Goal: Task Accomplishment & Management: Manage account settings

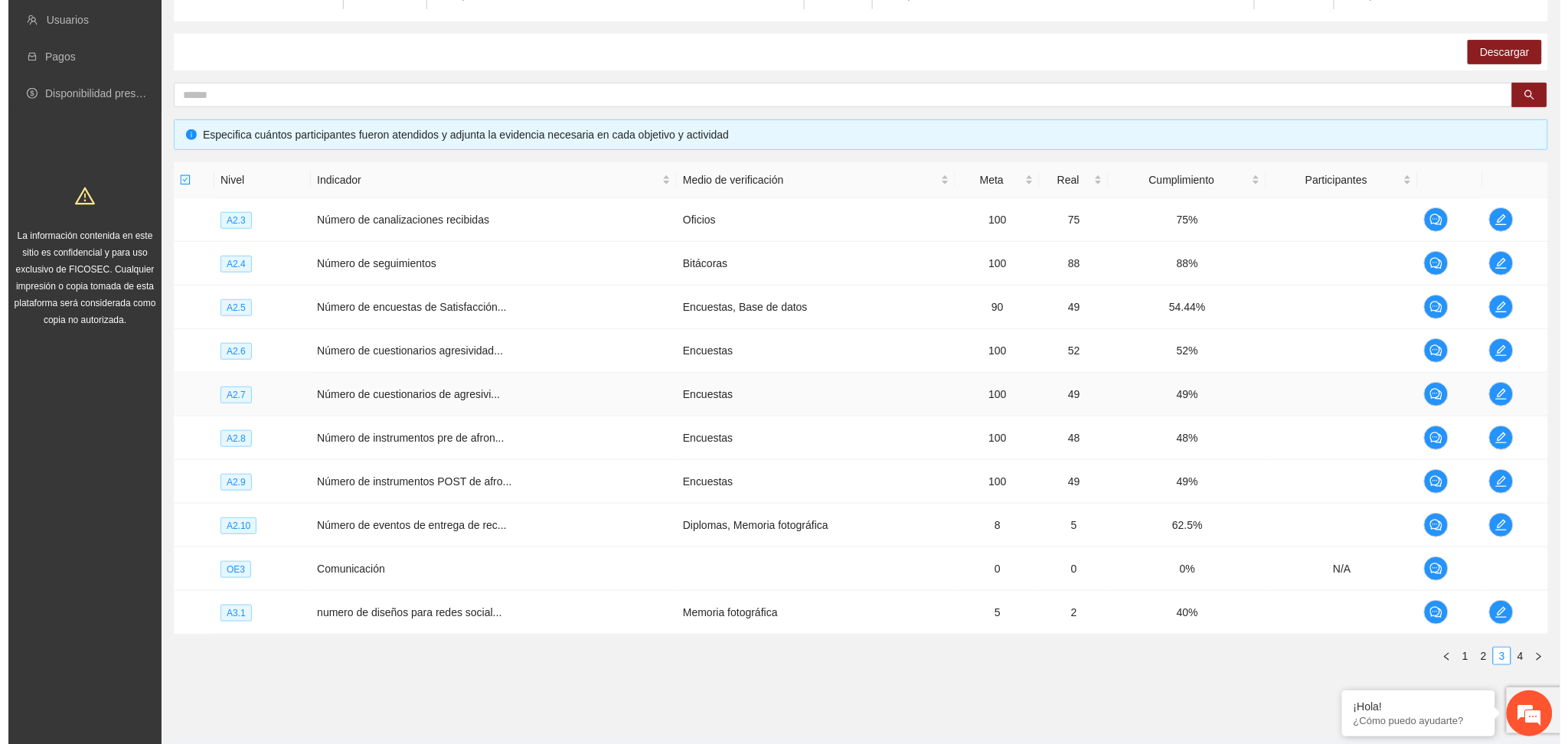
scroll to position [255, 0]
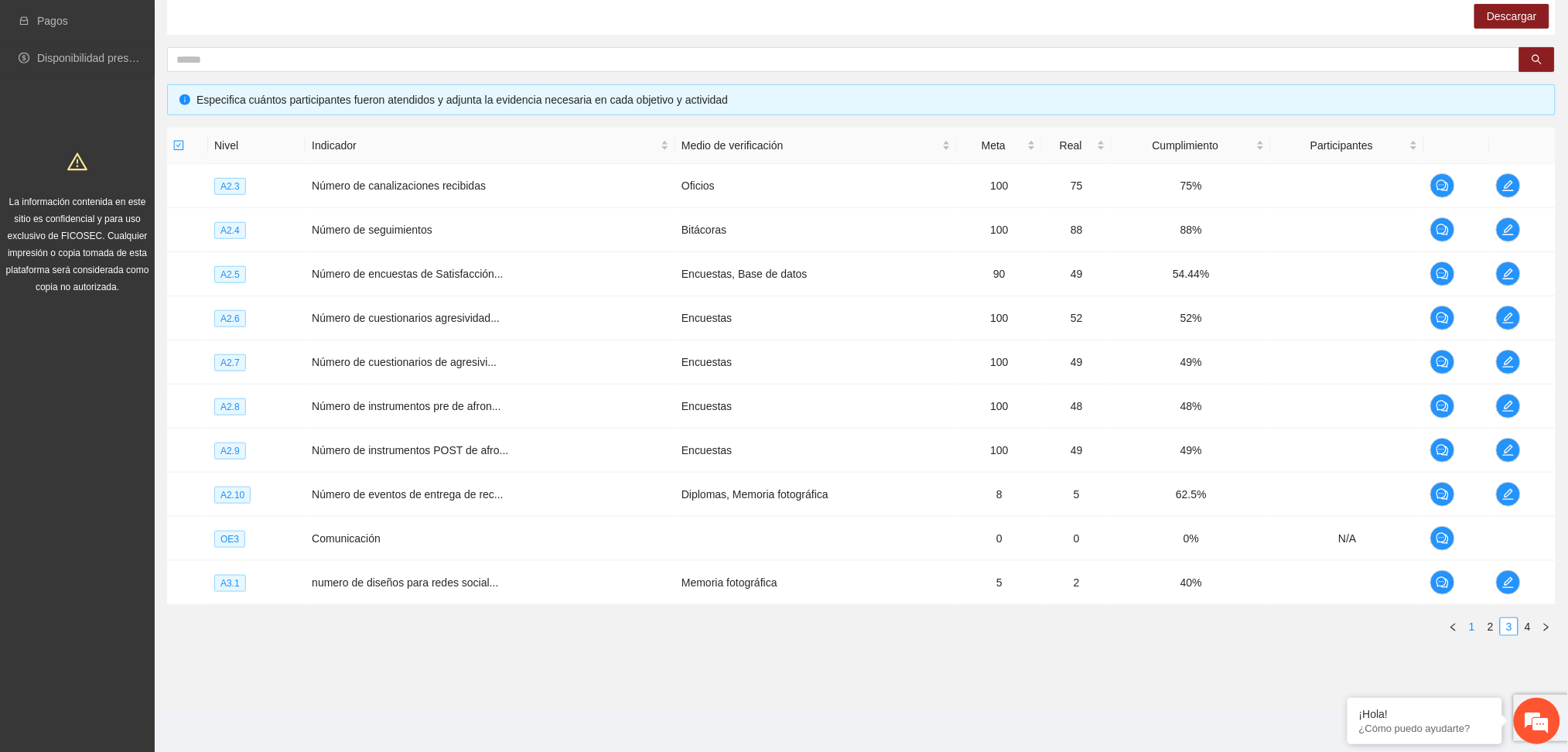
click at [1475, 627] on link "1" at bounding box center [1472, 626] width 17 height 17
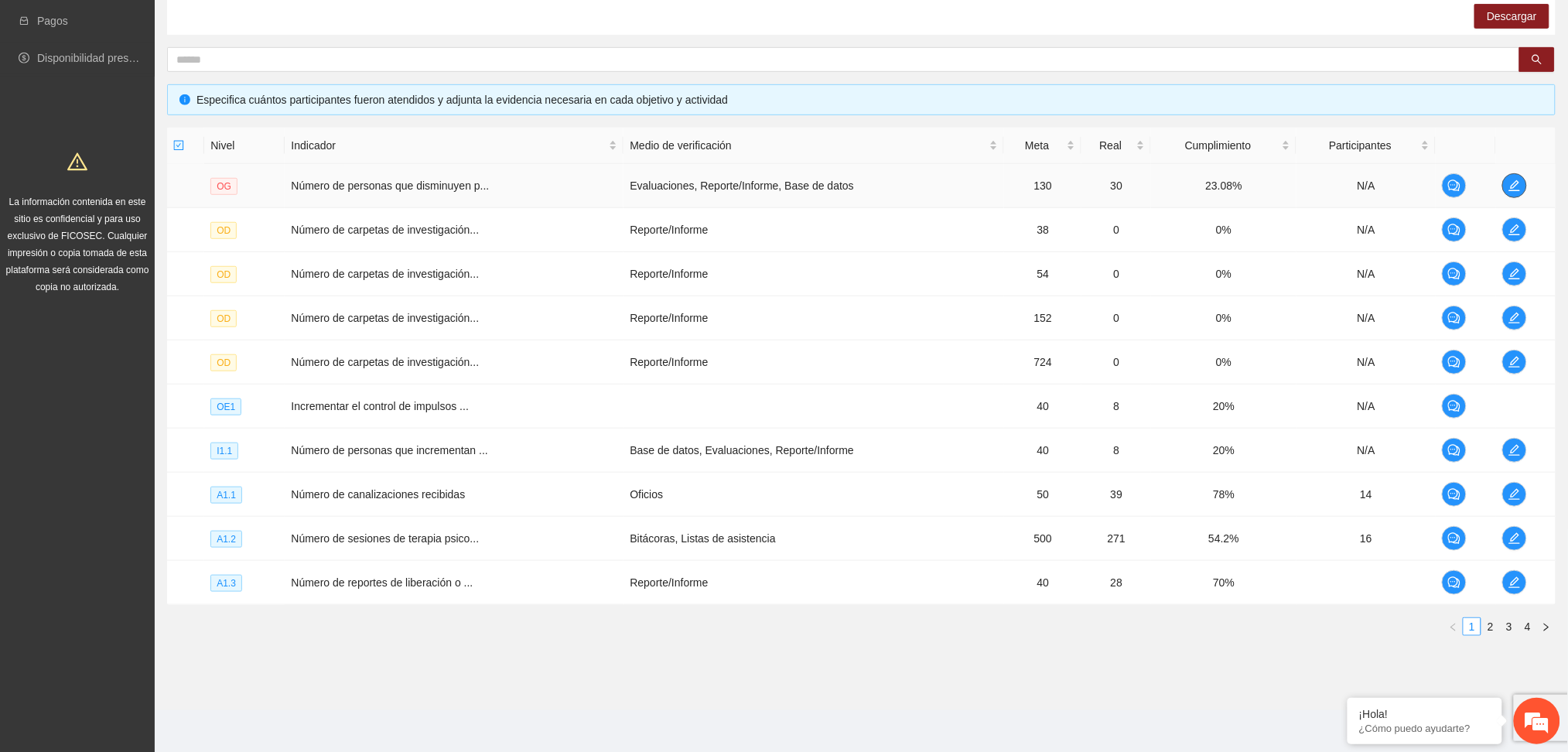
click at [1515, 181] on icon "edit" at bounding box center [1514, 185] width 11 height 11
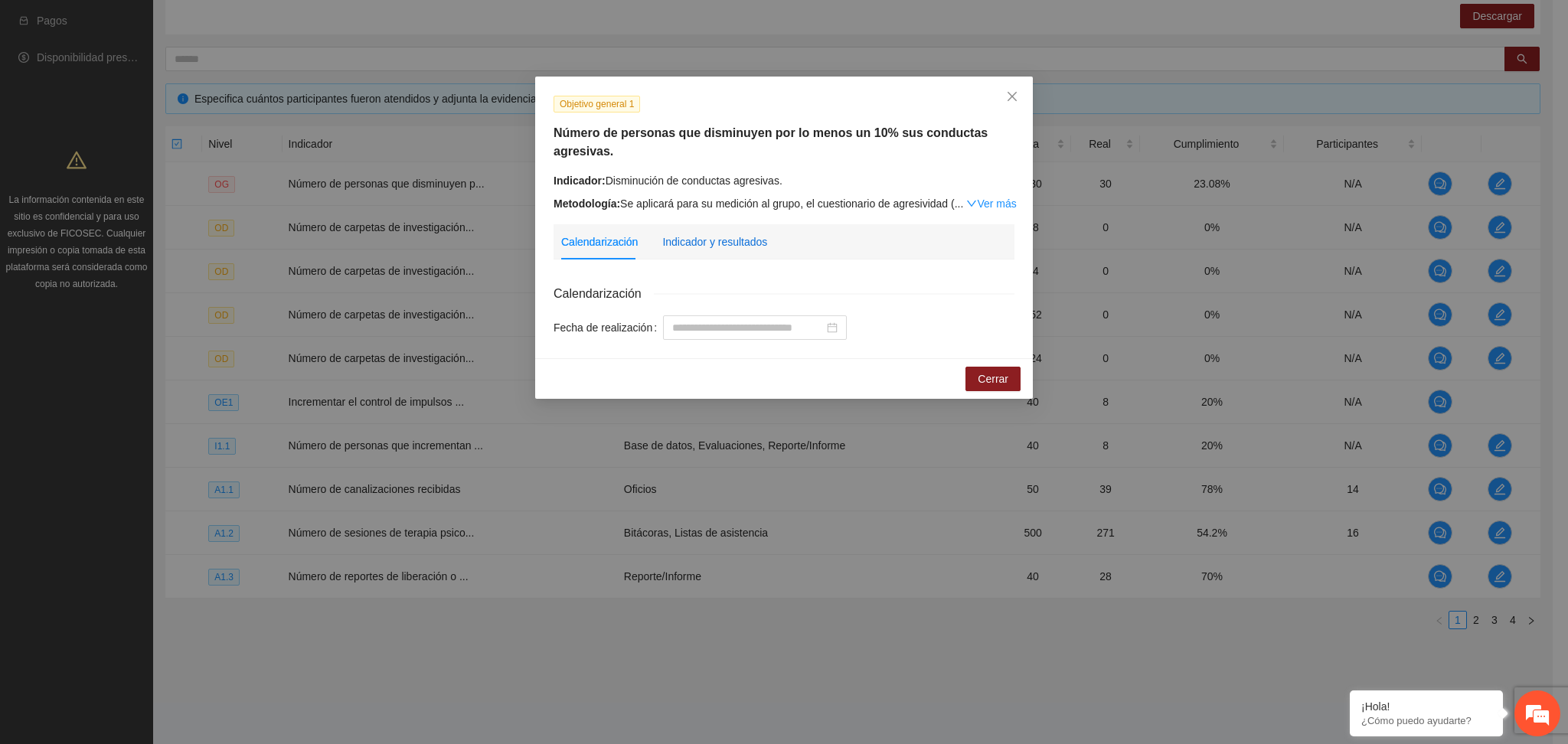
click at [681, 240] on div "Indicador y resultados" at bounding box center [715, 241] width 105 height 17
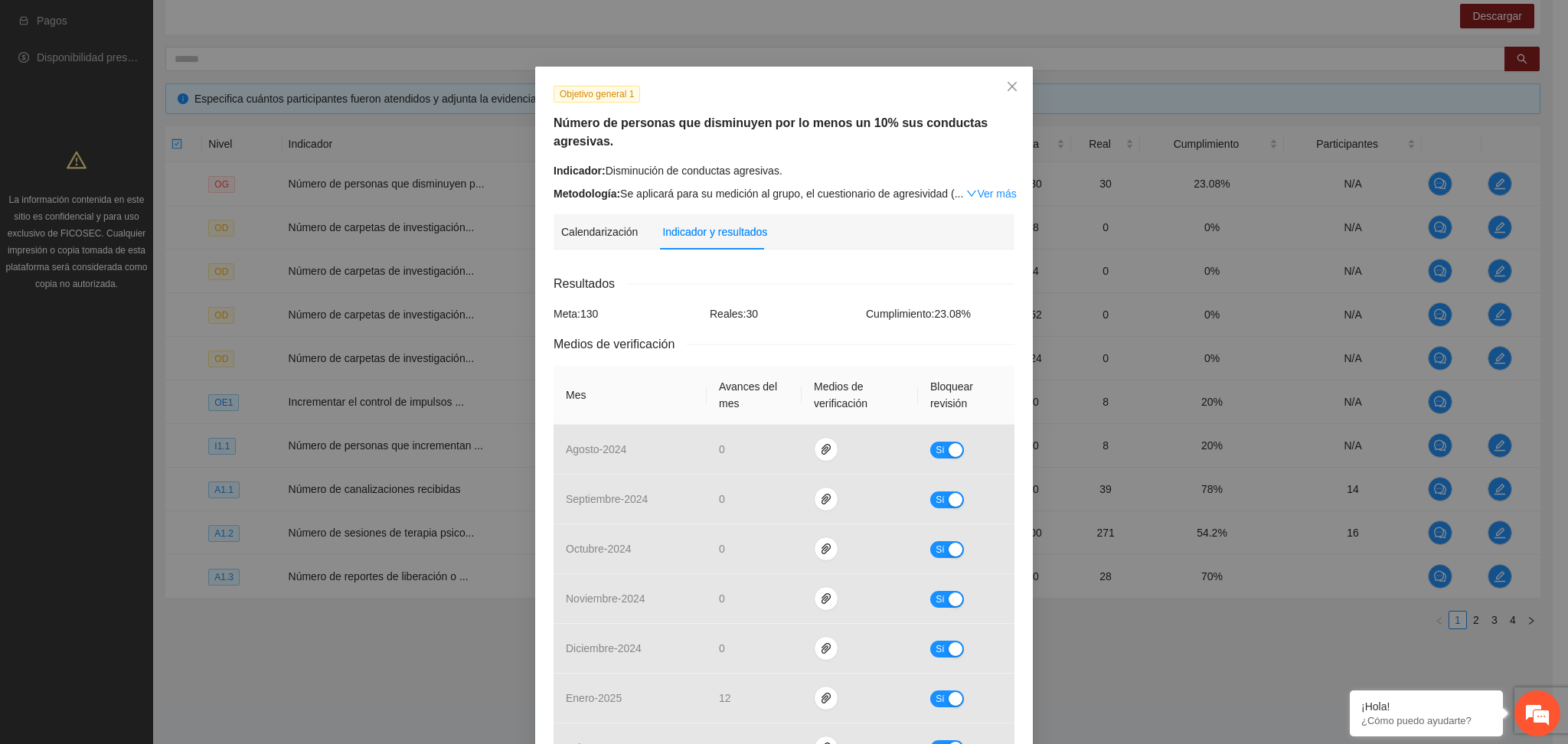
scroll to position [0, 0]
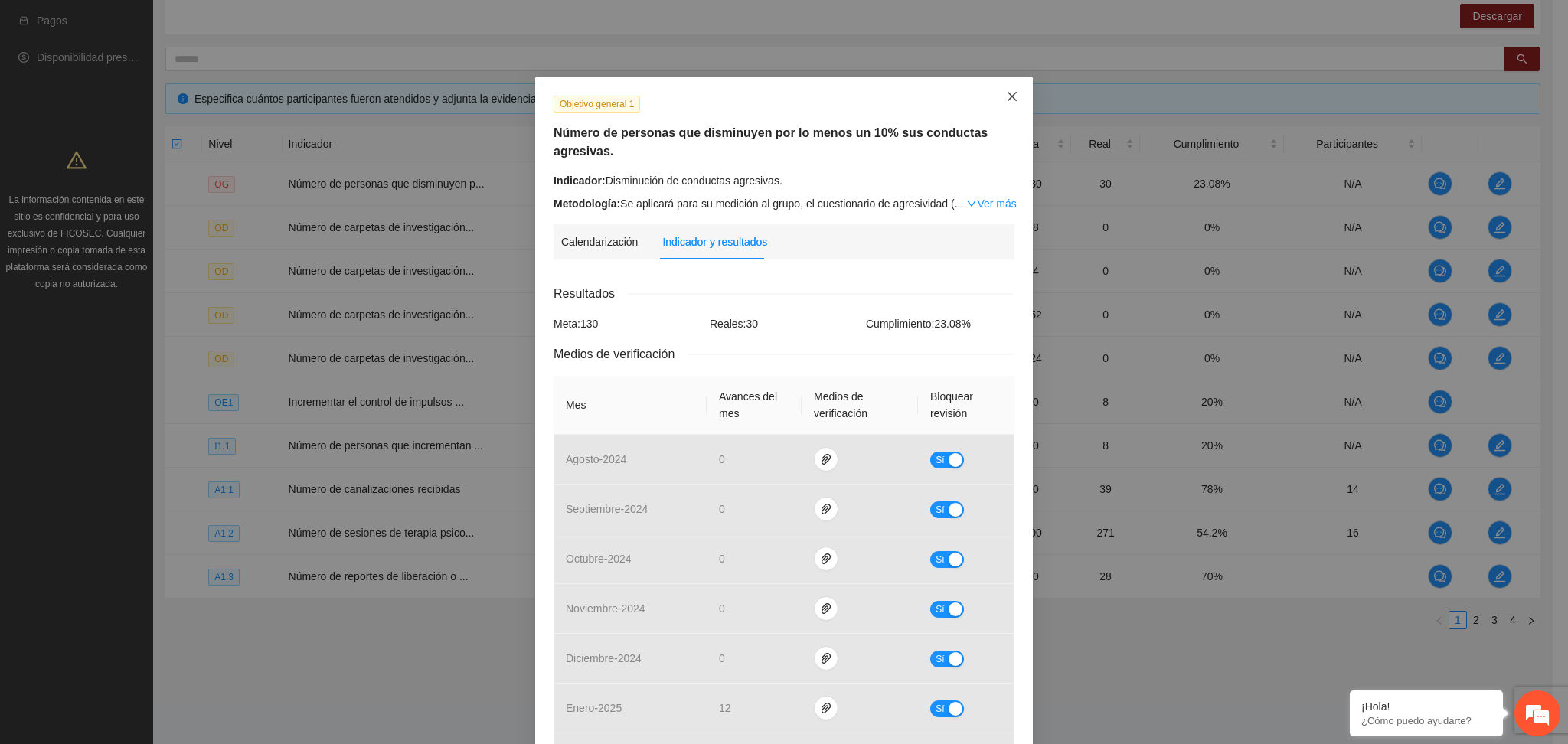
drag, startPoint x: 989, startPoint y: 87, endPoint x: 995, endPoint y: 91, distance: 7.2
click at [995, 91] on span "Close" at bounding box center [1012, 97] width 41 height 41
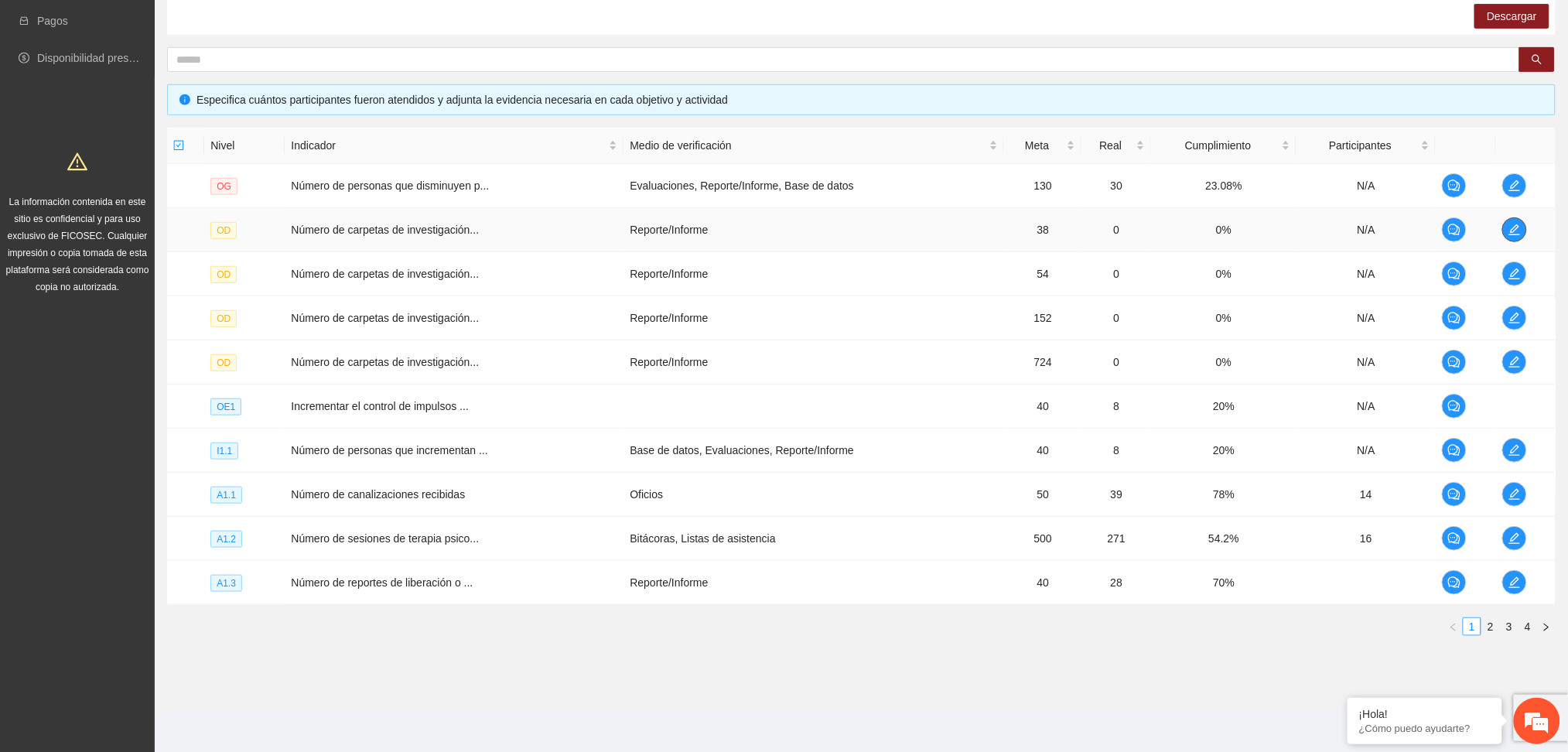
click at [1516, 231] on icon "edit" at bounding box center [1515, 229] width 12 height 12
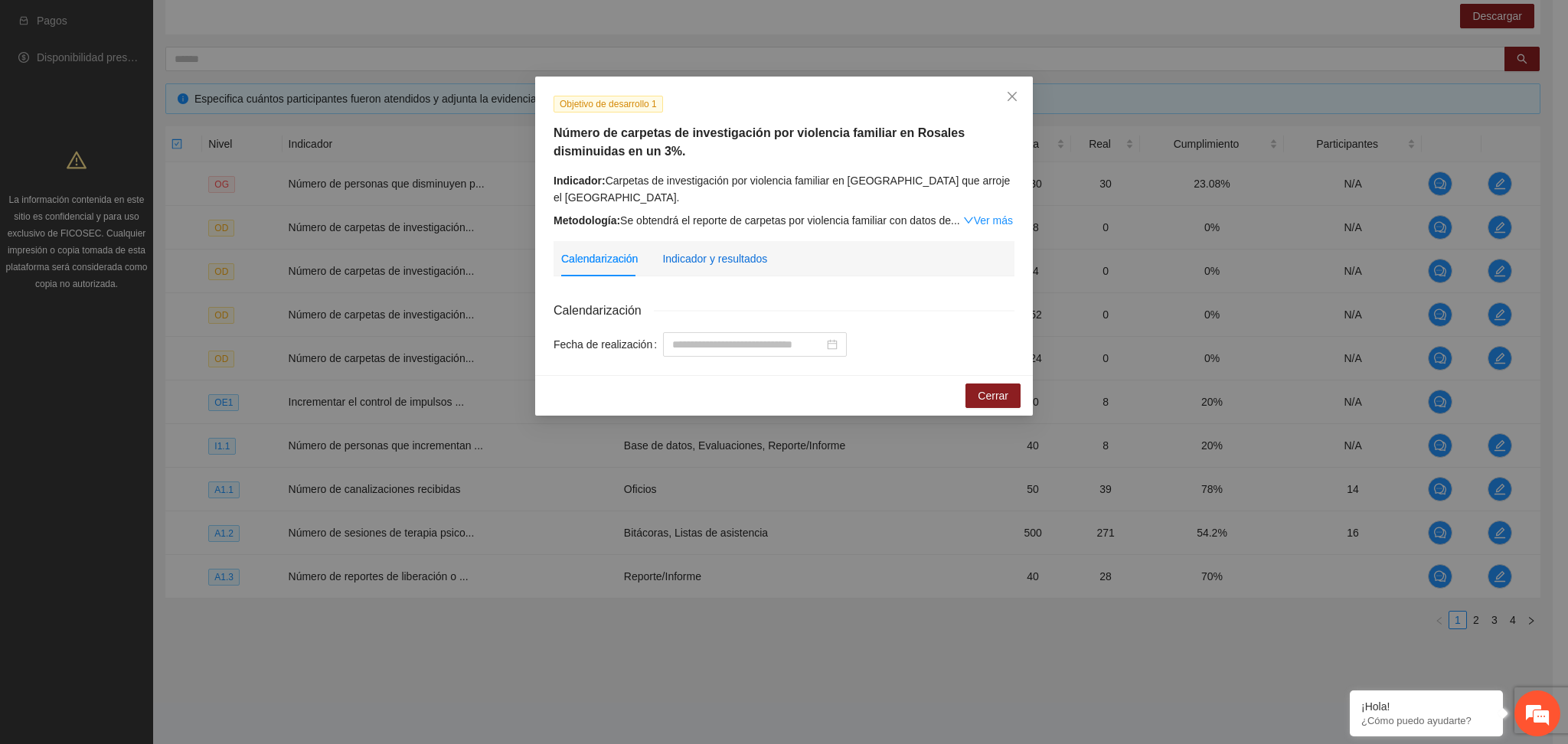
click at [750, 261] on div "Indicador y resultados" at bounding box center [715, 258] width 105 height 17
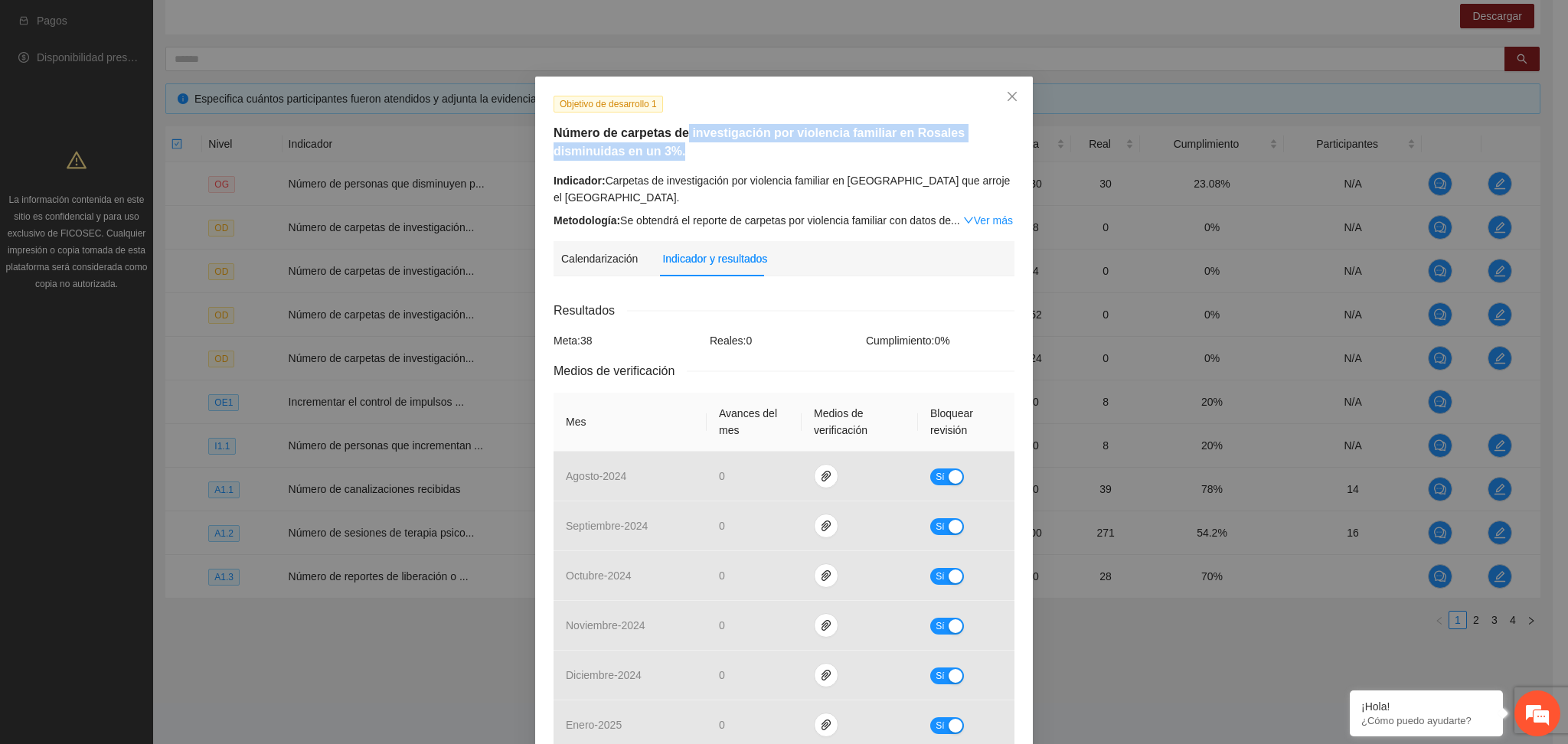
drag, startPoint x: 676, startPoint y: 133, endPoint x: 914, endPoint y: 147, distance: 238.4
click at [914, 147] on h5 "Número de carpetas de investigación por violencia familiar en Rosales disminuid…" at bounding box center [784, 142] width 461 height 36
click at [902, 165] on div "Objetivo de desarrollo 1 Número de carpetas de investigación por violencia fami…" at bounding box center [784, 161] width 472 height 134
click at [990, 219] on link "Ver más" at bounding box center [987, 220] width 49 height 12
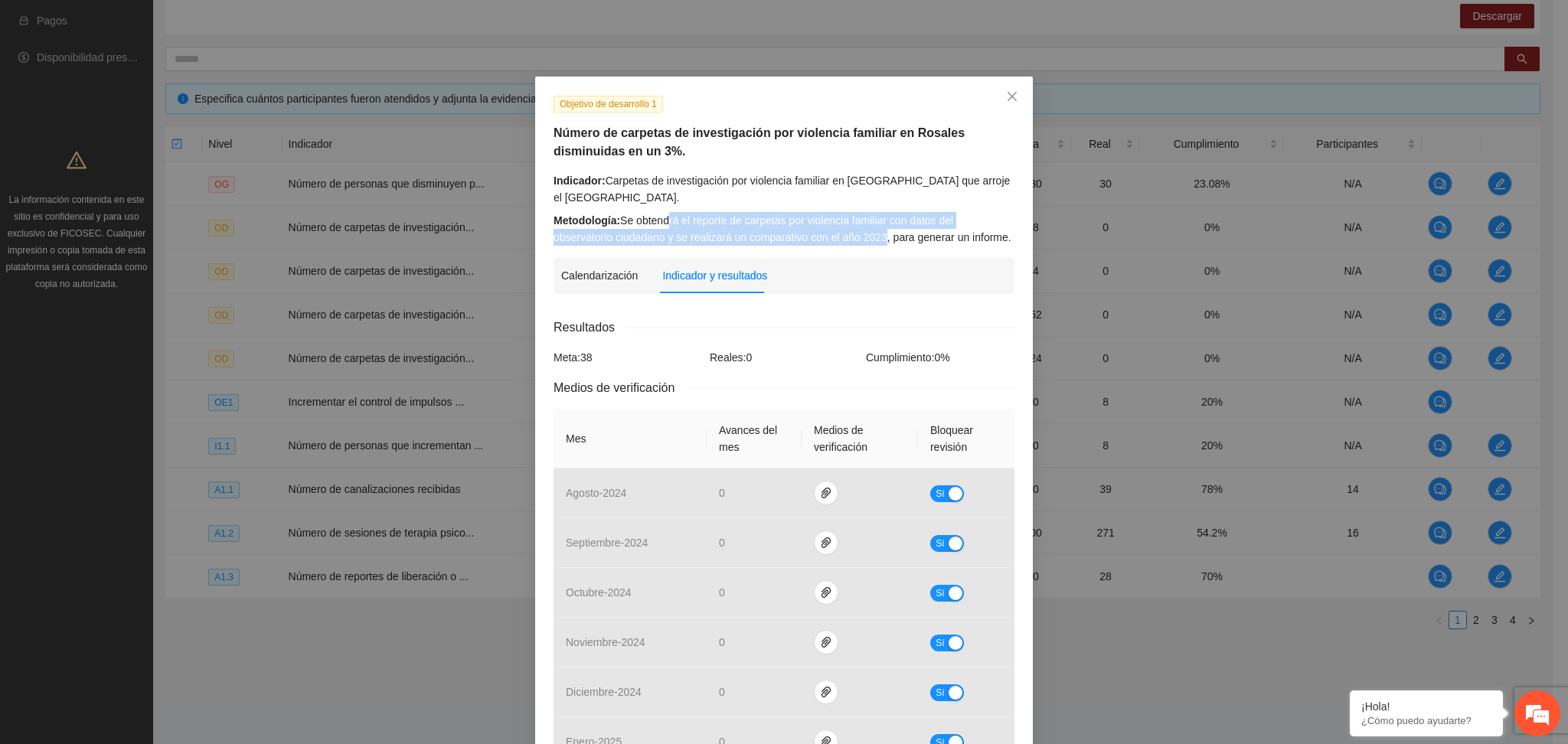
drag, startPoint x: 663, startPoint y: 221, endPoint x: 876, endPoint y: 244, distance: 214.2
click at [876, 244] on div "Metodología: Se obtendrá el reporte de carpetas por violencia familiar con dato…" at bounding box center [784, 229] width 461 height 34
click at [731, 317] on div "Resultados" at bounding box center [784, 327] width 461 height 19
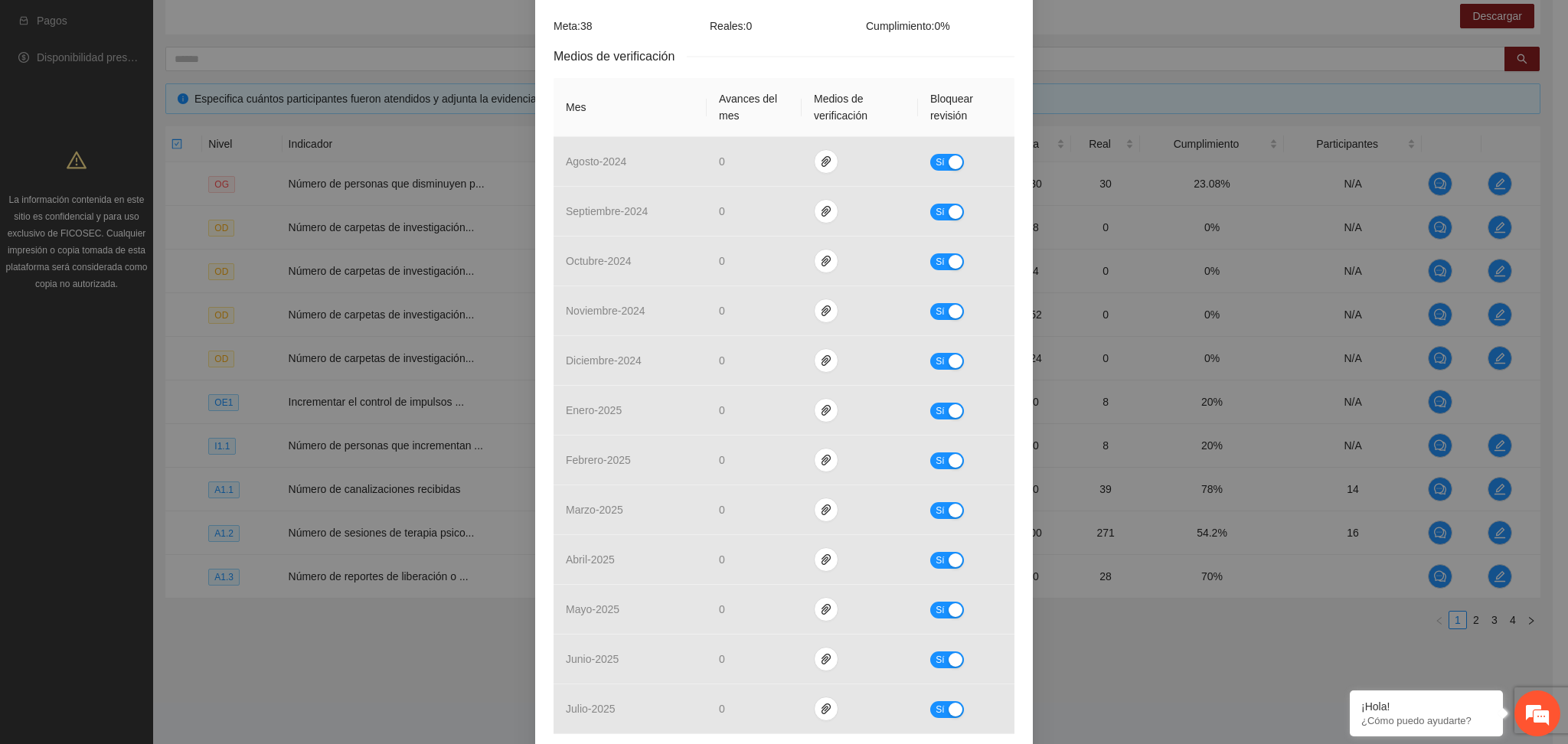
scroll to position [408, 0]
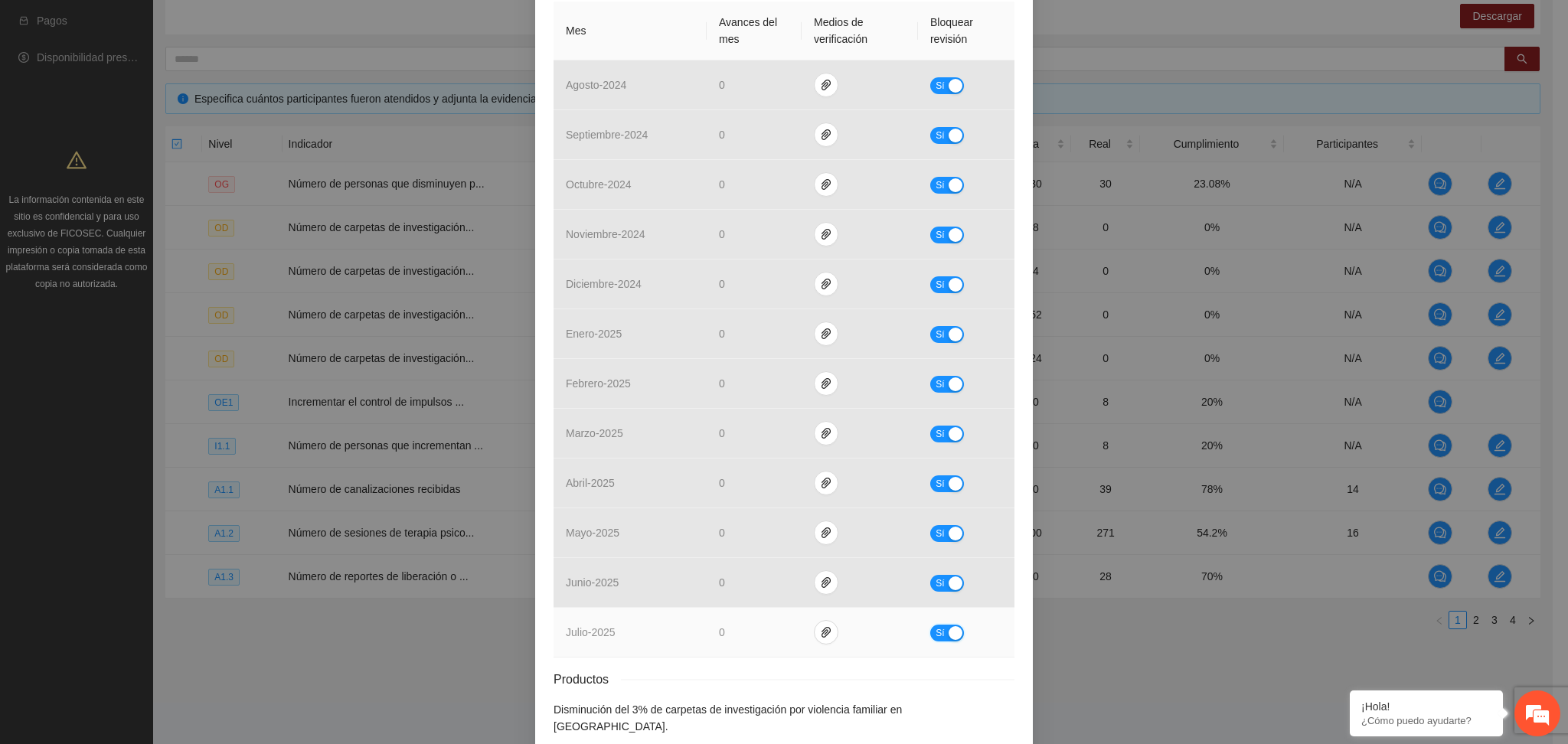
drag, startPoint x: 945, startPoint y: 634, endPoint x: 913, endPoint y: 631, distance: 32.1
click at [948, 632] on div "button" at bounding box center [955, 632] width 14 height 14
drag, startPoint x: 736, startPoint y: 632, endPoint x: 713, endPoint y: 632, distance: 23.0
click at [720, 632] on input "*" at bounding box center [753, 632] width 67 height 23
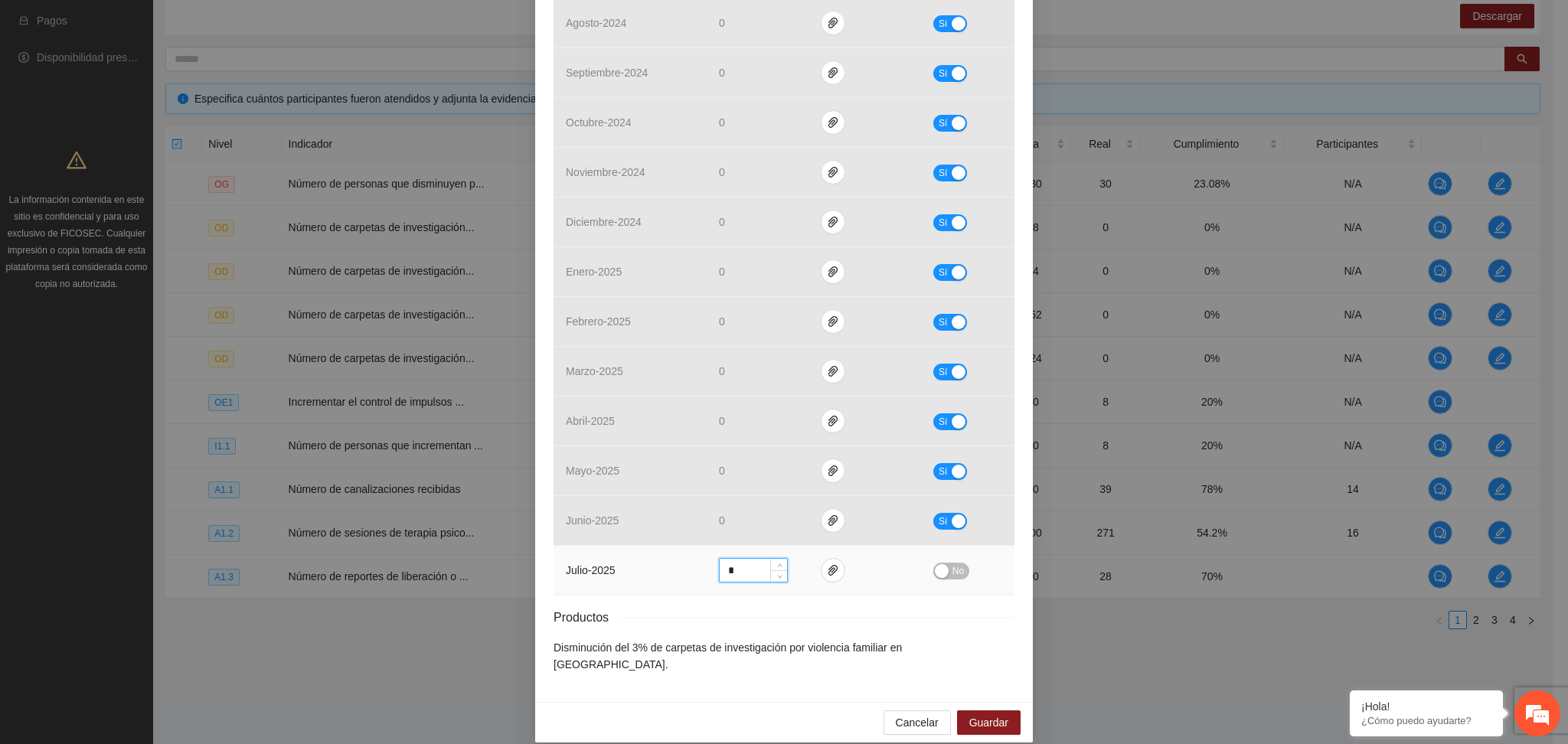
click at [730, 569] on input "*" at bounding box center [753, 570] width 67 height 23
drag, startPoint x: 727, startPoint y: 568, endPoint x: 712, endPoint y: 569, distance: 15.0
click at [720, 569] on input "*" at bounding box center [753, 570] width 67 height 23
drag, startPoint x: 761, startPoint y: 619, endPoint x: 744, endPoint y: 597, distance: 27.8
click at [752, 614] on div "Productos" at bounding box center [784, 618] width 461 height 19
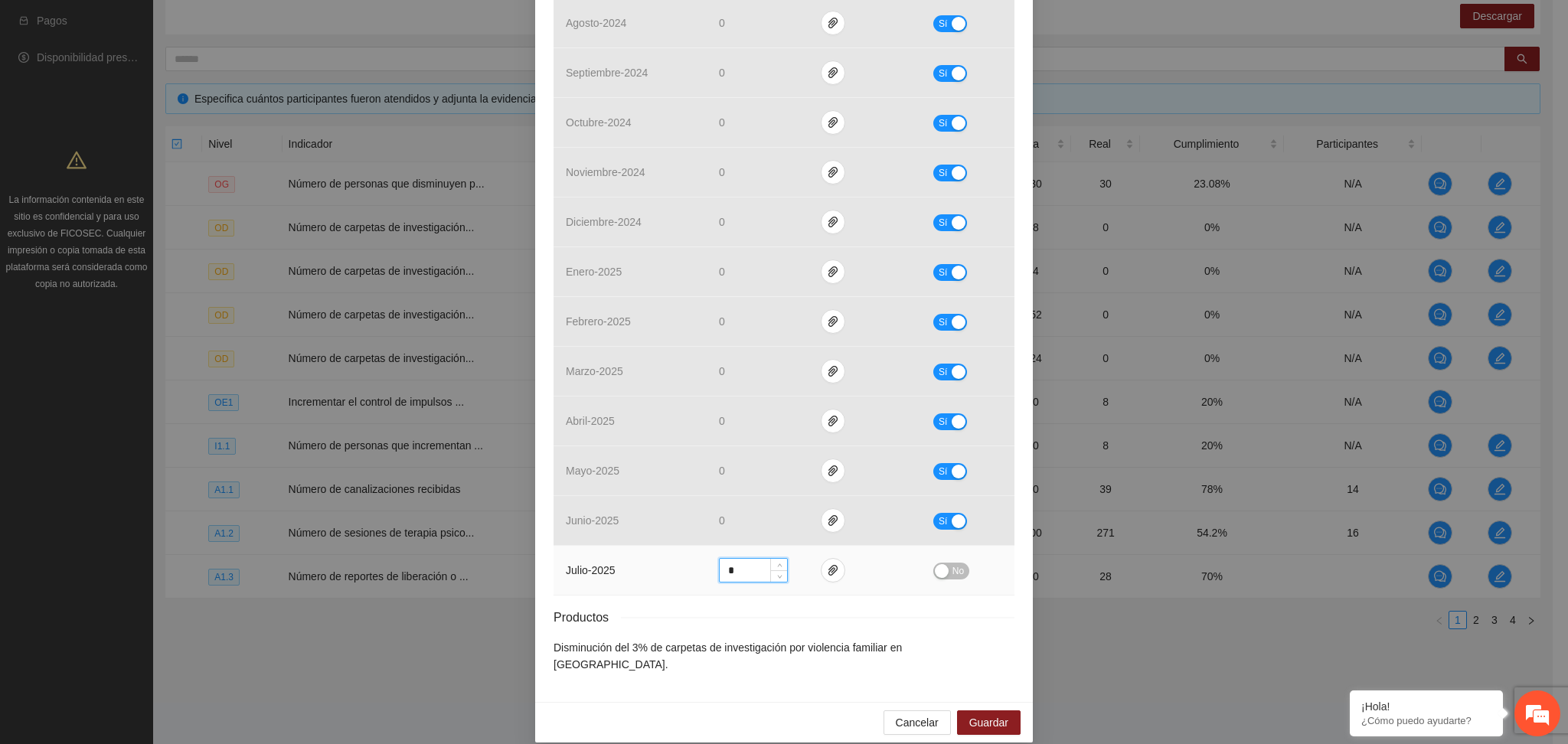
click at [740, 572] on input "*" at bounding box center [753, 570] width 67 height 23
type input "**"
click at [815, 605] on div "Resultados Meta: 38 Reales: 35 Cumplimiento: 92.11 % Medios de verificación Mes…" at bounding box center [784, 260] width 461 height 825
drag, startPoint x: 739, startPoint y: 573, endPoint x: 705, endPoint y: 570, distance: 34.1
click at [707, 571] on td "**" at bounding box center [758, 570] width 102 height 49
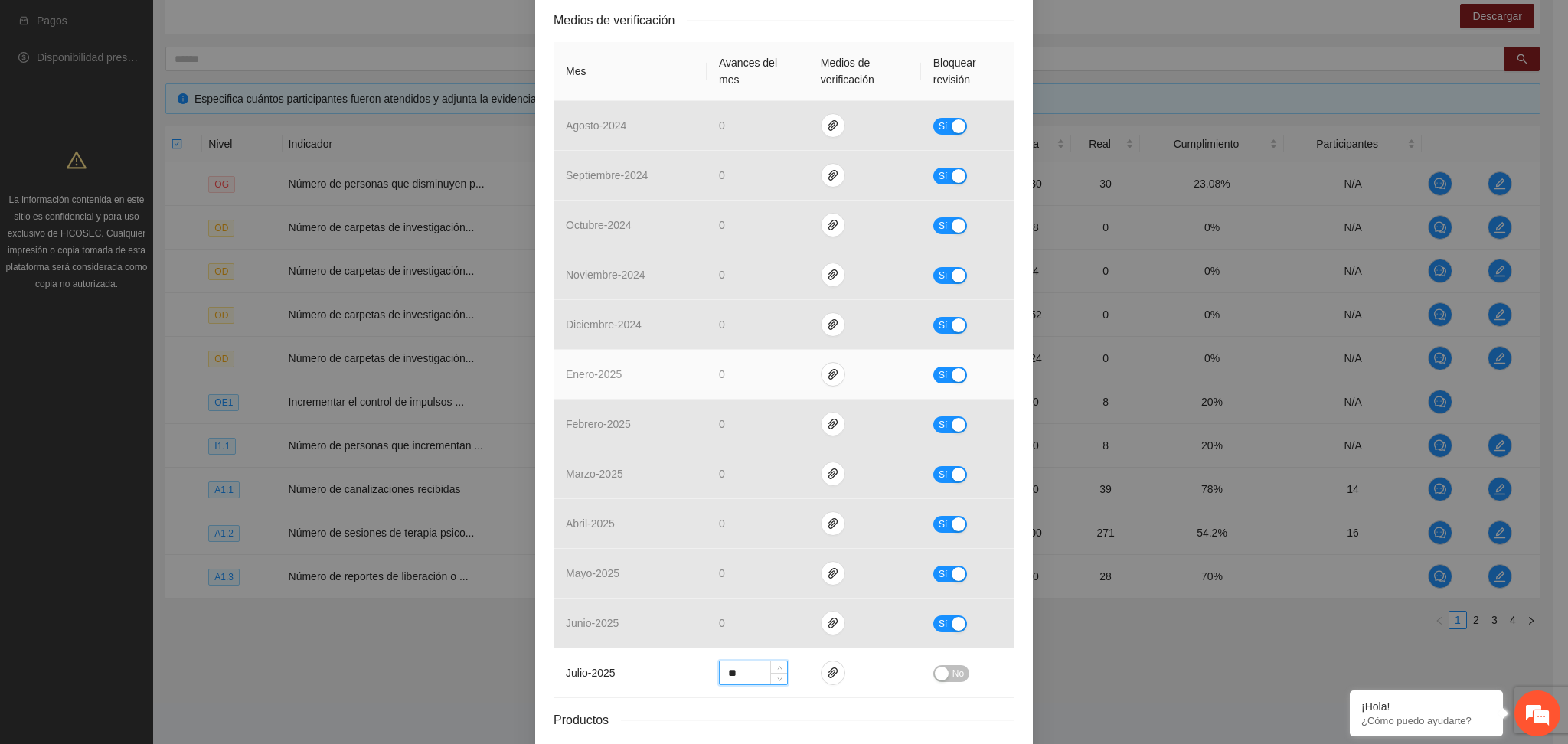
scroll to position [266, 0]
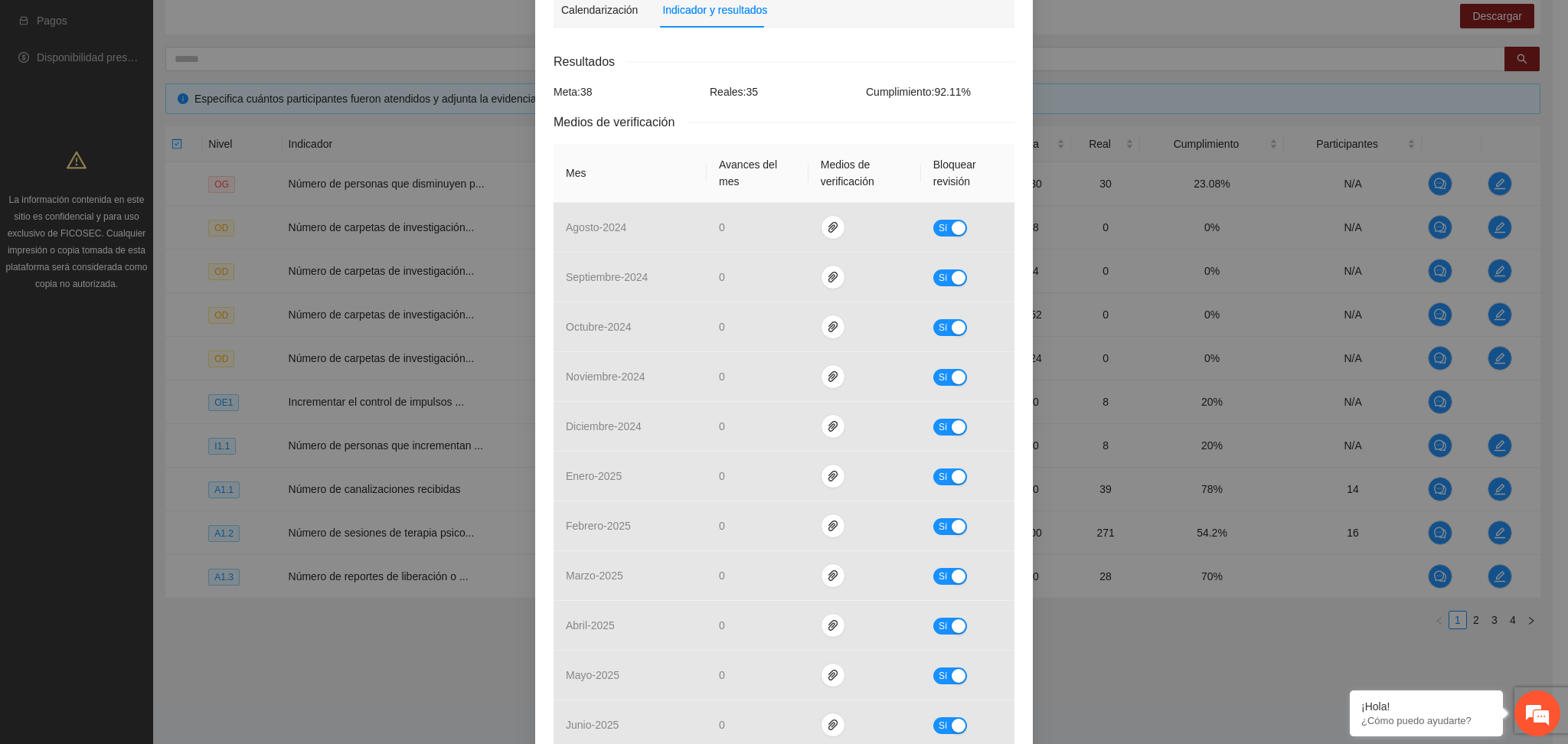
click at [786, 114] on div "Medios de verificación" at bounding box center [784, 122] width 461 height 19
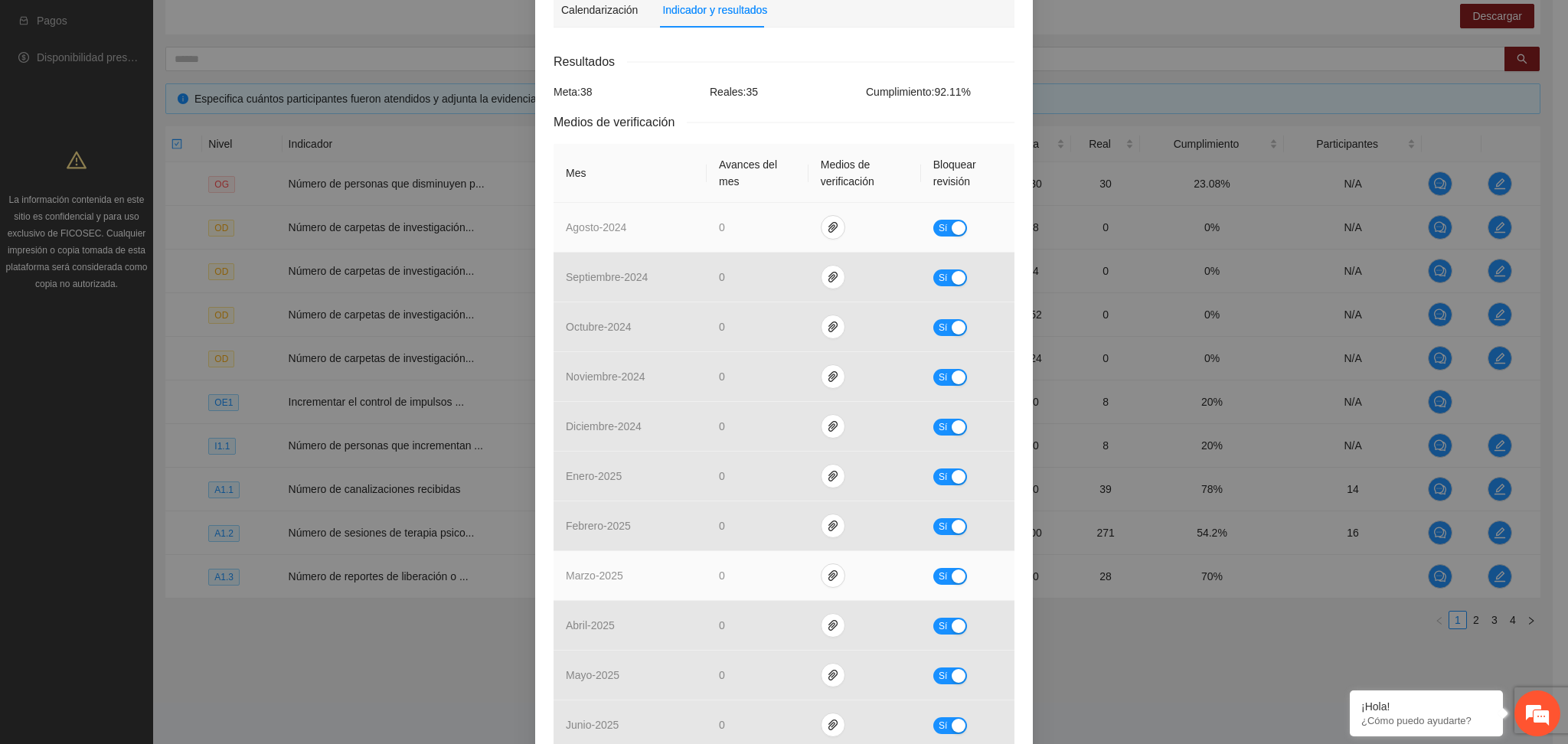
scroll to position [470, 0]
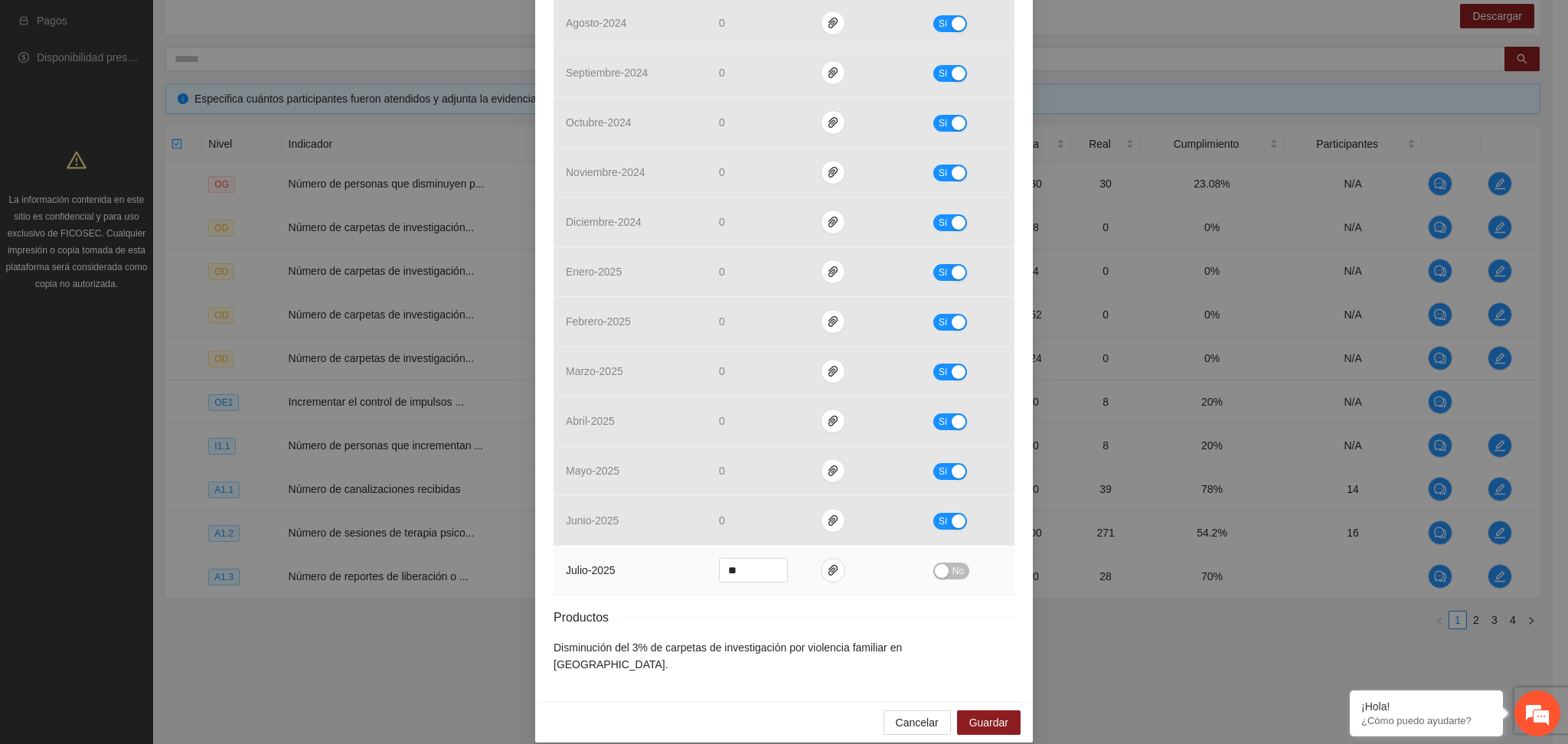
click at [941, 570] on button "No" at bounding box center [951, 571] width 36 height 17
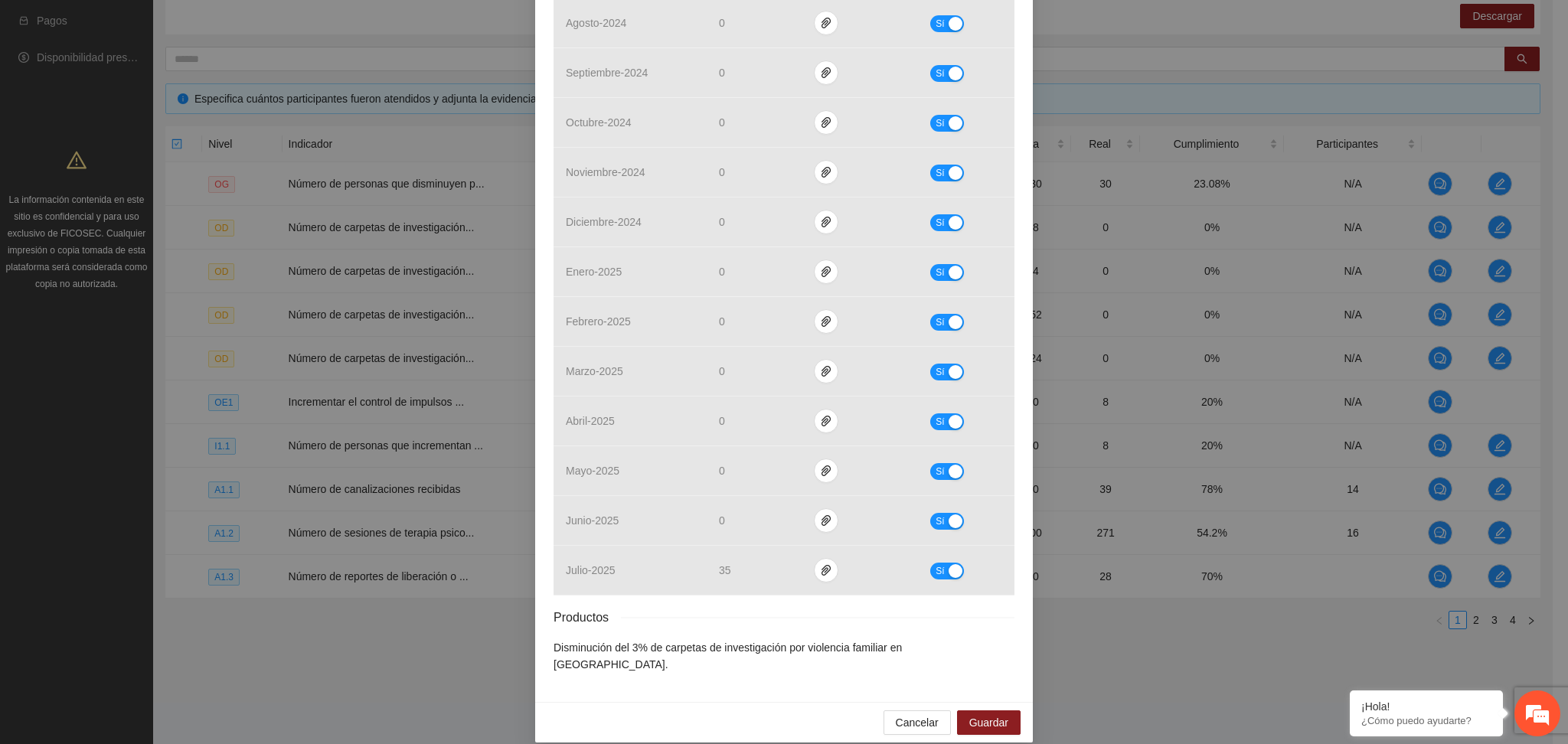
drag, startPoint x: 766, startPoint y: 619, endPoint x: 757, endPoint y: 610, distance: 12.7
click at [765, 618] on div "Productos" at bounding box center [784, 618] width 461 height 19
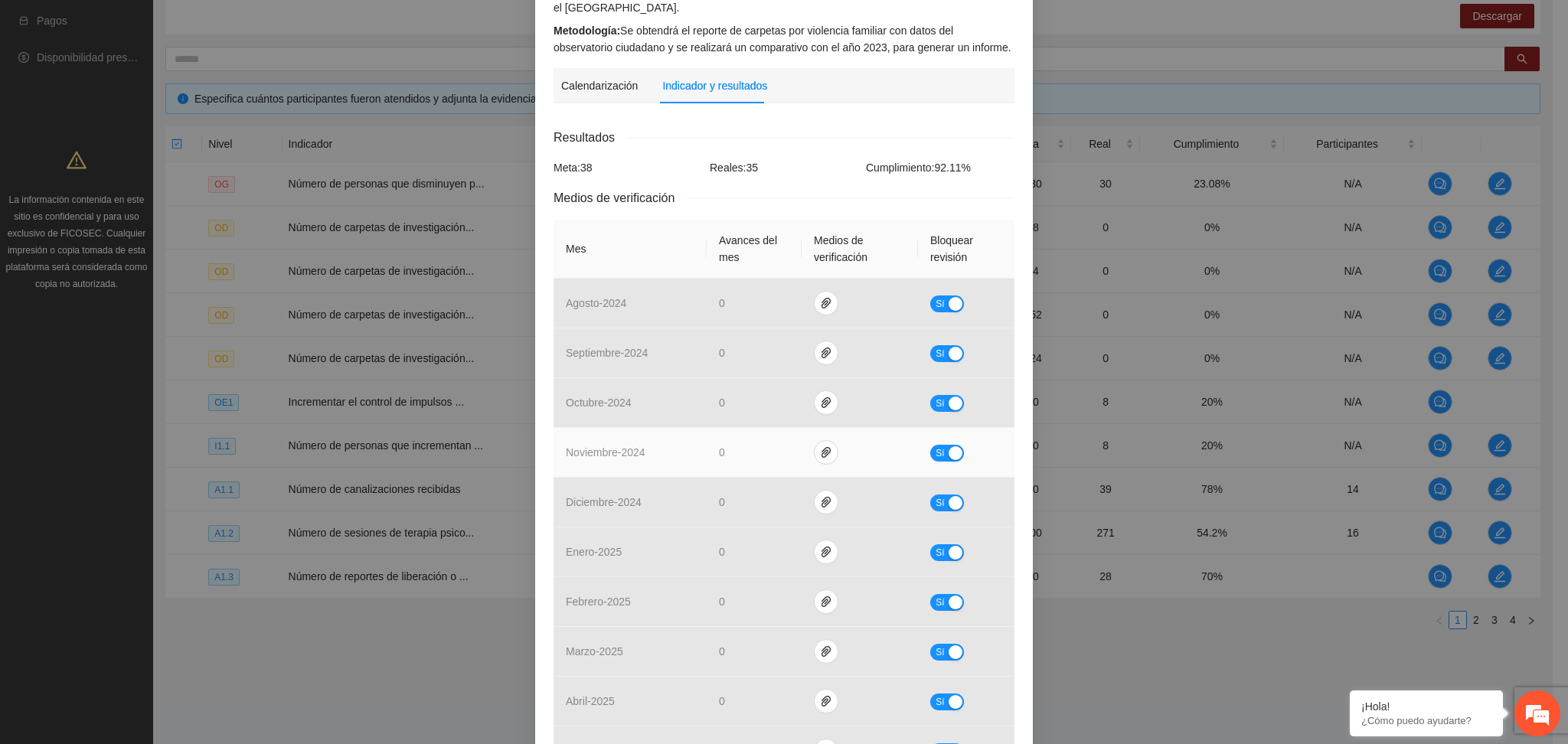
scroll to position [164, 0]
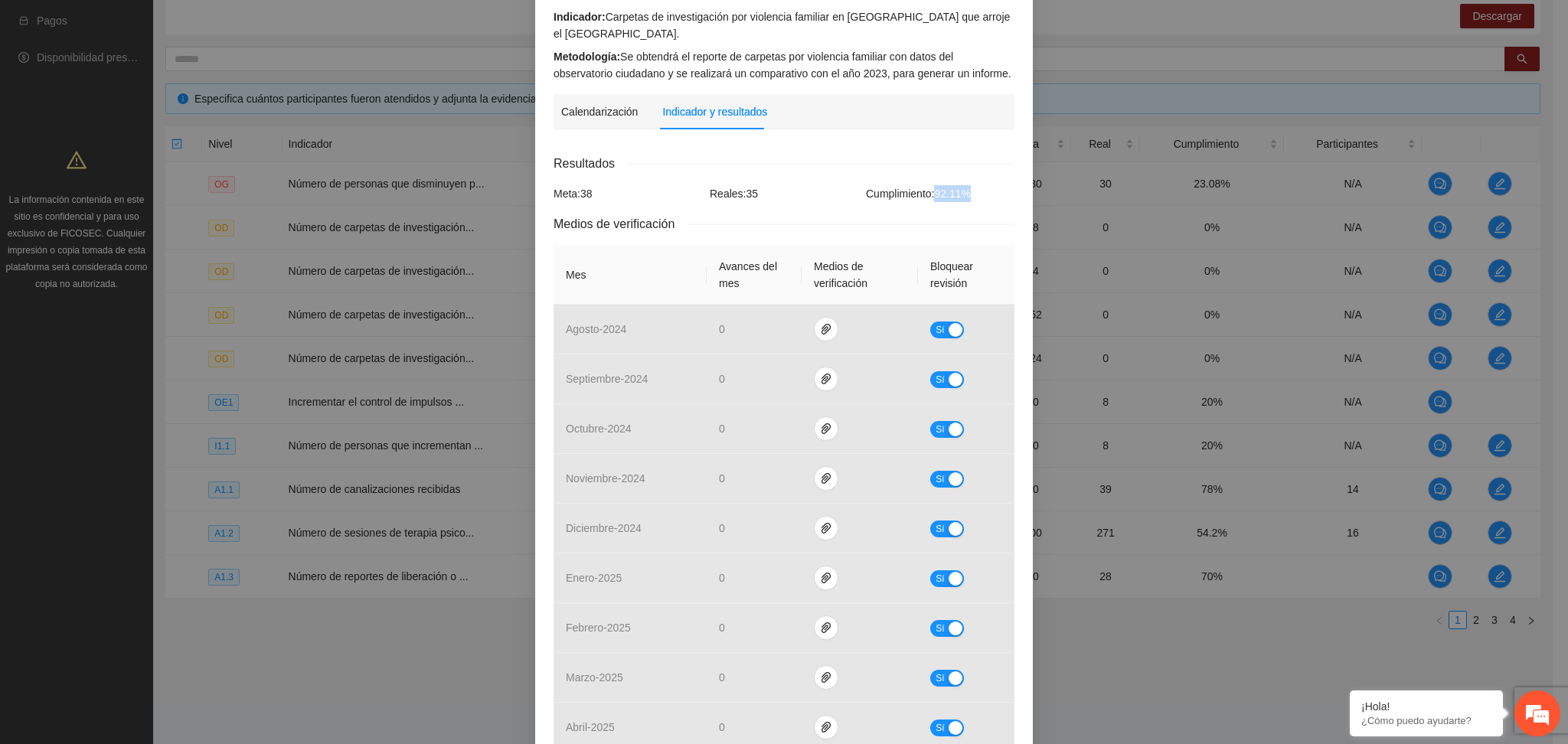
drag, startPoint x: 936, startPoint y: 196, endPoint x: 922, endPoint y: 206, distance: 17.2
click at [961, 199] on div "Cumplimiento: 92.11 %" at bounding box center [940, 193] width 156 height 17
click at [813, 148] on div "Calendarización Fecha de realización Resultados Meta: 38 Reales: 35 Cumplimient…" at bounding box center [784, 566] width 461 height 848
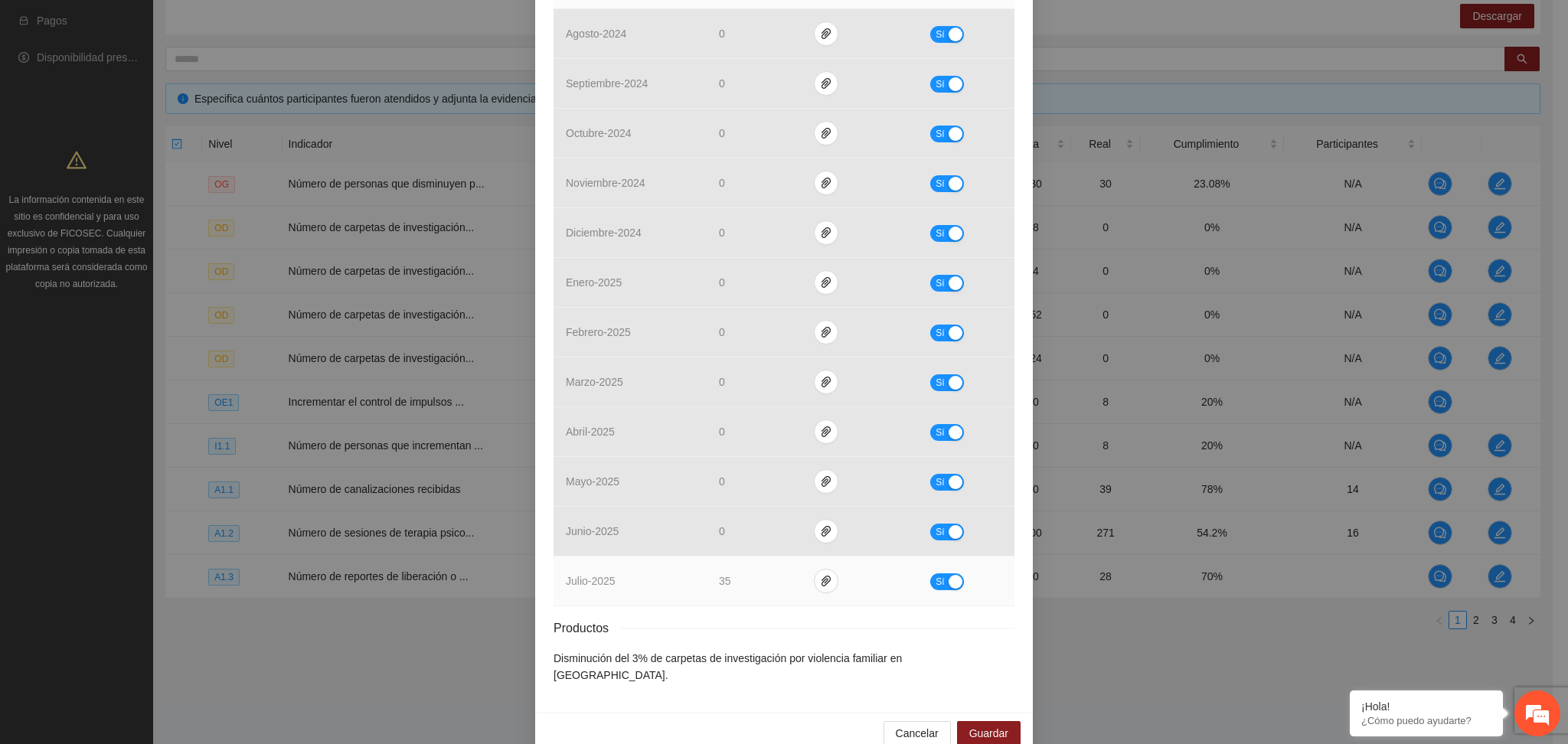
scroll to position [470, 0]
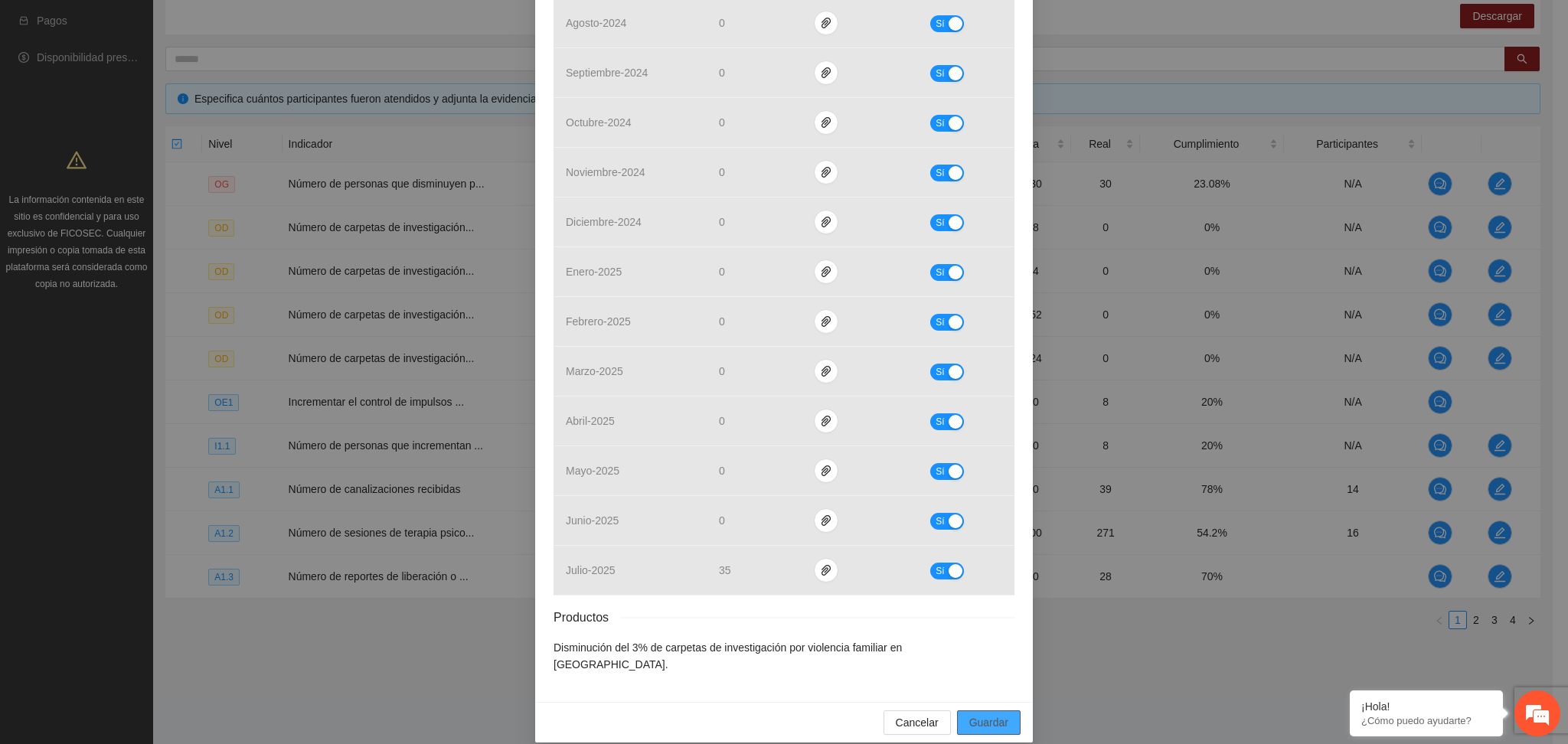
click at [985, 714] on span "Guardar" at bounding box center [989, 722] width 39 height 17
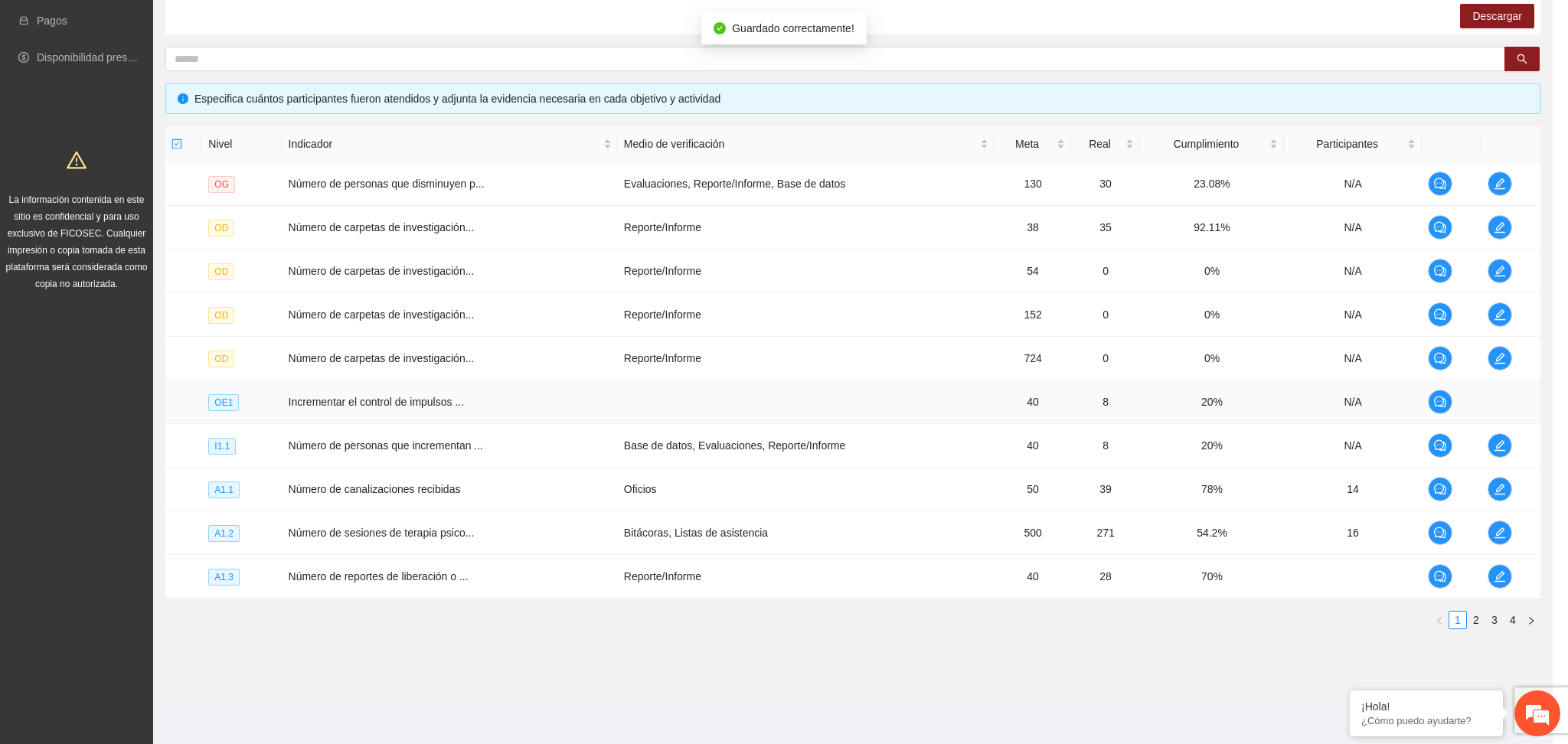
scroll to position [394, 0]
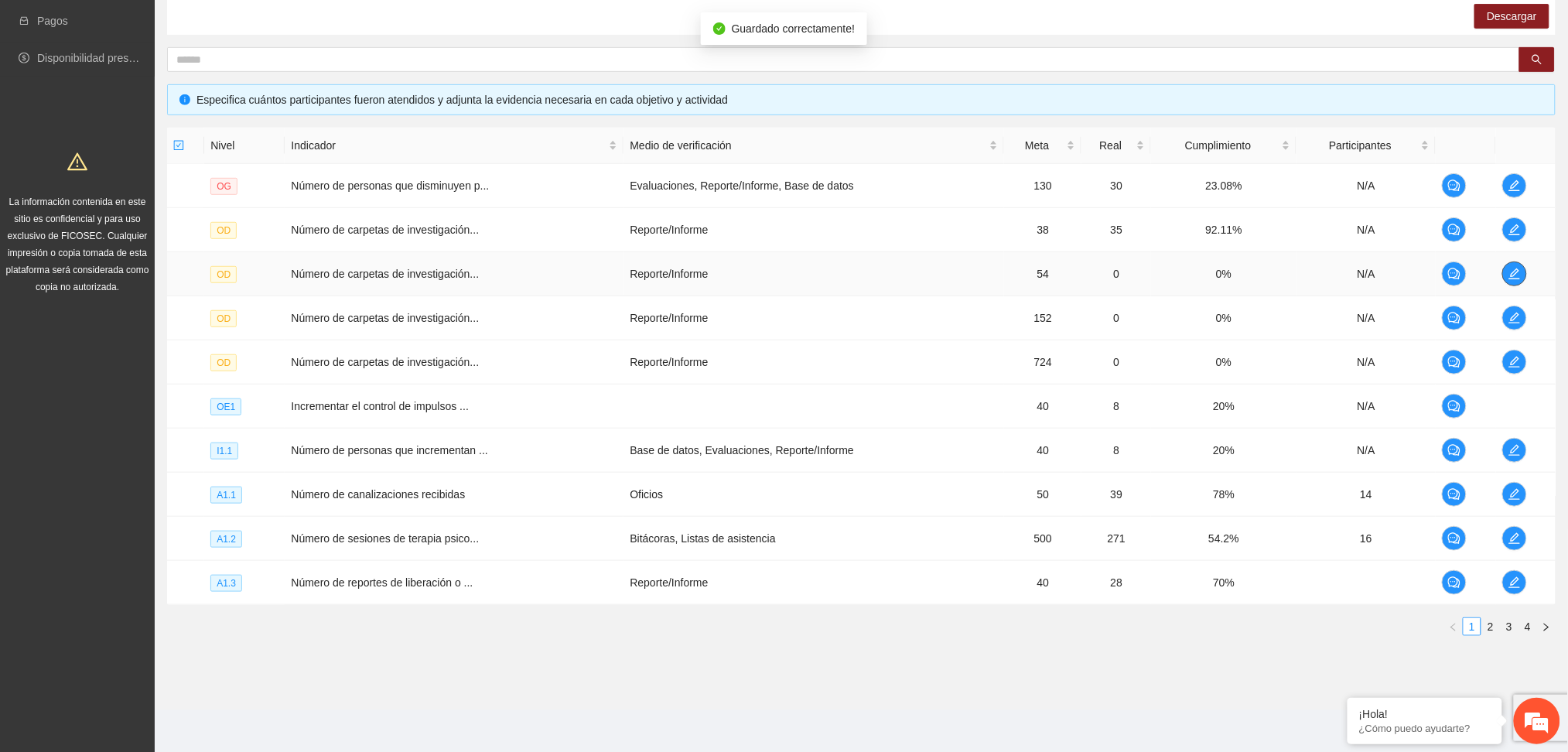
click at [1514, 277] on icon "edit" at bounding box center [1515, 273] width 12 height 12
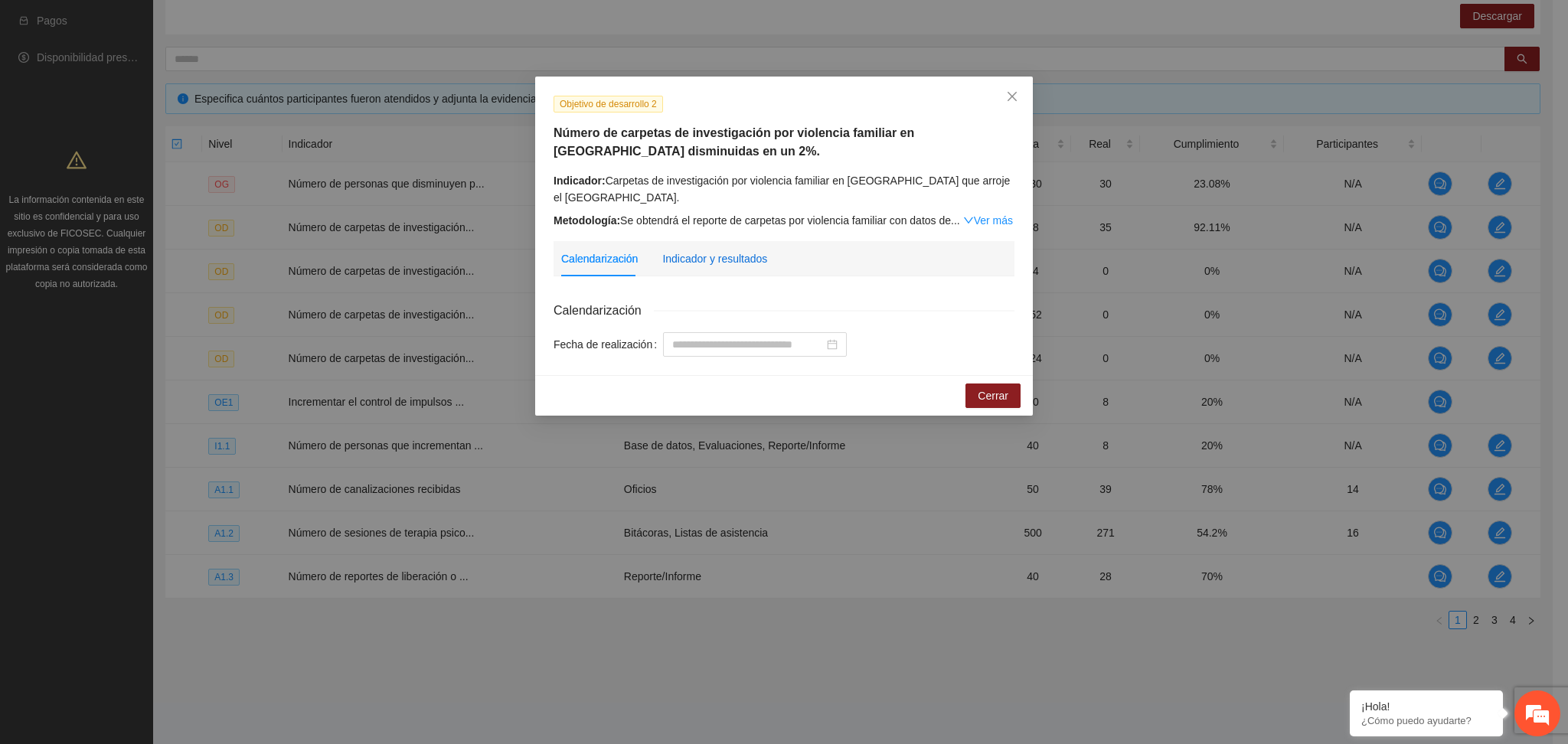
click at [745, 254] on div "Indicador y resultados" at bounding box center [715, 258] width 105 height 17
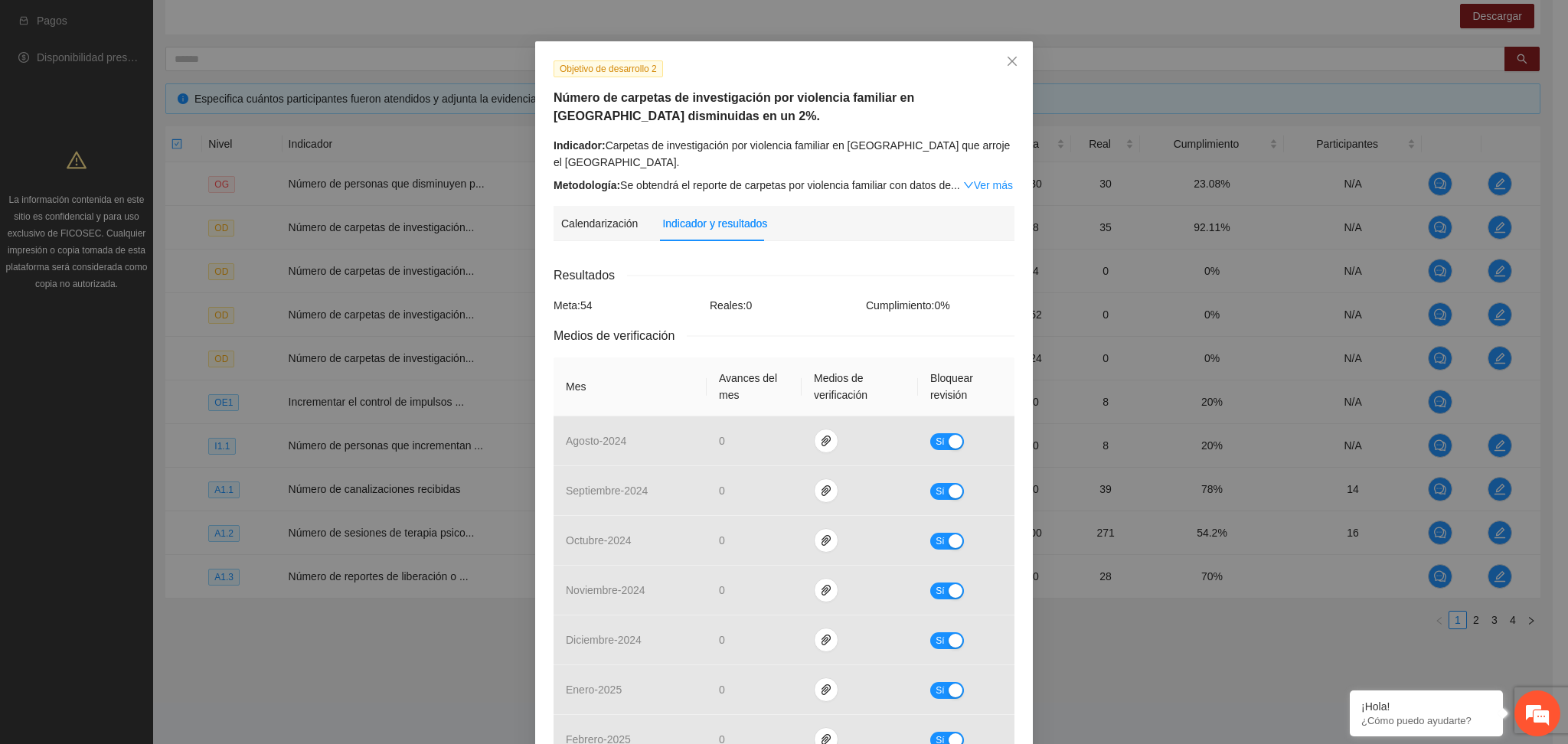
scroll to position [0, 0]
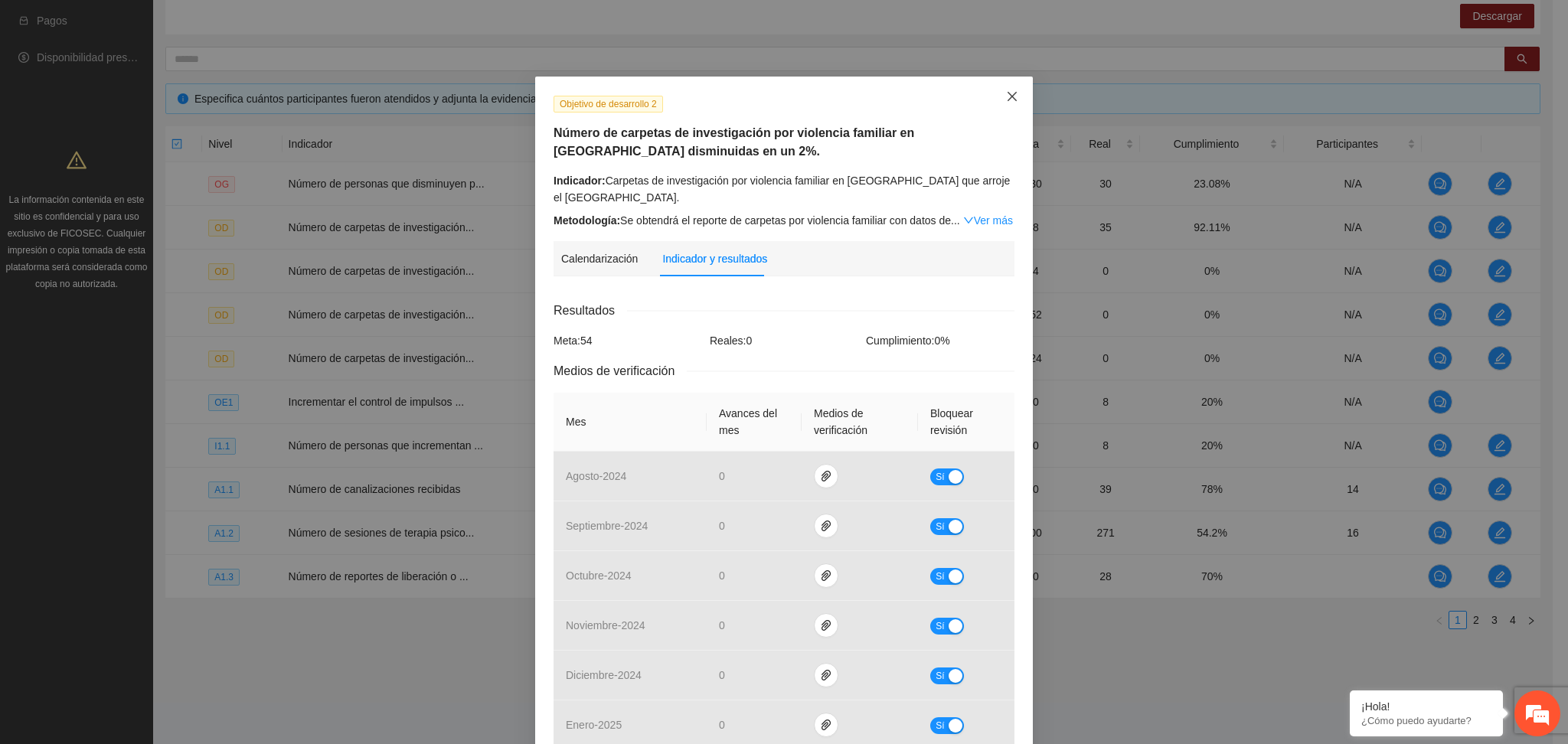
click at [1006, 92] on icon "close" at bounding box center [1012, 96] width 12 height 12
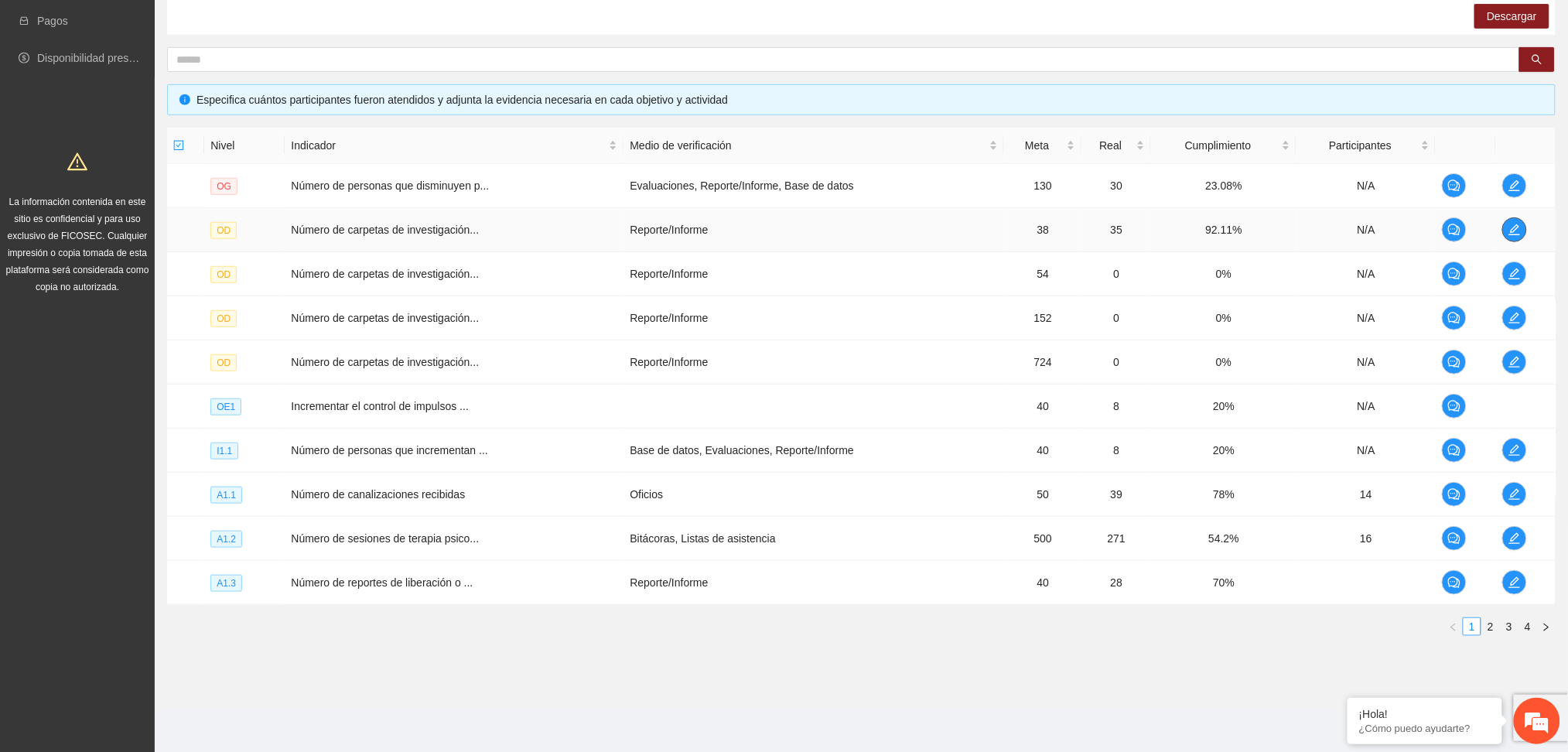
click at [1516, 227] on icon "edit" at bounding box center [1515, 229] width 12 height 12
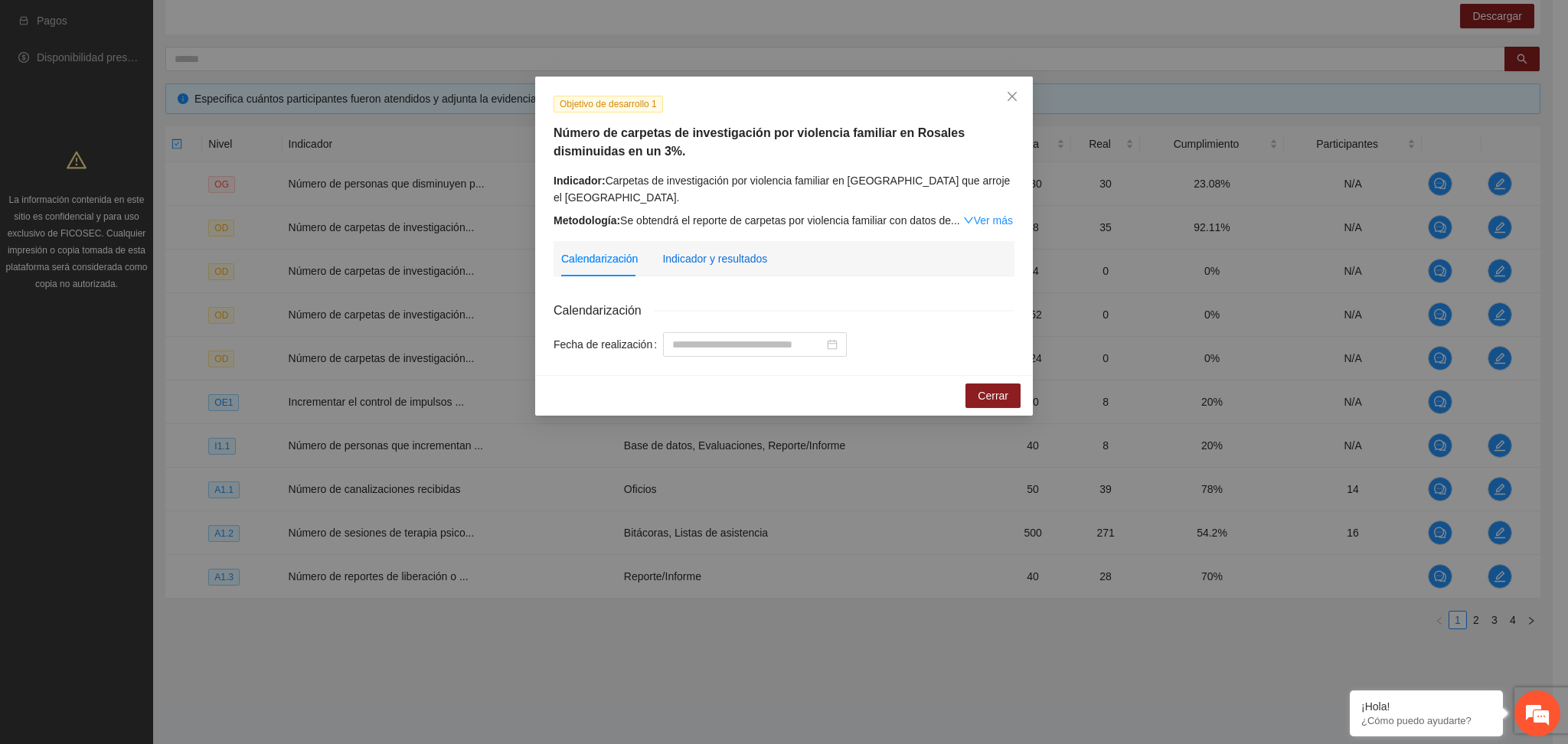
click at [736, 260] on div "Indicador y resultados" at bounding box center [715, 258] width 105 height 17
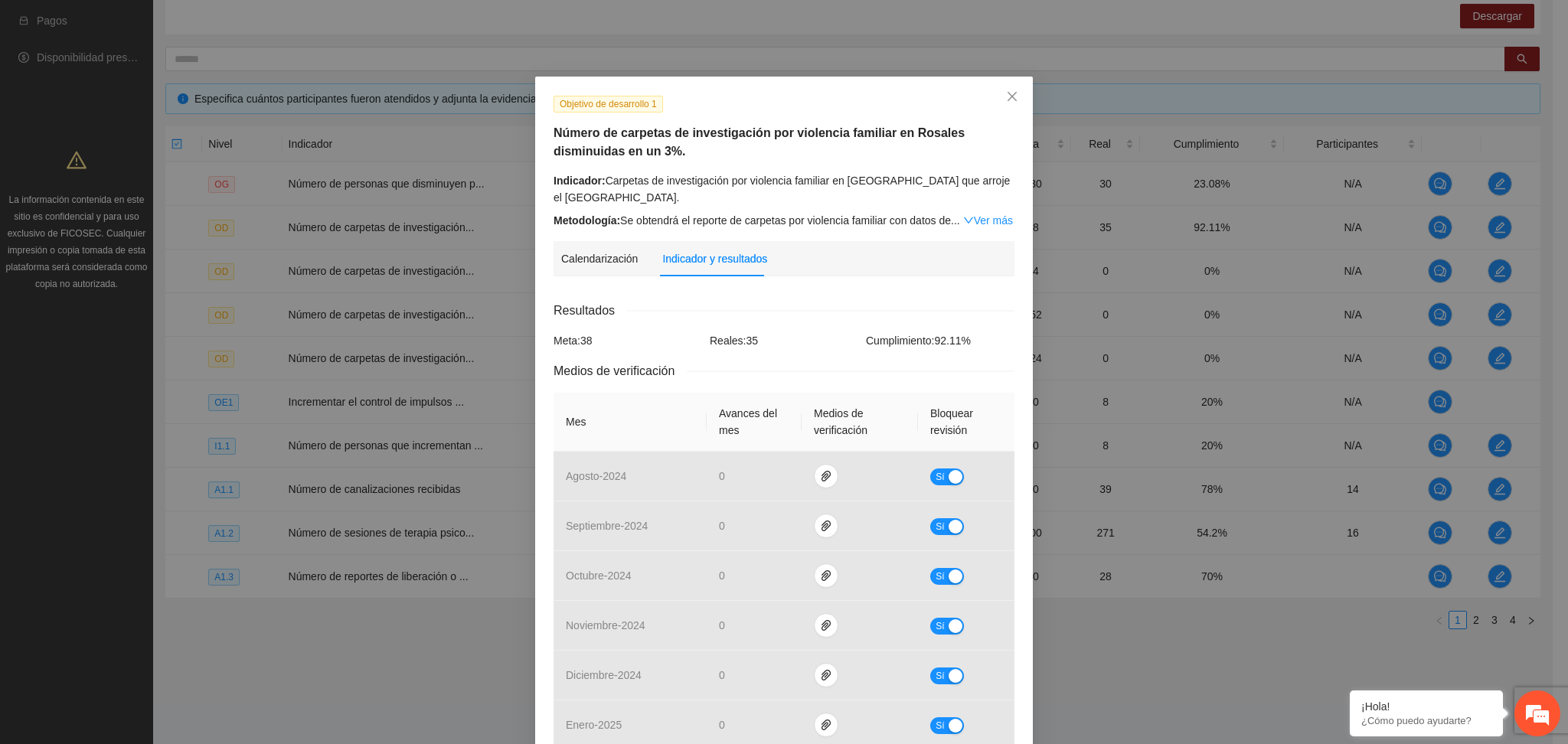
drag, startPoint x: 696, startPoint y: 307, endPoint x: 696, endPoint y: 298, distance: 9.0
click at [696, 301] on div "Resultados" at bounding box center [784, 311] width 461 height 19
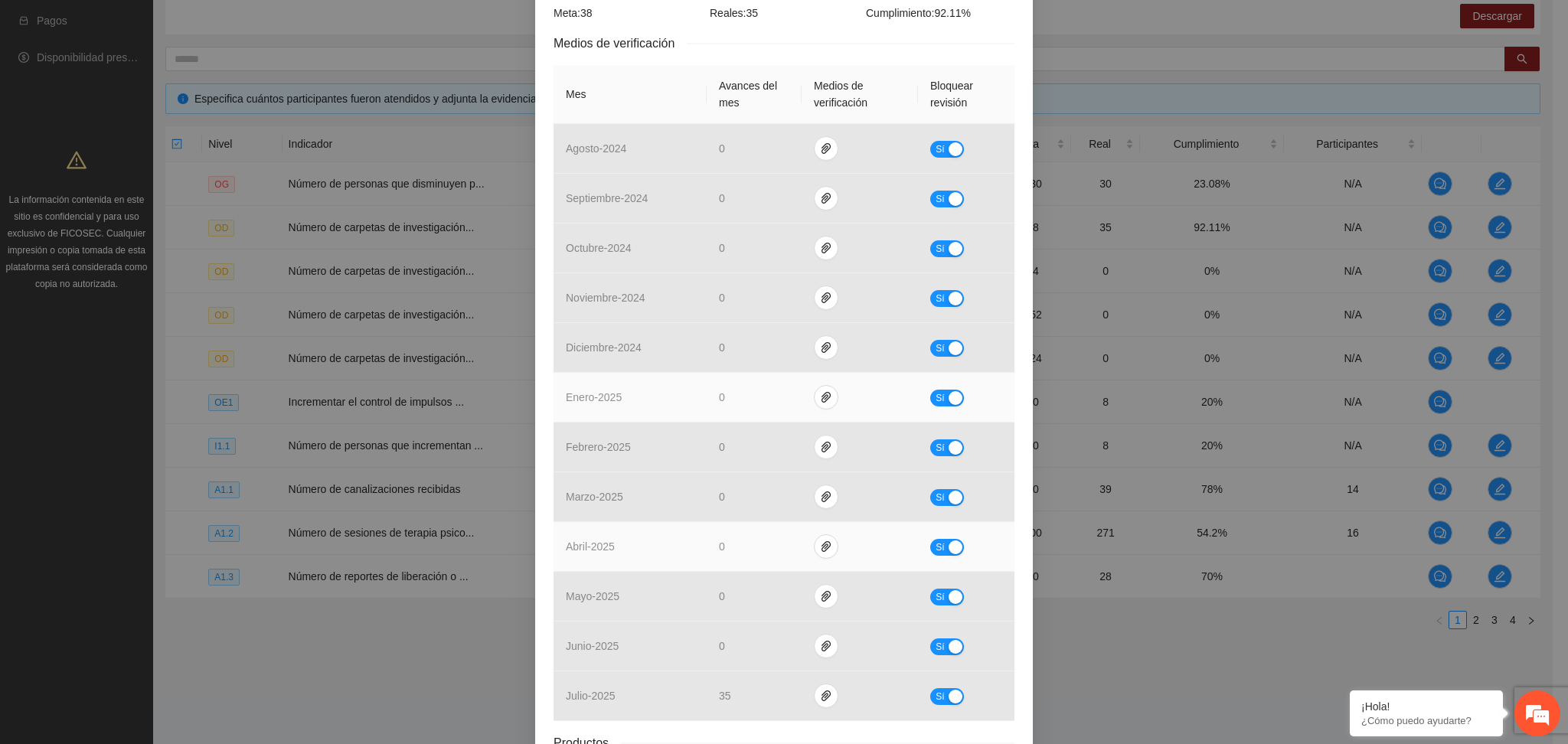
scroll to position [454, 0]
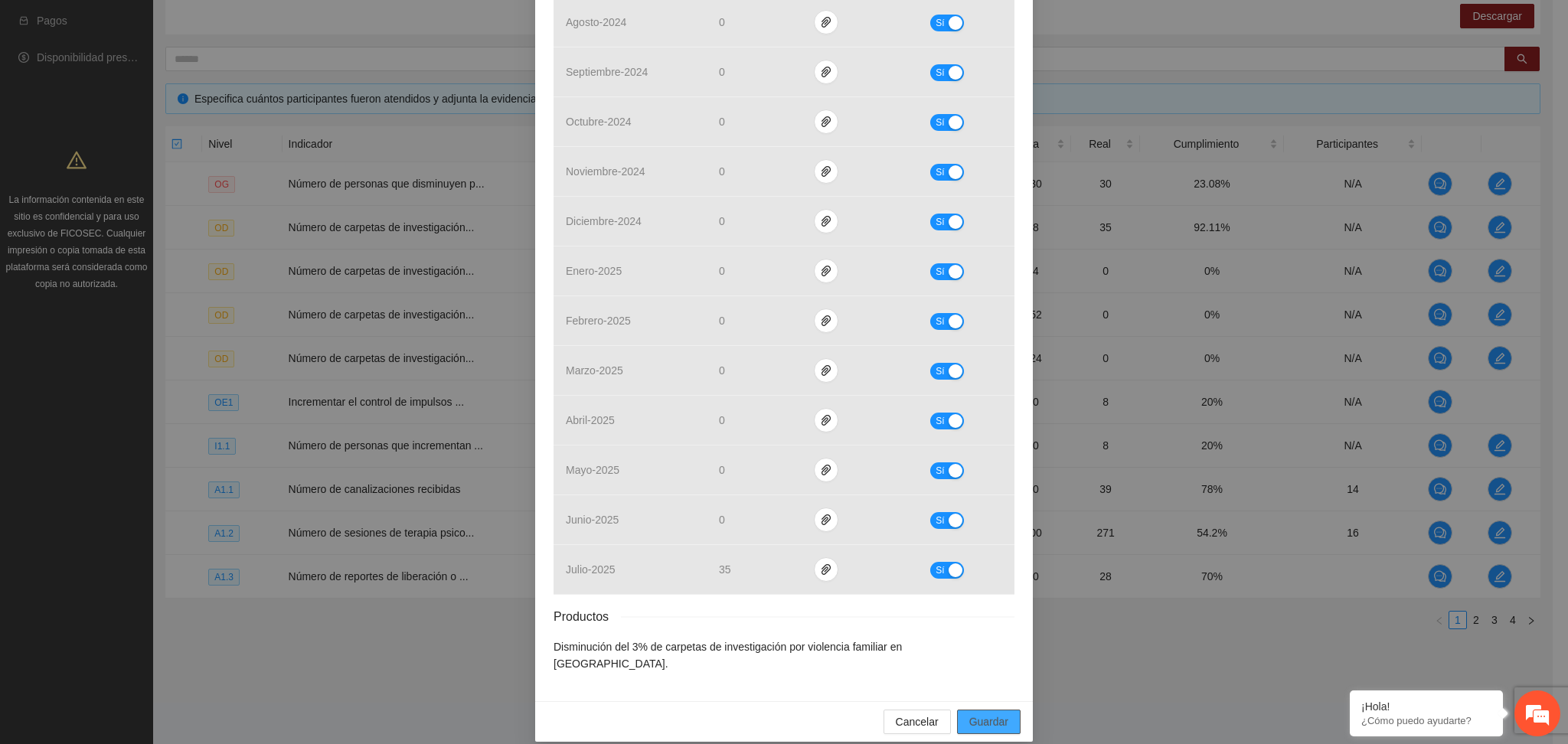
click at [988, 713] on span "Guardar" at bounding box center [989, 721] width 39 height 17
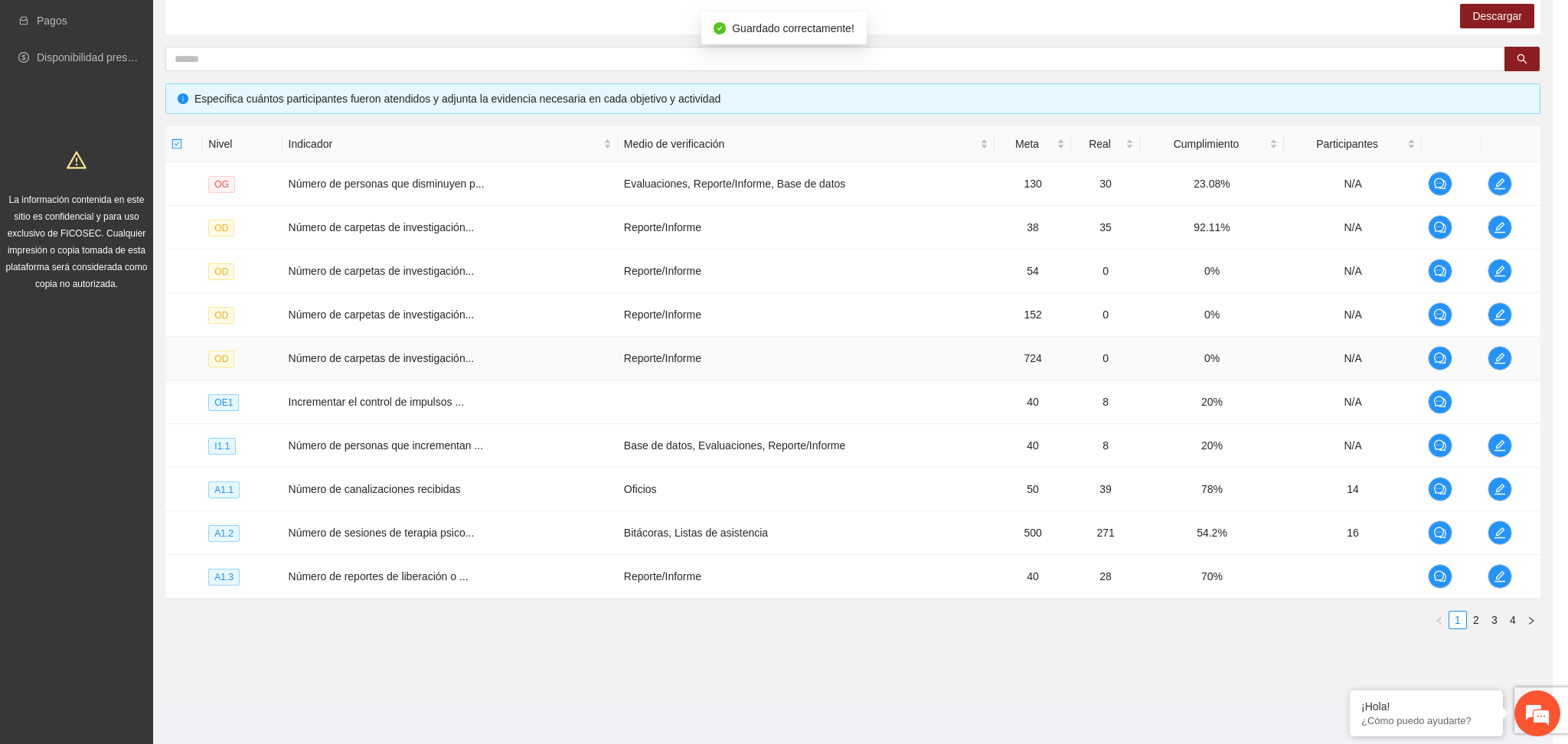
scroll to position [376, 0]
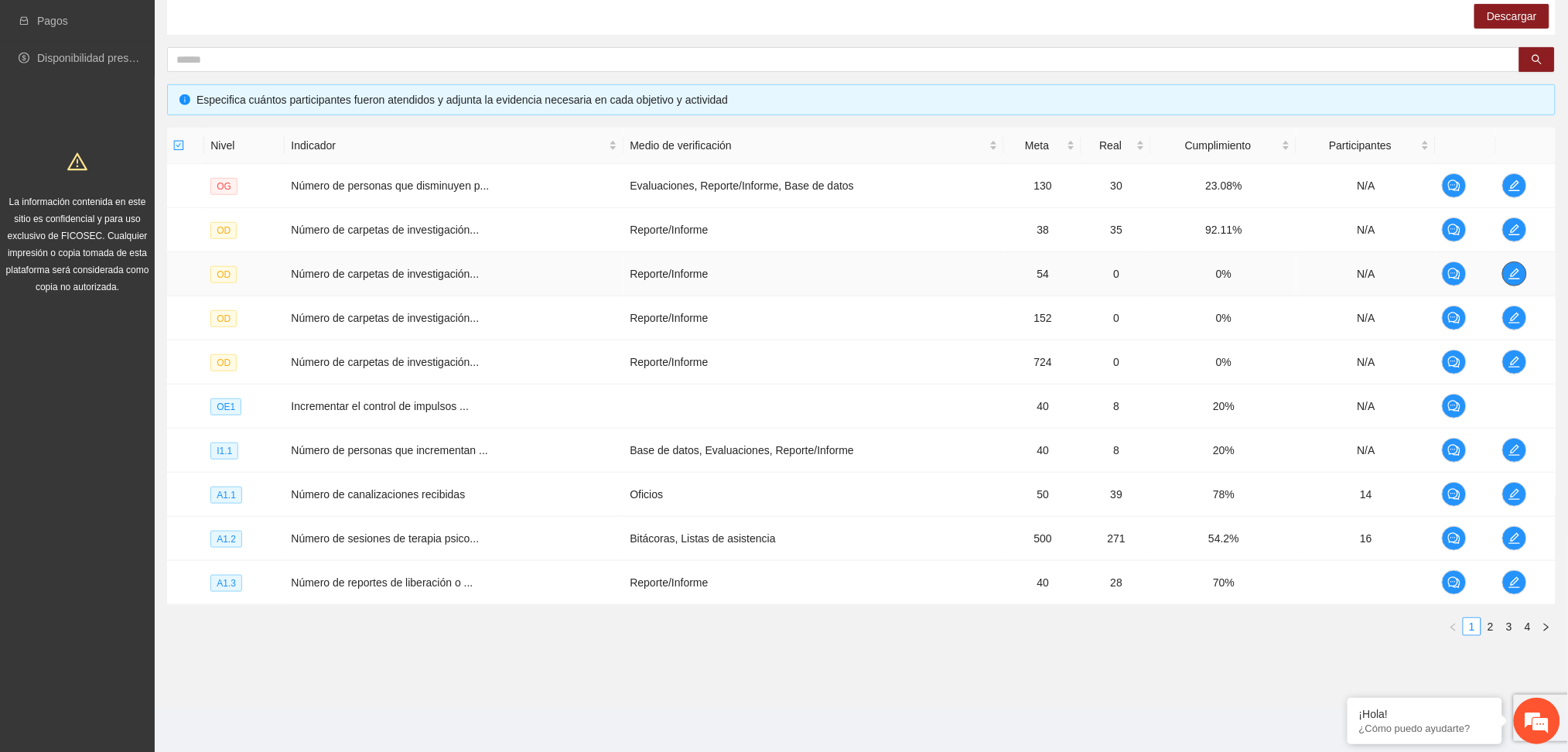
click at [1513, 274] on icon "edit" at bounding box center [1515, 273] width 12 height 12
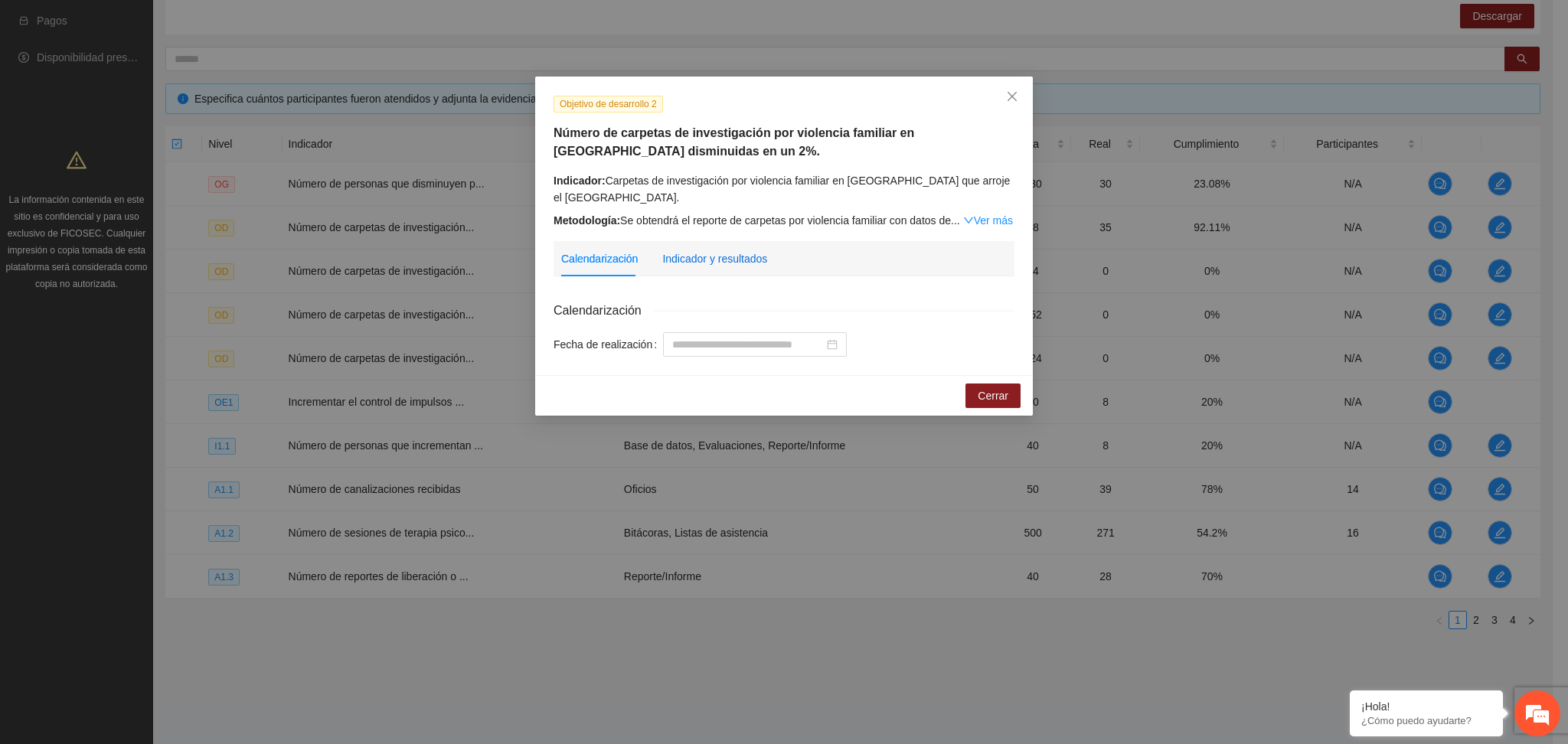
click at [706, 259] on div "Indicador y resultados" at bounding box center [715, 258] width 105 height 17
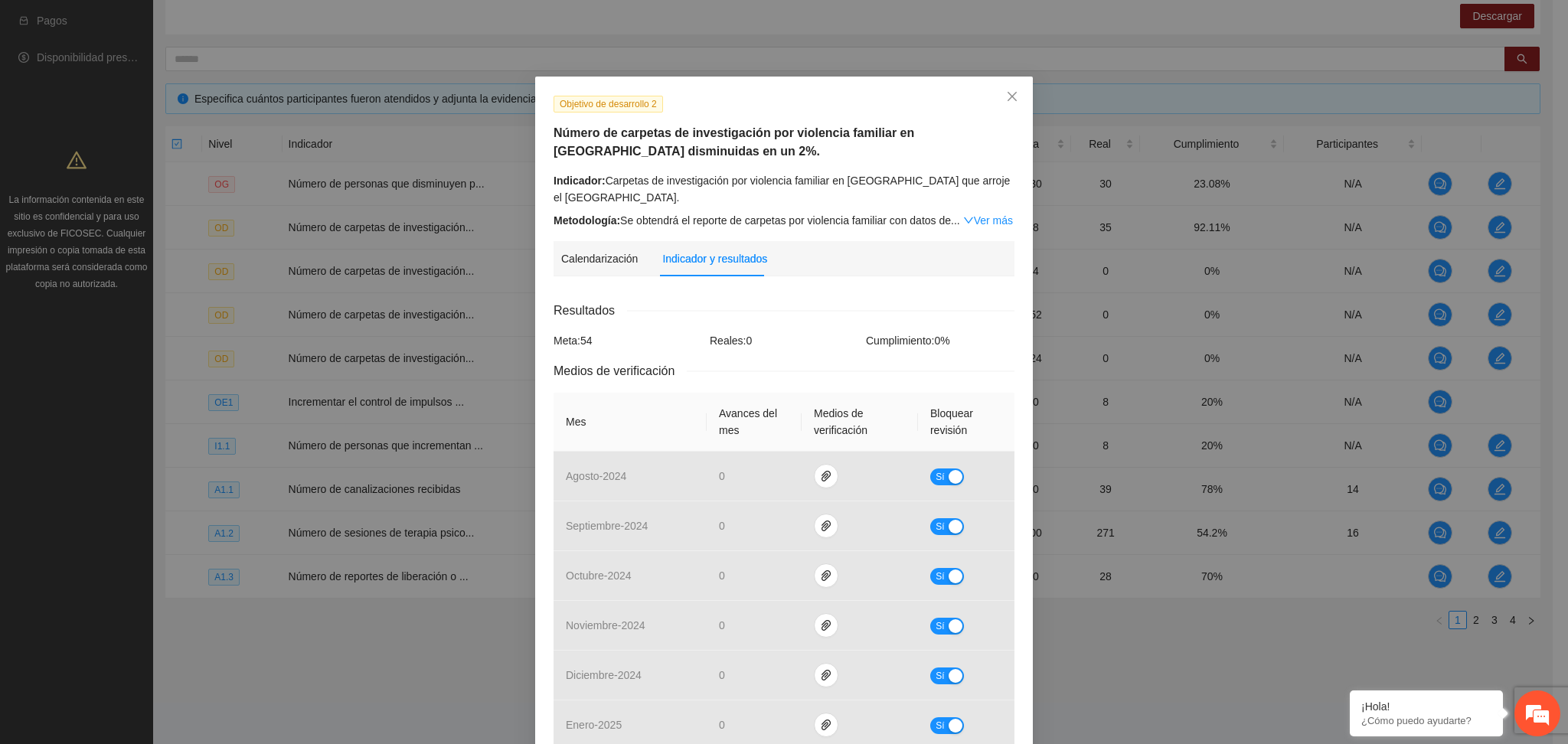
drag, startPoint x: 797, startPoint y: 308, endPoint x: 812, endPoint y: 311, distance: 15.3
click at [811, 311] on div "Resultados" at bounding box center [784, 311] width 461 height 19
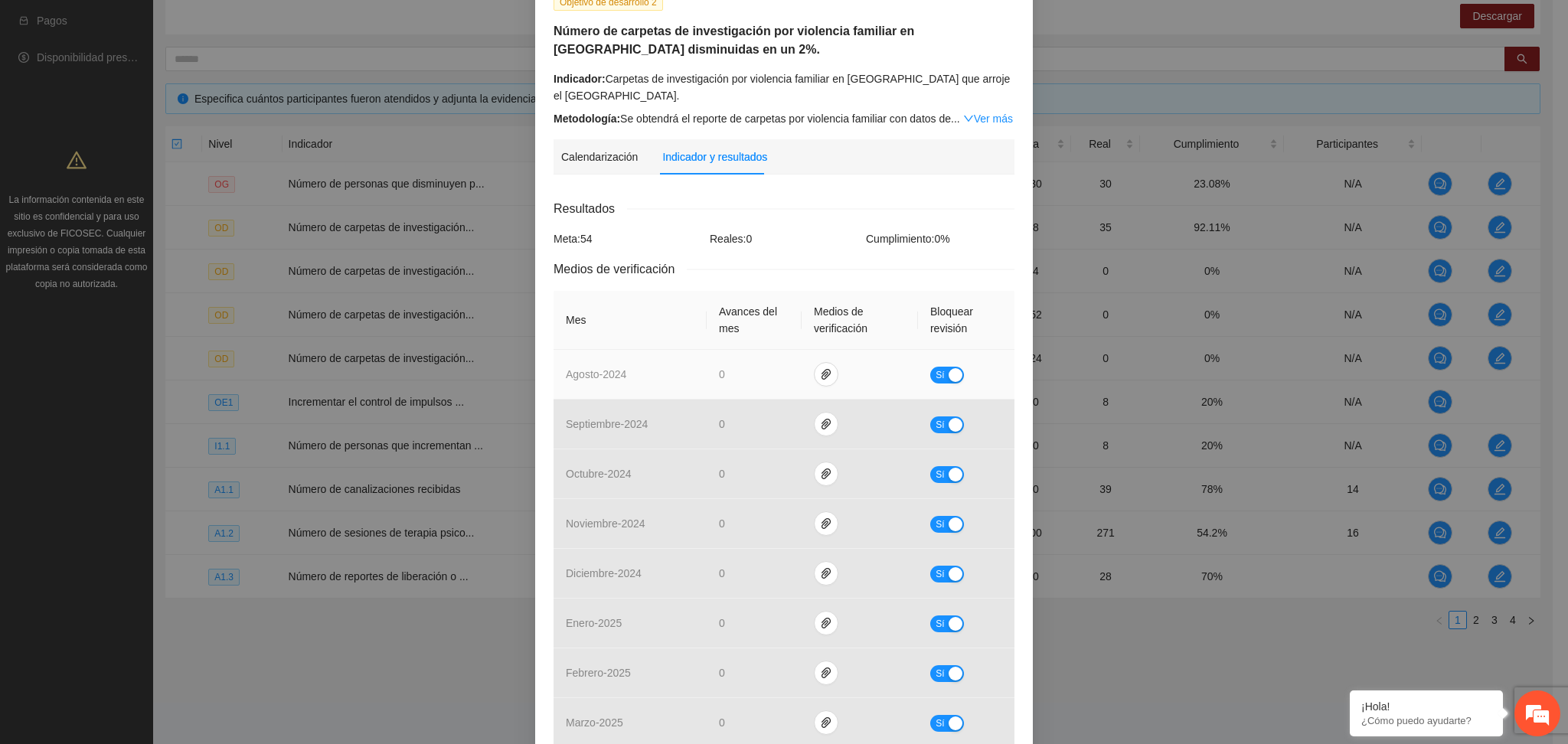
scroll to position [408, 0]
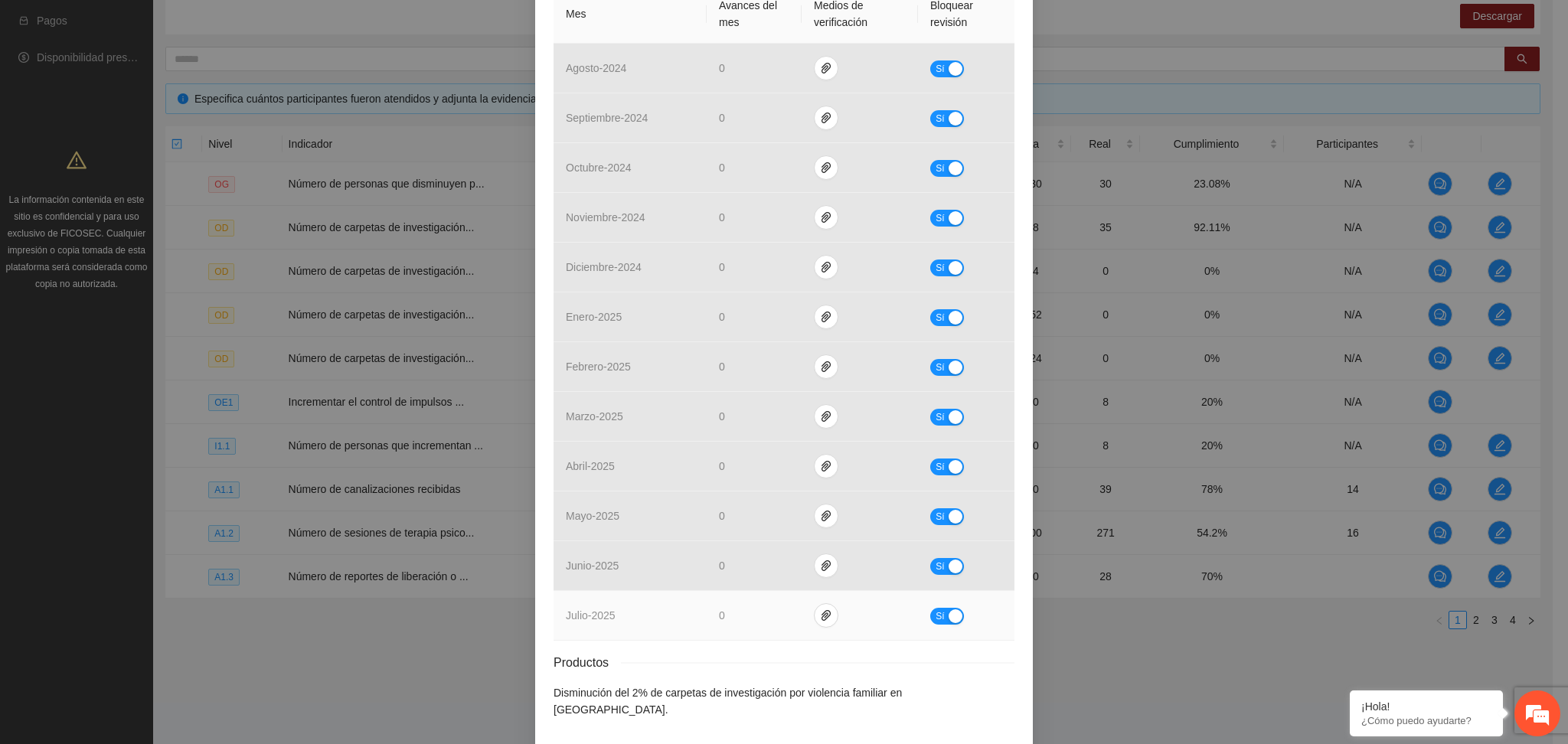
click at [935, 620] on span "Sí" at bounding box center [940, 616] width 9 height 17
drag, startPoint x: 761, startPoint y: 614, endPoint x: 706, endPoint y: 613, distance: 55.0
click at [707, 613] on td "*" at bounding box center [758, 615] width 102 height 49
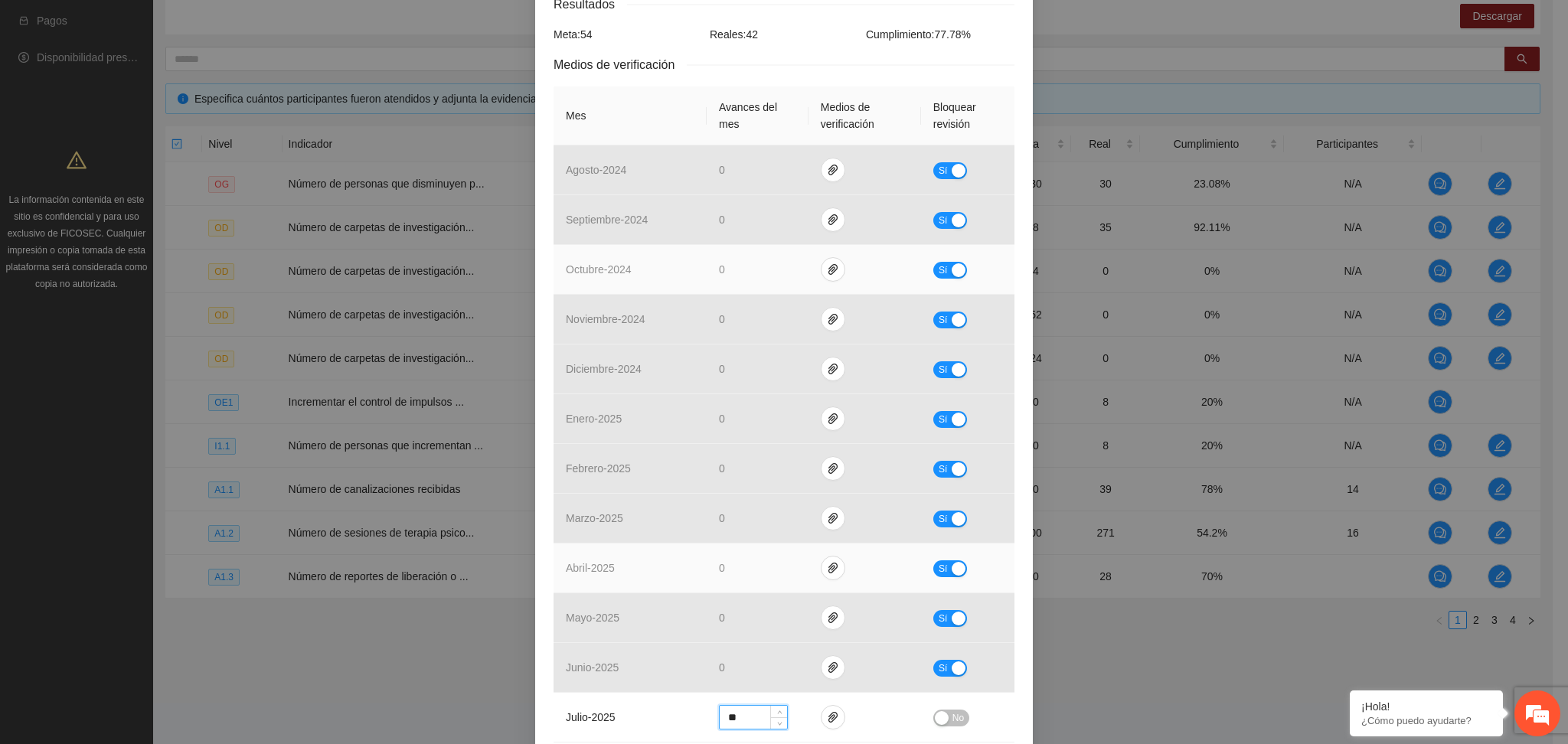
scroll to position [454, 0]
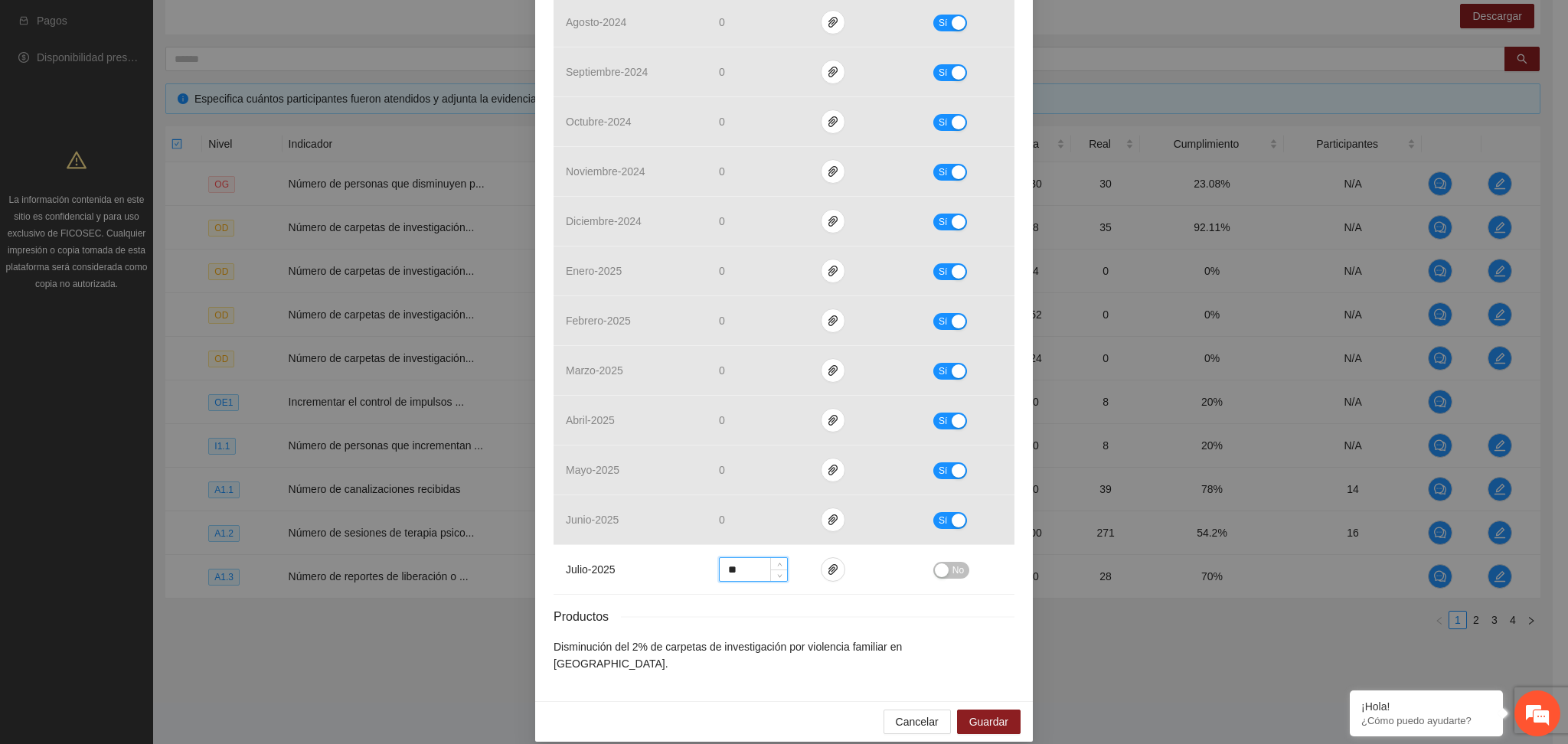
type input "**"
drag, startPoint x: 823, startPoint y: 568, endPoint x: 799, endPoint y: 549, distance: 30.6
click at [827, 566] on icon "paper-clip" at bounding box center [833, 569] width 12 height 12
click at [749, 517] on span "Adjuntar documento" at bounding box center [786, 522] width 96 height 17
click at [935, 568] on div "button" at bounding box center [941, 570] width 14 height 14
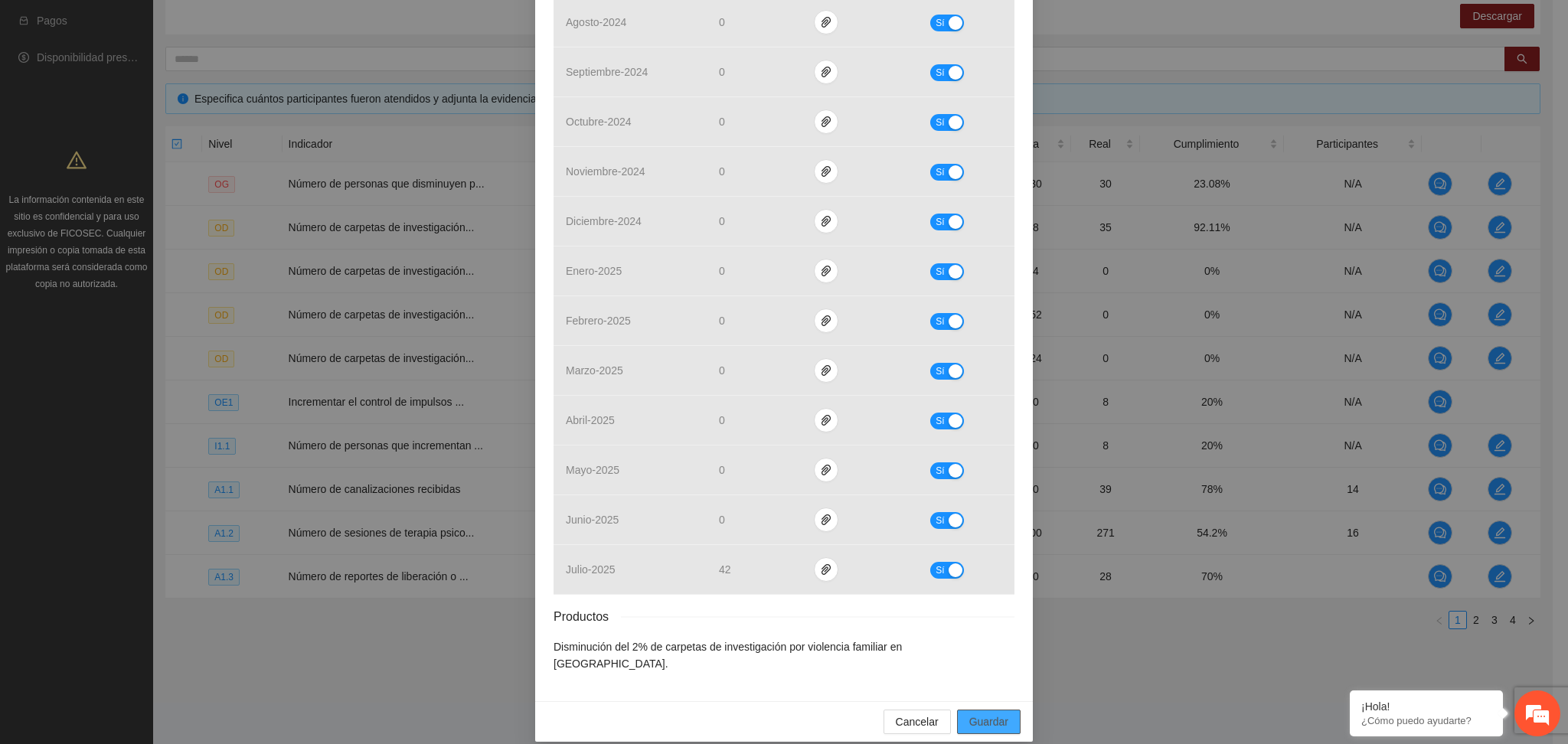
click at [989, 713] on span "Guardar" at bounding box center [989, 721] width 39 height 17
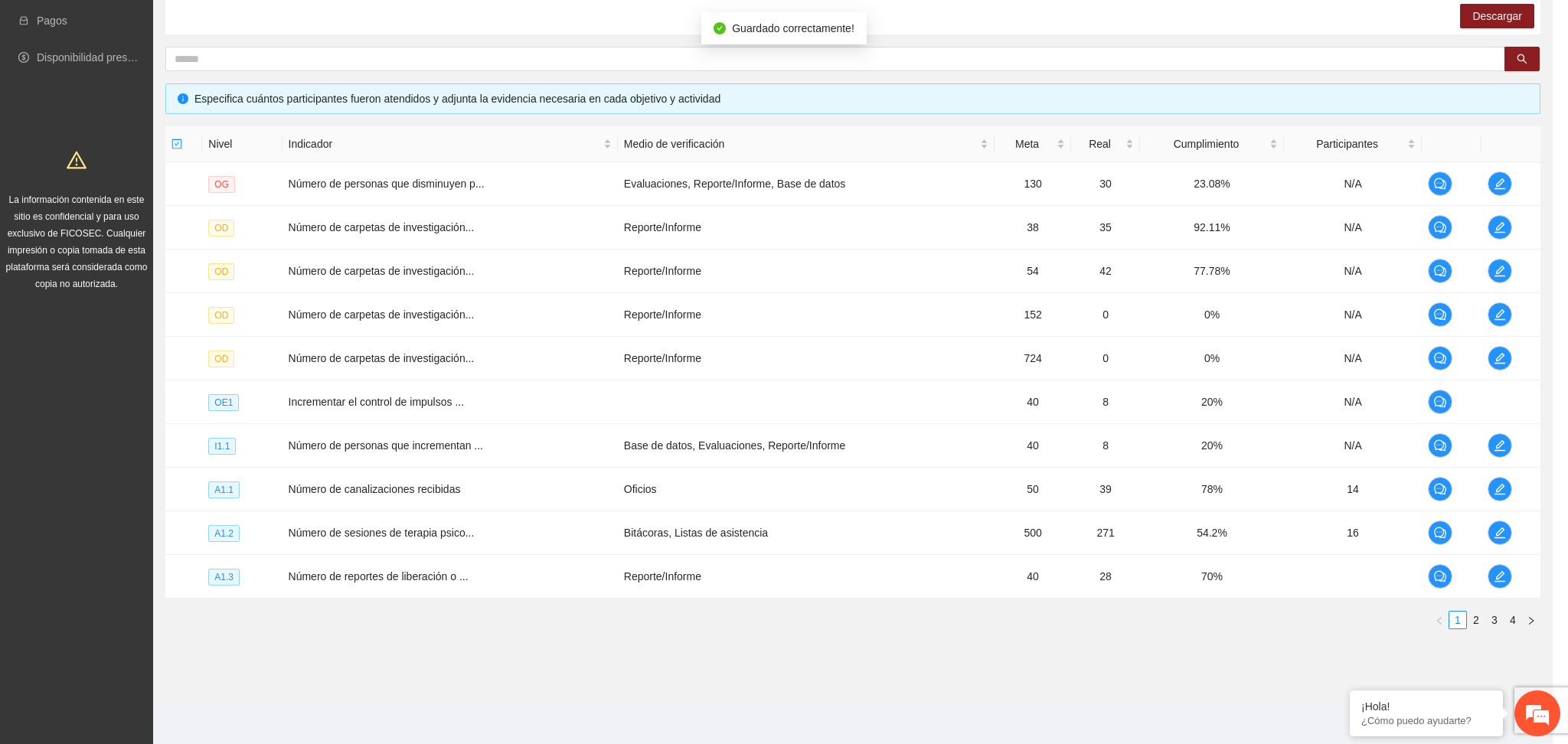
scroll to position [376, 0]
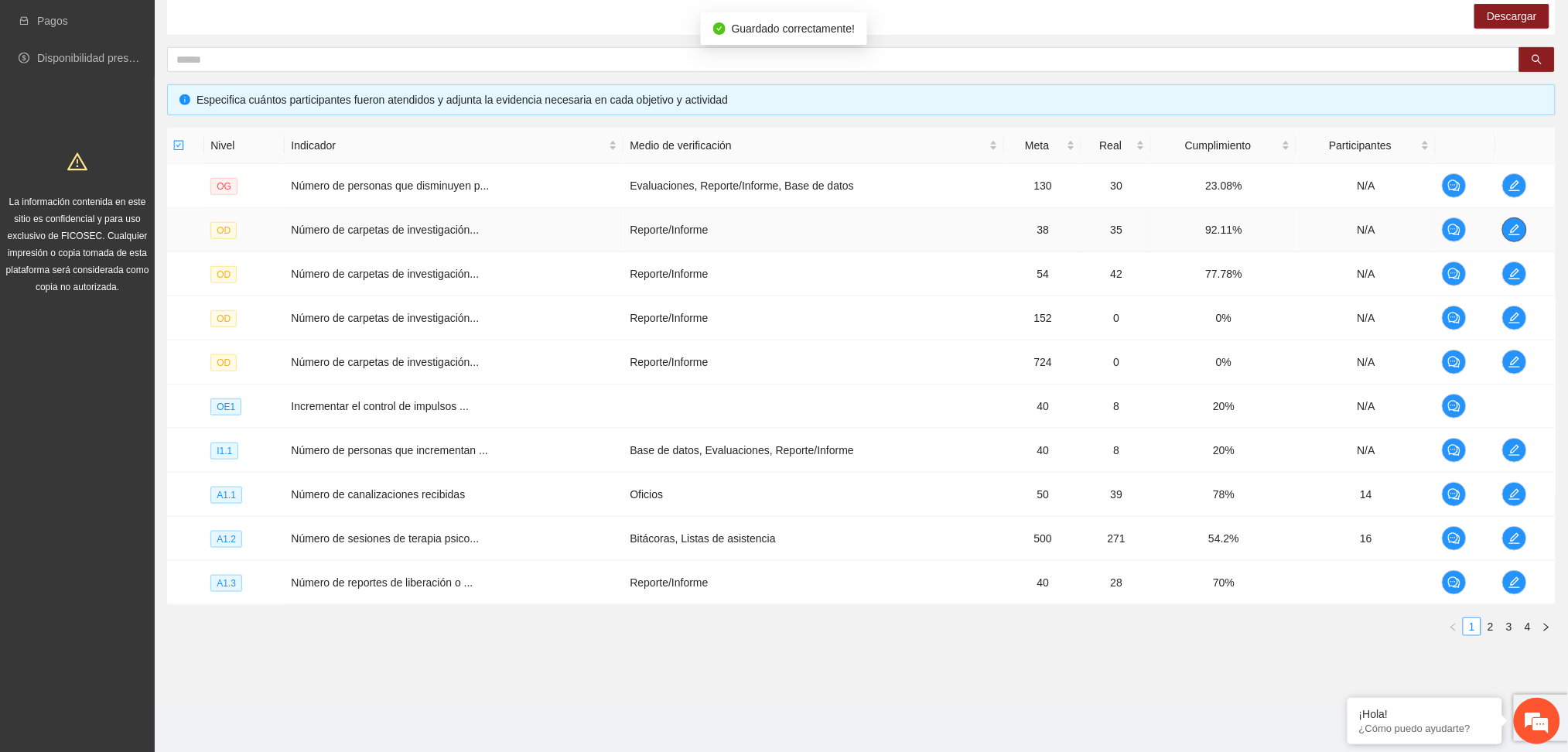
click at [1521, 223] on span "edit" at bounding box center [1515, 229] width 23 height 12
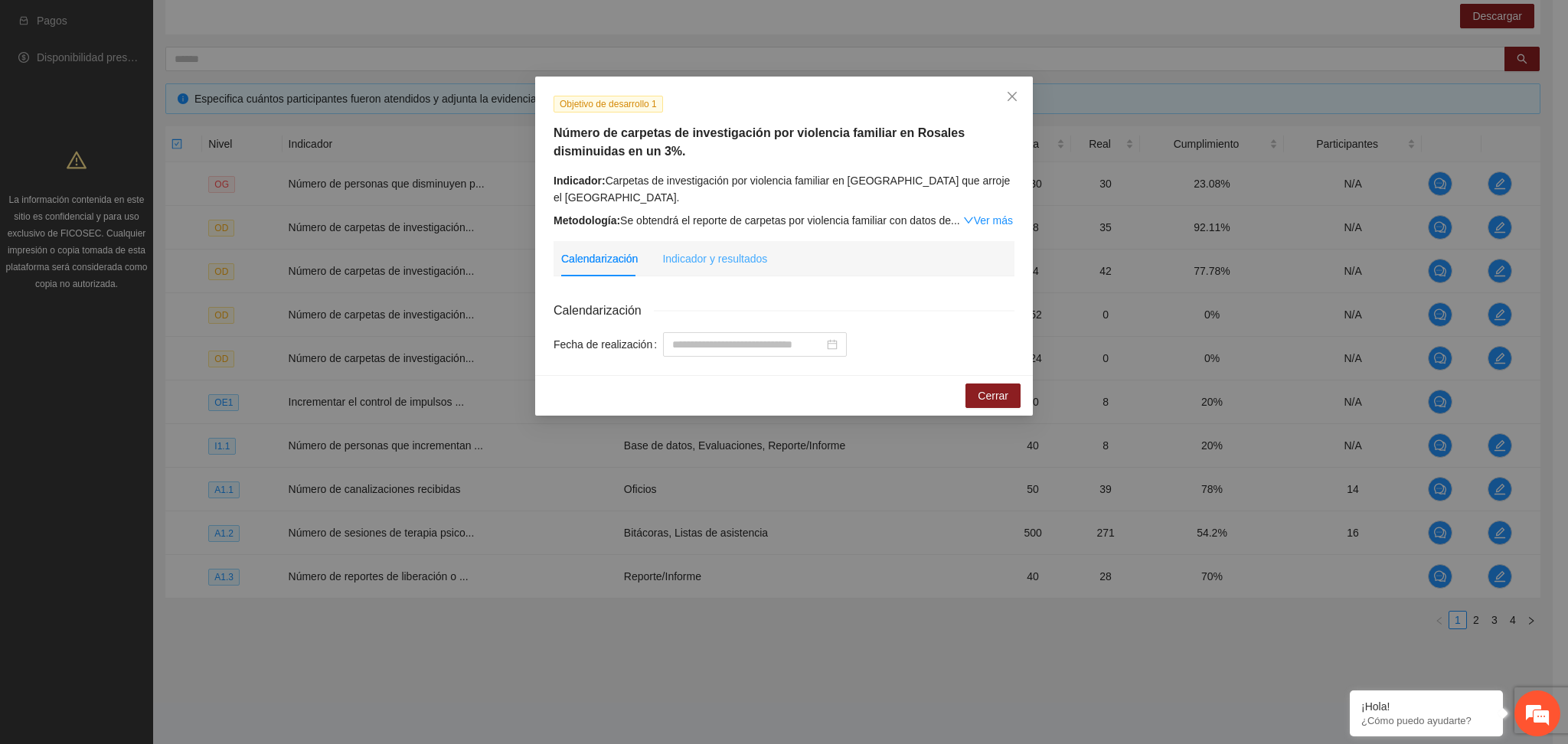
click at [694, 249] on div "Indicador y resultados" at bounding box center [715, 258] width 105 height 35
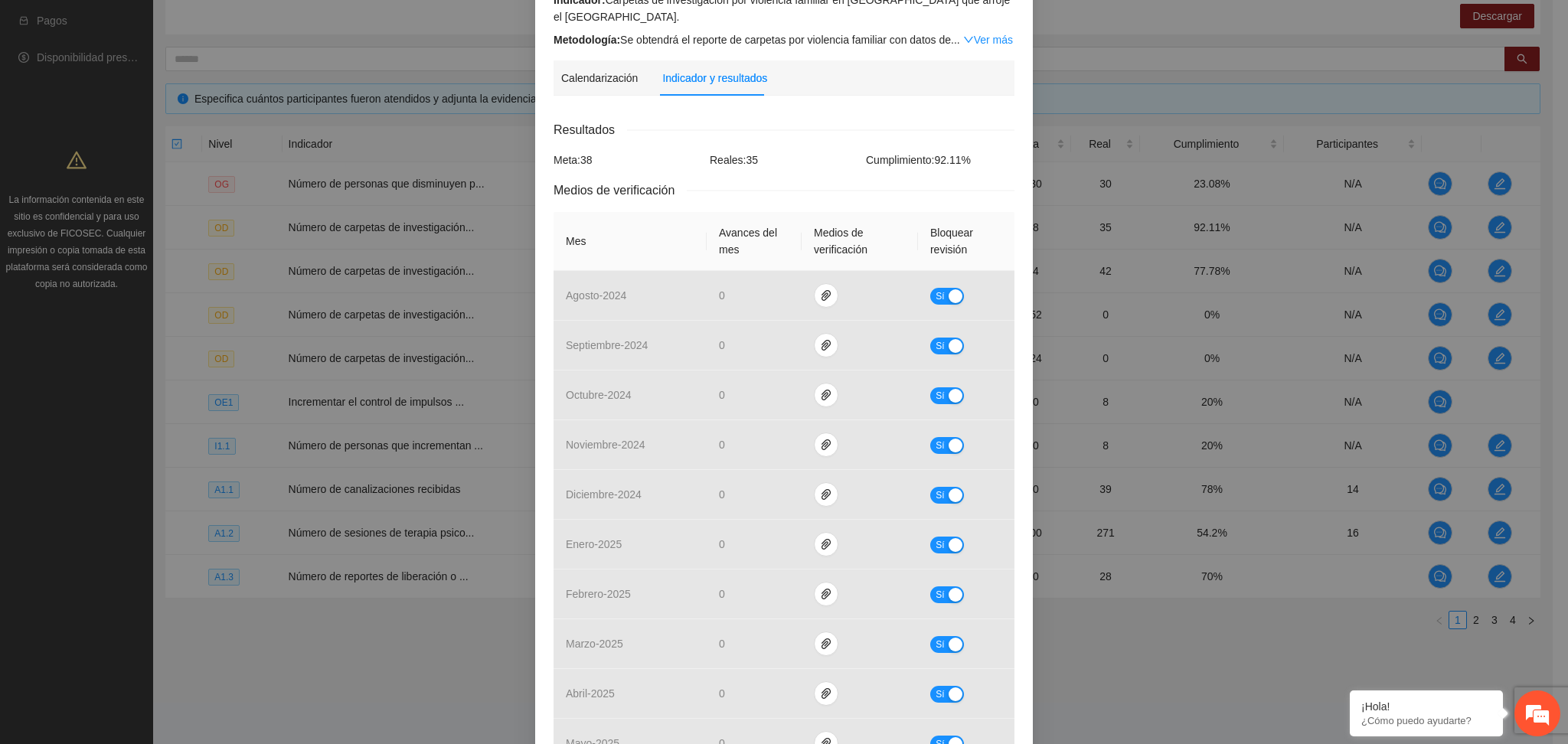
scroll to position [408, 0]
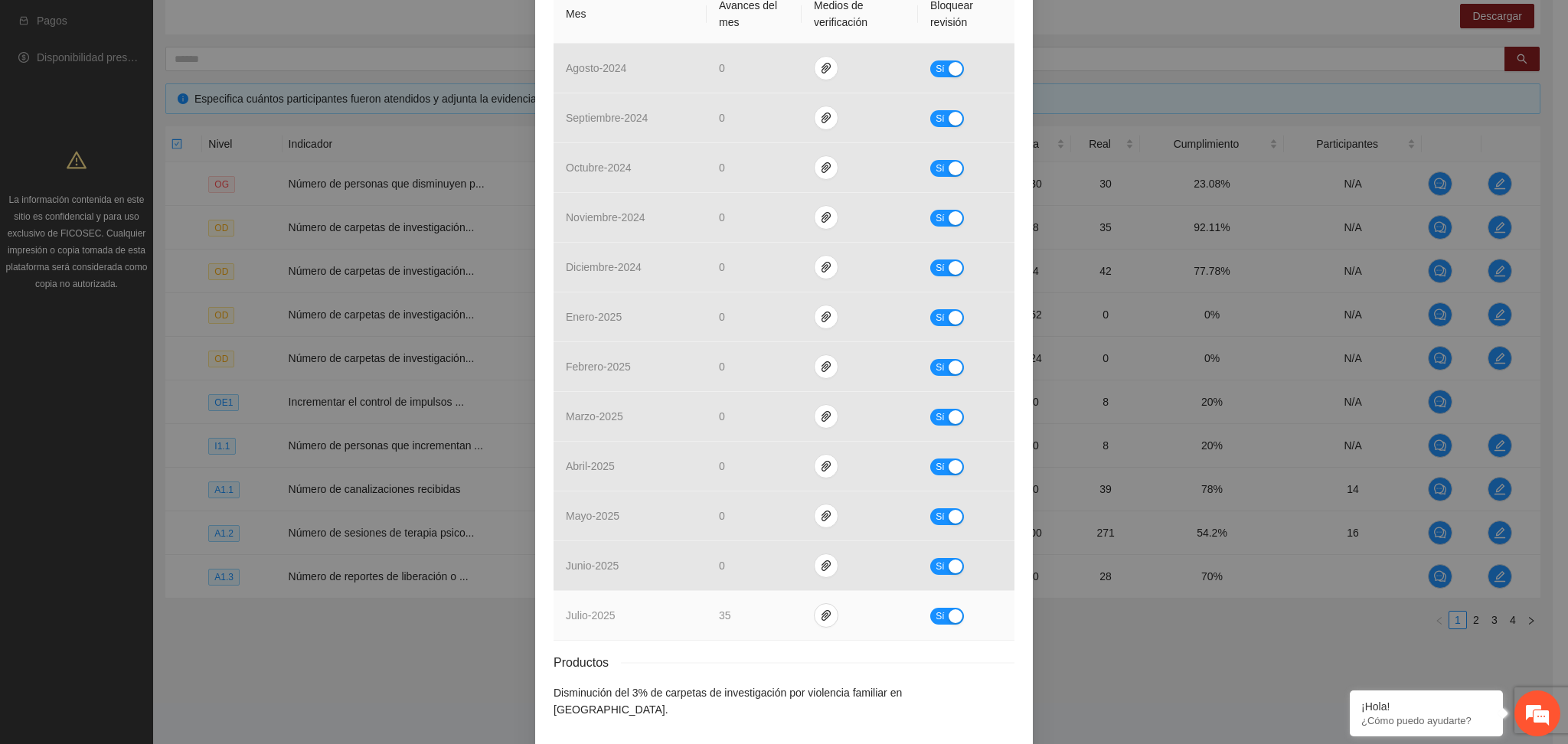
drag, startPoint x: 942, startPoint y: 615, endPoint x: 905, endPoint y: 610, distance: 37.3
click at [931, 619] on button "Sí" at bounding box center [948, 616] width 34 height 17
click at [829, 619] on icon "paper-clip" at bounding box center [833, 614] width 9 height 11
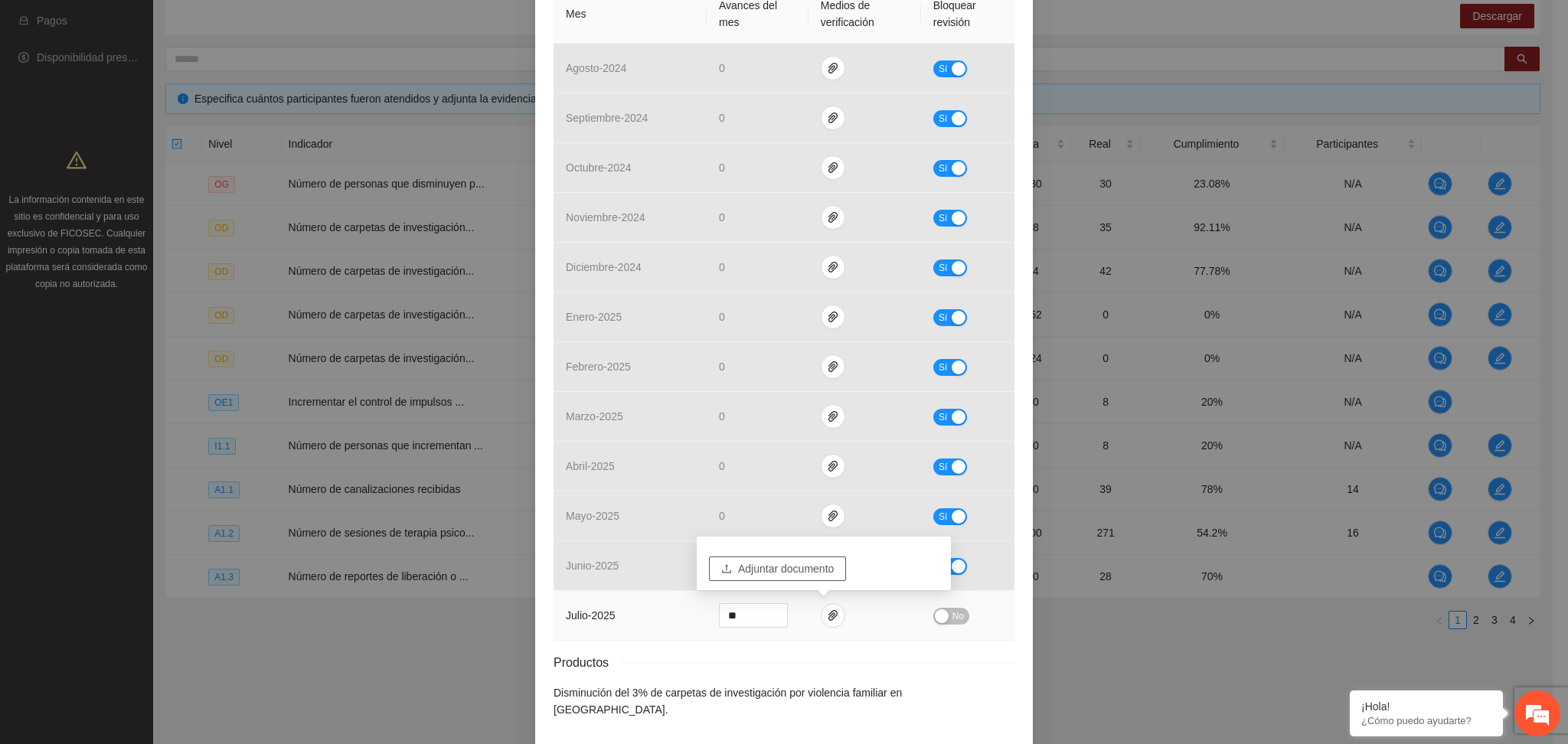
click at [768, 564] on span "Adjuntar documento" at bounding box center [786, 568] width 96 height 17
click at [952, 608] on span "No" at bounding box center [958, 616] width 11 height 17
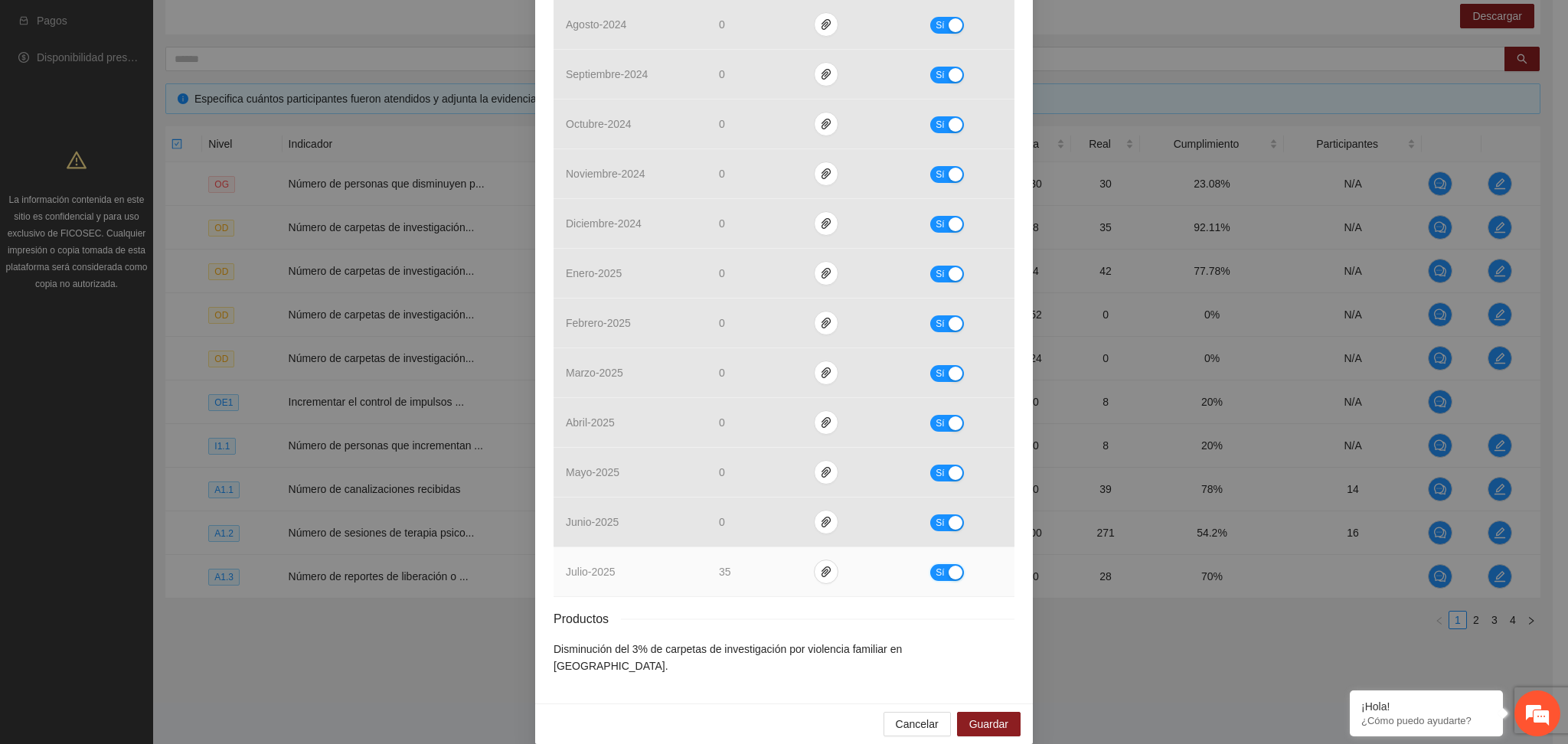
scroll to position [454, 0]
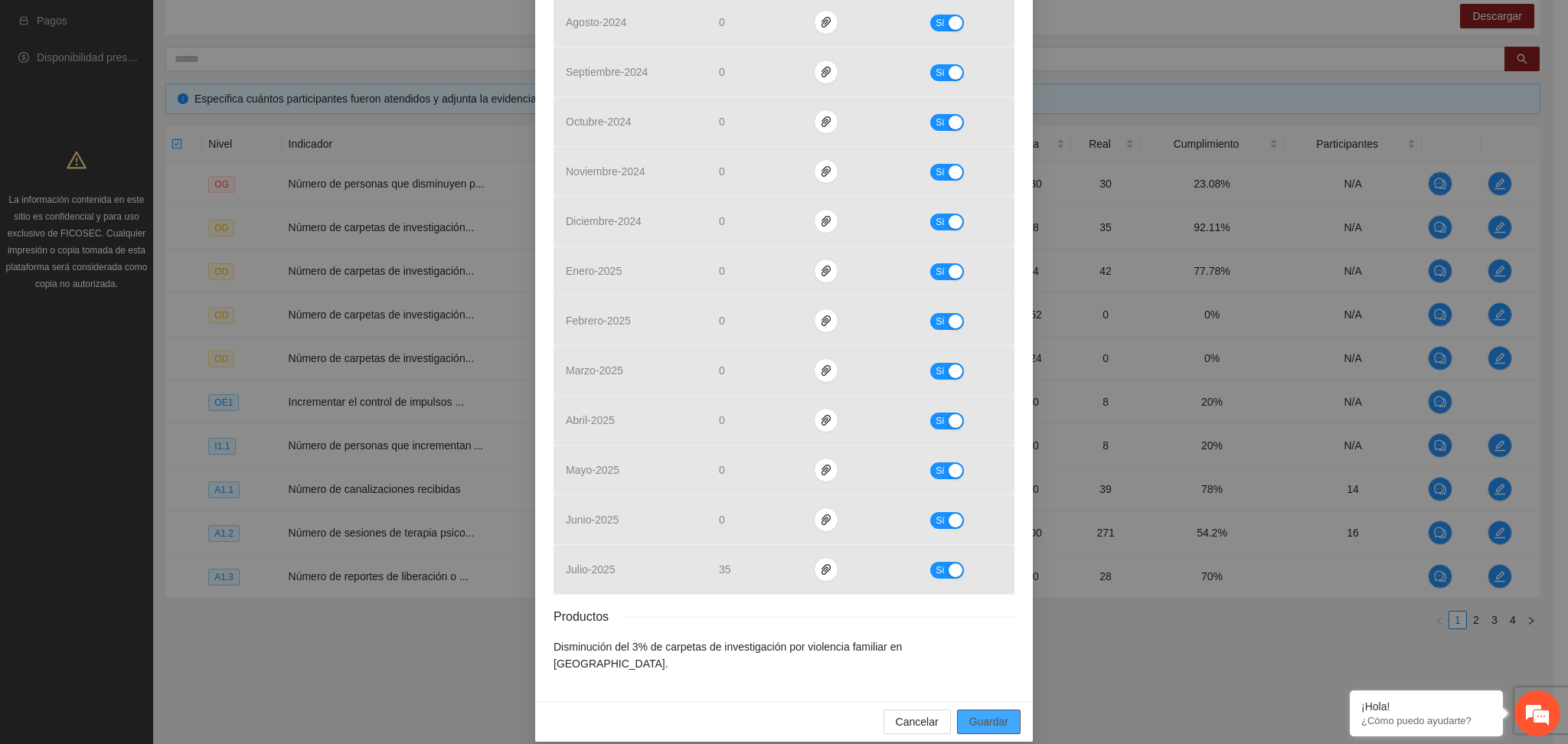
click at [972, 713] on span "Guardar" at bounding box center [989, 721] width 39 height 17
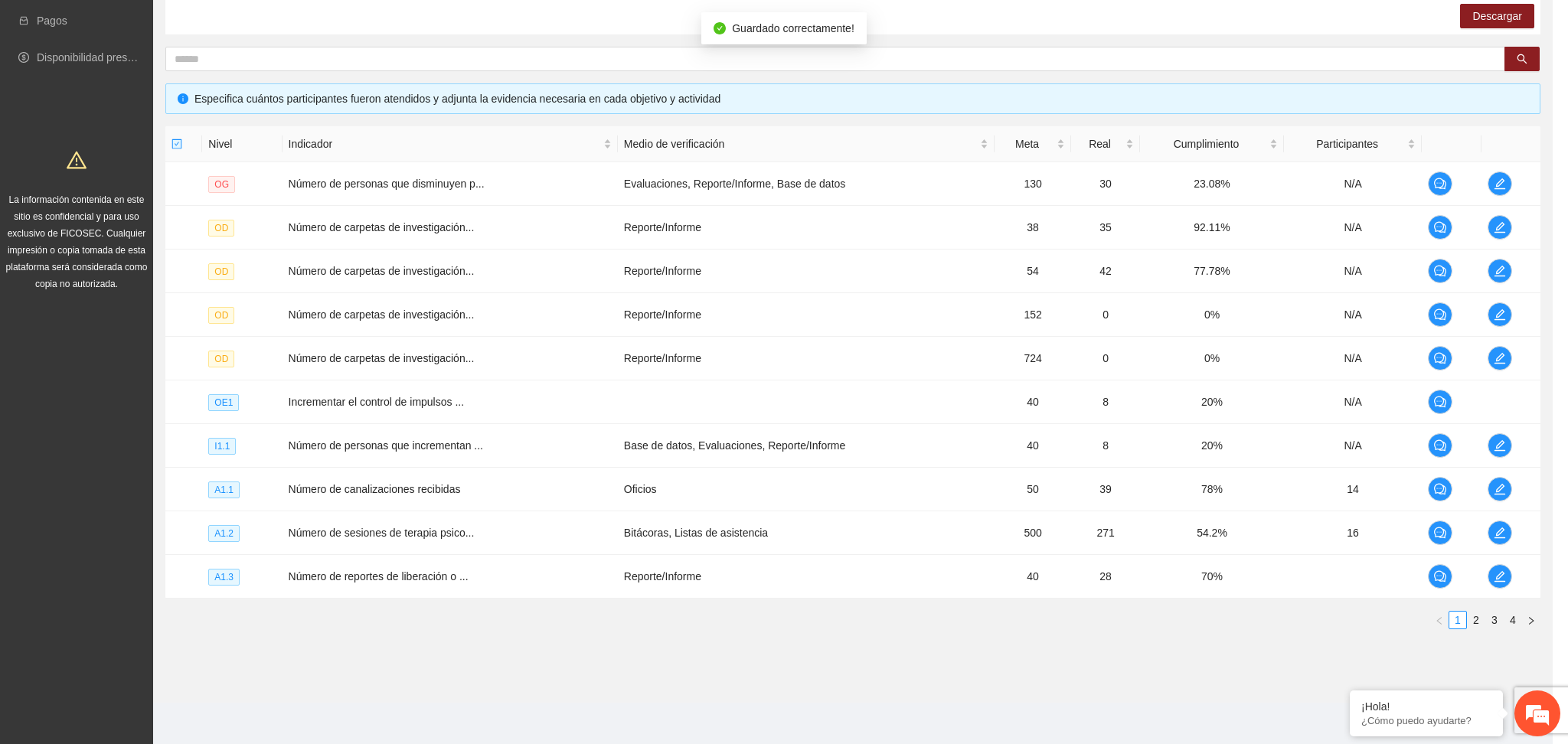
scroll to position [376, 0]
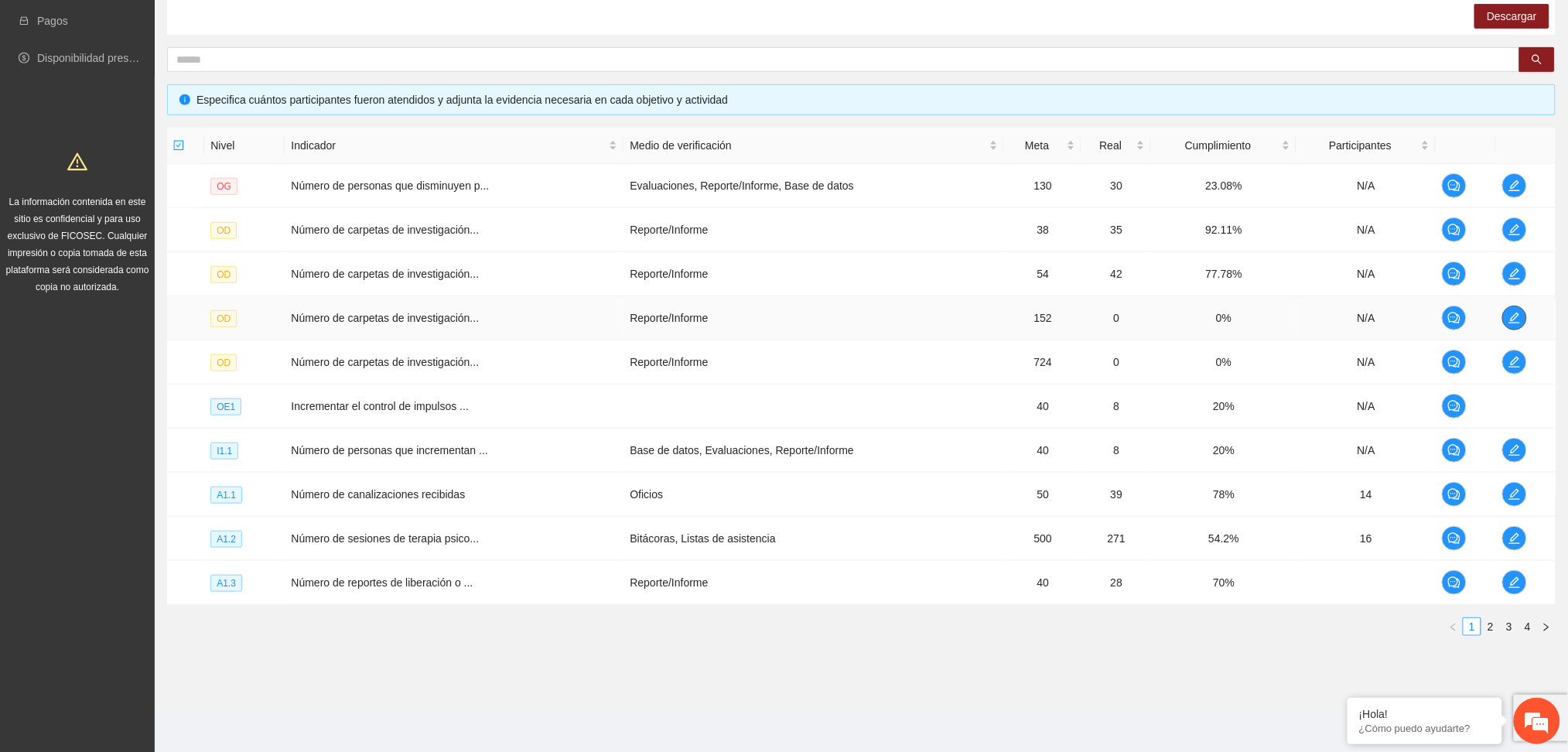
click at [1506, 319] on span "edit" at bounding box center [1515, 317] width 23 height 12
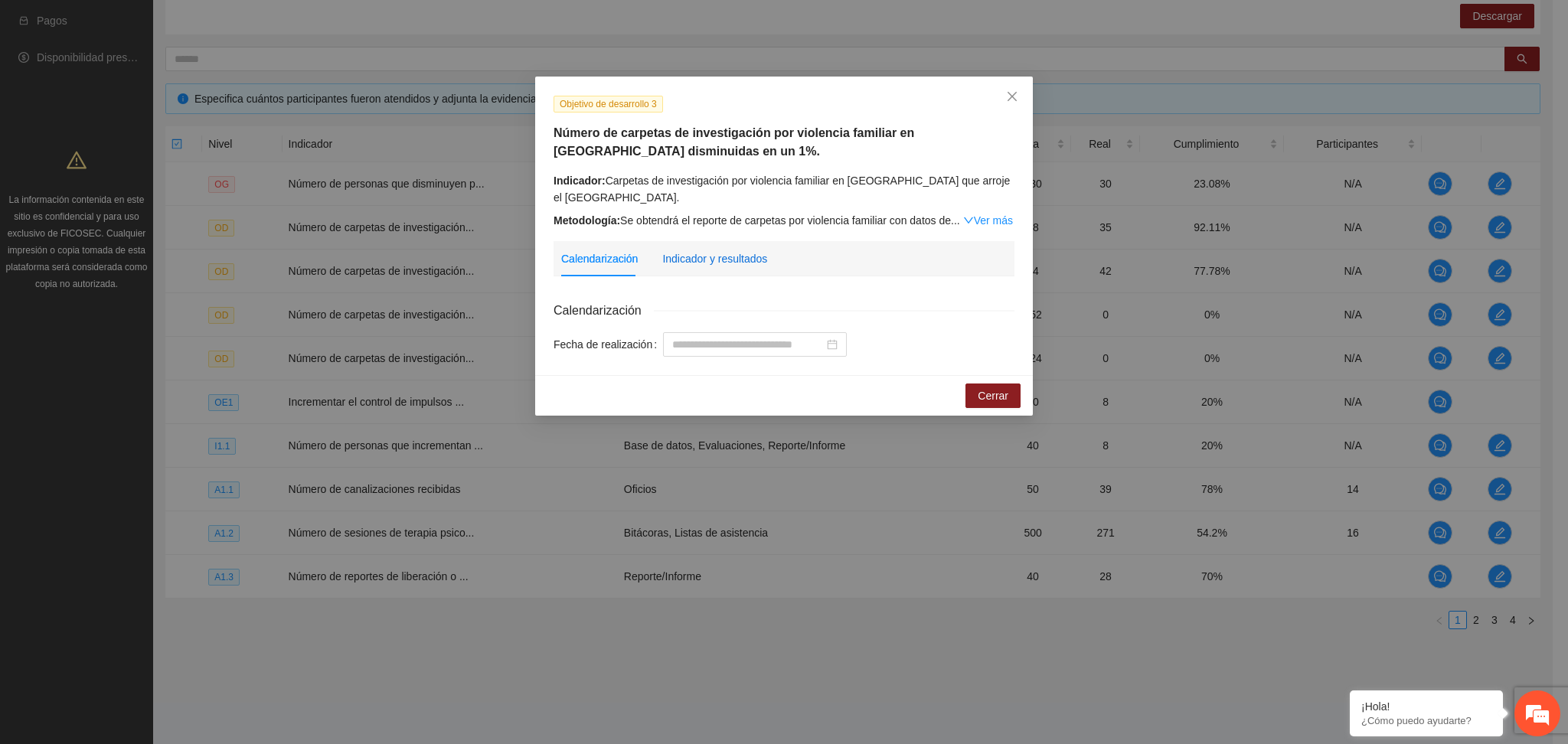
click at [751, 253] on div "Indicador y resultados" at bounding box center [715, 258] width 105 height 17
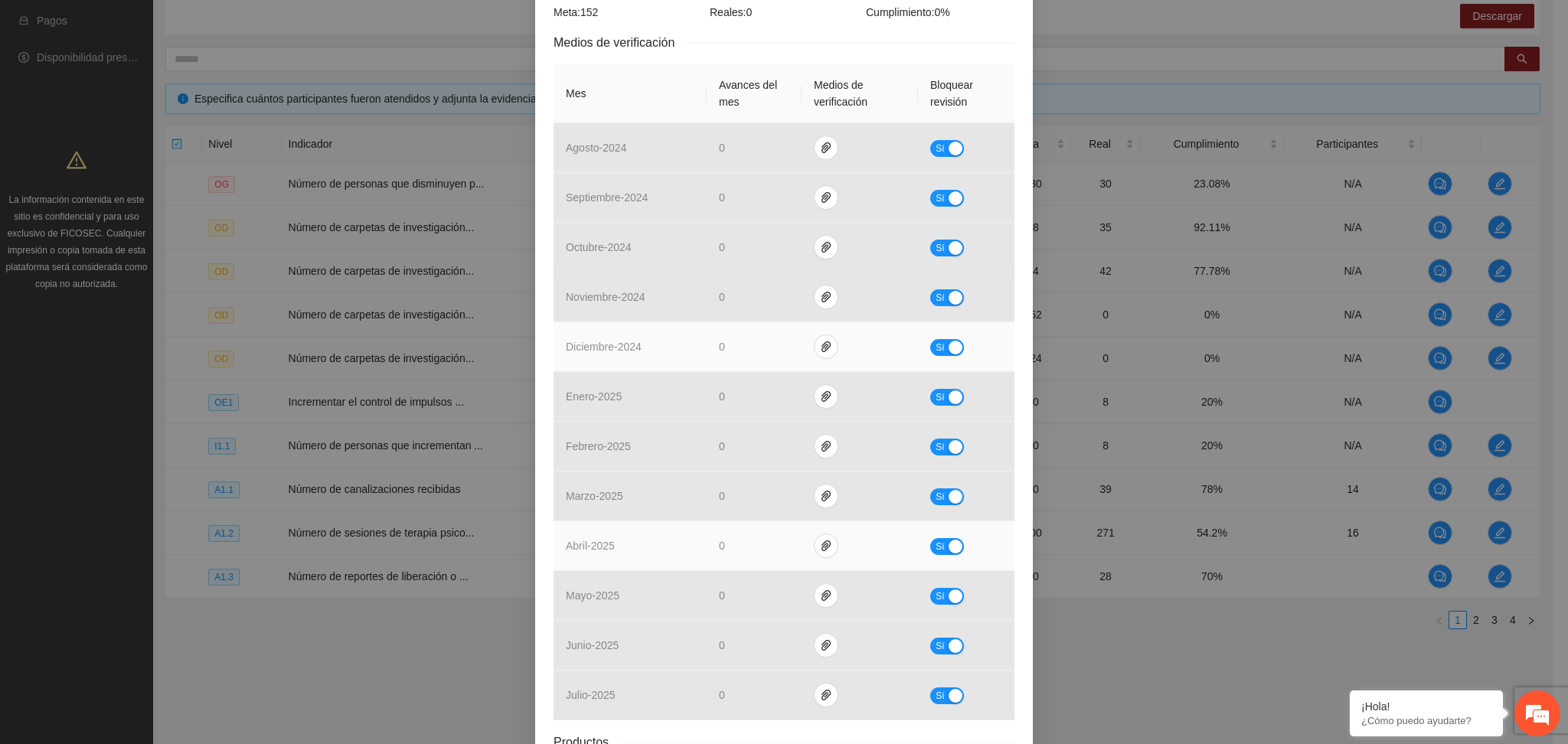
scroll to position [408, 0]
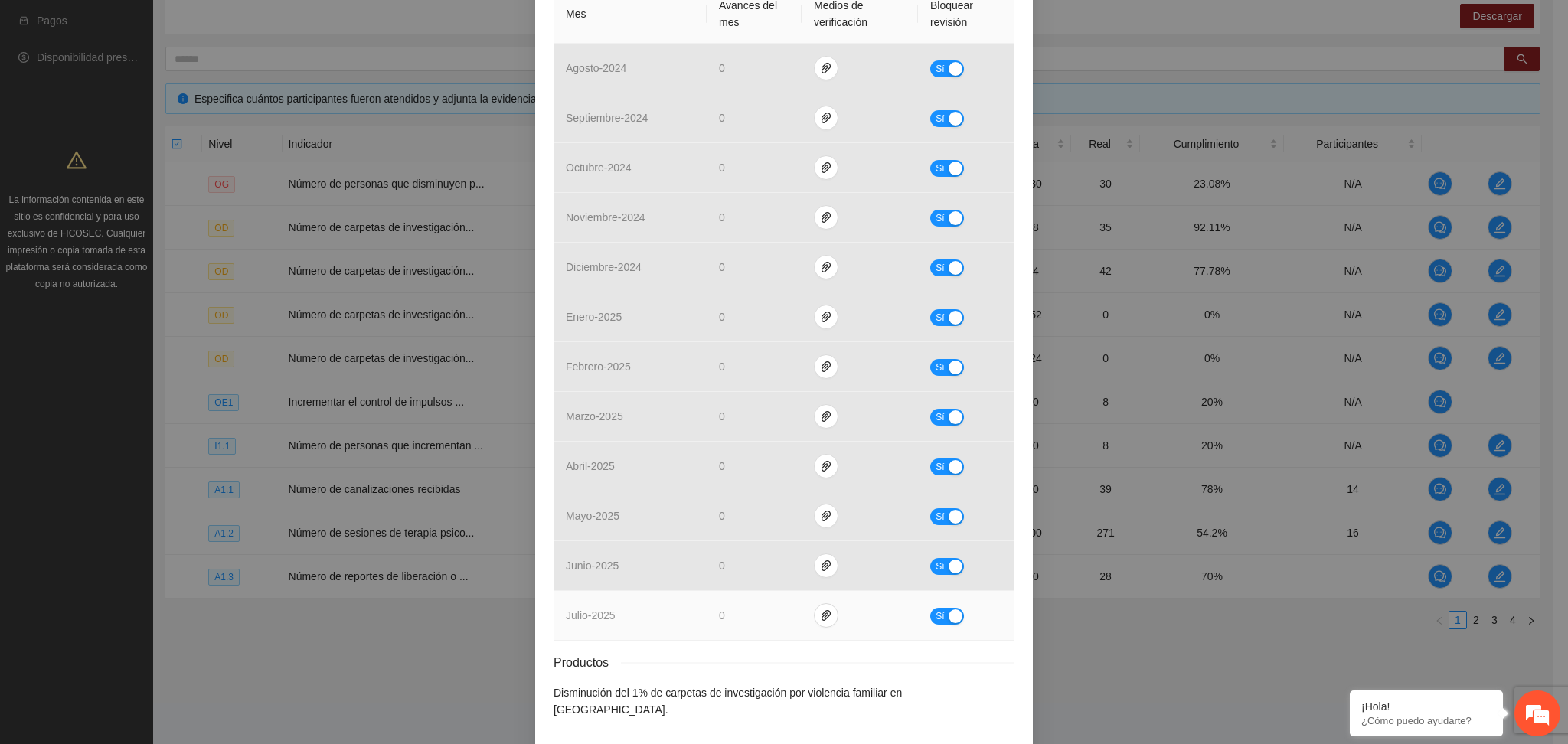
click at [948, 612] on div "button" at bounding box center [955, 616] width 14 height 14
drag, startPoint x: 741, startPoint y: 608, endPoint x: 684, endPoint y: 627, distance: 60.1
click at [684, 627] on tr "julio - 2025 * No" at bounding box center [784, 615] width 461 height 49
type input "***"
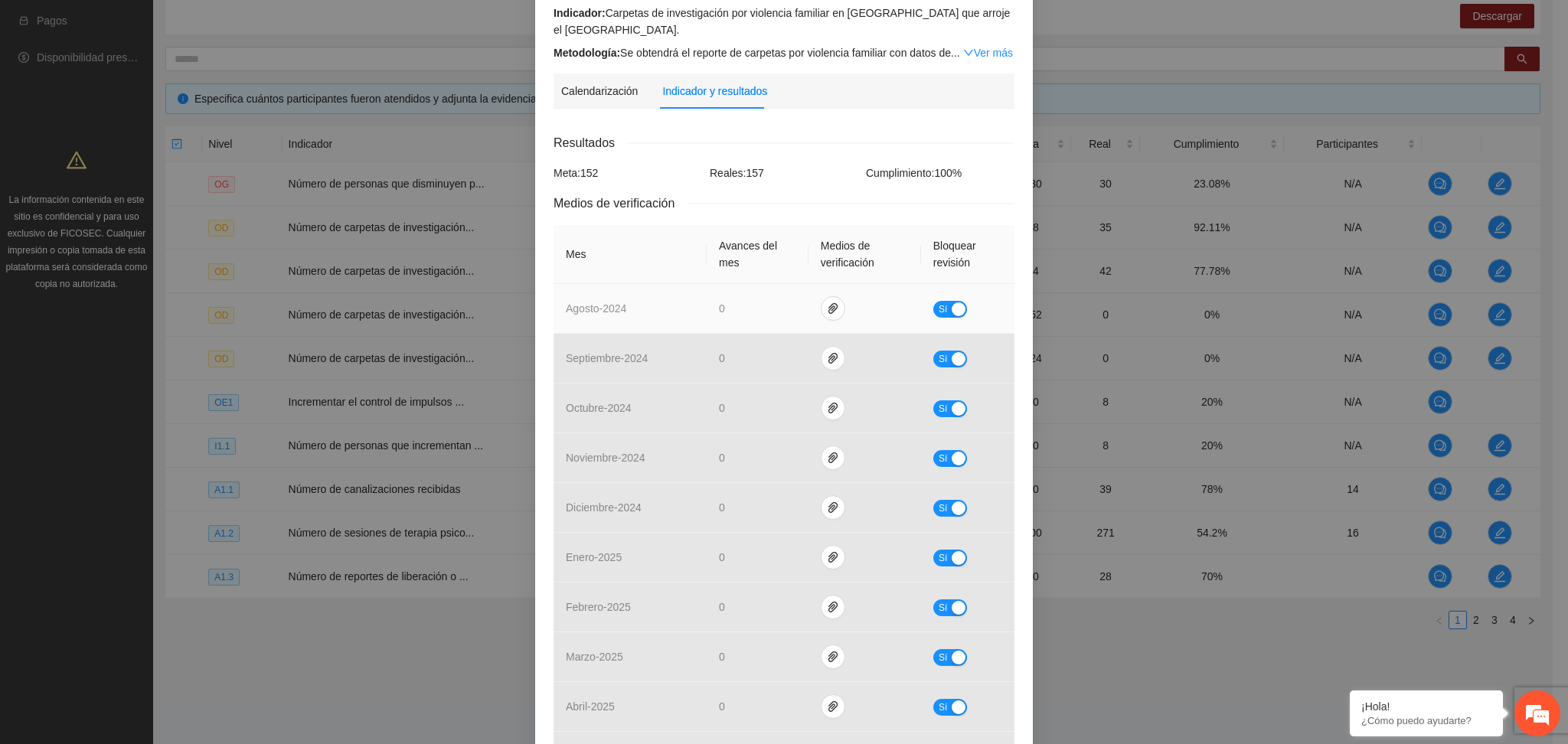
scroll to position [203, 0]
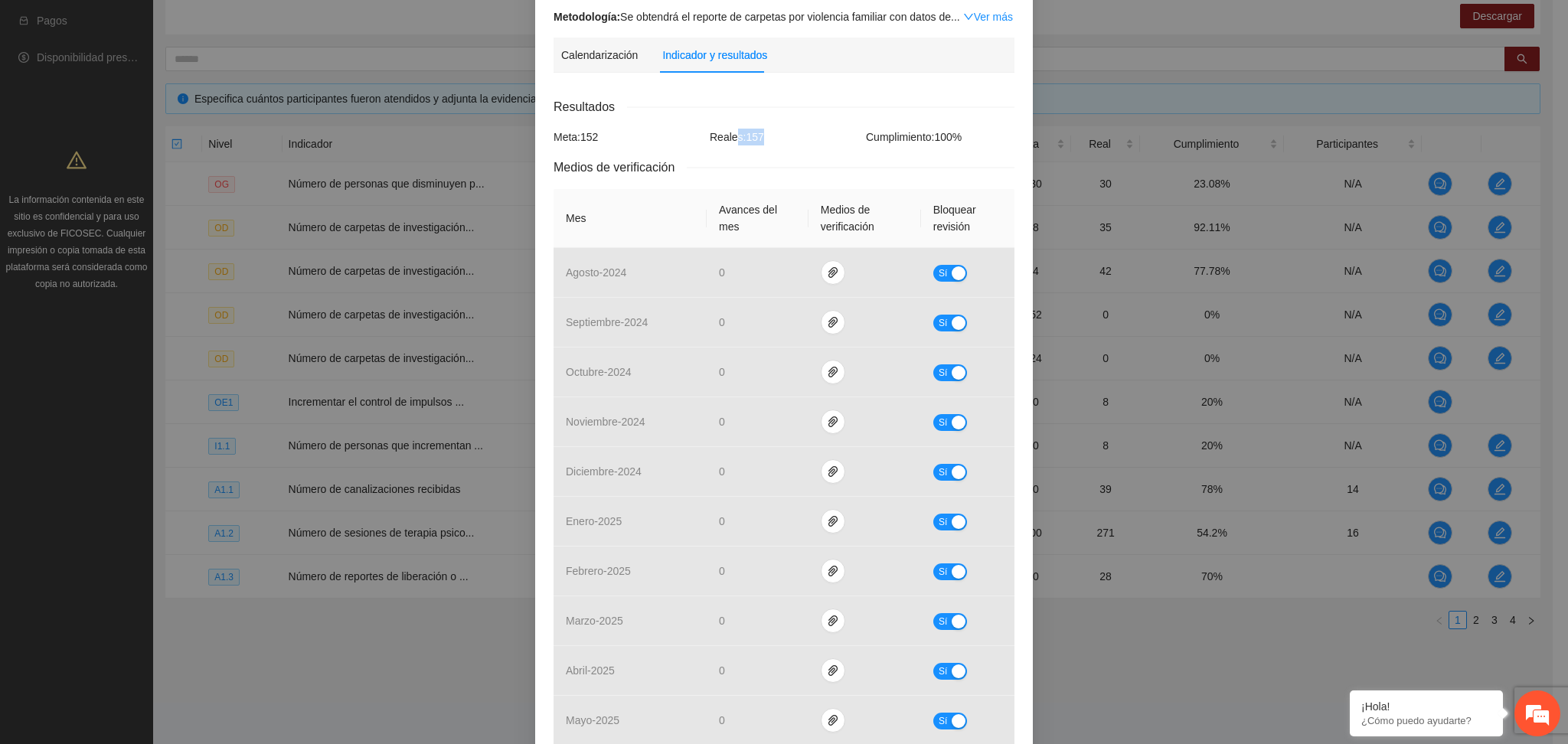
drag, startPoint x: 755, startPoint y: 133, endPoint x: 724, endPoint y: 135, distance: 31.1
click at [724, 135] on div "Reales: 157" at bounding box center [784, 137] width 156 height 17
click at [798, 147] on div "Resultados Meta: 152 Reales: 157 Cumplimiento: 100 % Medios de verificación Mes…" at bounding box center [784, 509] width 461 height 825
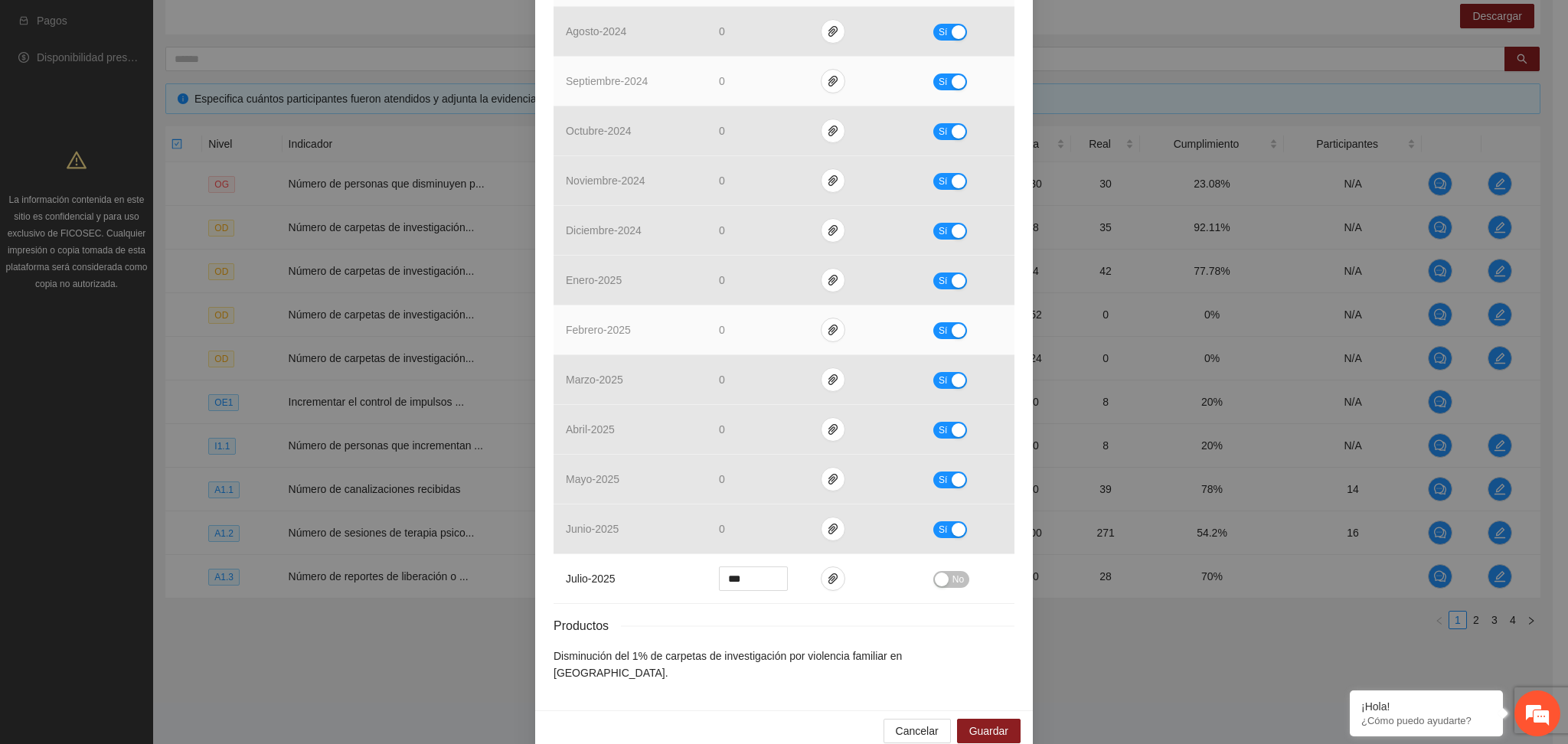
scroll to position [454, 0]
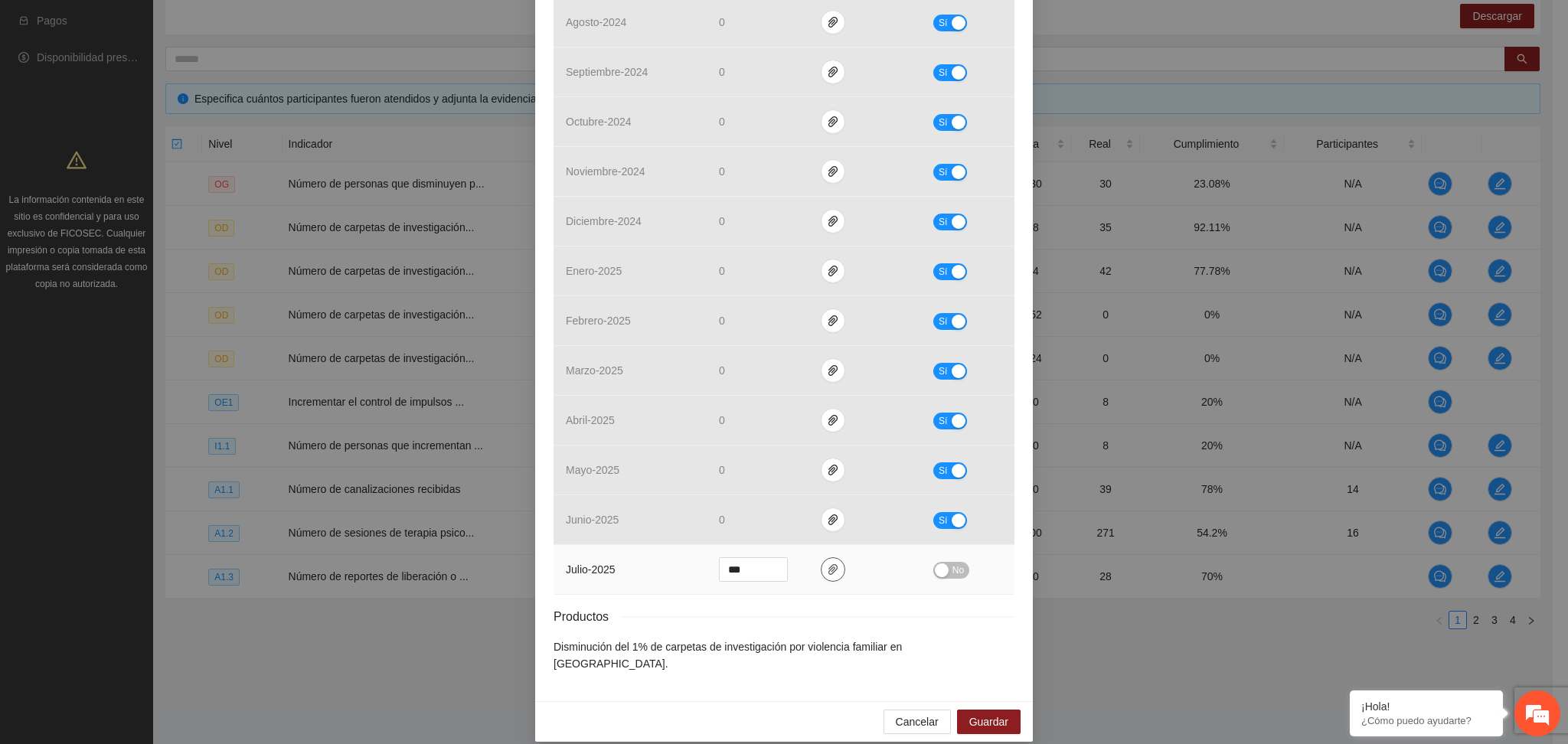
click at [820, 577] on button "button" at bounding box center [833, 569] width 24 height 24
click at [784, 524] on span "Adjuntar documento" at bounding box center [786, 522] width 96 height 17
click at [940, 575] on button "No" at bounding box center [951, 570] width 36 height 17
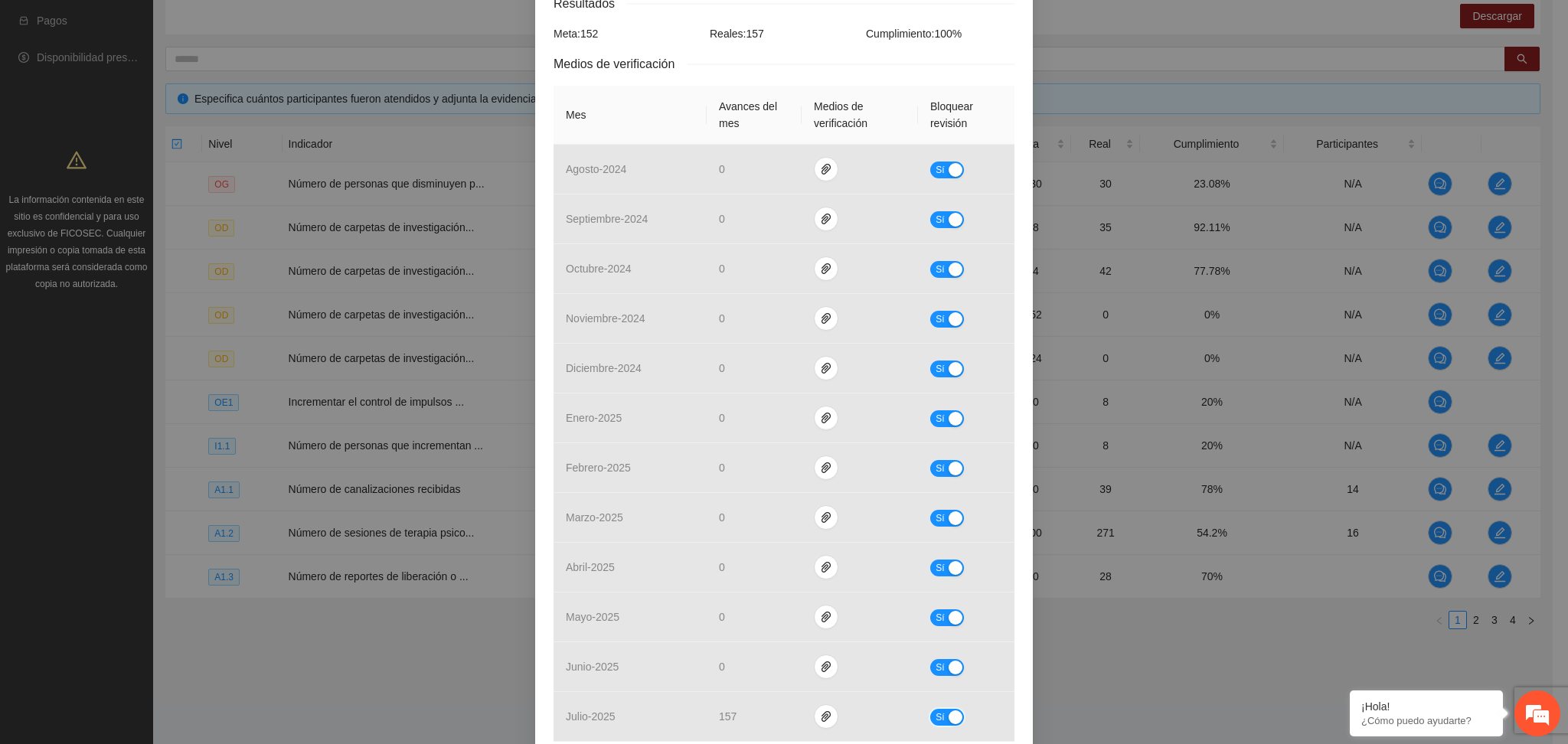
scroll to position [0, 0]
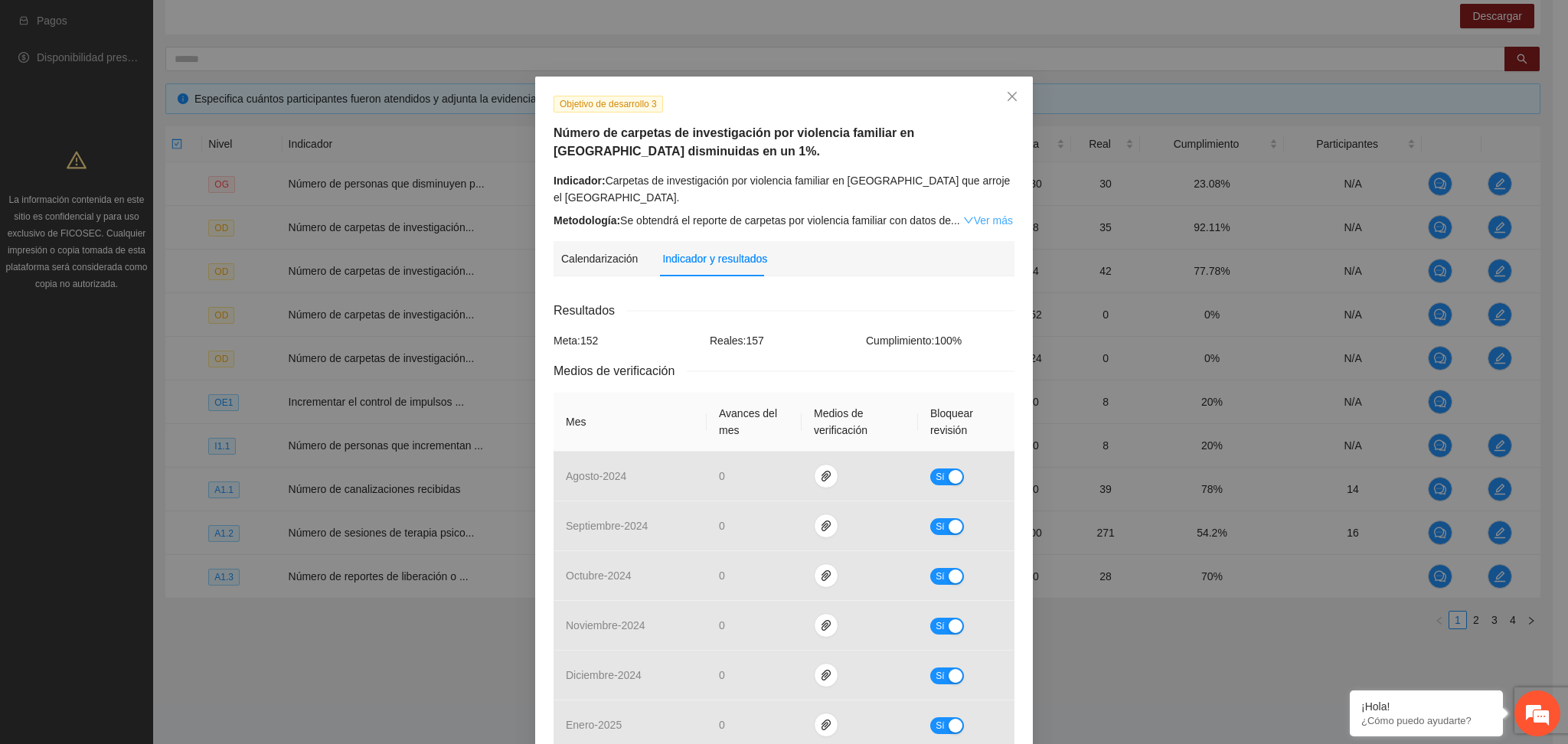
click at [976, 226] on link "Ver más" at bounding box center [987, 220] width 49 height 12
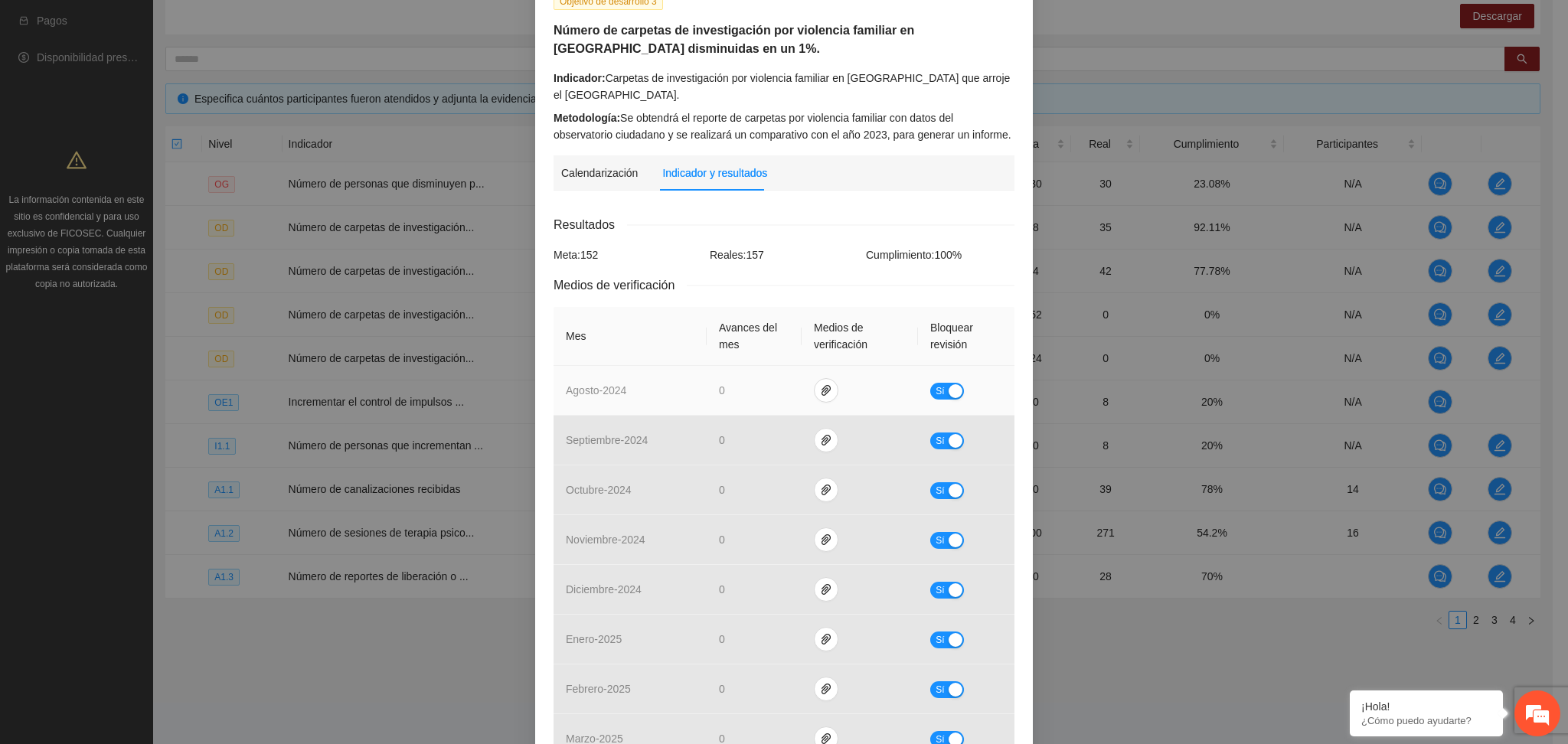
scroll to position [102, 0]
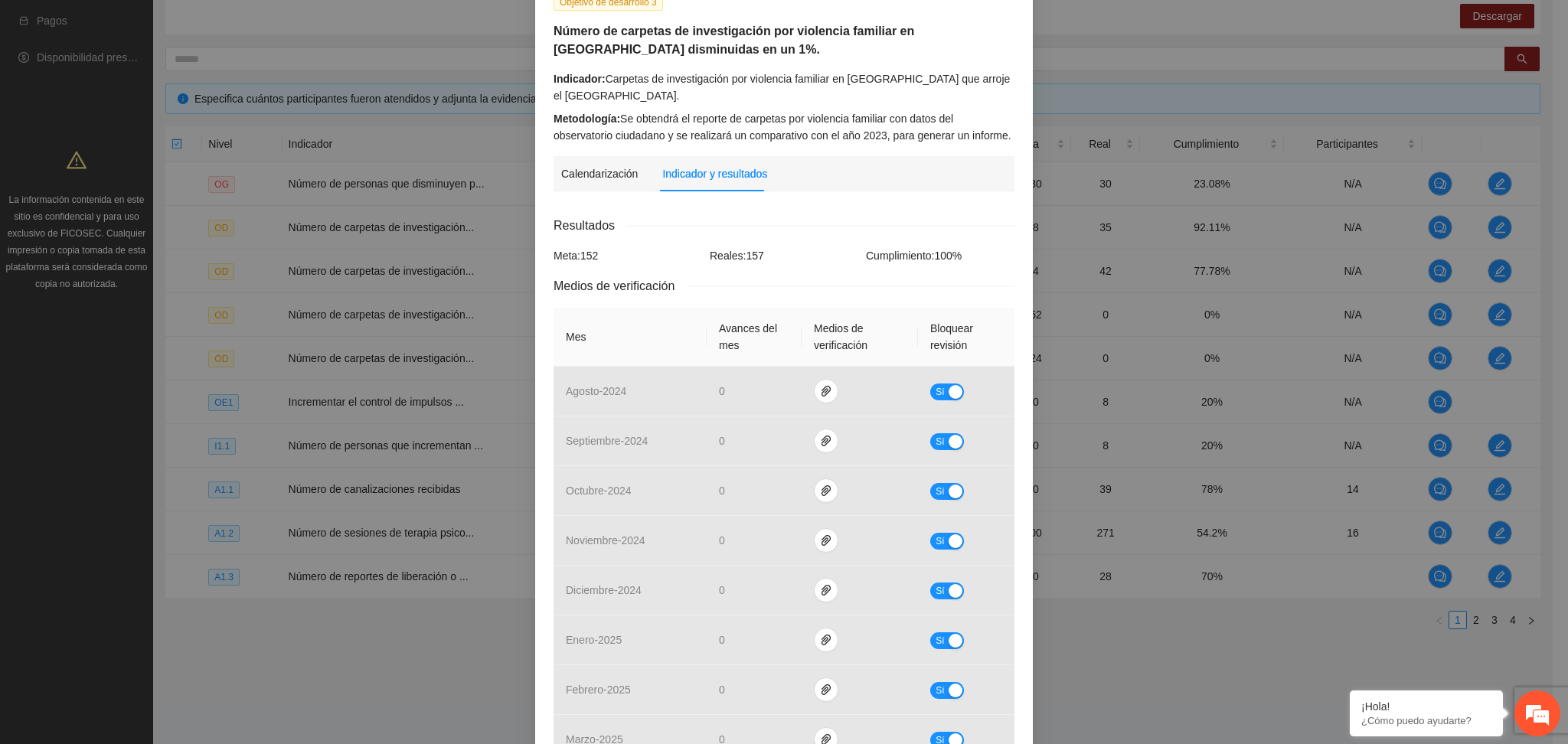
click at [838, 245] on div "Resultados Meta: 152 Reales: 157 Cumplimiento: 100 % Medios de verificación Mes…" at bounding box center [784, 628] width 461 height 825
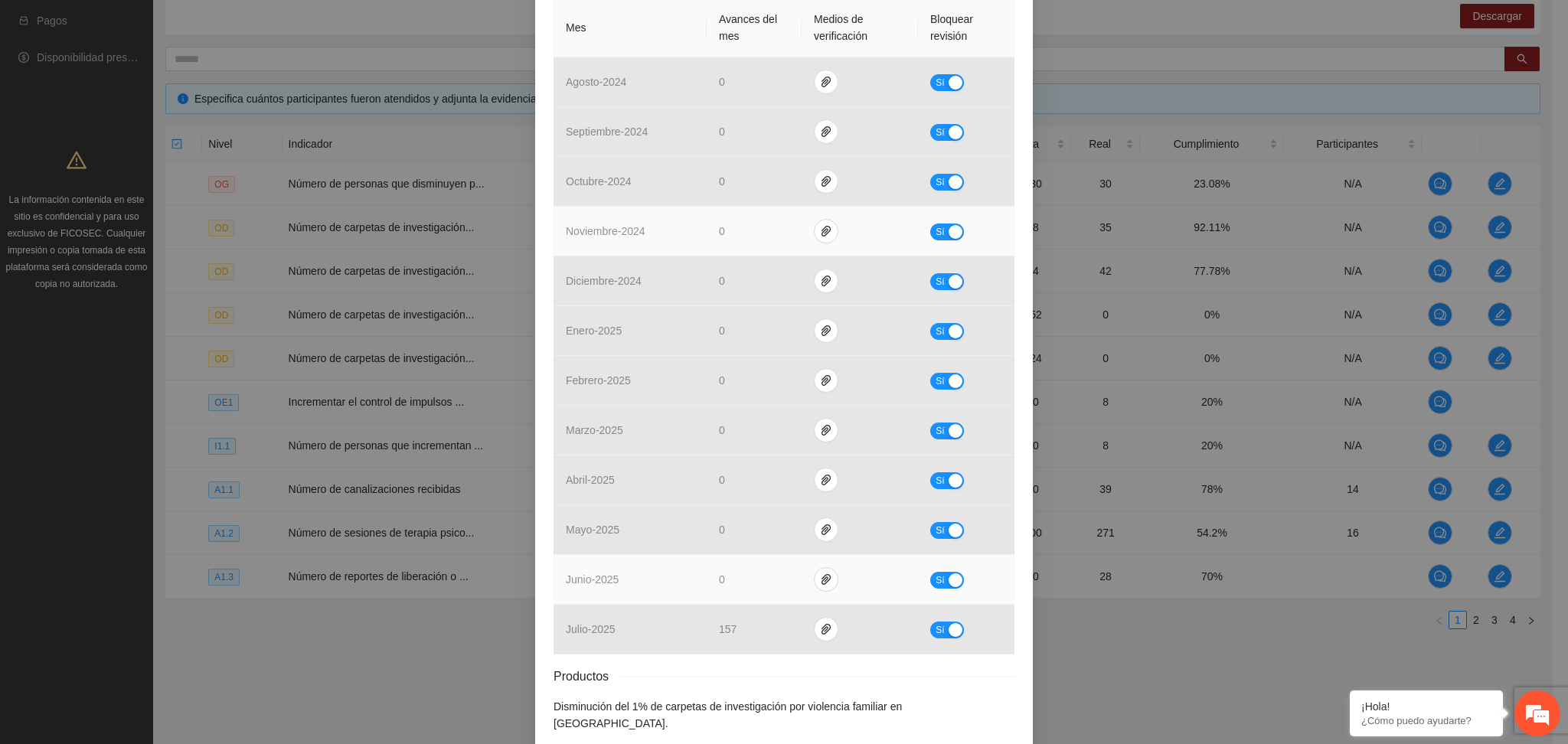
scroll to position [470, 0]
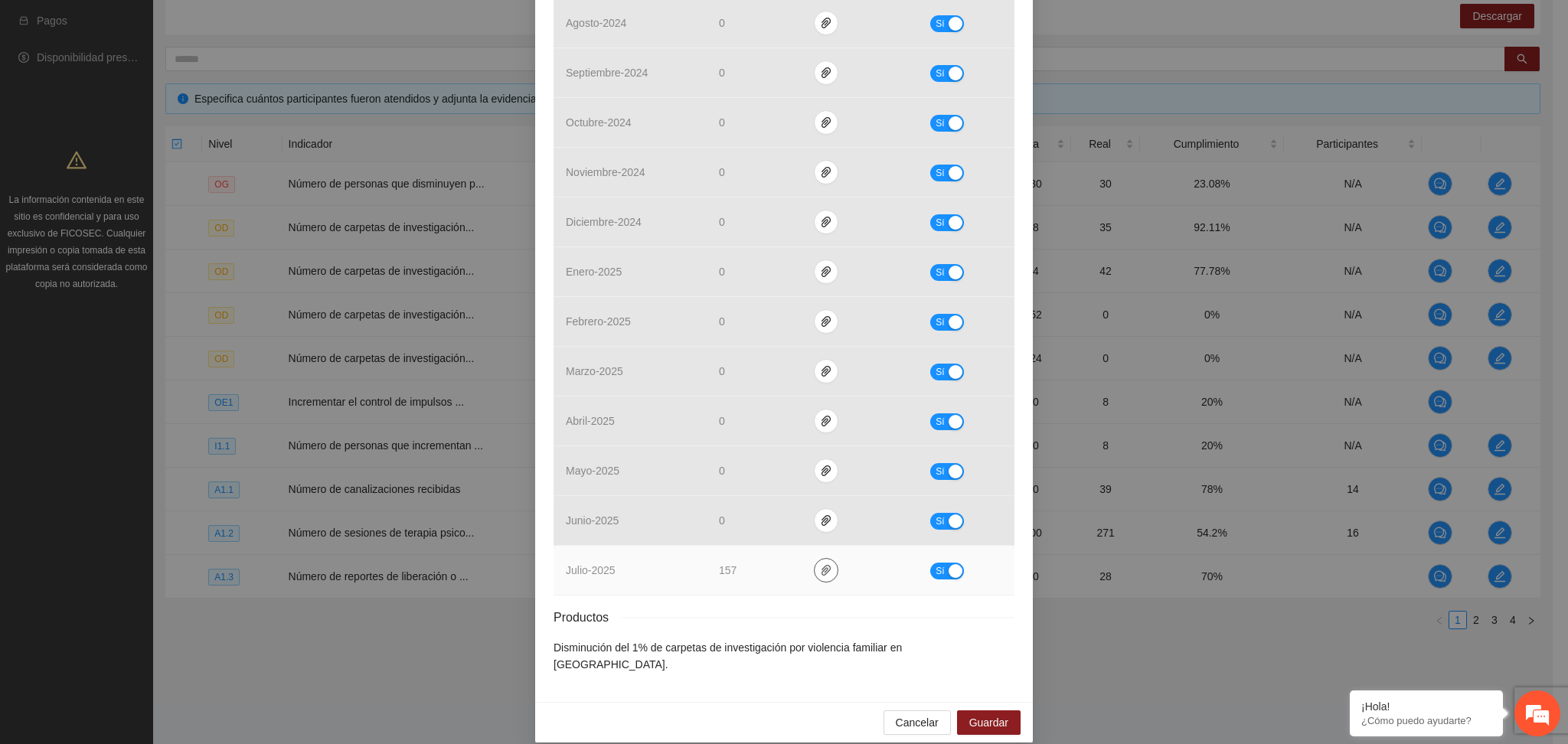
click at [820, 568] on icon "paper-clip" at bounding box center [826, 570] width 12 height 12
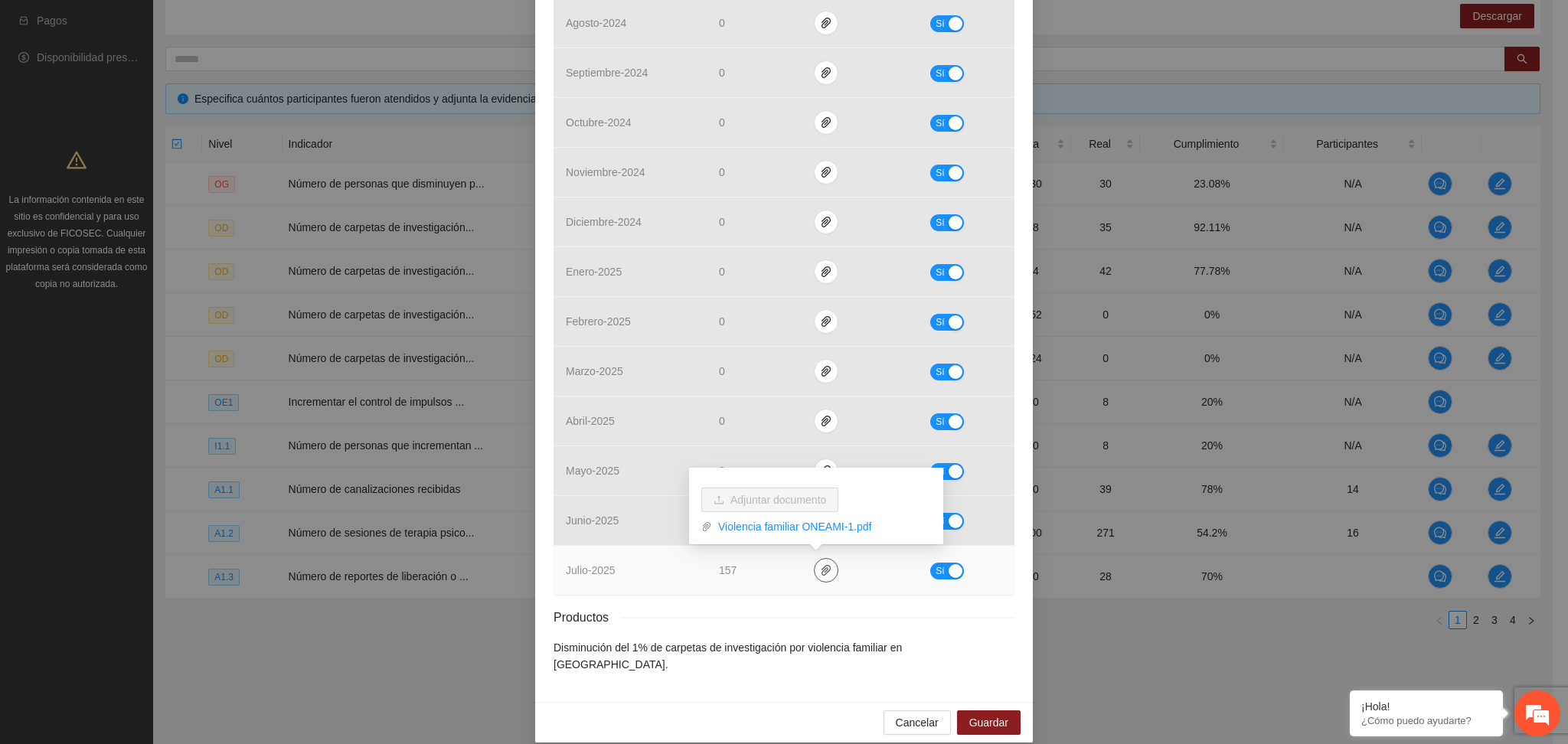
click at [820, 568] on icon "paper-clip" at bounding box center [826, 570] width 12 height 12
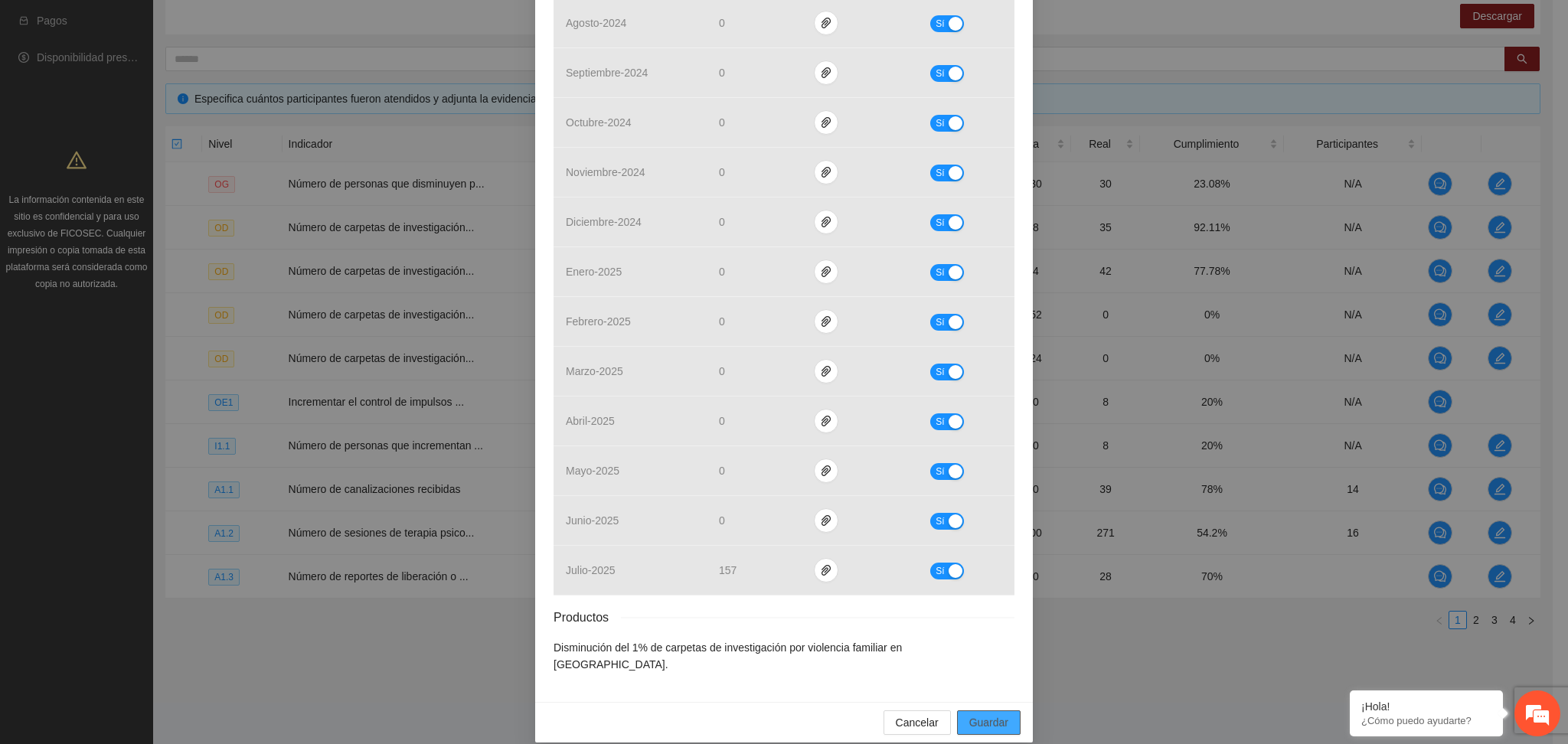
click at [977, 714] on span "Guardar" at bounding box center [989, 722] width 39 height 17
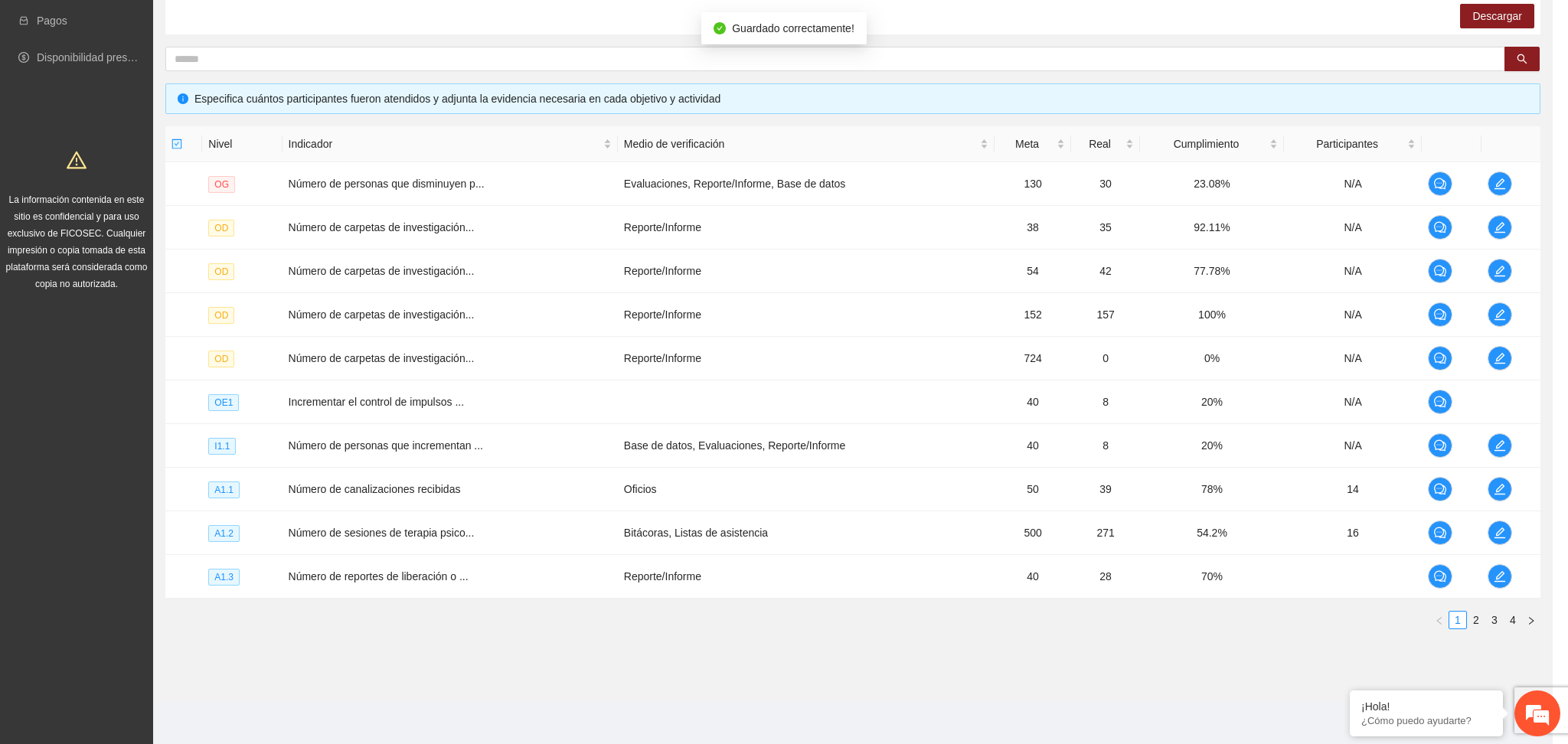
scroll to position [394, 0]
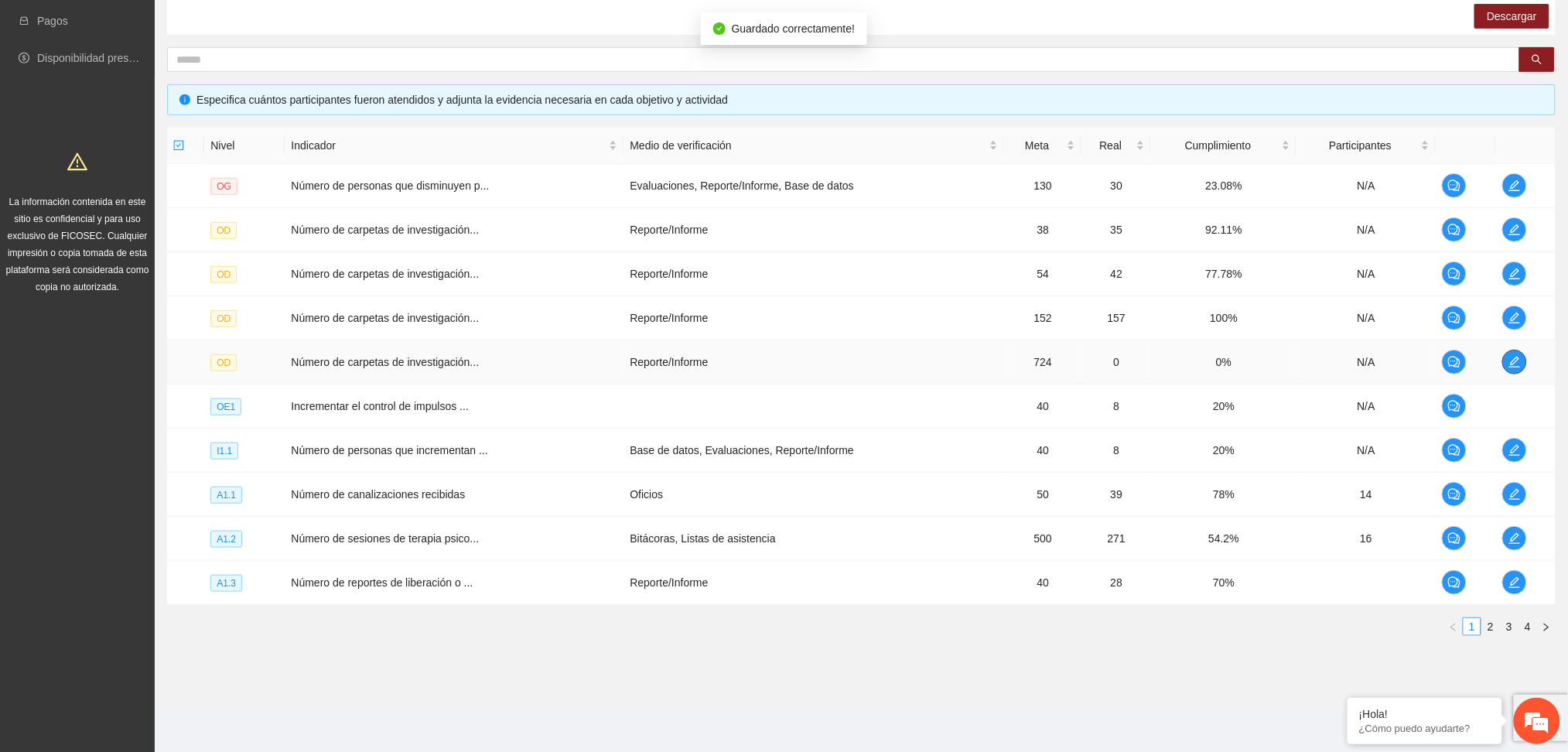
click at [1511, 368] on button "button" at bounding box center [1515, 362] width 25 height 25
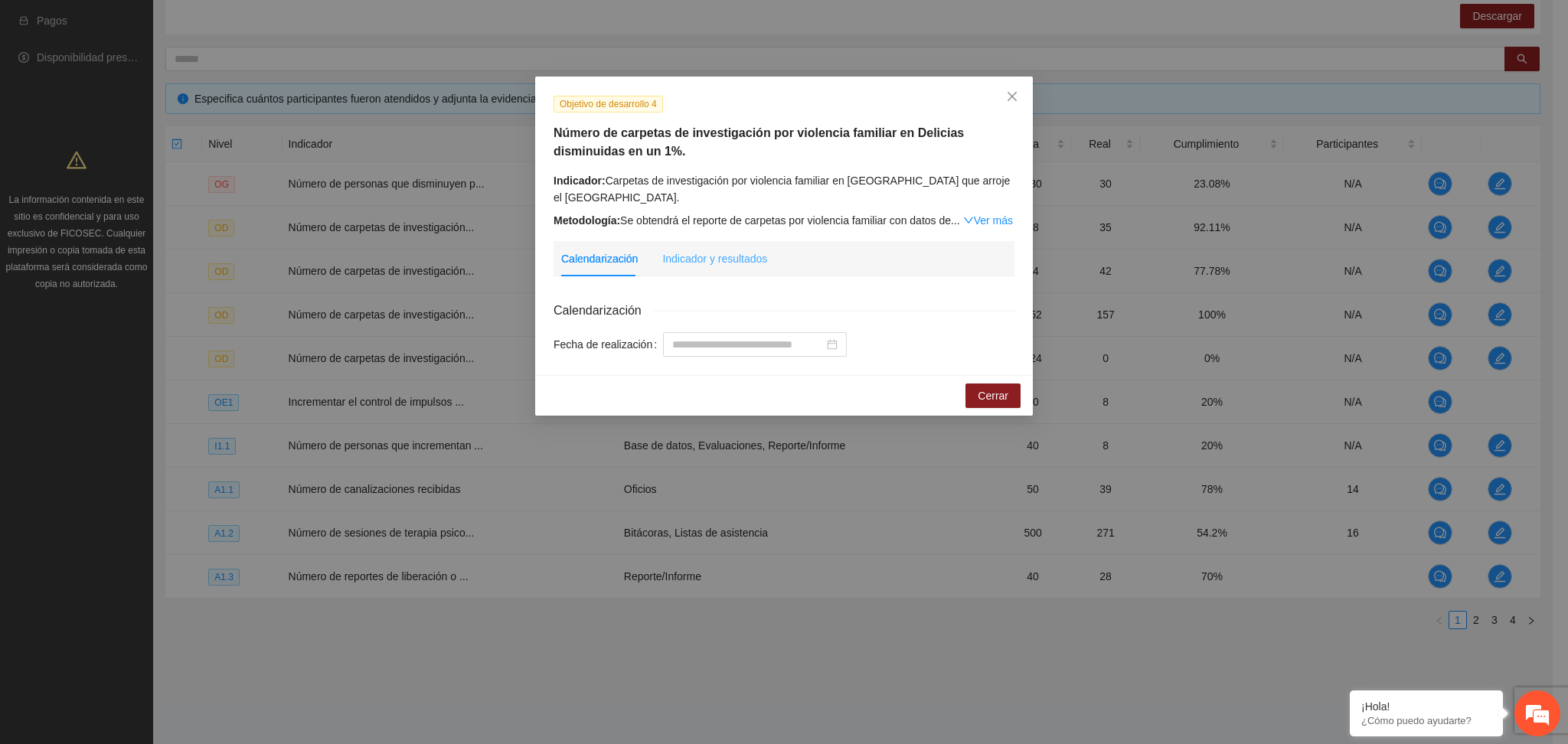
click at [716, 248] on div "Indicador y resultados" at bounding box center [715, 258] width 105 height 35
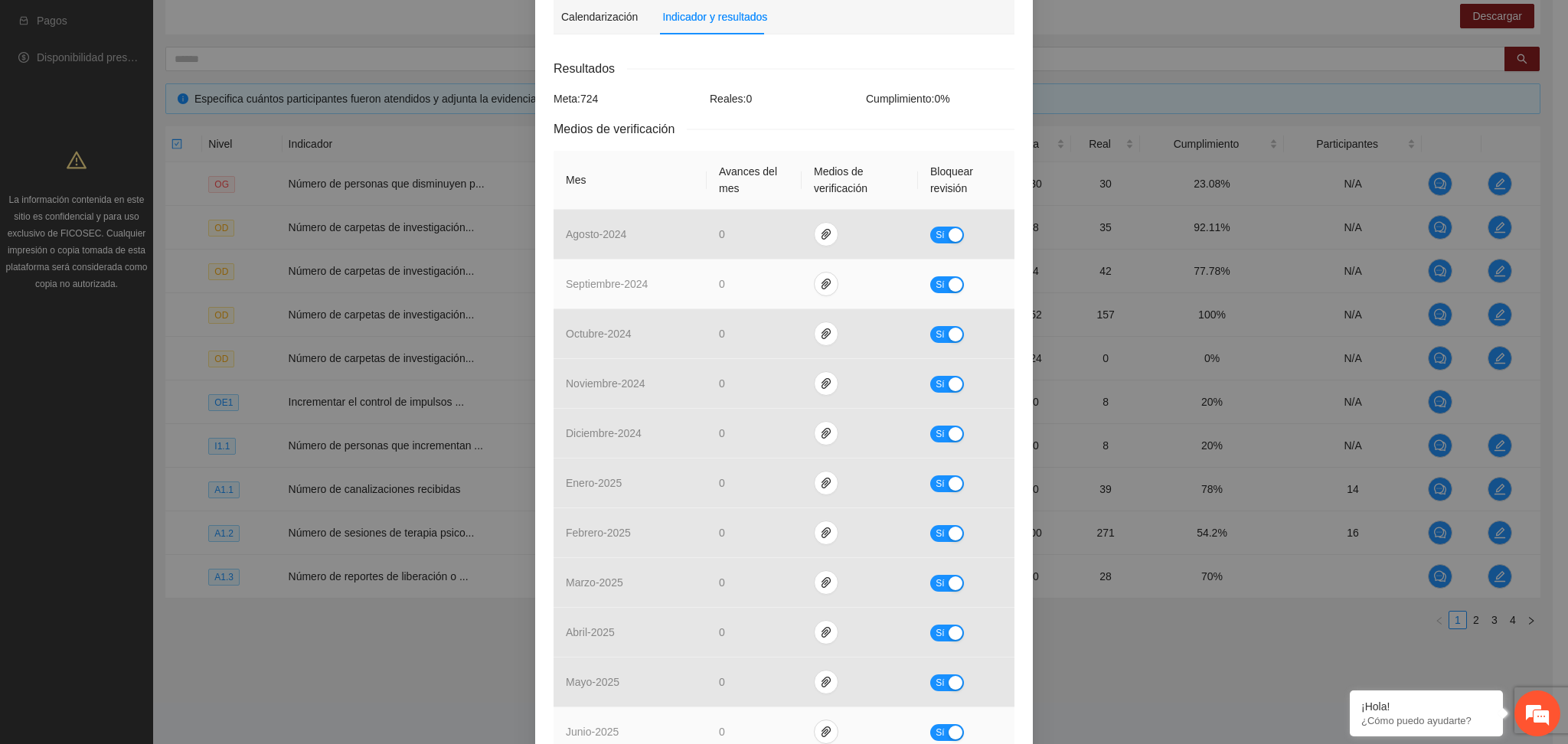
scroll to position [454, 0]
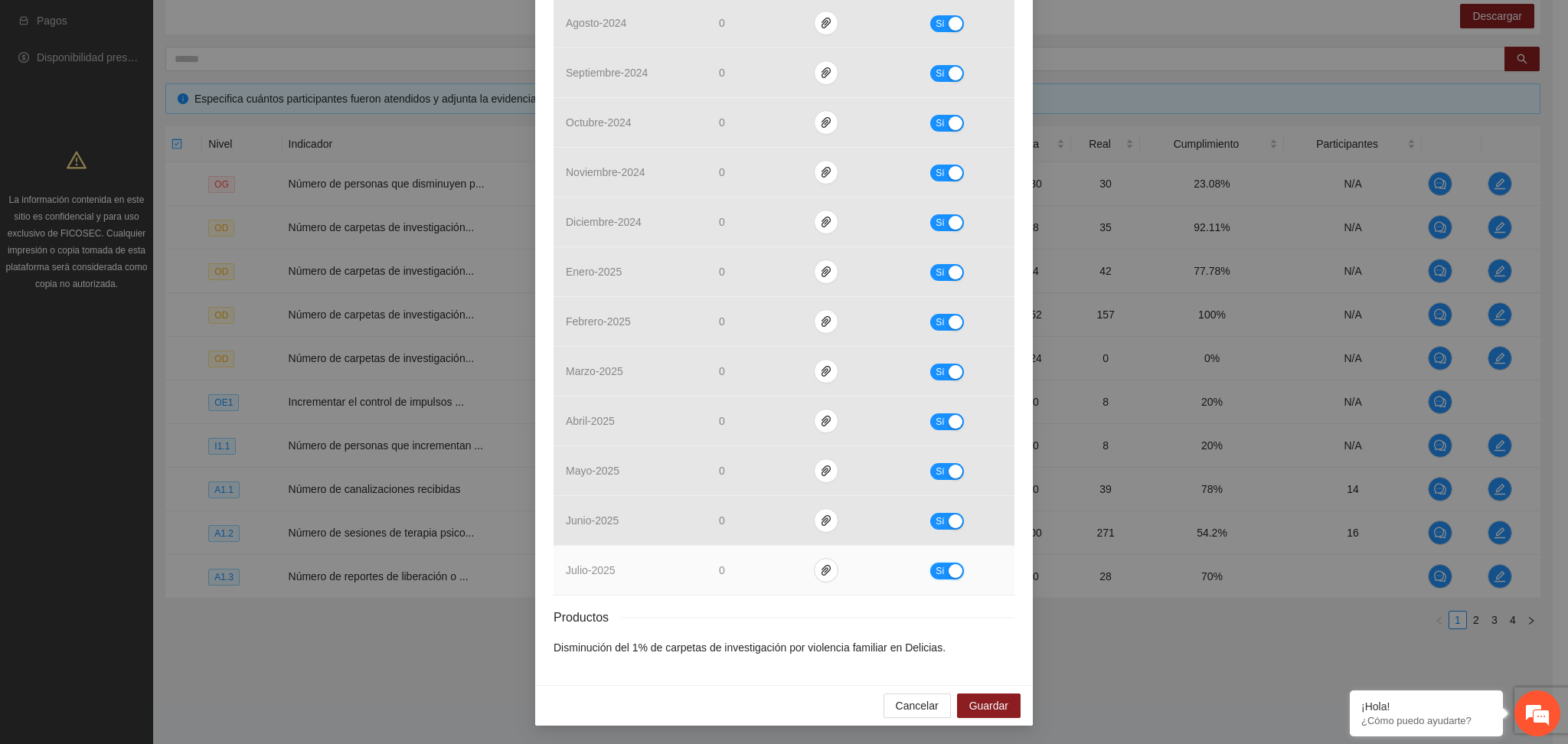
drag, startPoint x: 938, startPoint y: 570, endPoint x: 837, endPoint y: 571, distance: 101.0
click at [937, 570] on button "Sí" at bounding box center [948, 571] width 34 height 17
drag, startPoint x: 826, startPoint y: 563, endPoint x: 811, endPoint y: 555, distance: 17.0
click at [827, 564] on icon "paper-clip" at bounding box center [833, 570] width 12 height 12
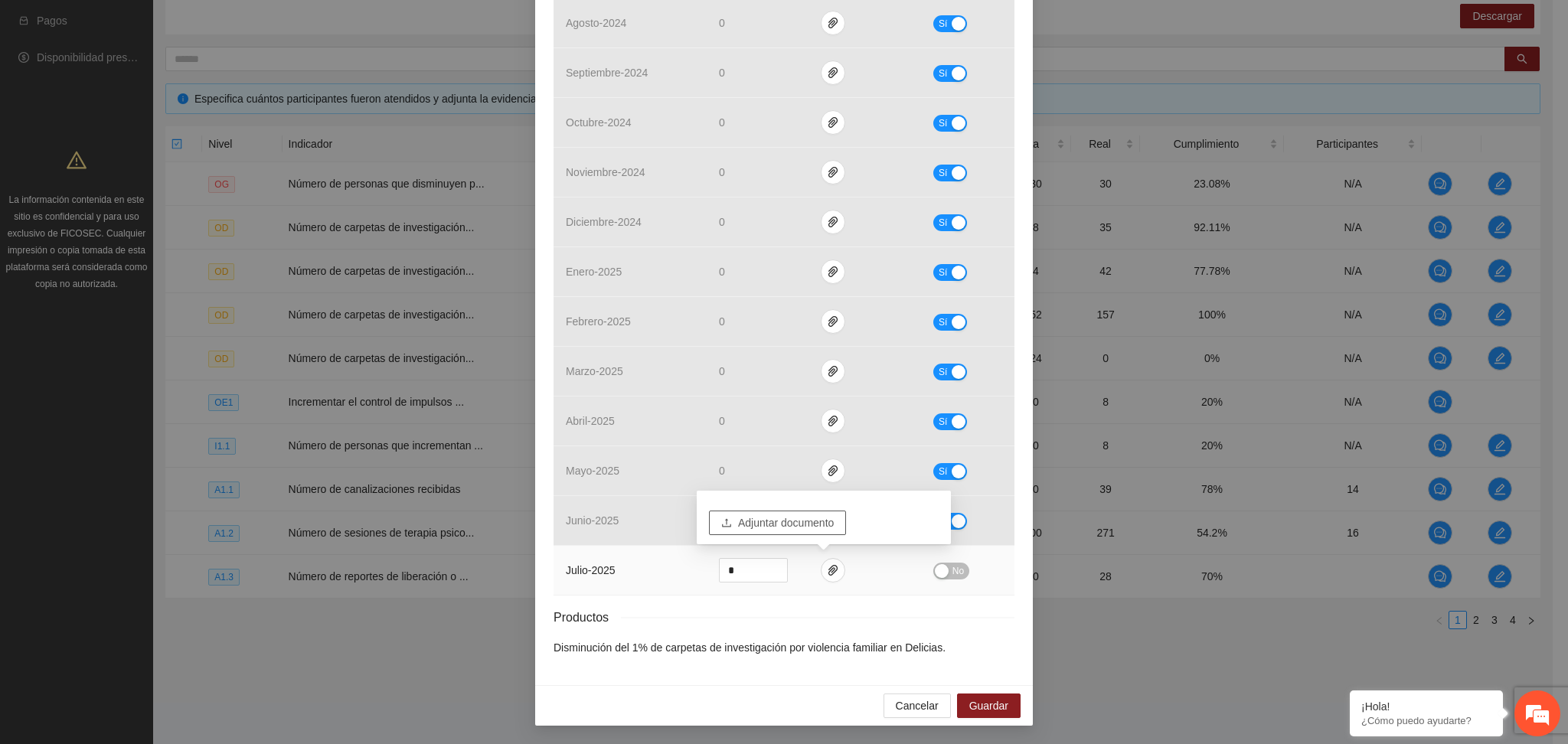
click at [765, 520] on span "Adjuntar documento" at bounding box center [786, 522] width 96 height 17
click at [720, 571] on input "*" at bounding box center [753, 570] width 67 height 23
drag, startPoint x: 745, startPoint y: 566, endPoint x: 668, endPoint y: 585, distance: 79.3
click at [668, 585] on tr "julio - 2025 **** No" at bounding box center [784, 570] width 461 height 49
type input "***"
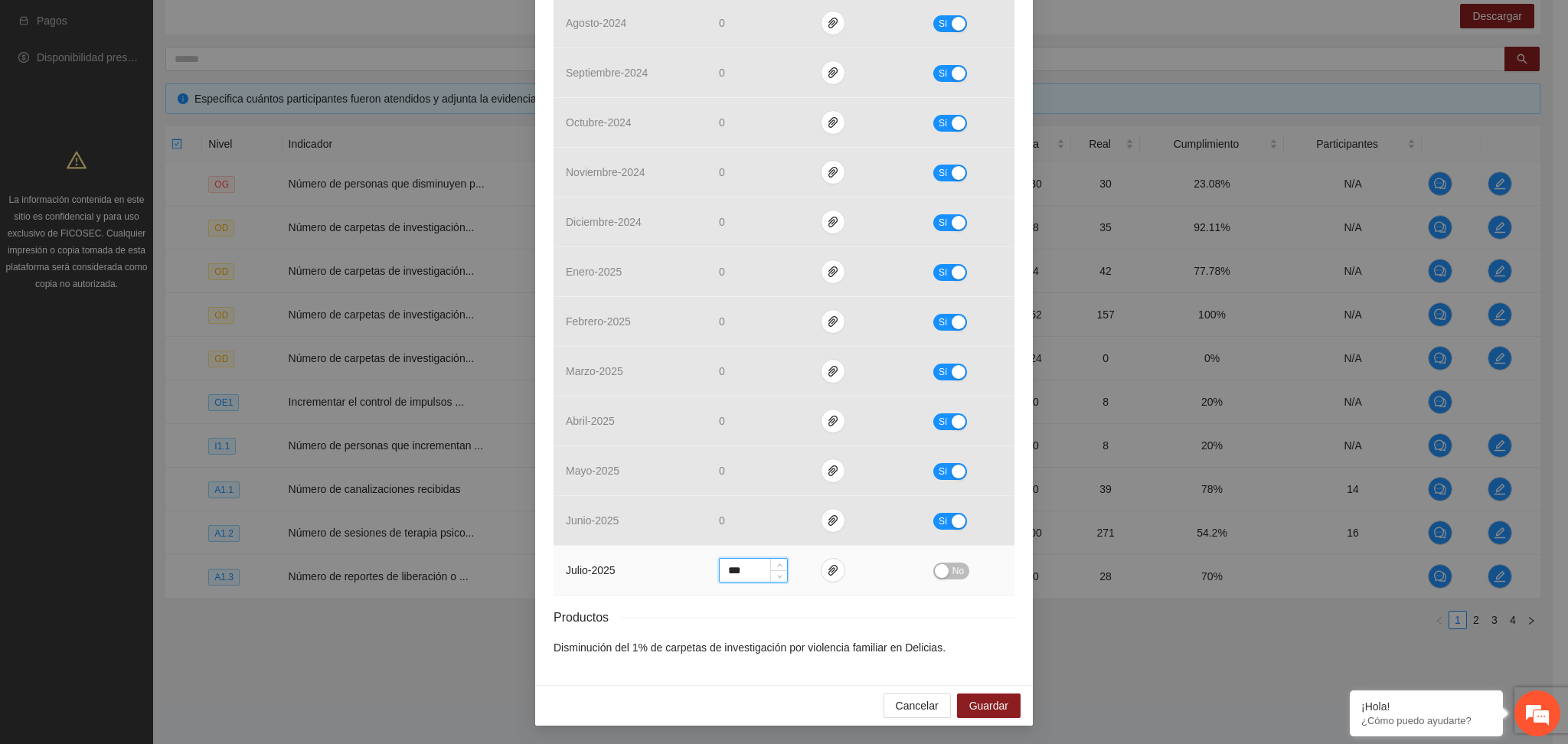
click at [944, 571] on button "No" at bounding box center [951, 571] width 36 height 17
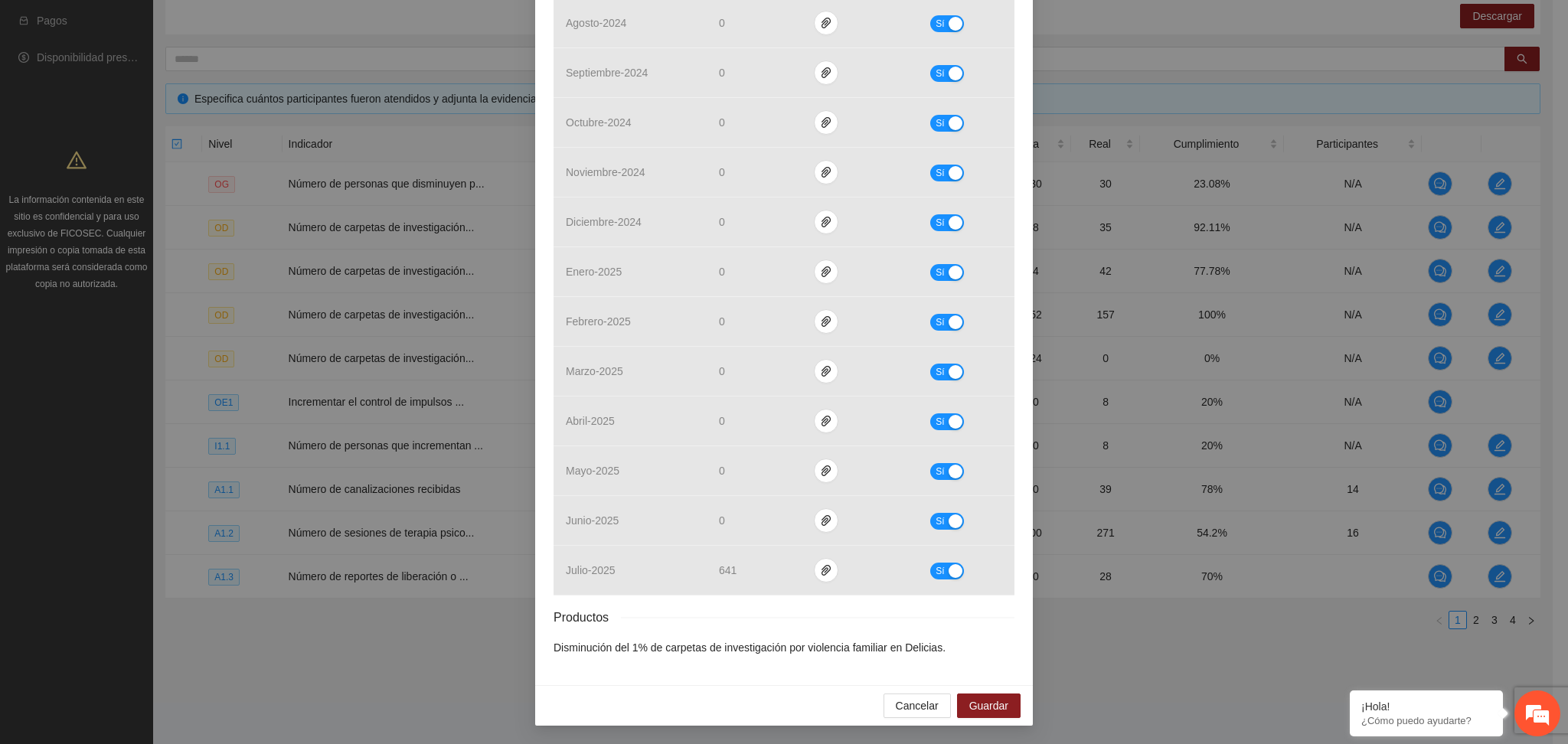
click at [774, 611] on div "Productos" at bounding box center [784, 618] width 461 height 19
click at [750, 616] on div "Productos" at bounding box center [784, 618] width 461 height 19
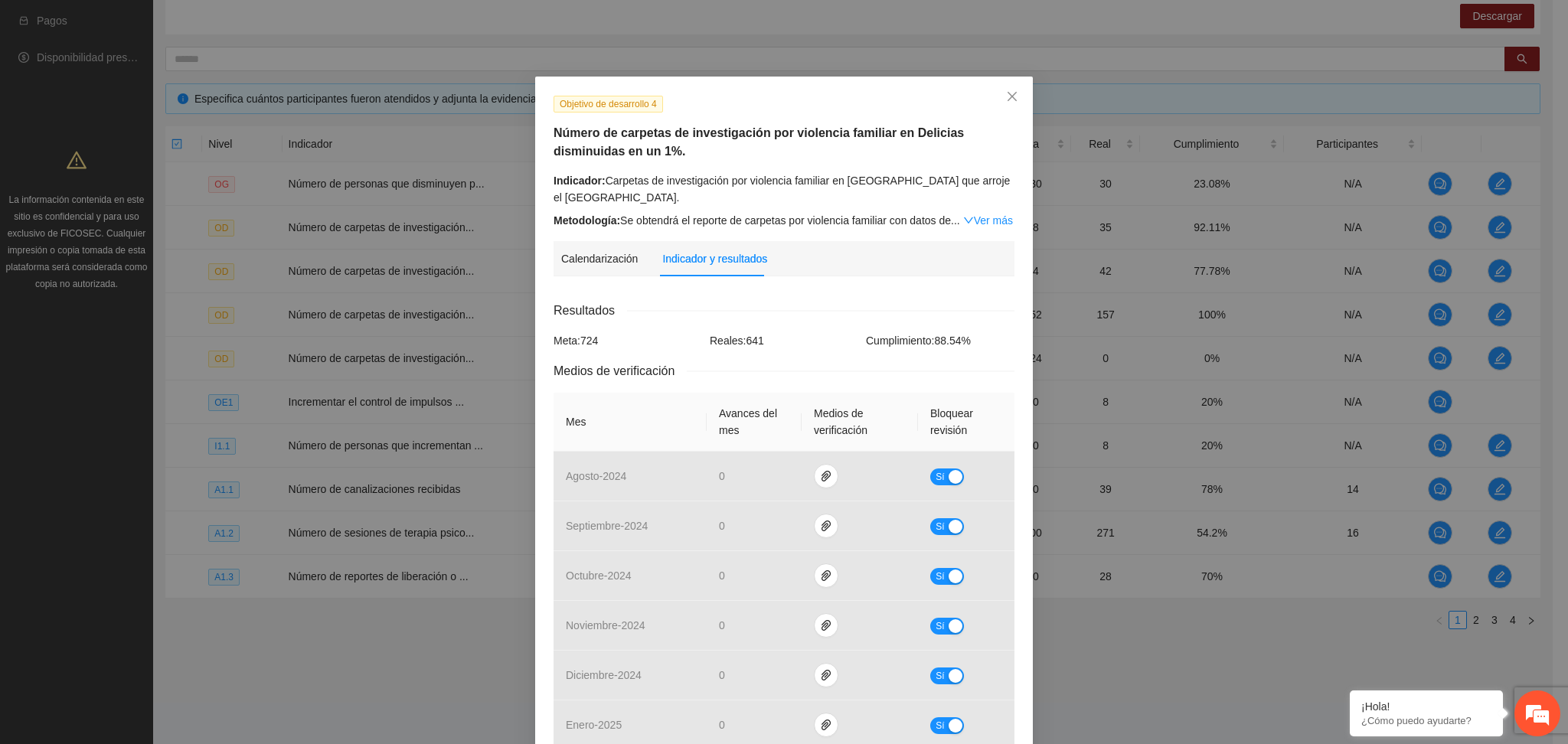
drag, startPoint x: 829, startPoint y: 314, endPoint x: 944, endPoint y: 213, distance: 153.1
click at [832, 311] on div "Resultados" at bounding box center [784, 311] width 461 height 19
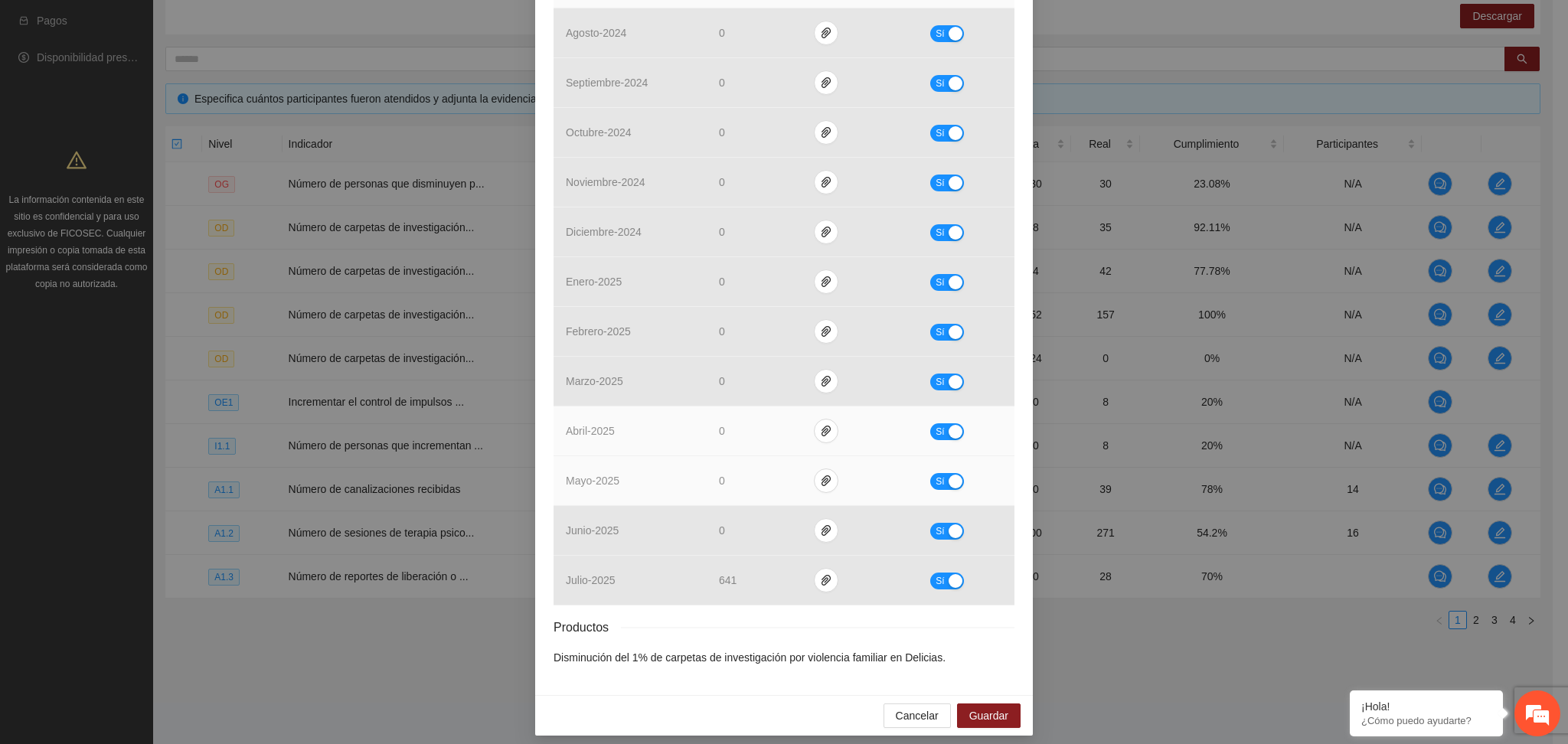
scroll to position [454, 0]
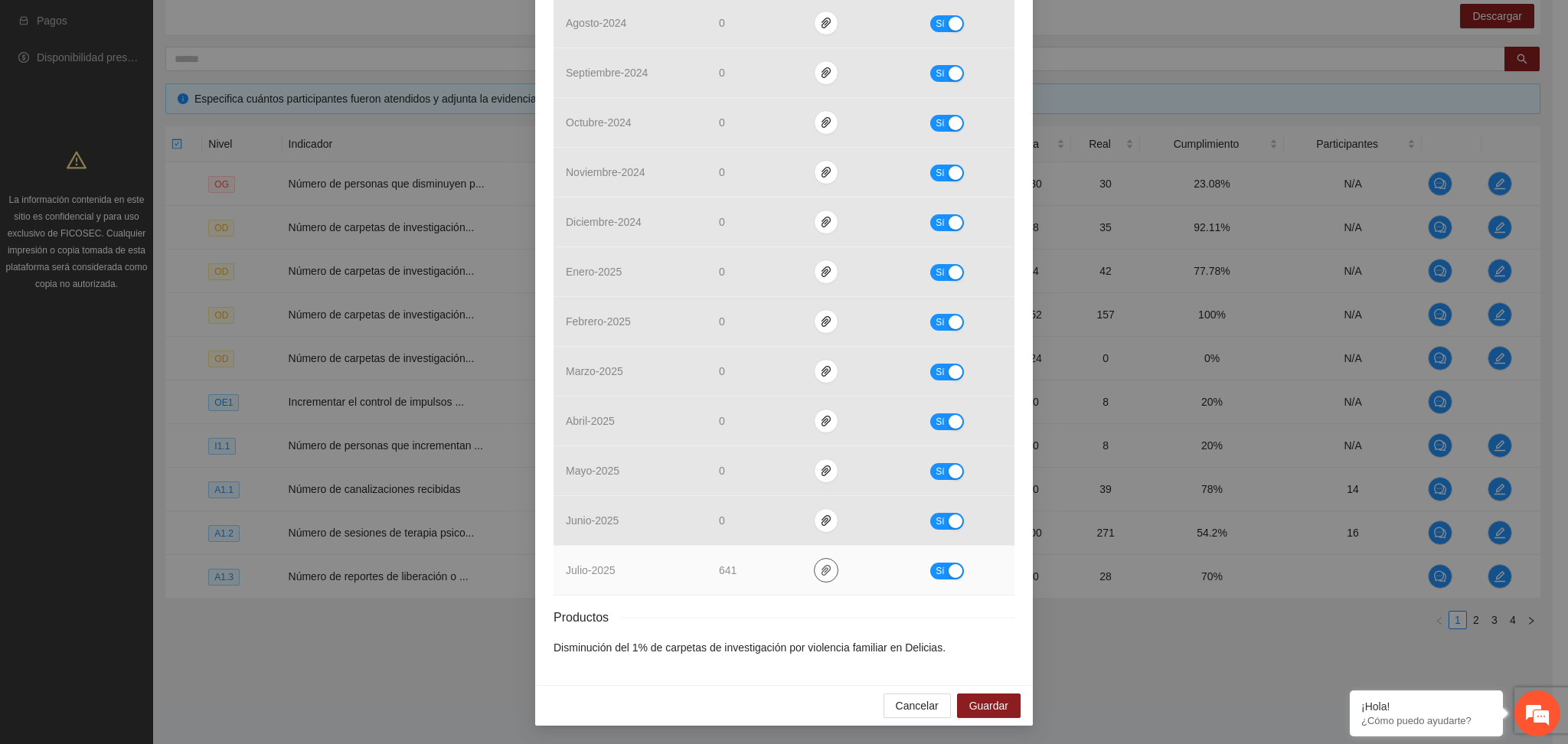
click at [815, 568] on span "paper-clip" at bounding box center [826, 570] width 23 height 12
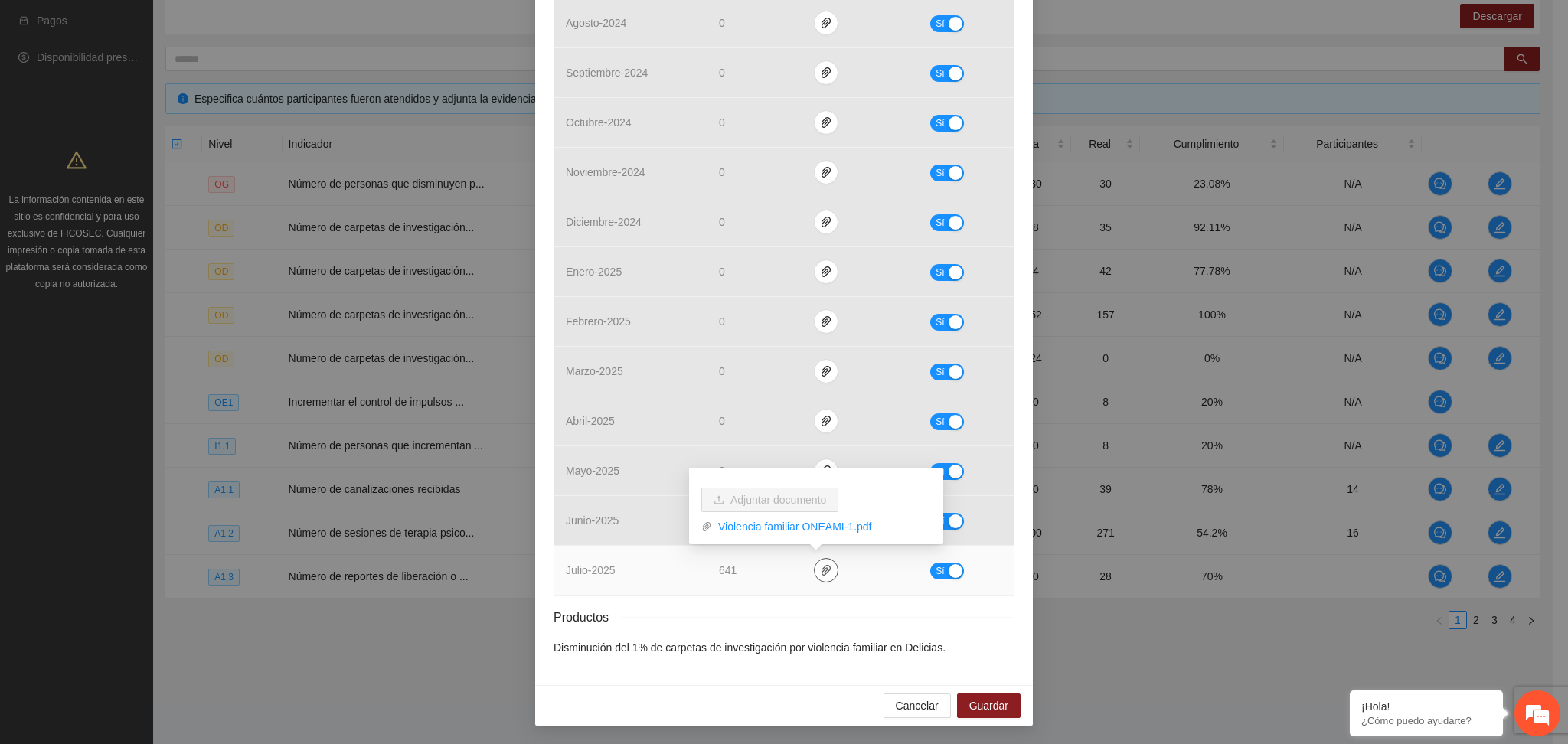
click at [815, 568] on span "paper-clip" at bounding box center [826, 570] width 23 height 12
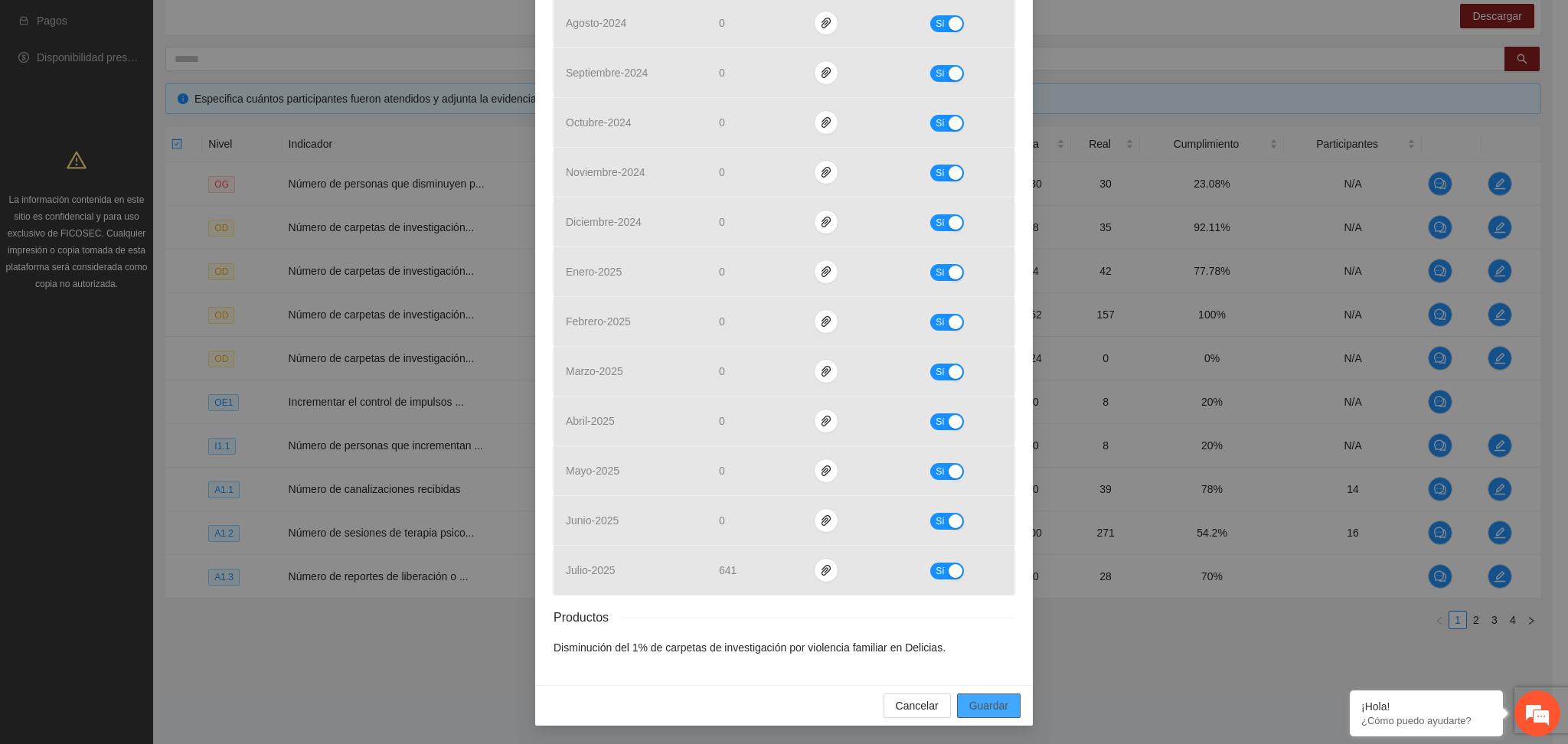
click at [995, 700] on span "Guardar" at bounding box center [989, 705] width 39 height 17
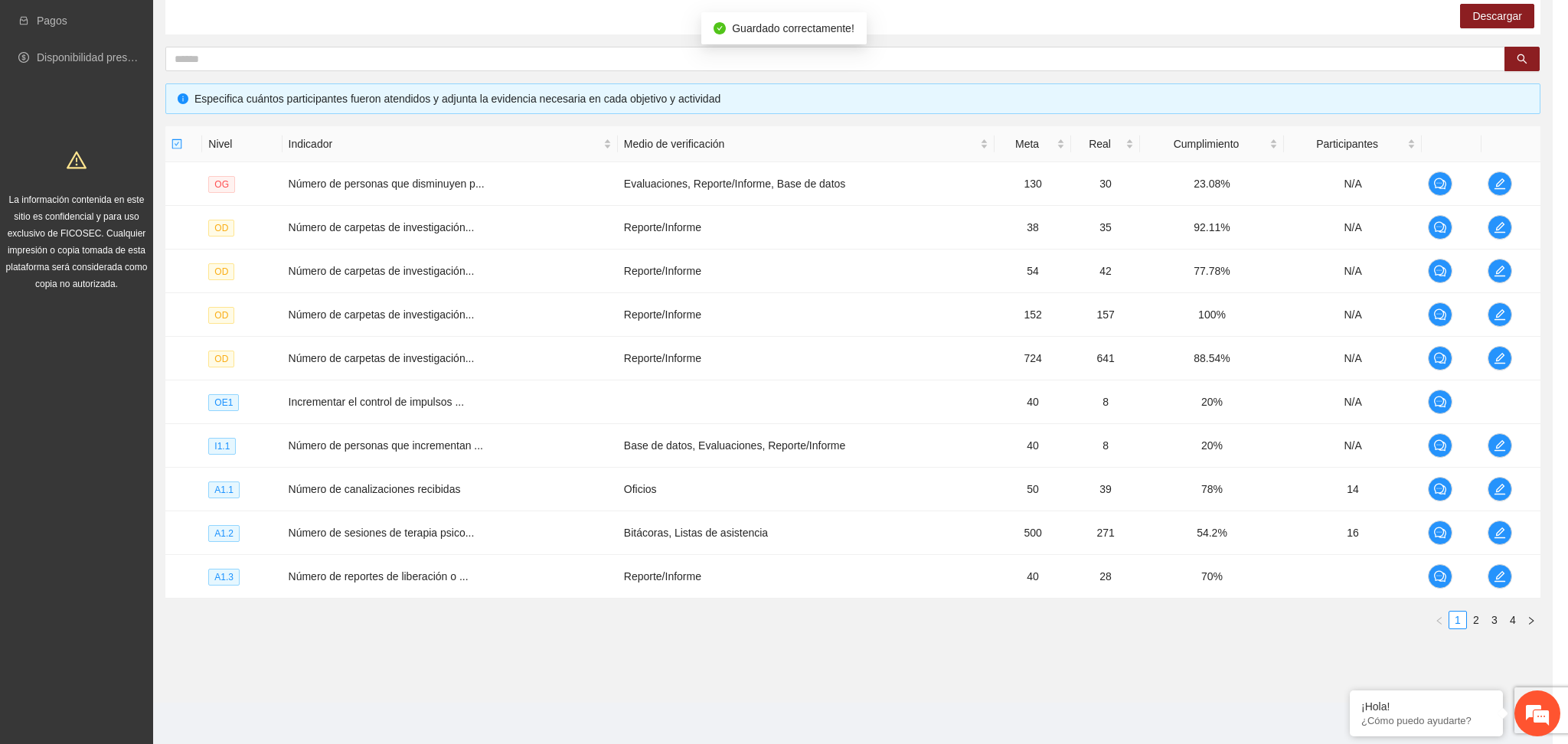
scroll to position [376, 0]
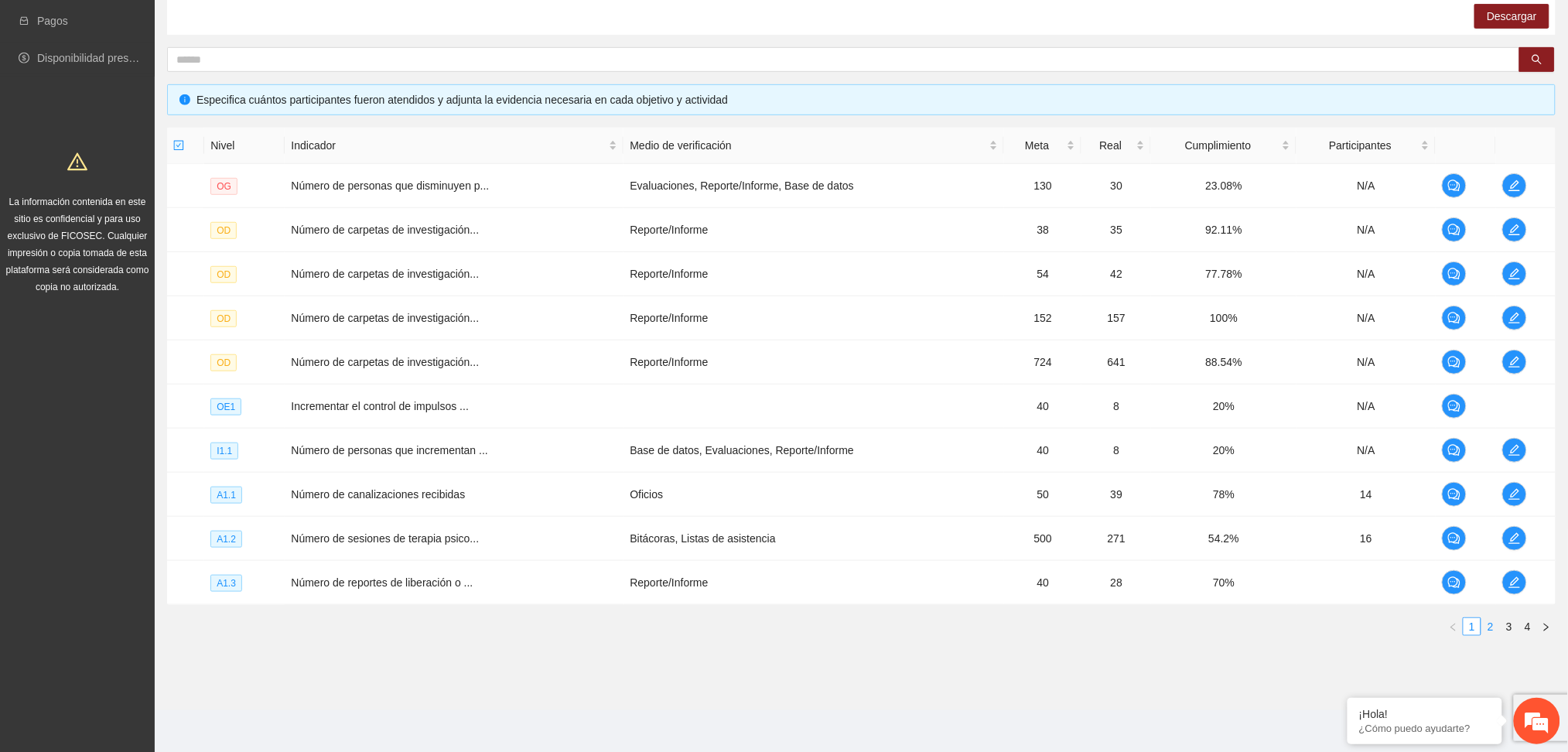
click at [1490, 627] on link "2" at bounding box center [1490, 626] width 17 height 17
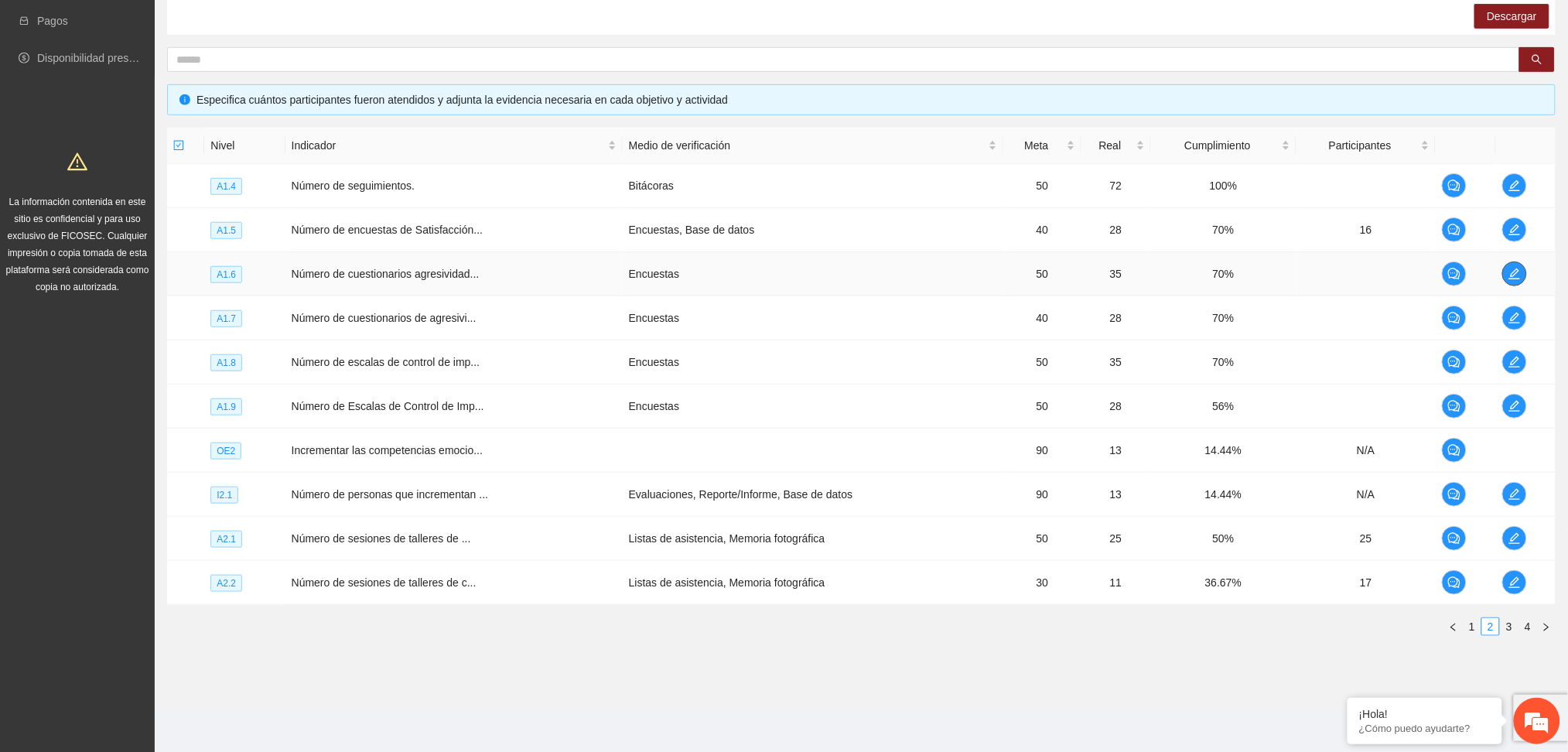
click at [1512, 271] on icon "edit" at bounding box center [1515, 273] width 12 height 12
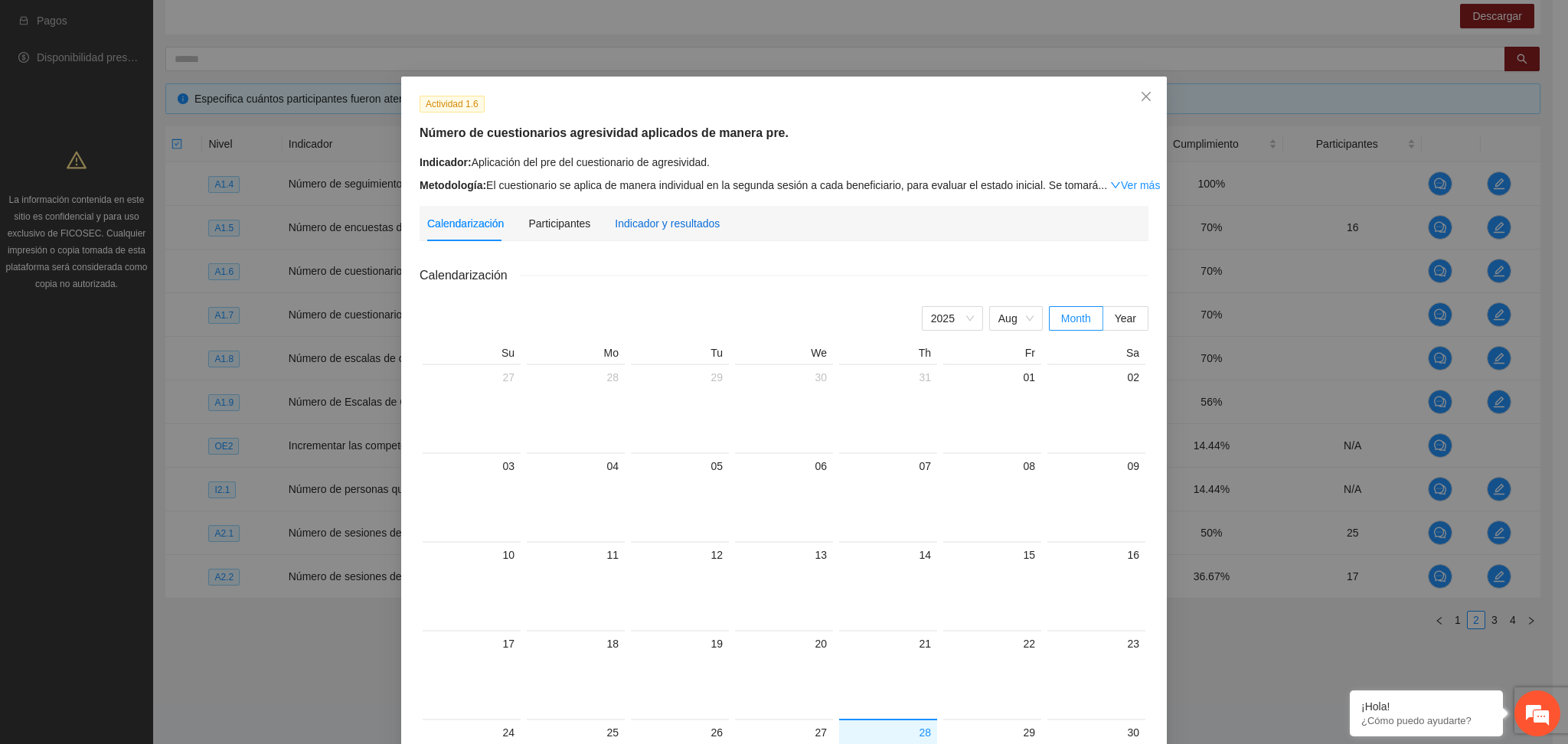
click at [617, 227] on div "Indicador y resultados" at bounding box center [667, 223] width 105 height 17
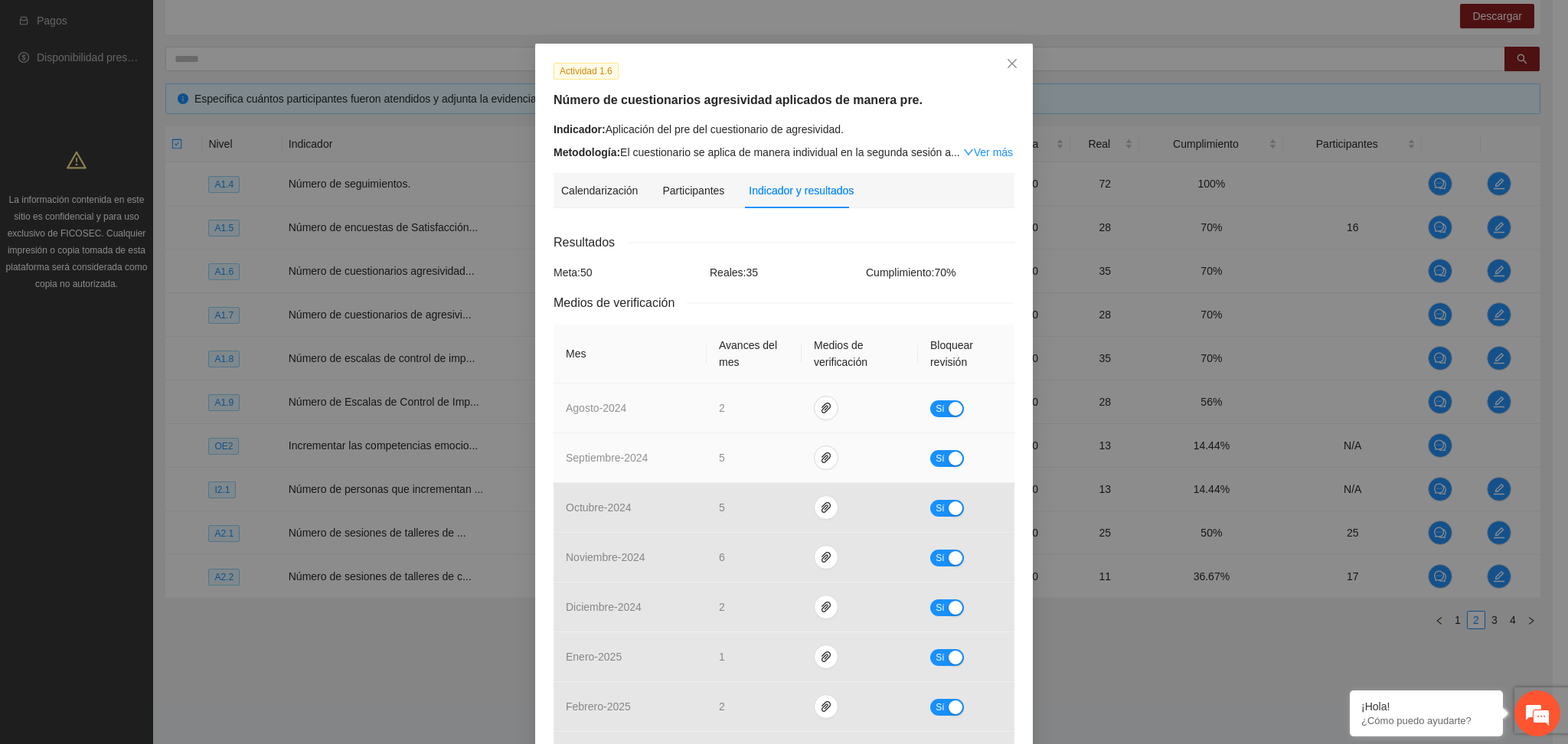
scroll to position [10, 0]
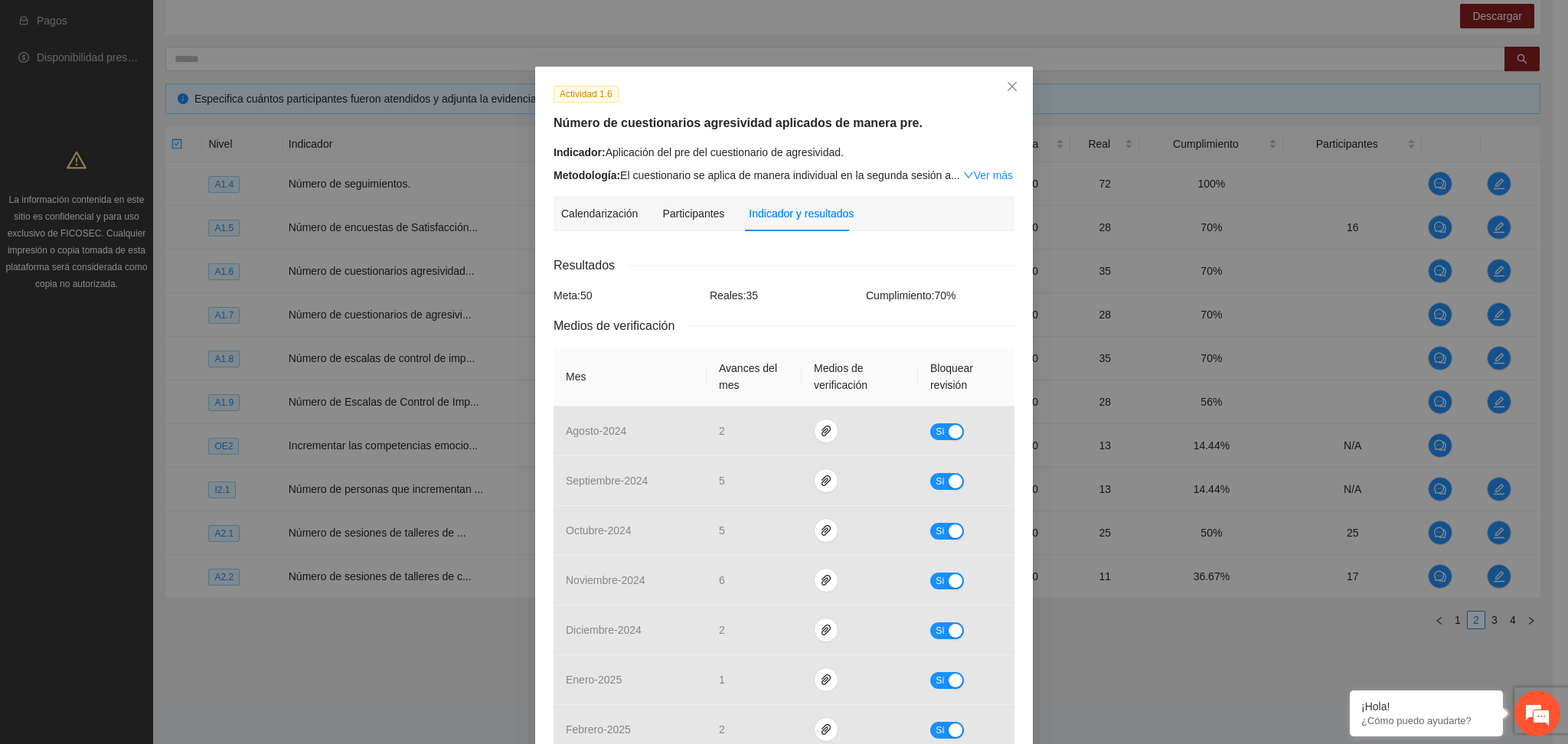
click at [885, 161] on div "Indicador: Aplicación del pre del cuestionario de agresividad. Metodología: El …" at bounding box center [784, 164] width 461 height 40
click at [1006, 88] on icon "close" at bounding box center [1012, 86] width 12 height 12
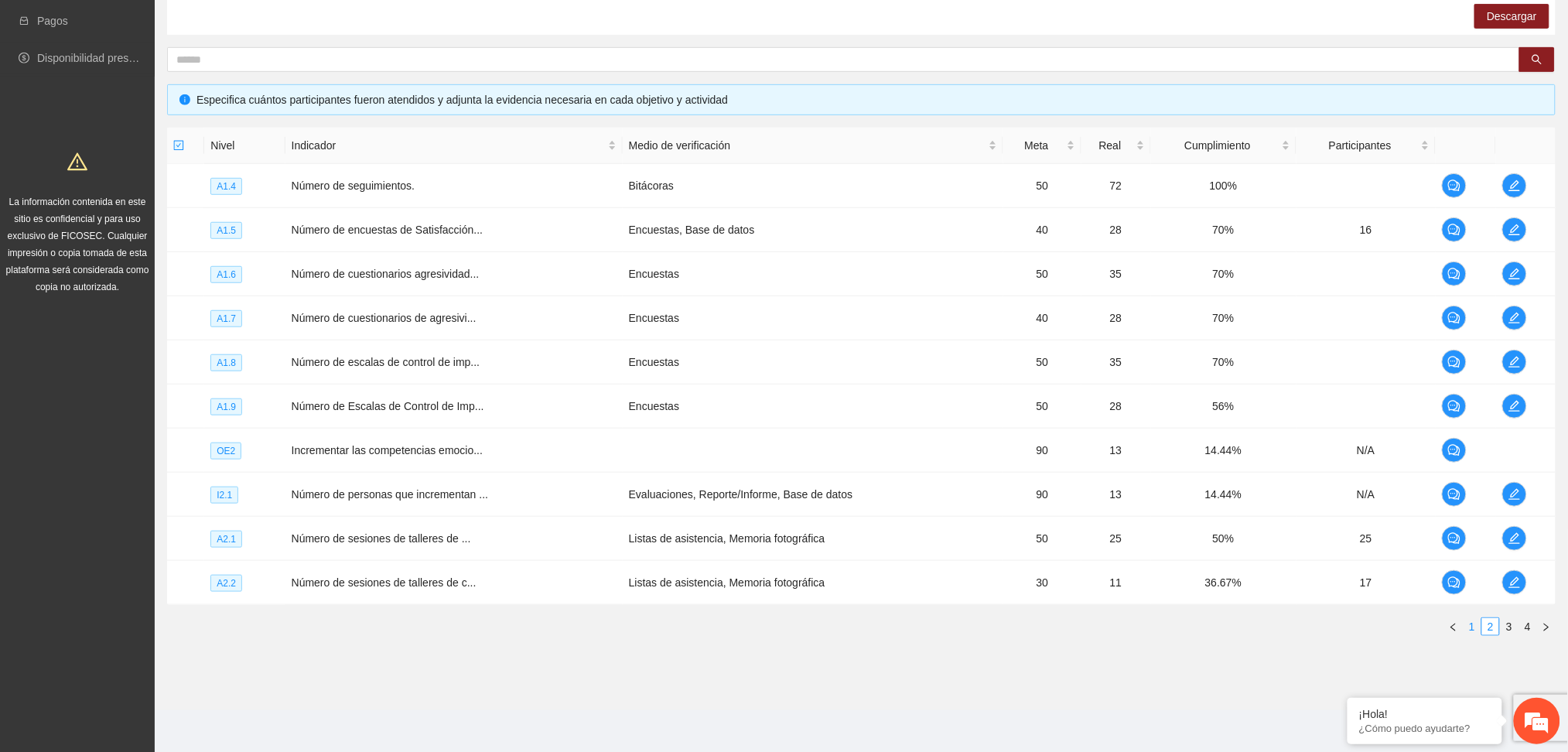
click at [1470, 622] on link "1" at bounding box center [1472, 626] width 17 height 17
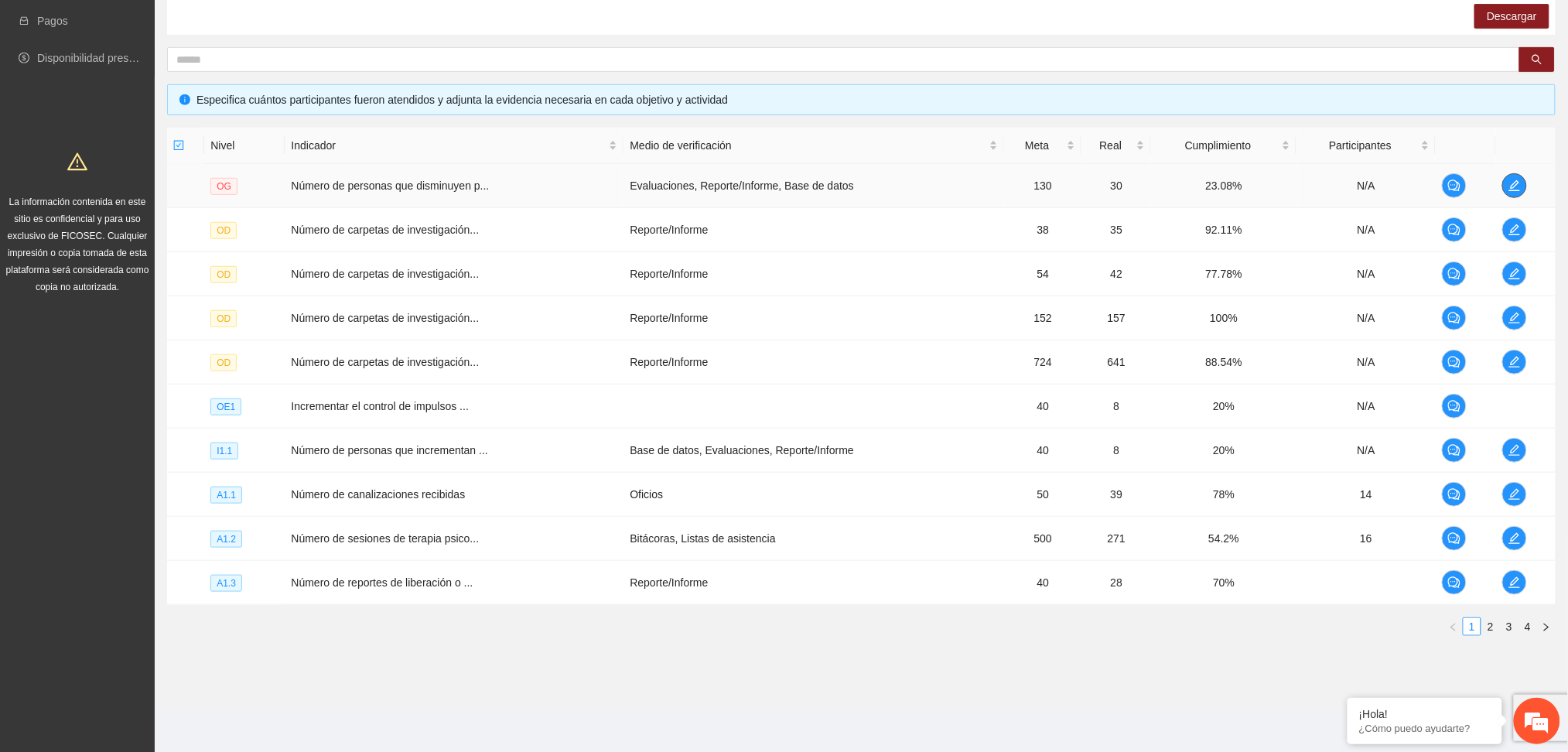
click at [1516, 185] on icon "edit" at bounding box center [1514, 185] width 11 height 11
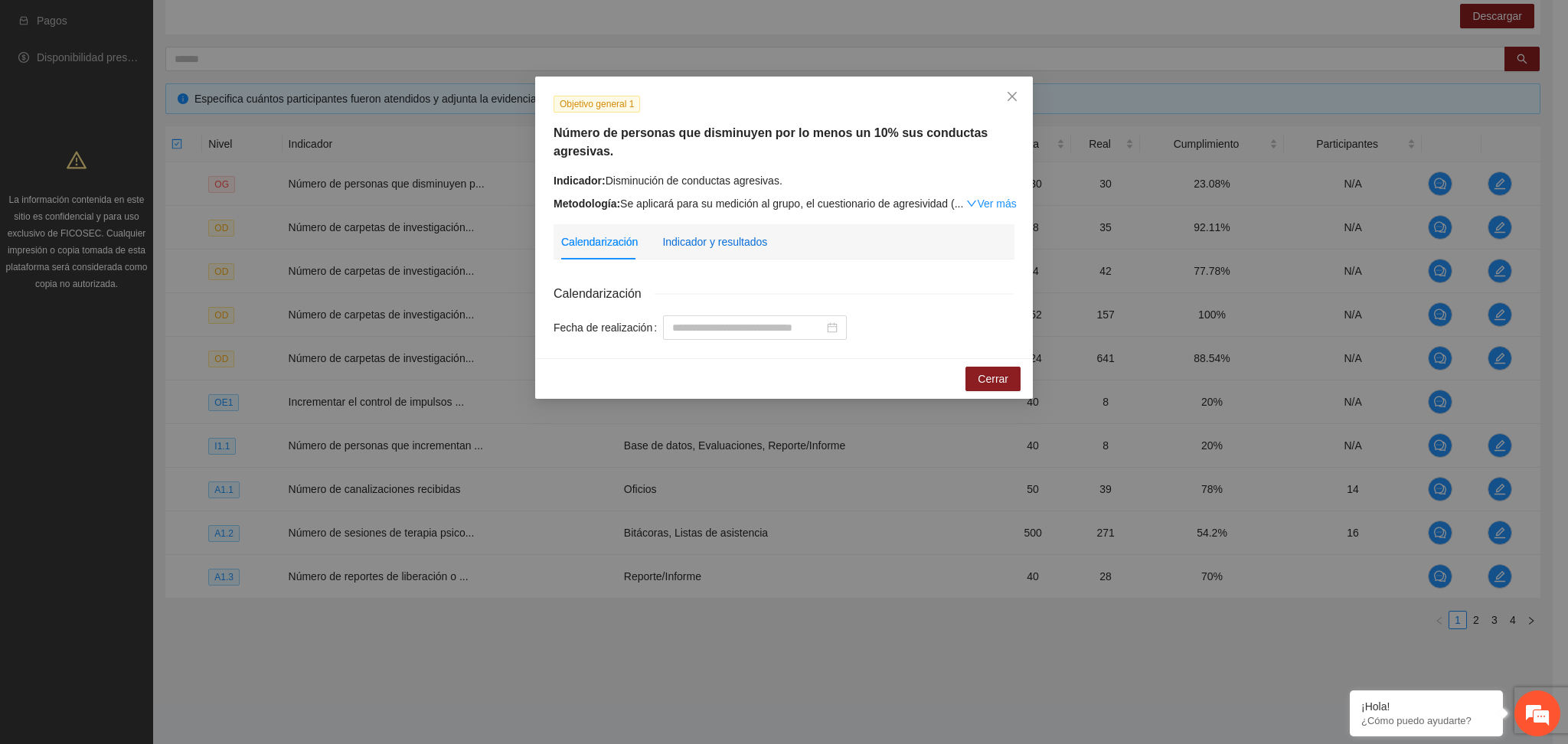
click at [726, 244] on div "Indicador y resultados" at bounding box center [715, 241] width 105 height 17
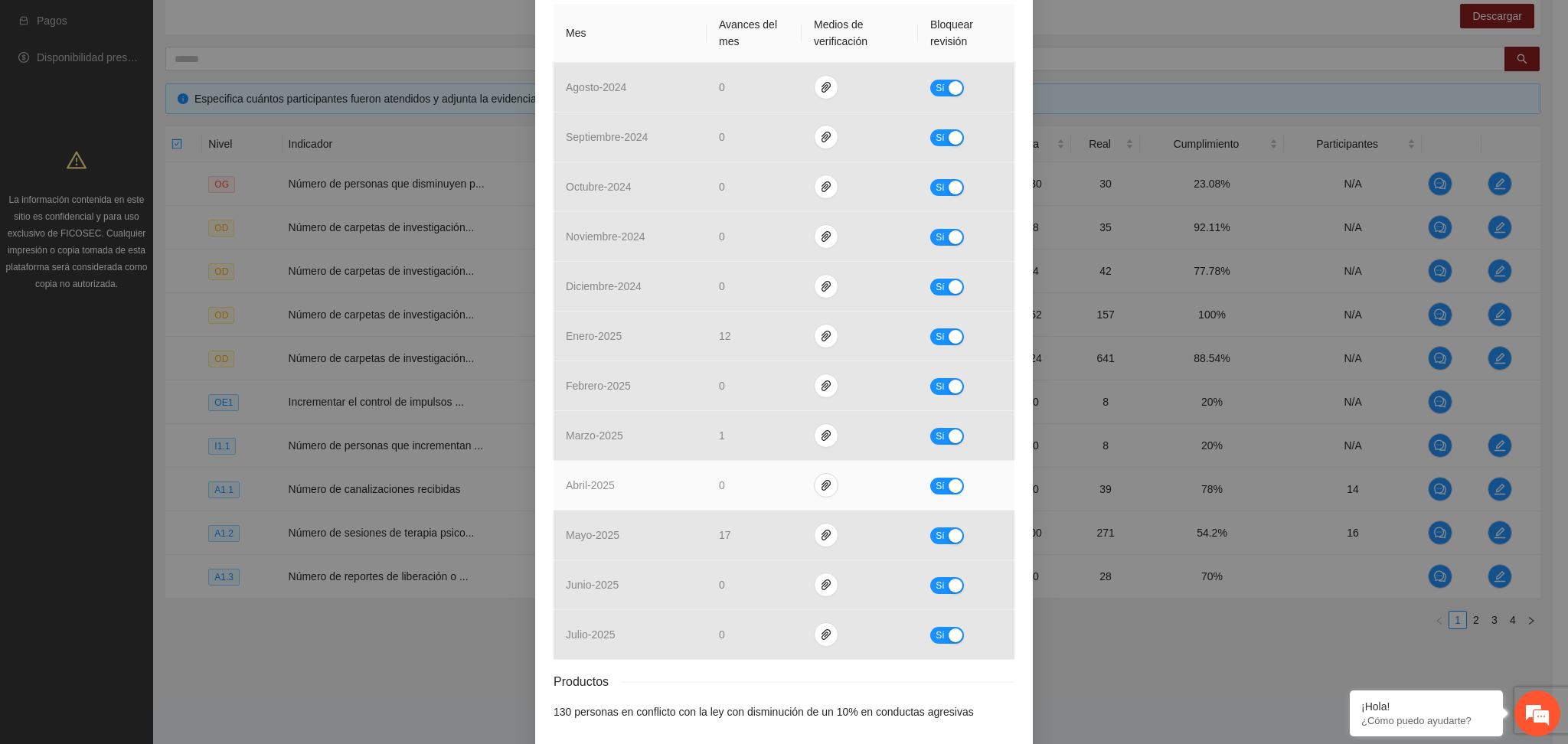
scroll to position [408, 0]
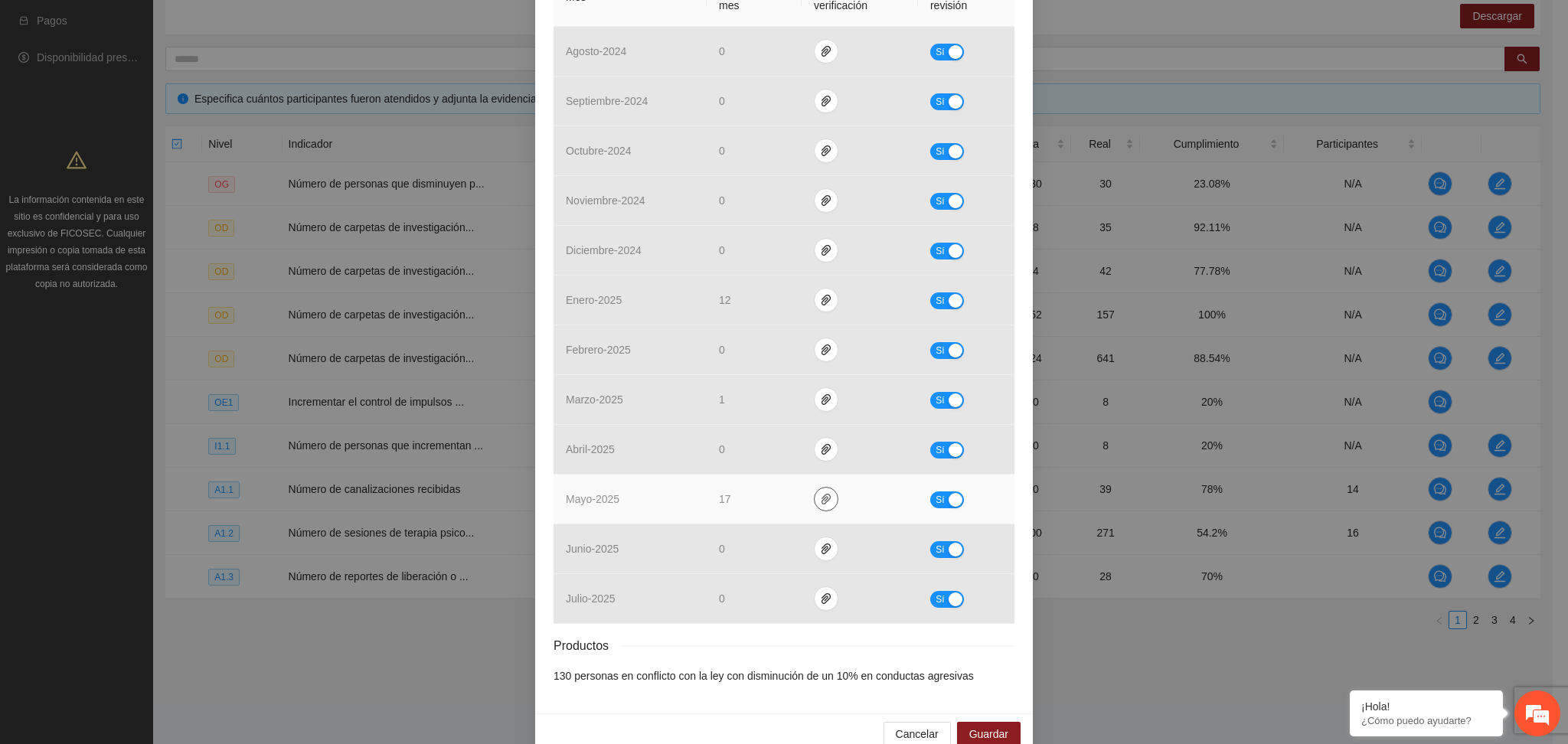
click at [820, 493] on icon "paper-clip" at bounding box center [826, 499] width 12 height 12
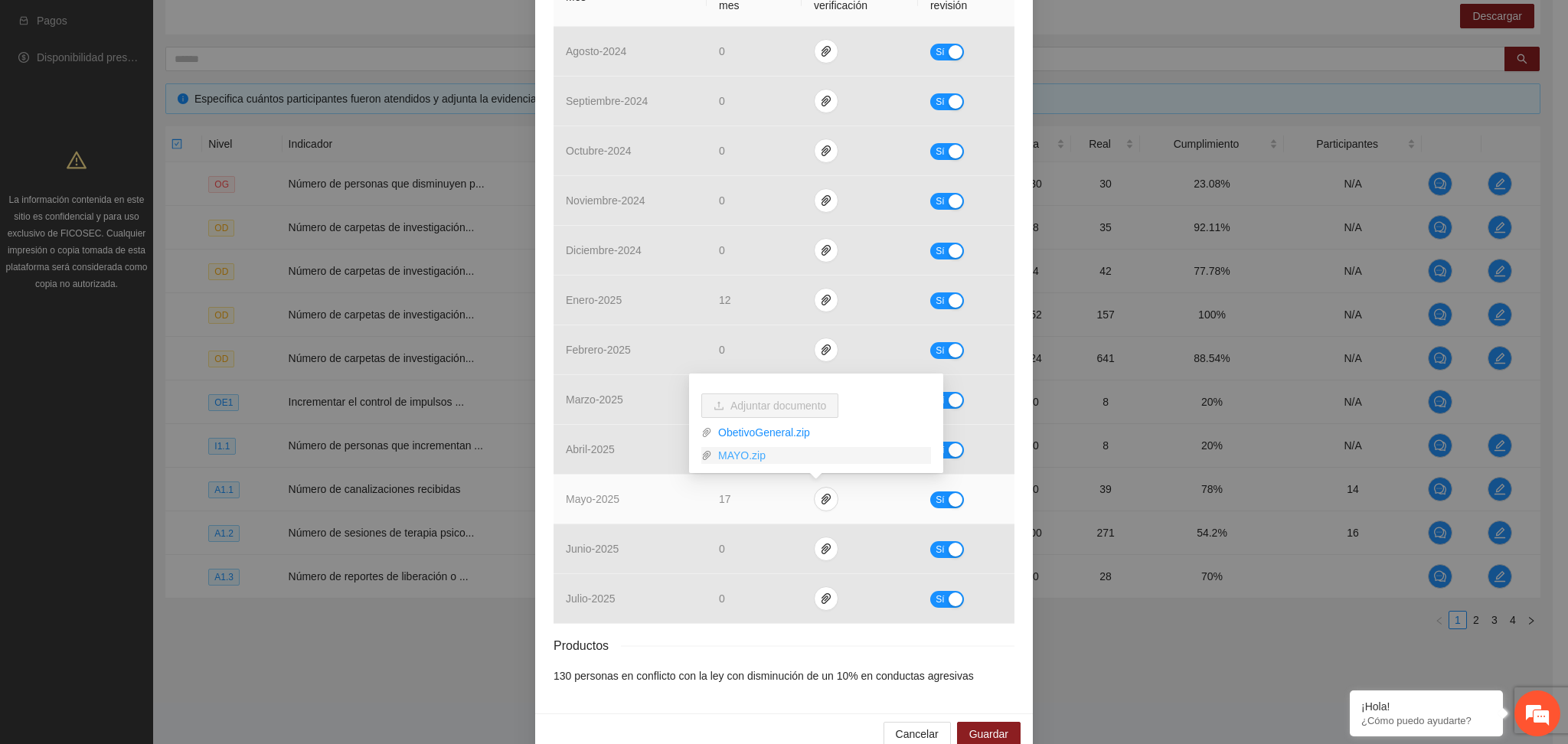
click at [740, 454] on link "MAYO.zip" at bounding box center [821, 455] width 219 height 17
click at [765, 431] on link "ObetivoGeneral.zip" at bounding box center [821, 432] width 219 height 17
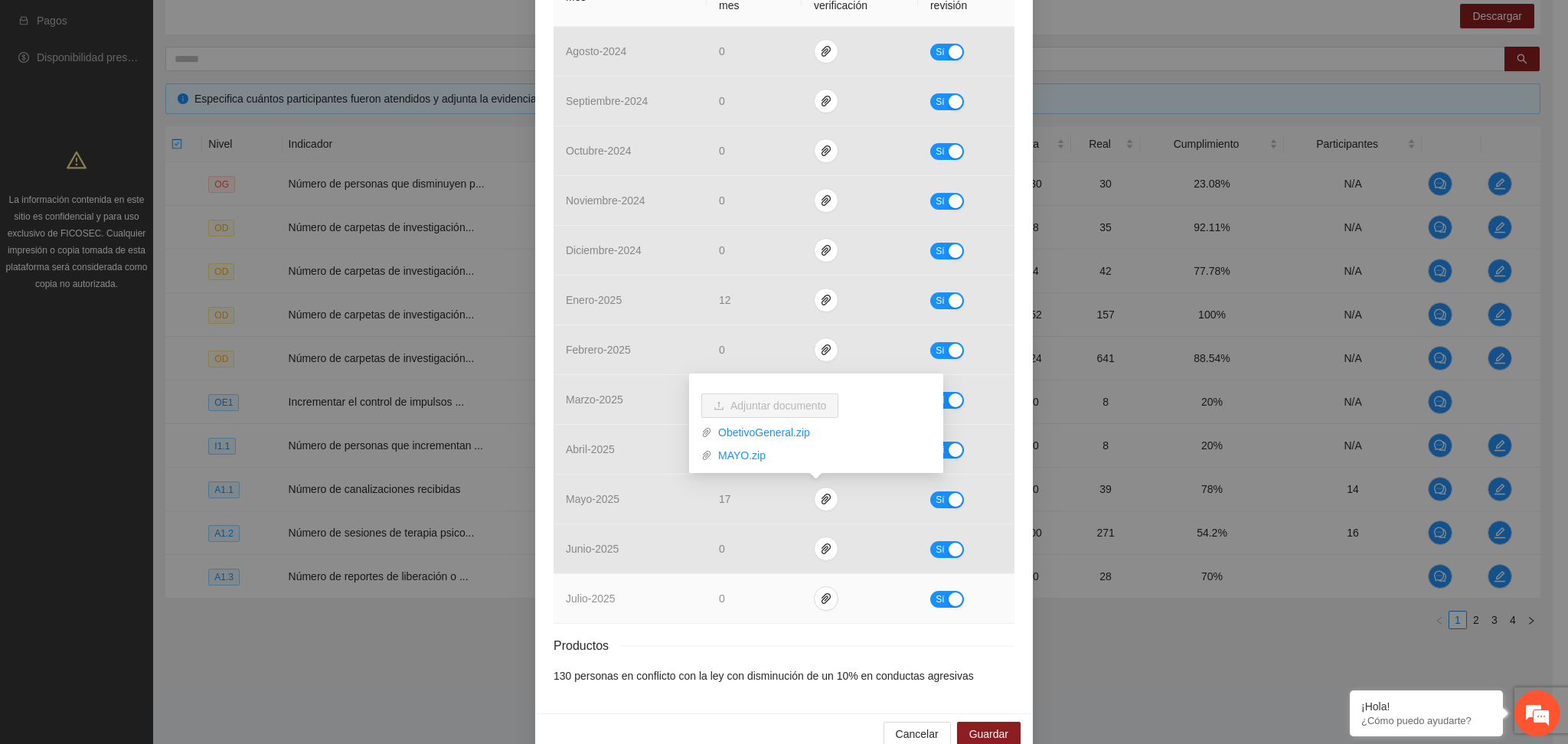
drag, startPoint x: 842, startPoint y: 640, endPoint x: 823, endPoint y: 619, distance: 28.3
click at [834, 638] on div "Productos" at bounding box center [784, 646] width 461 height 19
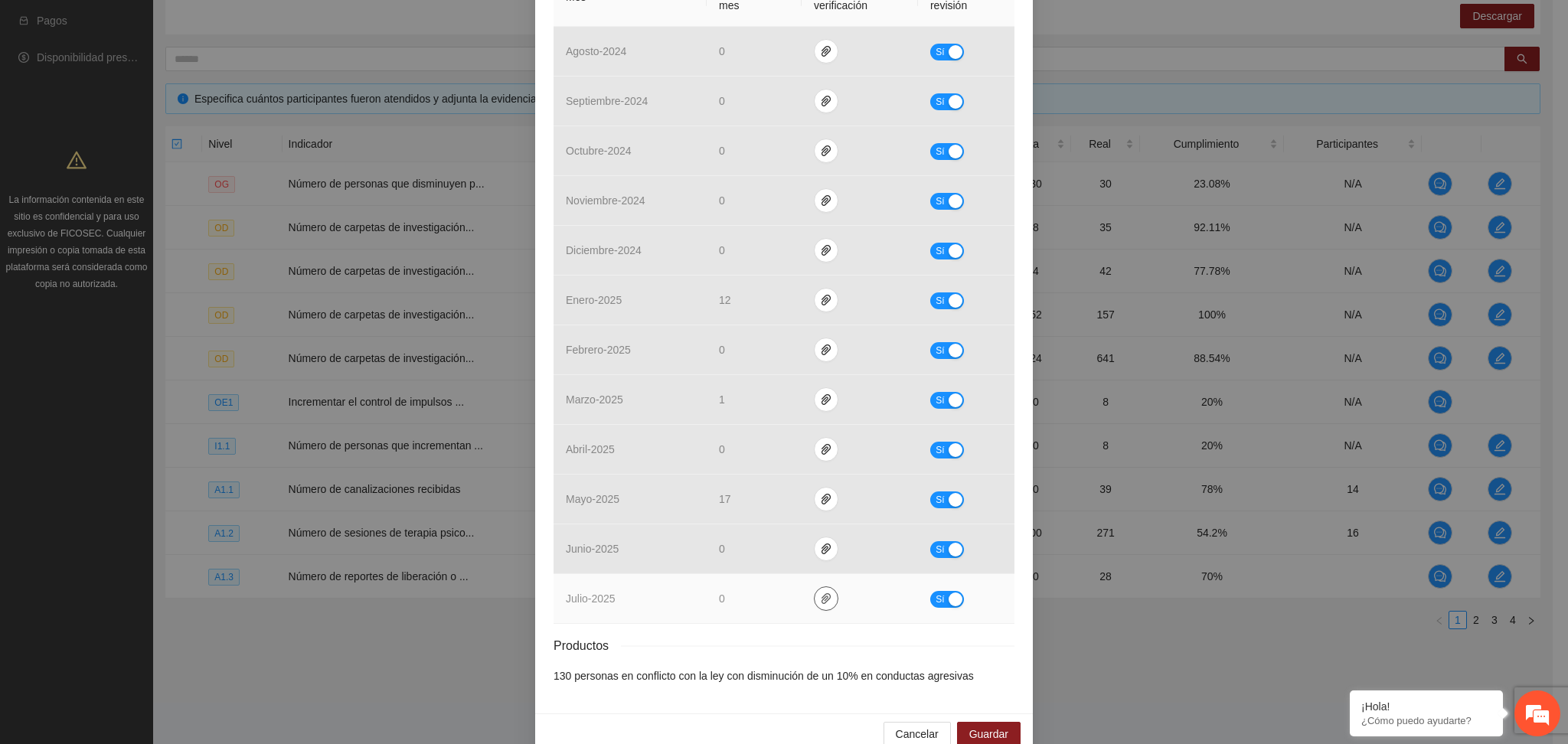
click at [820, 601] on icon "paper-clip" at bounding box center [826, 598] width 12 height 12
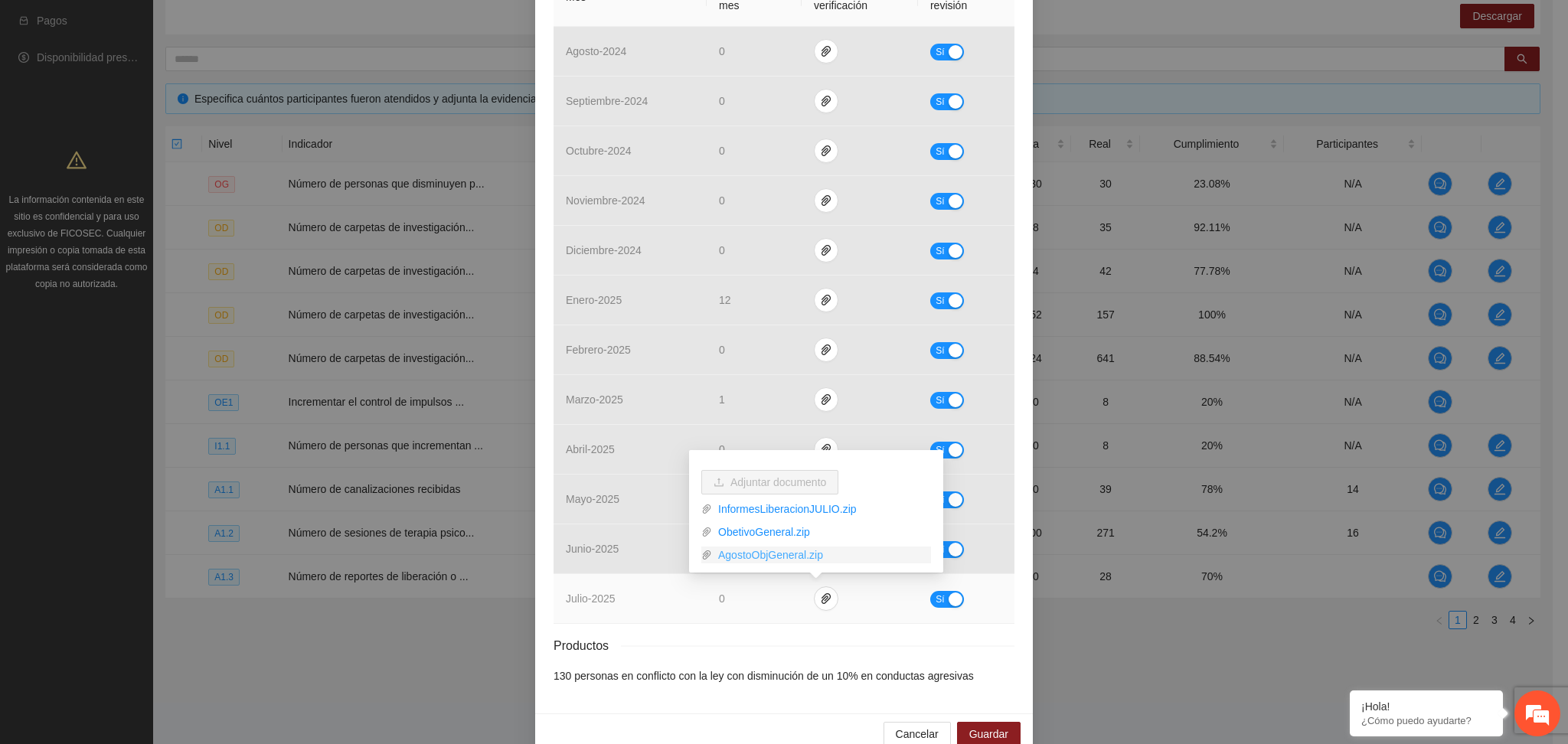
click at [772, 556] on link "AgostoObjGeneral.zip" at bounding box center [821, 555] width 219 height 17
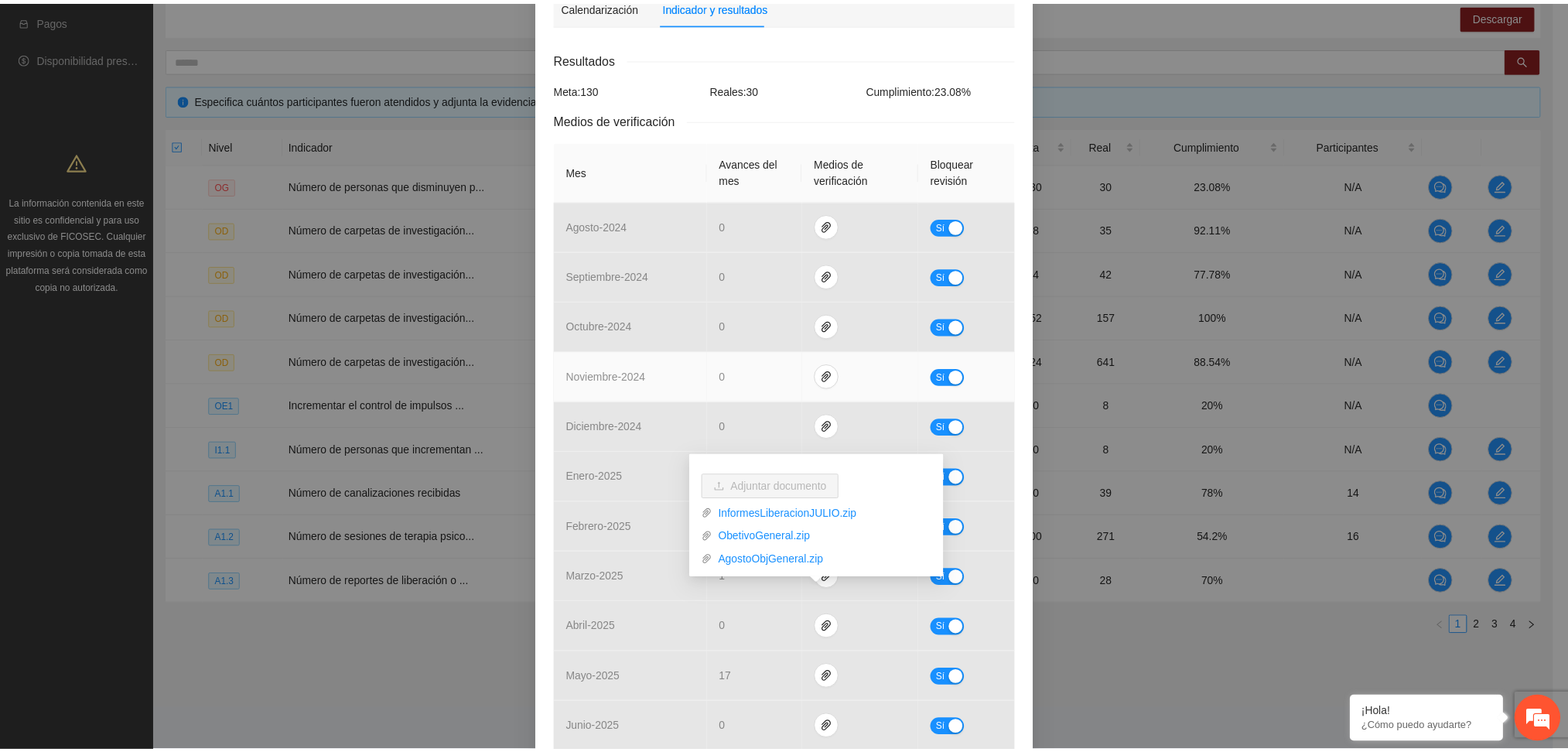
scroll to position [0, 0]
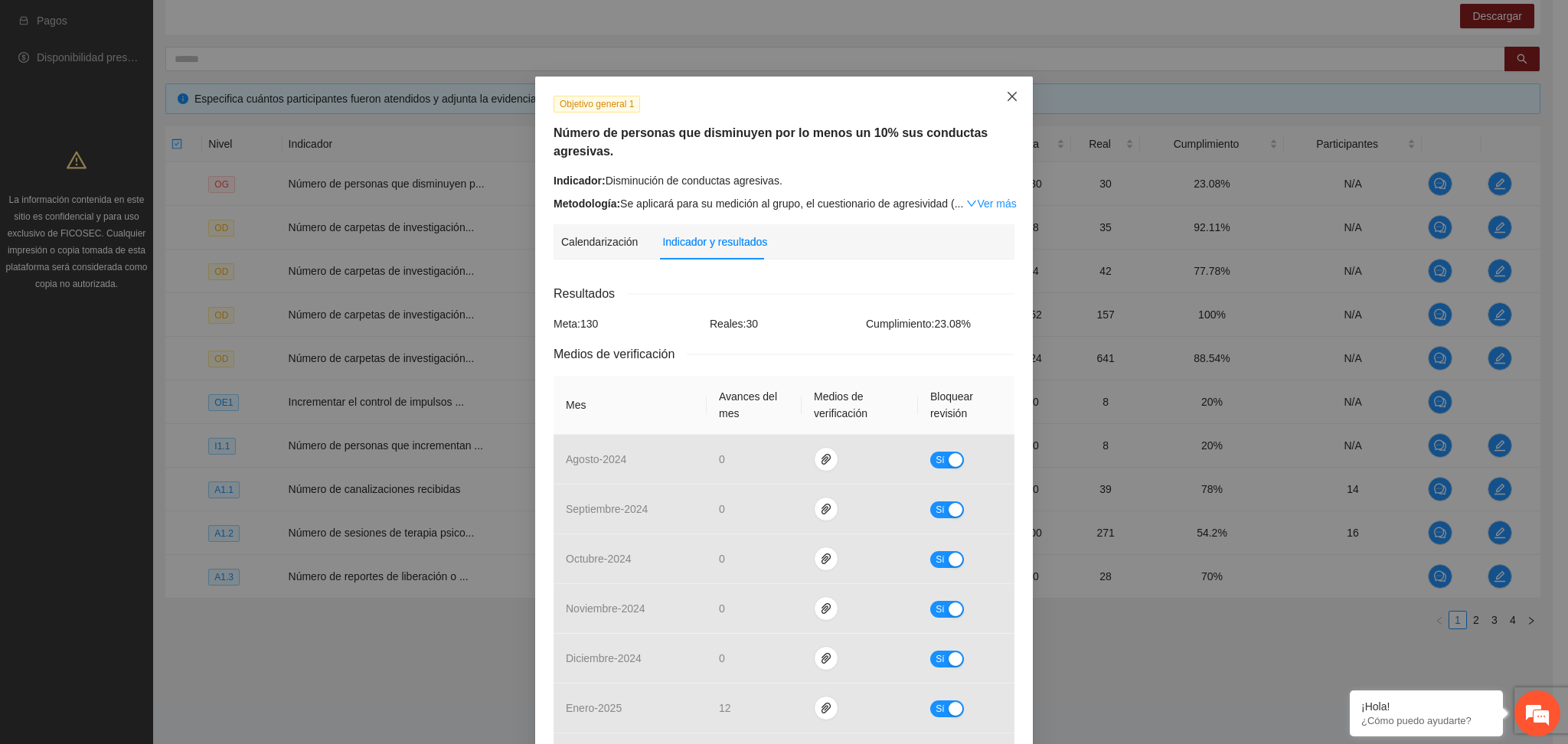
click at [1006, 93] on icon "close" at bounding box center [1012, 96] width 12 height 12
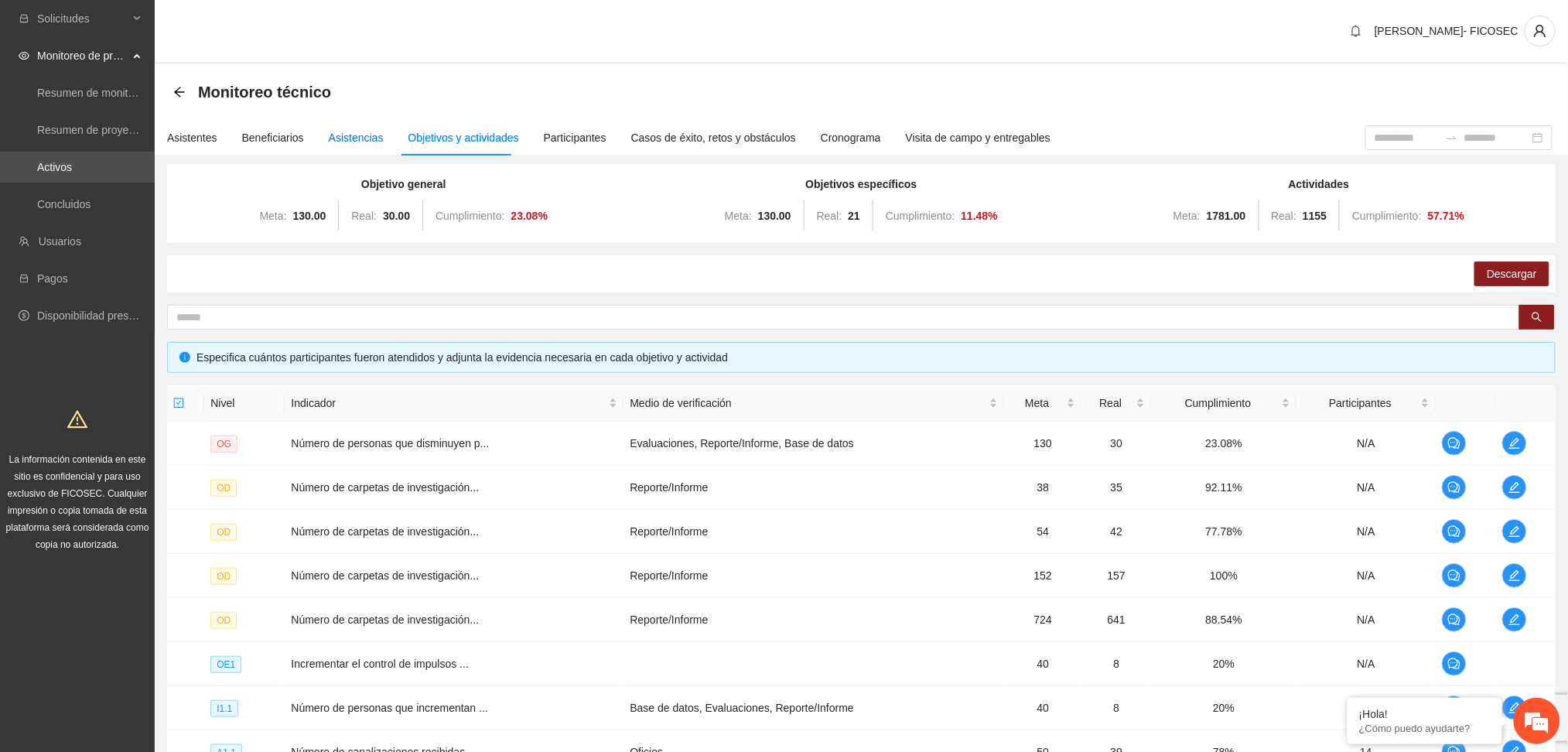
click at [333, 140] on div "Asistencias" at bounding box center [356, 137] width 55 height 17
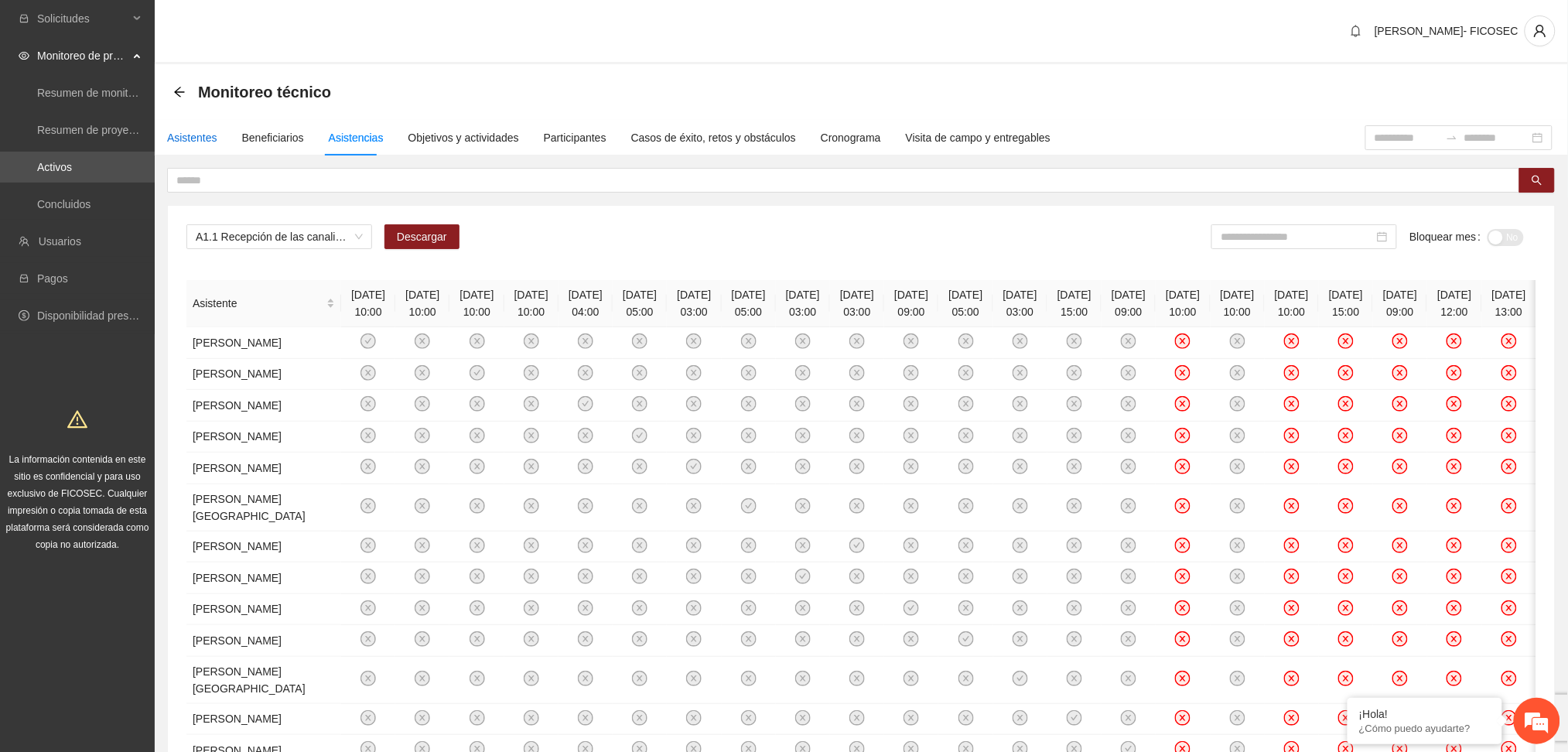
click at [193, 136] on div "Asistentes" at bounding box center [191, 137] width 50 height 17
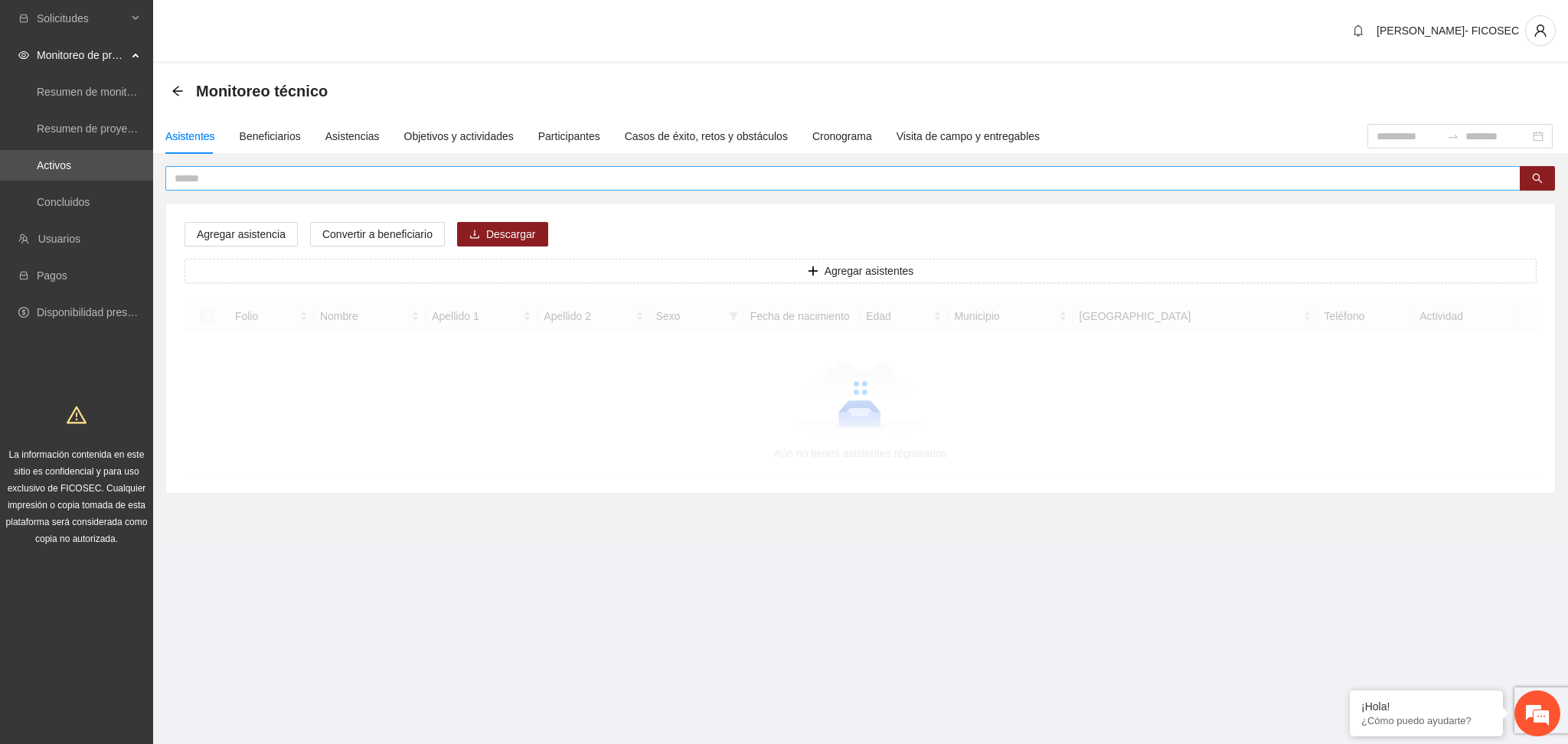
click at [265, 181] on input "text" at bounding box center [837, 178] width 1325 height 17
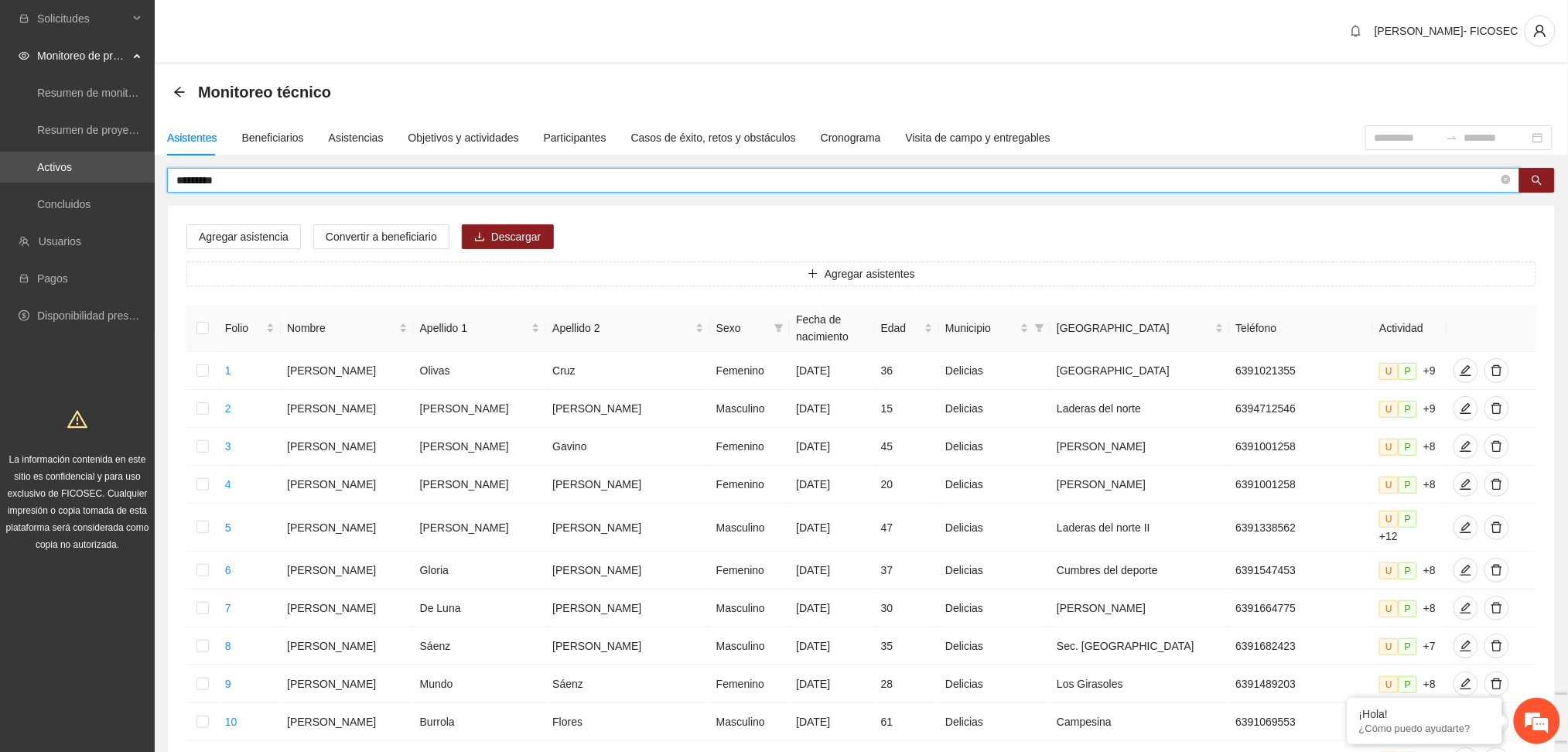
type input "*********"
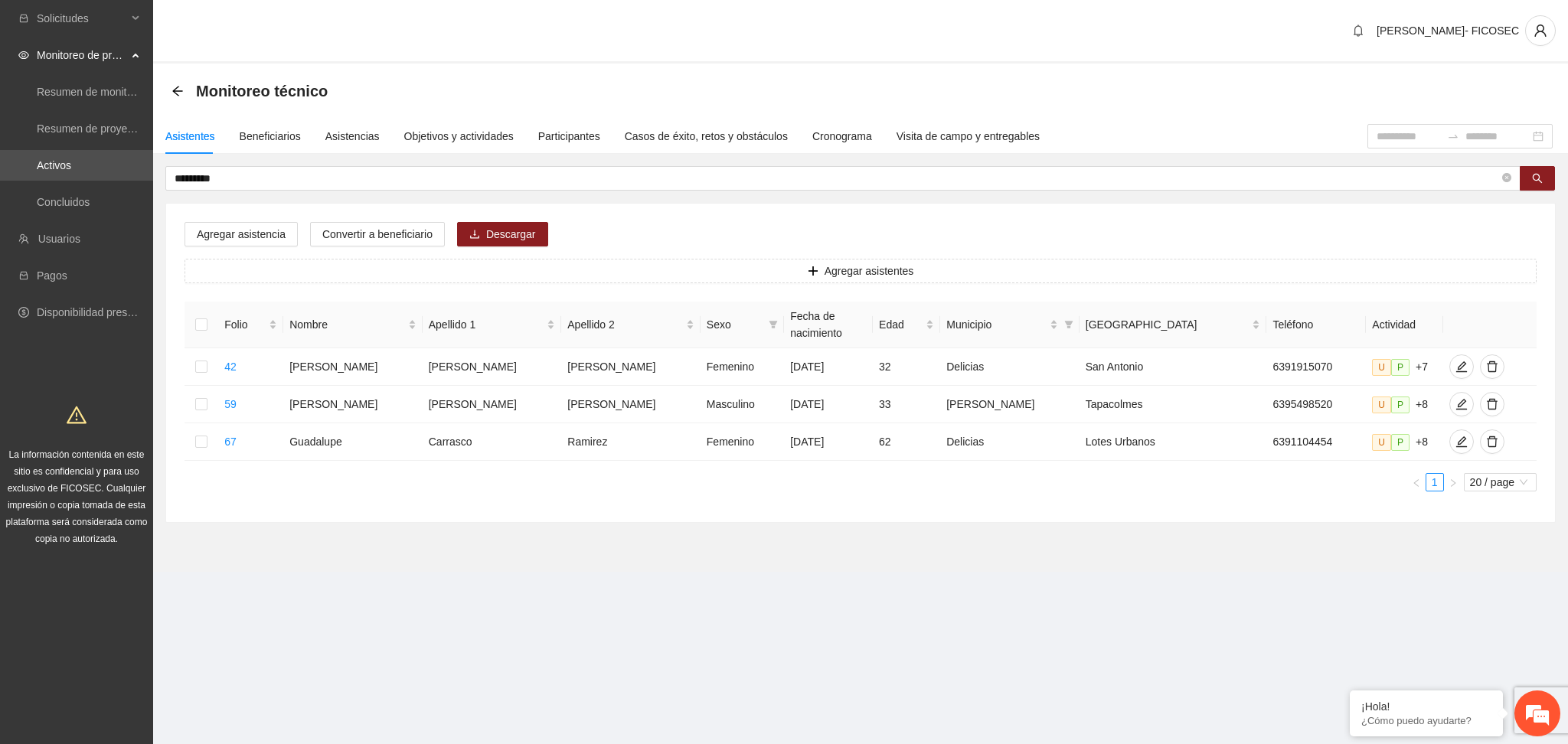
click at [519, 520] on section "Monitoreo técnico Asistentes Beneficiarios Asistencias Objetivos y actividades …" at bounding box center [860, 317] width 1415 height 508
click at [430, 136] on div "Objetivos y actividades" at bounding box center [458, 136] width 109 height 17
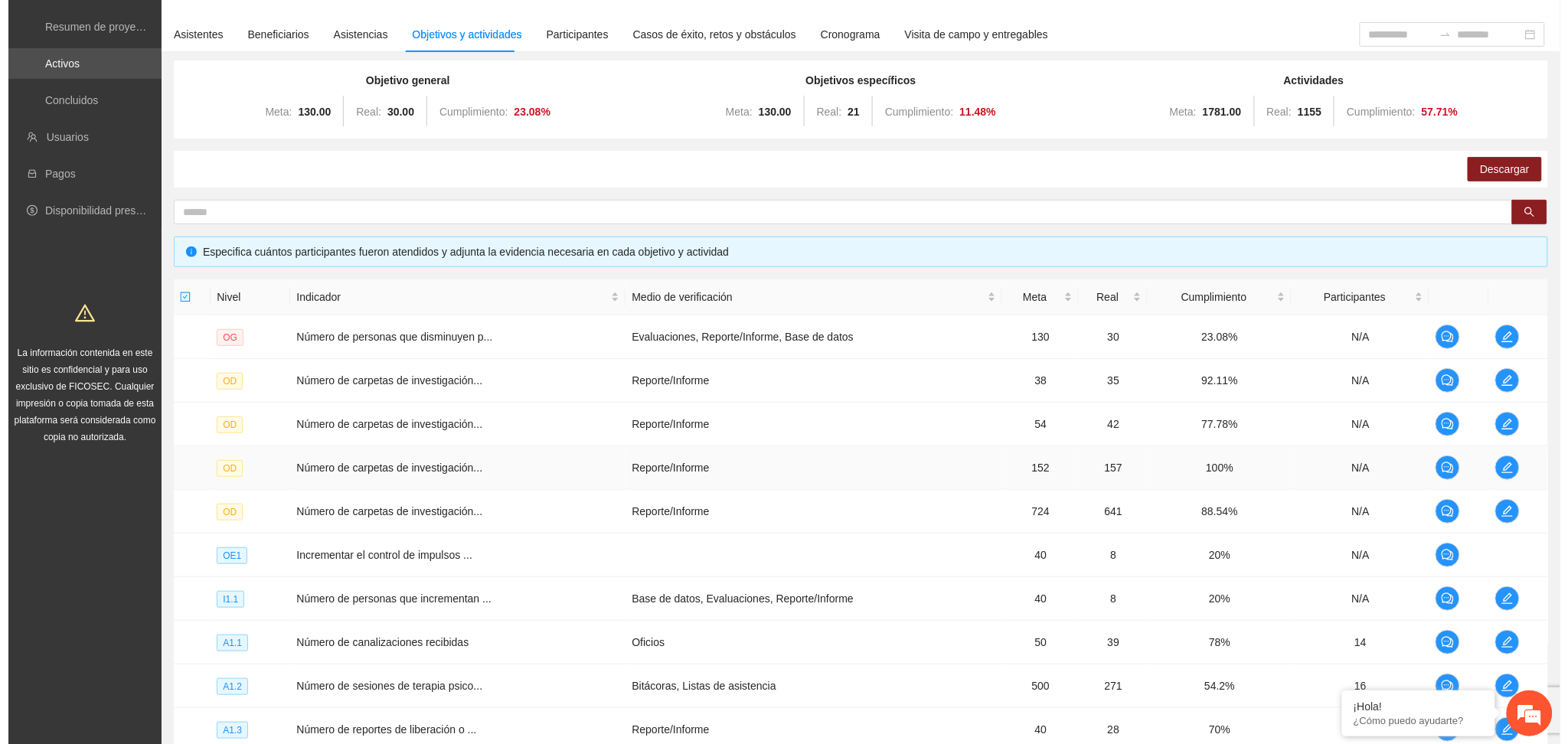
scroll to position [203, 0]
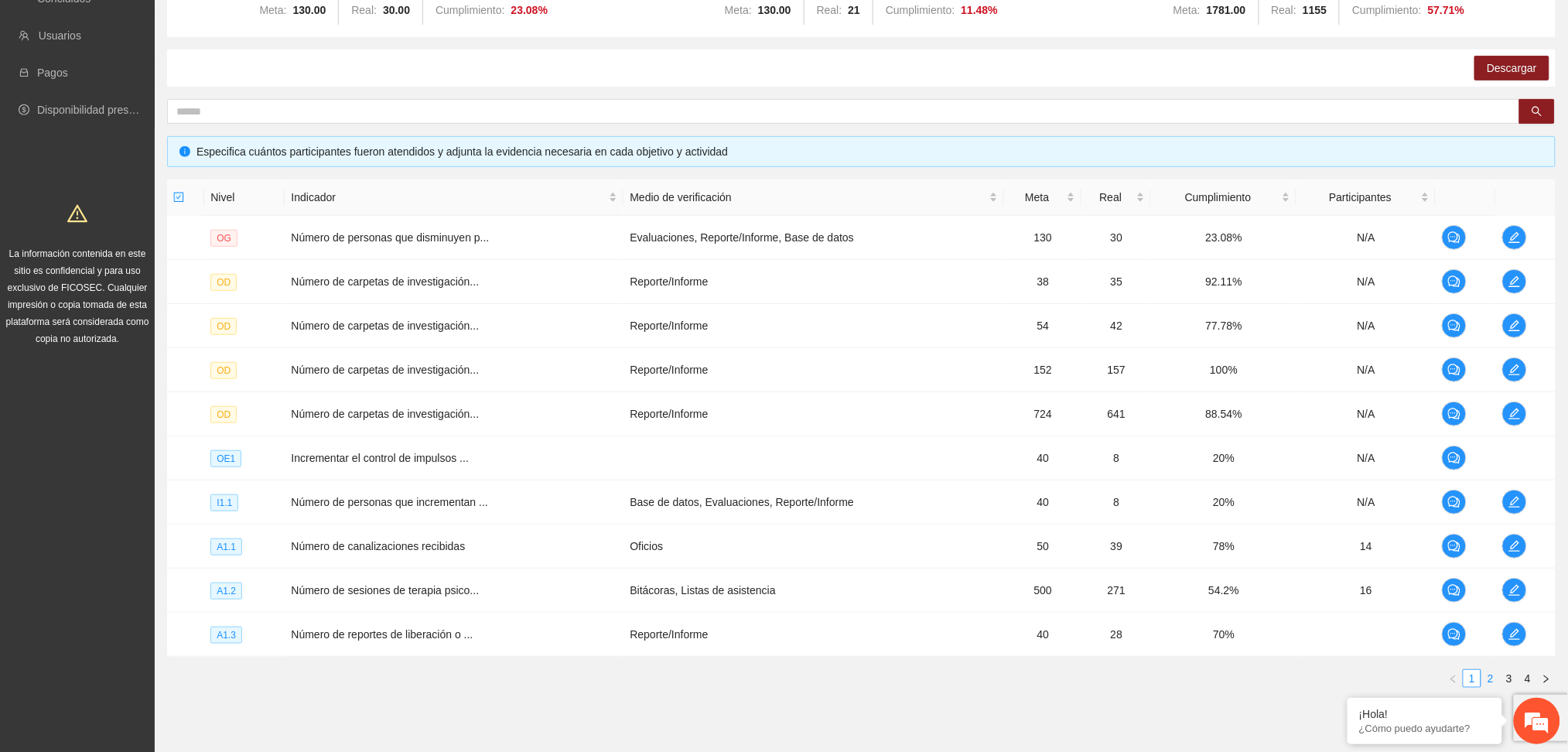
click at [1489, 678] on link "2" at bounding box center [1490, 678] width 17 height 17
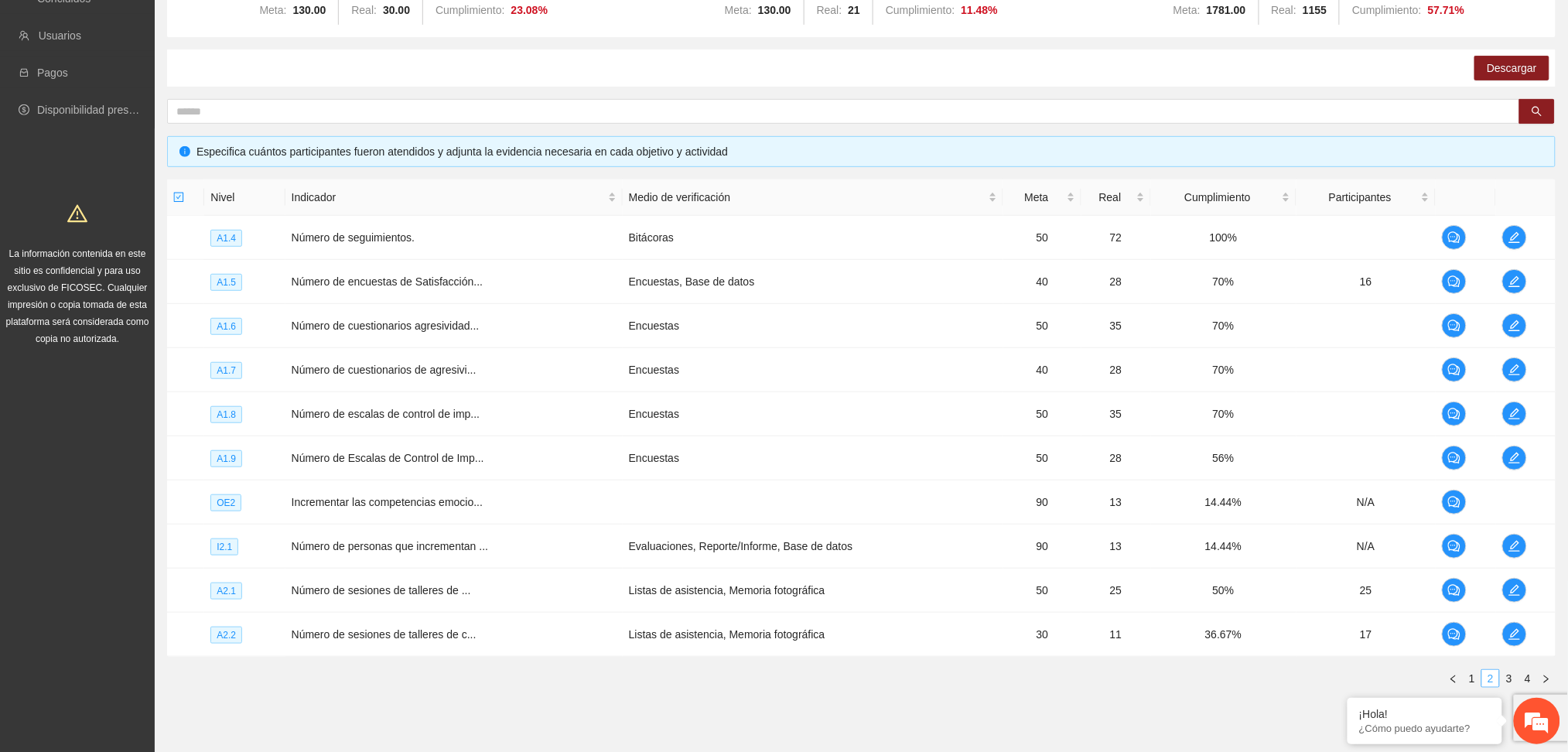
click at [1483, 679] on link "2" at bounding box center [1490, 678] width 17 height 17
click at [1471, 682] on link "1" at bounding box center [1472, 678] width 17 height 17
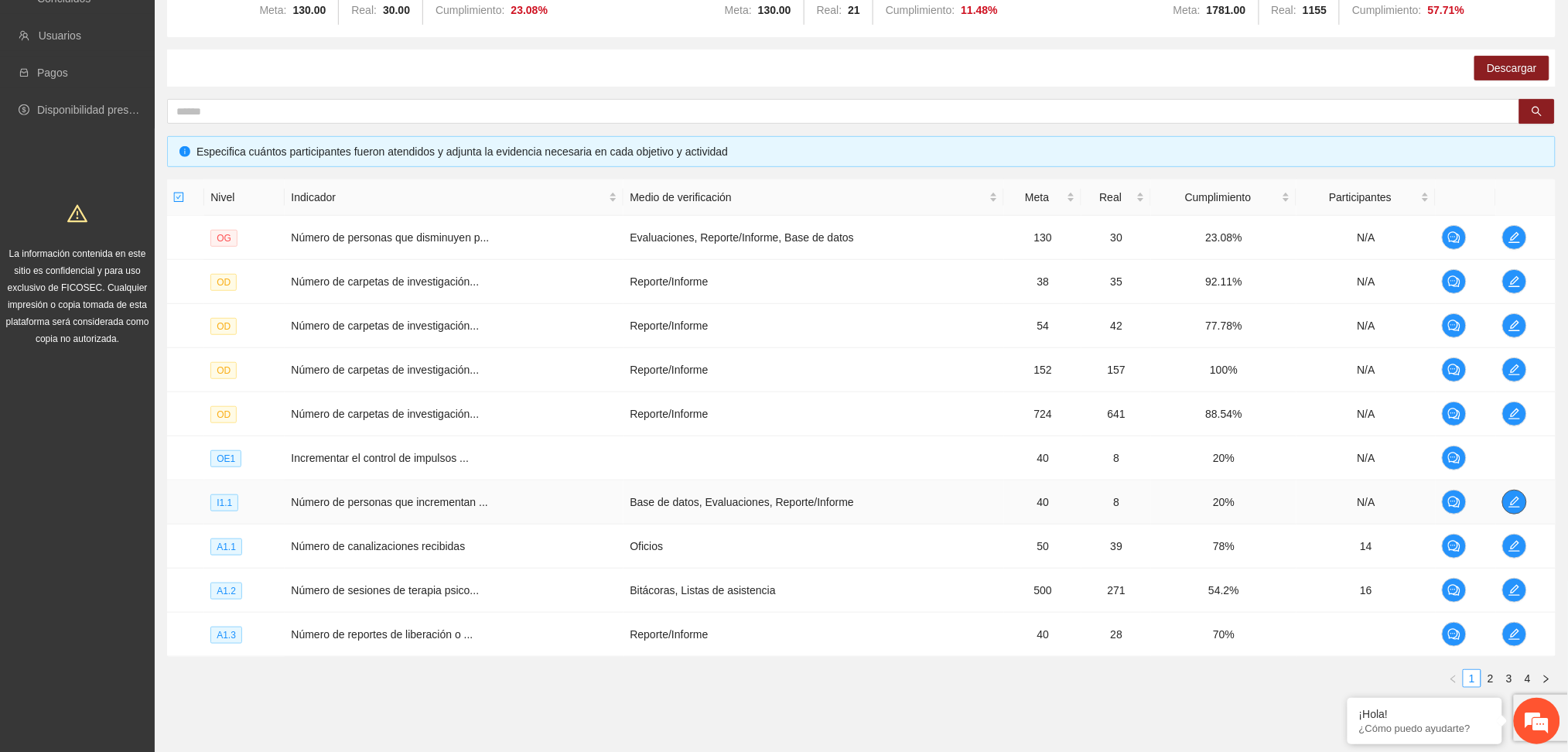
click at [1516, 499] on icon "edit" at bounding box center [1515, 502] width 12 height 12
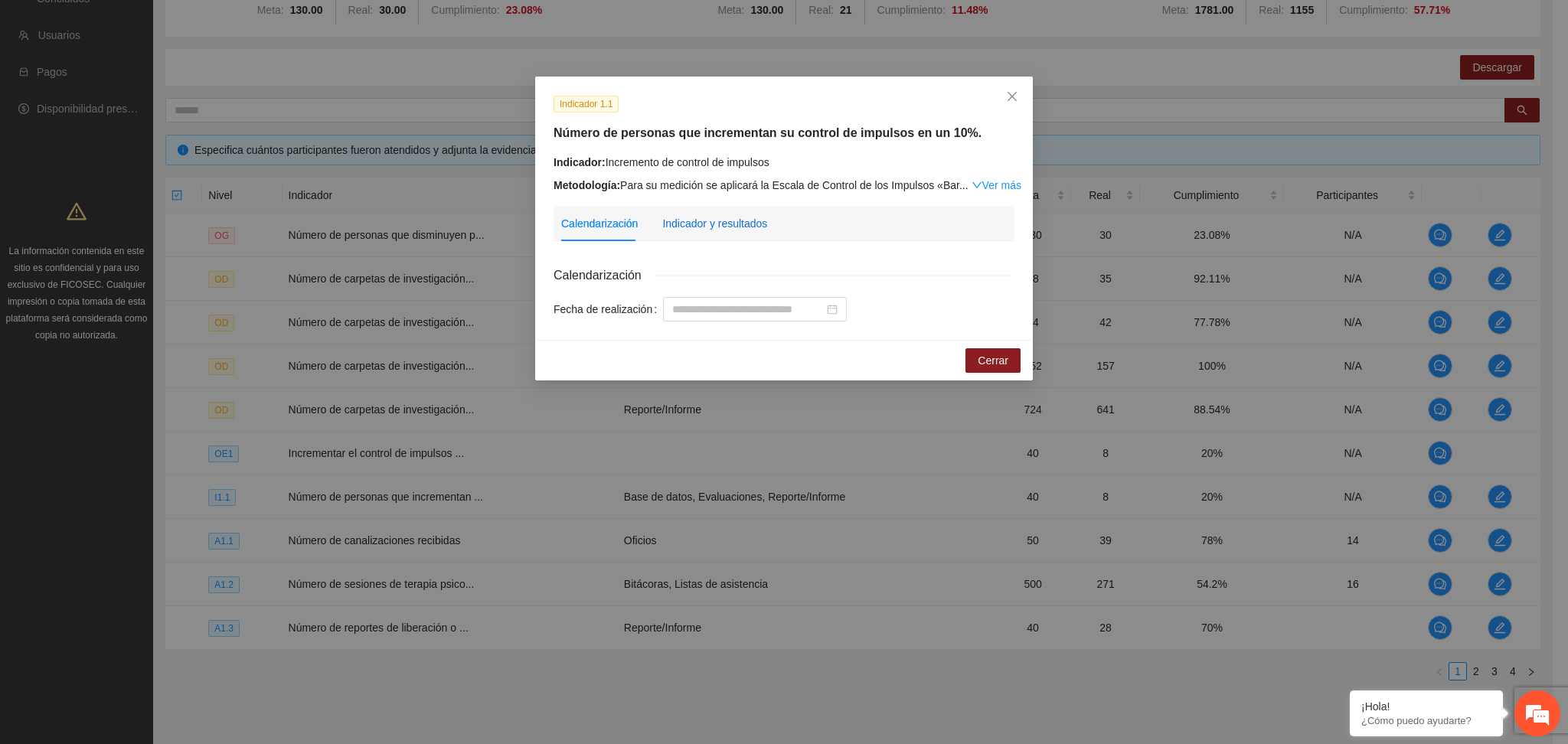
click at [719, 218] on div "Indicador y resultados" at bounding box center [715, 223] width 105 height 17
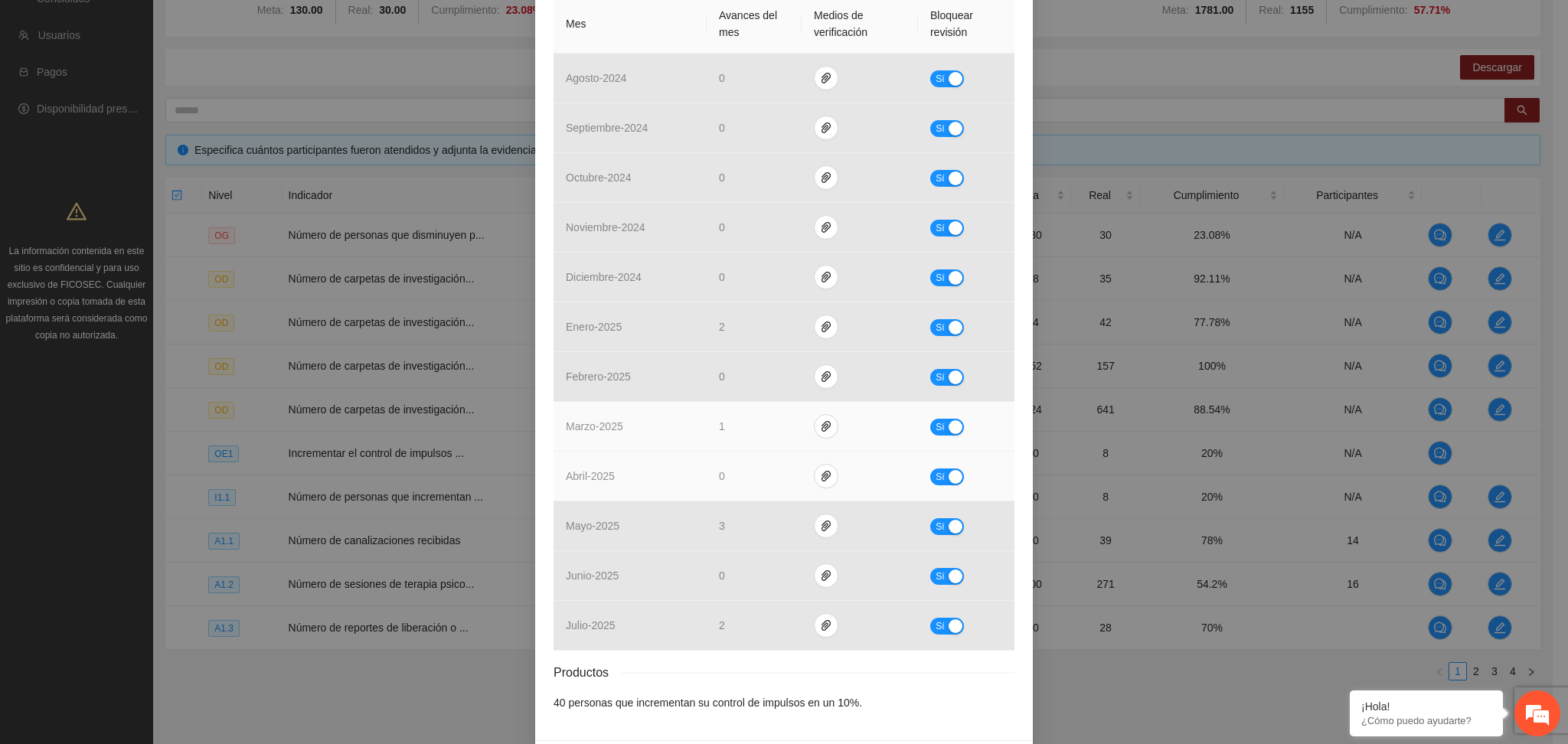
scroll to position [419, 0]
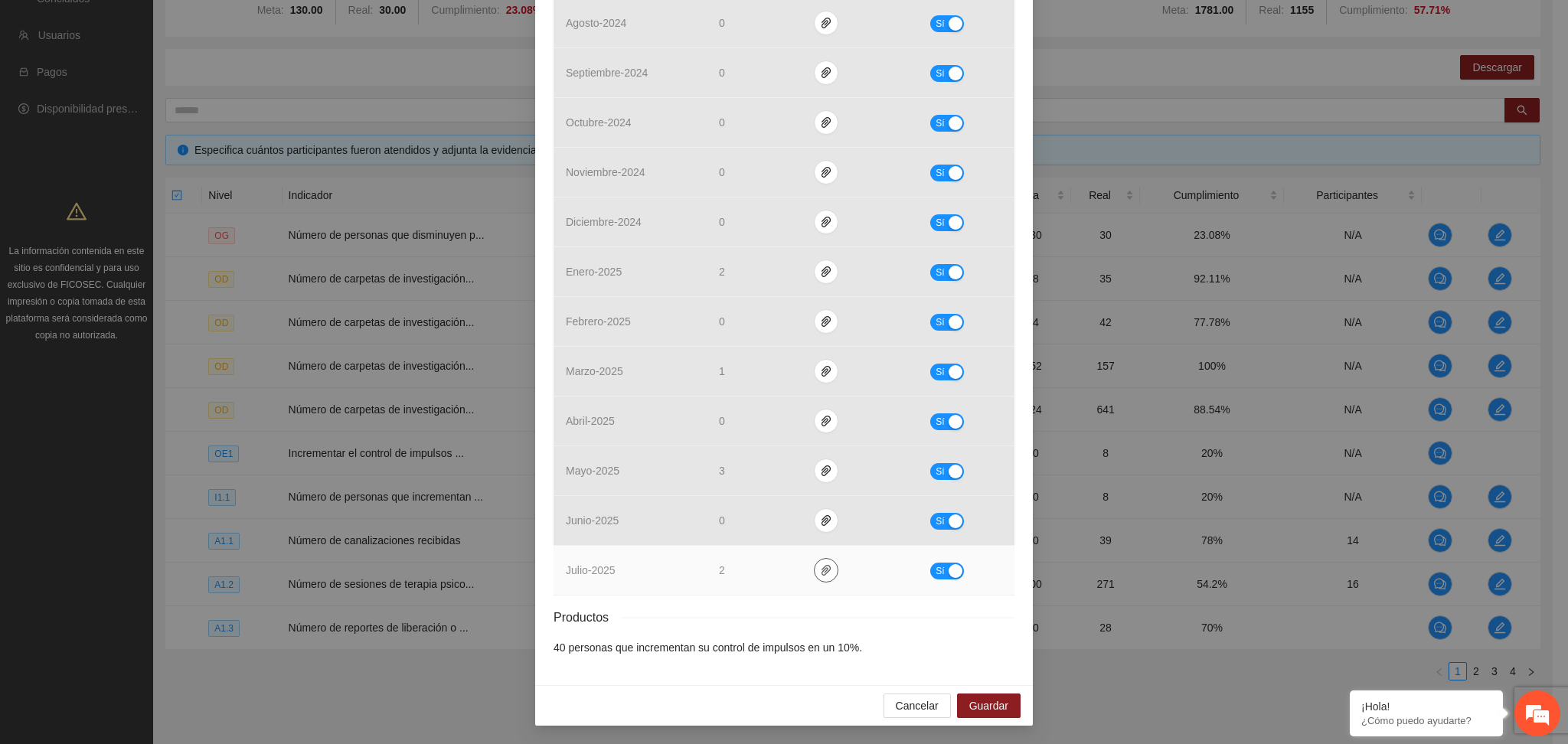
click at [820, 568] on icon "paper-clip" at bounding box center [826, 570] width 12 height 12
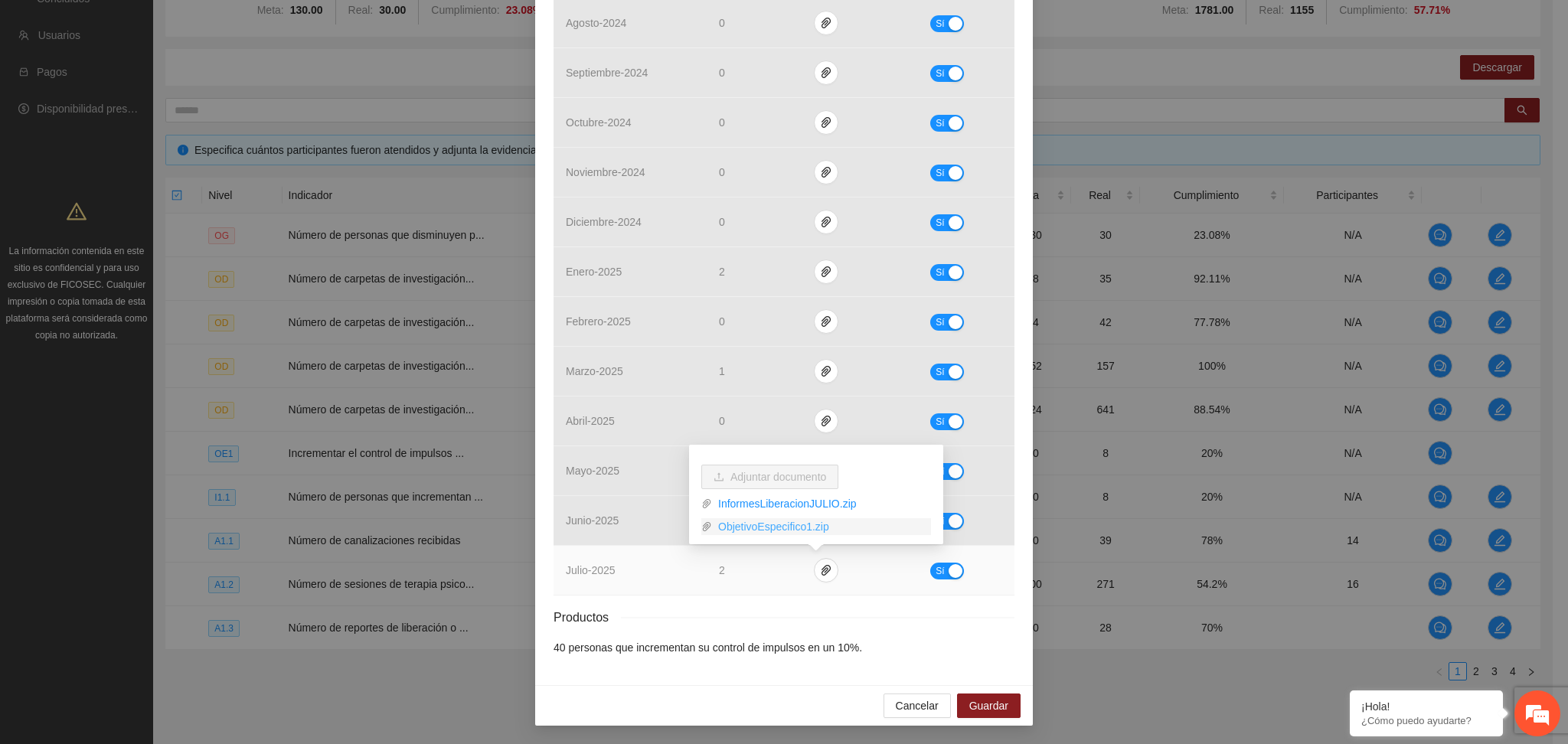
click at [767, 525] on link "ObjetivoEspecifico1.zip" at bounding box center [821, 526] width 219 height 17
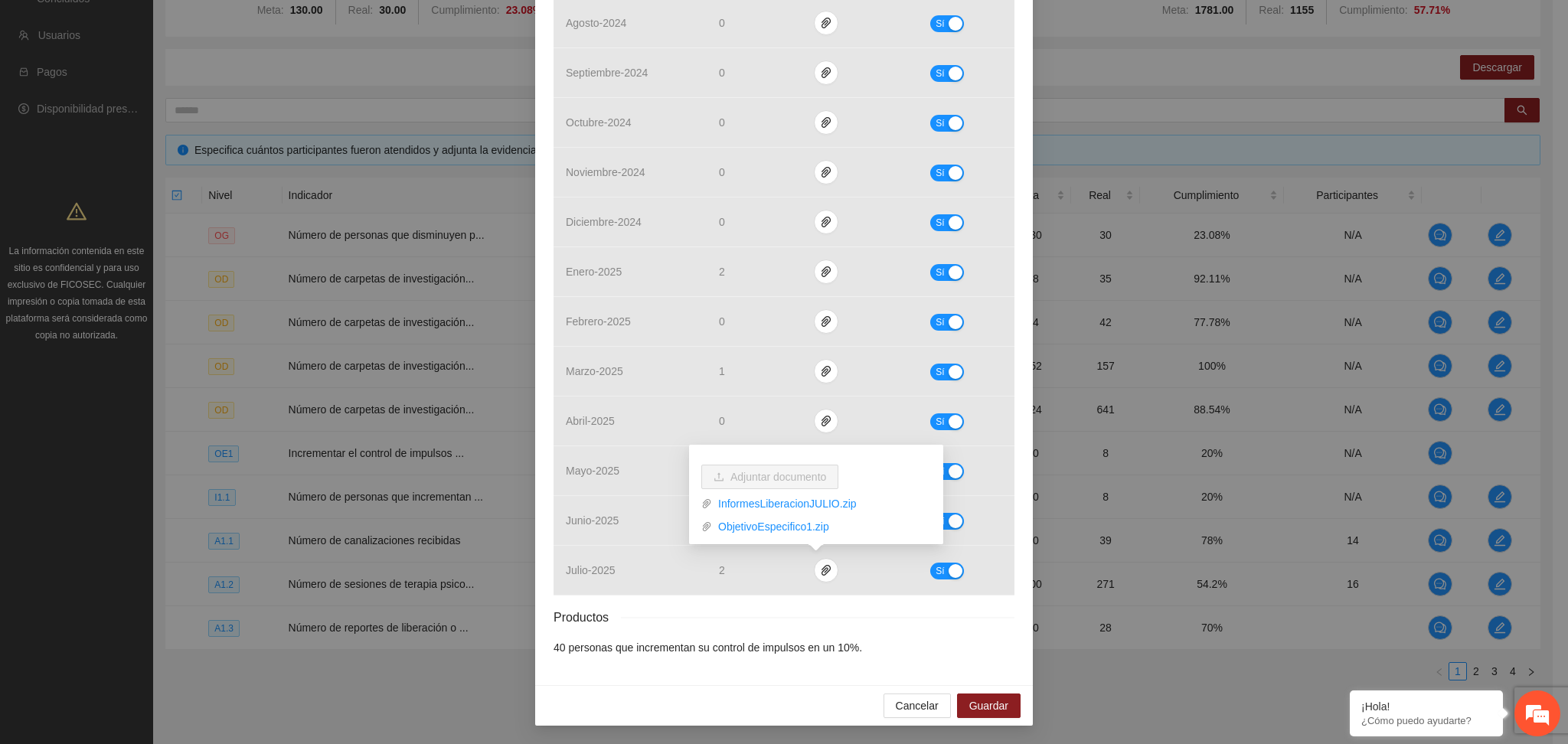
click at [1013, 427] on div "Indicador 1.1 Número de personas que incrementan su control de impulsos en un 1…" at bounding box center [784, 172] width 498 height 1027
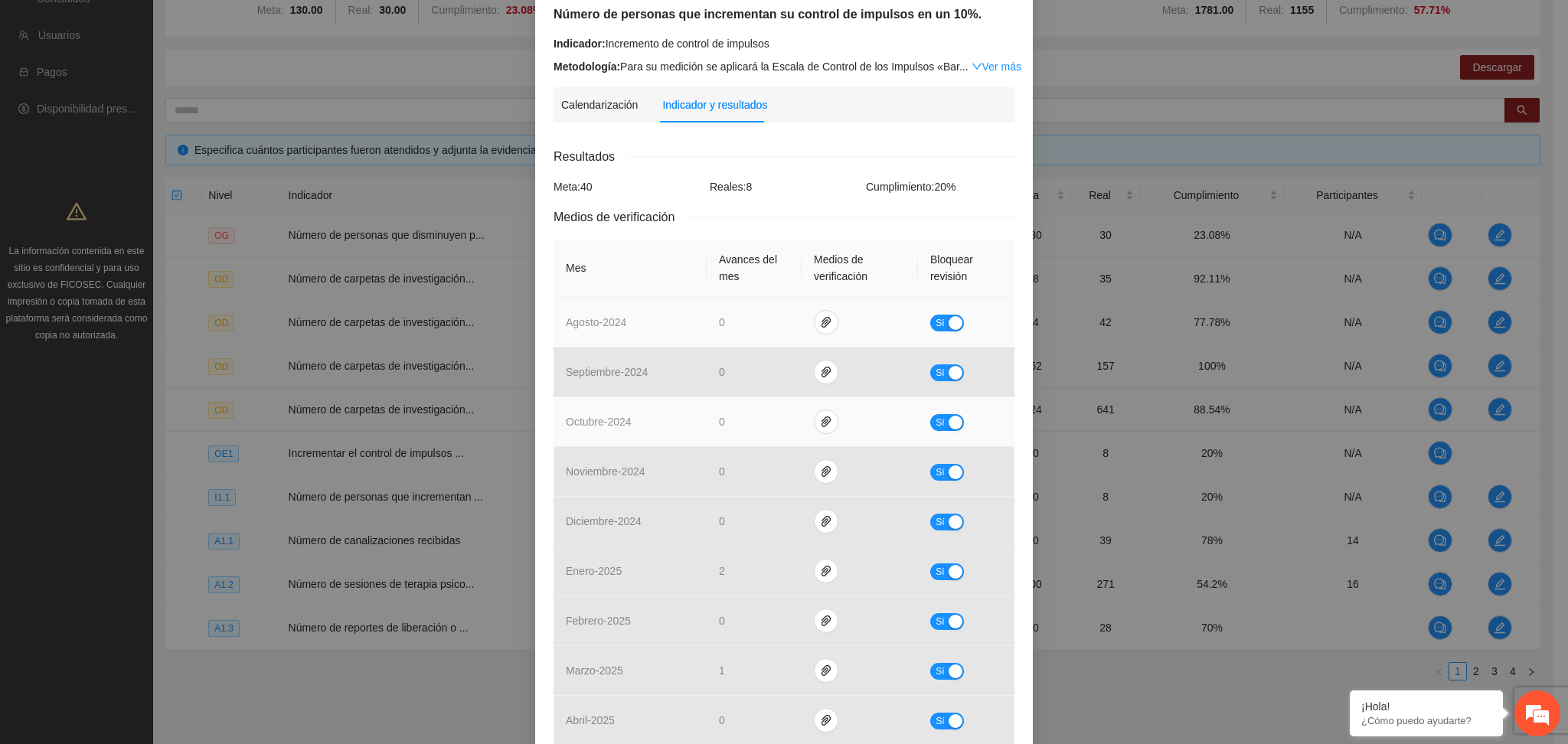
scroll to position [102, 0]
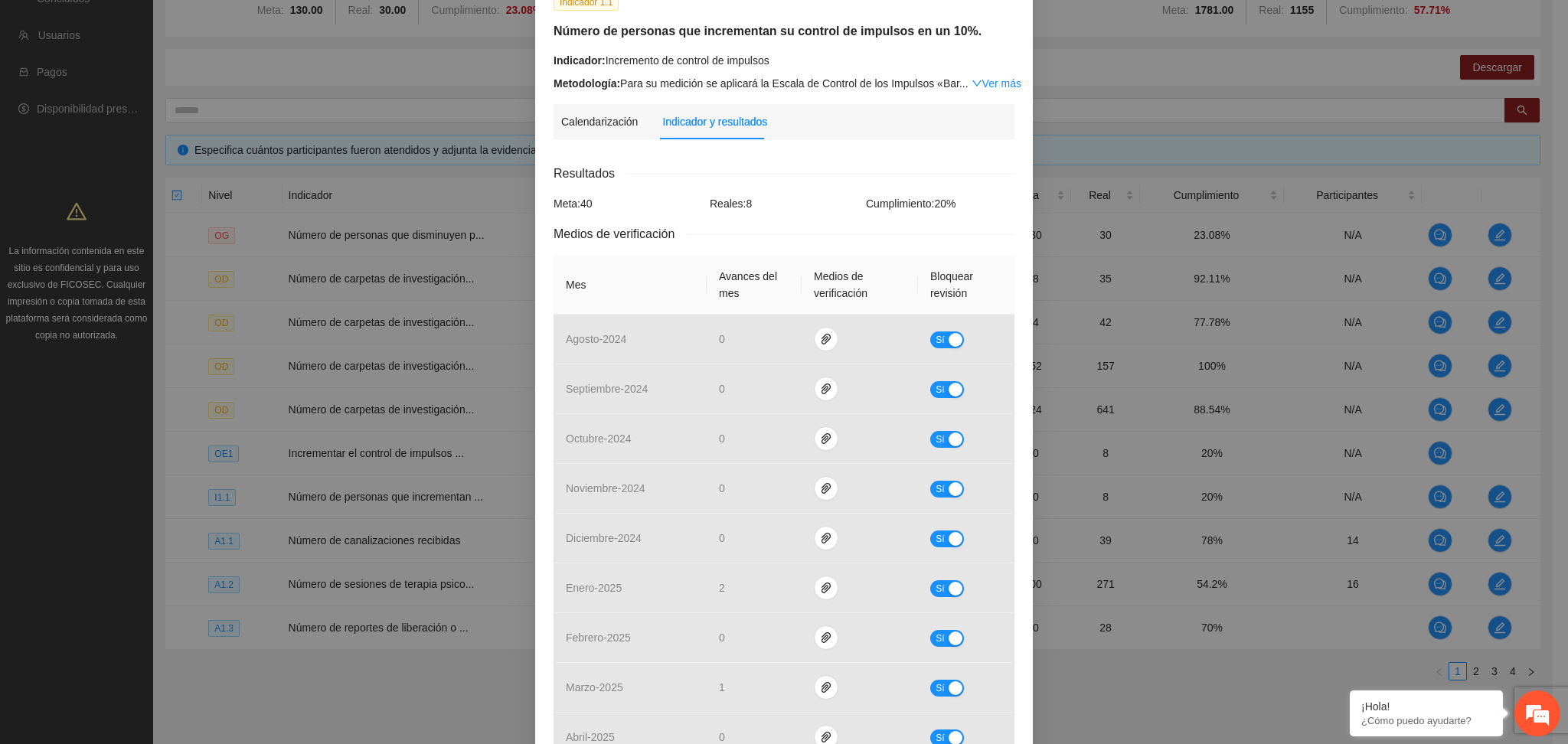
click at [807, 186] on div "Resultados Meta: 40 Reales: 8 Cumplimiento: 20 % Medios de verificación Mes Ava…" at bounding box center [784, 568] width 461 height 808
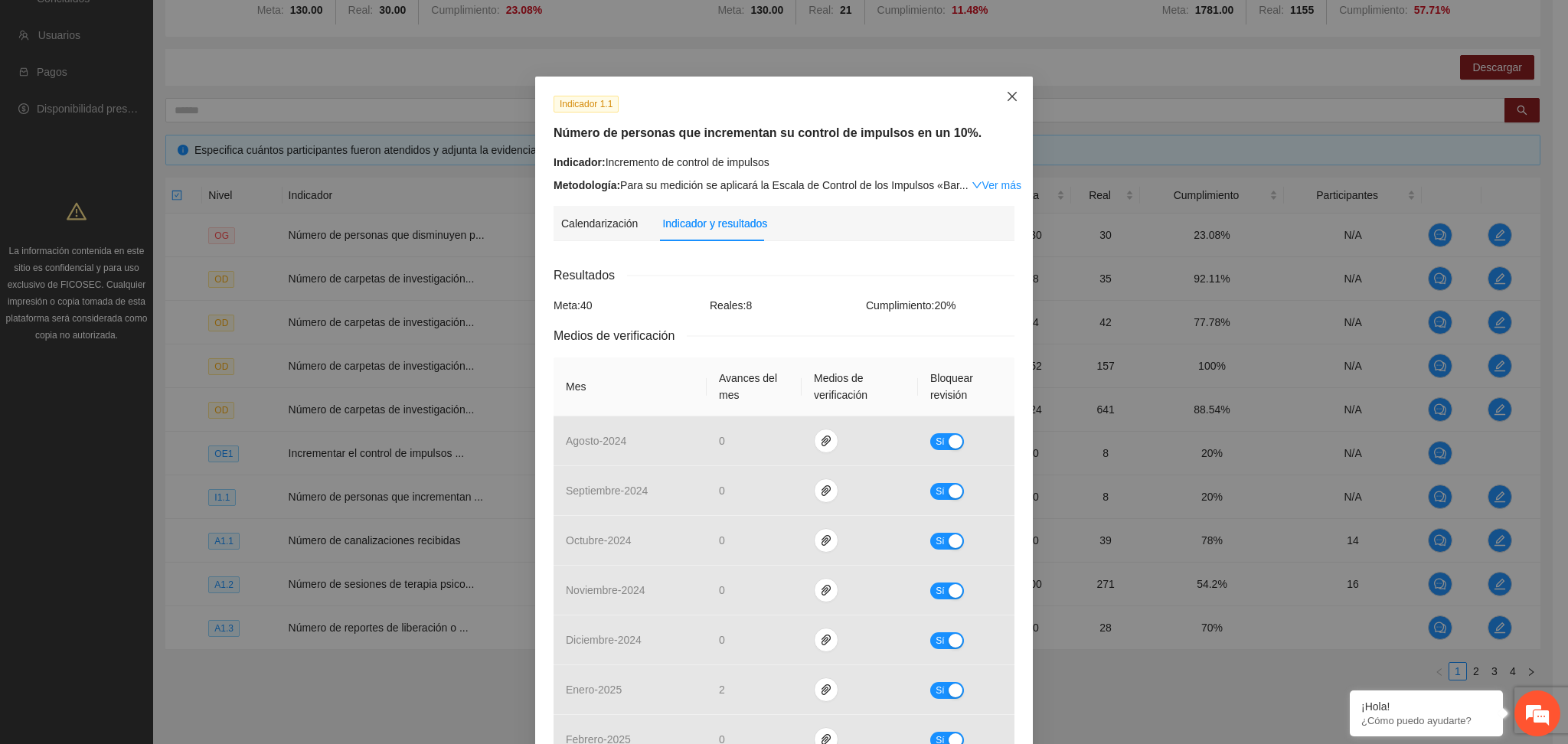
click at [1006, 95] on icon "close" at bounding box center [1012, 96] width 12 height 12
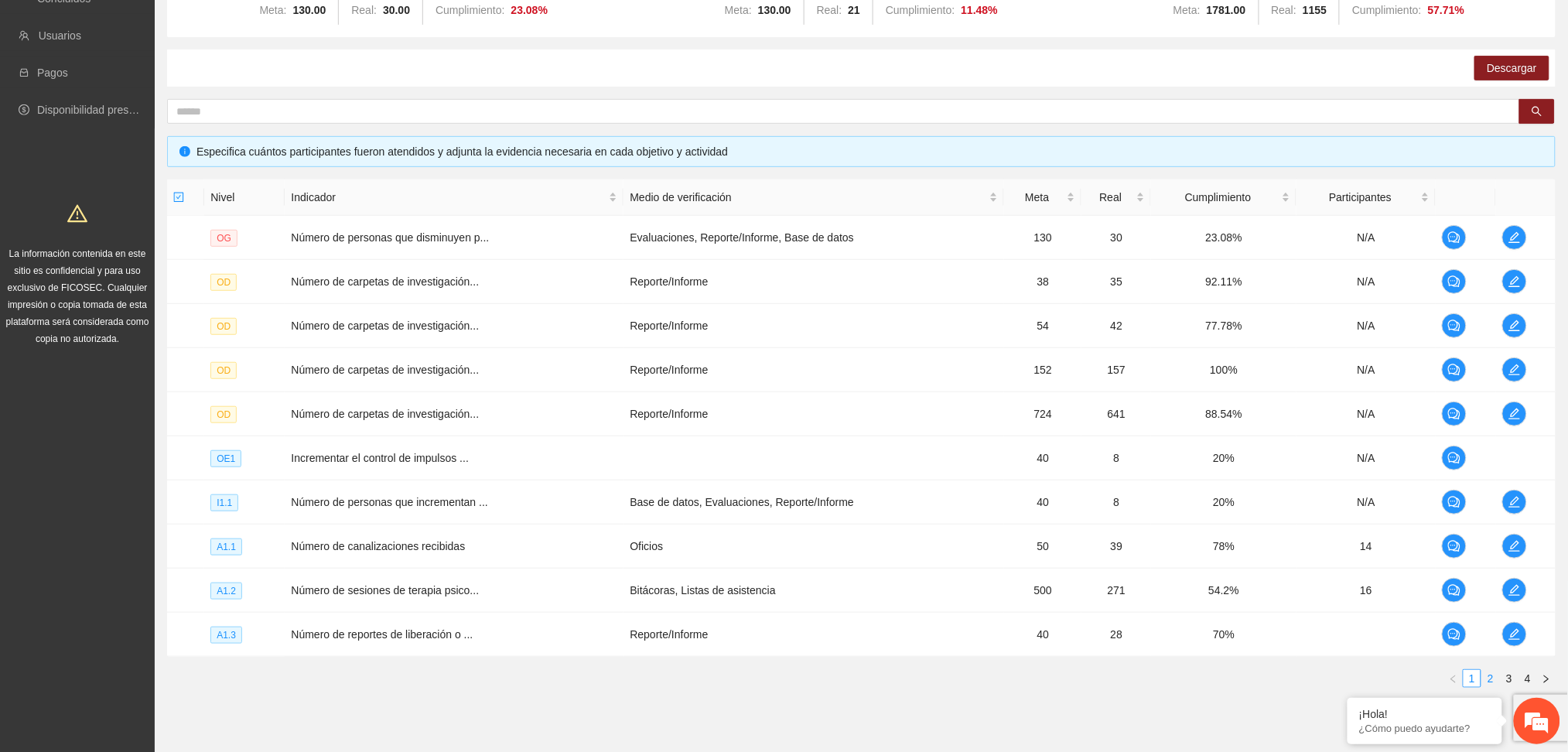
click at [1489, 681] on link "2" at bounding box center [1490, 678] width 17 height 17
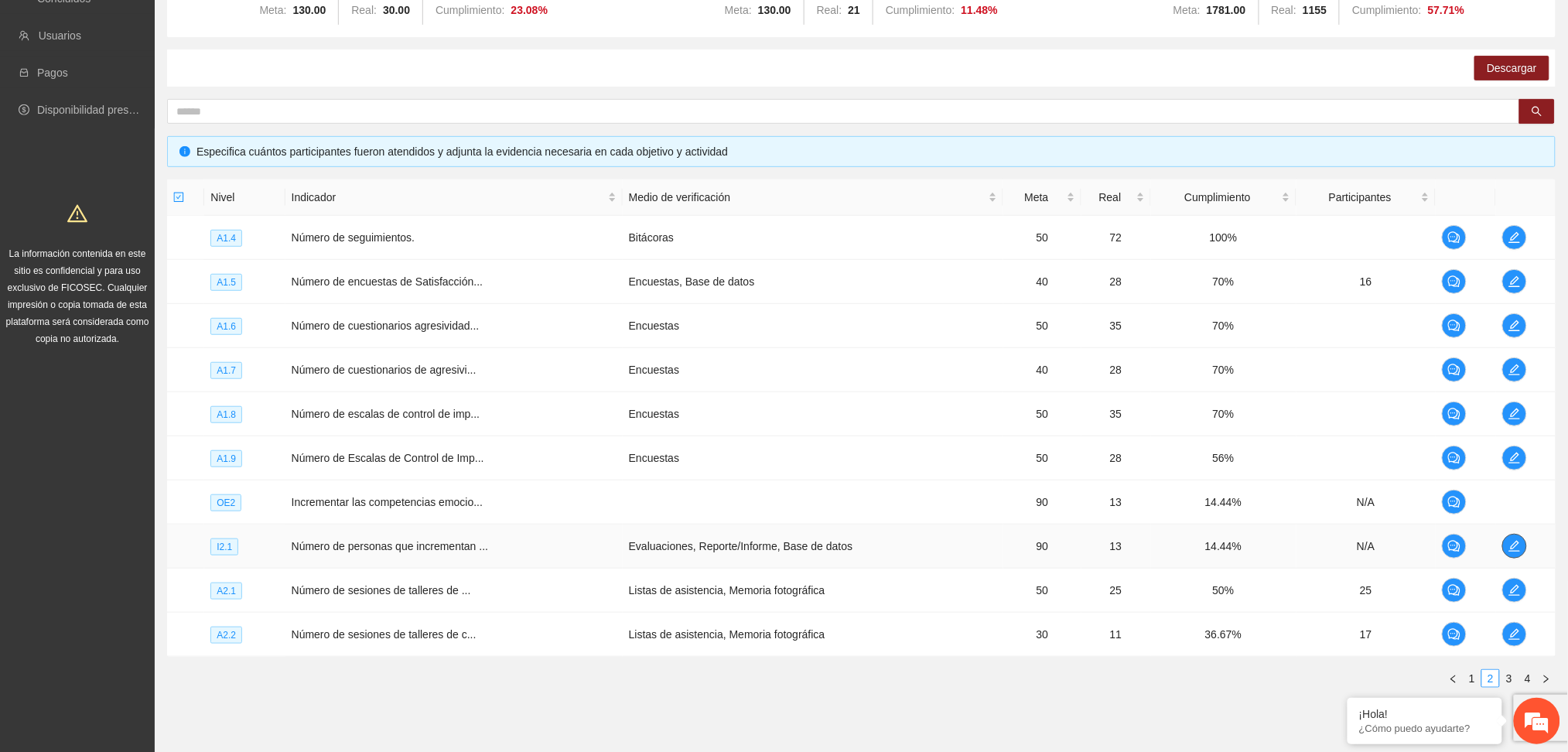
click at [1506, 551] on span "edit" at bounding box center [1515, 546] width 23 height 12
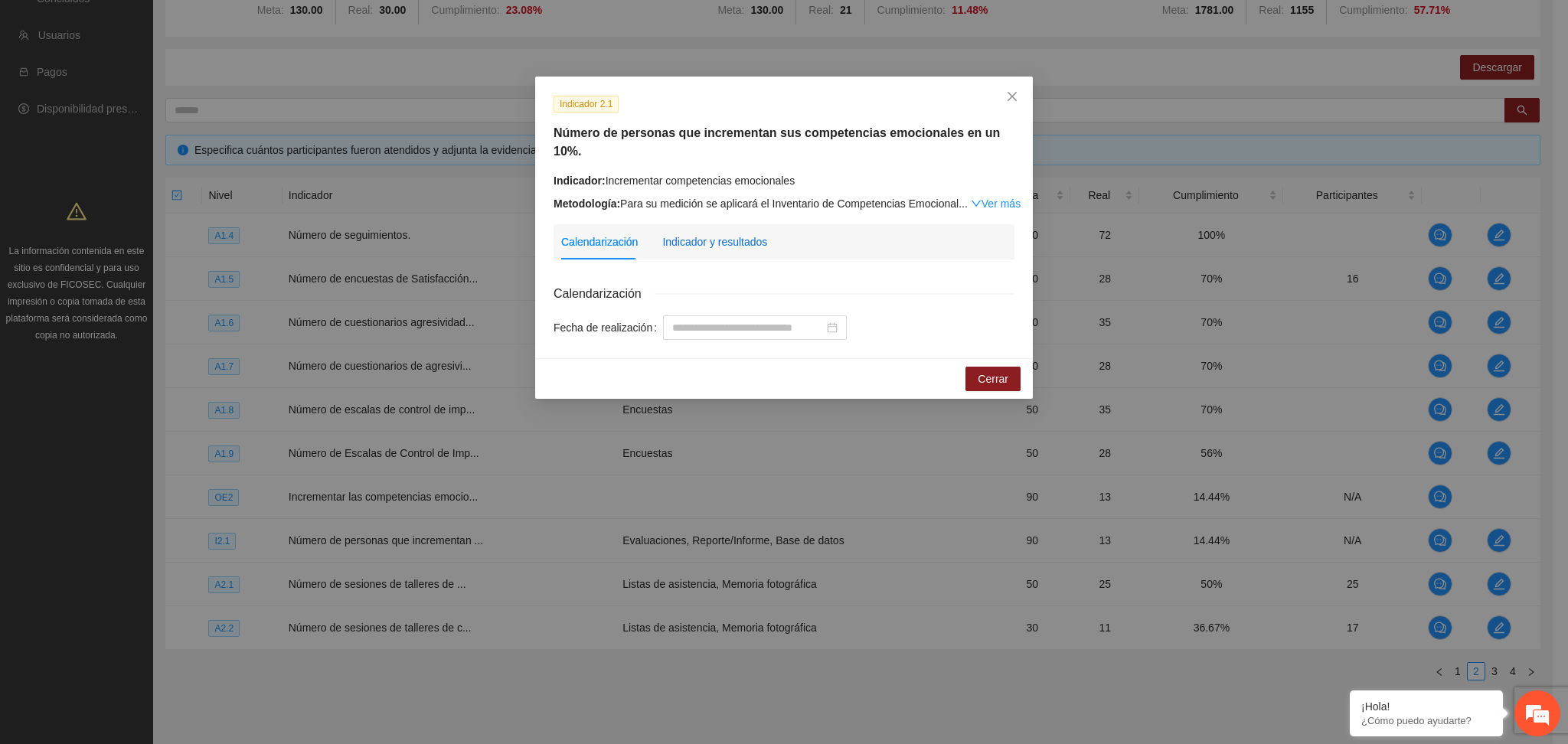
click at [738, 233] on div "Indicador y resultados" at bounding box center [715, 241] width 105 height 17
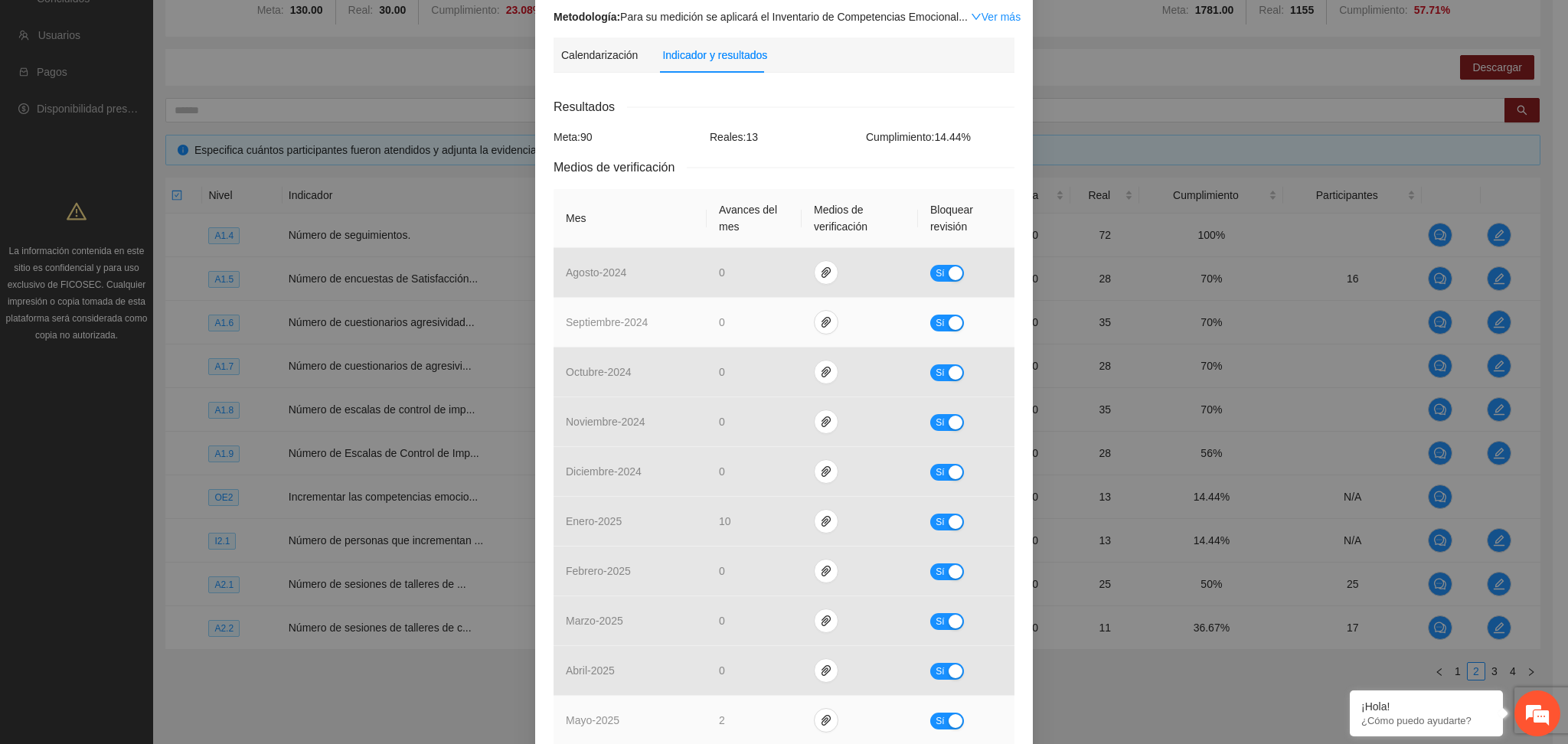
scroll to position [419, 0]
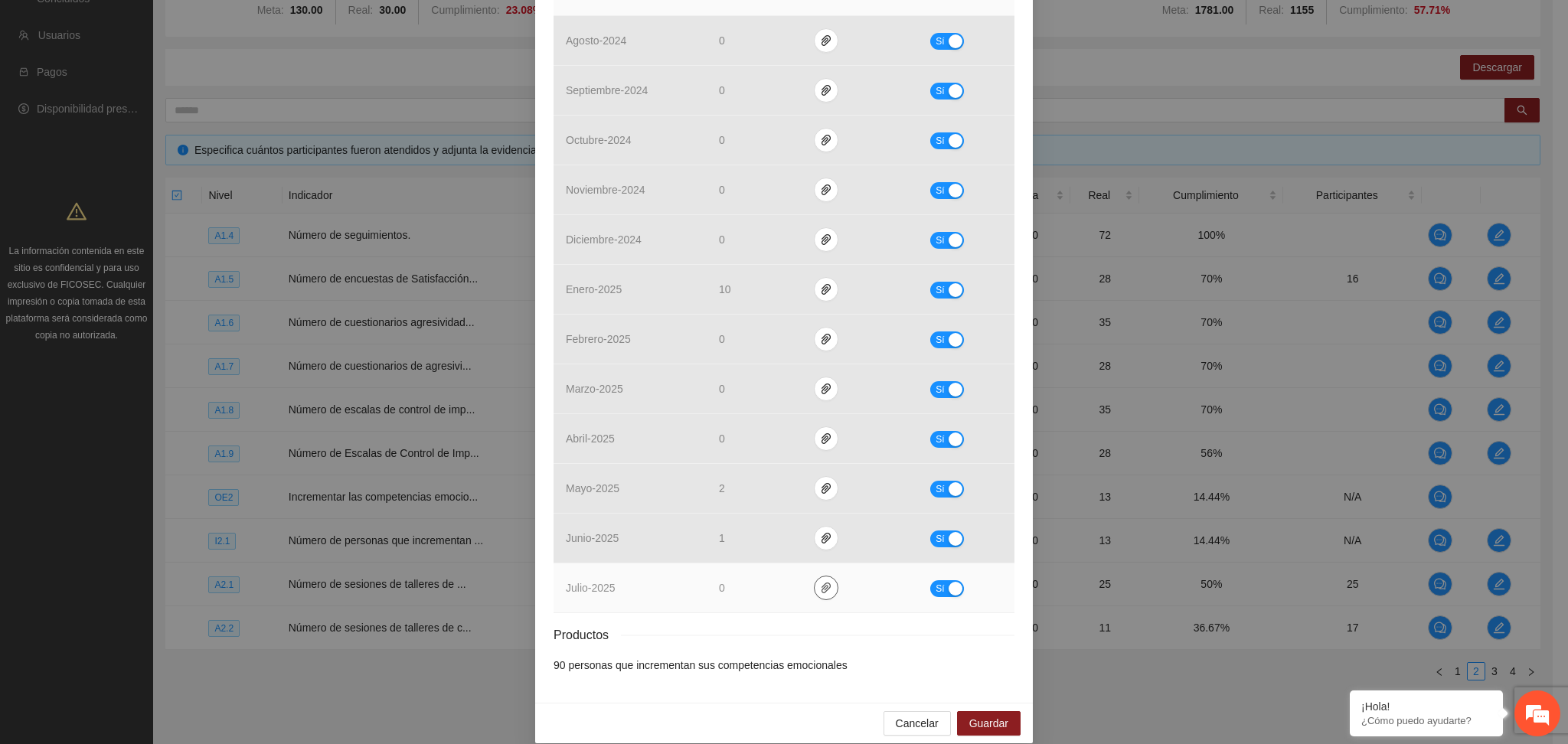
click at [815, 582] on span "paper-clip" at bounding box center [826, 588] width 23 height 12
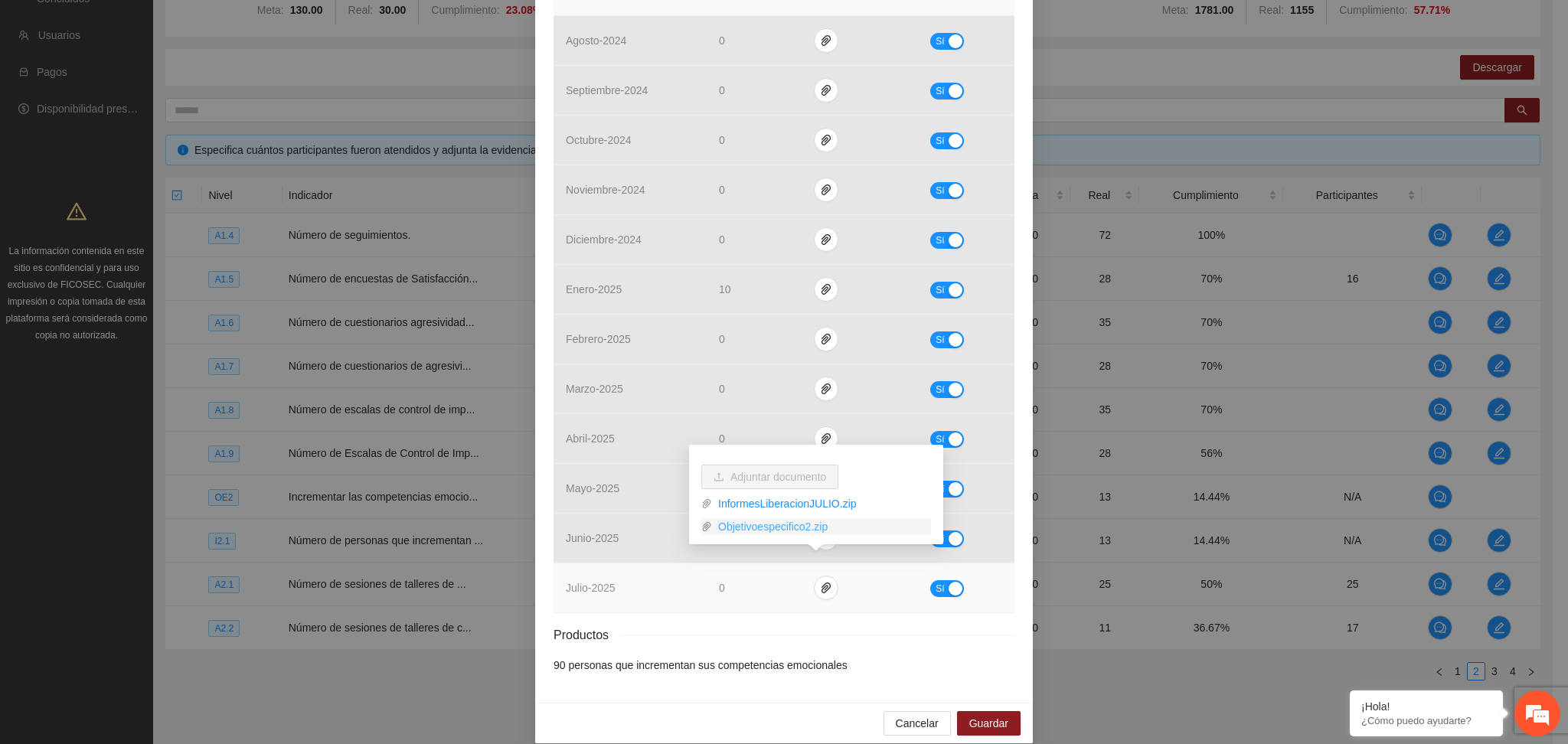
click at [773, 524] on link "Objetivoespecifico2.zip" at bounding box center [821, 526] width 219 height 17
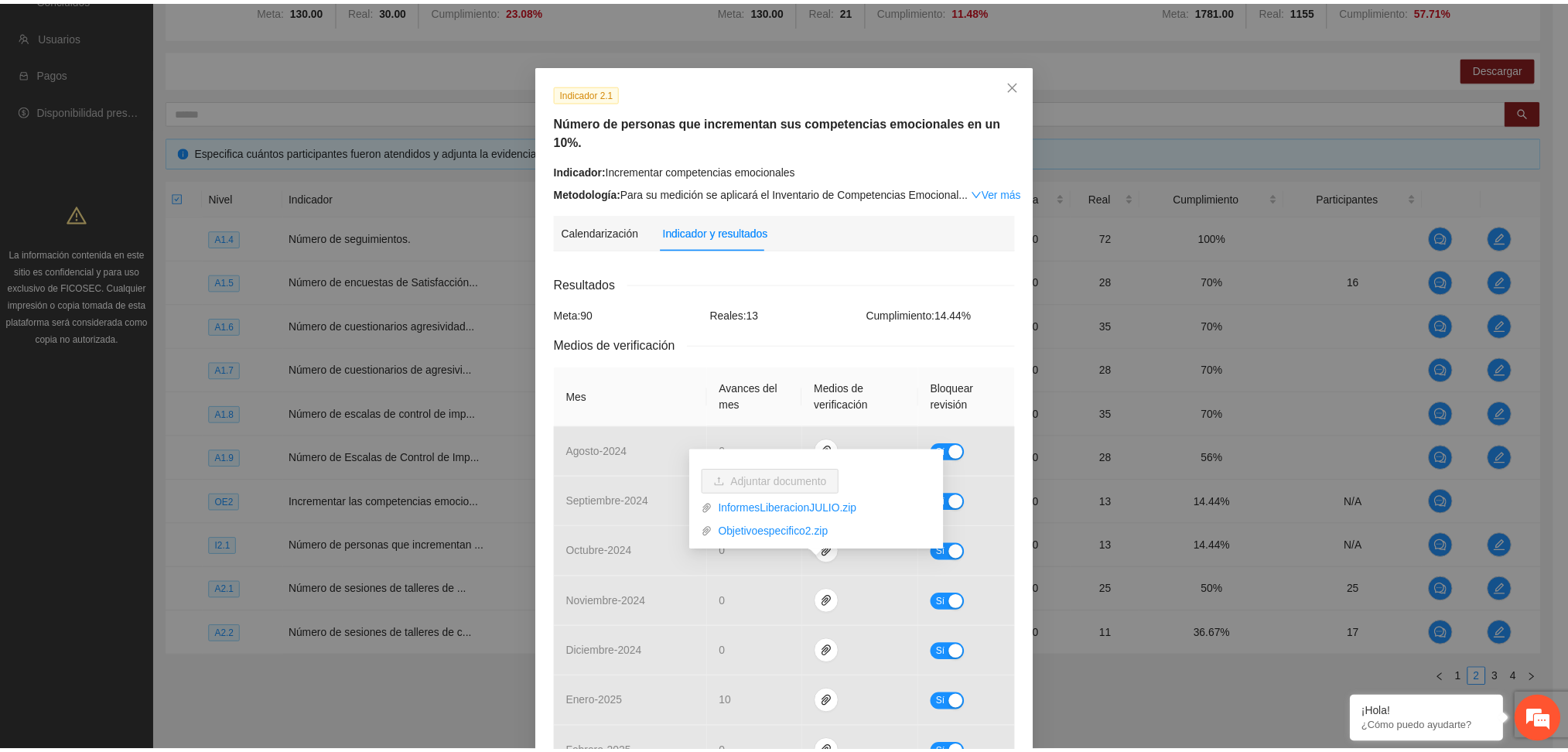
scroll to position [0, 0]
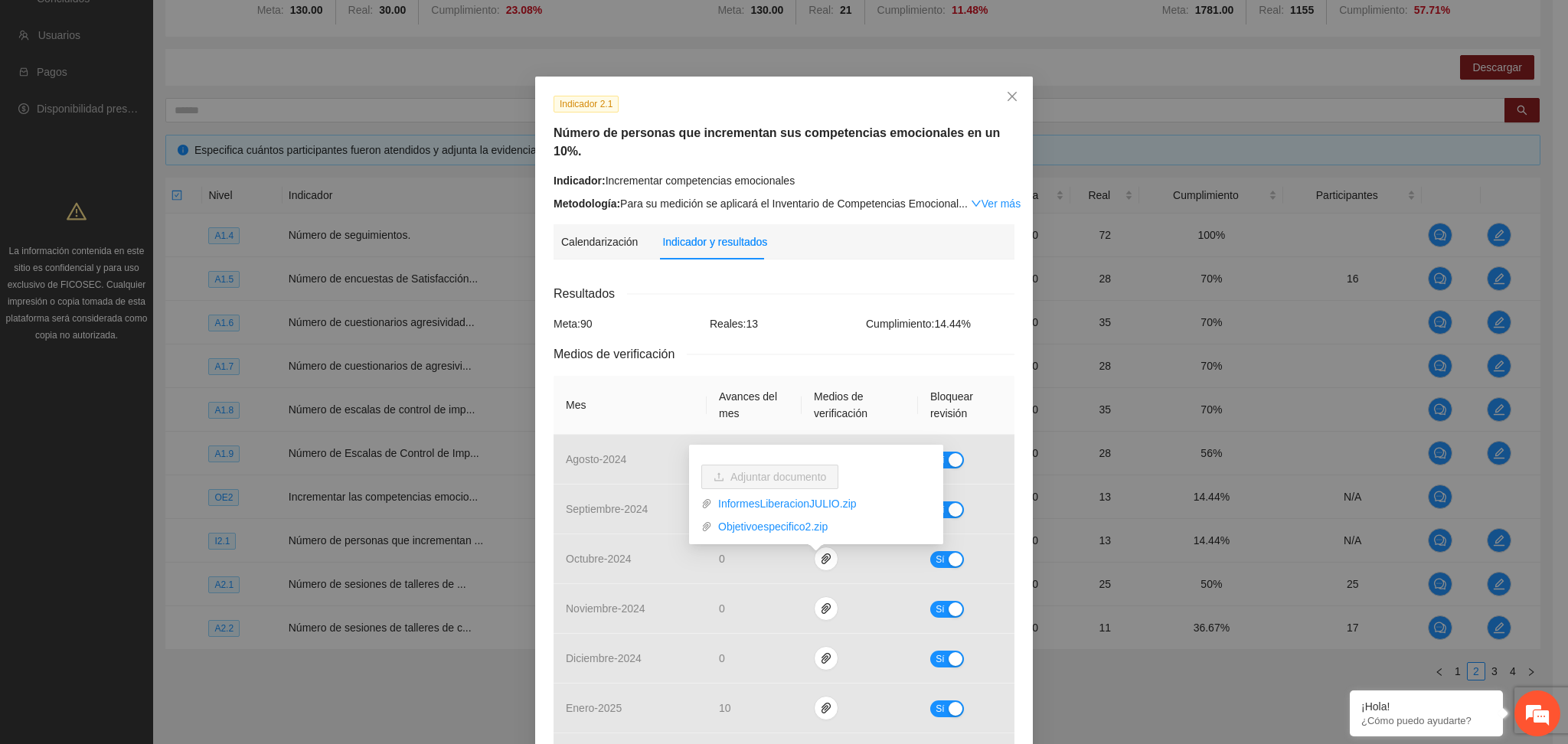
click at [865, 284] on div "Resultados" at bounding box center [784, 294] width 461 height 19
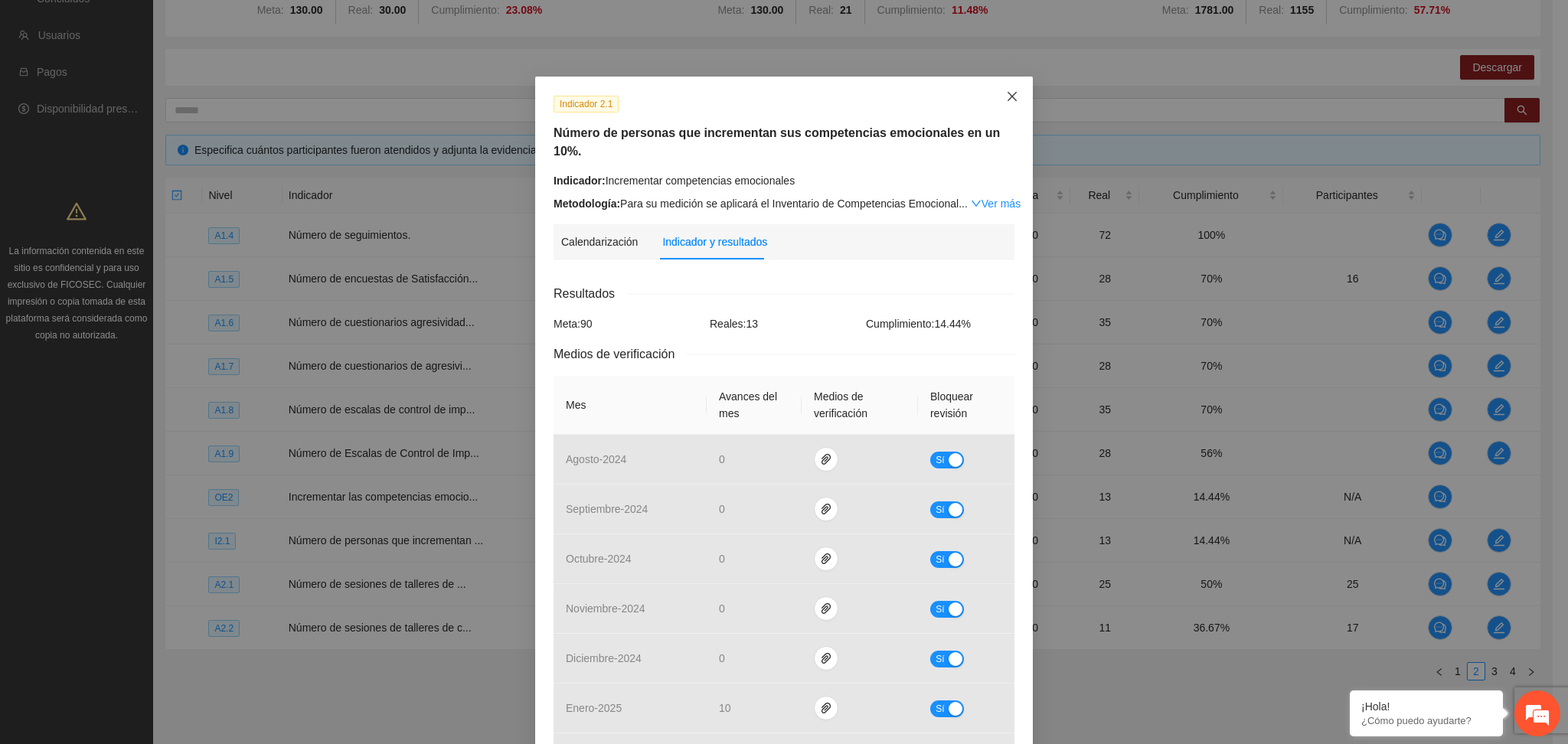
click at [995, 98] on span "Close" at bounding box center [1012, 97] width 41 height 41
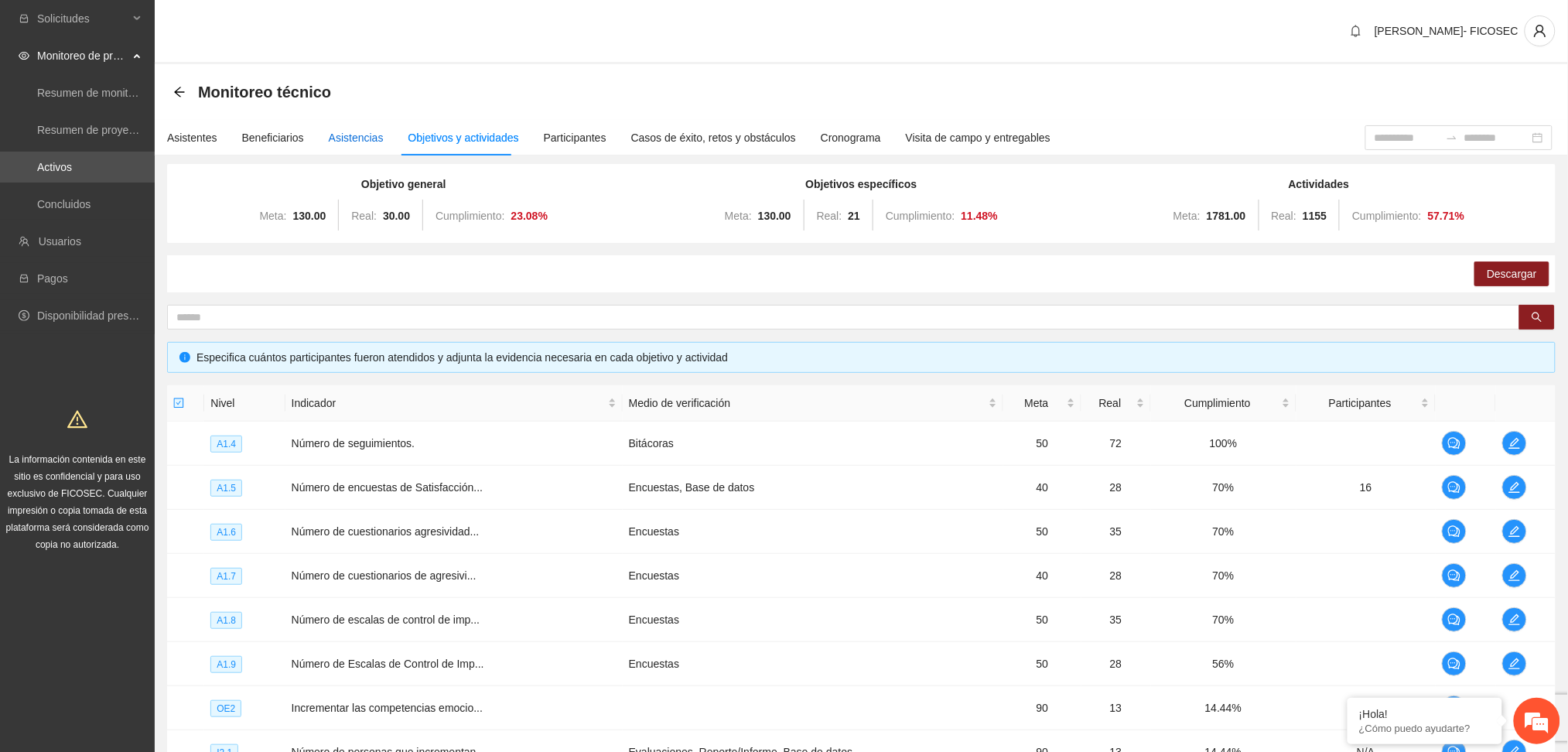
click at [362, 134] on div "Asistencias" at bounding box center [356, 137] width 55 height 17
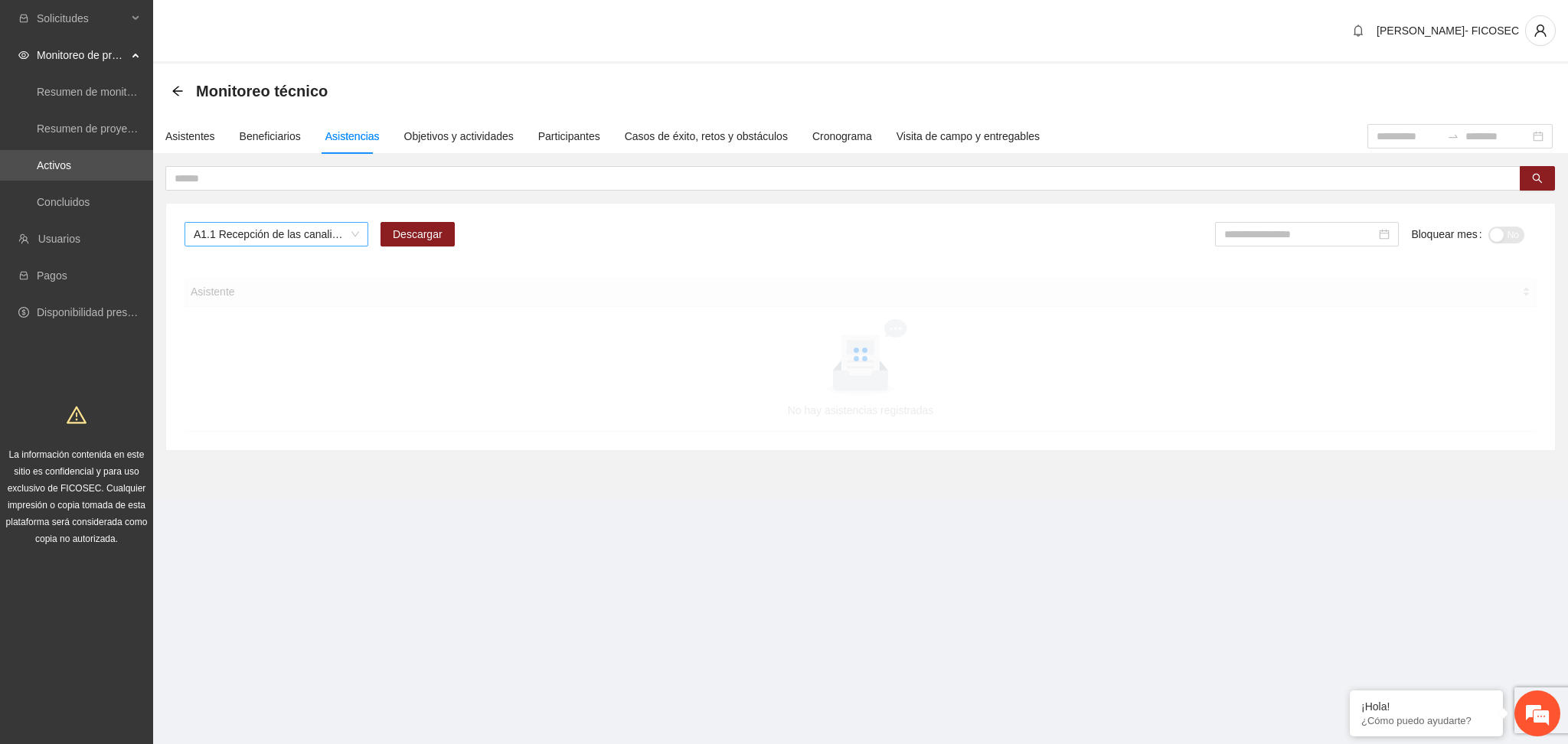
click at [291, 234] on span "A1.1 Recepción de las canalizaciones de personas que recibirán atención." at bounding box center [276, 234] width 165 height 23
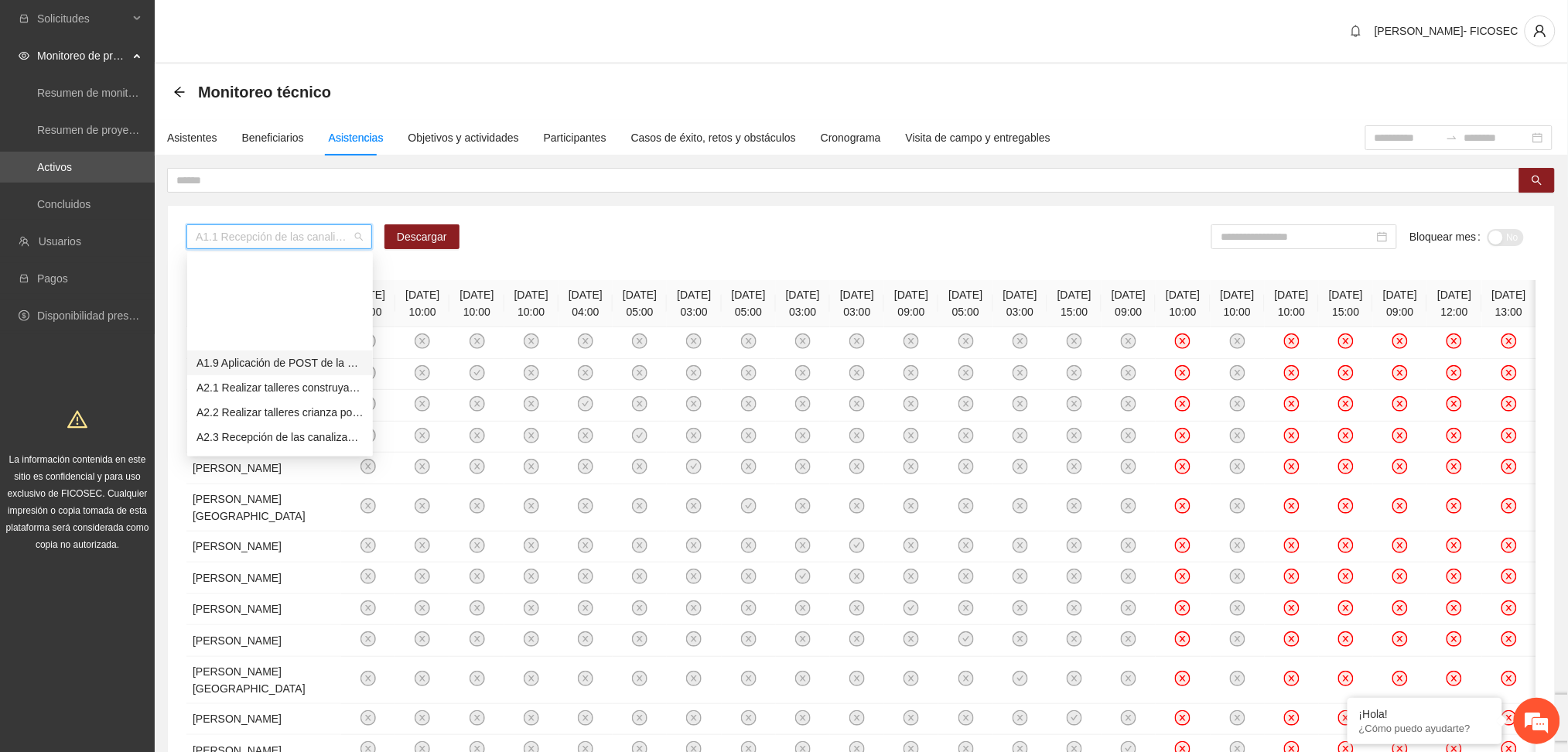
scroll to position [205, 0]
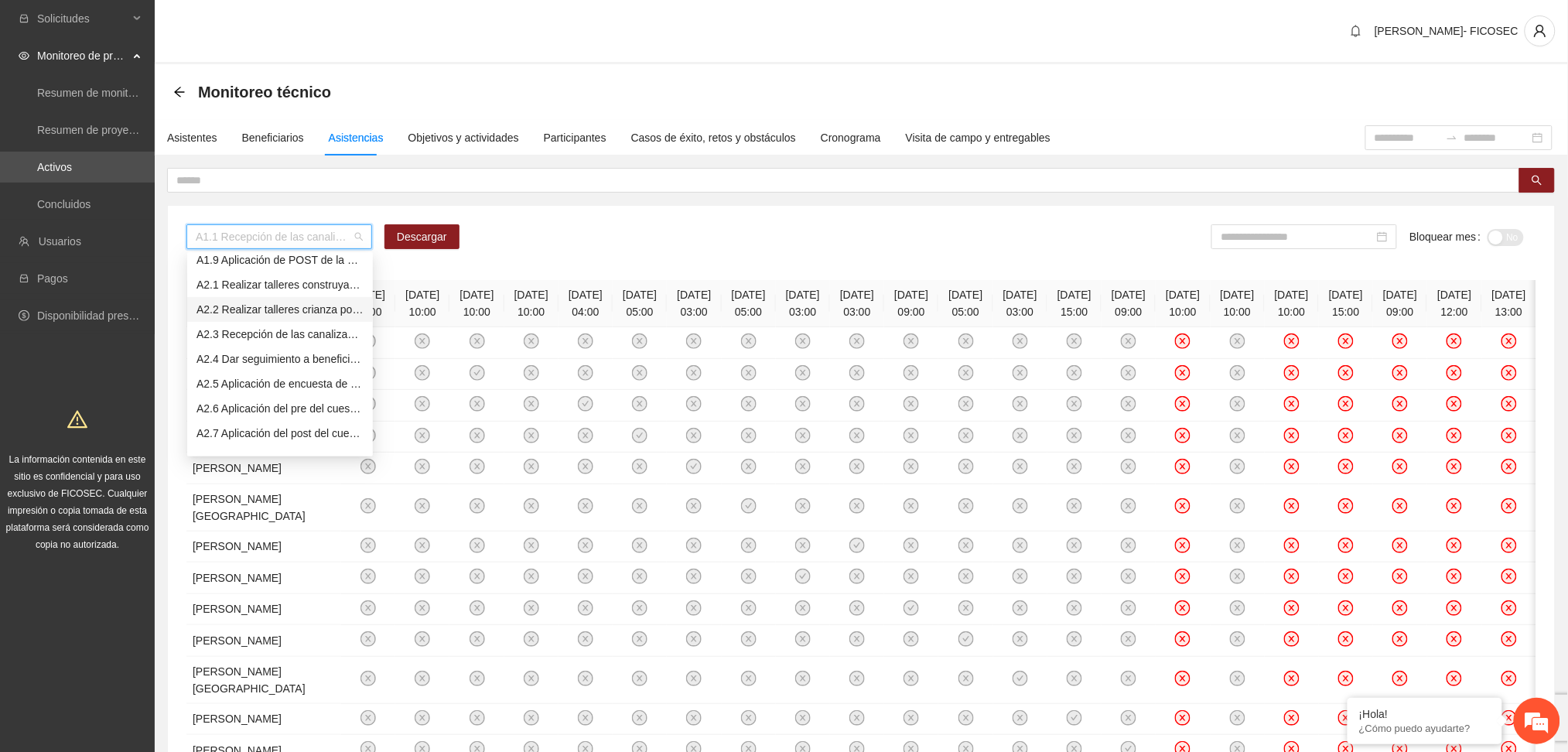
click at [250, 307] on div "A2.2 Realizar talleres crianza positiva" at bounding box center [280, 309] width 167 height 17
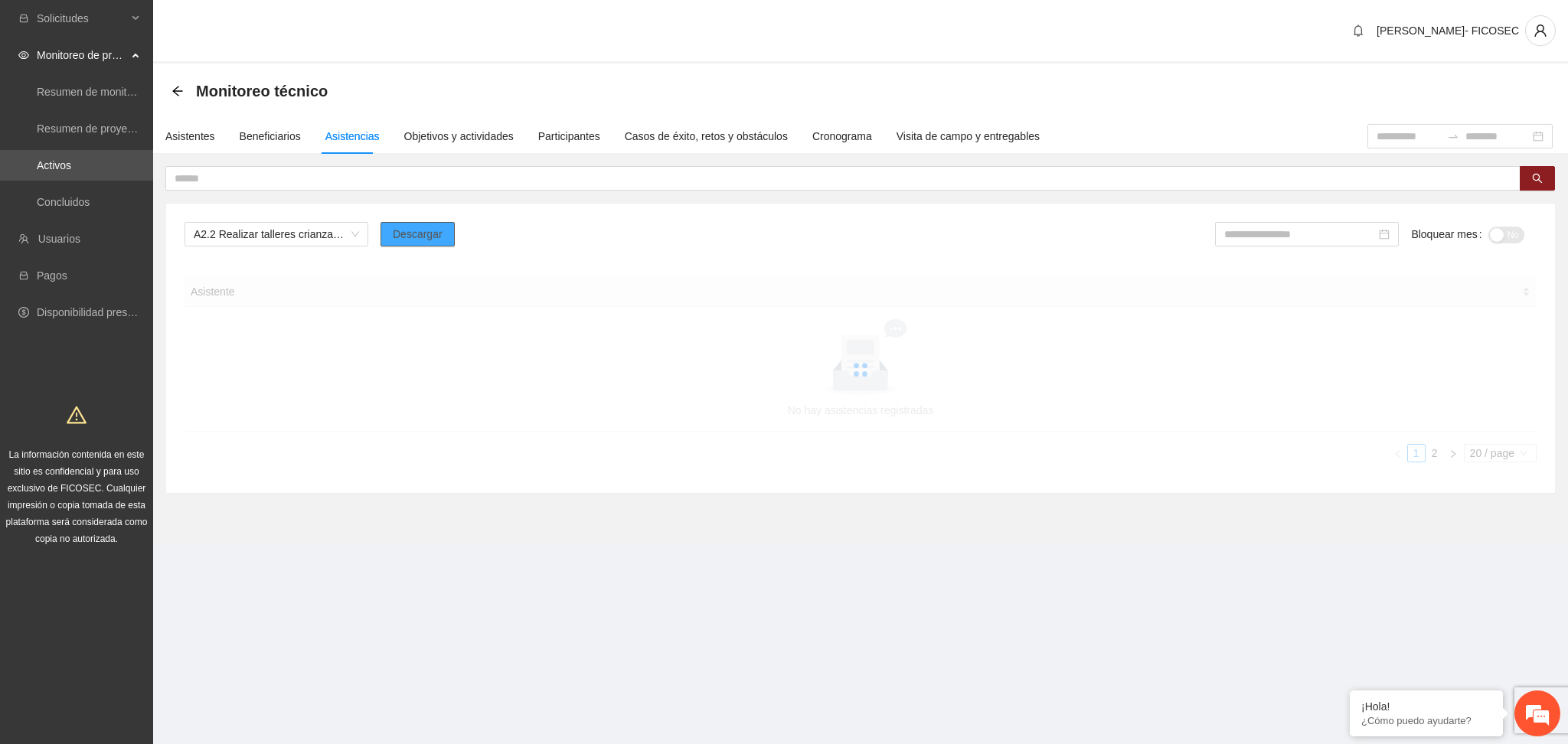
click at [439, 226] on span "Descargar" at bounding box center [417, 234] width 49 height 17
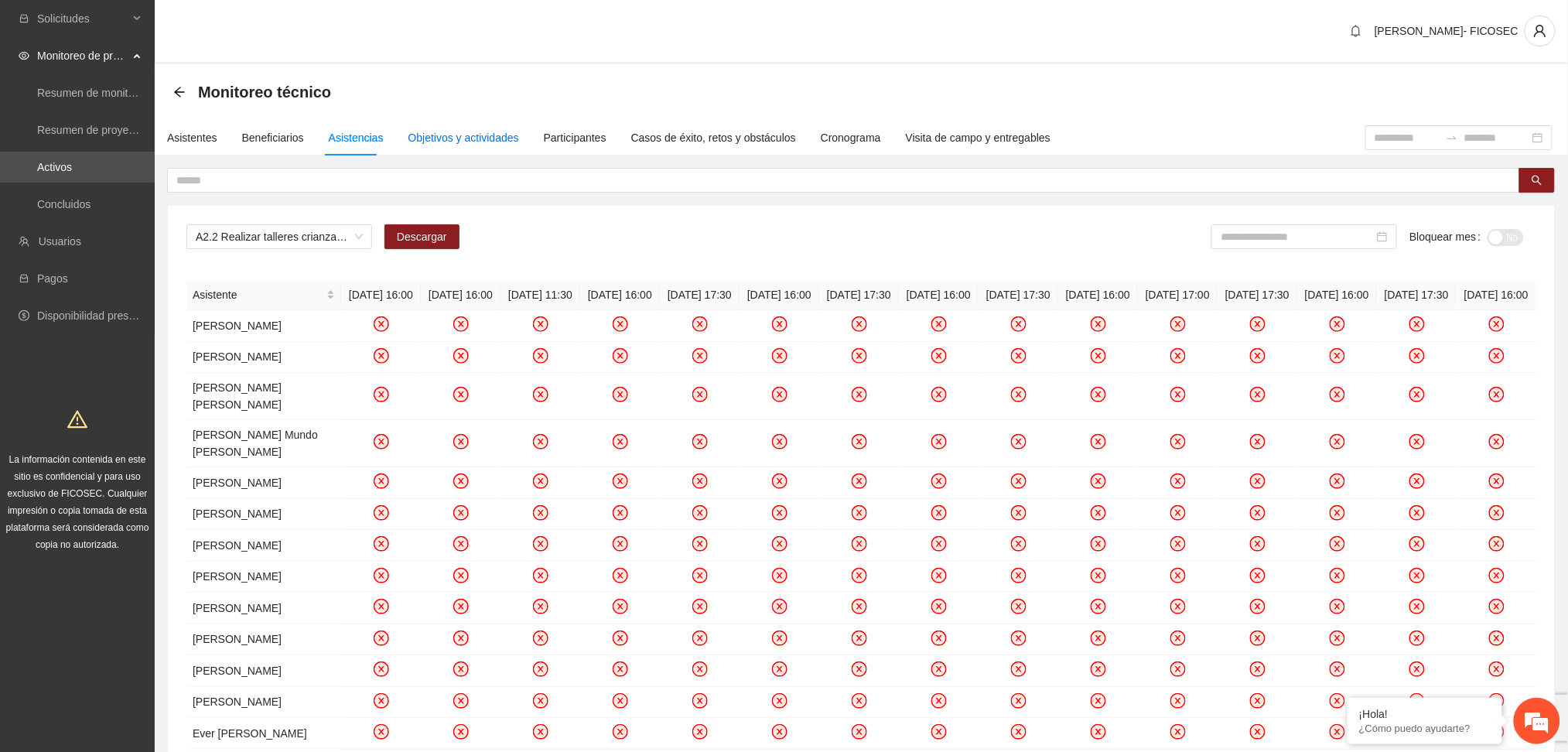
click at [481, 133] on div "Objetivos y actividades" at bounding box center [463, 137] width 110 height 17
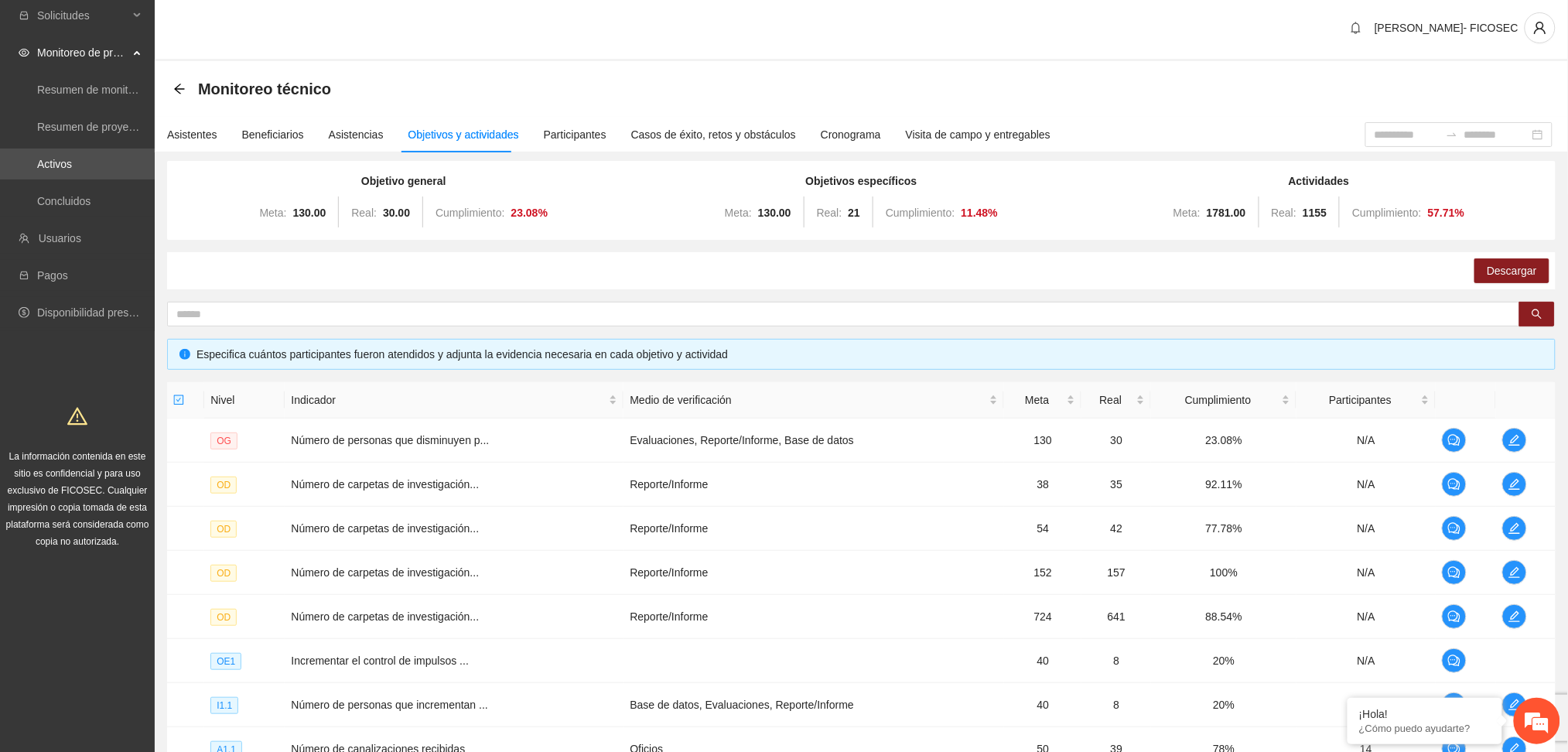
scroll to position [0, 0]
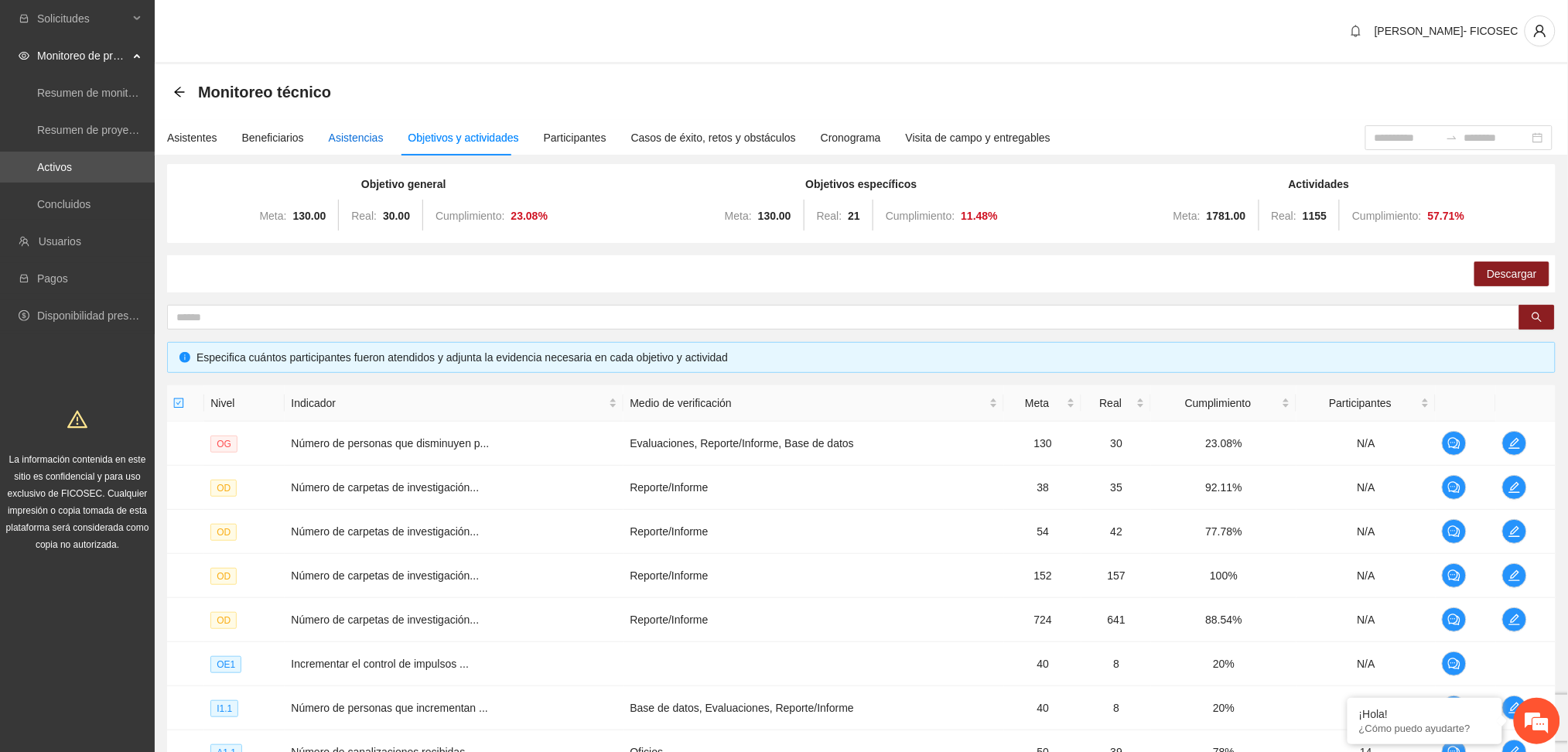
click at [340, 137] on div "Asistencias" at bounding box center [356, 137] width 55 height 17
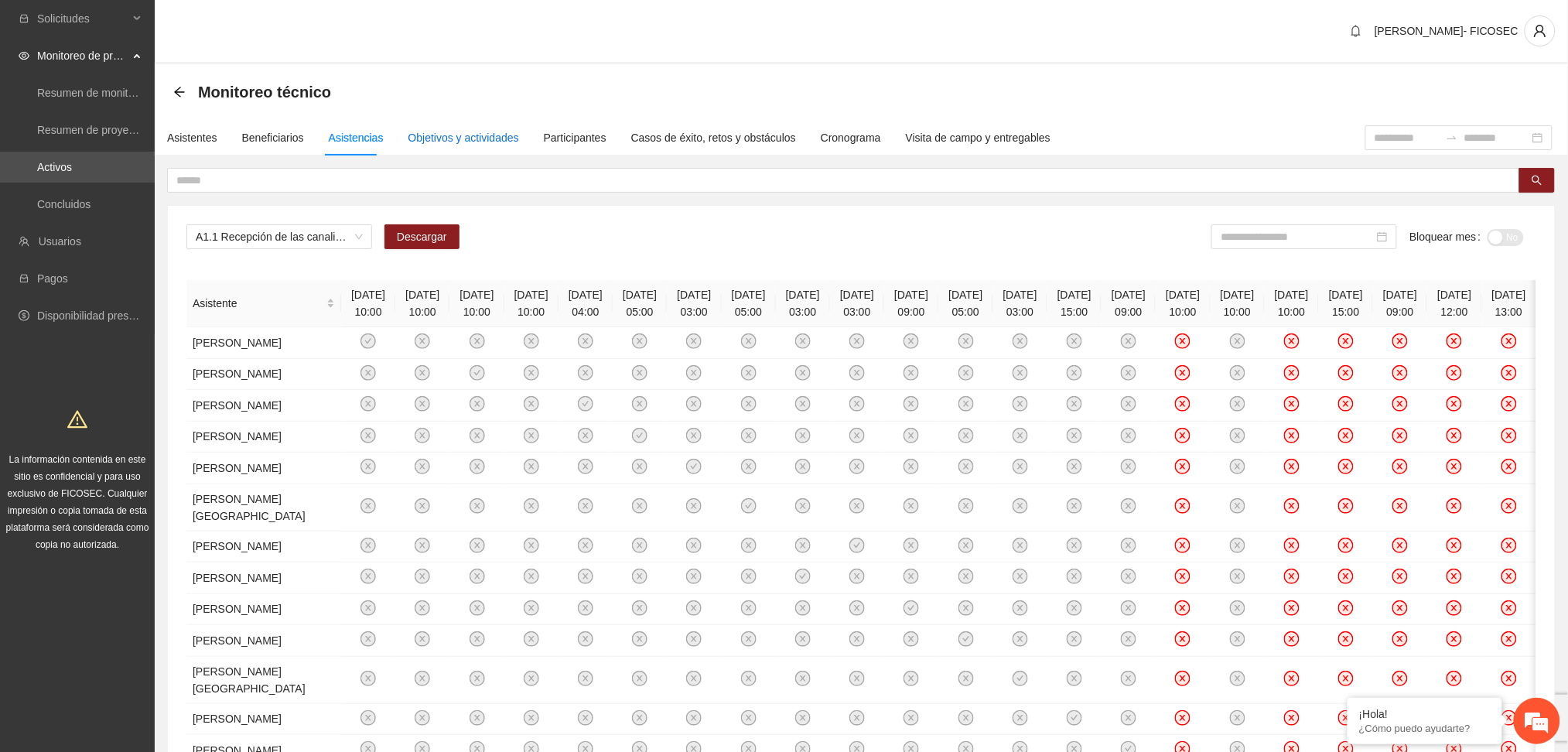
click at [453, 138] on div "Objetivos y actividades" at bounding box center [463, 137] width 110 height 17
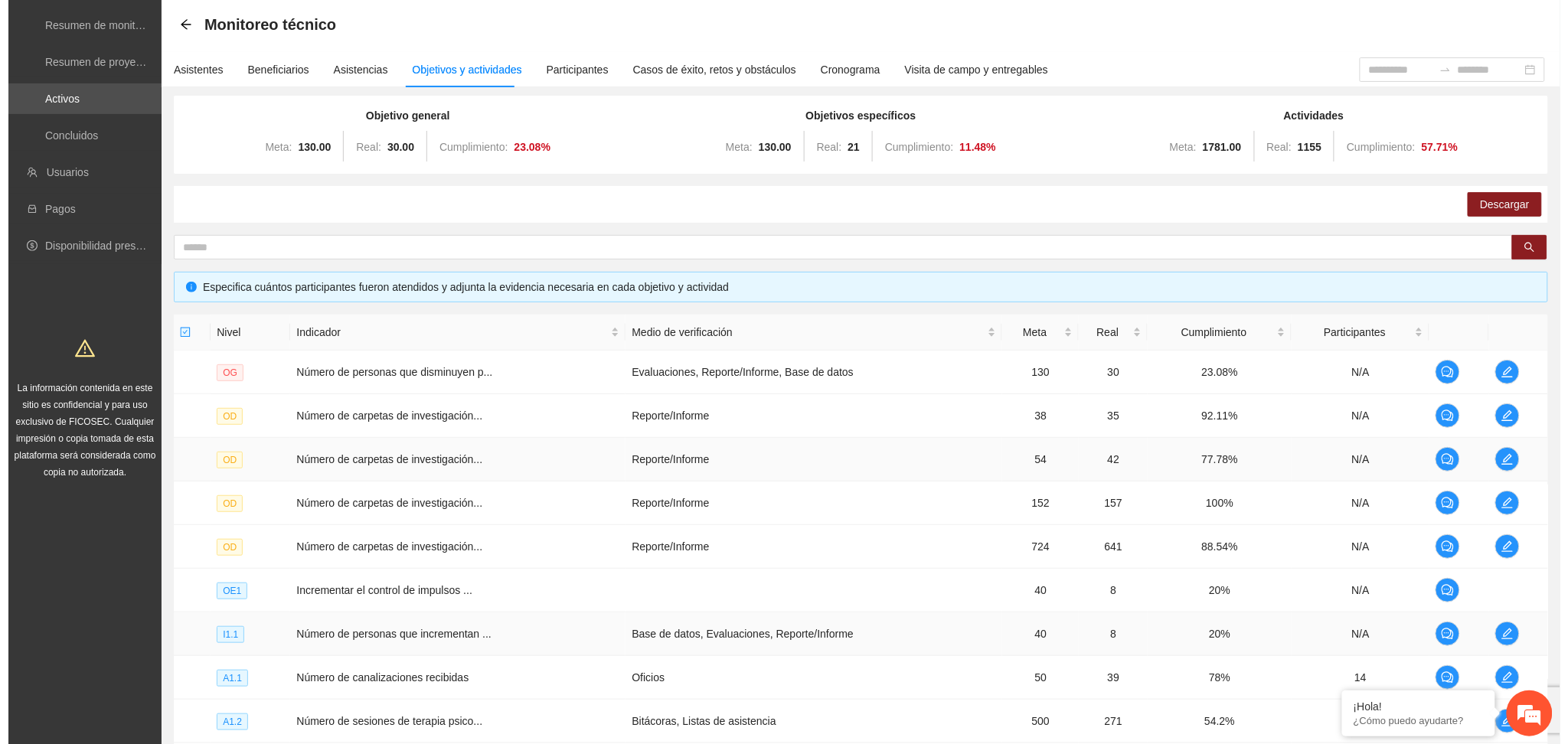
scroll to position [255, 0]
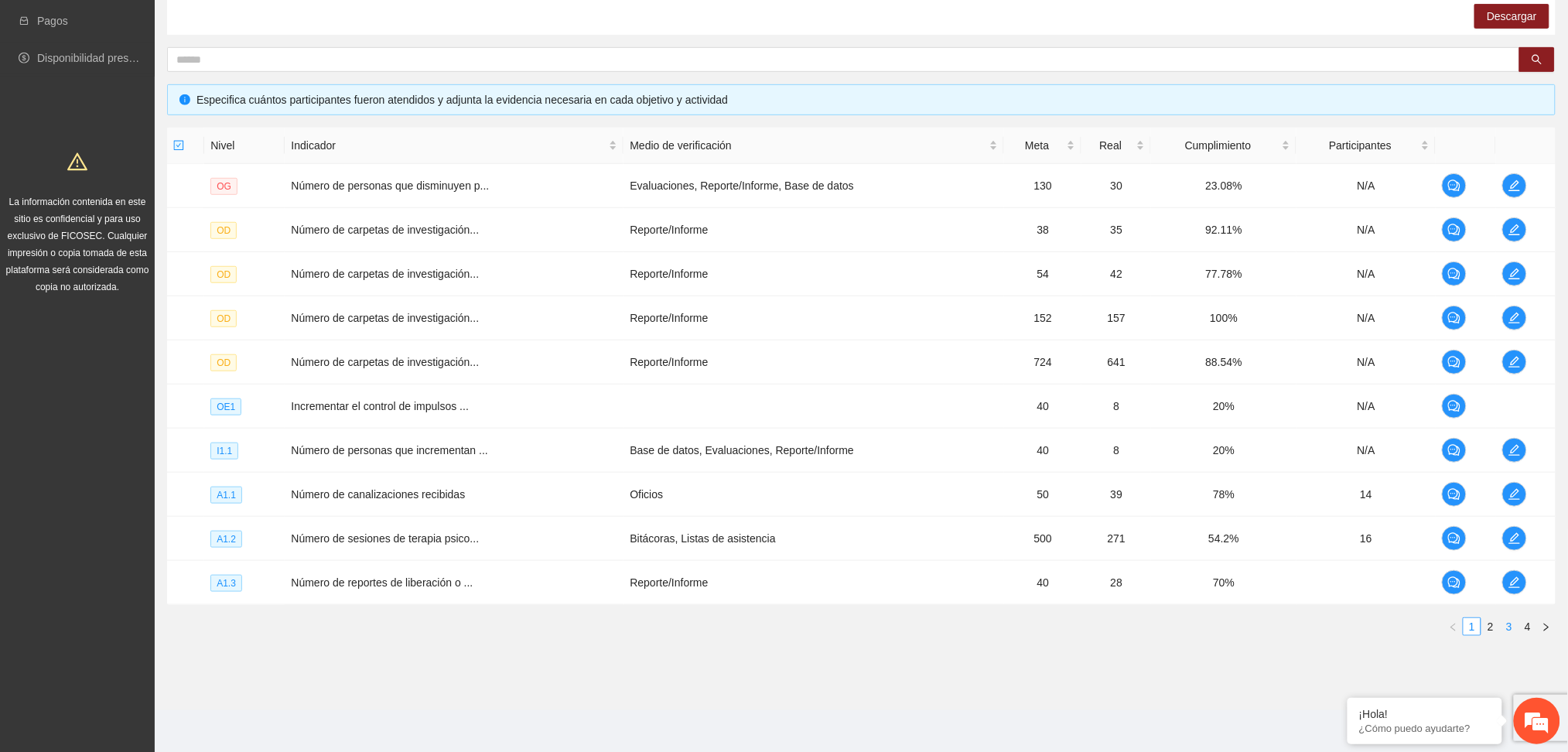
click at [1508, 628] on link "3" at bounding box center [1509, 626] width 17 height 17
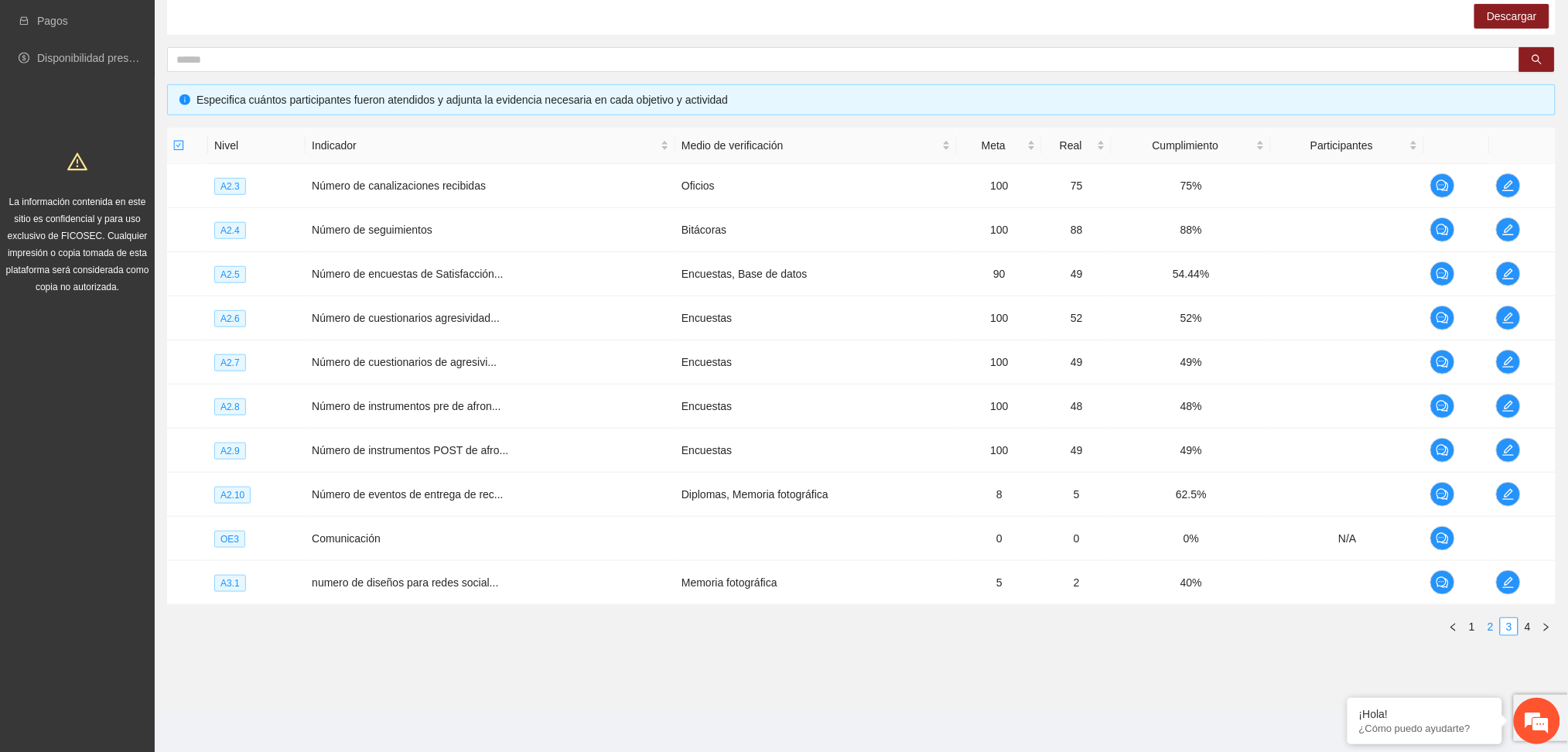
click at [1495, 628] on link "2" at bounding box center [1490, 626] width 17 height 17
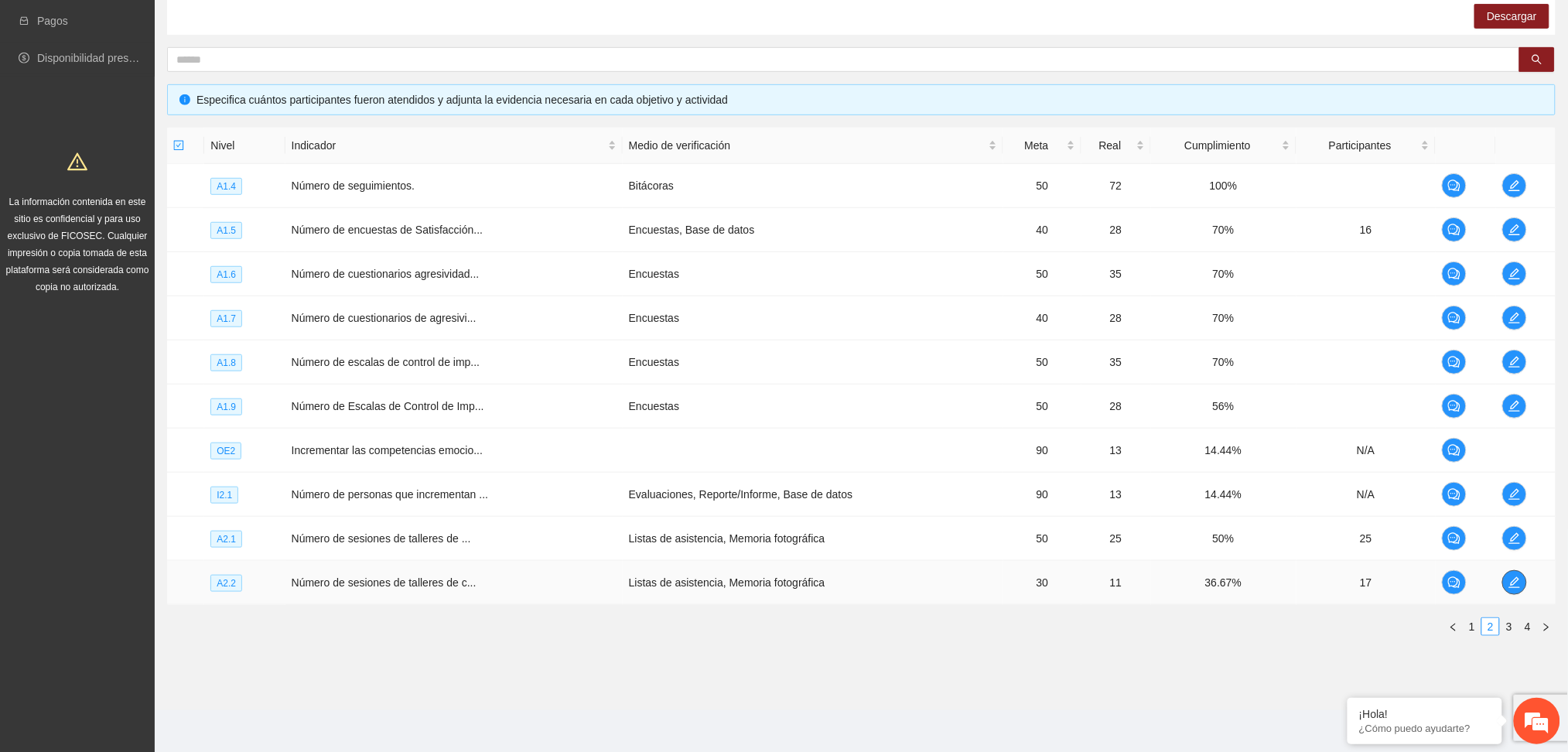
click at [1516, 582] on icon "edit" at bounding box center [1515, 582] width 12 height 12
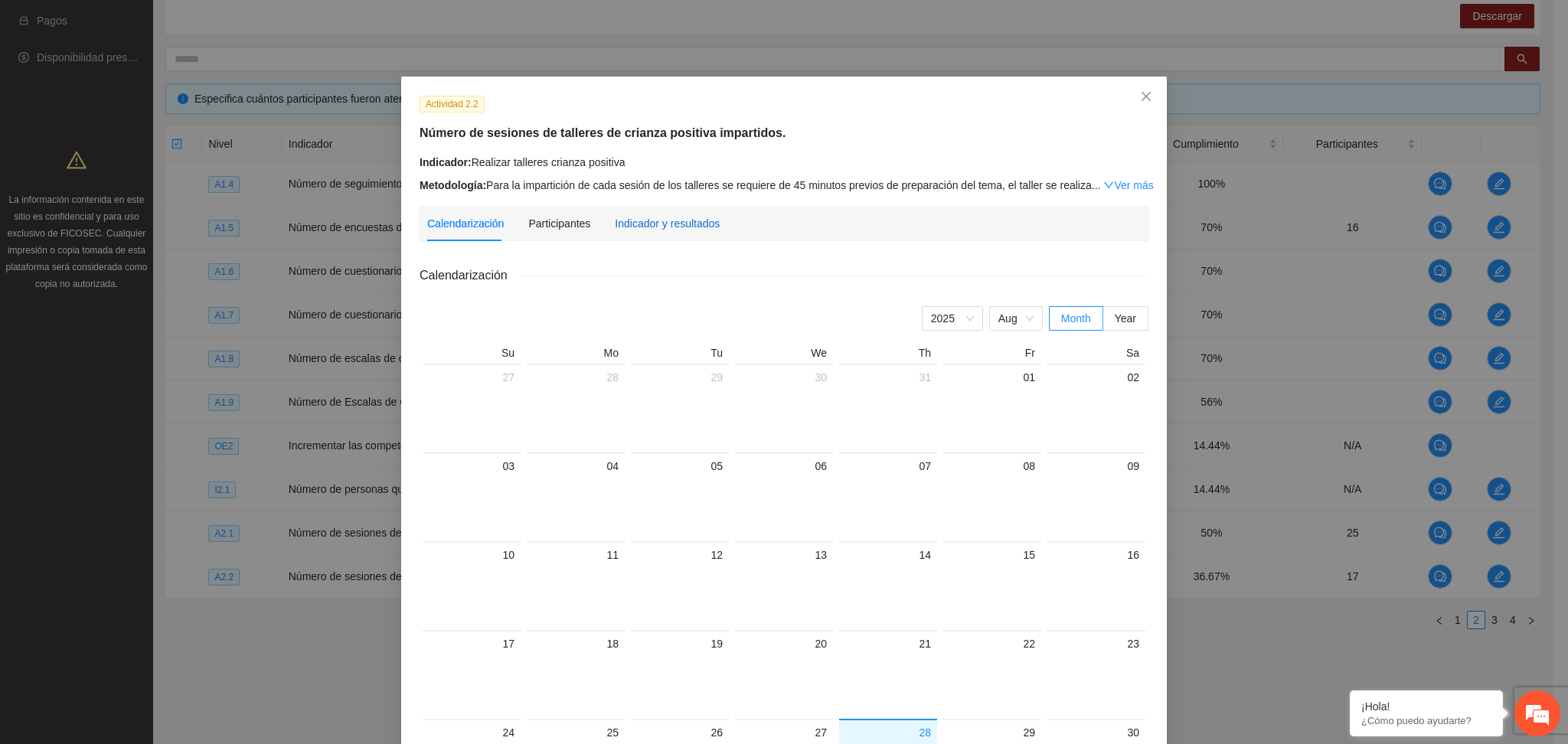
click at [638, 224] on div "Indicador y resultados" at bounding box center [667, 223] width 105 height 17
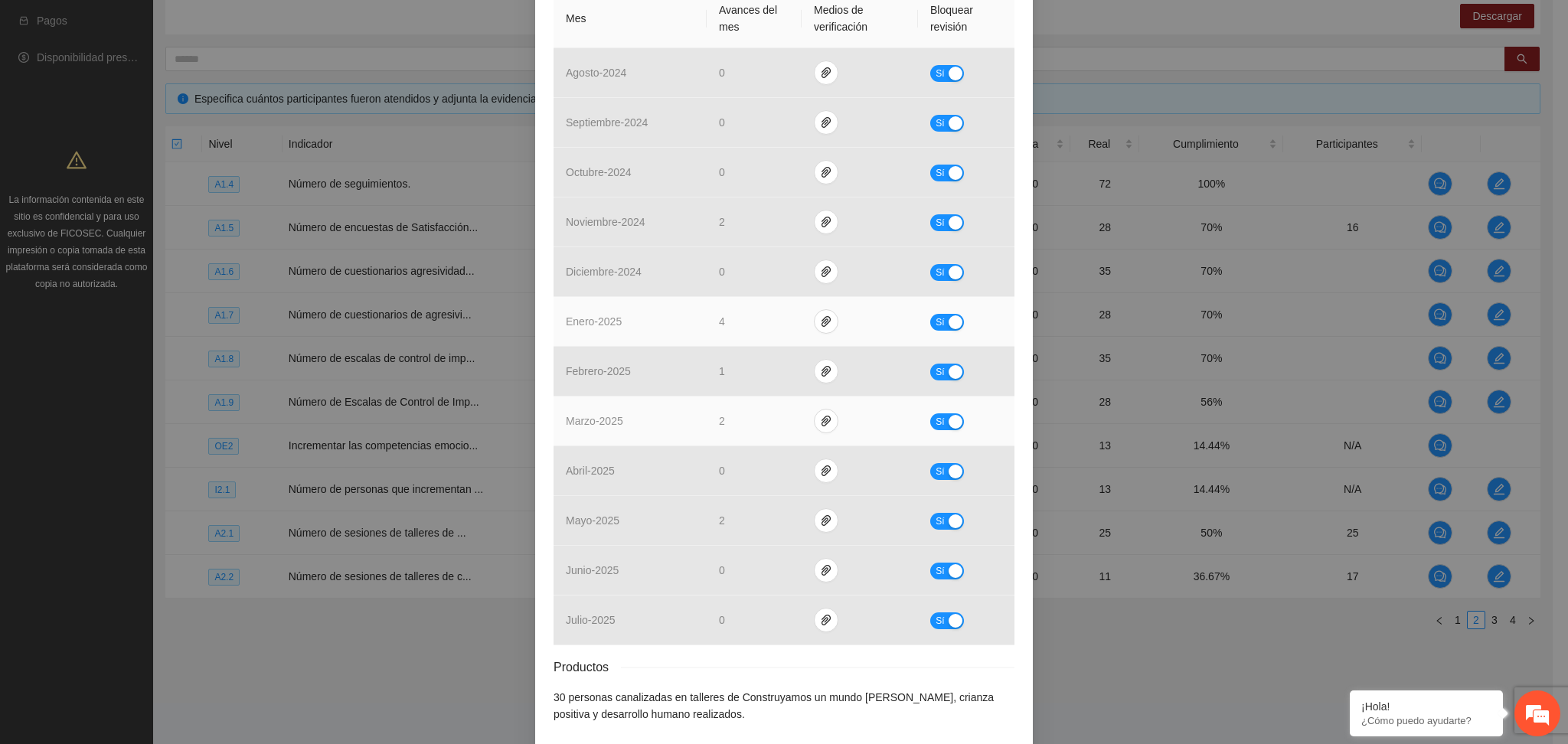
scroll to position [435, 0]
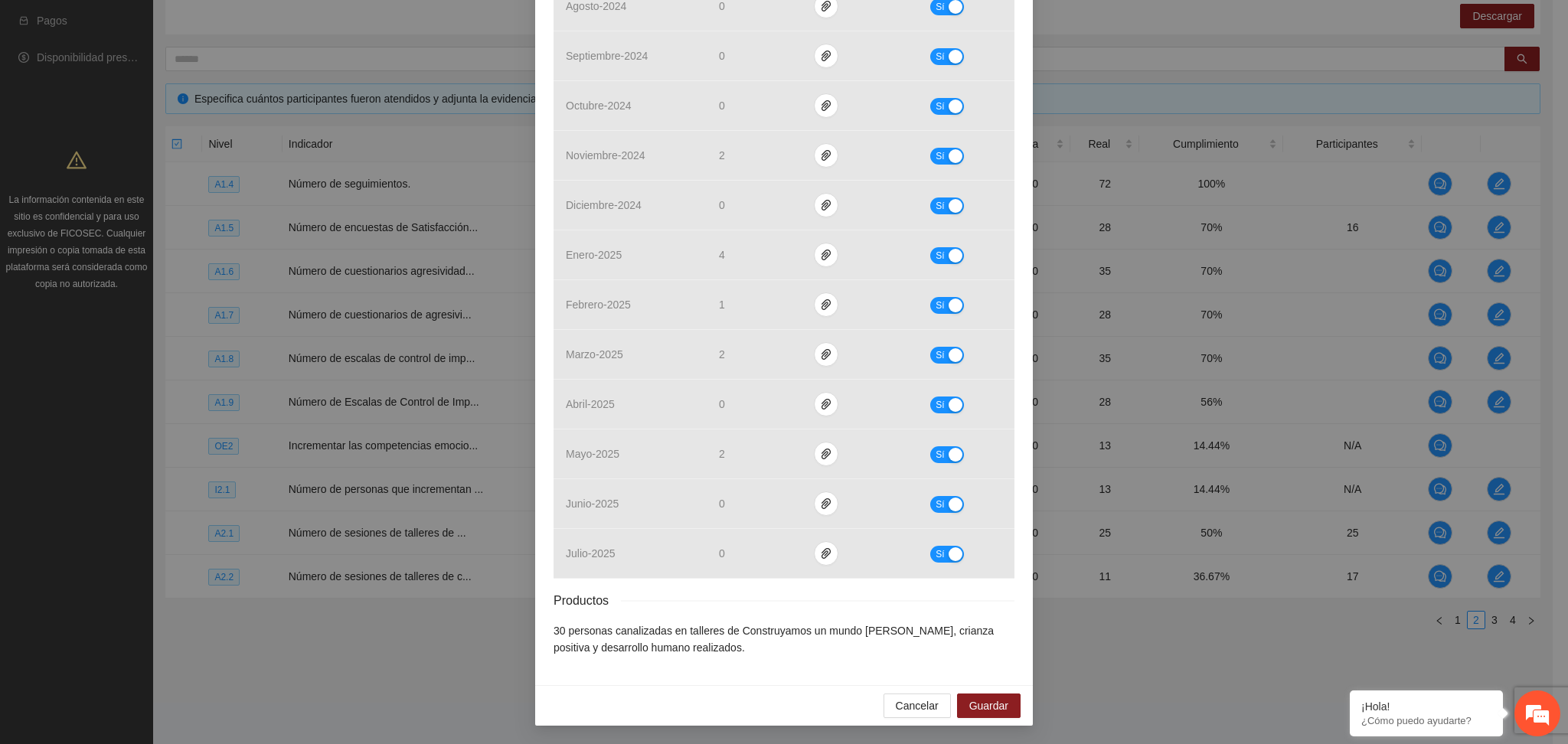
drag, startPoint x: 778, startPoint y: 610, endPoint x: 766, endPoint y: 599, distance: 16.3
click at [773, 604] on div "Productos" at bounding box center [784, 601] width 461 height 19
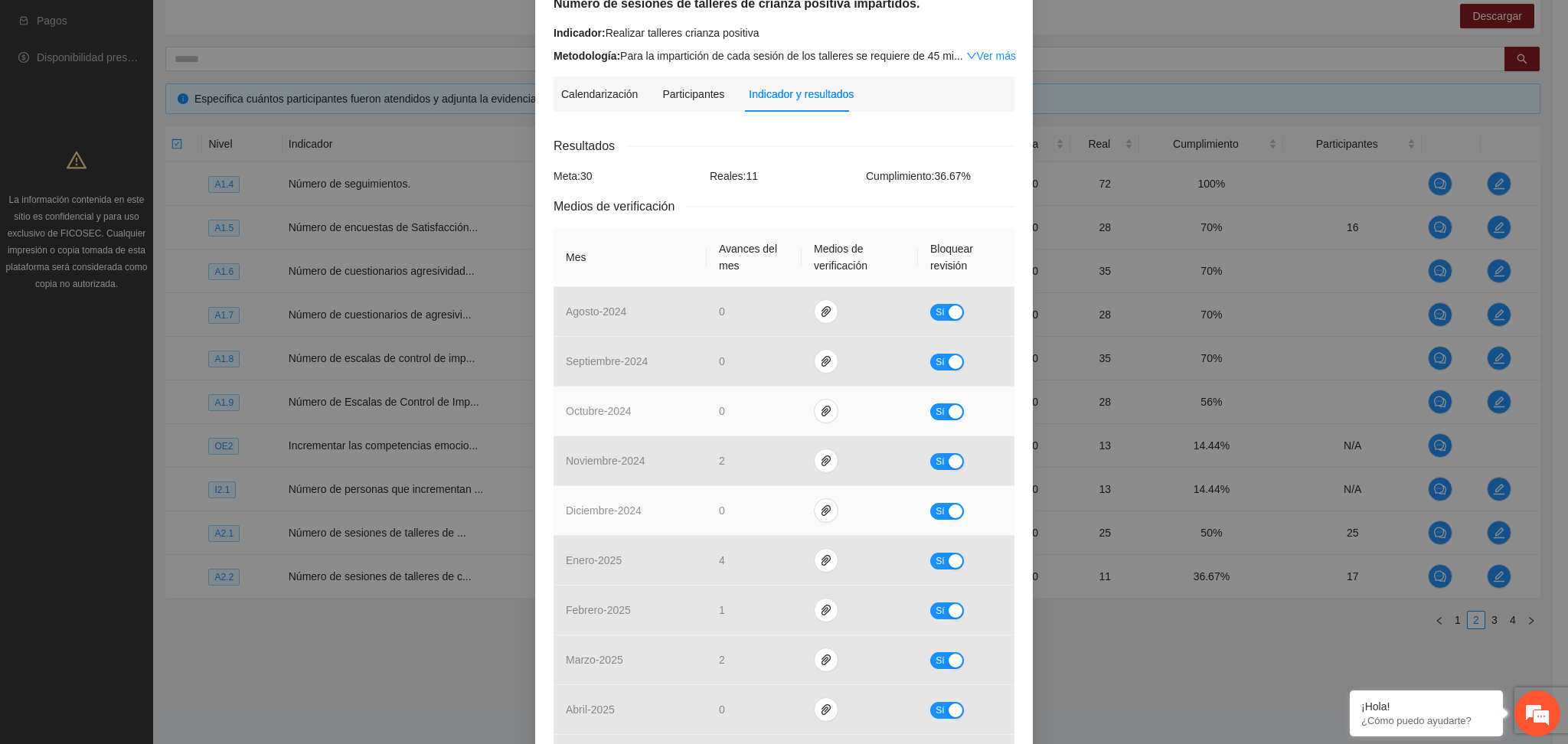
scroll to position [129, 0]
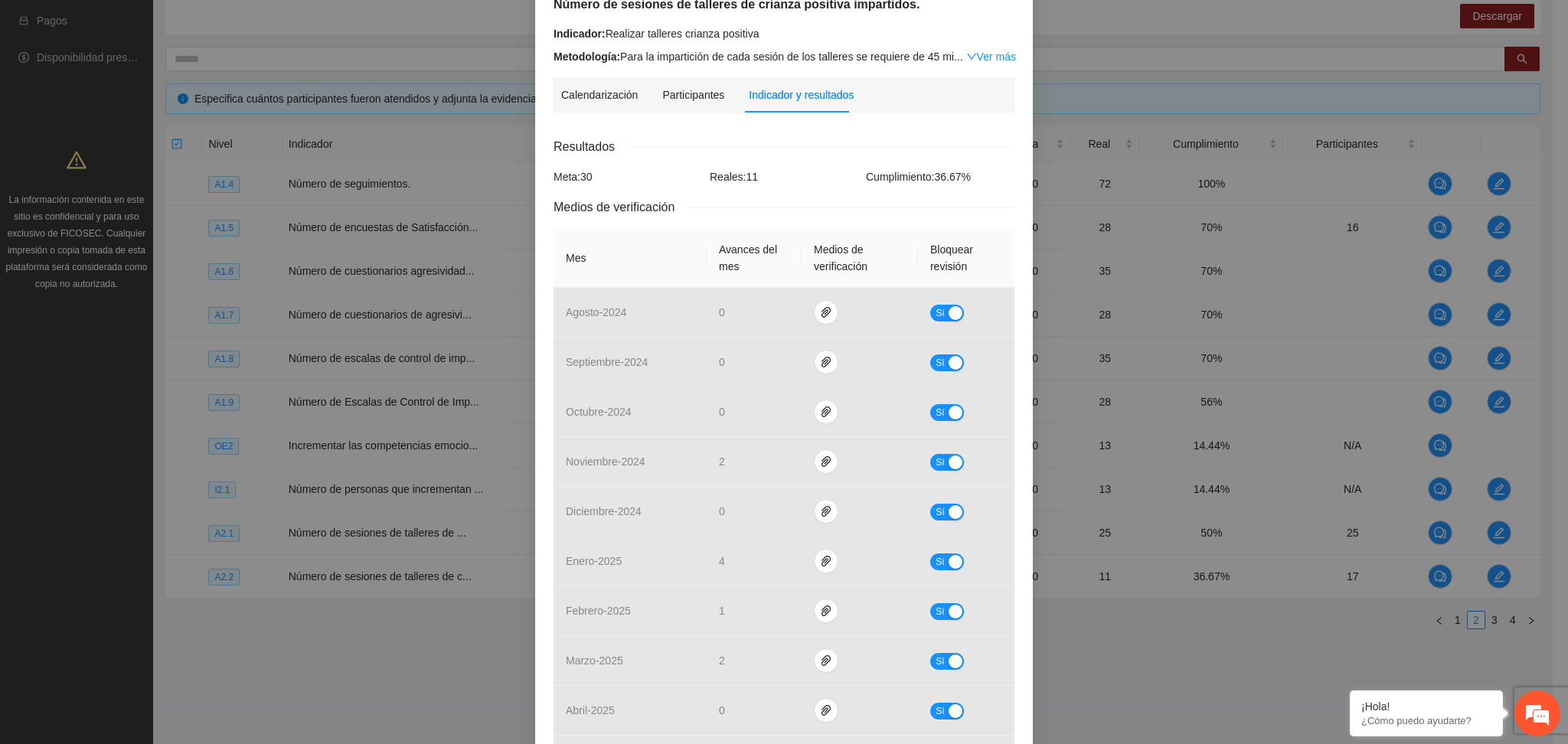
click at [778, 162] on div "Resultados Meta: 30 Reales: 11 Cumplimiento: 36.67 % Medios de verificación Mes…" at bounding box center [784, 549] width 461 height 825
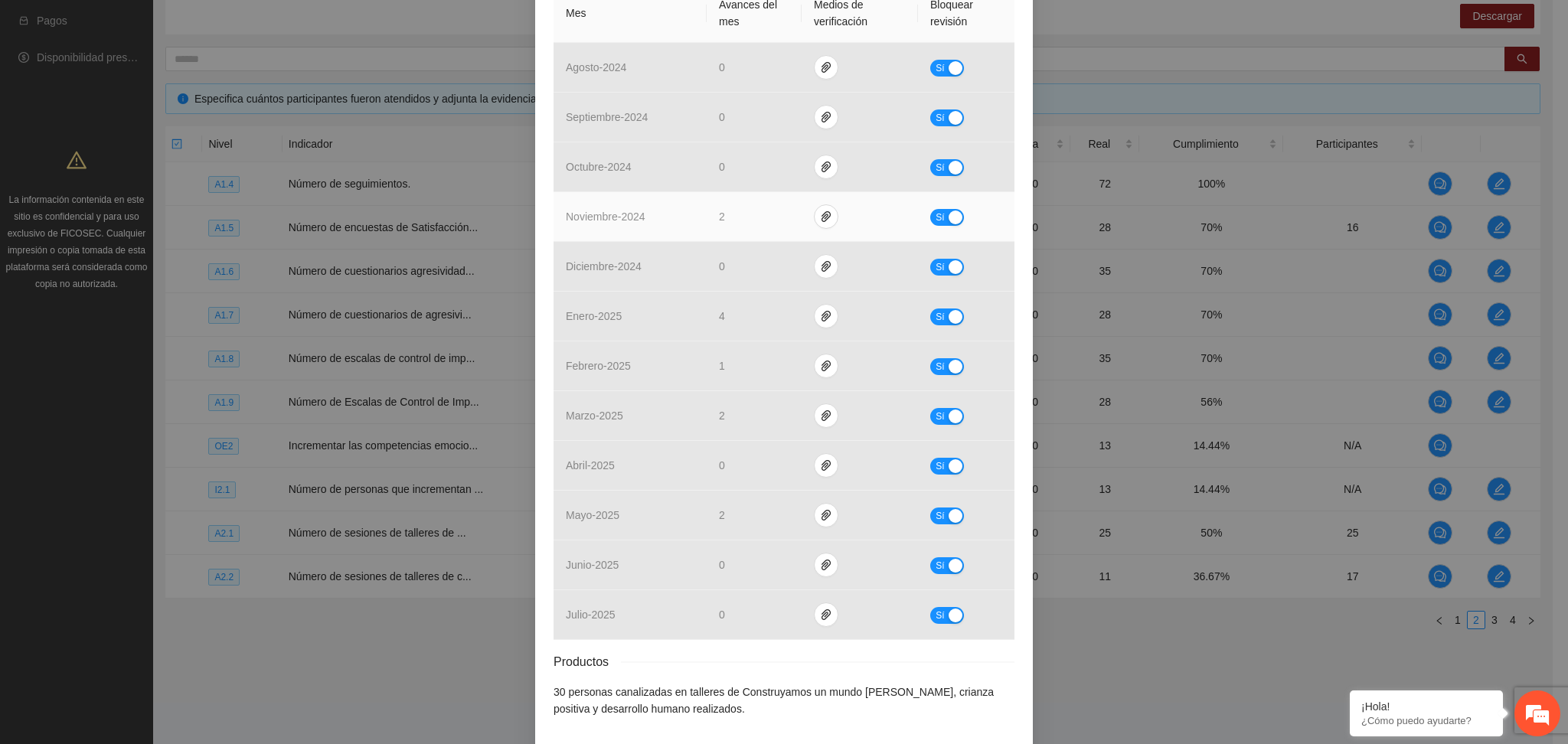
scroll to position [408, 0]
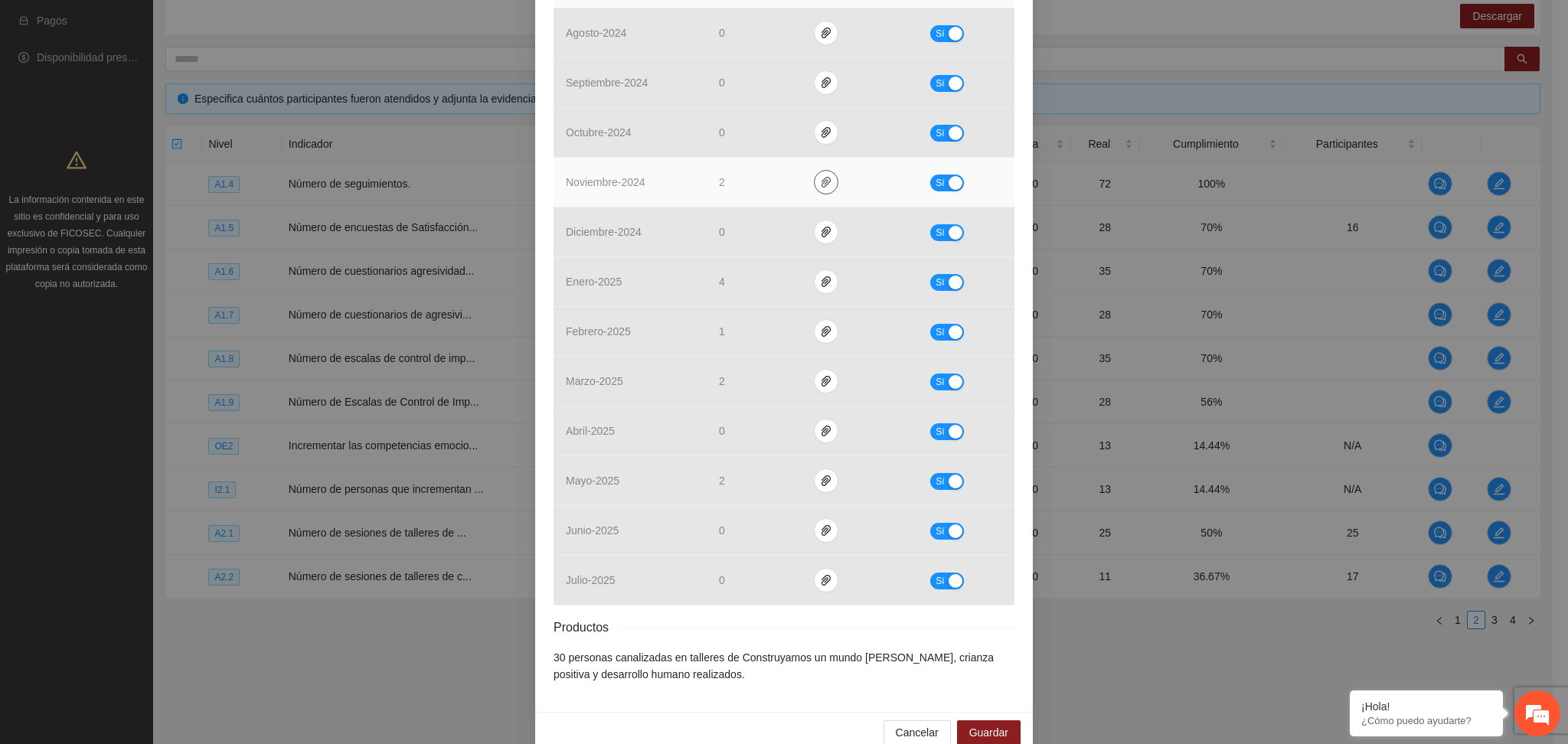
click at [821, 184] on icon "paper-clip" at bounding box center [825, 181] width 9 height 11
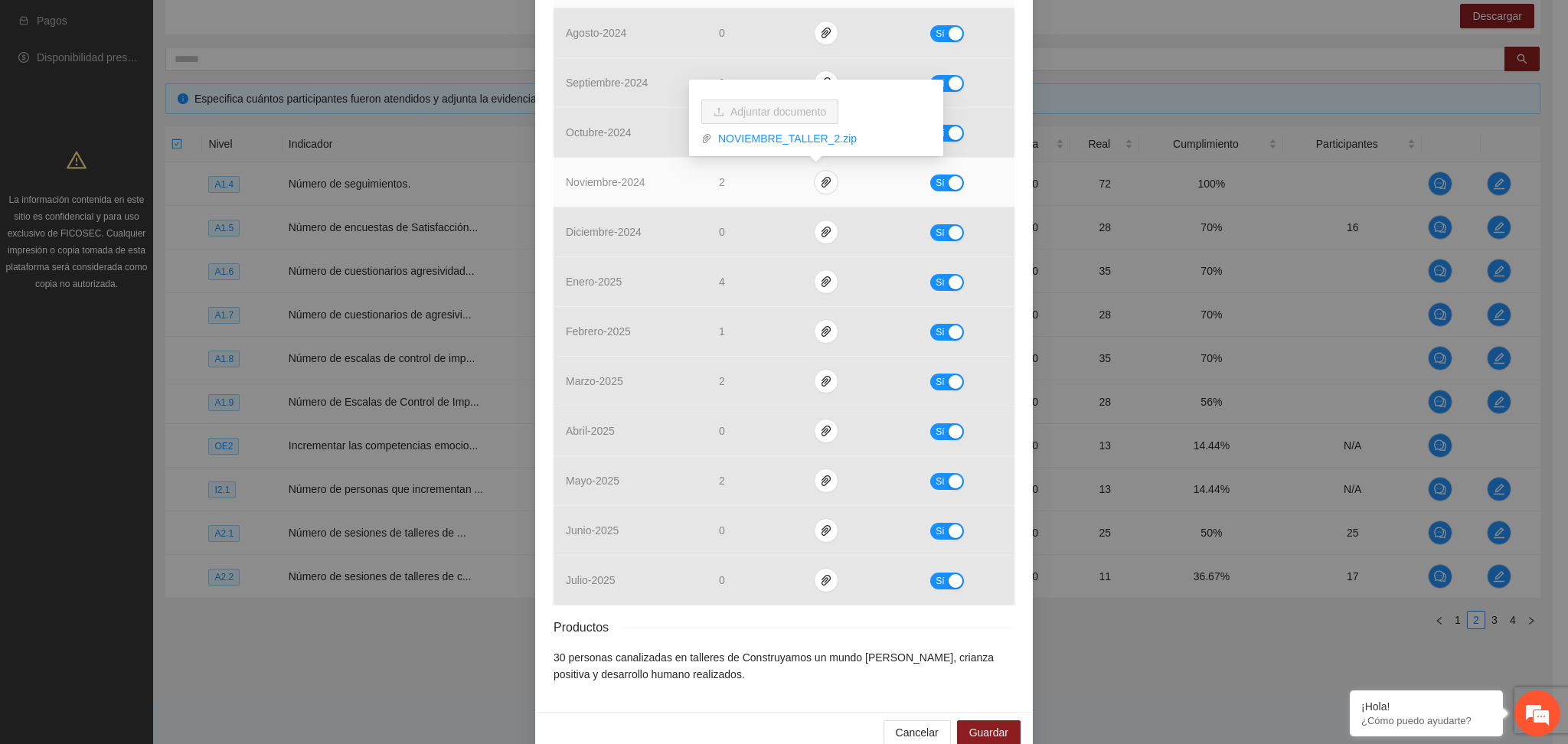
click at [776, 185] on td "2" at bounding box center [754, 182] width 95 height 49
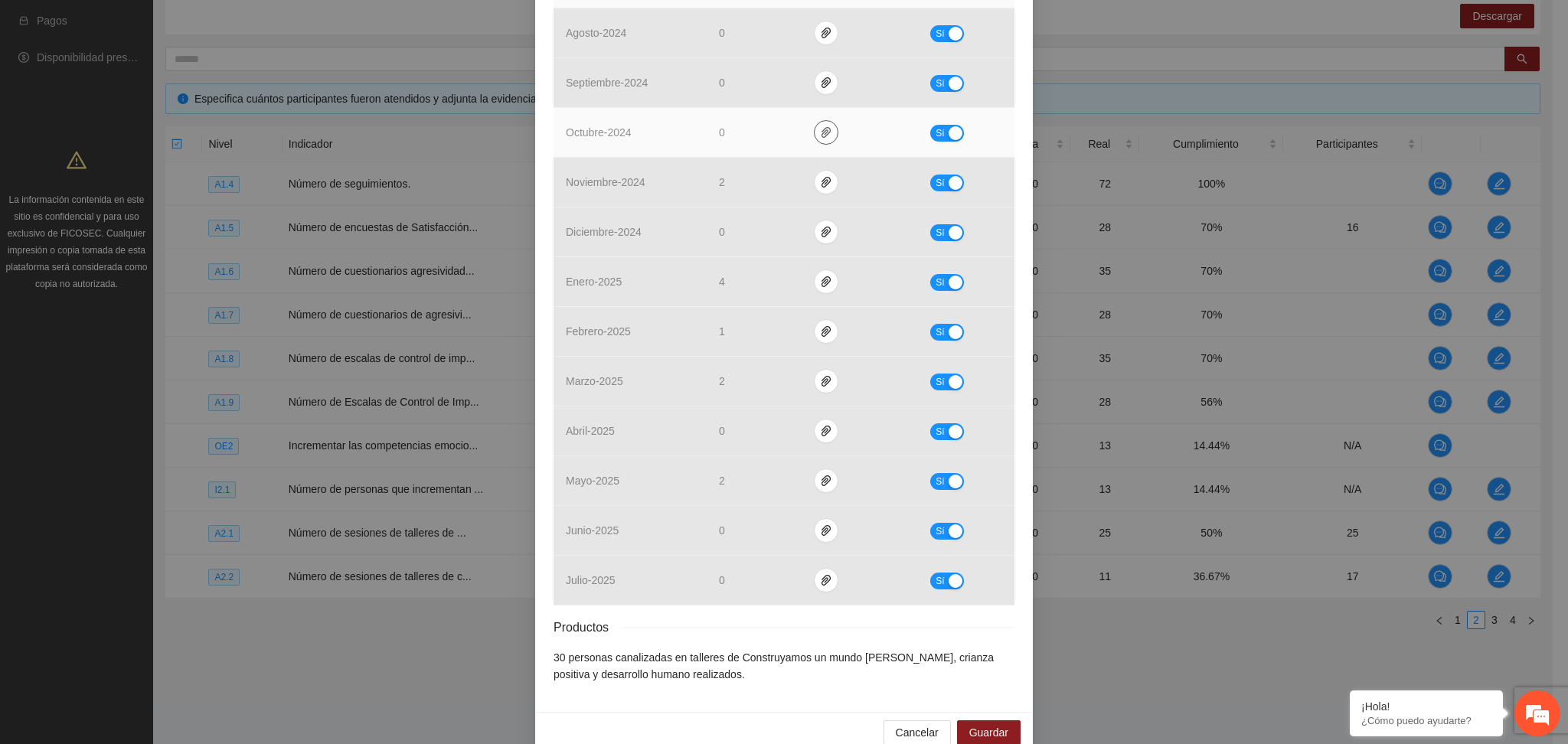
click at [821, 137] on icon "paper-clip" at bounding box center [825, 132] width 9 height 11
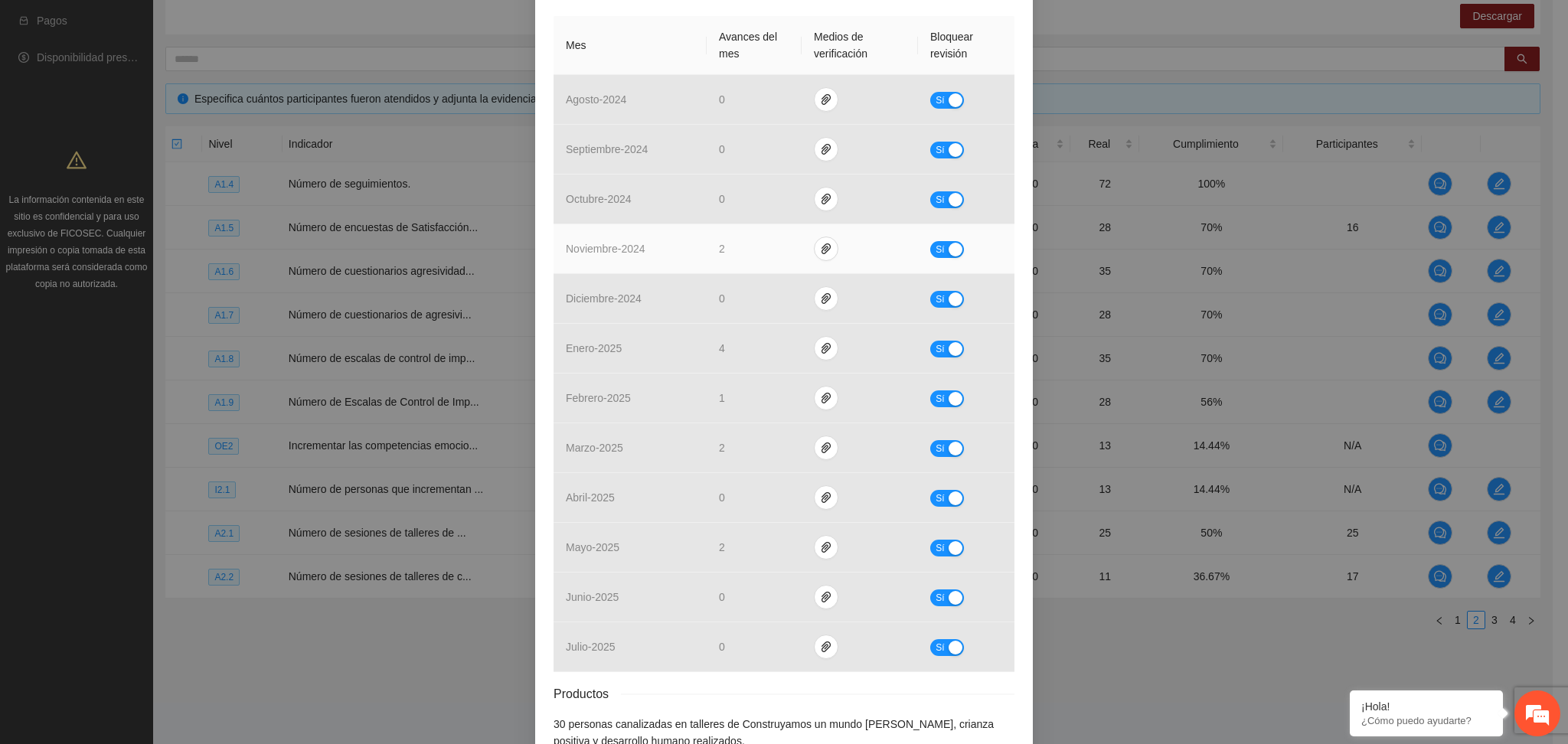
scroll to position [306, 0]
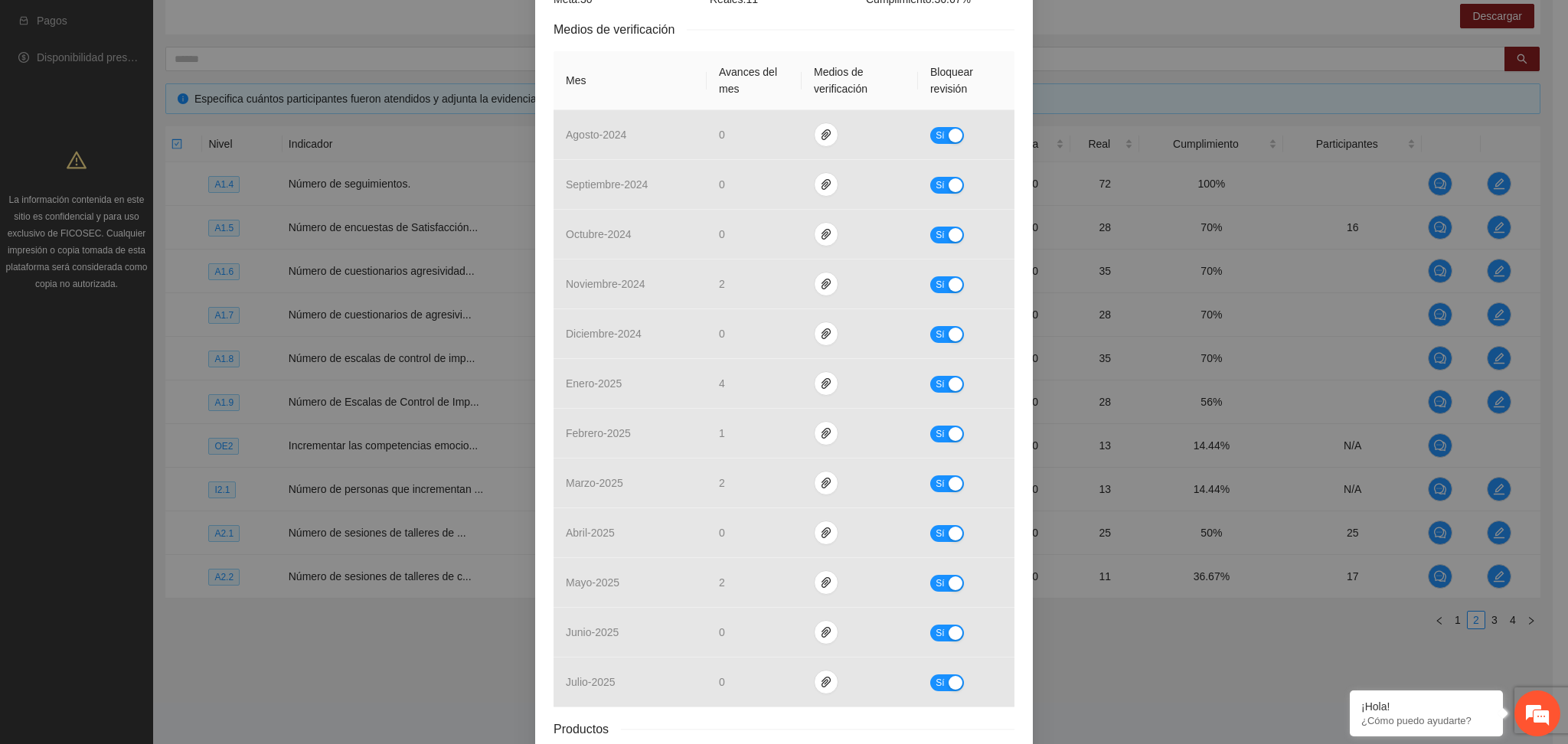
click at [1016, 97] on div "Actividad 2.2 Número de sesiones de talleres de crianza positiva impartidos. In…" at bounding box center [784, 291] width 498 height 1044
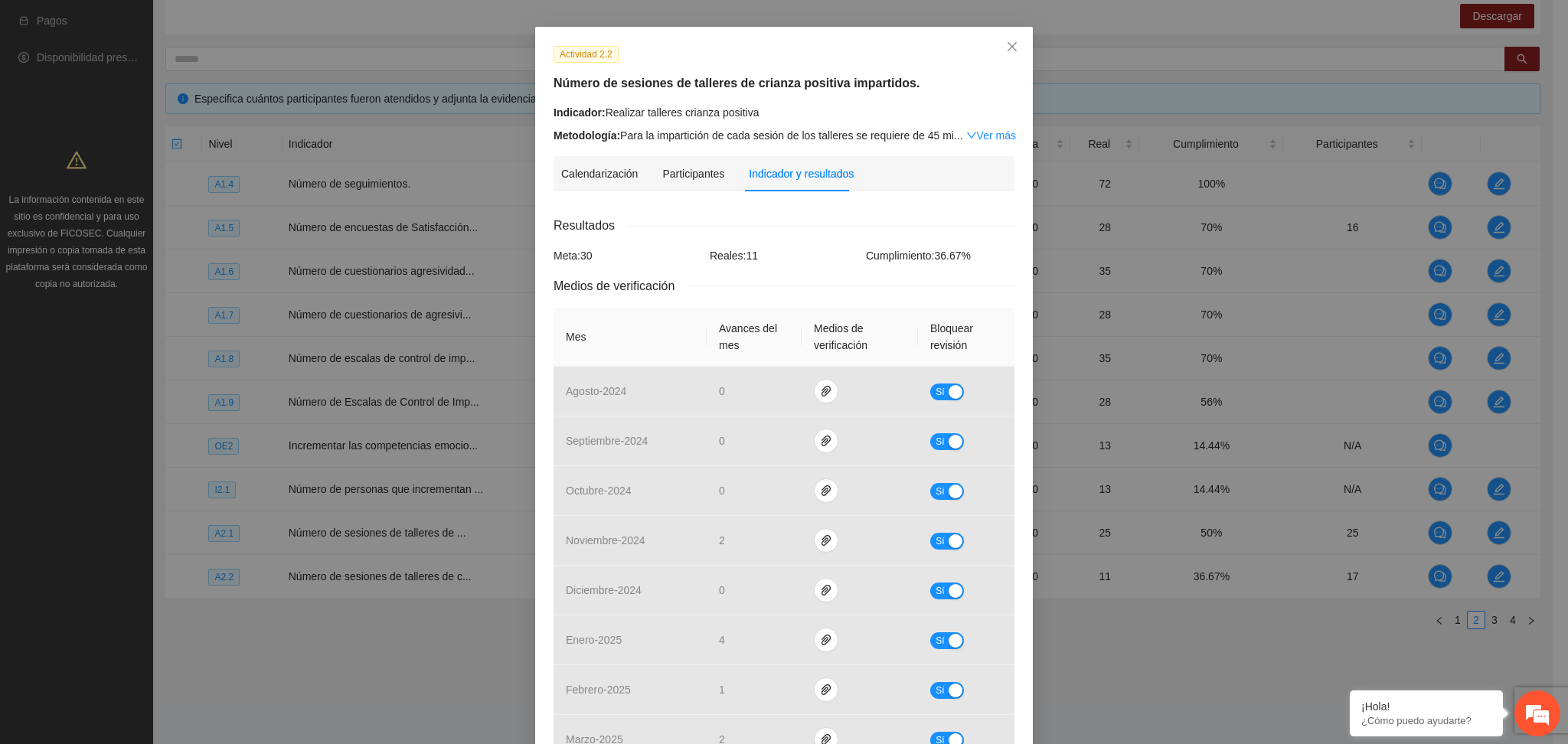
scroll to position [0, 0]
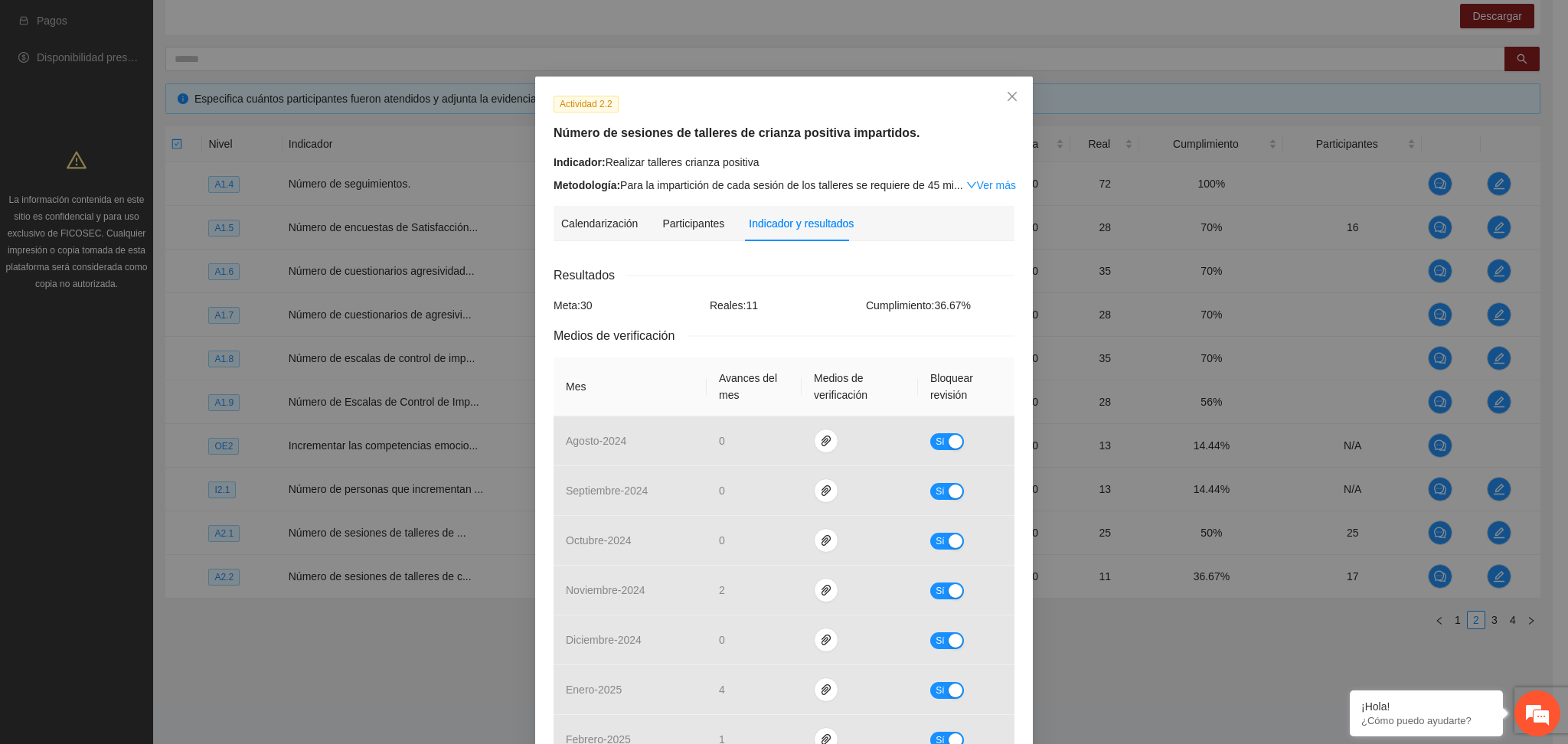
click at [774, 279] on div "Resultados" at bounding box center [784, 275] width 461 height 19
click at [816, 297] on div "Reales: 11" at bounding box center [784, 305] width 156 height 17
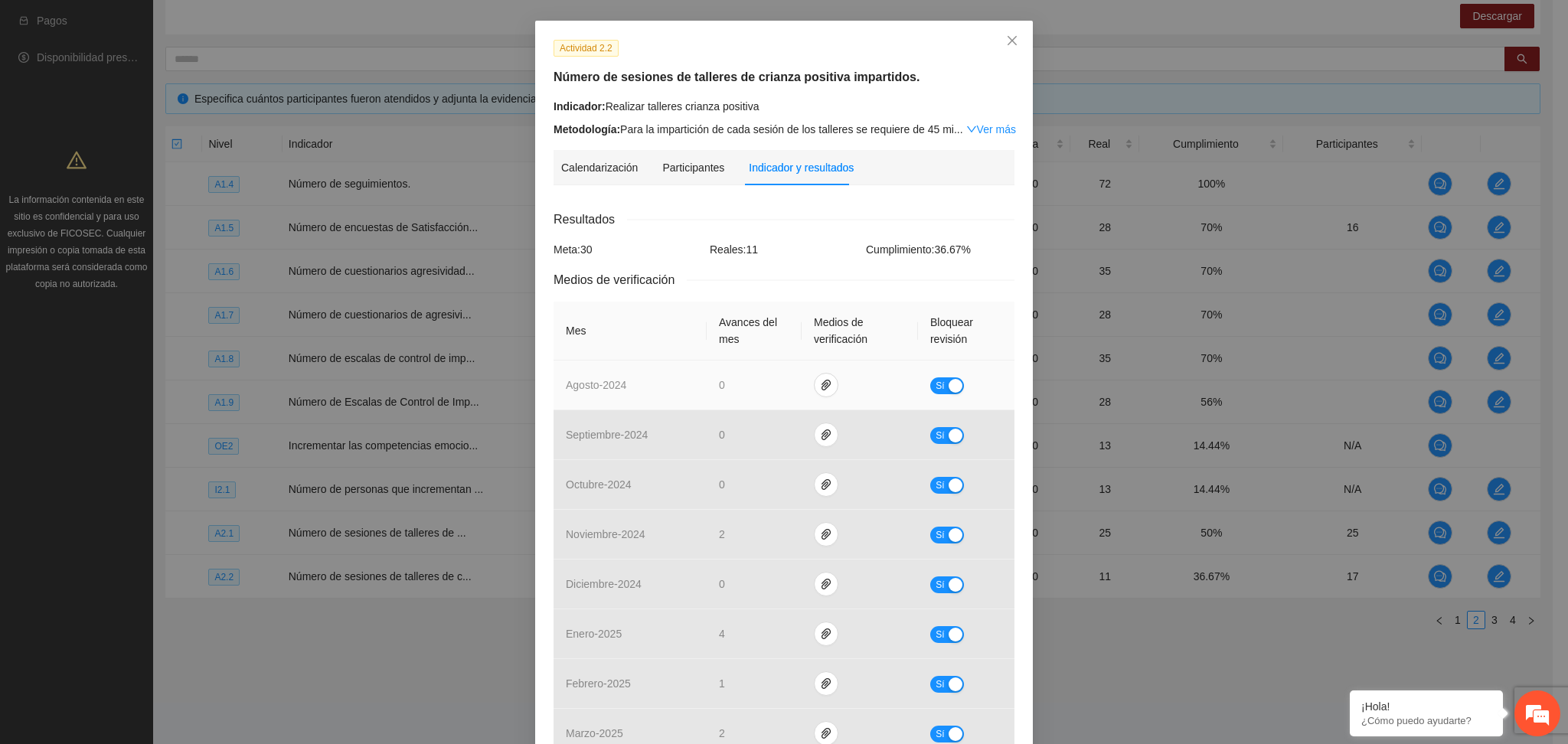
scroll to position [102, 0]
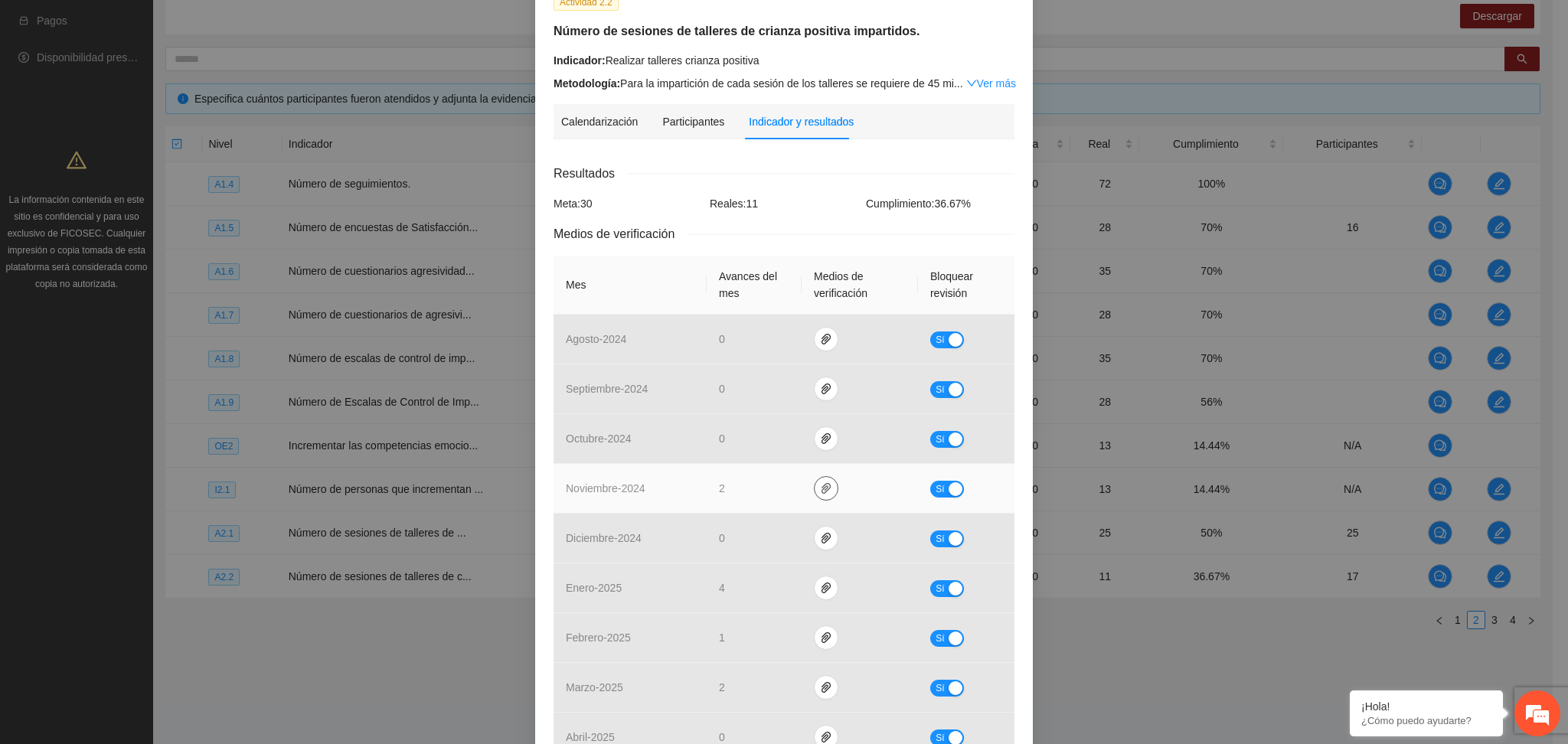
click at [820, 491] on icon "paper-clip" at bounding box center [826, 488] width 12 height 12
click at [778, 444] on link "NOVIEMBRE_TALLER_2.zip" at bounding box center [821, 444] width 219 height 17
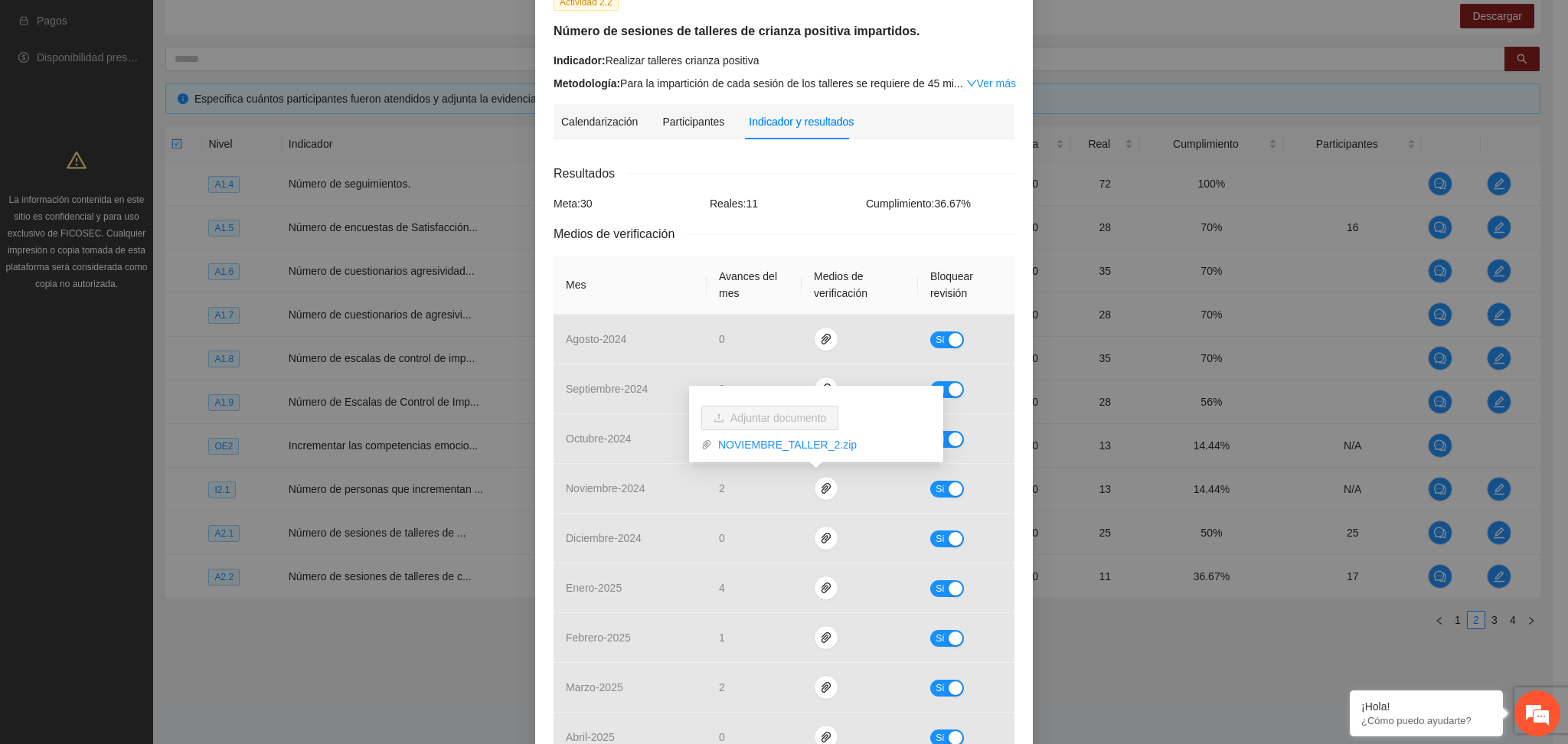
click at [778, 174] on div "Resultados" at bounding box center [784, 173] width 461 height 19
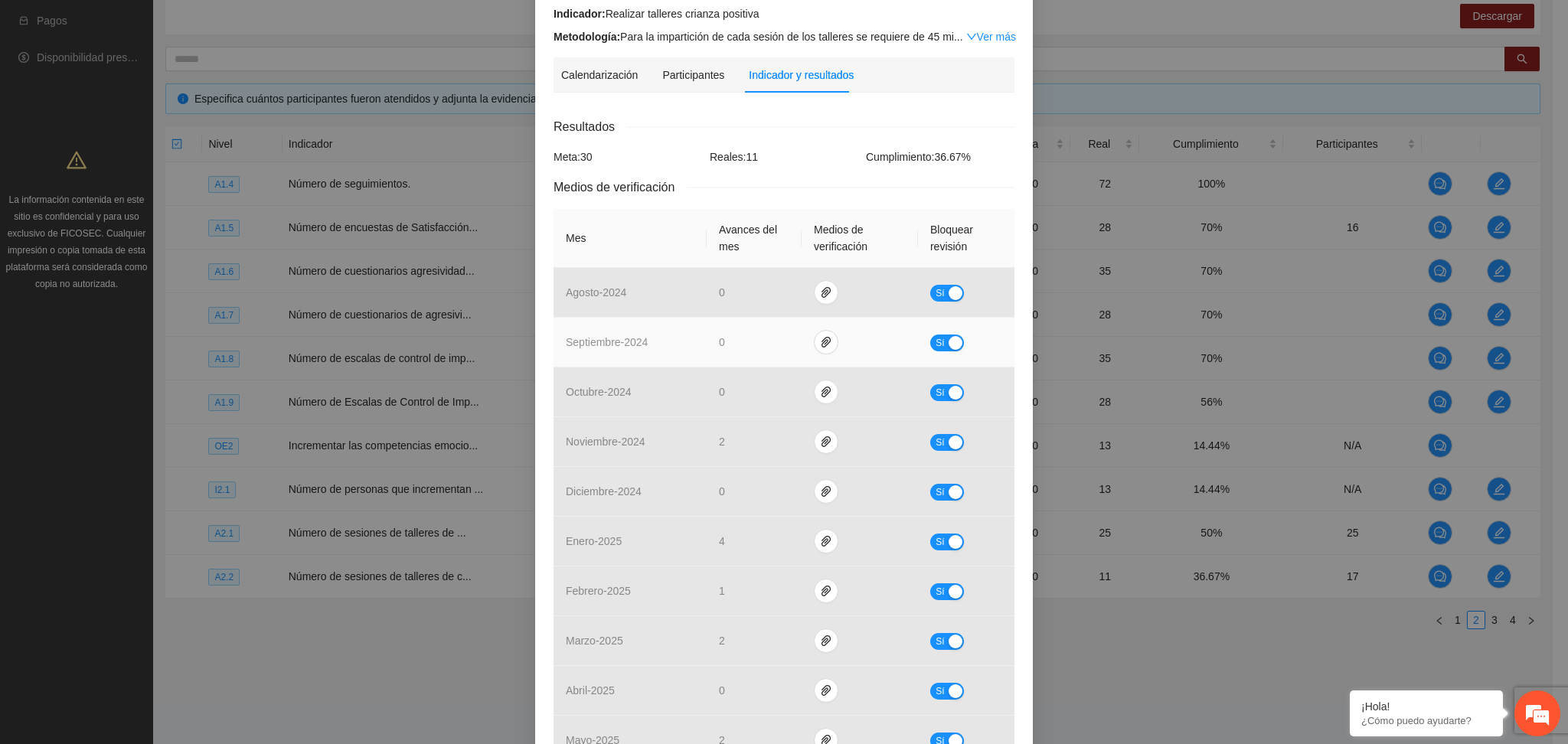
scroll to position [203, 0]
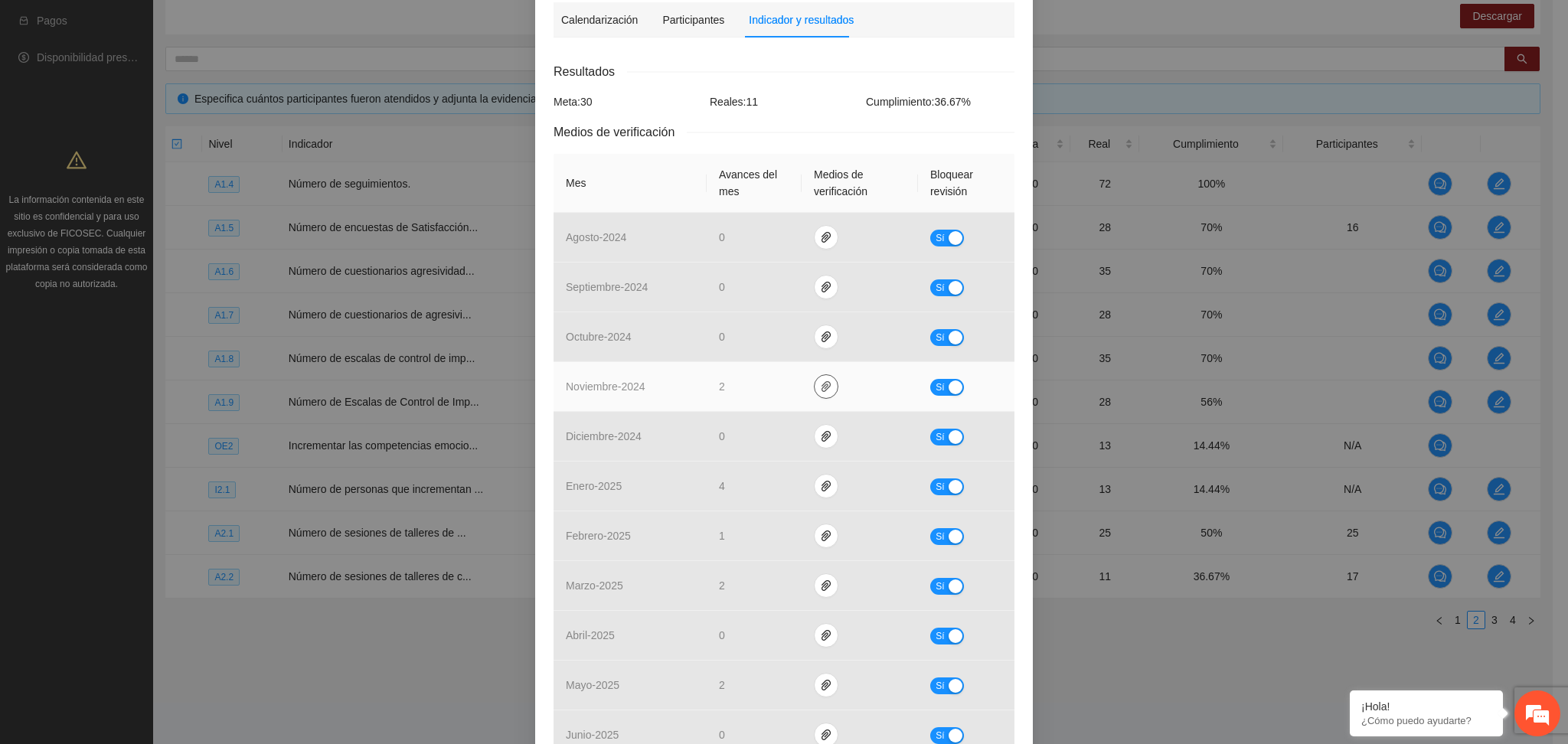
click at [820, 385] on icon "paper-clip" at bounding box center [826, 386] width 12 height 12
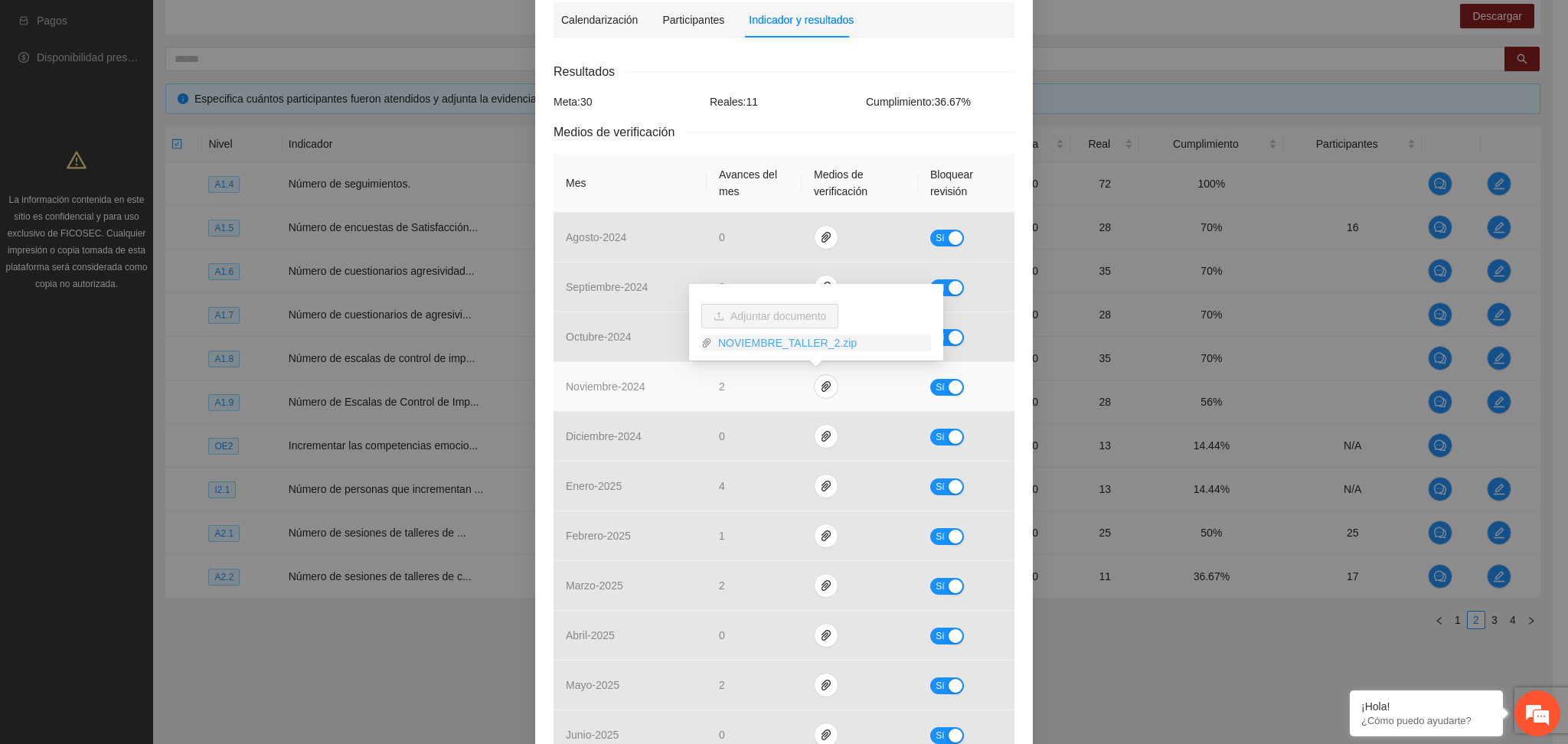
click at [795, 343] on link "NOVIEMBRE_TALLER_2.zip" at bounding box center [821, 342] width 219 height 17
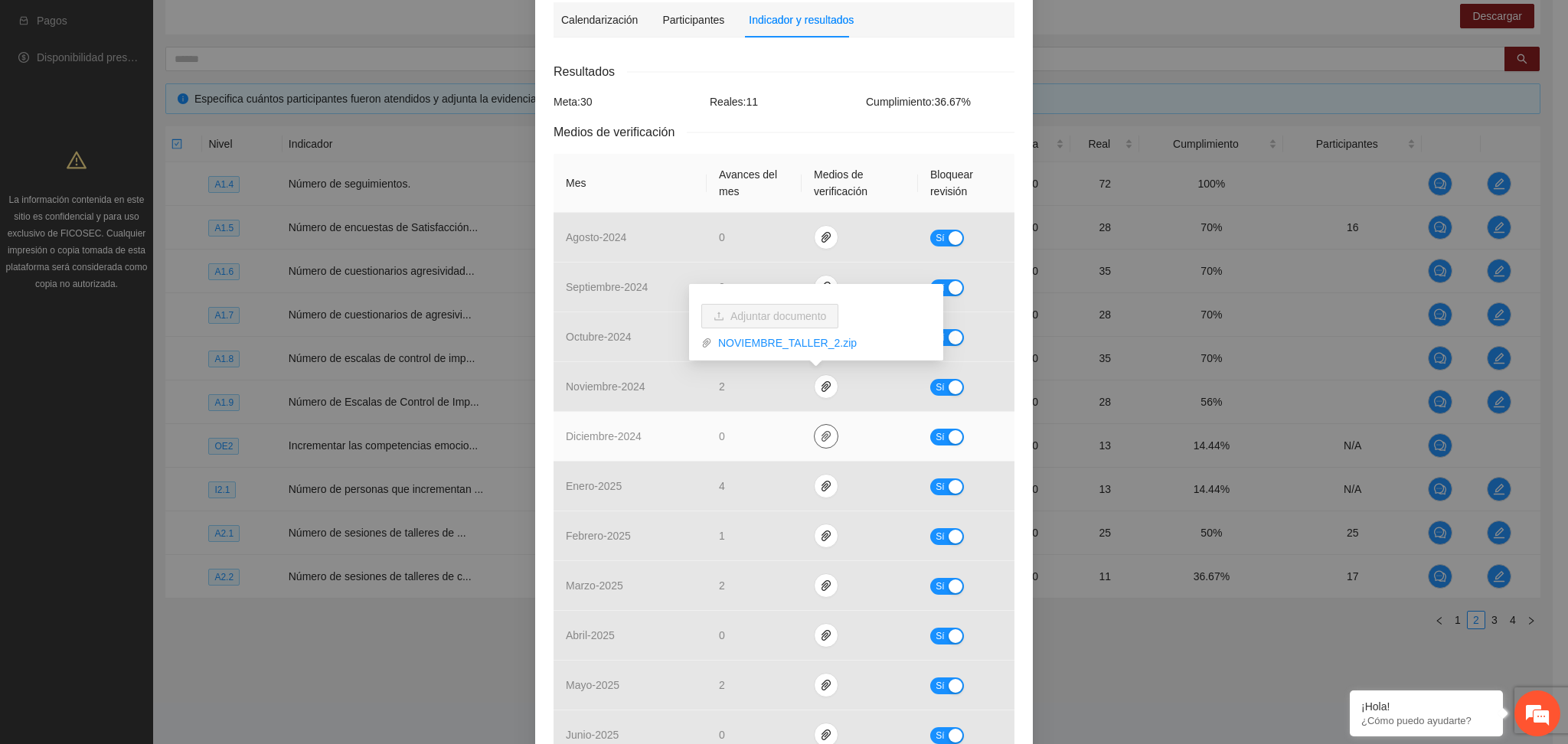
click at [814, 443] on button "button" at bounding box center [826, 436] width 24 height 24
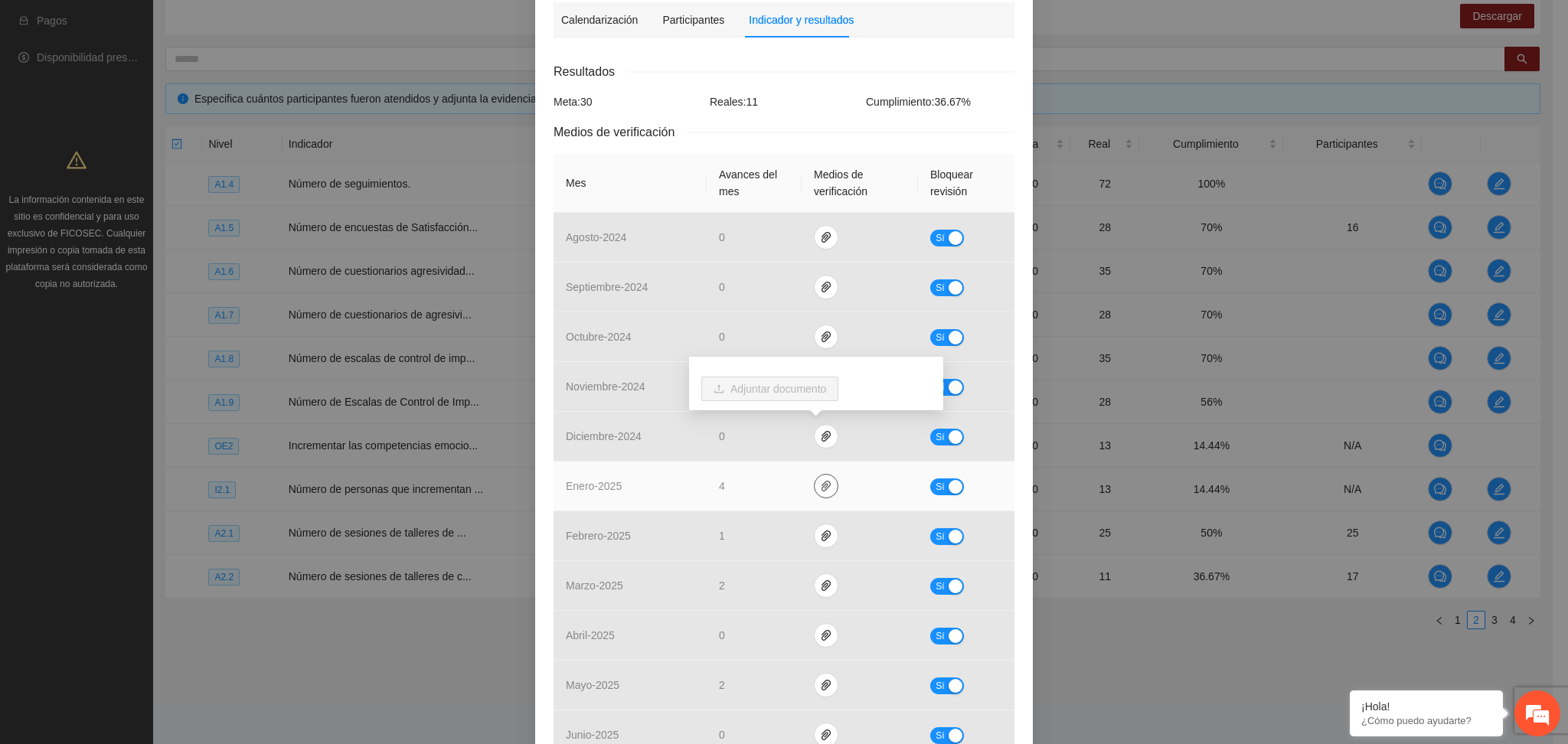
click at [814, 495] on button "button" at bounding box center [826, 486] width 24 height 24
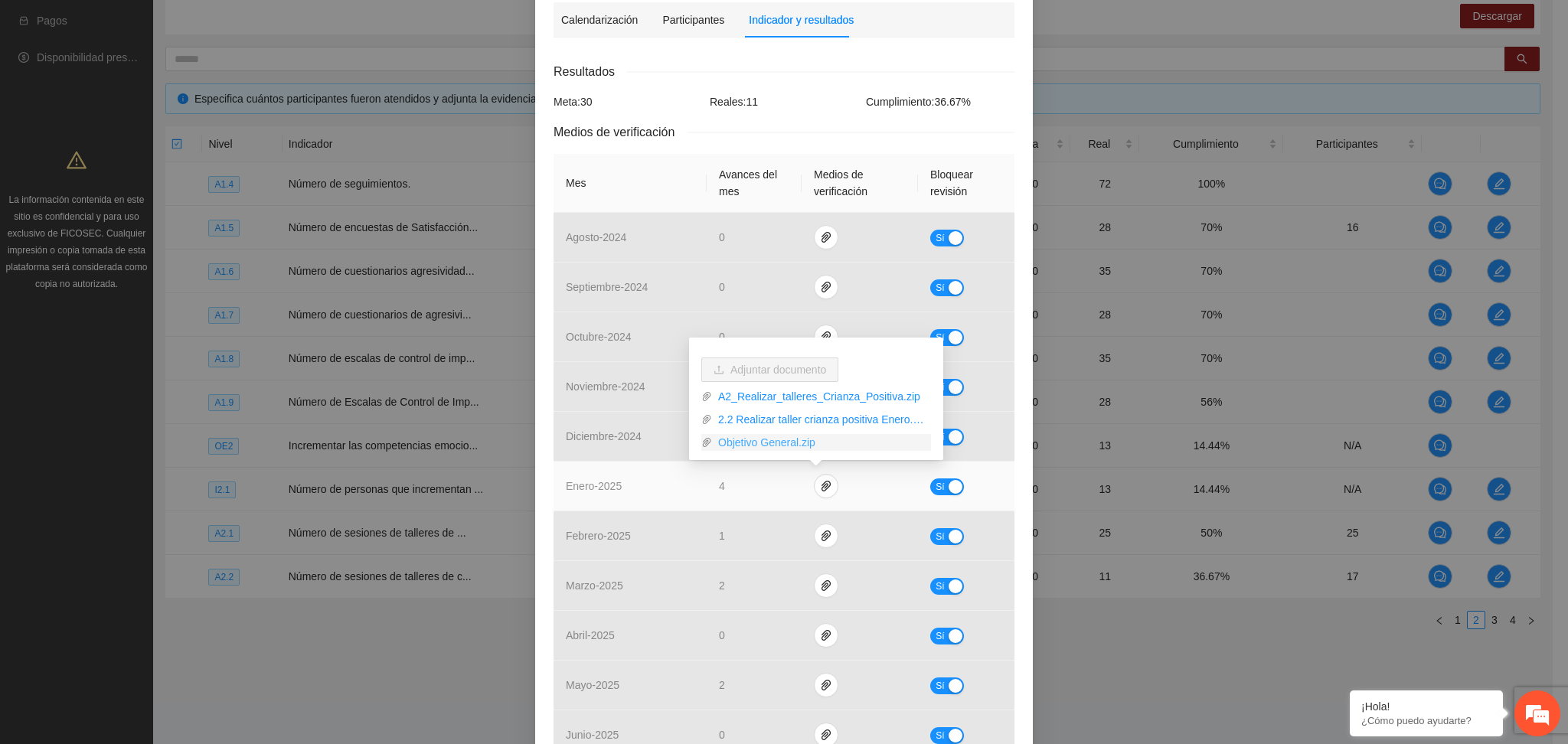
click at [773, 443] on link "Objetivo General.zip" at bounding box center [821, 442] width 219 height 17
click at [774, 419] on link "2.2 Realizar taller crianza positiva Enero.zip" at bounding box center [821, 419] width 219 height 17
click at [775, 392] on link "A2_Realizar_talleres_Crianza_Positiva.zip" at bounding box center [821, 396] width 219 height 17
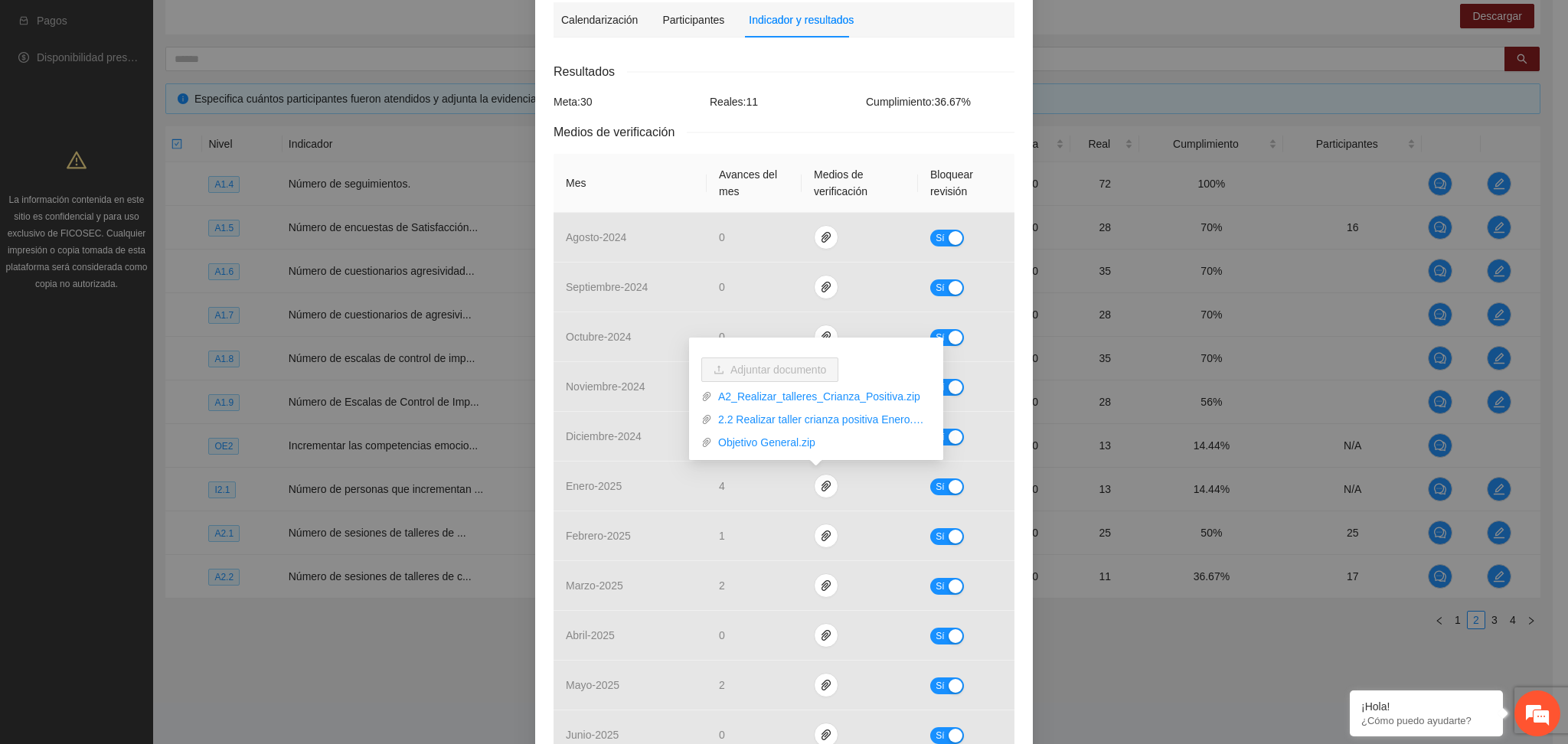
click at [1013, 542] on div "Actividad 2.2 Número de sesiones de talleres de crianza positiva impartidos. In…" at bounding box center [784, 394] width 498 height 1044
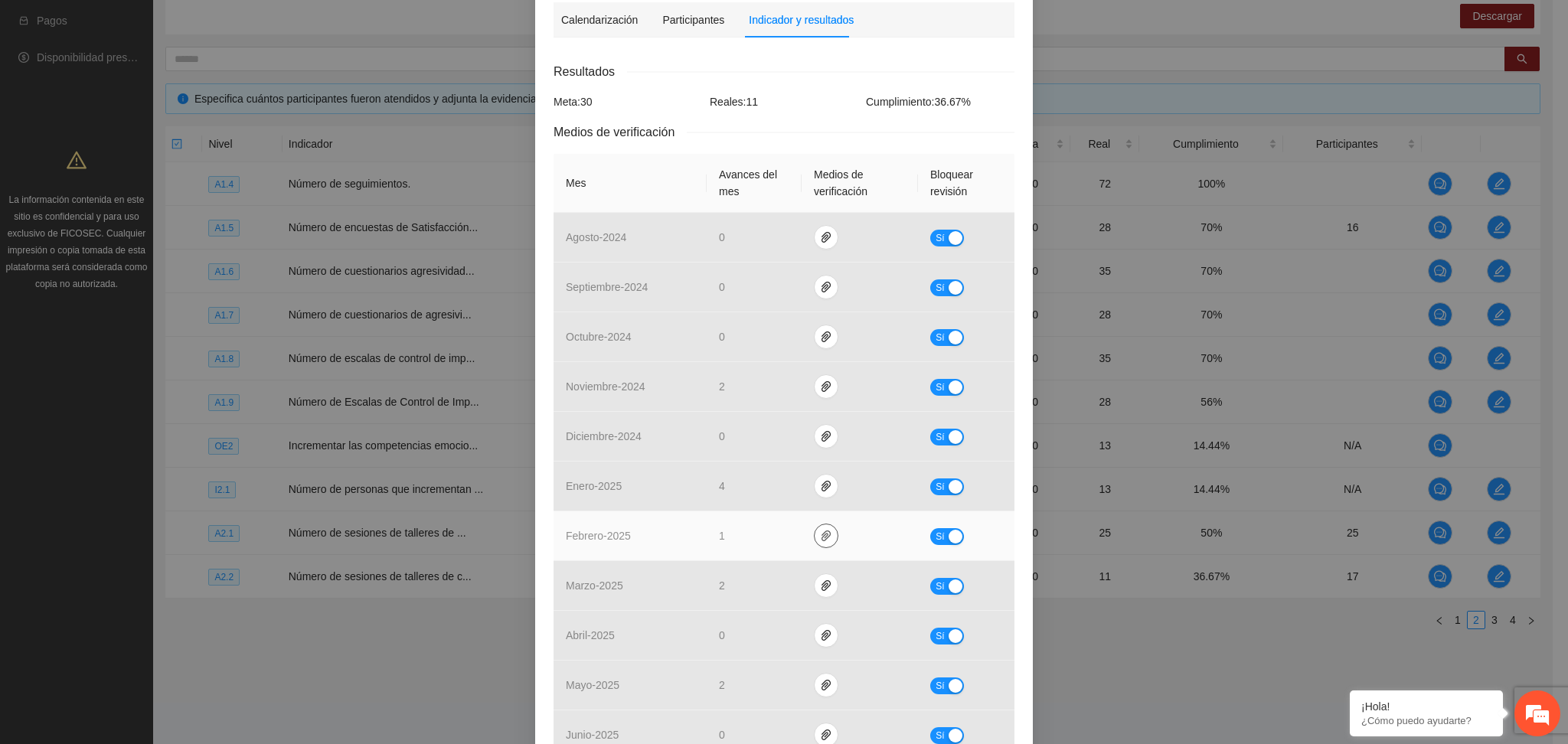
click at [820, 541] on icon "paper-clip" at bounding box center [826, 535] width 12 height 12
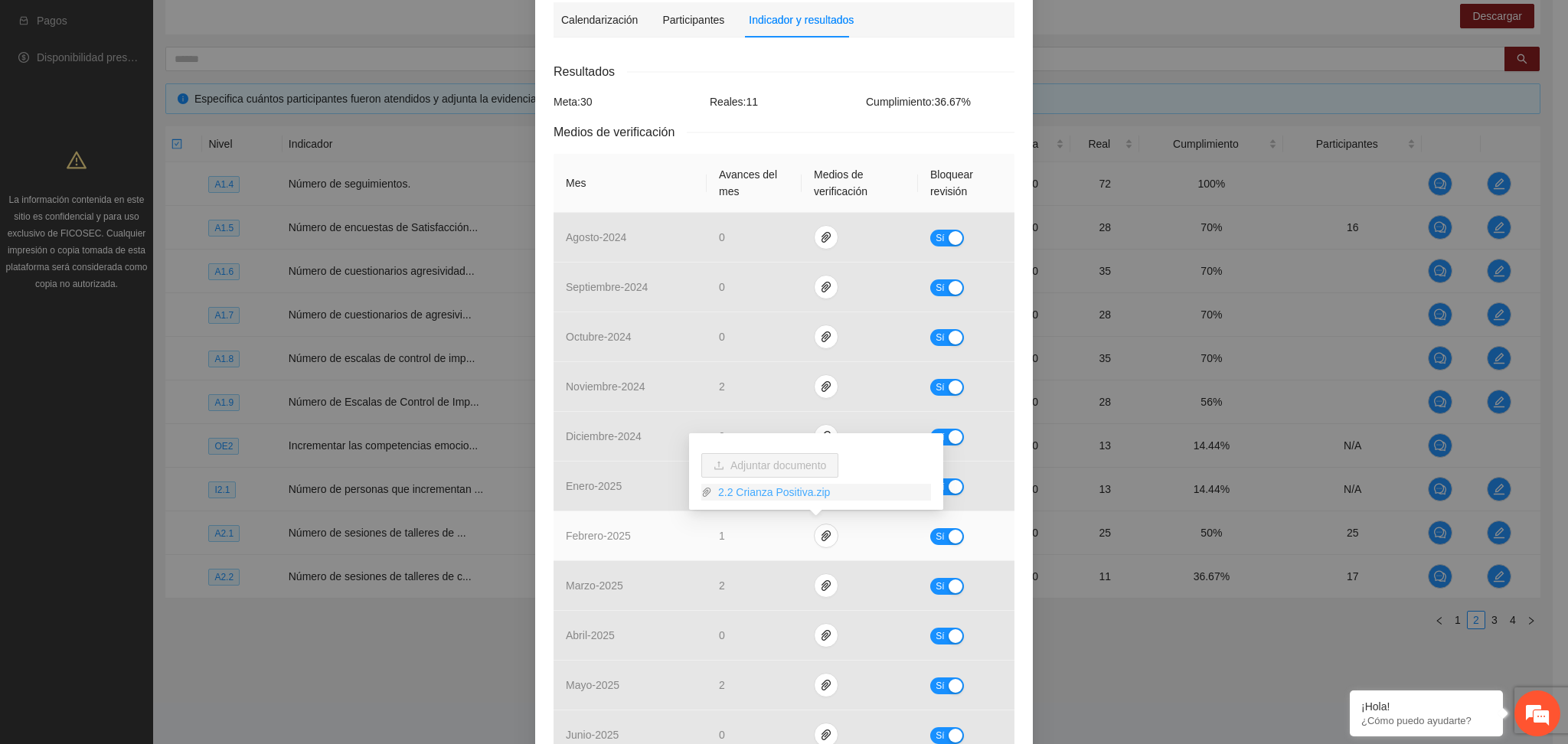
click at [732, 495] on link "2.2 Crianza Positiva.zip" at bounding box center [821, 491] width 219 height 17
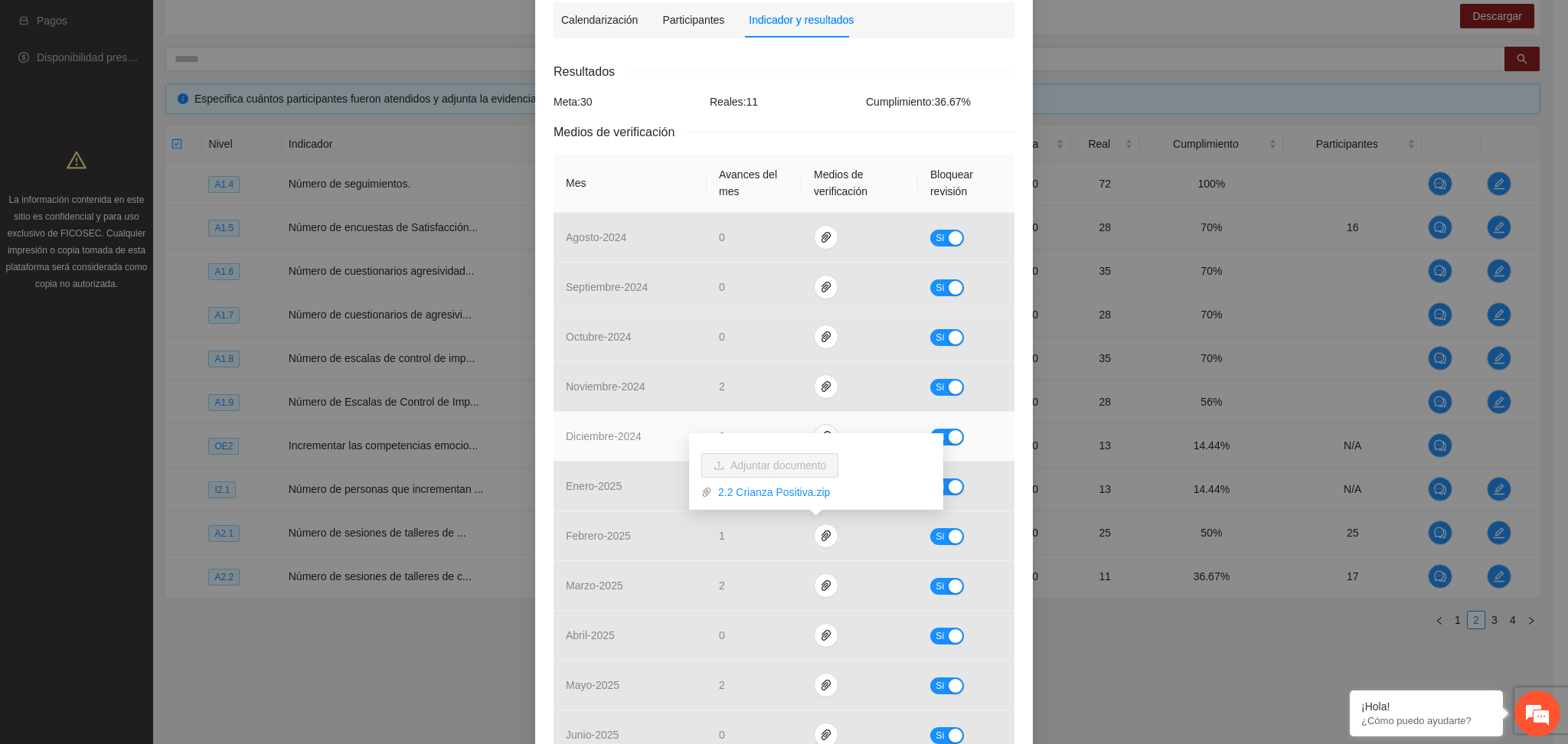
drag, startPoint x: 641, startPoint y: 439, endPoint x: 693, endPoint y: 432, distance: 52.5
click at [641, 438] on td "diciembre - 2024" at bounding box center [630, 436] width 153 height 49
click at [821, 432] on icon "paper-clip" at bounding box center [825, 436] width 9 height 11
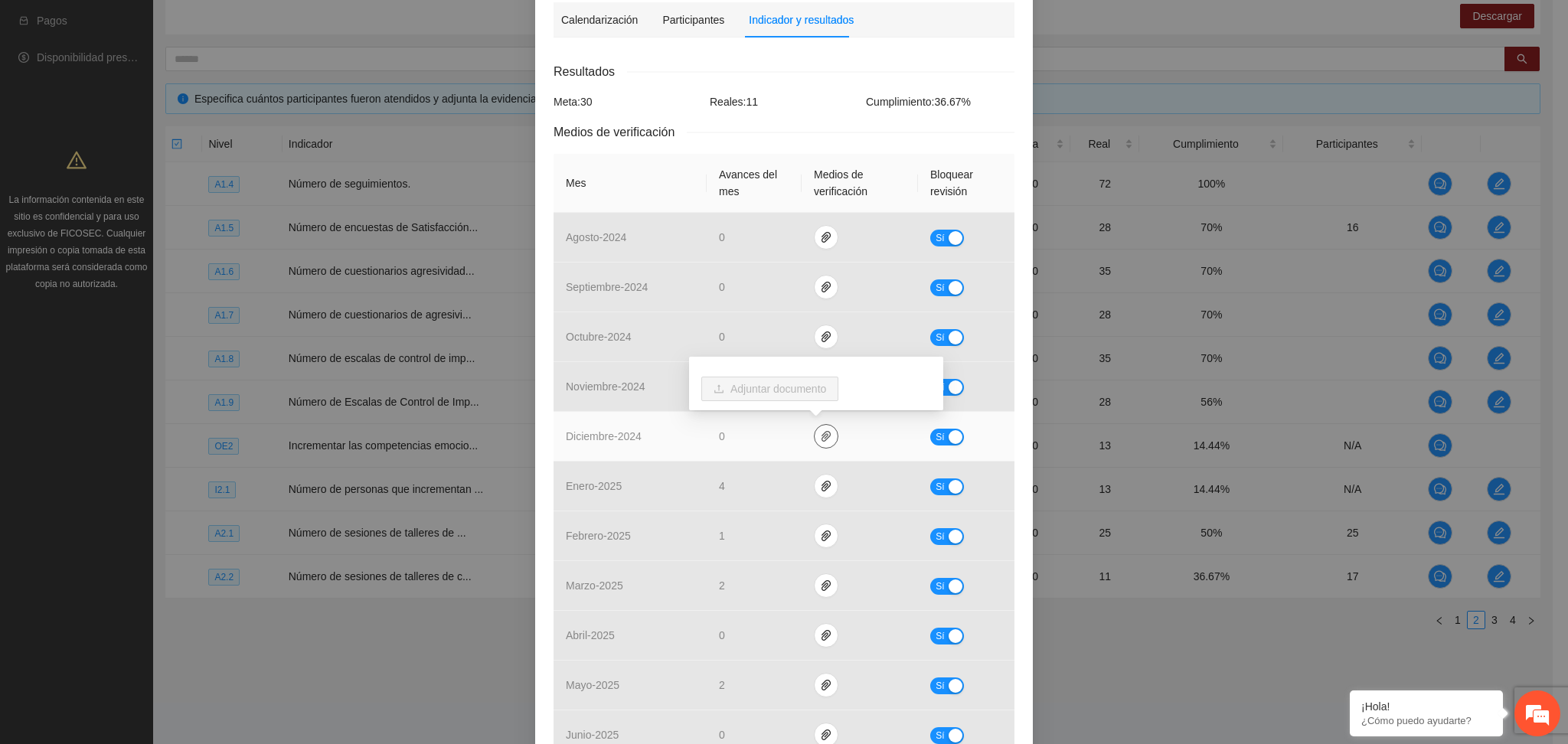
click at [821, 432] on icon "paper-clip" at bounding box center [825, 436] width 9 height 11
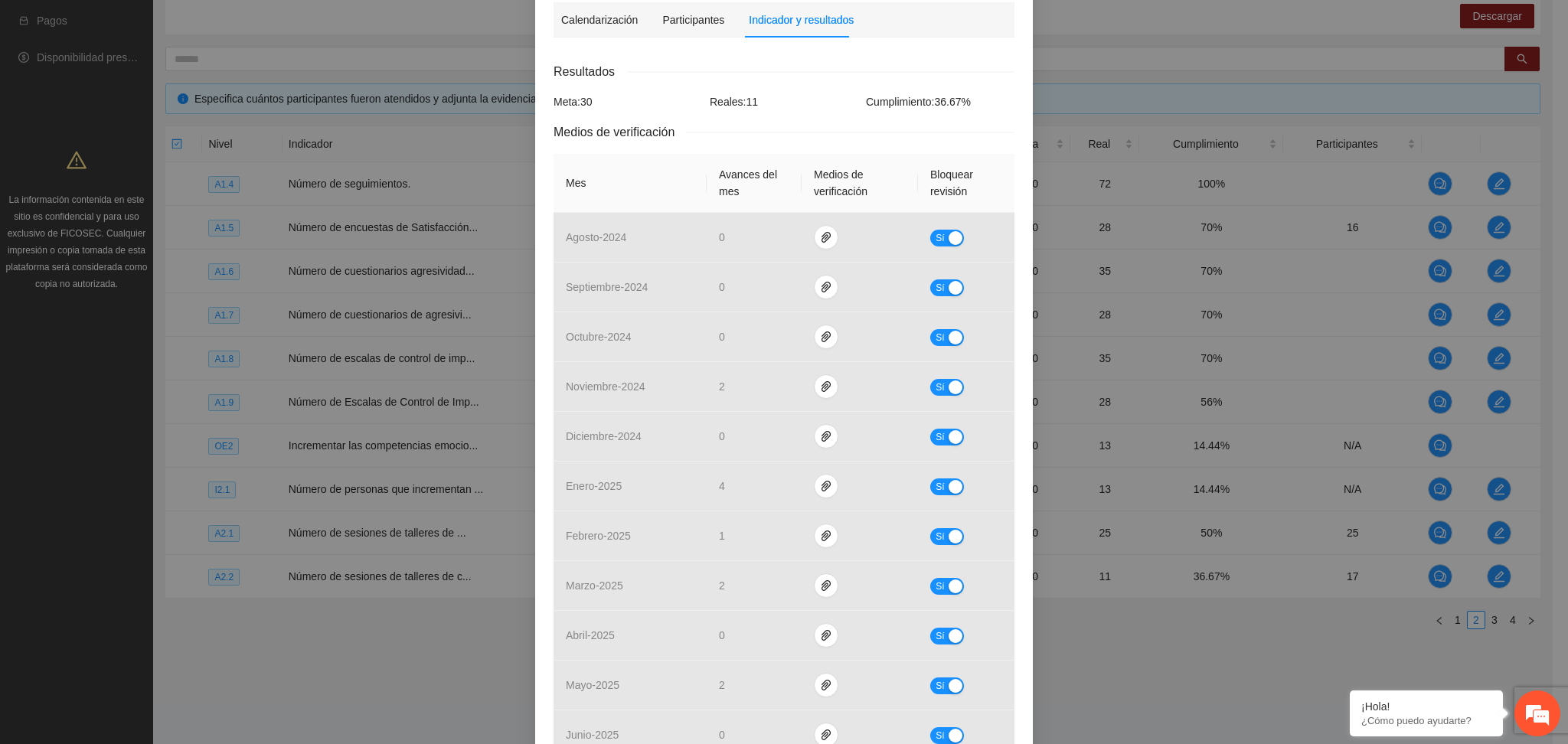
click at [768, 73] on div "Resultados" at bounding box center [784, 72] width 461 height 19
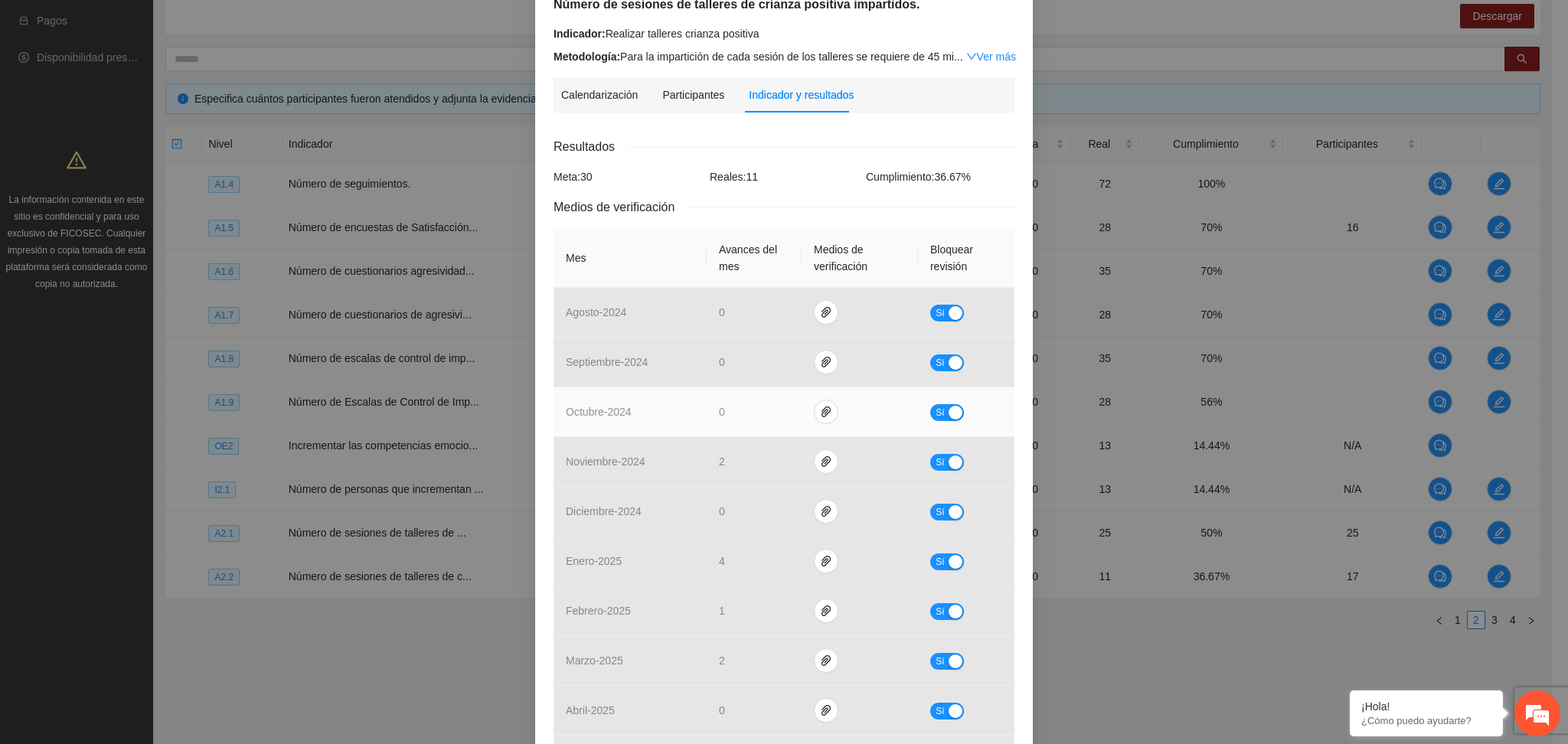
scroll to position [306, 0]
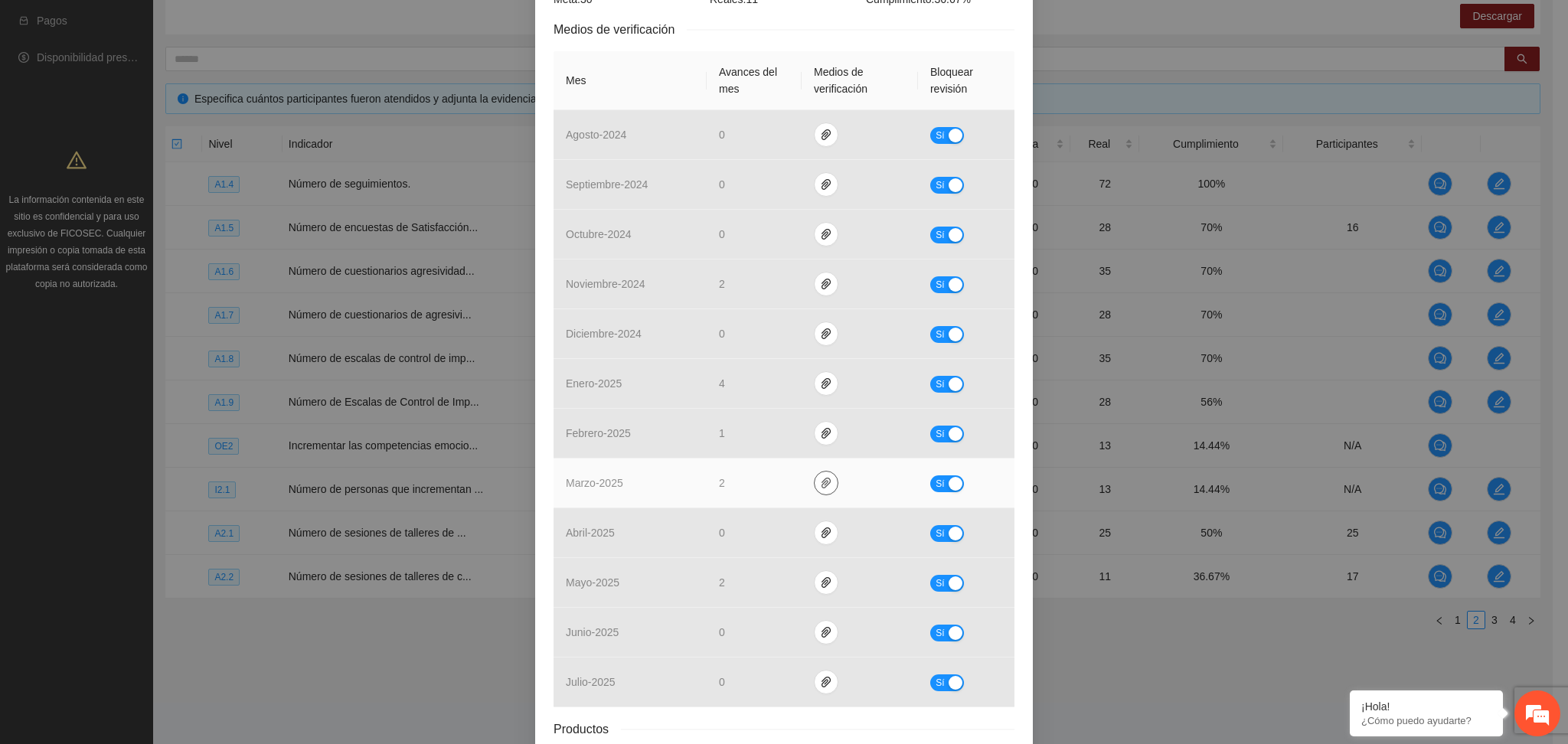
click at [820, 478] on icon "paper-clip" at bounding box center [826, 483] width 12 height 12
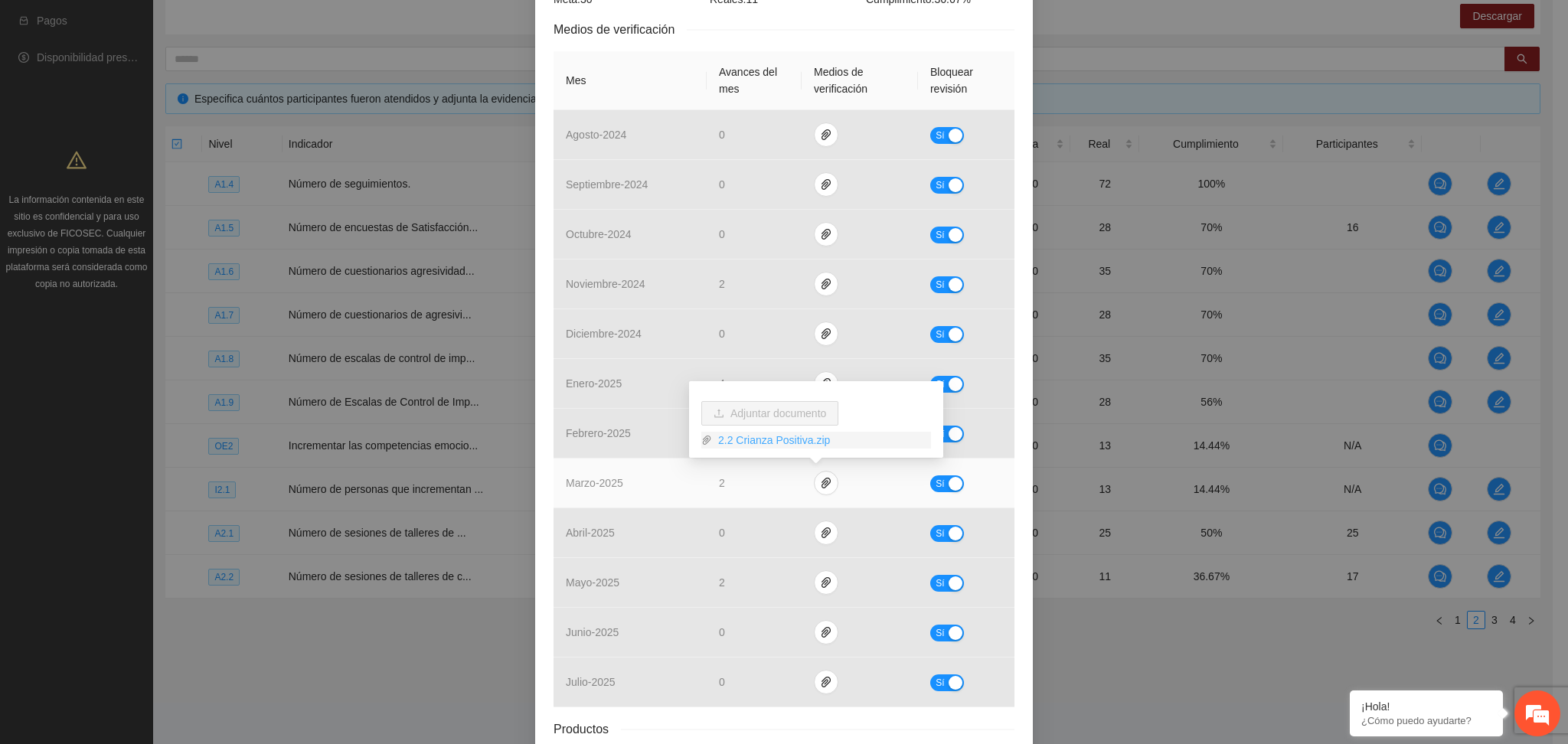
click at [765, 445] on link "2.2 Crianza Positiva.zip" at bounding box center [821, 440] width 219 height 17
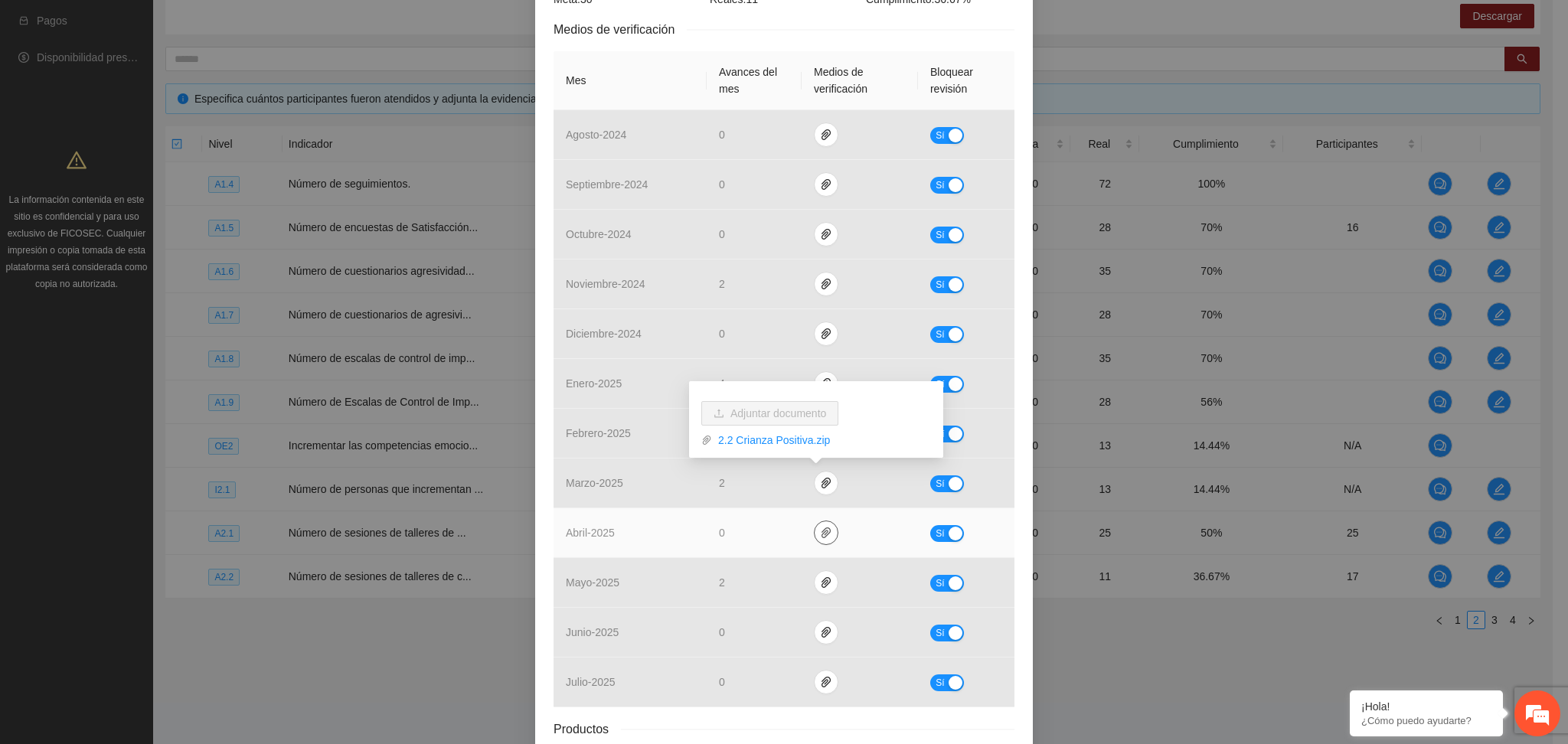
click at [821, 533] on icon "paper-clip" at bounding box center [825, 532] width 9 height 11
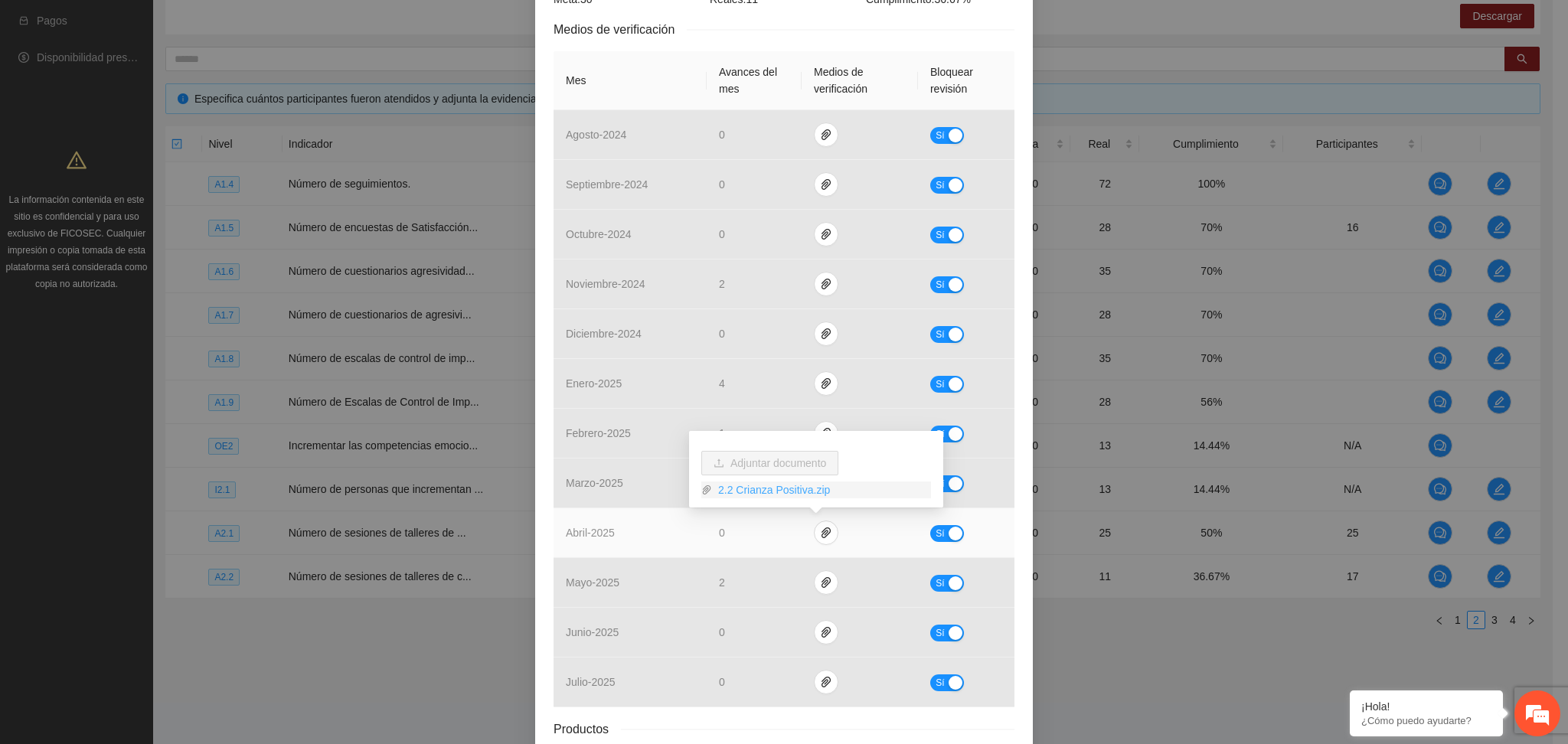
click at [778, 491] on link "2.2 Crianza Positiva.zip" at bounding box center [821, 490] width 219 height 17
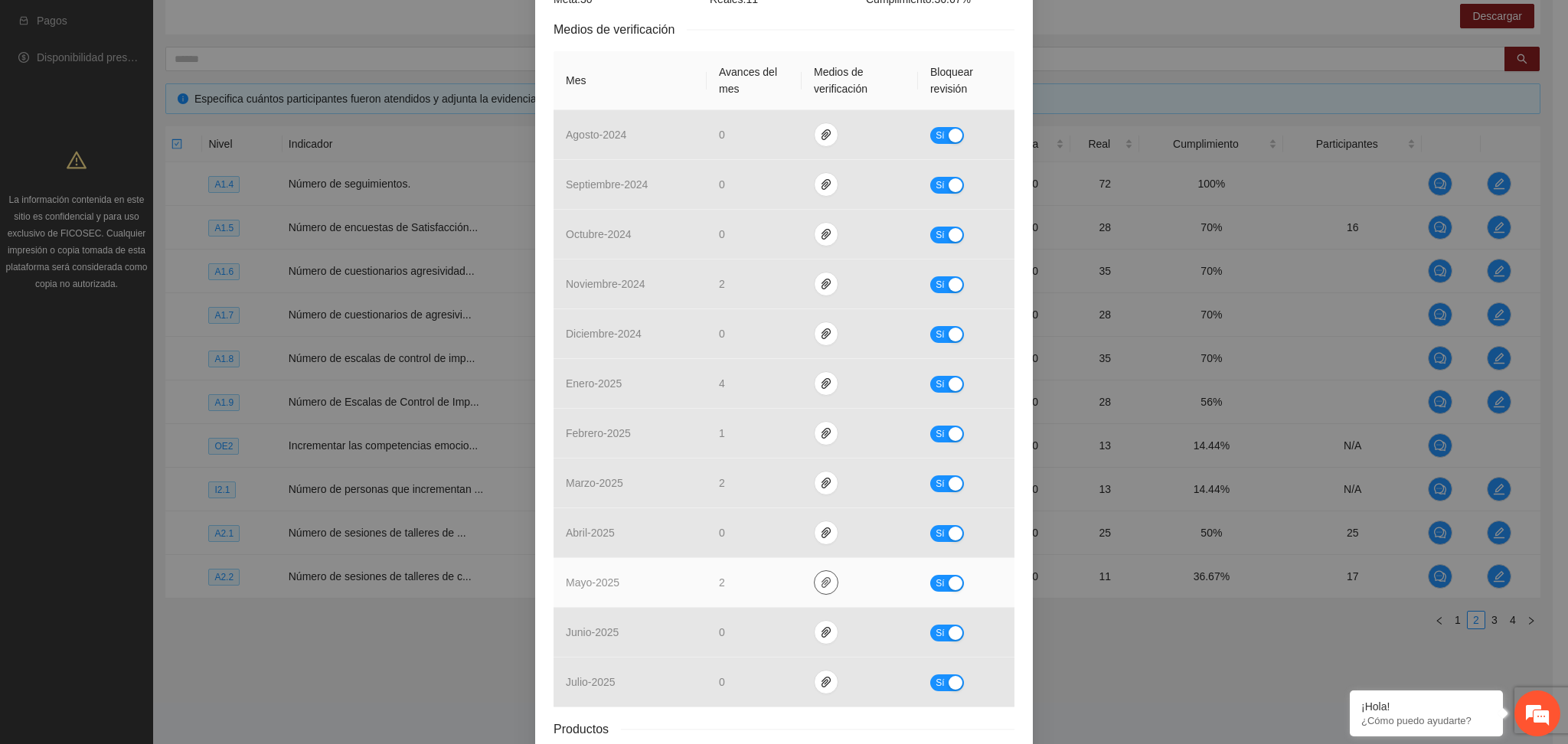
click at [816, 589] on button "button" at bounding box center [826, 582] width 24 height 24
click at [773, 540] on link "CrianzaPositiva.zip" at bounding box center [821, 539] width 219 height 17
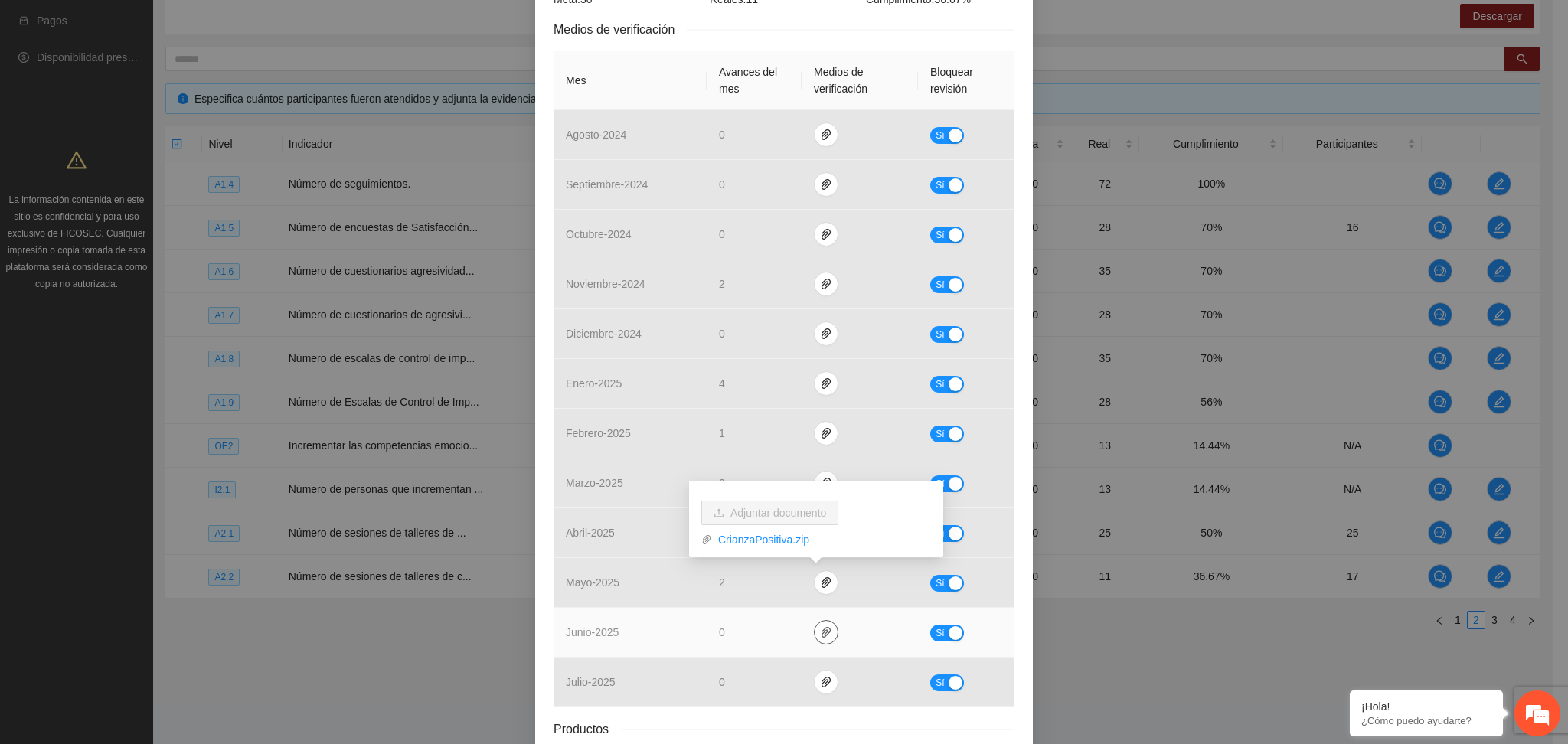
click at [820, 632] on icon "paper-clip" at bounding box center [826, 631] width 12 height 12
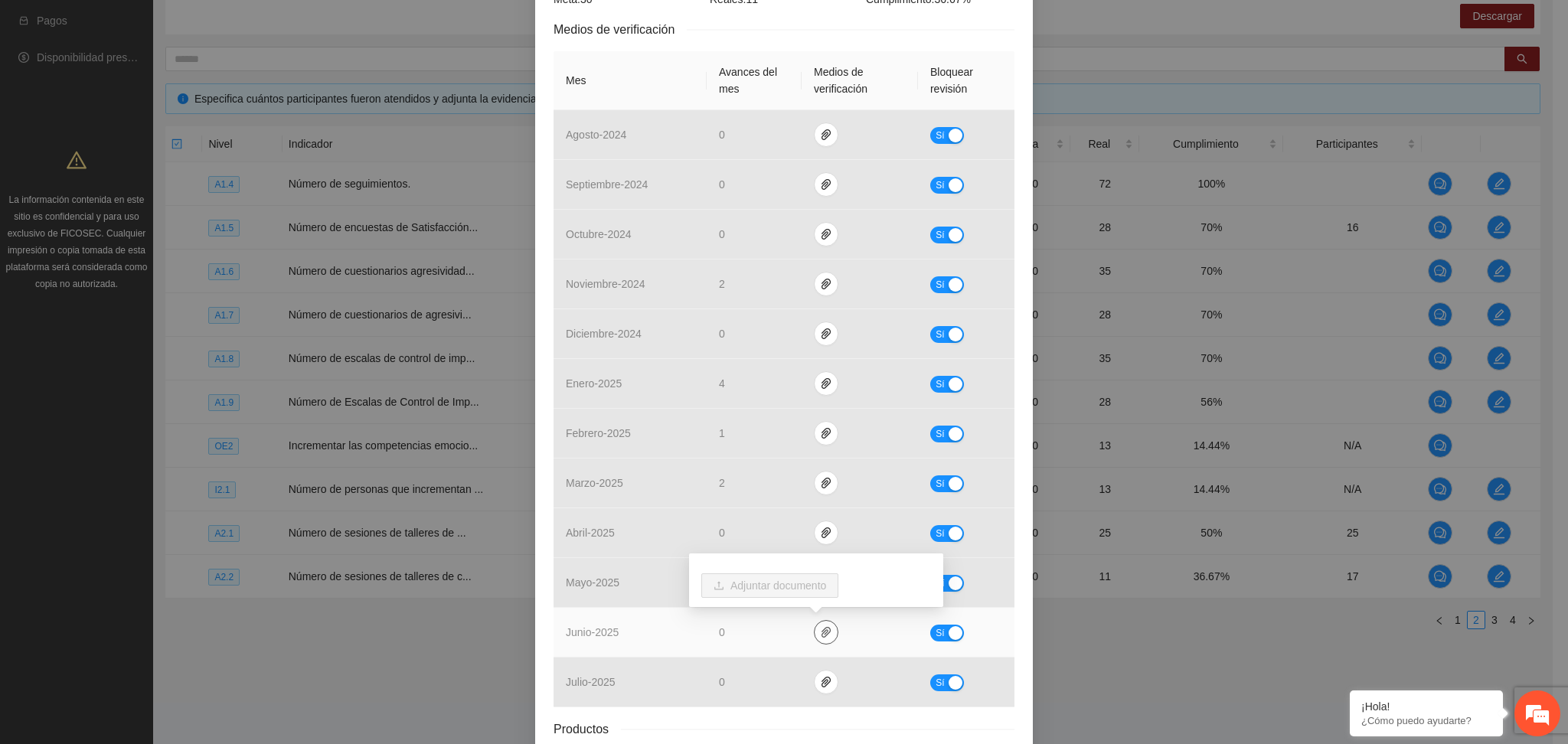
click at [820, 632] on icon "paper-clip" at bounding box center [826, 631] width 12 height 12
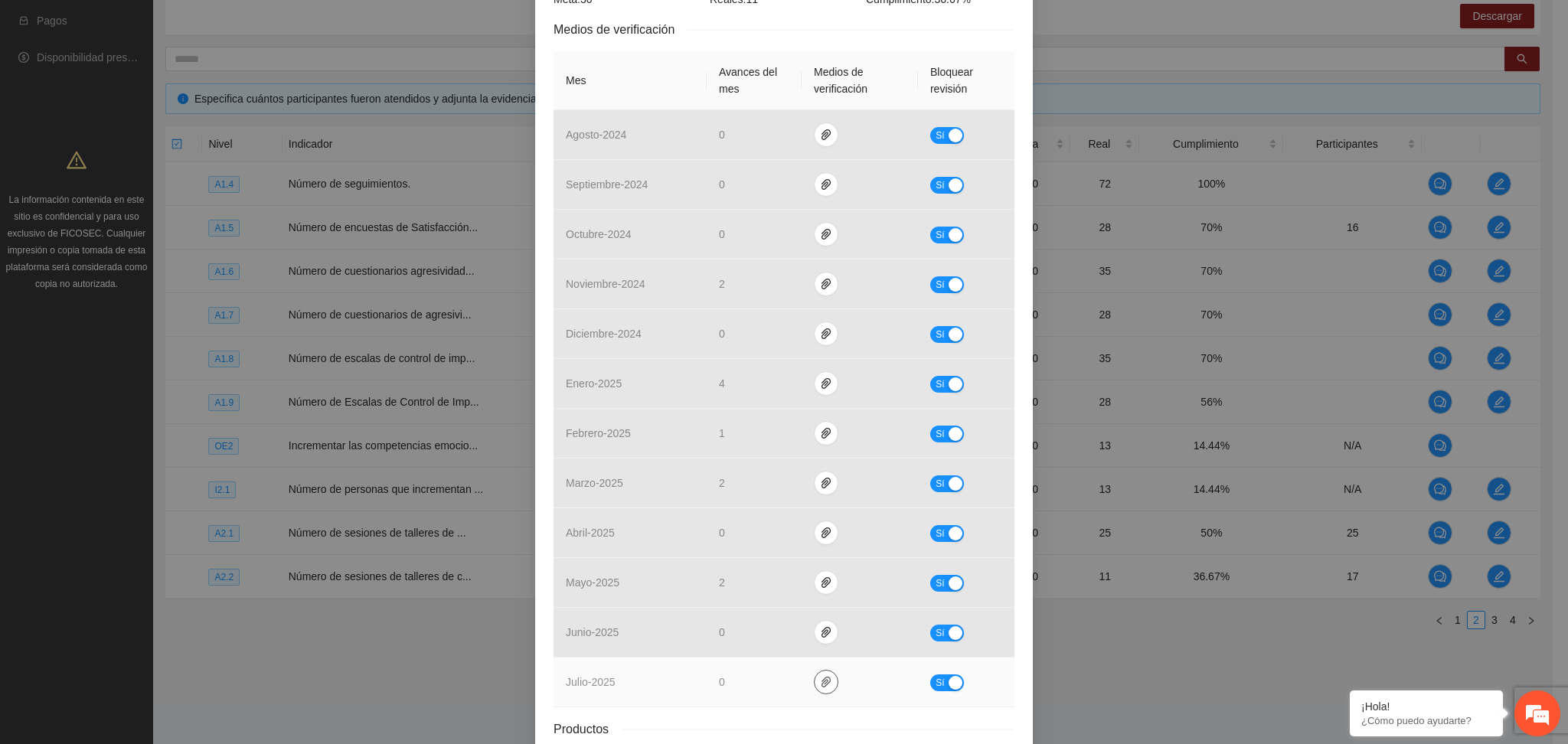
click at [820, 686] on icon "paper-clip" at bounding box center [826, 682] width 12 height 12
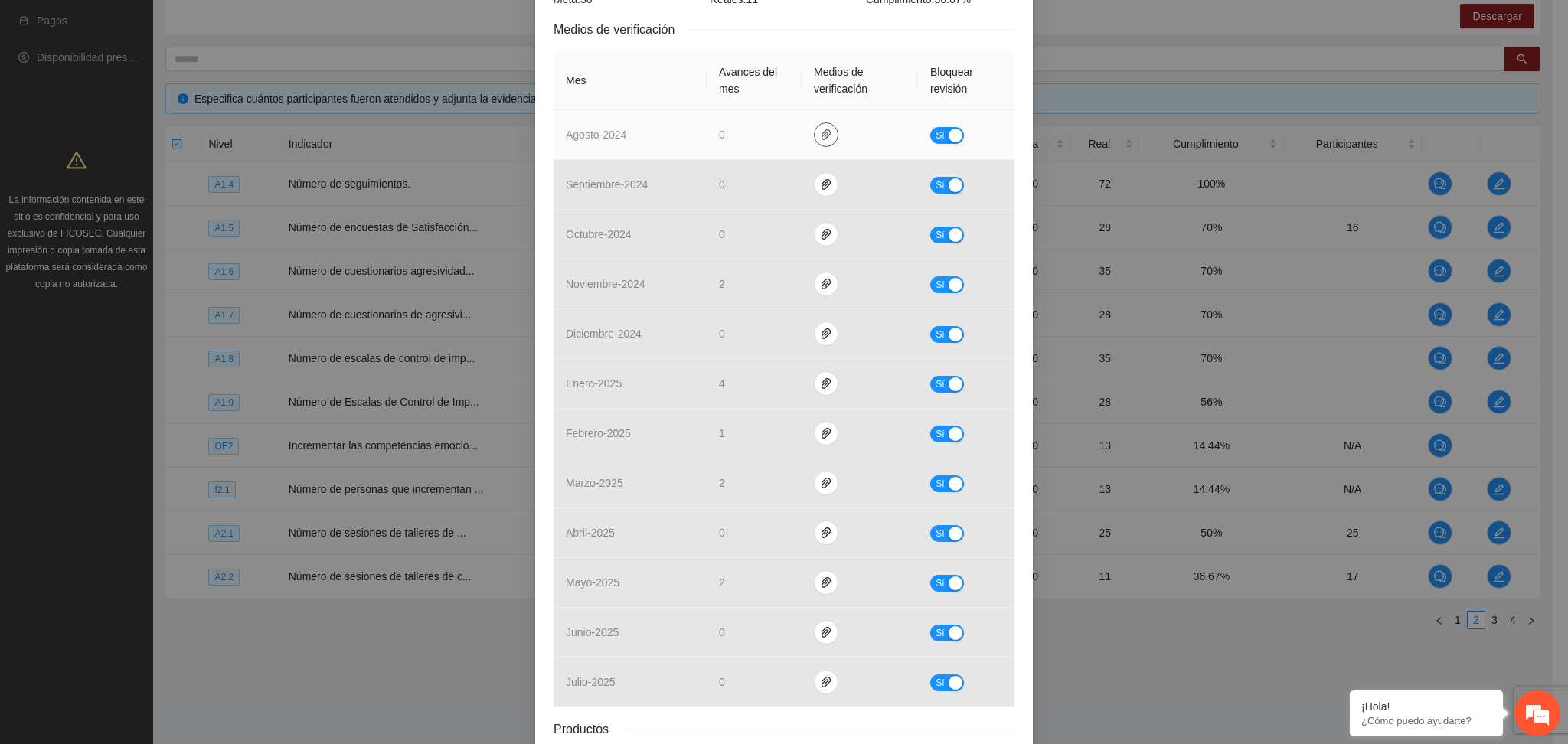
click at [820, 138] on icon "paper-clip" at bounding box center [826, 134] width 12 height 12
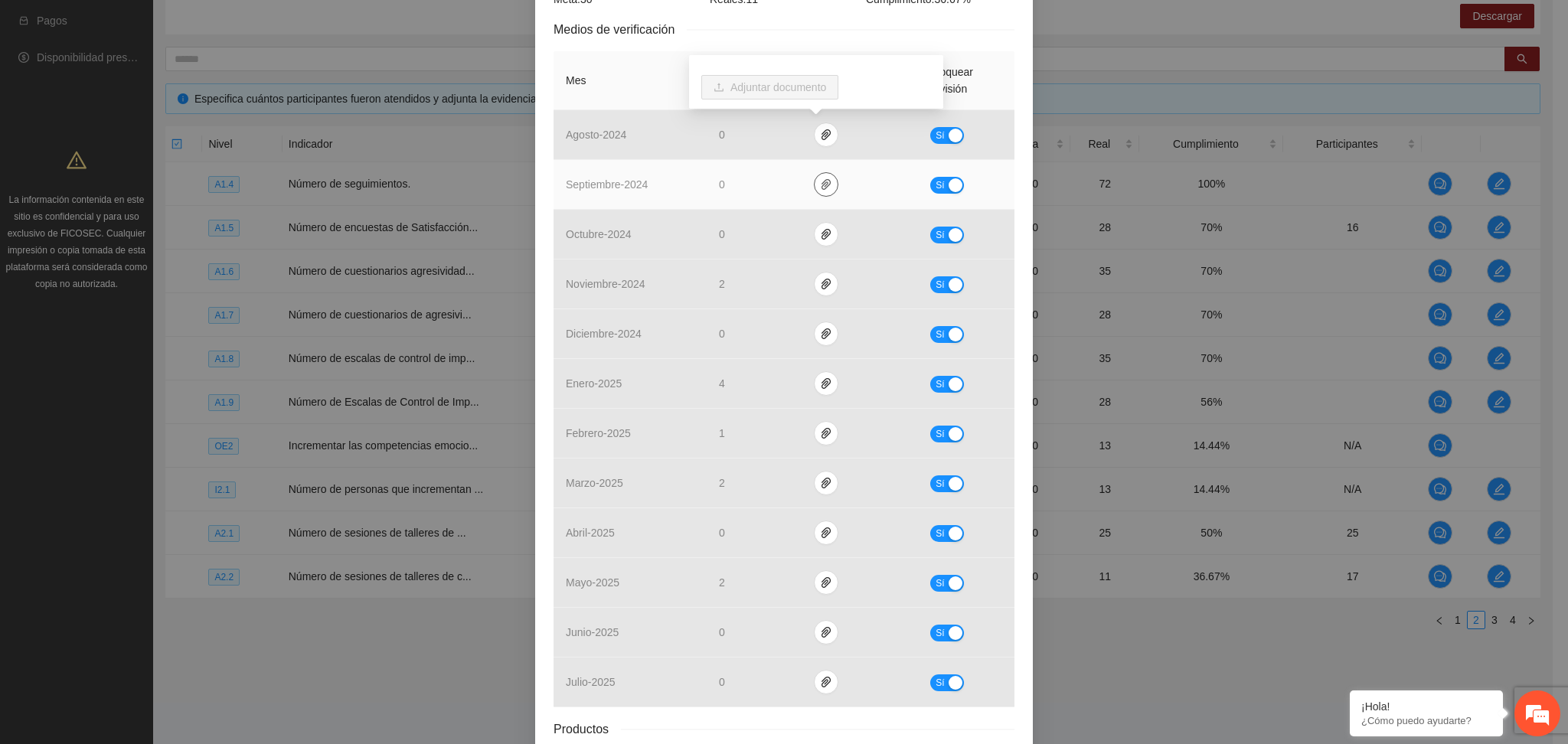
click at [820, 178] on icon "paper-clip" at bounding box center [826, 184] width 12 height 12
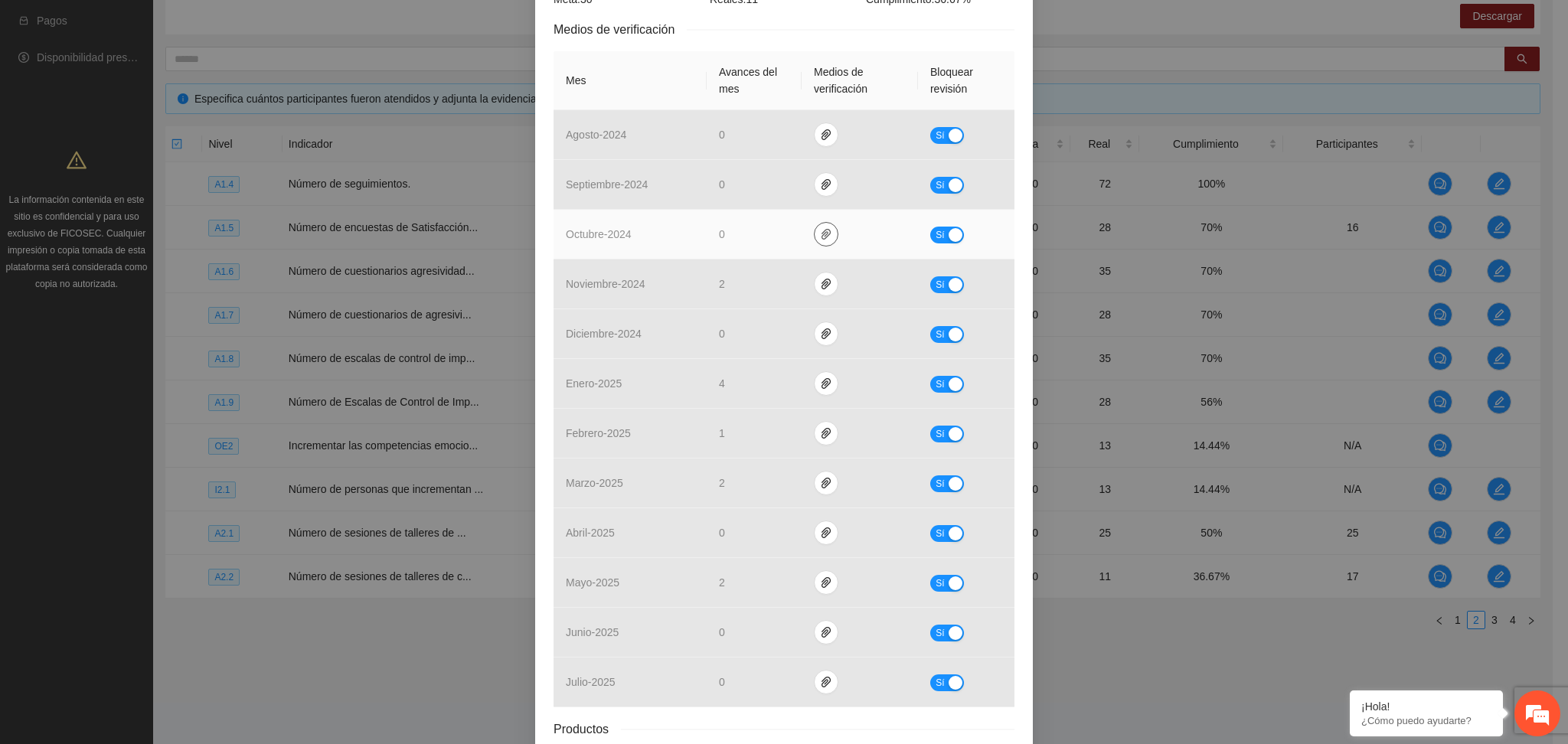
click at [808, 245] on td at bounding box center [860, 234] width 117 height 49
click at [821, 235] on icon "paper-clip" at bounding box center [825, 234] width 9 height 11
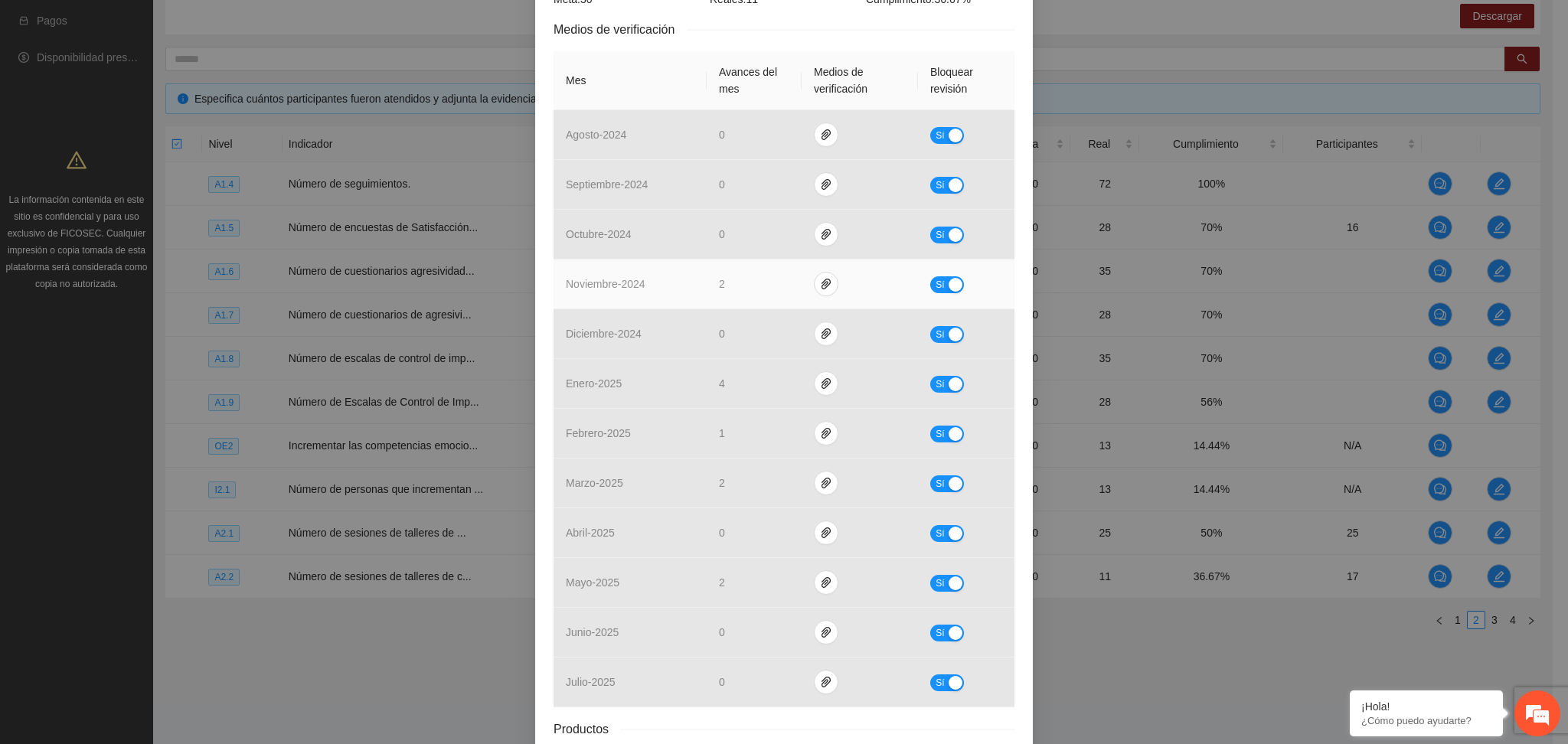
click at [803, 291] on td at bounding box center [860, 283] width 117 height 49
click at [821, 284] on icon "paper-clip" at bounding box center [825, 283] width 9 height 11
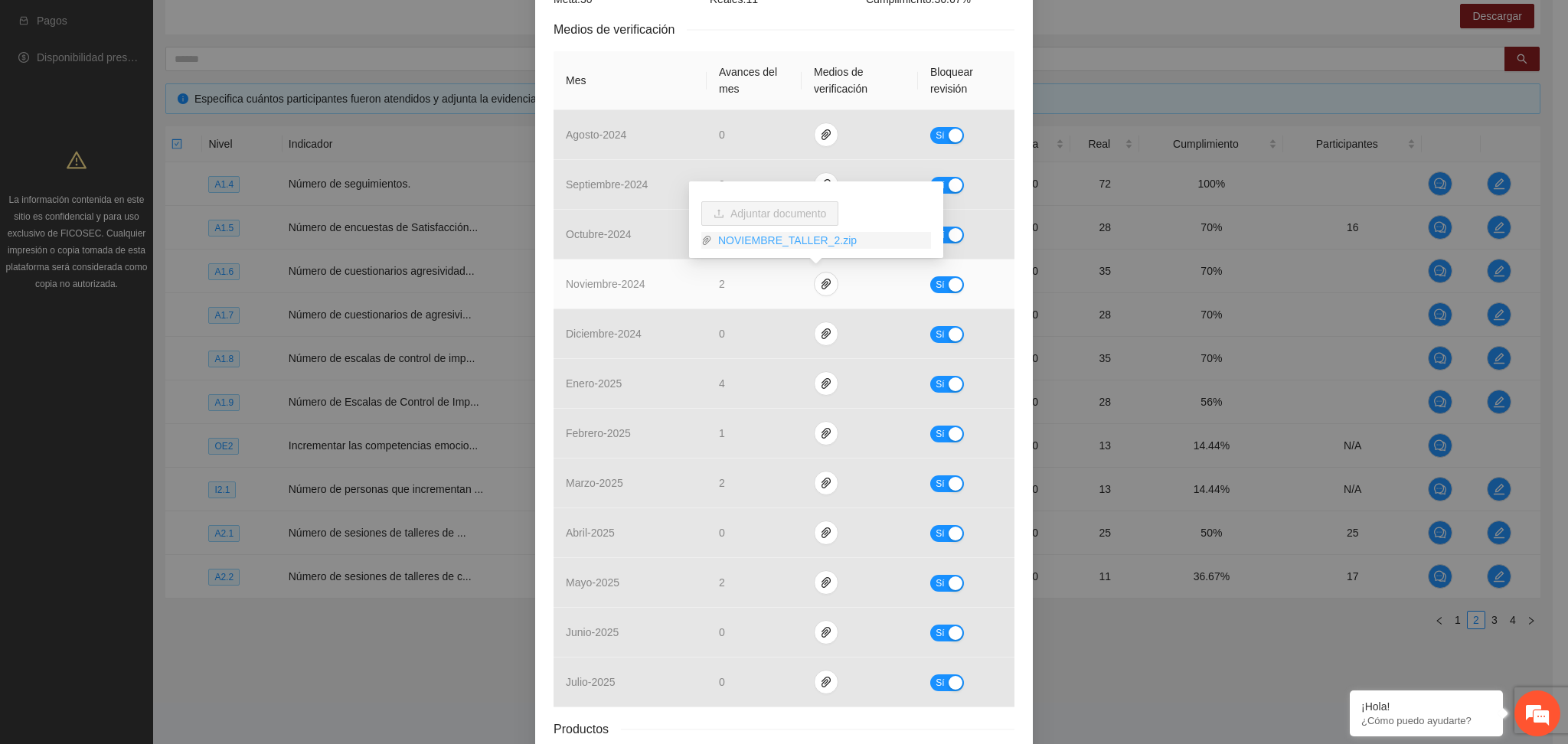
click at [754, 235] on link "NOVIEMBRE_TALLER_2.zip" at bounding box center [821, 240] width 219 height 17
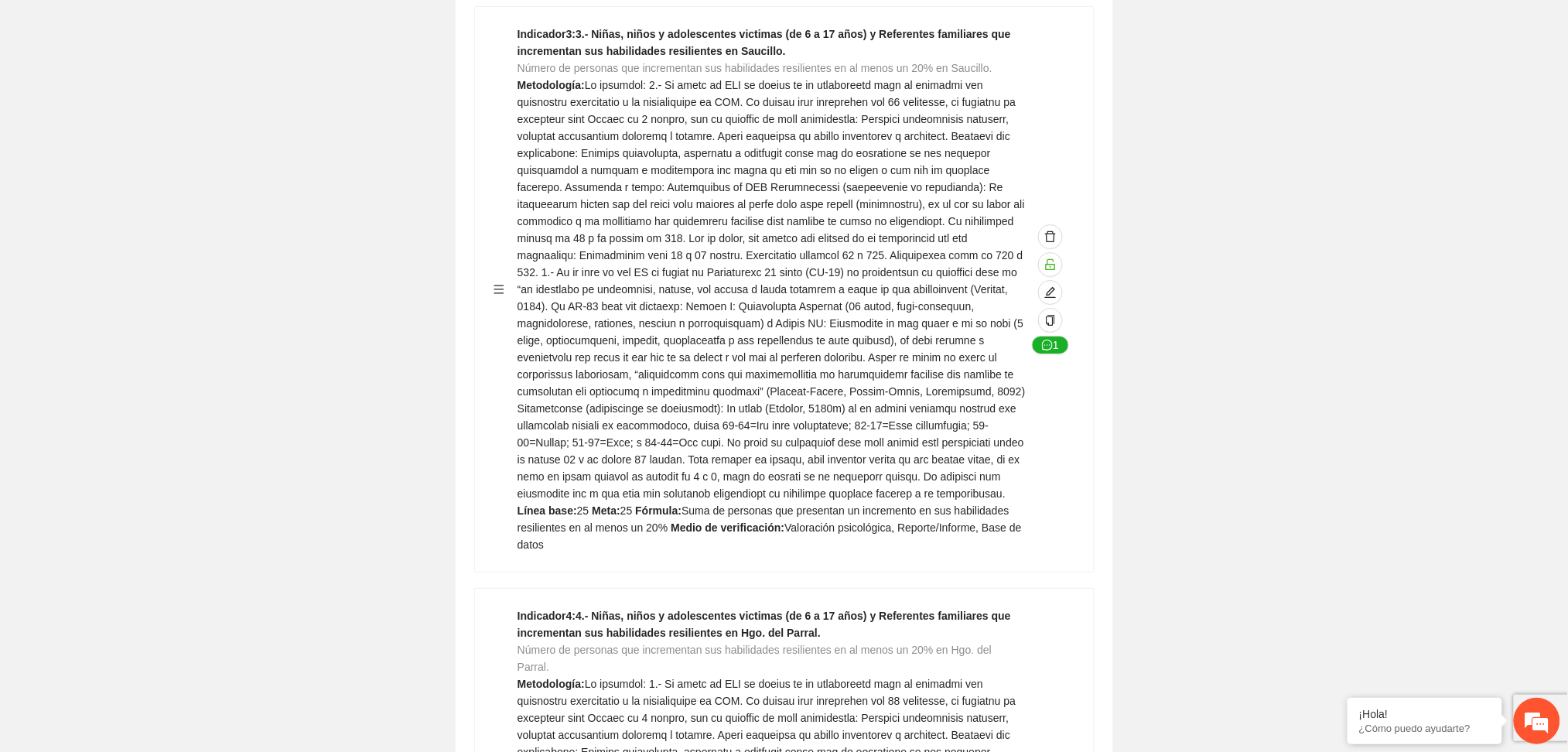
scroll to position [3891, 0]
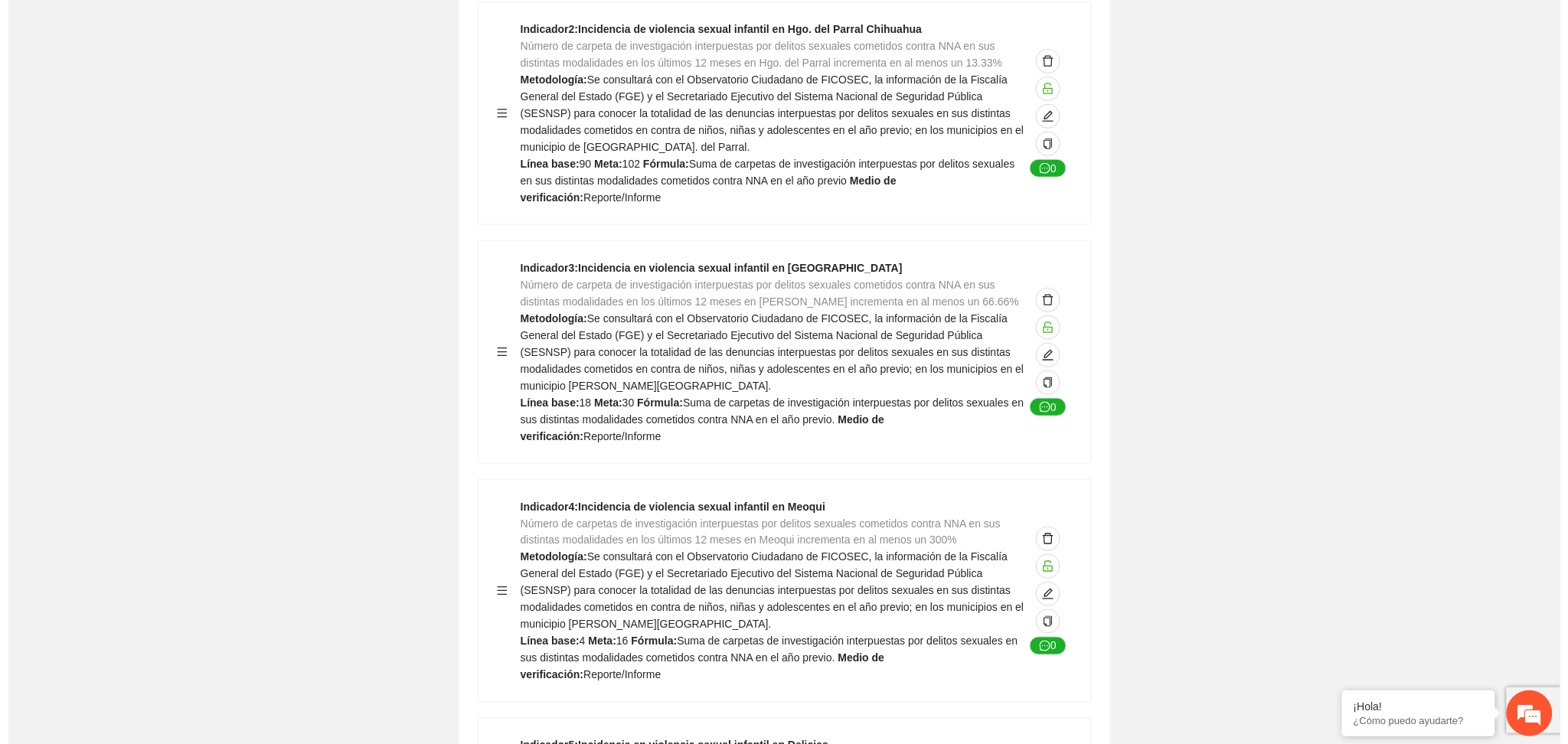
scroll to position [0, 0]
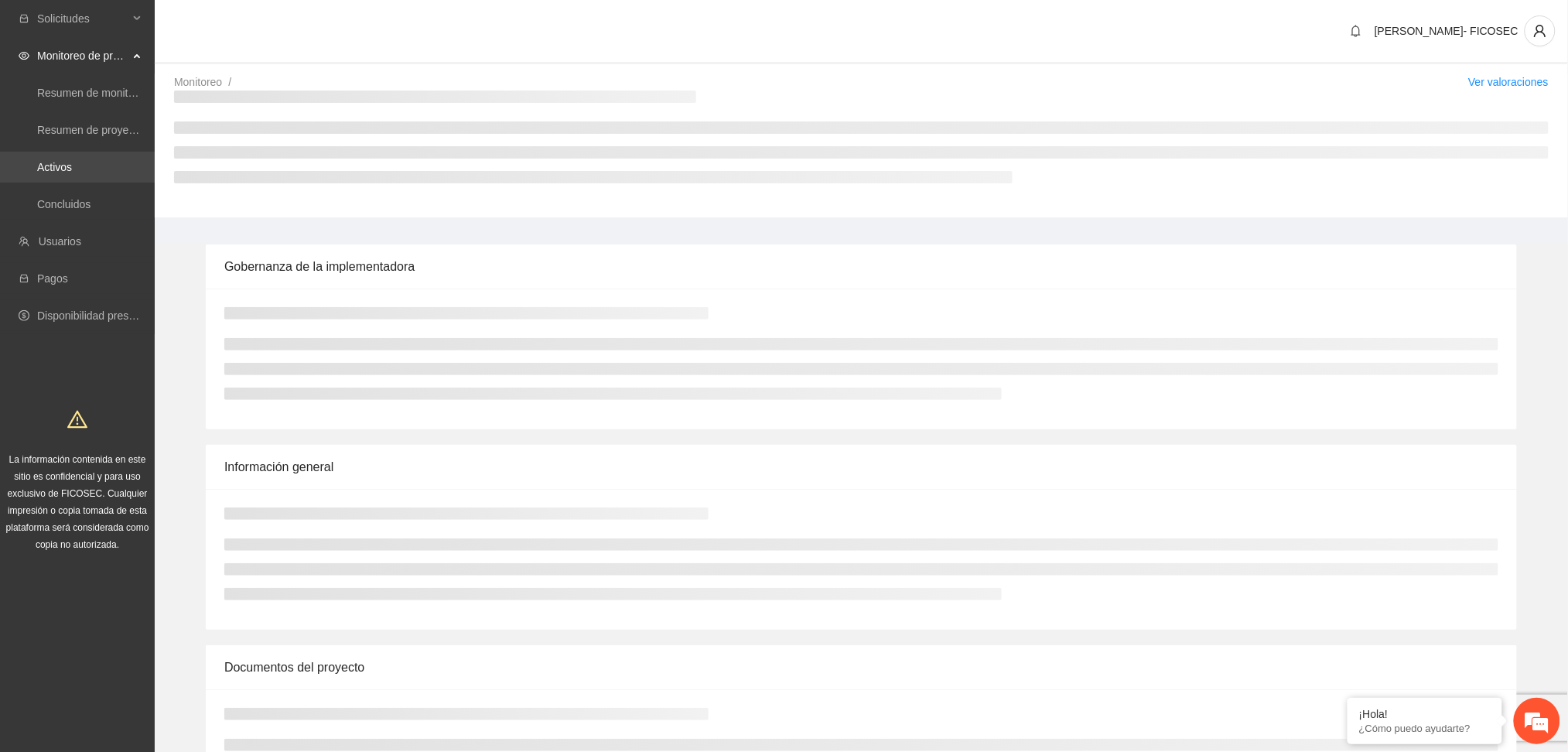
click at [72, 172] on link "Activos" at bounding box center [54, 167] width 35 height 12
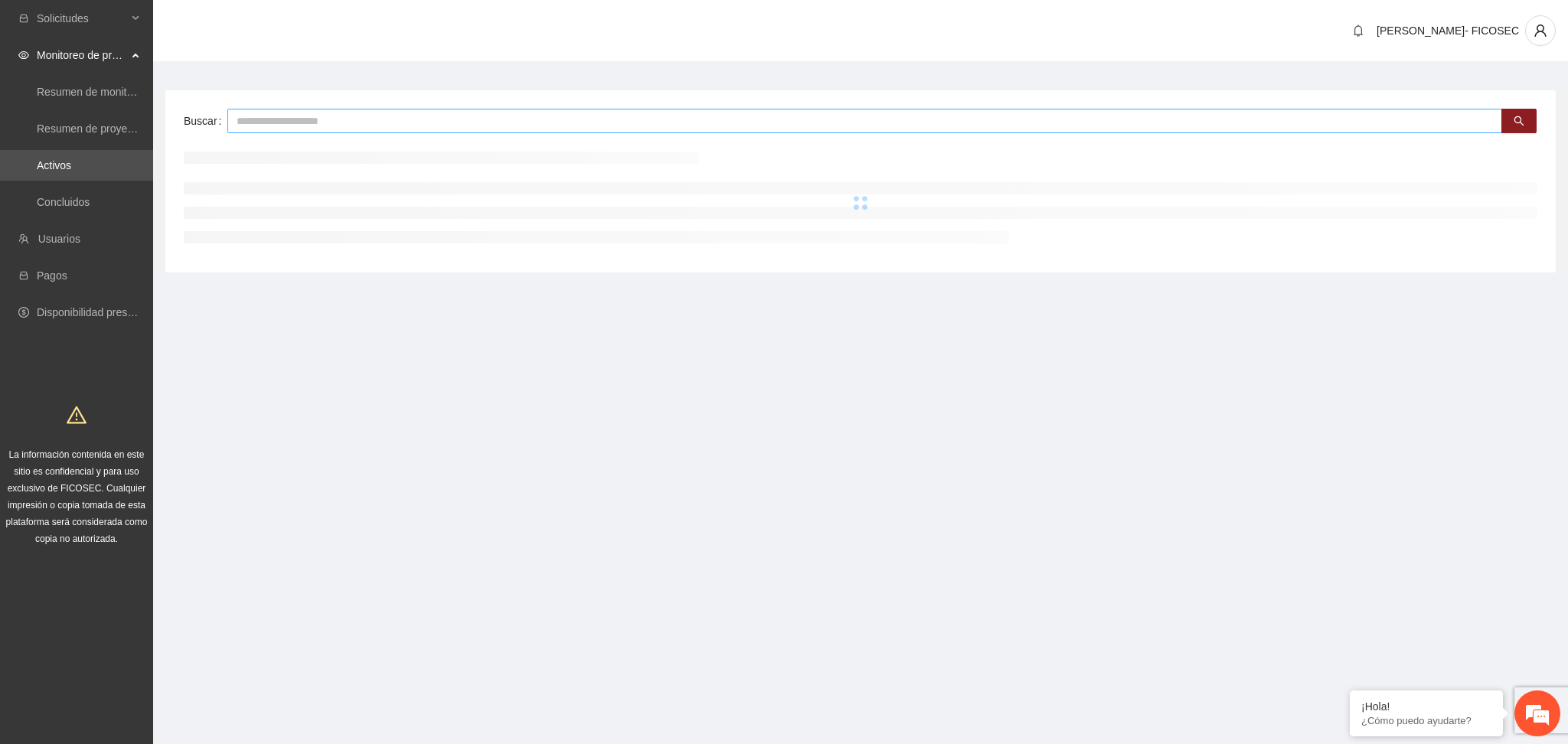
click at [275, 121] on input "text" at bounding box center [865, 121] width 1275 height 24
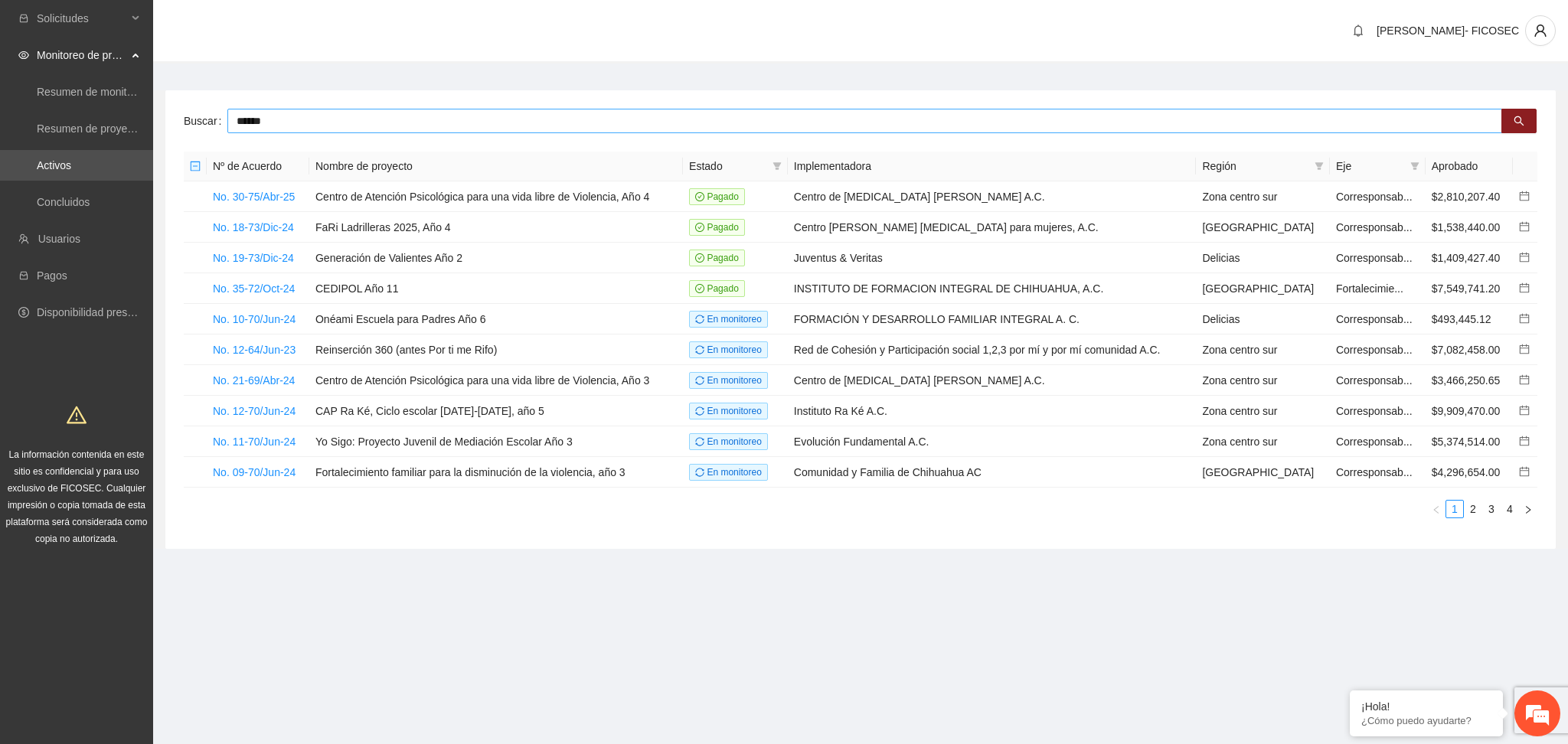
type input "******"
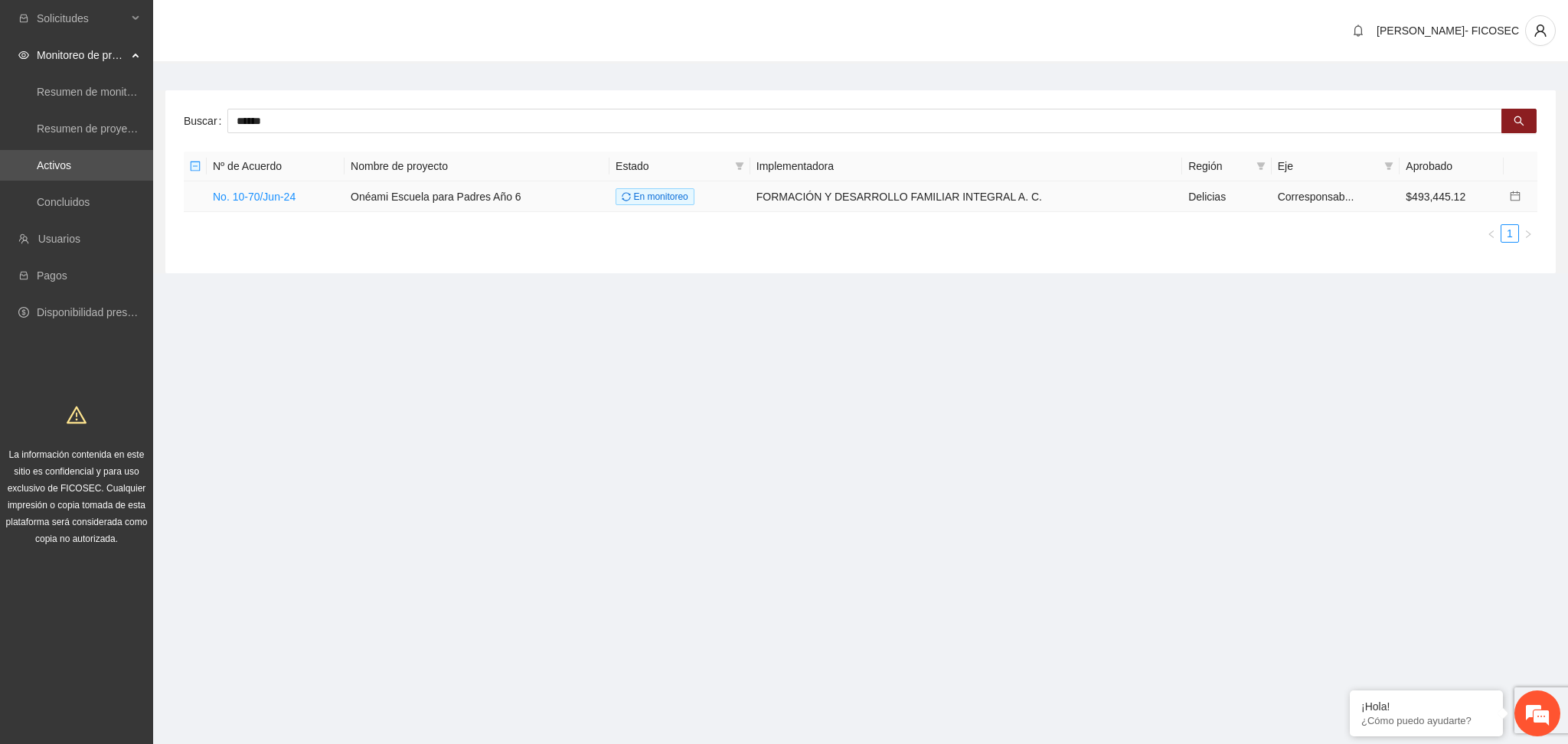
click at [266, 202] on td "No. 10-70/Jun-24" at bounding box center [275, 197] width 138 height 31
click at [255, 195] on link "No. 10-70/Jun-24" at bounding box center [254, 196] width 83 height 12
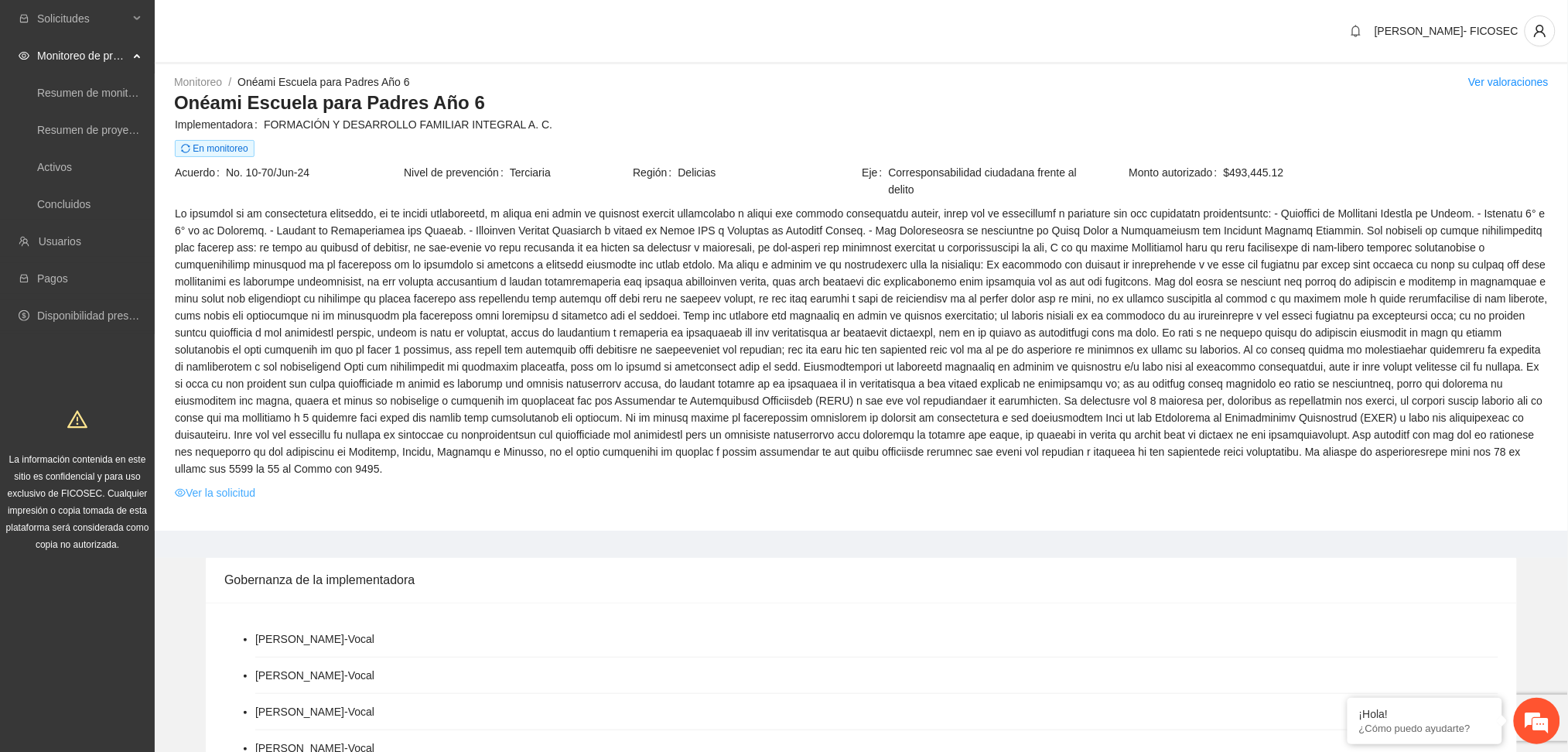
click at [233, 484] on link "Ver la solicitud" at bounding box center [215, 493] width 80 height 17
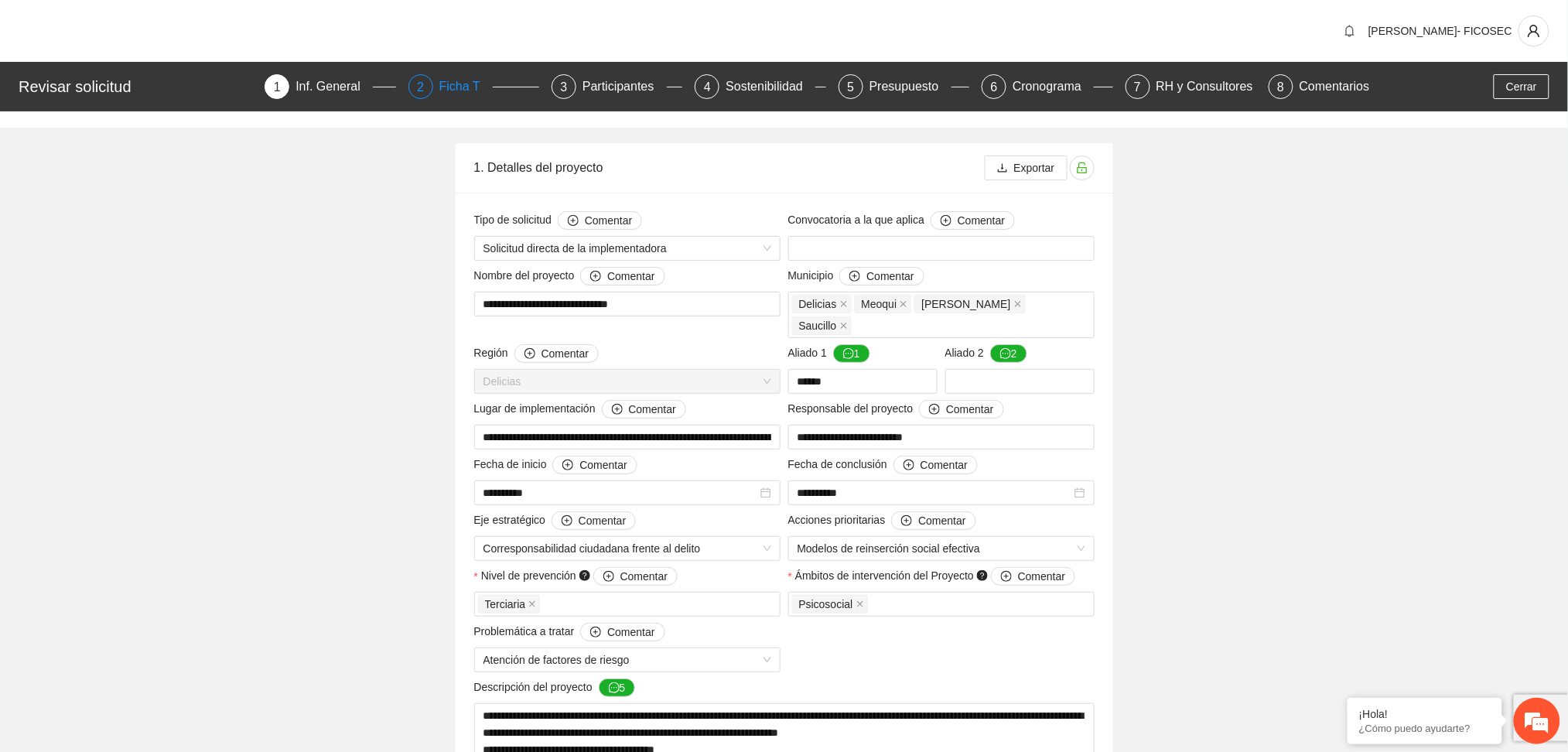
click at [462, 96] on div "Ficha T" at bounding box center [466, 87] width 53 height 25
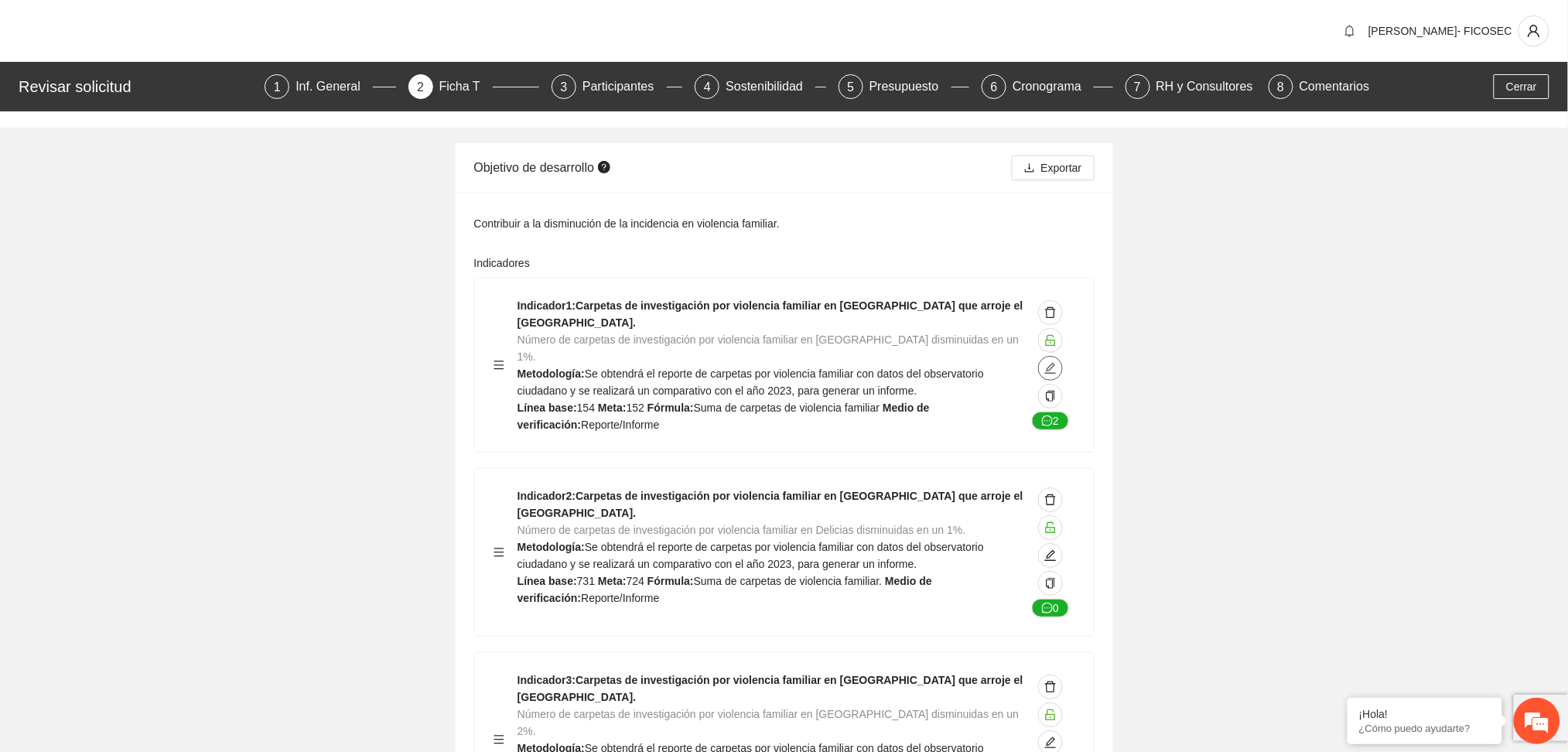
click at [1052, 365] on icon "edit" at bounding box center [1050, 367] width 11 height 11
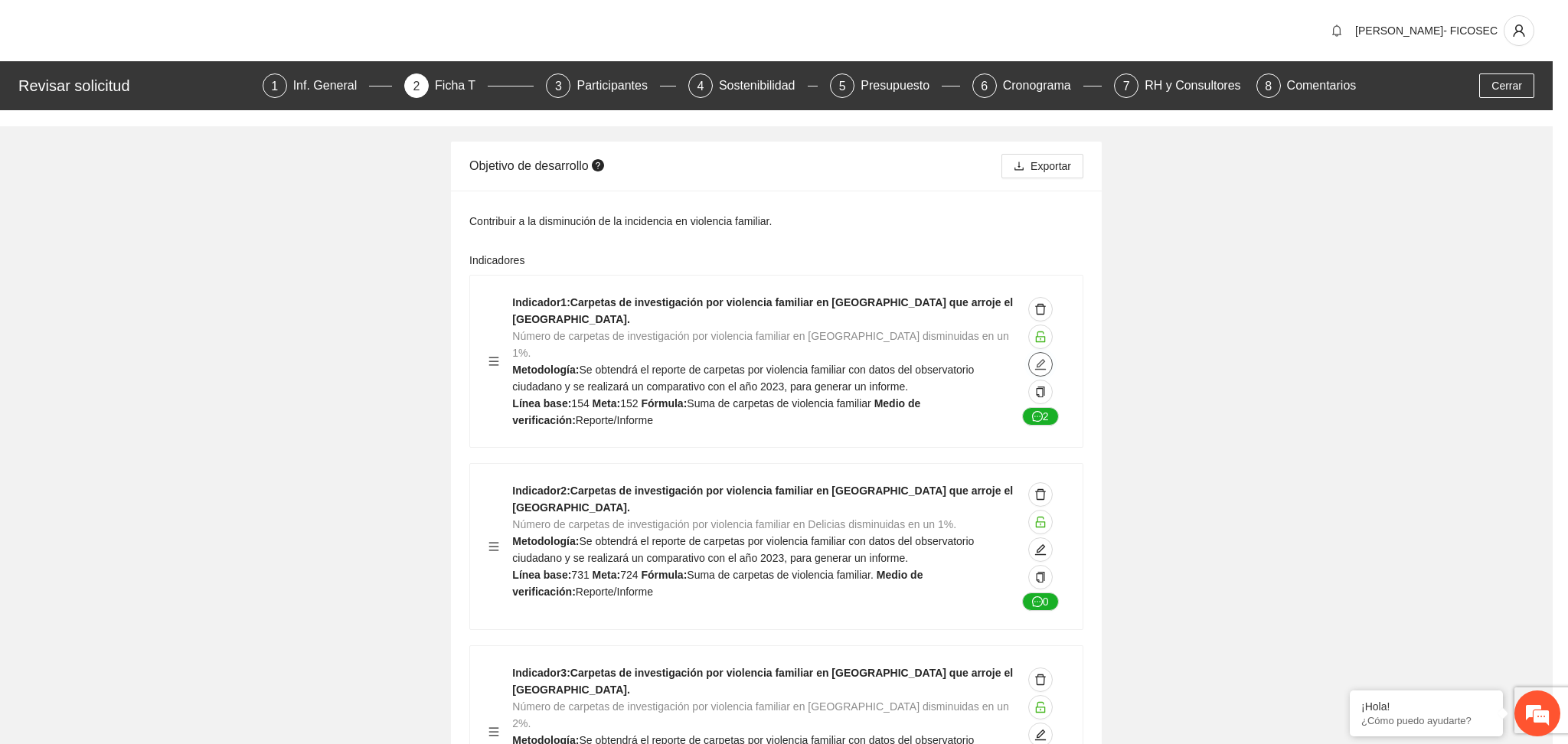
type textarea "***"
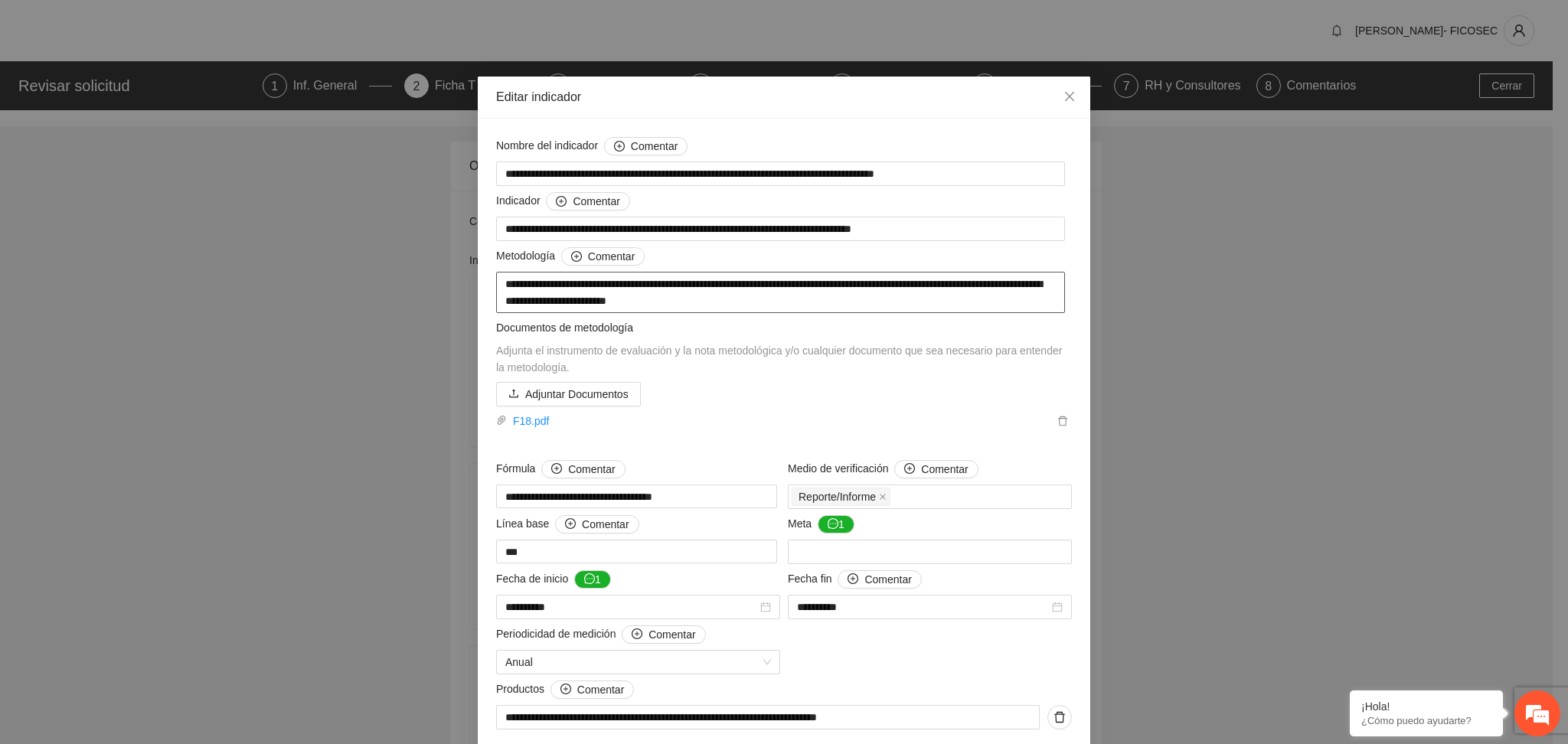
drag, startPoint x: 573, startPoint y: 283, endPoint x: 689, endPoint y: 283, distance: 116.0
click at [688, 283] on textarea "**********" at bounding box center [781, 292] width 569 height 41
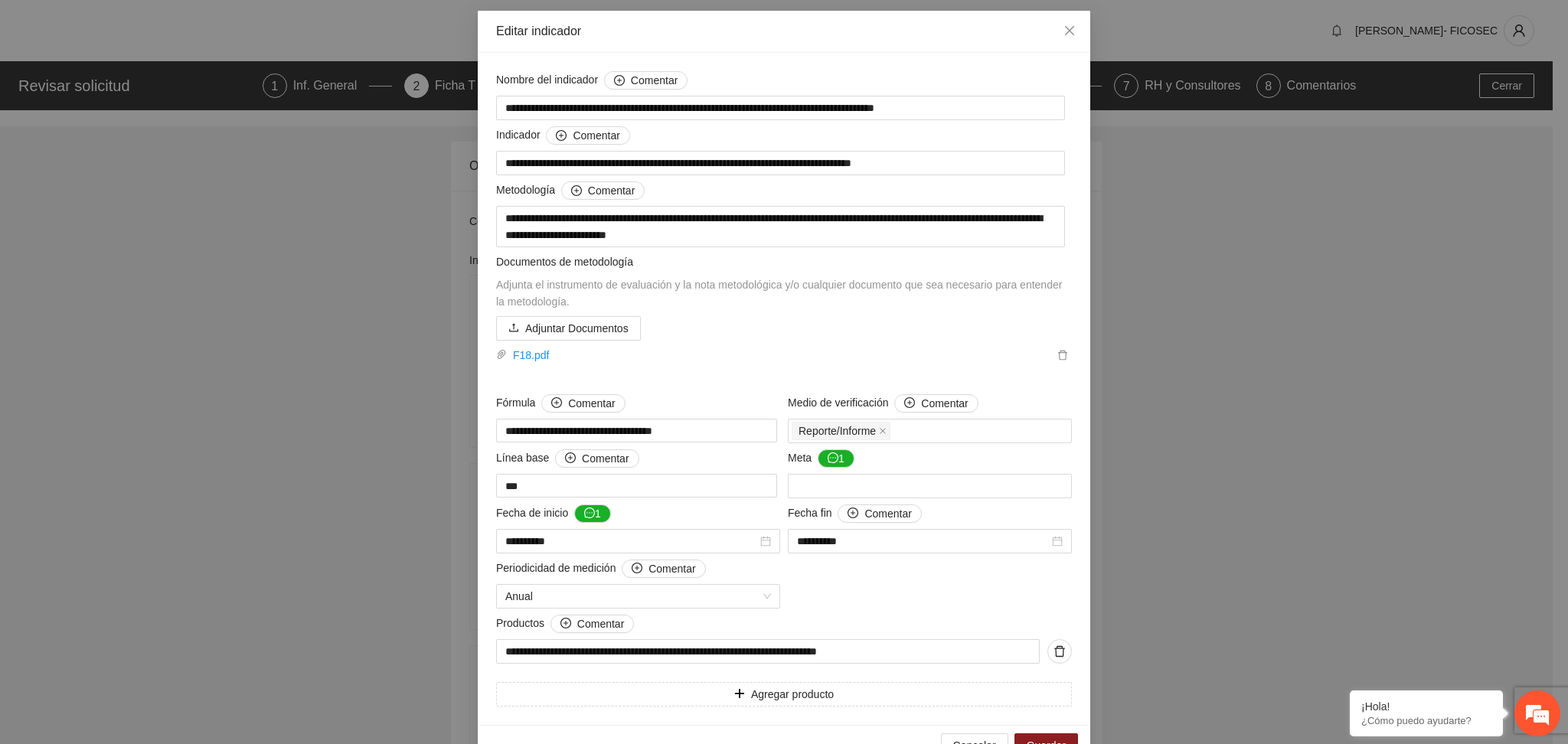
scroll to position [102, 0]
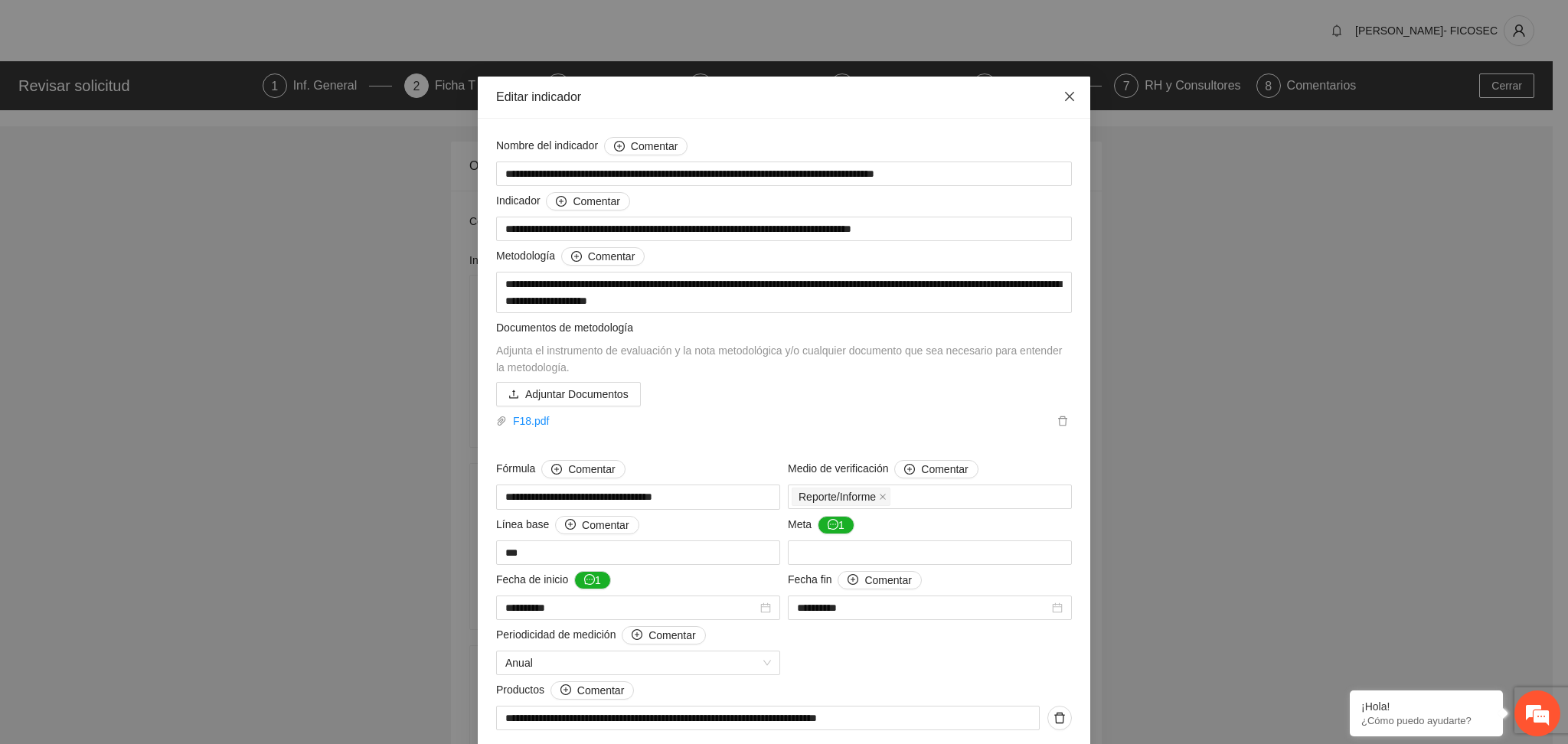
click at [1067, 102] on icon "close" at bounding box center [1069, 96] width 12 height 12
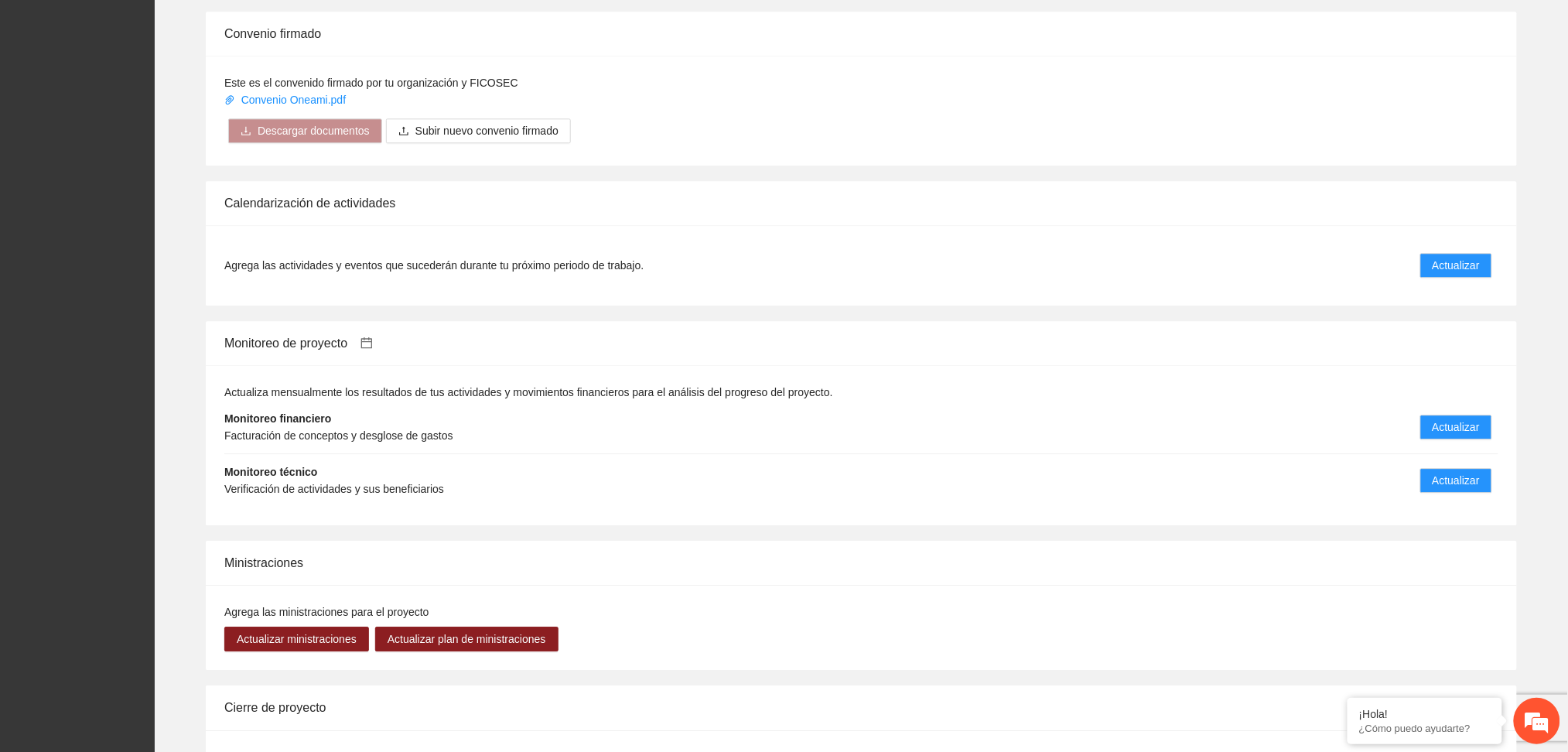
scroll to position [1340, 0]
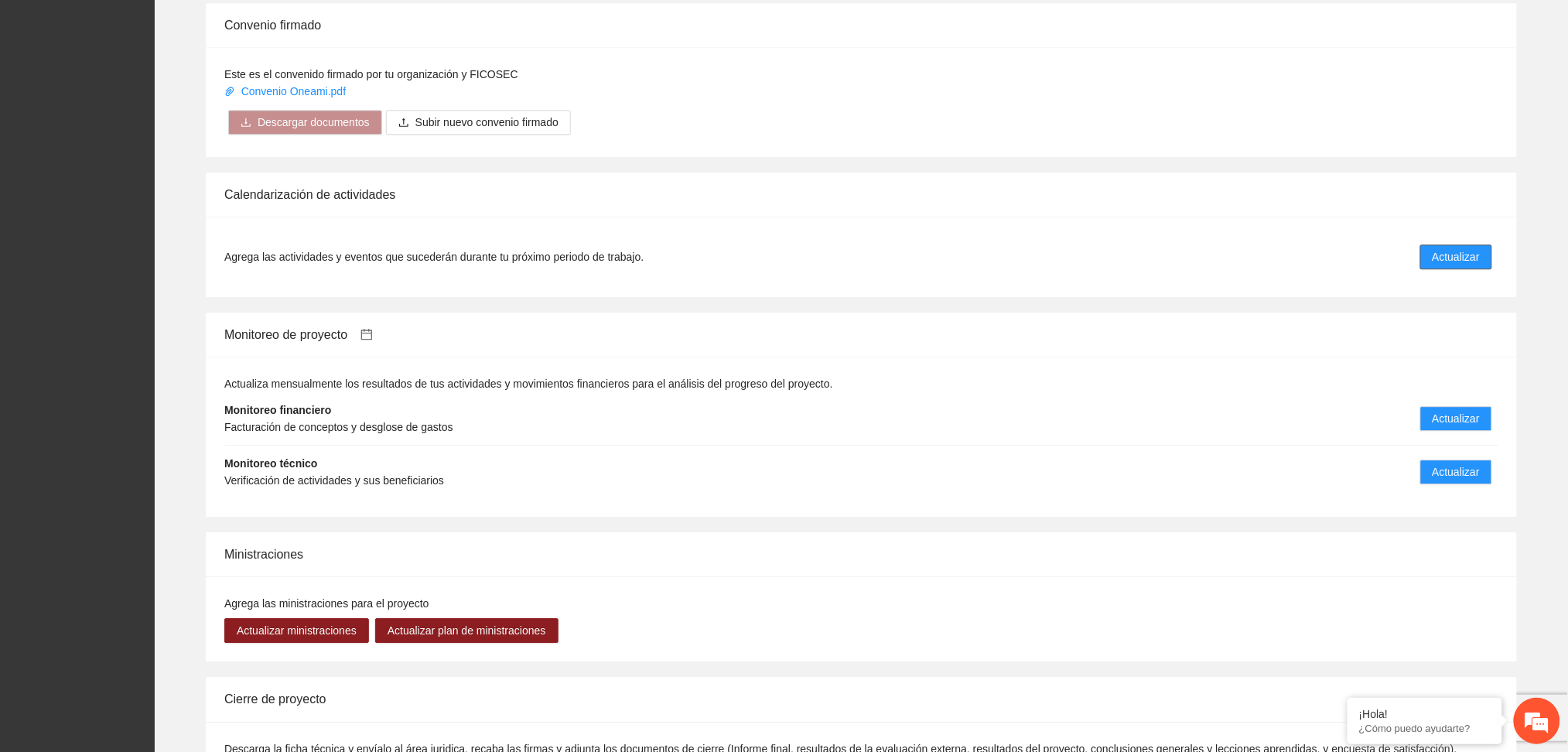
click at [1427, 245] on button "Actualizar" at bounding box center [1457, 257] width 72 height 25
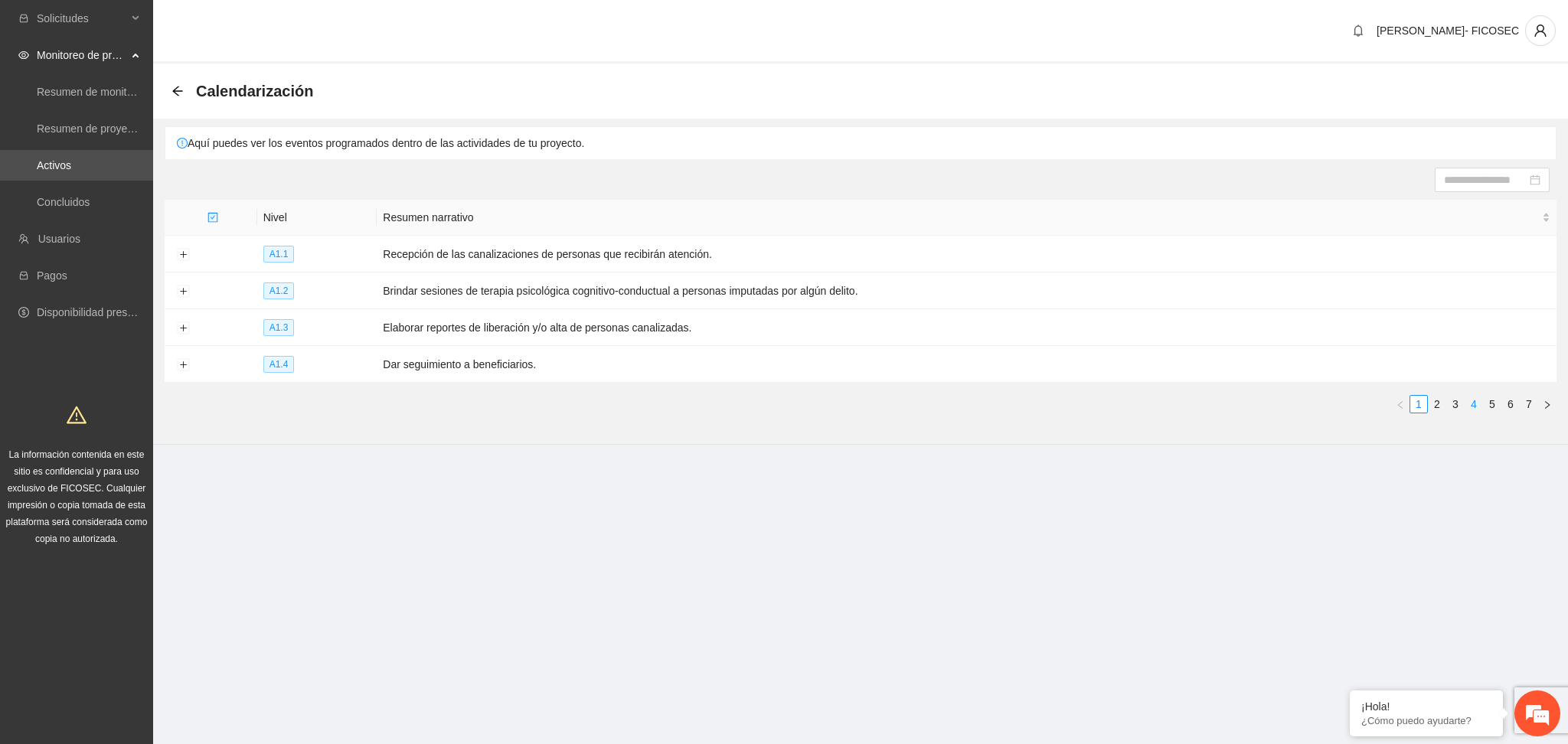
click at [1472, 408] on link "4" at bounding box center [1473, 404] width 17 height 17
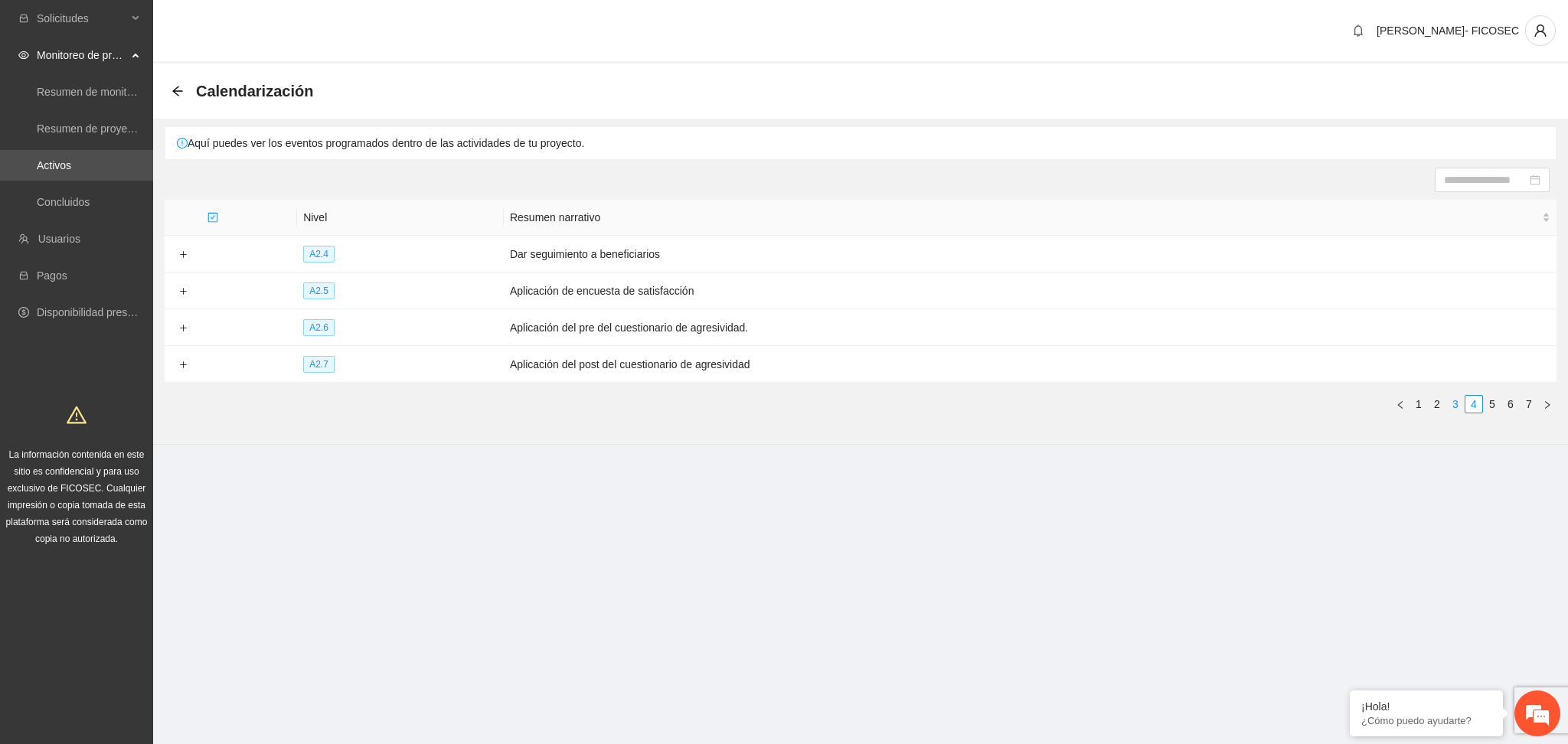
click at [1447, 405] on link "3" at bounding box center [1455, 404] width 17 height 17
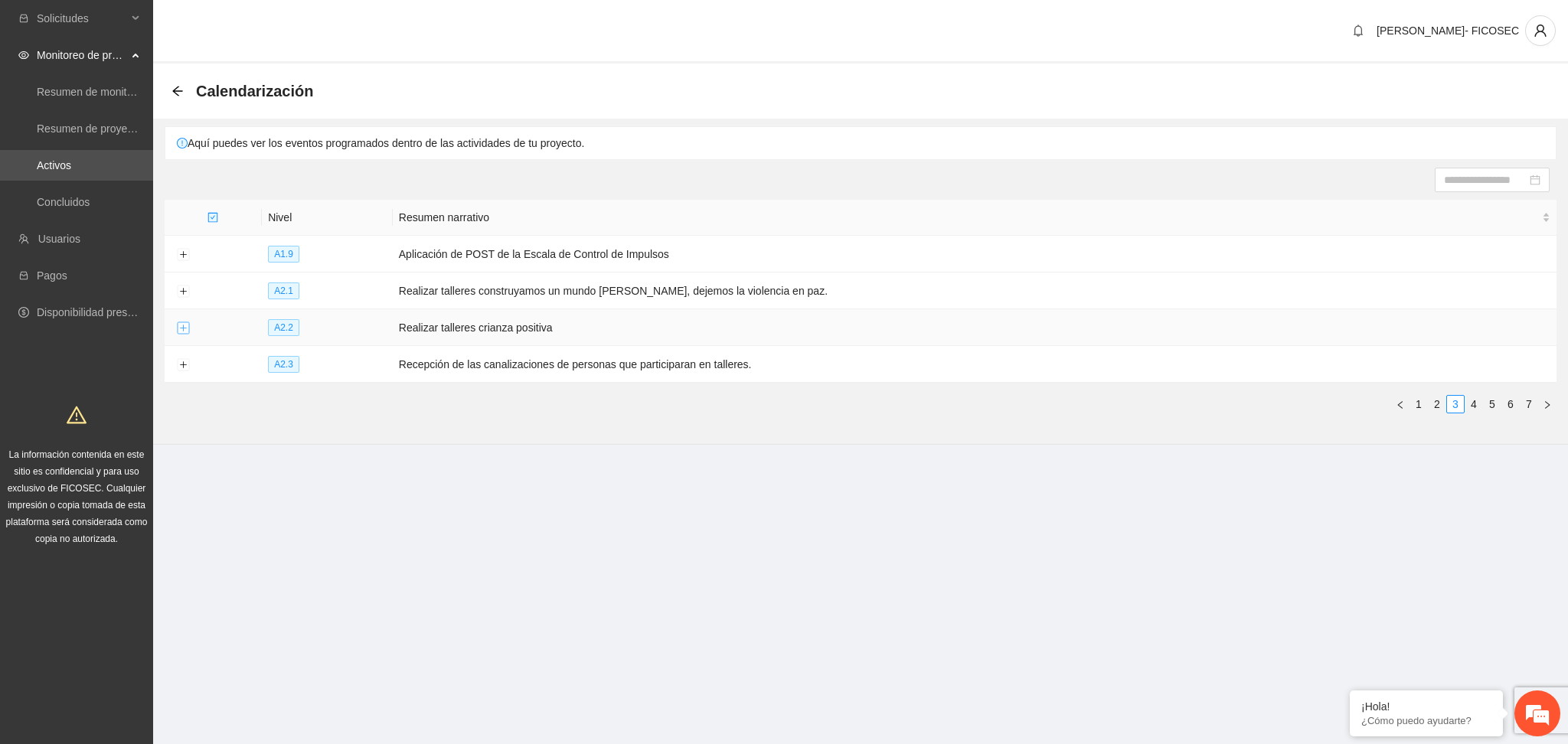
click at [177, 328] on button "Expand row" at bounding box center [182, 328] width 12 height 12
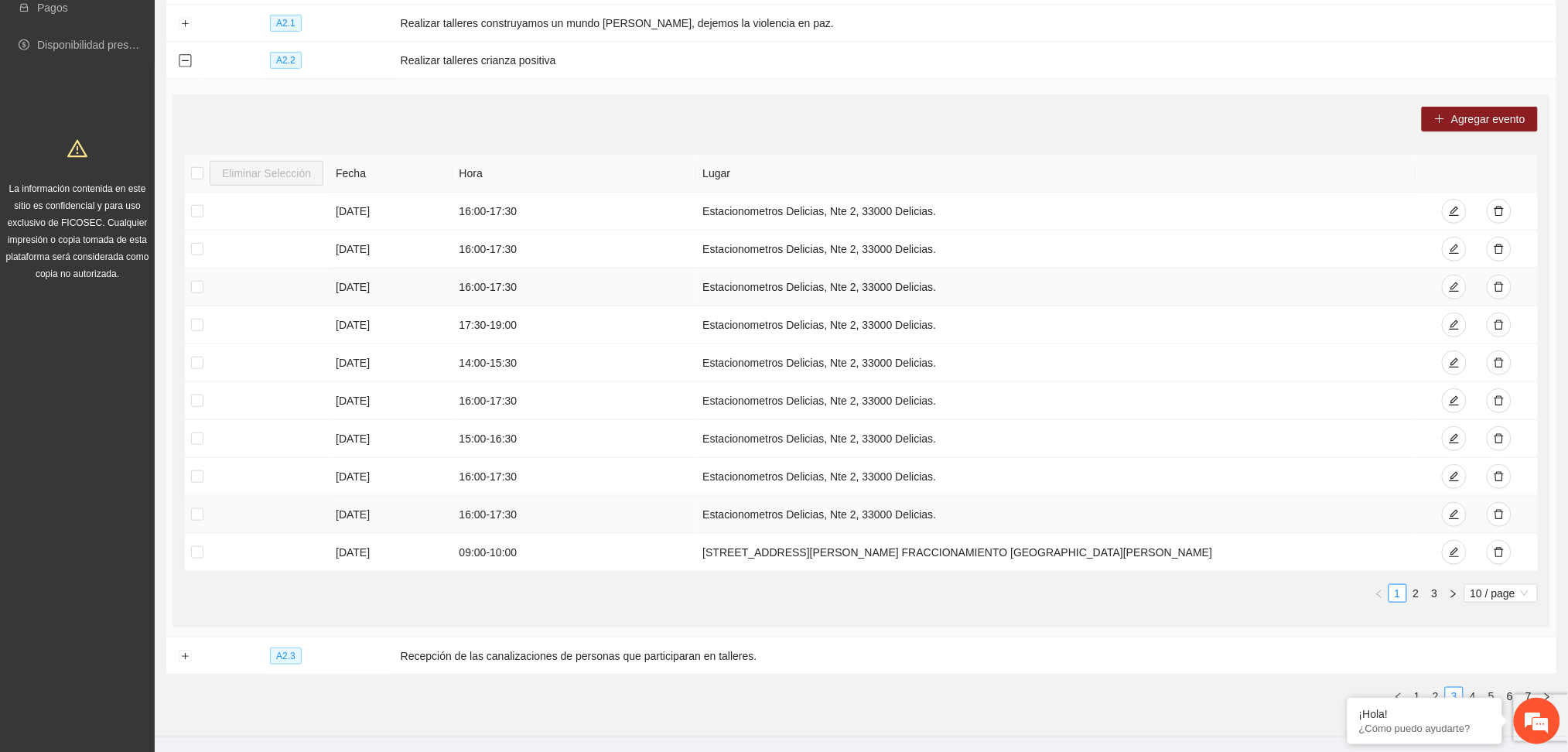
scroll to position [318, 0]
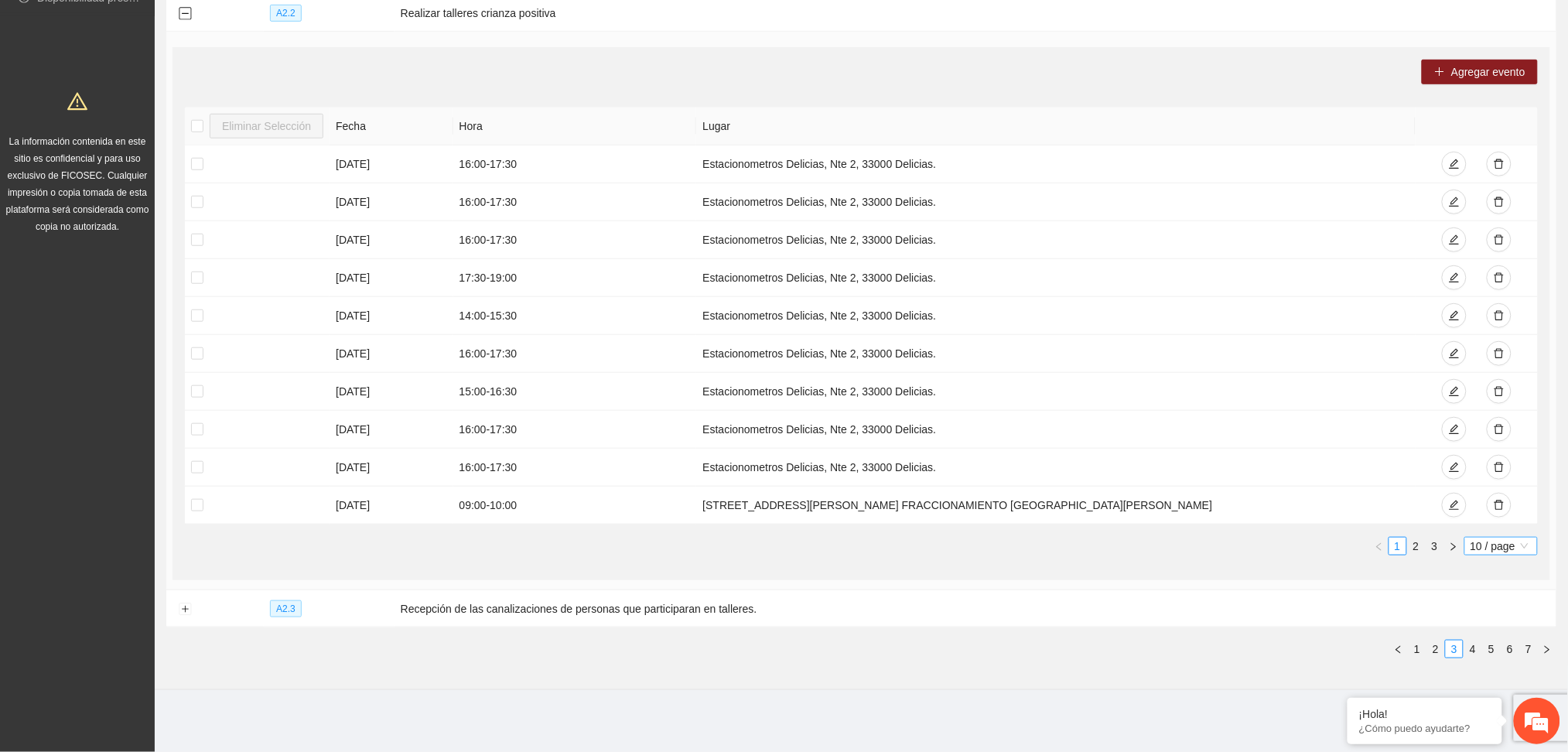
click at [1508, 547] on span "10 / page" at bounding box center [1501, 546] width 61 height 17
click at [1512, 651] on div "100 / page" at bounding box center [1502, 648] width 56 height 17
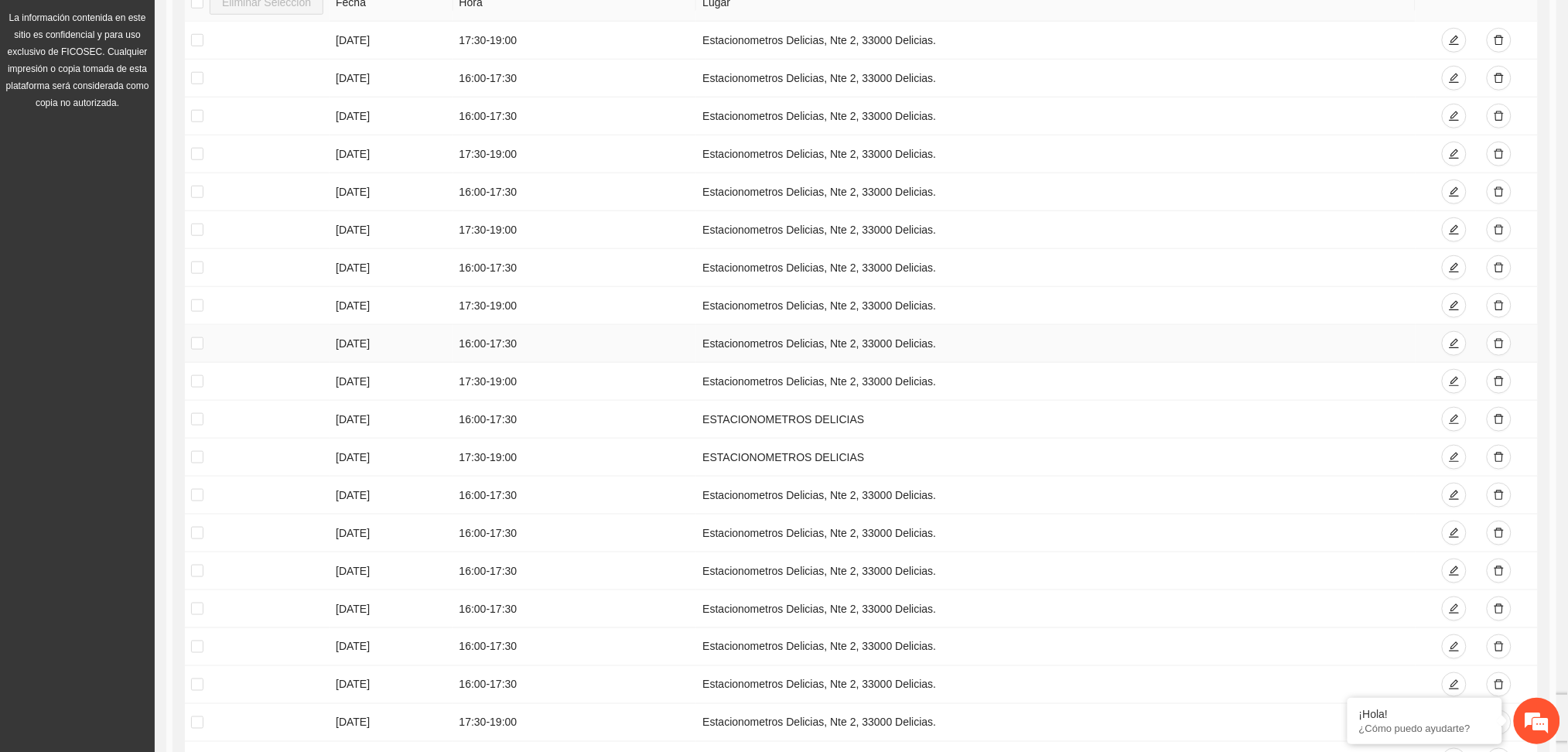
scroll to position [578, 0]
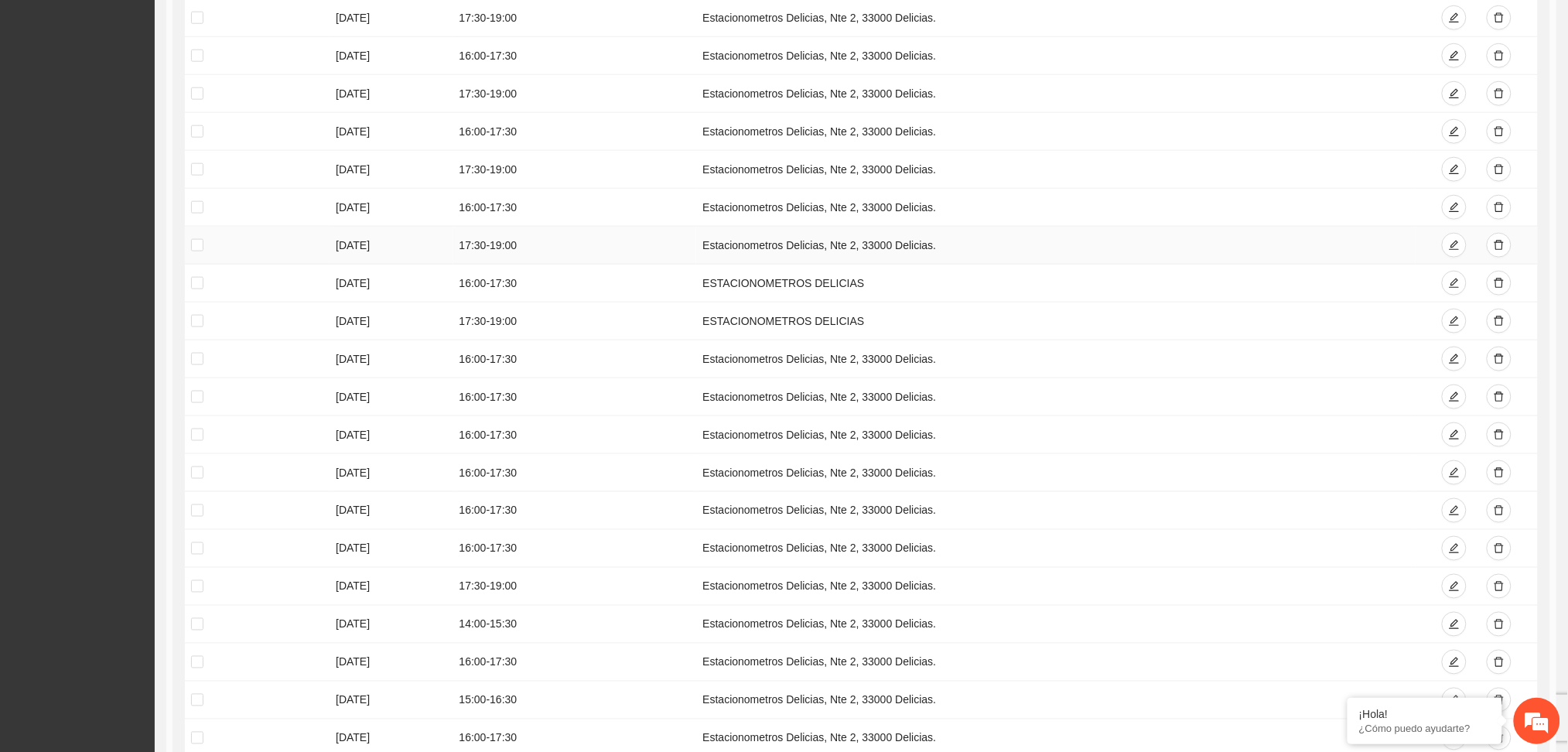
click at [990, 254] on td "Estacionometros Delicias, Nte 2, 33000 Delicias." at bounding box center [1056, 245] width 719 height 38
click at [567, 643] on td "14:00 - 15:30" at bounding box center [575, 624] width 244 height 38
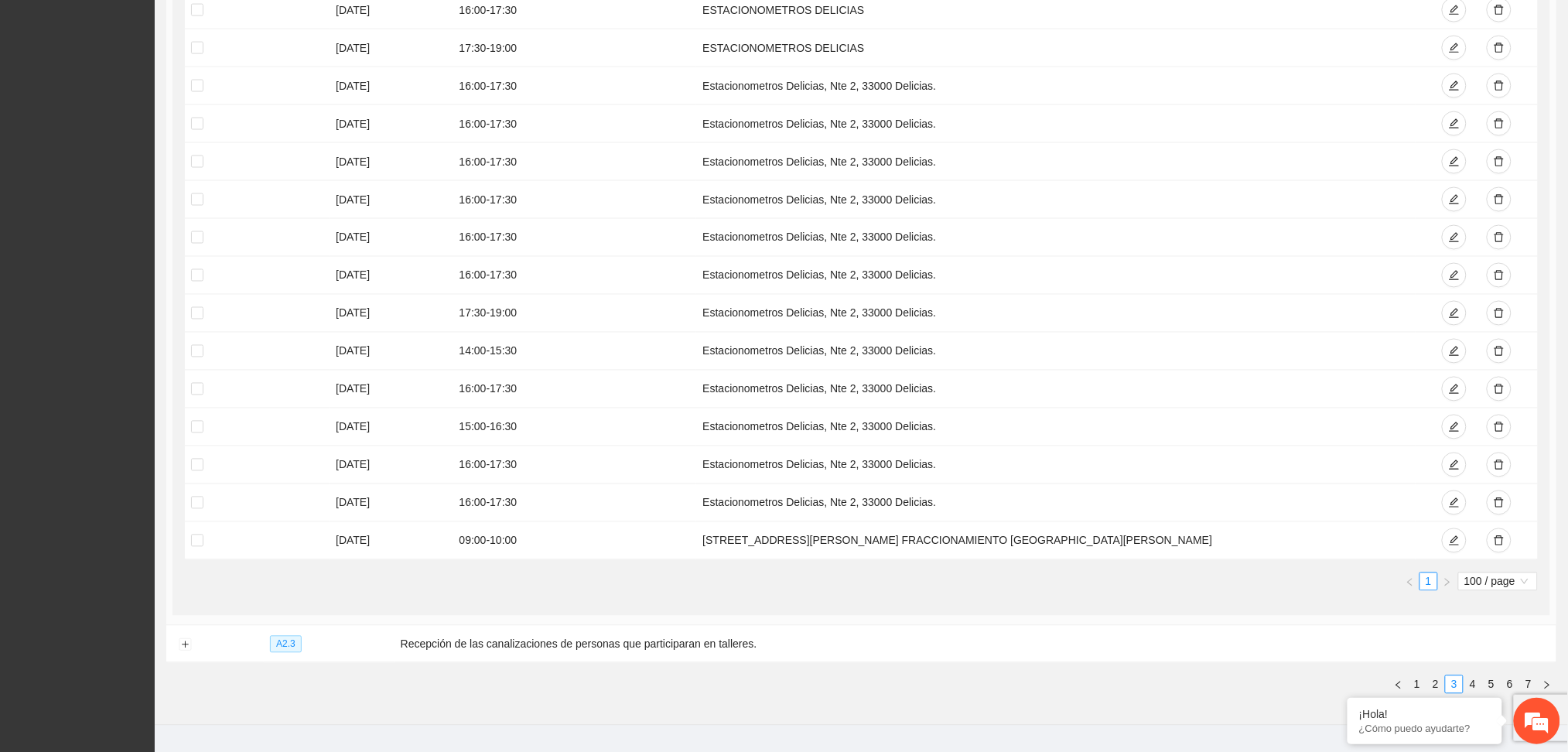
scroll to position [887, 0]
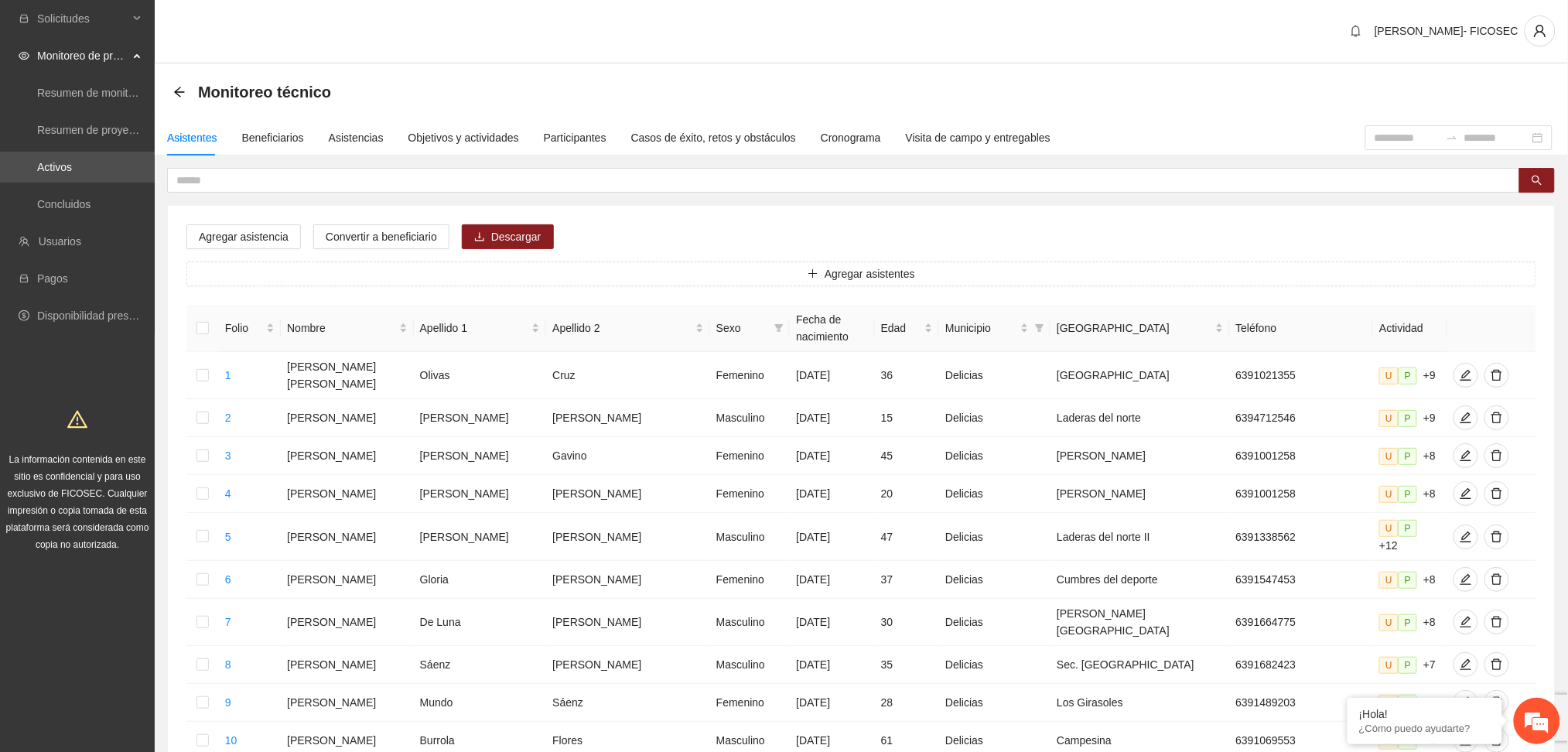
drag, startPoint x: 436, startPoint y: 147, endPoint x: 466, endPoint y: 158, distance: 32.0
click at [435, 146] on div "Objetivos y actividades" at bounding box center [463, 137] width 110 height 35
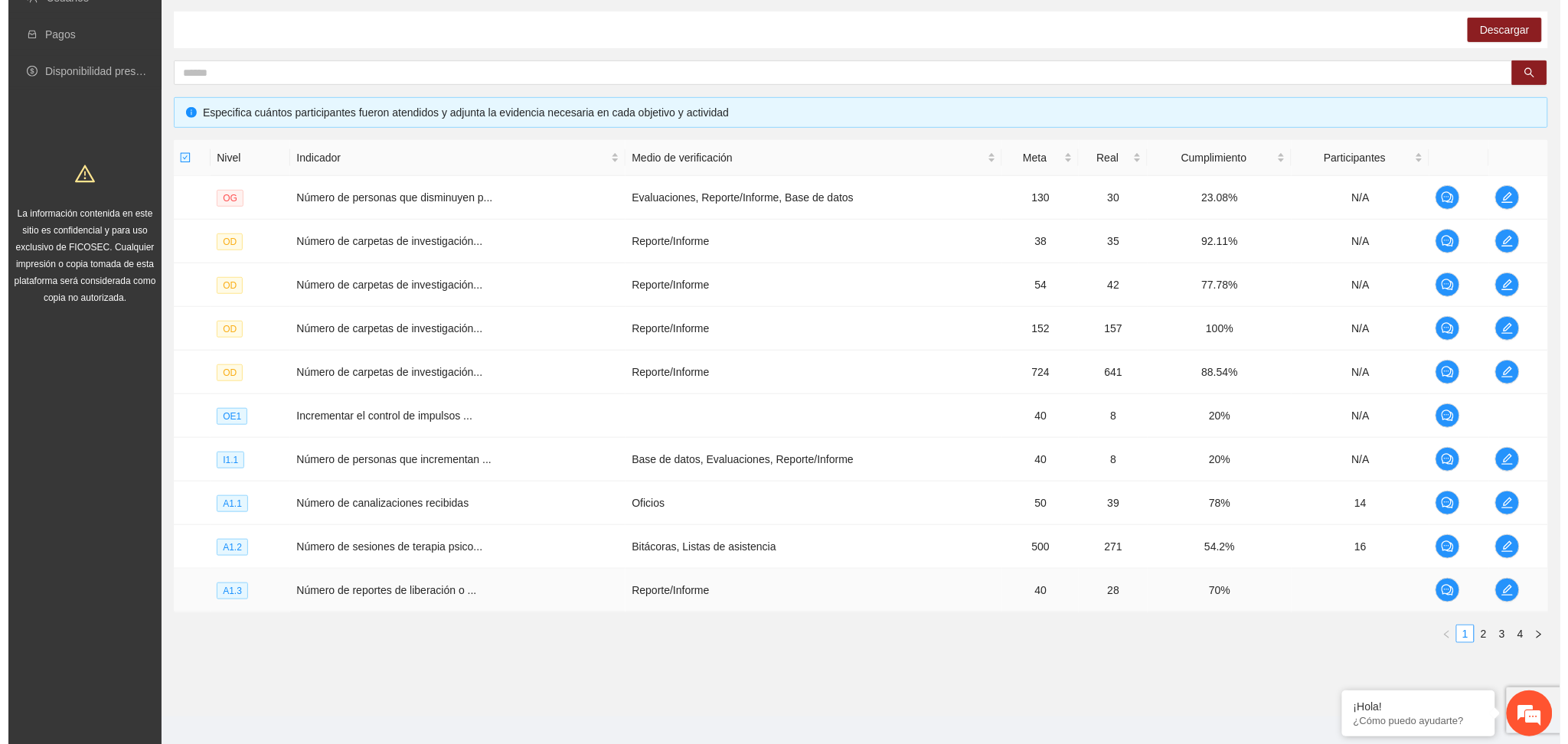
scroll to position [255, 0]
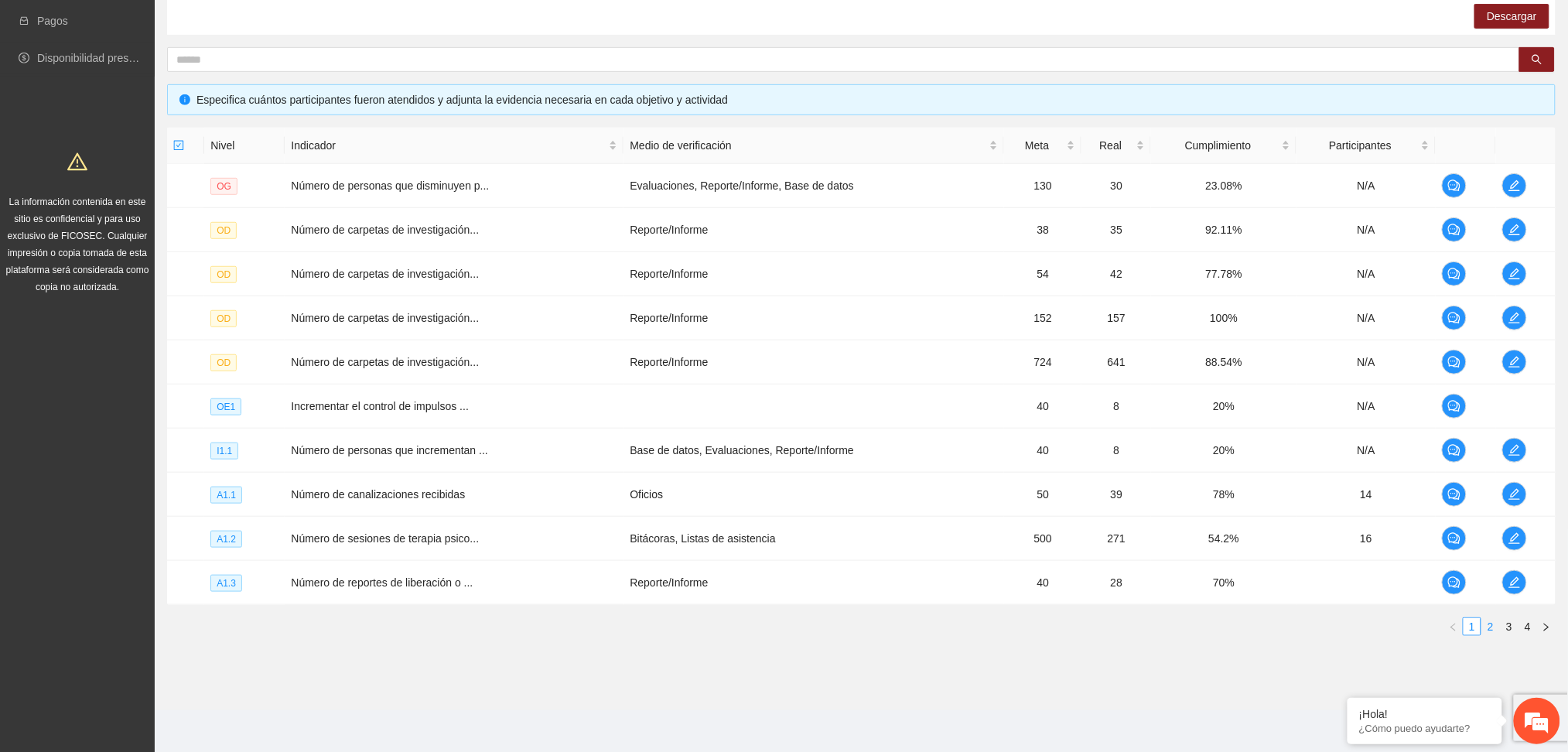
click at [1489, 624] on link "2" at bounding box center [1490, 626] width 17 height 17
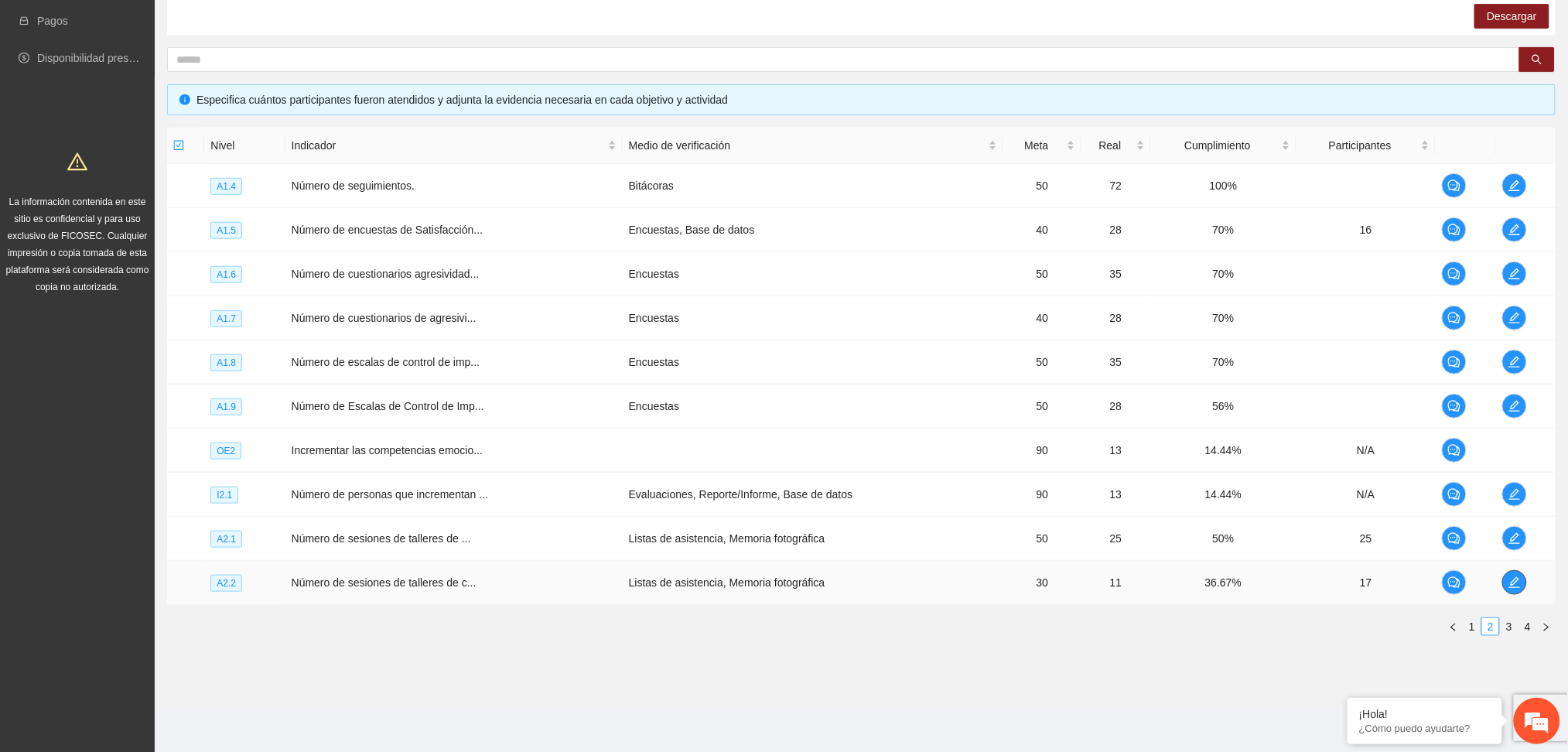
click at [1510, 588] on button "button" at bounding box center [1515, 583] width 25 height 25
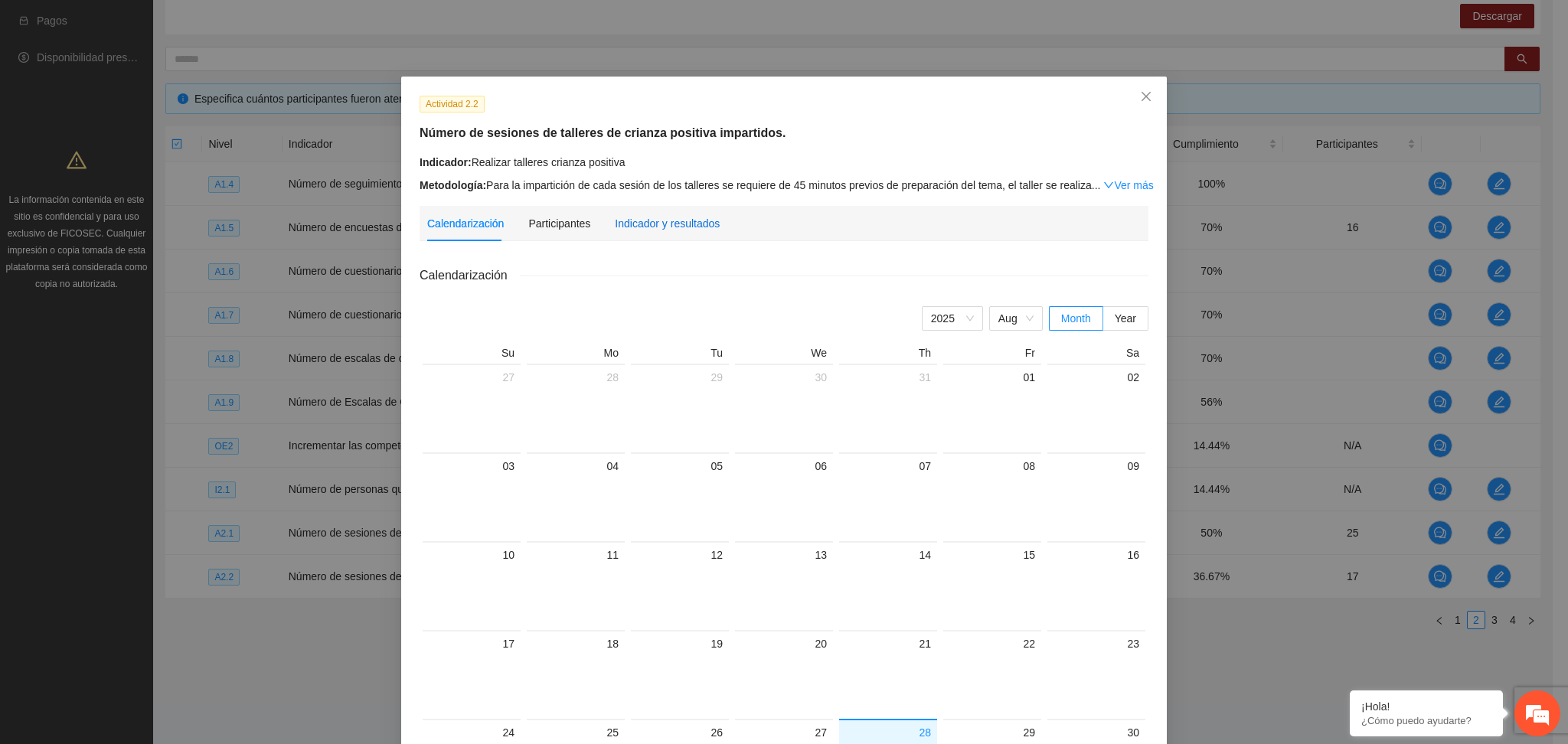
click at [622, 216] on div "Indicador y resultados" at bounding box center [667, 223] width 105 height 17
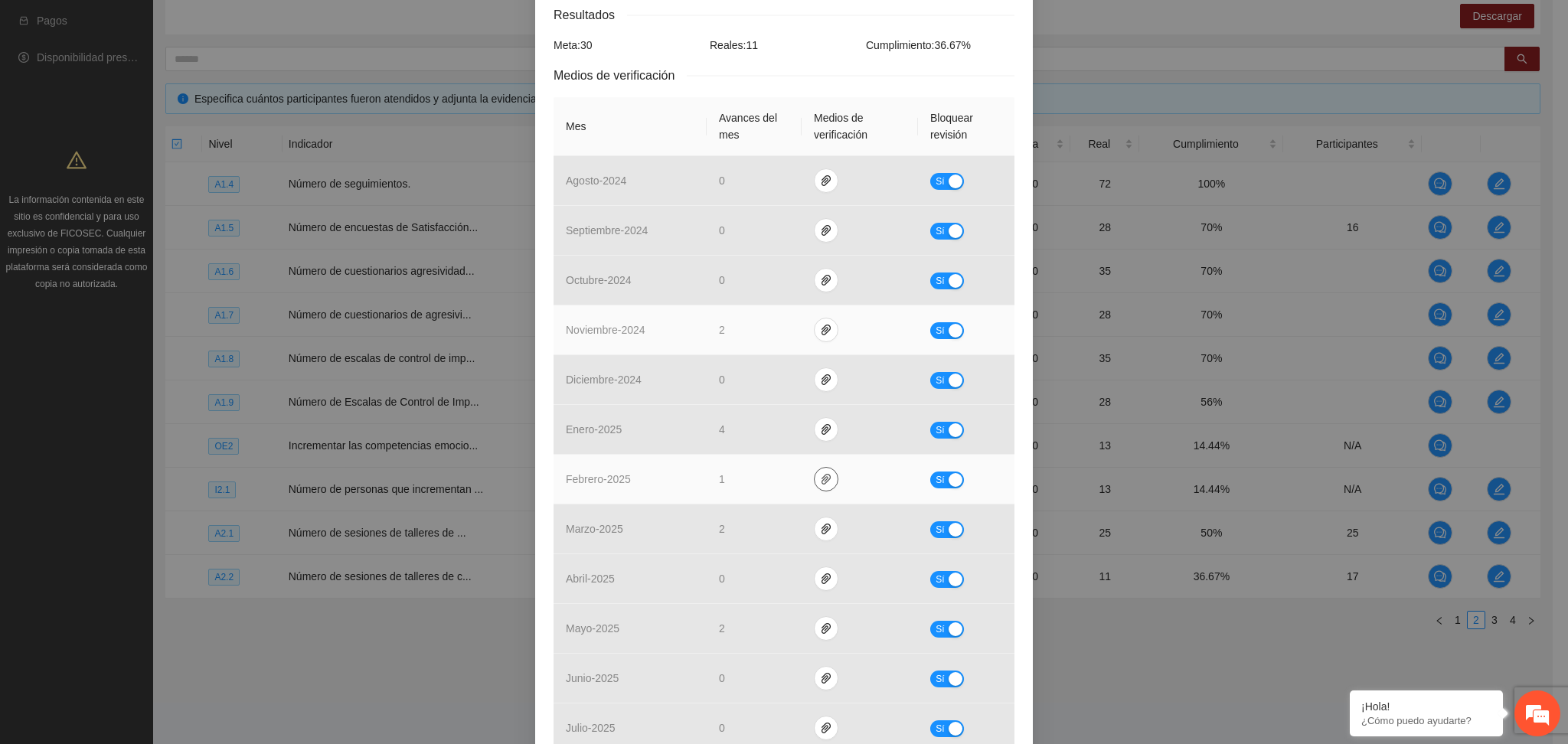
scroll to position [306, 0]
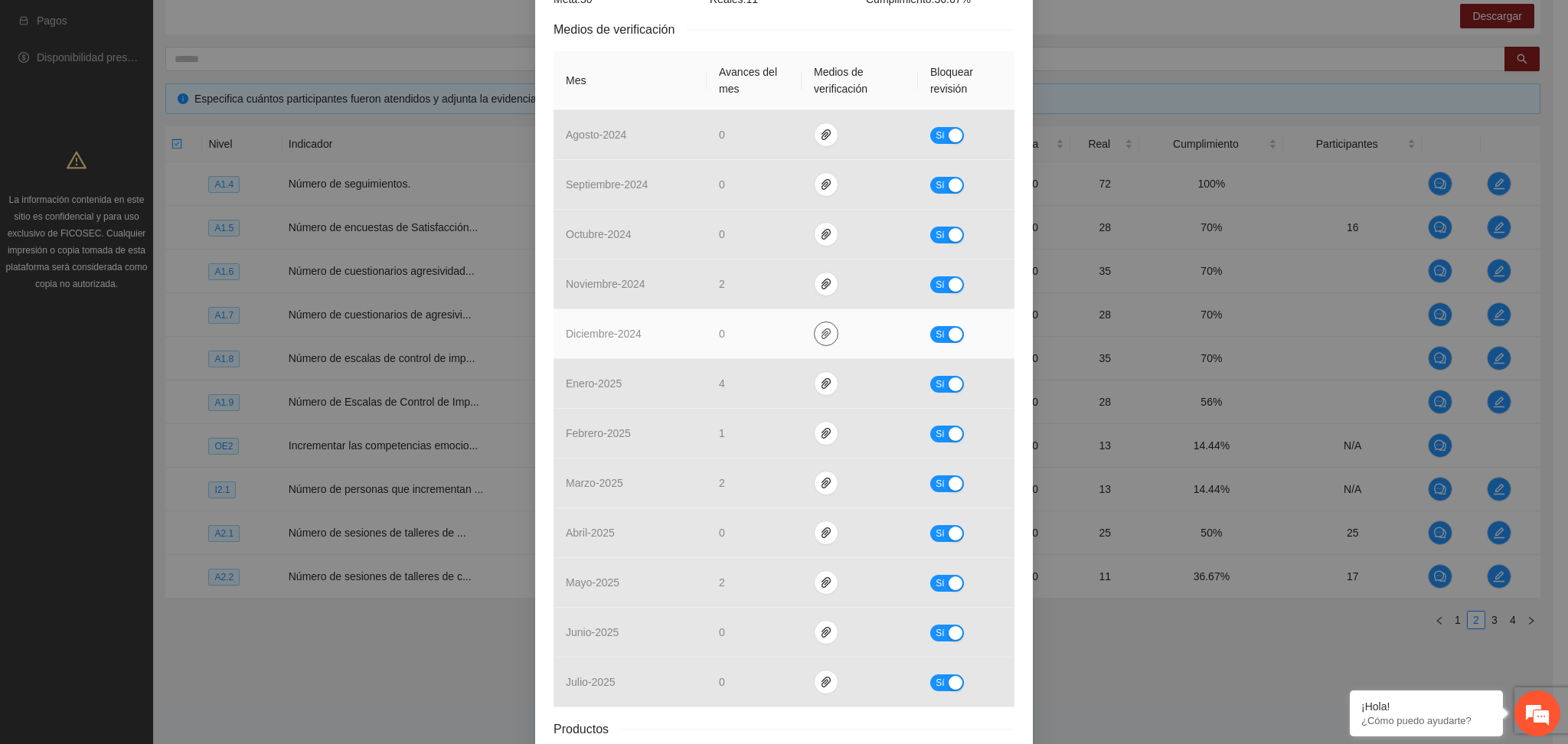
click at [814, 342] on button "button" at bounding box center [826, 334] width 24 height 24
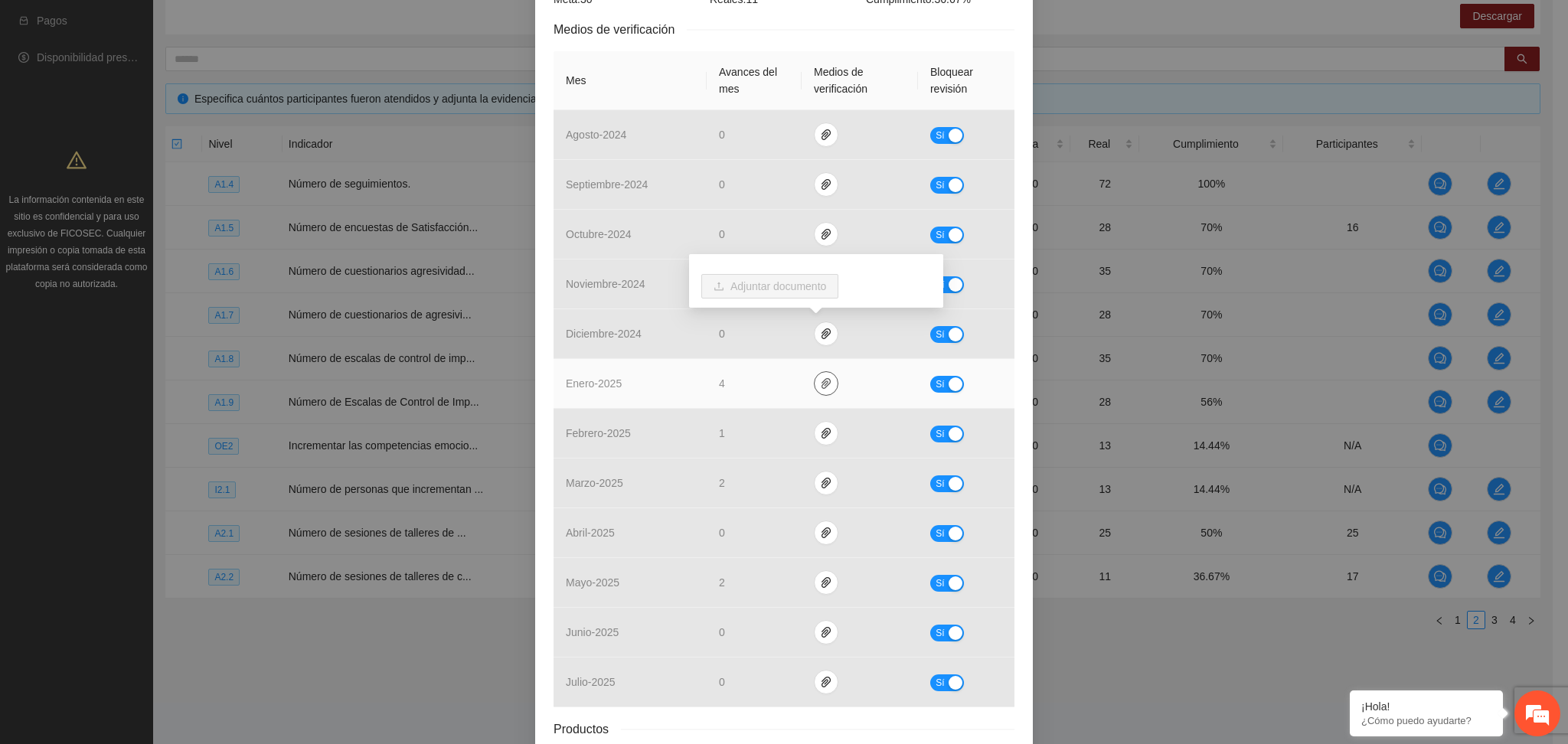
click at [820, 383] on icon "paper-clip" at bounding box center [826, 383] width 12 height 12
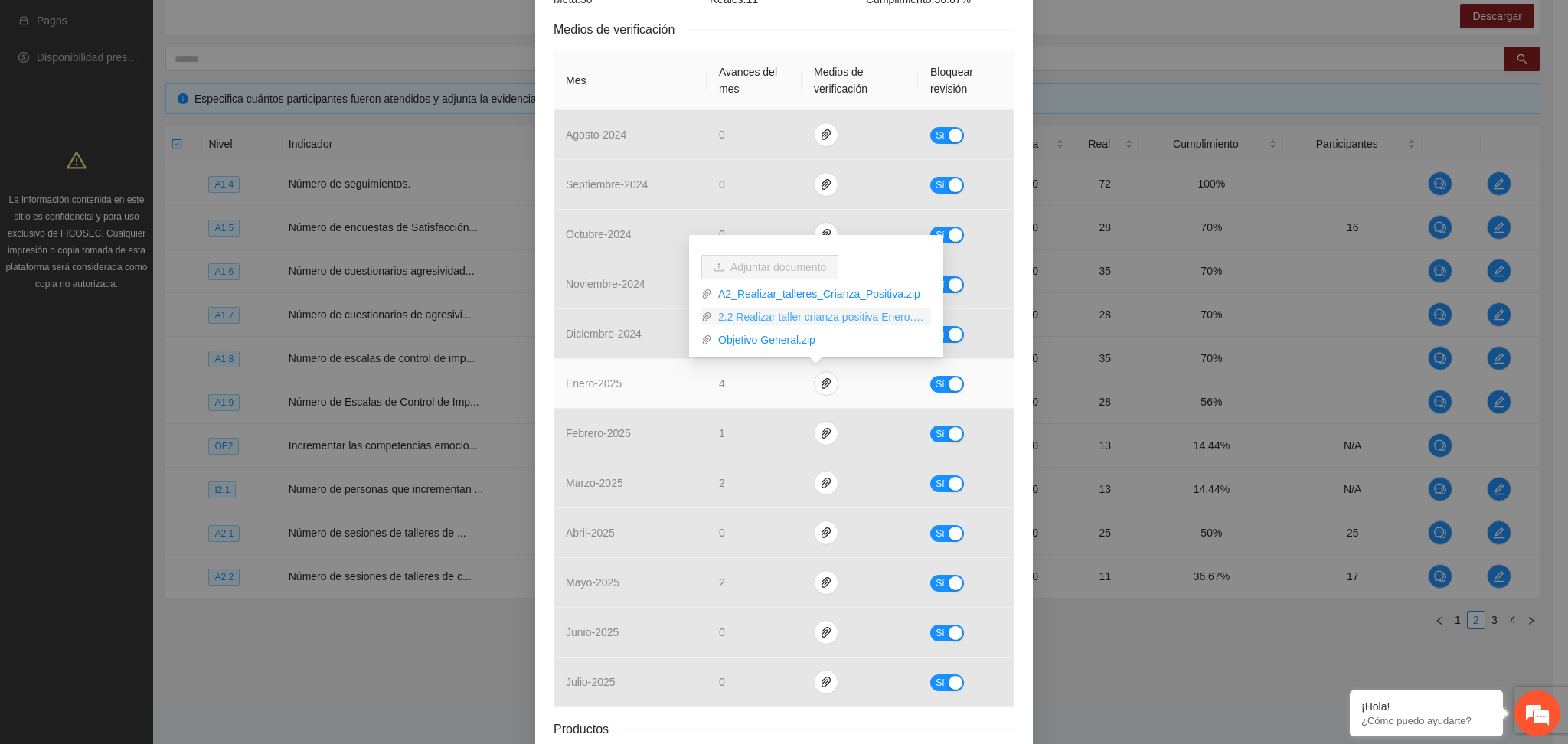
click at [792, 313] on link "2.2 Realizar taller crianza positiva Enero.zip" at bounding box center [821, 317] width 219 height 17
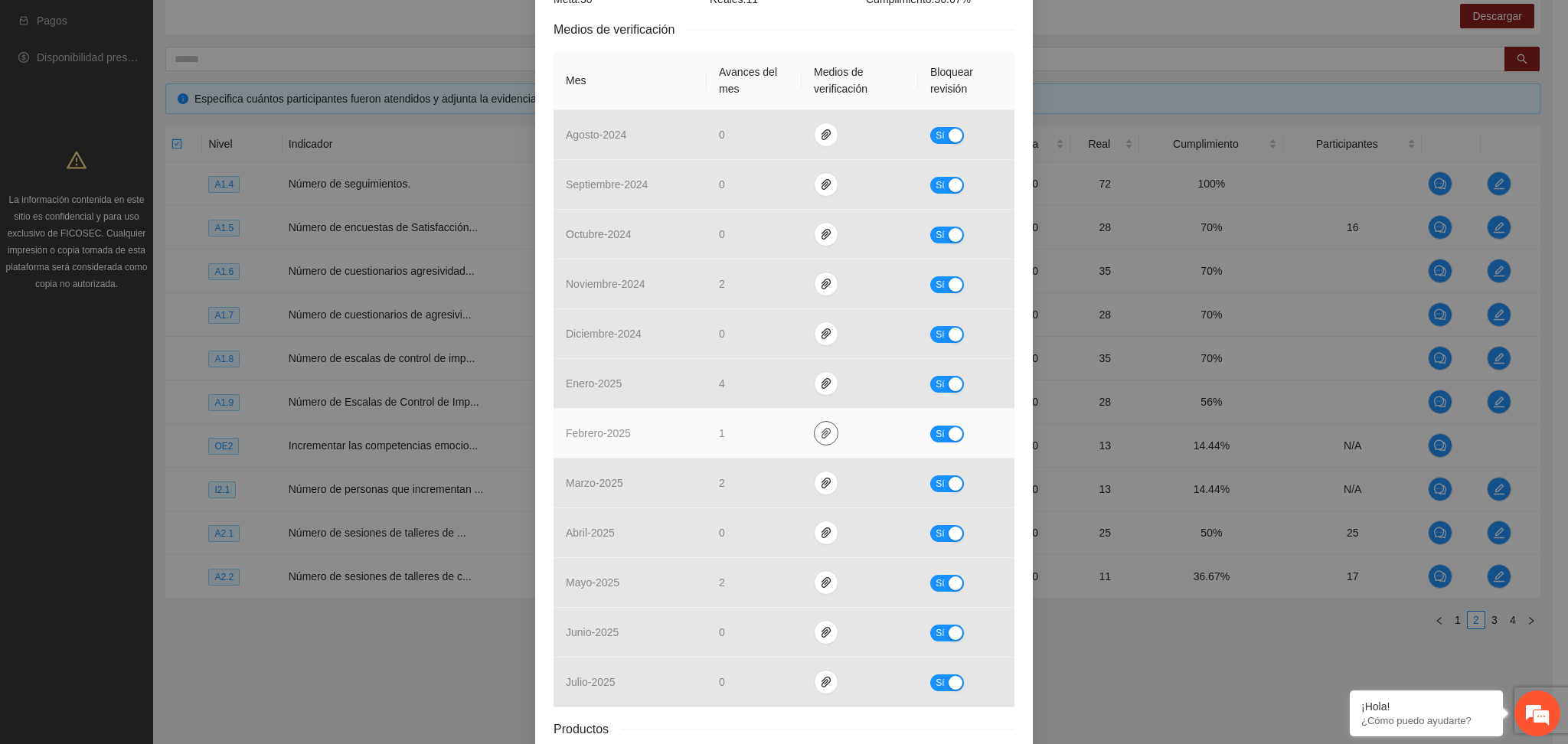
click at [825, 433] on span "paper-clip" at bounding box center [826, 433] width 23 height 12
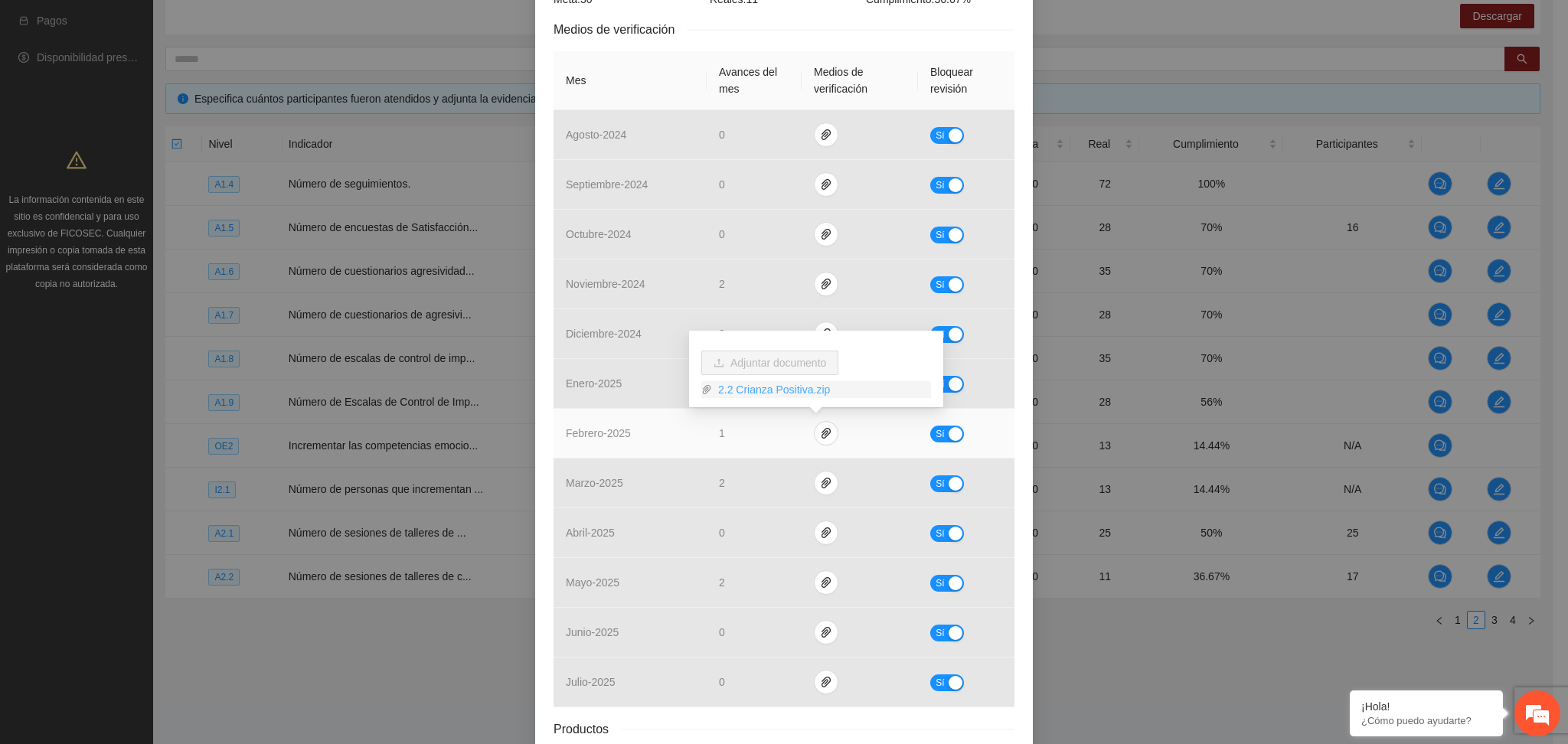
click at [767, 385] on link "2.2 Crianza Positiva.zip" at bounding box center [821, 389] width 219 height 17
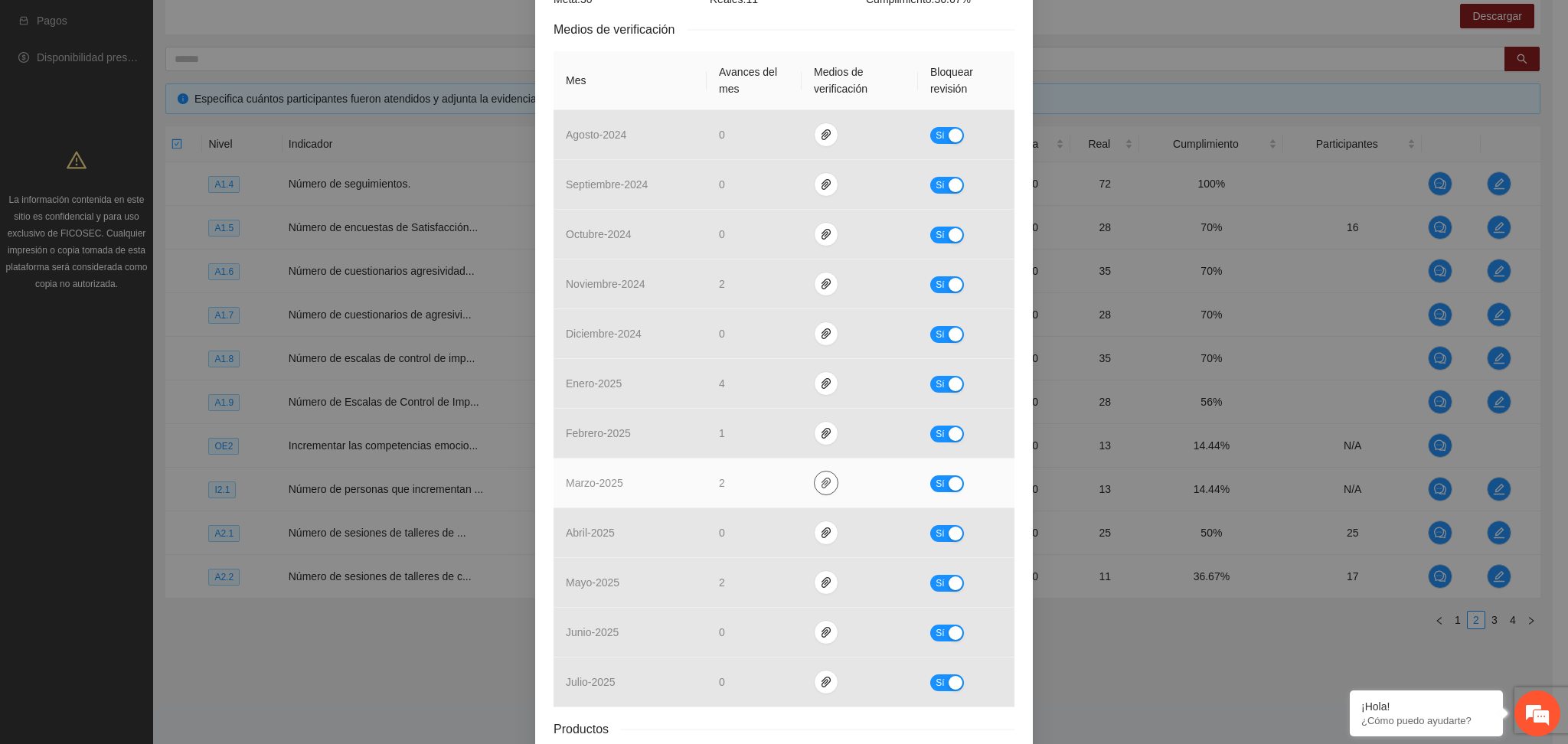
click at [821, 485] on icon "paper-clip" at bounding box center [825, 483] width 9 height 11
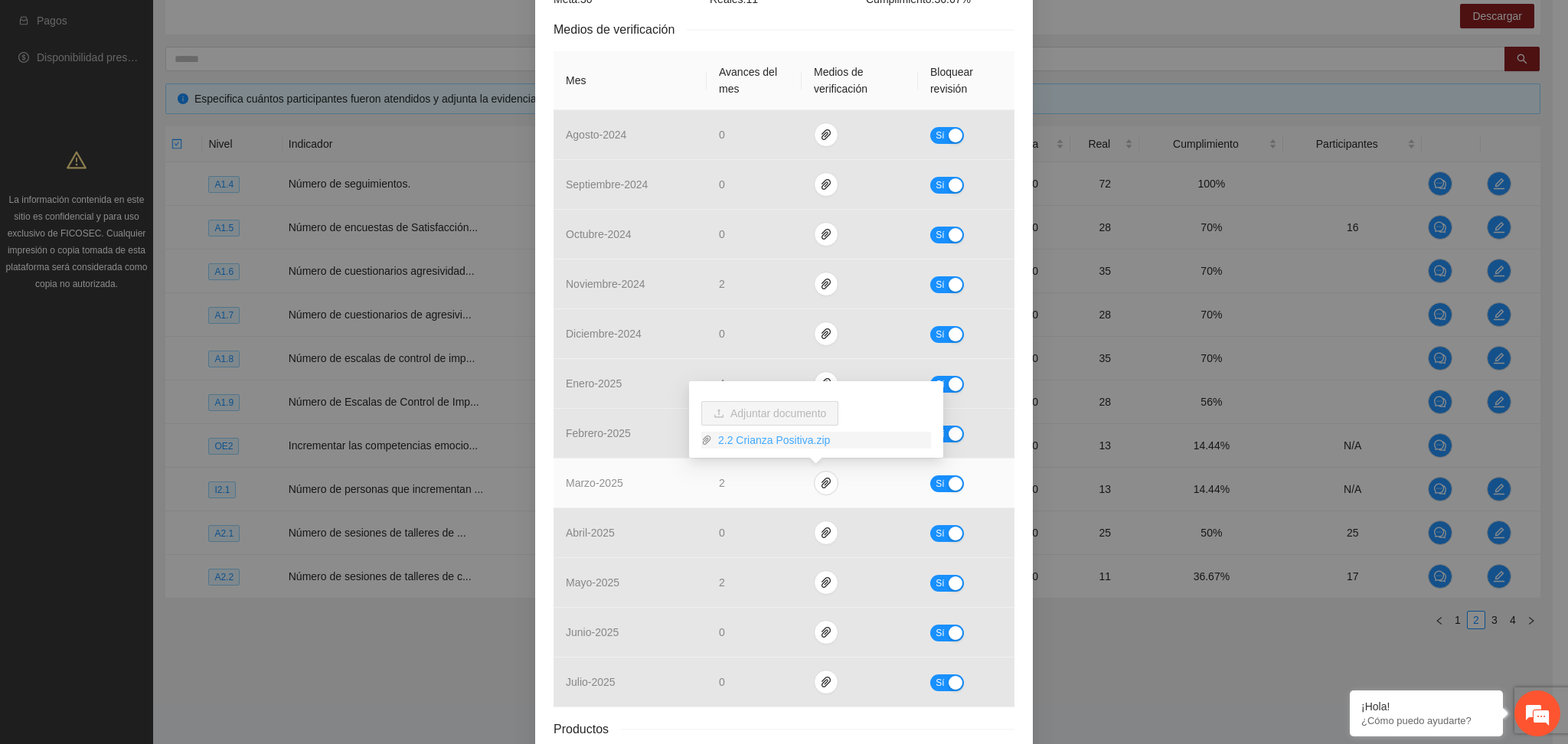
click at [761, 441] on link "2.2 Crianza Positiva.zip" at bounding box center [821, 440] width 219 height 17
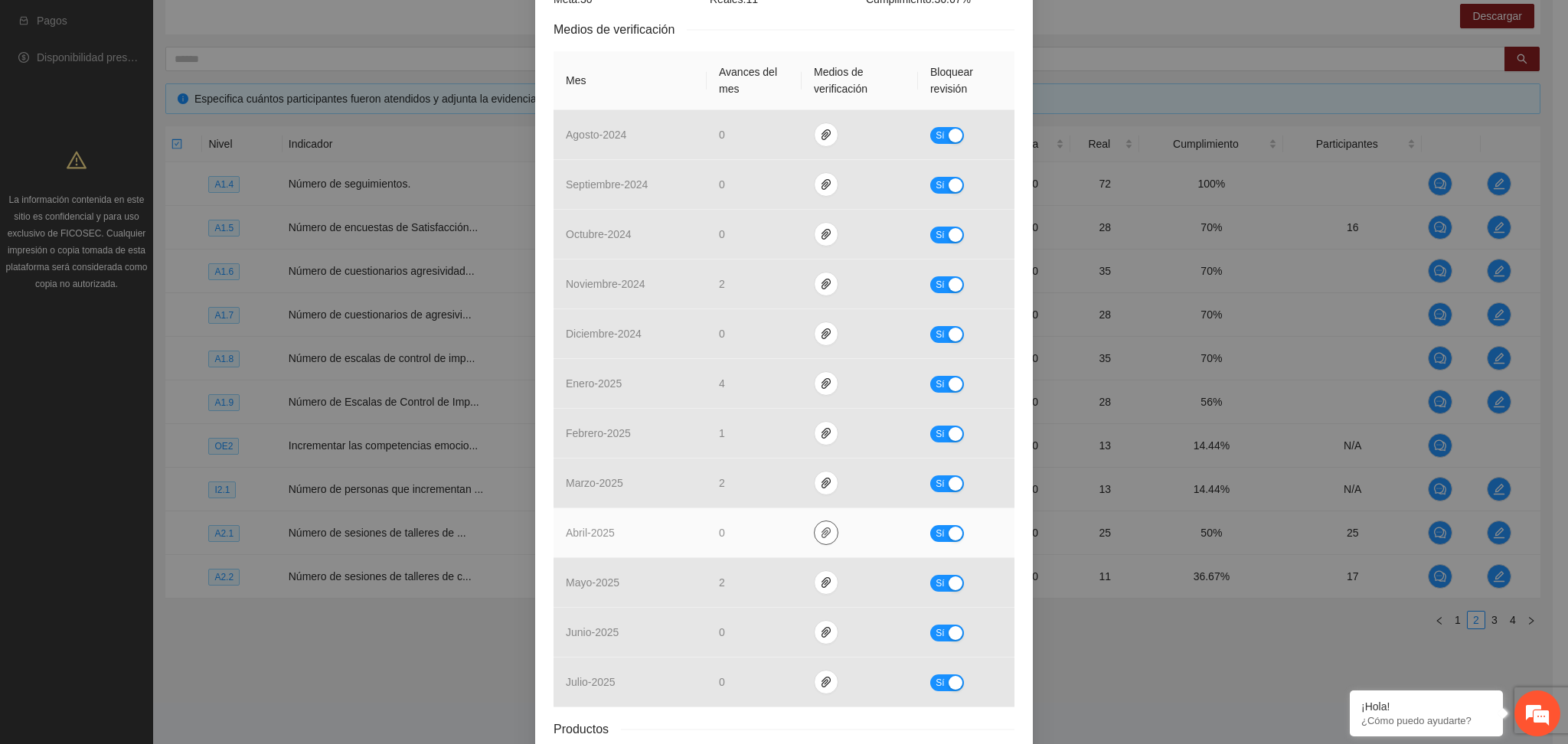
click at [822, 538] on span "paper-clip" at bounding box center [826, 532] width 23 height 12
click at [790, 485] on link "2.2 Crianza Positiva.zip" at bounding box center [821, 490] width 219 height 17
click at [820, 530] on icon "paper-clip" at bounding box center [826, 532] width 12 height 12
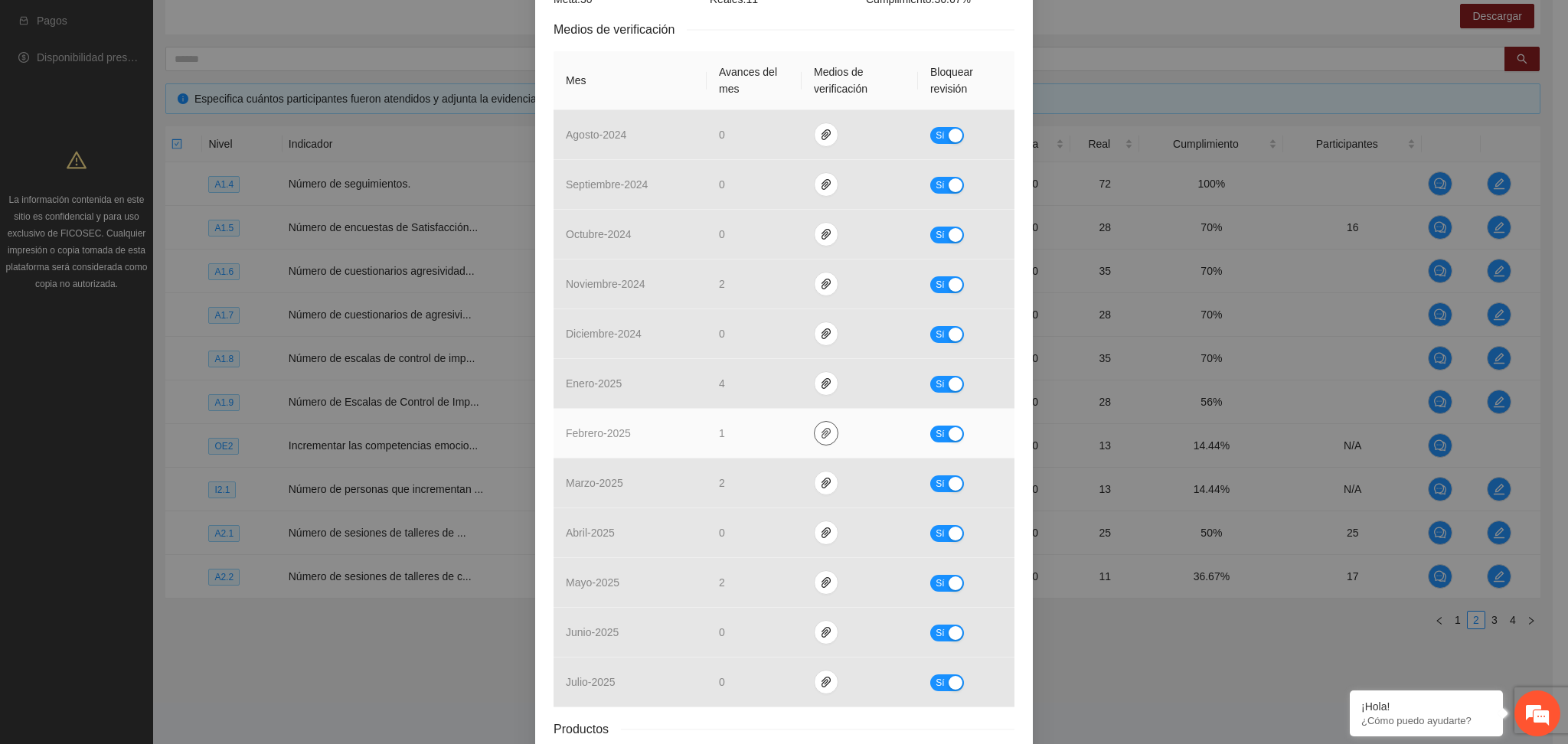
click at [820, 436] on icon "paper-clip" at bounding box center [826, 433] width 12 height 12
click at [739, 444] on td "1" at bounding box center [754, 433] width 95 height 49
click at [820, 431] on icon "paper-clip" at bounding box center [826, 433] width 12 height 12
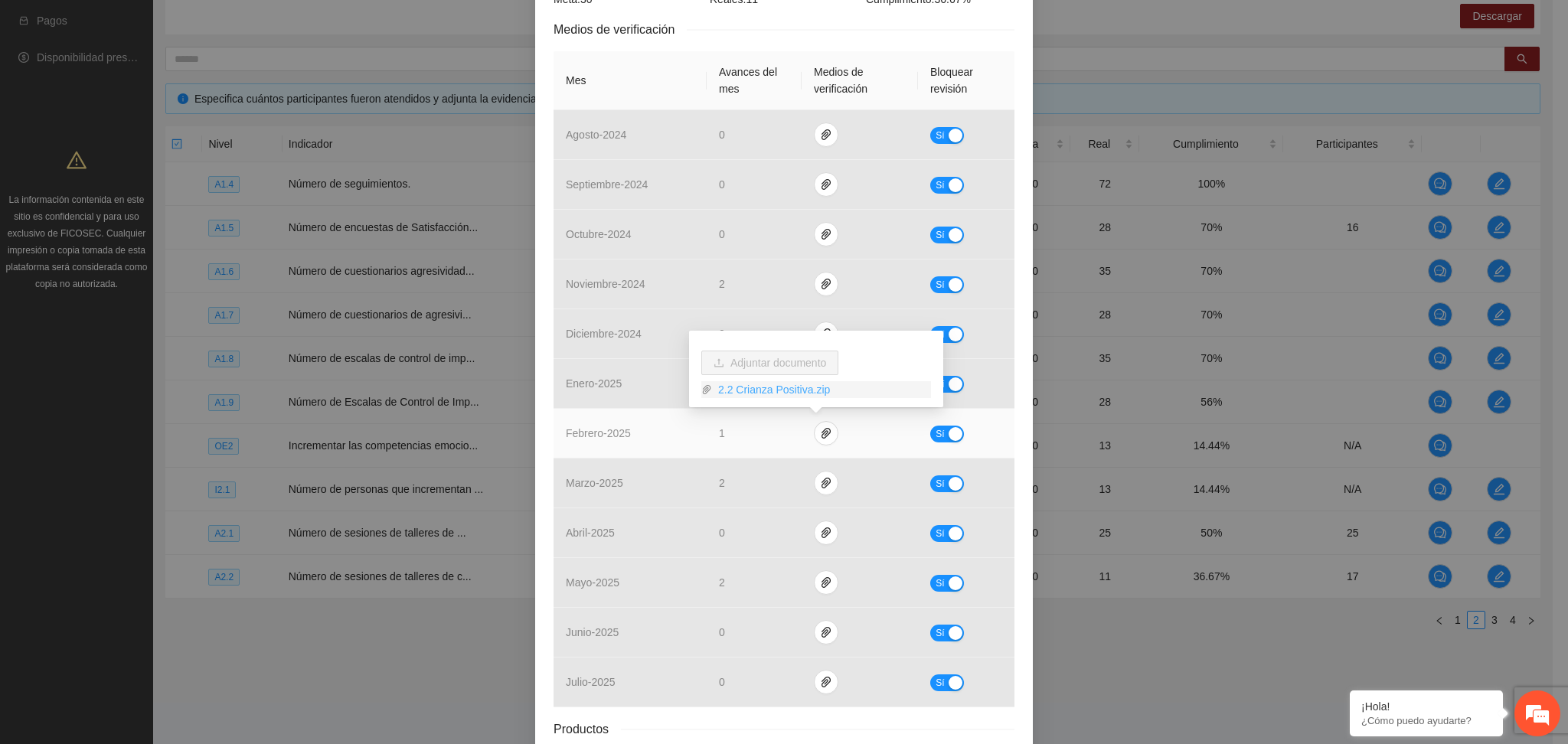
click at [731, 393] on link "2.2 Crianza Positiva.zip" at bounding box center [821, 389] width 219 height 17
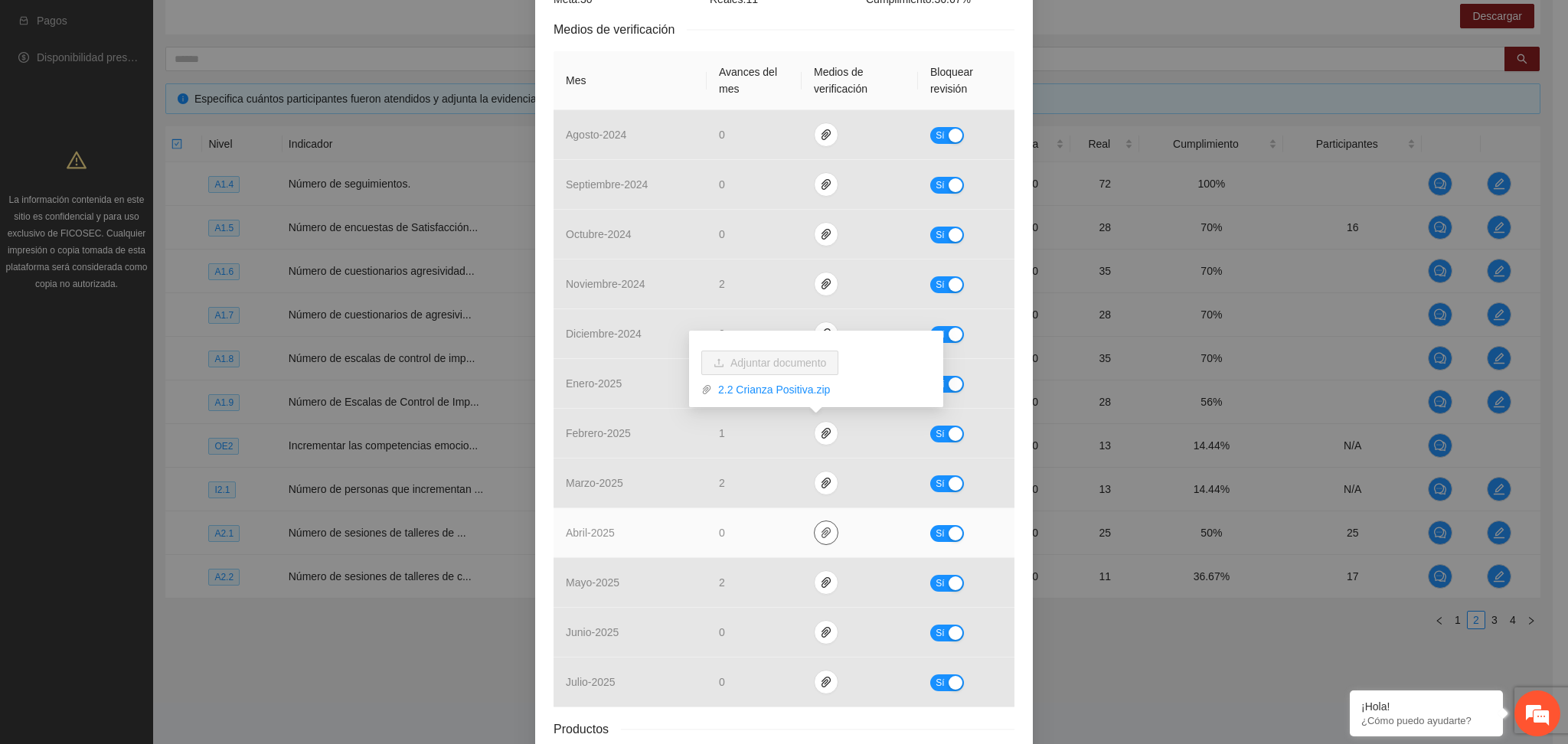
click at [820, 529] on icon "paper-clip" at bounding box center [826, 532] width 12 height 12
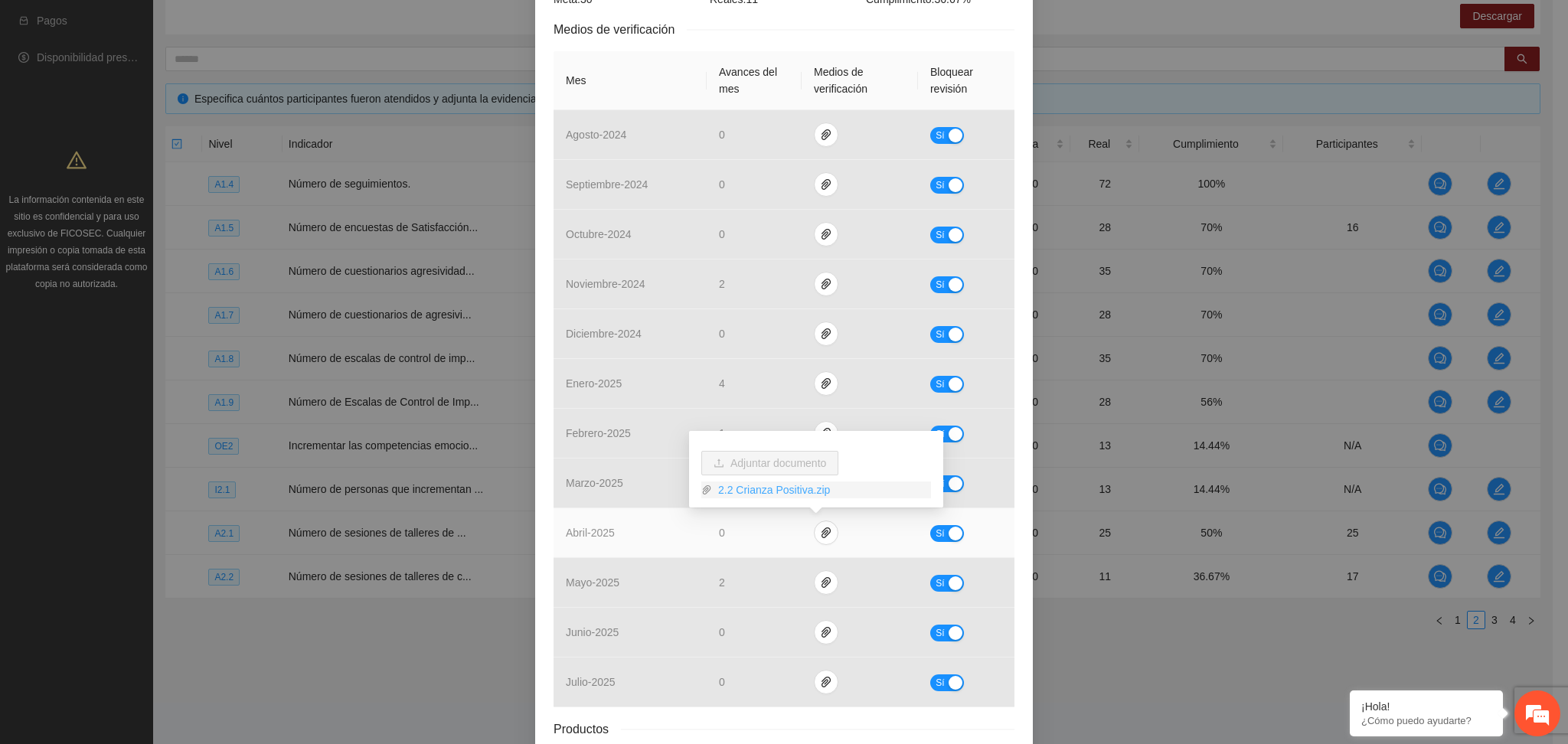
click at [755, 495] on link "2.2 Crianza Positiva.zip" at bounding box center [821, 490] width 219 height 17
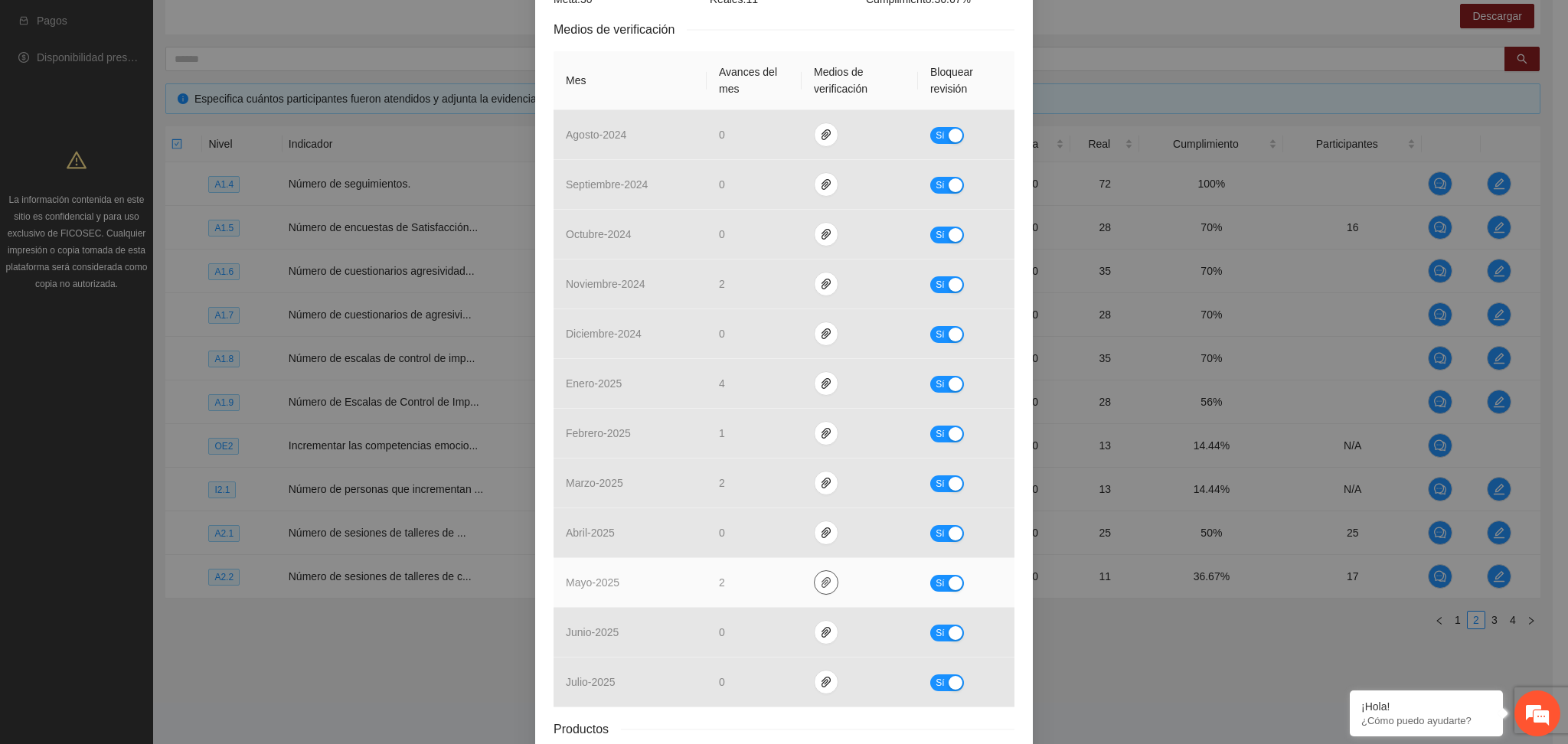
click at [820, 583] on icon "paper-clip" at bounding box center [826, 582] width 12 height 12
click at [745, 534] on link "CrianzaPositiva.zip" at bounding box center [821, 539] width 219 height 17
click at [646, 577] on td "mayo - 2025" at bounding box center [630, 582] width 153 height 49
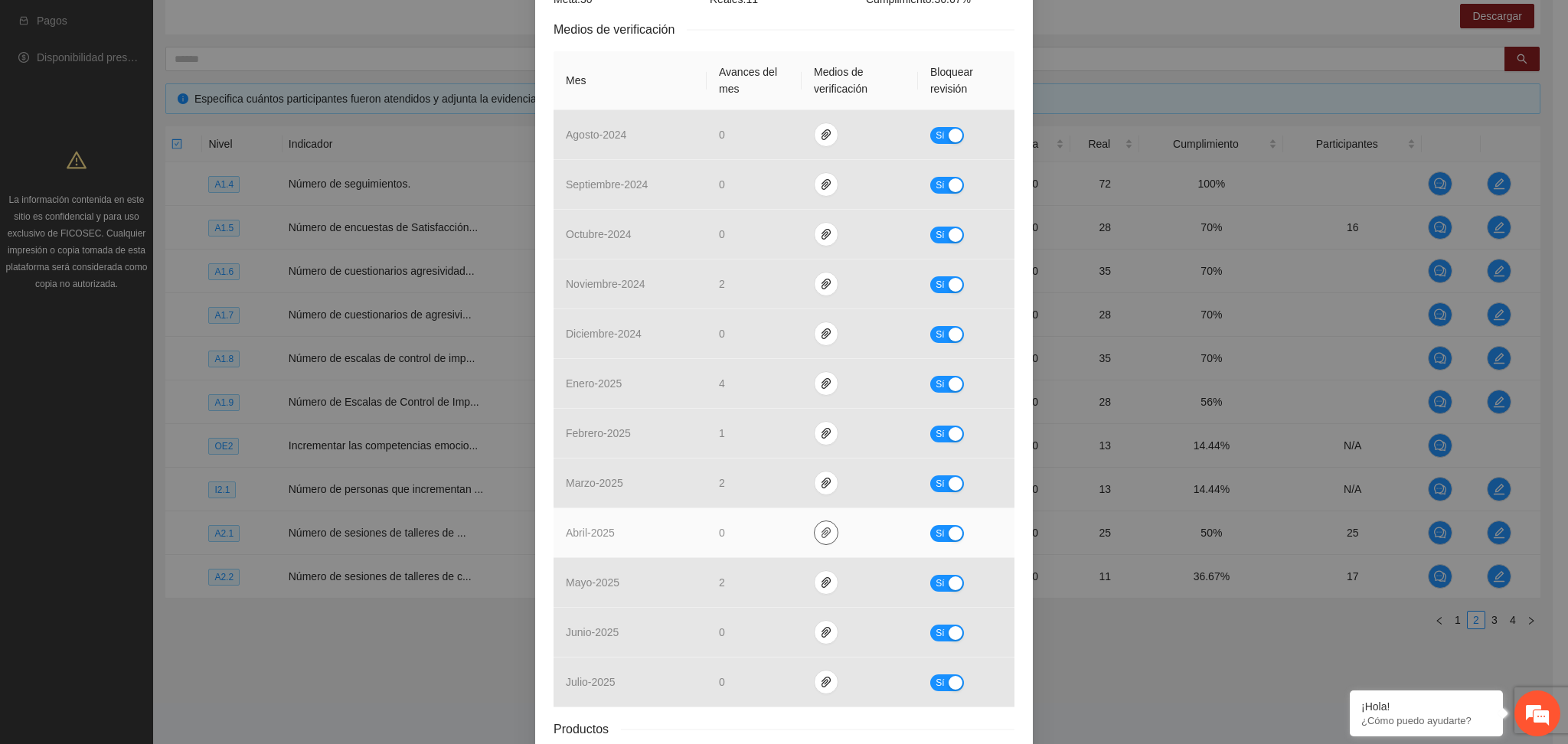
click at [820, 536] on icon "paper-clip" at bounding box center [826, 532] width 12 height 12
click at [758, 490] on link "2.2 Crianza Positiva.zip" at bounding box center [821, 490] width 219 height 17
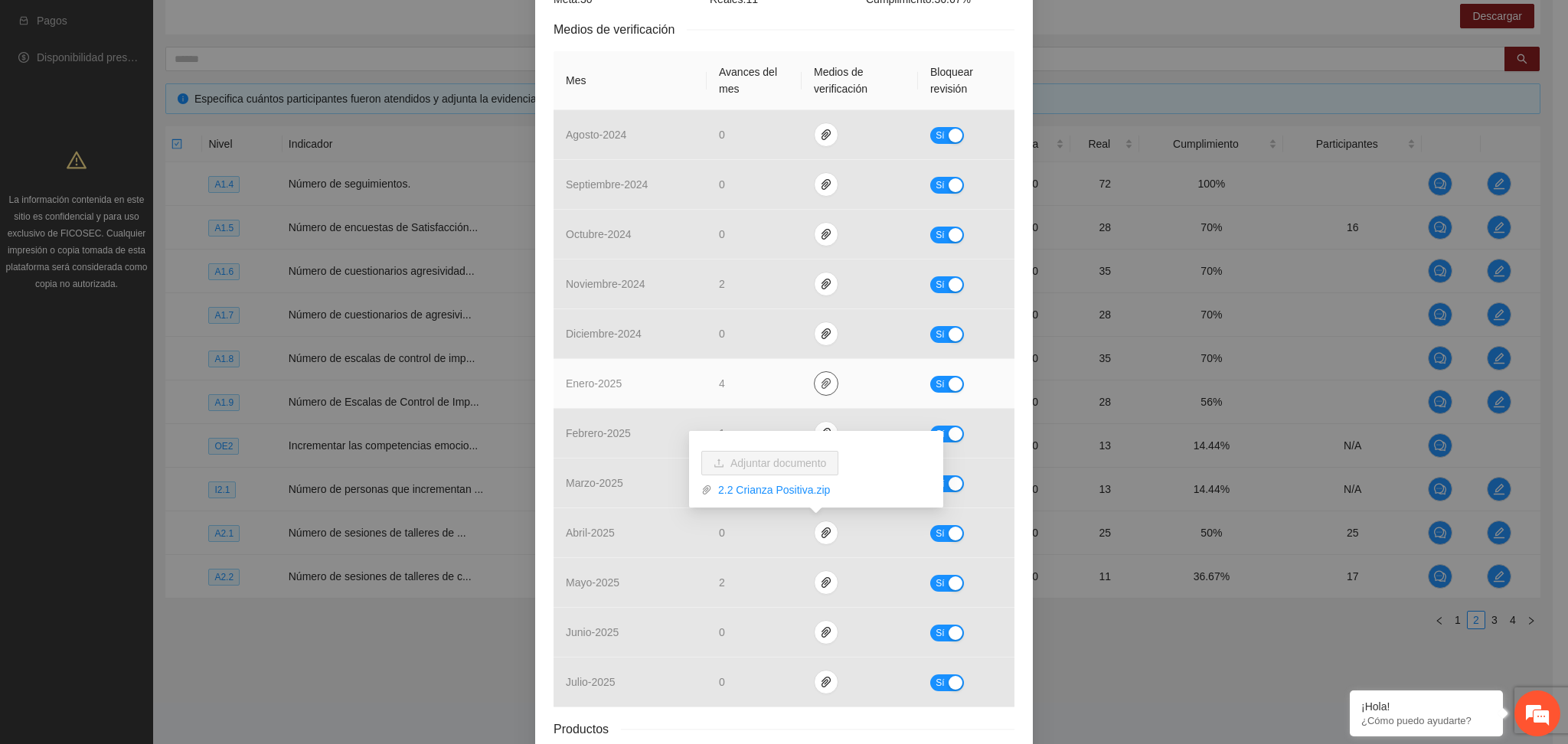
click at [821, 377] on icon "paper-clip" at bounding box center [826, 383] width 12 height 12
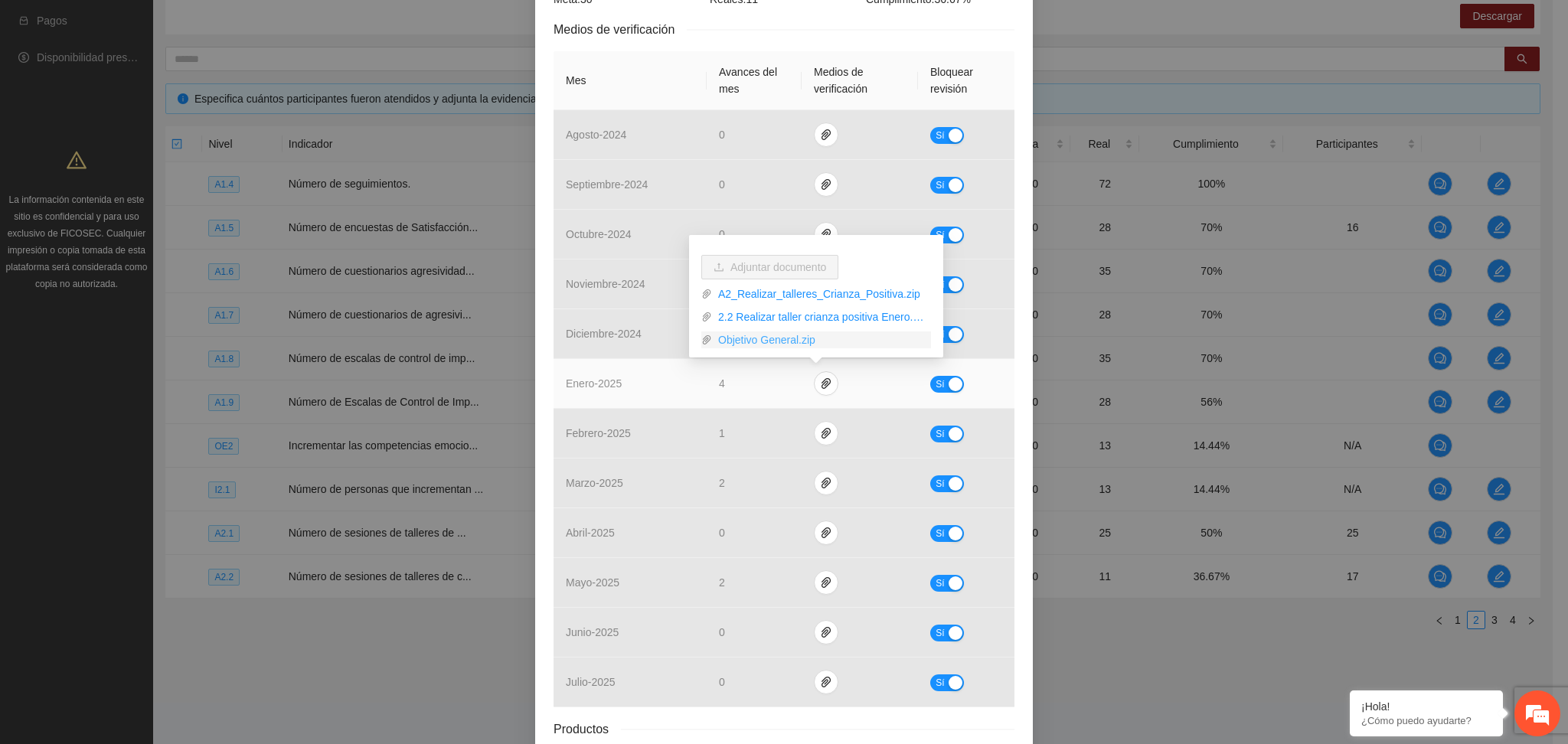
click at [782, 342] on link "Objetivo General.zip" at bounding box center [821, 339] width 219 height 17
click at [787, 320] on link "2.2 Realizar taller crianza positiva Enero.zip" at bounding box center [821, 317] width 219 height 17
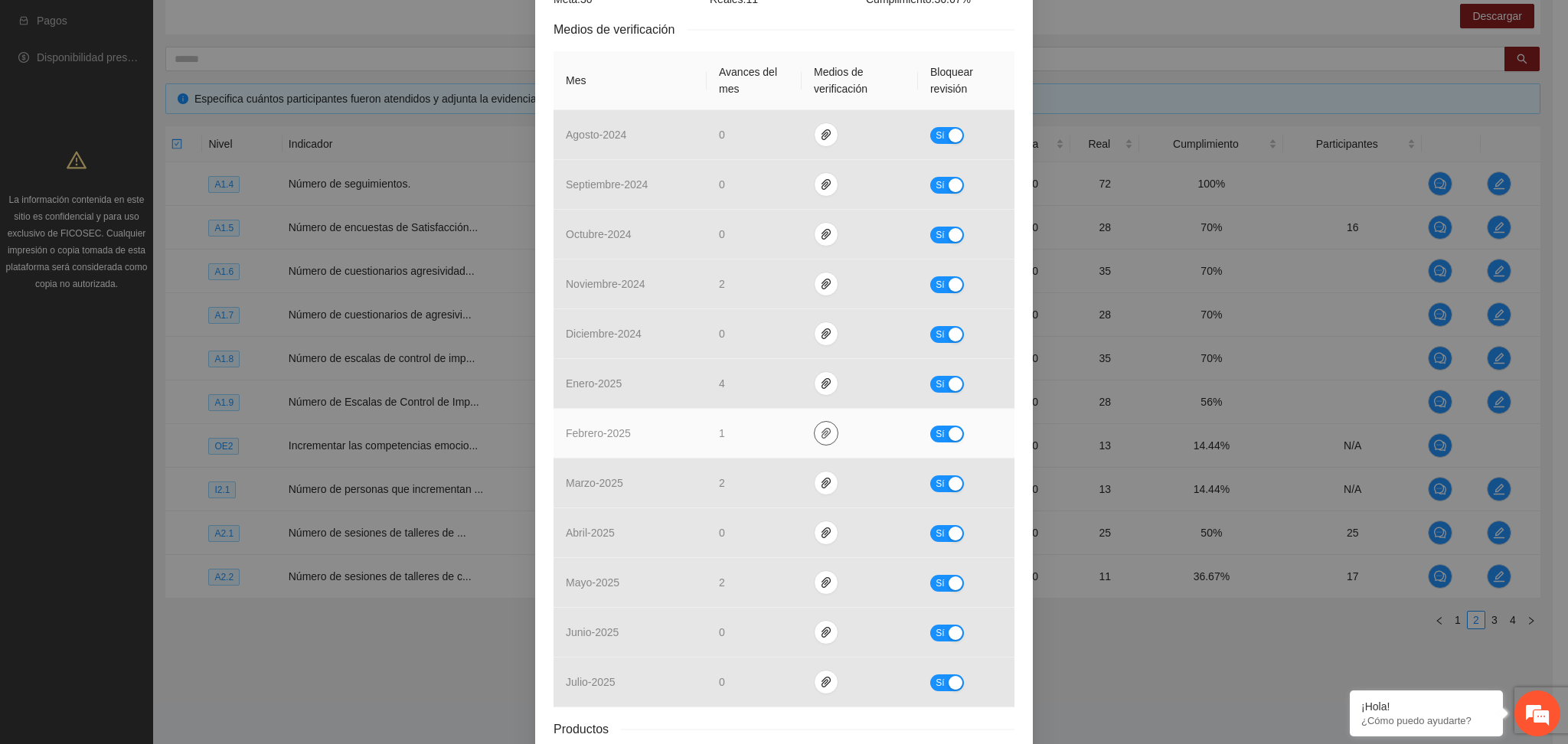
click at [820, 431] on icon "paper-clip" at bounding box center [826, 433] width 12 height 12
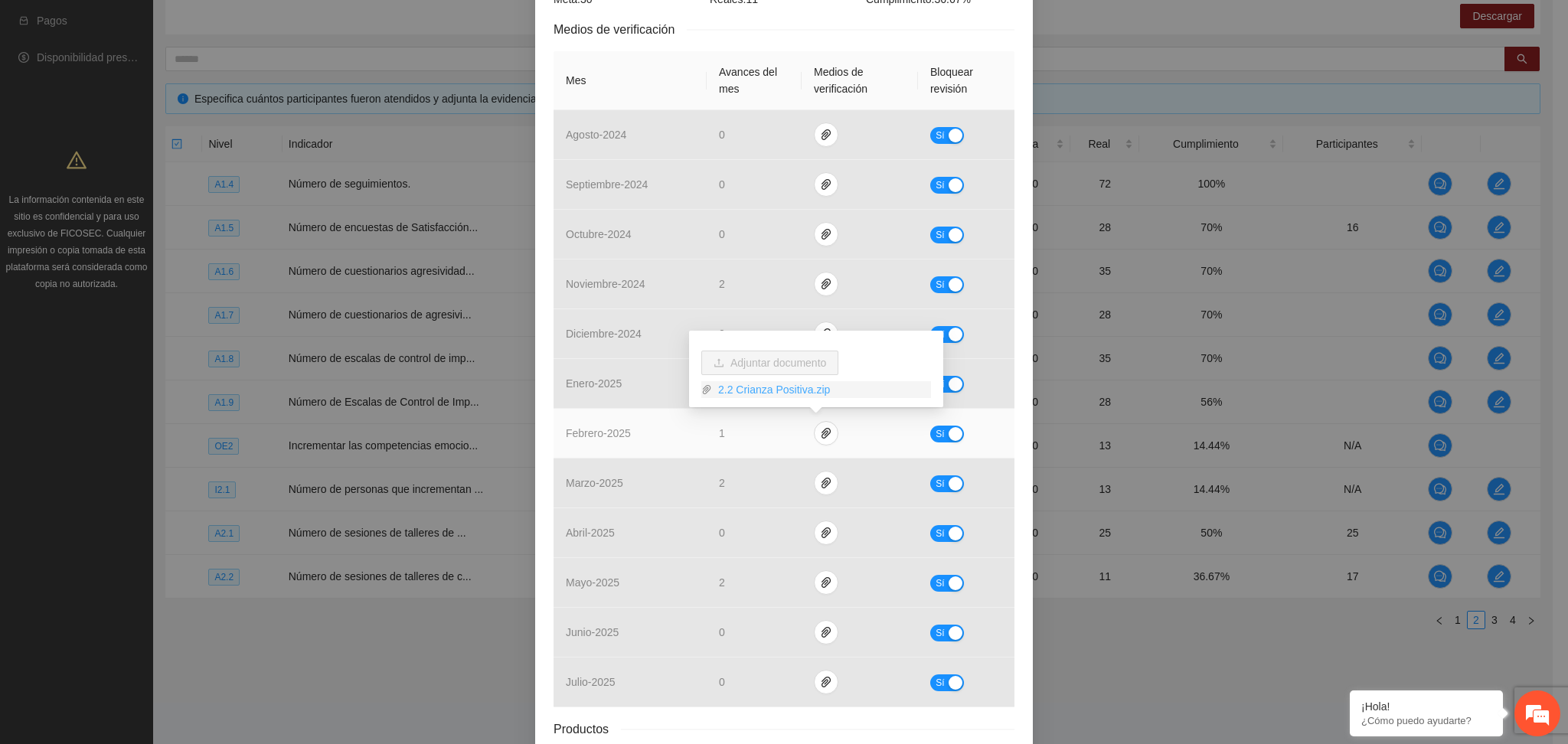
click at [736, 389] on link "2.2 Crianza Positiva.zip" at bounding box center [821, 389] width 219 height 17
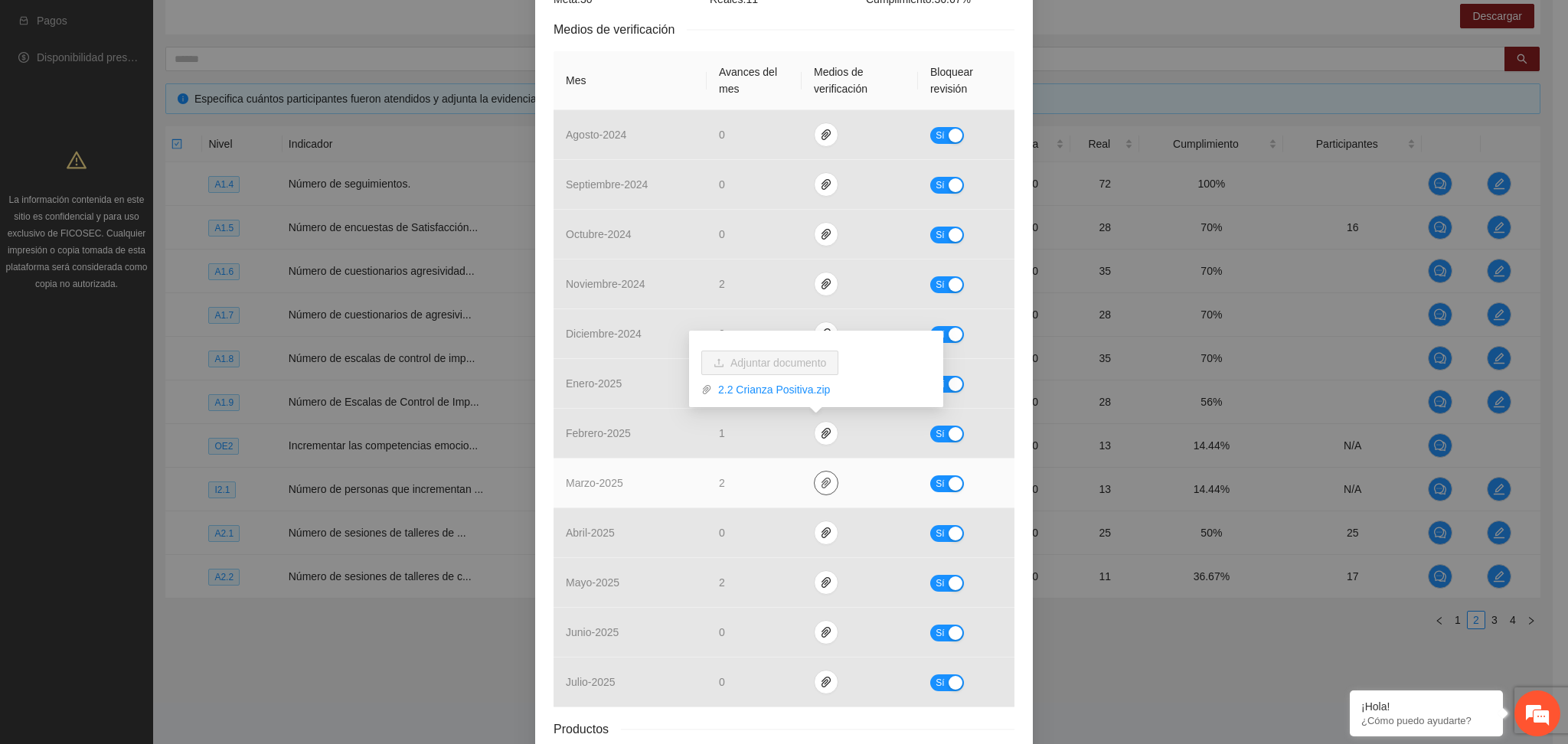
click at [820, 483] on icon "paper-clip" at bounding box center [826, 483] width 12 height 12
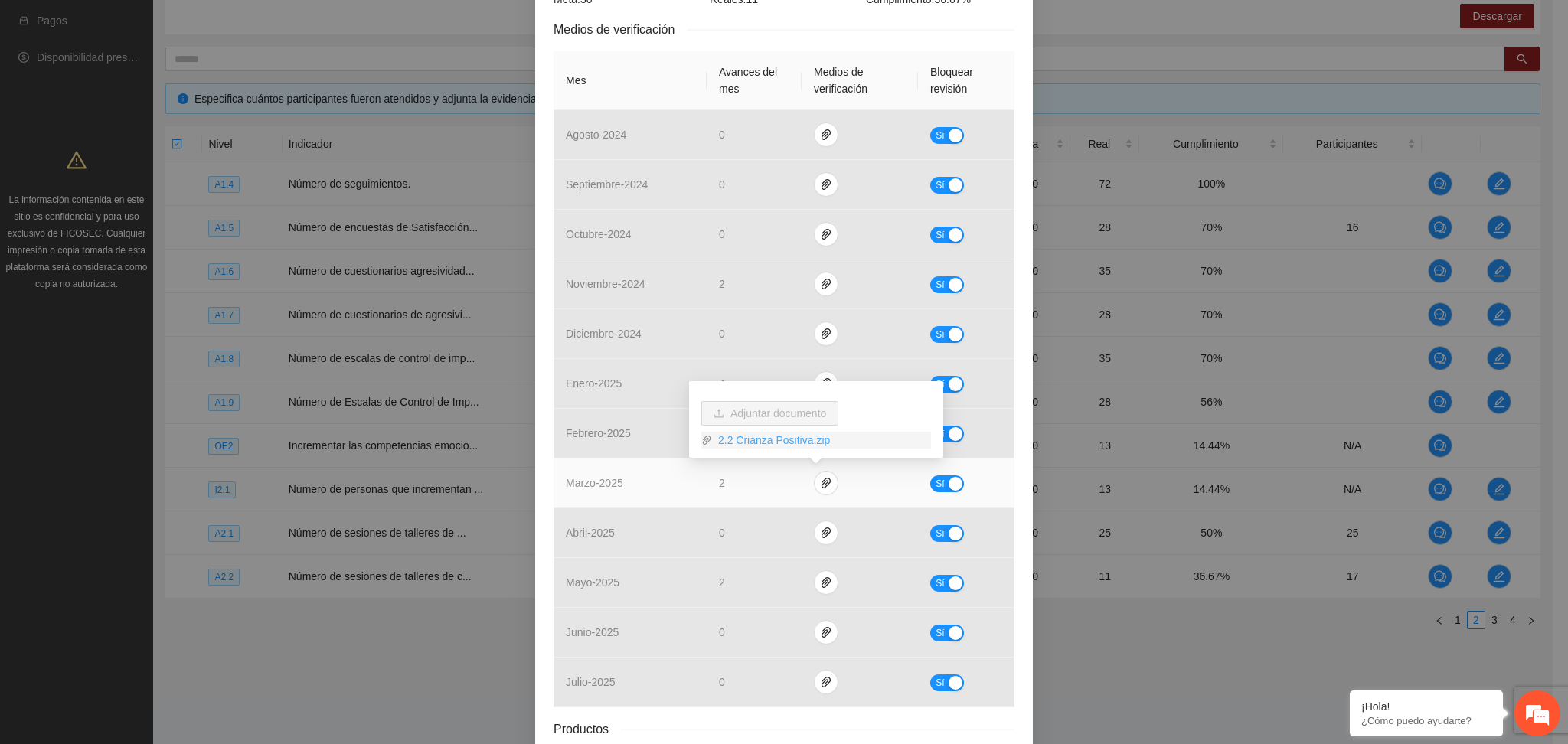
click at [763, 435] on link "2.2 Crianza Positiva.zip" at bounding box center [821, 440] width 219 height 17
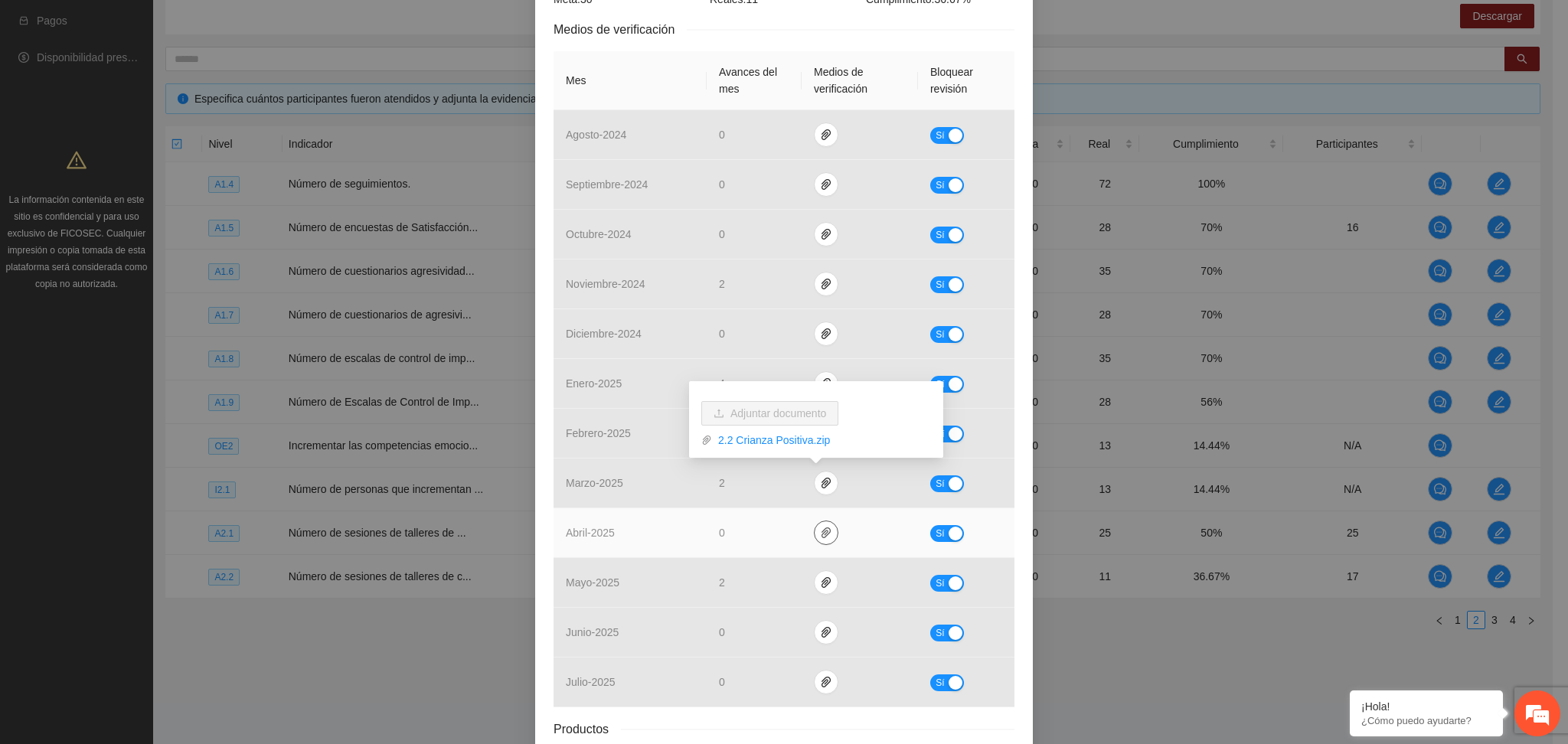
click at [820, 539] on icon "paper-clip" at bounding box center [826, 532] width 12 height 12
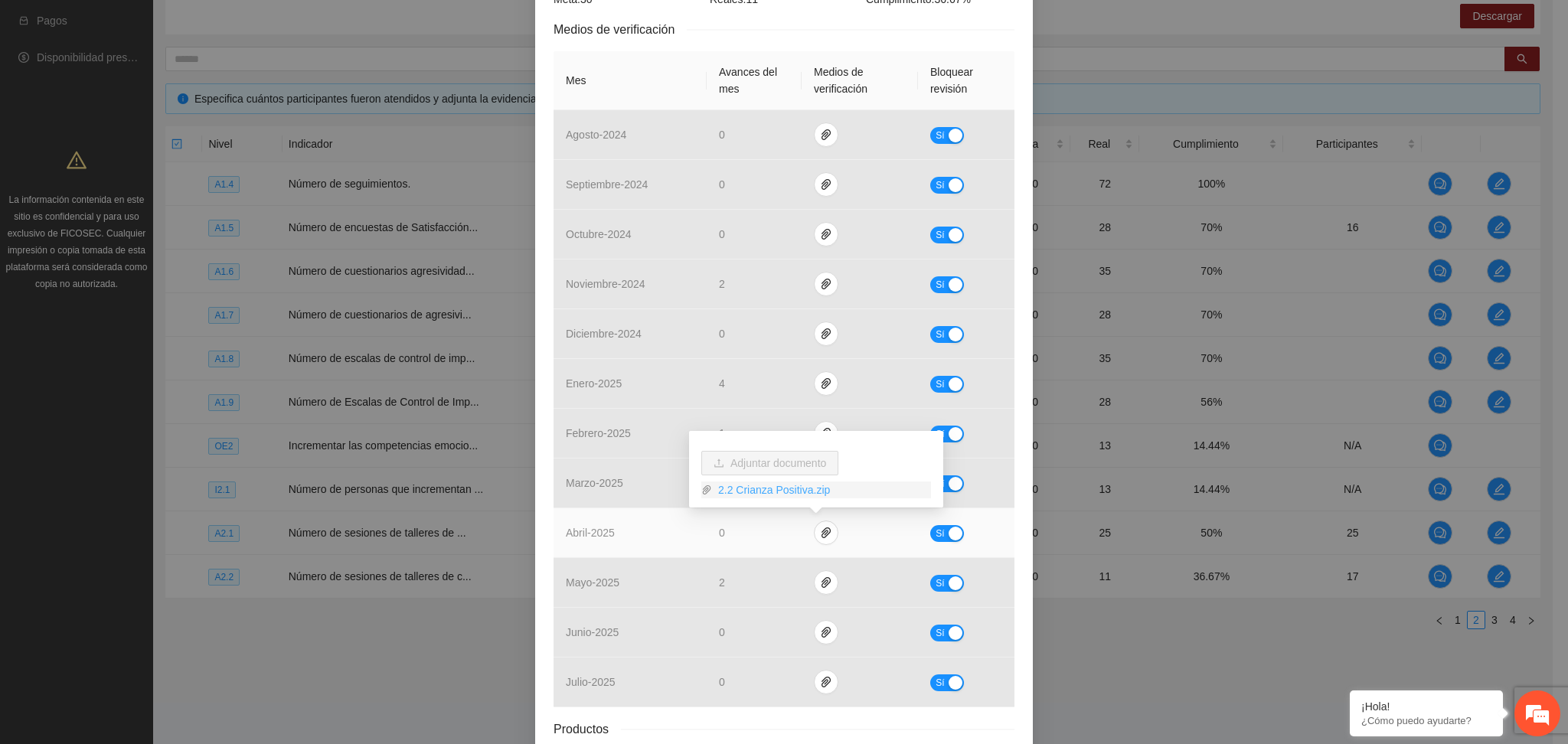
click at [748, 490] on link "2.2 Crianza Positiva.zip" at bounding box center [821, 490] width 219 height 17
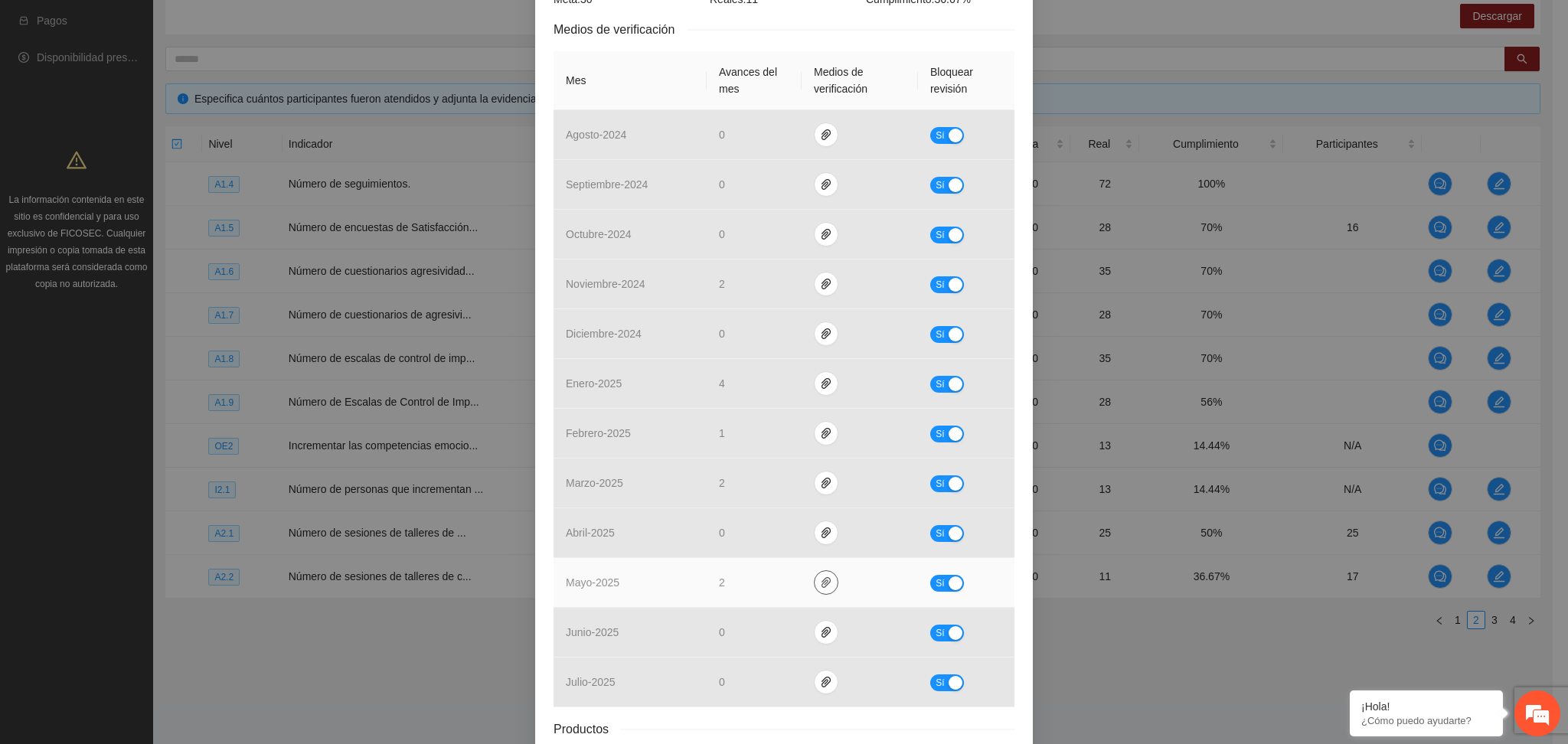
click at [821, 583] on icon "paper-clip" at bounding box center [825, 582] width 9 height 11
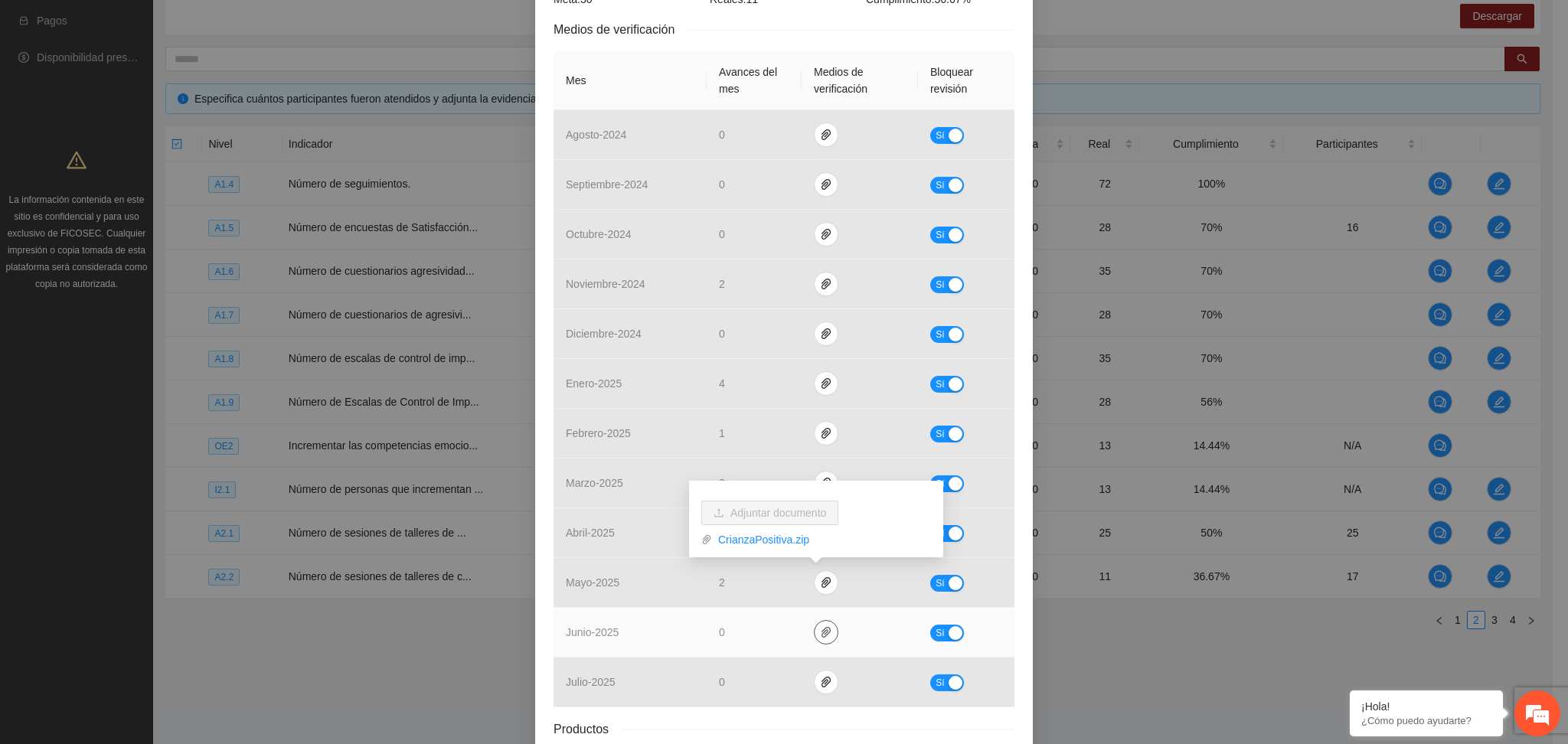
click at [820, 630] on icon "paper-clip" at bounding box center [826, 631] width 12 height 12
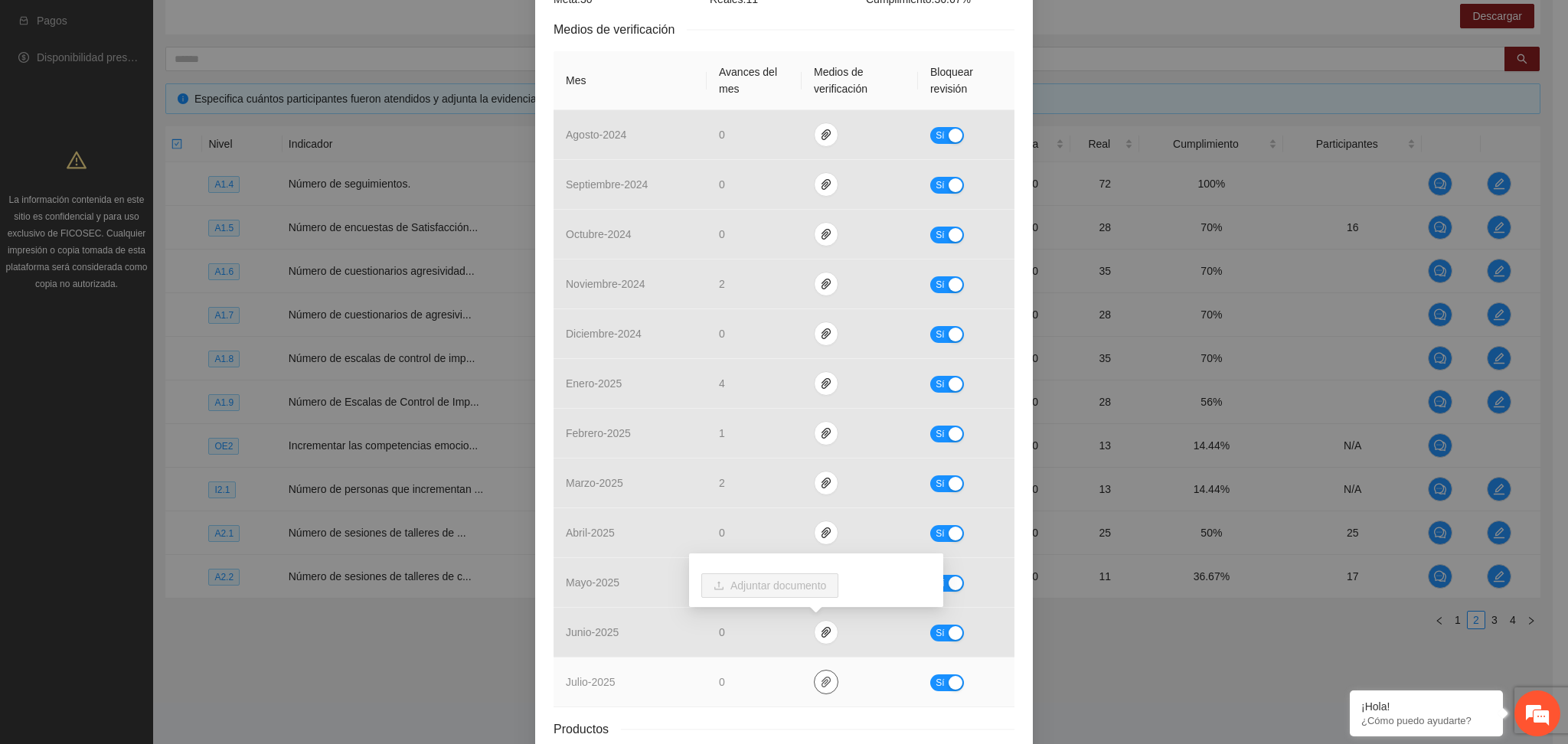
click at [820, 691] on button "button" at bounding box center [826, 682] width 24 height 24
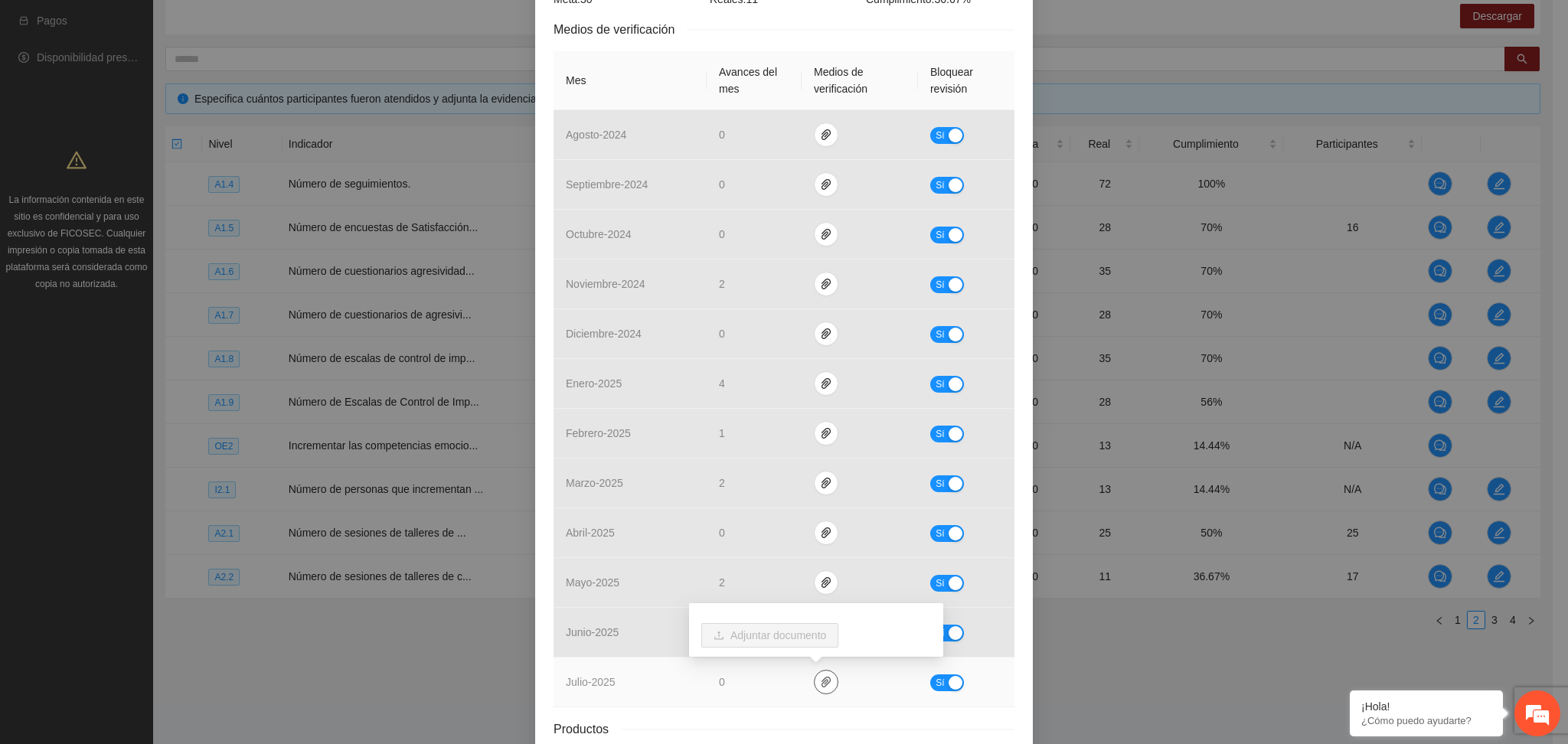
click at [820, 686] on icon "paper-clip" at bounding box center [826, 682] width 12 height 12
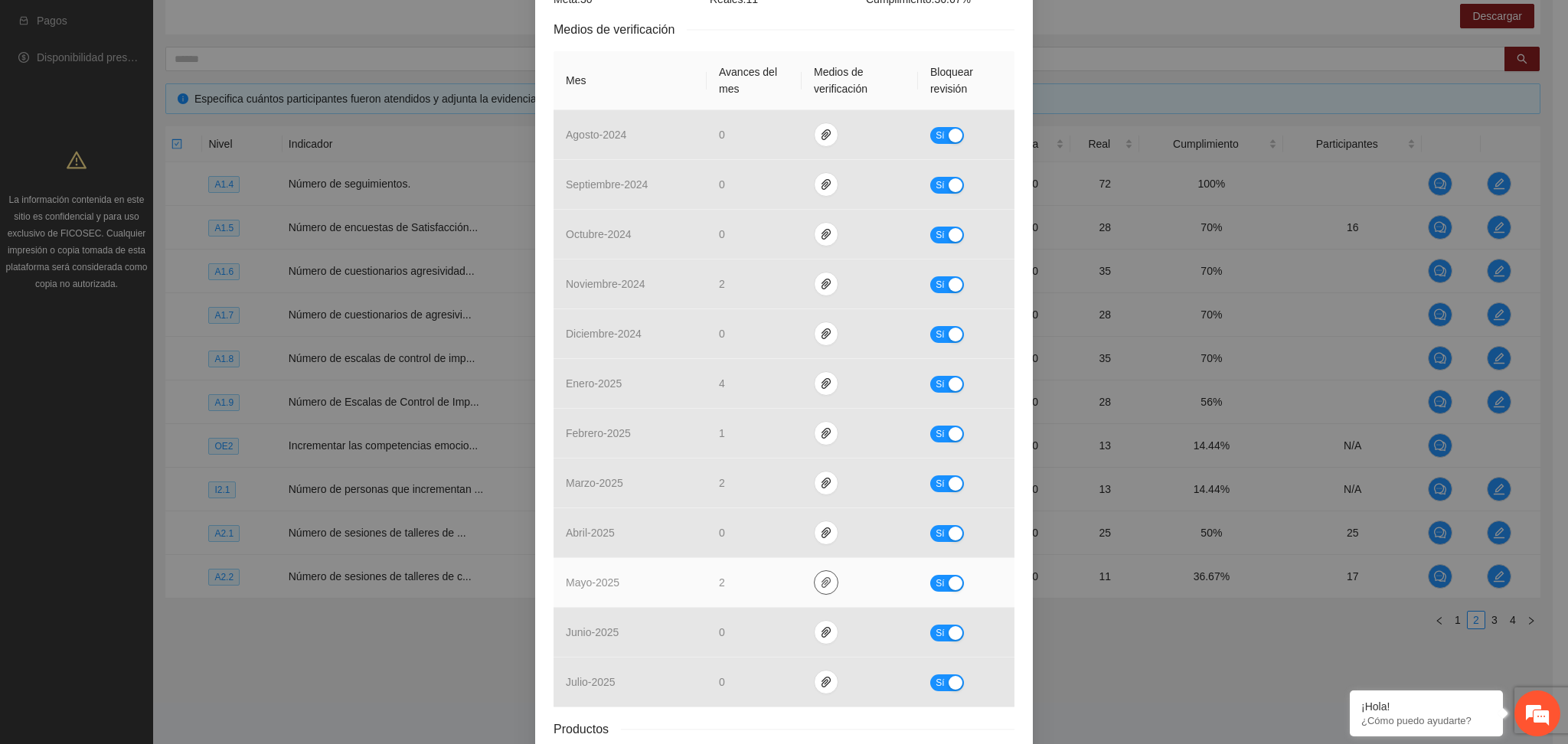
click at [821, 586] on icon "paper-clip" at bounding box center [825, 582] width 9 height 11
click at [765, 543] on link "CrianzaPositiva.zip" at bounding box center [821, 539] width 219 height 17
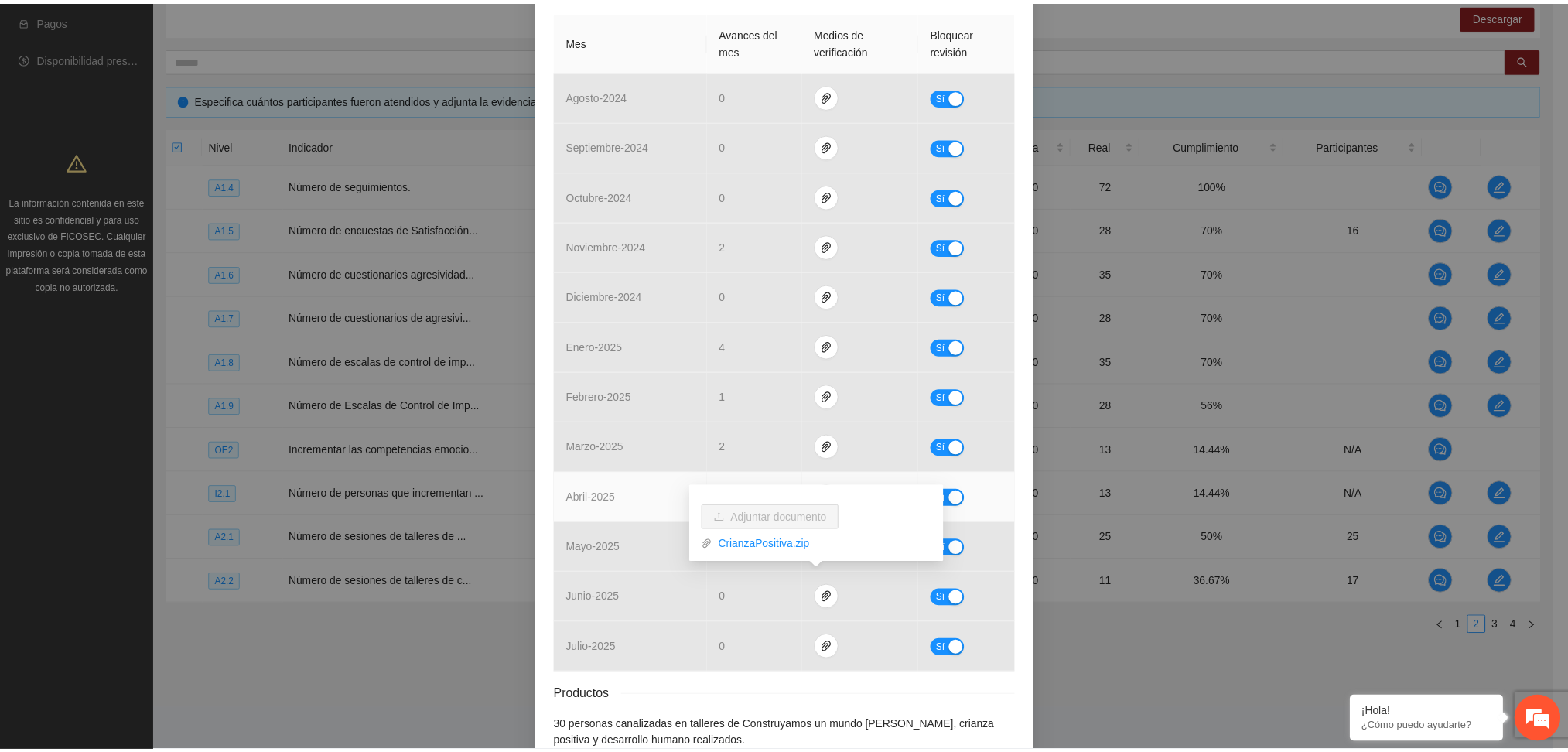
scroll to position [0, 0]
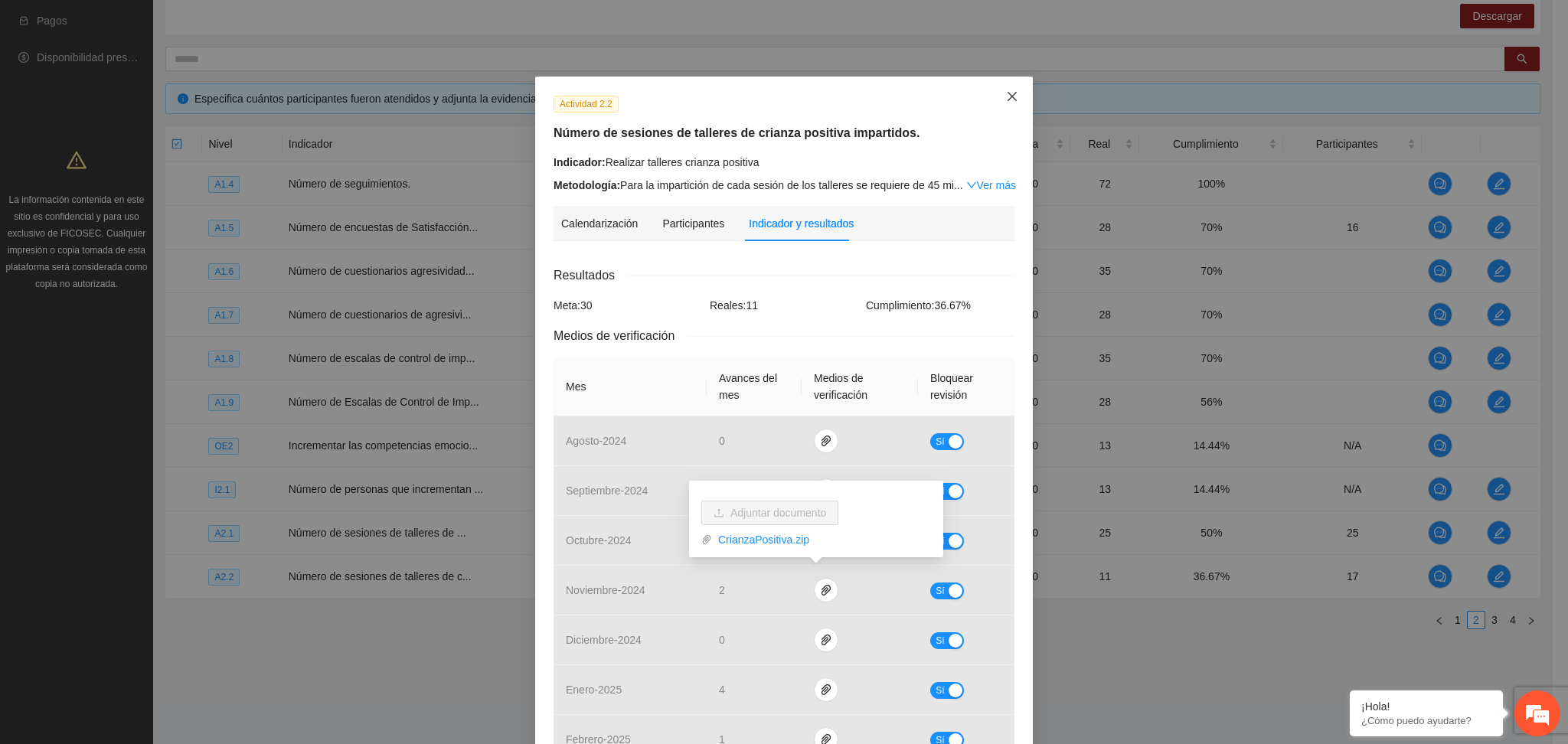
click at [997, 103] on span "Close" at bounding box center [1012, 97] width 41 height 41
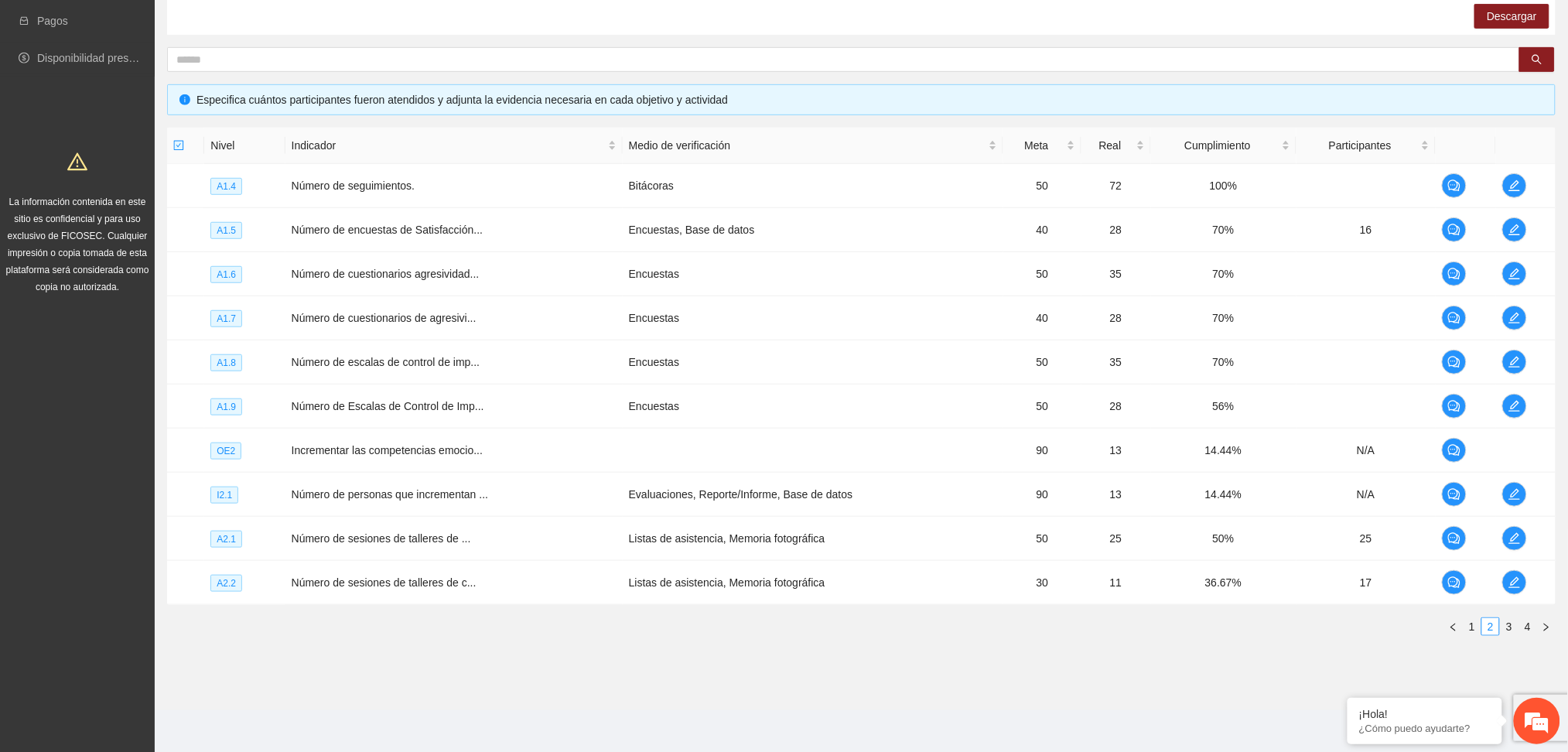
click at [975, 684] on section "Monitoreo técnico Asistentes Beneficiarios Asistencias Objetivos y actividades …" at bounding box center [861, 259] width 1413 height 903
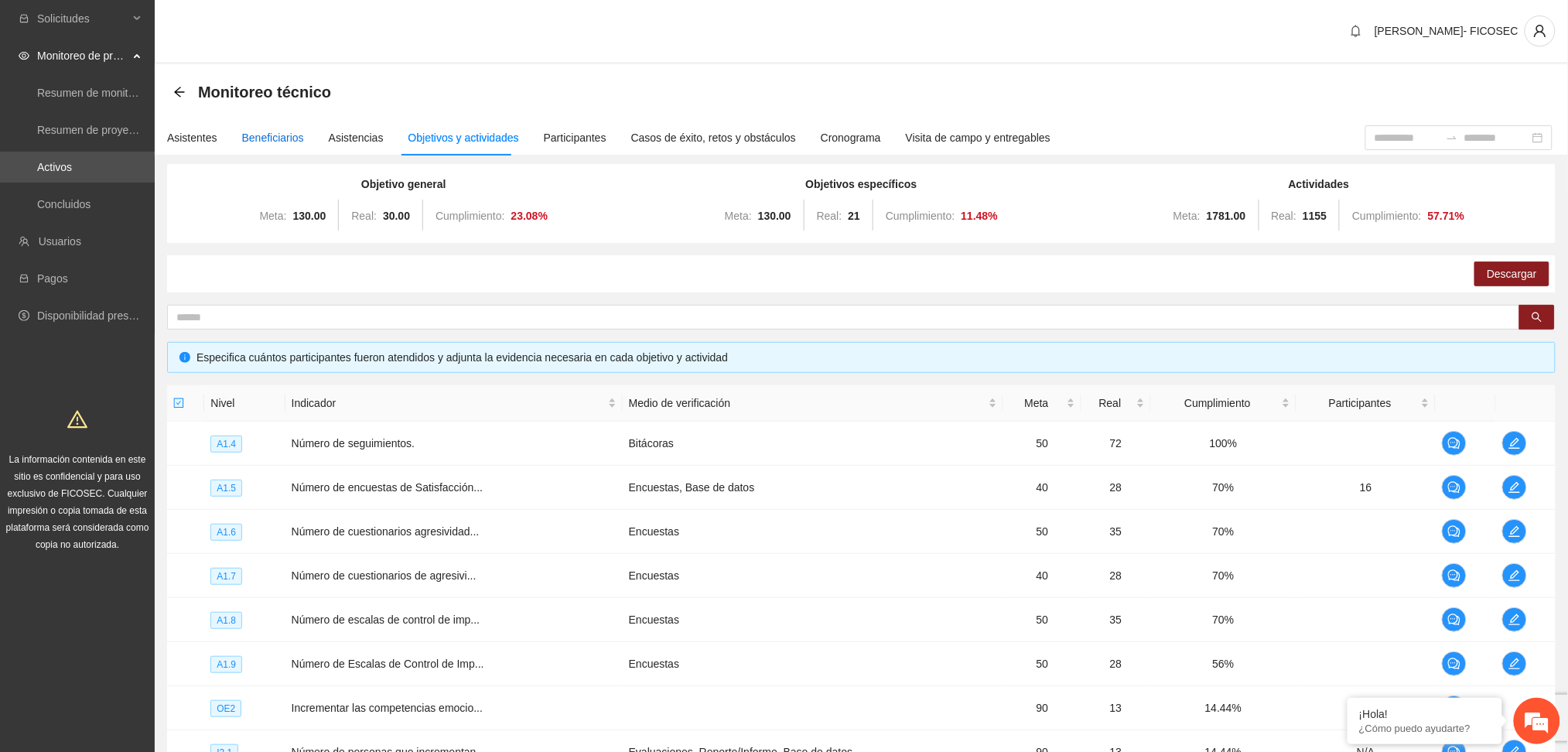
click at [261, 136] on div "Beneficiarios" at bounding box center [273, 137] width 62 height 17
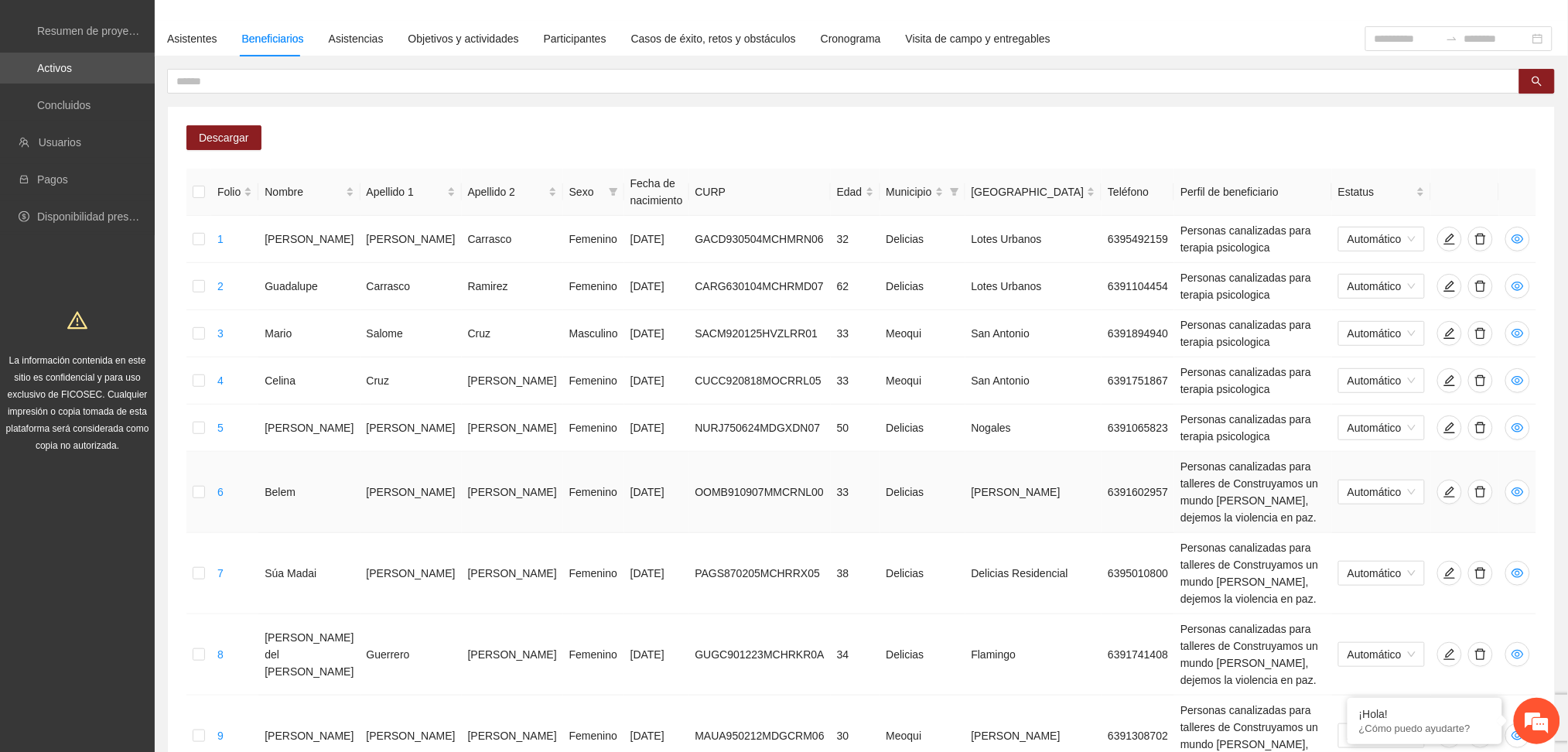
scroll to position [180, 0]
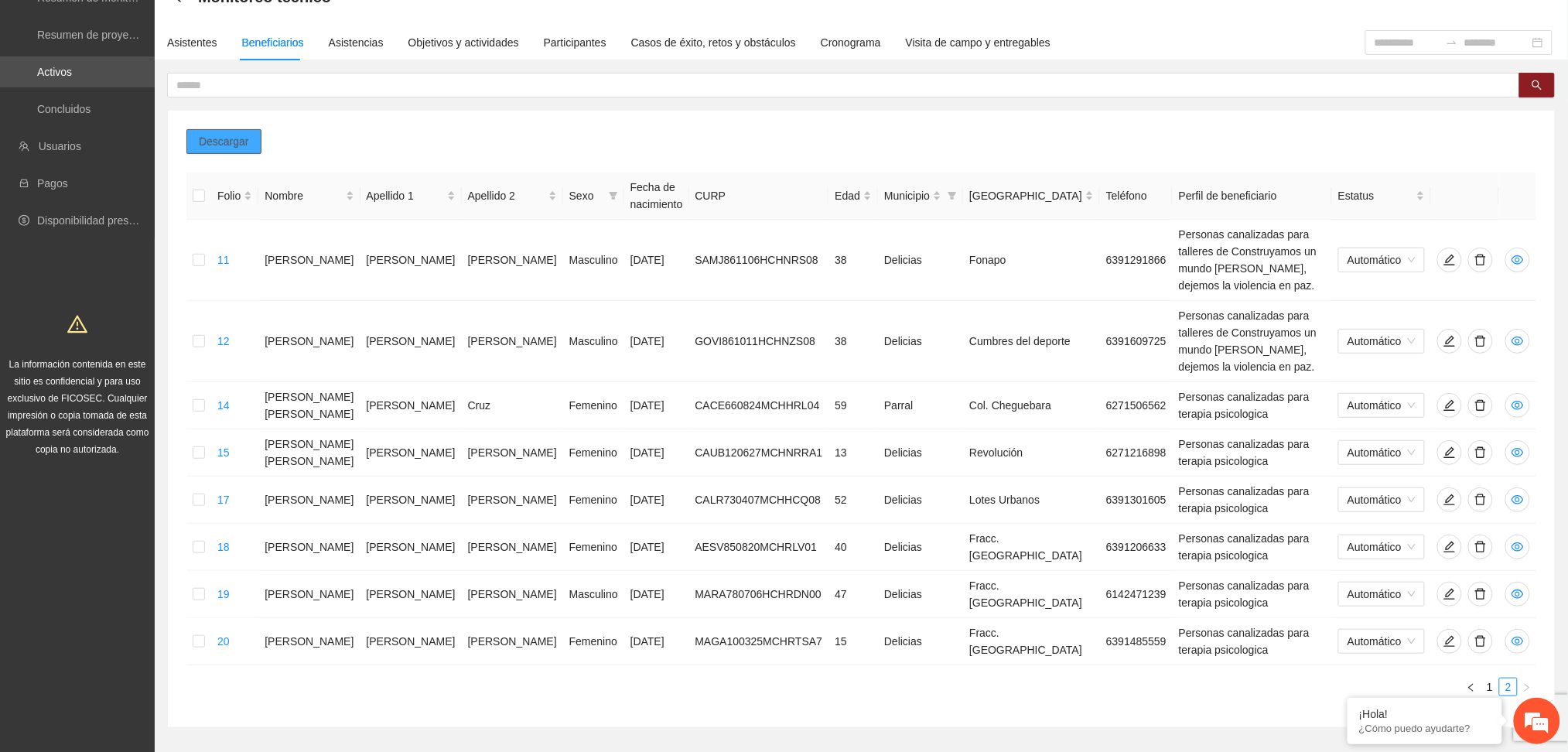
click at [223, 141] on span "Descargar" at bounding box center [223, 142] width 50 height 17
click at [1492, 678] on link "1" at bounding box center [1489, 687] width 17 height 17
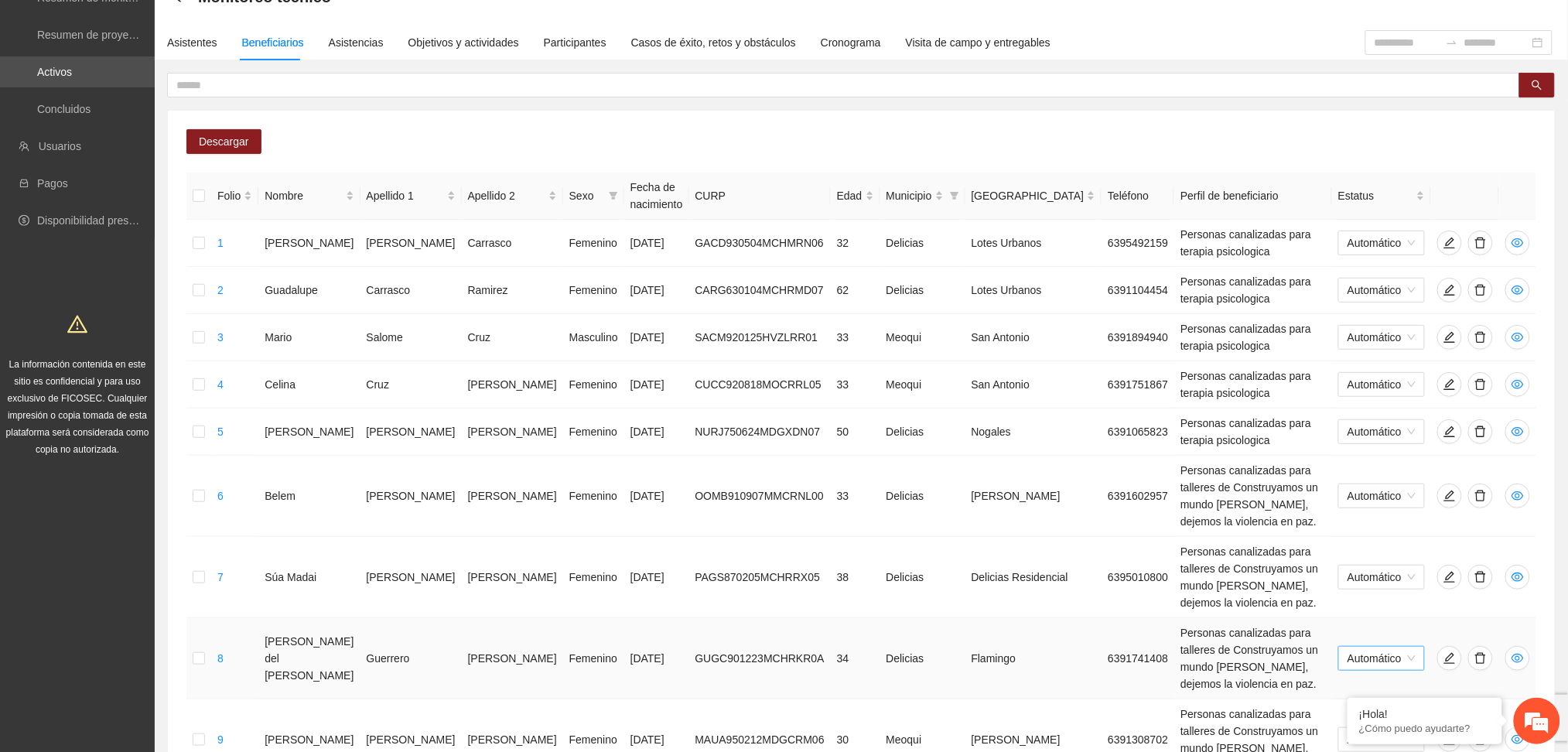
click at [1401, 646] on span "Automático" at bounding box center [1381, 658] width 68 height 23
click at [1390, 622] on div "Cambio Esperado" at bounding box center [1381, 619] width 70 height 17
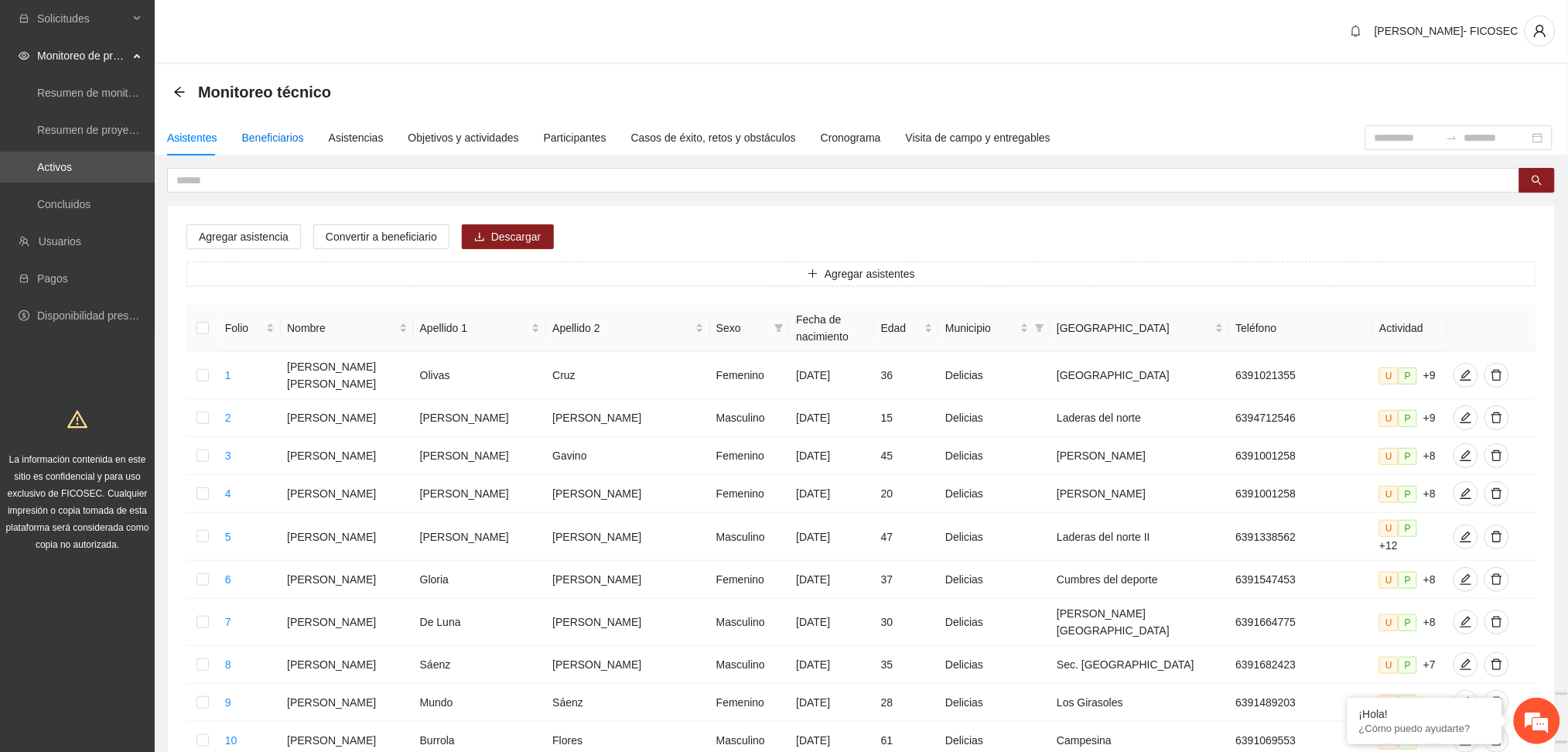
click at [277, 142] on div "Beneficiarios" at bounding box center [273, 137] width 62 height 17
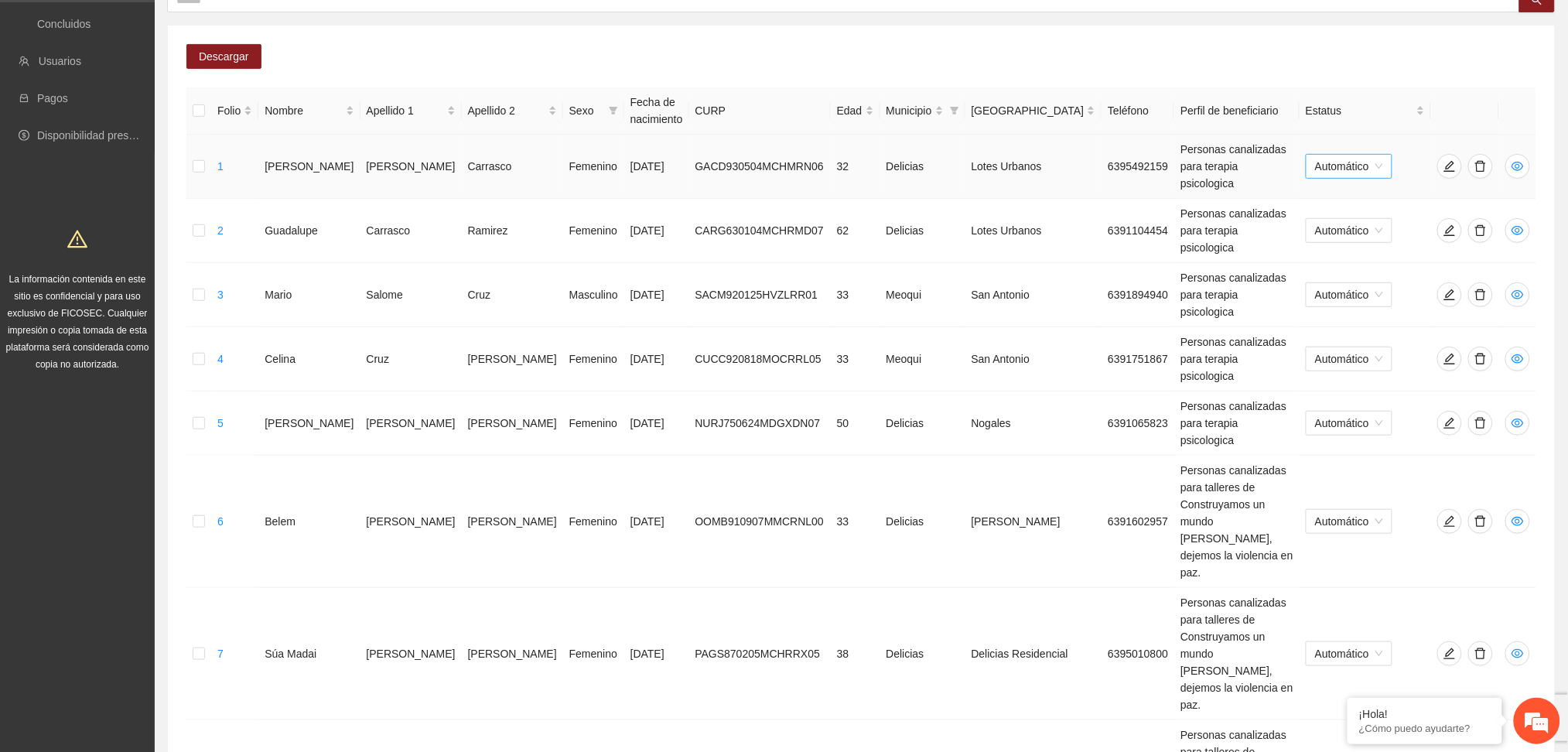
click at [1390, 154] on div "Automático" at bounding box center [1349, 166] width 87 height 25
click at [1365, 208] on div "Cambio Esperado" at bounding box center [1354, 213] width 70 height 17
click at [1367, 412] on span "Automático" at bounding box center [1349, 423] width 68 height 23
click at [1352, 397] on div "Cambio Esperado" at bounding box center [1354, 398] width 70 height 17
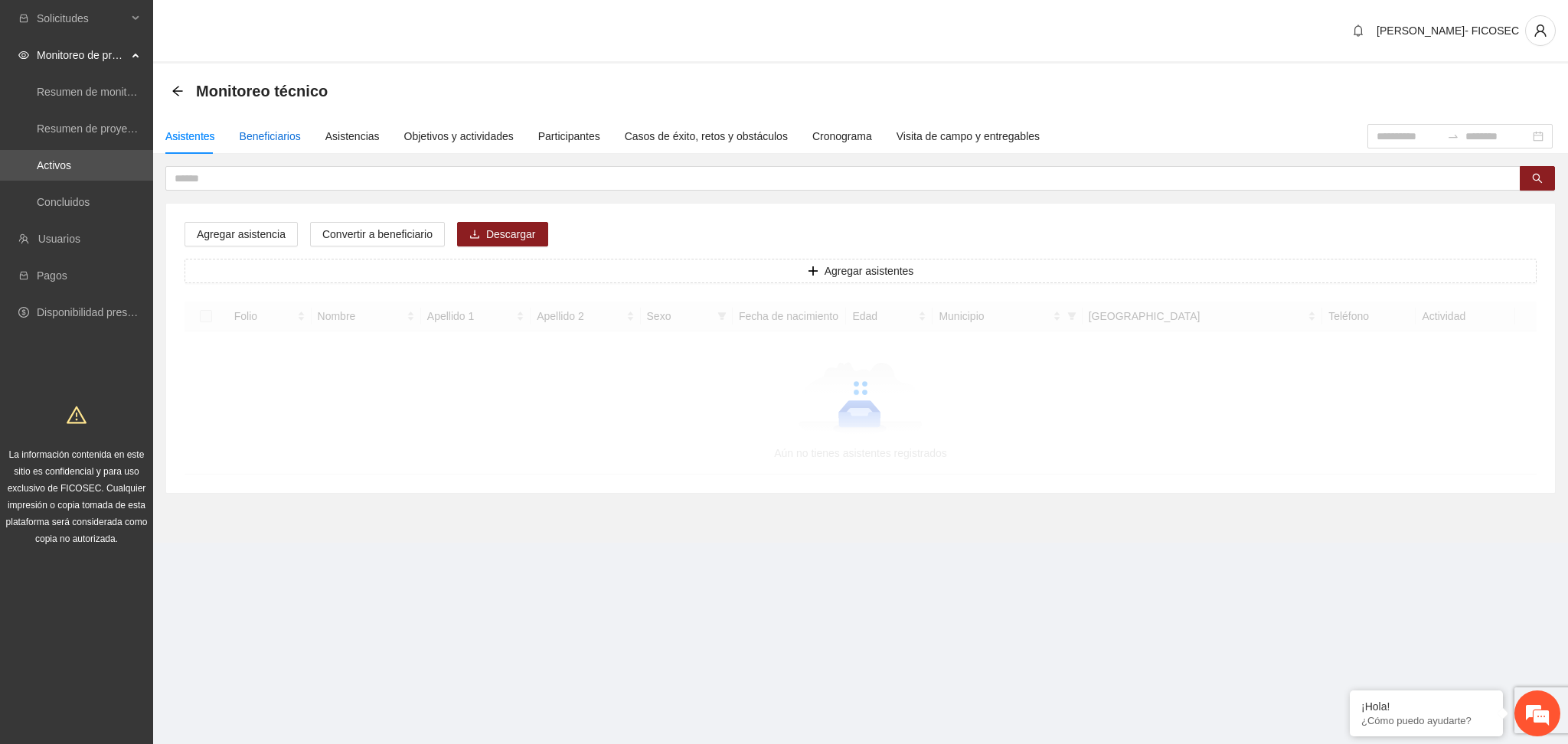
click at [294, 133] on div "Beneficiarios" at bounding box center [271, 136] width 62 height 17
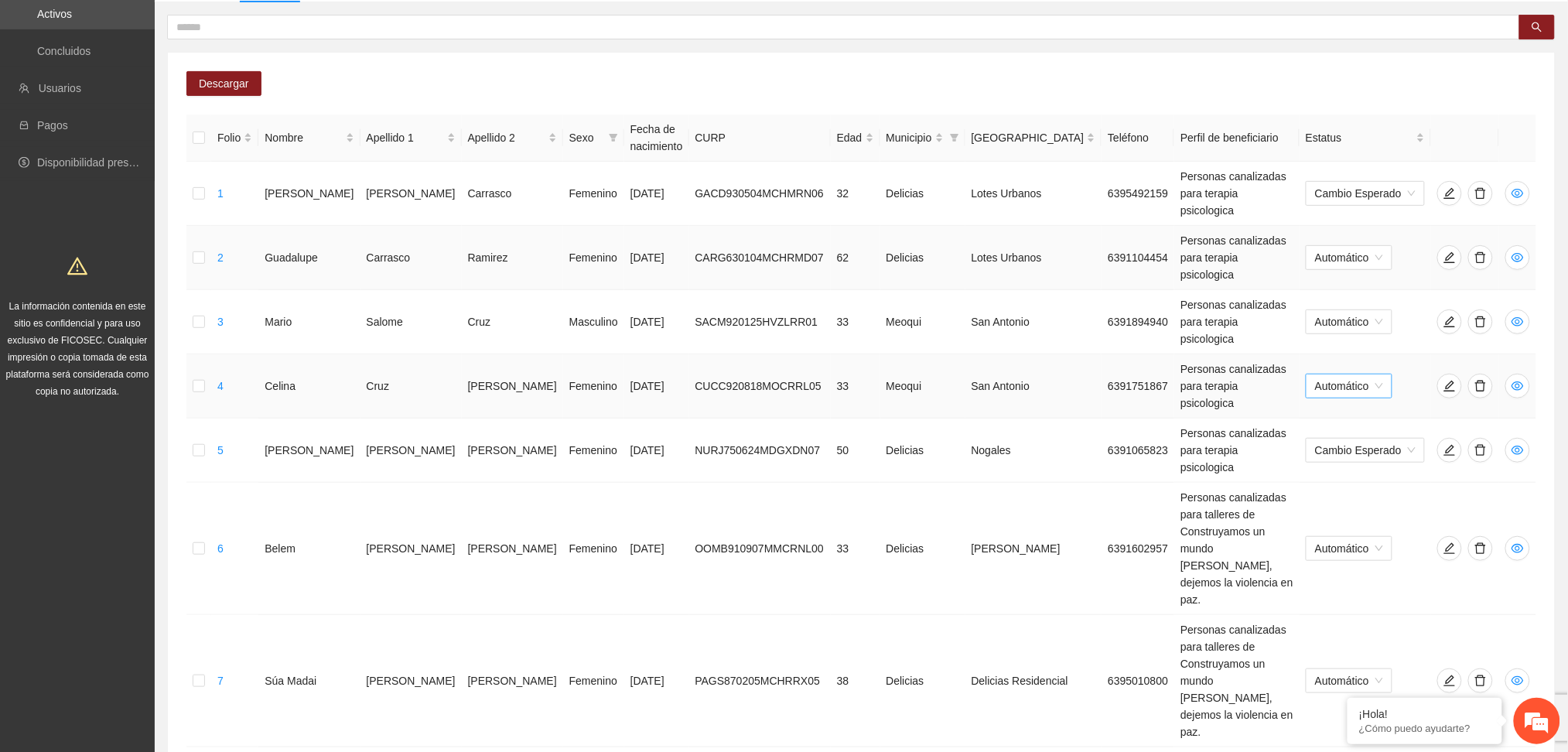
scroll to position [180, 0]
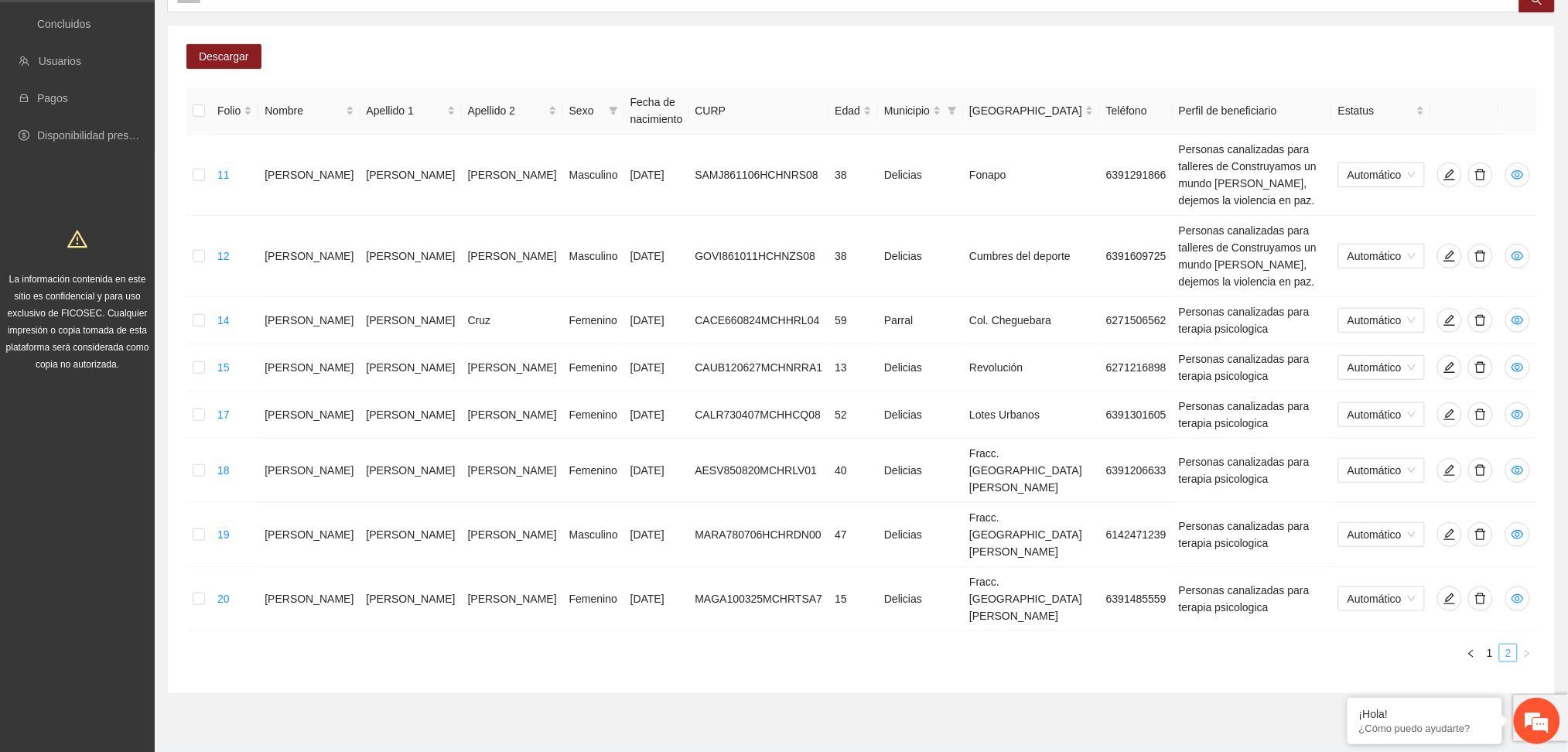
scroll to position [95, 0]
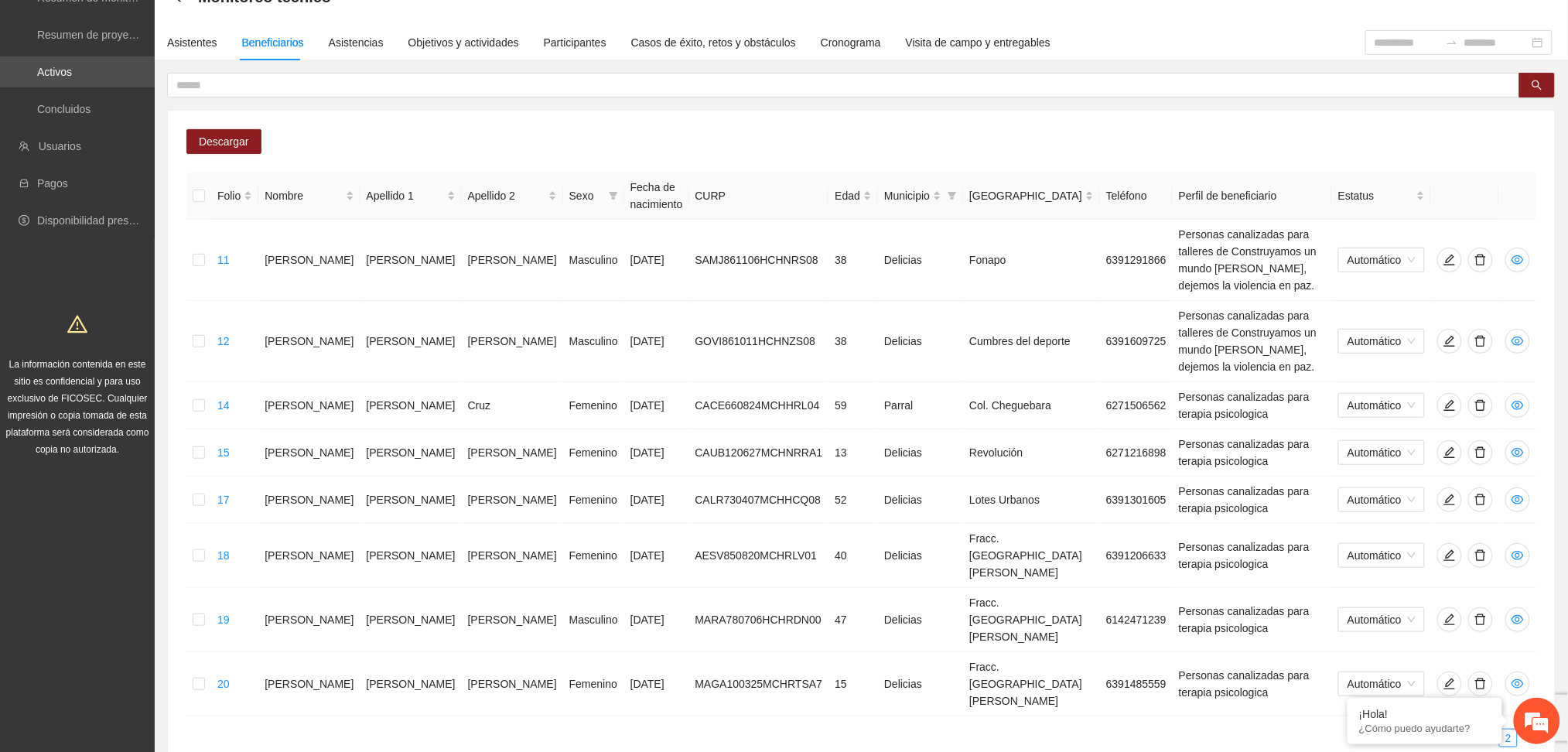
click at [801, 643] on div "Descargar Folio Nombre Apellido 1 Apellido 2 Sexo Fecha de nacimiento CURP Edad…" at bounding box center [861, 444] width 1387 height 668
click at [178, 42] on div "Asistentes" at bounding box center [191, 43] width 50 height 17
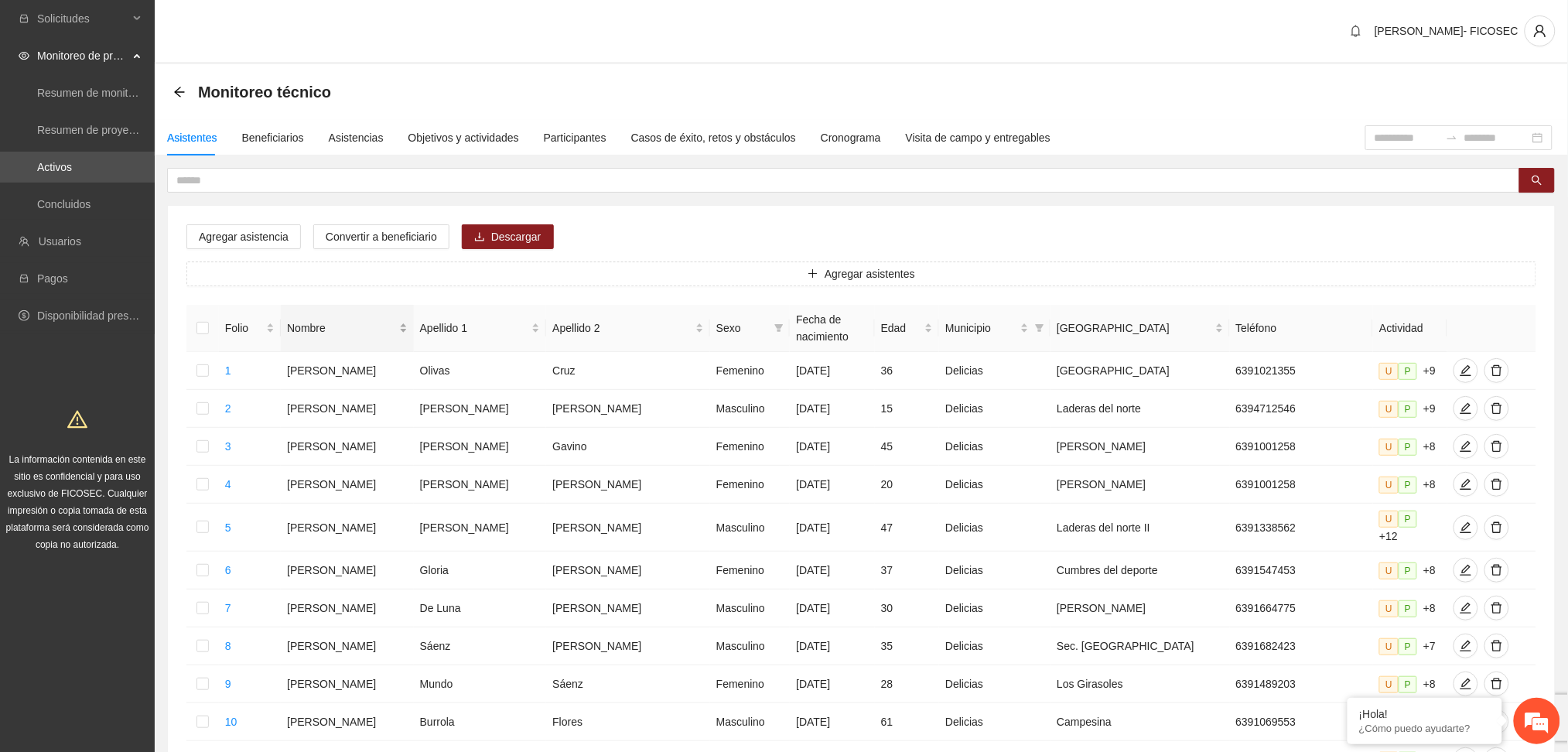
click at [400, 327] on div "Nombre" at bounding box center [347, 327] width 120 height 17
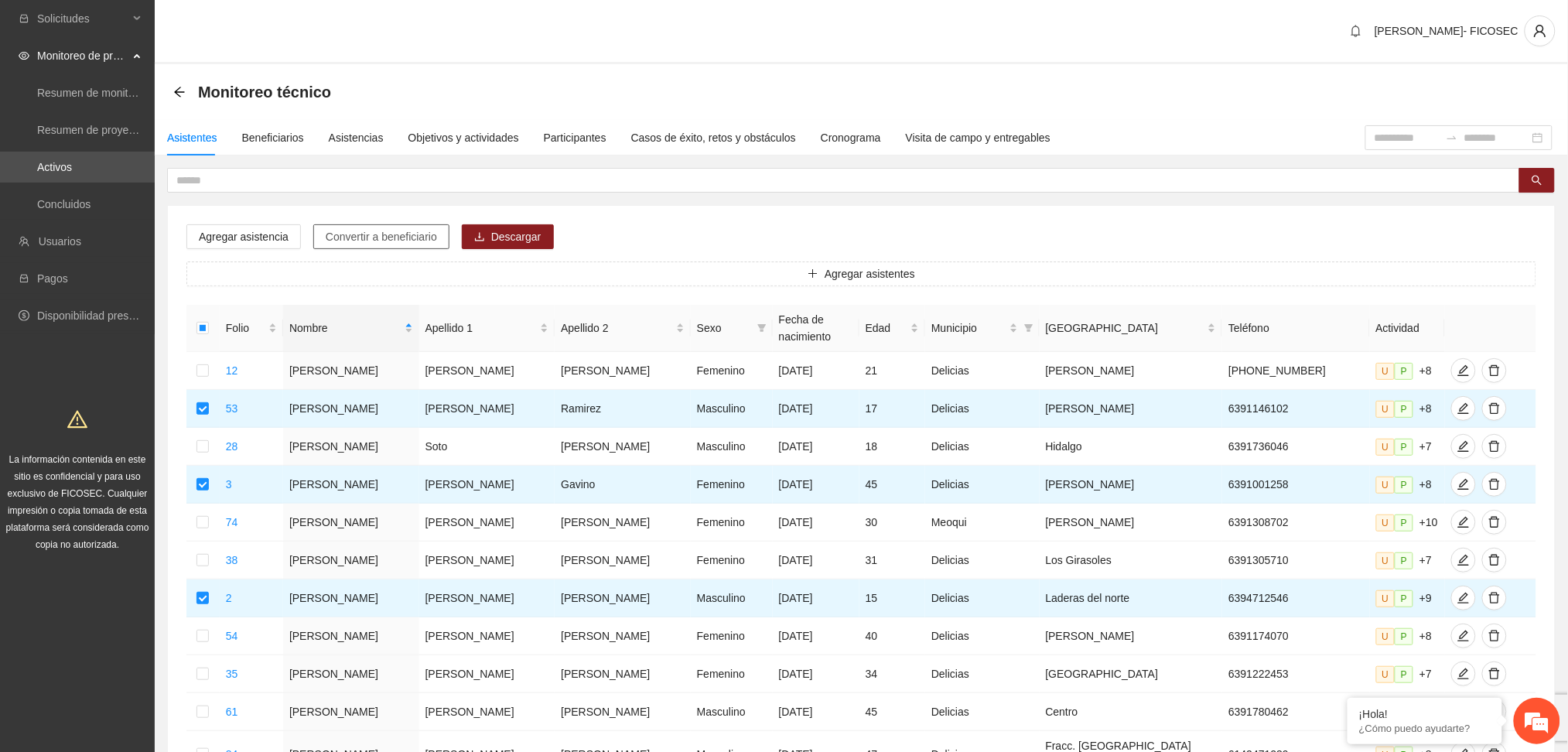
click at [359, 238] on span "Convertir a beneficiario" at bounding box center [381, 236] width 111 height 17
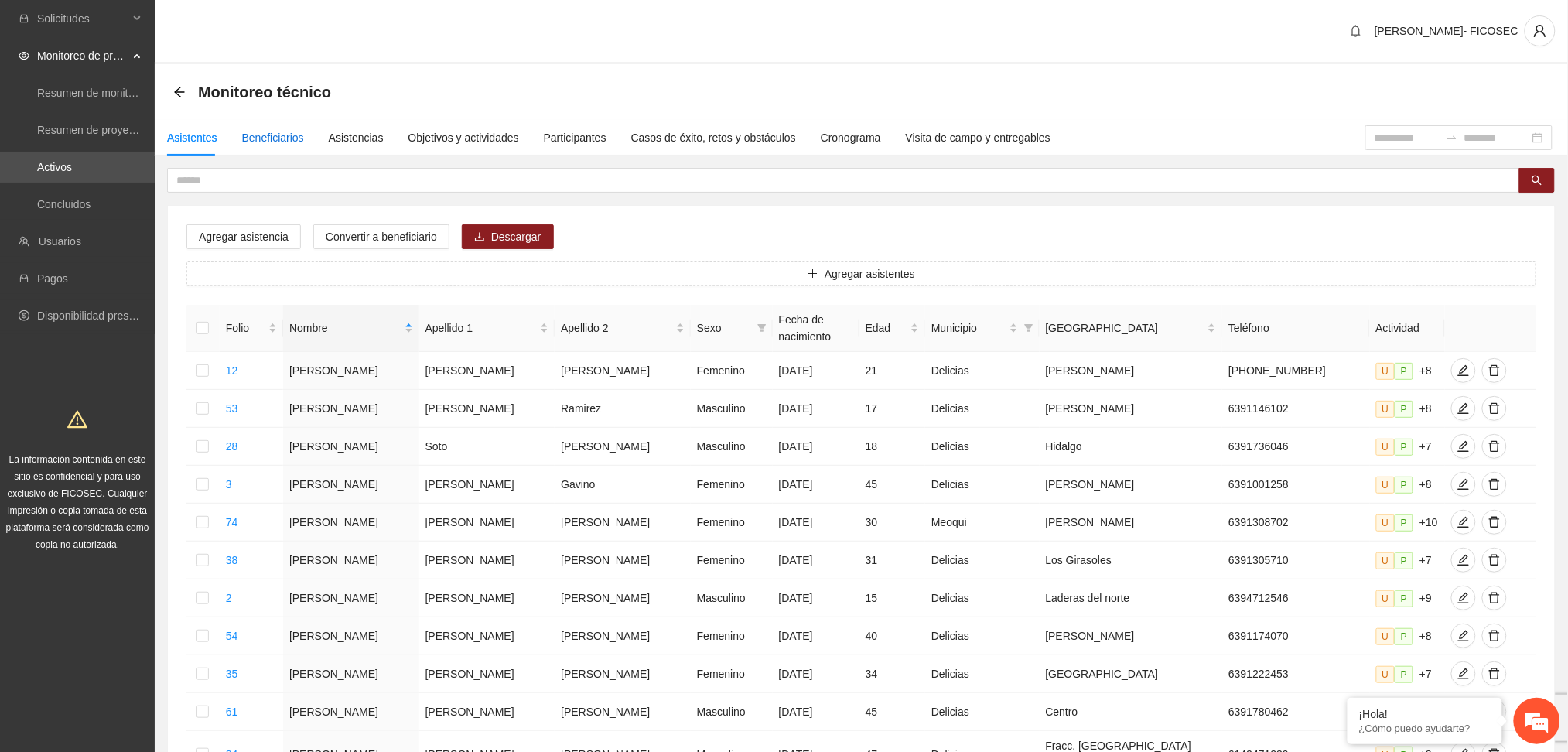
click at [283, 142] on div "Beneficiarios" at bounding box center [273, 137] width 62 height 17
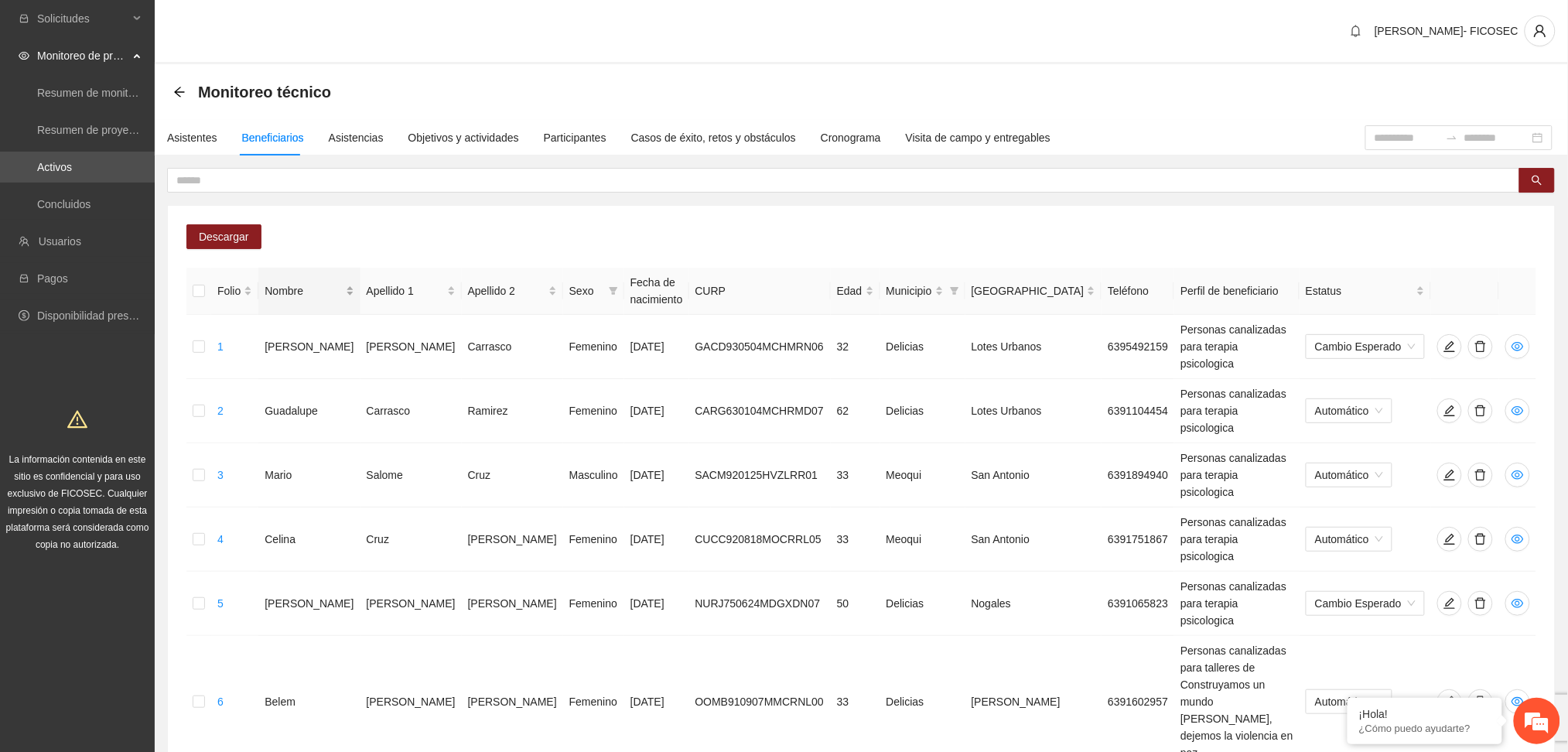
click at [305, 290] on div "Nombre" at bounding box center [309, 290] width 89 height 17
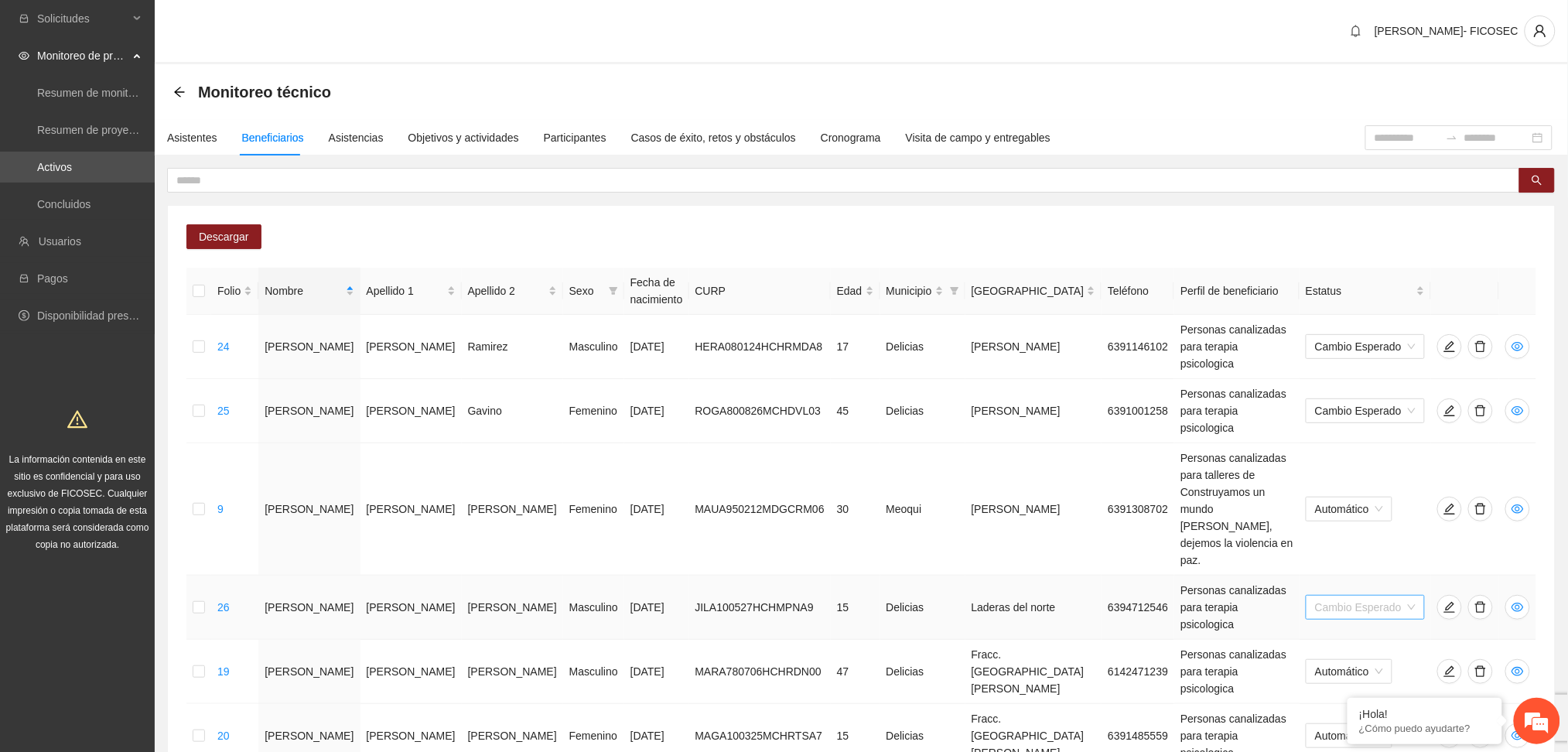
click at [1354, 596] on span "Cambio Esperado" at bounding box center [1365, 607] width 101 height 23
click at [1371, 501] on div "Automático" at bounding box center [1368, 501] width 98 height 17
click at [199, 137] on div "Asistentes" at bounding box center [191, 137] width 50 height 17
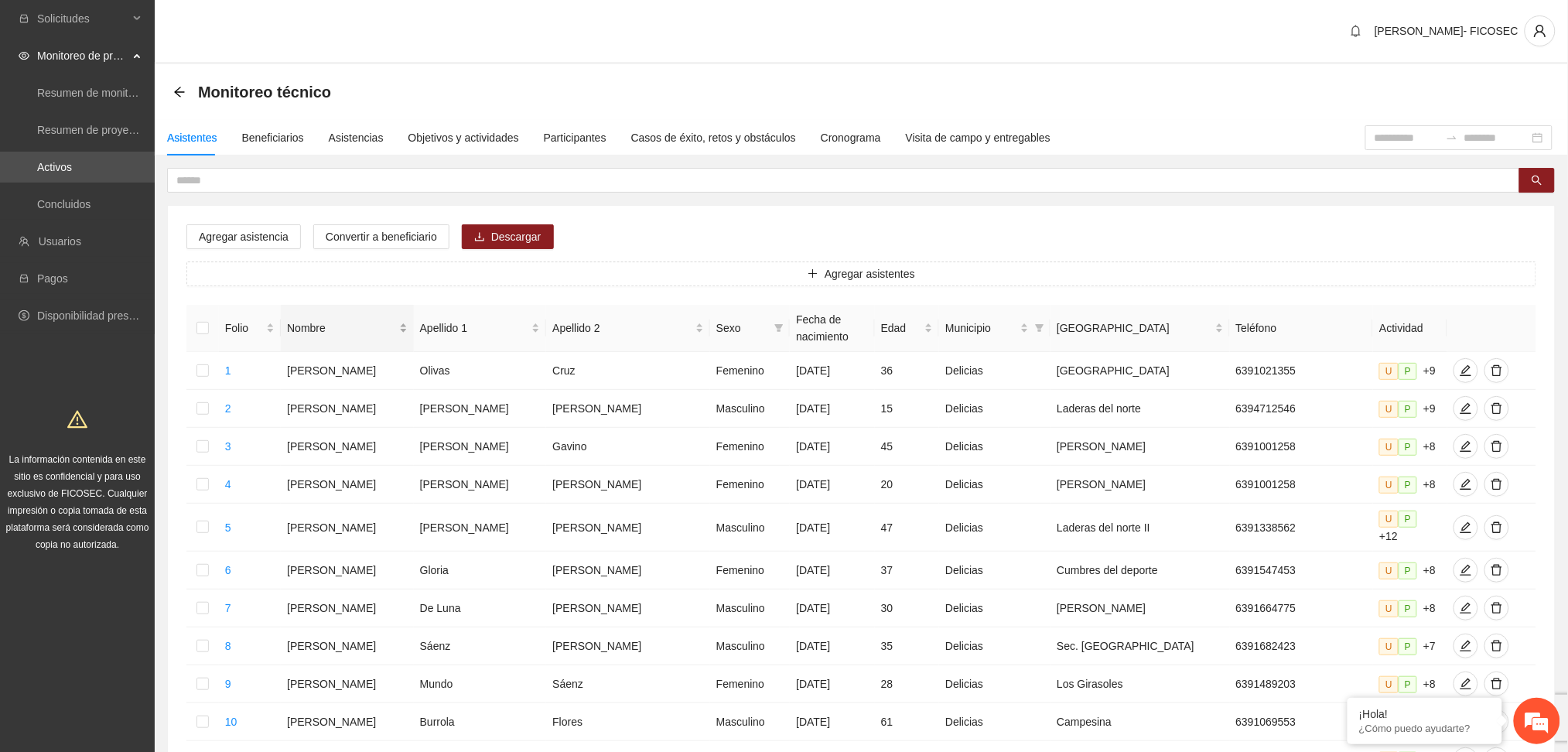
click at [400, 327] on div "Nombre" at bounding box center [347, 327] width 120 height 17
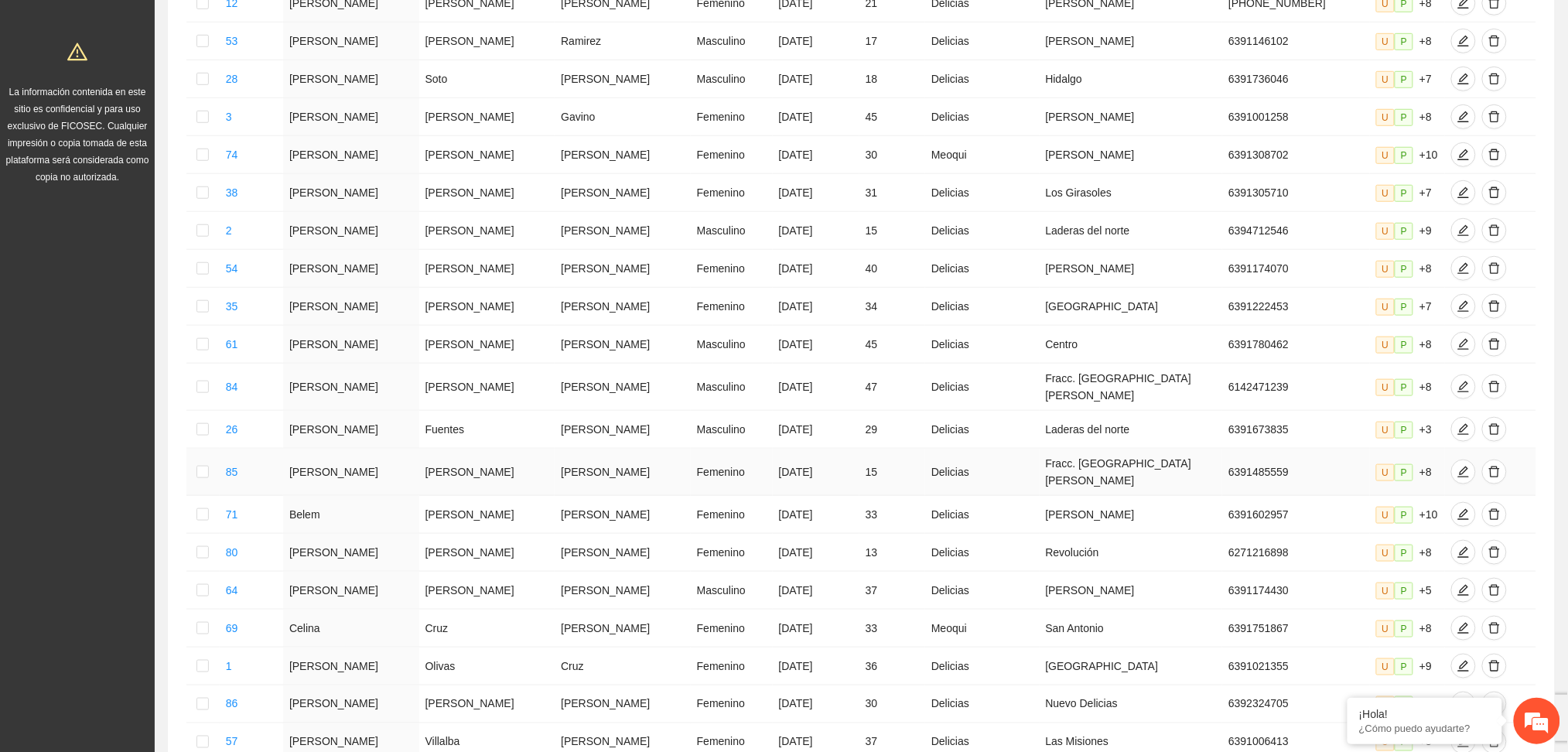
scroll to position [412, 0]
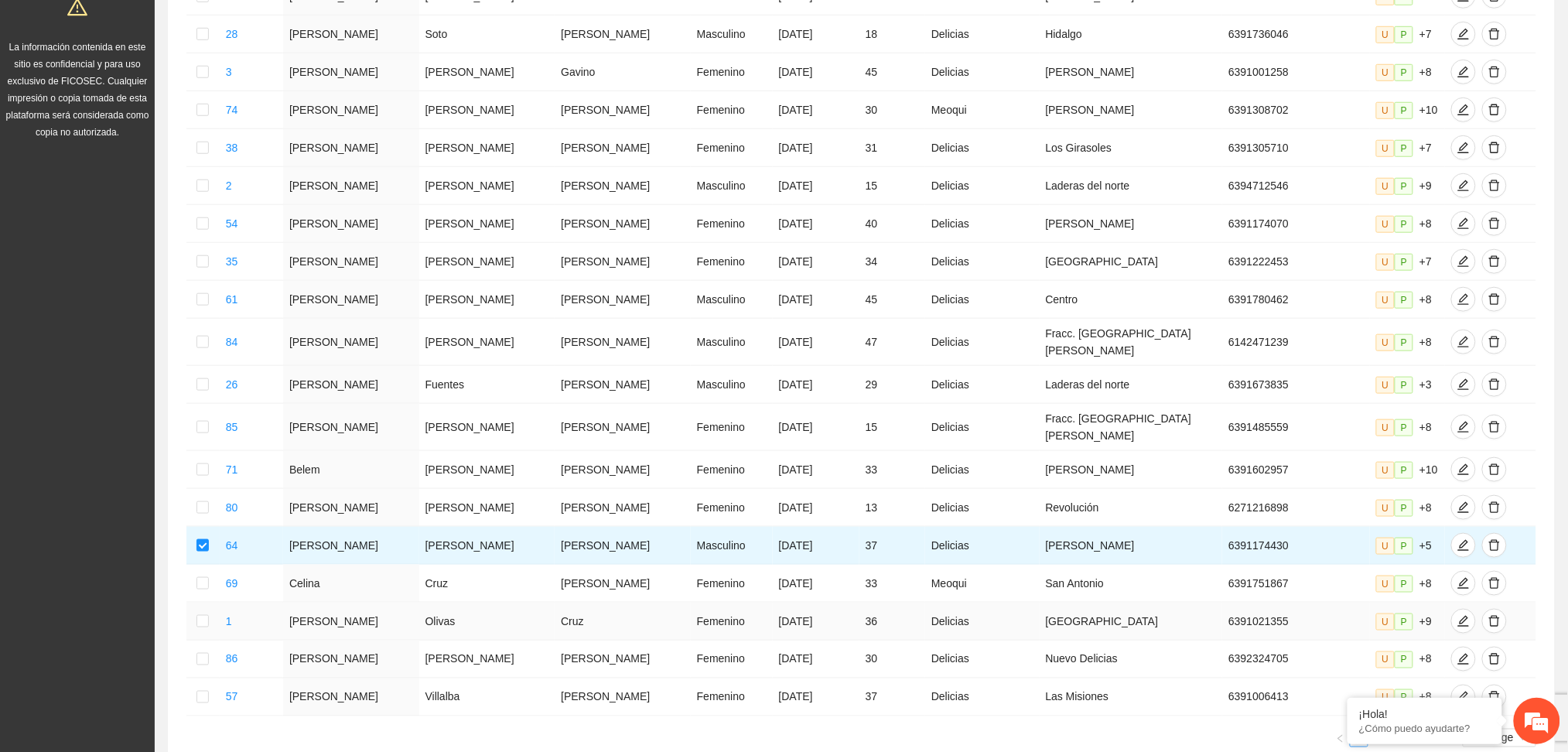
click at [200, 616] on td at bounding box center [203, 621] width 34 height 38
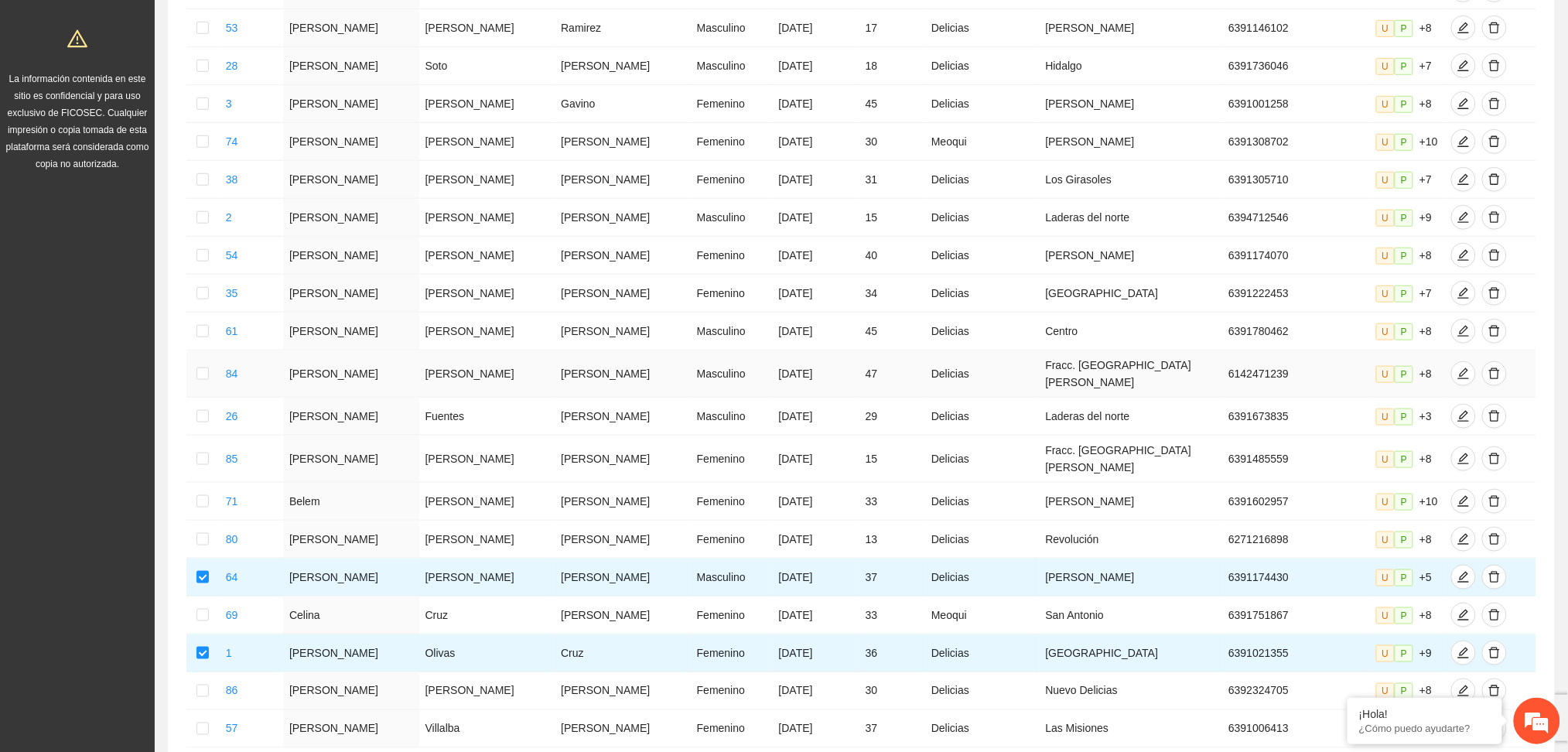
scroll to position [0, 0]
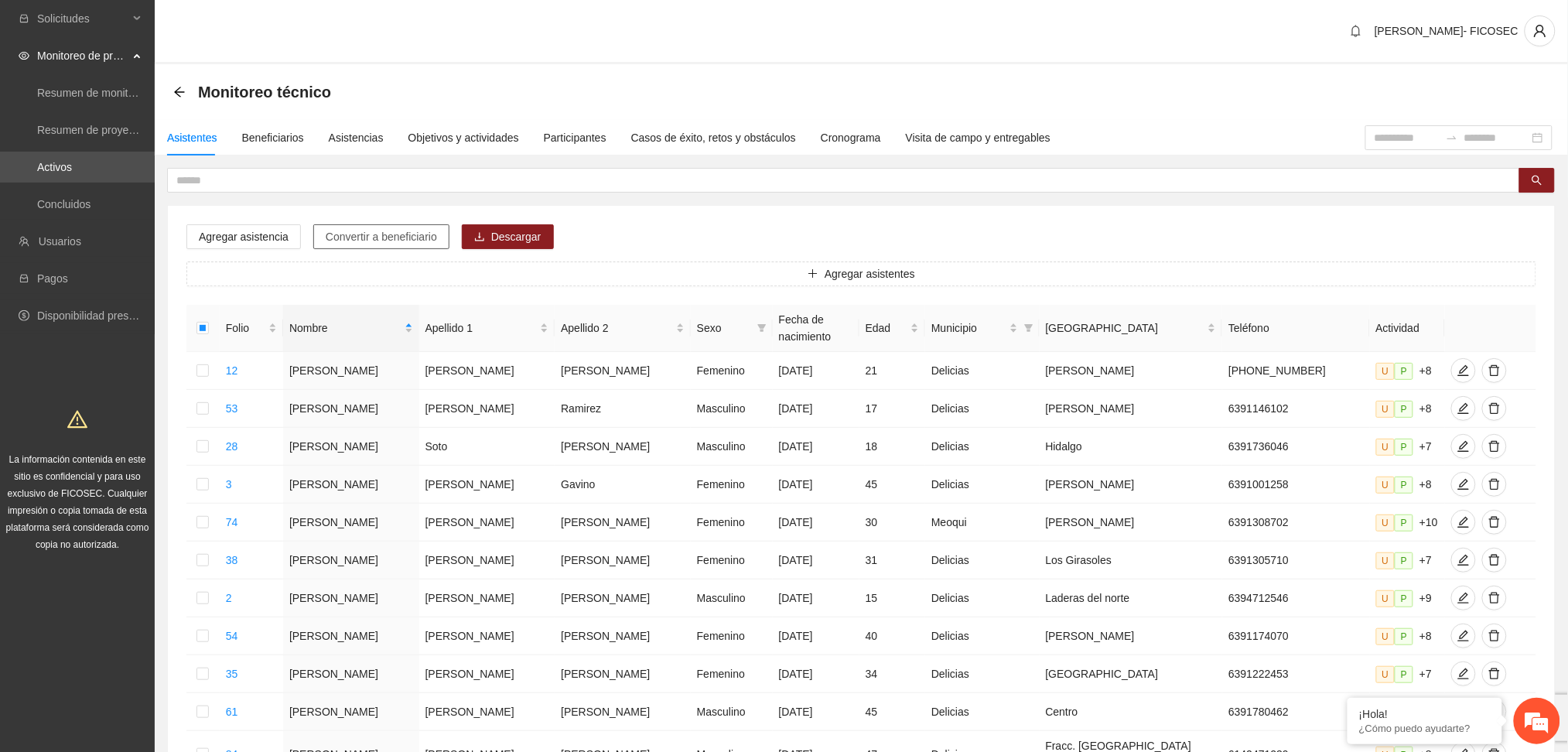
click at [390, 242] on span "Convertir a beneficiario" at bounding box center [381, 236] width 111 height 17
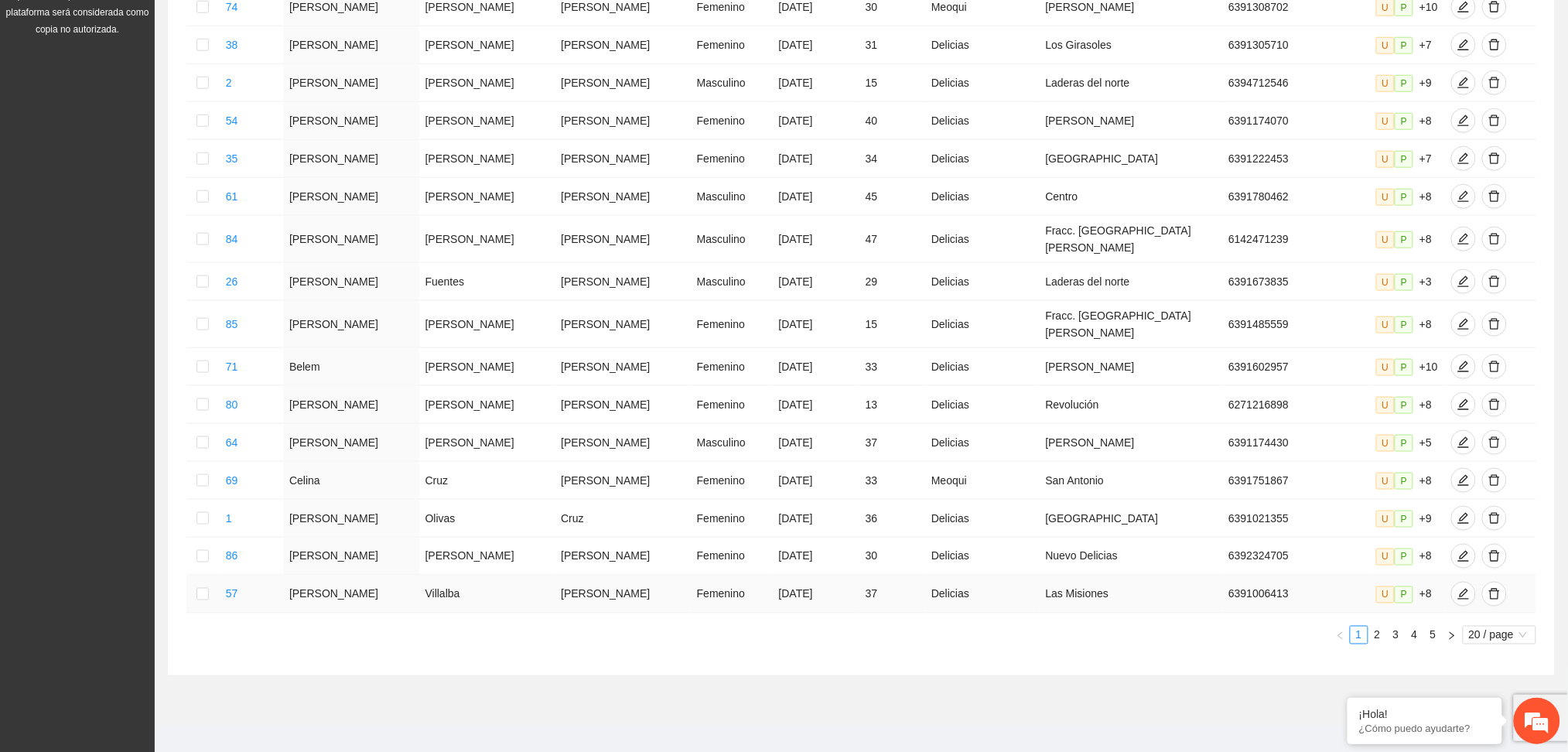
scroll to position [523, 0]
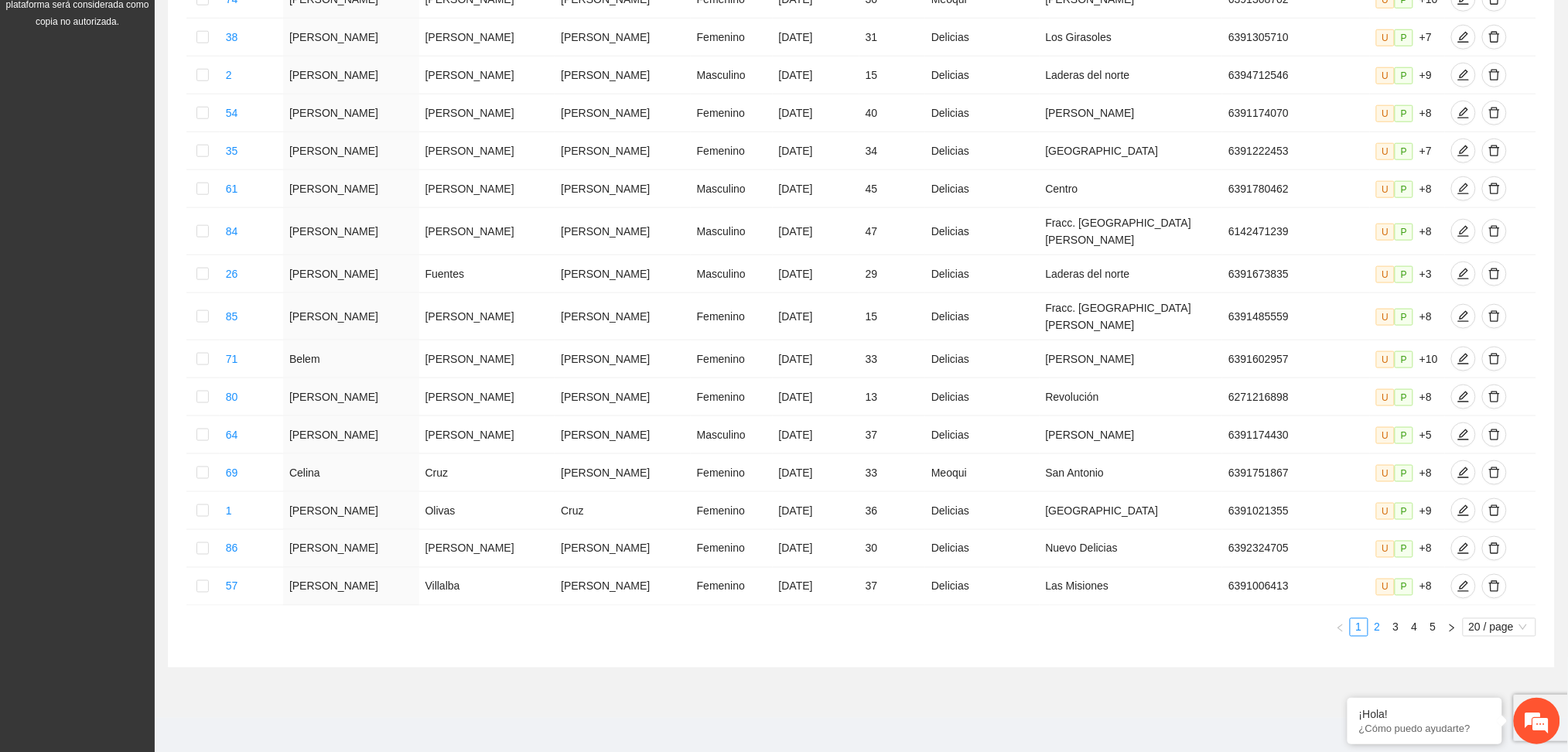
click at [1376, 619] on link "2" at bounding box center [1377, 627] width 17 height 17
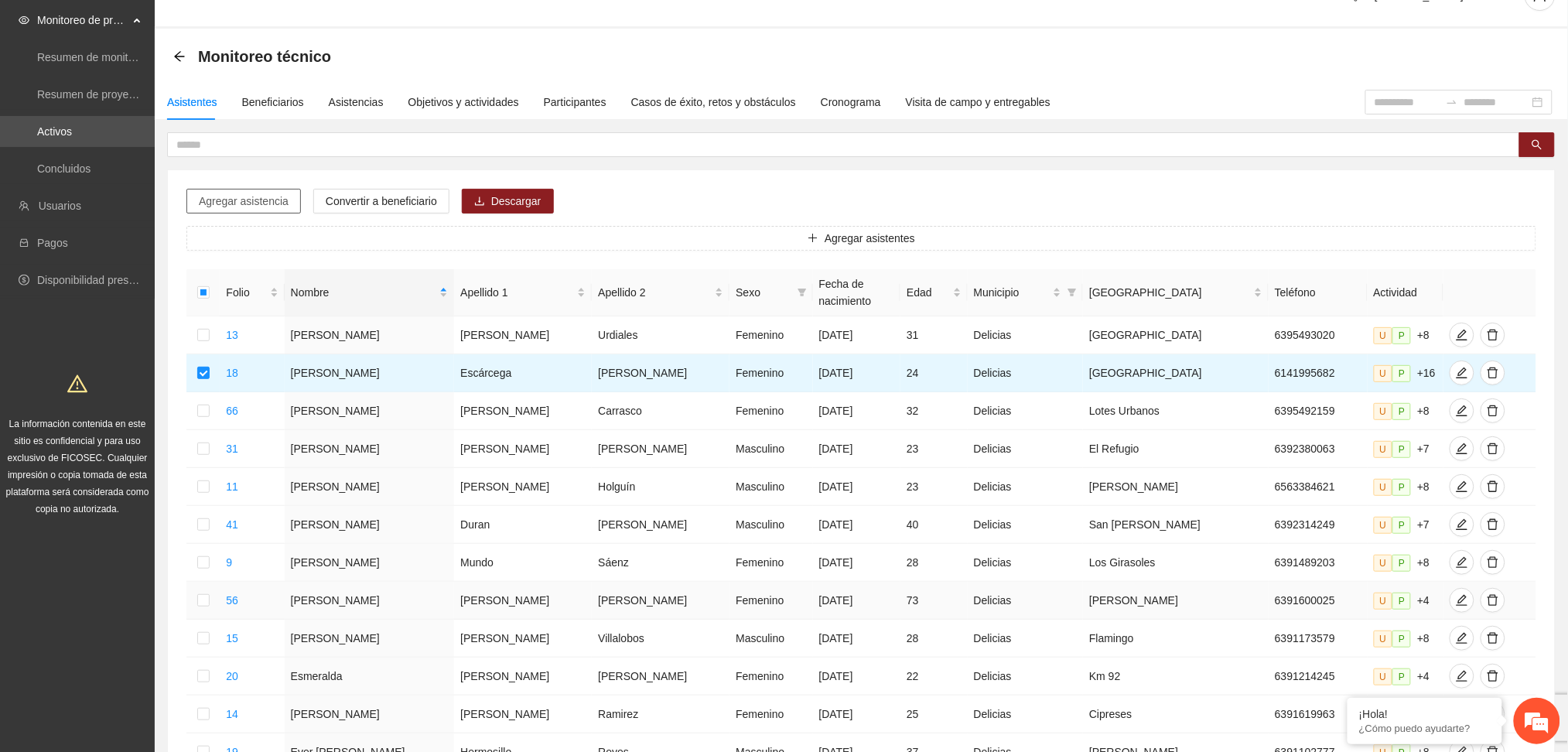
scroll to position [7, 0]
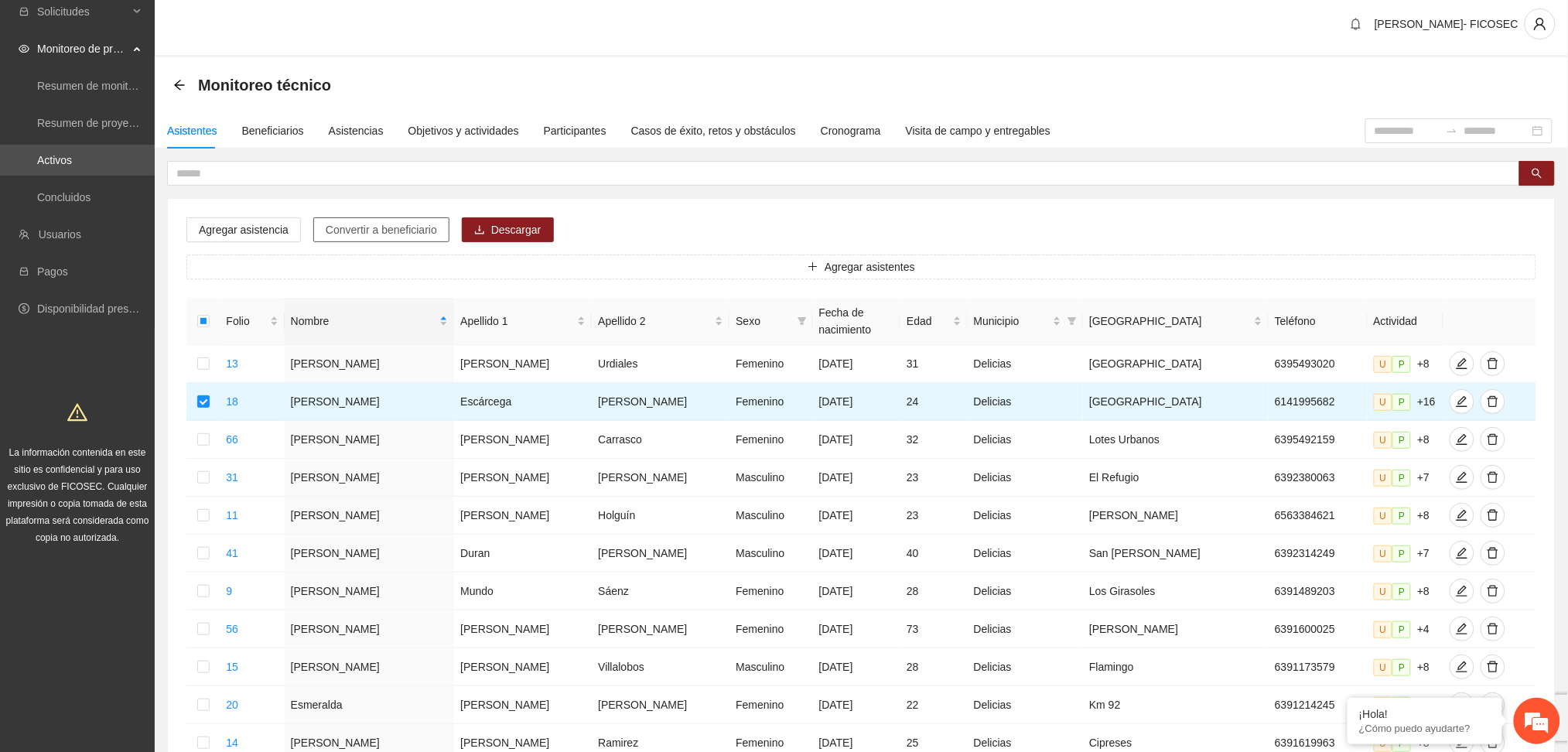
click at [389, 235] on span "Convertir a beneficiario" at bounding box center [381, 229] width 111 height 17
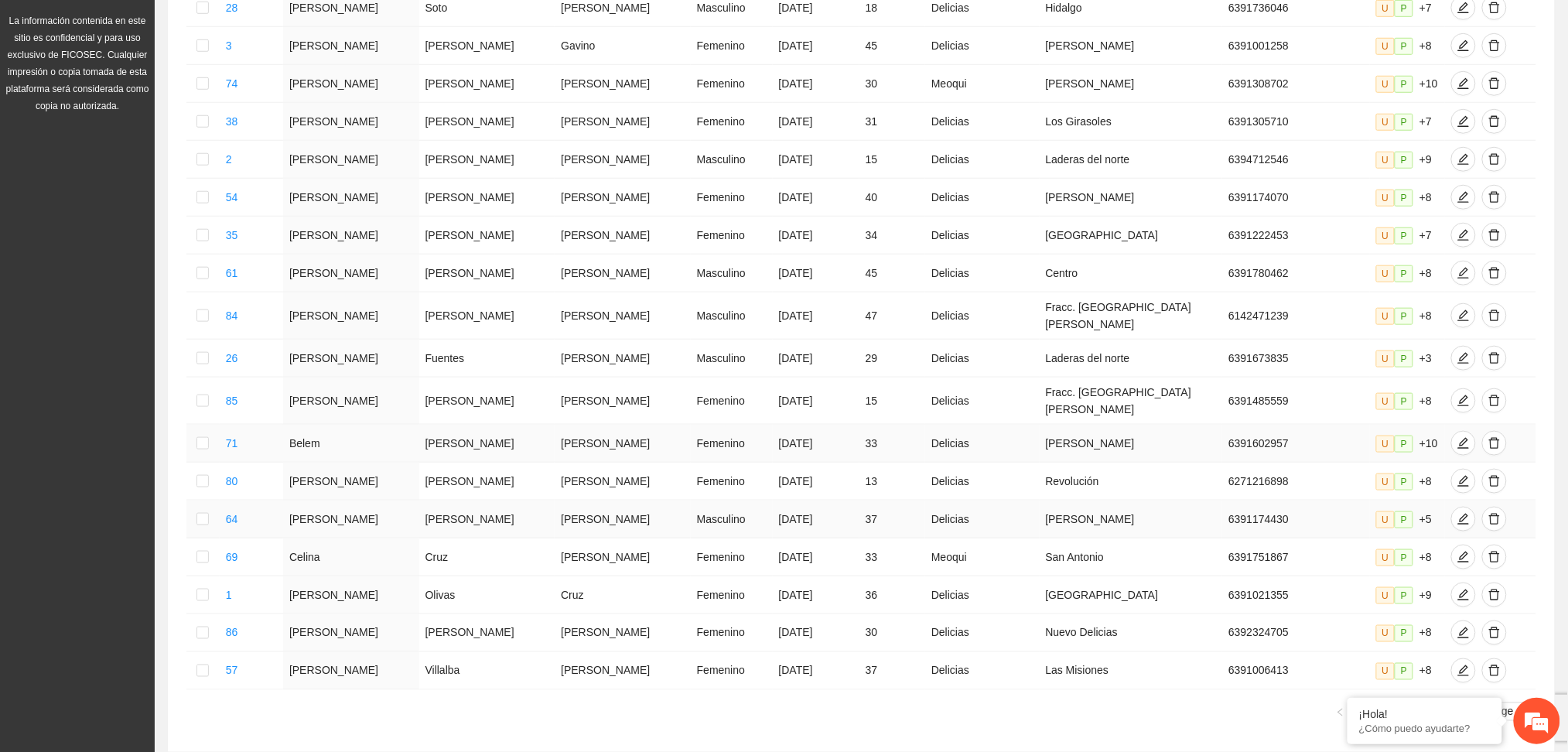
scroll to position [523, 0]
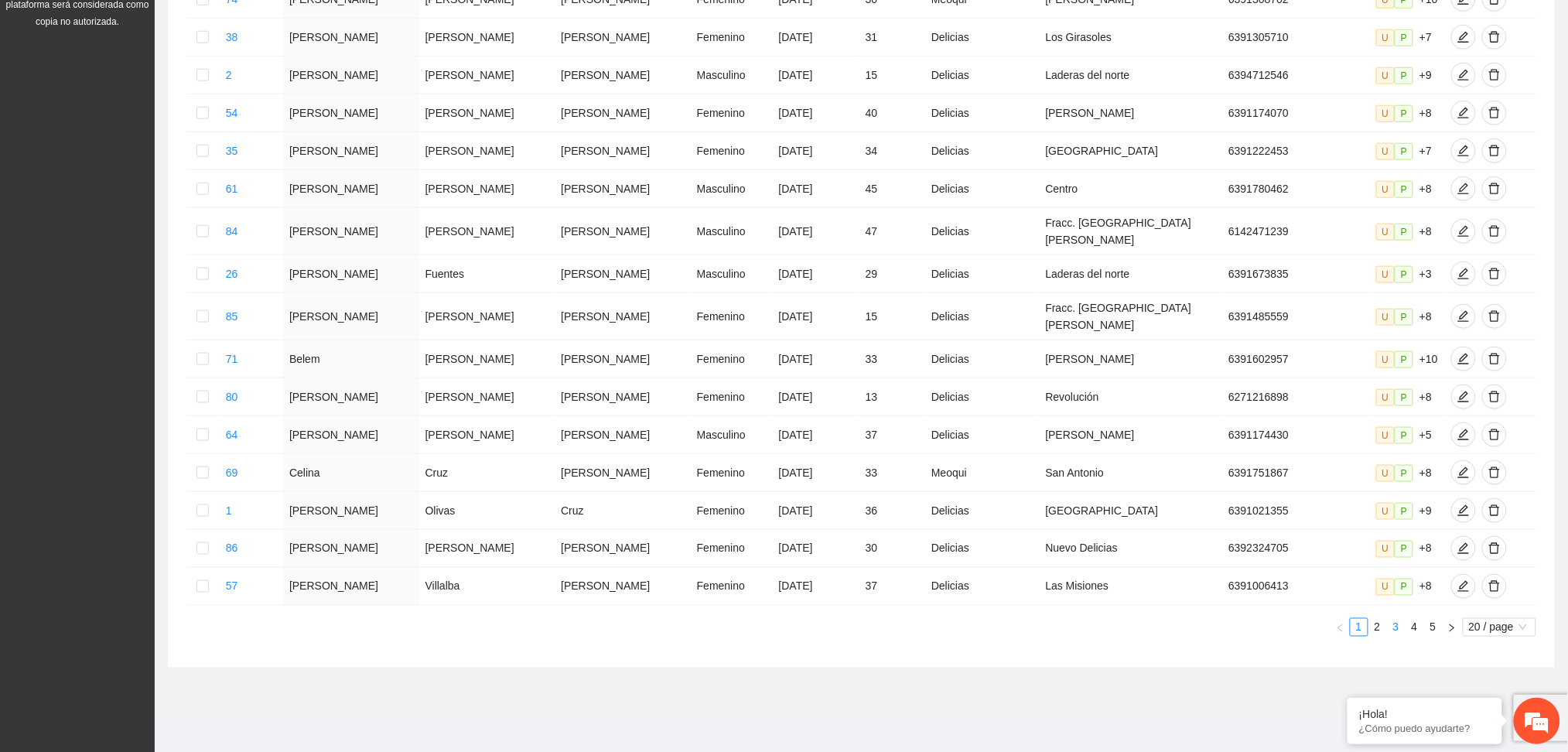
click at [1396, 619] on link "3" at bounding box center [1396, 627] width 17 height 17
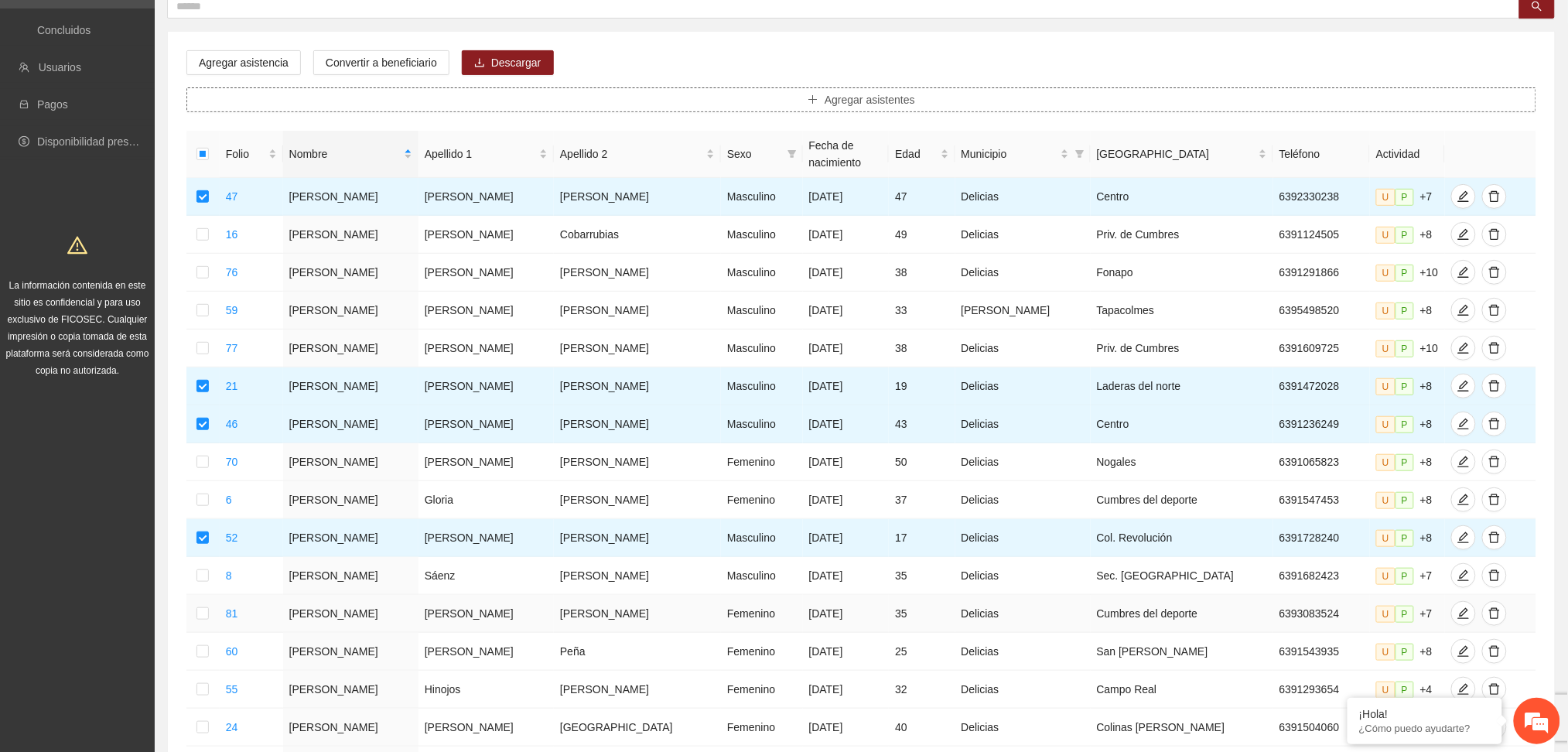
scroll to position [0, 0]
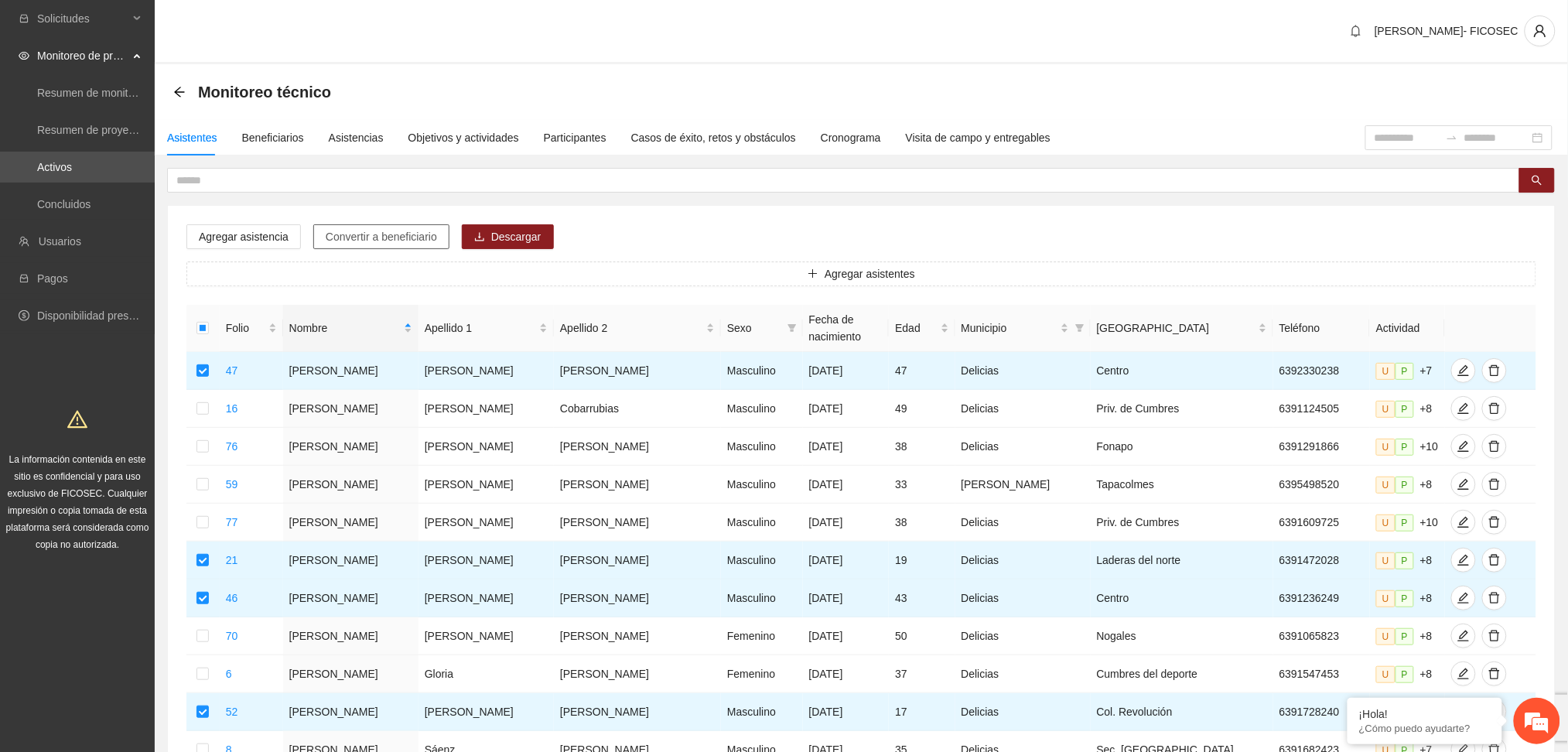
click at [369, 237] on span "Convertir a beneficiario" at bounding box center [381, 236] width 111 height 17
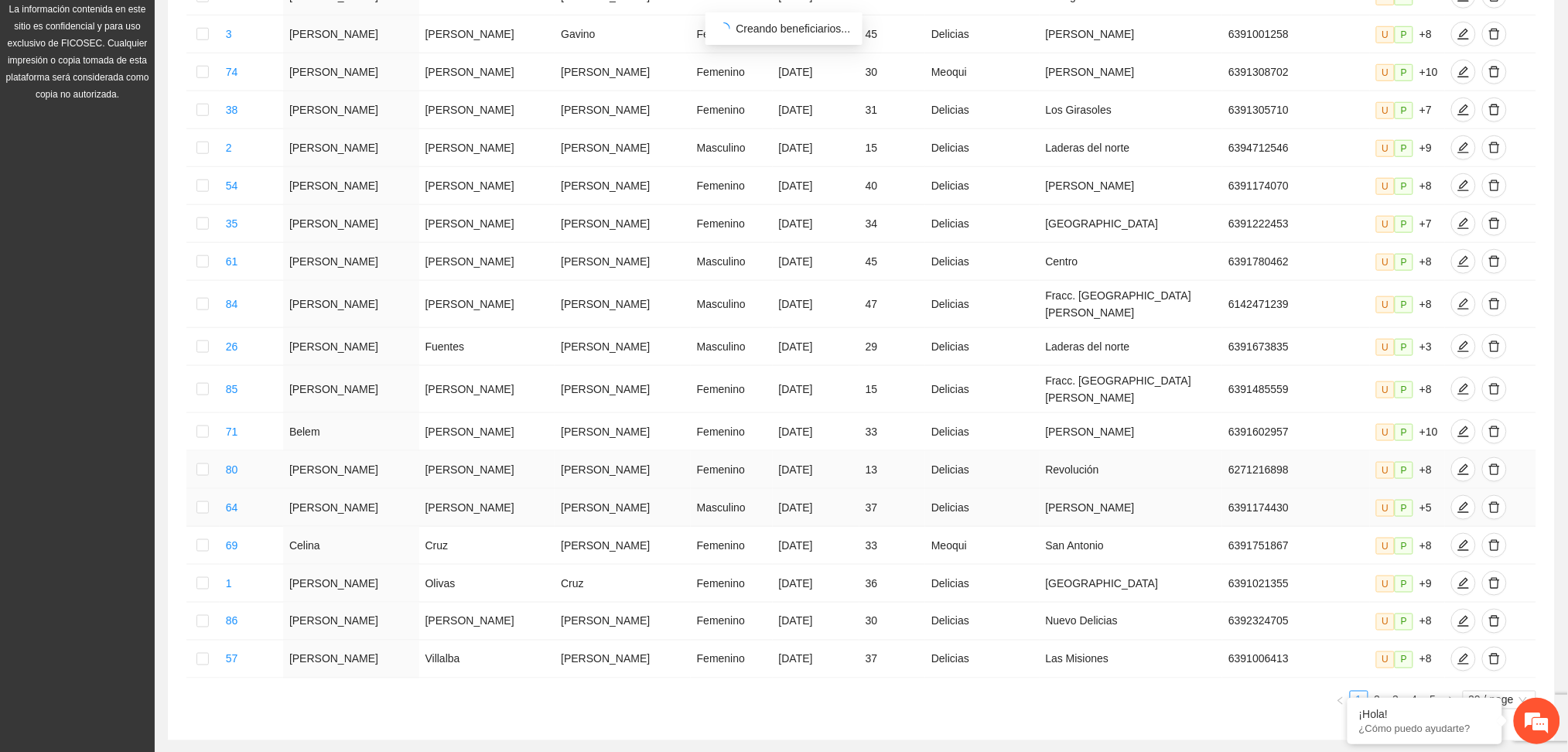
scroll to position [523, 0]
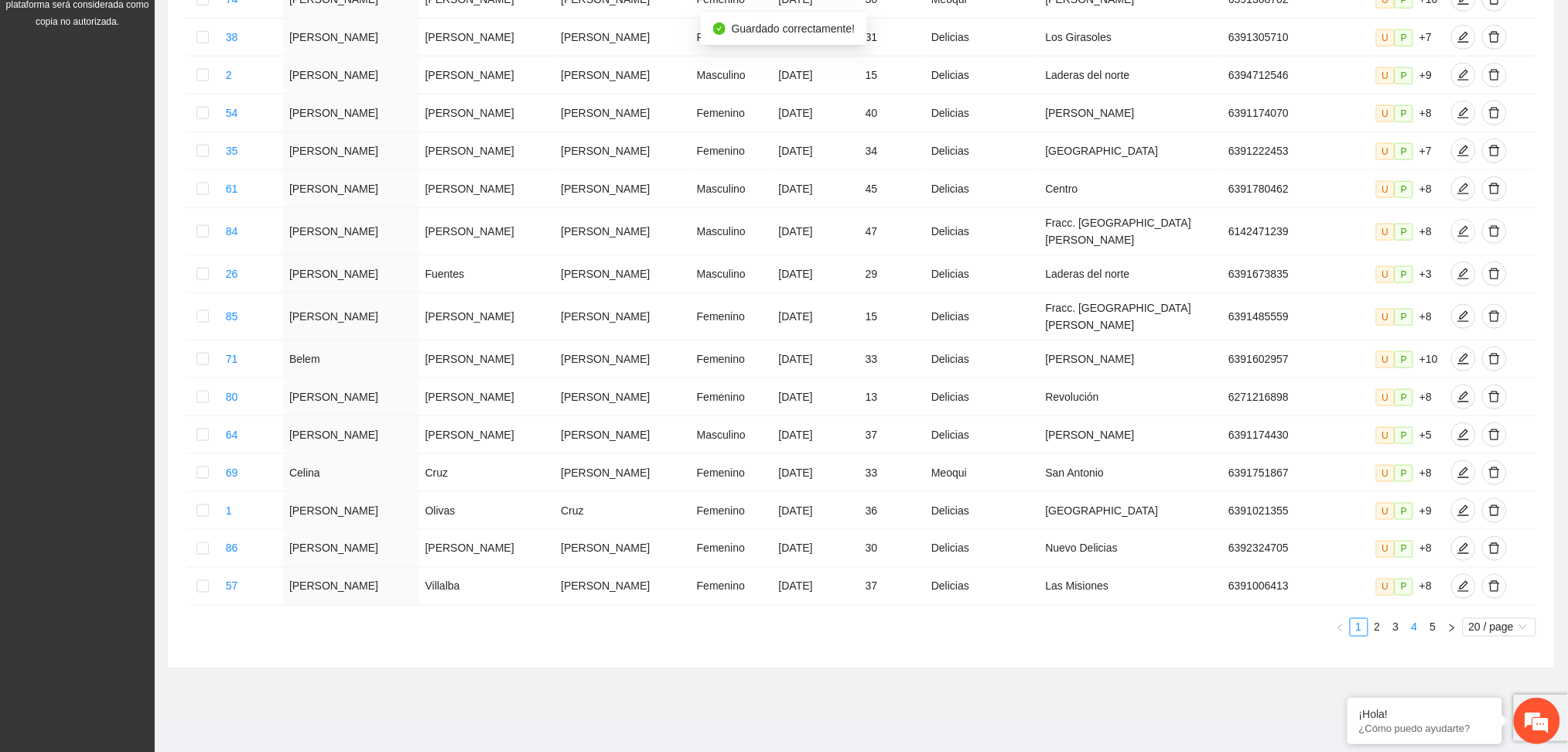
click at [1413, 622] on link "4" at bounding box center [1415, 627] width 17 height 17
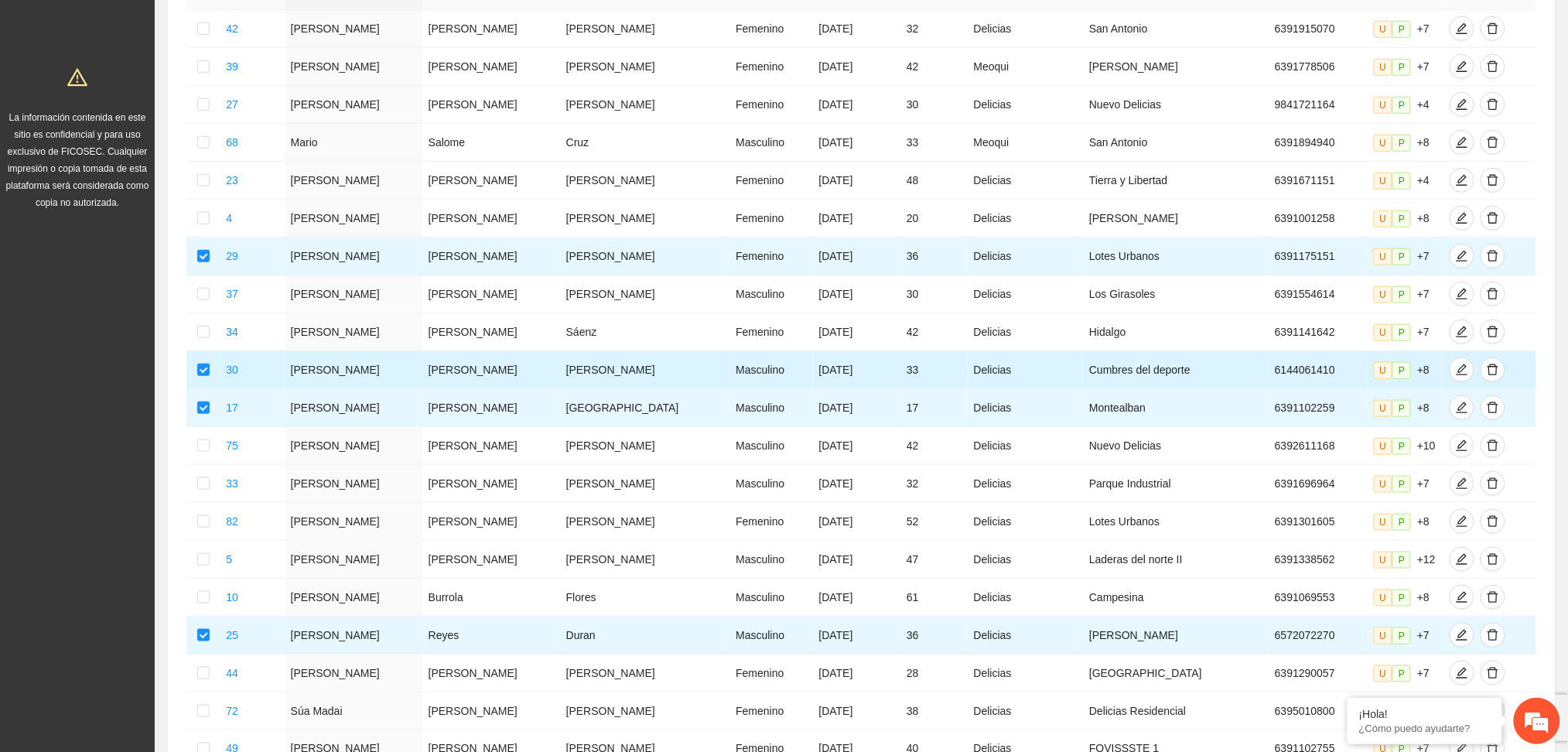
scroll to position [0, 0]
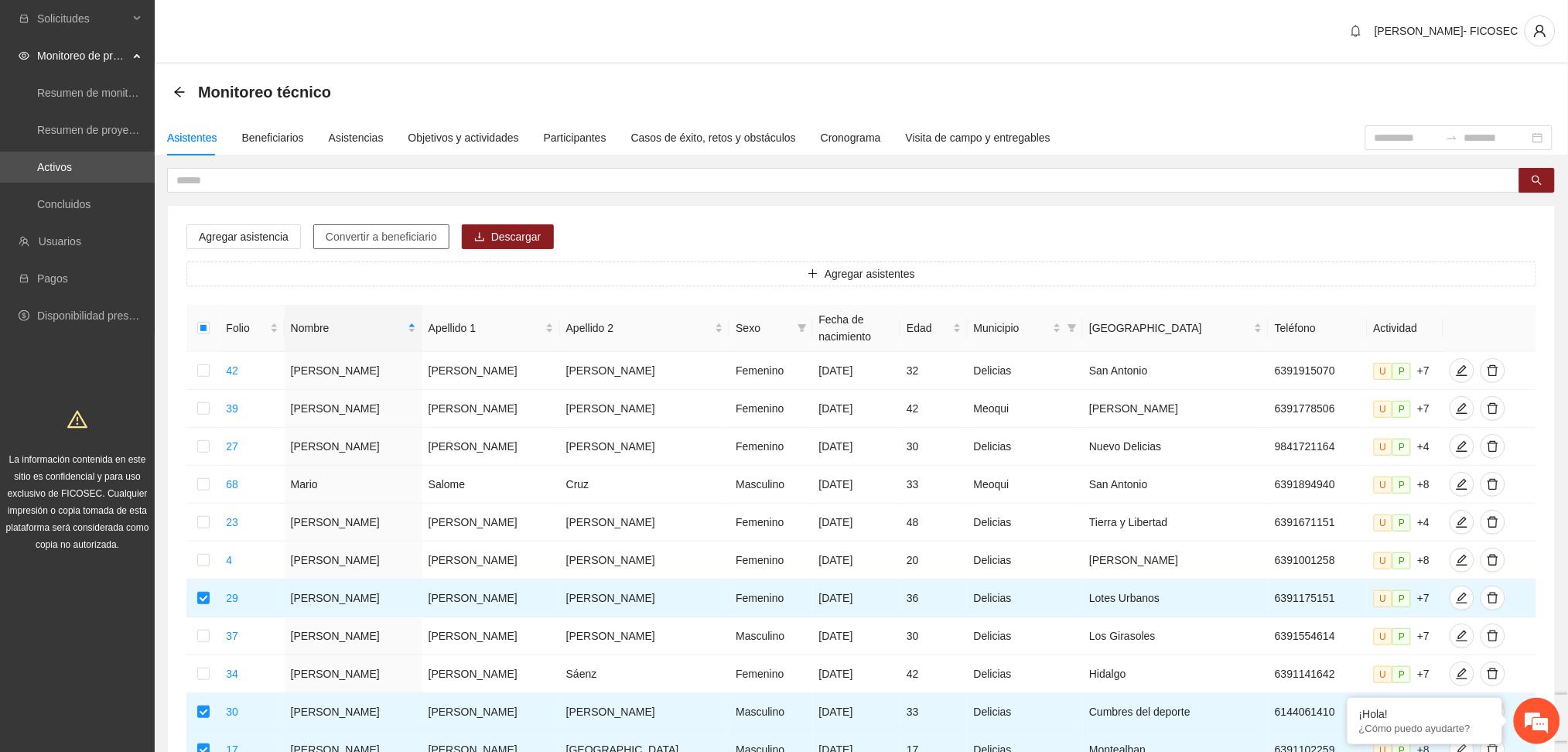
click at [392, 234] on span "Convertir a beneficiario" at bounding box center [381, 236] width 111 height 17
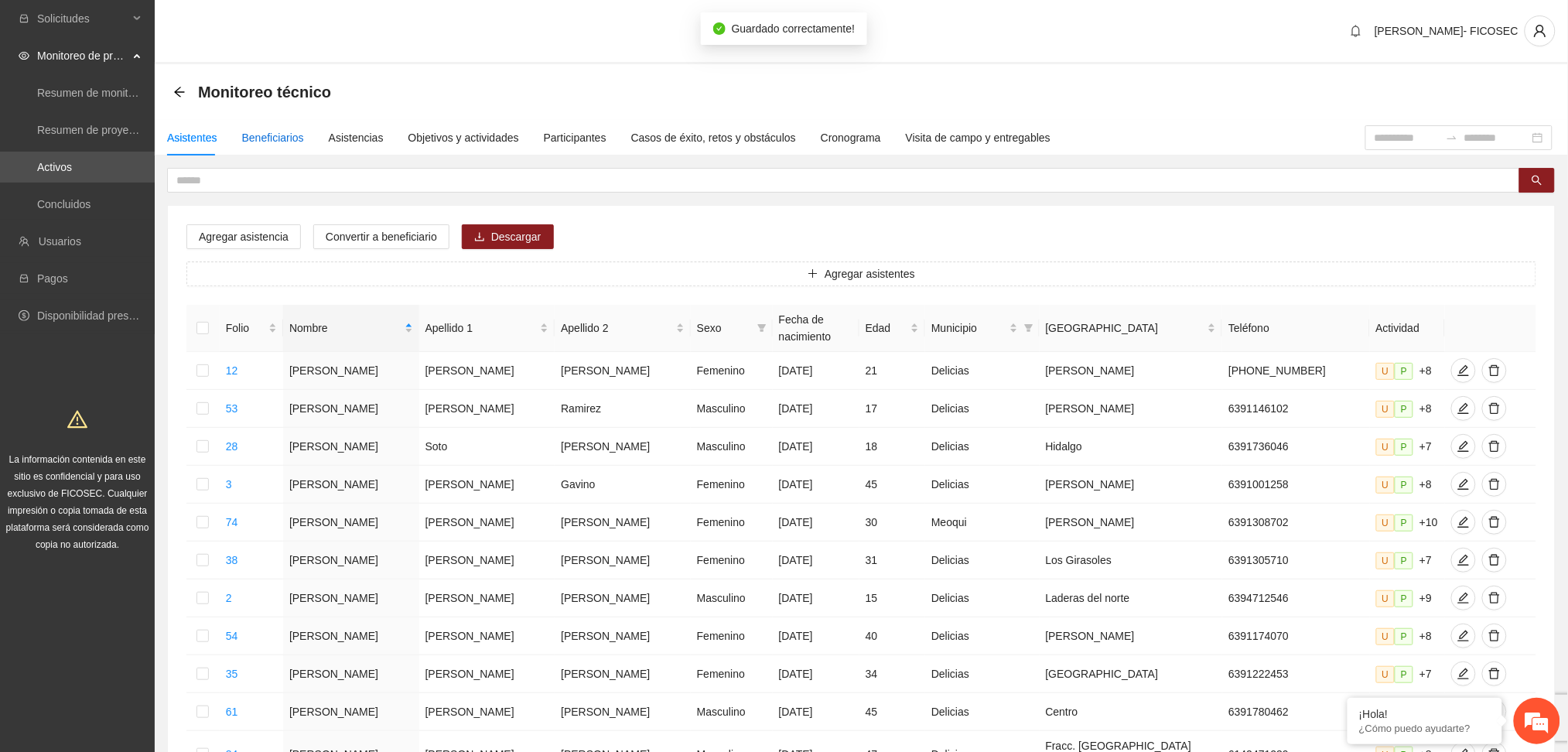
click at [268, 137] on div "Beneficiarios" at bounding box center [273, 137] width 62 height 17
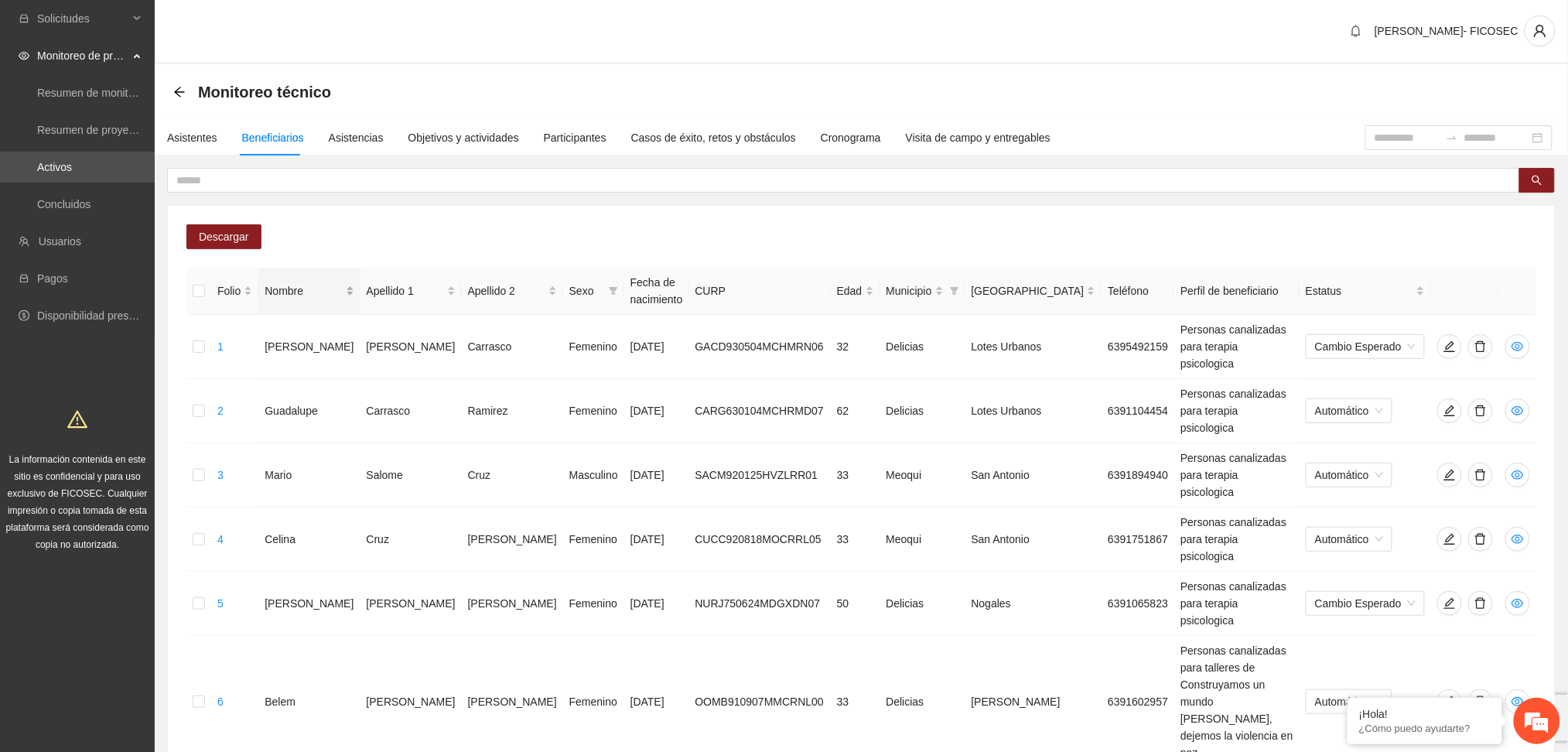
click at [310, 286] on div "Nombre" at bounding box center [309, 290] width 89 height 17
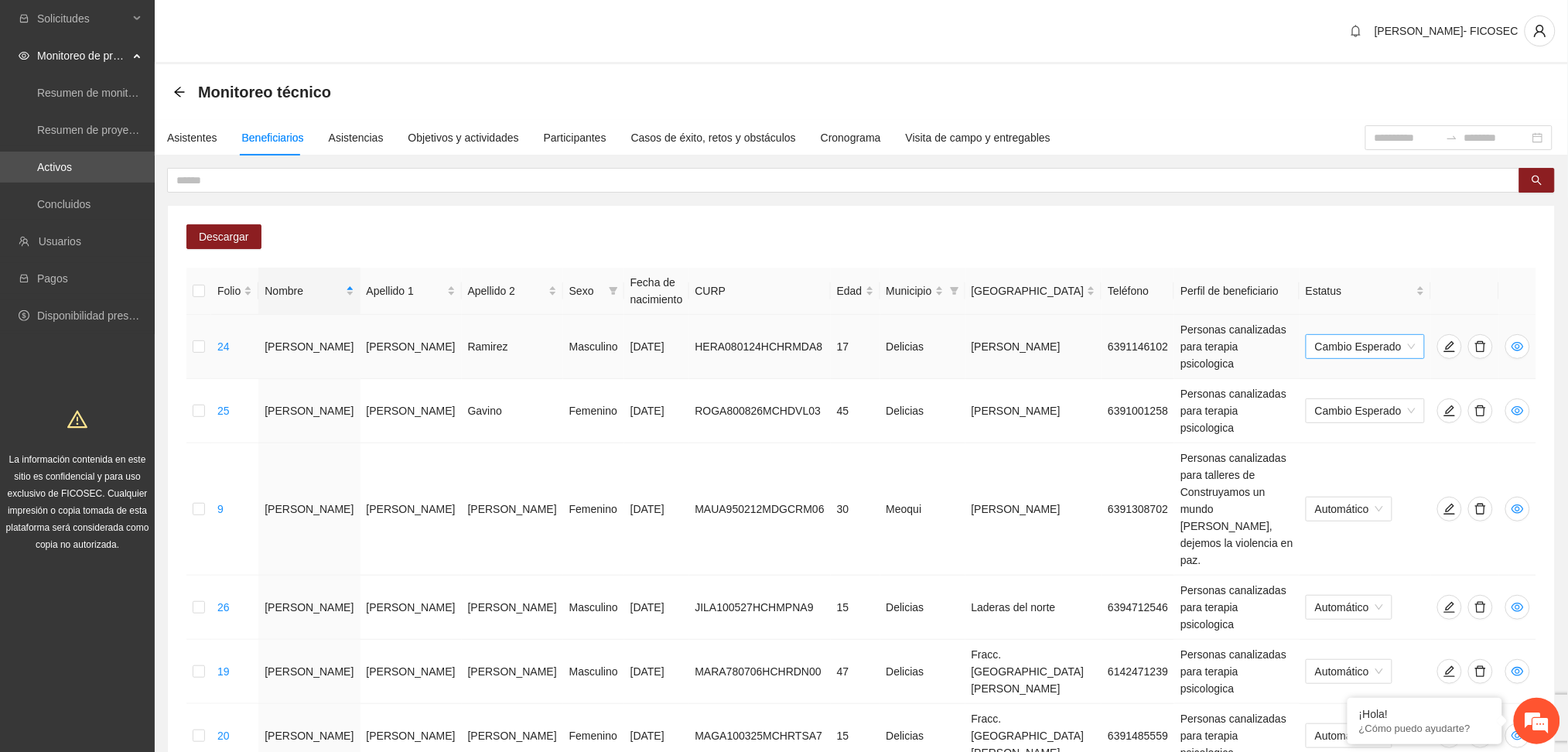
click at [1412, 335] on span "Cambio Esperado" at bounding box center [1365, 346] width 101 height 23
click at [1366, 362] on div "Automático" at bounding box center [1368, 364] width 98 height 17
click at [207, 135] on div "Asistentes" at bounding box center [191, 137] width 50 height 17
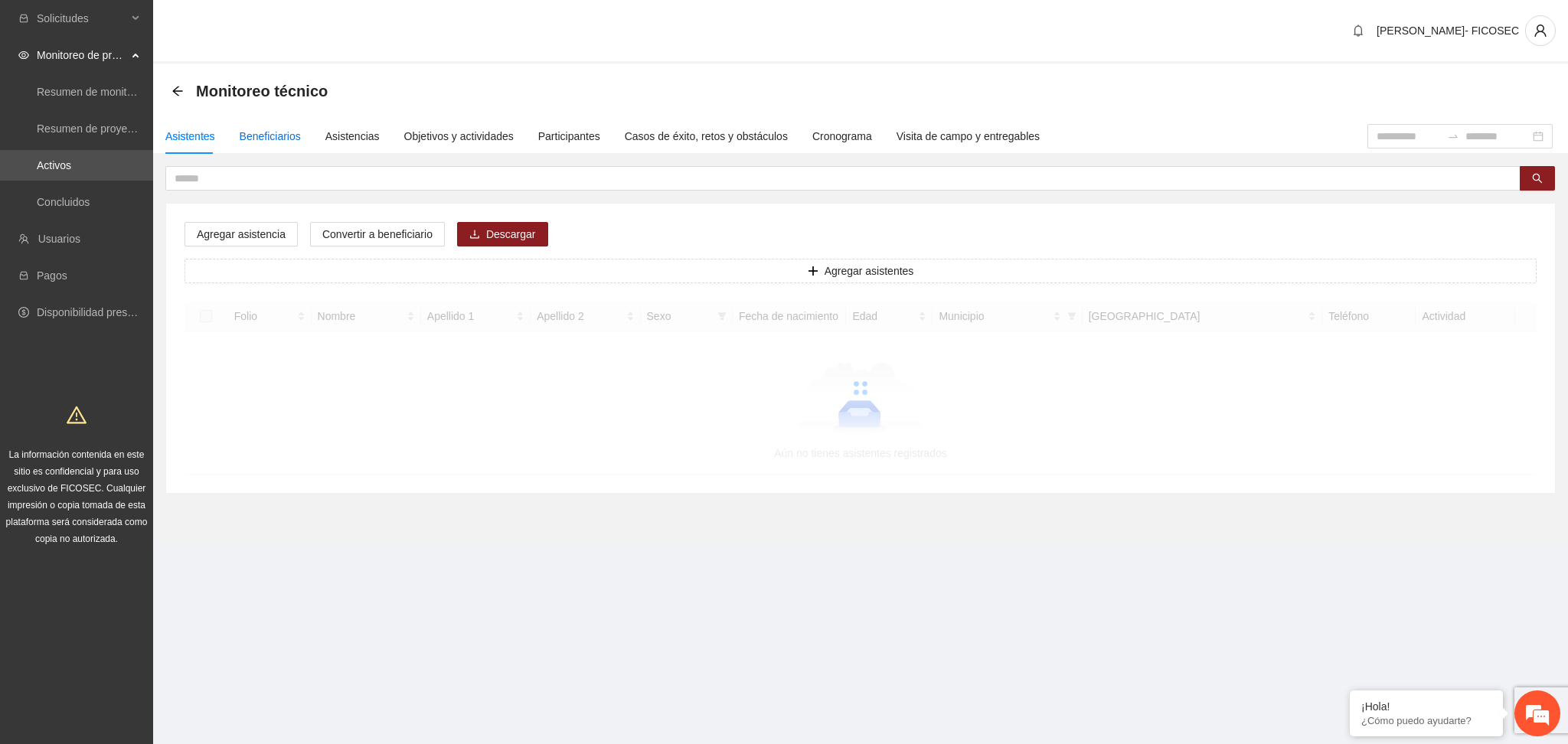
click at [258, 134] on div "Beneficiarios" at bounding box center [271, 136] width 62 height 17
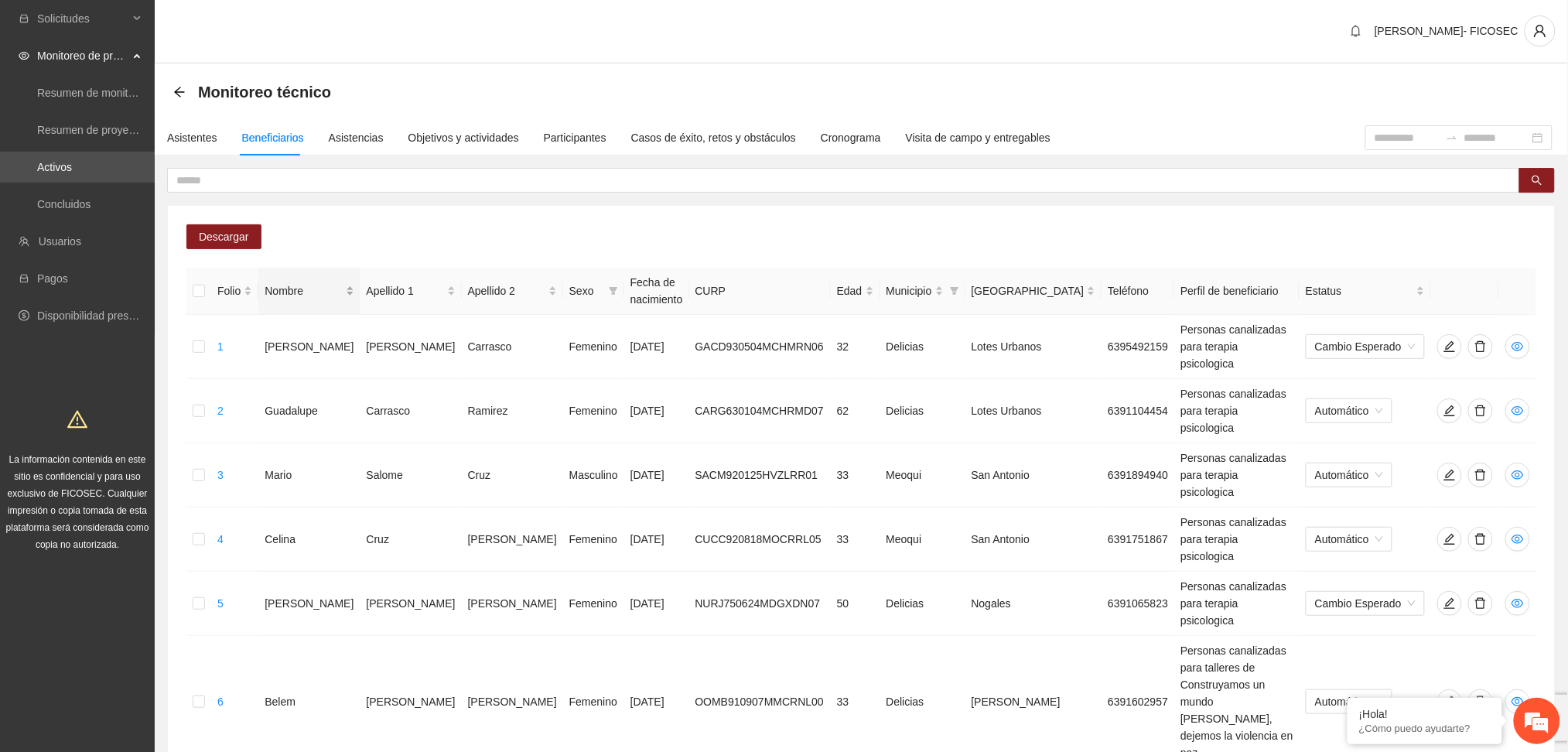
click at [309, 290] on div "Nombre" at bounding box center [309, 290] width 89 height 17
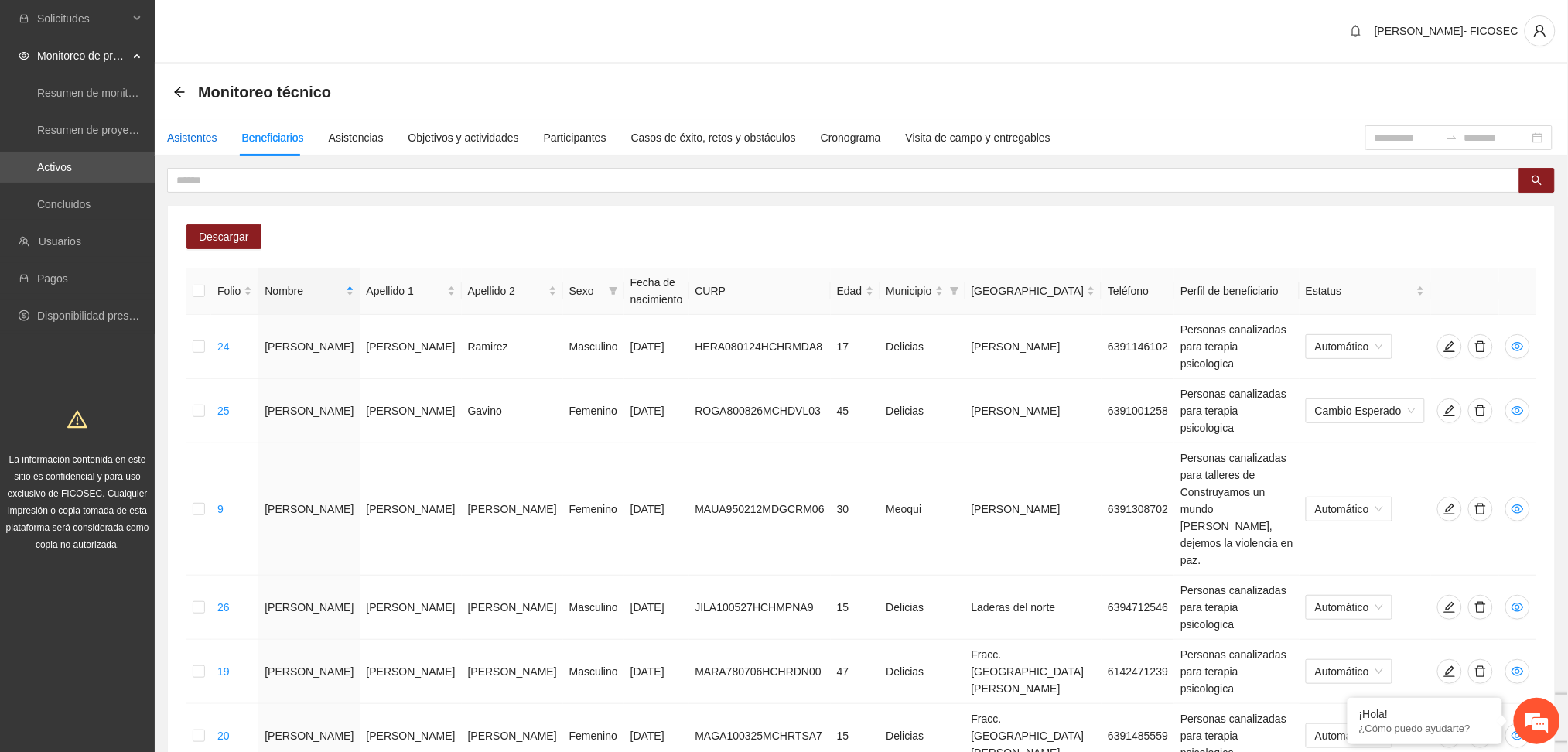
click at [205, 129] on div "Asistentes" at bounding box center [191, 137] width 50 height 17
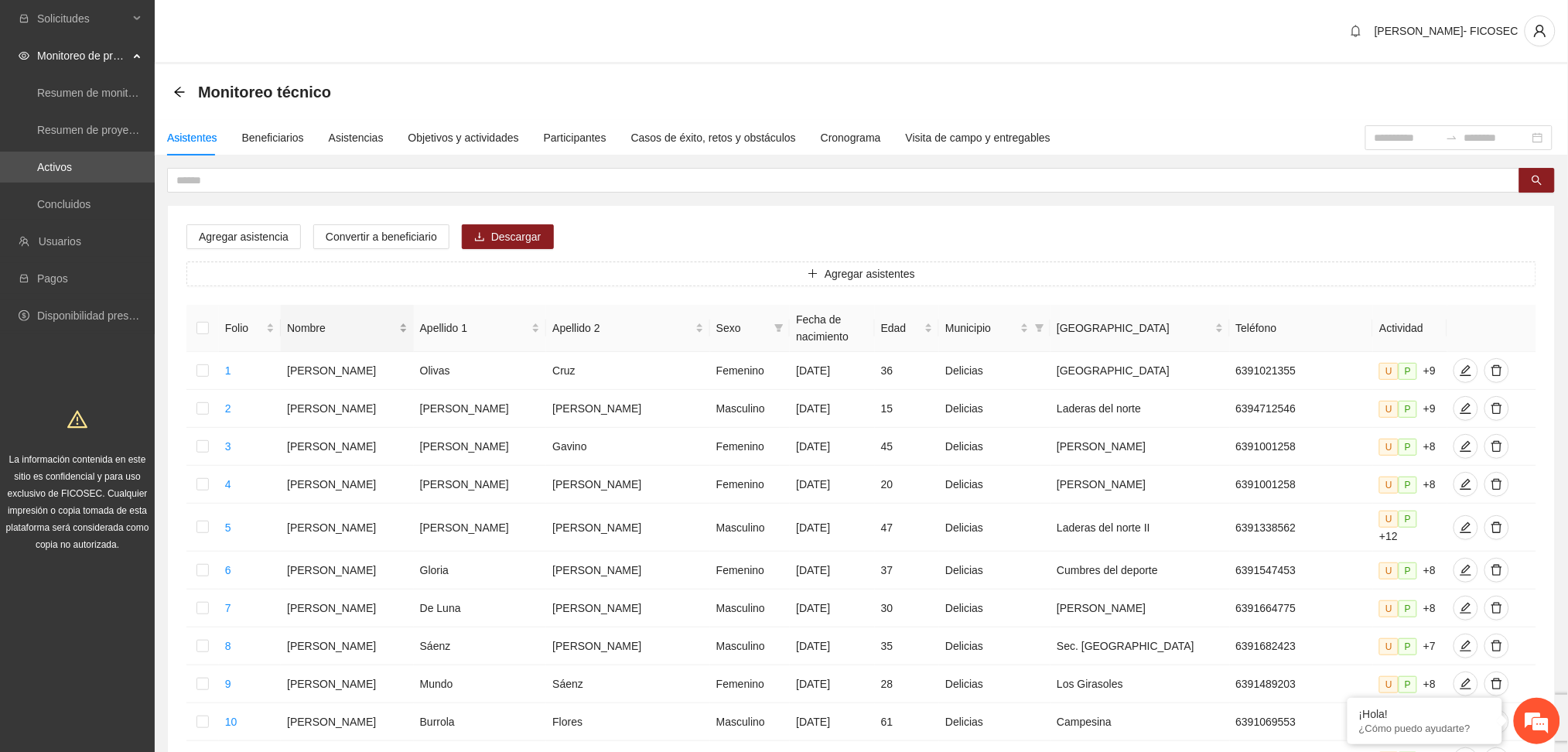
click at [399, 333] on div "Nombre" at bounding box center [347, 327] width 120 height 17
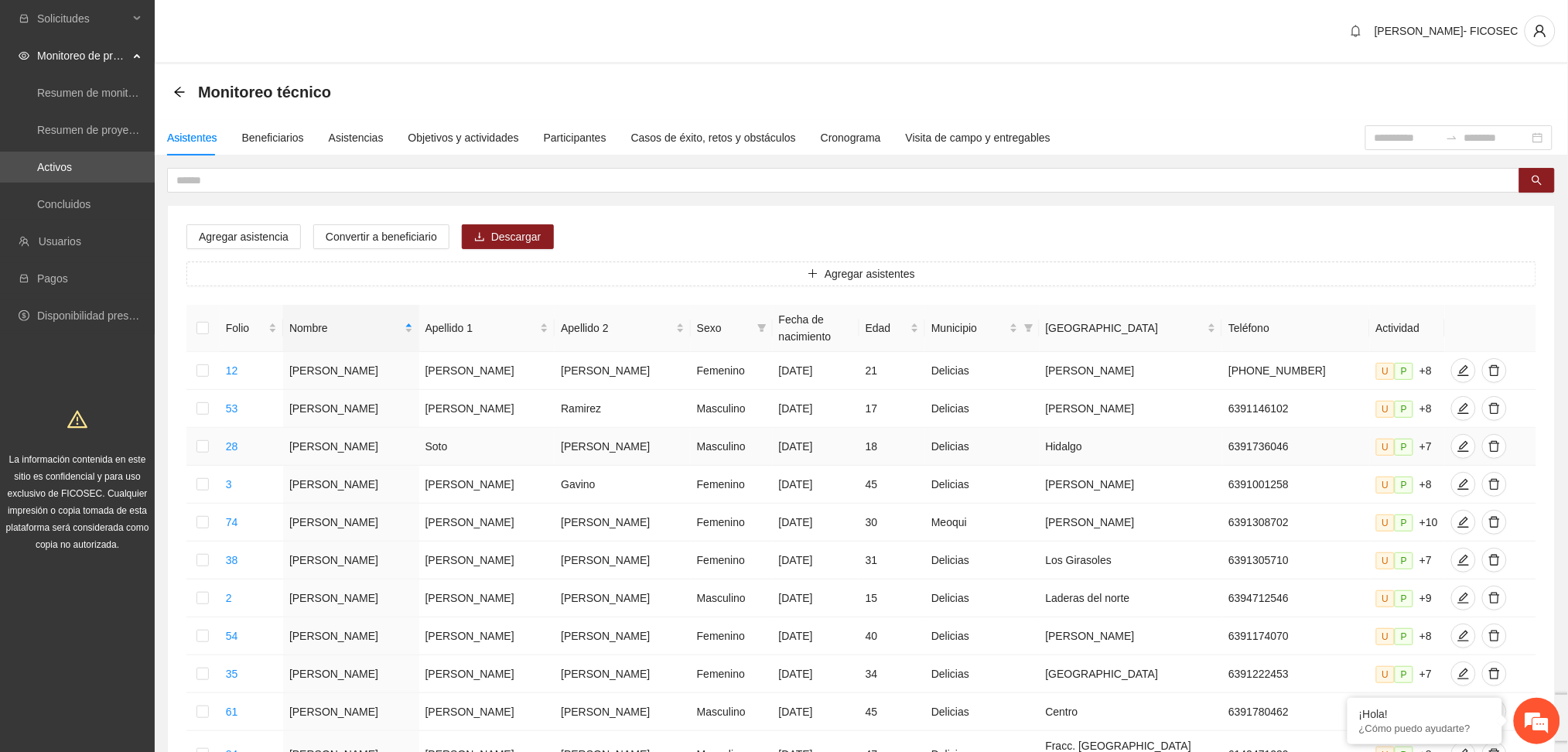
click at [214, 444] on td at bounding box center [203, 447] width 34 height 38
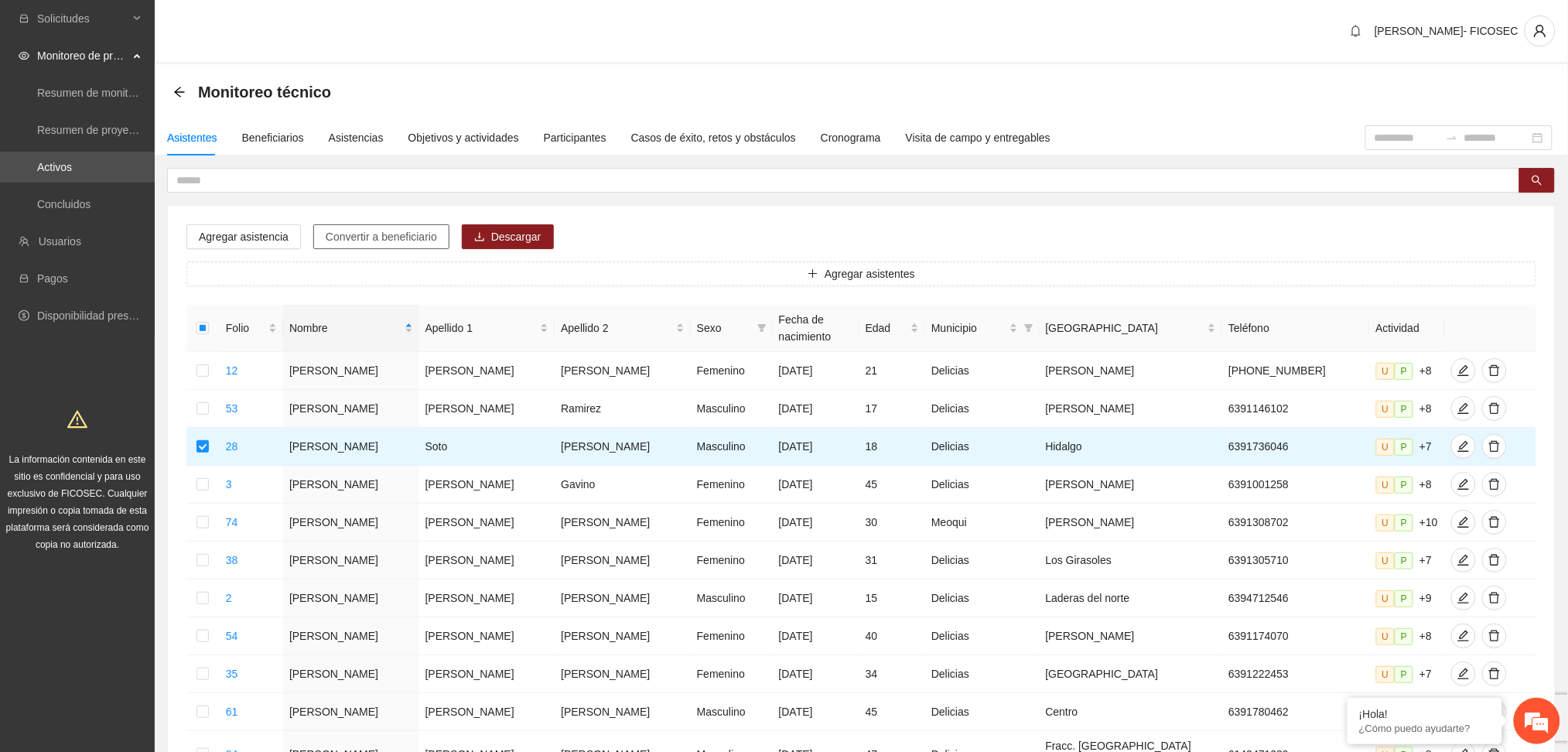
click at [367, 235] on span "Convertir a beneficiario" at bounding box center [381, 236] width 111 height 17
click at [282, 140] on div "Beneficiarios" at bounding box center [273, 137] width 62 height 17
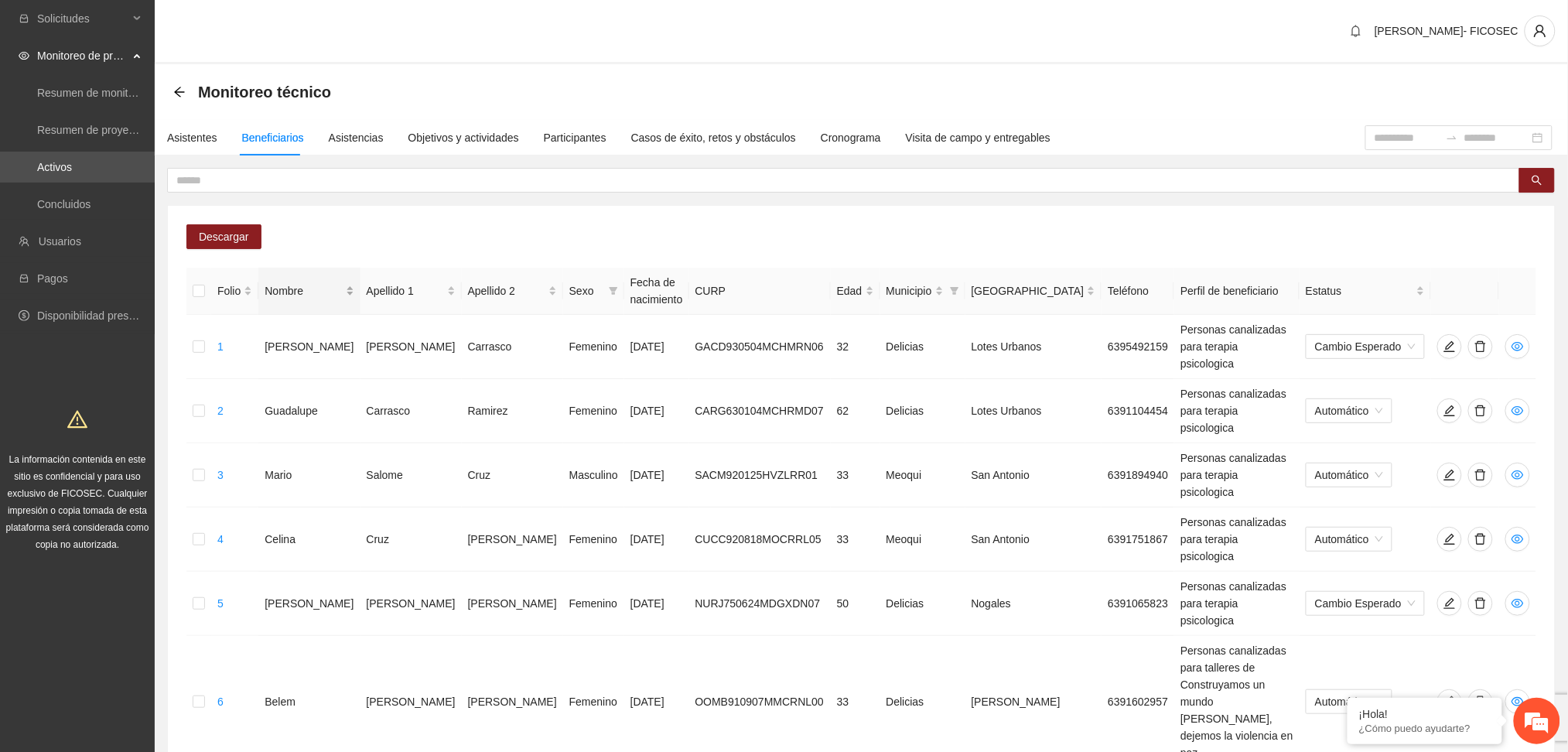
click at [311, 289] on div "Nombre" at bounding box center [309, 290] width 89 height 17
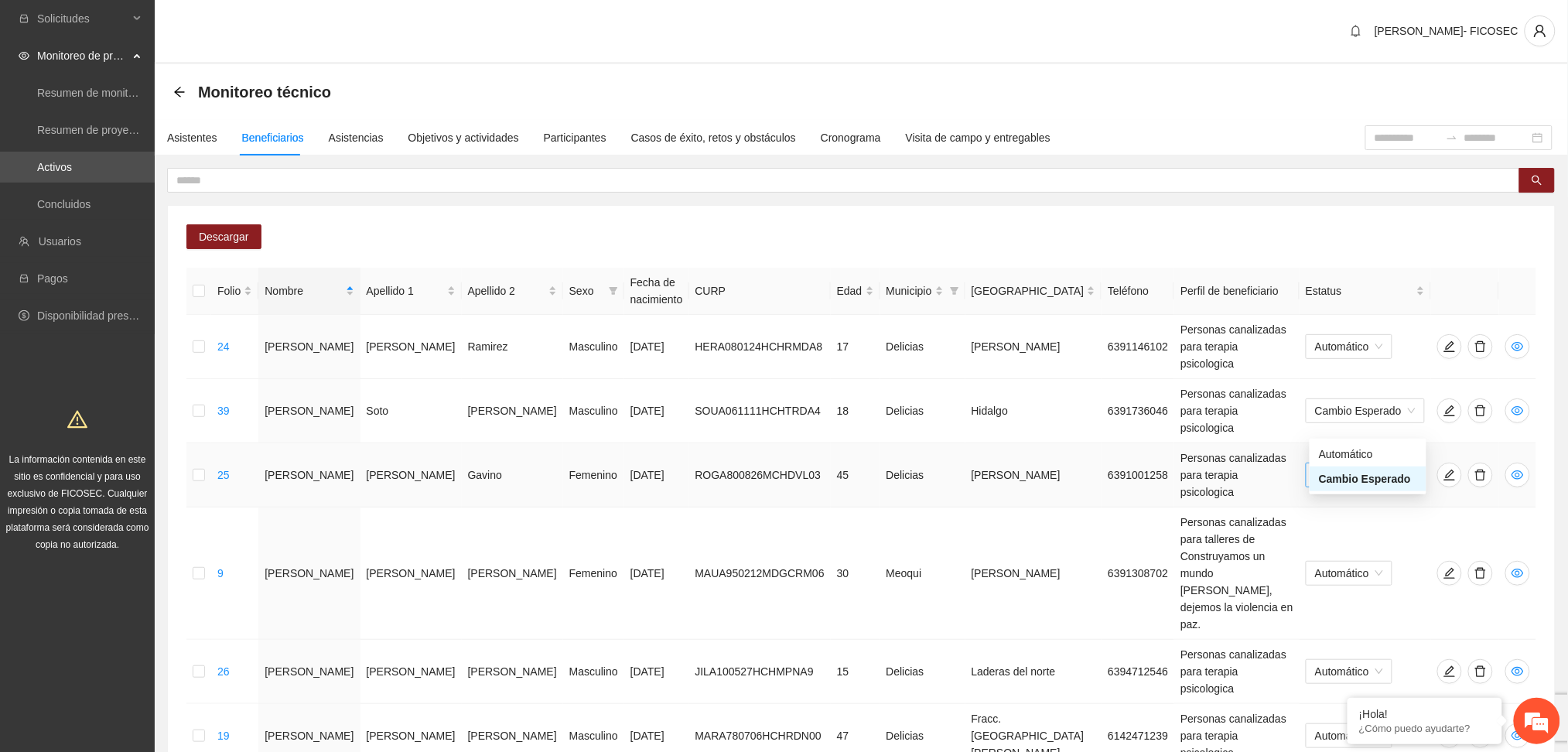
click at [1319, 463] on span "Cambio Esperado" at bounding box center [1365, 475] width 101 height 23
click at [1352, 453] on div "Automático" at bounding box center [1368, 454] width 98 height 17
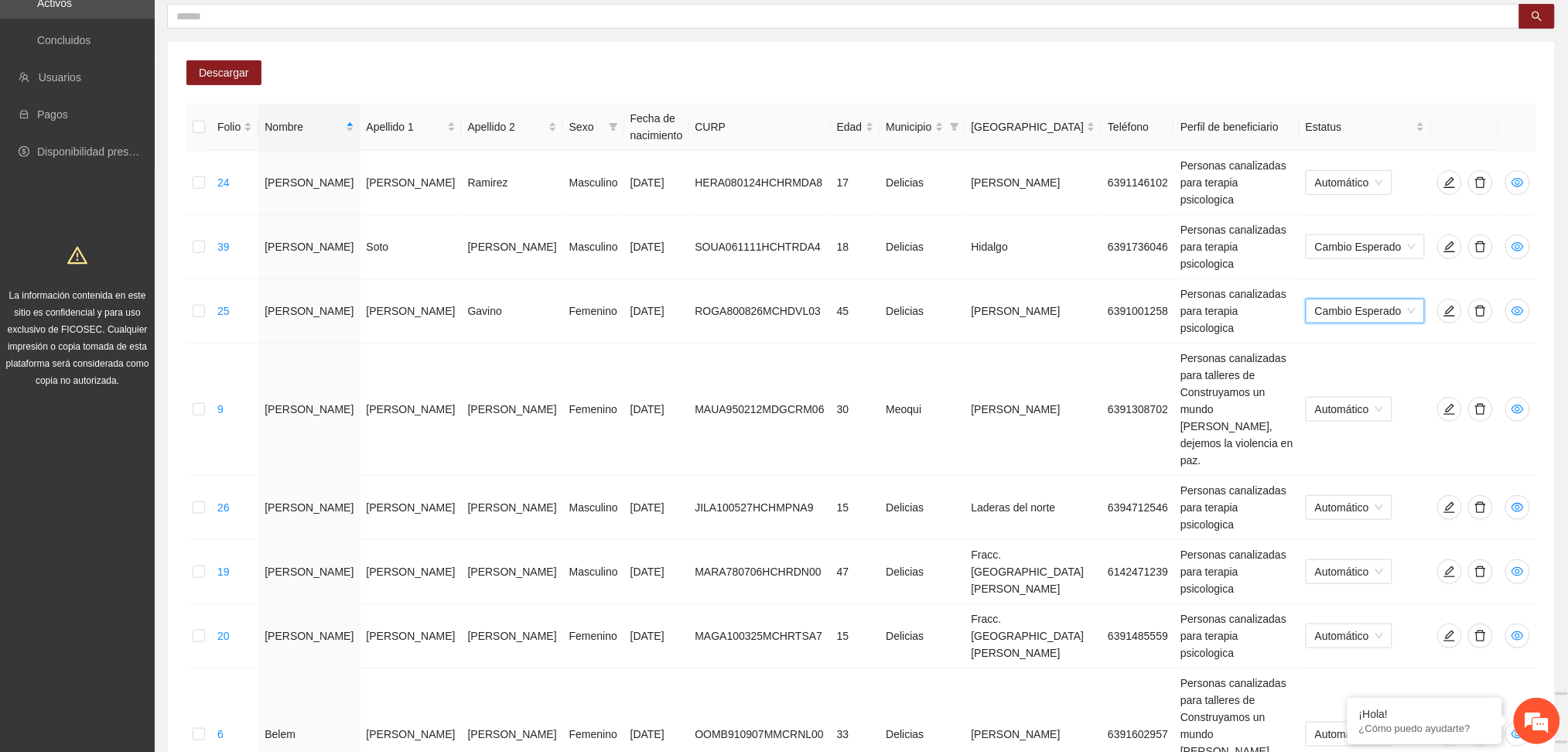
scroll to position [196, 0]
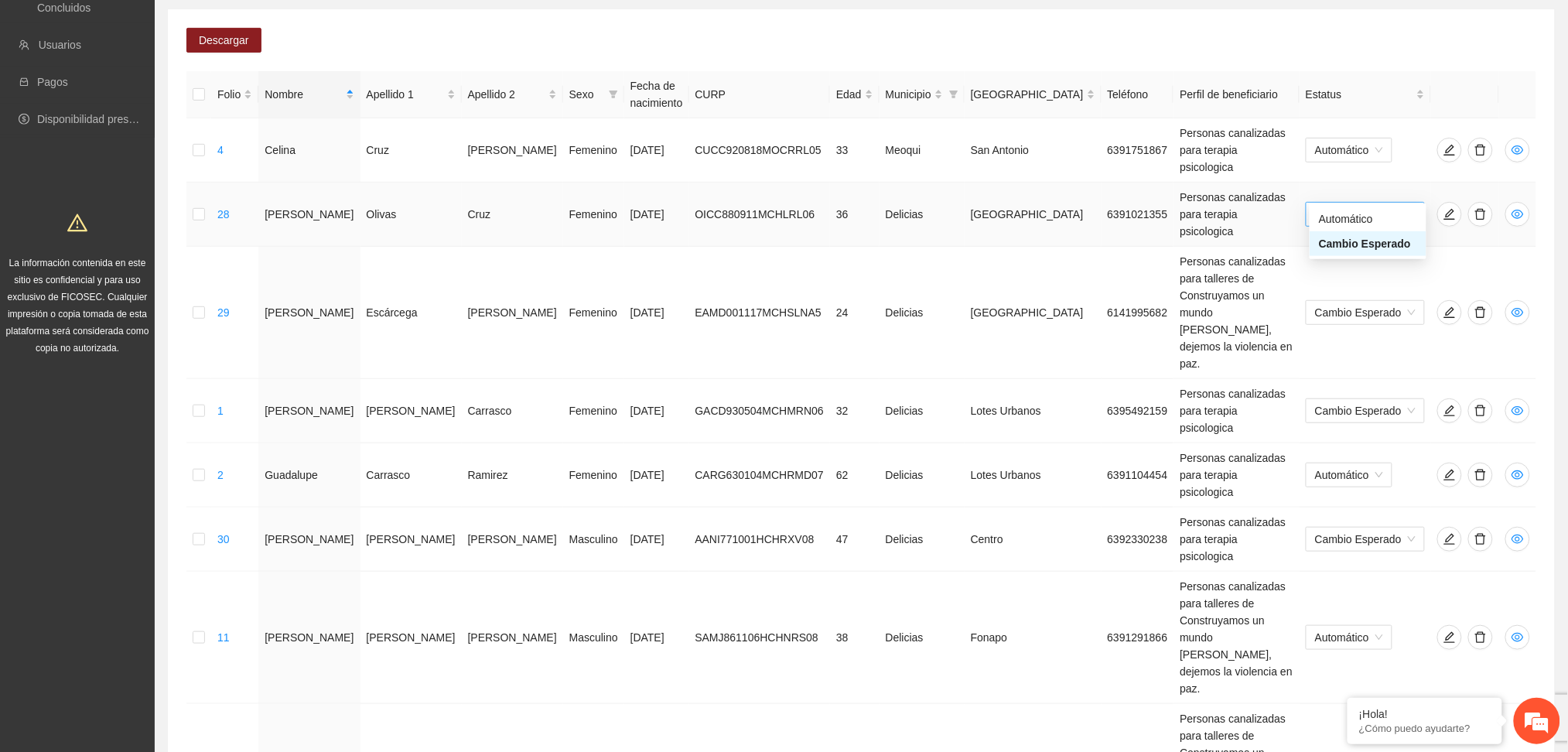
click at [1375, 203] on span "Cambio Esperado" at bounding box center [1365, 214] width 101 height 23
click at [1363, 214] on div "Automático" at bounding box center [1368, 218] width 98 height 17
click at [1377, 301] on span "Cambio Esperado" at bounding box center [1365, 313] width 101 height 23
click at [1372, 272] on div "Automático" at bounding box center [1368, 266] width 98 height 17
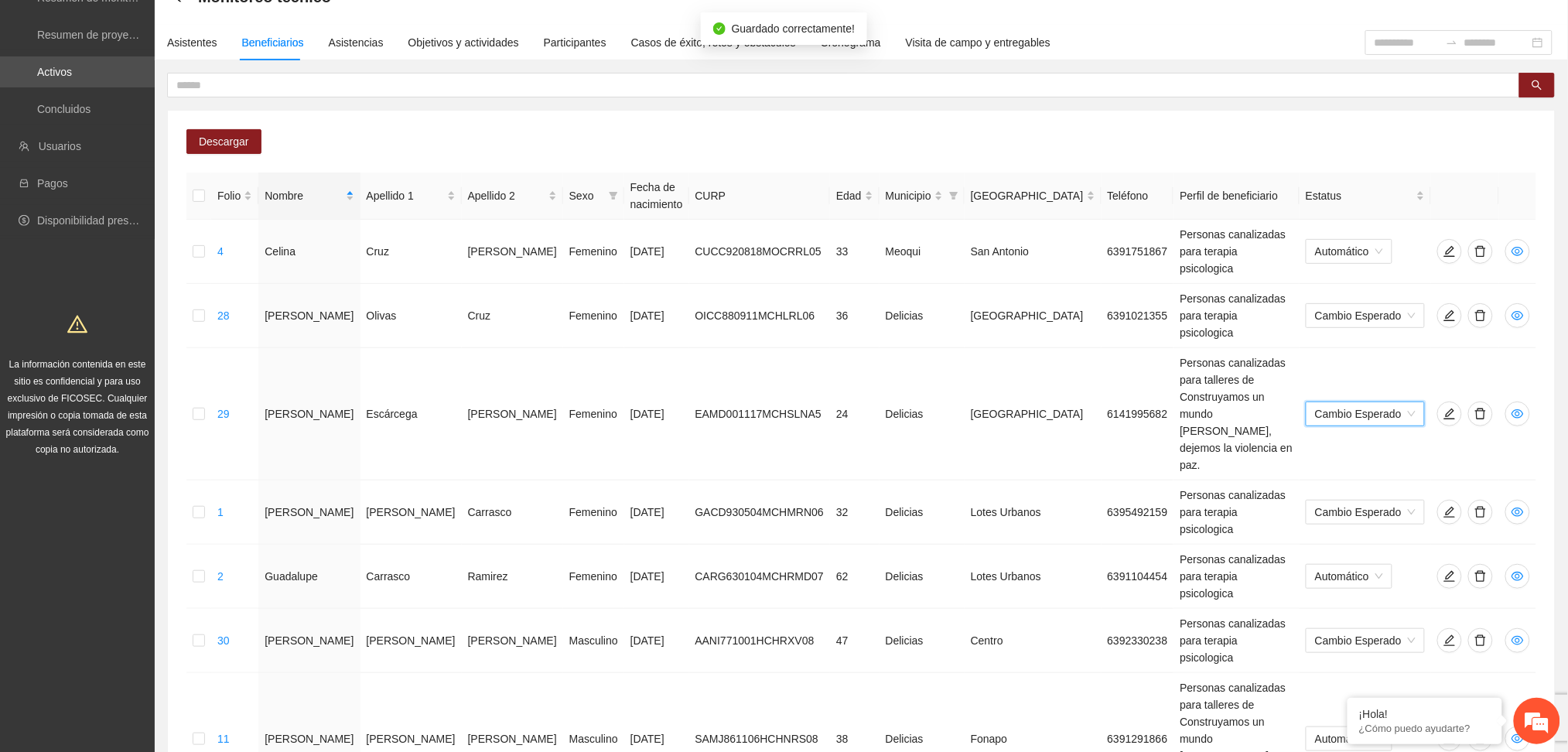
scroll to position [0, 0]
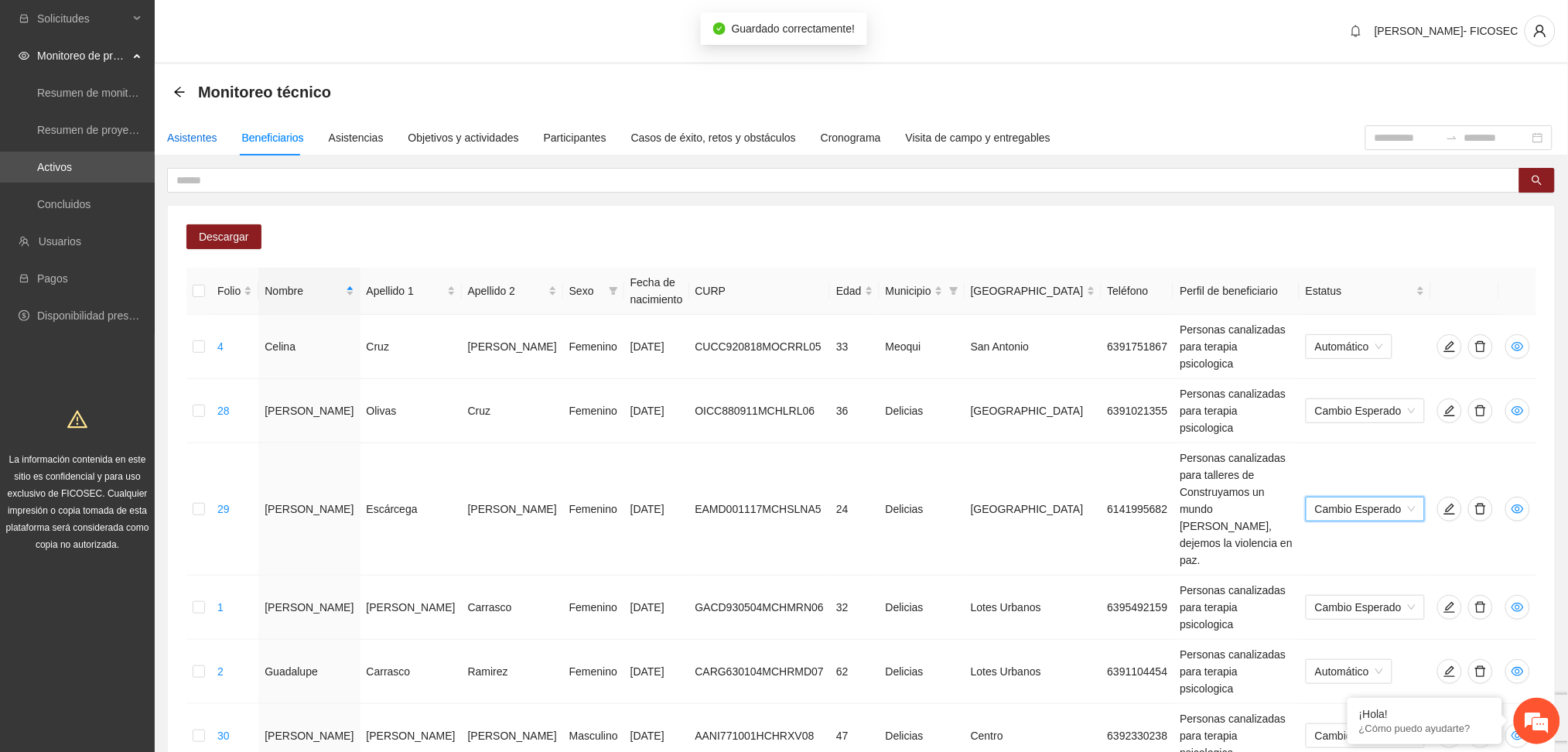
click at [195, 136] on div "Asistentes" at bounding box center [191, 137] width 50 height 17
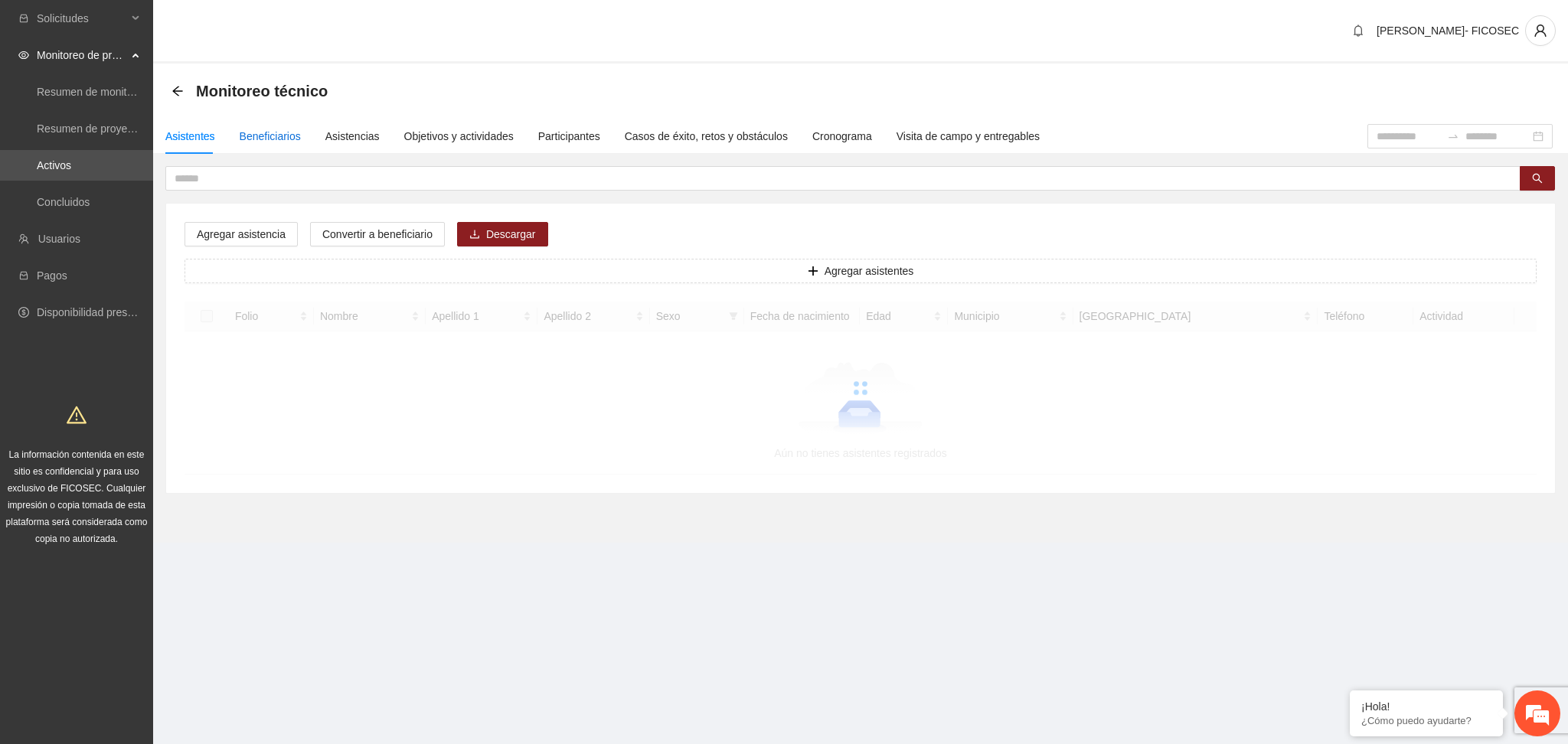
click at [274, 136] on div "Beneficiarios" at bounding box center [271, 136] width 62 height 17
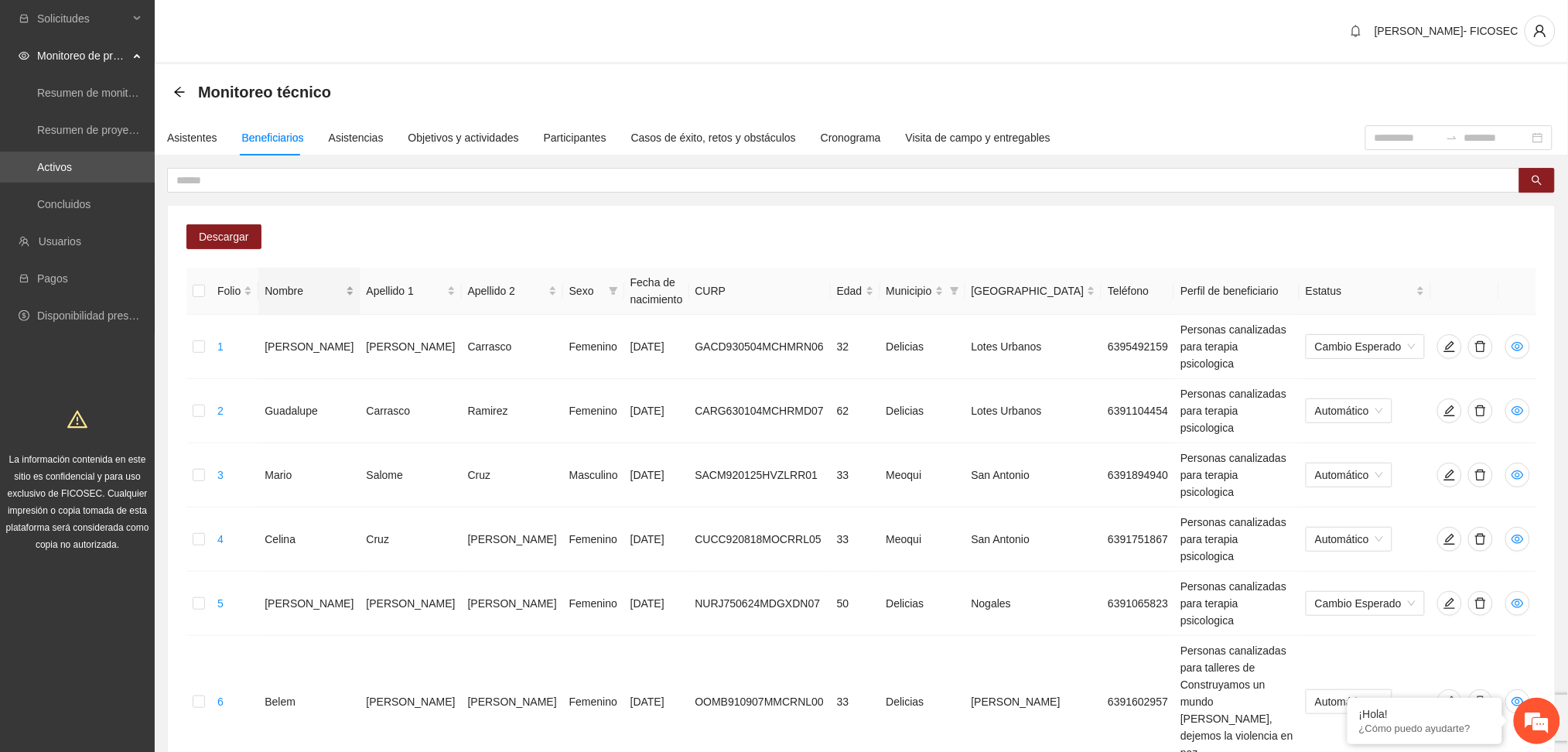
click at [313, 291] on div "Nombre" at bounding box center [309, 290] width 89 height 17
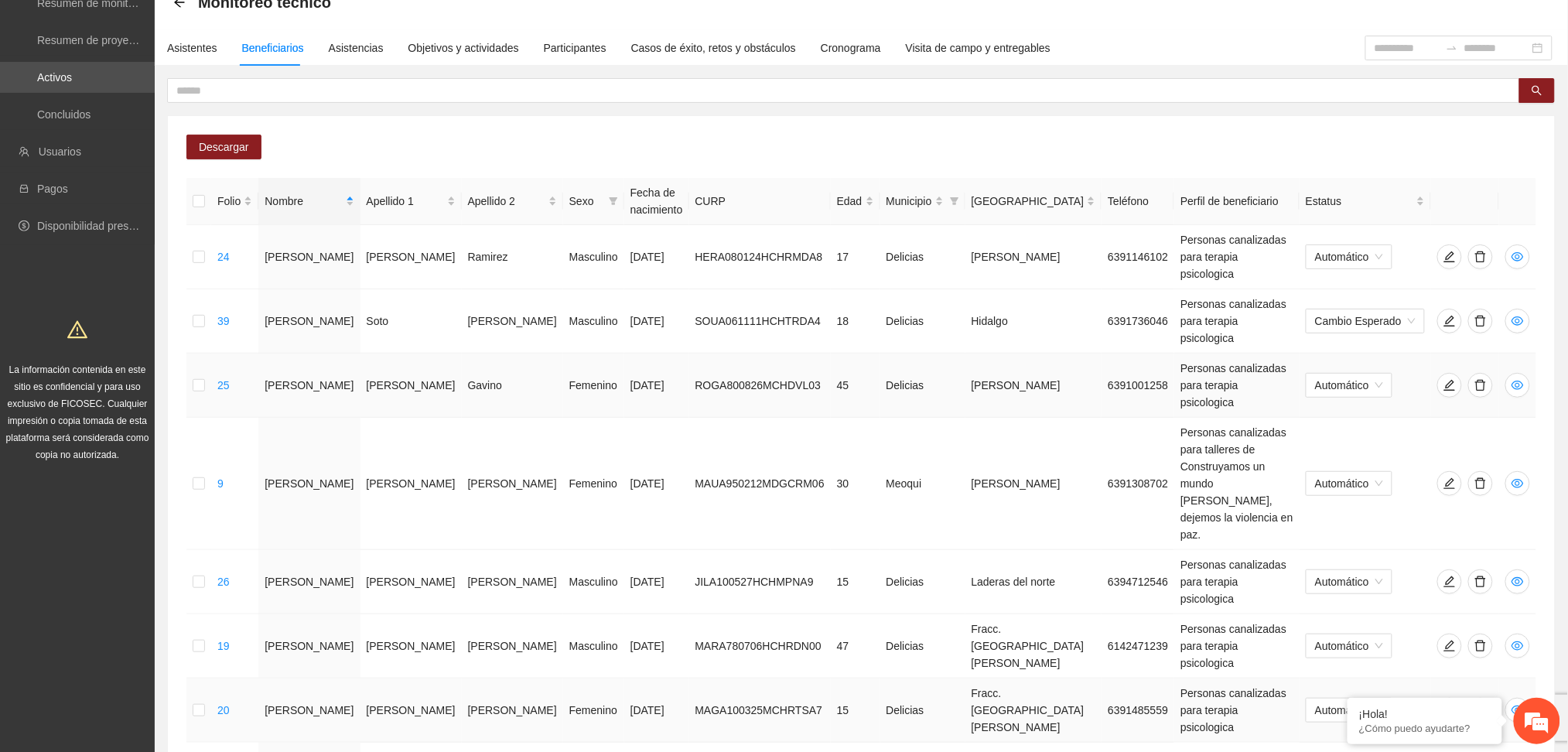
scroll to position [196, 0]
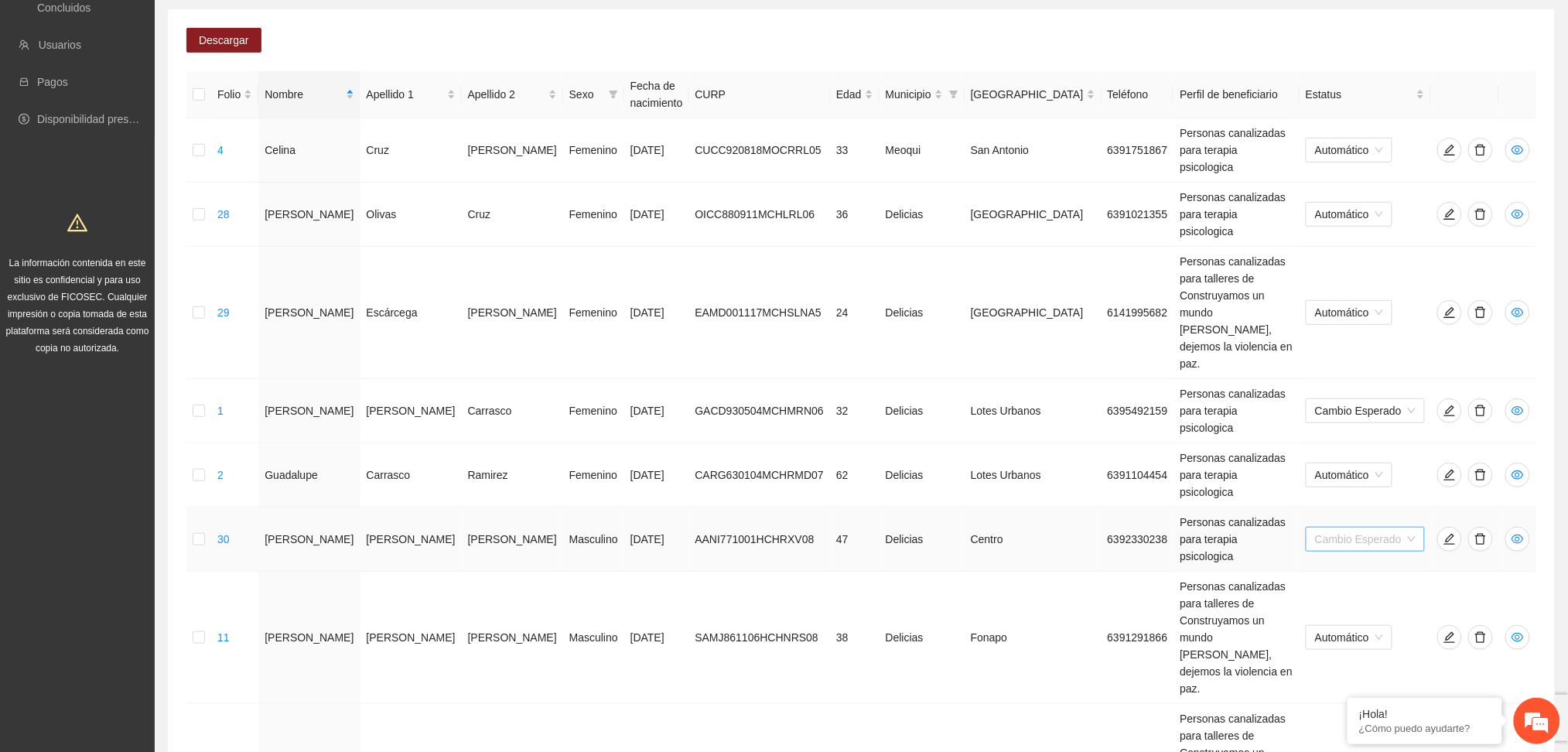
click at [1334, 528] on span "Cambio Esperado" at bounding box center [1365, 539] width 101 height 23
click at [1345, 401] on div "Automático" at bounding box center [1368, 403] width 98 height 17
click at [1354, 570] on div "Cambio Esperado" at bounding box center [1368, 583] width 117 height 25
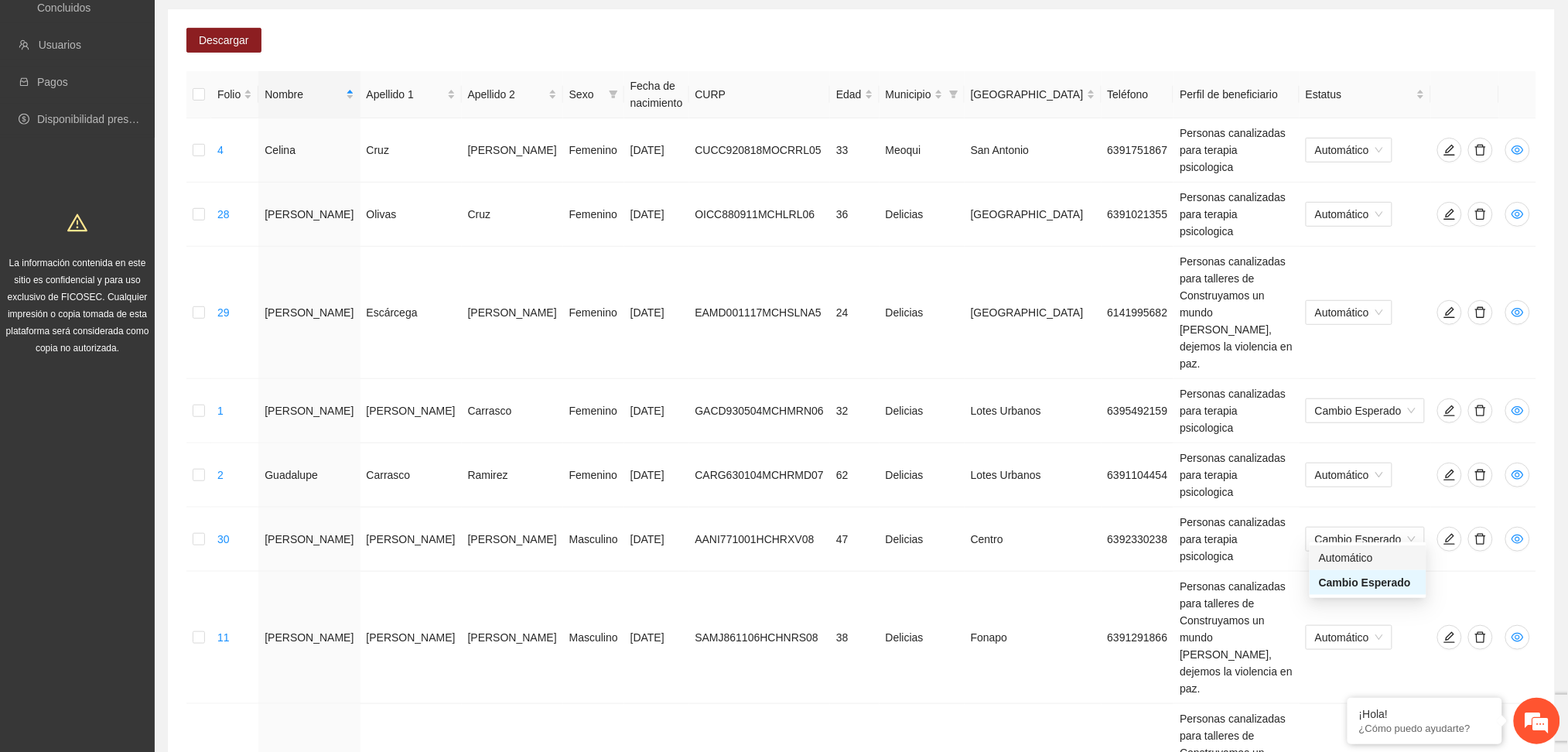
click at [1342, 557] on div "Automático" at bounding box center [1368, 557] width 98 height 17
drag, startPoint x: 1416, startPoint y: 570, endPoint x: 1400, endPoint y: 579, distance: 18.4
click at [1354, 606] on div "Automático" at bounding box center [1368, 605] width 98 height 17
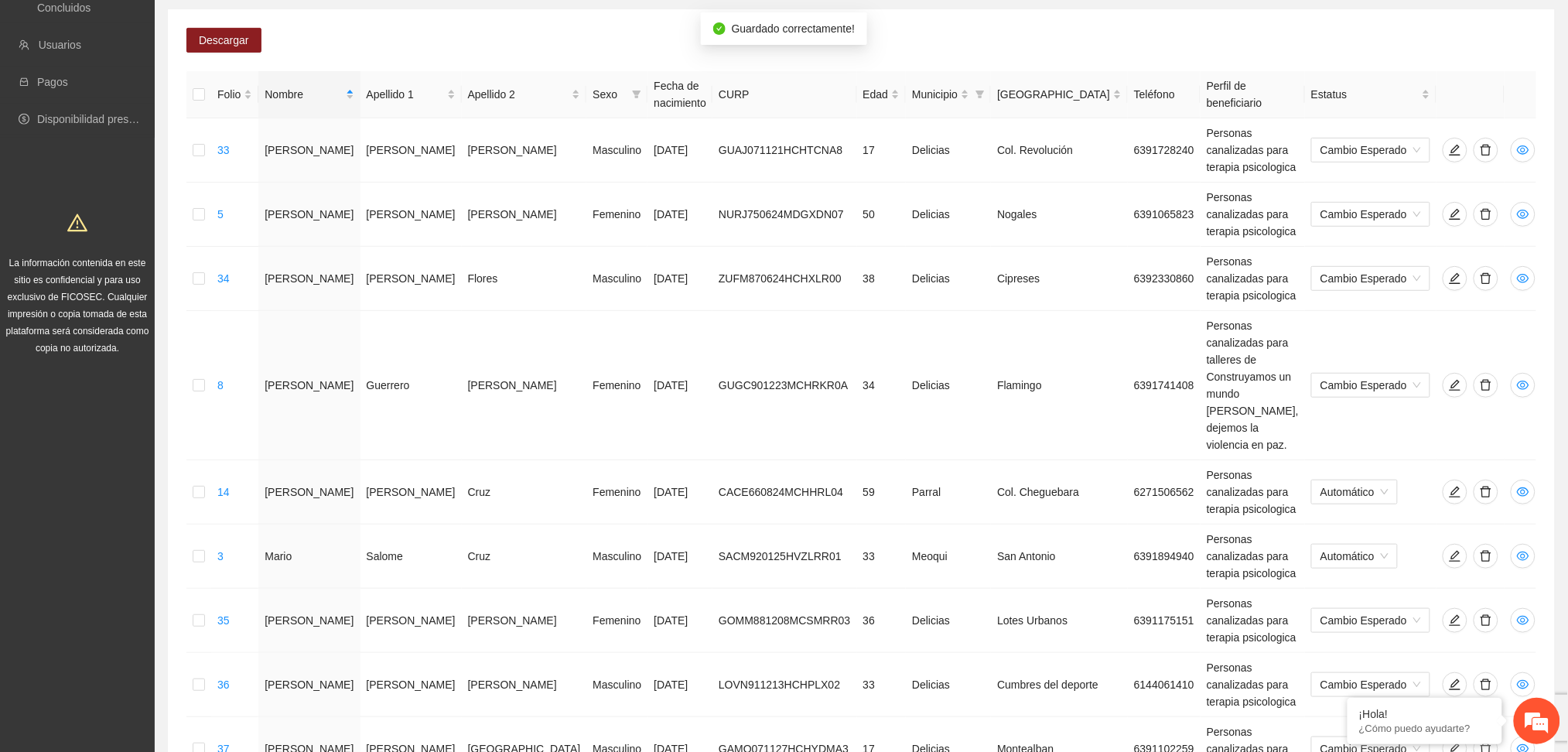
scroll to position [180, 0]
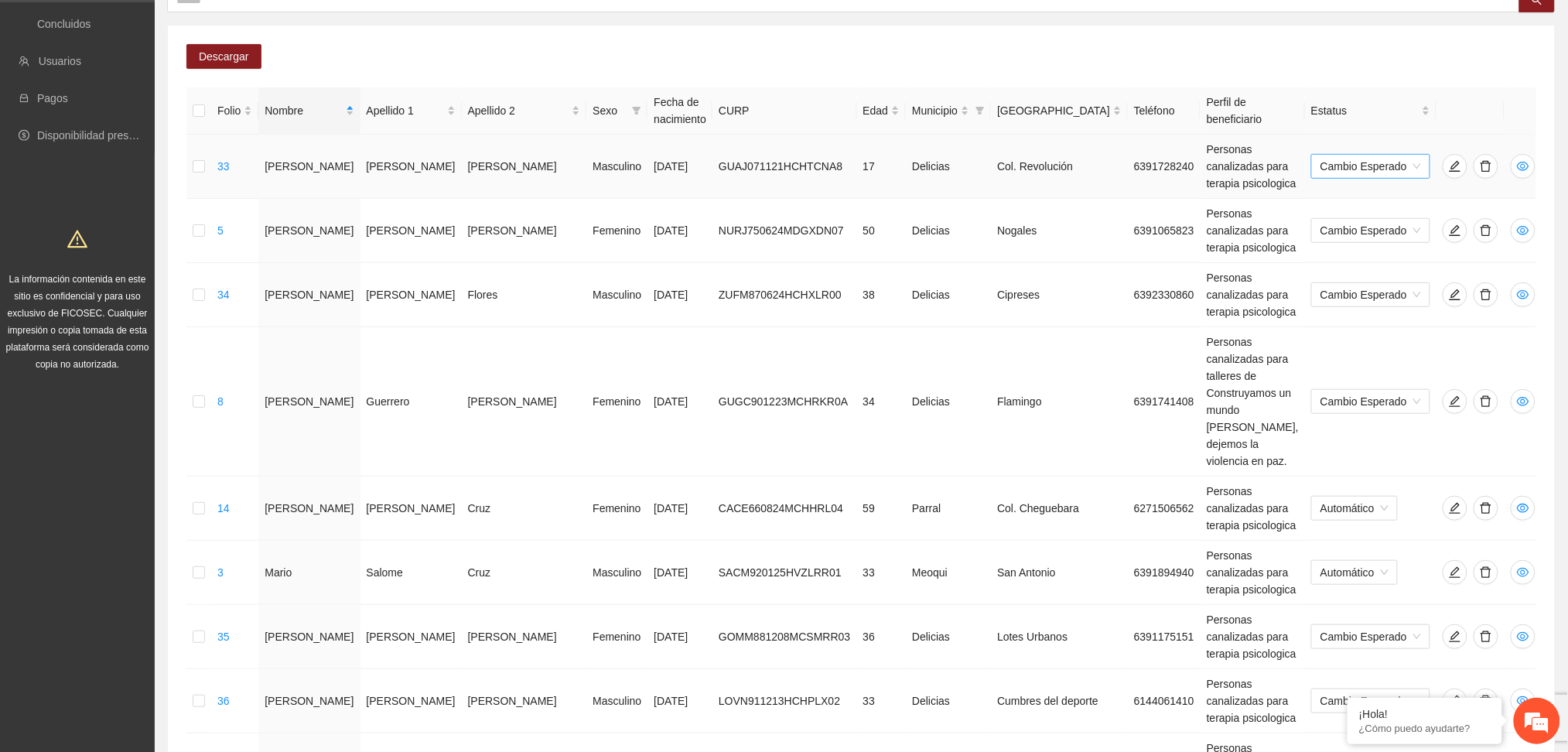
click at [1388, 155] on span "Cambio Esperado" at bounding box center [1371, 166] width 101 height 23
click at [1378, 191] on div "Automático" at bounding box center [1368, 187] width 98 height 17
click at [1366, 625] on span "Cambio Esperado" at bounding box center [1371, 637] width 101 height 23
click at [1369, 470] on div "Automático" at bounding box center [1368, 462] width 98 height 17
click at [1359, 689] on span "Cambio Esperado" at bounding box center [1371, 700] width 101 height 23
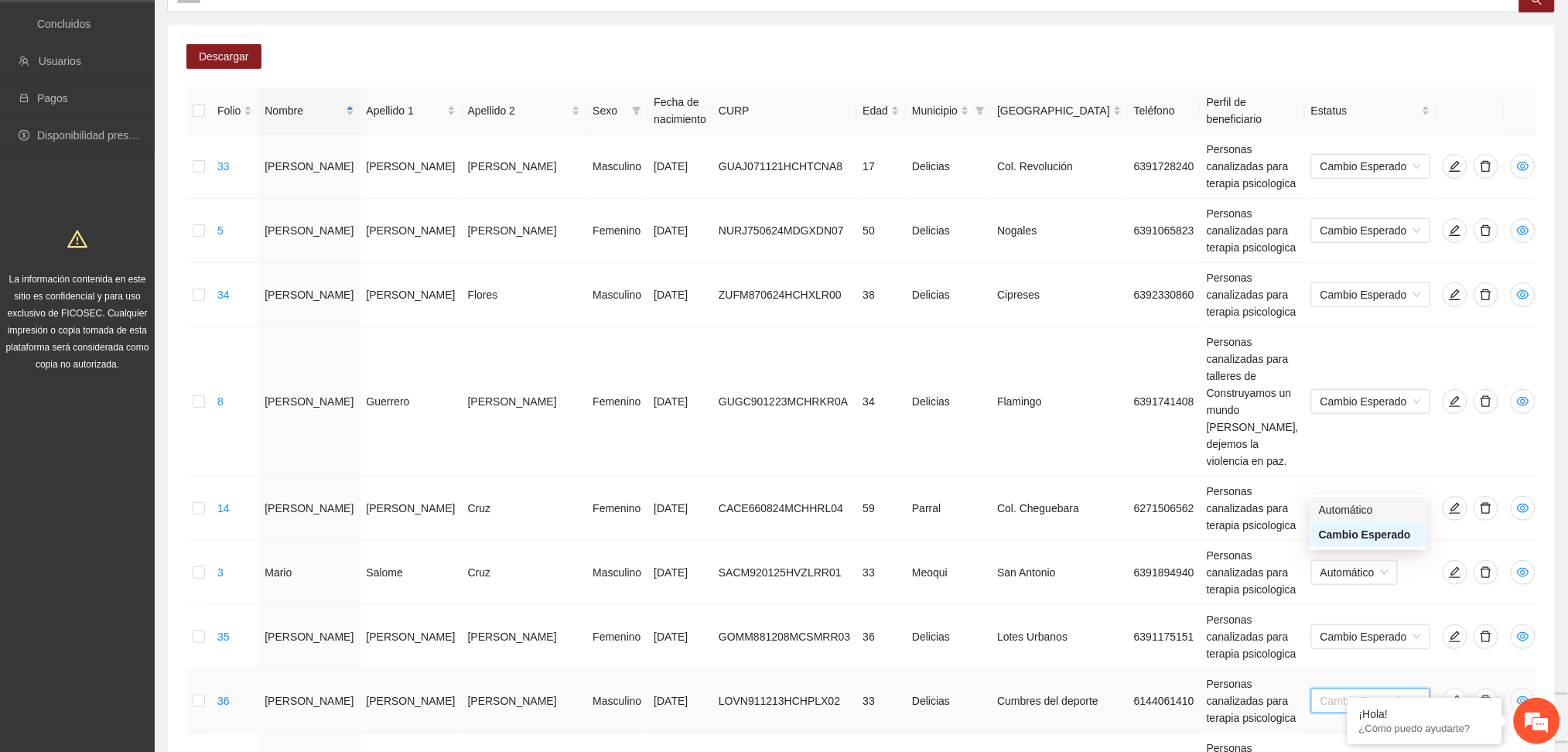
click at [1377, 507] on div "Automático" at bounding box center [1368, 510] width 98 height 17
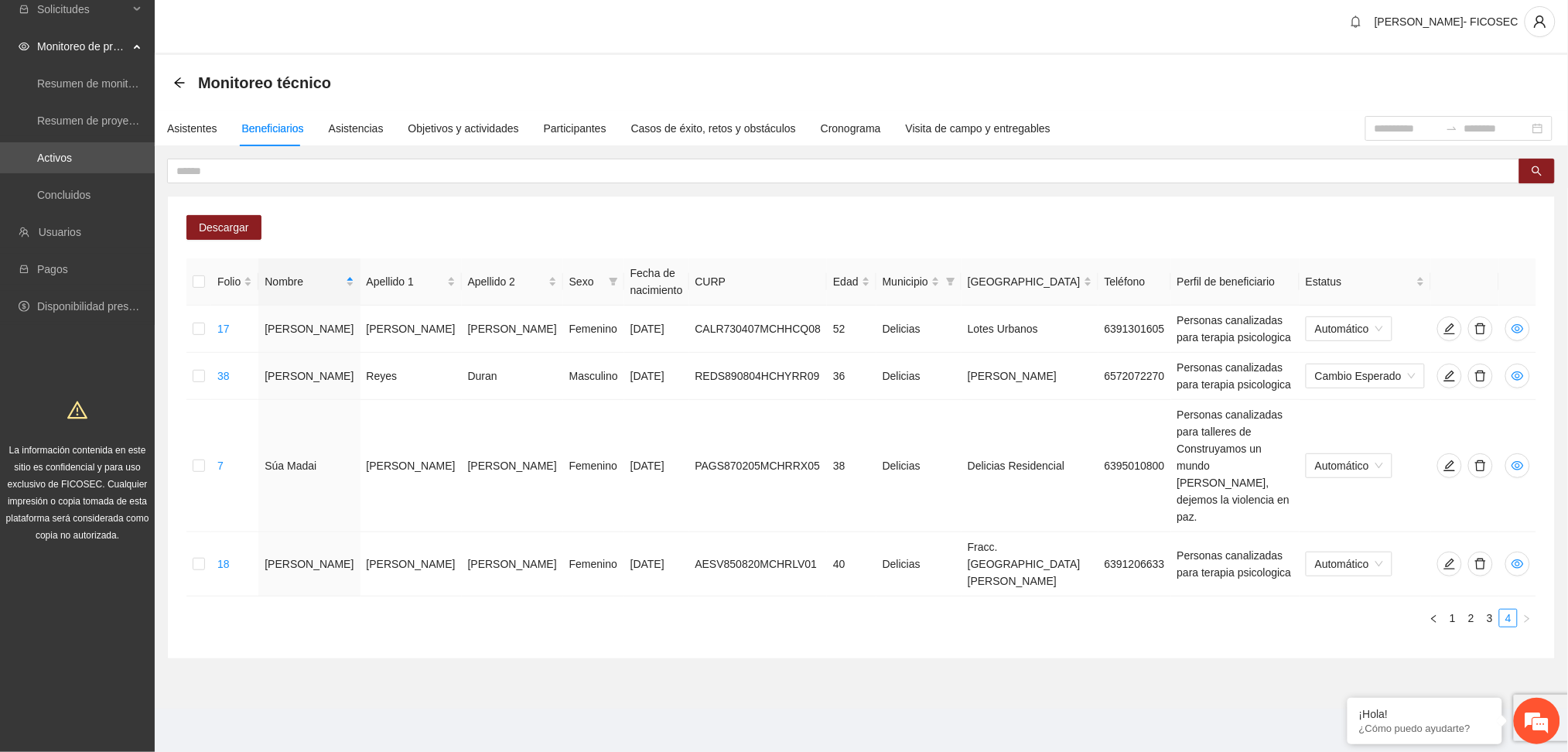
scroll to position [0, 0]
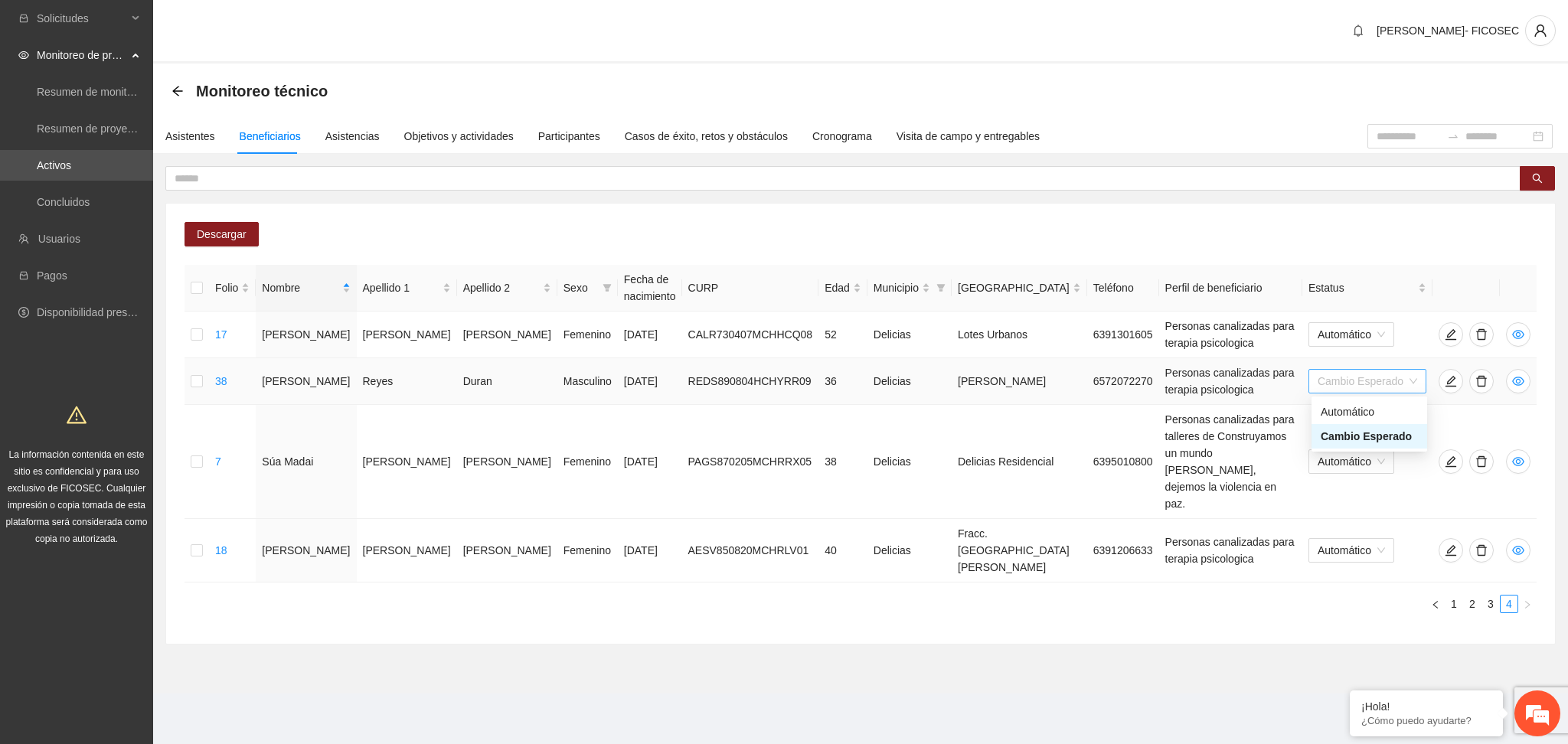
click at [1357, 386] on span "Cambio Esperado" at bounding box center [1367, 381] width 100 height 23
click at [1363, 412] on div "Automático" at bounding box center [1370, 411] width 97 height 17
click at [1487, 596] on link "3" at bounding box center [1490, 604] width 17 height 17
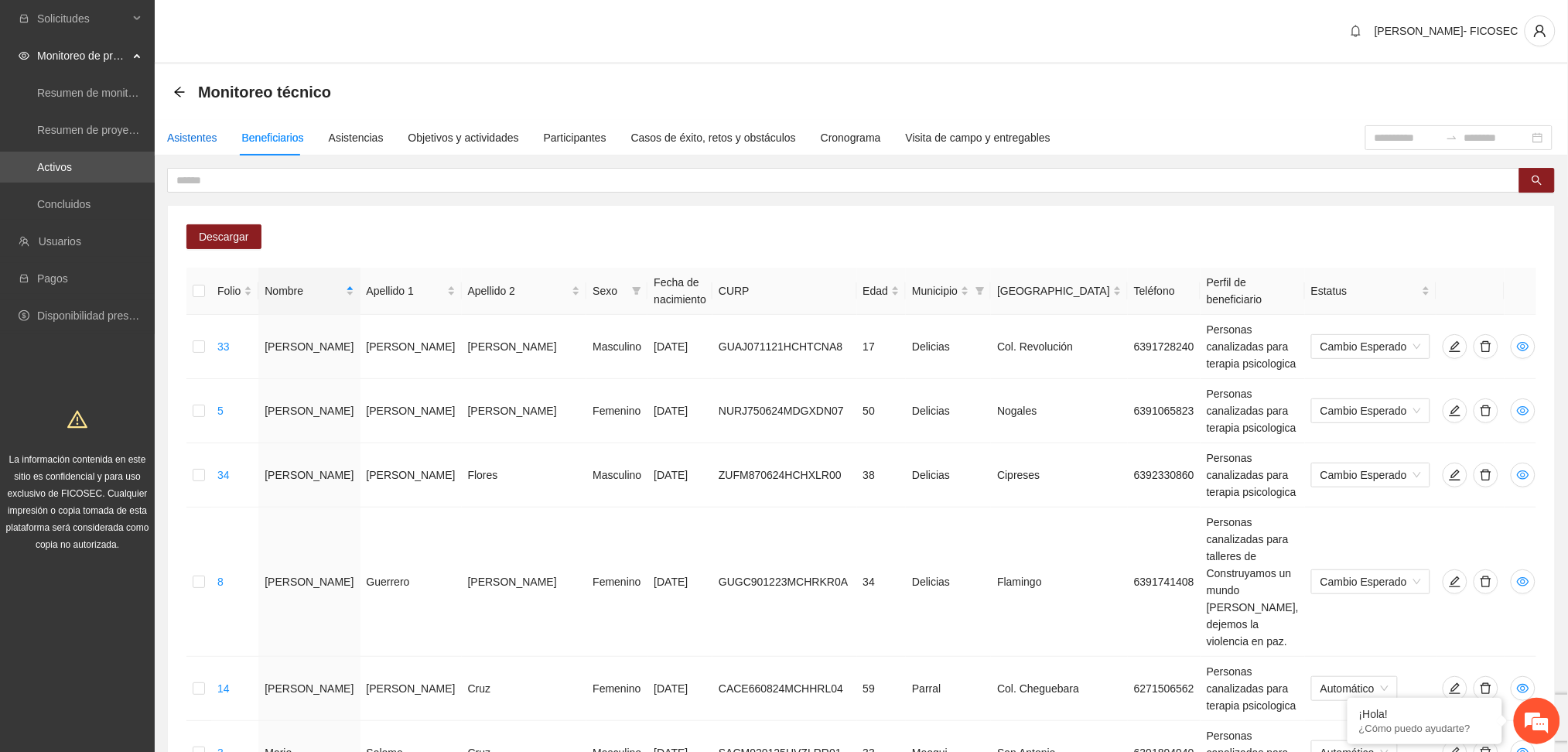
click at [205, 133] on div "Asistentes" at bounding box center [191, 137] width 50 height 17
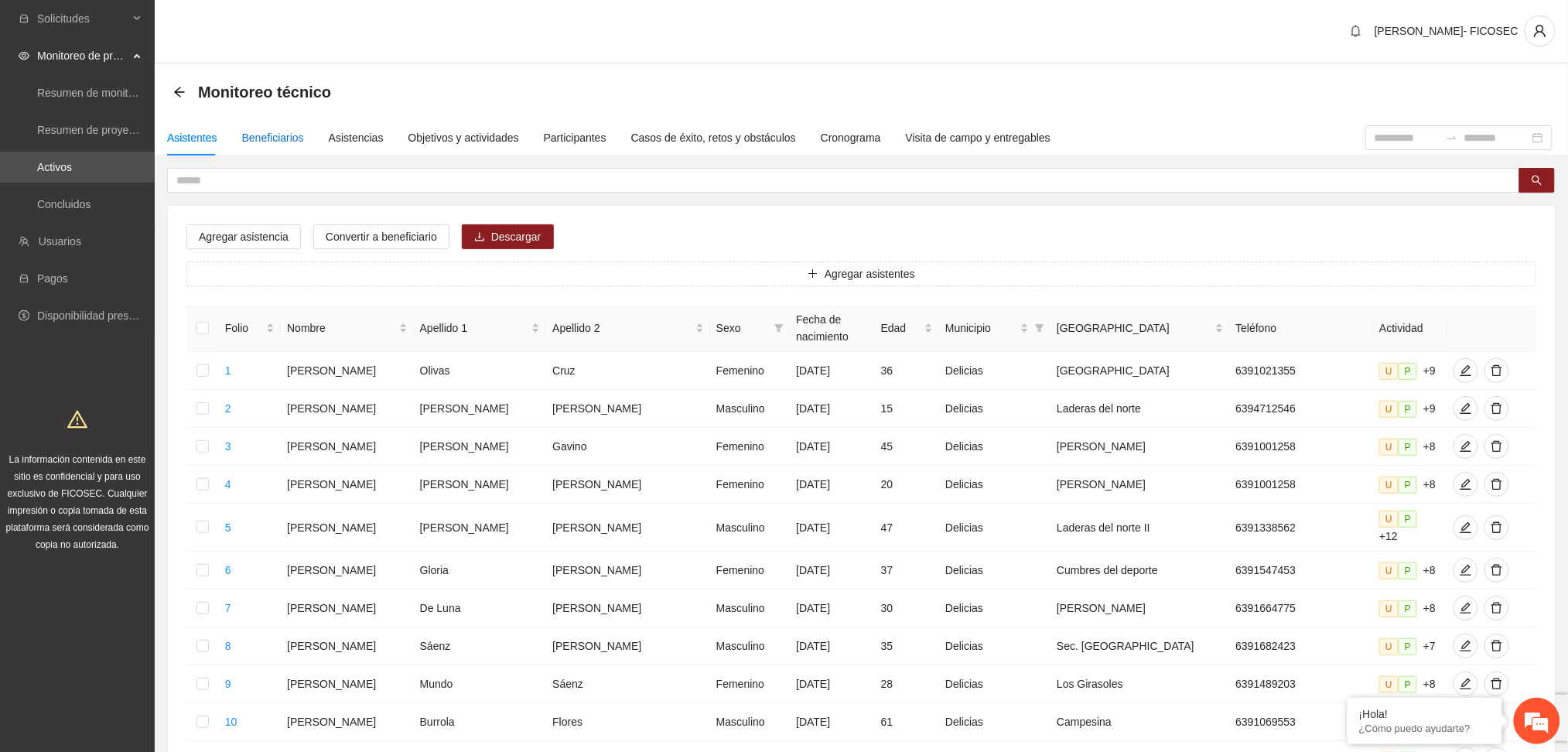
click at [278, 137] on div "Beneficiarios" at bounding box center [273, 137] width 62 height 17
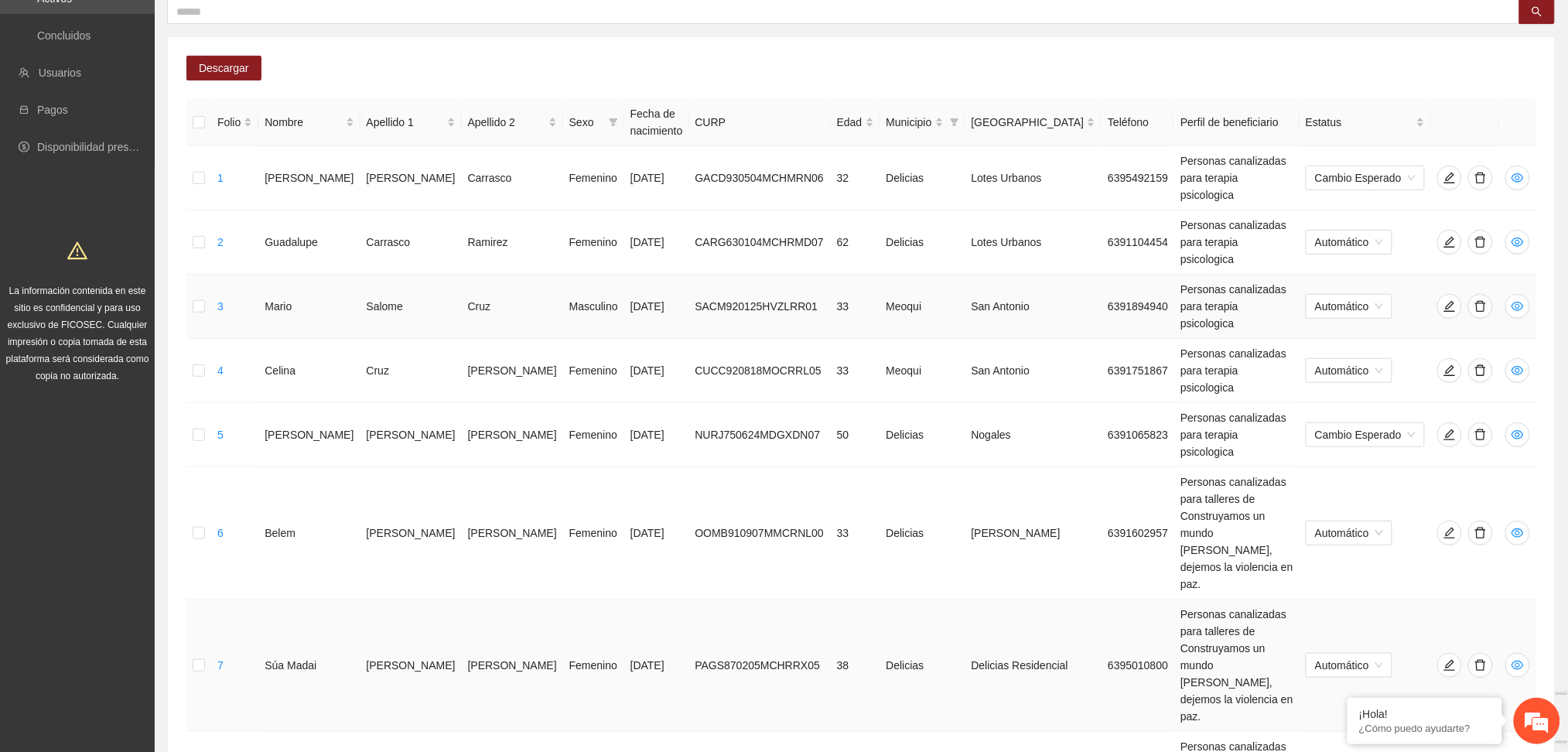
scroll to position [180, 0]
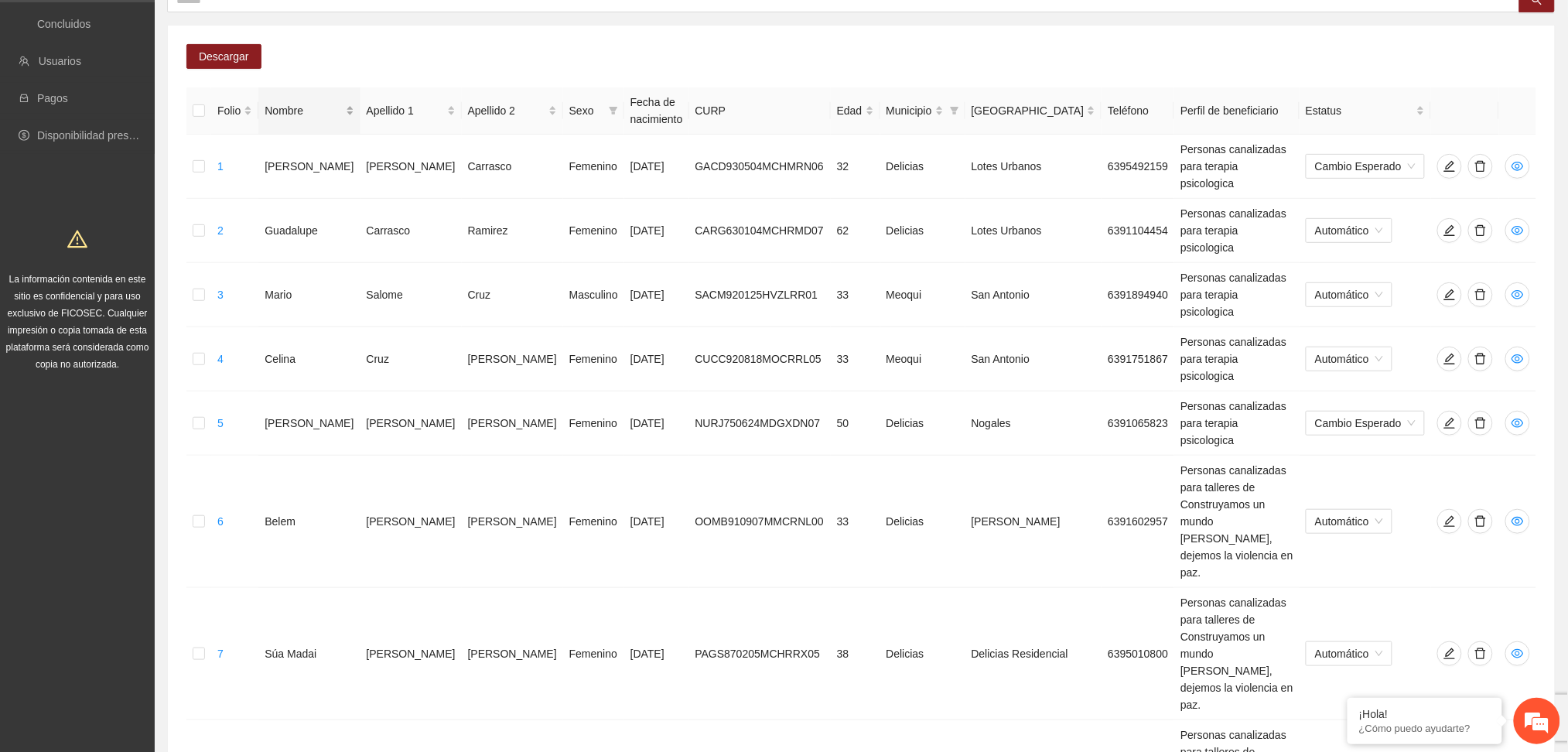
click at [308, 110] on div "Nombre" at bounding box center [309, 110] width 89 height 17
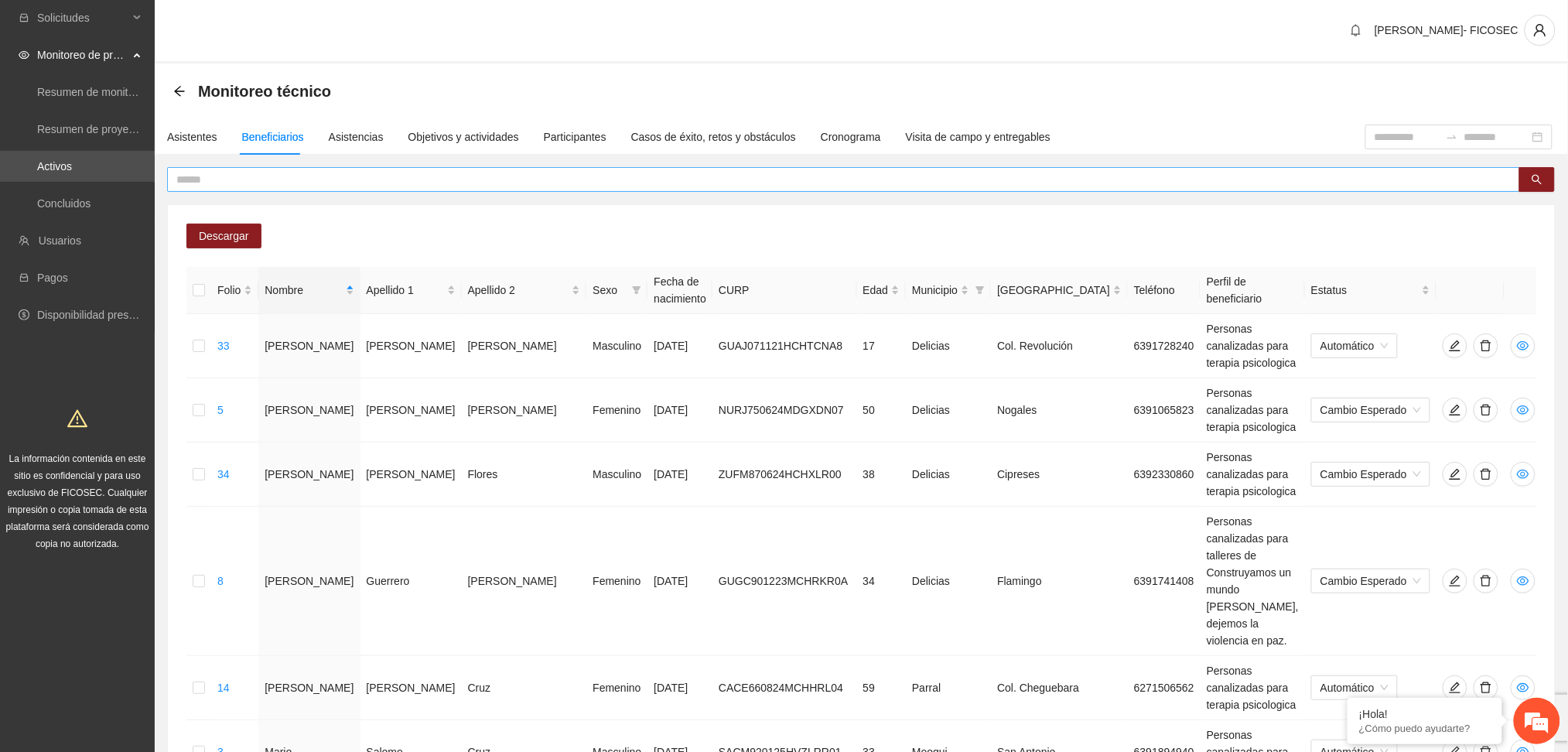
scroll to position [0, 0]
click at [201, 132] on div "Asistentes" at bounding box center [191, 137] width 50 height 17
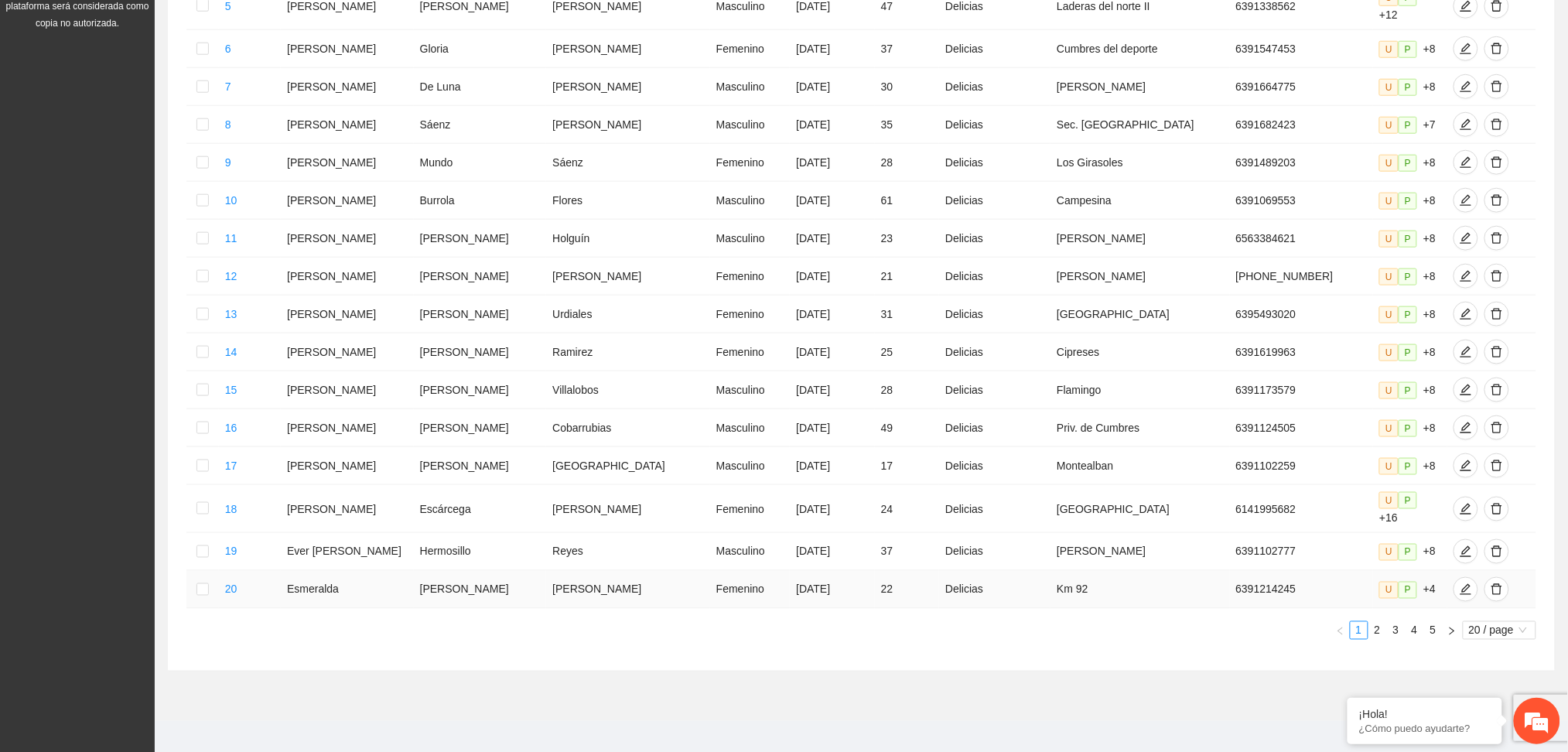
scroll to position [523, 0]
click at [1508, 620] on span "20 / page" at bounding box center [1499, 628] width 61 height 17
click at [1509, 731] on div "100 / page" at bounding box center [1500, 731] width 74 height 25
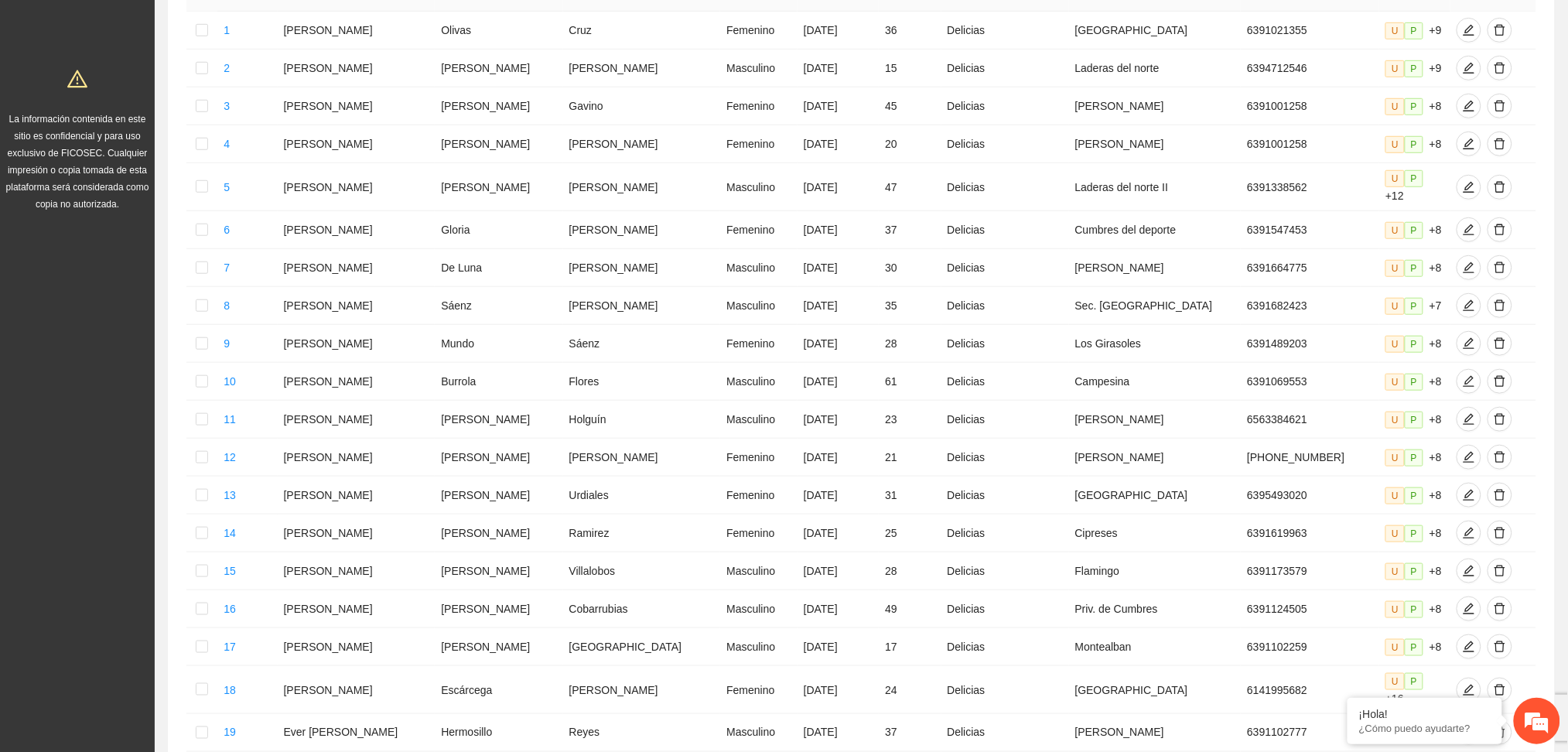
scroll to position [167, 0]
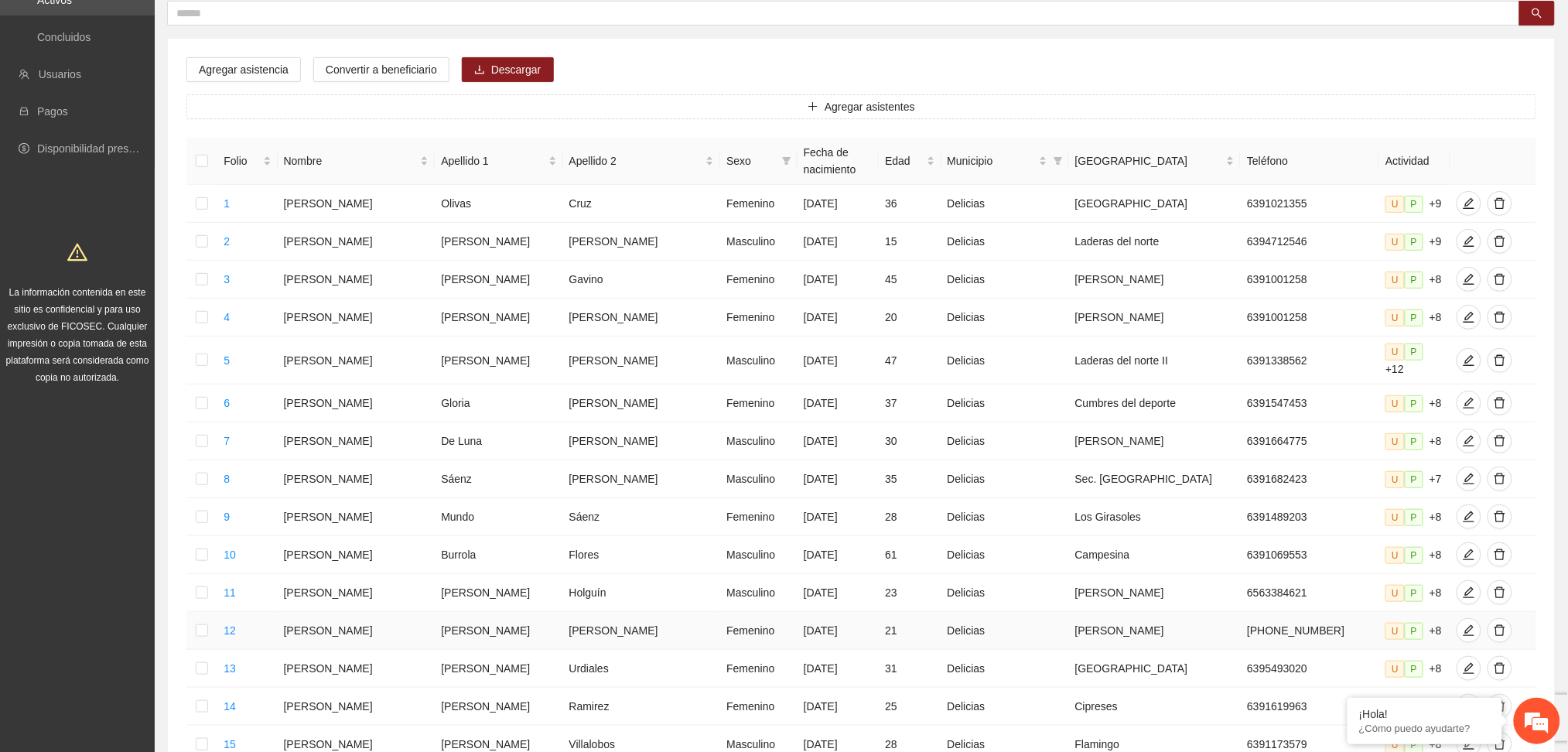
click at [195, 628] on td at bounding box center [202, 631] width 31 height 38
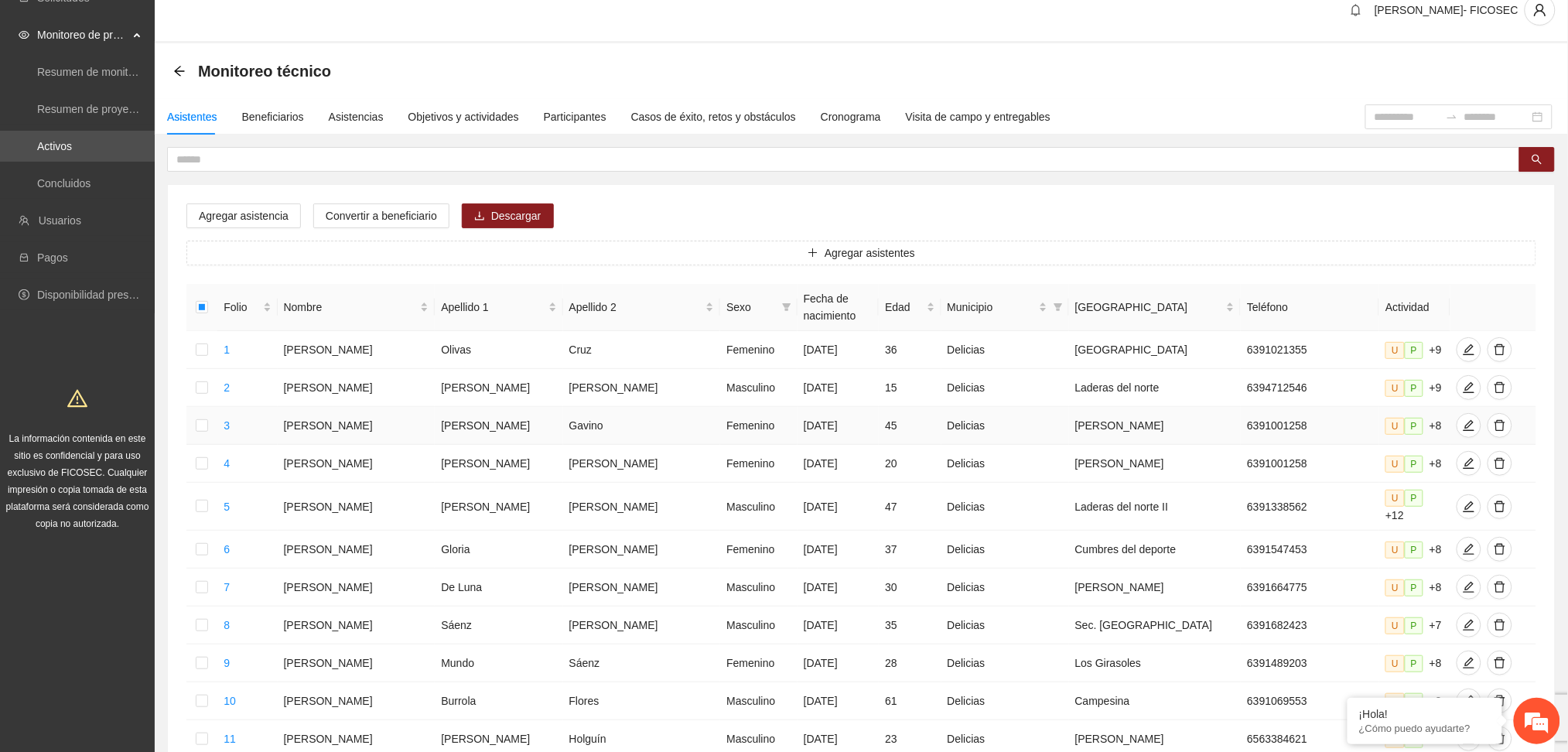
scroll to position [0, 0]
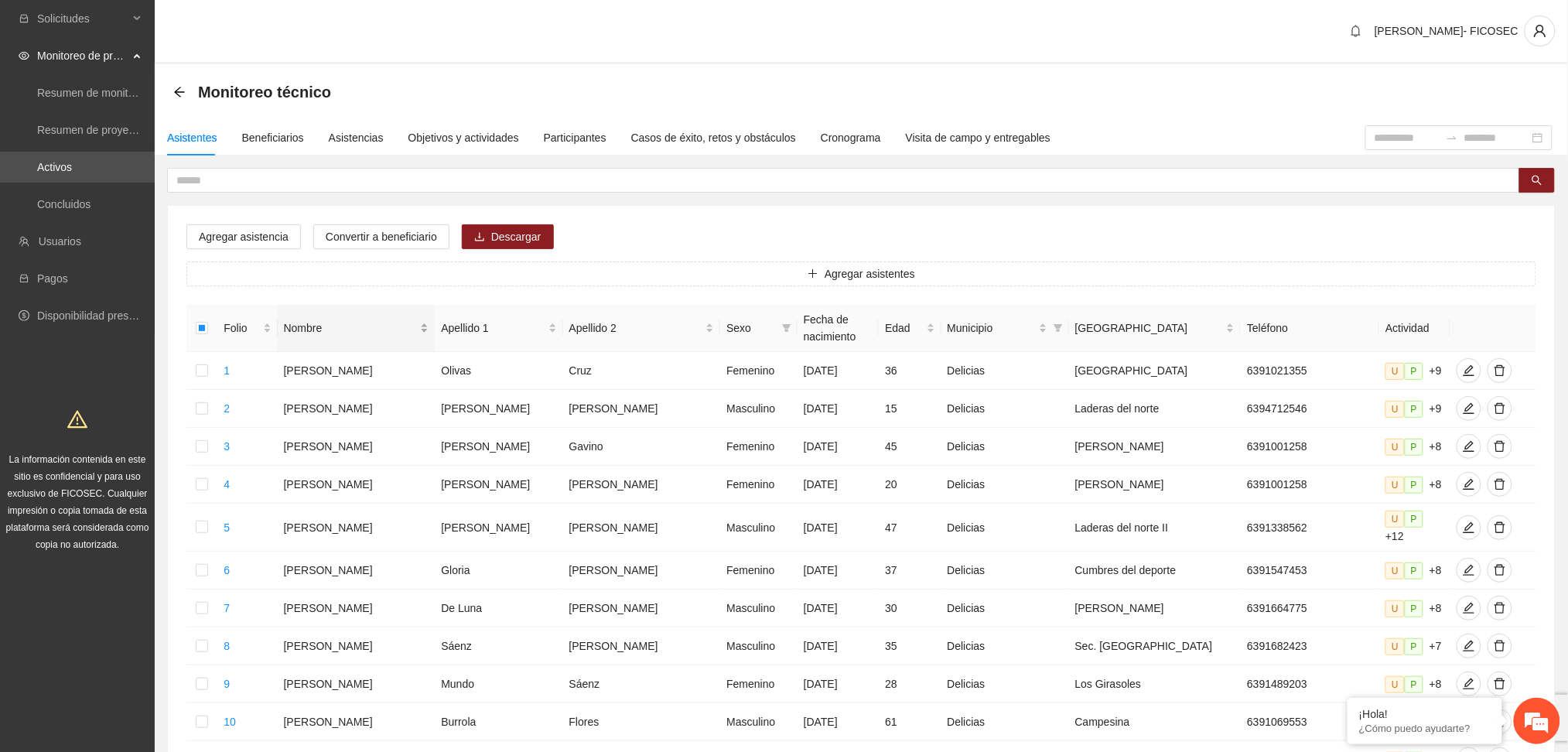
click at [405, 331] on div "Nombre" at bounding box center [357, 327] width 146 height 17
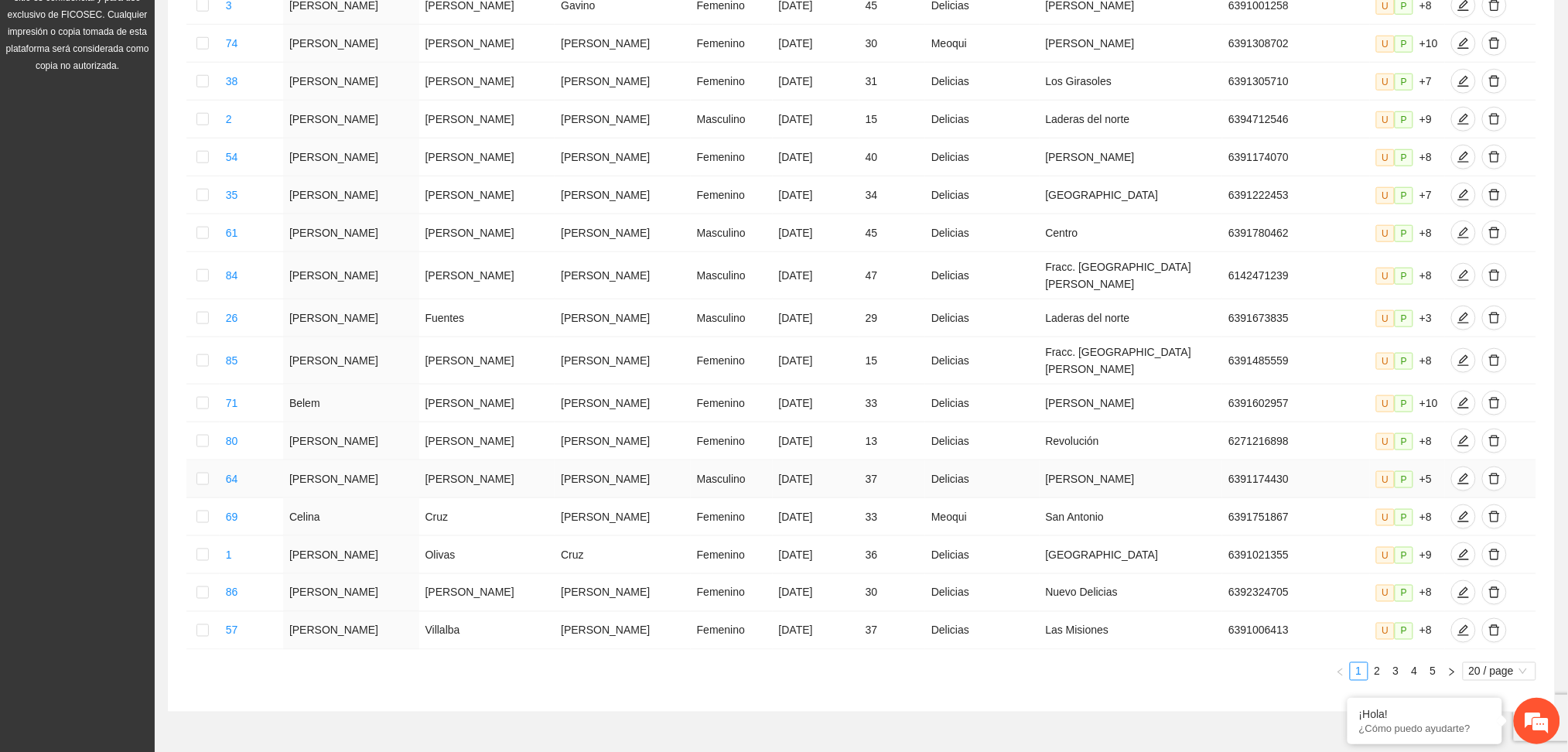
scroll to position [523, 0]
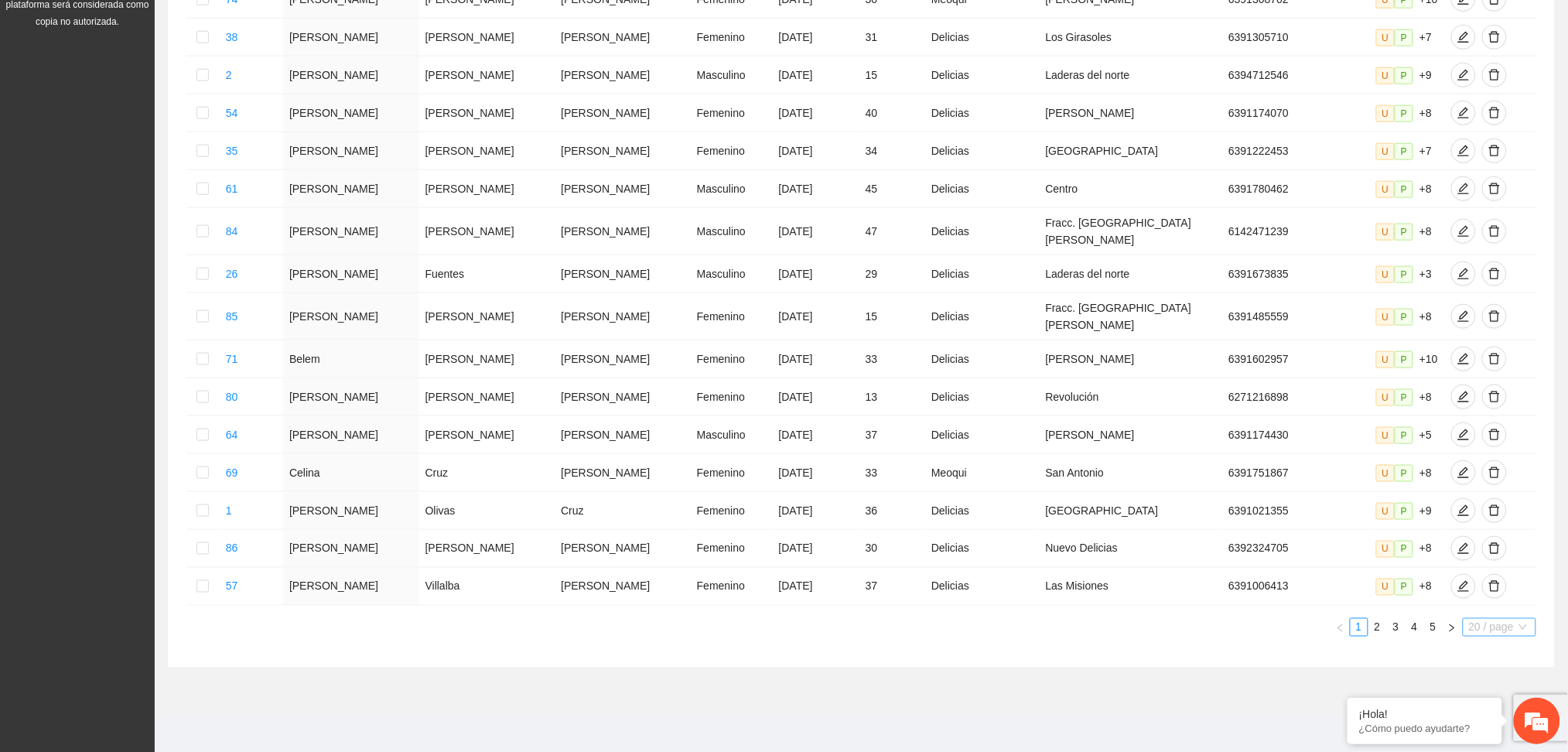
click at [1480, 623] on span "20 / page" at bounding box center [1499, 627] width 61 height 17
click at [1510, 731] on div "100 / page" at bounding box center [1500, 729] width 74 height 25
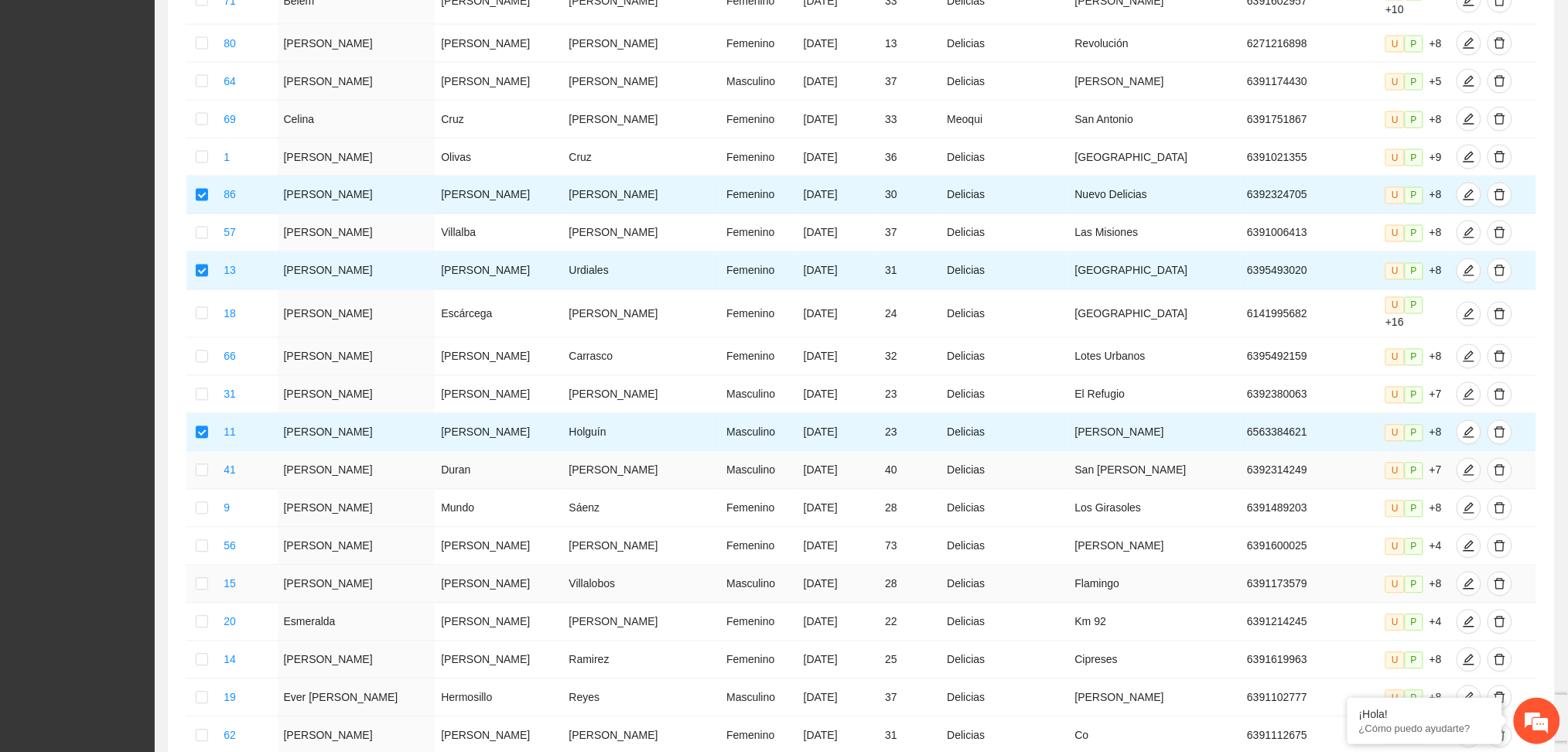
scroll to position [928, 0]
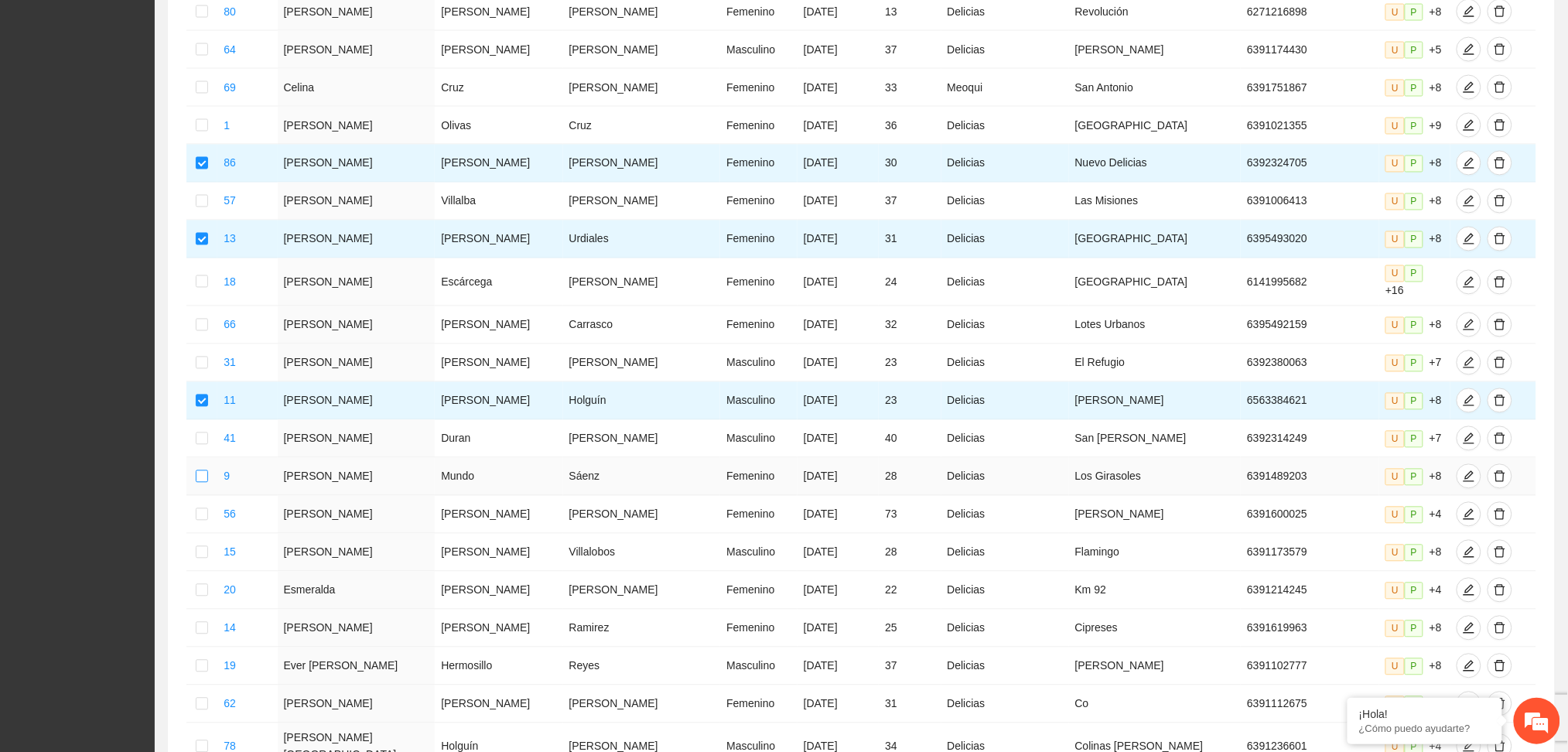
click at [207, 468] on label at bounding box center [201, 476] width 12 height 17
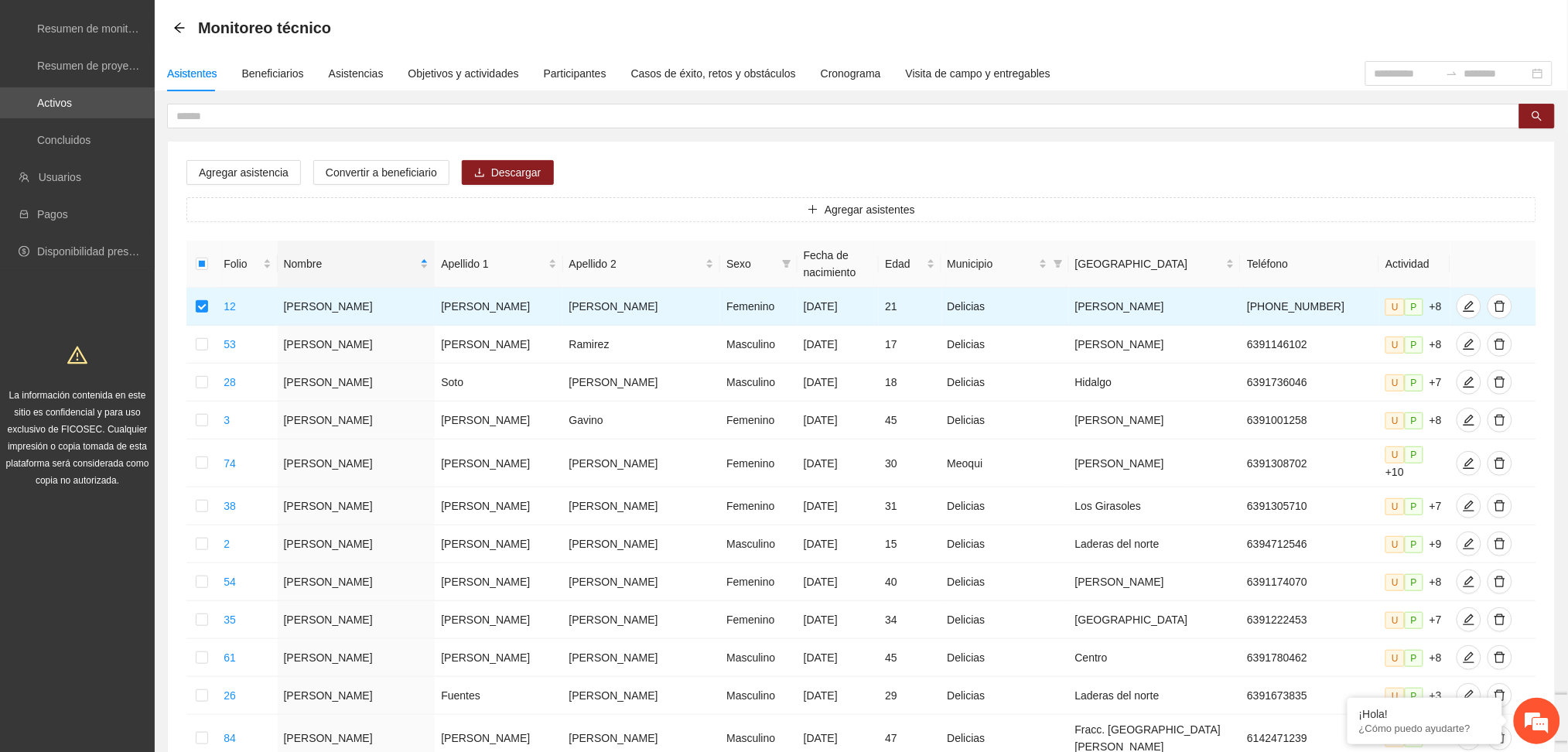
scroll to position [0, 0]
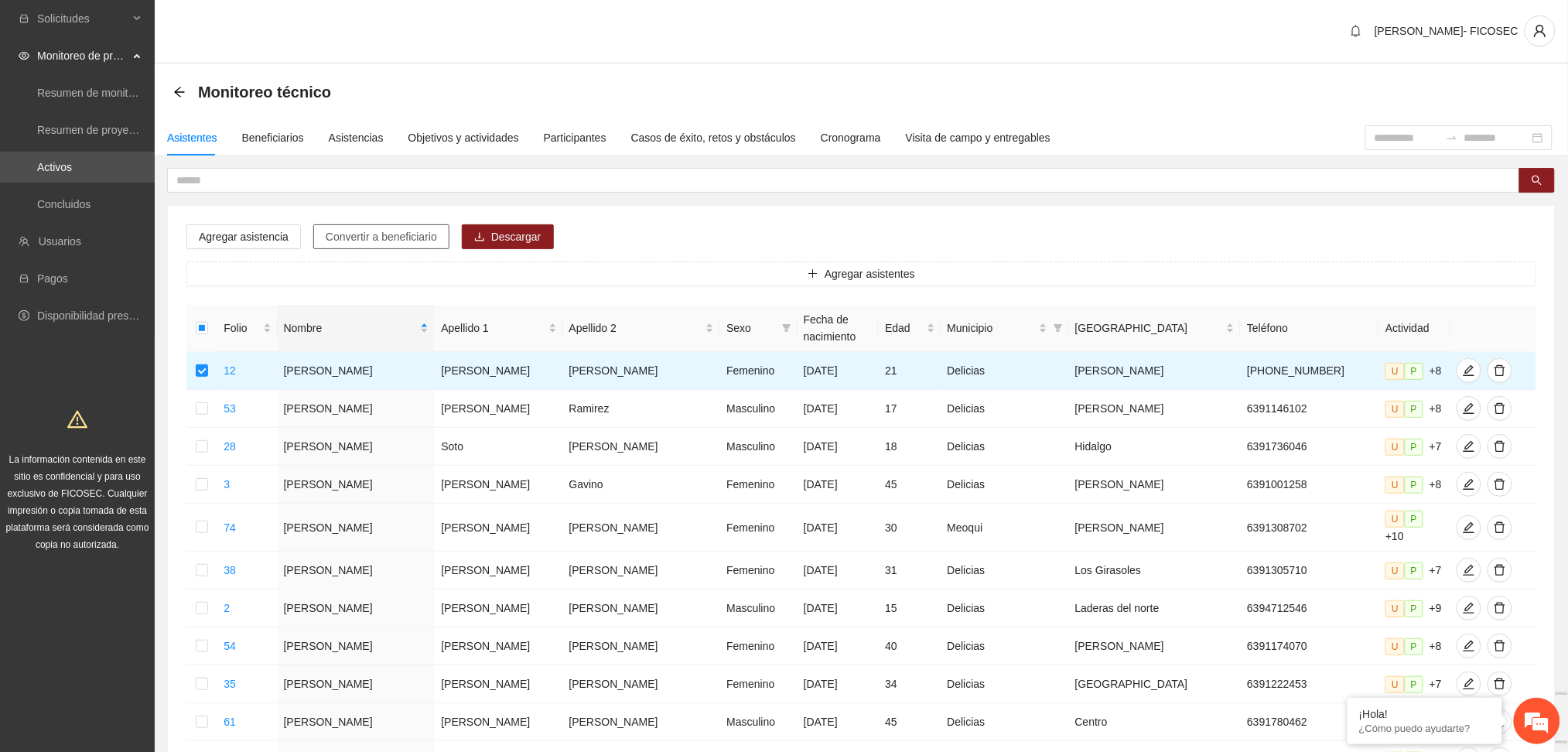
click at [358, 242] on span "Convertir a beneficiario" at bounding box center [381, 236] width 111 height 17
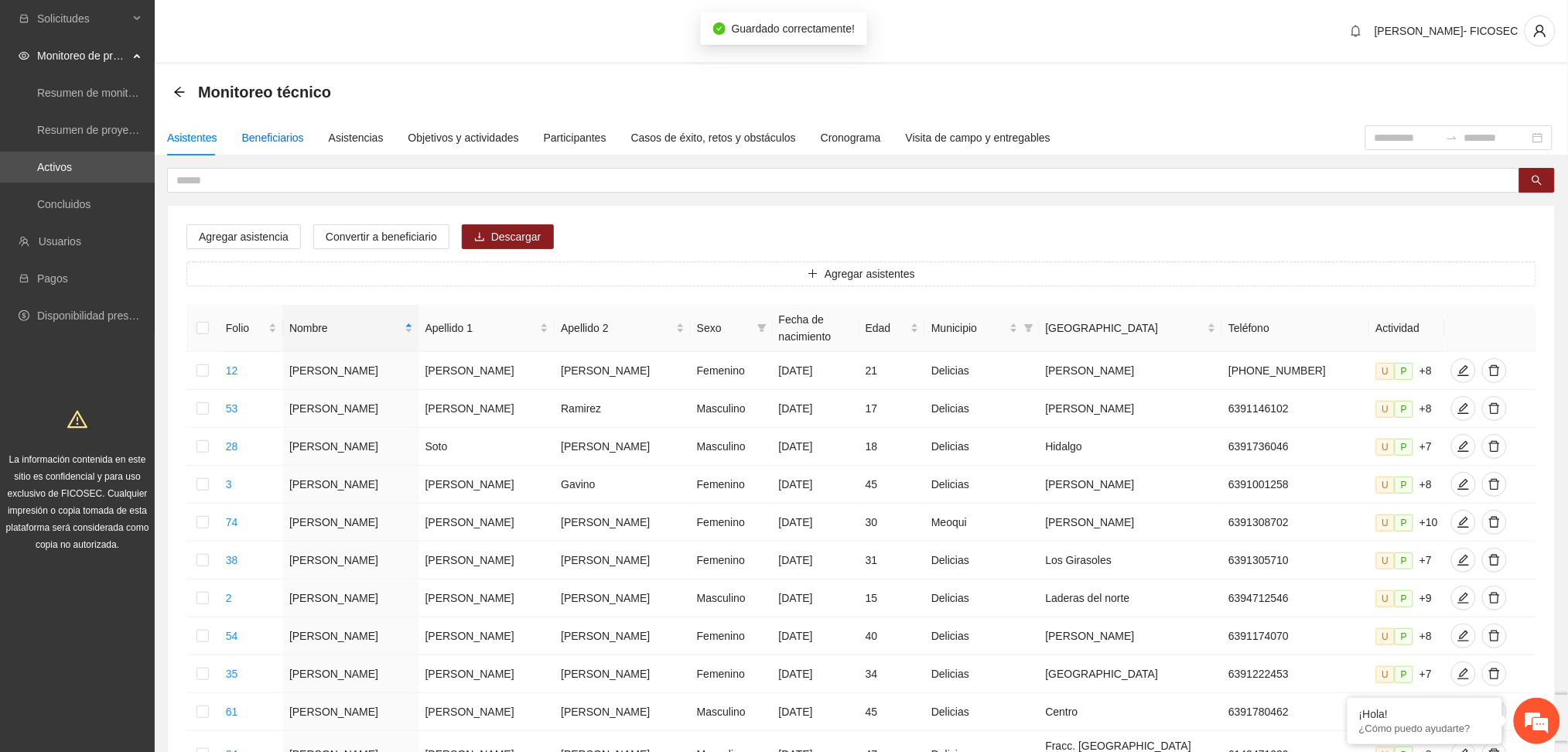
click at [277, 134] on div "Beneficiarios" at bounding box center [273, 137] width 62 height 17
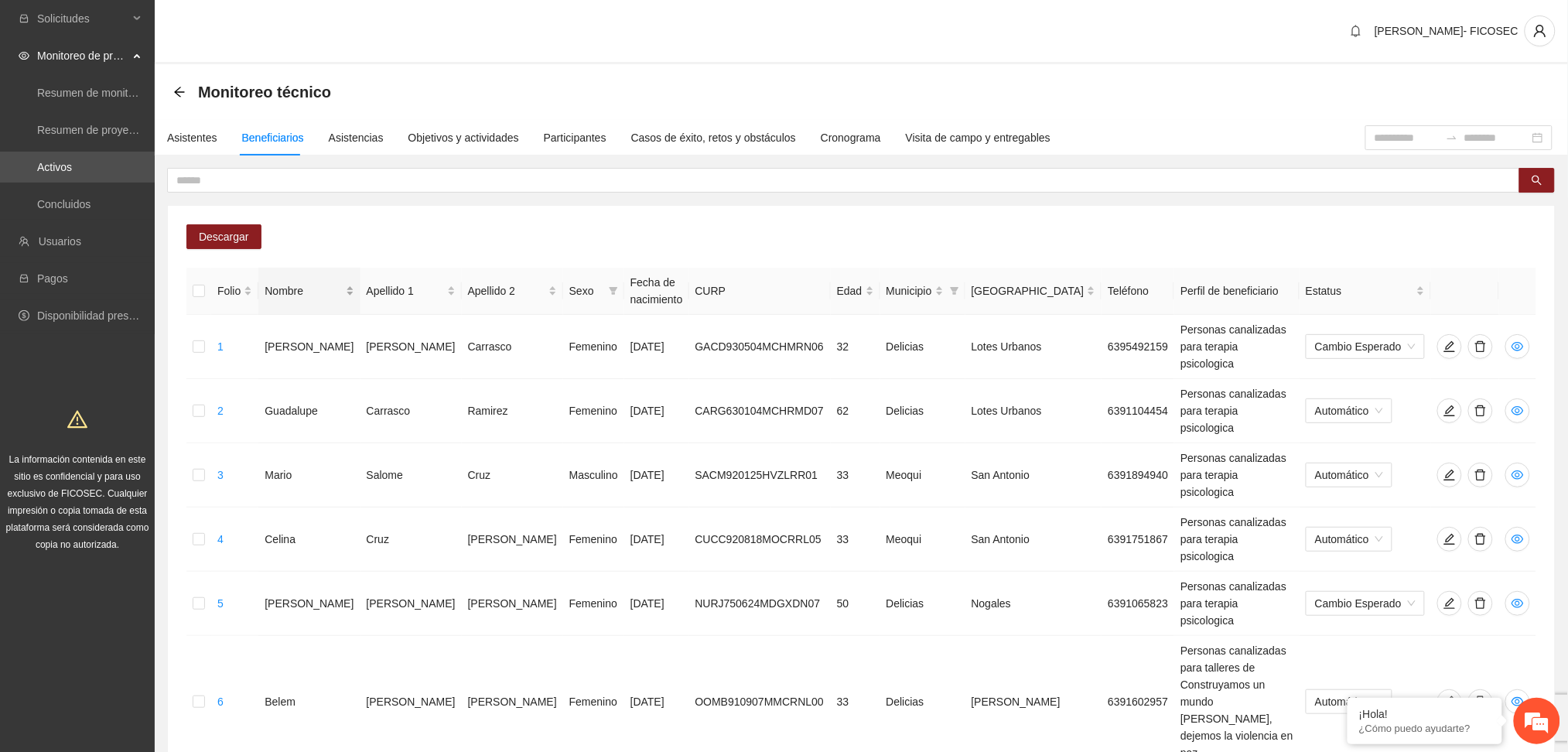
click at [313, 290] on div "Nombre" at bounding box center [309, 290] width 89 height 17
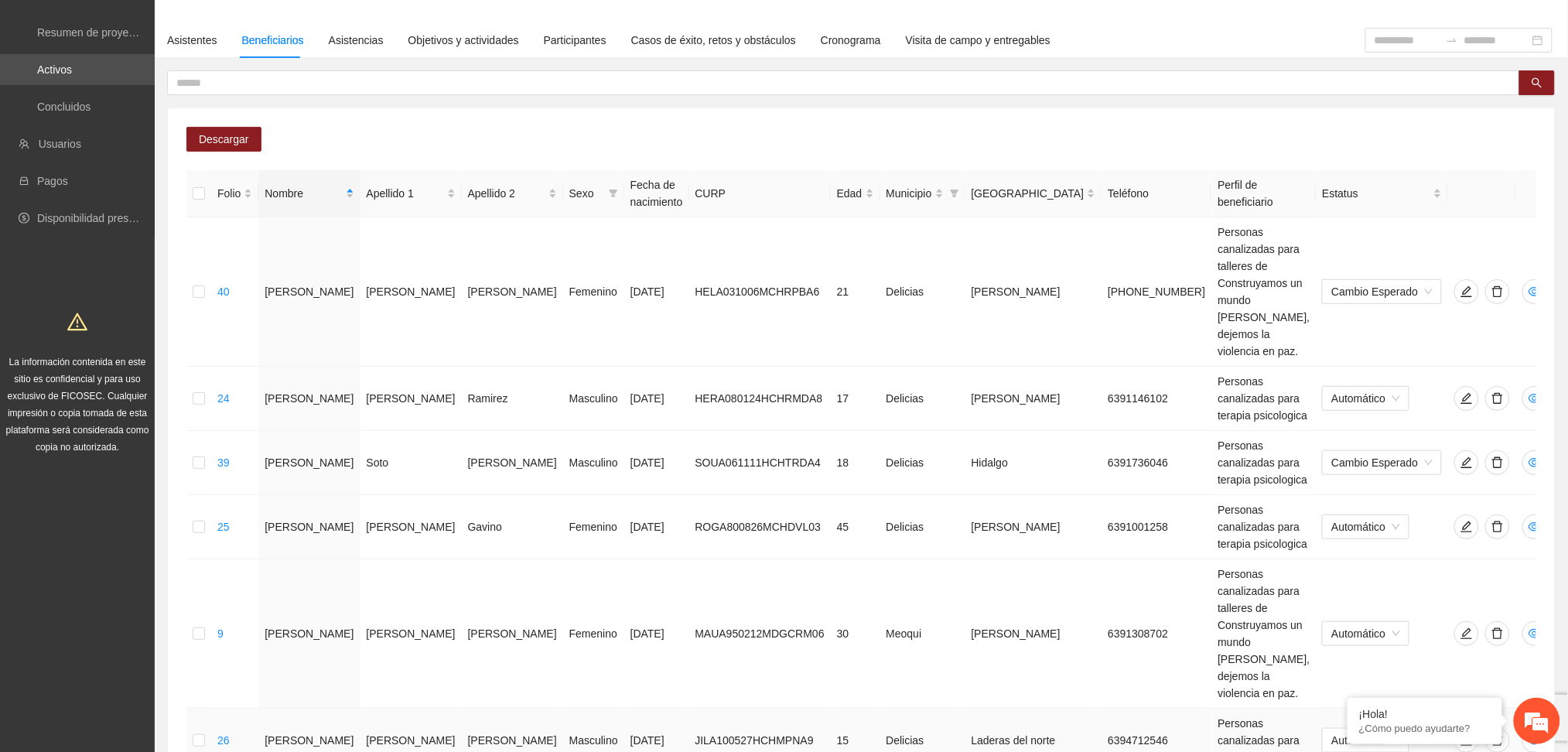
scroll to position [180, 0]
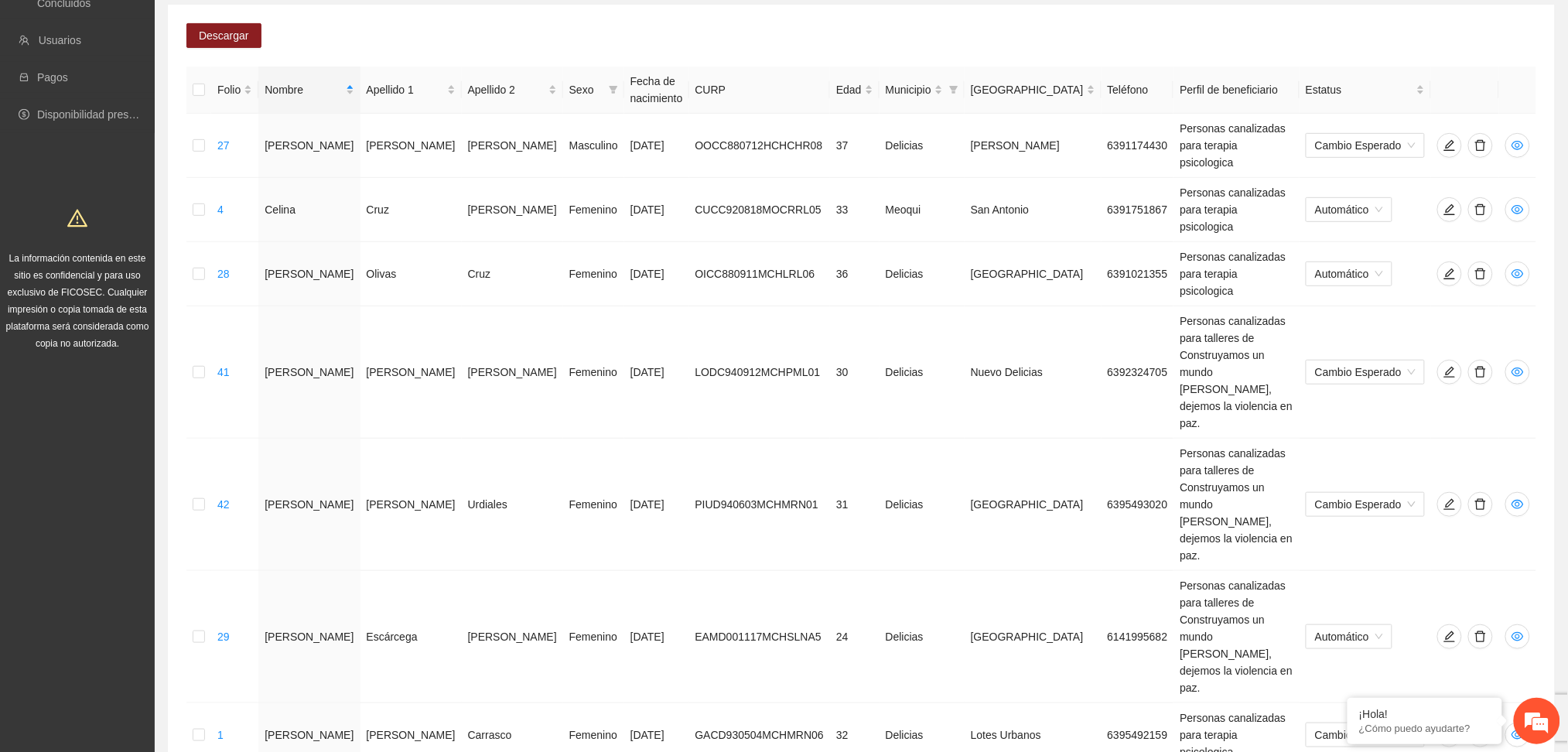
scroll to position [206, 0]
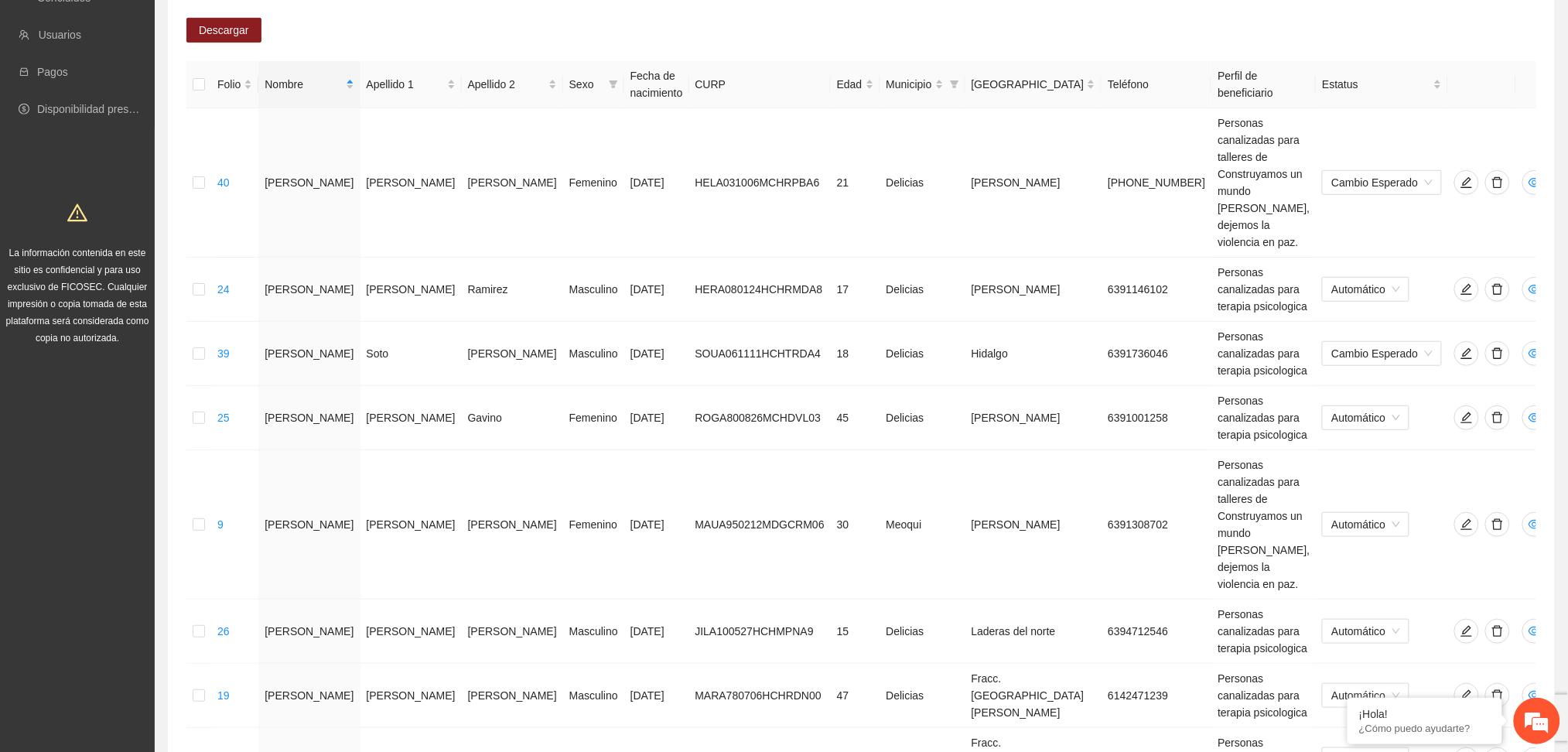
scroll to position [180, 0]
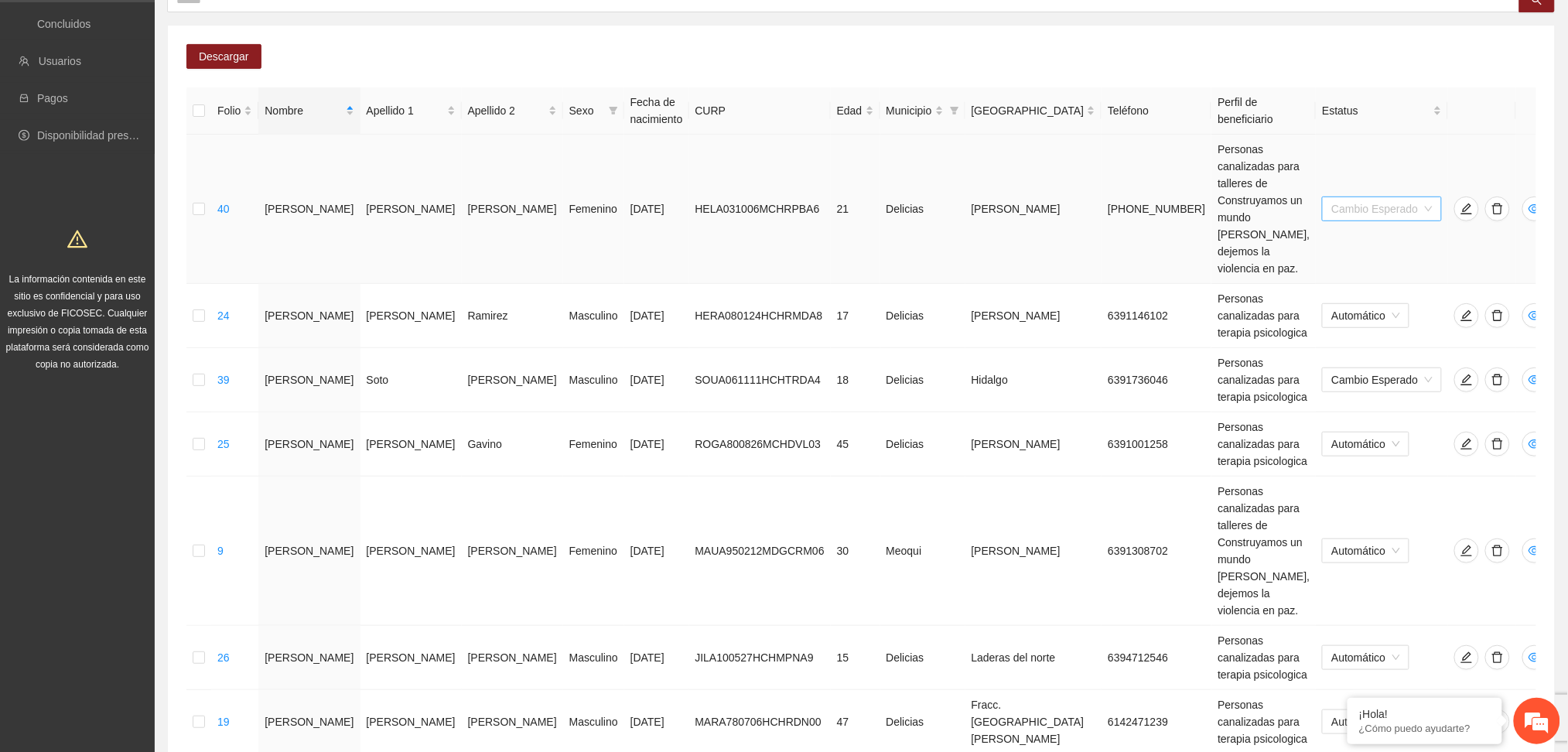
click at [1355, 197] on span "Cambio Esperado" at bounding box center [1381, 209] width 101 height 23
click at [1354, 188] on div "Automático" at bounding box center [1368, 187] width 98 height 17
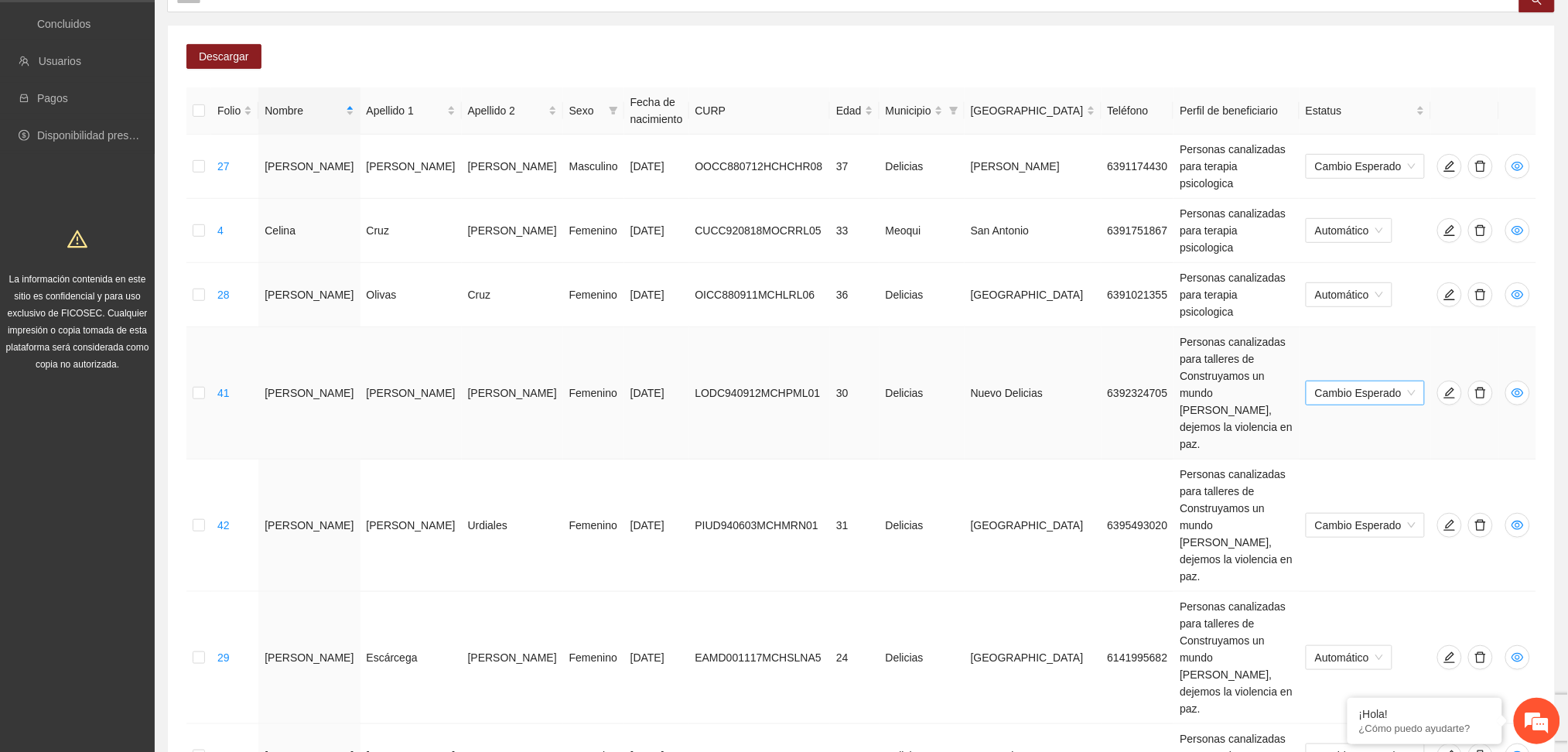
click at [1358, 381] on span "Cambio Esperado" at bounding box center [1365, 393] width 101 height 23
click at [1363, 349] on div "Automático" at bounding box center [1368, 347] width 98 height 17
click at [1360, 514] on span "Cambio Esperado" at bounding box center [1365, 525] width 101 height 23
click at [1354, 389] on div "Automático" at bounding box center [1368, 394] width 98 height 17
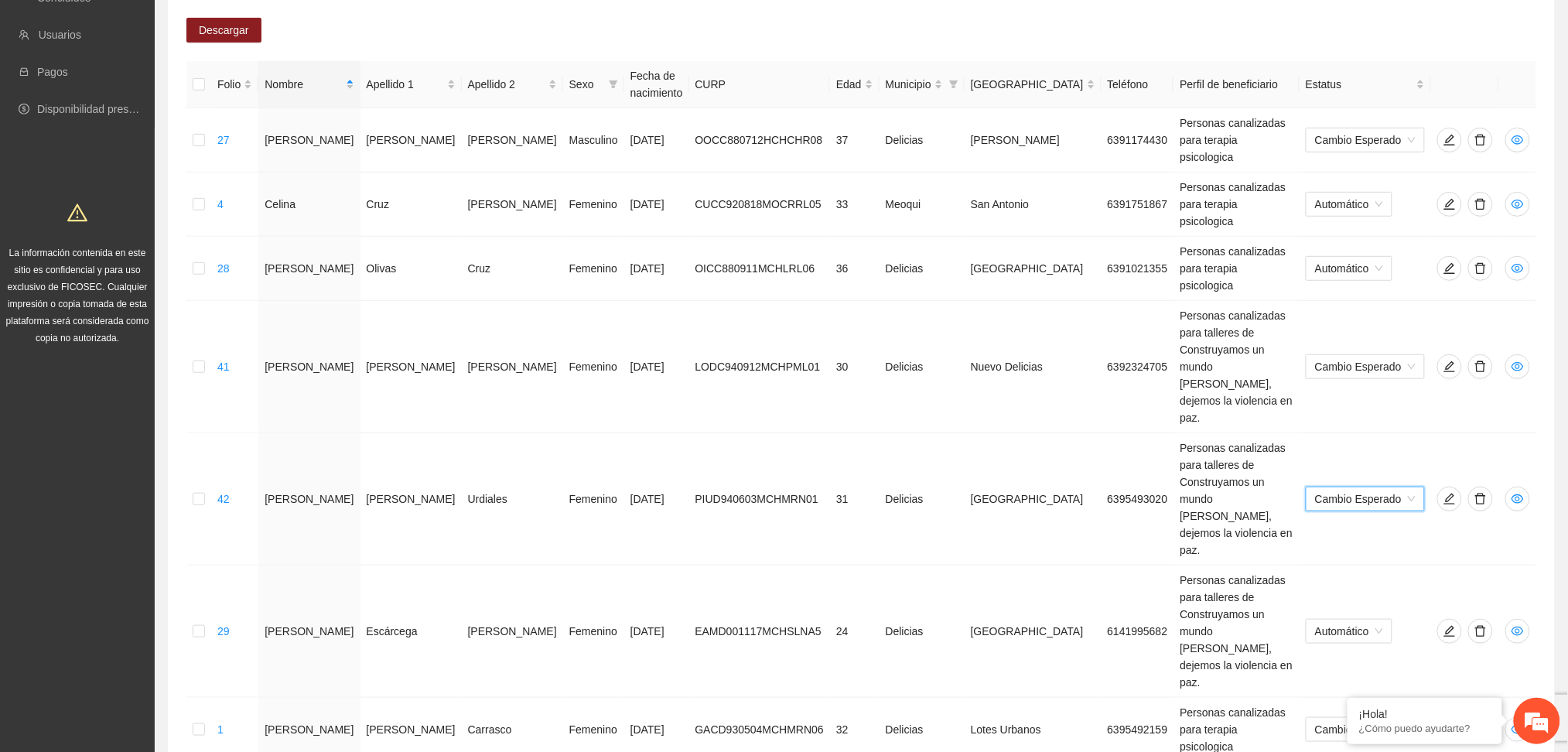
click at [1358, 509] on div "Automático" at bounding box center [1368, 510] width 98 height 17
click at [1368, 536] on div "Cambio Esperado" at bounding box center [1368, 534] width 98 height 17
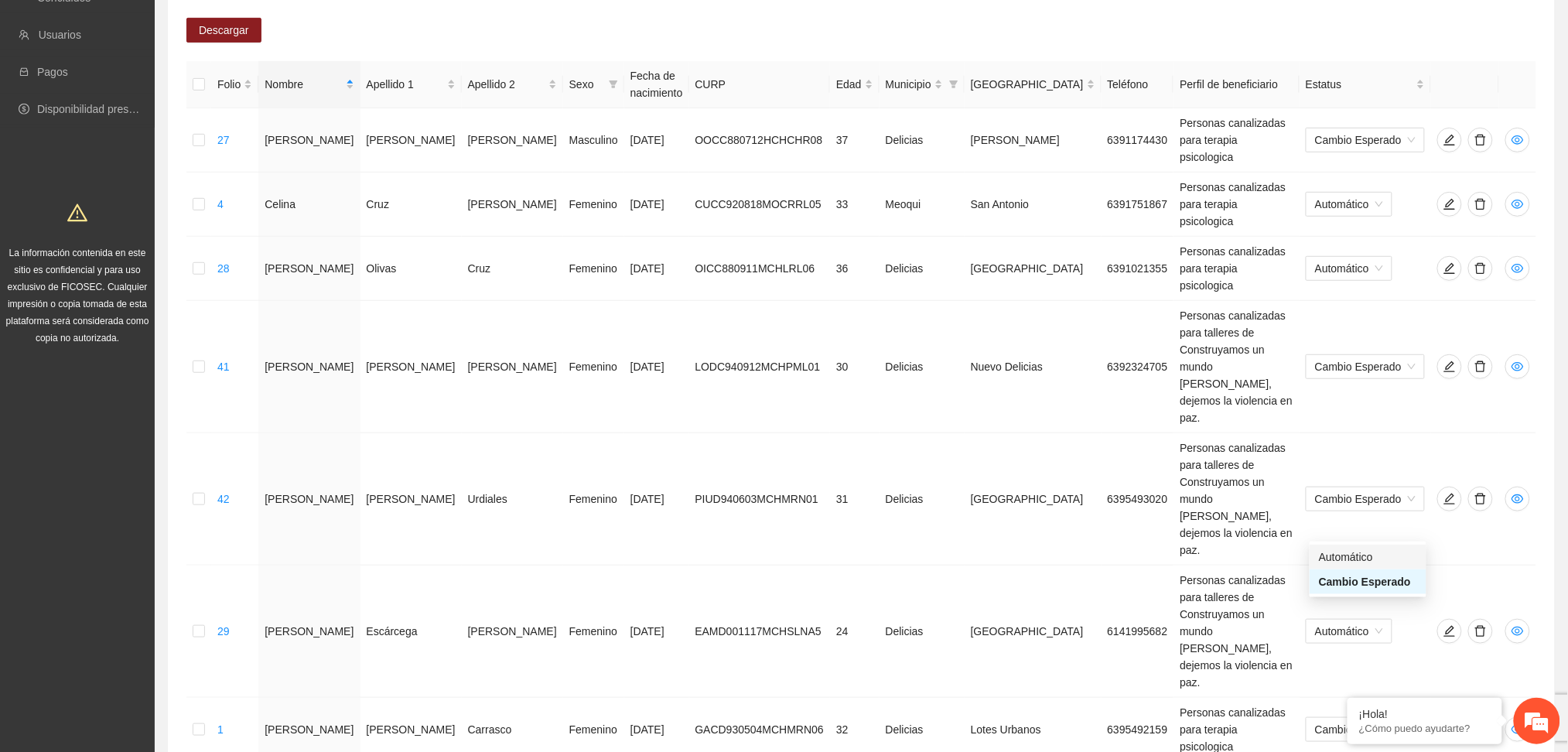
click at [1358, 552] on div "Automático" at bounding box center [1368, 556] width 98 height 17
click at [1362, 601] on div "Automático" at bounding box center [1368, 604] width 98 height 17
drag, startPoint x: 1474, startPoint y: 615, endPoint x: 1467, endPoint y: 612, distance: 7.6
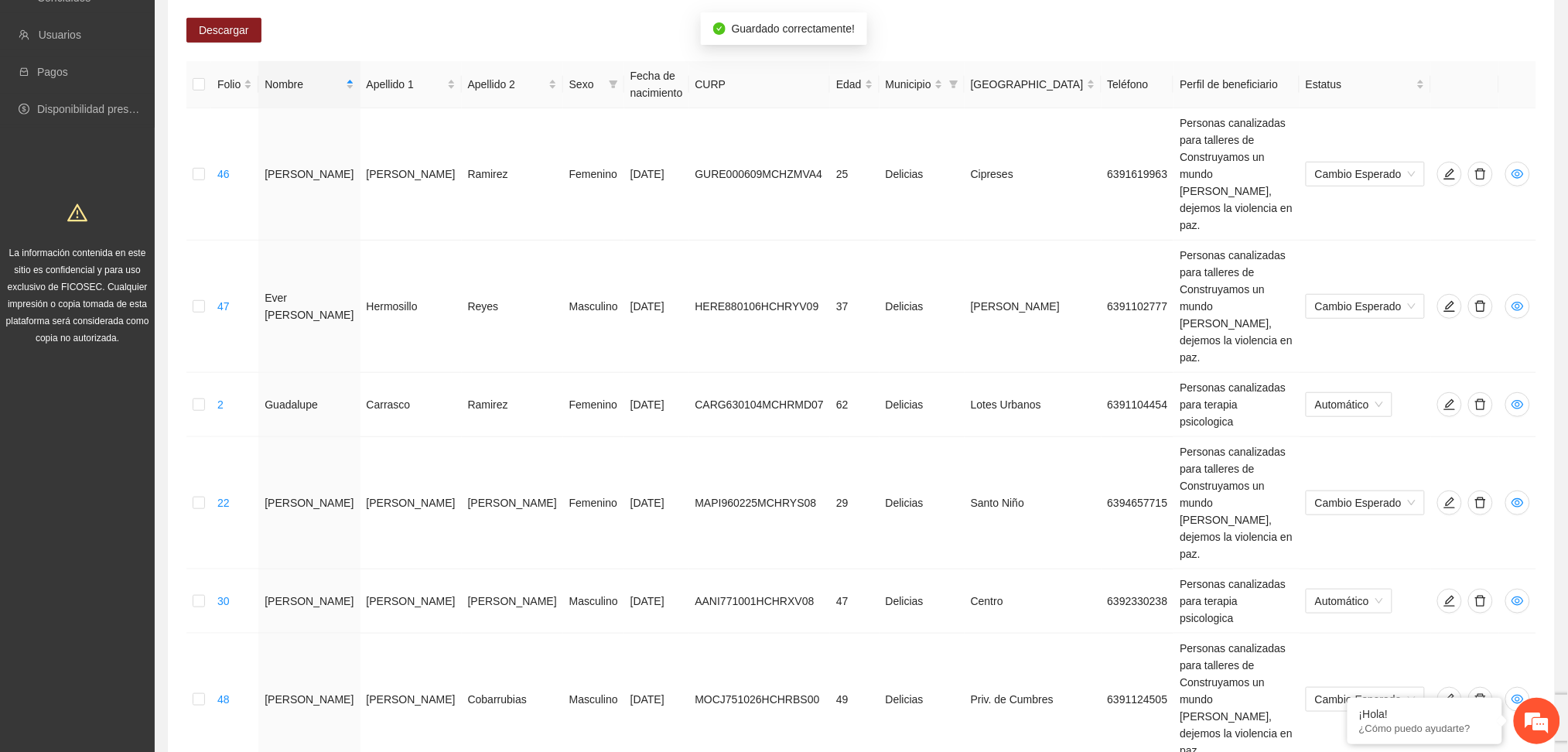
scroll to position [196, 0]
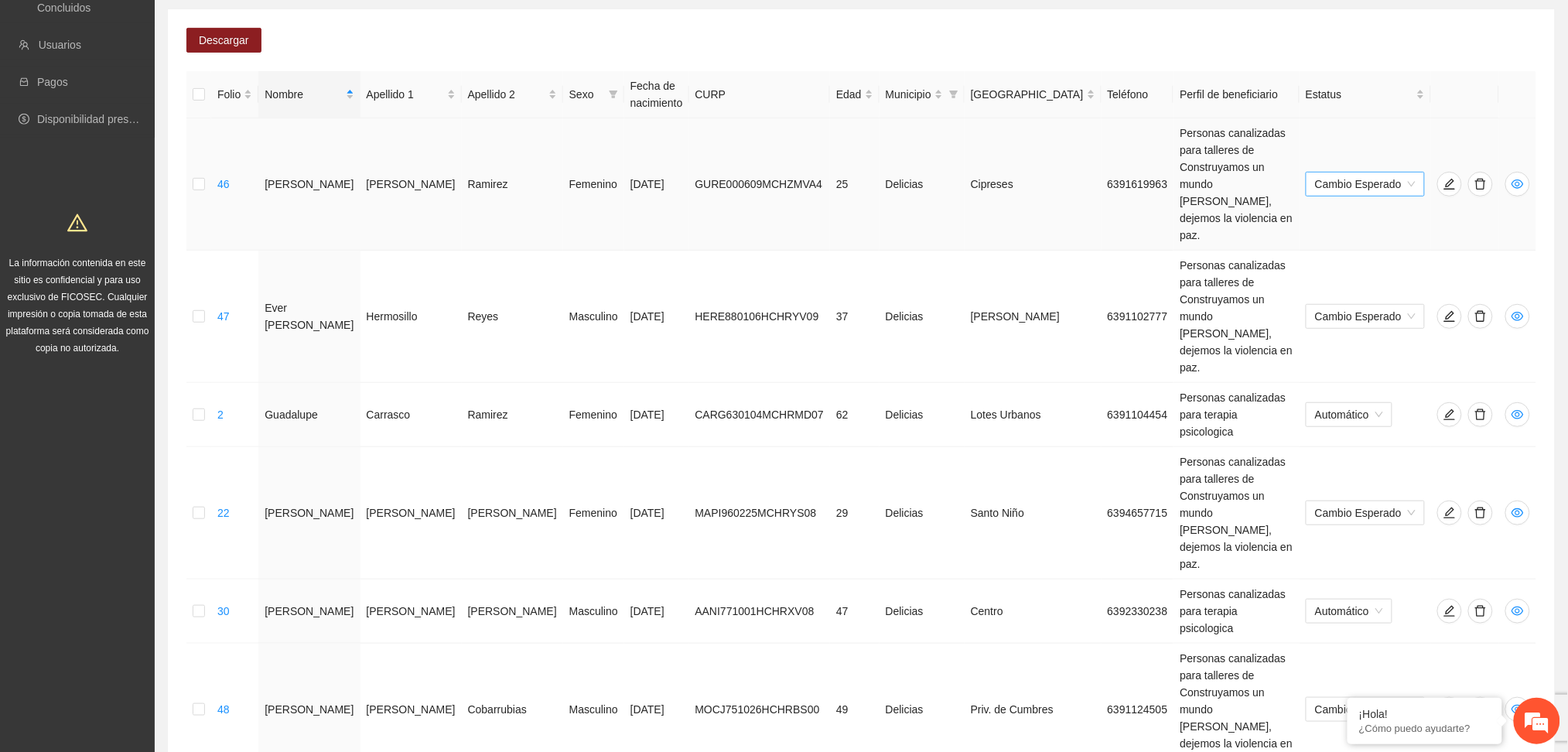
click at [1345, 173] on span "Cambio Esperado" at bounding box center [1365, 184] width 101 height 23
click at [1354, 173] on div "Automático" at bounding box center [1368, 171] width 98 height 17
click at [1355, 304] on span "Cambio Esperado" at bounding box center [1365, 316] width 101 height 23
click at [1350, 220] on div "Automático" at bounding box center [1368, 218] width 98 height 17
click at [1349, 502] on span "Cambio Esperado" at bounding box center [1365, 513] width 101 height 23
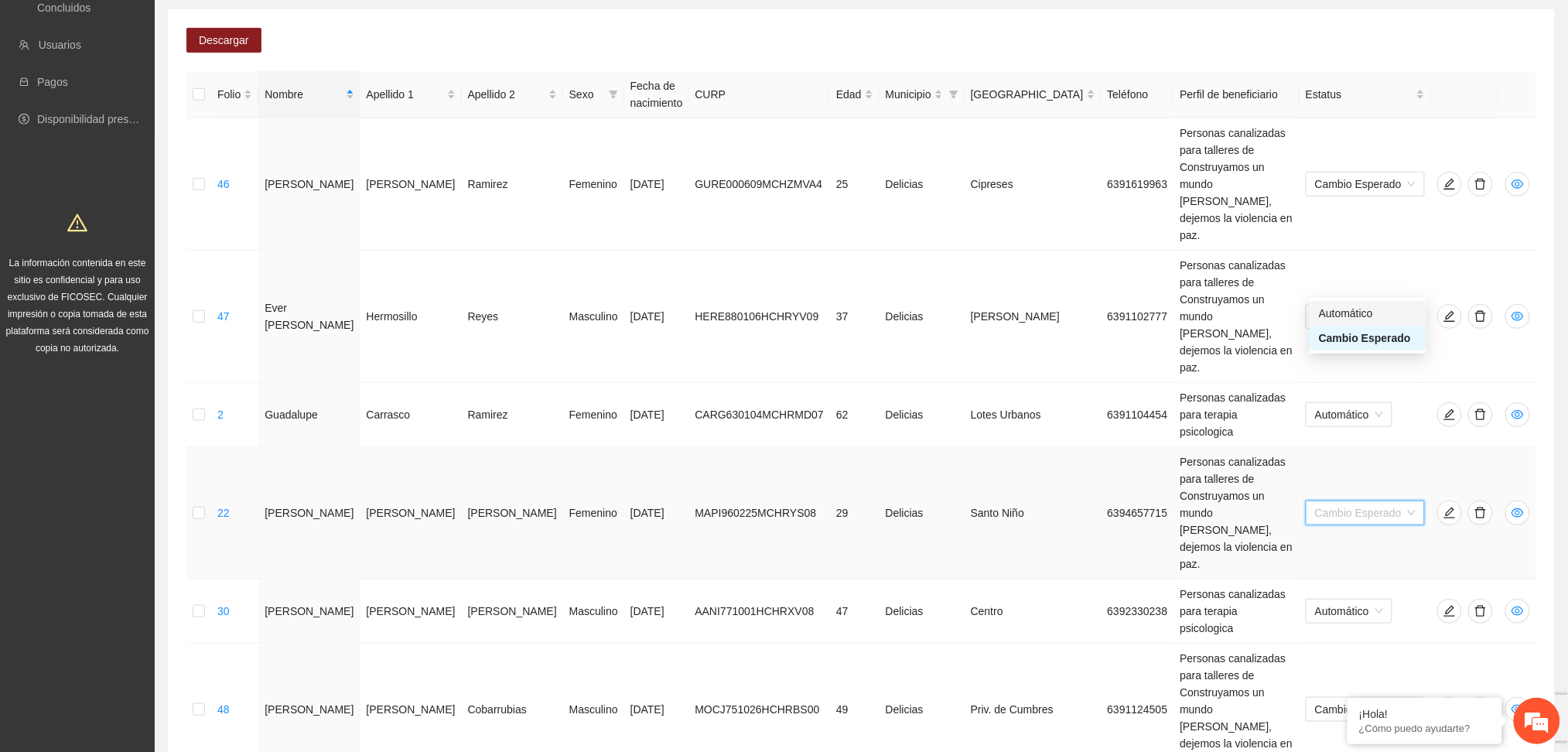
click at [1362, 317] on div "Automático" at bounding box center [1368, 313] width 98 height 17
click at [1328, 698] on span "Cambio Esperado" at bounding box center [1365, 709] width 101 height 23
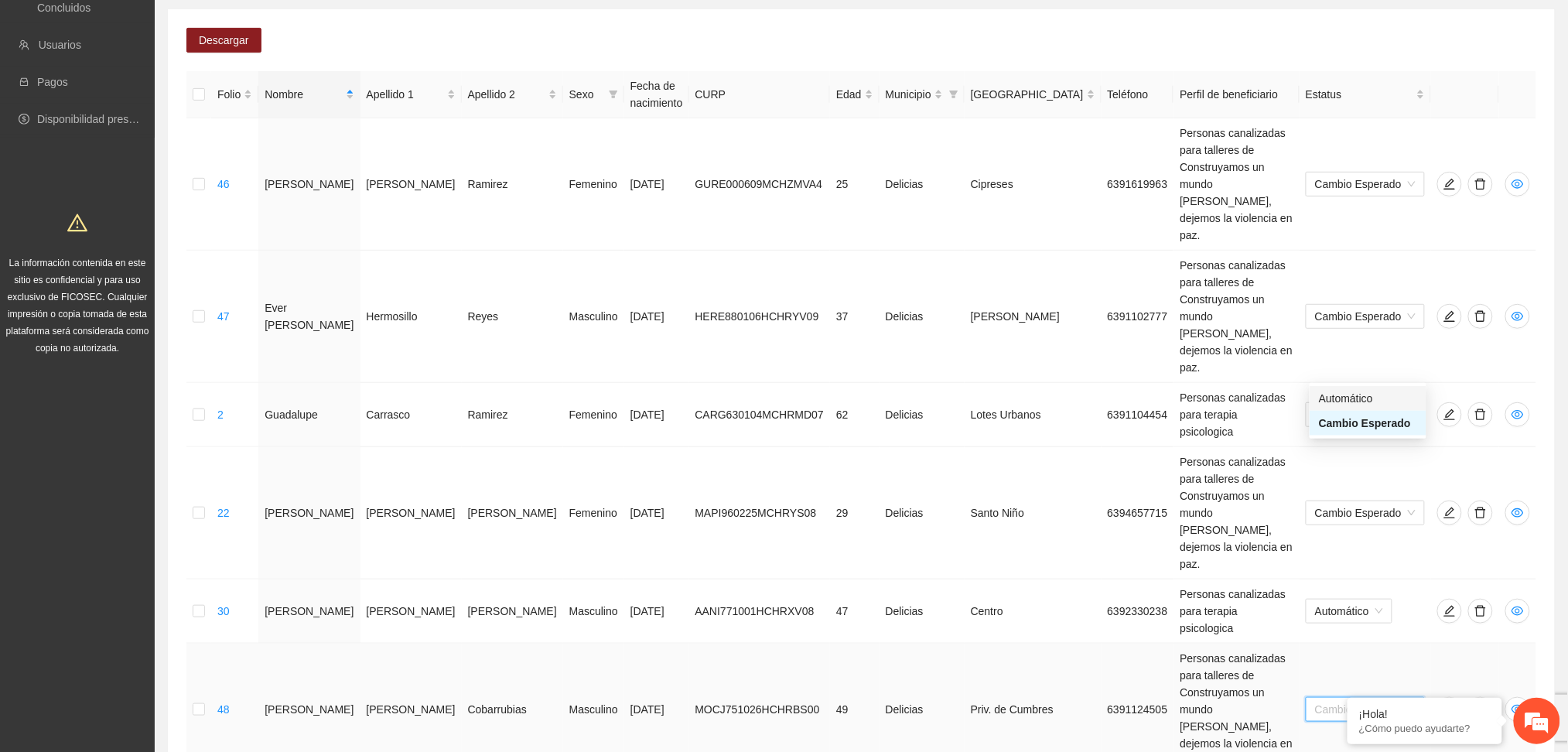
click at [1337, 398] on div "Automático" at bounding box center [1368, 398] width 98 height 17
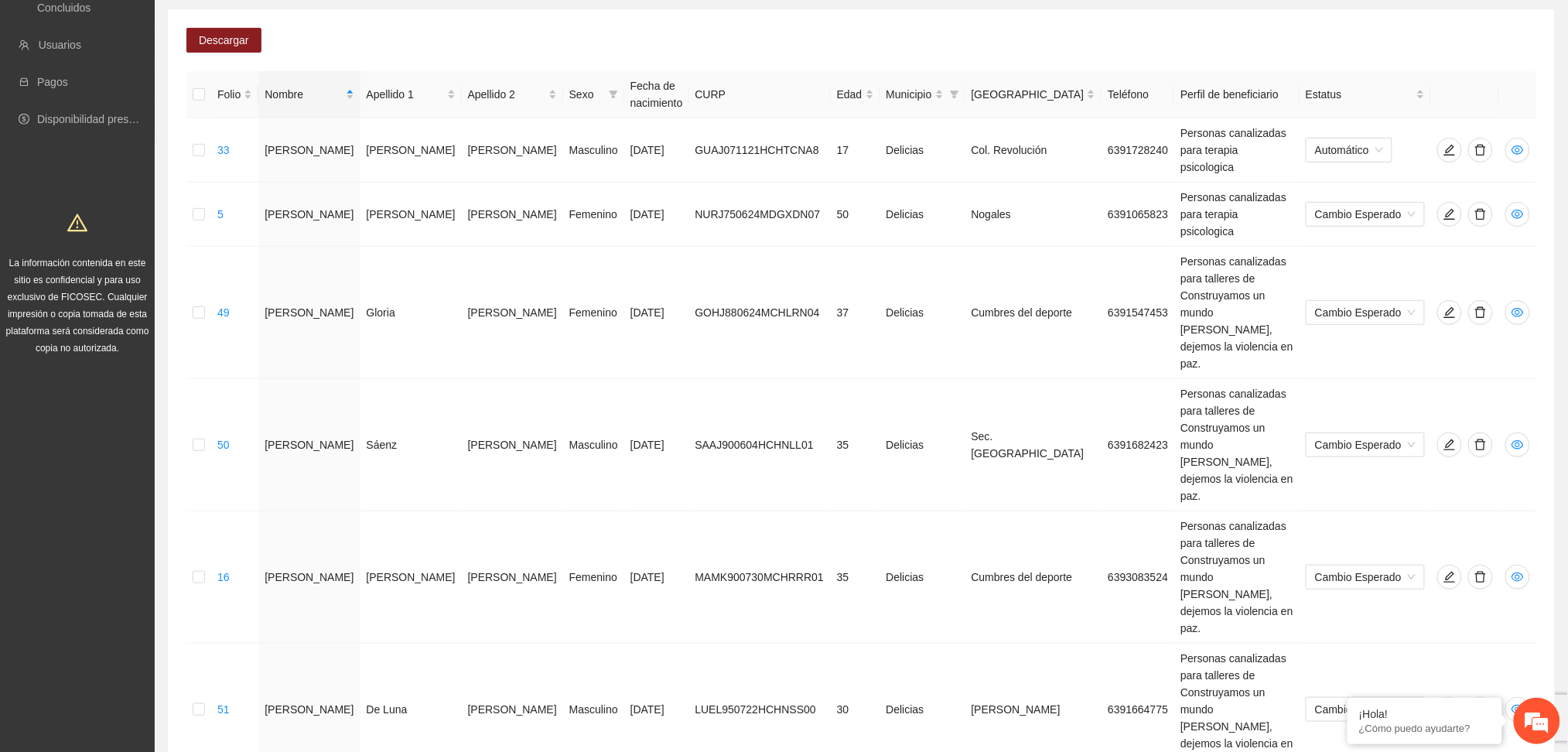
scroll to position [180, 0]
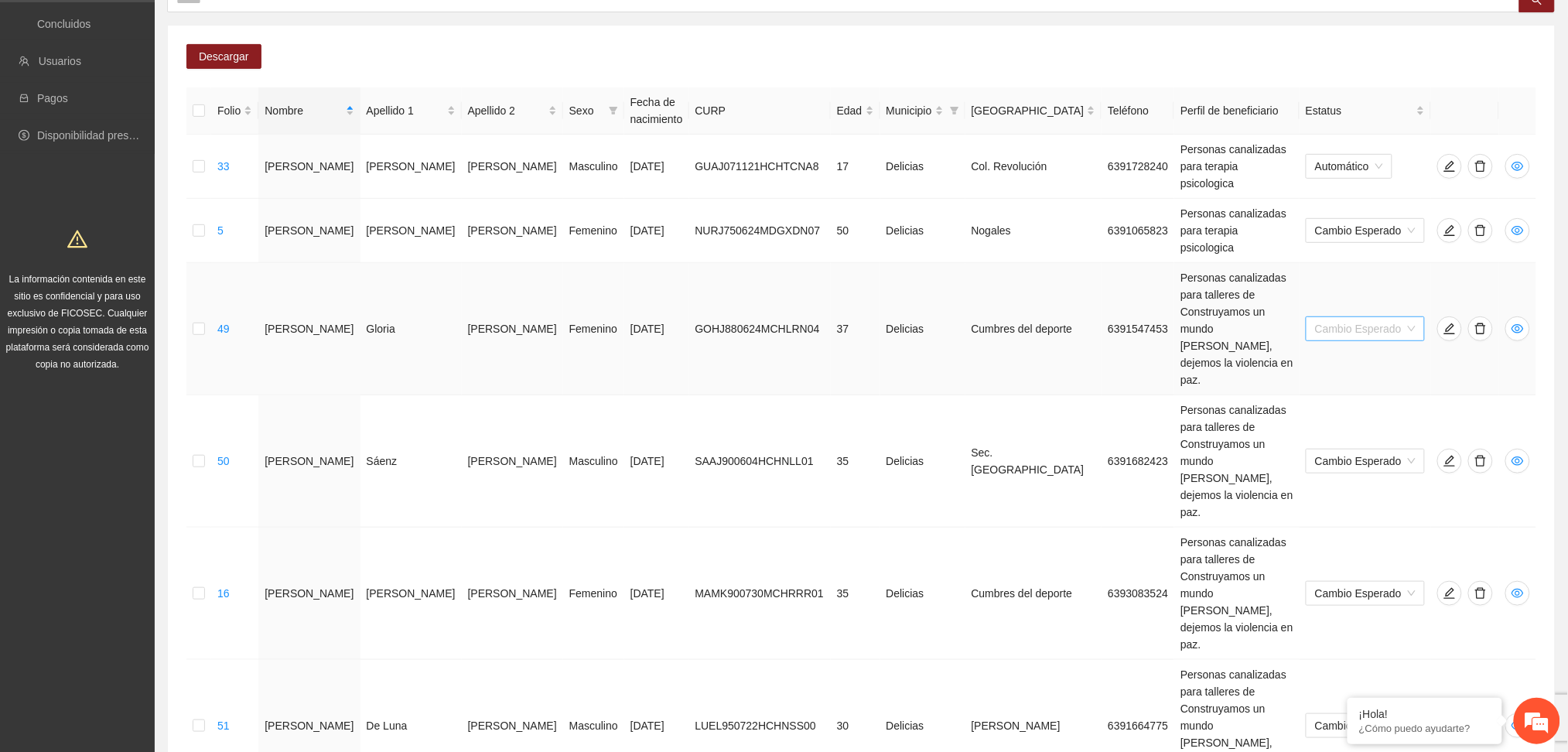
click at [1360, 317] on span "Cambio Esperado" at bounding box center [1365, 329] width 101 height 23
click at [1381, 273] on div "Automático" at bounding box center [1368, 272] width 98 height 17
click at [1384, 449] on span "Cambio Esperado" at bounding box center [1365, 461] width 101 height 23
click at [1369, 319] on div "Automático" at bounding box center [1368, 321] width 98 height 17
click at [1367, 582] on span "Cambio Esperado" at bounding box center [1365, 593] width 101 height 23
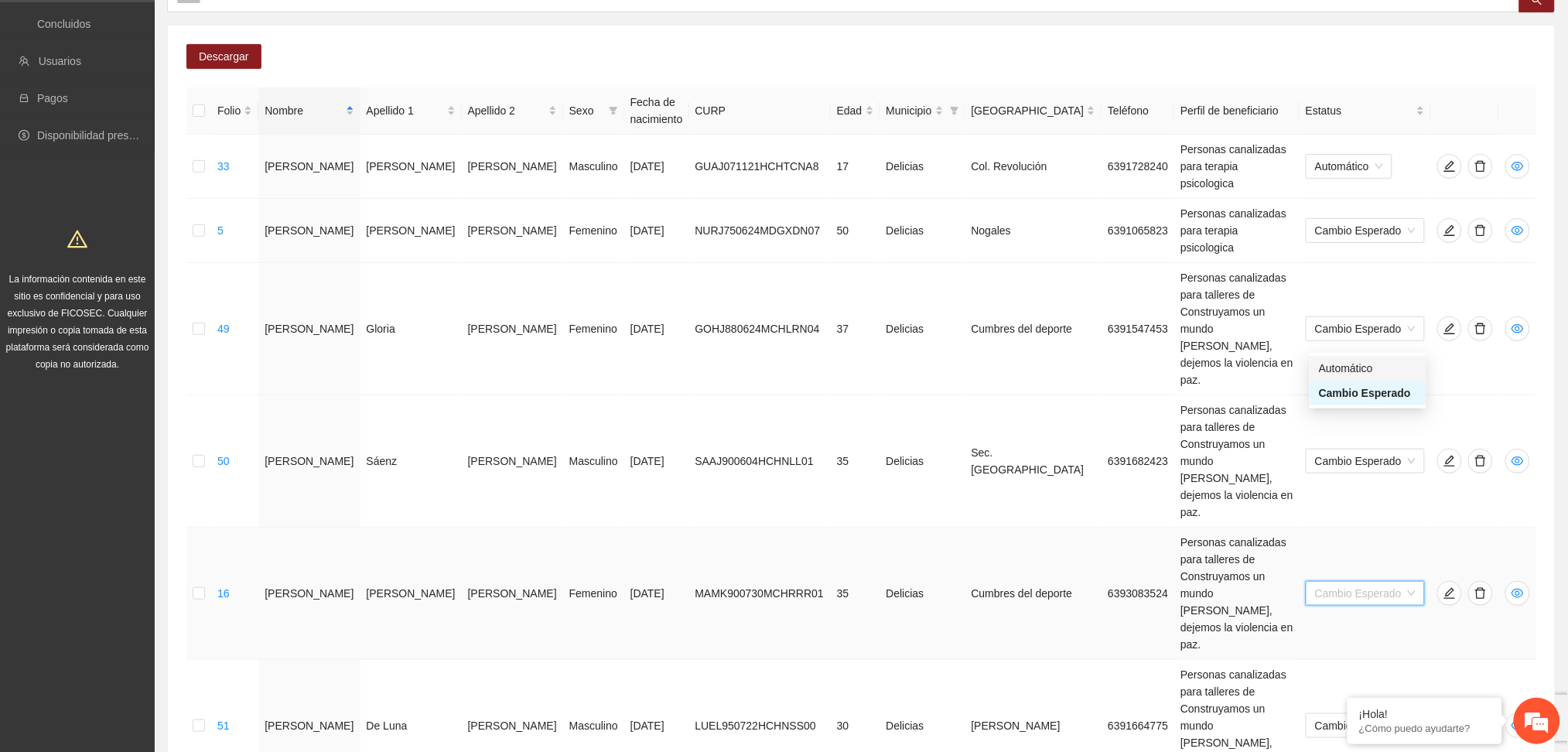
click at [1362, 365] on div "Automático" at bounding box center [1368, 368] width 98 height 17
click at [1365, 714] on span "Cambio Esperado" at bounding box center [1365, 726] width 101 height 23
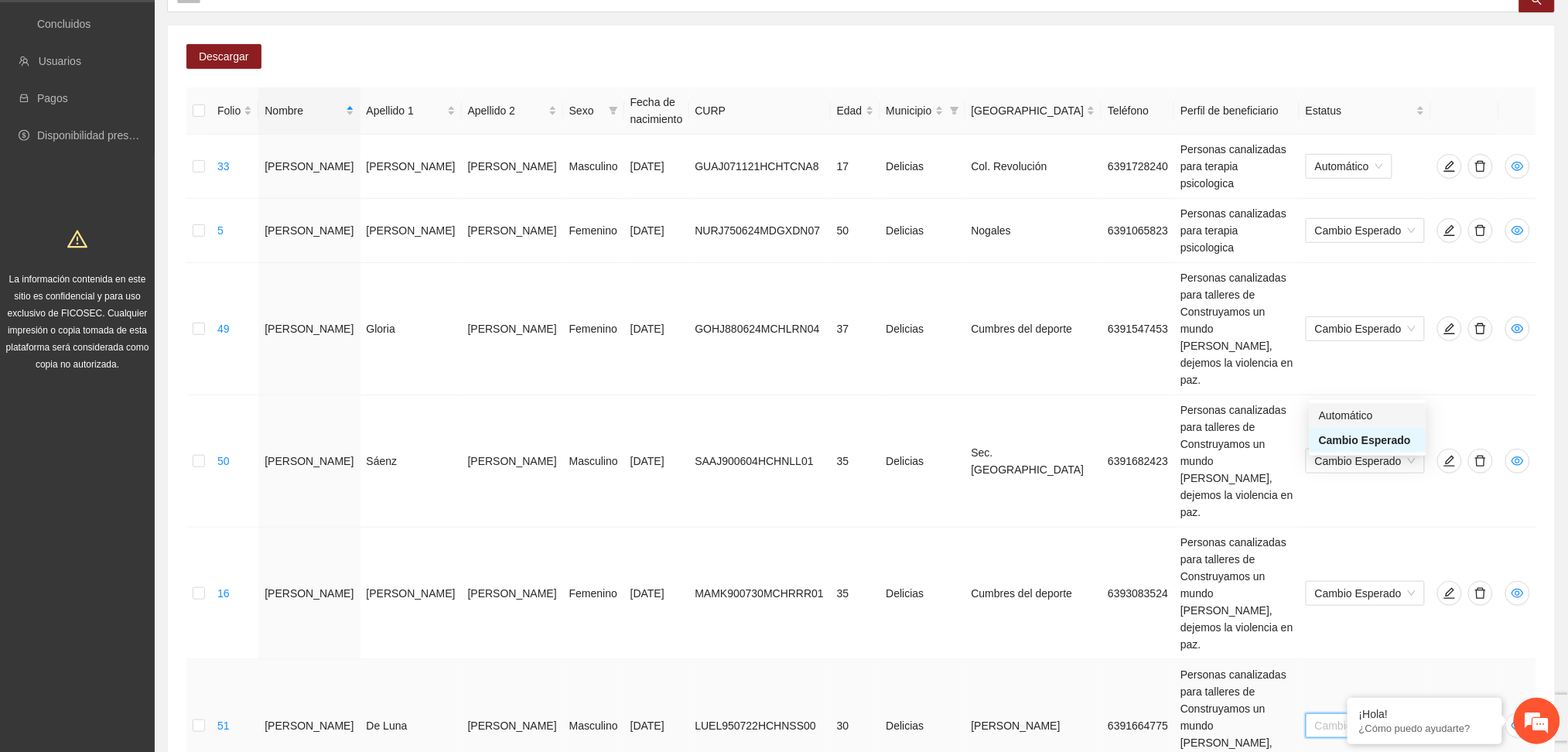
click at [1366, 416] on div "Automático" at bounding box center [1368, 415] width 98 height 17
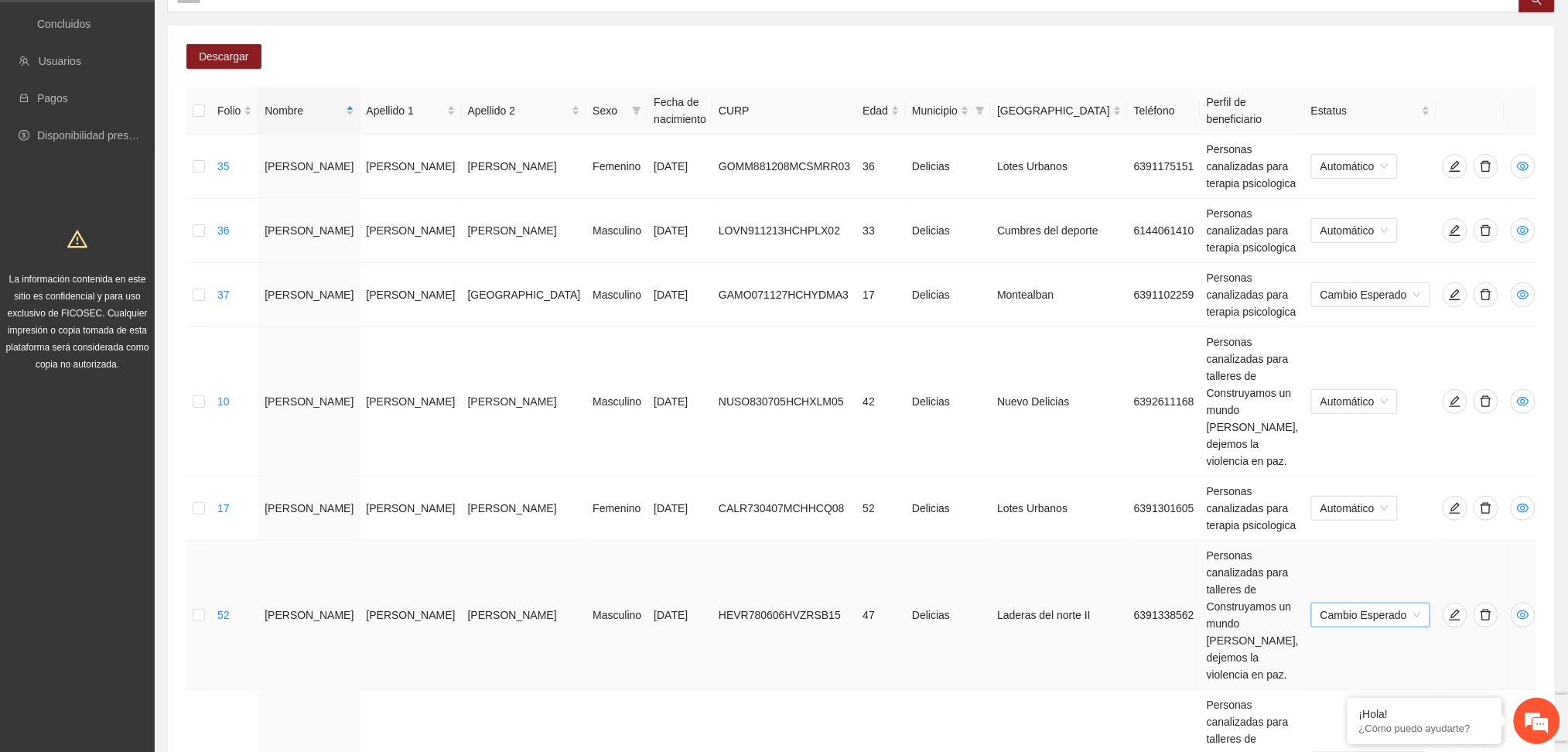
click at [1367, 603] on span "Cambio Esperado" at bounding box center [1371, 615] width 101 height 23
click at [1372, 426] on div "Automático" at bounding box center [1368, 425] width 98 height 17
click at [1359, 751] on span "Cambio Esperado" at bounding box center [1371, 764] width 101 height 23
click at [1350, 474] on div "Automático" at bounding box center [1368, 471] width 98 height 17
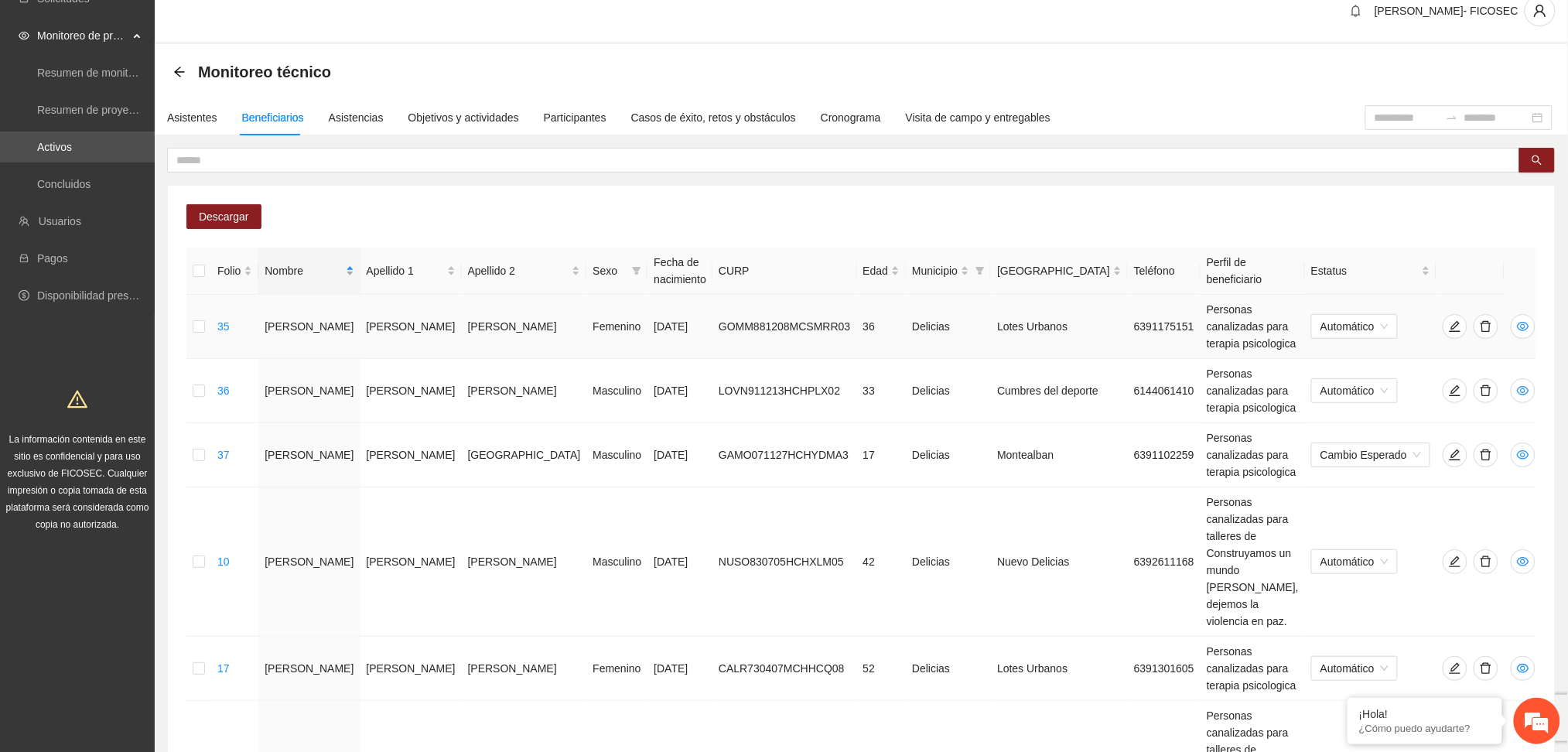
scroll to position [0, 0]
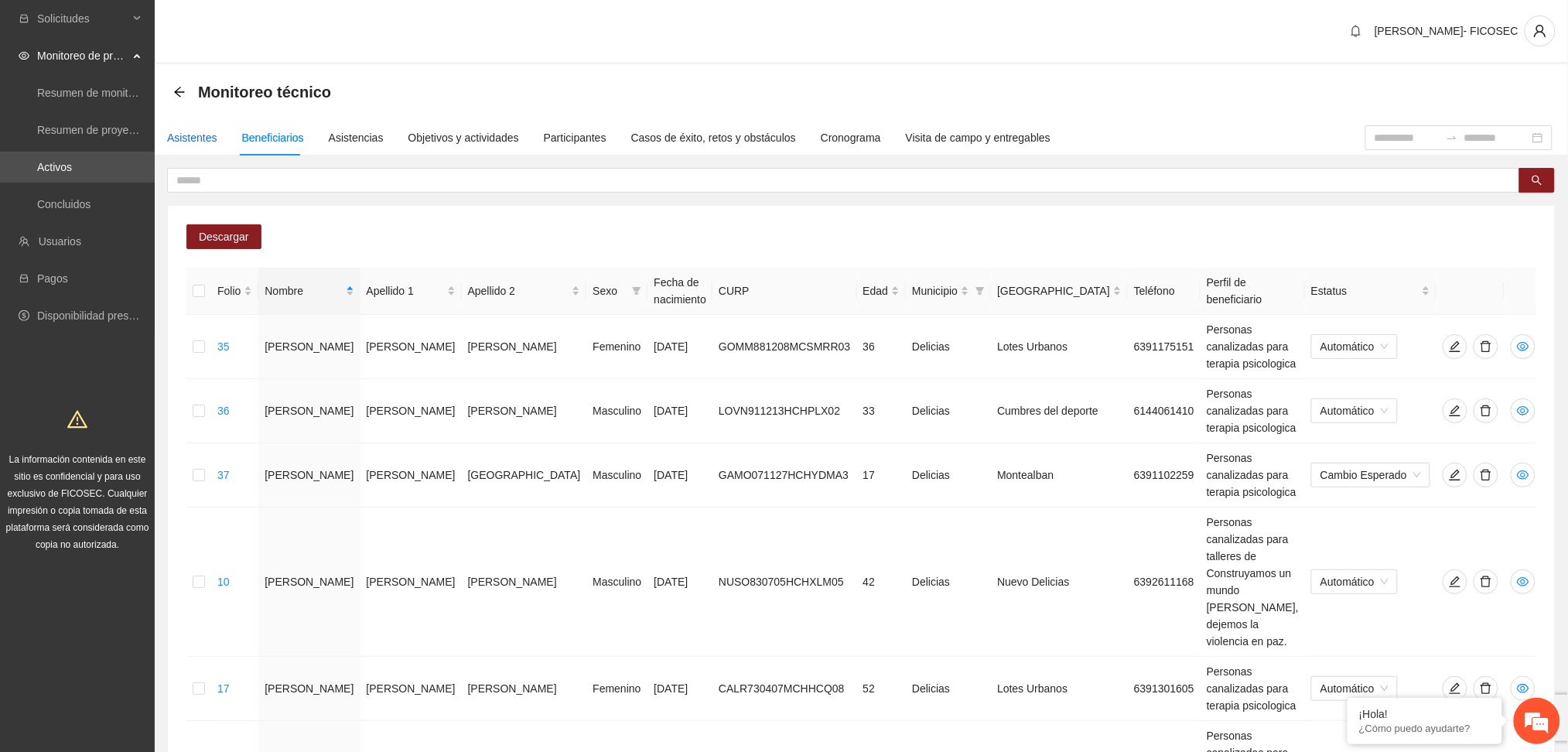
click at [193, 134] on div "Asistentes" at bounding box center [191, 137] width 50 height 17
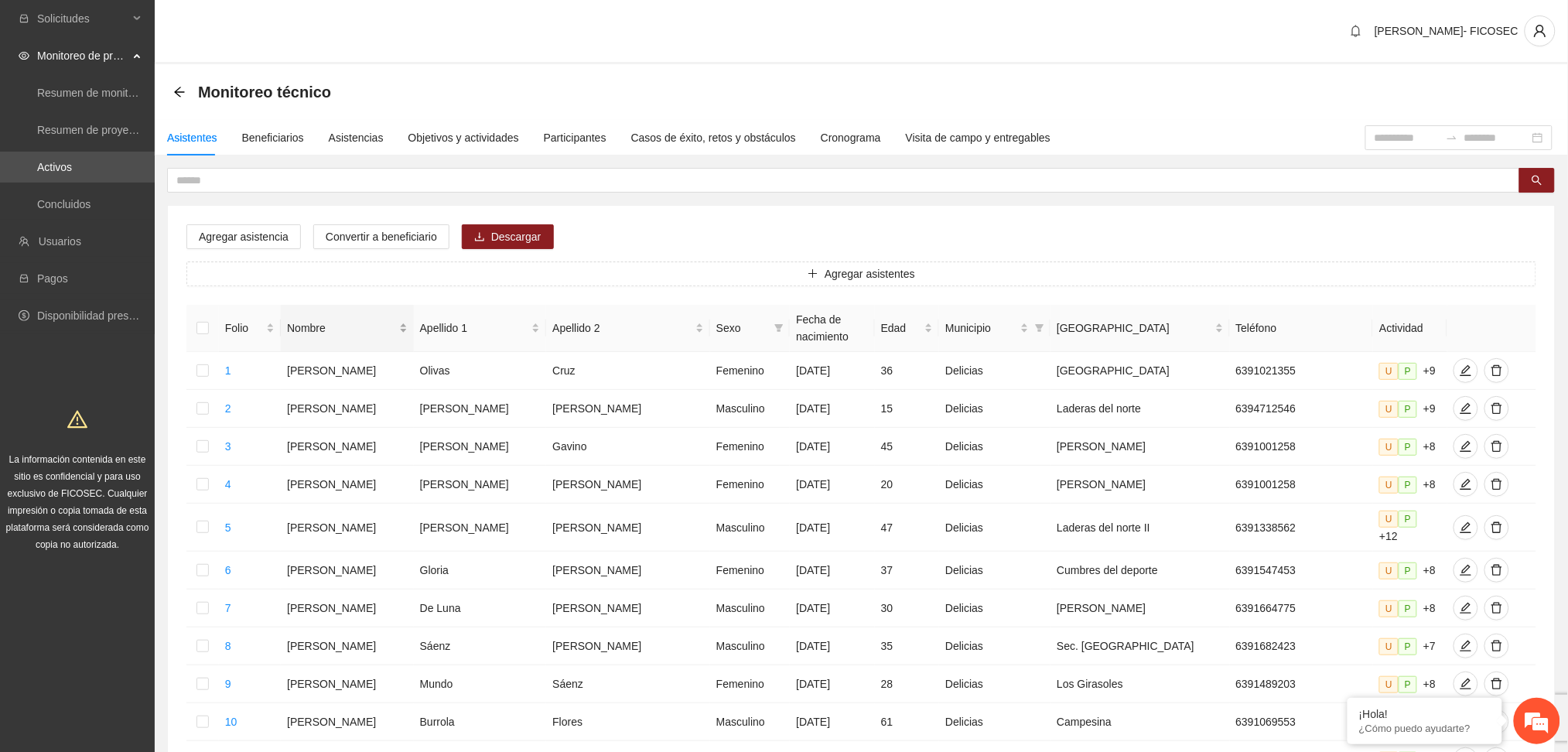
click at [357, 330] on span "Nombre" at bounding box center [341, 327] width 109 height 17
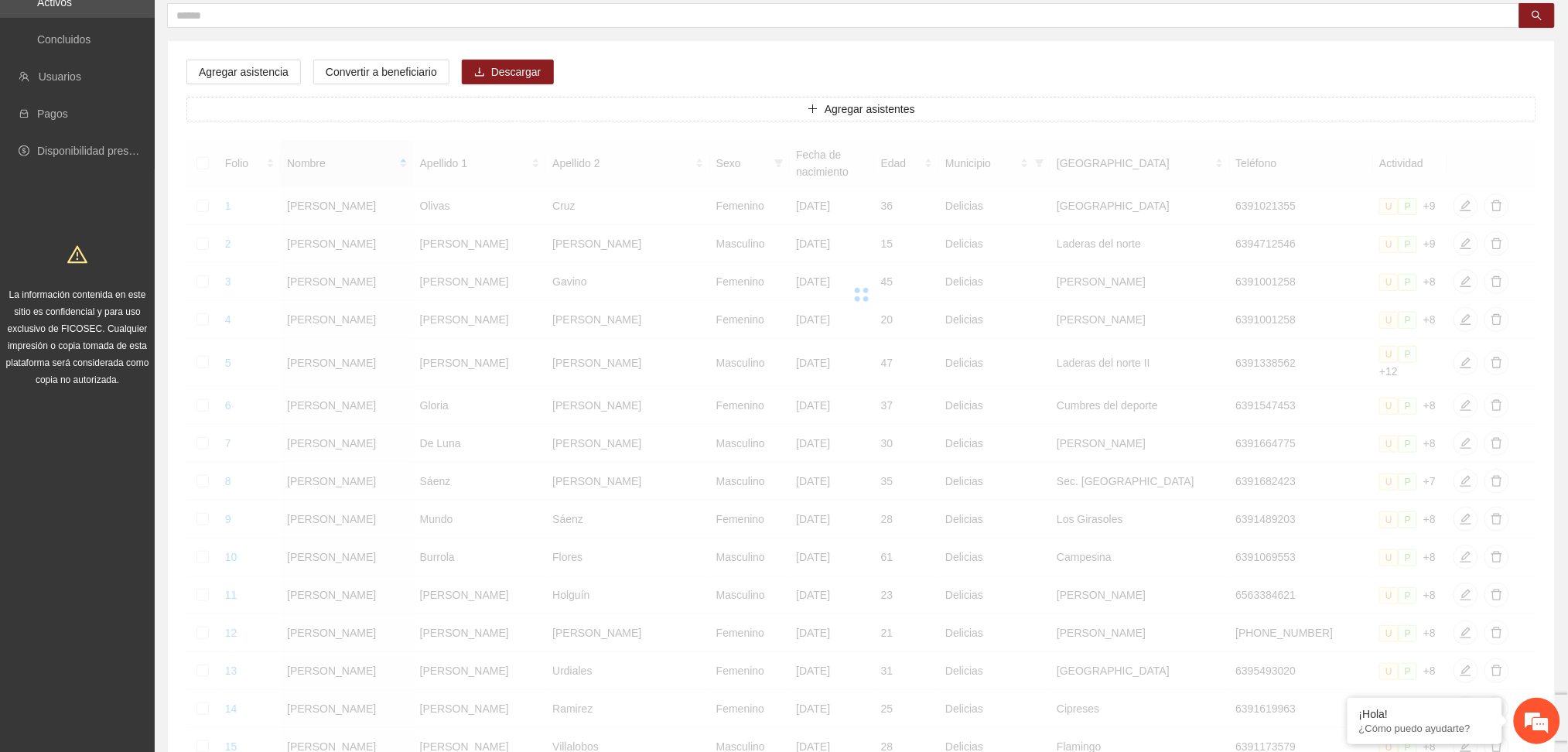
scroll to position [523, 0]
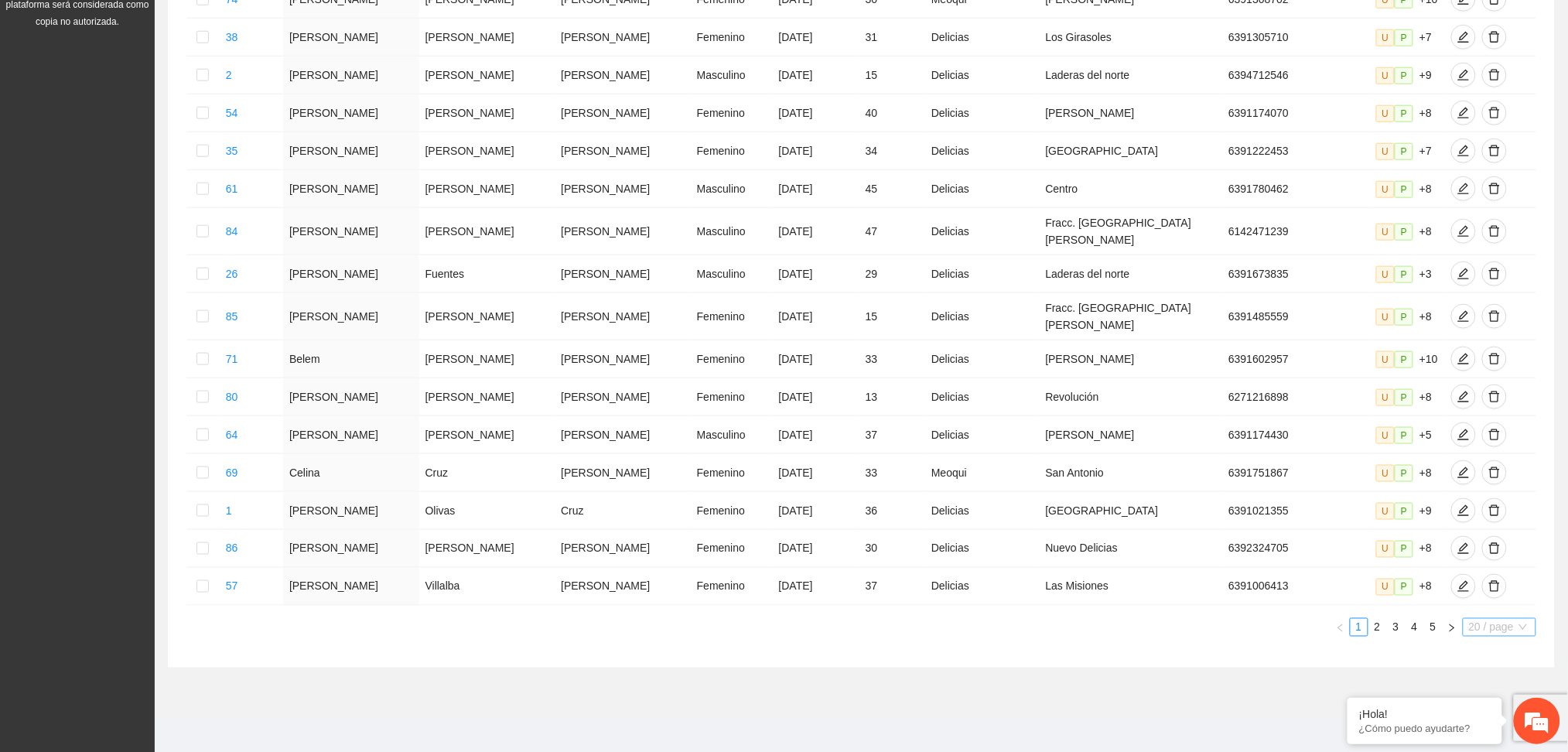
click at [1505, 619] on span "20 / page" at bounding box center [1499, 627] width 61 height 17
click at [1510, 732] on div "100 / page" at bounding box center [1500, 729] width 74 height 25
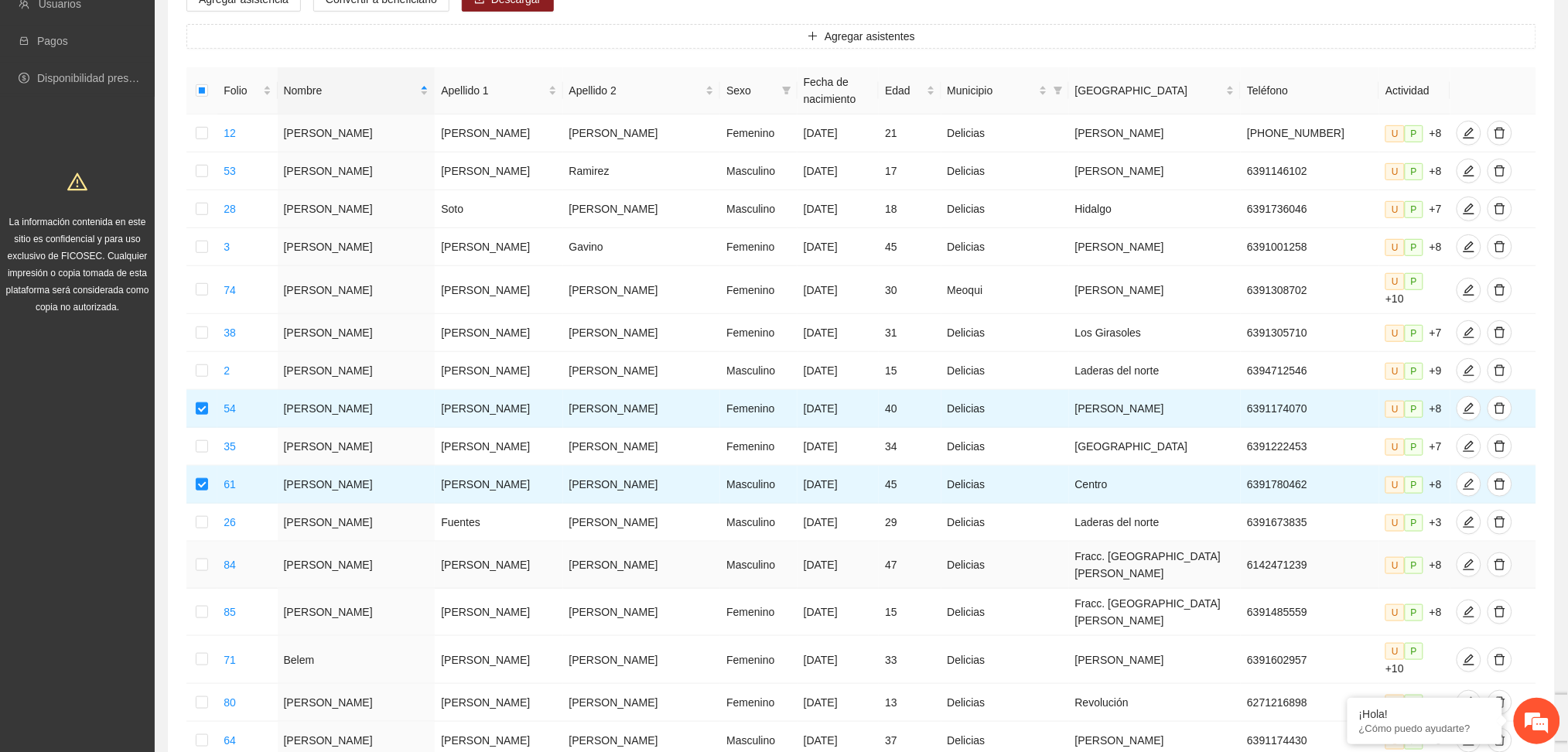
scroll to position [64, 0]
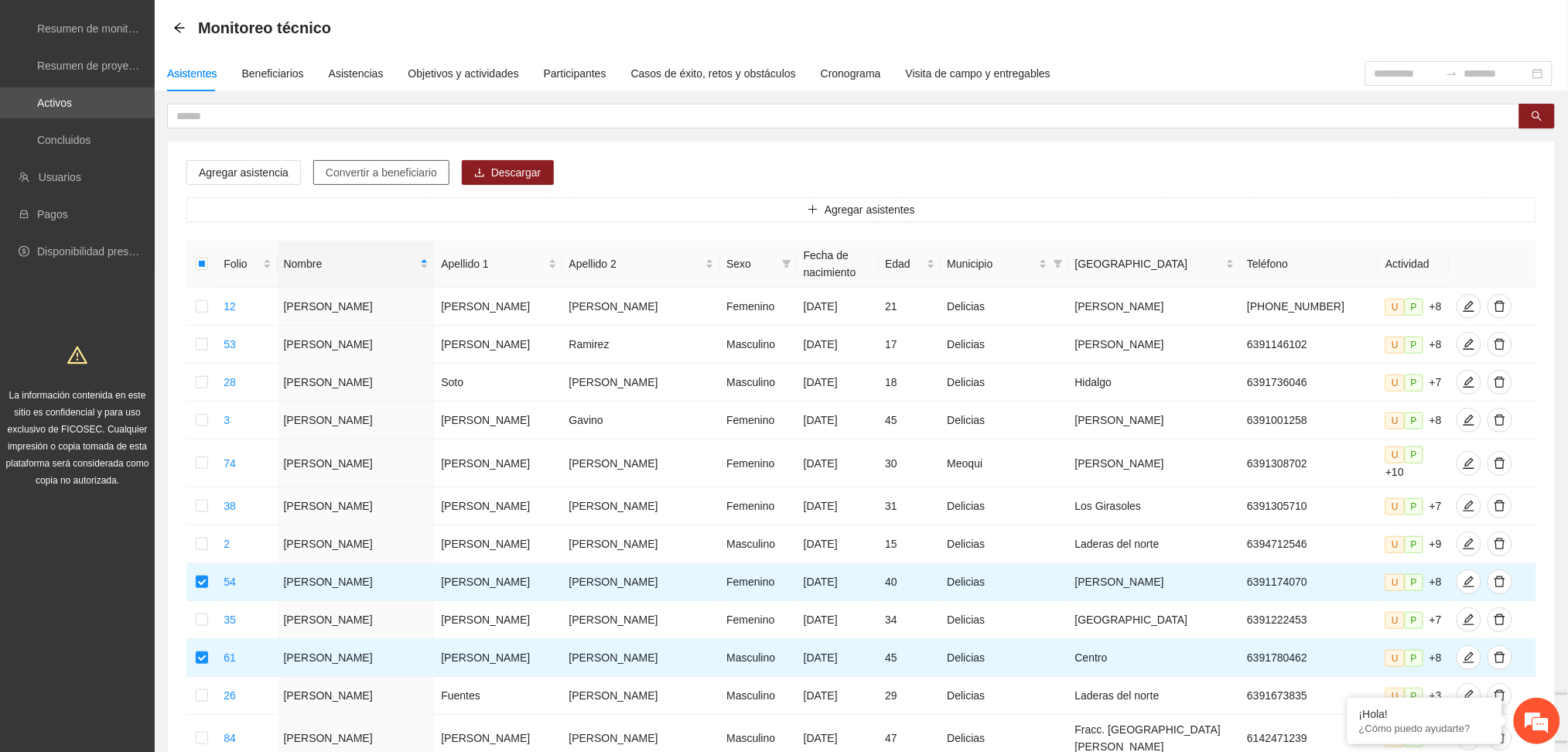
click at [377, 176] on span "Convertir a beneficiario" at bounding box center [381, 172] width 111 height 17
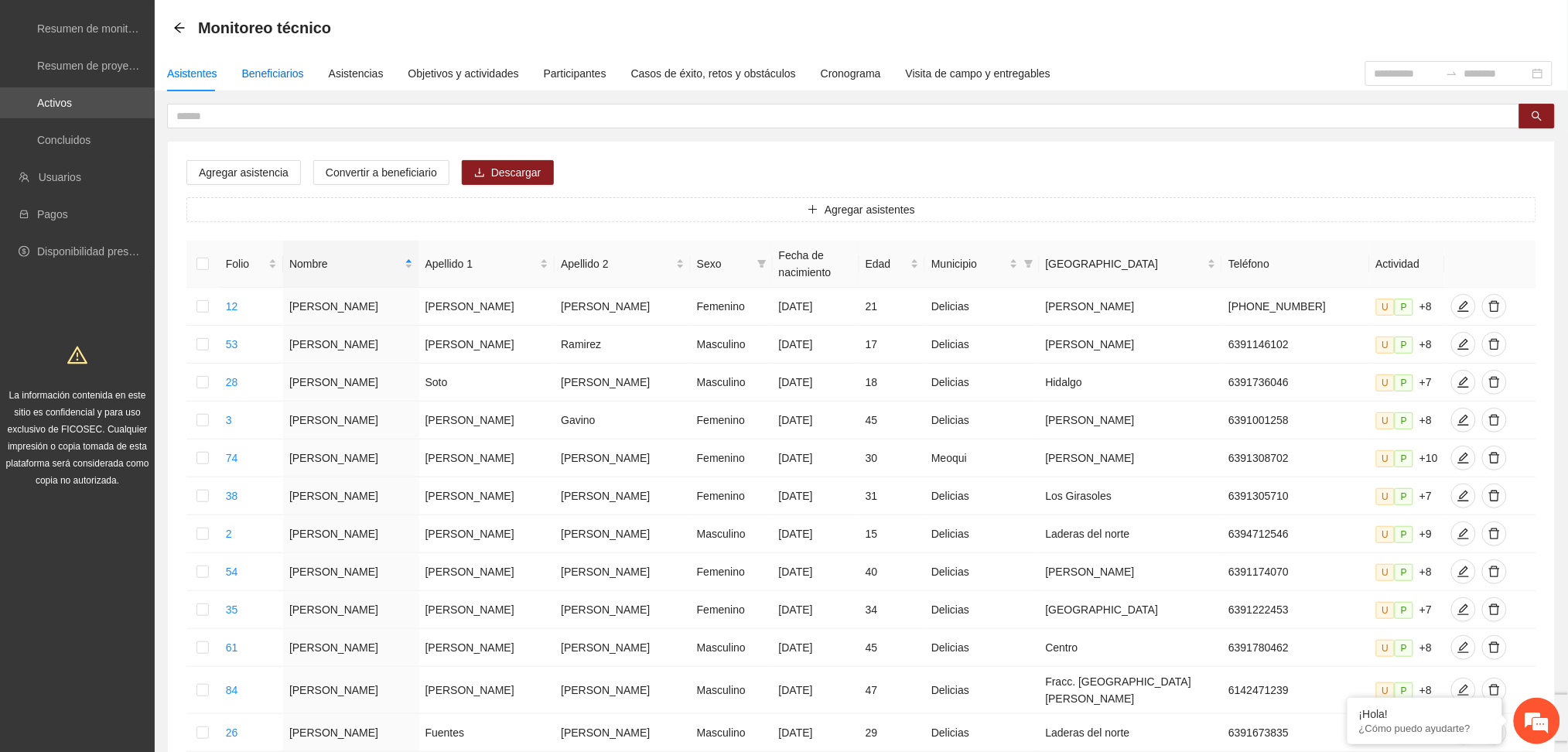
click at [281, 75] on div "Beneficiarios" at bounding box center [273, 73] width 62 height 17
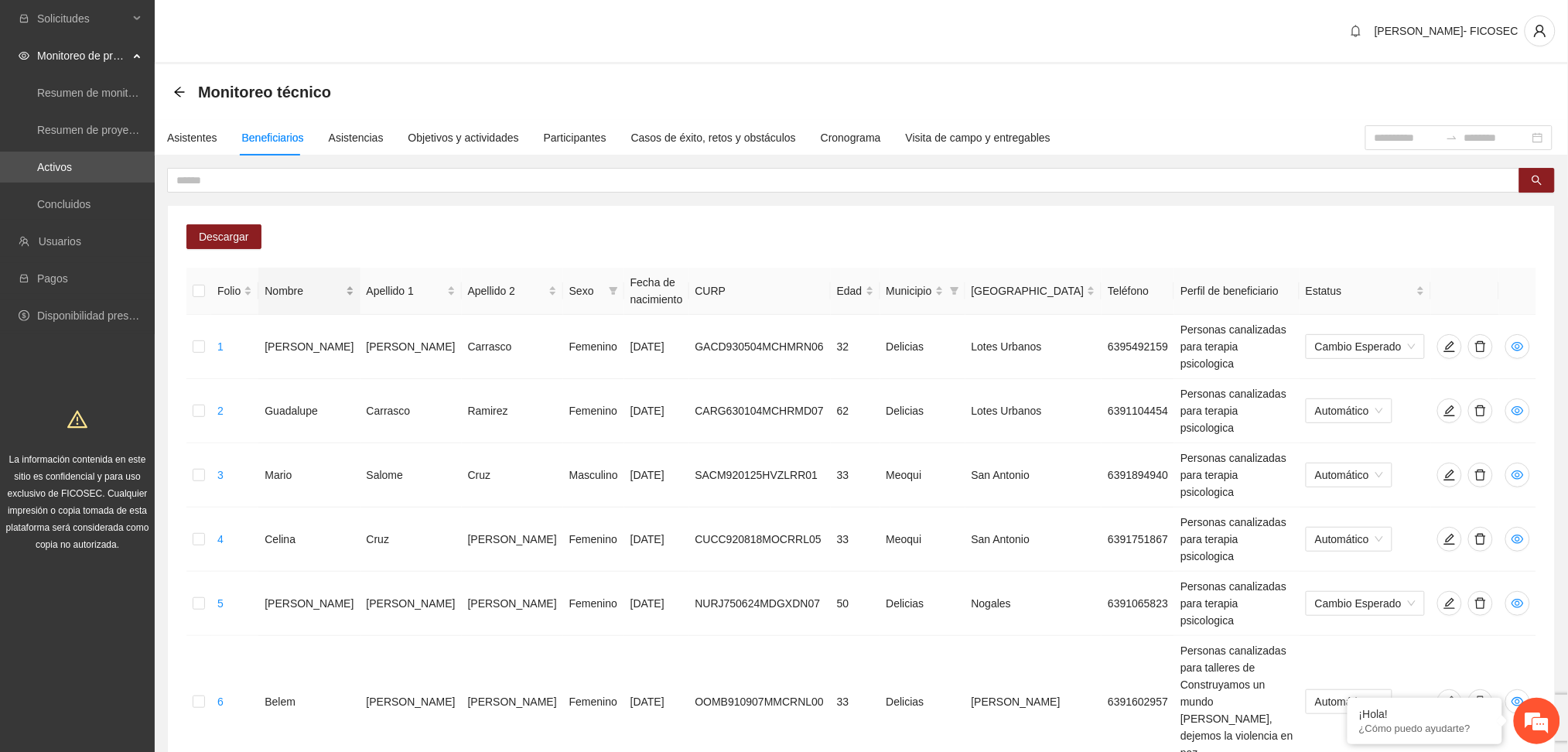
click at [300, 294] on span "Nombre" at bounding box center [303, 290] width 78 height 17
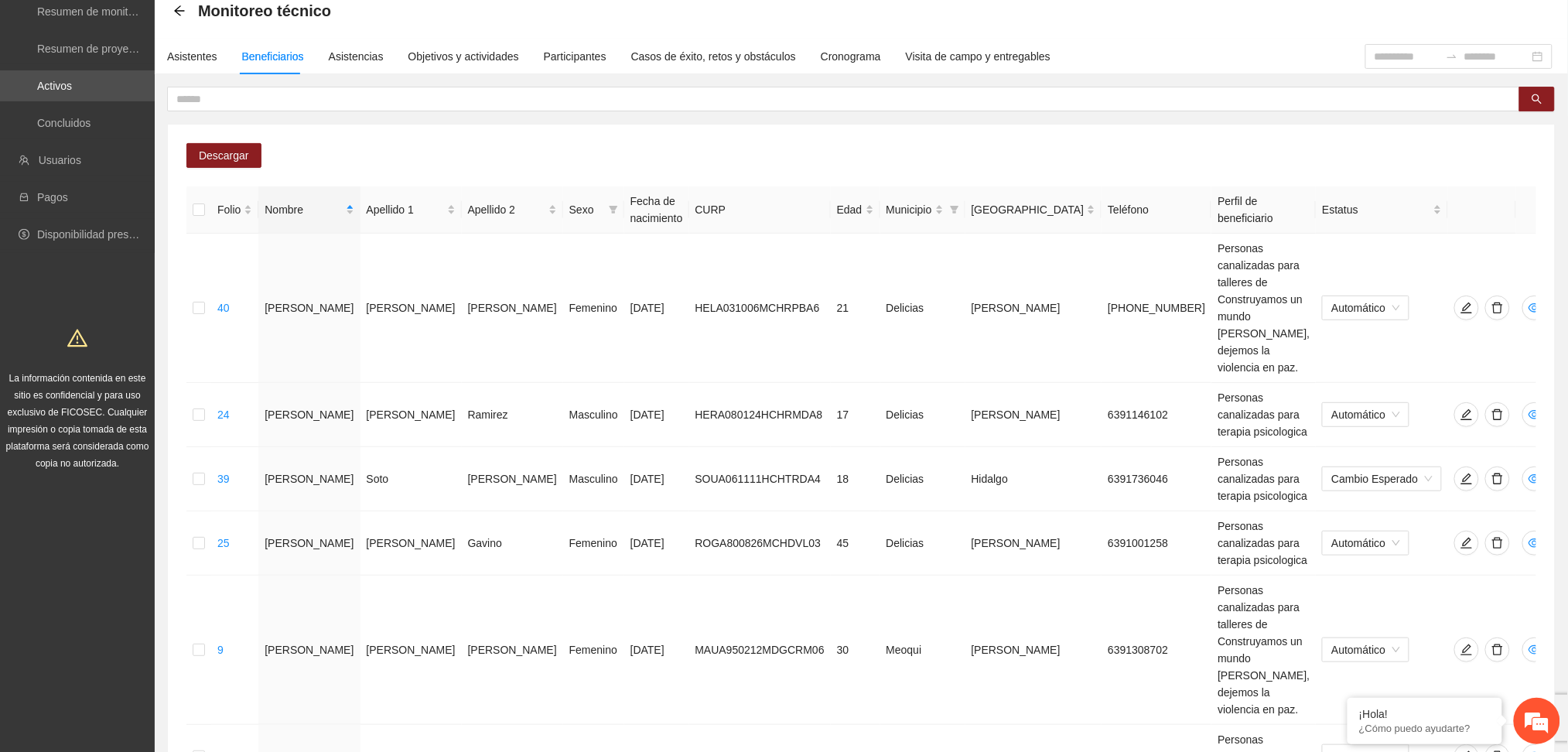
scroll to position [180, 0]
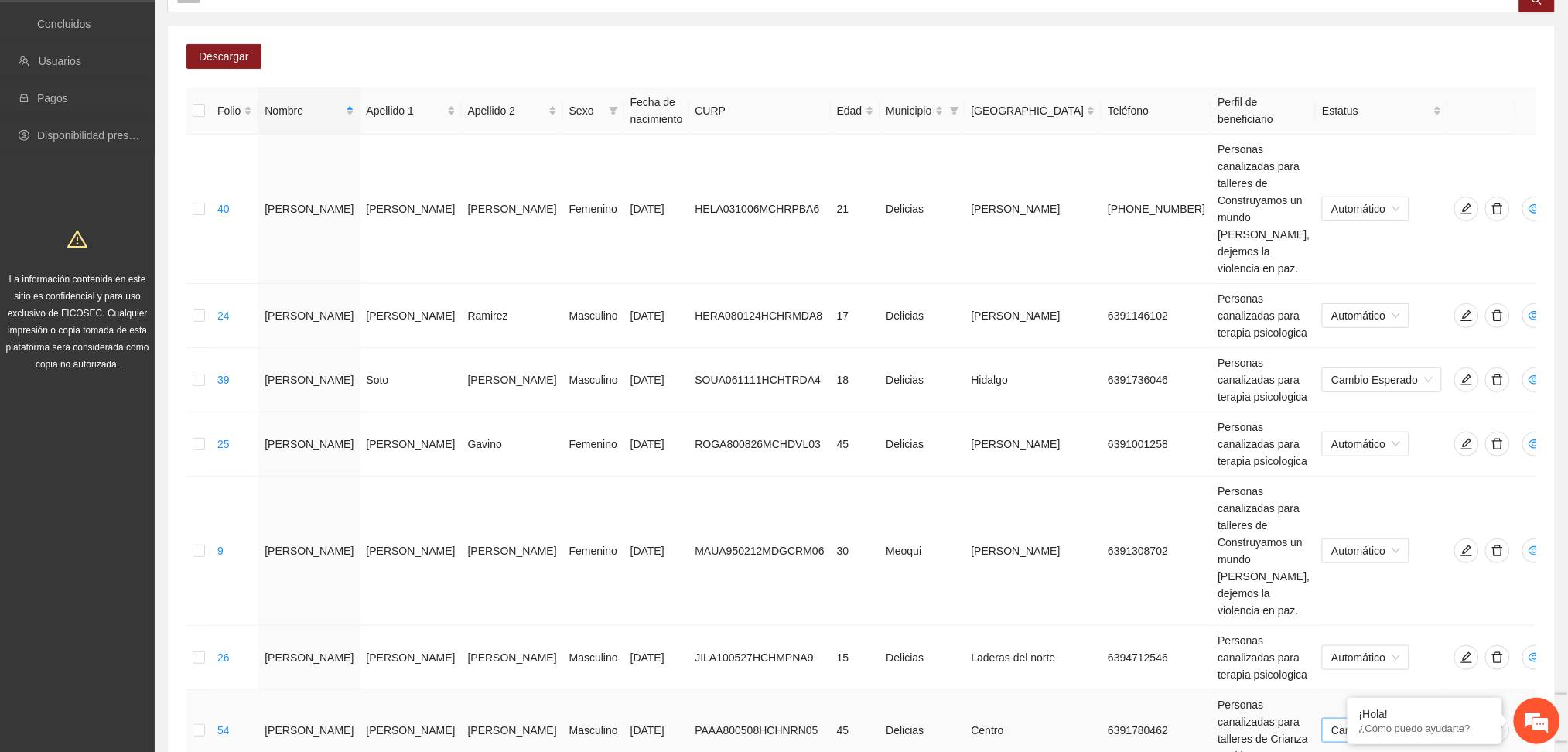
click at [1338, 718] on span "Cambio Esperado" at bounding box center [1381, 730] width 101 height 23
click at [1362, 467] on div "Automático" at bounding box center [1368, 467] width 98 height 17
click at [1364, 718] on span "Cambio Esperado" at bounding box center [1381, 730] width 101 height 23
click at [1358, 467] on div "Automático" at bounding box center [1368, 467] width 98 height 17
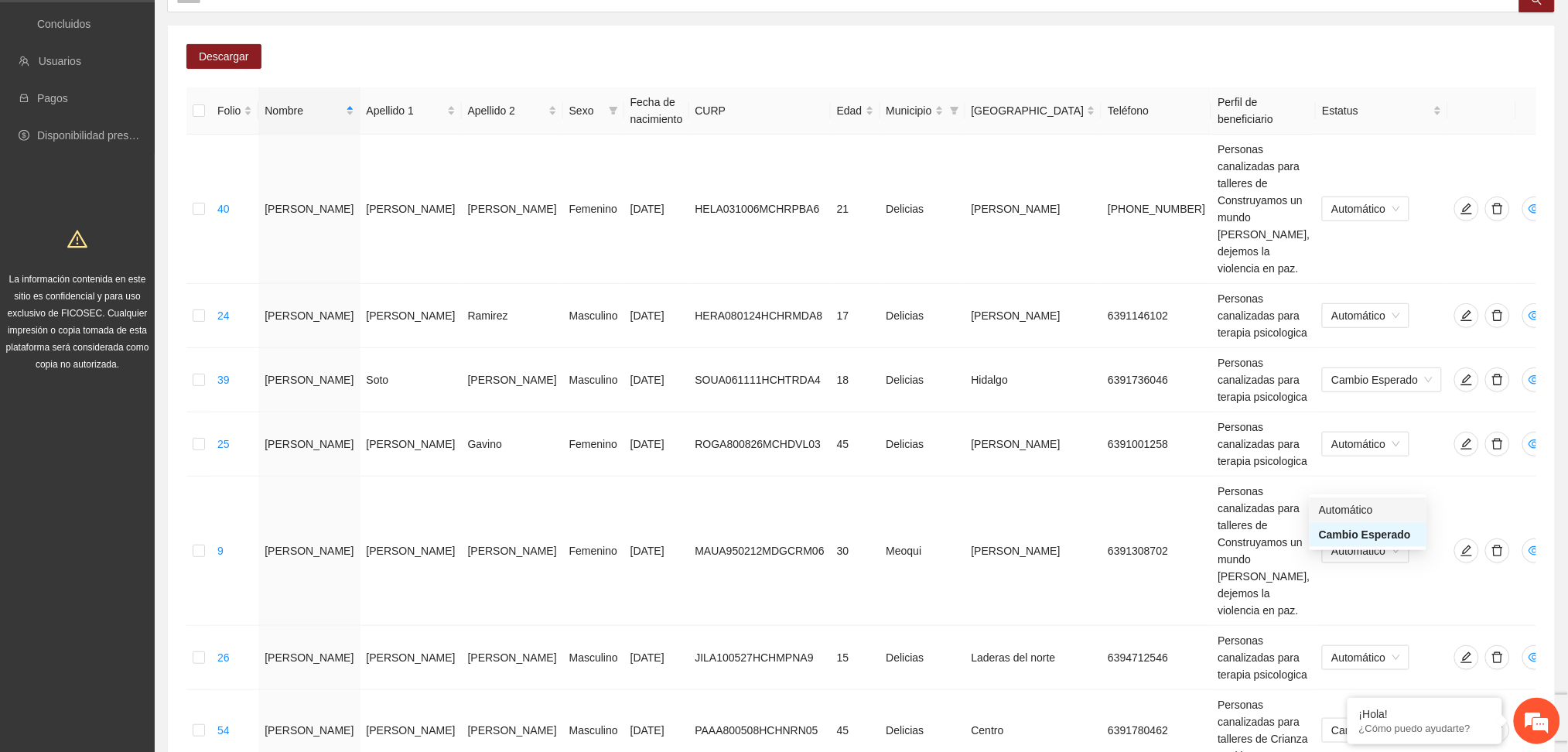
click at [1377, 507] on div "Automático" at bounding box center [1368, 510] width 98 height 17
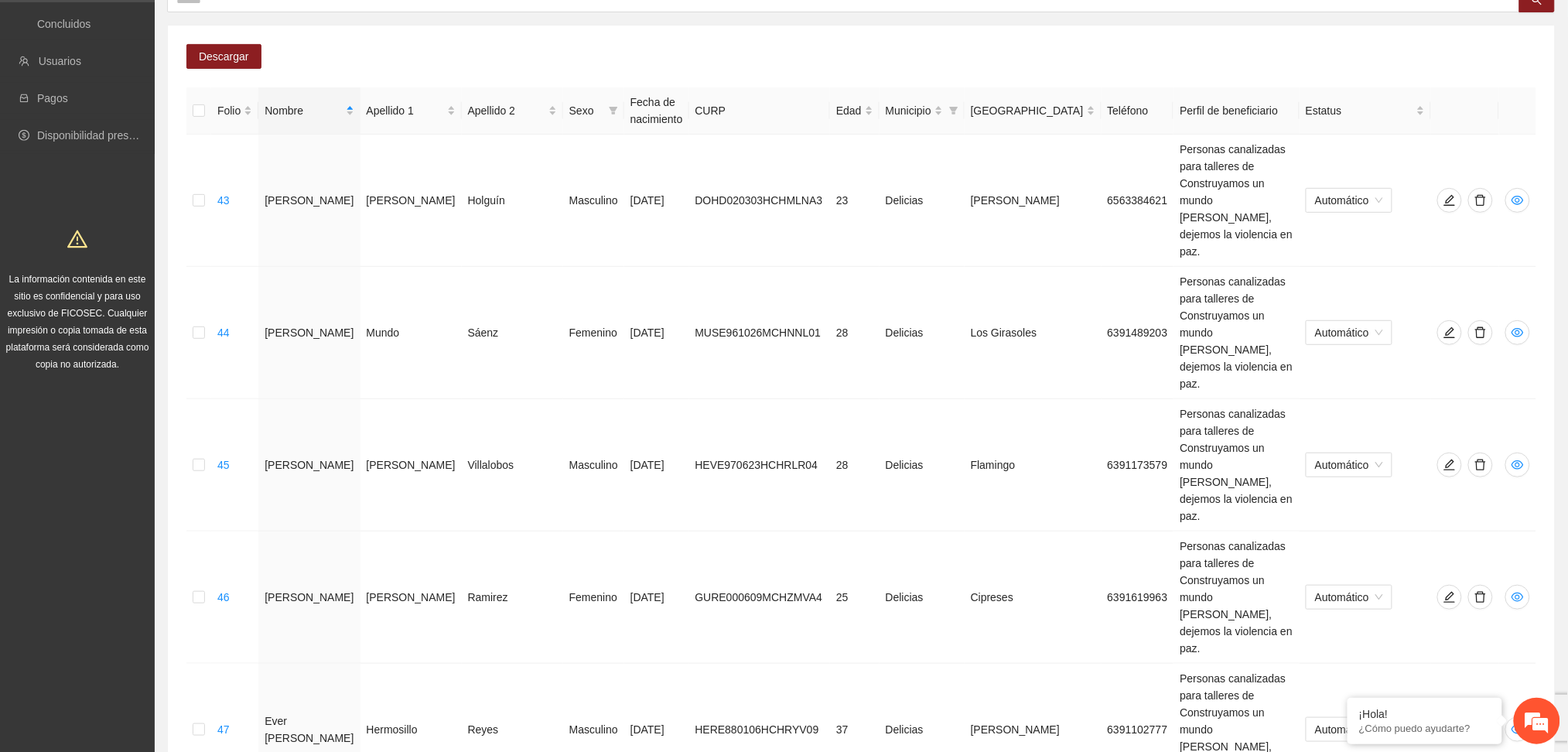
click at [1358, 416] on div "Automático" at bounding box center [1368, 420] width 98 height 17
click at [1363, 458] on div "Automático" at bounding box center [1368, 462] width 98 height 17
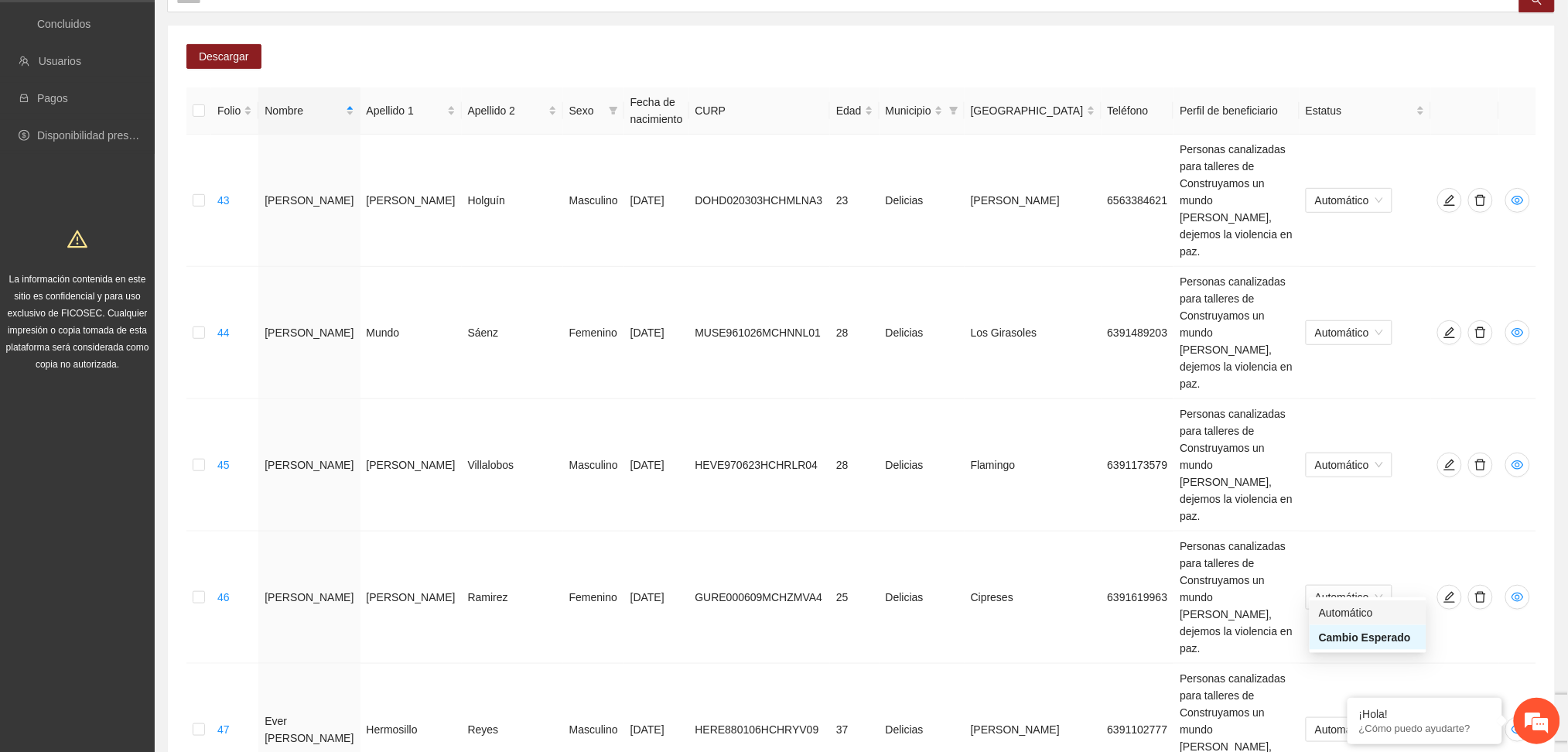
click at [1354, 613] on div "Automático" at bounding box center [1368, 612] width 98 height 17
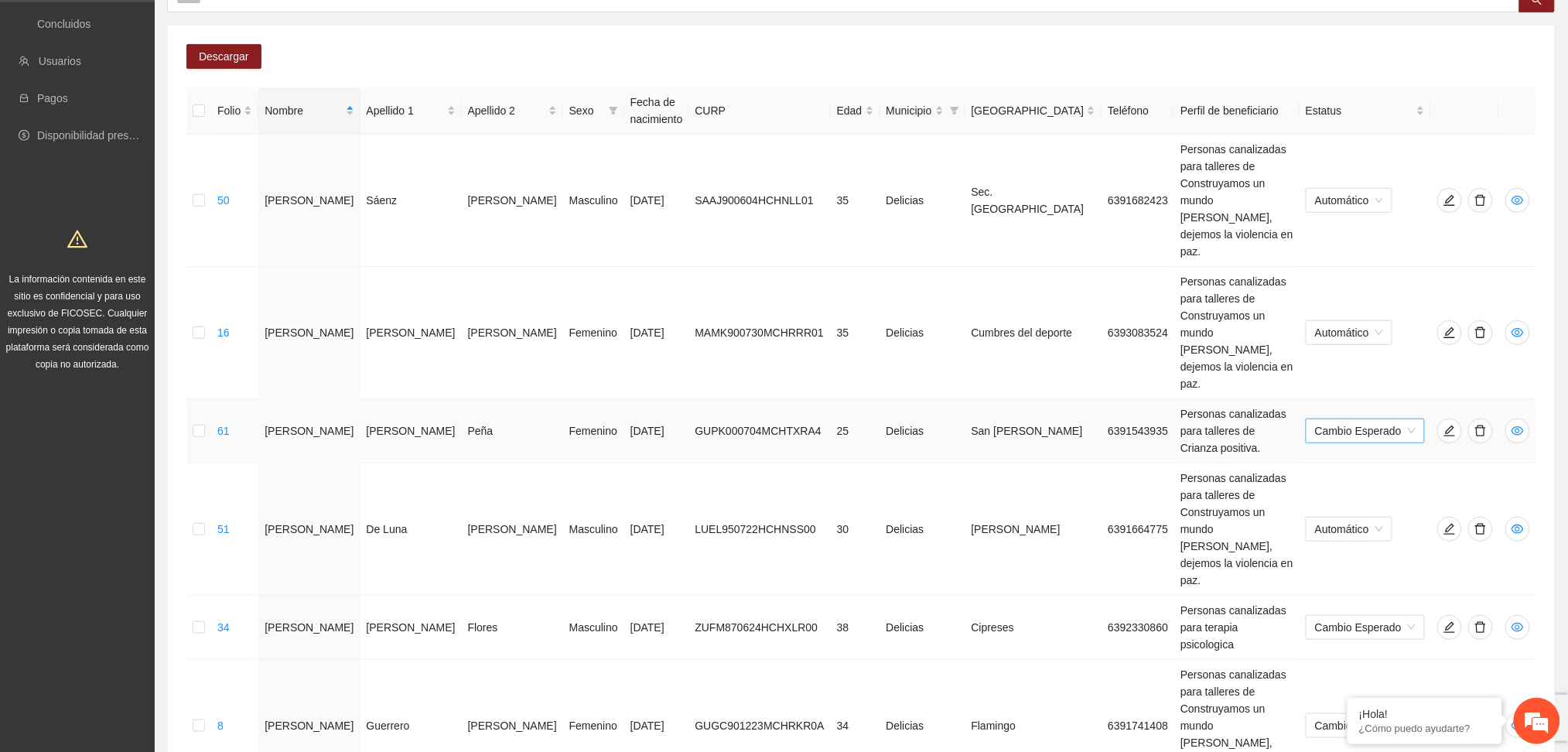
click at [1375, 419] on span "Cambio Esperado" at bounding box center [1365, 430] width 101 height 23
click at [1377, 277] on div "Automático" at bounding box center [1368, 277] width 98 height 17
click at [1360, 558] on div "Automático" at bounding box center [1368, 556] width 98 height 17
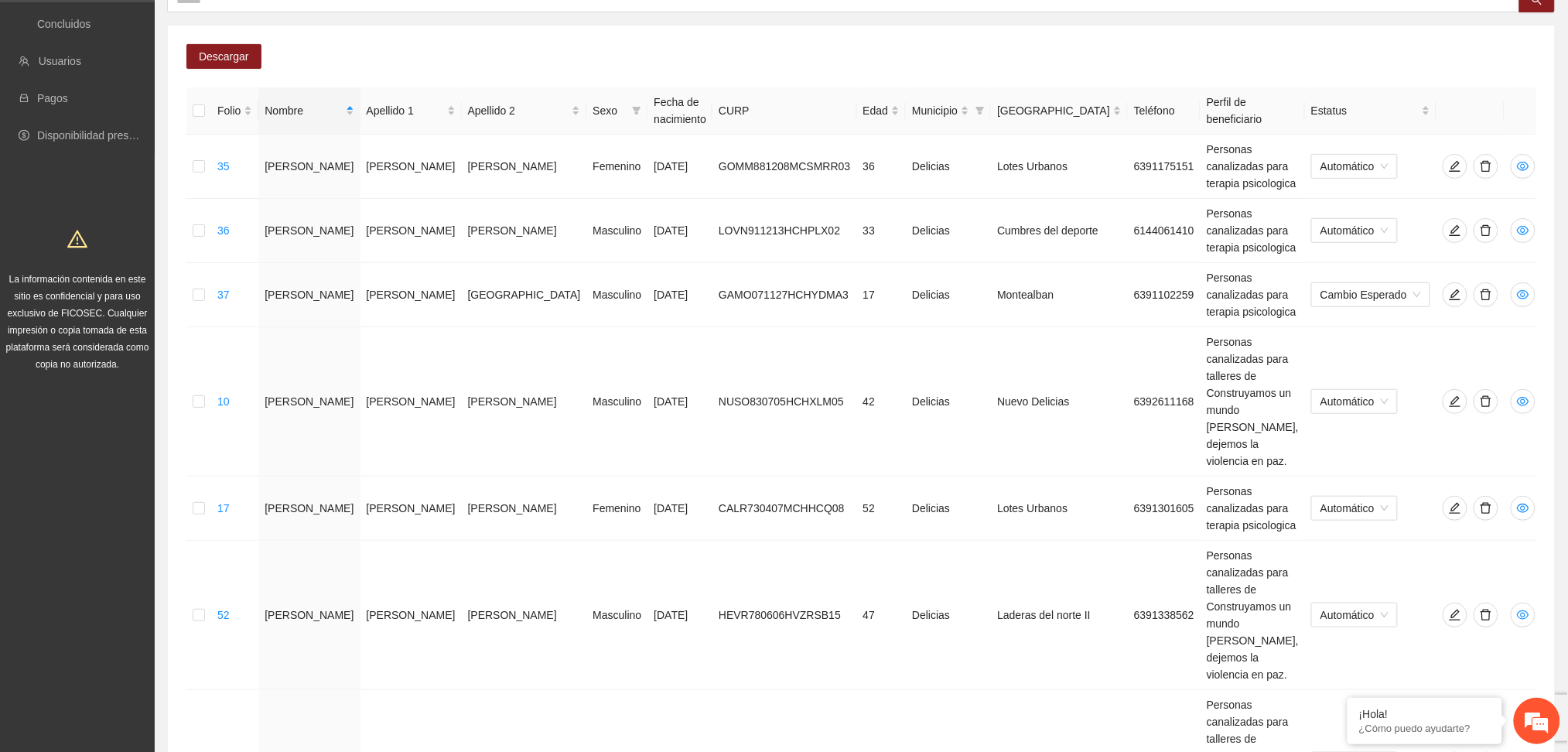
click at [1185, 609] on div "Folio Nombre Apellido 1 Apellido 2 Sexo Fecha de nacimiento CURP Edad Municipio…" at bounding box center [862, 626] width 1350 height 1078
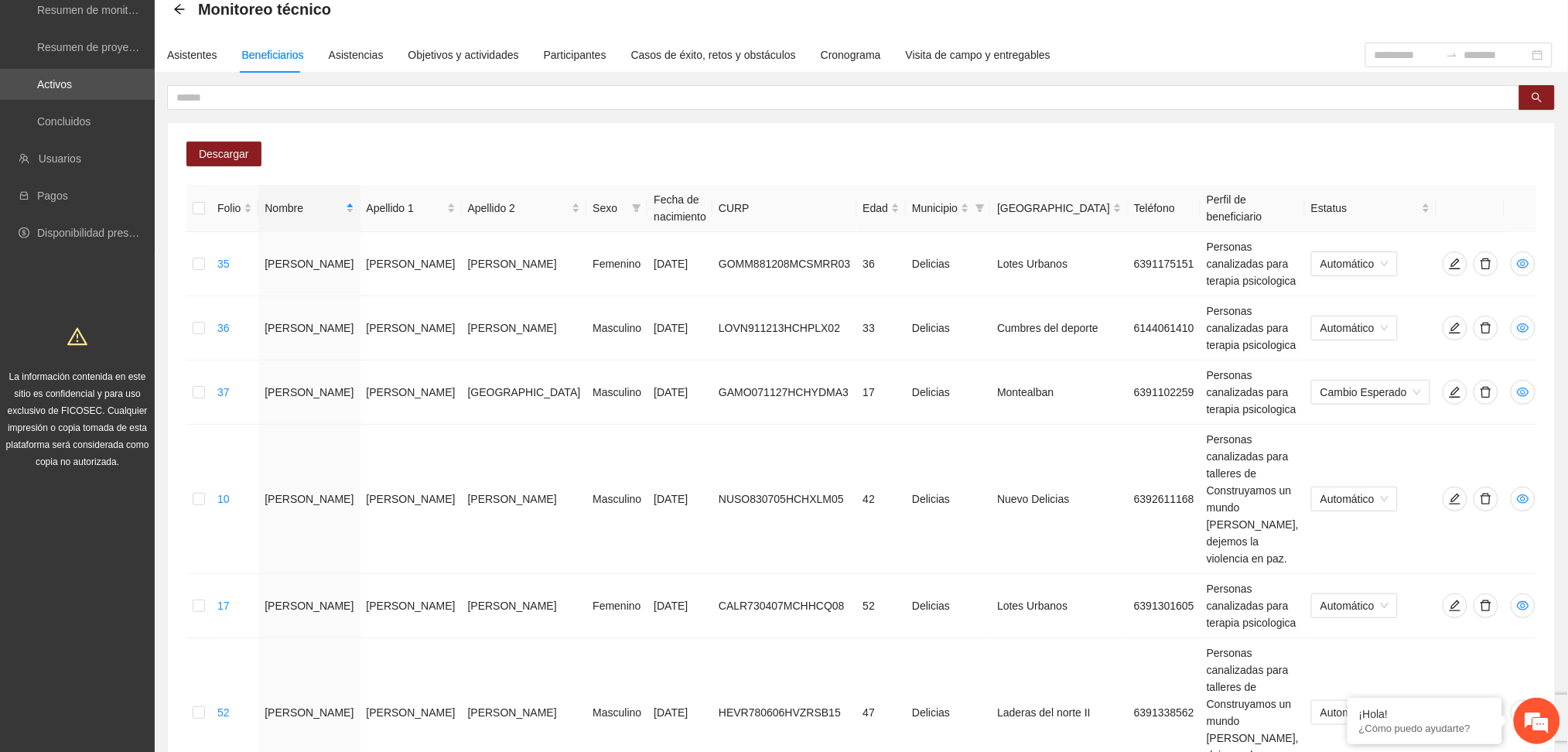
scroll to position [0, 0]
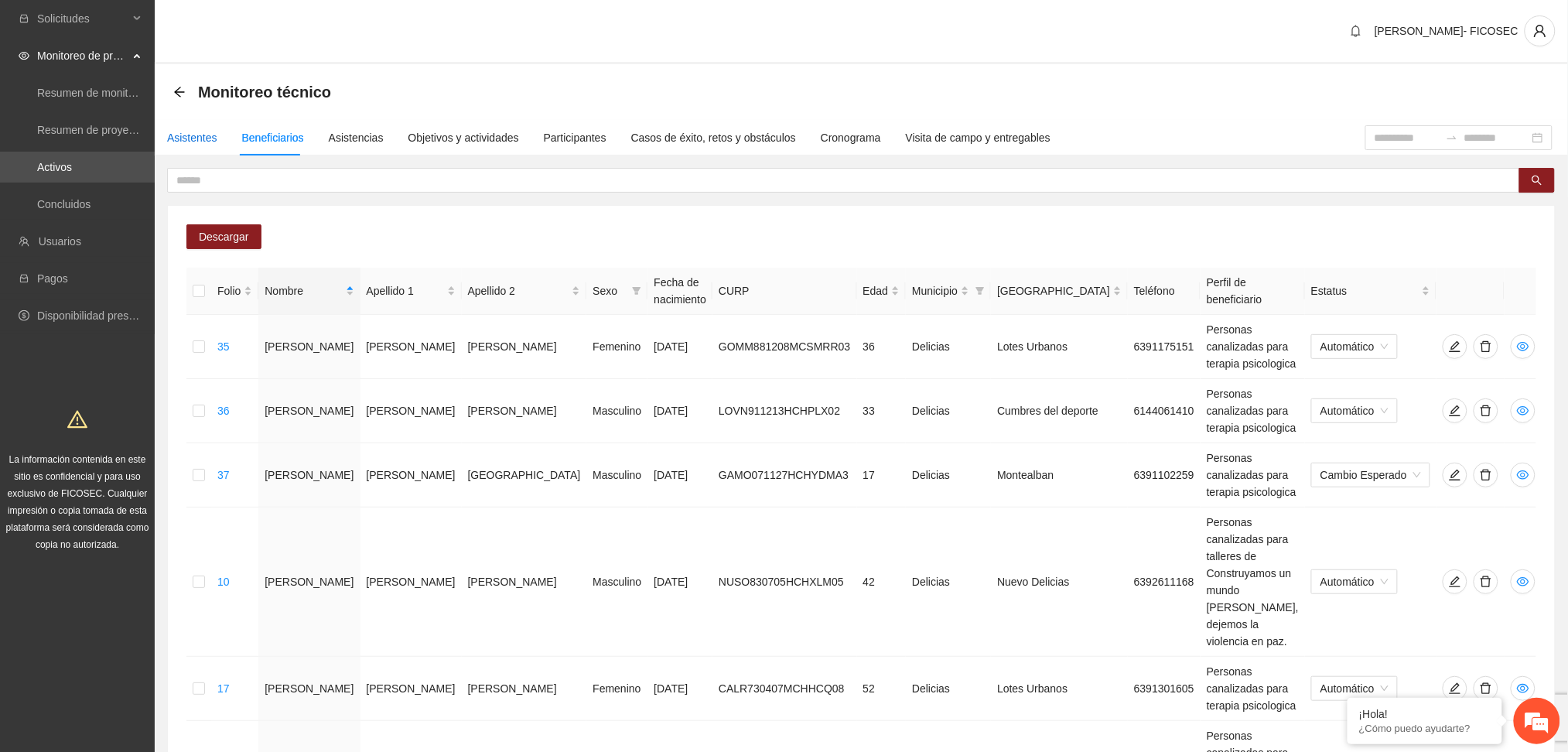
click at [180, 140] on div "Asistentes" at bounding box center [191, 137] width 50 height 17
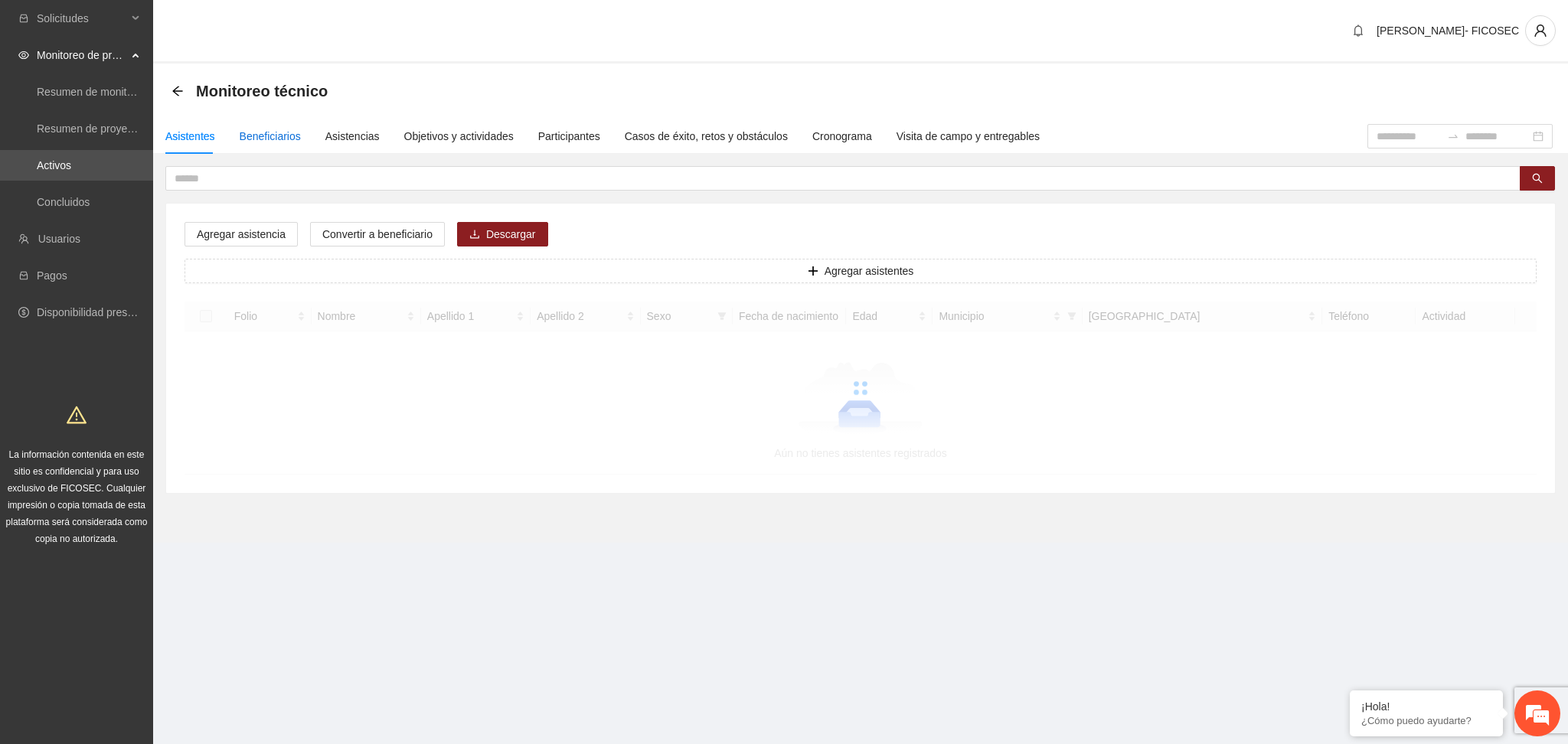
click at [258, 136] on div "Beneficiarios" at bounding box center [271, 136] width 62 height 17
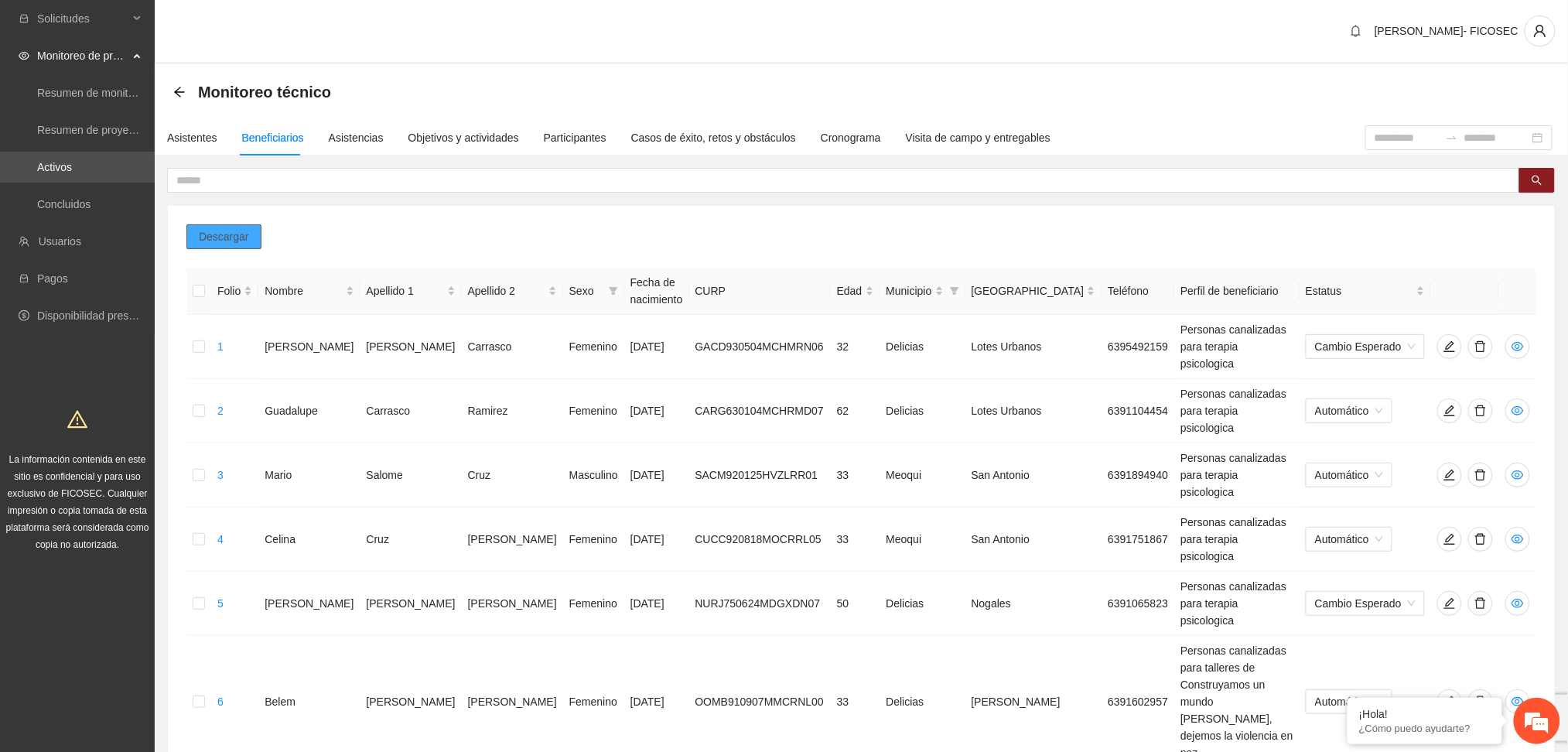
click at [224, 230] on span "Descargar" at bounding box center [223, 236] width 50 height 17
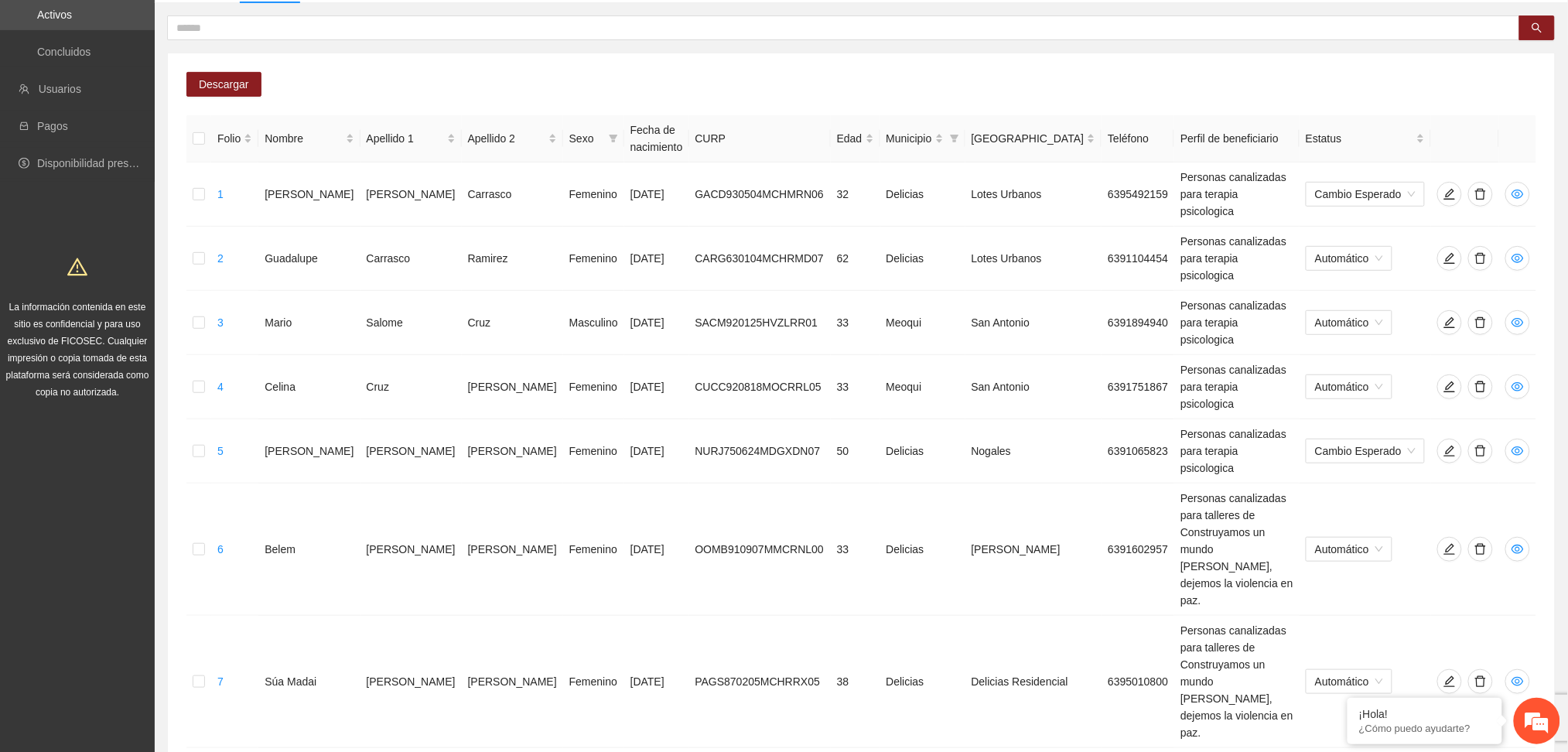
scroll to position [180, 0]
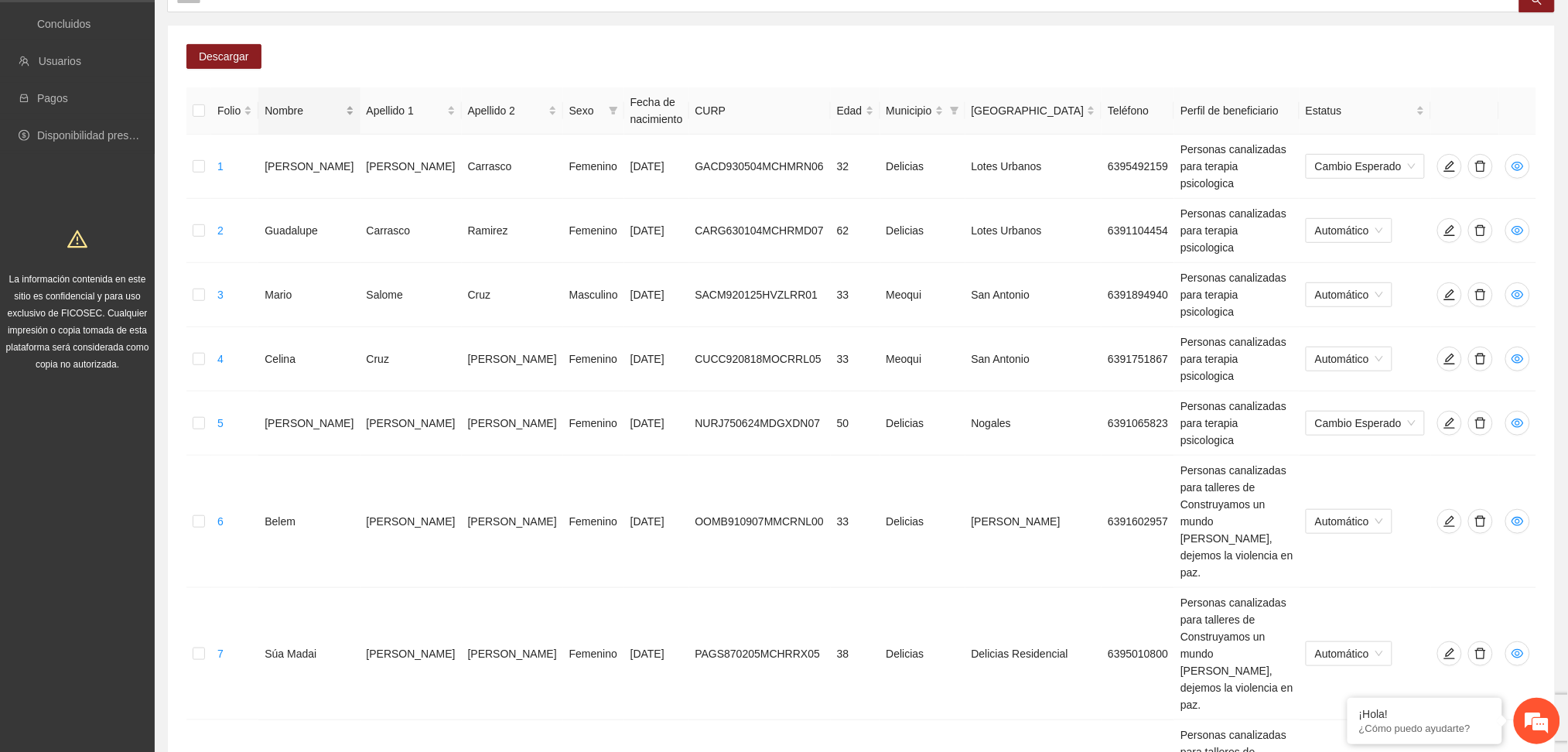
click at [318, 106] on div "Nombre" at bounding box center [309, 110] width 89 height 17
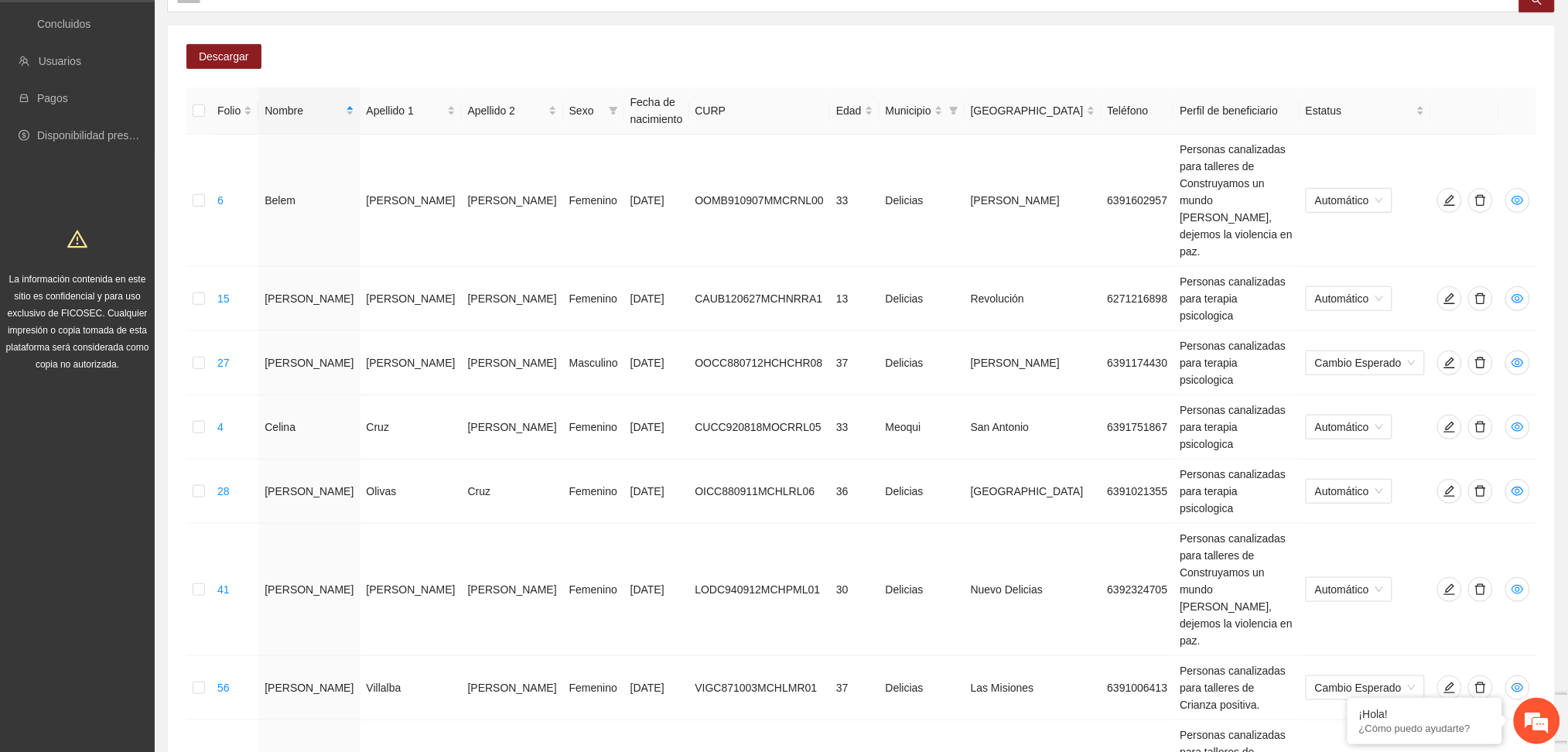
click at [1072, 658] on div "Folio Nombre Apellido 1 Apellido 2 Sexo Fecha de nacimiento CURP Edad Municipio…" at bounding box center [862, 590] width 1350 height 1005
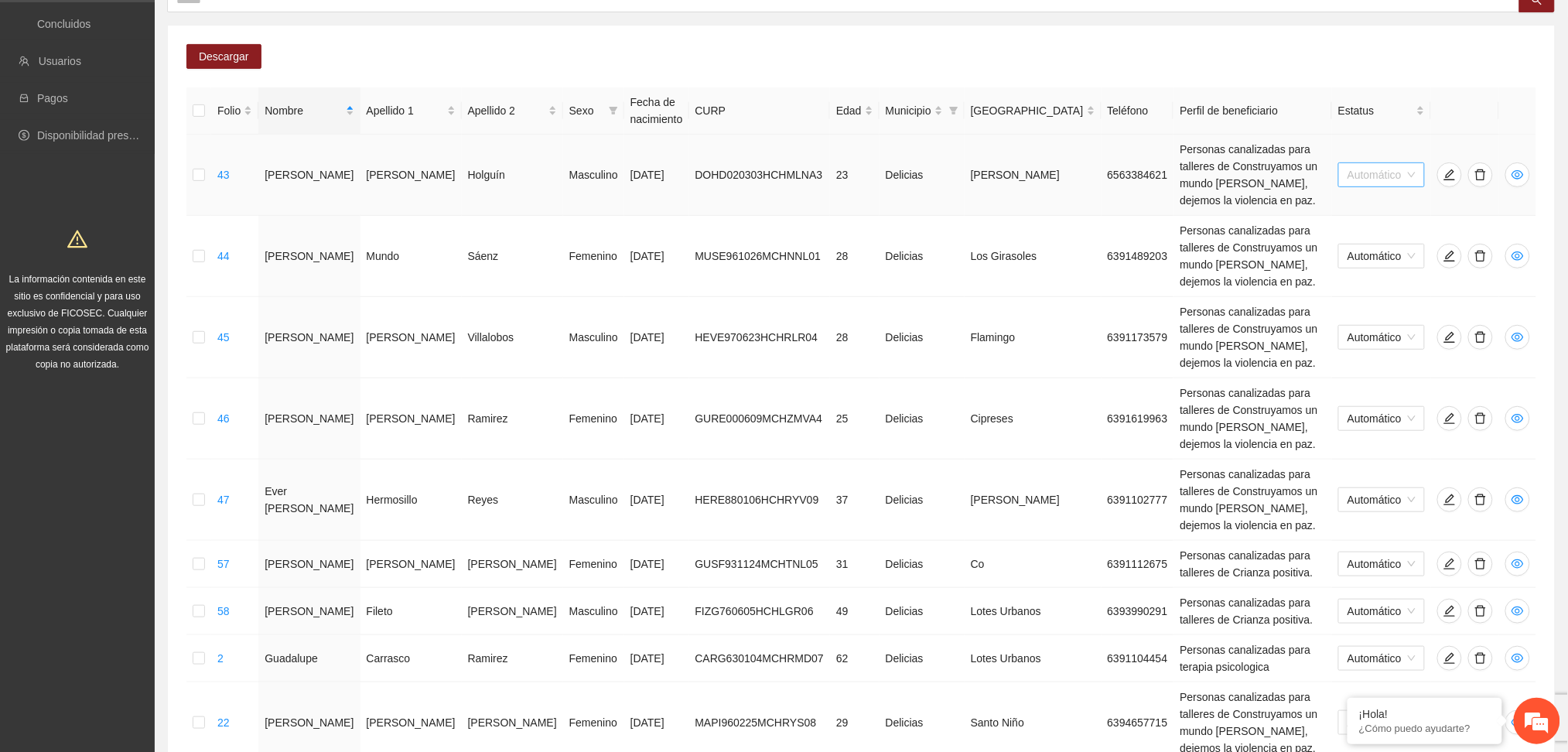
click at [1375, 163] on span "Automático" at bounding box center [1381, 174] width 68 height 23
drag, startPoint x: 1376, startPoint y: 187, endPoint x: 1380, endPoint y: 196, distance: 9.8
click at [1380, 195] on div "Automático" at bounding box center [1381, 187] width 70 height 17
click at [1363, 163] on span "Automático" at bounding box center [1381, 174] width 68 height 23
click at [1377, 211] on div "Cambio Esperado" at bounding box center [1381, 213] width 70 height 17
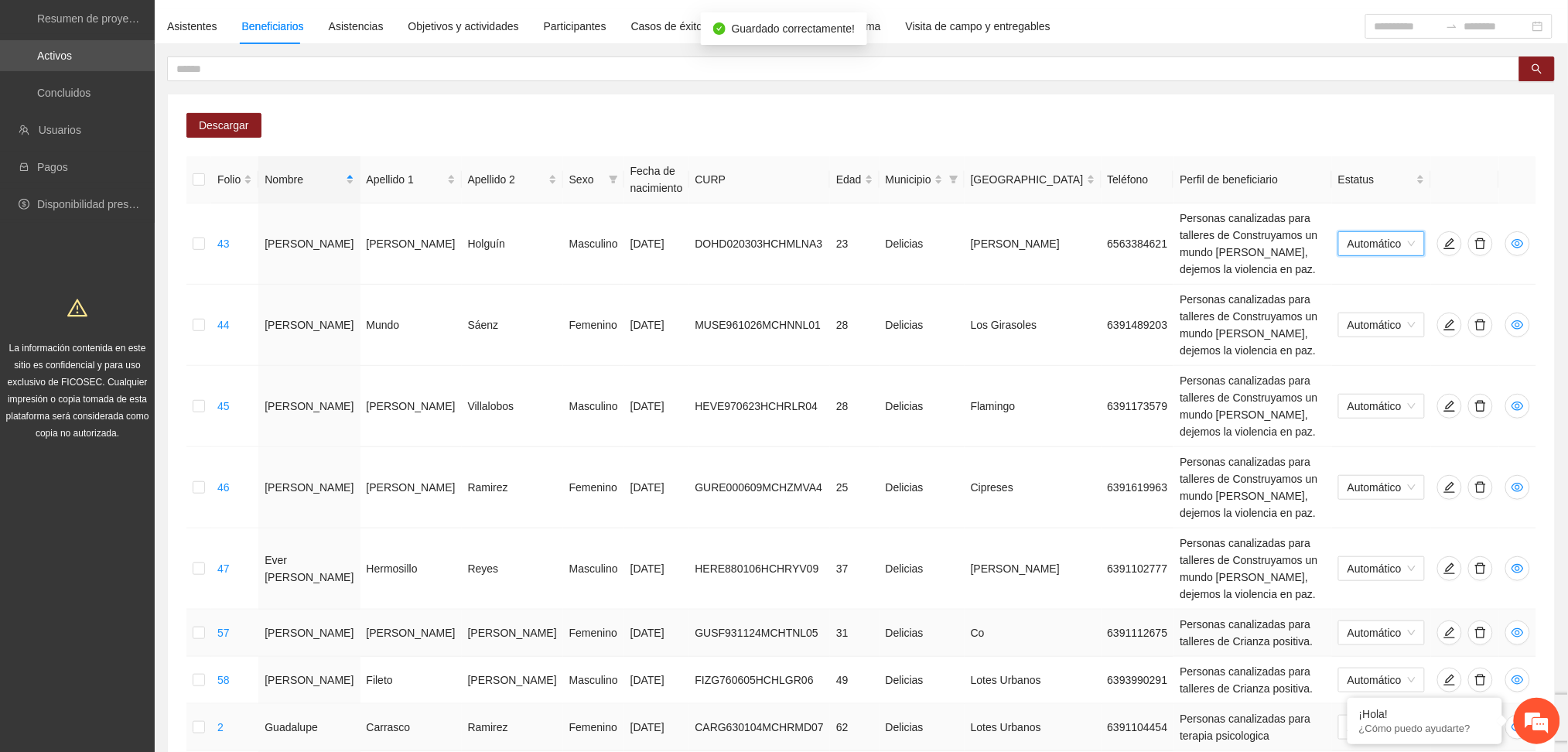
scroll to position [196, 0]
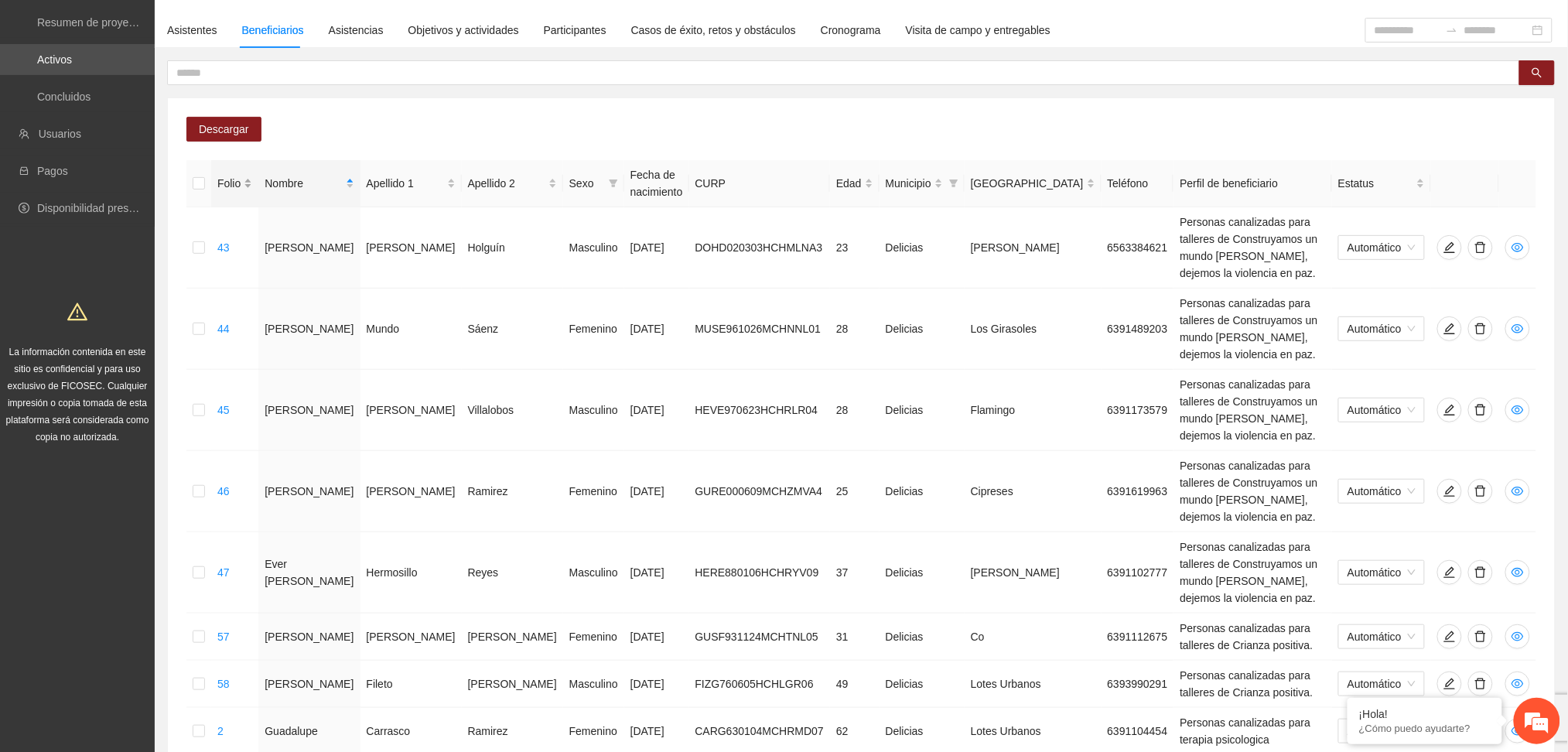
scroll to position [0, 0]
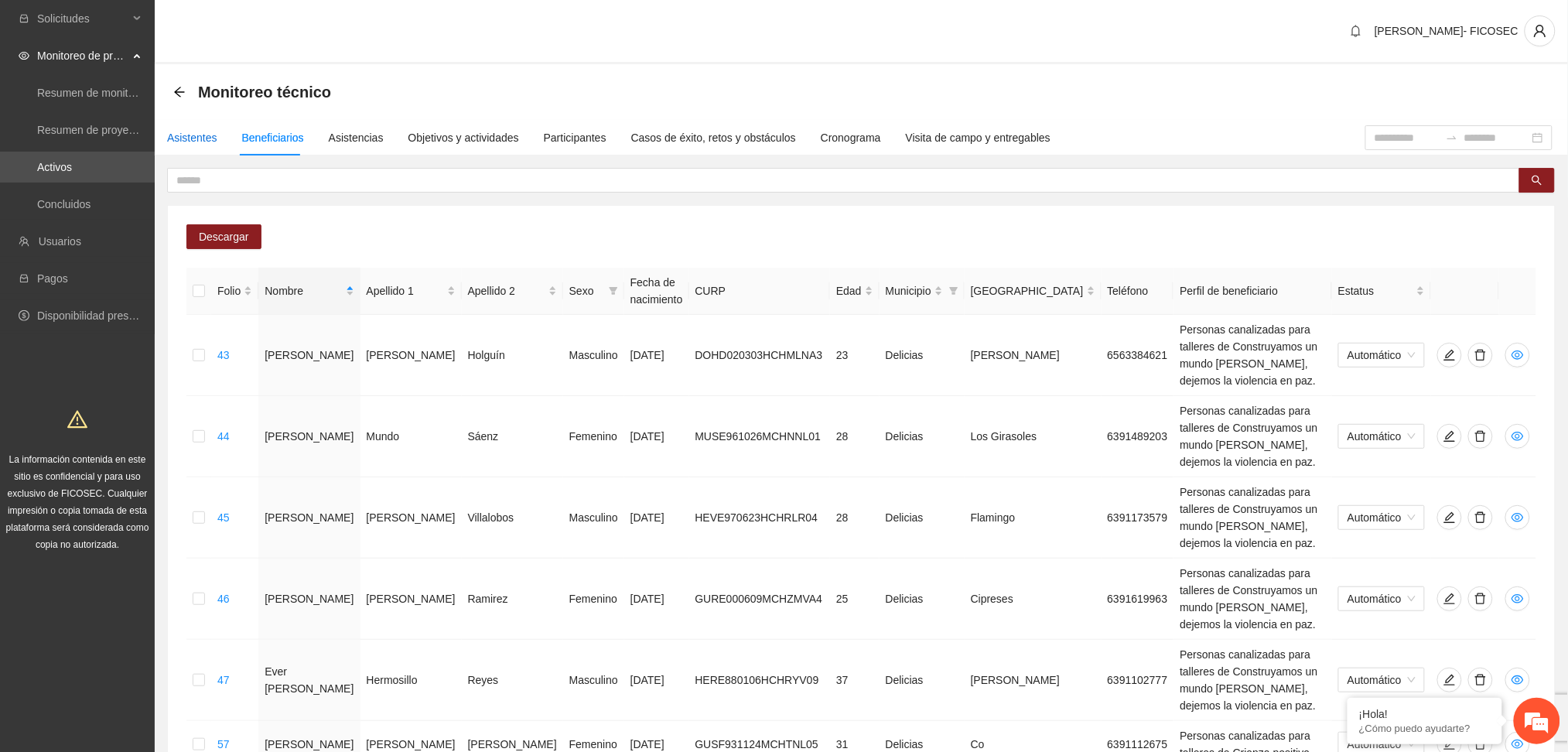
click at [204, 140] on div "Asistentes" at bounding box center [191, 137] width 50 height 17
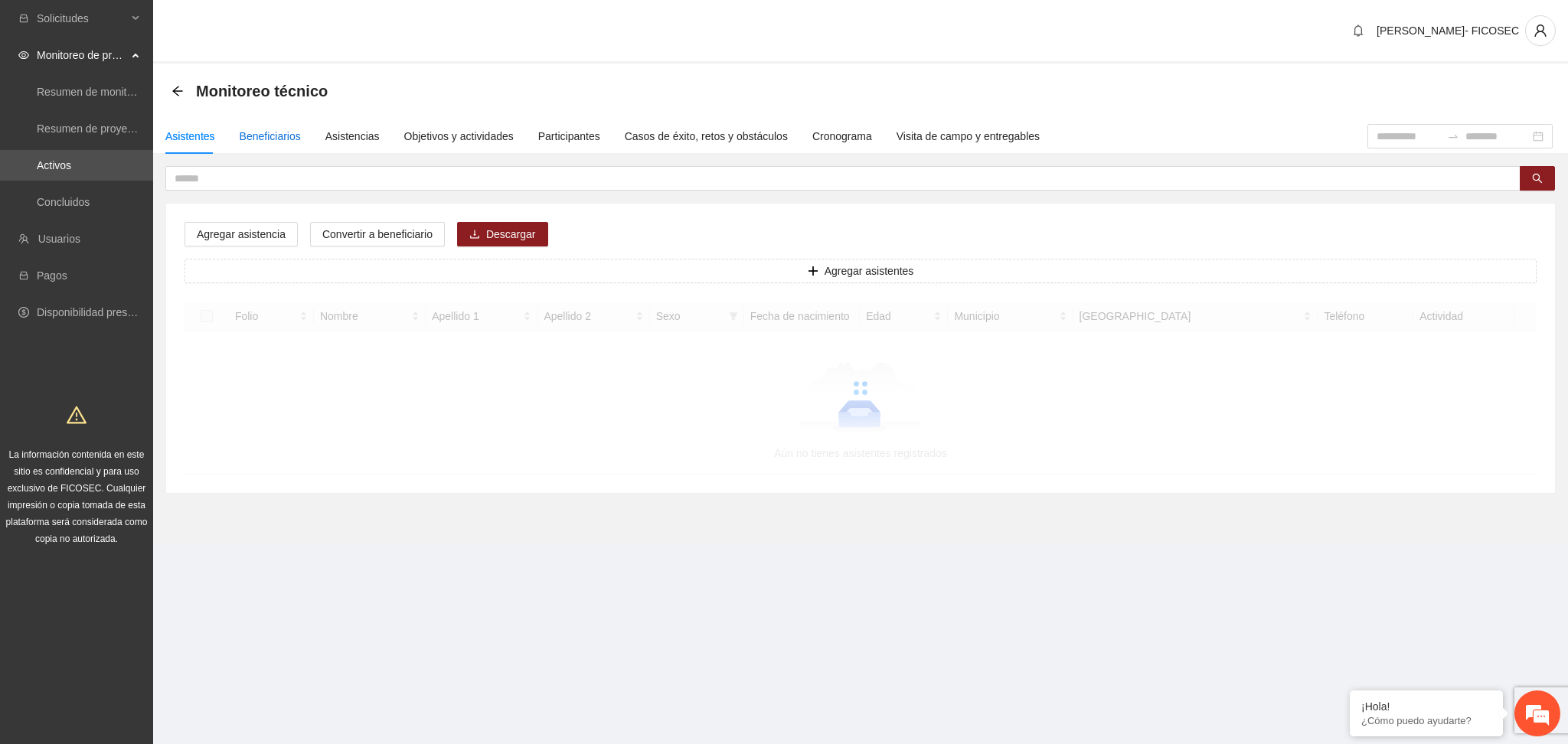
click at [264, 134] on div "Beneficiarios" at bounding box center [271, 136] width 62 height 17
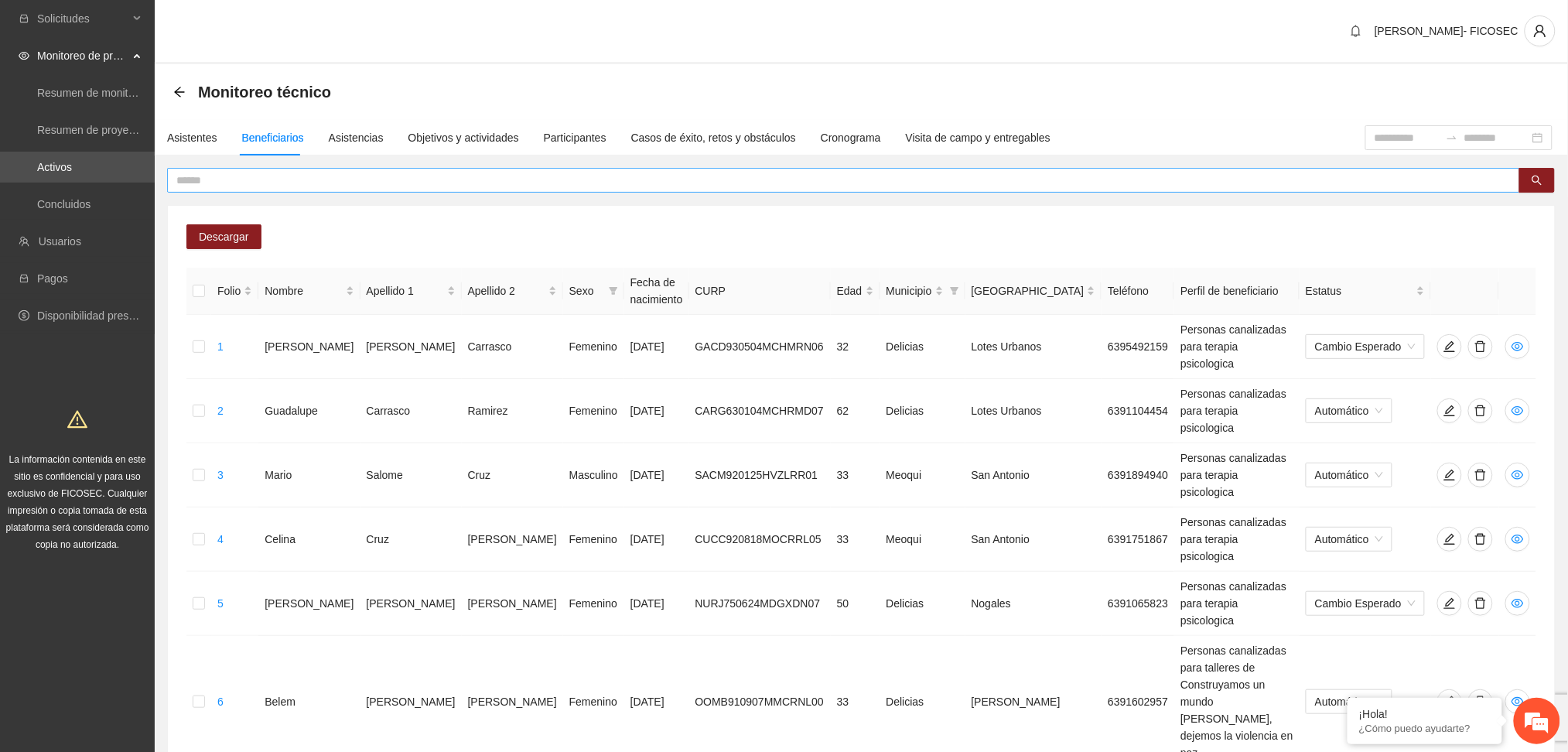
click at [278, 179] on input "text" at bounding box center [838, 180] width 1322 height 17
type input "****"
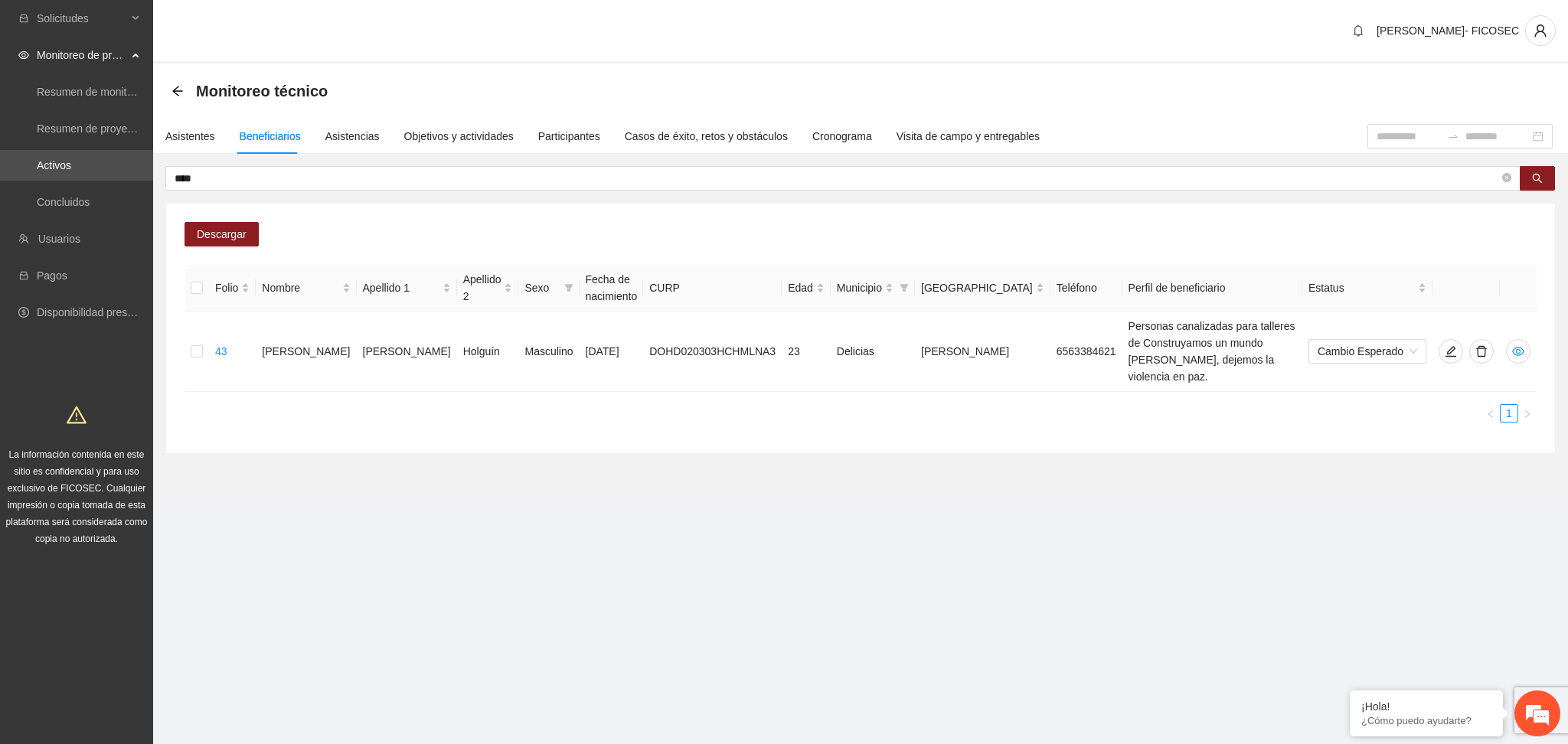
click at [833, 446] on section "Monitoreo técnico Asistentes Beneficiarios Asistencias Objetivos y actividades …" at bounding box center [860, 283] width 1415 height 440
click at [488, 392] on div "Folio Nombre Apellido 1 Apellido 2 Sexo Fecha de nacimiento CURP Edad Municipio…" at bounding box center [861, 350] width 1353 height 170
click at [441, 132] on div "Objetivos y actividades" at bounding box center [458, 136] width 109 height 17
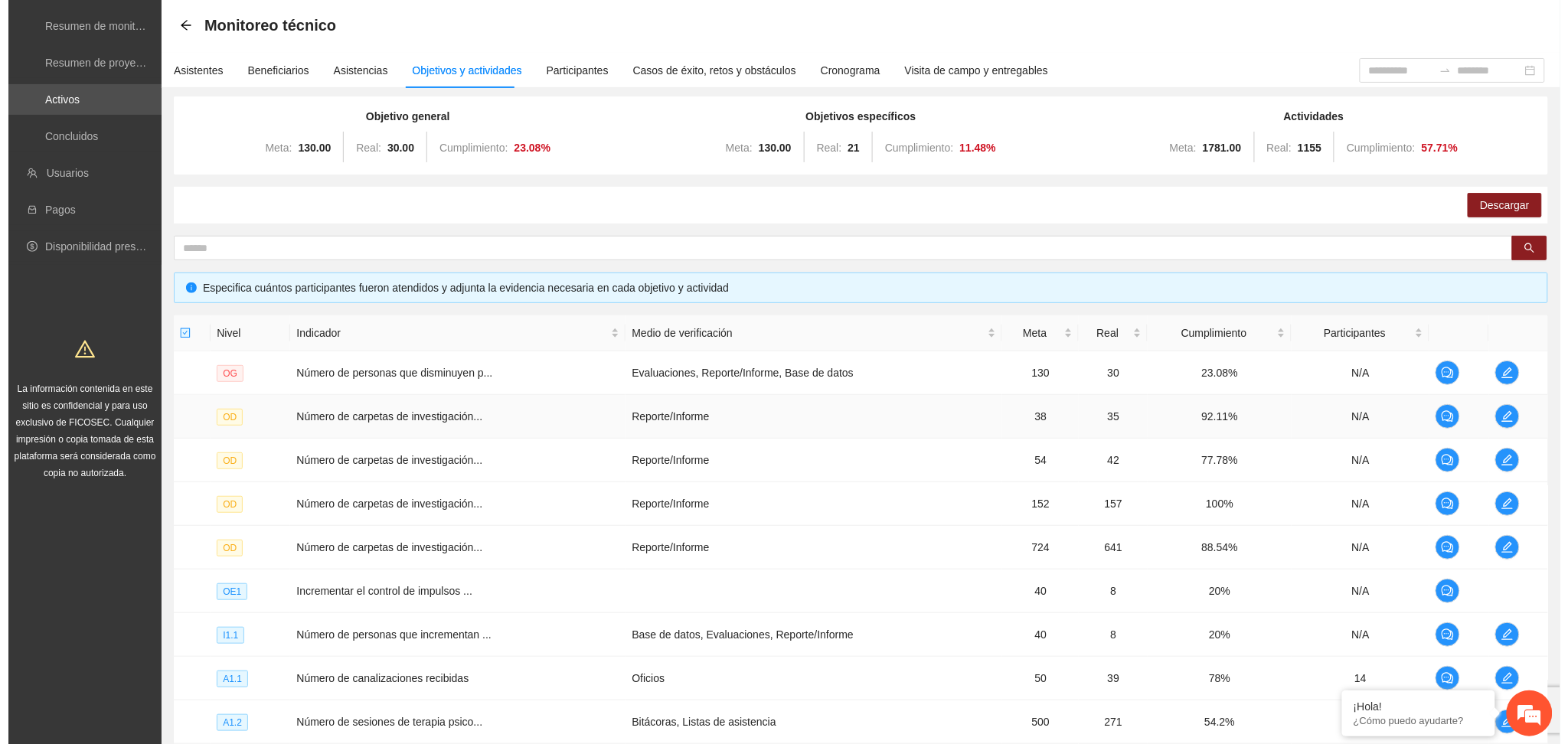
scroll to position [102, 0]
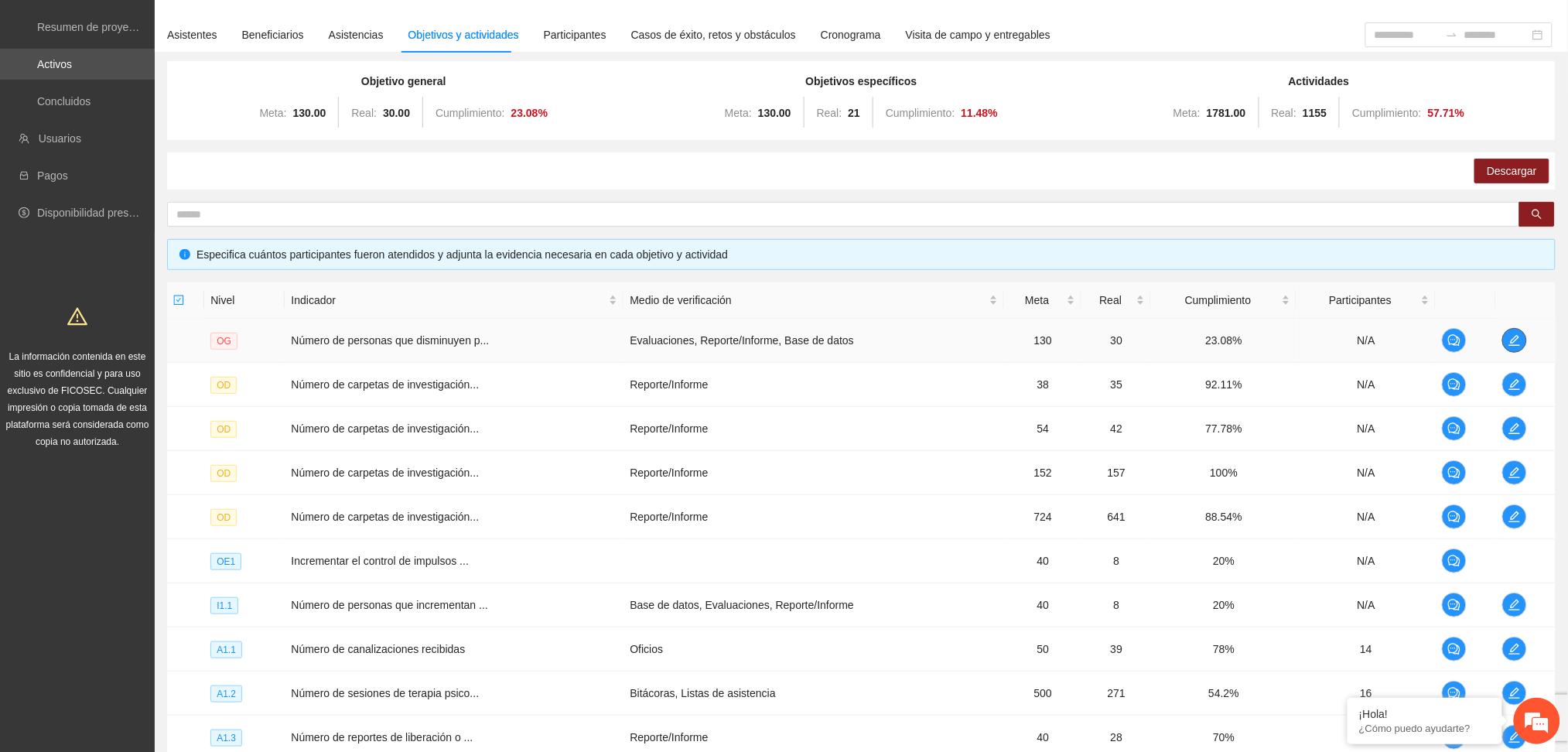
click at [1516, 341] on icon "edit" at bounding box center [1515, 340] width 12 height 12
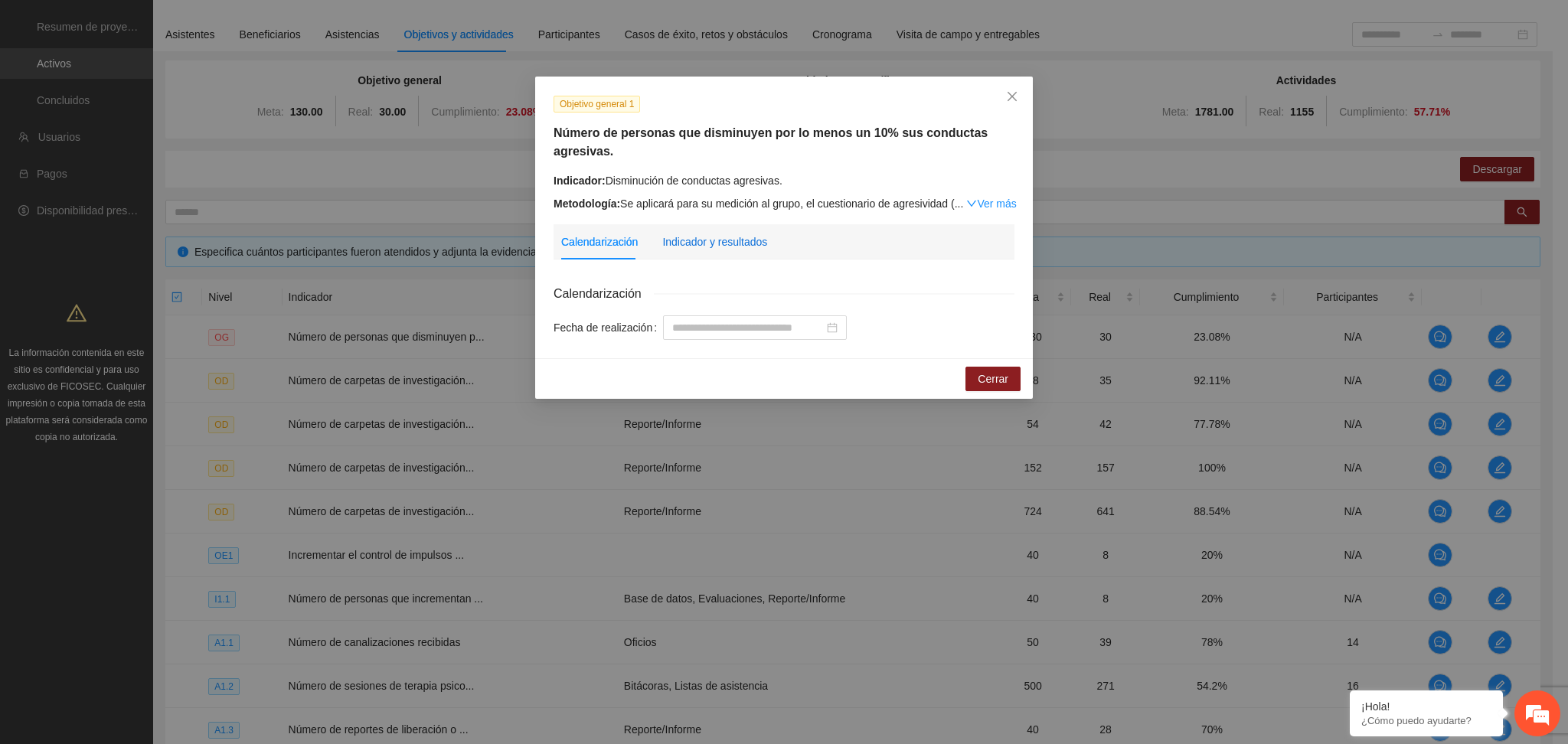
click at [692, 245] on div "Indicador y resultados" at bounding box center [715, 241] width 105 height 17
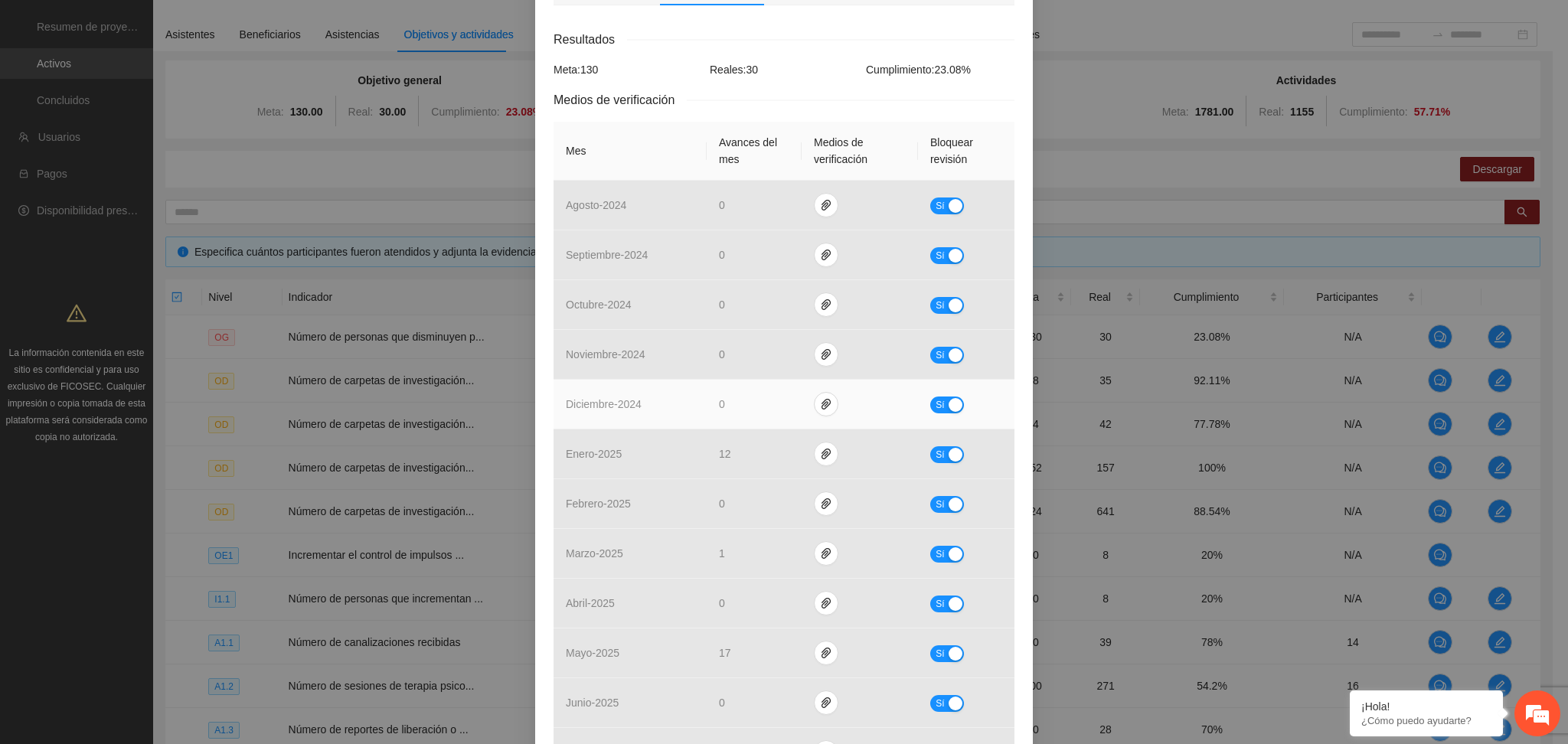
scroll to position [0, 0]
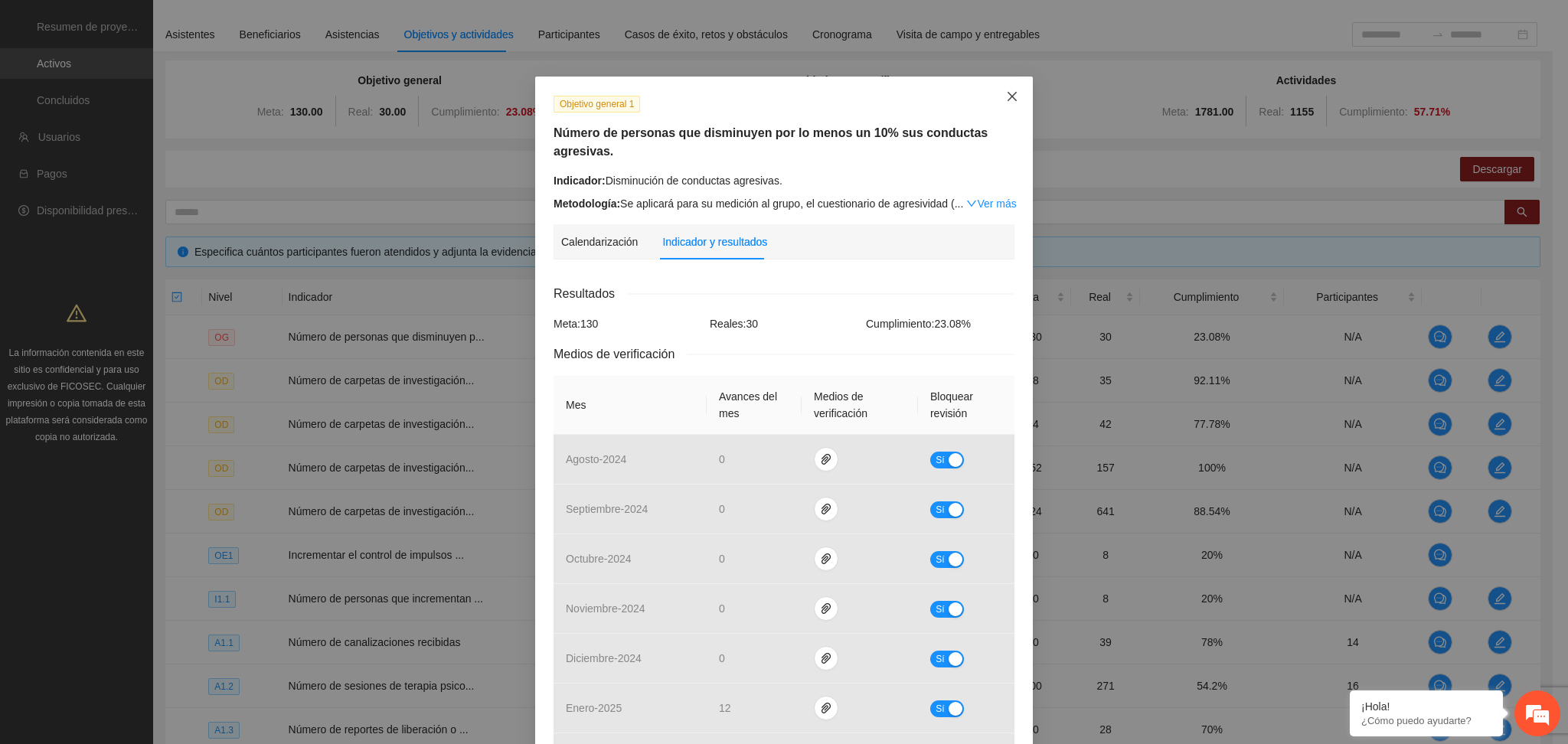
click at [1001, 85] on span "Close" at bounding box center [1012, 97] width 41 height 41
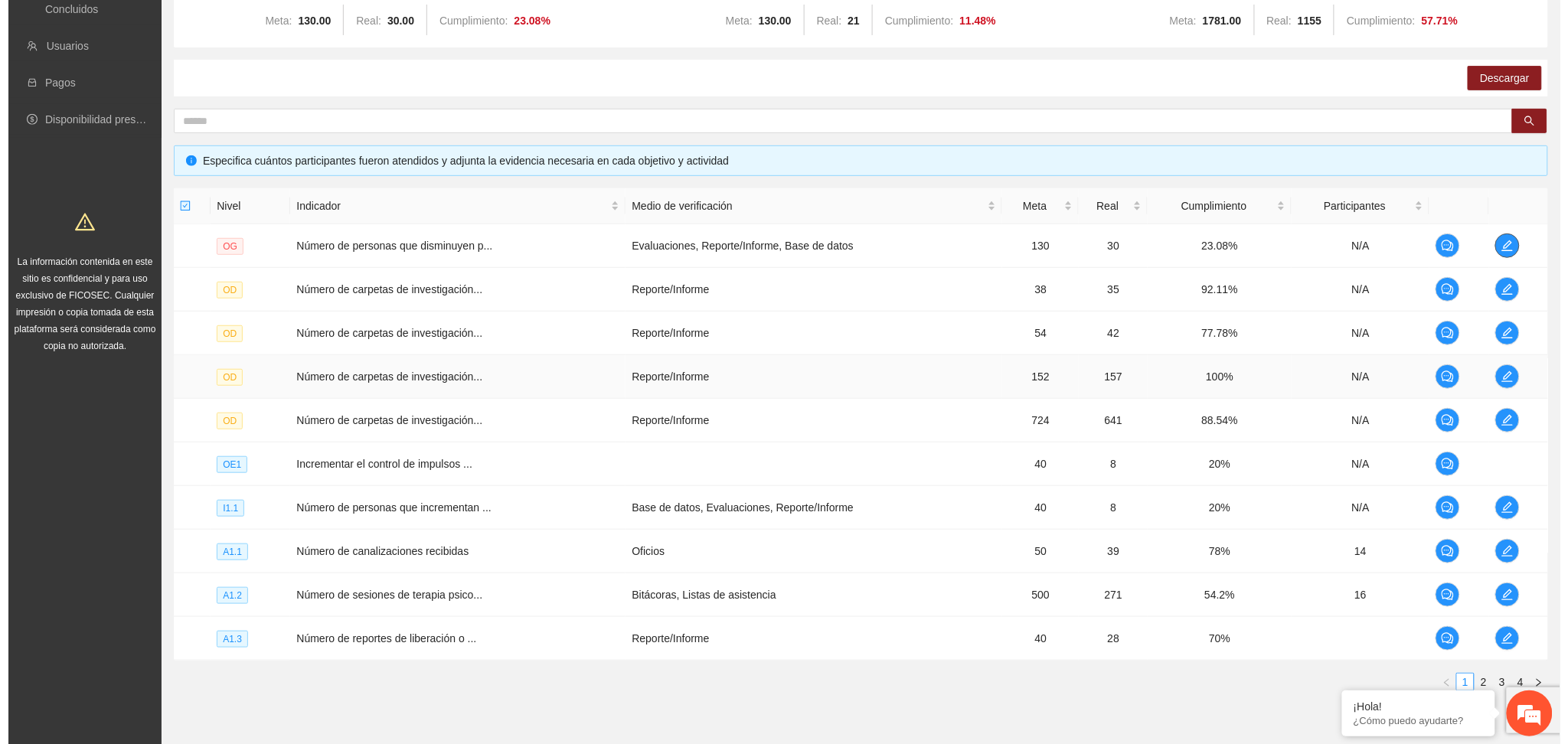
scroll to position [255, 0]
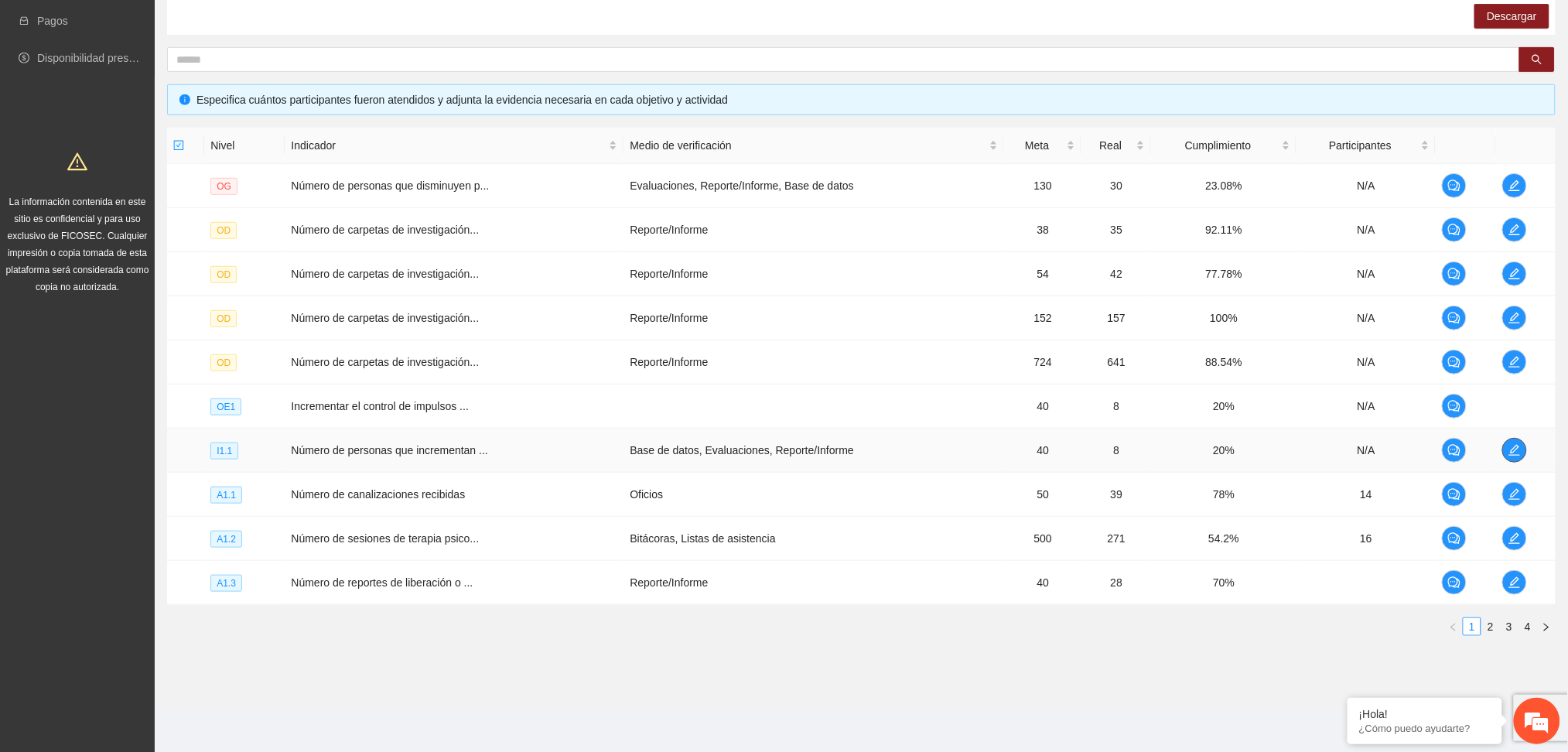
click at [1524, 448] on span "edit" at bounding box center [1515, 450] width 23 height 12
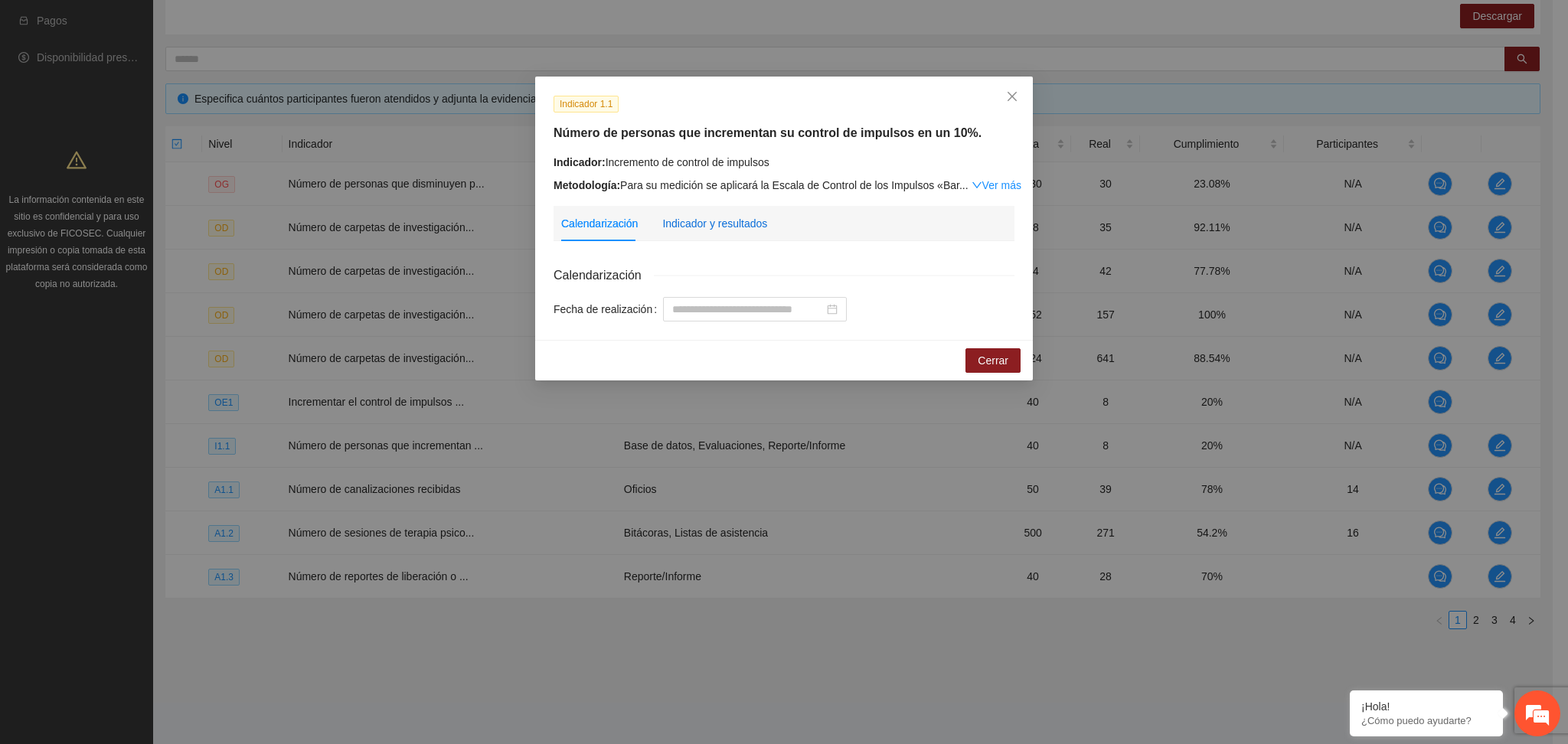
click at [735, 232] on div "Indicador y resultados" at bounding box center [715, 223] width 105 height 17
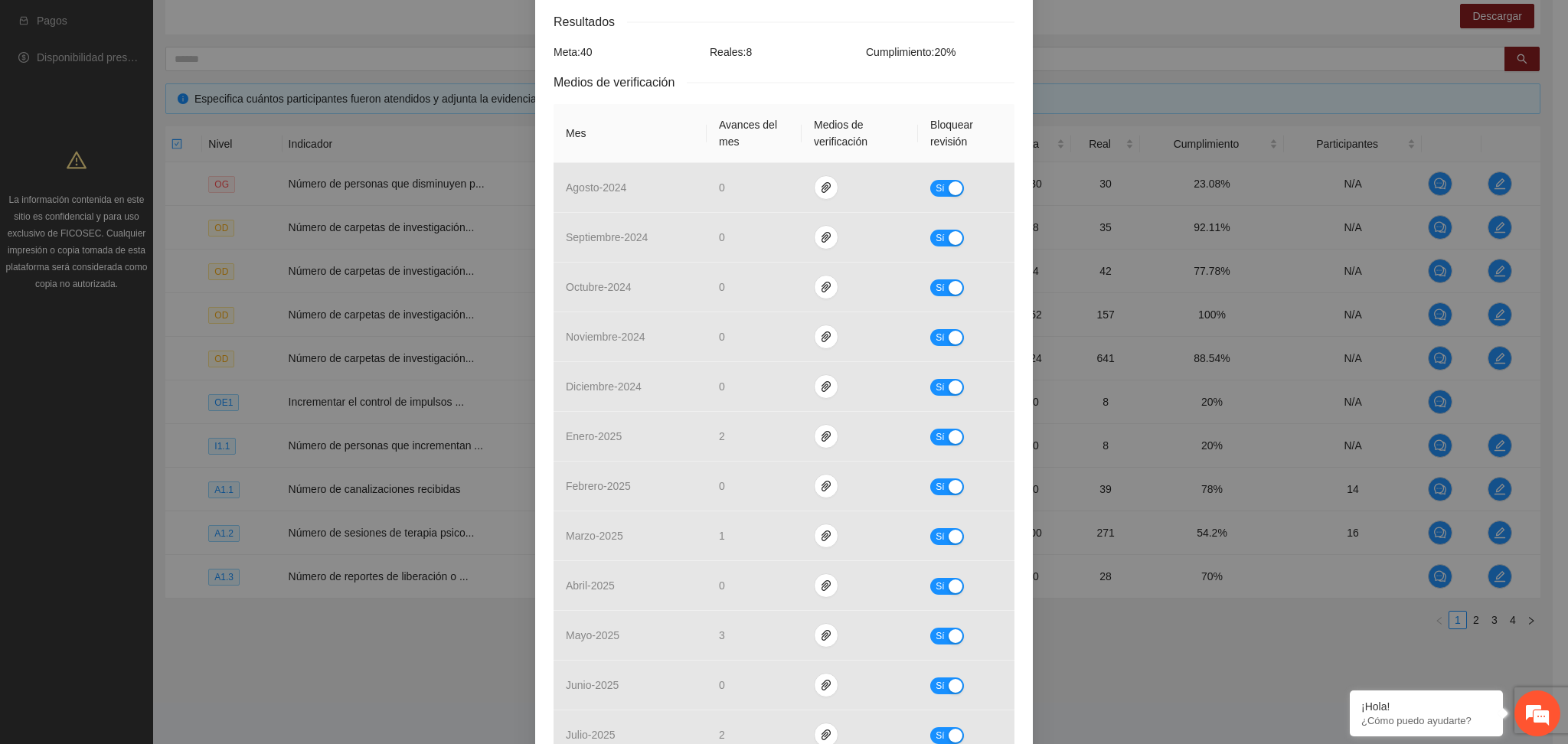
scroll to position [0, 0]
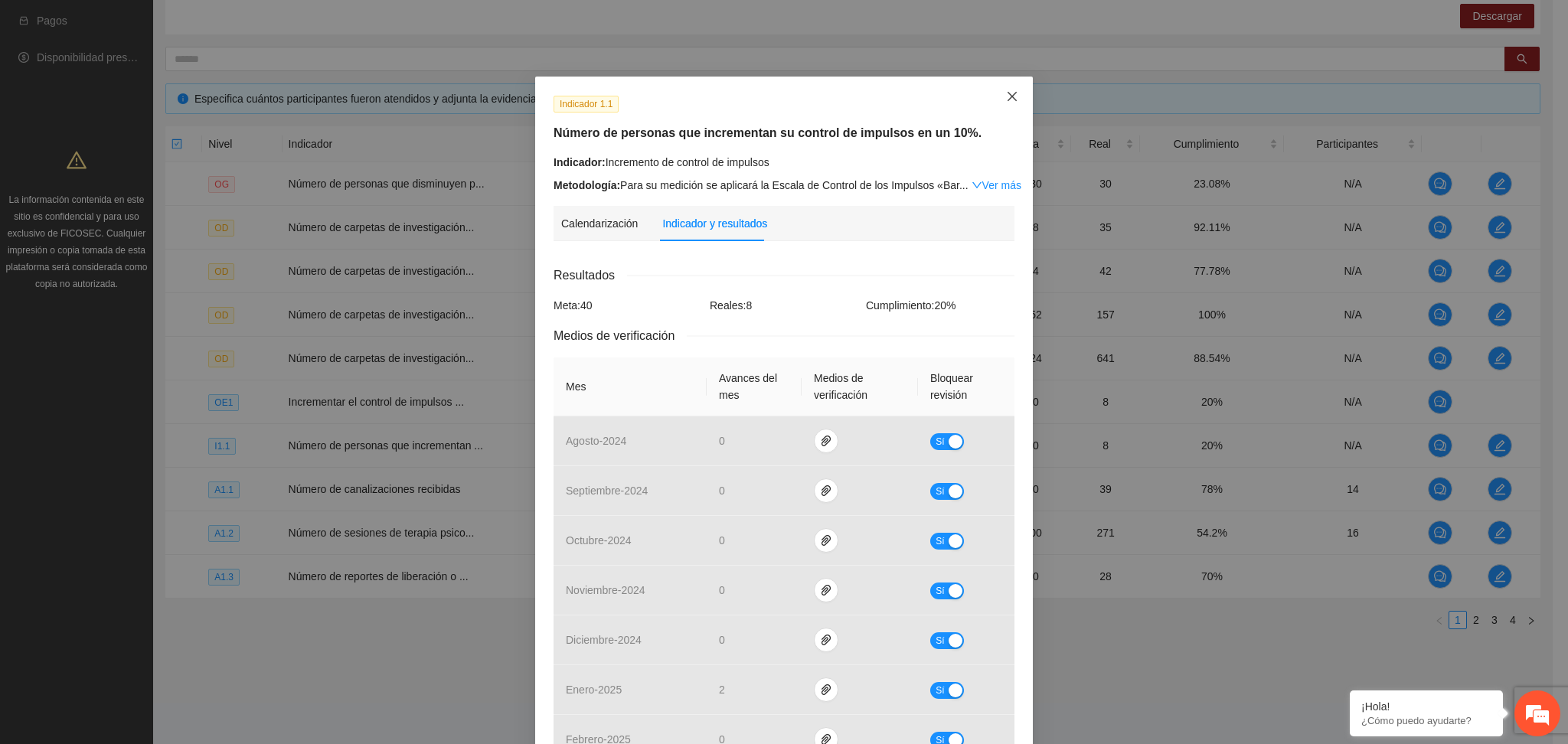
click at [1005, 87] on span "Close" at bounding box center [1012, 97] width 41 height 41
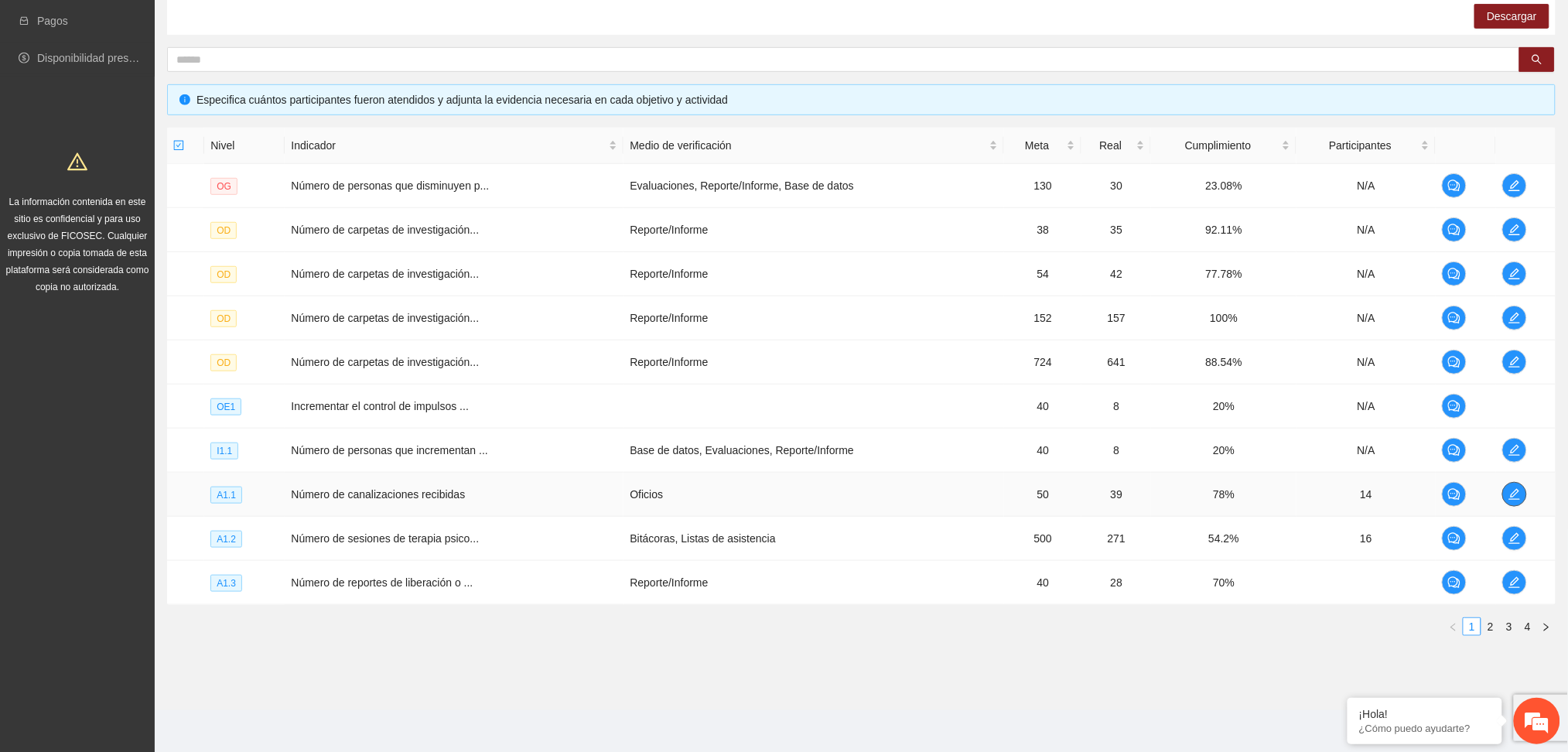
click at [1511, 492] on icon "edit" at bounding box center [1515, 494] width 12 height 12
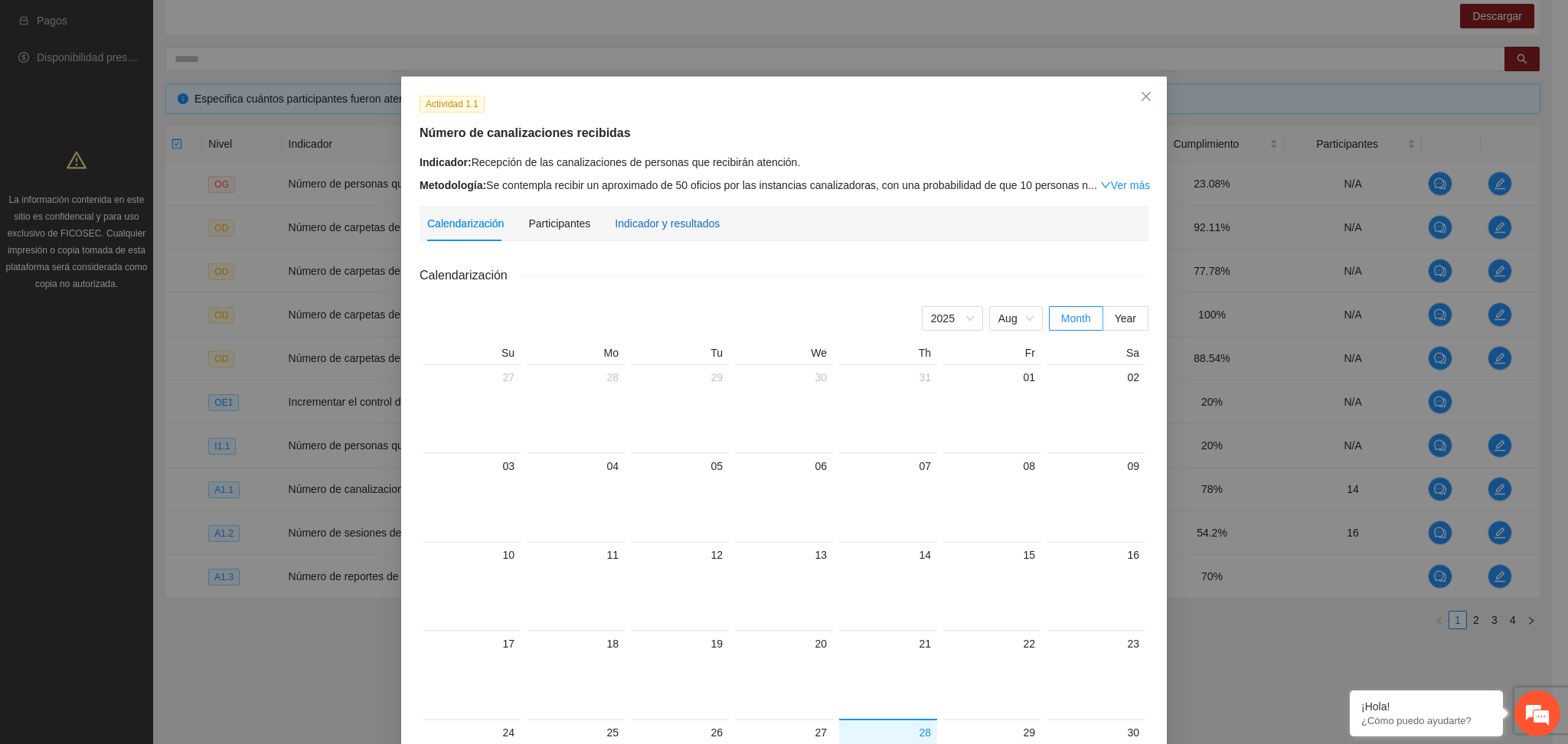
click at [679, 225] on div "Indicador y resultados" at bounding box center [667, 223] width 105 height 17
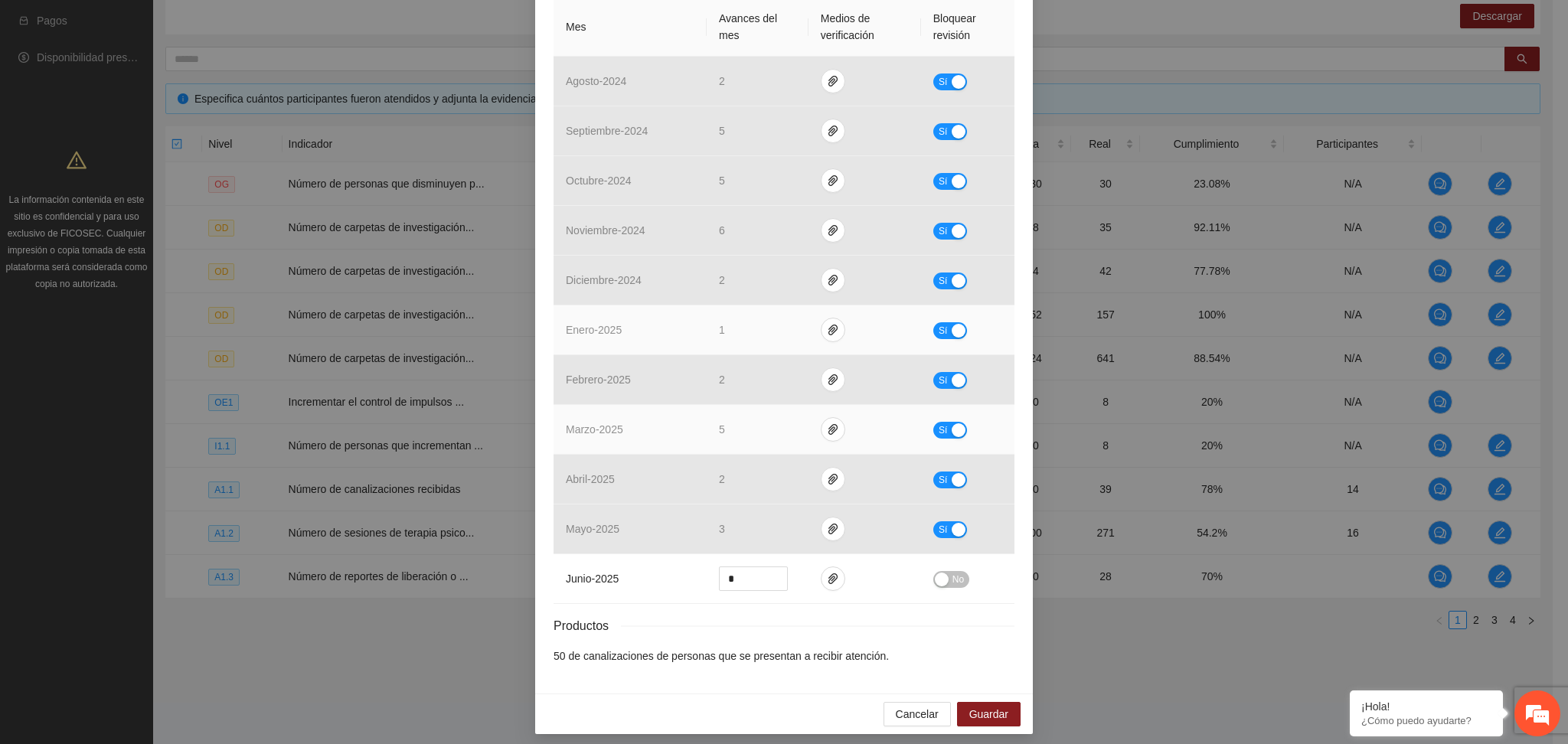
scroll to position [369, 0]
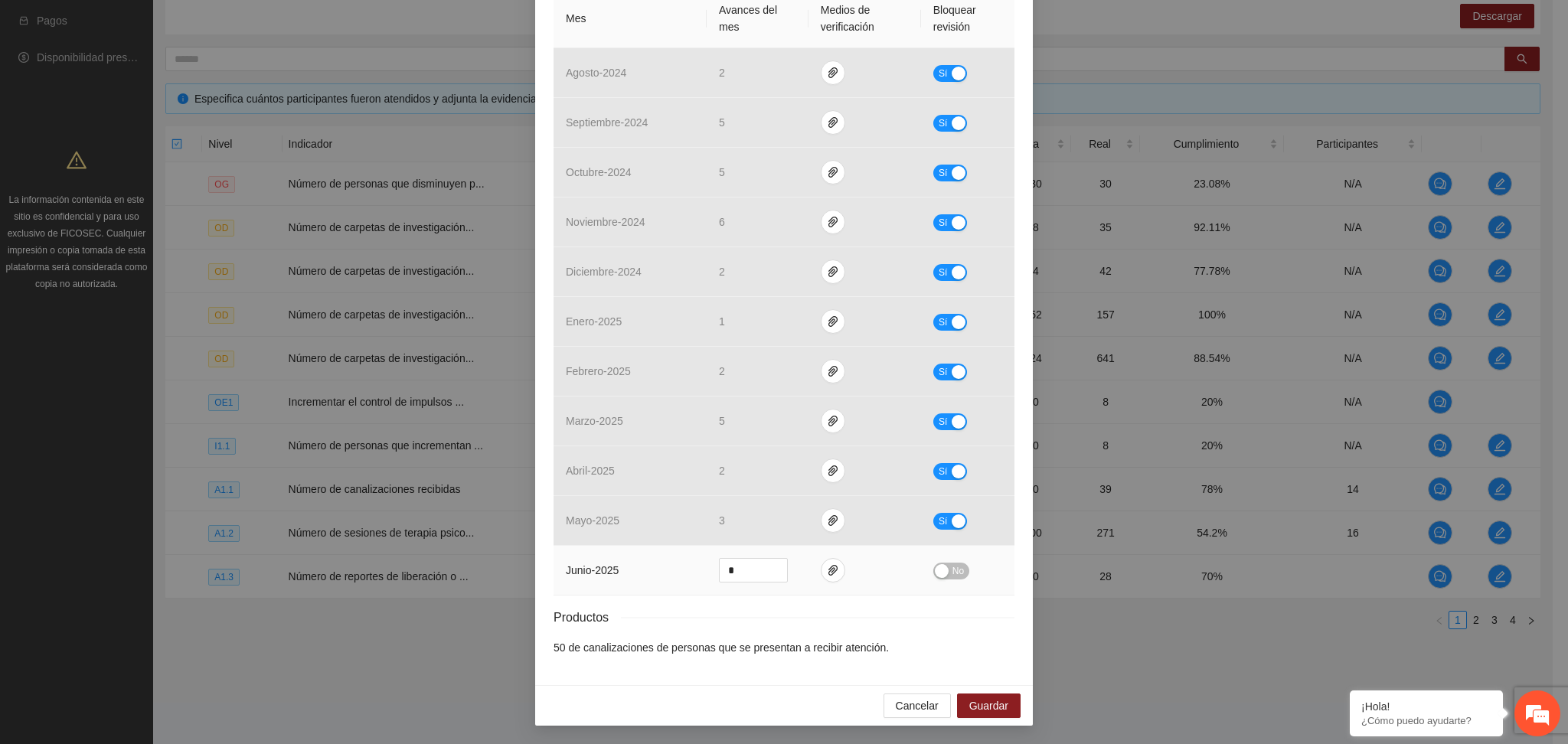
click at [944, 564] on button "No" at bounding box center [951, 571] width 36 height 17
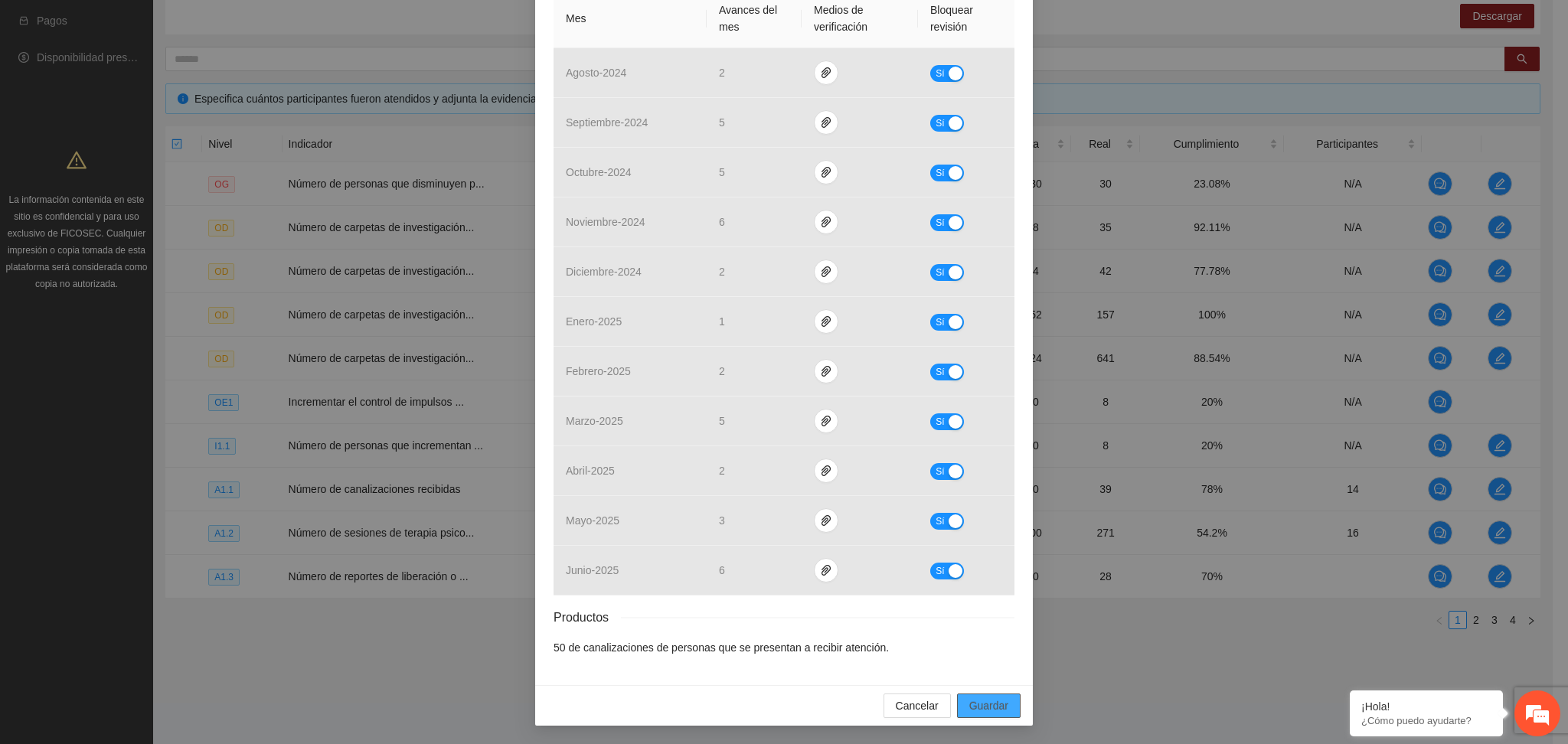
click at [972, 706] on span "Guardar" at bounding box center [989, 705] width 39 height 17
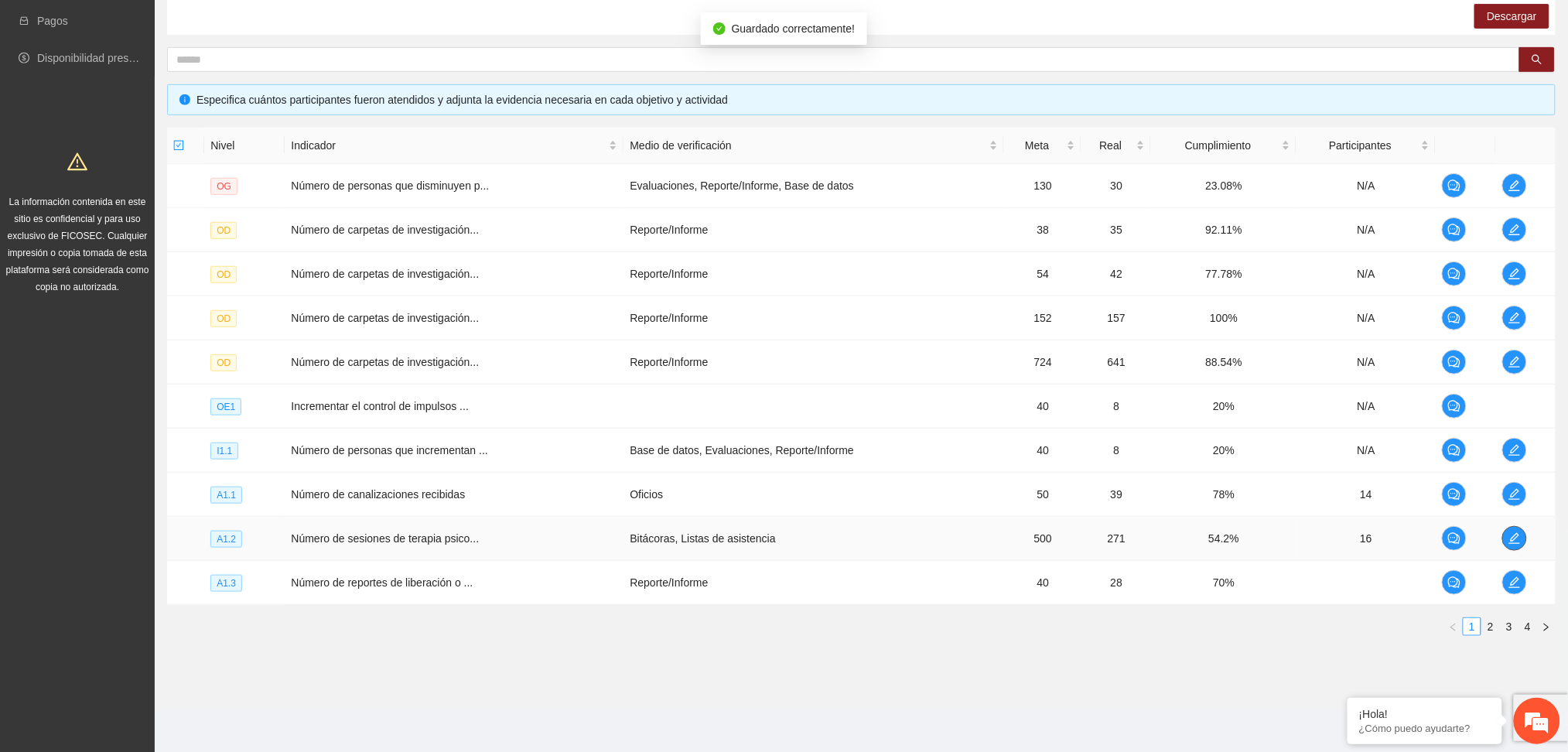
click at [1512, 542] on icon "edit" at bounding box center [1515, 538] width 12 height 12
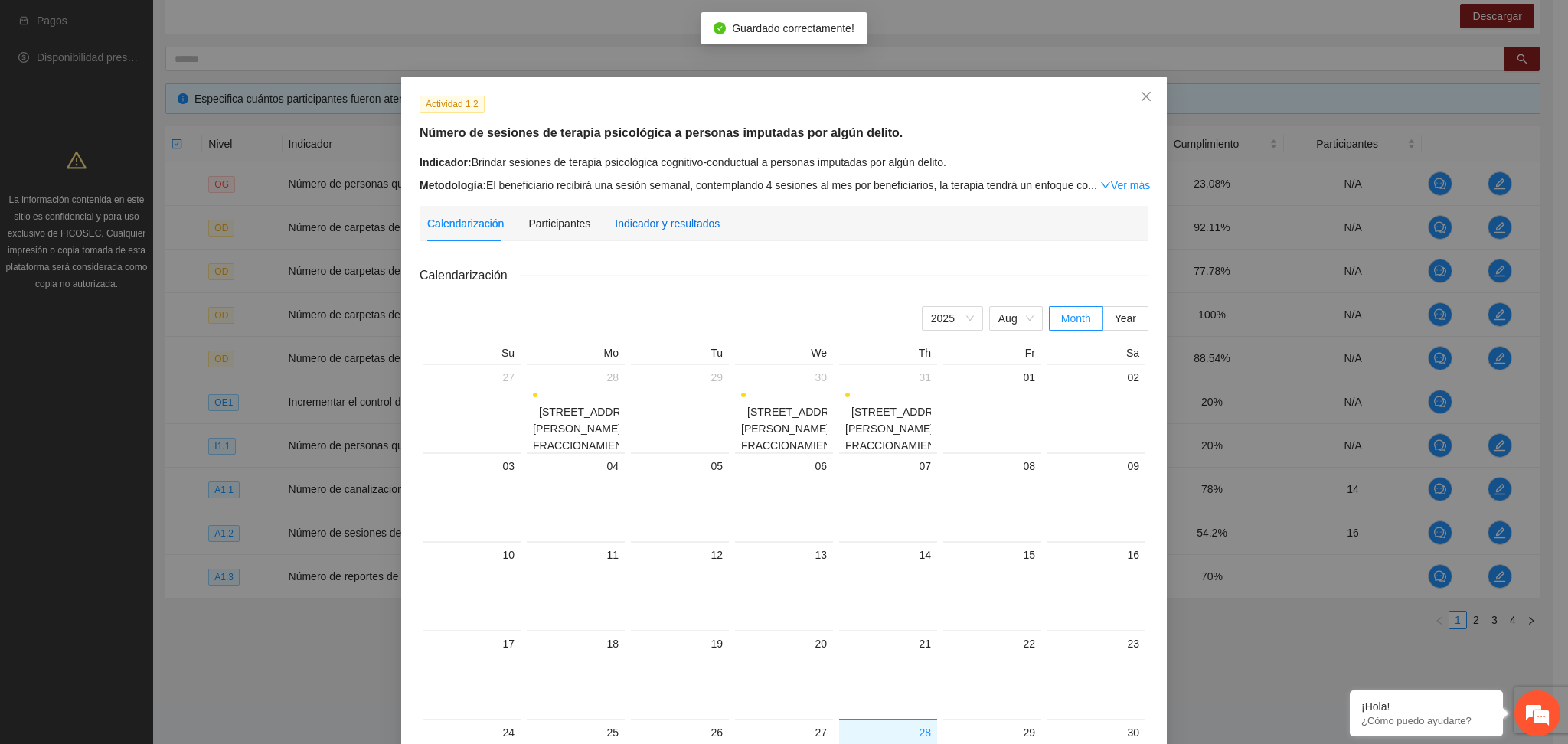
click at [683, 222] on div "Indicador y resultados" at bounding box center [667, 223] width 105 height 17
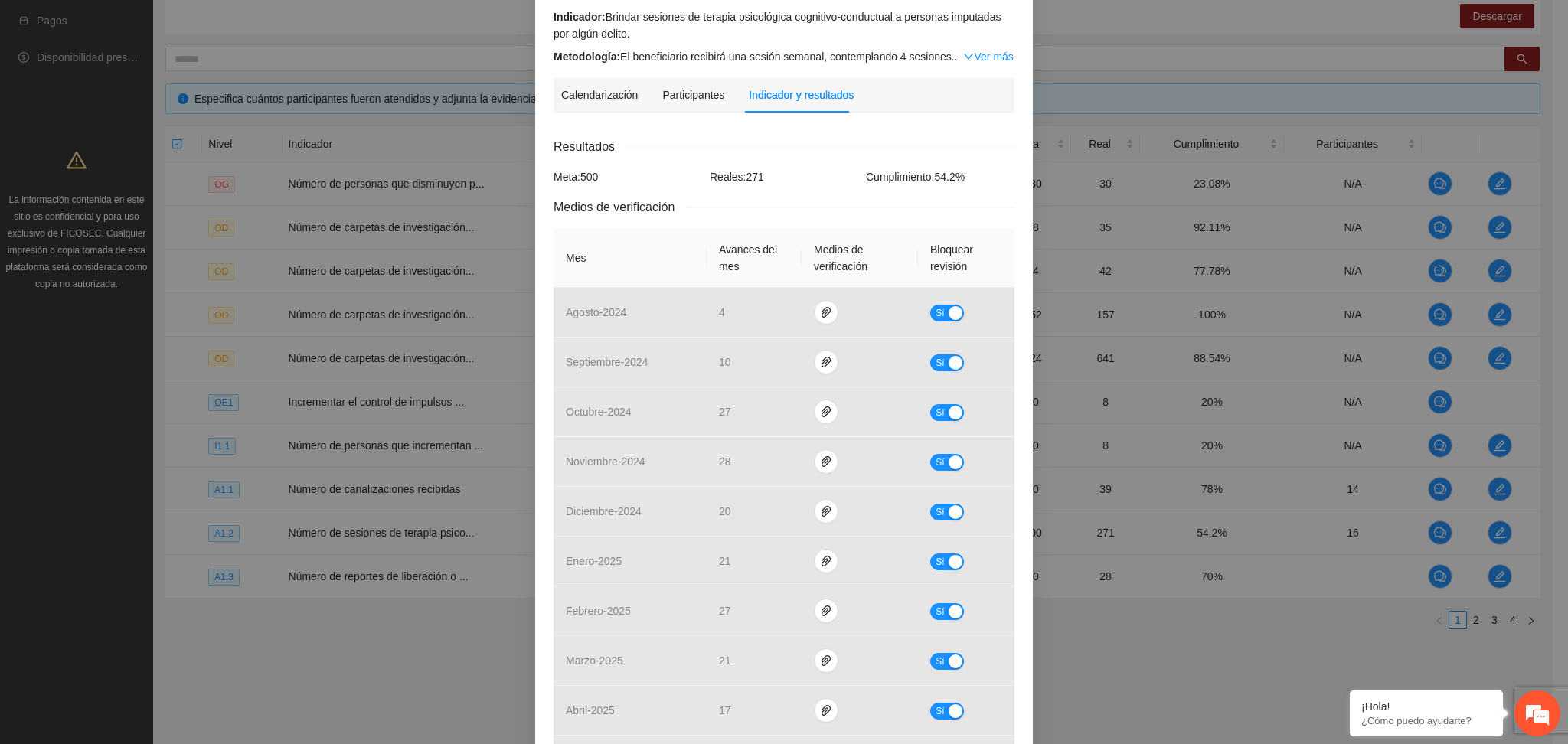
scroll to position [0, 0]
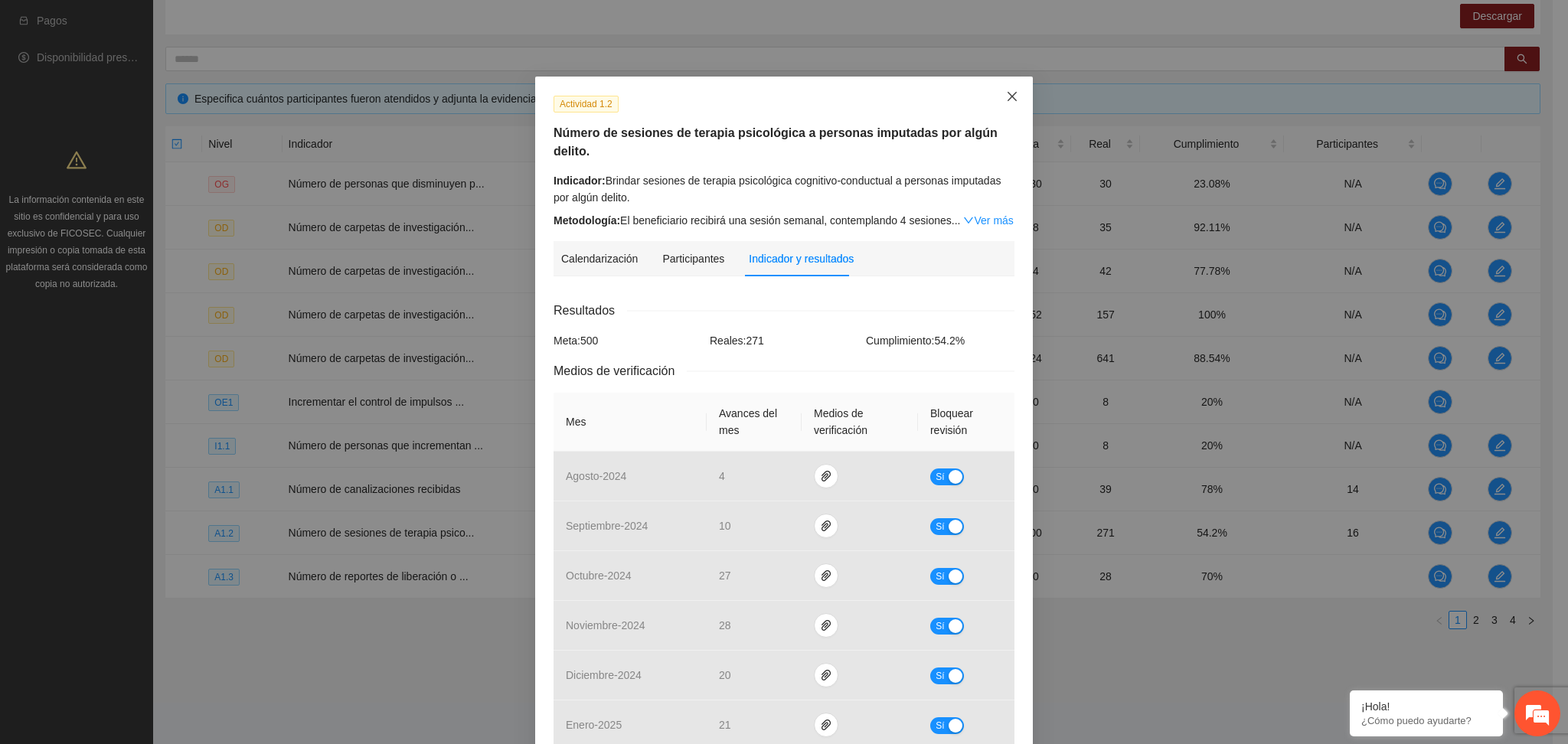
click at [1013, 105] on span "Close" at bounding box center [1012, 97] width 41 height 41
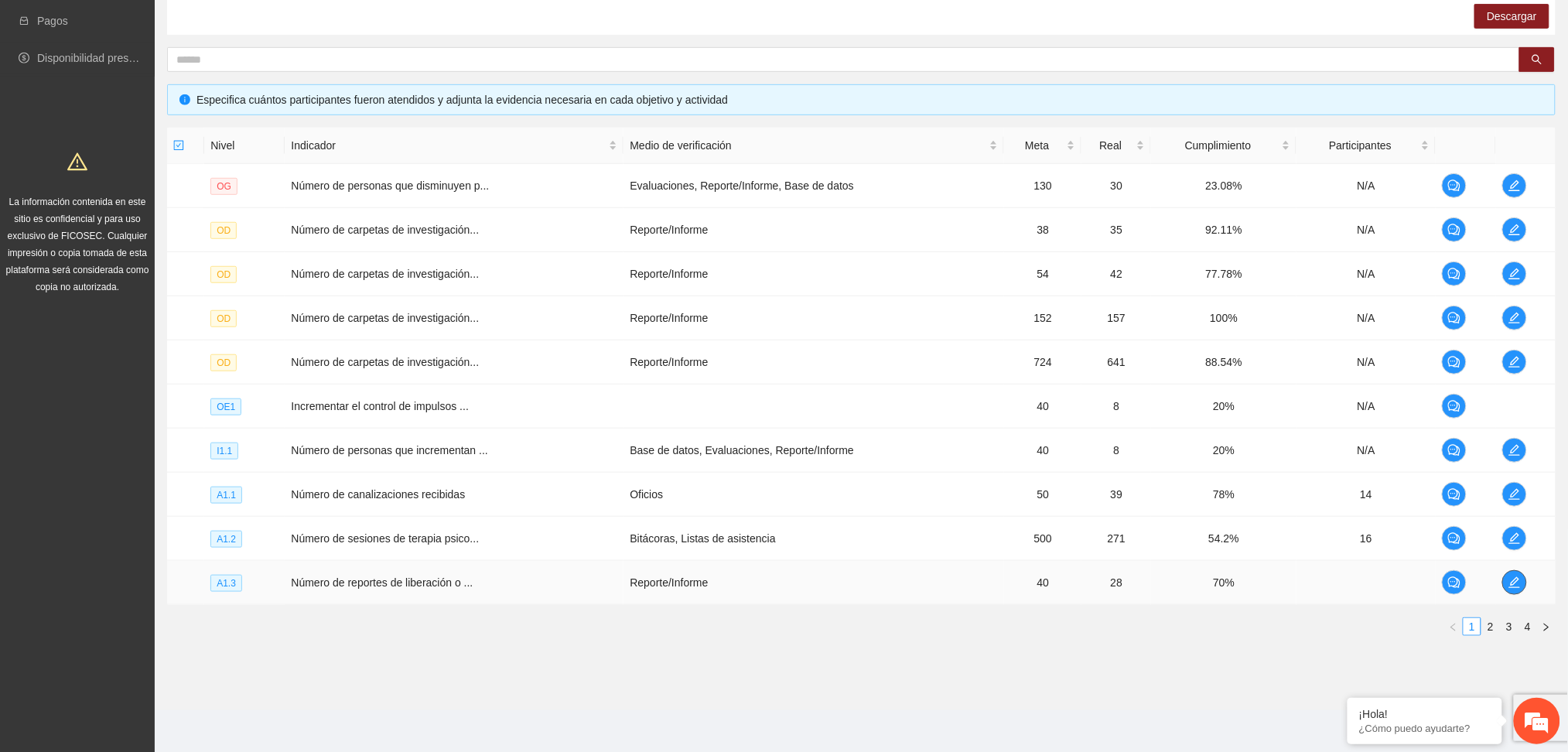
click at [1520, 576] on span "edit" at bounding box center [1515, 582] width 23 height 12
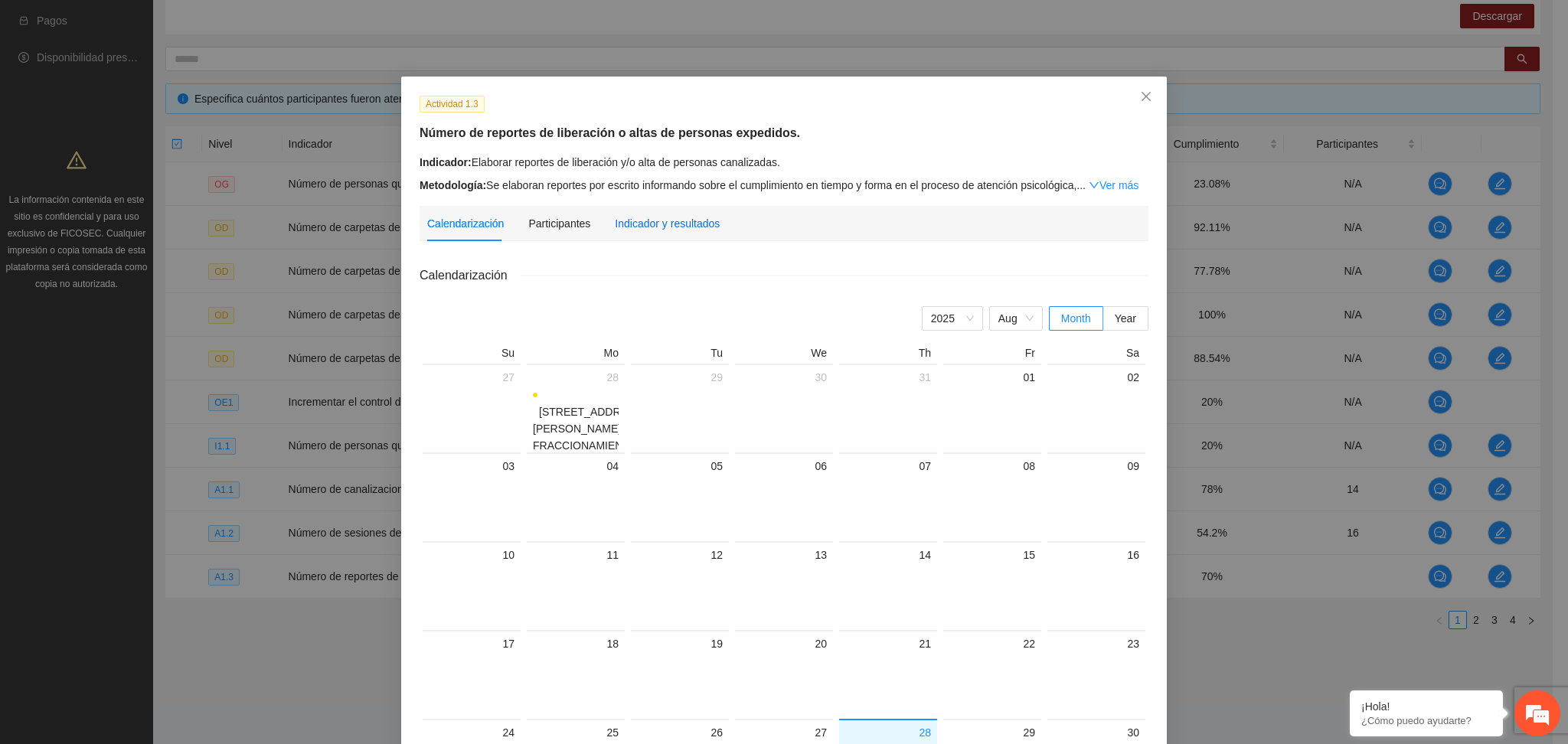
click at [679, 221] on div "Indicador y resultados" at bounding box center [667, 223] width 105 height 17
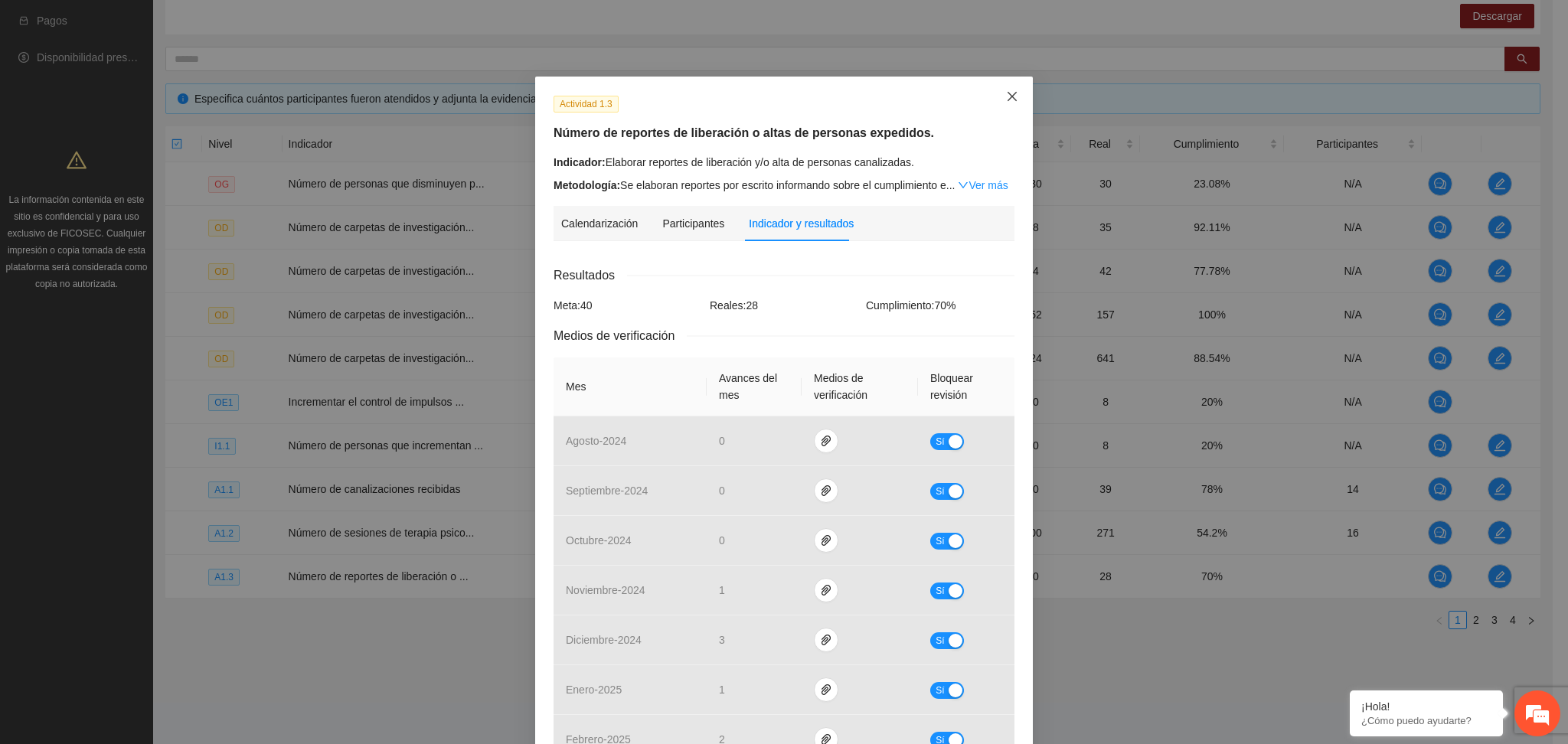
click at [1008, 99] on icon "close" at bounding box center [1012, 96] width 12 height 12
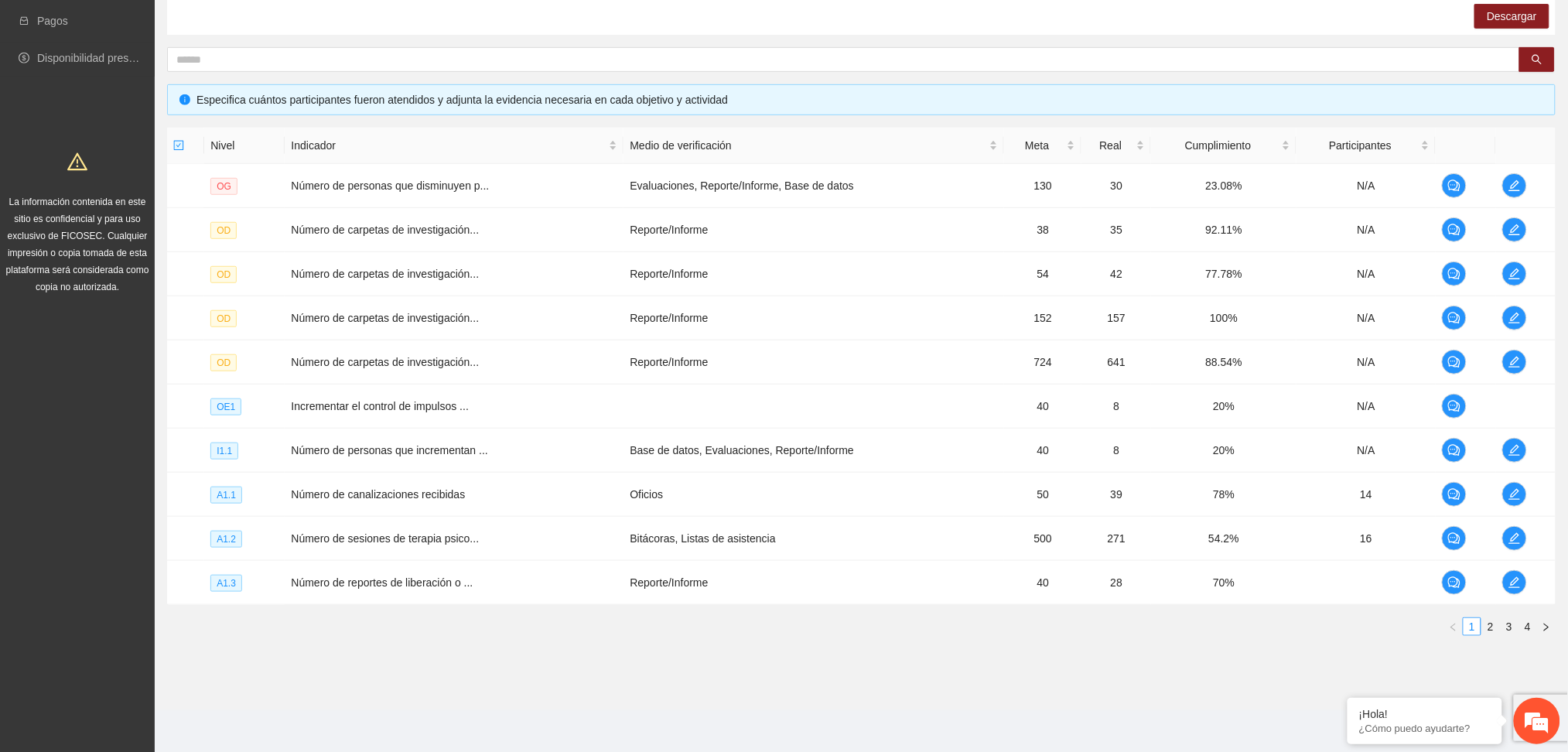
drag, startPoint x: 1493, startPoint y: 631, endPoint x: 1484, endPoint y: 614, distance: 19.2
click at [1491, 625] on link "2" at bounding box center [1490, 626] width 17 height 17
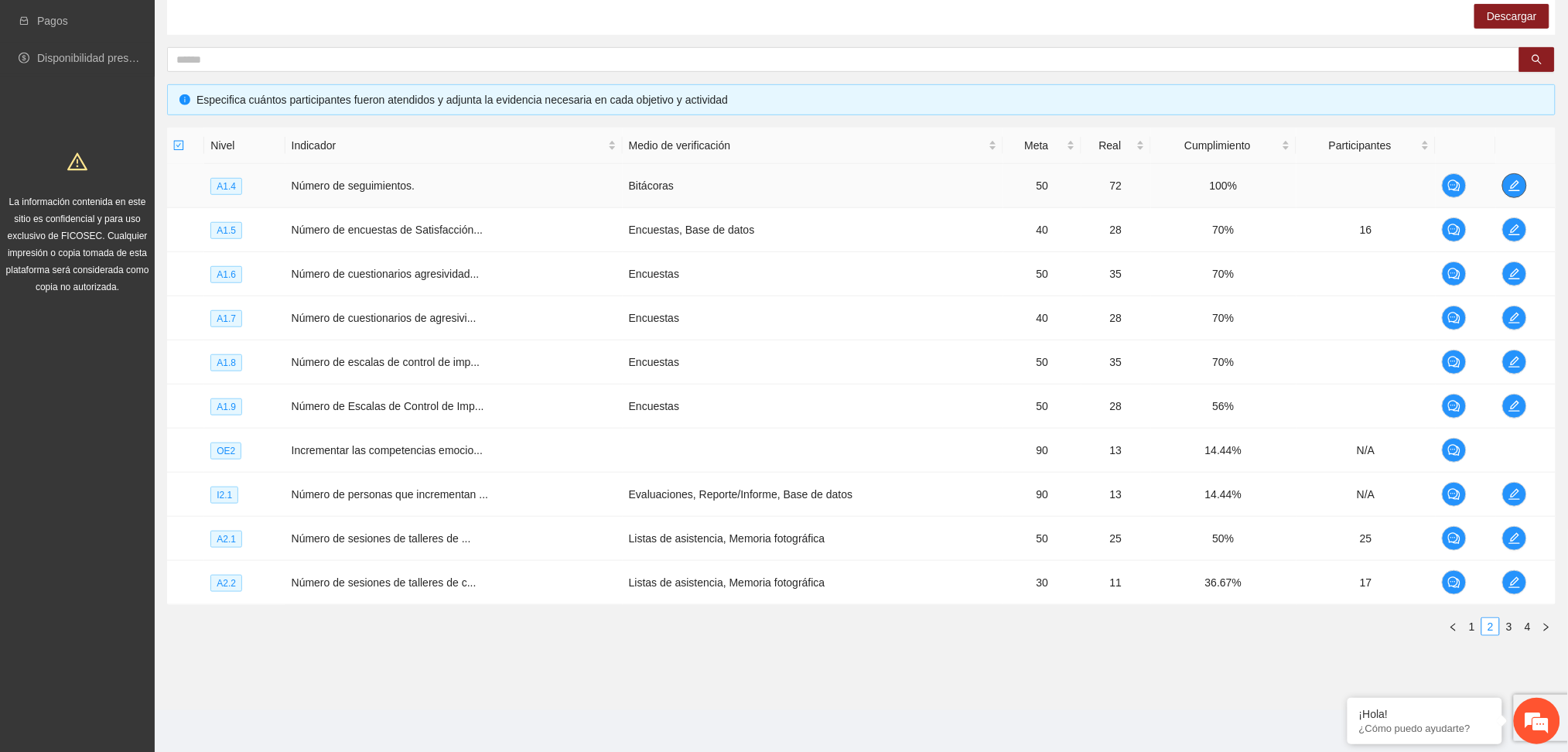
click at [1508, 176] on button "button" at bounding box center [1515, 186] width 25 height 25
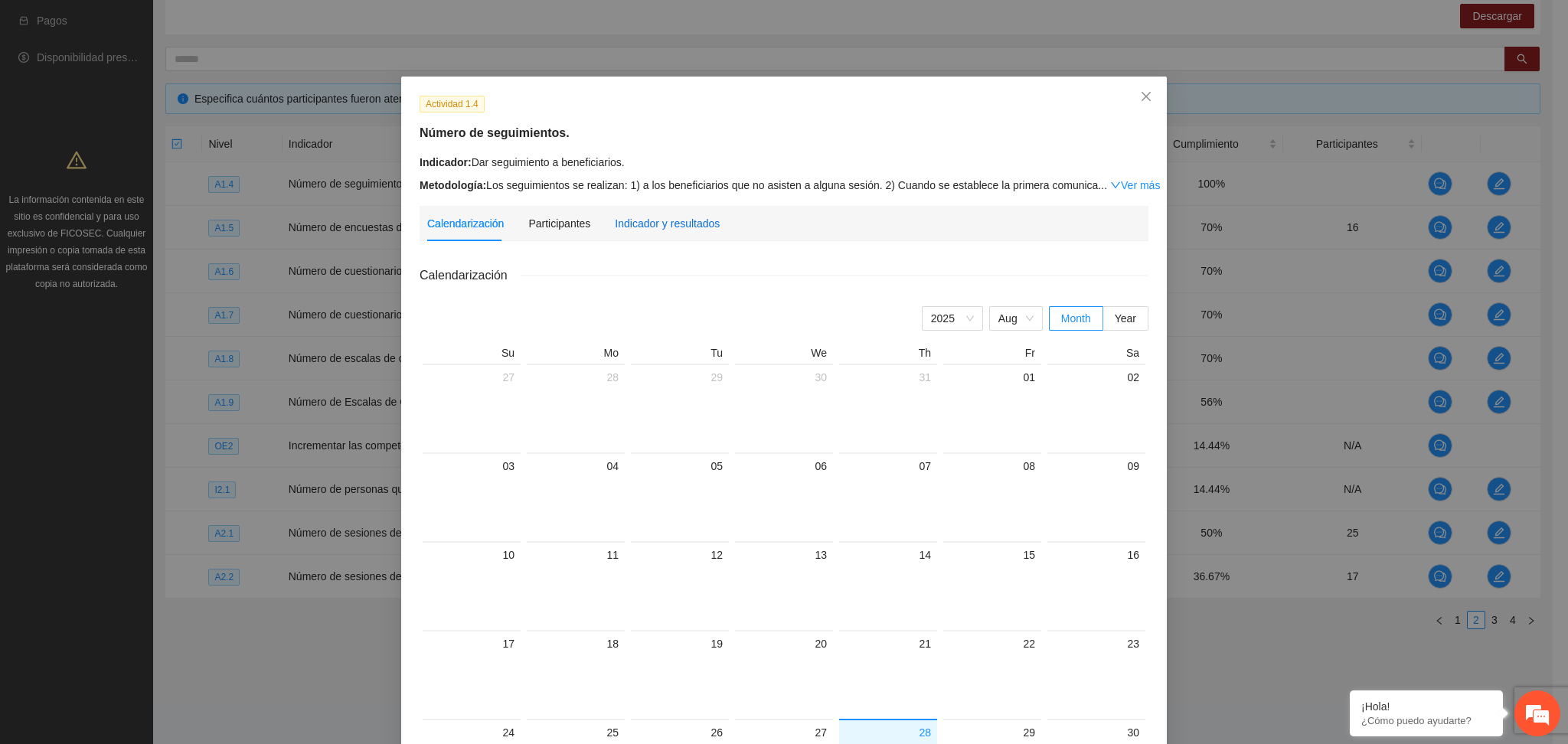
click at [633, 232] on div "Indicador y resultados" at bounding box center [667, 223] width 105 height 17
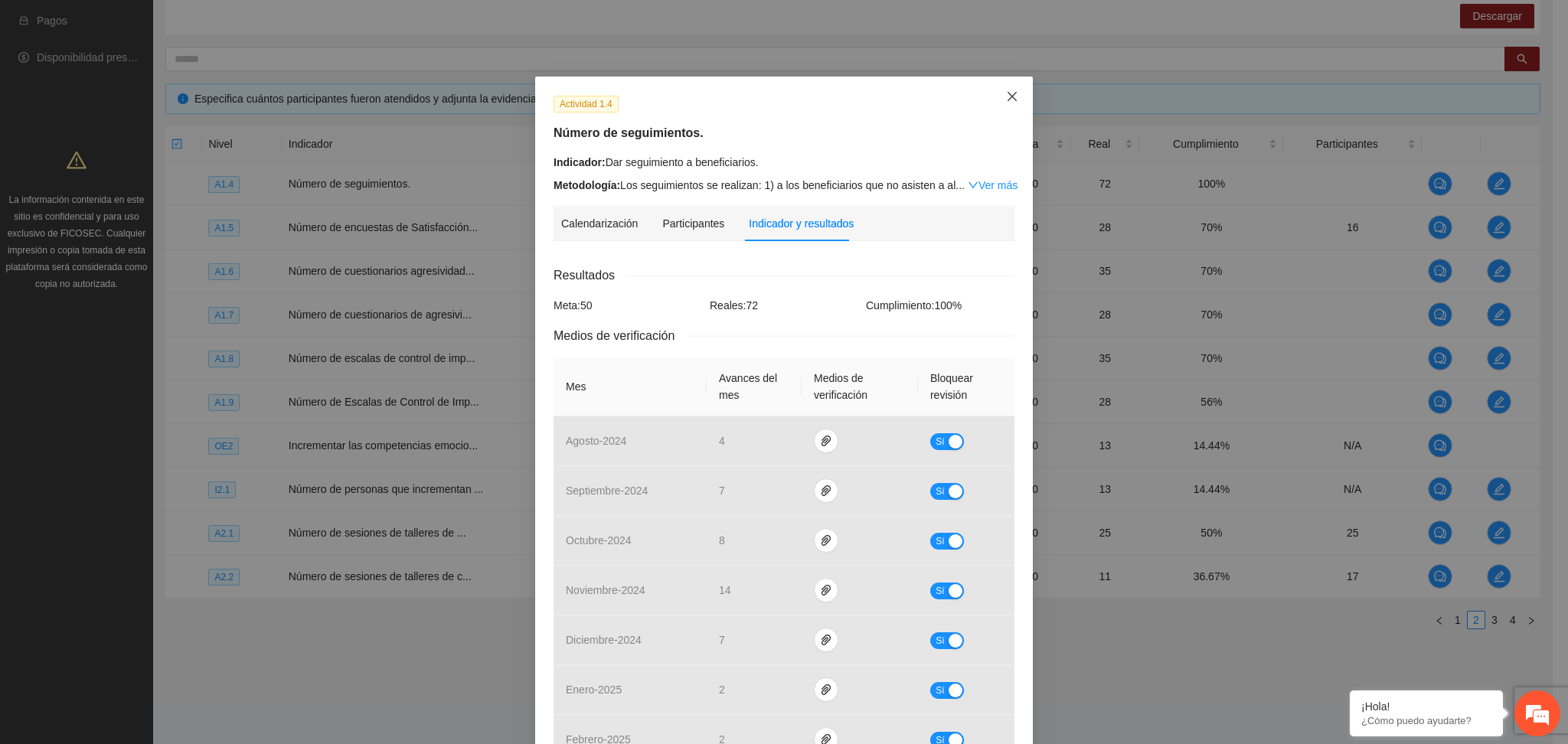
click at [1000, 104] on span "Close" at bounding box center [1012, 97] width 41 height 41
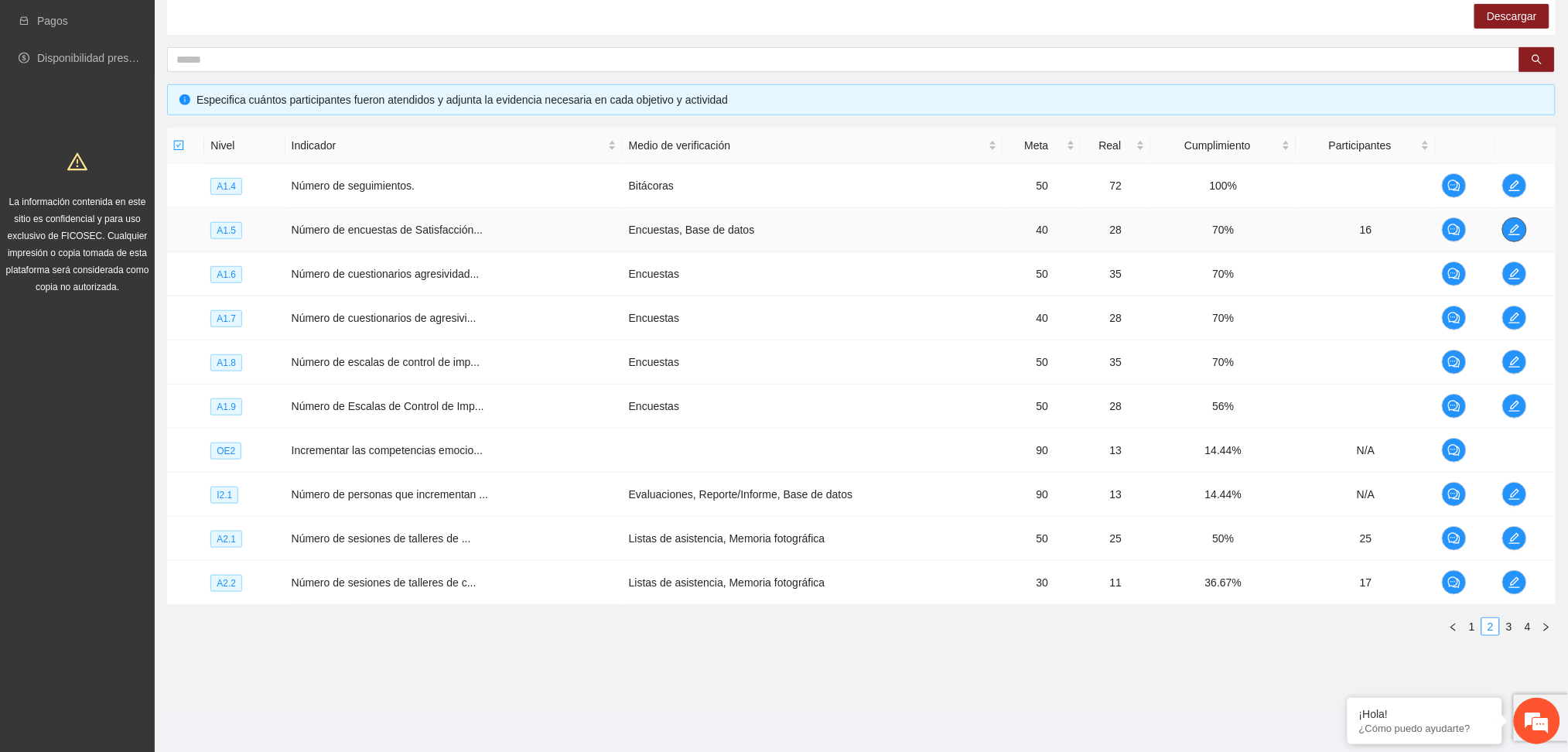
click at [1513, 228] on icon "edit" at bounding box center [1515, 229] width 12 height 12
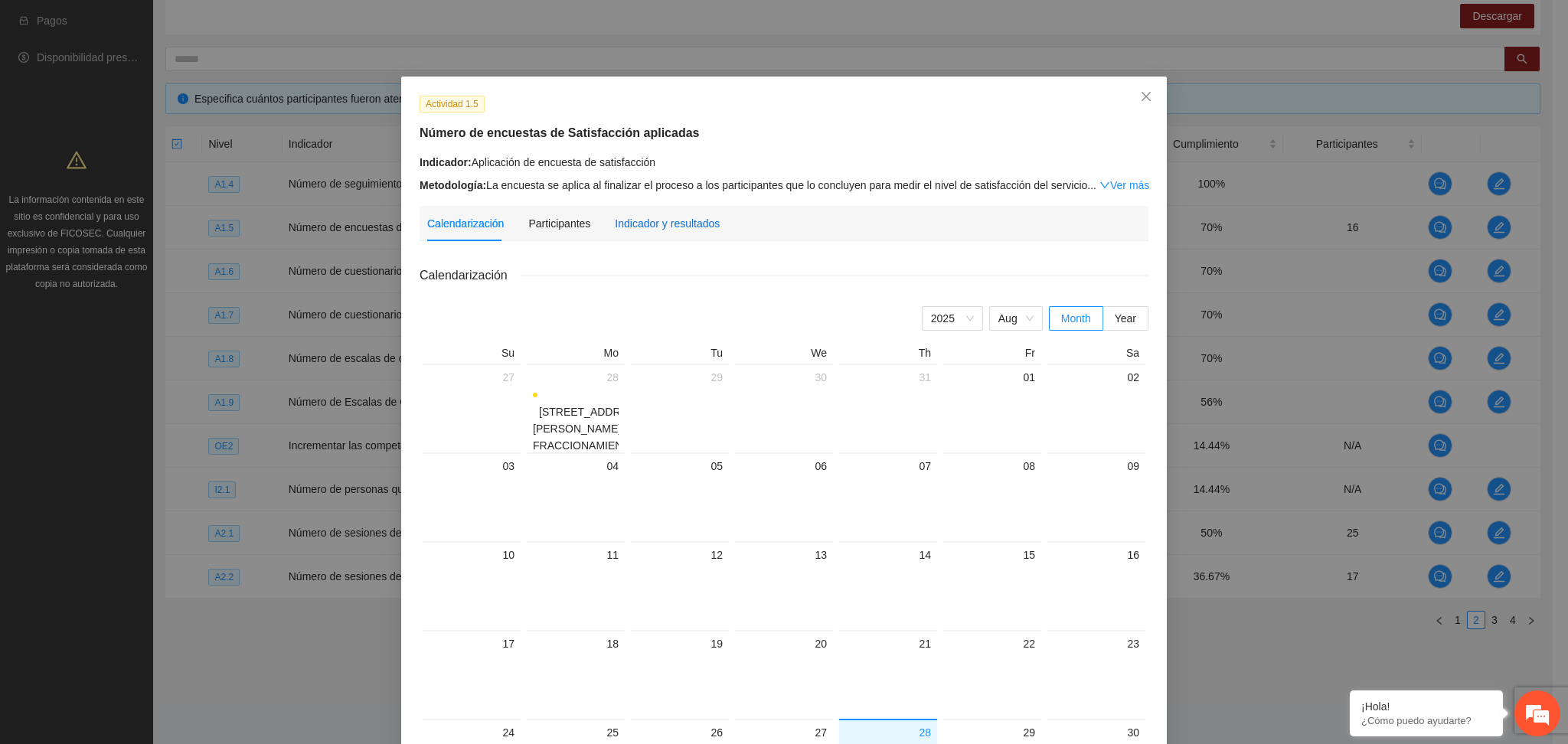
click at [641, 216] on div "Indicador y resultados" at bounding box center [667, 223] width 105 height 17
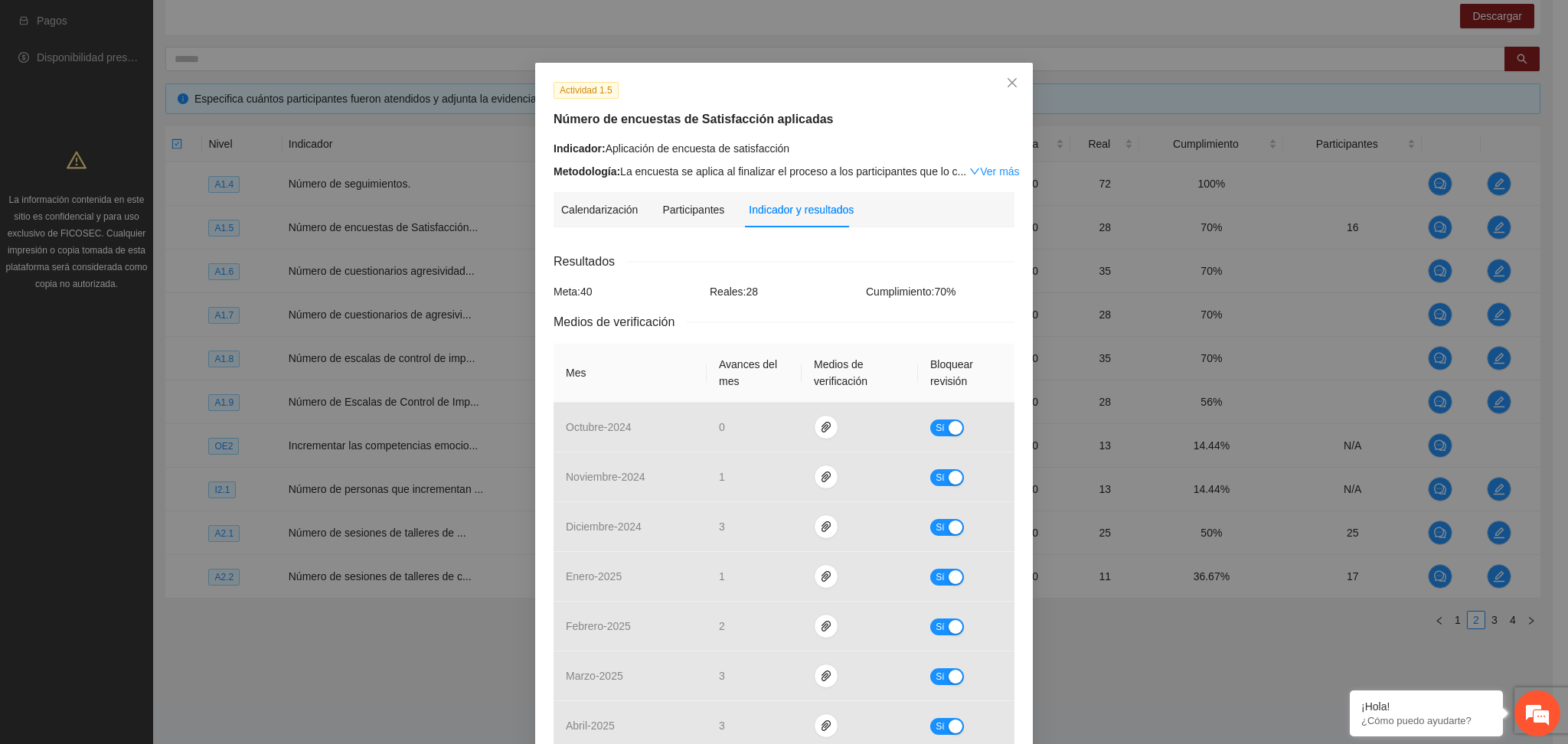
scroll to position [13, 0]
click at [1002, 77] on span "Close" at bounding box center [1012, 83] width 41 height 41
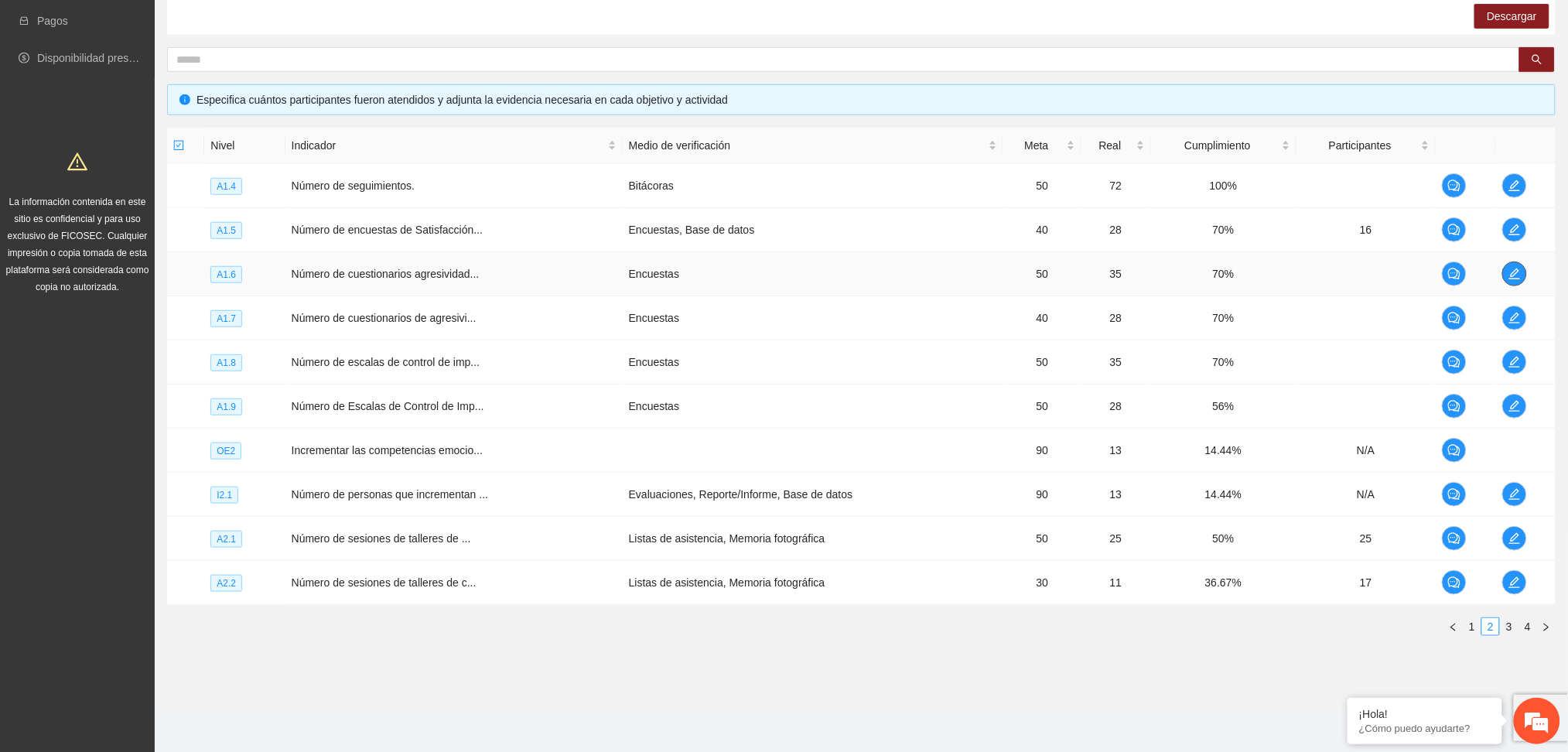
click at [1510, 277] on icon "edit" at bounding box center [1514, 273] width 11 height 11
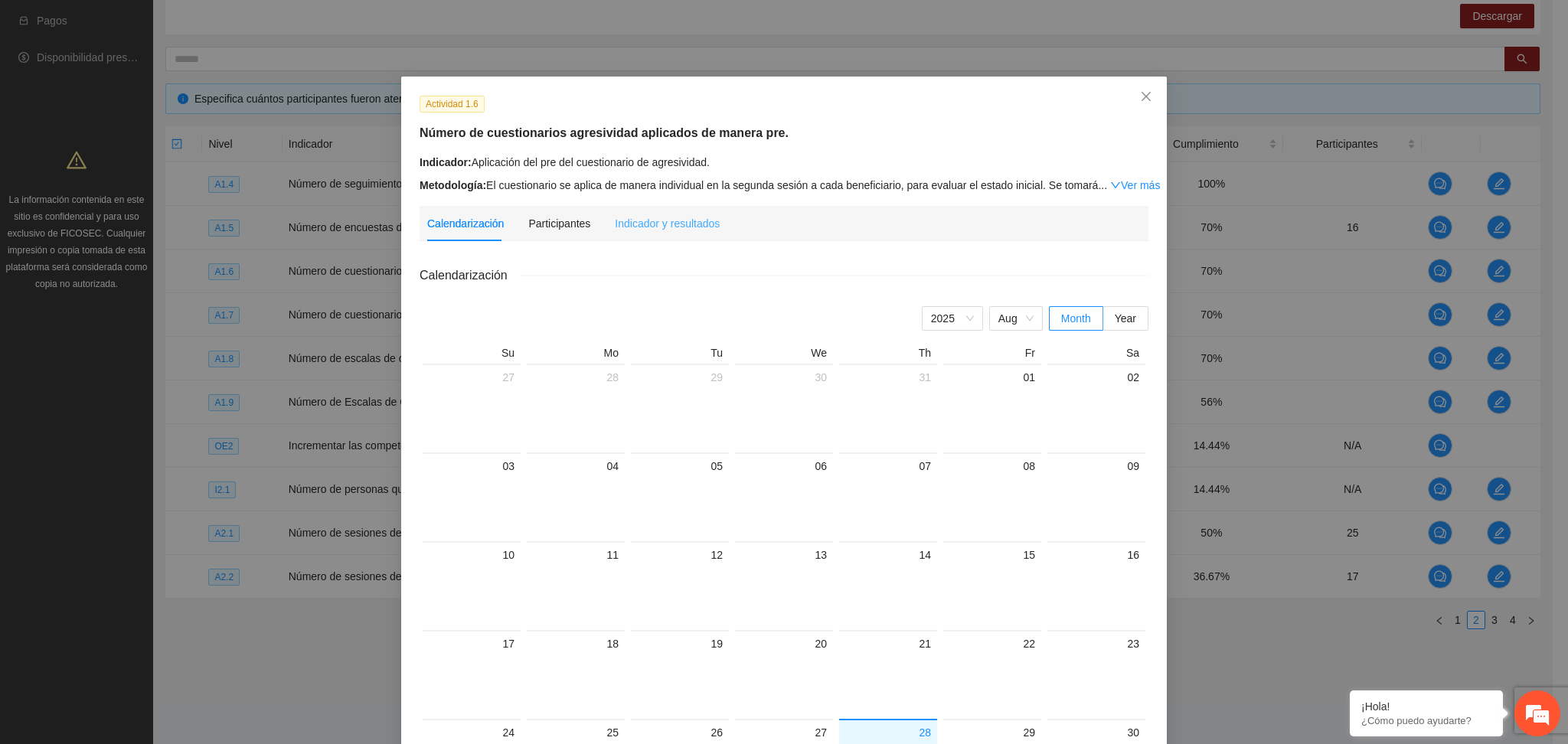
click at [652, 206] on div "Indicador y resultados" at bounding box center [667, 223] width 105 height 35
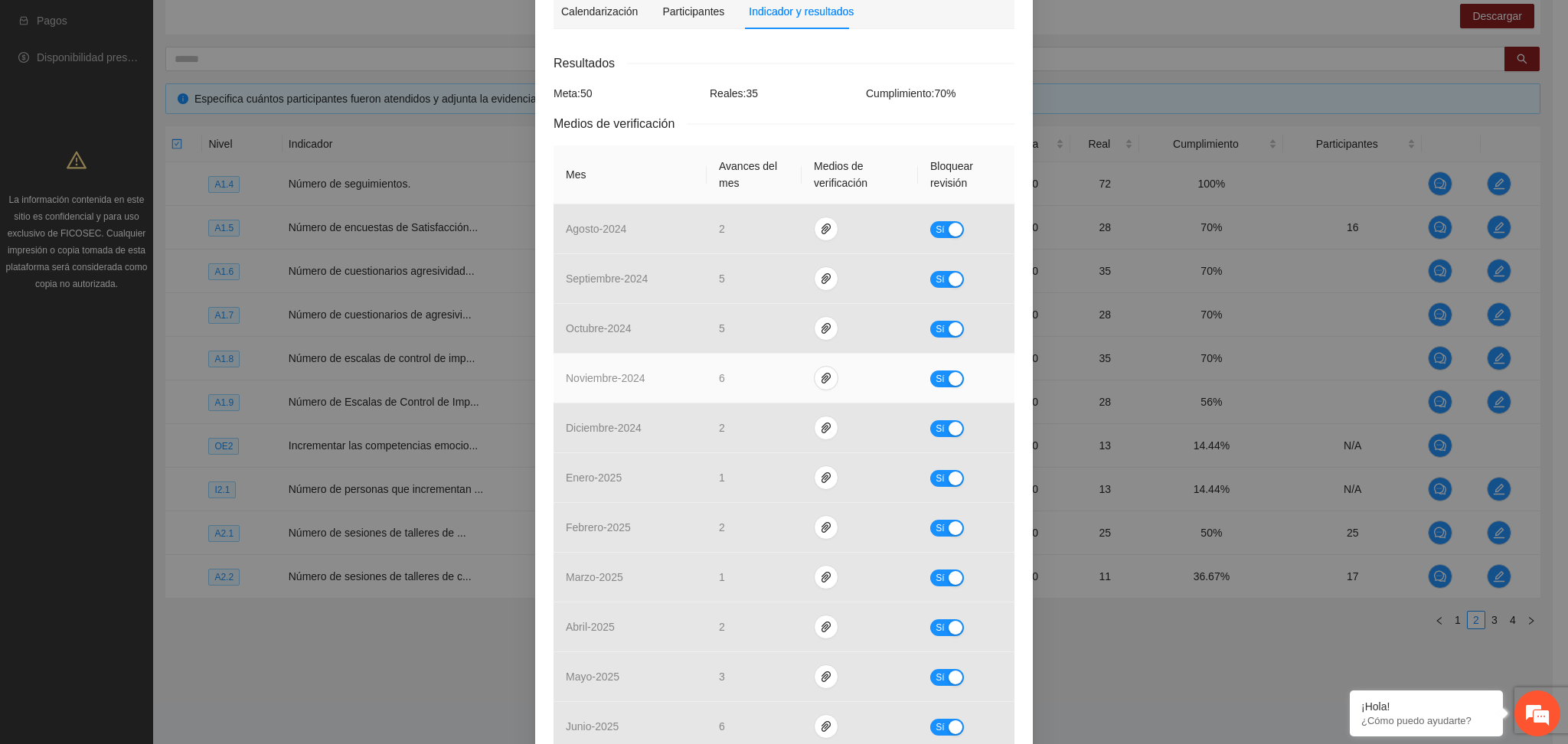
scroll to position [0, 0]
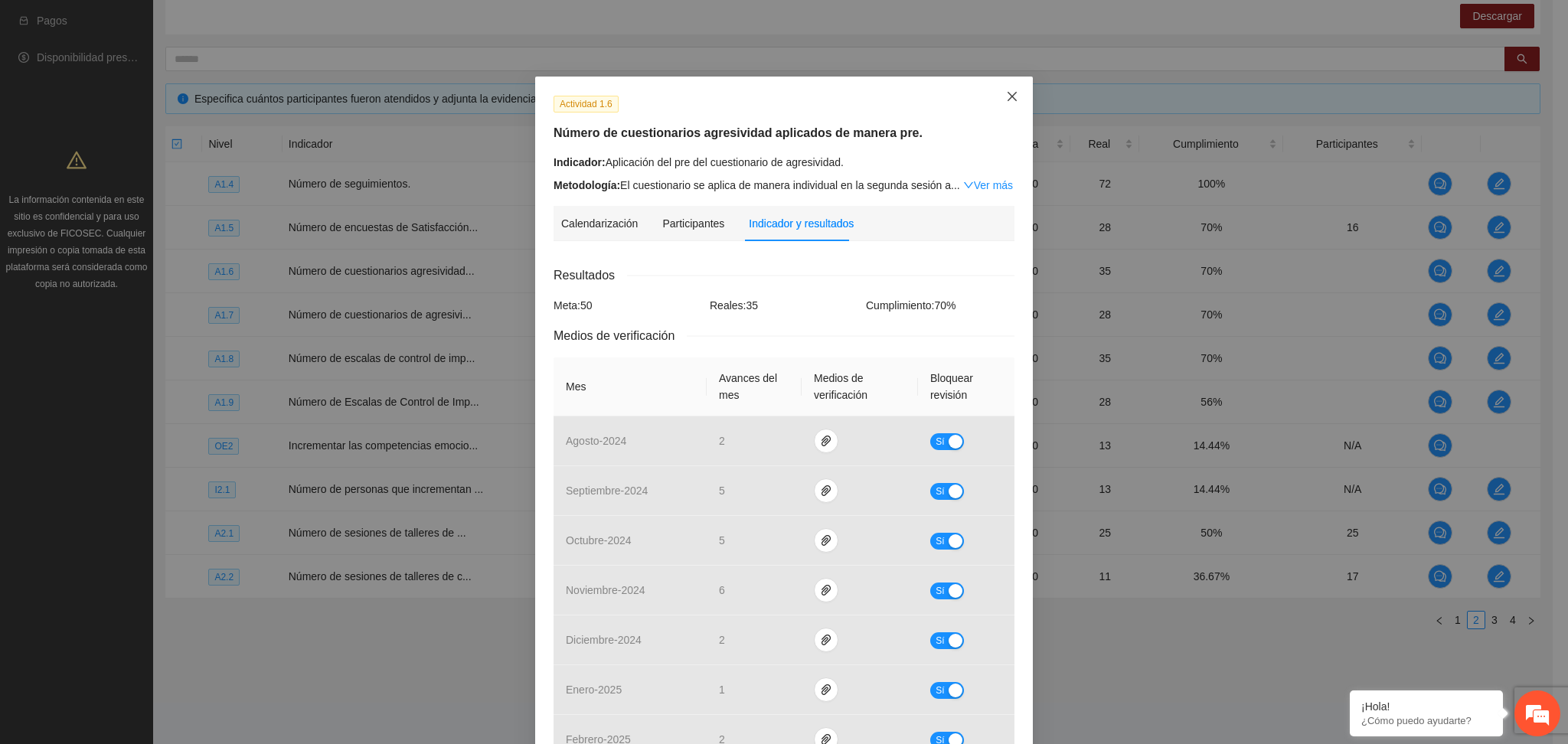
click at [1006, 96] on icon "close" at bounding box center [1012, 96] width 12 height 12
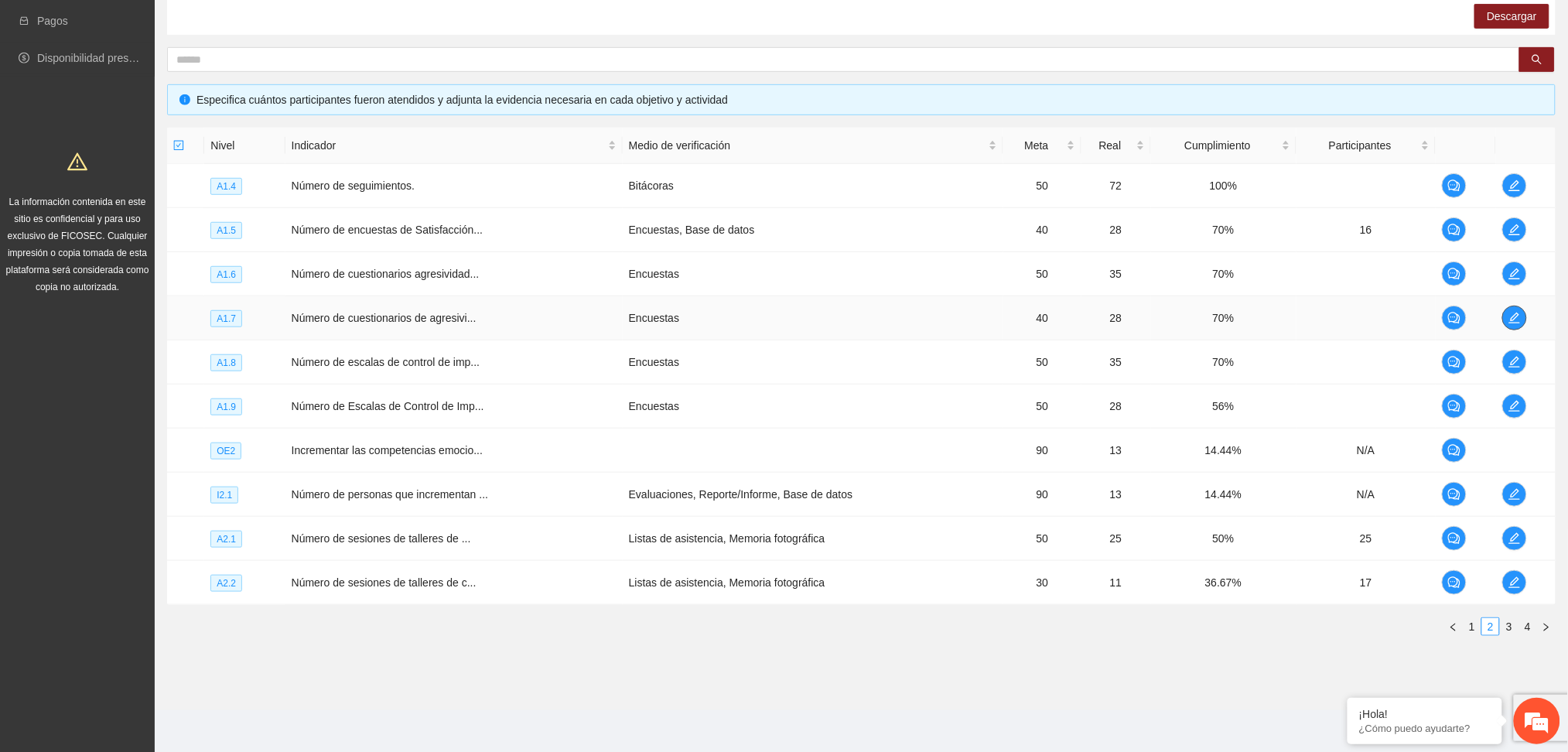
click at [1512, 313] on icon "edit" at bounding box center [1515, 317] width 12 height 12
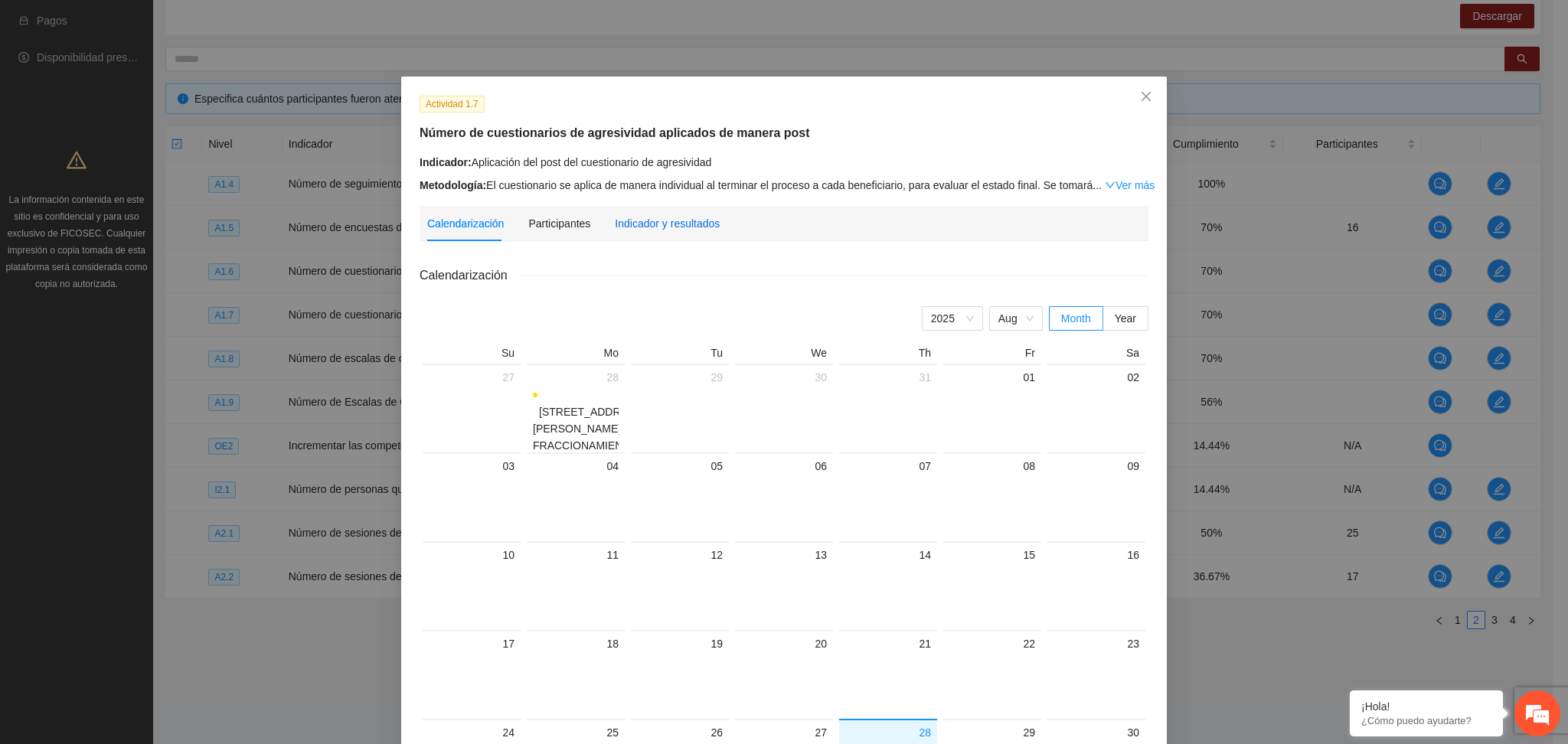
click at [666, 219] on div "Indicador y resultados" at bounding box center [667, 223] width 105 height 17
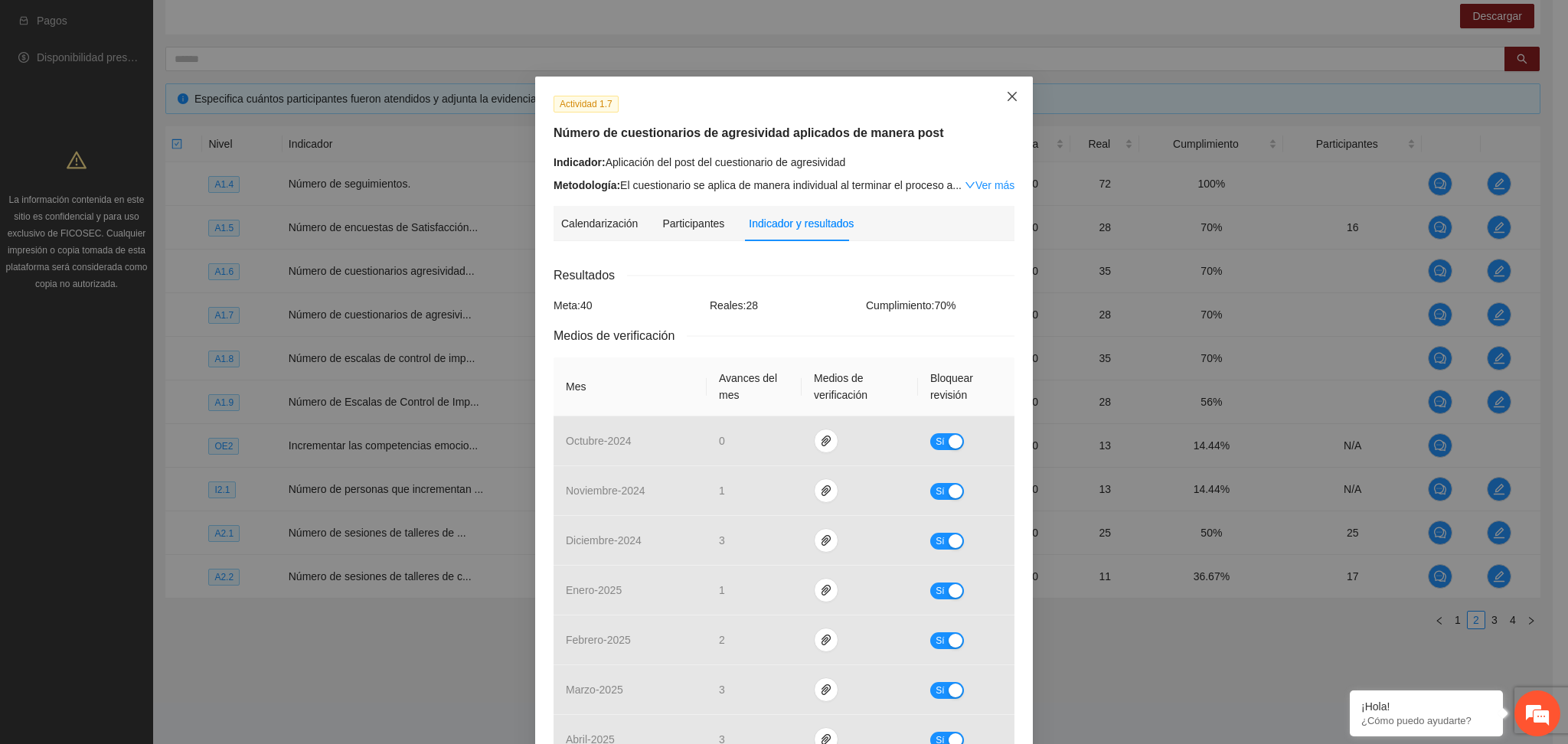
click at [995, 92] on span "Close" at bounding box center [1012, 97] width 41 height 41
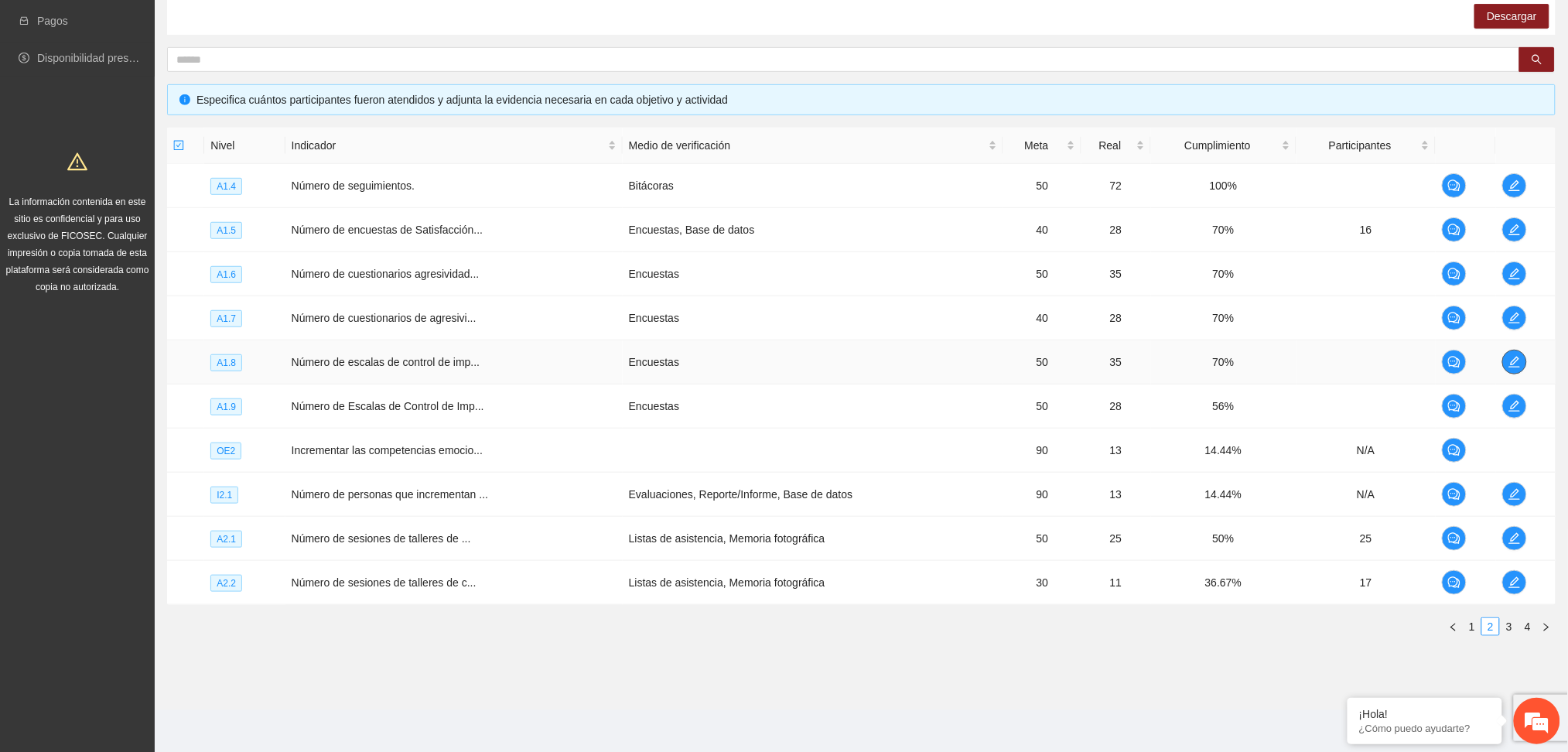
click at [1514, 362] on icon "edit" at bounding box center [1515, 362] width 12 height 12
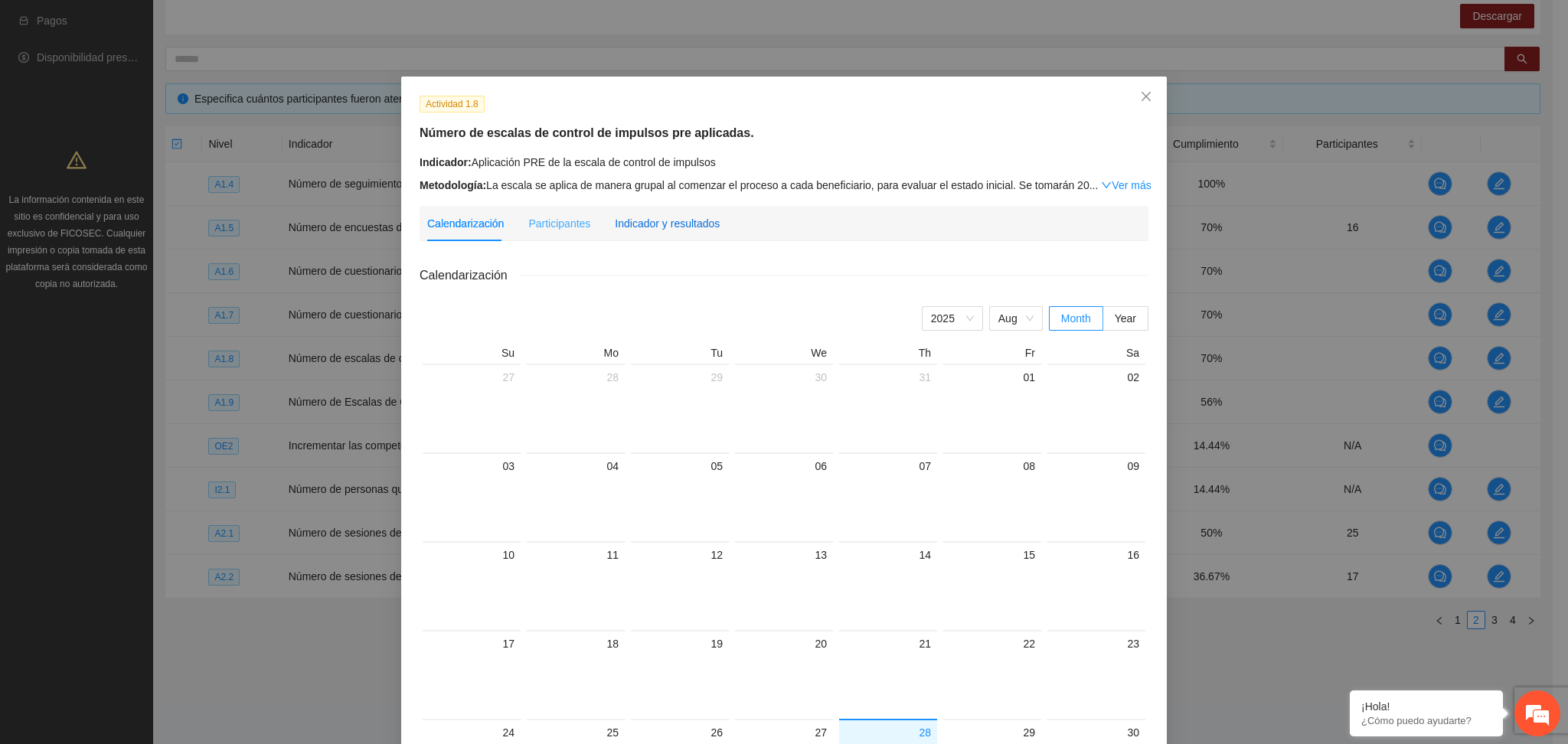
click at [686, 228] on div "Indicador y resultados" at bounding box center [667, 223] width 105 height 17
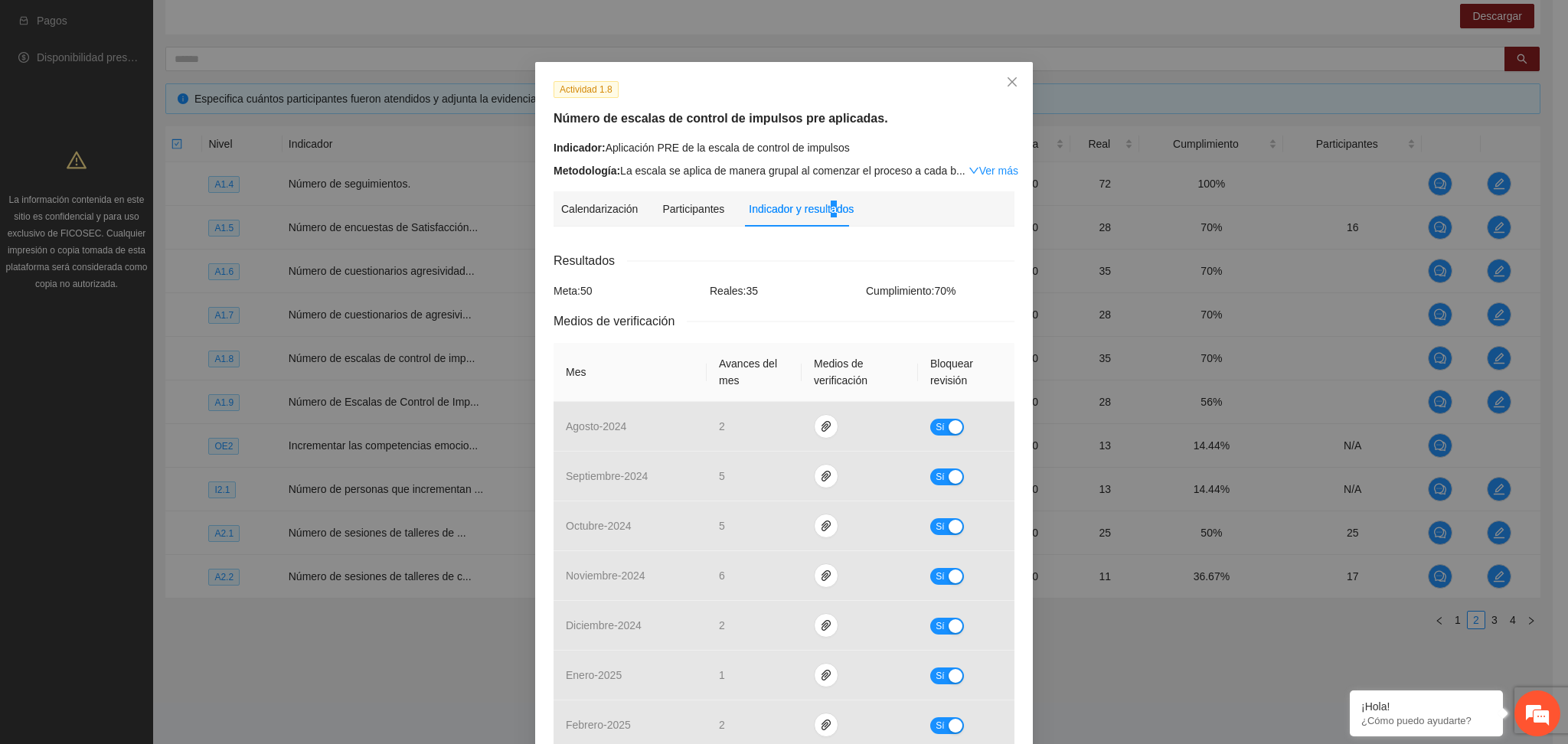
scroll to position [10, 0]
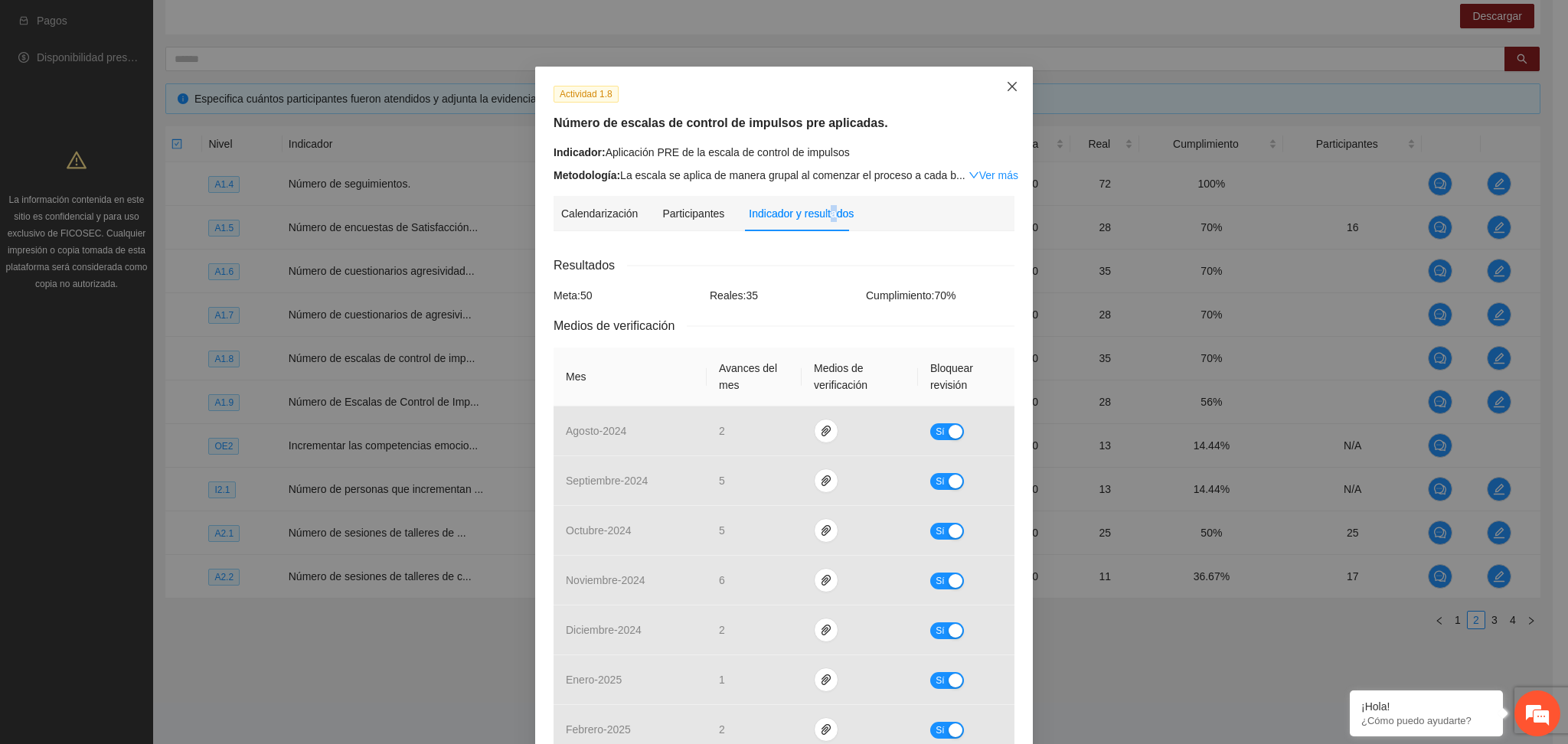
click at [1015, 83] on span "Close" at bounding box center [1012, 87] width 41 height 41
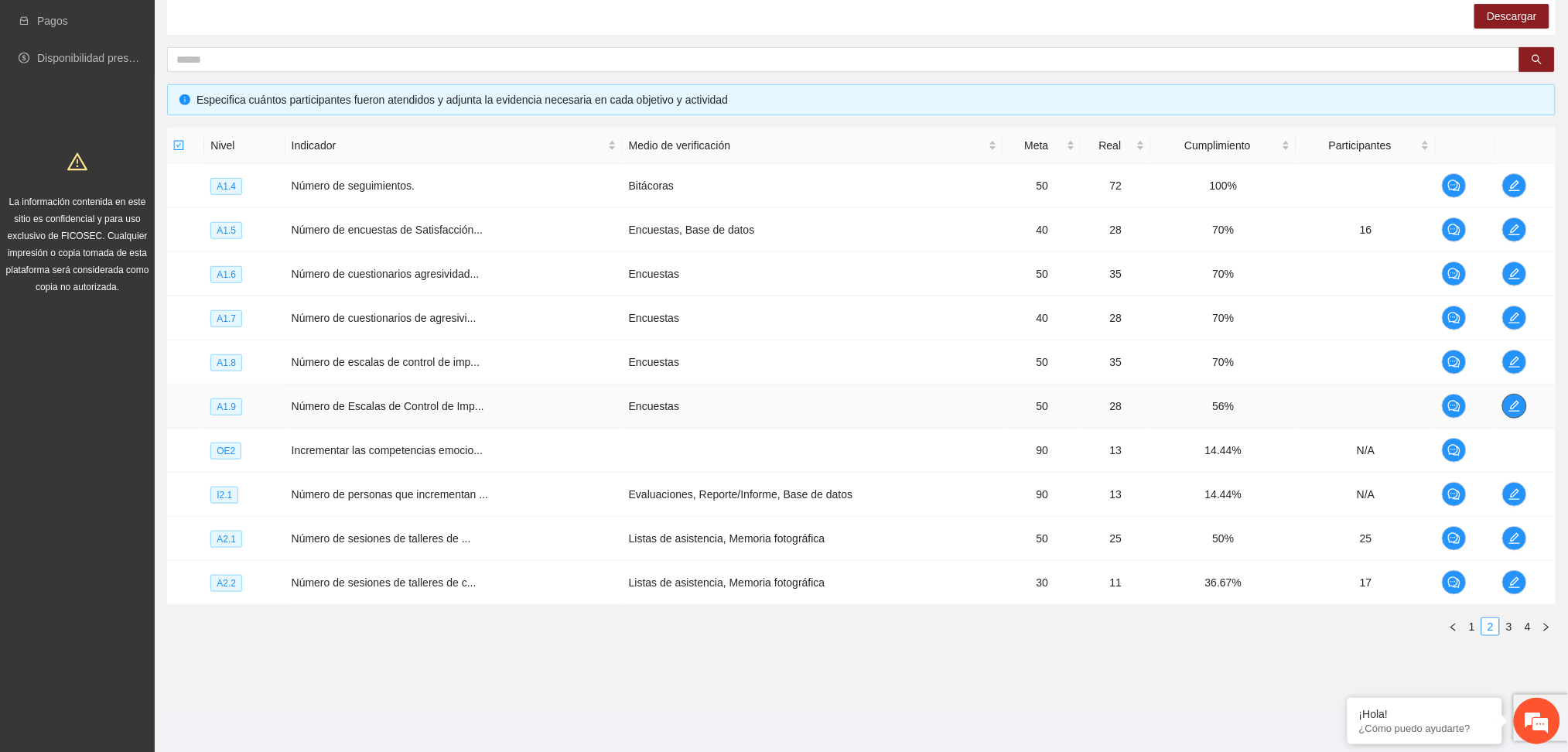
click at [1516, 403] on icon "edit" at bounding box center [1515, 406] width 12 height 12
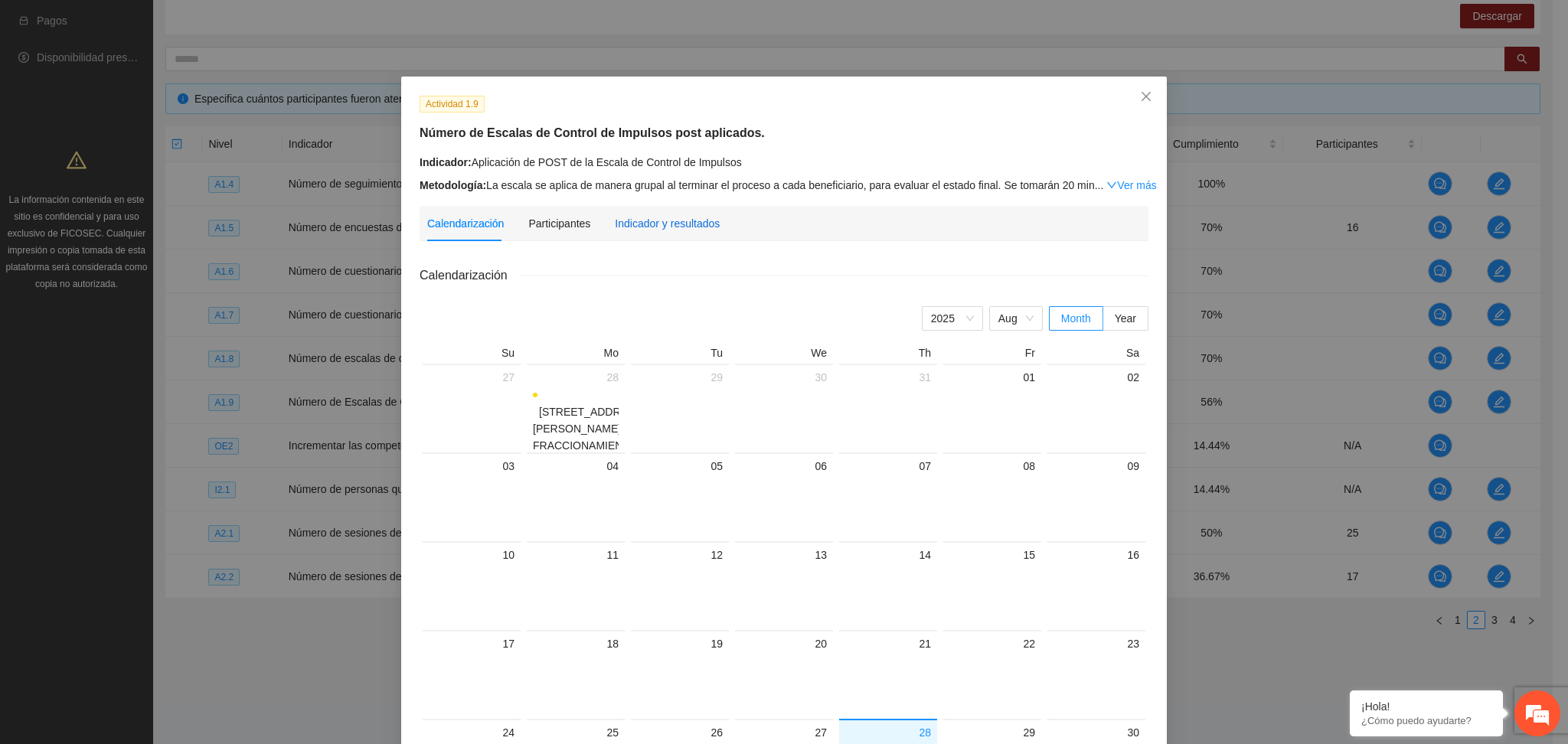
click at [627, 230] on div "Indicador y resultados" at bounding box center [667, 223] width 105 height 17
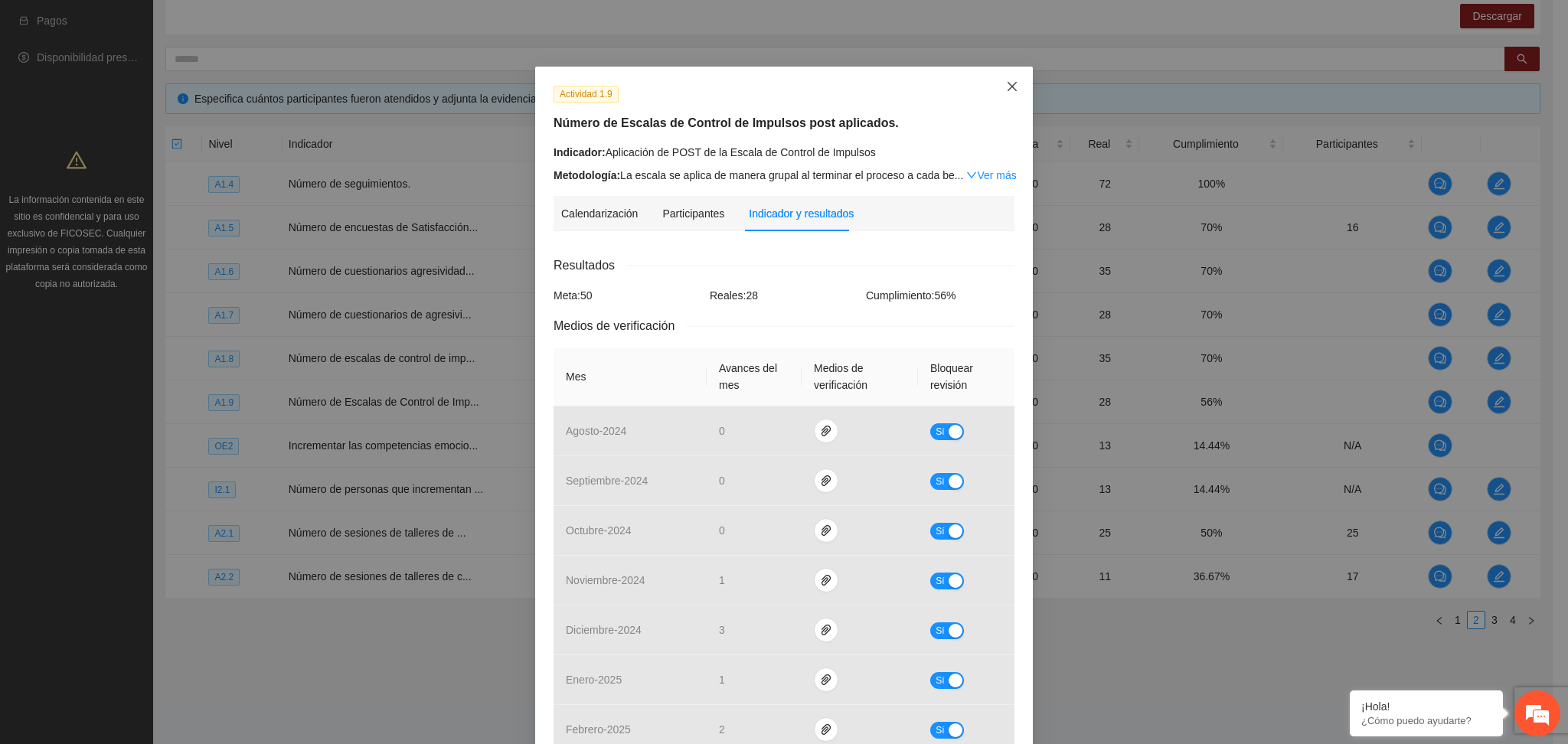
click at [1006, 83] on icon "close" at bounding box center [1012, 86] width 12 height 12
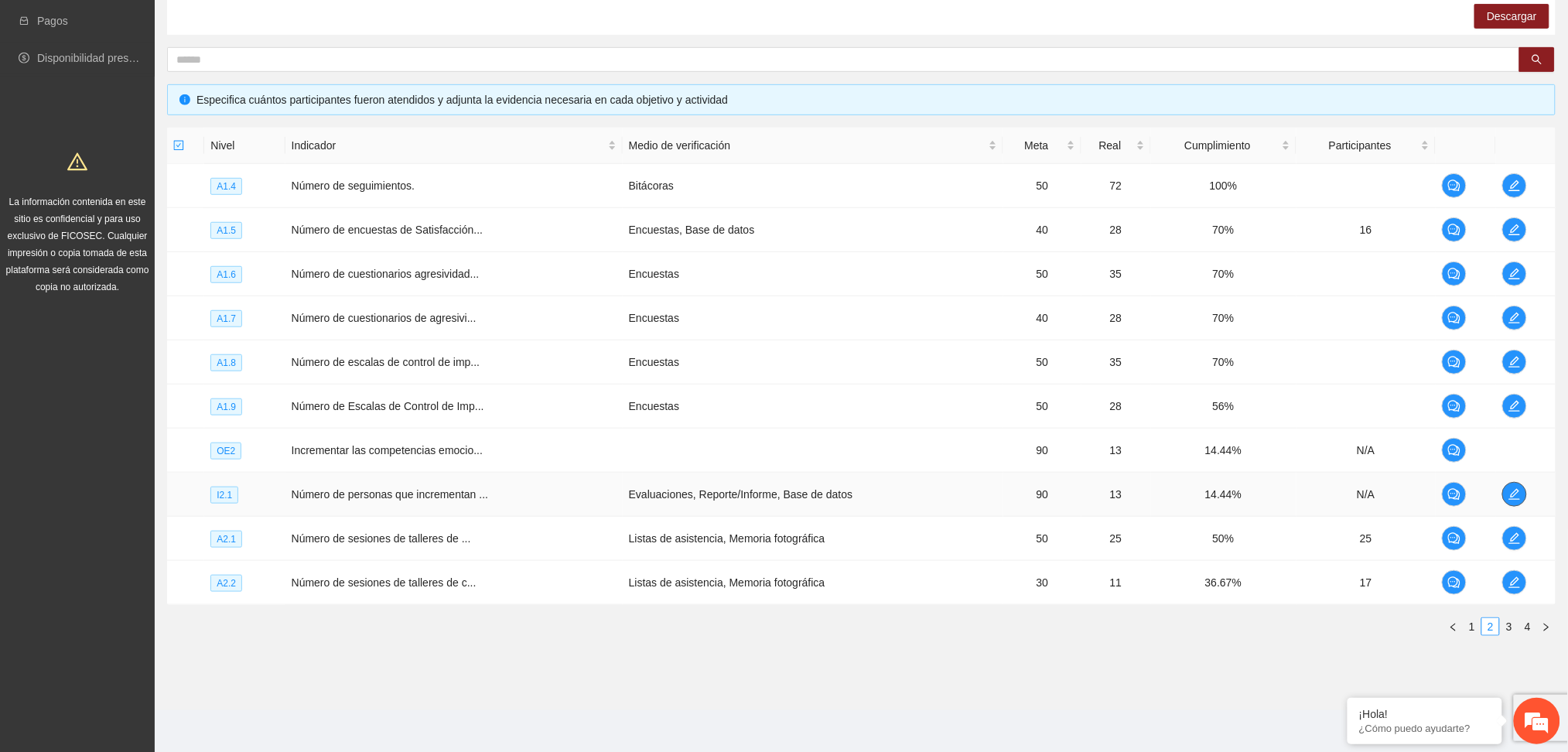
click at [1516, 494] on icon "edit" at bounding box center [1515, 494] width 12 height 12
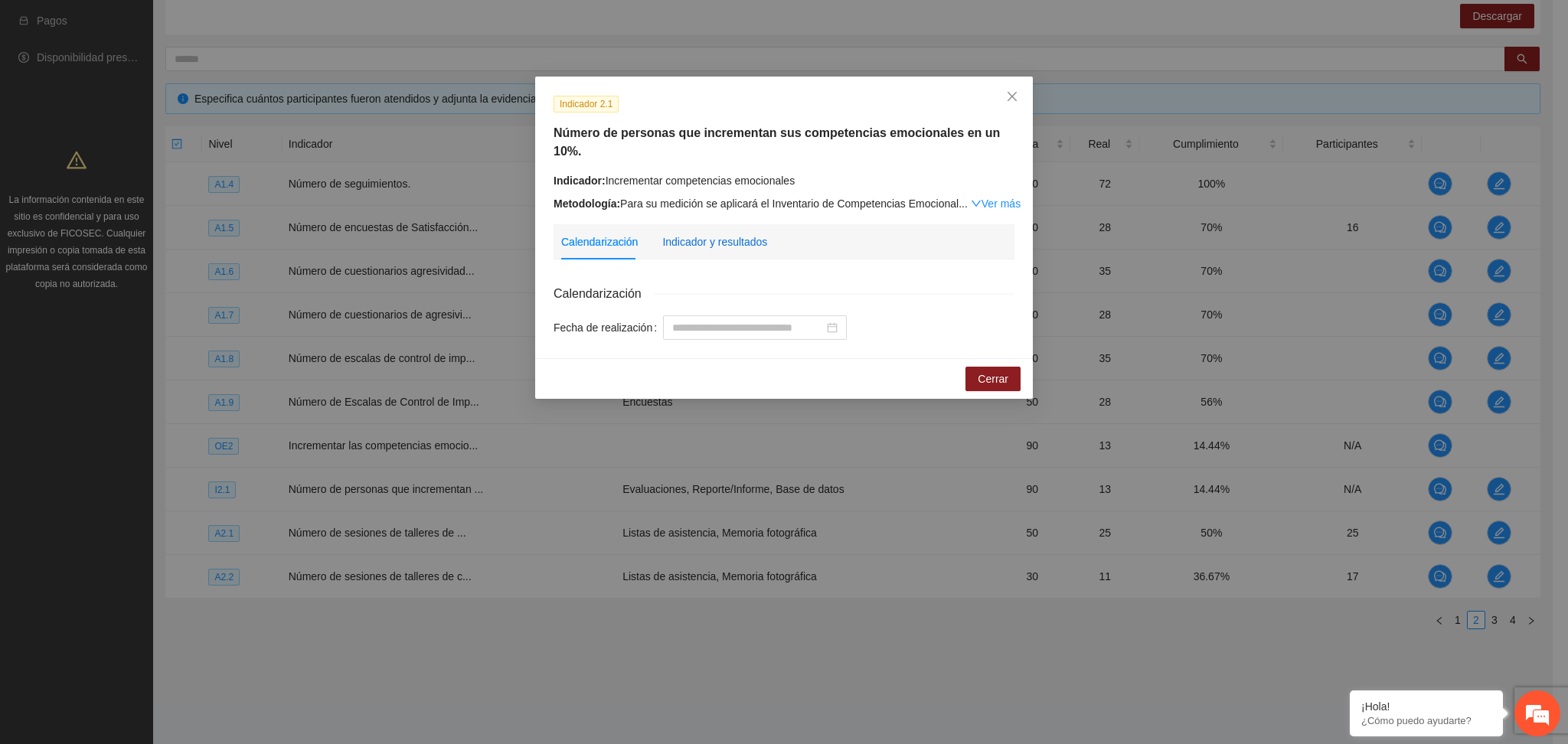
click at [694, 233] on div "Indicador y resultados" at bounding box center [715, 241] width 105 height 17
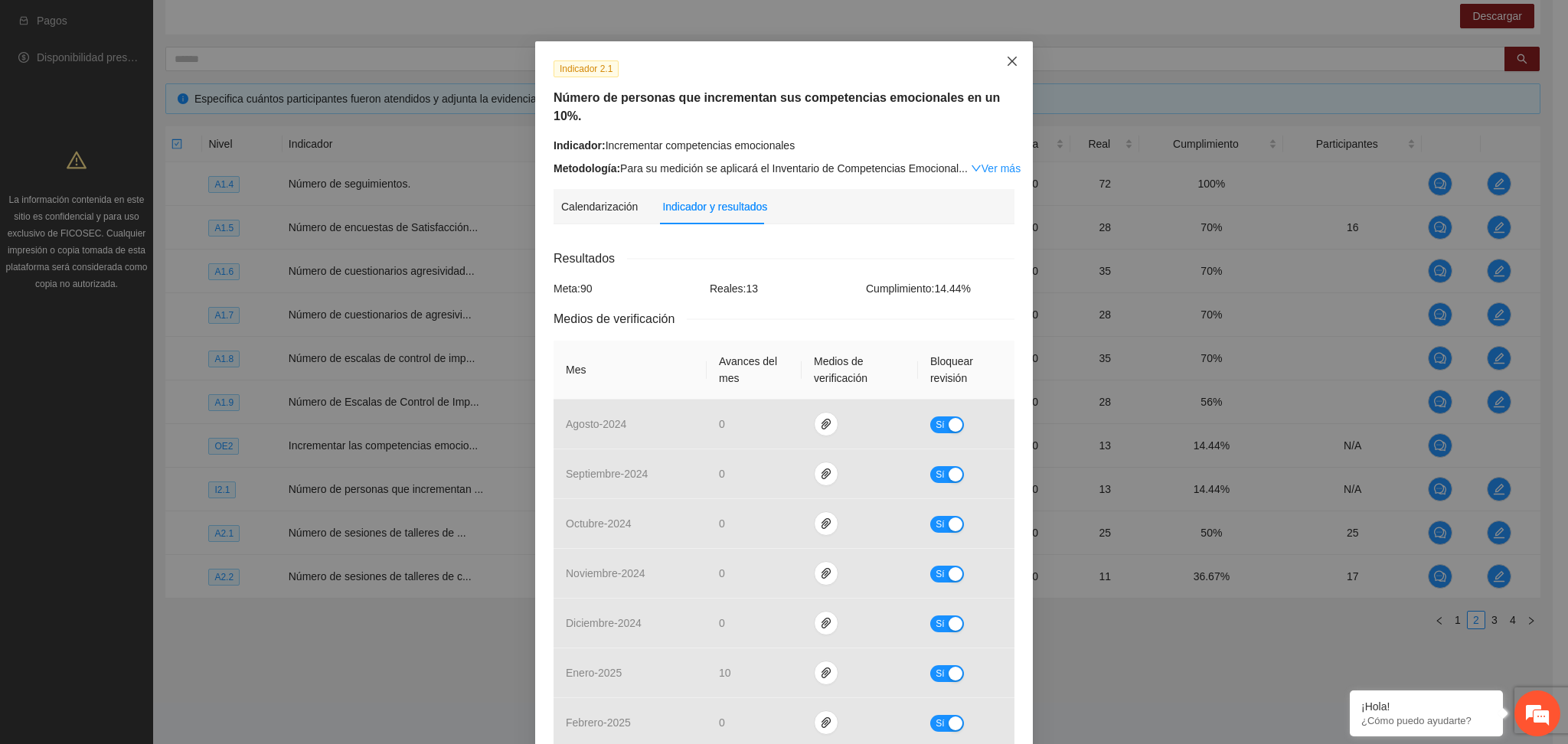
scroll to position [0, 0]
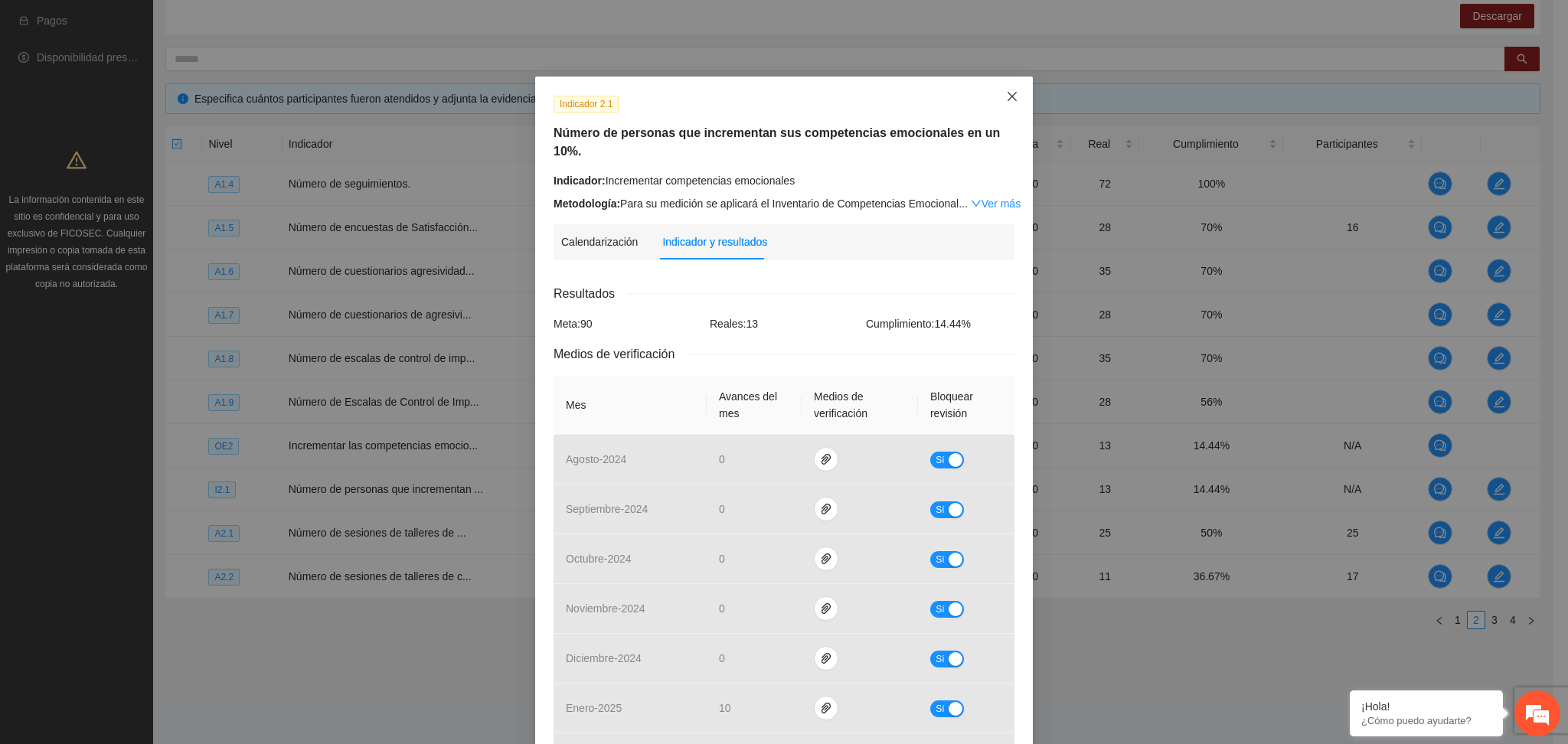
click at [1002, 90] on span "Close" at bounding box center [1012, 97] width 41 height 41
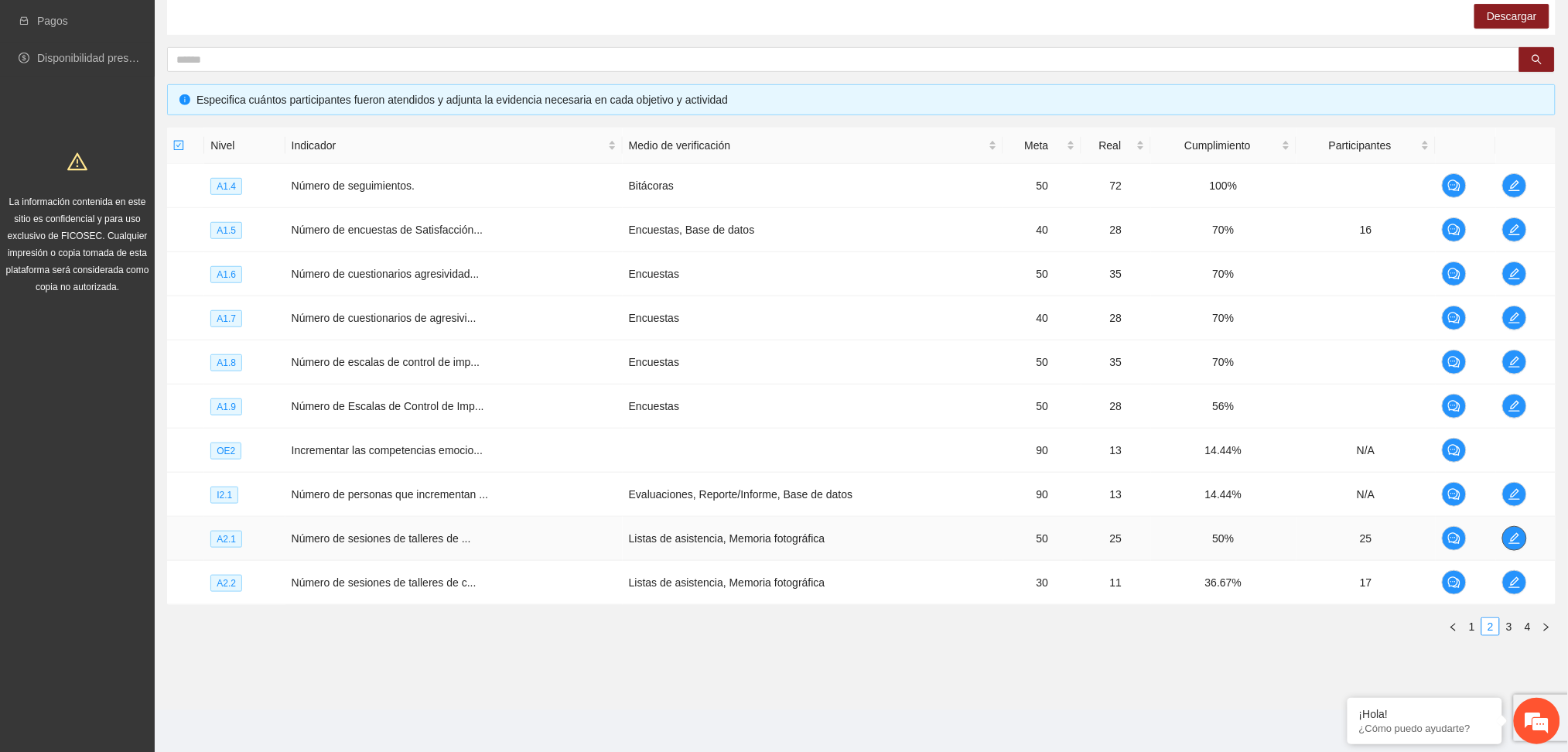
click at [1513, 532] on icon "edit" at bounding box center [1515, 538] width 12 height 12
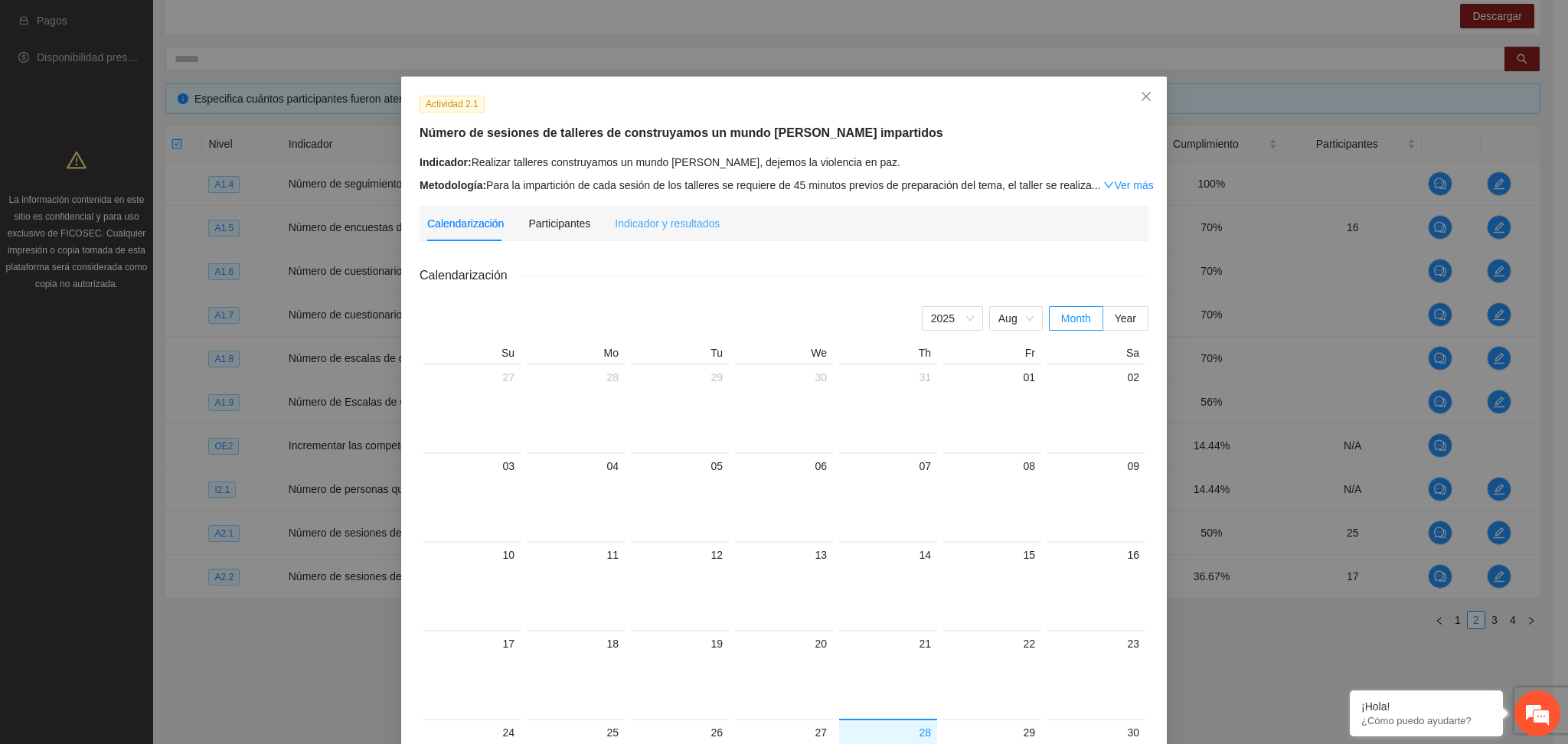
click at [679, 233] on div "Indicador y resultados" at bounding box center [667, 223] width 105 height 35
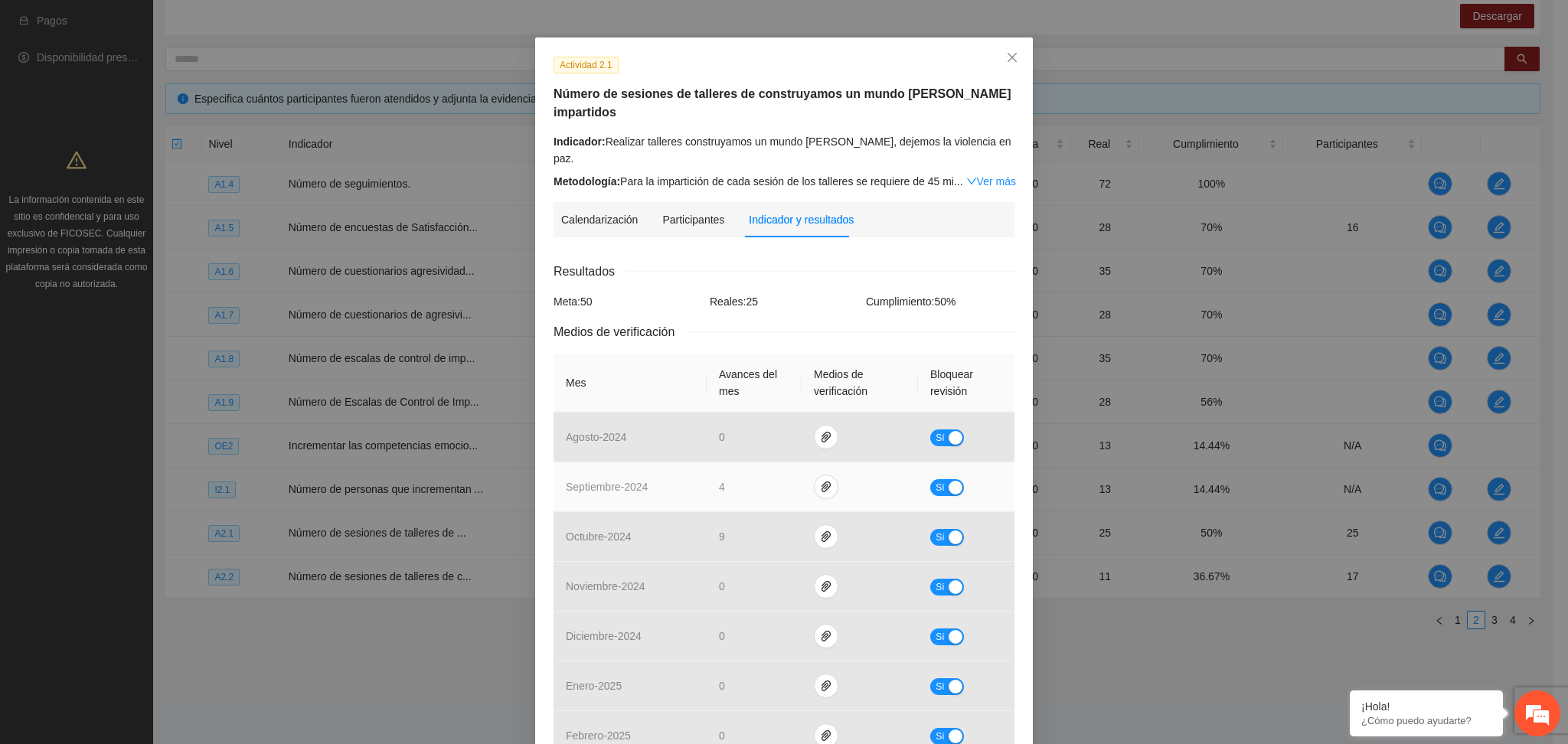
scroll to position [27, 0]
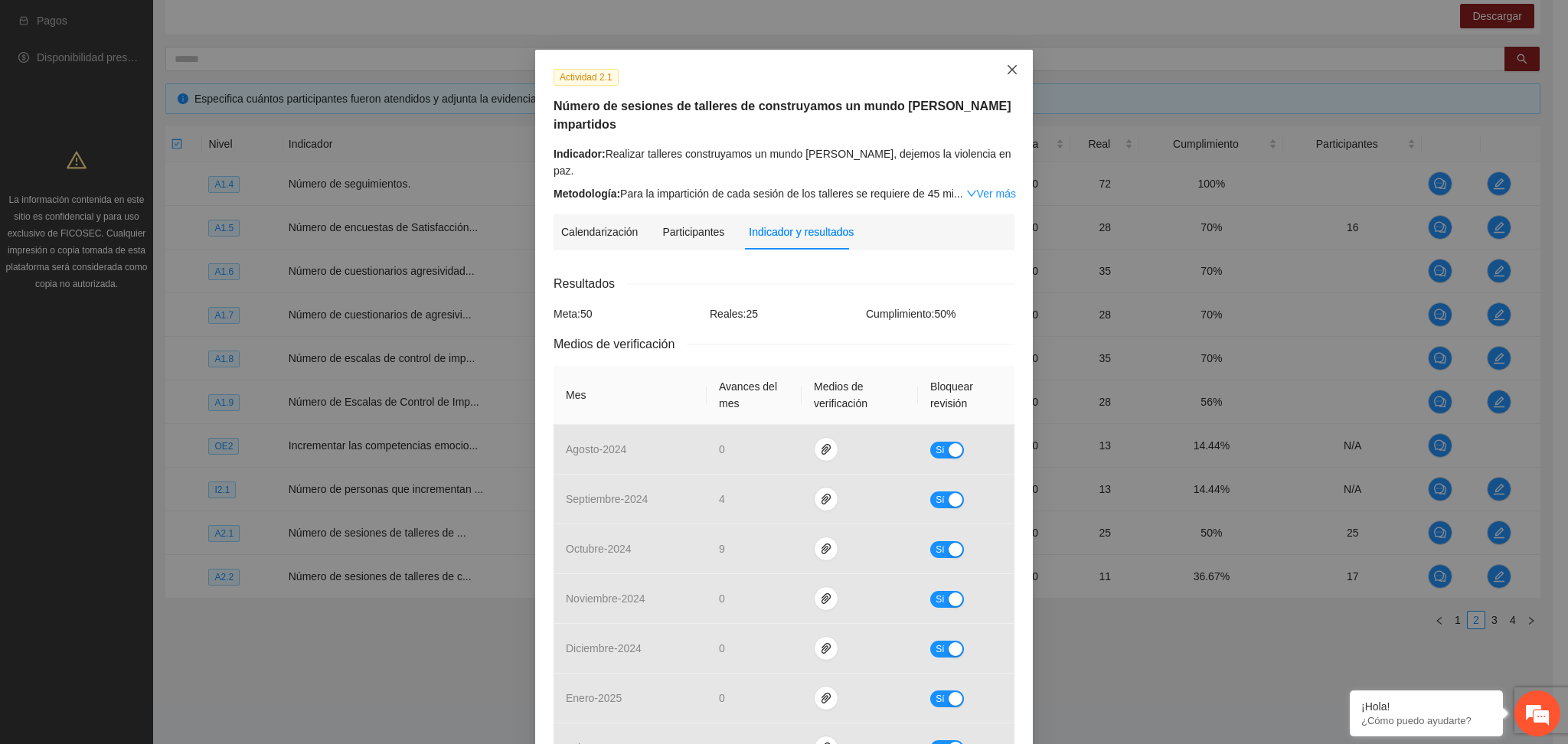
click at [1000, 60] on span "Close" at bounding box center [1012, 70] width 41 height 41
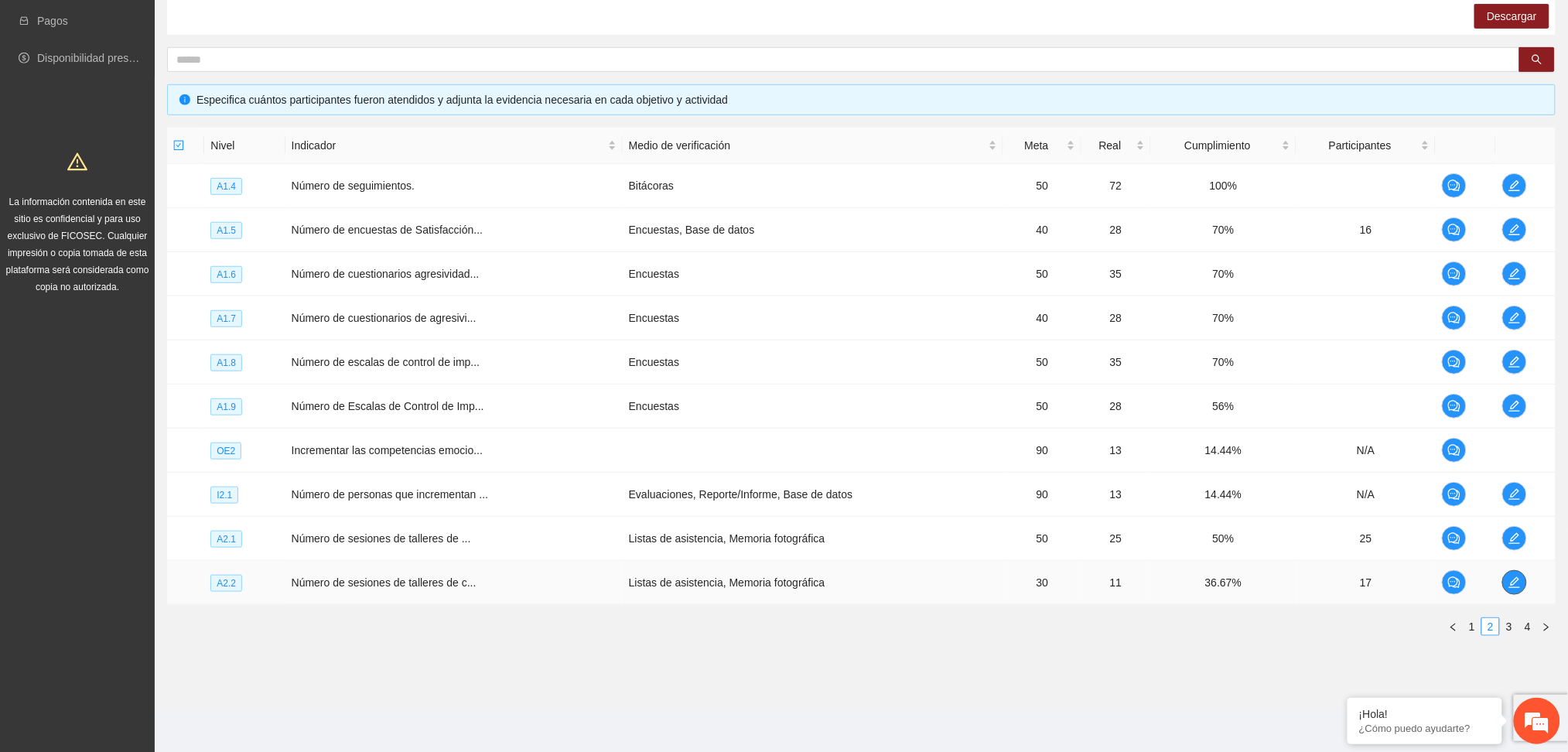
click at [1519, 574] on button "button" at bounding box center [1515, 583] width 25 height 25
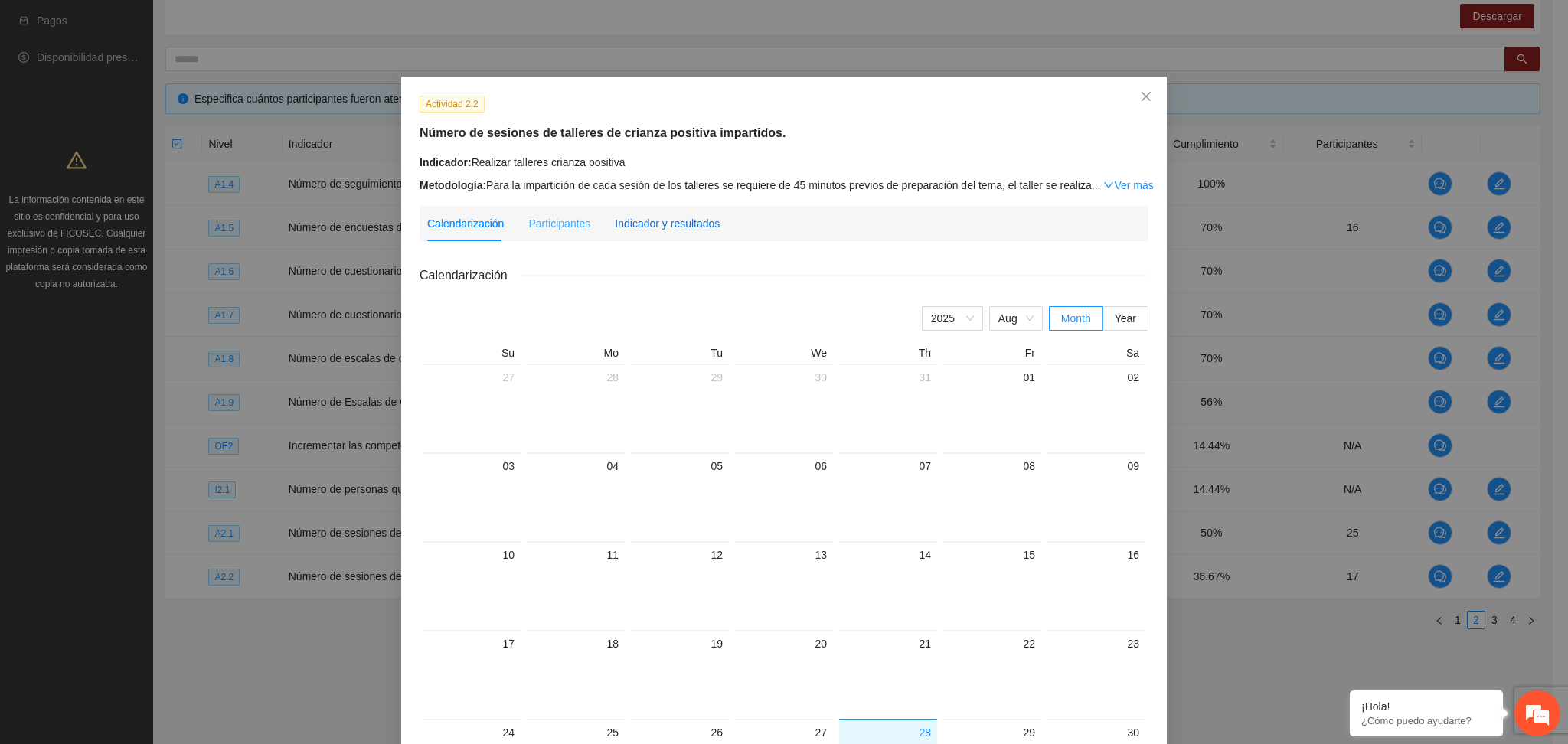
click at [659, 215] on div "Indicador y resultados" at bounding box center [667, 223] width 105 height 17
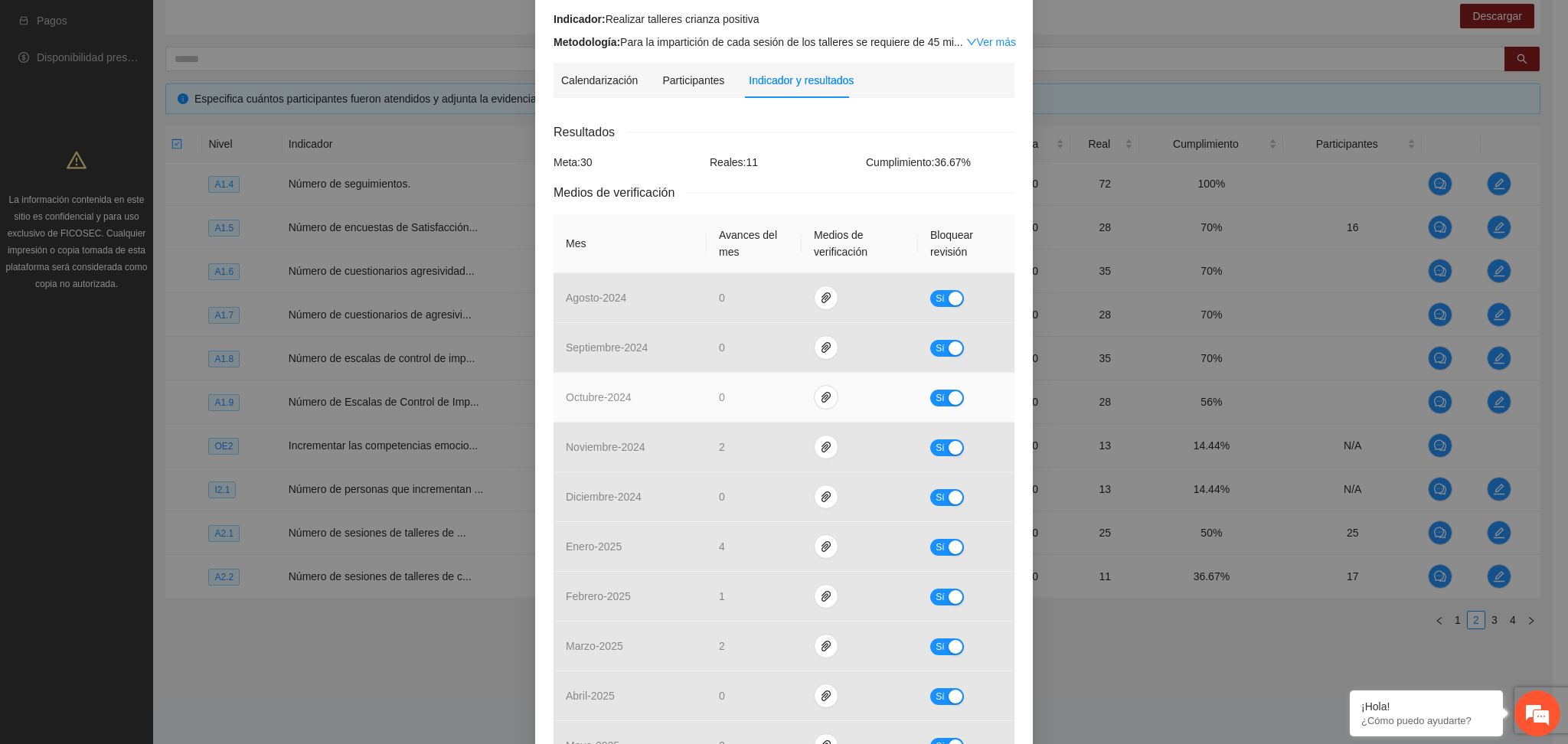
scroll to position [0, 0]
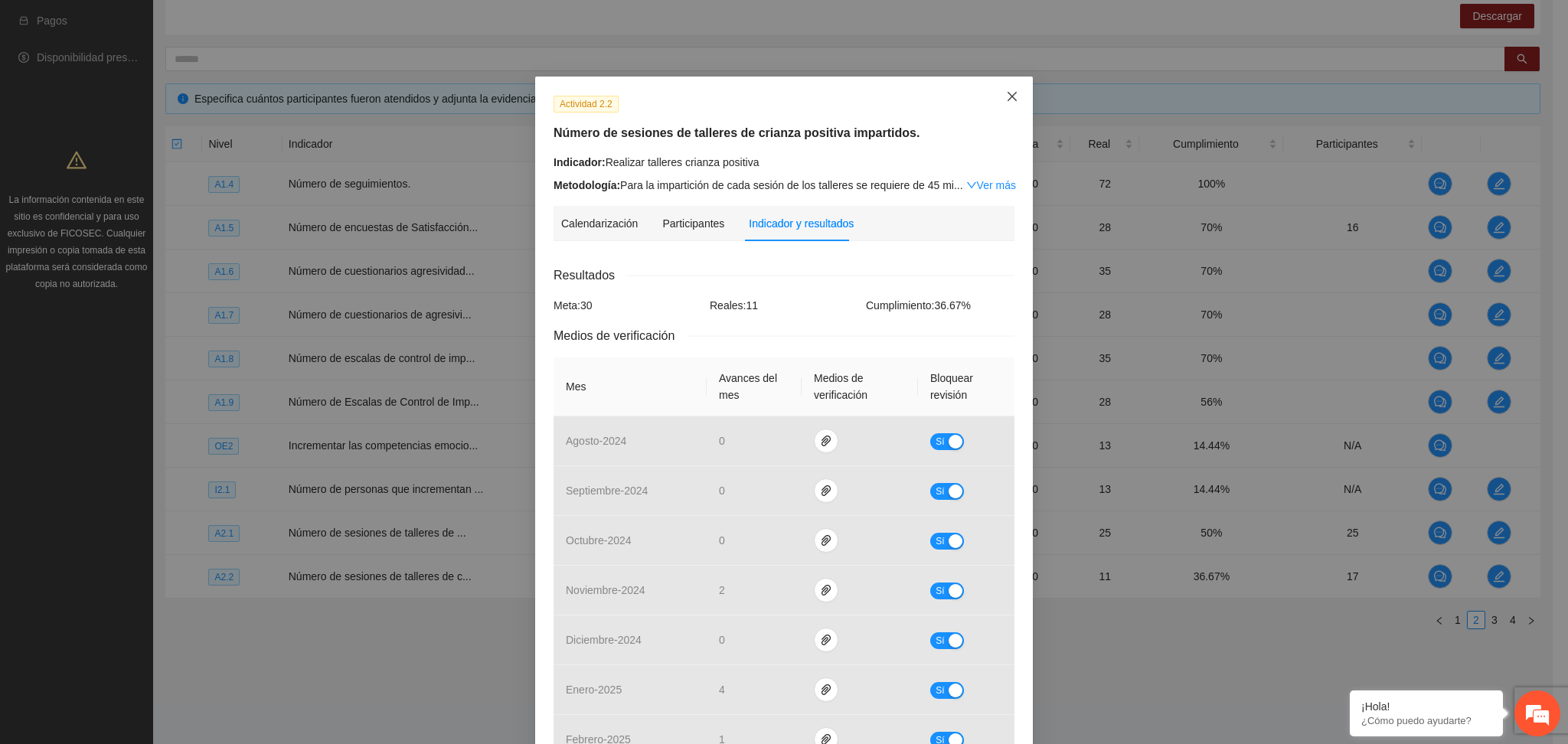
drag, startPoint x: 1005, startPoint y: 87, endPoint x: 1010, endPoint y: 121, distance: 34.4
click at [1003, 87] on span "Close" at bounding box center [1012, 97] width 41 height 41
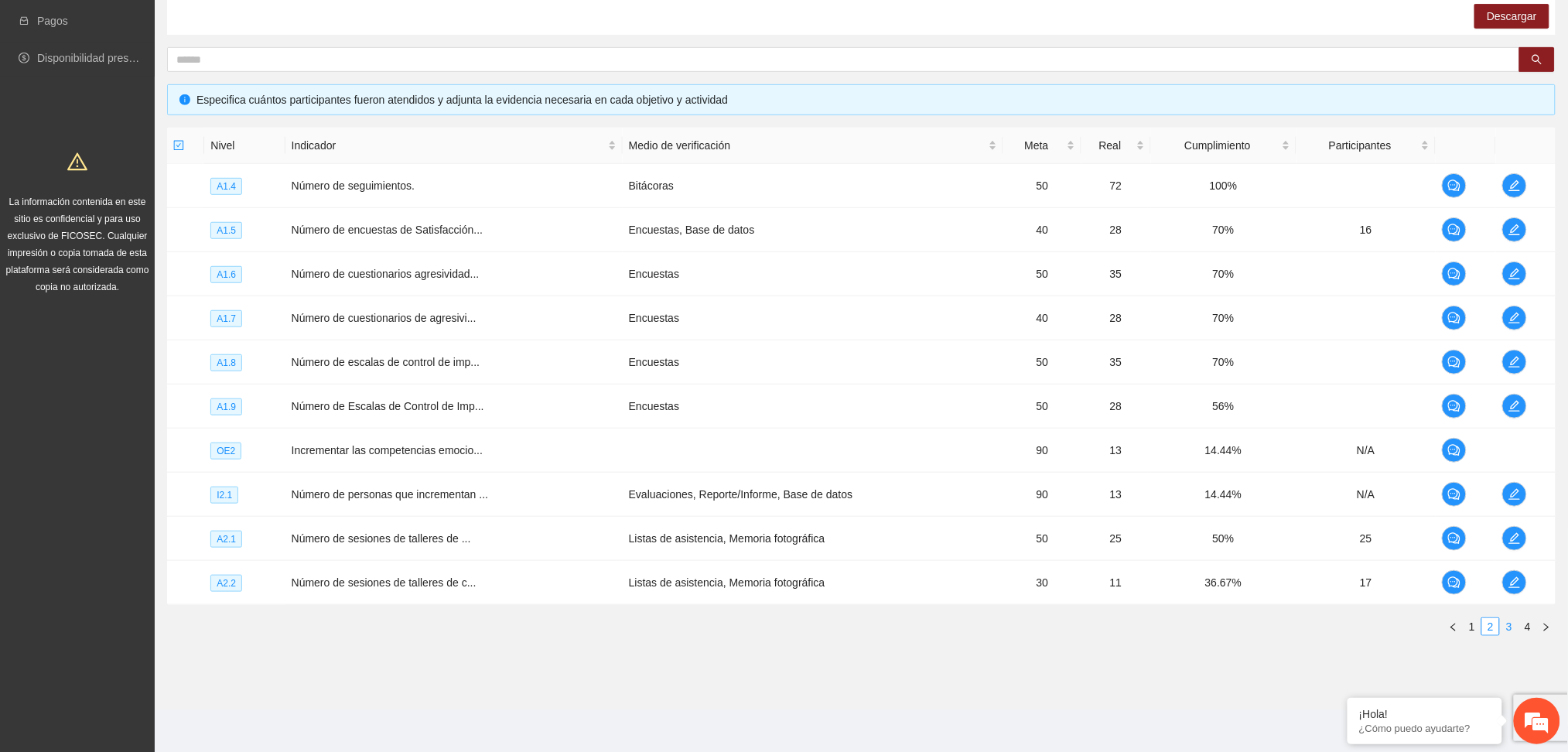
click at [1509, 632] on link "3" at bounding box center [1509, 626] width 17 height 17
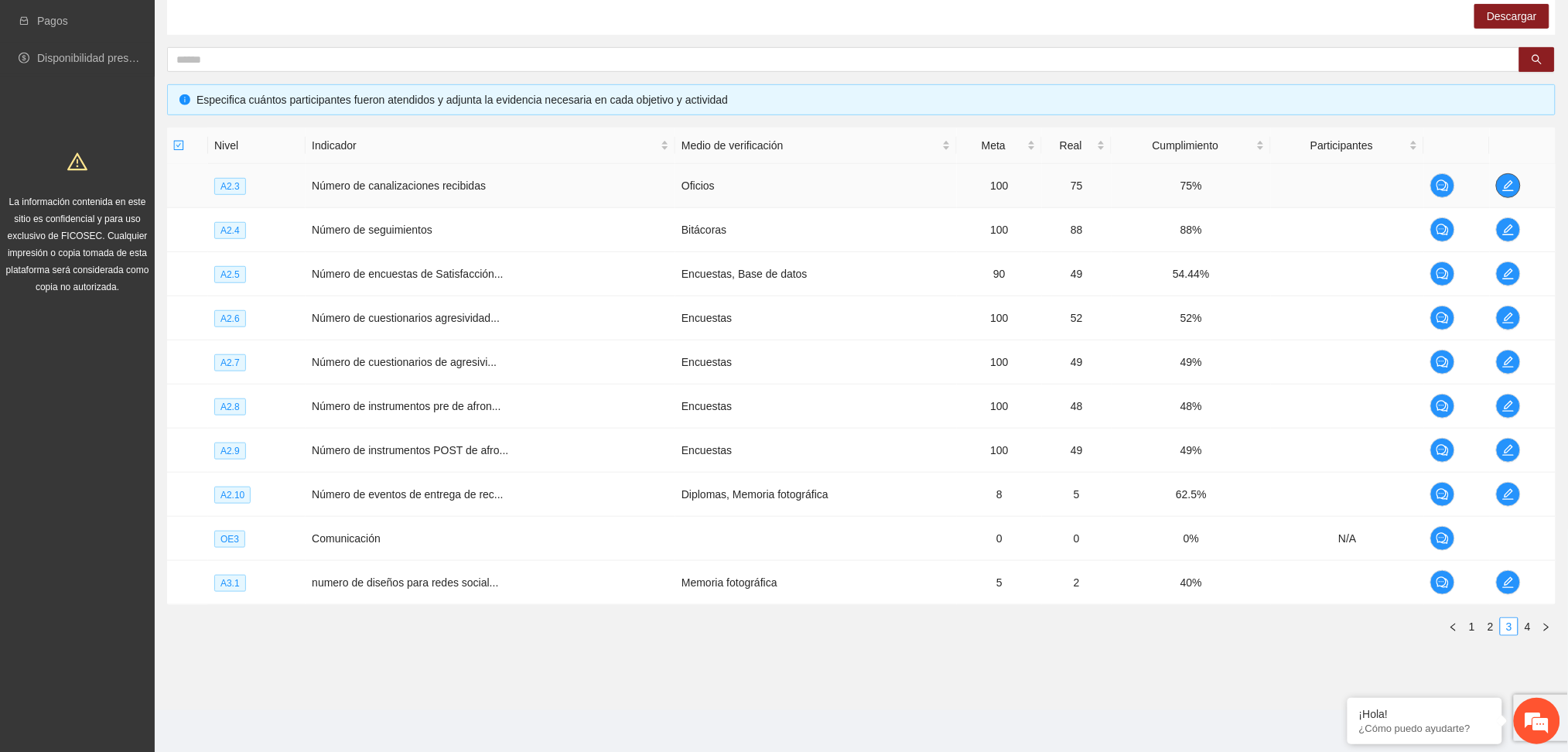
click at [1507, 187] on icon "edit" at bounding box center [1508, 185] width 11 height 11
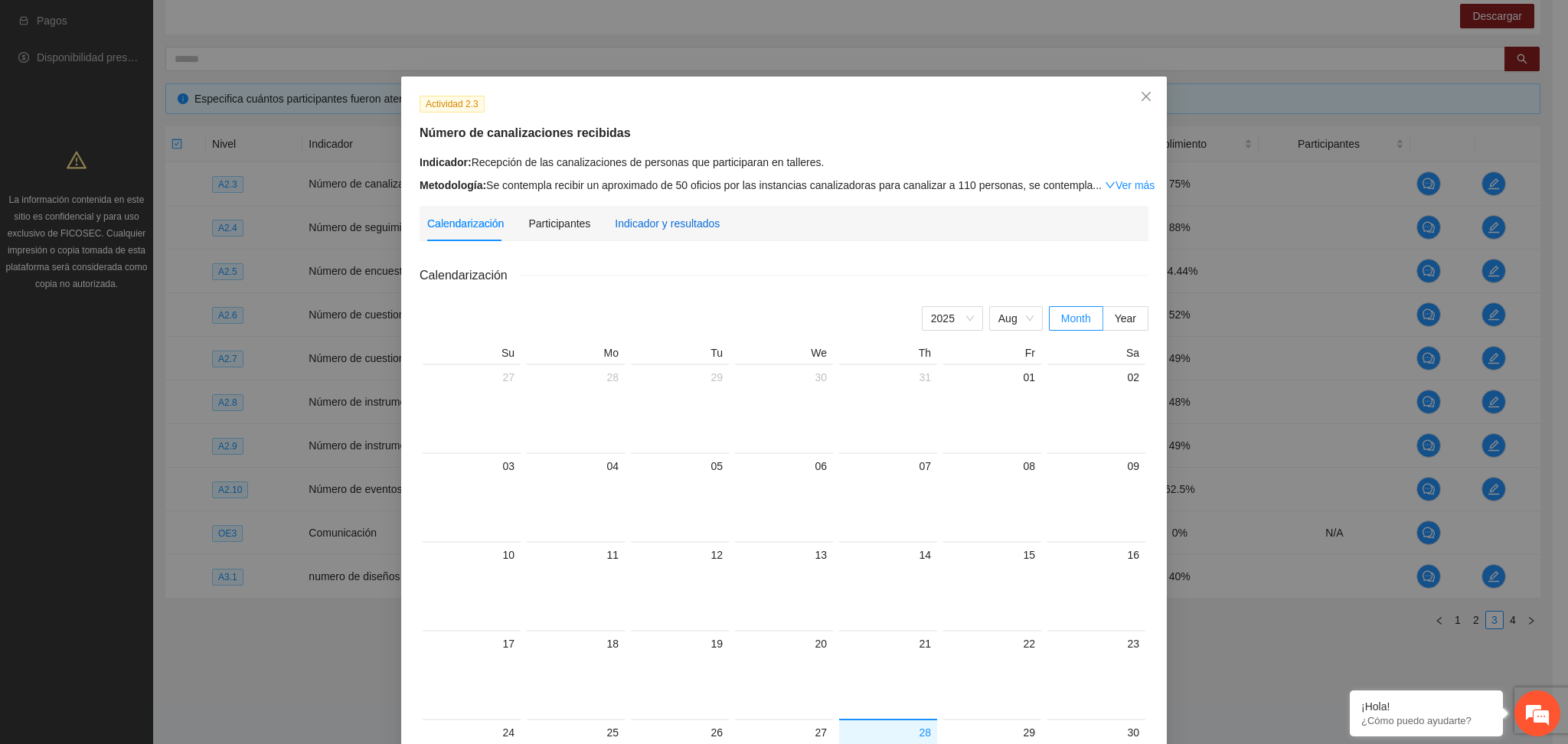
click at [696, 222] on div "Indicador y resultados" at bounding box center [667, 223] width 105 height 17
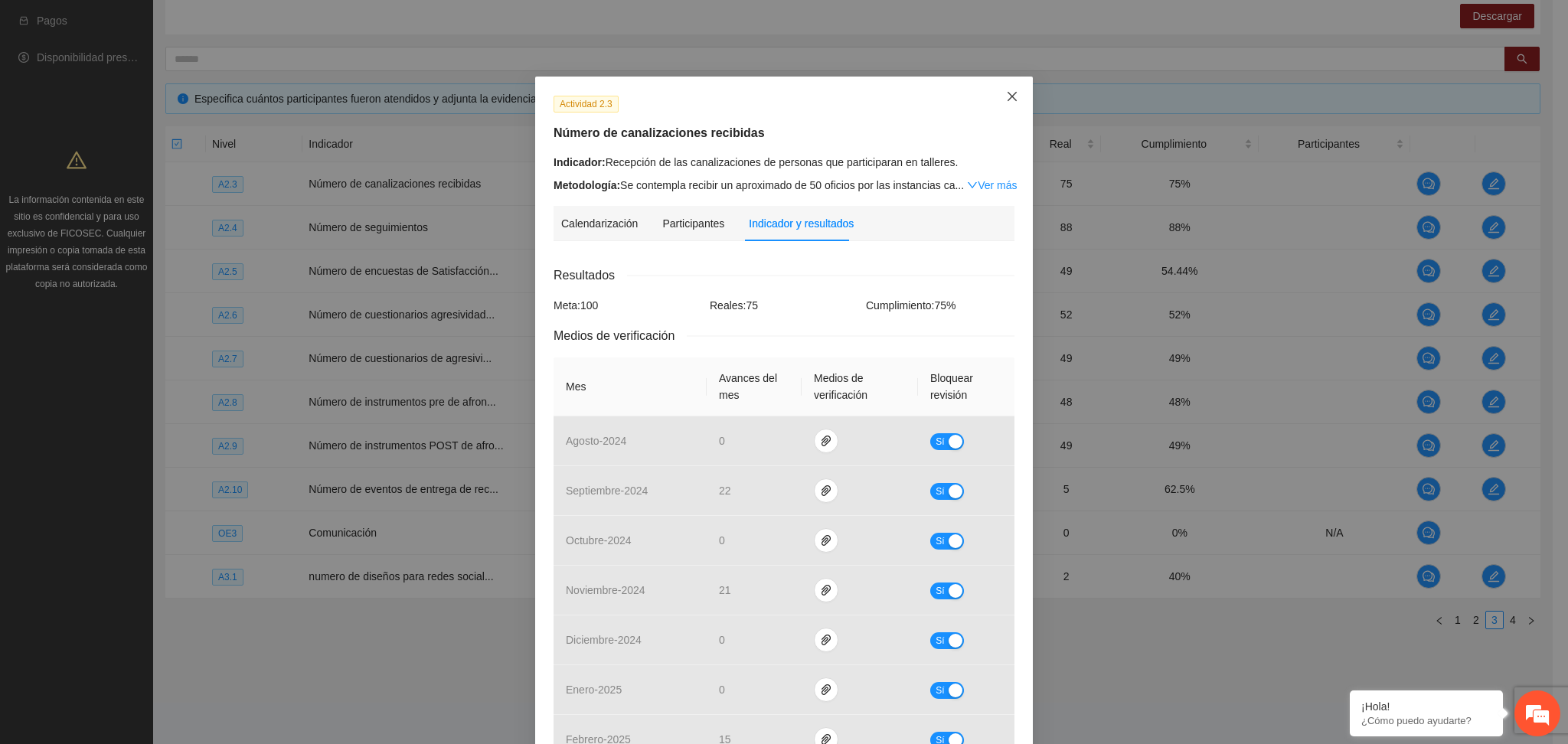
click at [998, 99] on span "Close" at bounding box center [1012, 97] width 41 height 41
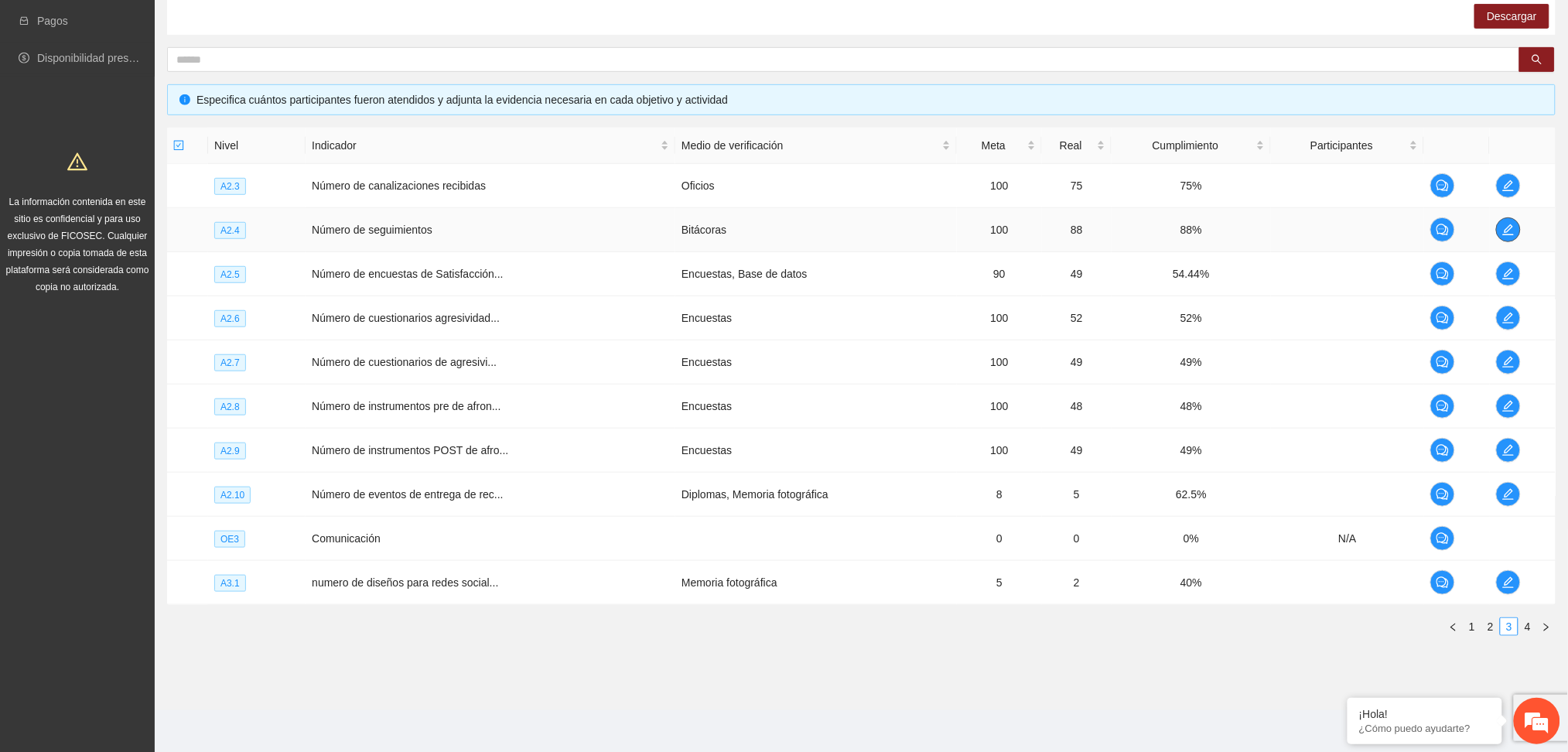
click at [1510, 227] on icon "edit" at bounding box center [1508, 229] width 12 height 12
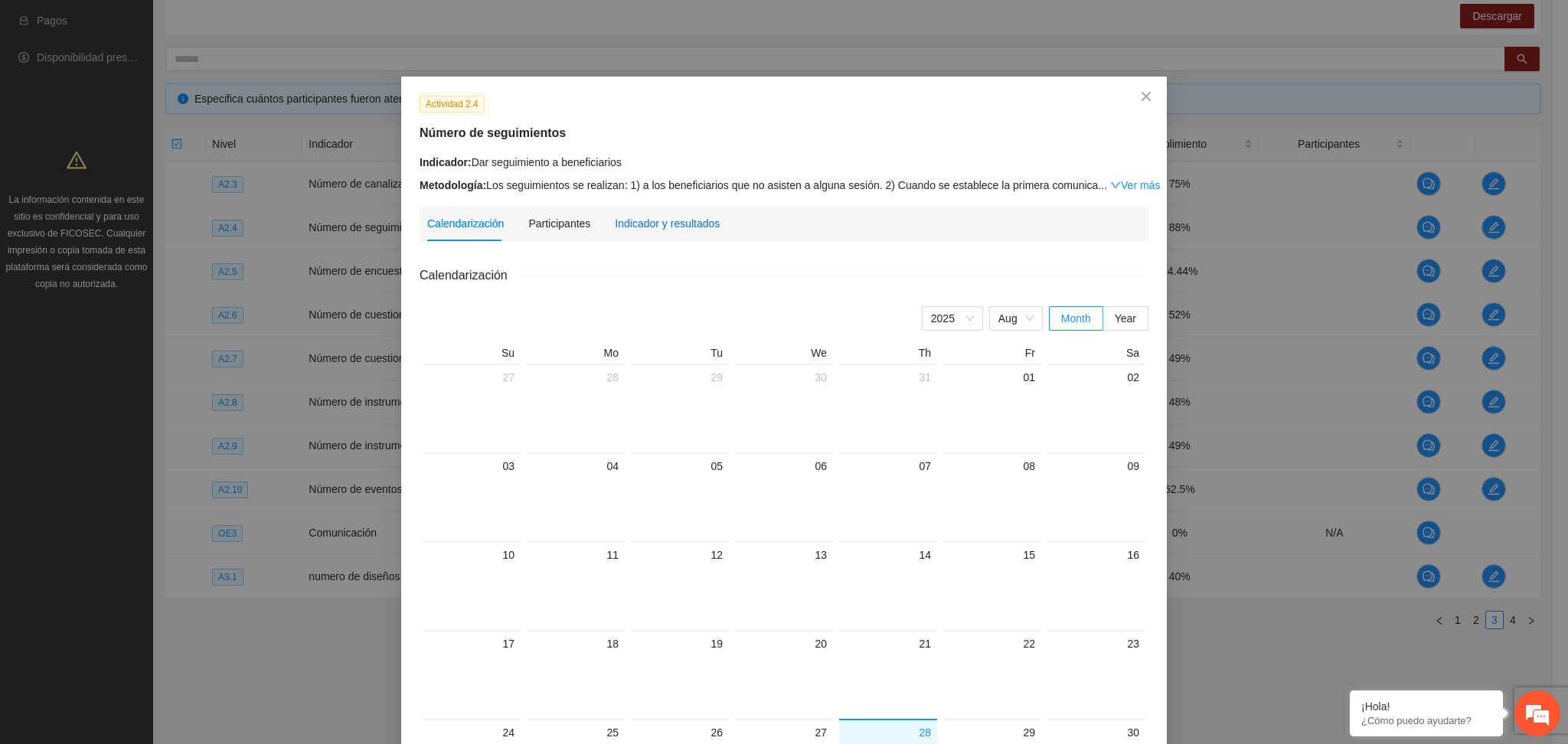
click at [633, 216] on div "Indicador y resultados" at bounding box center [667, 223] width 105 height 17
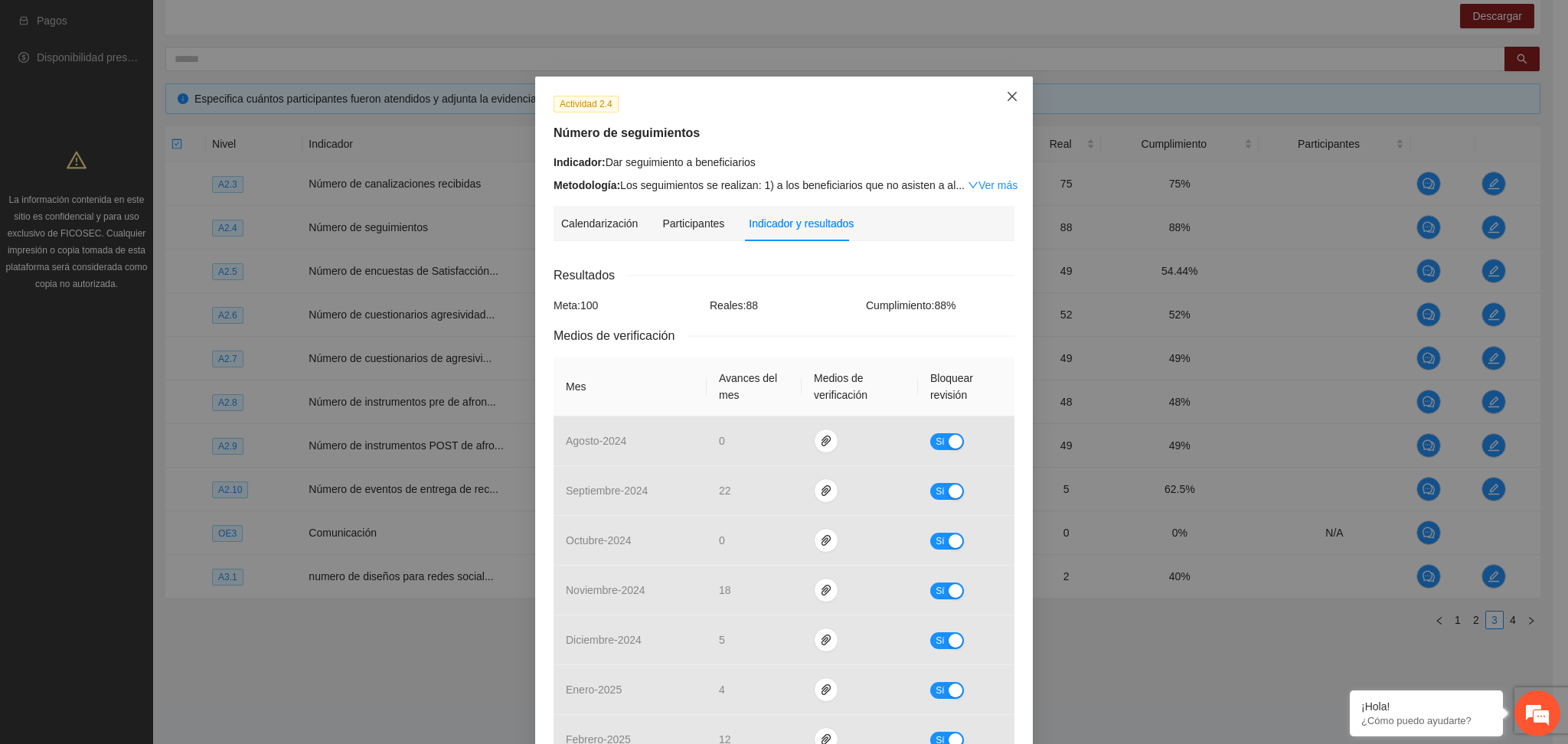
click at [1008, 101] on icon "close" at bounding box center [1012, 96] width 9 height 9
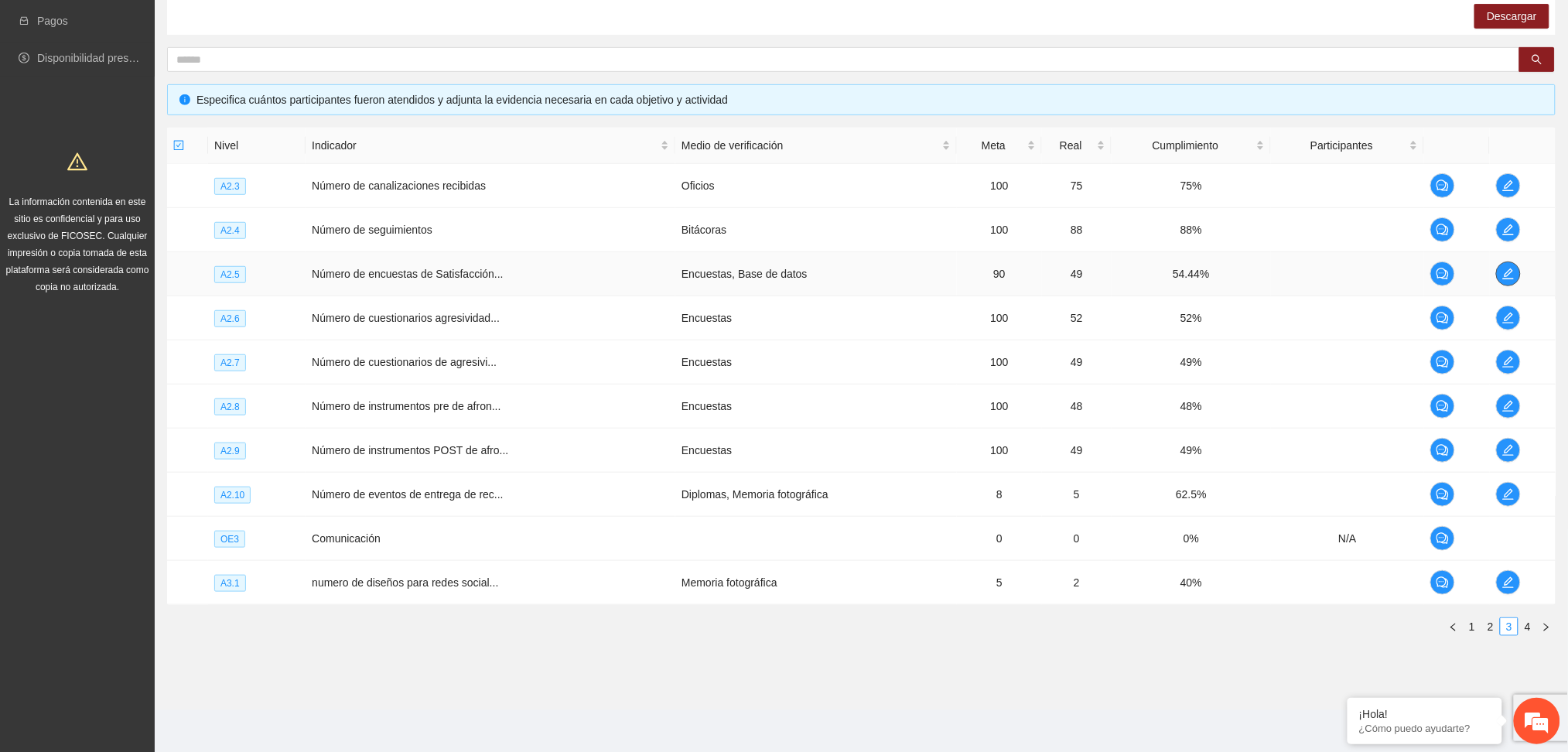
click at [1511, 274] on icon "edit" at bounding box center [1508, 273] width 12 height 12
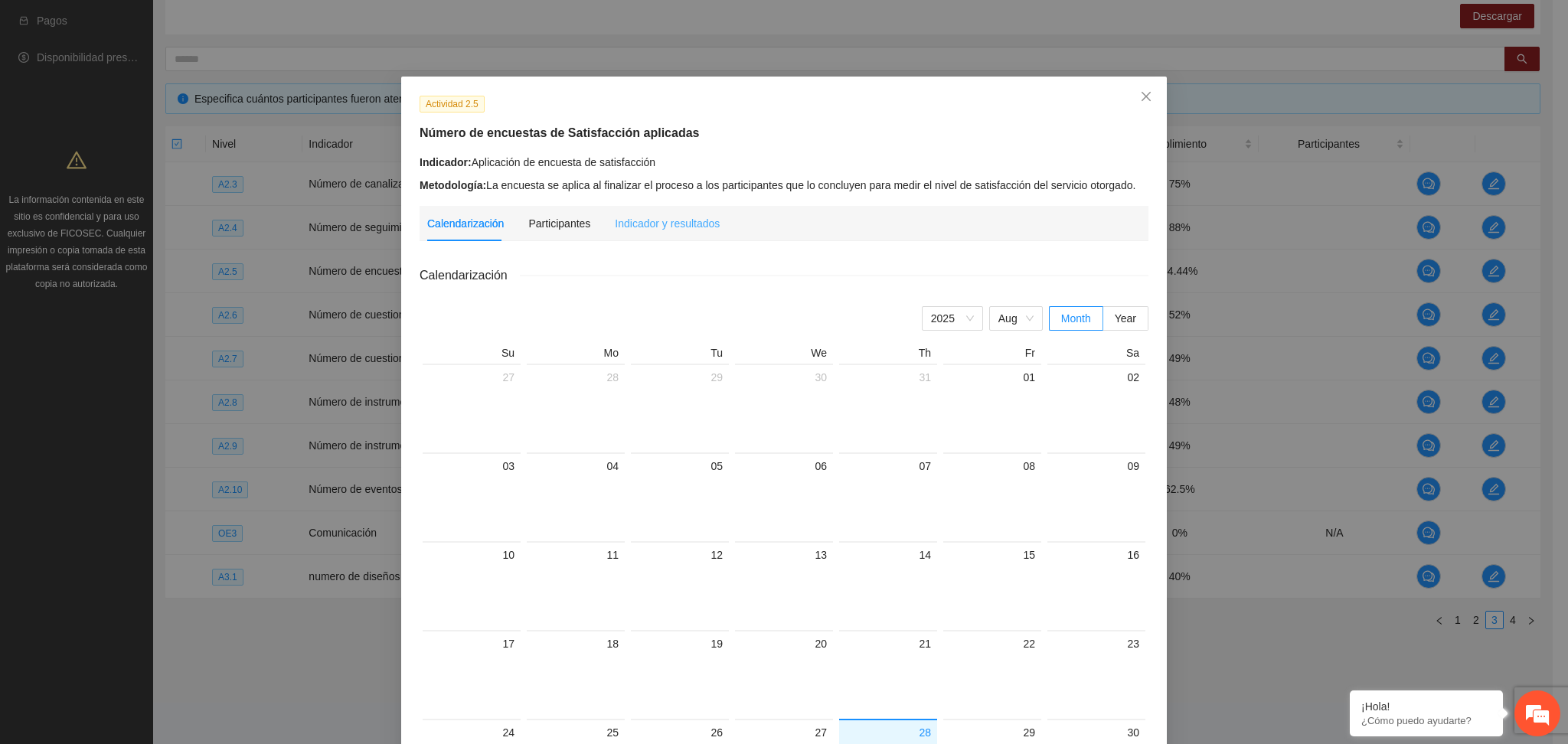
click at [635, 232] on div "Indicador y resultados" at bounding box center [667, 223] width 105 height 35
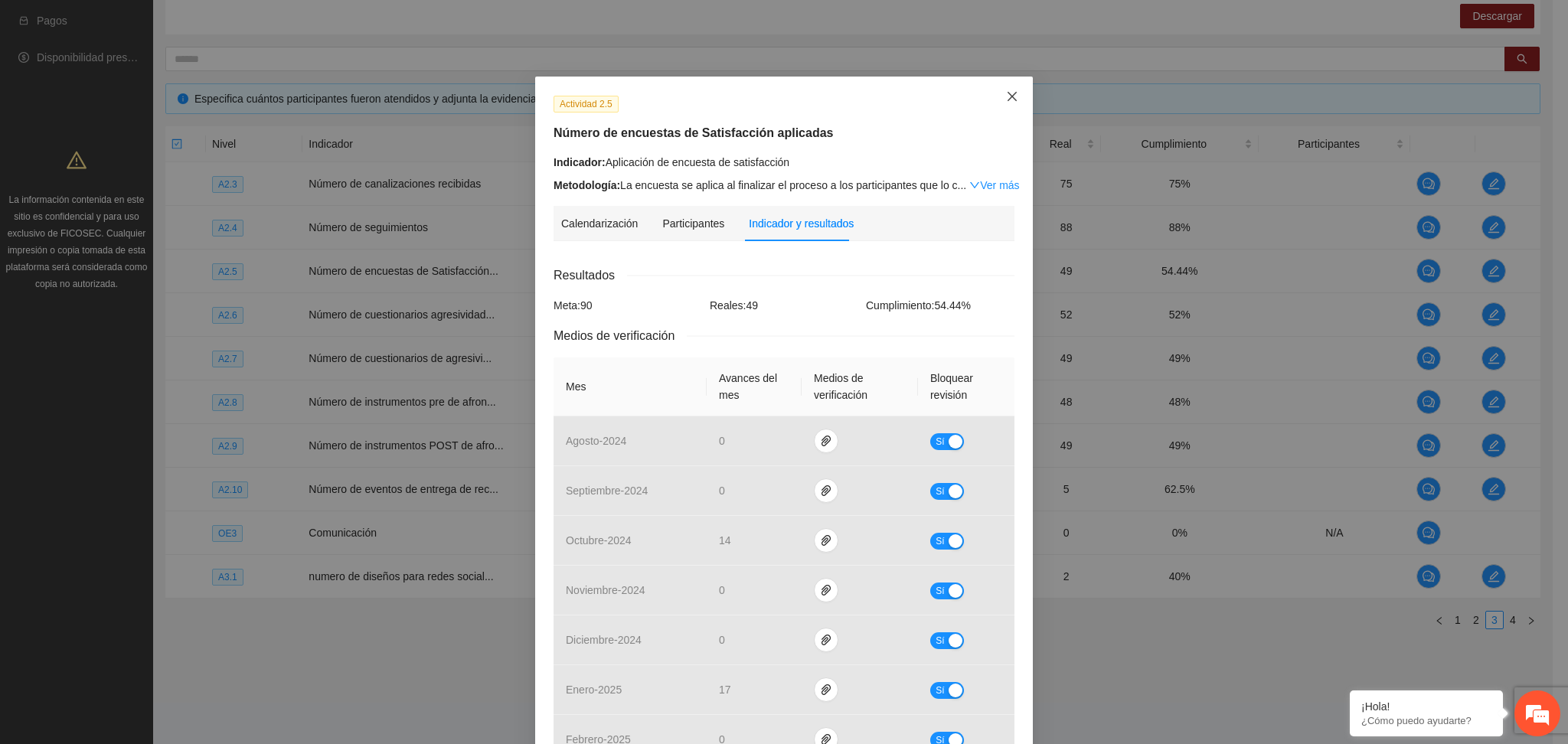
click at [1006, 97] on icon "close" at bounding box center [1012, 96] width 12 height 12
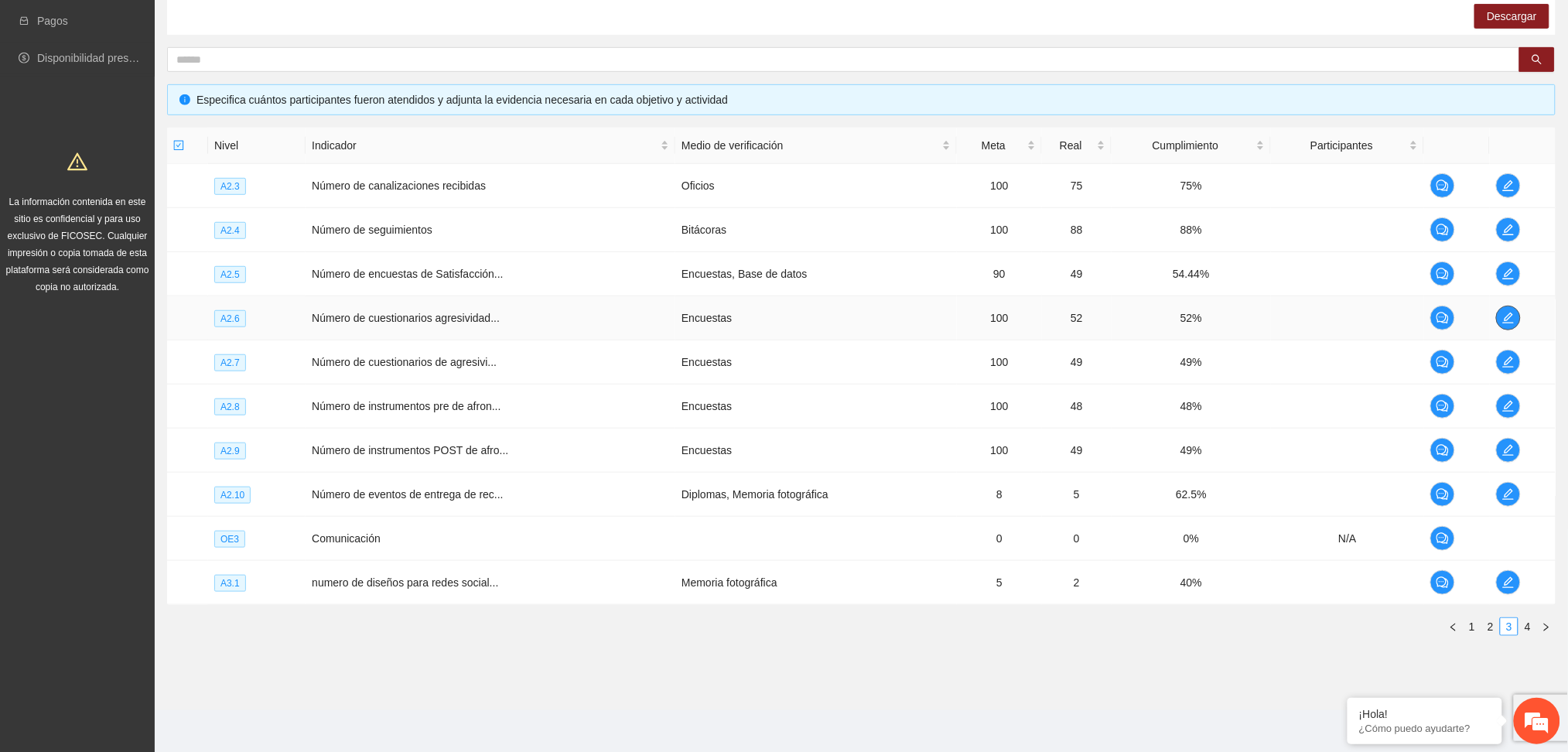
click at [1505, 312] on icon "edit" at bounding box center [1508, 317] width 12 height 12
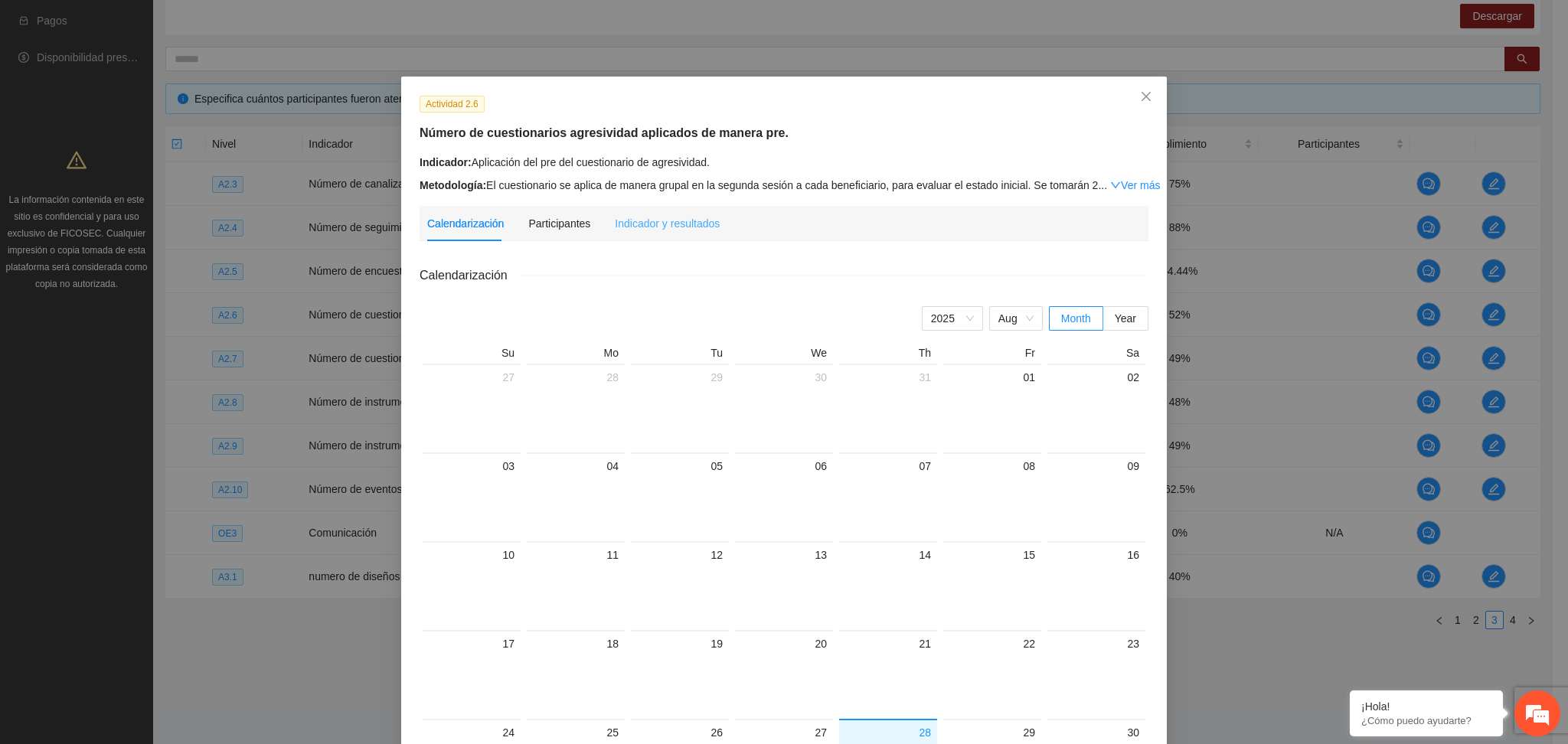
click at [615, 232] on div "Indicador y resultados" at bounding box center [667, 223] width 105 height 35
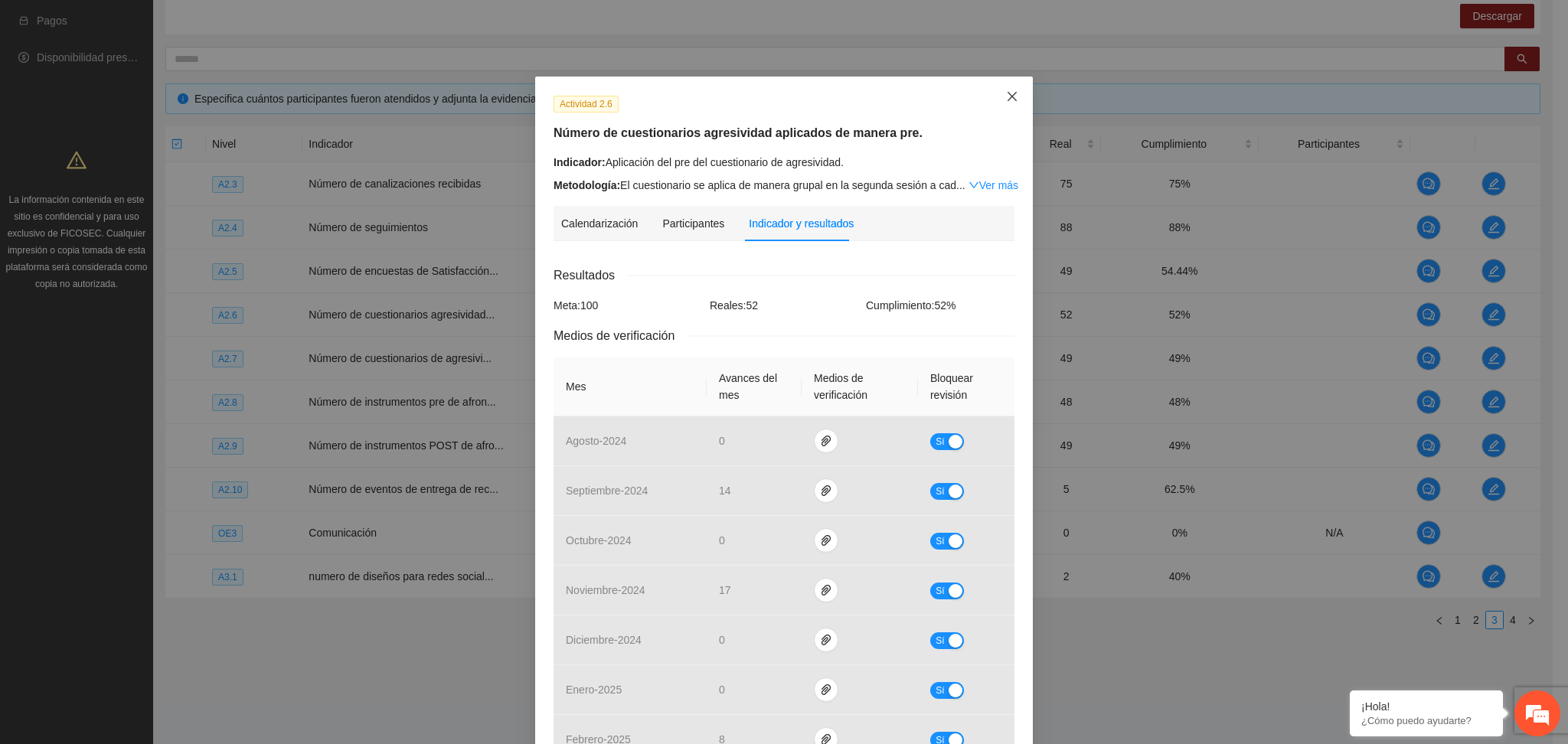
click at [1006, 93] on icon "close" at bounding box center [1012, 96] width 12 height 12
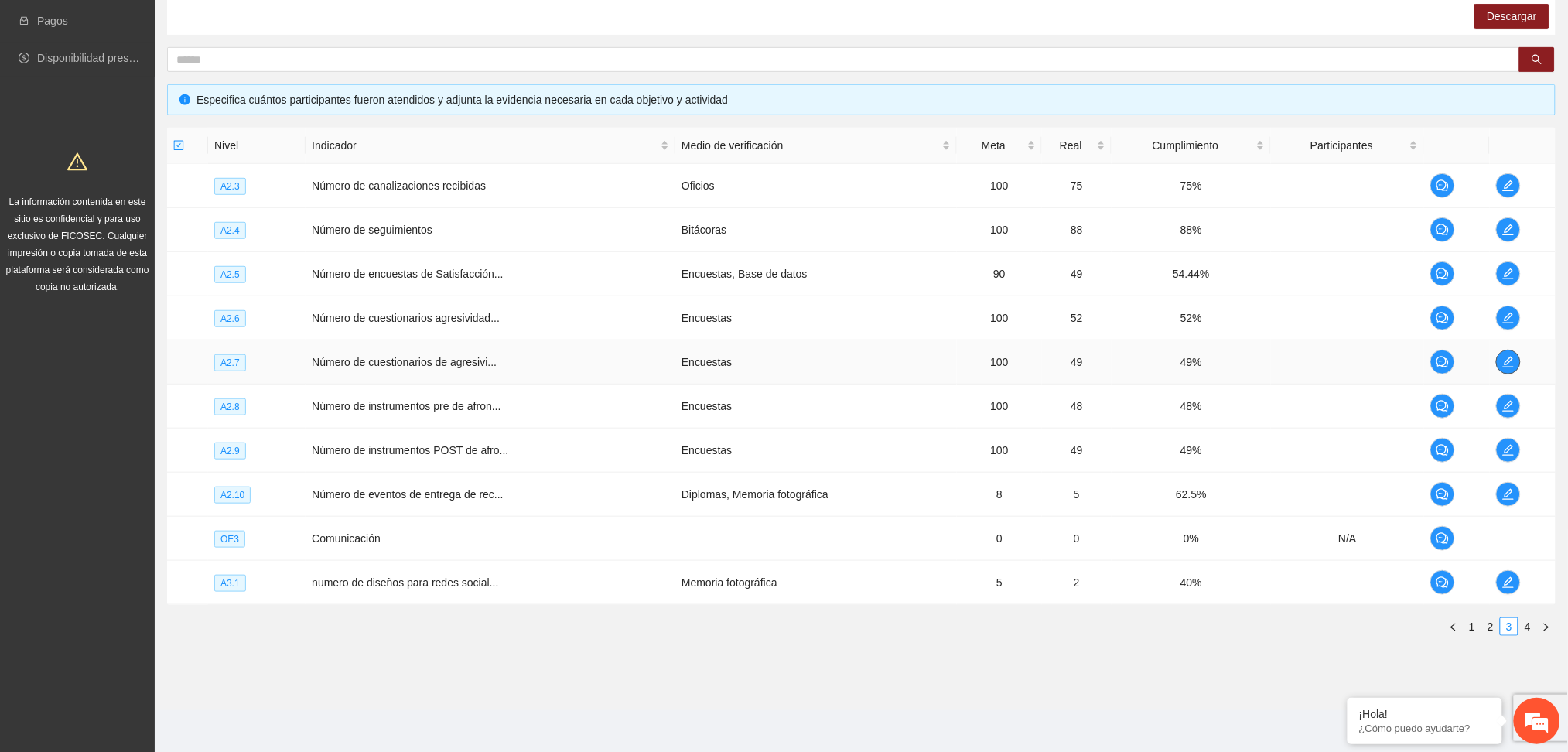
click at [1506, 360] on icon "edit" at bounding box center [1508, 362] width 12 height 12
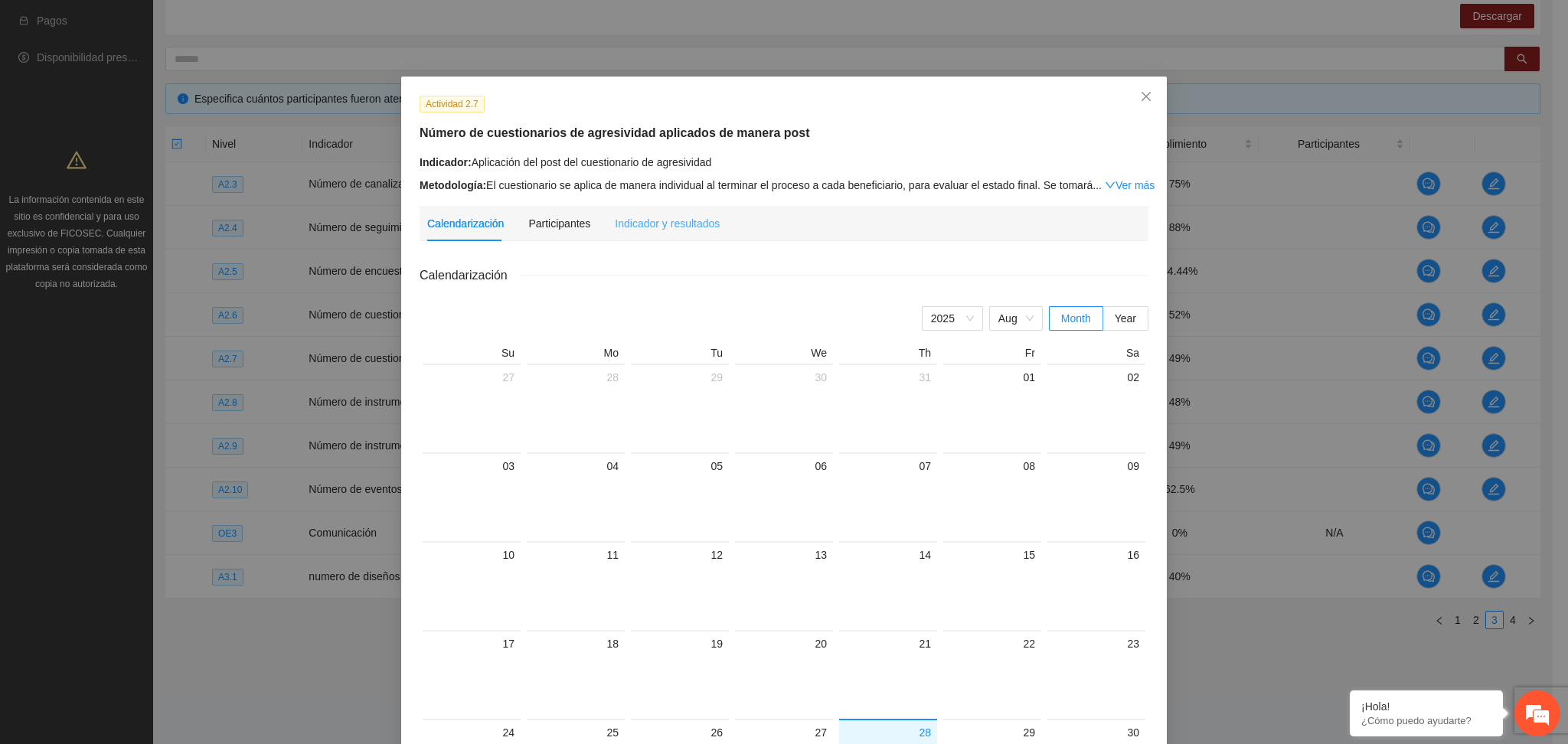
click at [650, 230] on div "Indicador y resultados" at bounding box center [667, 223] width 105 height 35
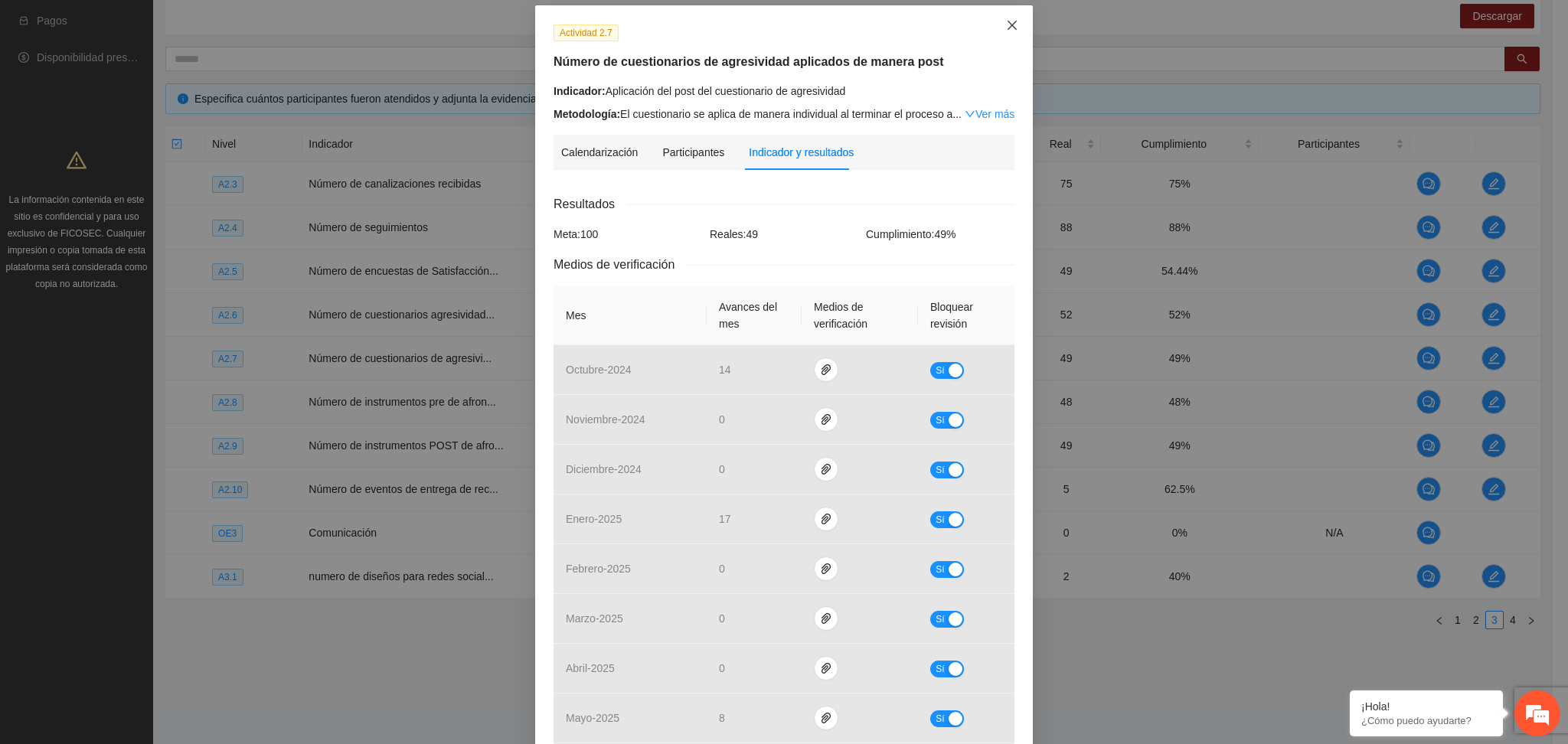
scroll to position [13, 0]
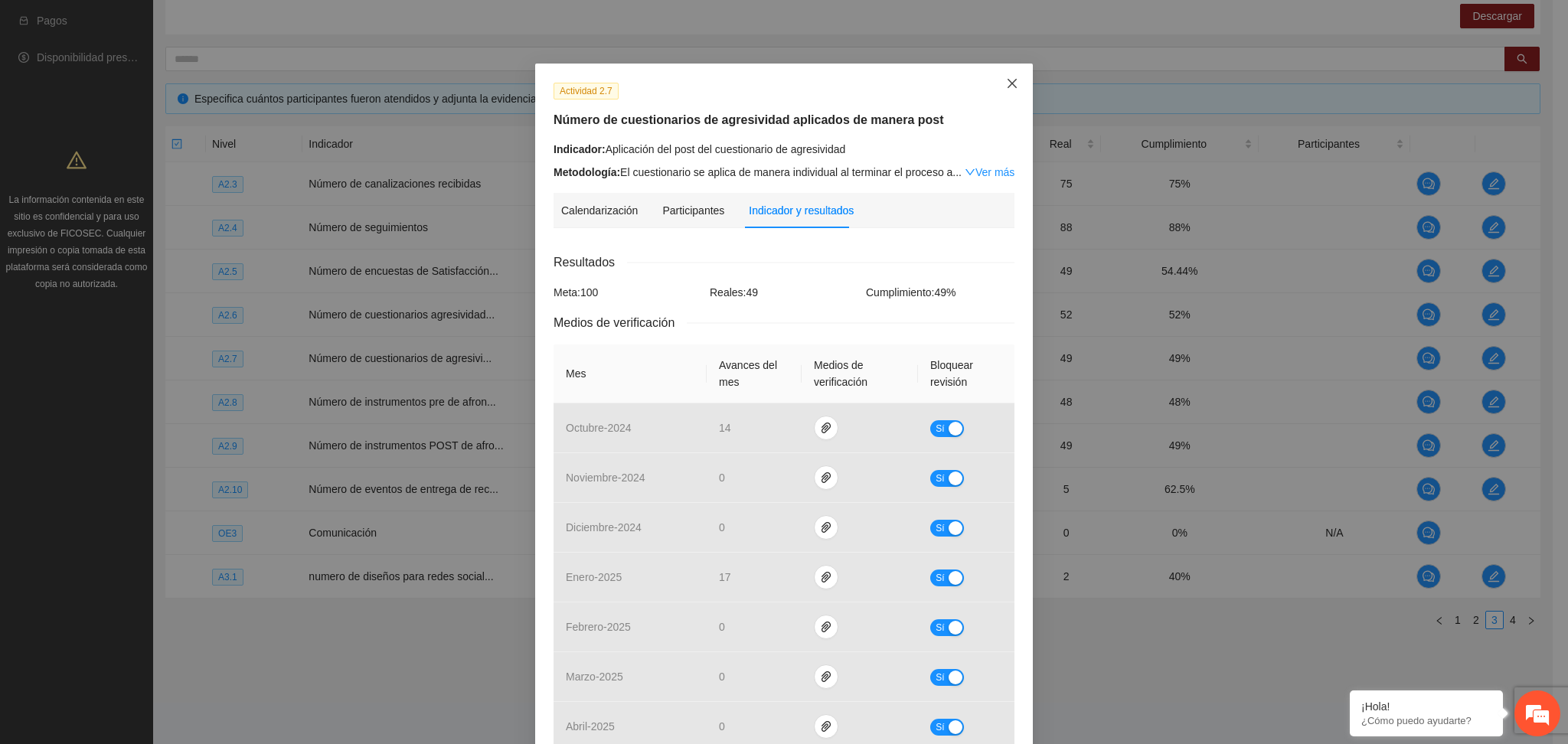
click at [1003, 76] on span "Close" at bounding box center [1012, 83] width 41 height 41
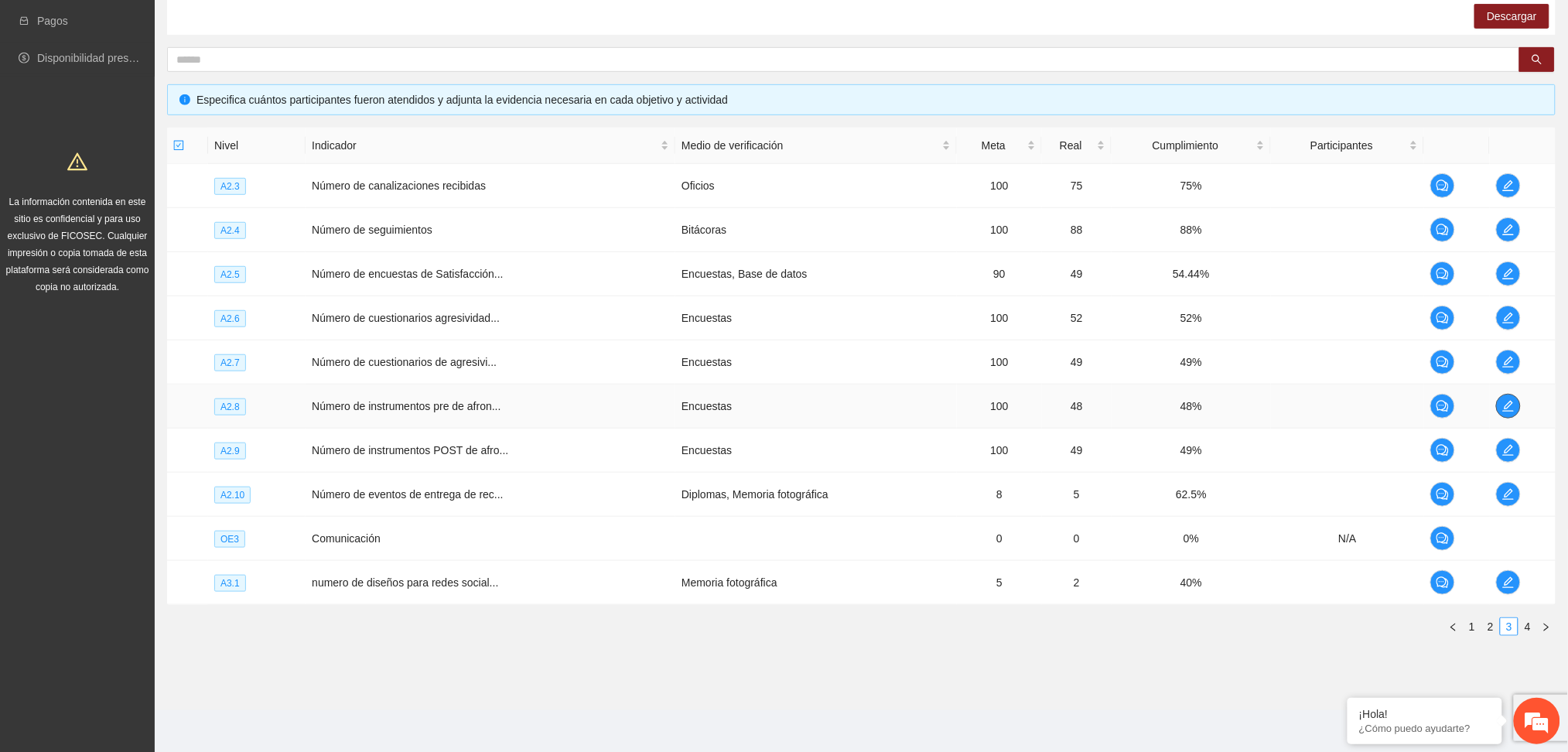
click at [1509, 403] on icon "edit" at bounding box center [1508, 406] width 12 height 12
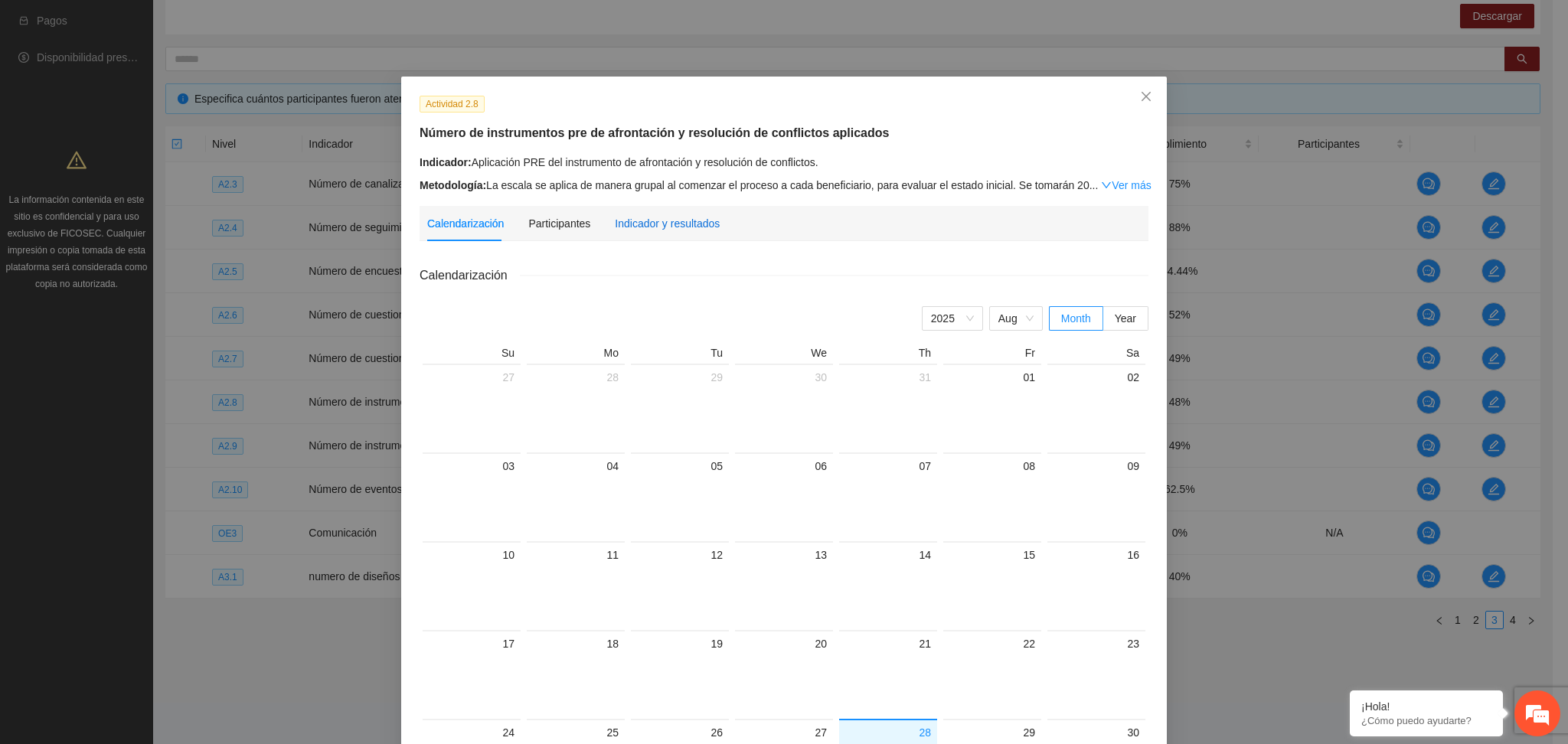
click at [638, 226] on div "Indicador y resultados" at bounding box center [667, 223] width 105 height 17
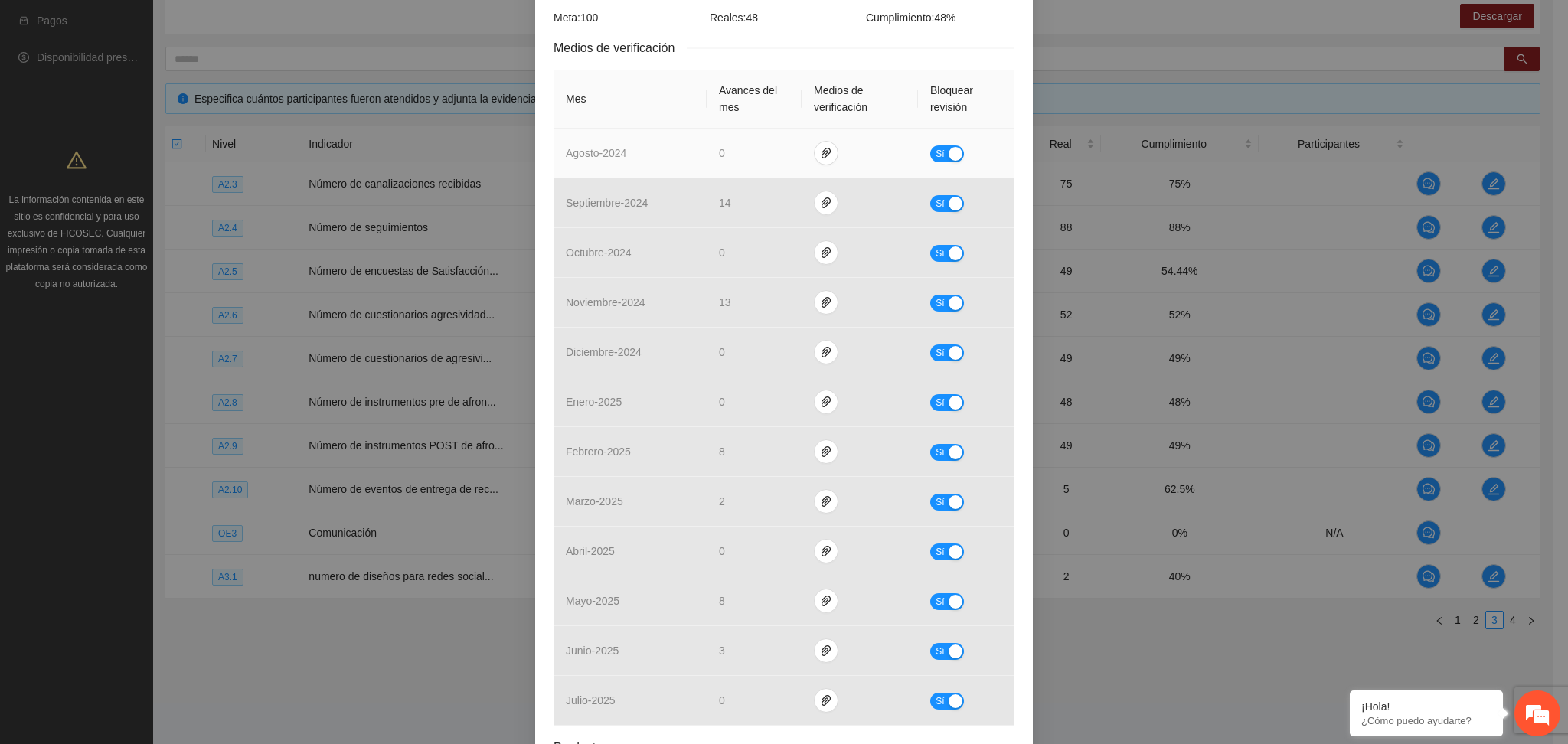
scroll to position [0, 0]
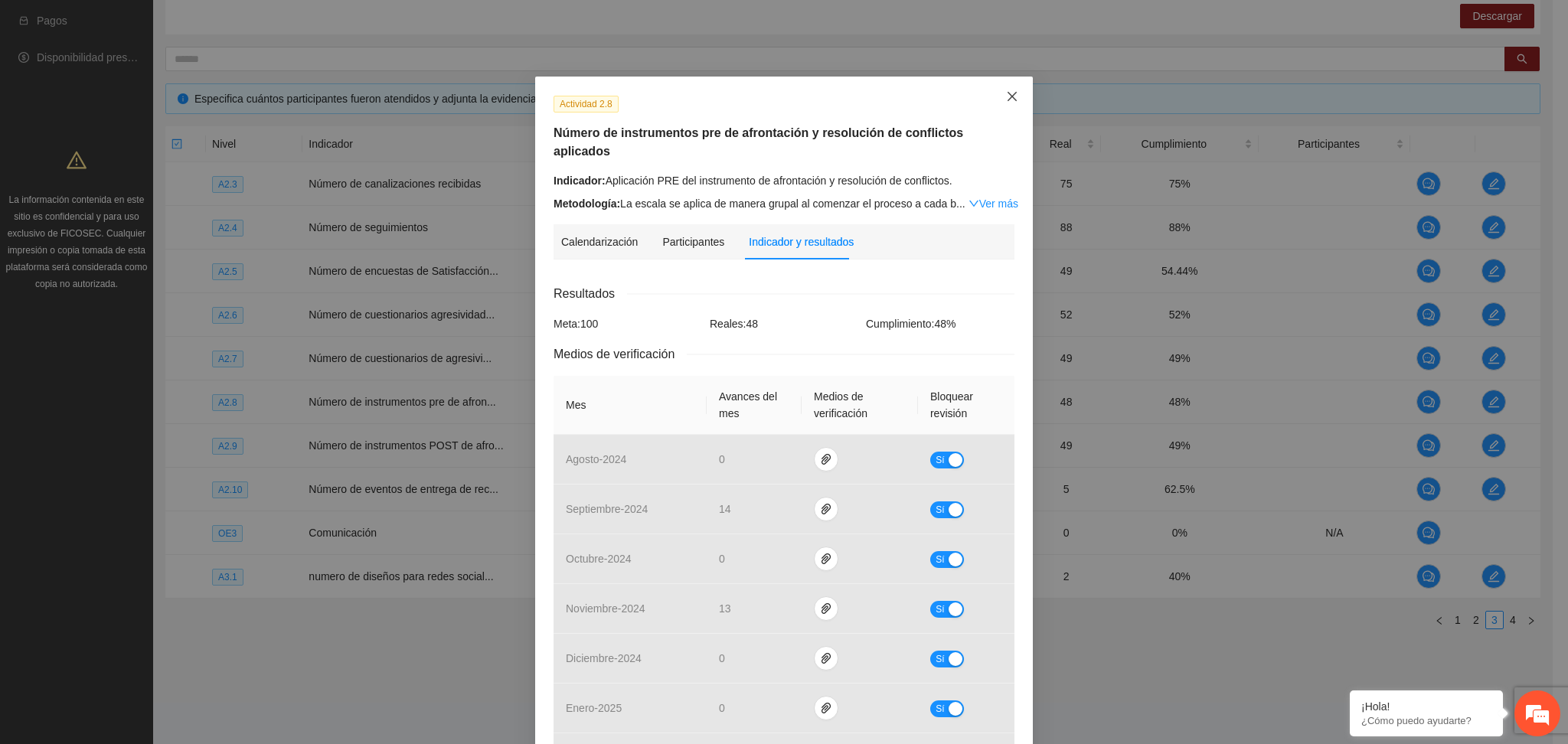
click at [1011, 90] on span "Close" at bounding box center [1012, 97] width 41 height 41
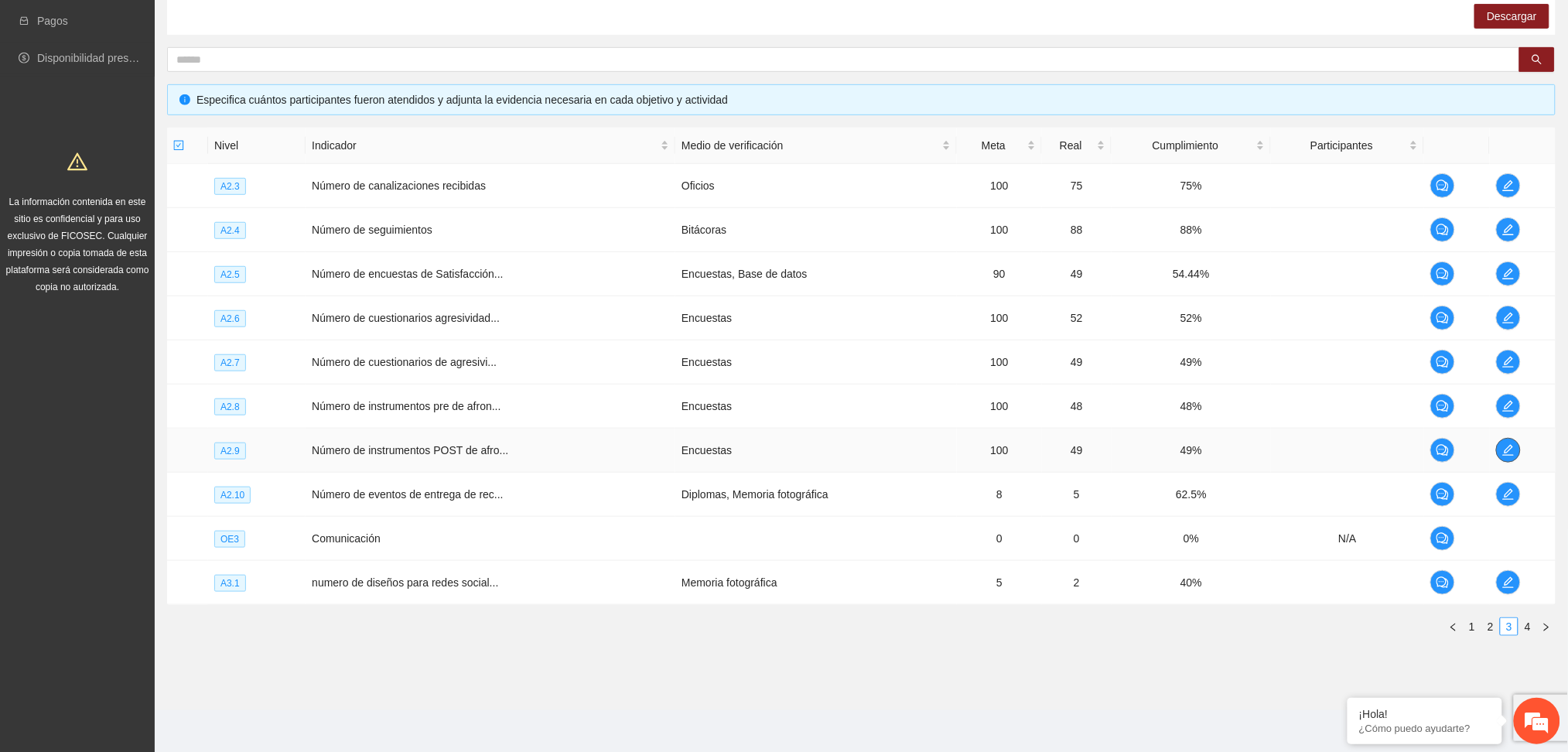
click at [1519, 452] on span "edit" at bounding box center [1508, 450] width 23 height 12
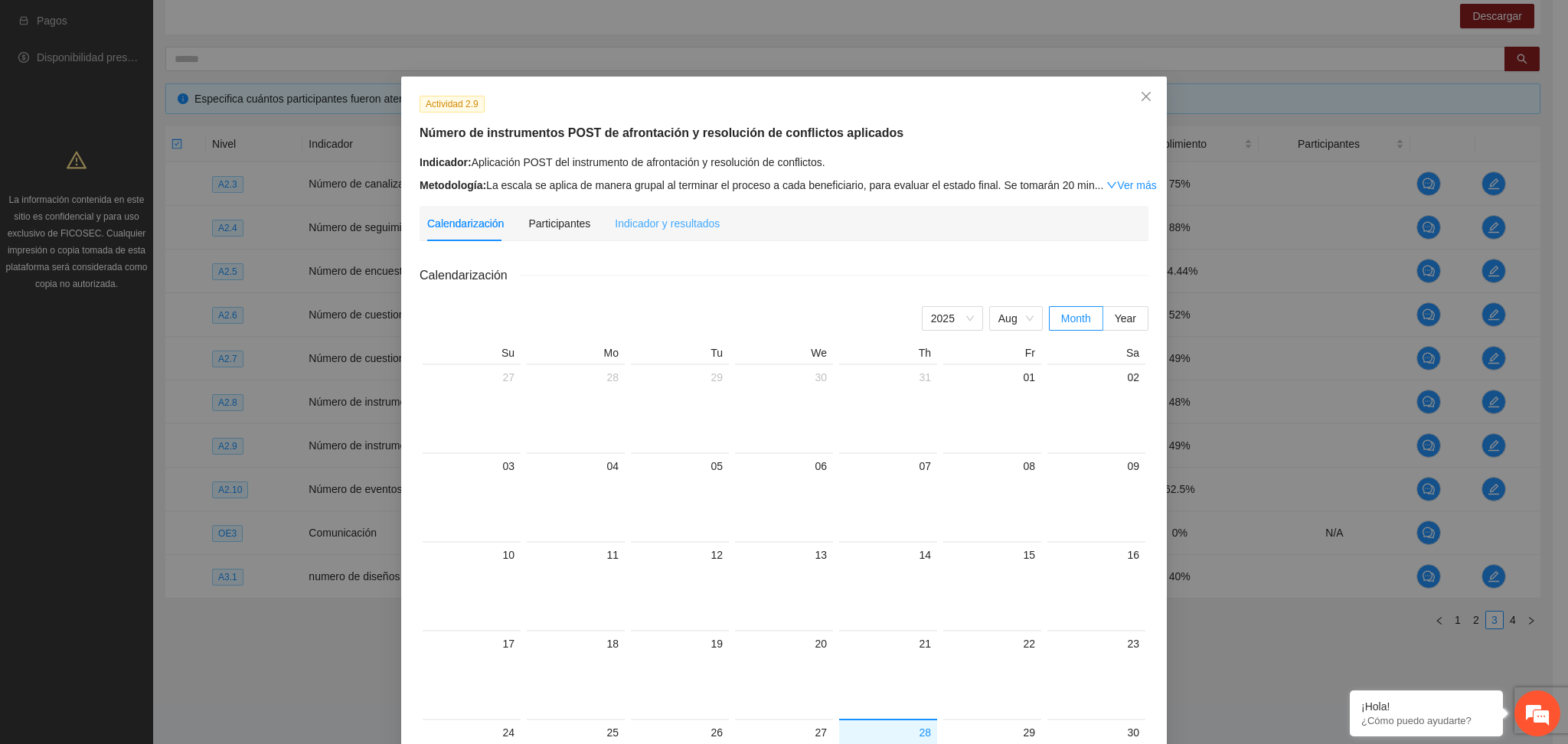
click at [669, 208] on div "Indicador y resultados" at bounding box center [667, 223] width 105 height 35
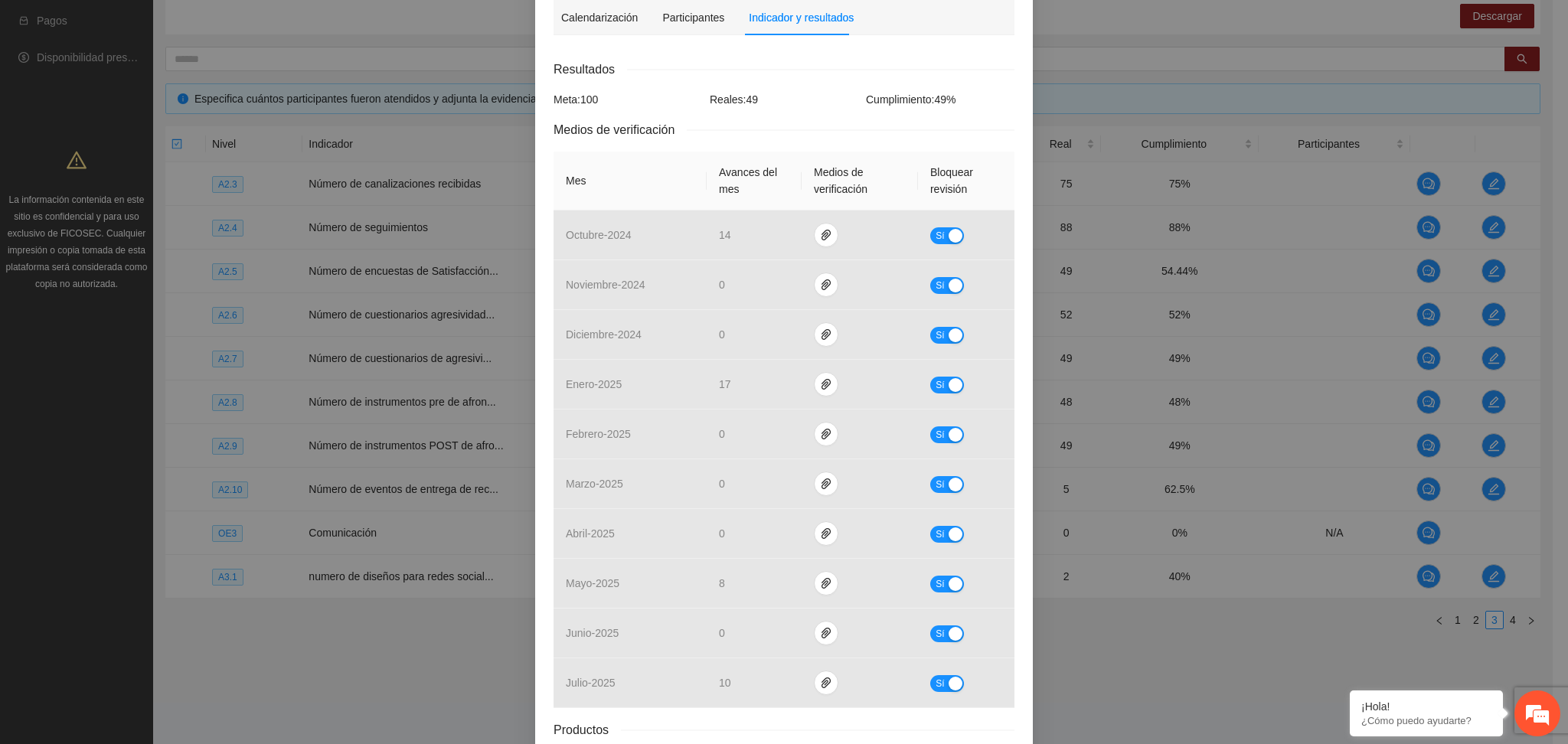
scroll to position [13, 0]
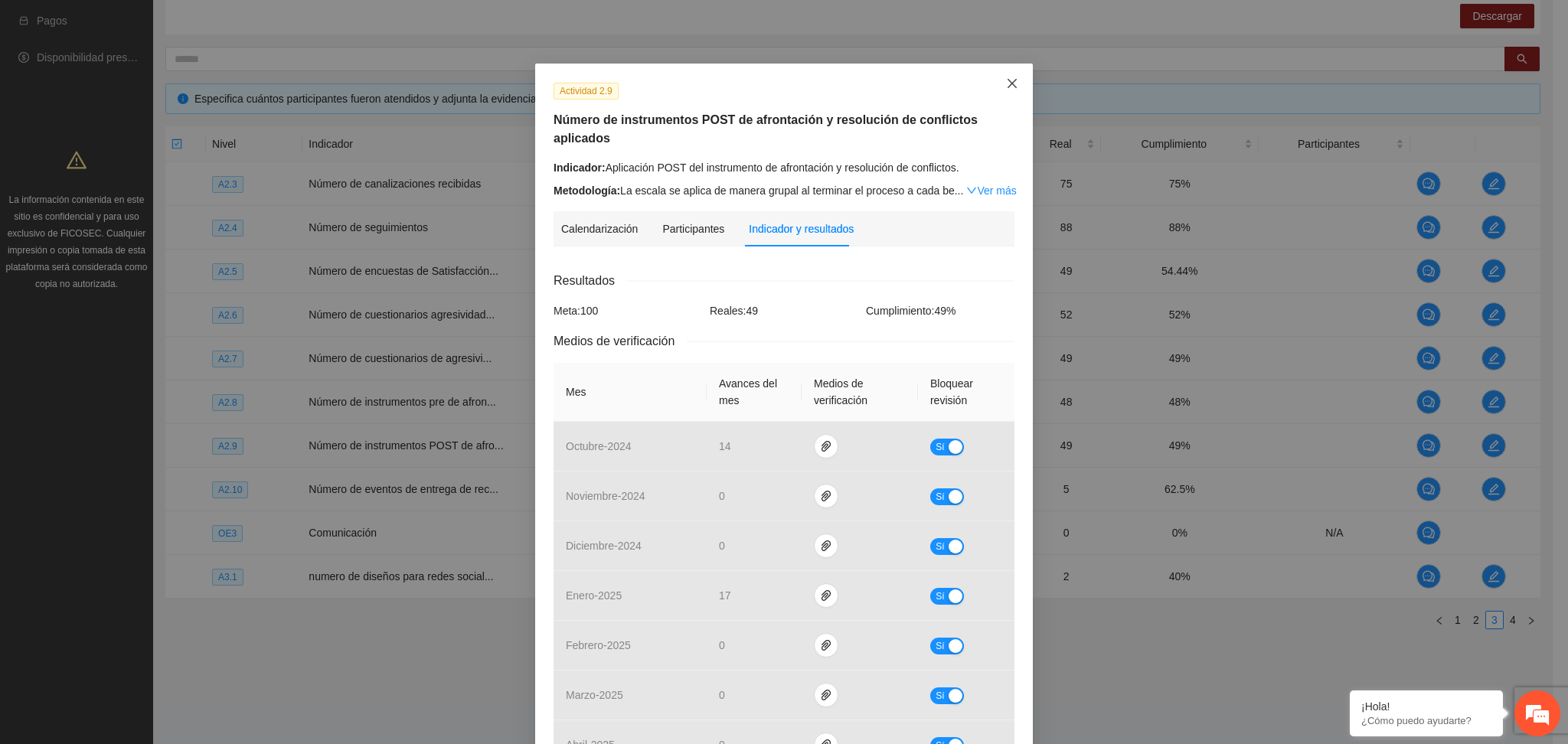
click at [1008, 71] on span "Close" at bounding box center [1012, 83] width 41 height 41
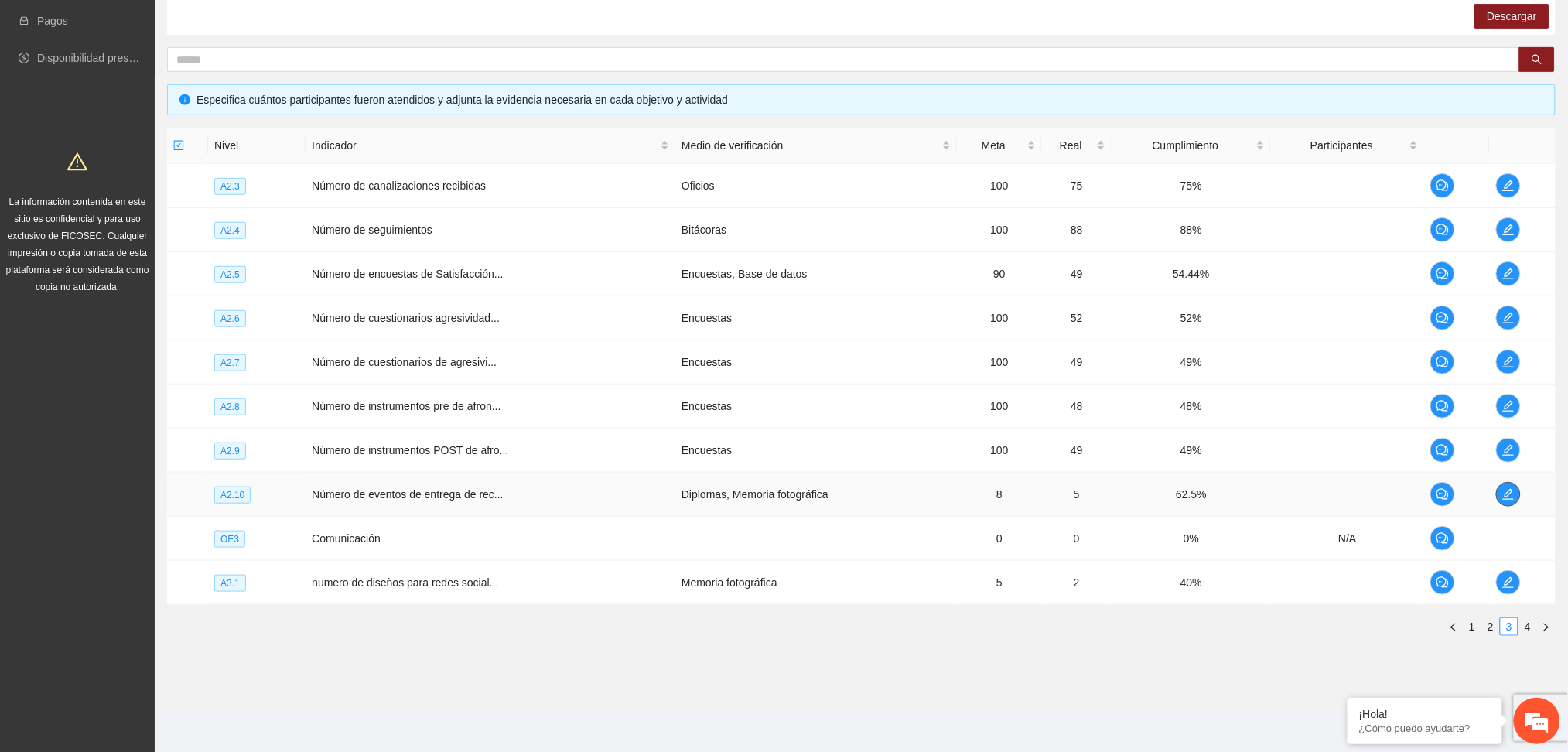
click at [1507, 489] on icon "edit" at bounding box center [1508, 494] width 12 height 12
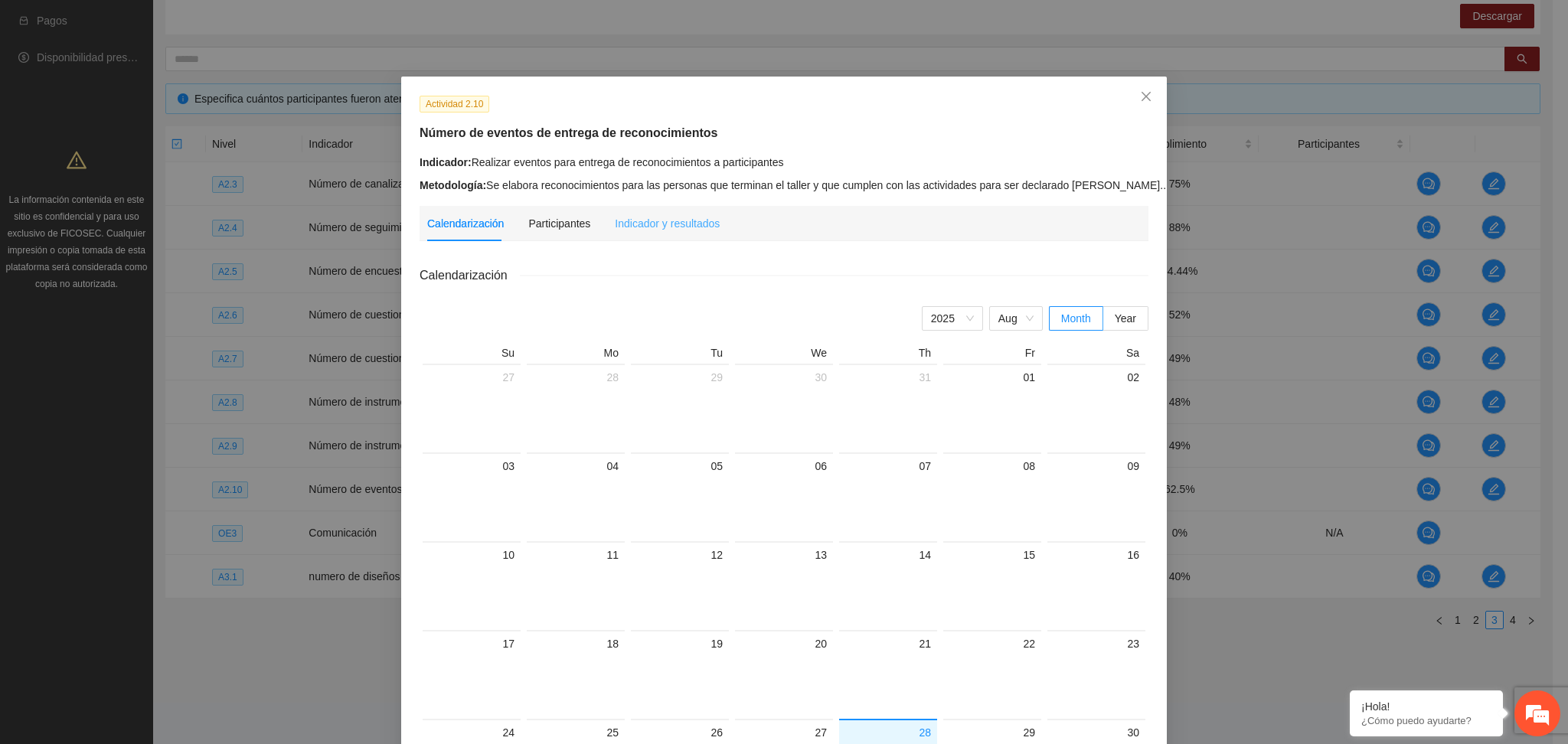
click at [641, 210] on div "Indicador y resultados" at bounding box center [667, 223] width 105 height 35
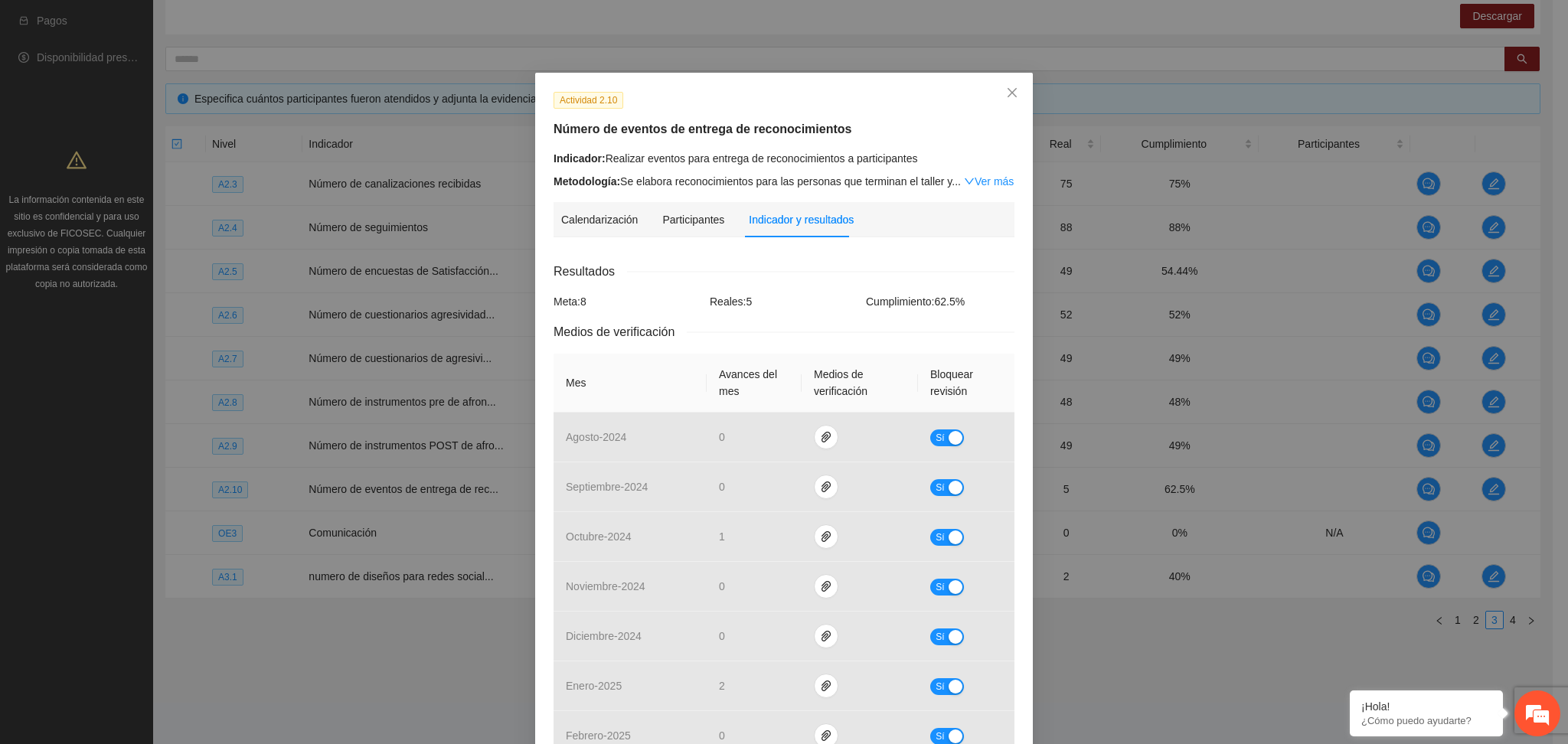
scroll to position [0, 0]
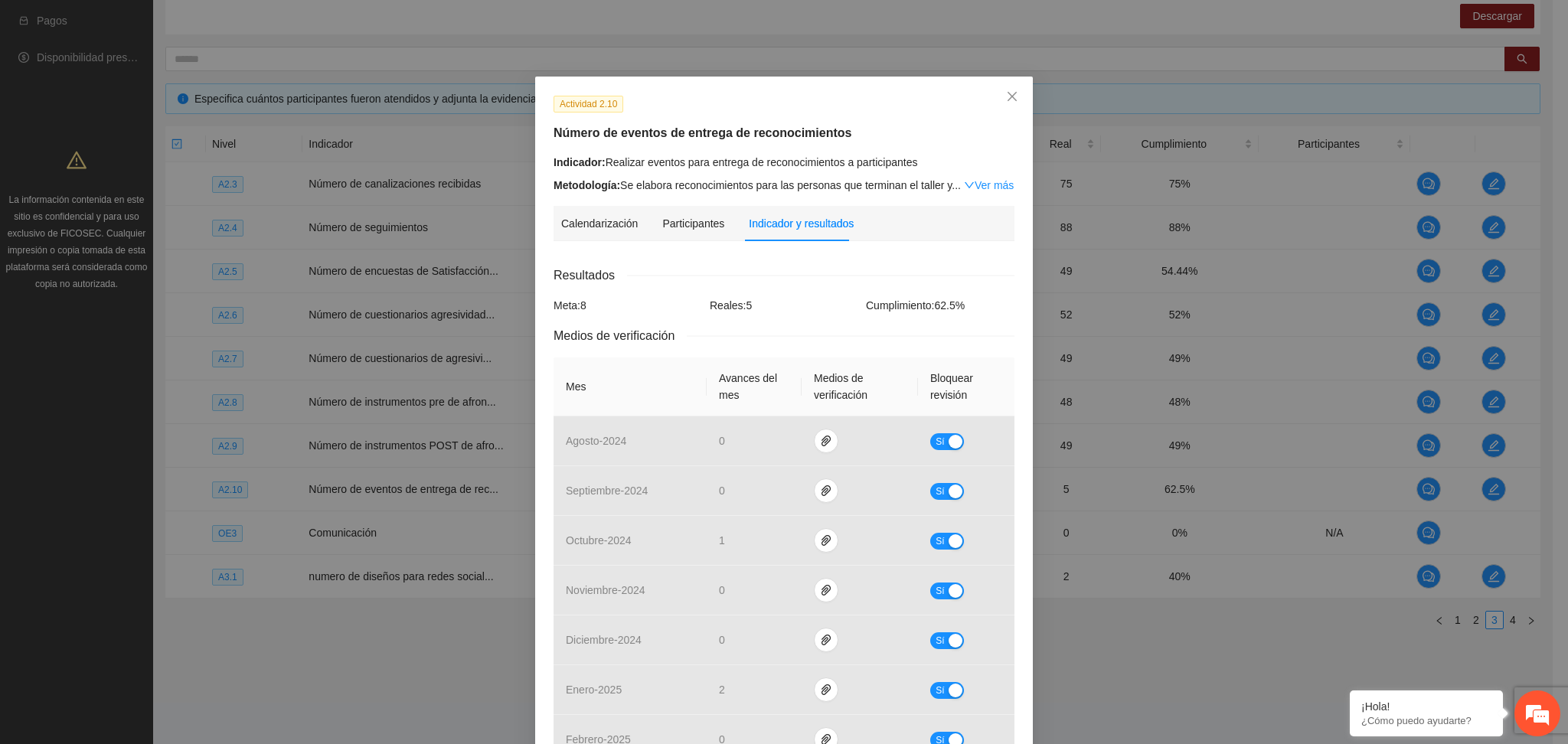
click at [702, 270] on div "Resultados" at bounding box center [784, 275] width 461 height 19
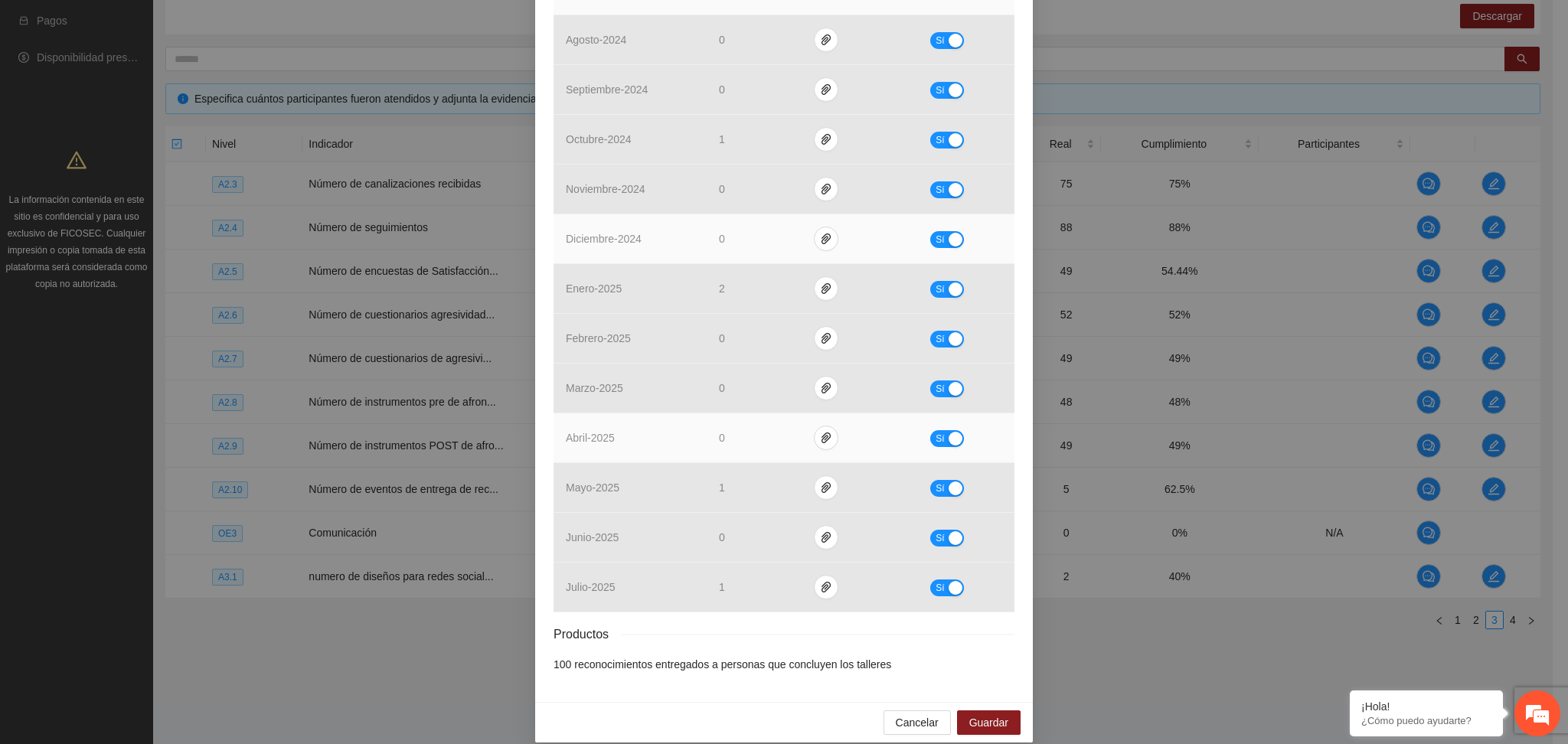
scroll to position [419, 0]
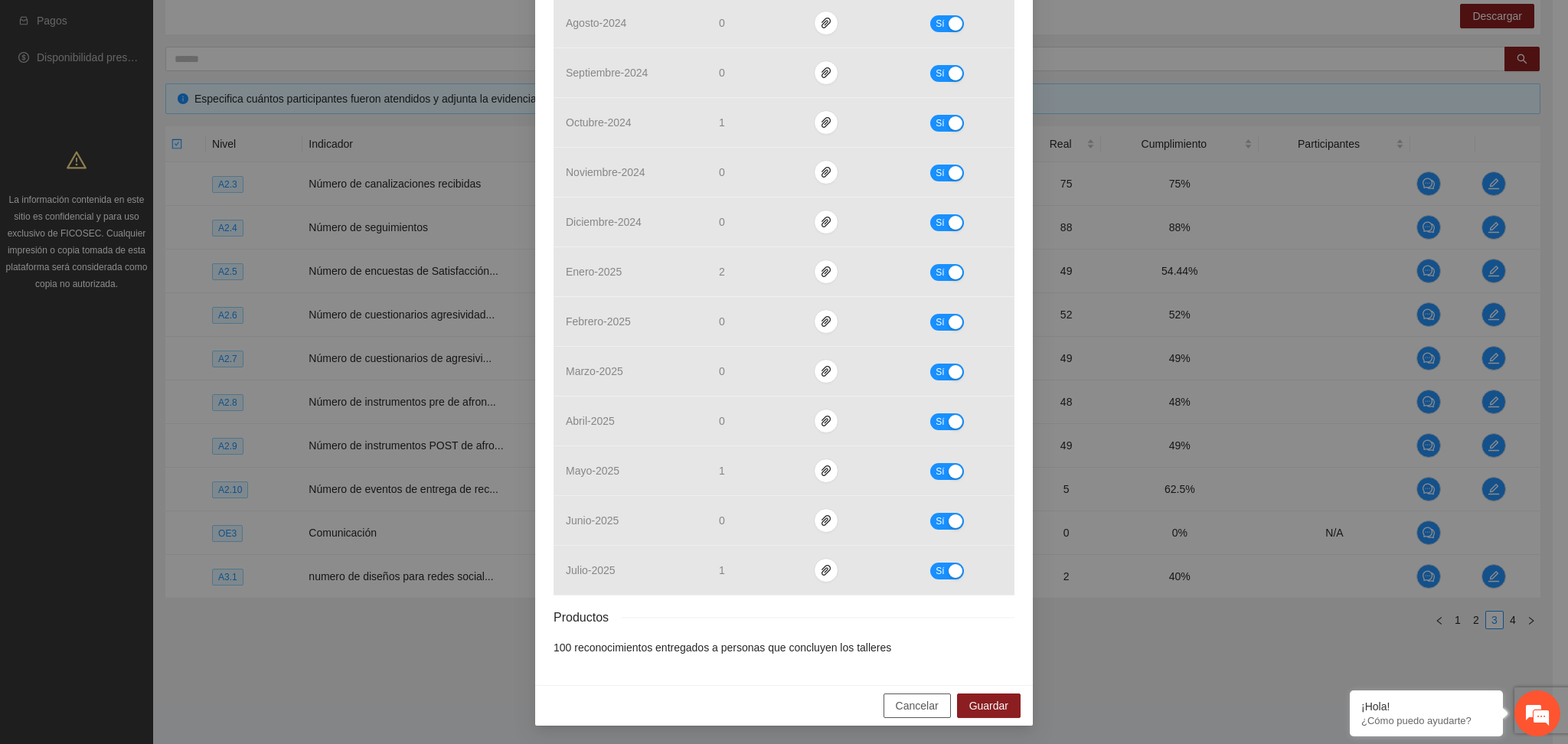
click at [910, 706] on span "Cancelar" at bounding box center [917, 705] width 43 height 17
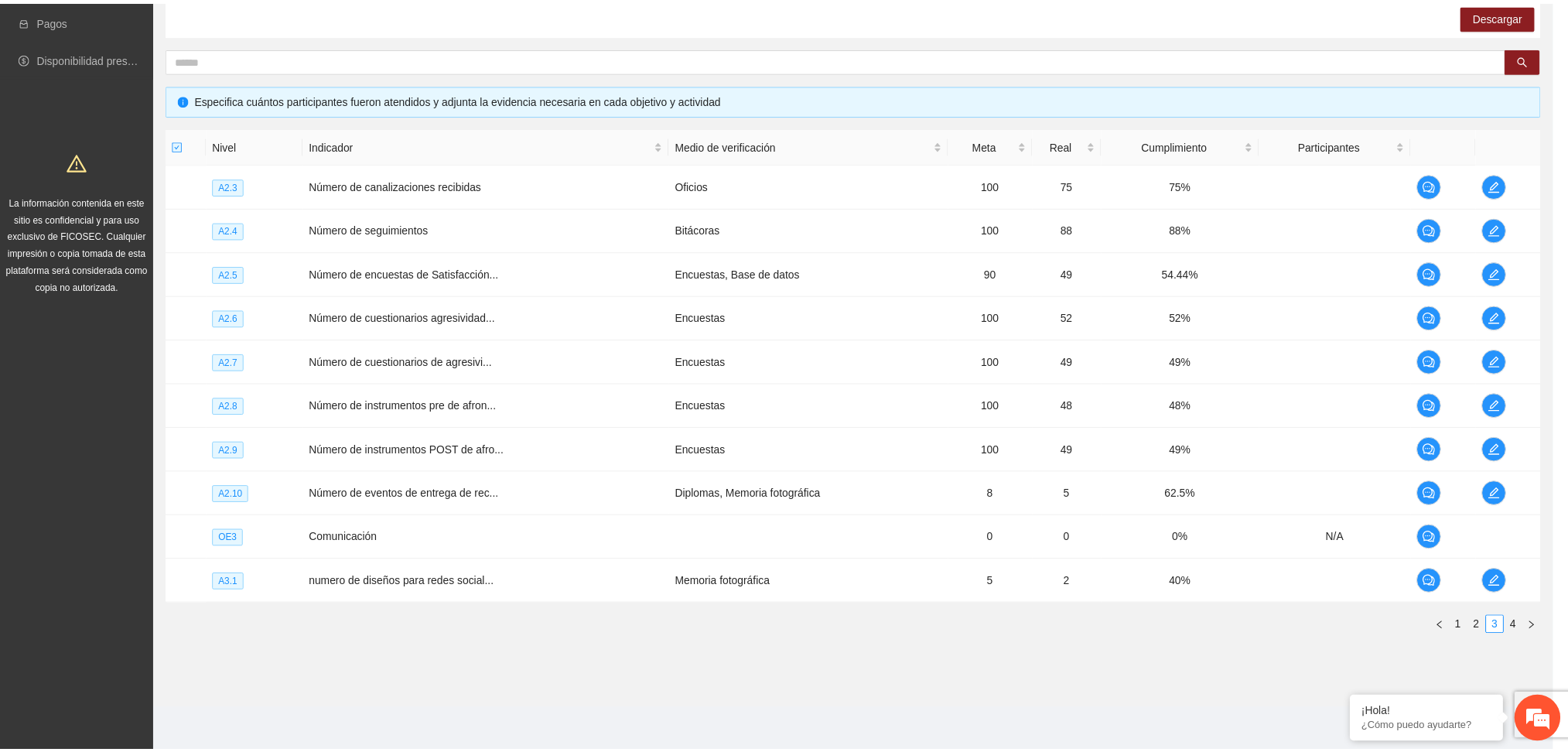
scroll to position [345, 0]
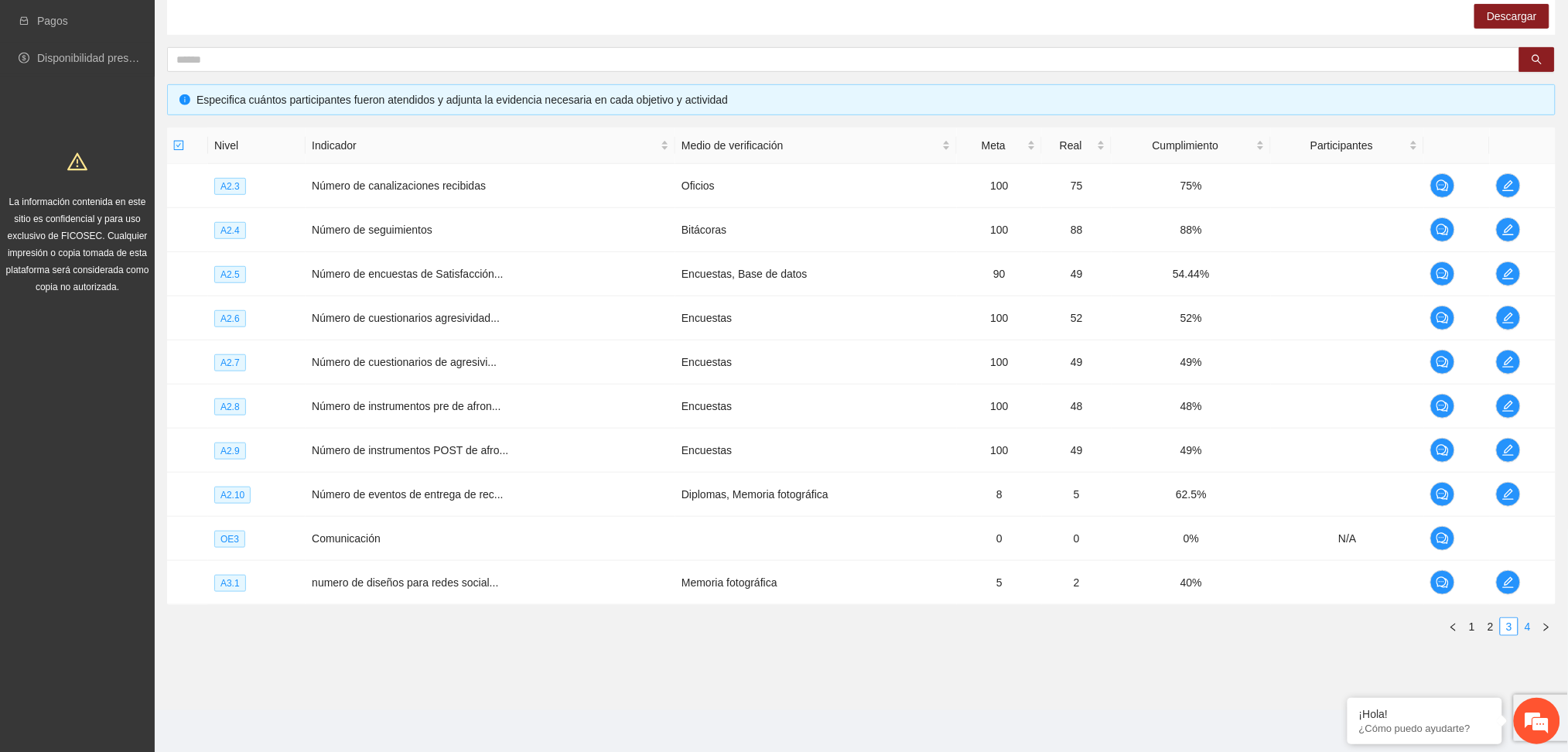
click at [1529, 619] on link "4" at bounding box center [1528, 626] width 17 height 17
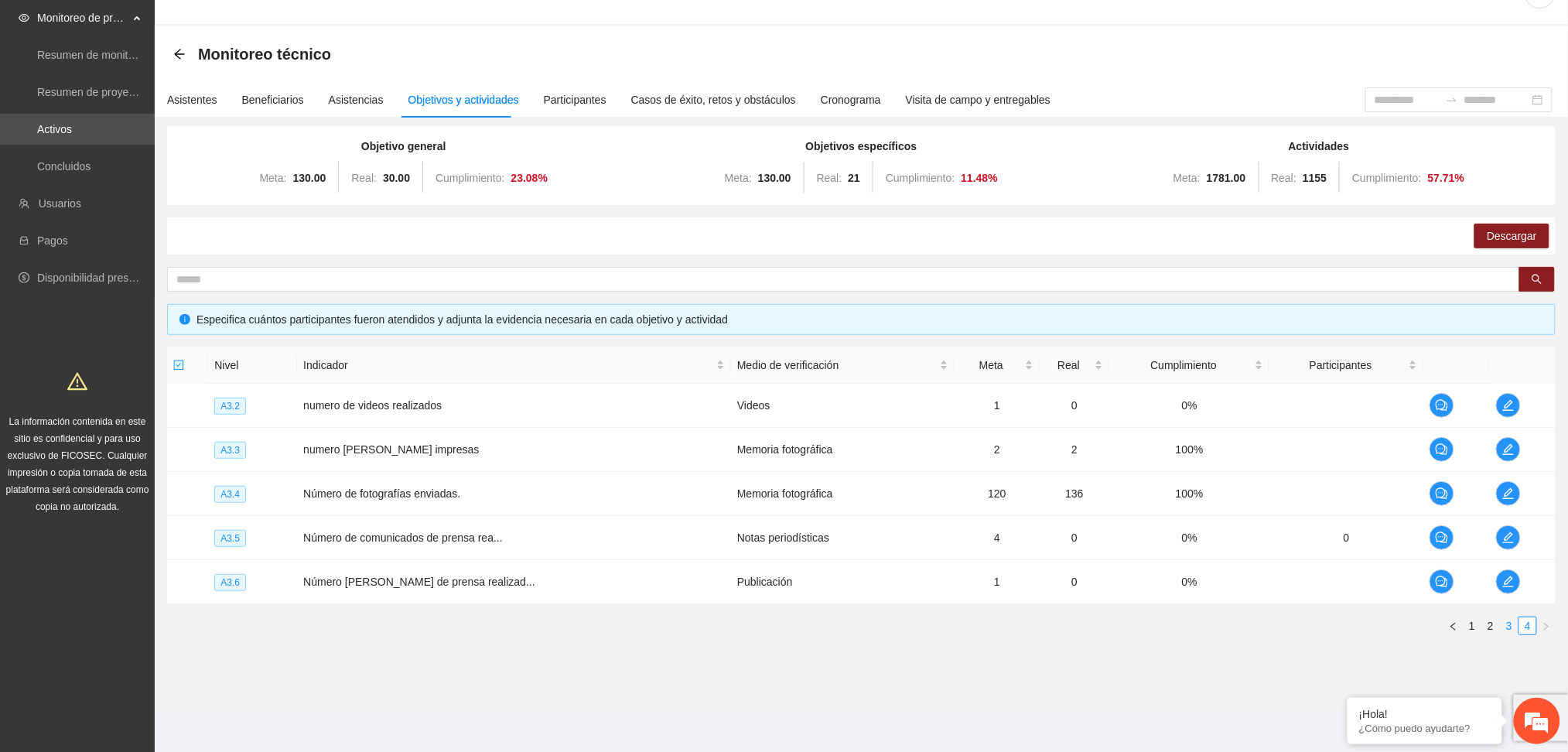
click at [1510, 625] on link "3" at bounding box center [1509, 625] width 17 height 17
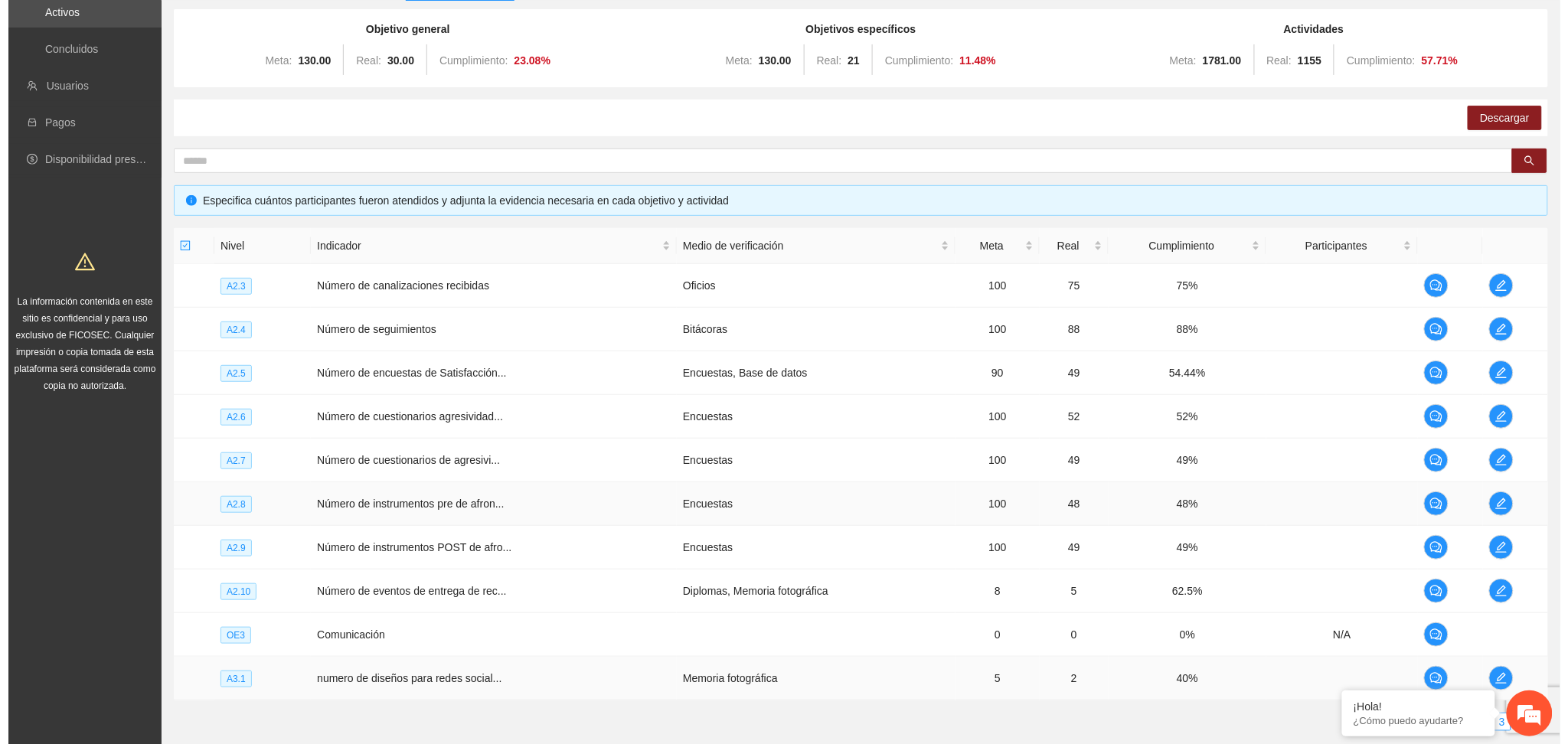
scroll to position [255, 0]
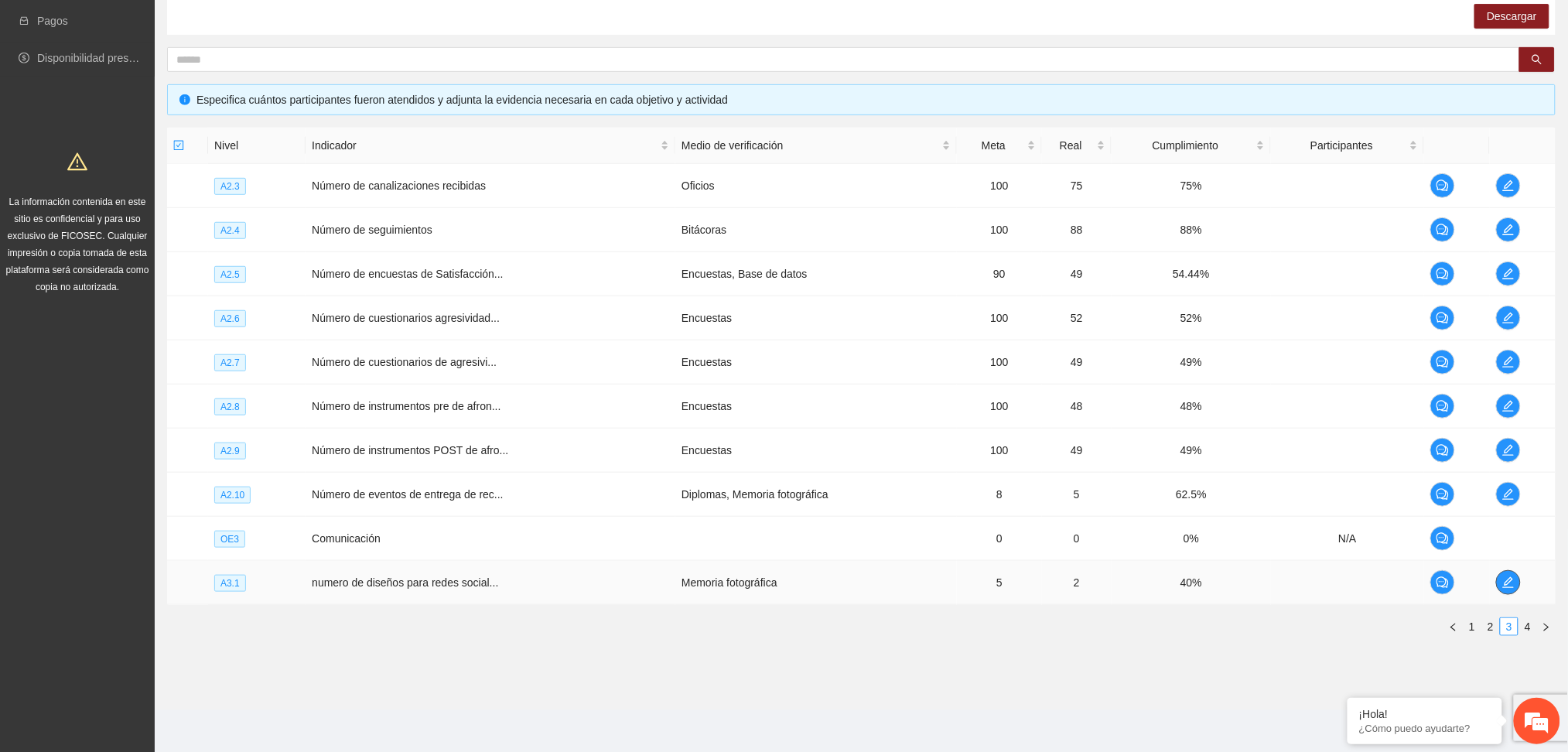
click at [1518, 580] on span "edit" at bounding box center [1508, 582] width 23 height 12
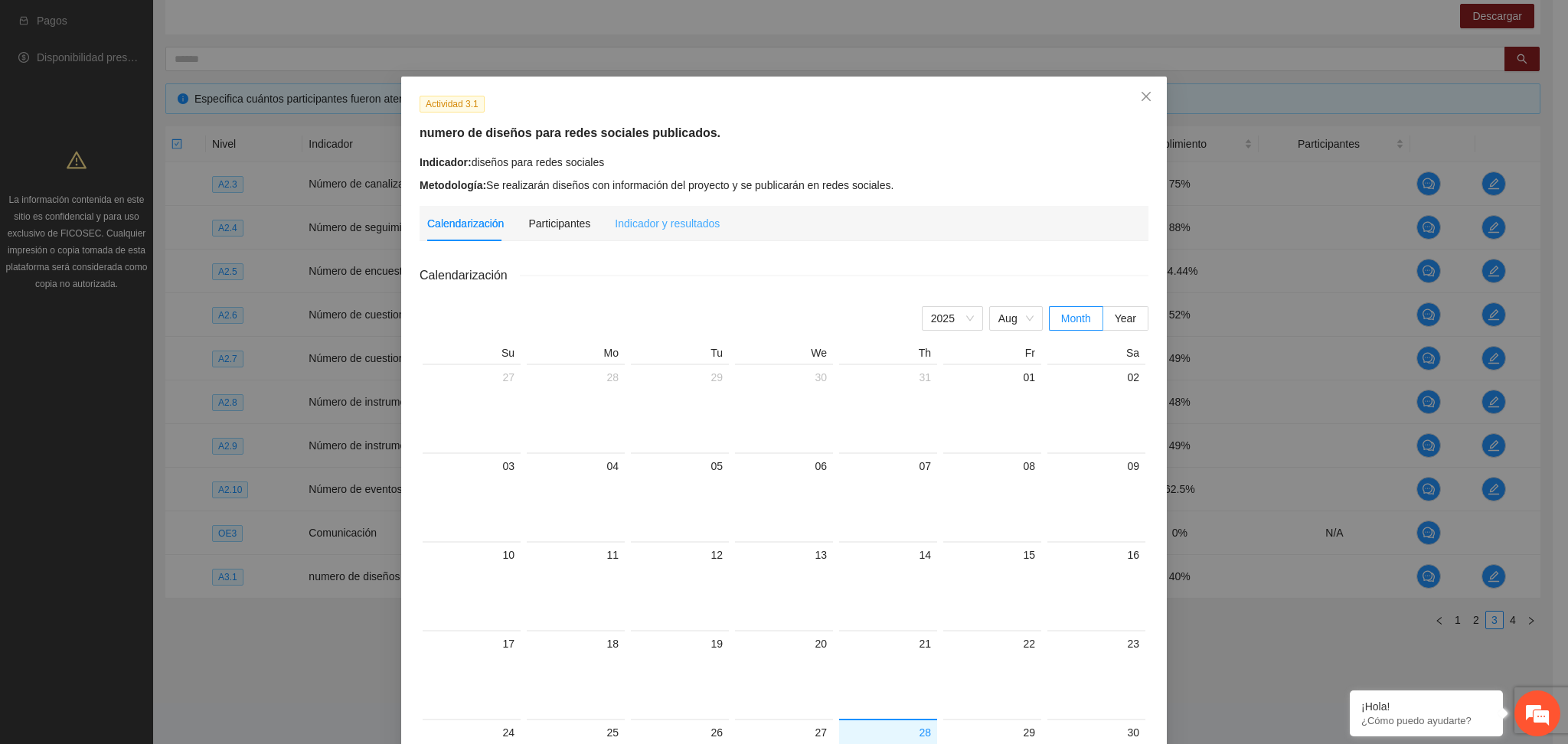
click at [667, 211] on div "Indicador y resultados" at bounding box center [667, 223] width 105 height 35
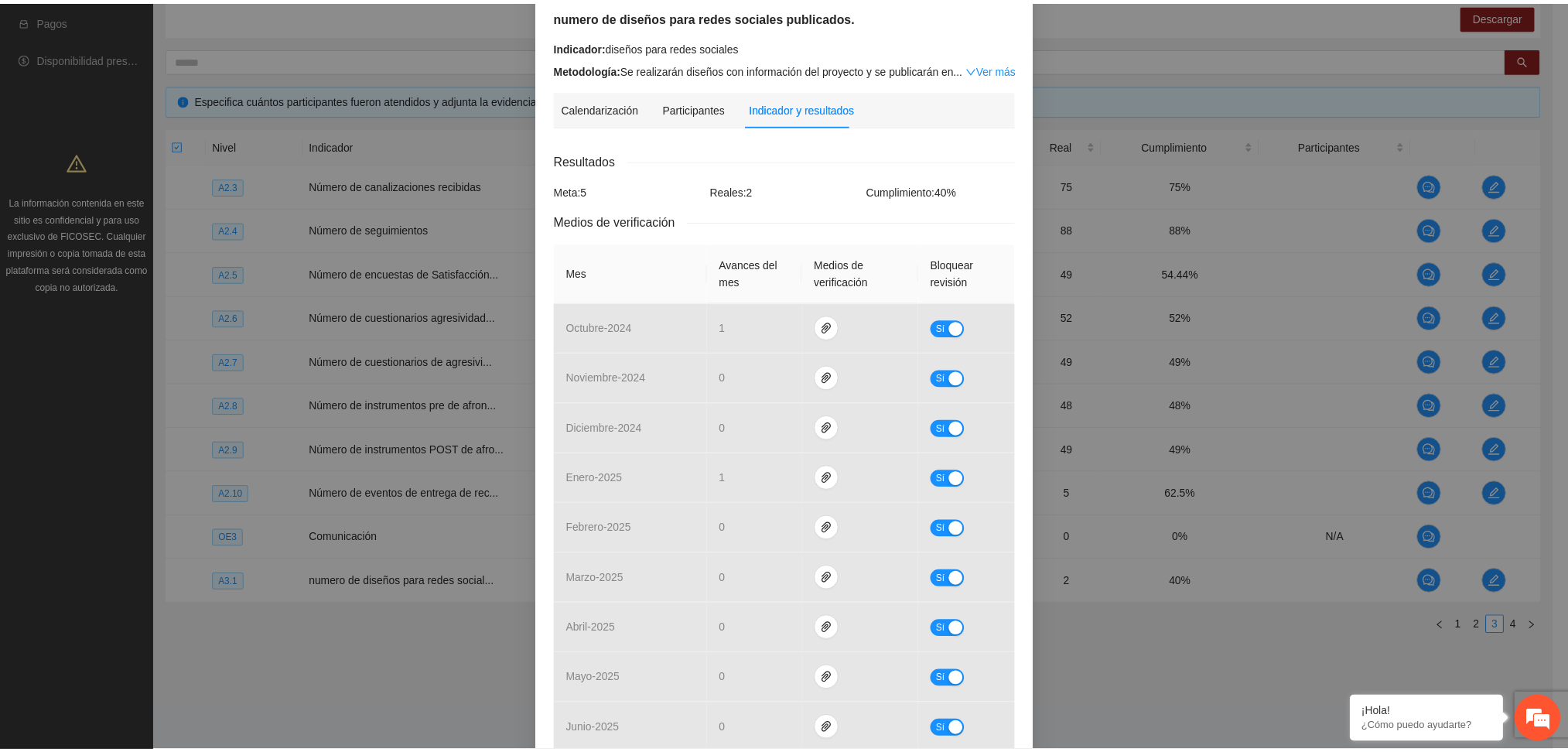
scroll to position [0, 0]
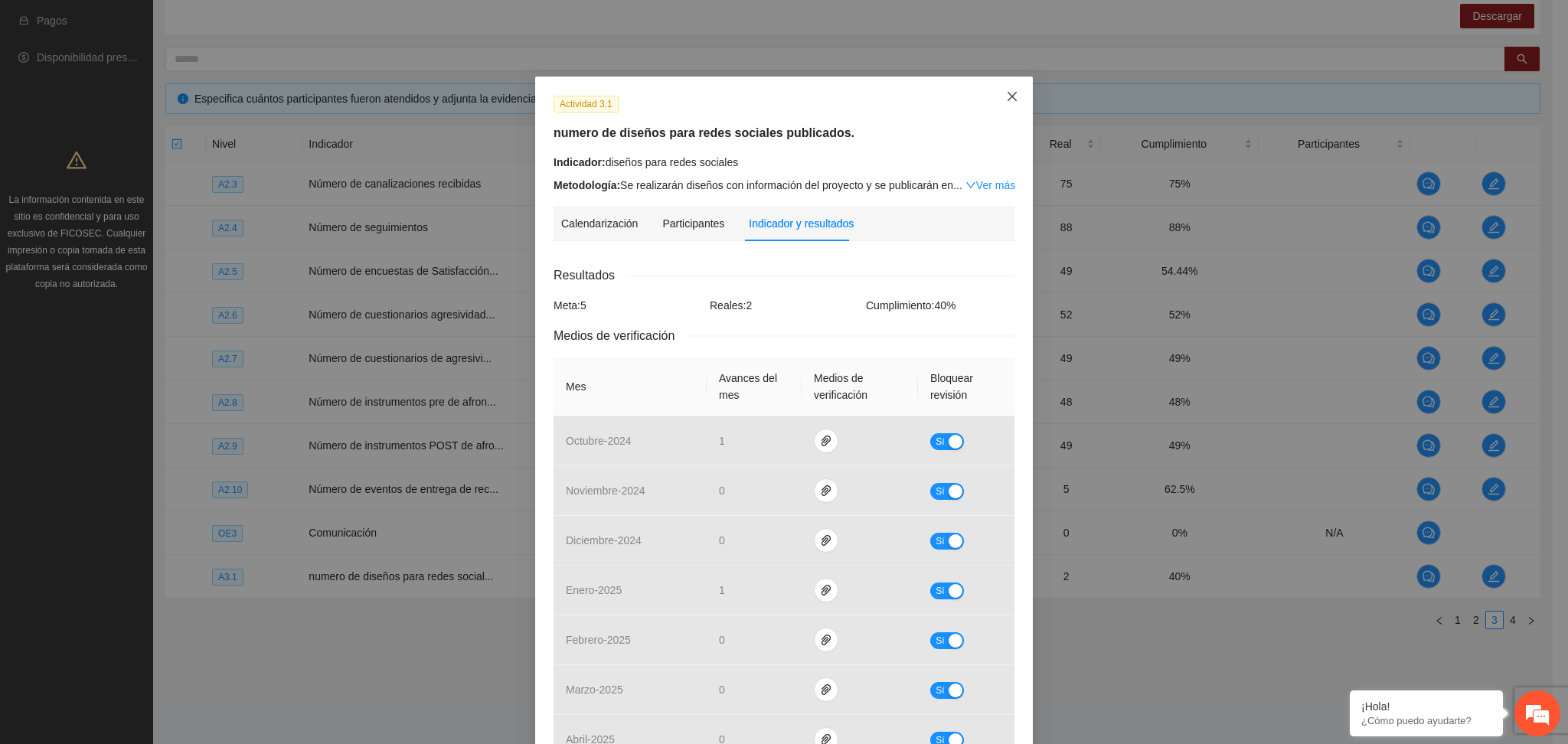
click at [1003, 87] on span "Close" at bounding box center [1012, 97] width 41 height 41
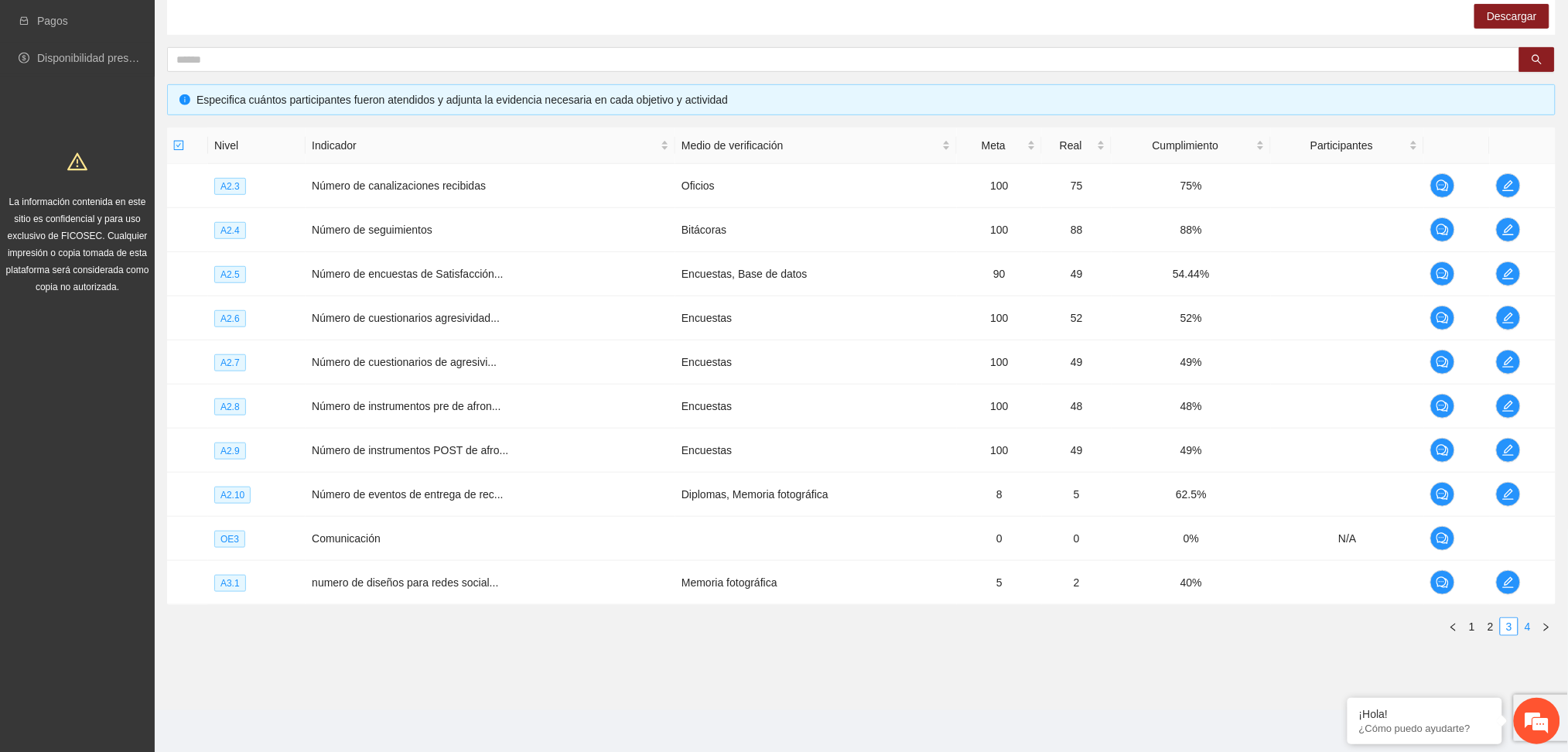
click at [1524, 629] on link "4" at bounding box center [1528, 626] width 17 height 17
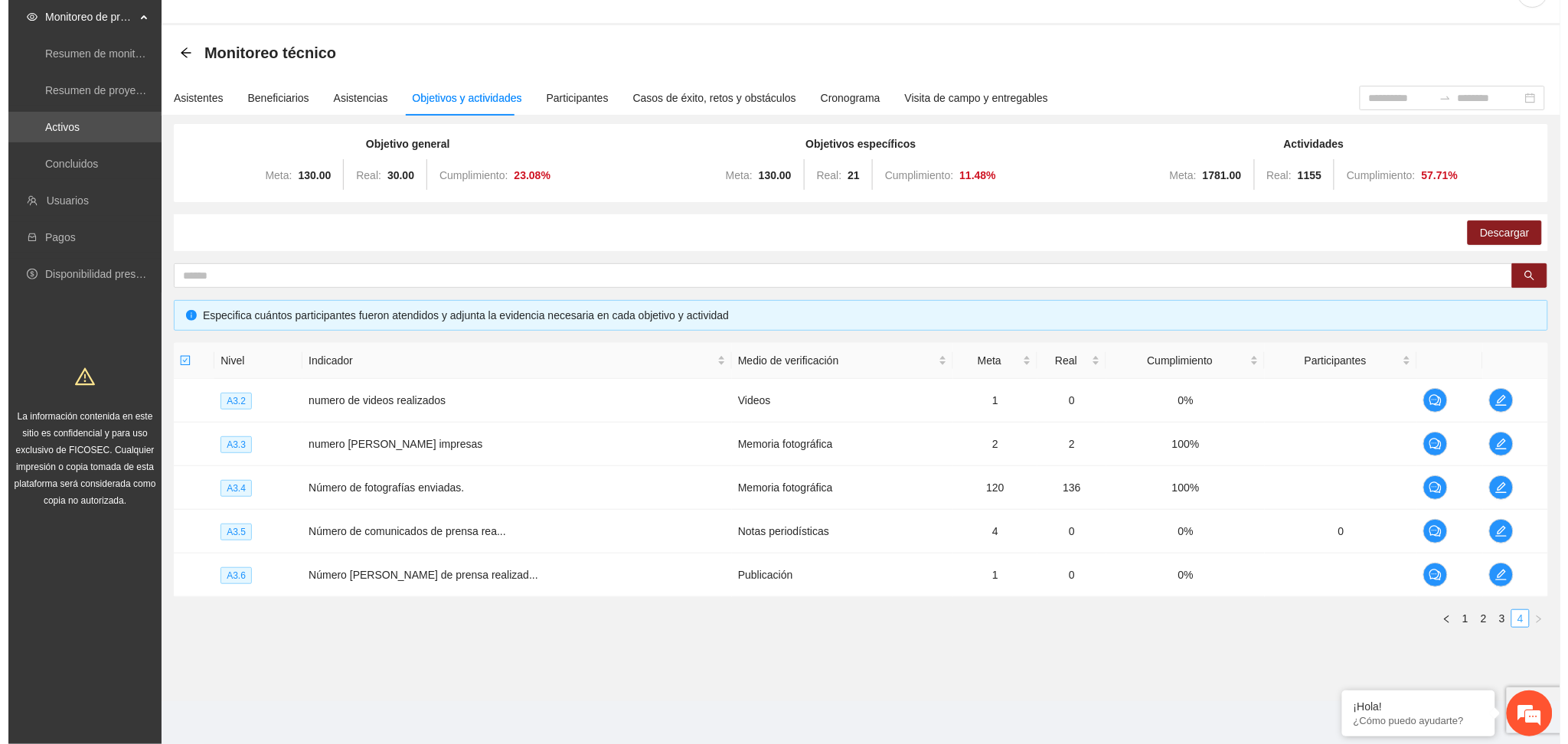
scroll to position [37, 0]
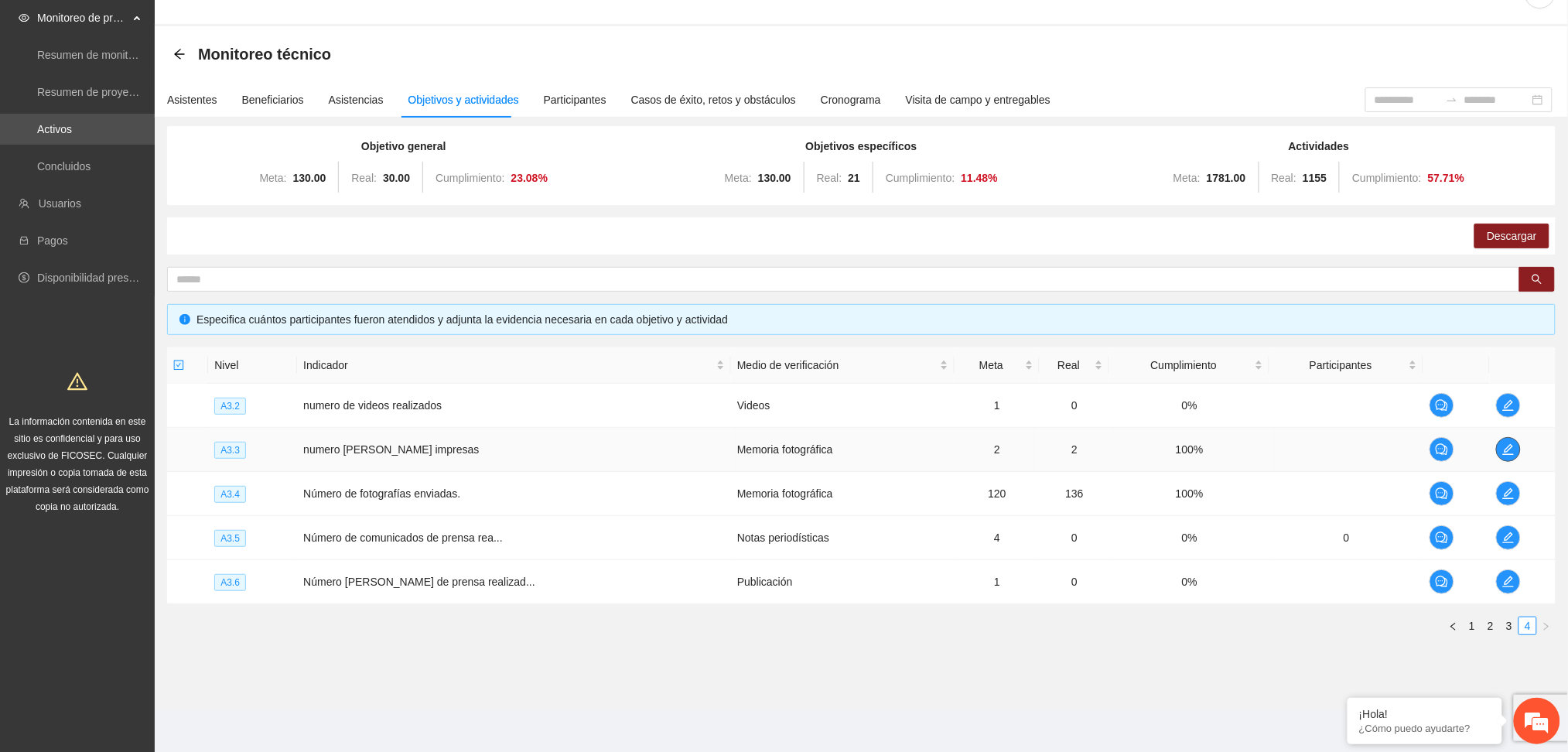
click at [1511, 445] on icon "edit" at bounding box center [1508, 449] width 12 height 12
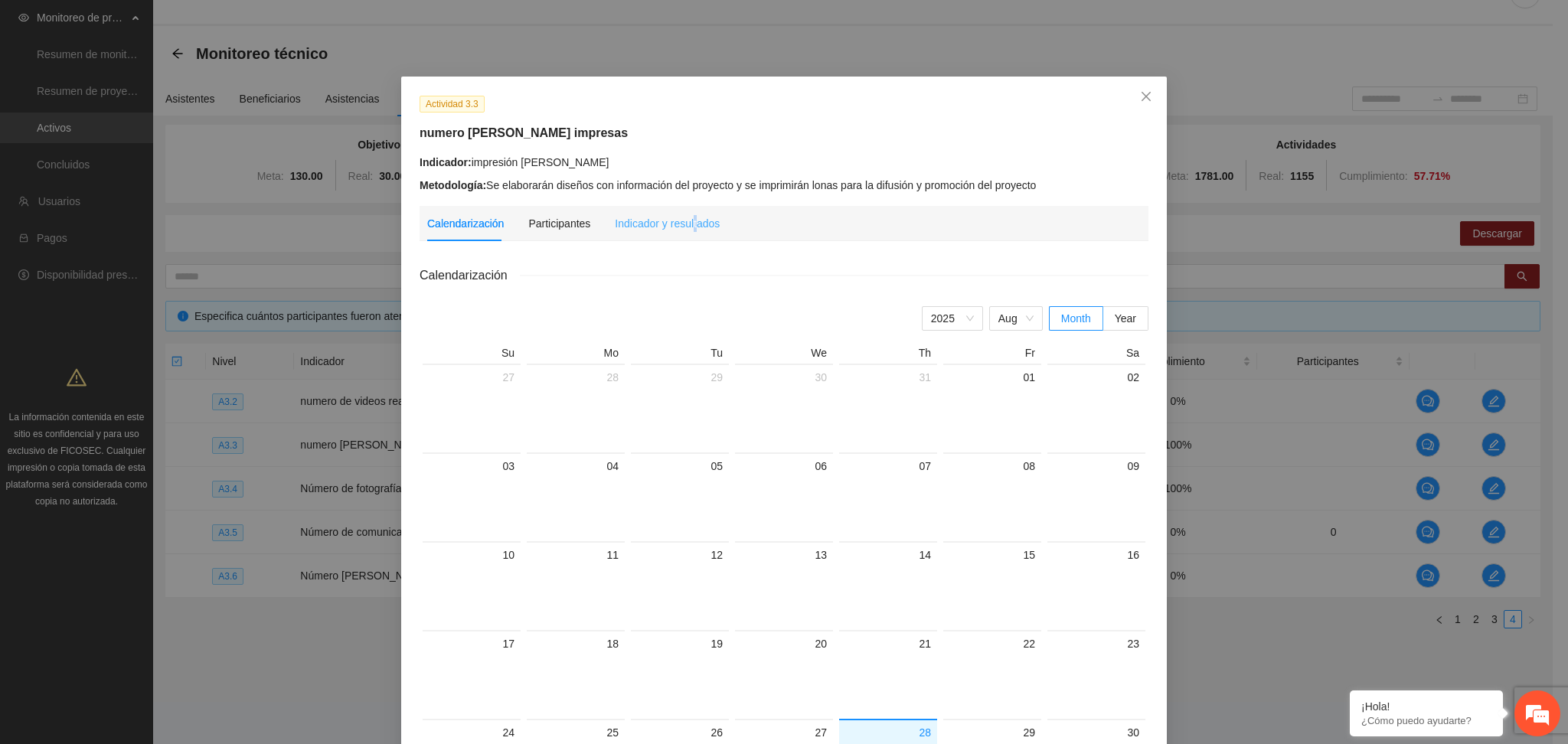
click at [682, 206] on div "Indicador y resultados" at bounding box center [667, 223] width 105 height 35
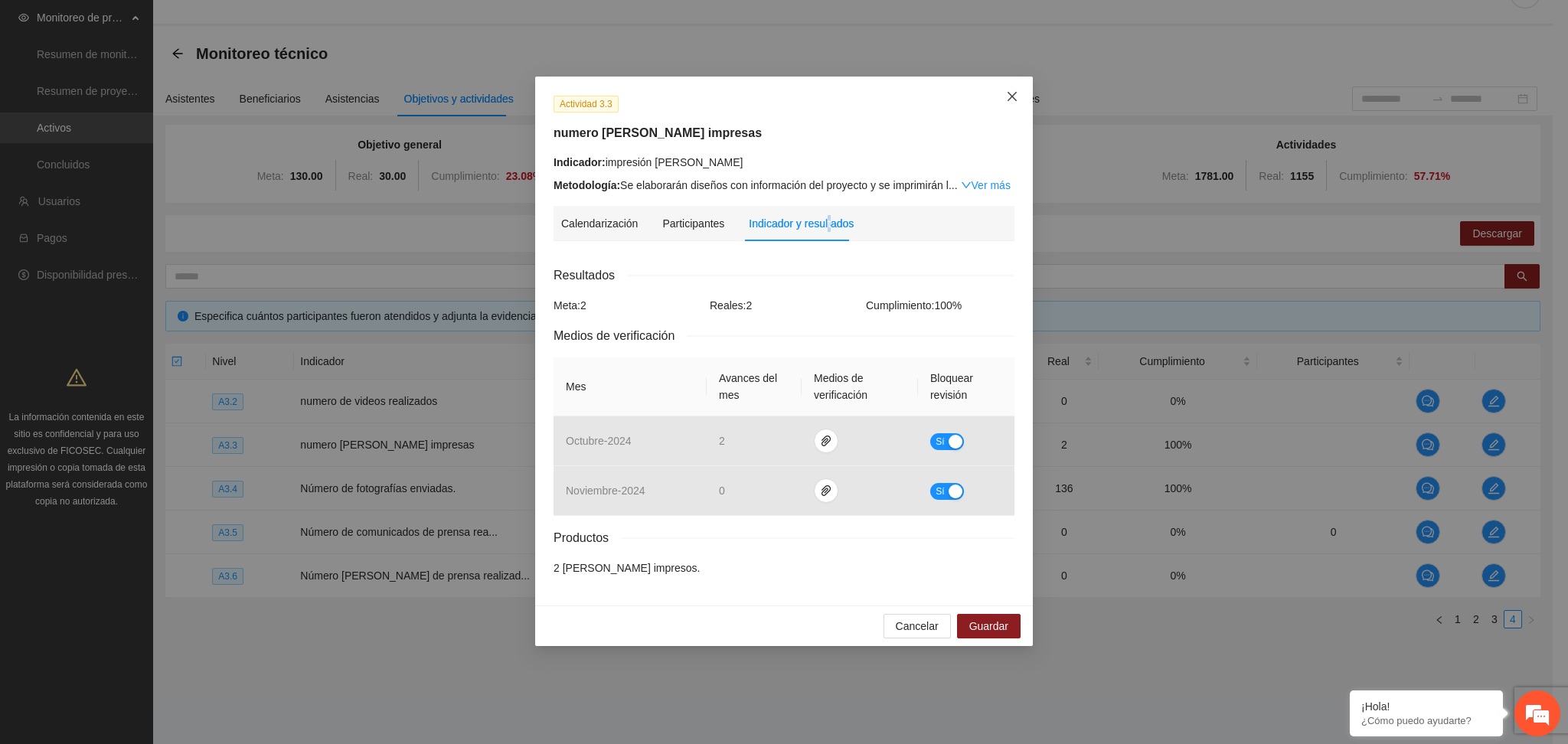
drag, startPoint x: 1008, startPoint y: 99, endPoint x: 1014, endPoint y: 107, distance: 10.0
click at [1008, 98] on icon "close" at bounding box center [1012, 96] width 12 height 12
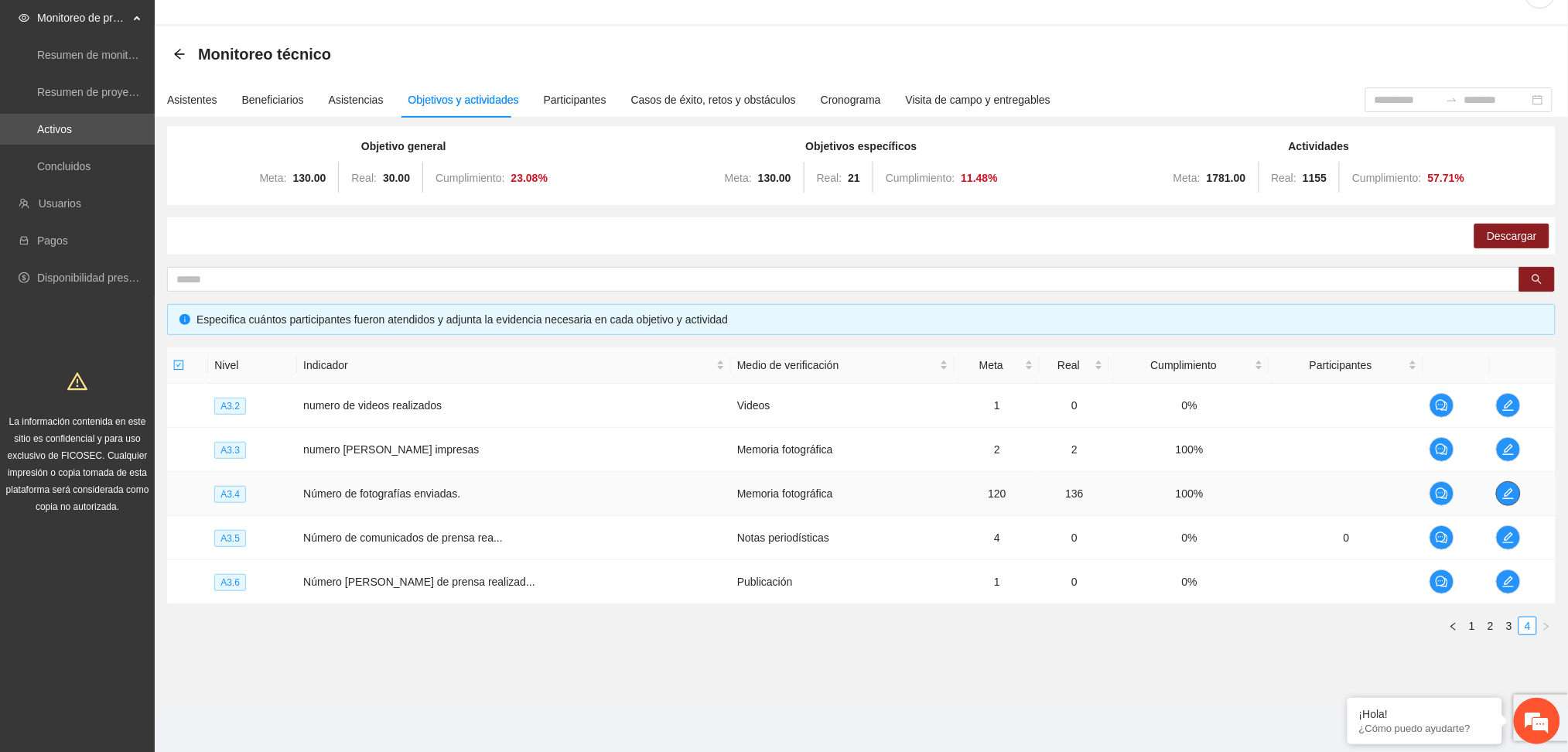
click at [1506, 488] on icon "edit" at bounding box center [1508, 493] width 12 height 12
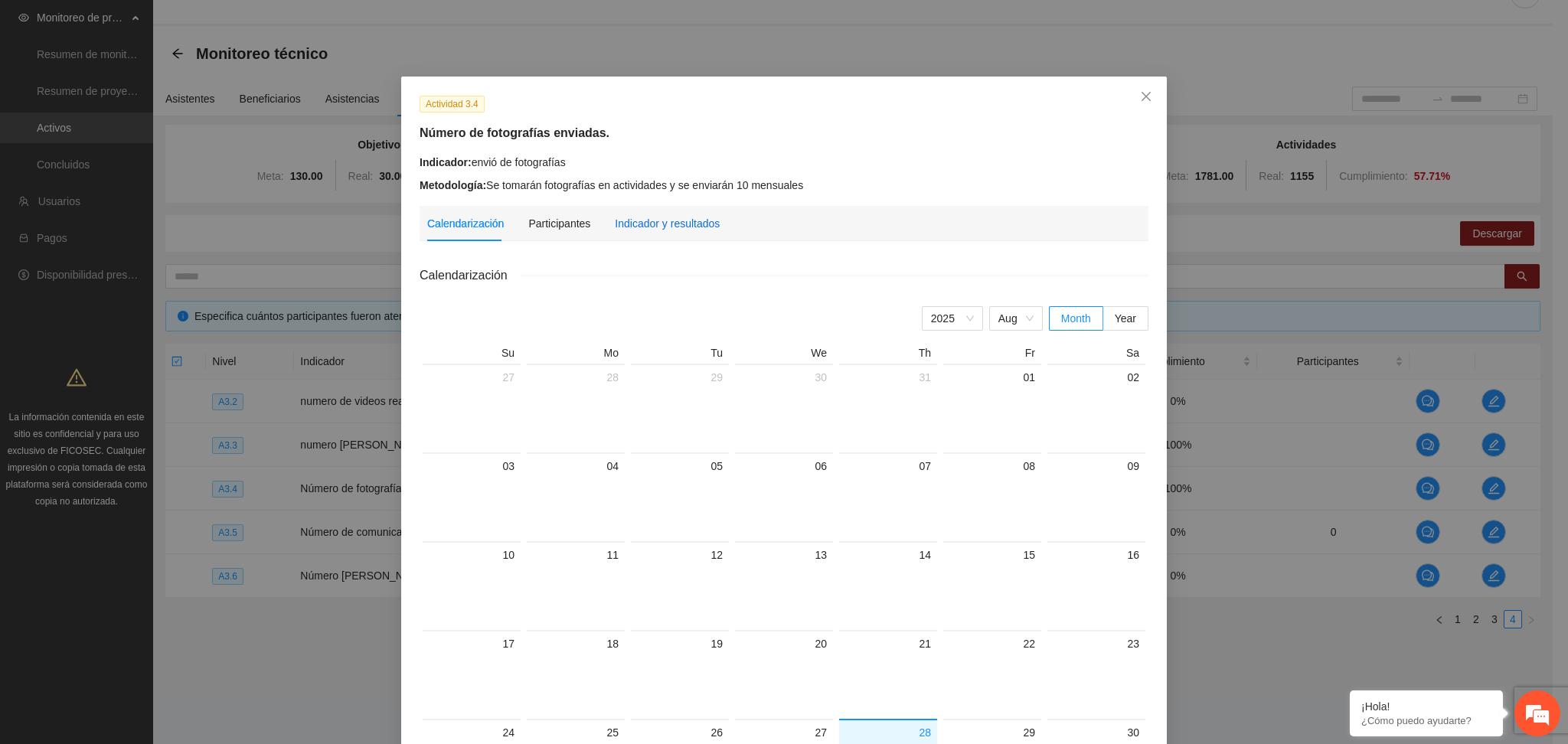
click at [665, 227] on div "Indicador y resultados" at bounding box center [667, 223] width 105 height 17
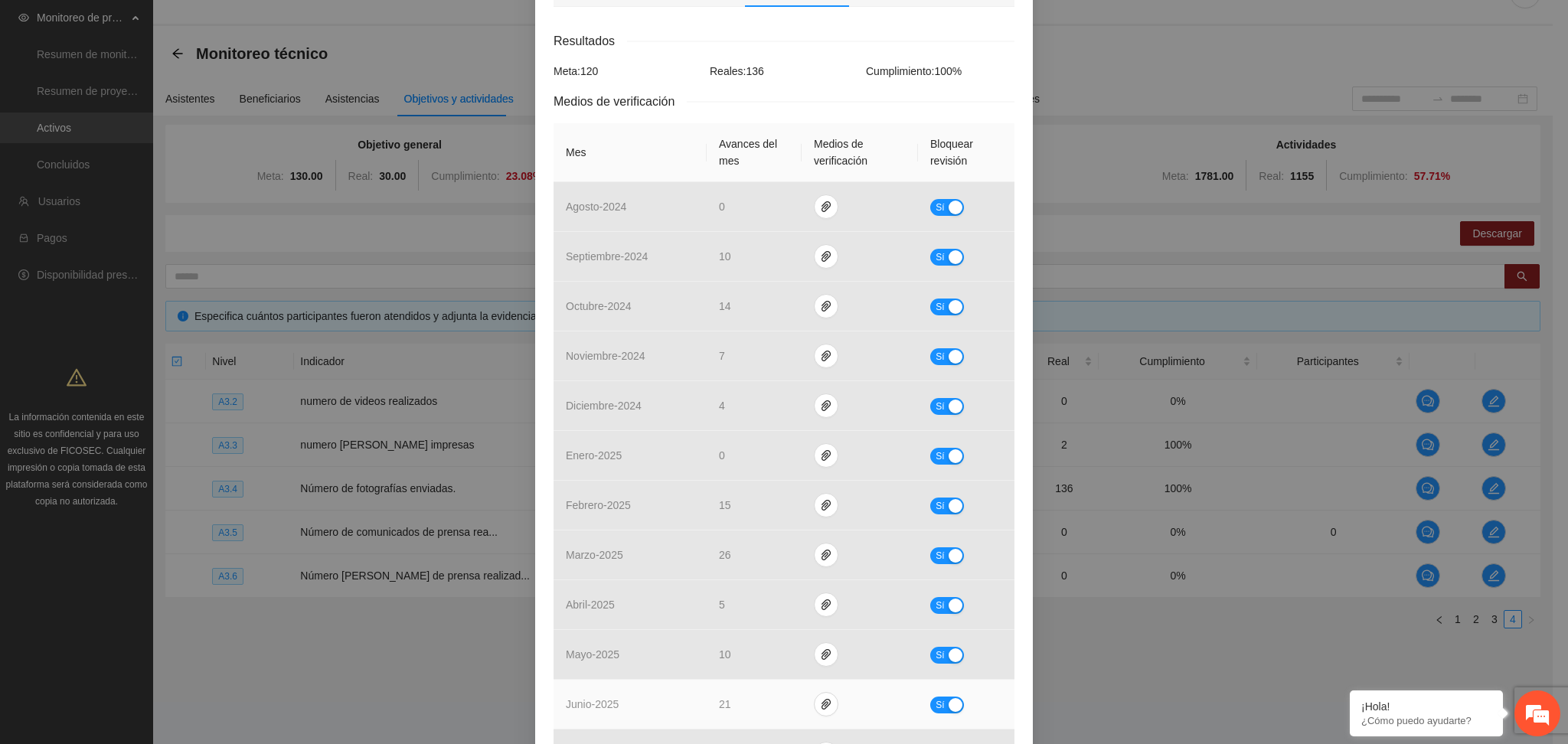
scroll to position [215, 0]
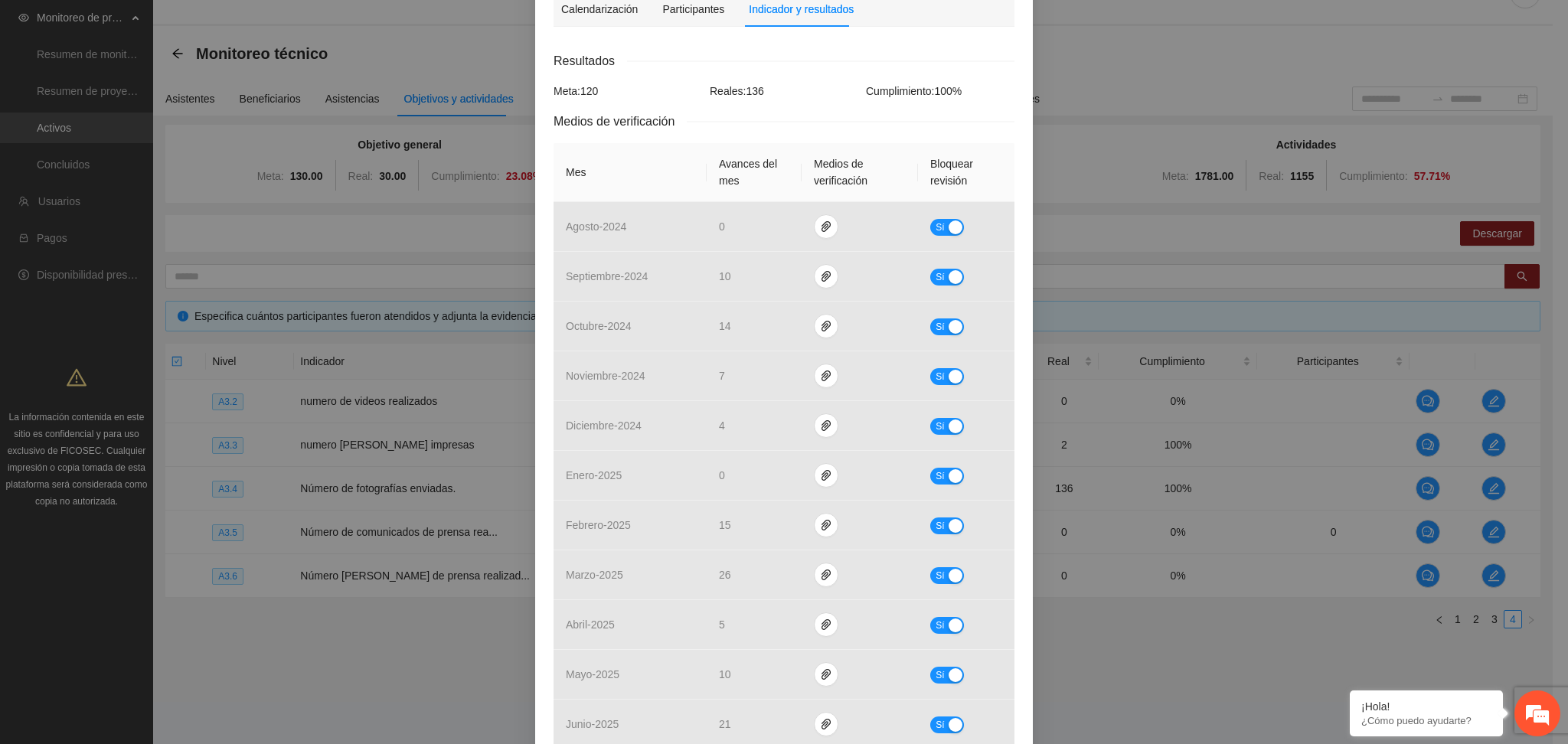
click at [790, 124] on div "Medios de verificación" at bounding box center [784, 121] width 461 height 19
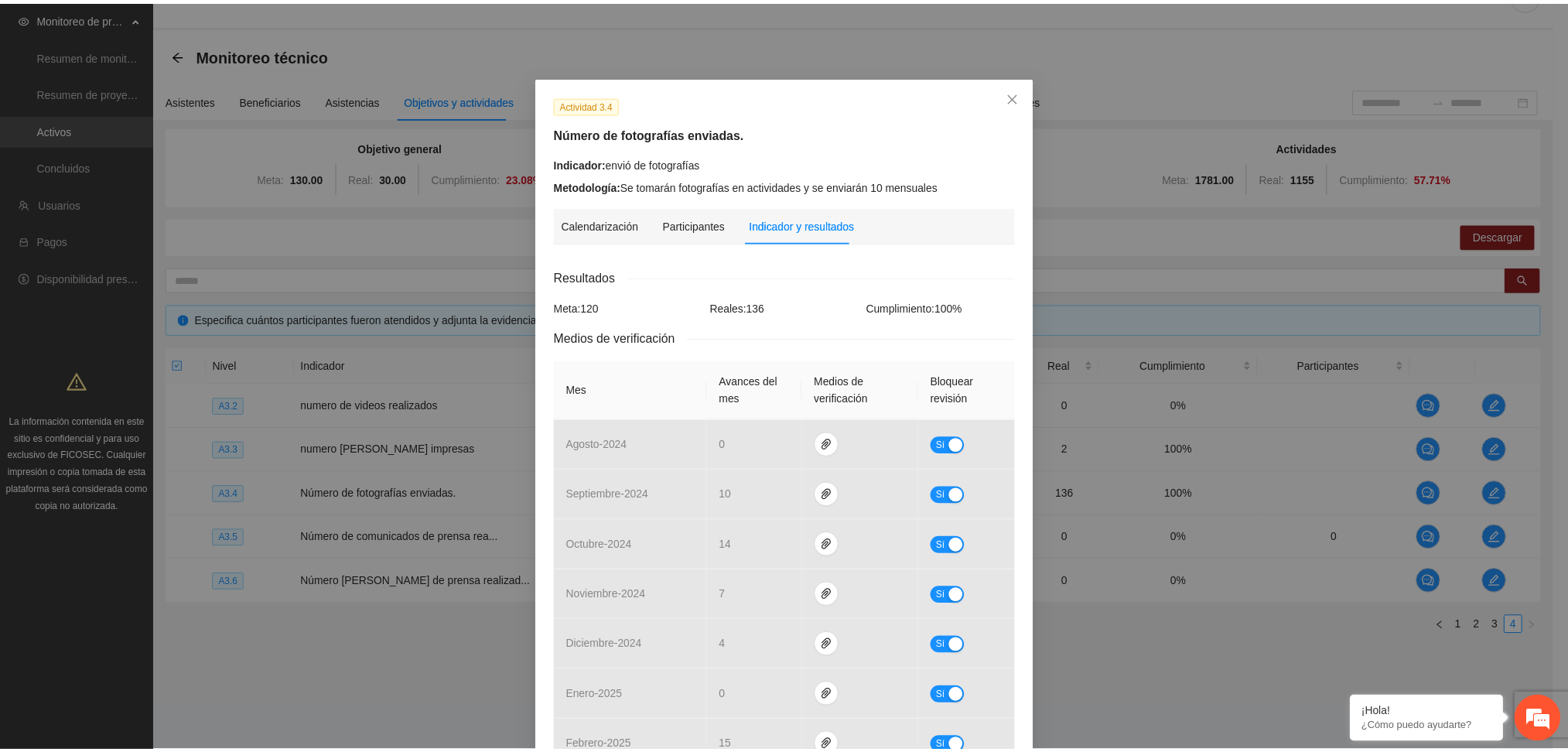
scroll to position [0, 0]
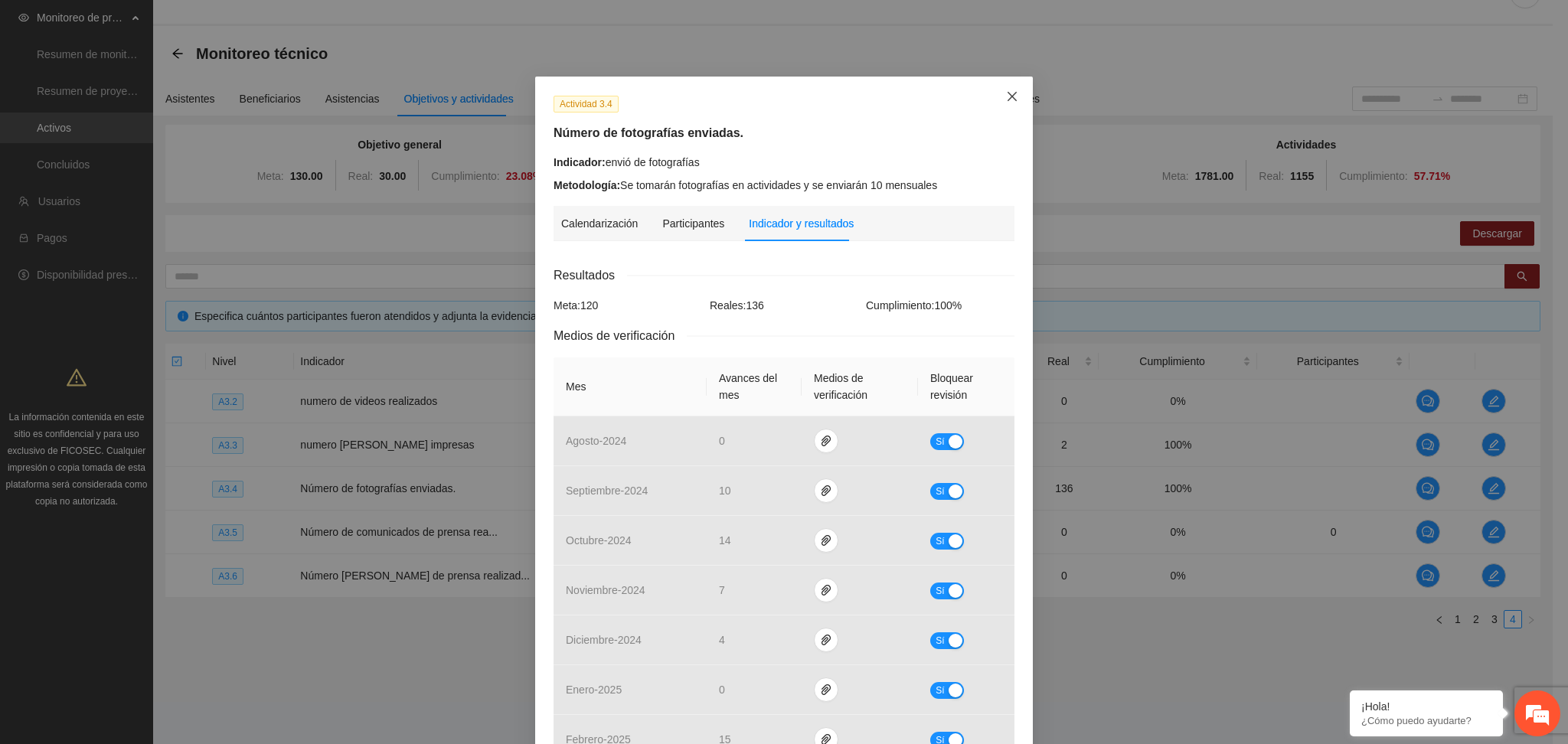
click at [1012, 102] on span "Close" at bounding box center [1012, 97] width 41 height 41
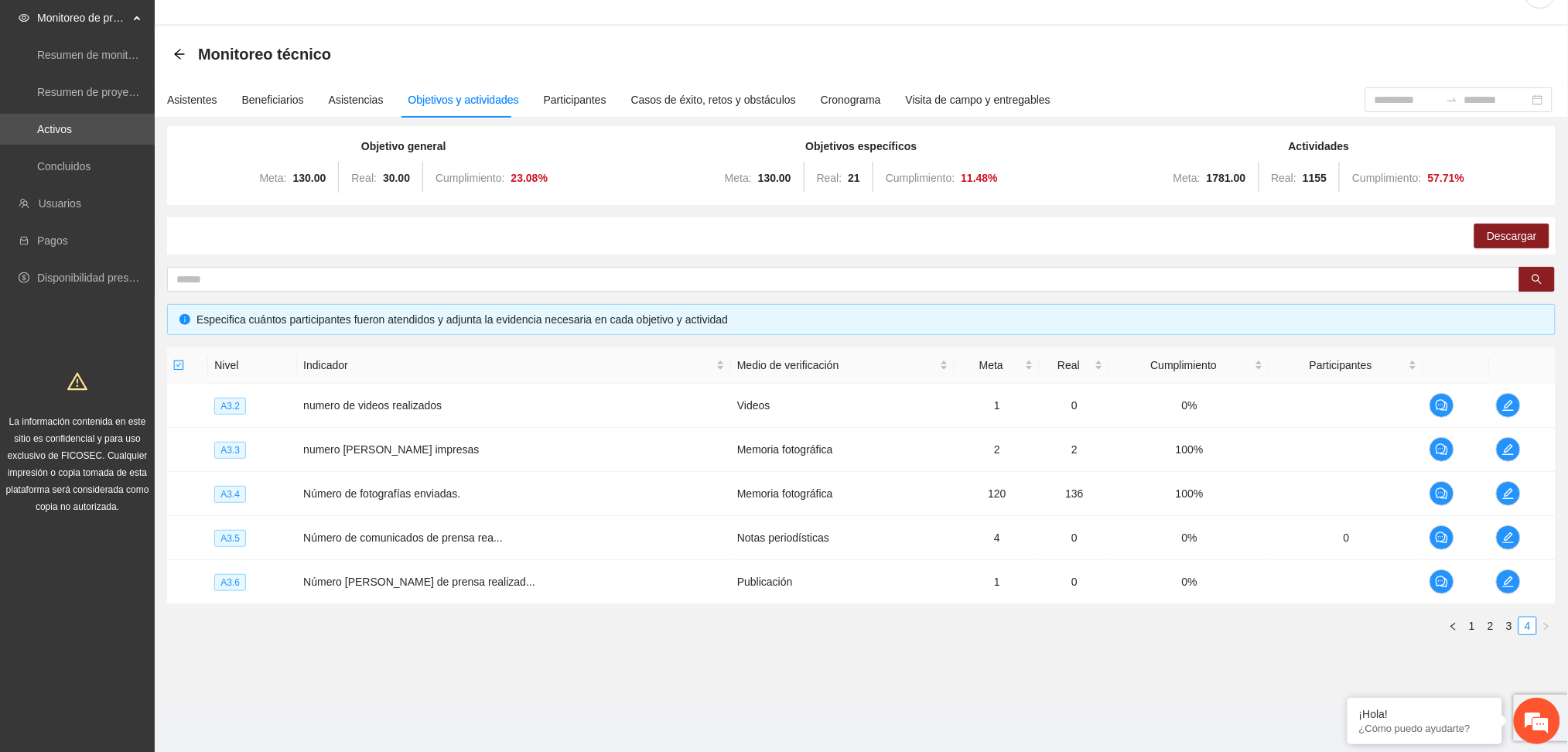
click at [664, 638] on div "Nivel Indicador Medio de verificación Meta Real Cumplimiento Participantes A3.2…" at bounding box center [861, 497] width 1389 height 300
click at [72, 135] on link "Activos" at bounding box center [54, 128] width 35 height 12
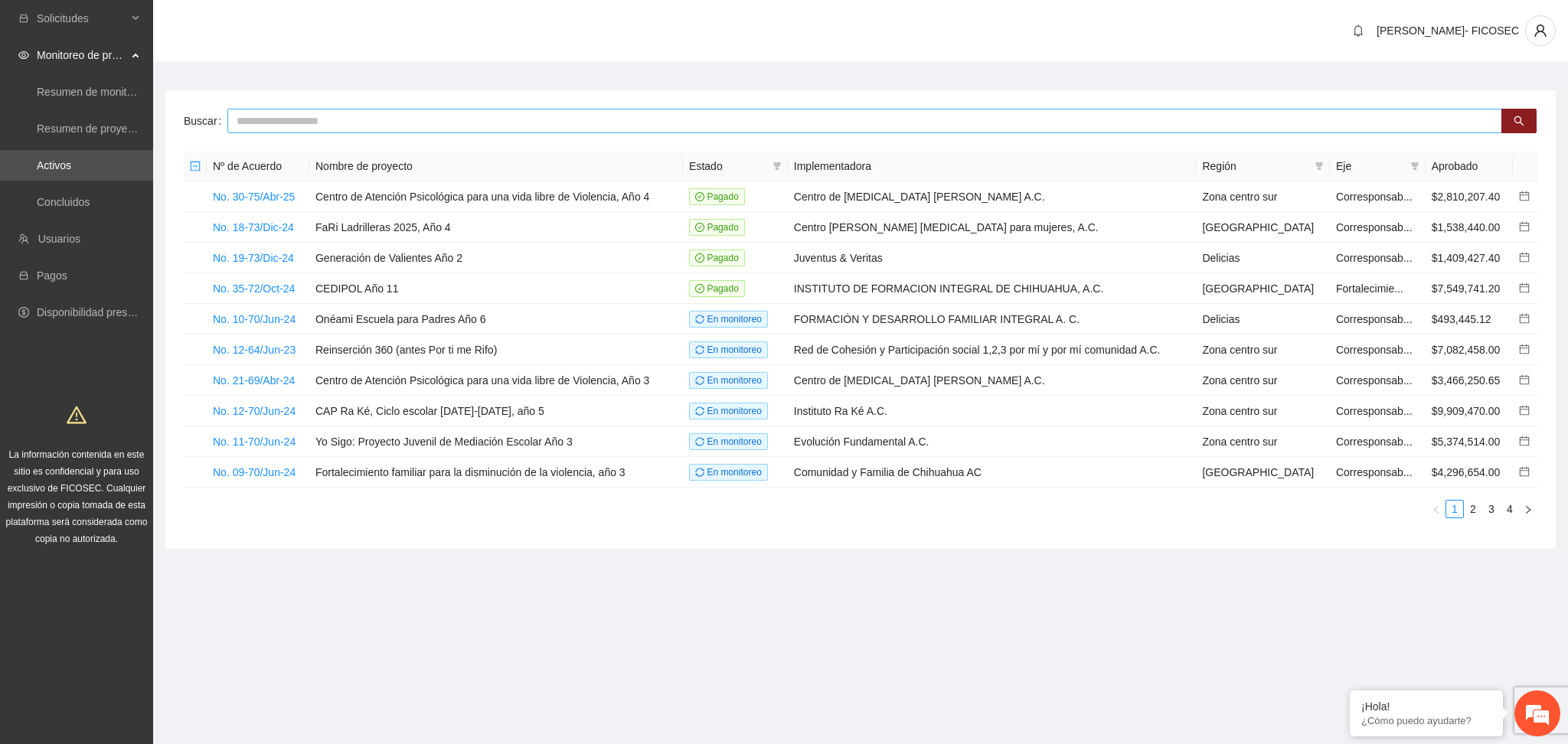
click at [321, 121] on input "text" at bounding box center [865, 121] width 1275 height 24
type input "*****"
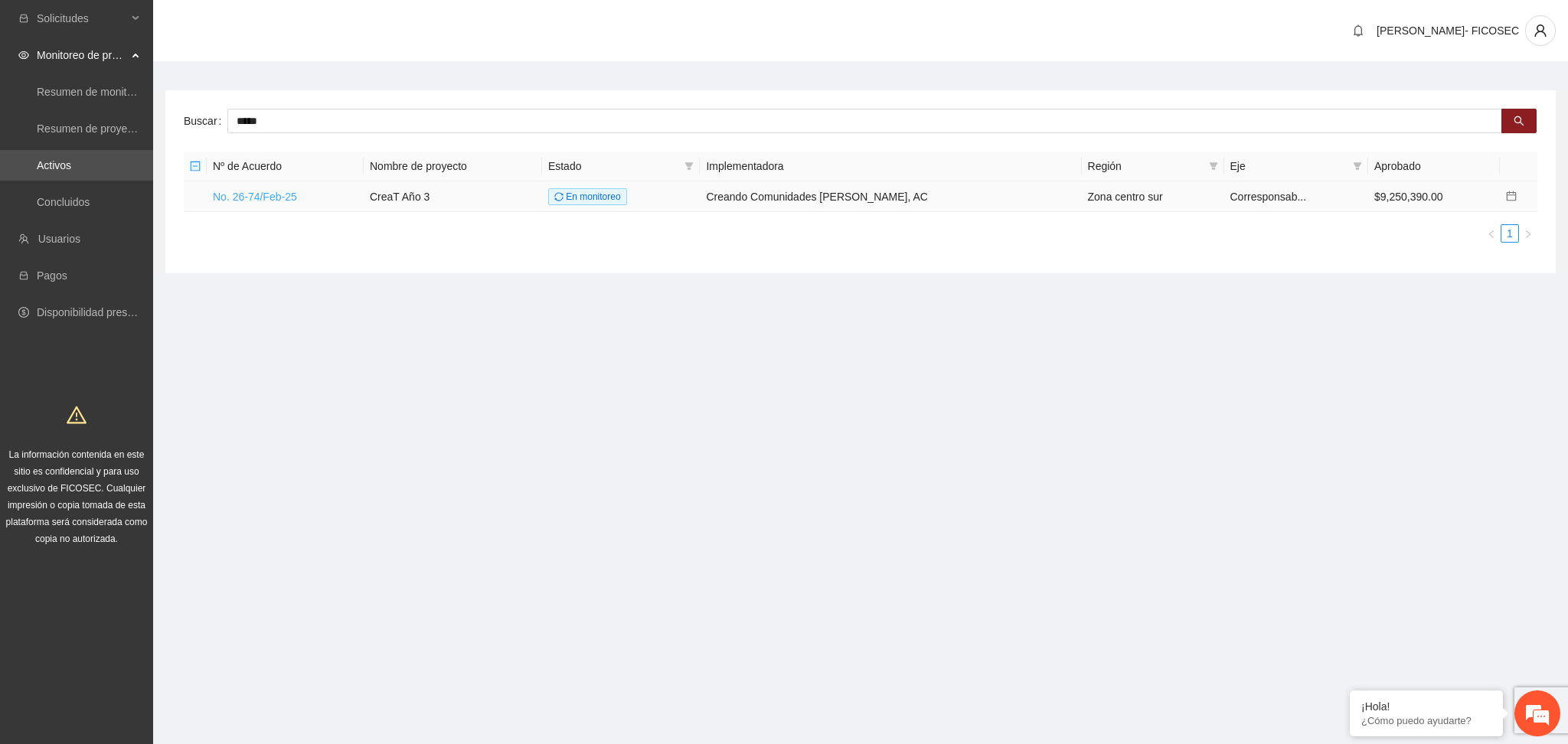
click at [260, 195] on link "No. 26-74/Feb-25" at bounding box center [255, 196] width 84 height 12
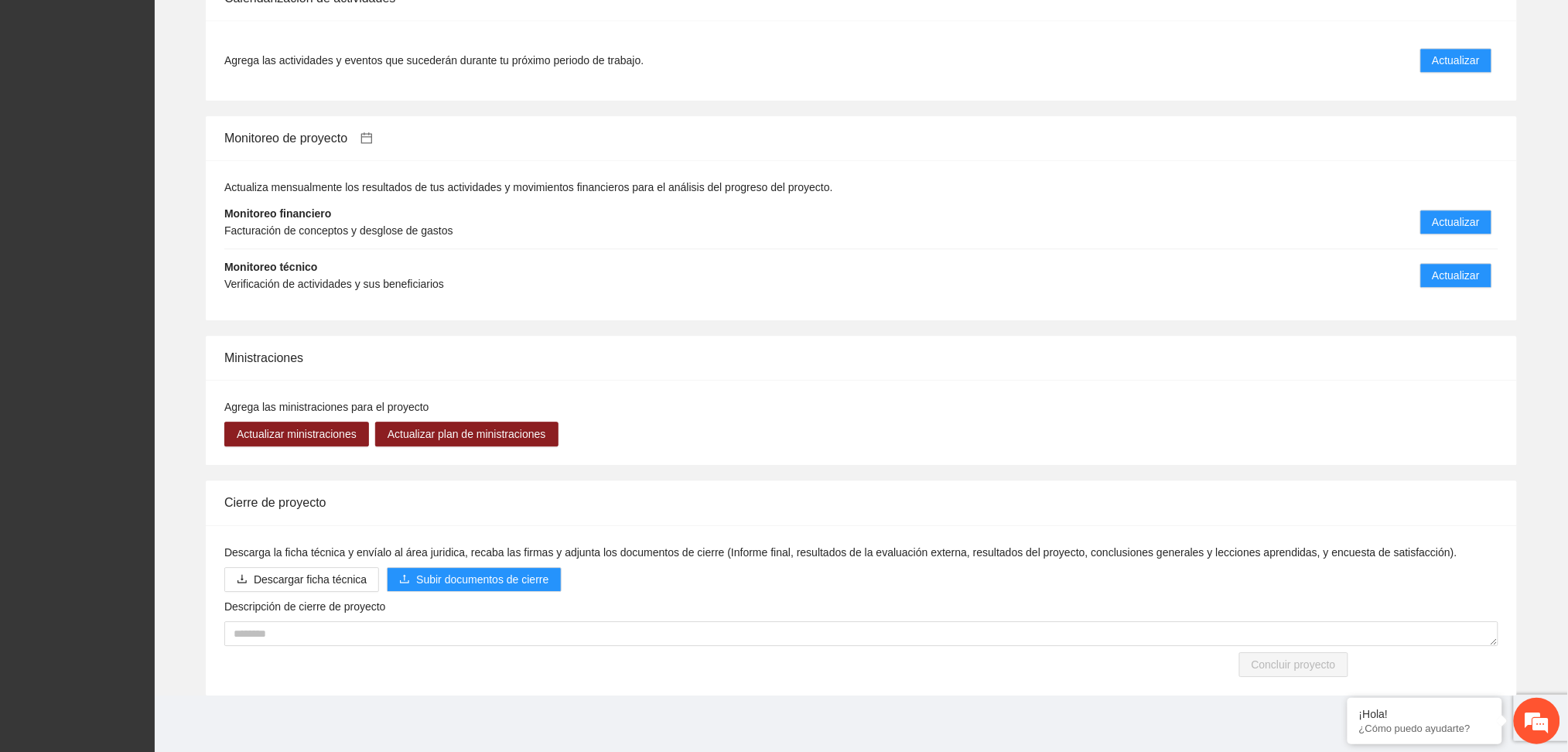
scroll to position [1289, 0]
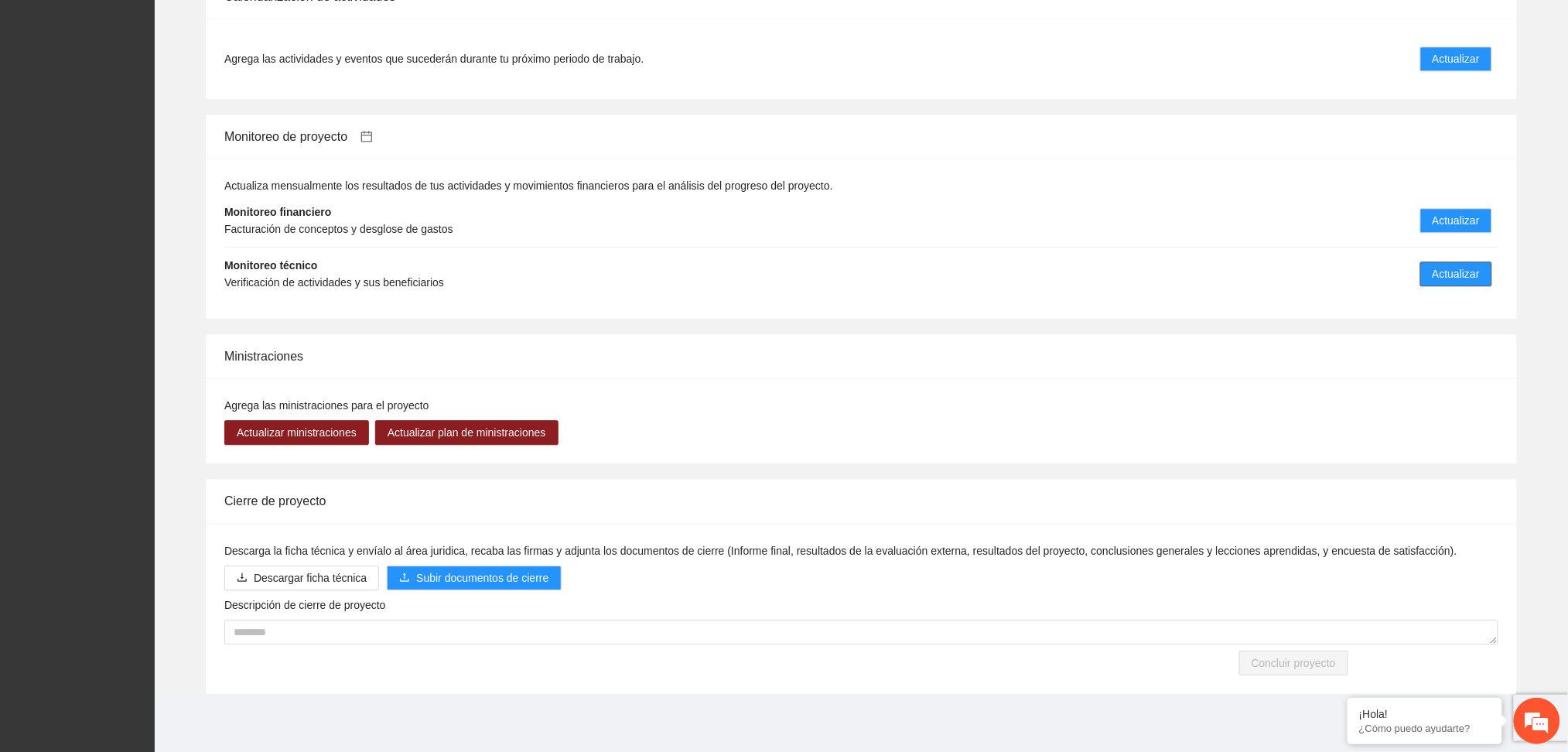
click at [1431, 277] on button "Actualizar" at bounding box center [1457, 274] width 72 height 25
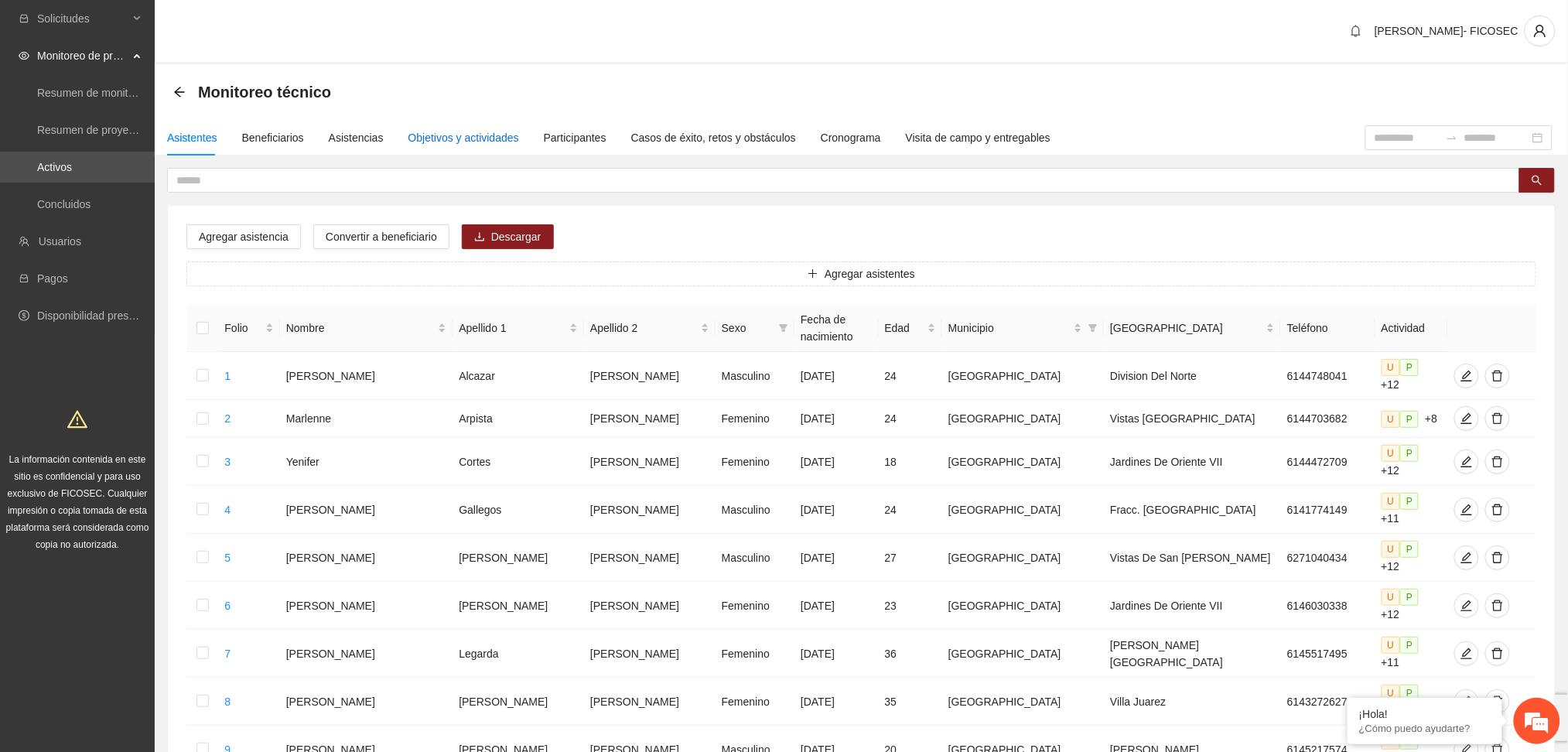
drag, startPoint x: 424, startPoint y: 143, endPoint x: 425, endPoint y: 135, distance: 8.1
click at [424, 142] on div "Objetivos y actividades" at bounding box center [463, 137] width 110 height 17
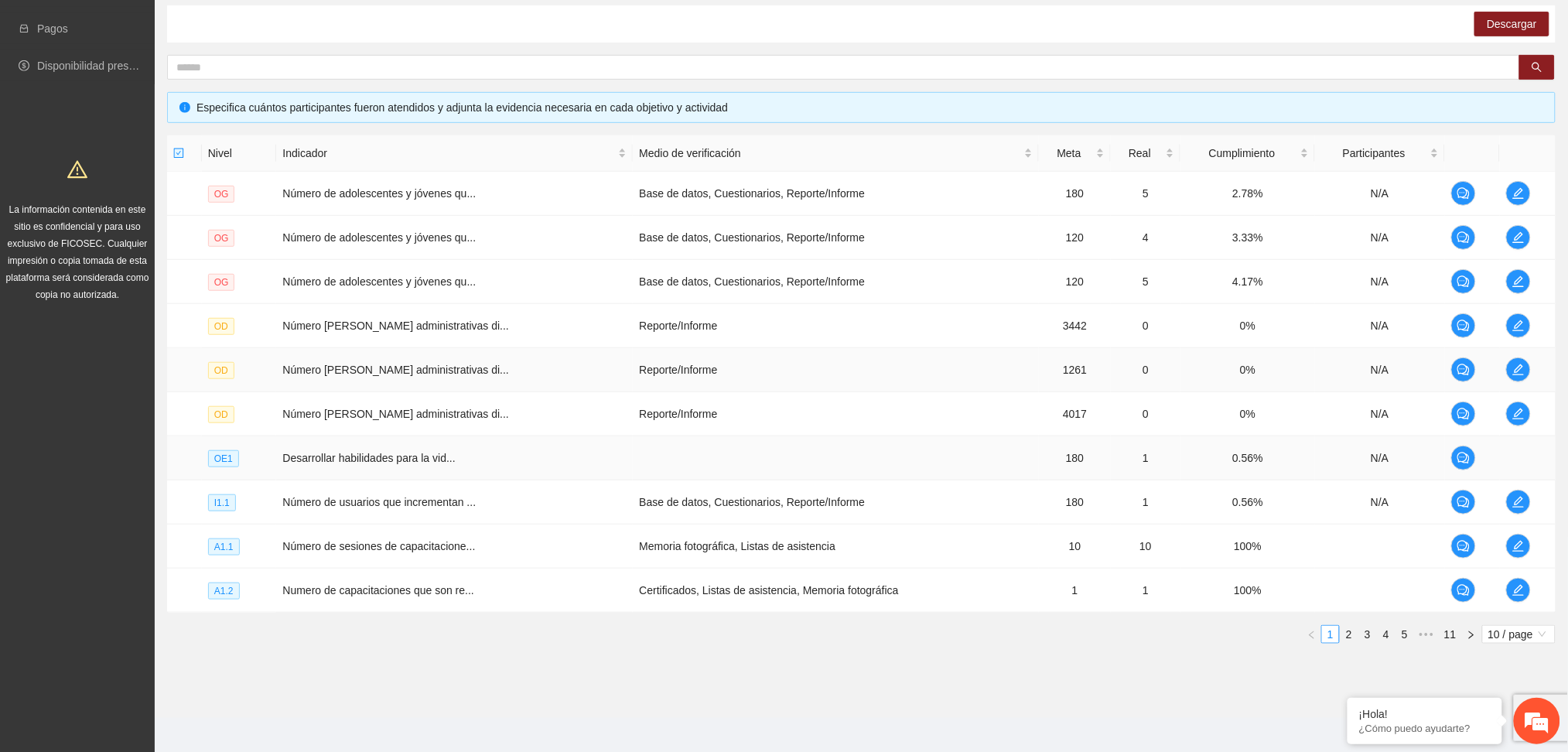
scroll to position [258, 0]
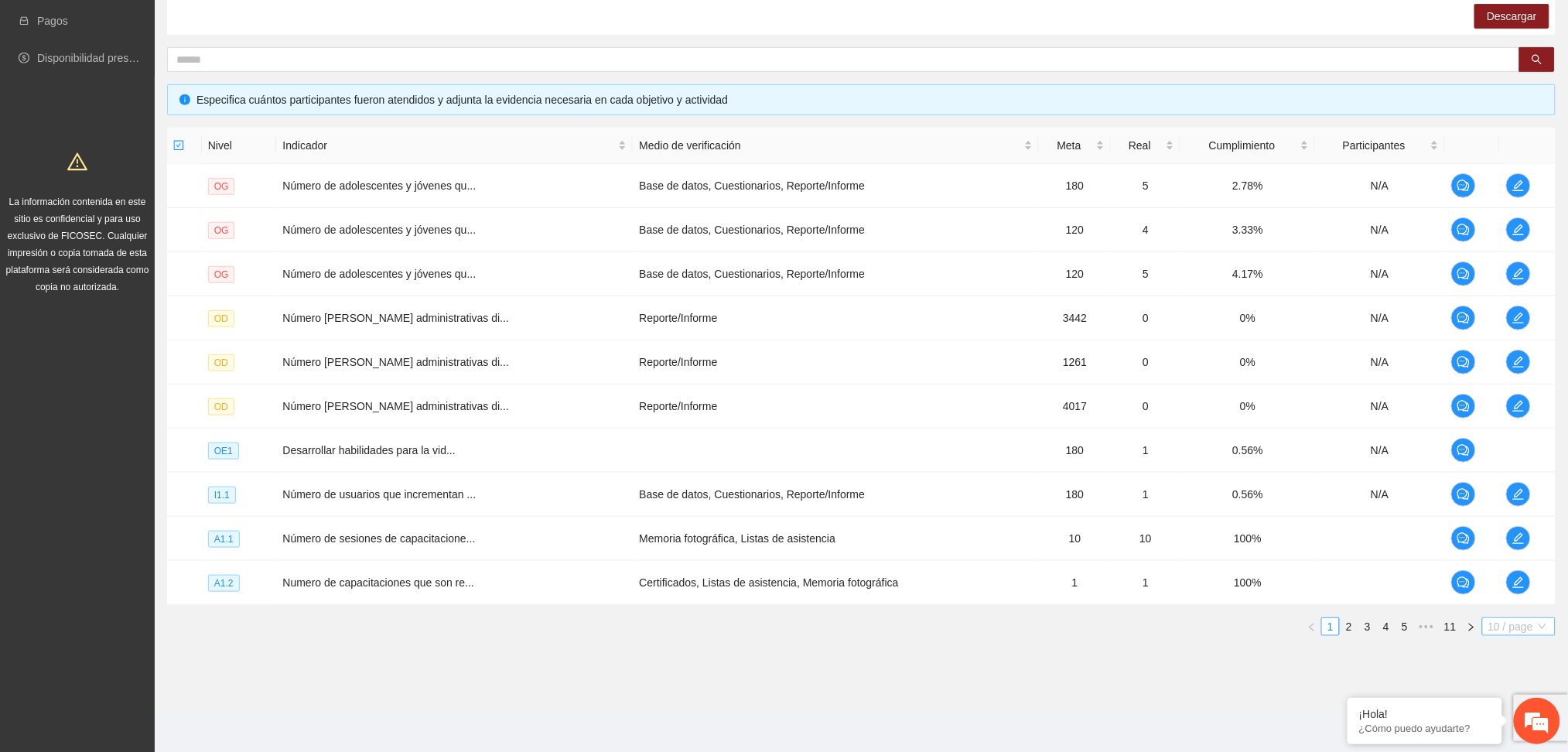
click at [1538, 626] on span "10 / page" at bounding box center [1519, 626] width 61 height 17
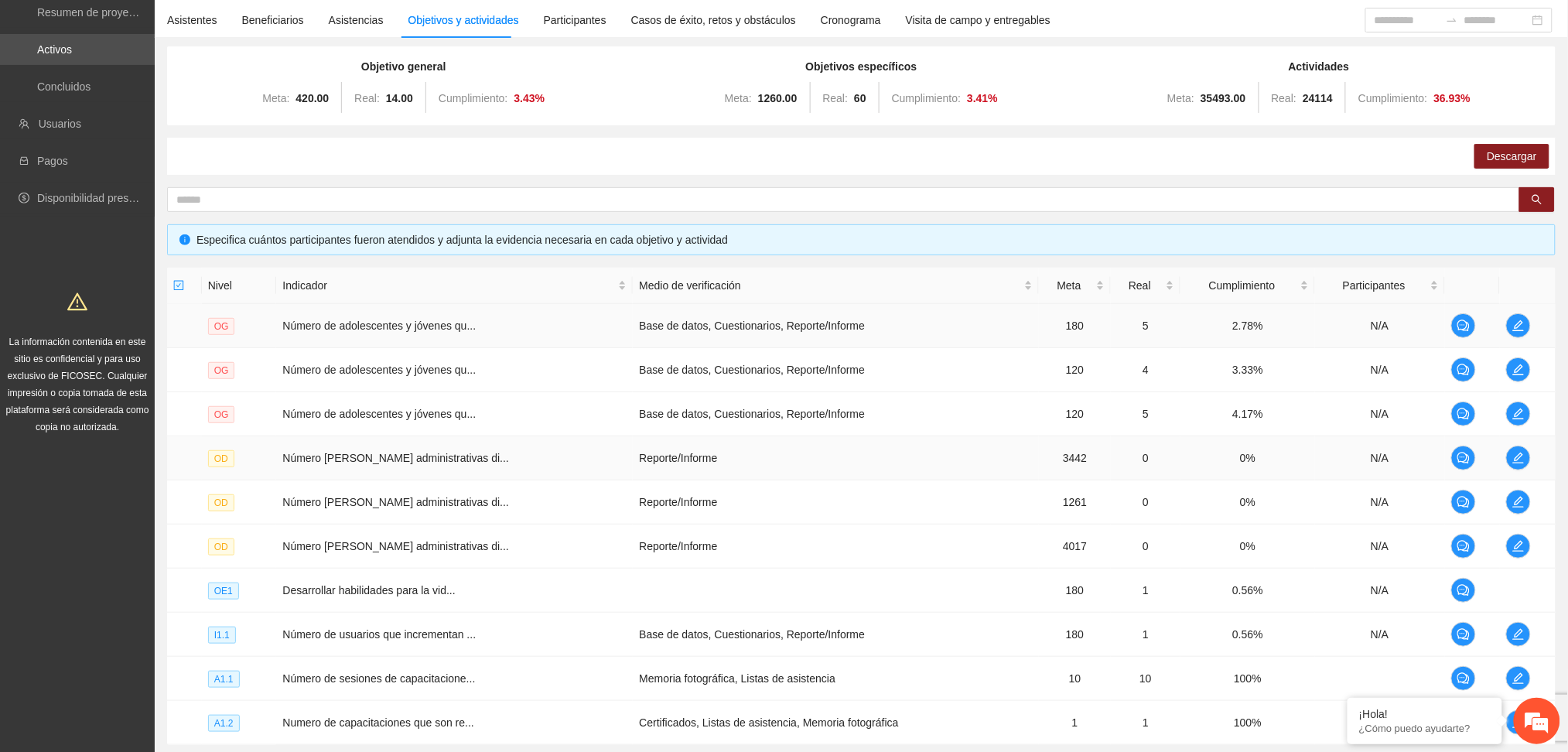
scroll to position [0, 0]
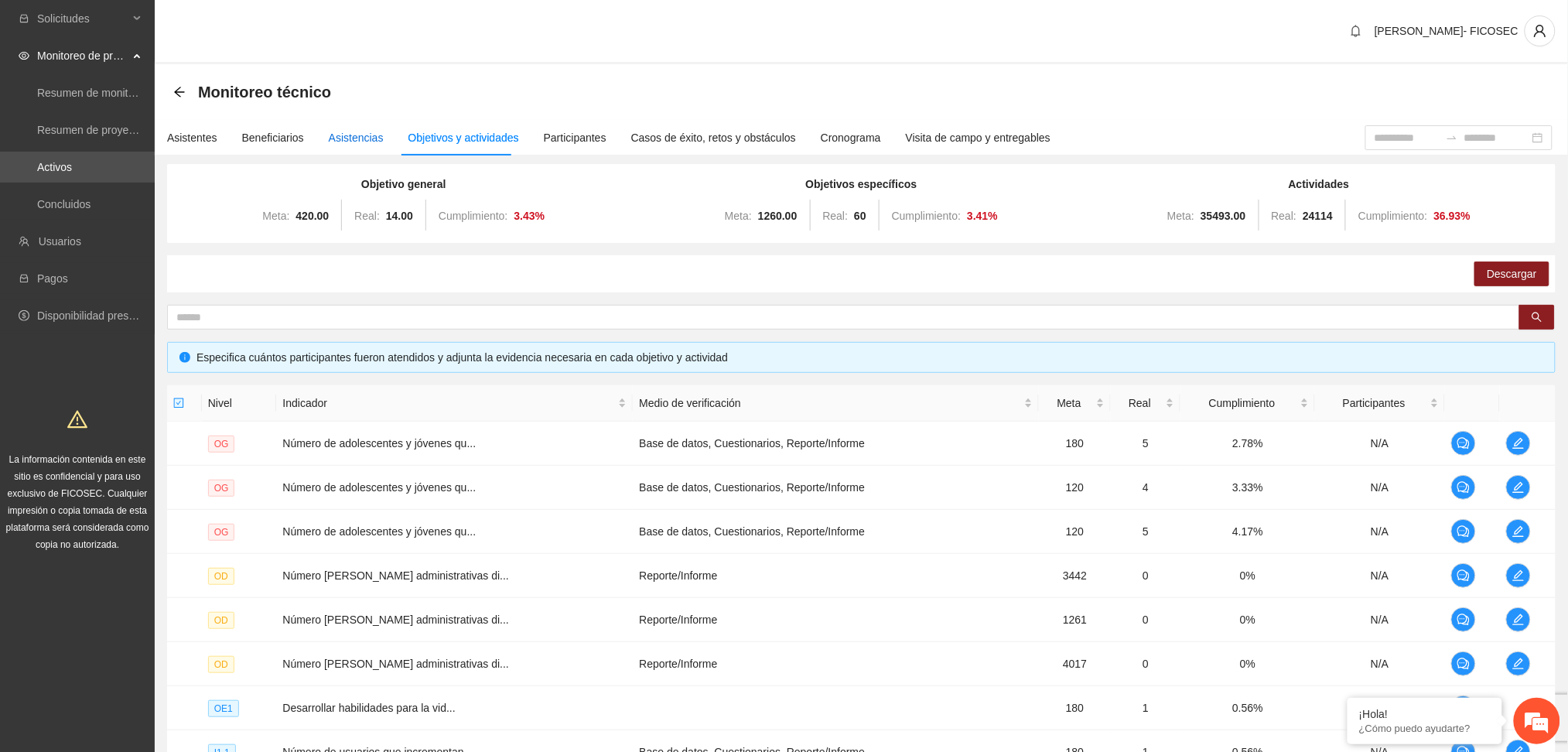
click at [356, 137] on div "Asistencias" at bounding box center [356, 137] width 55 height 17
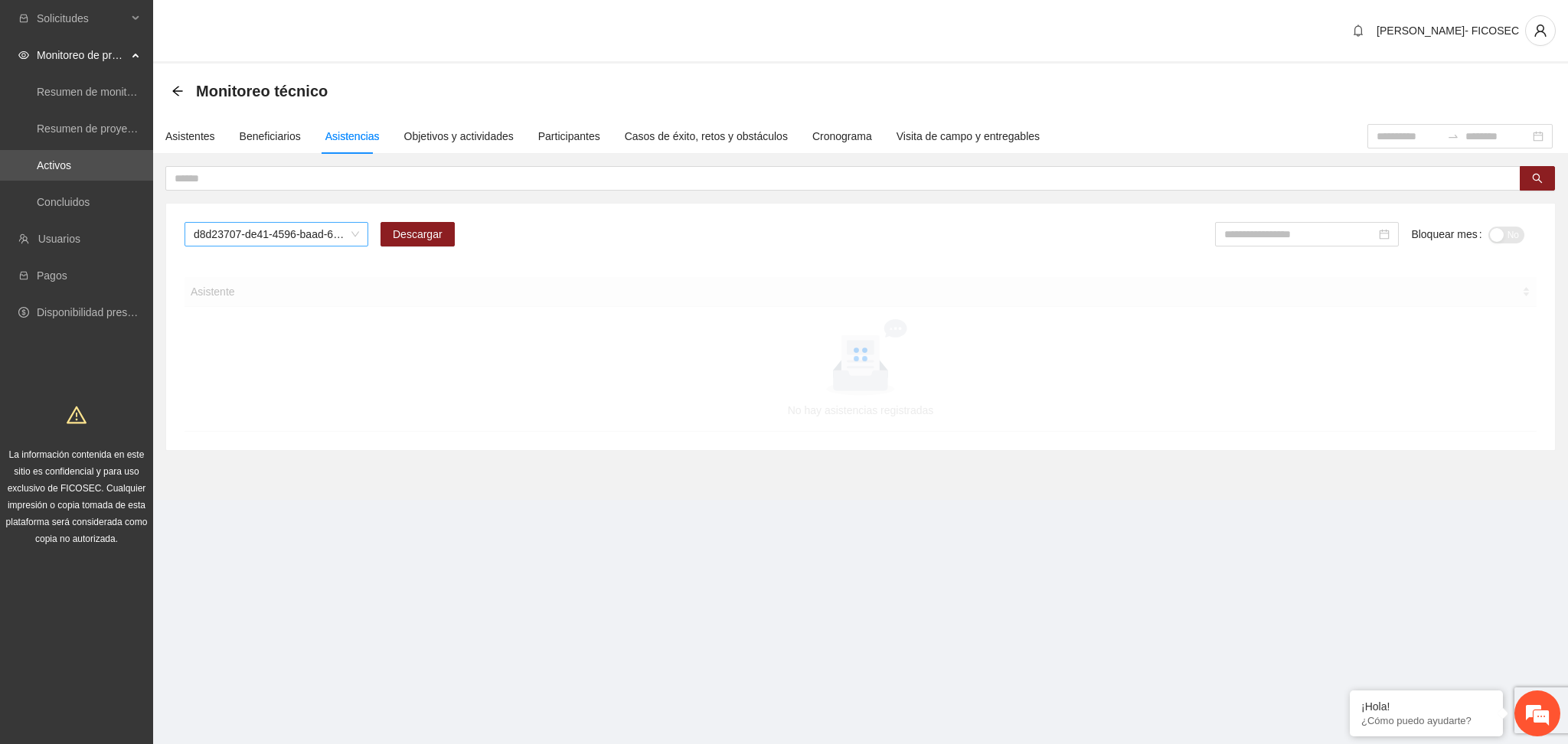
click at [288, 235] on span "d8d23707-de41-4596-baad-64ba8266e133" at bounding box center [276, 234] width 165 height 23
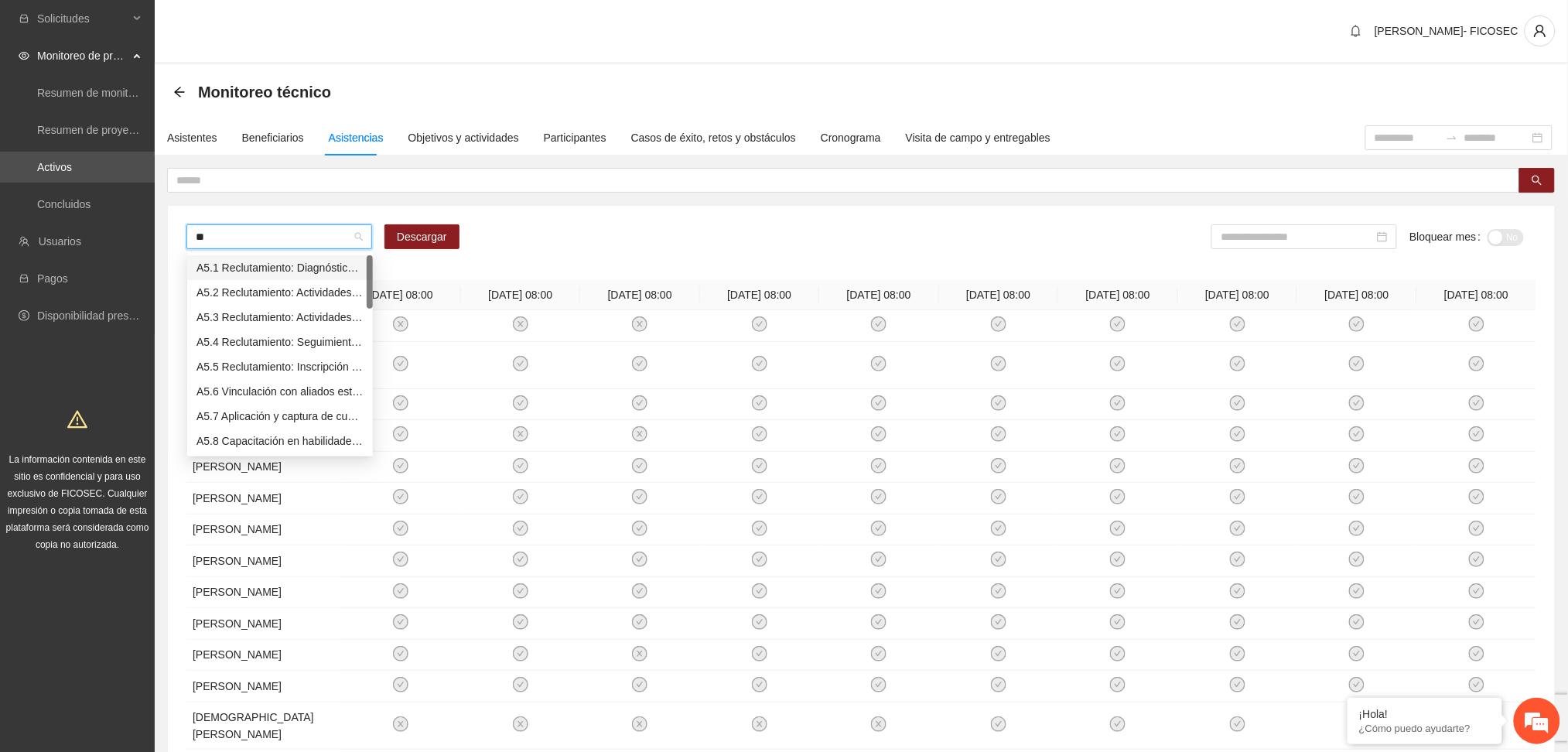
type input "***"
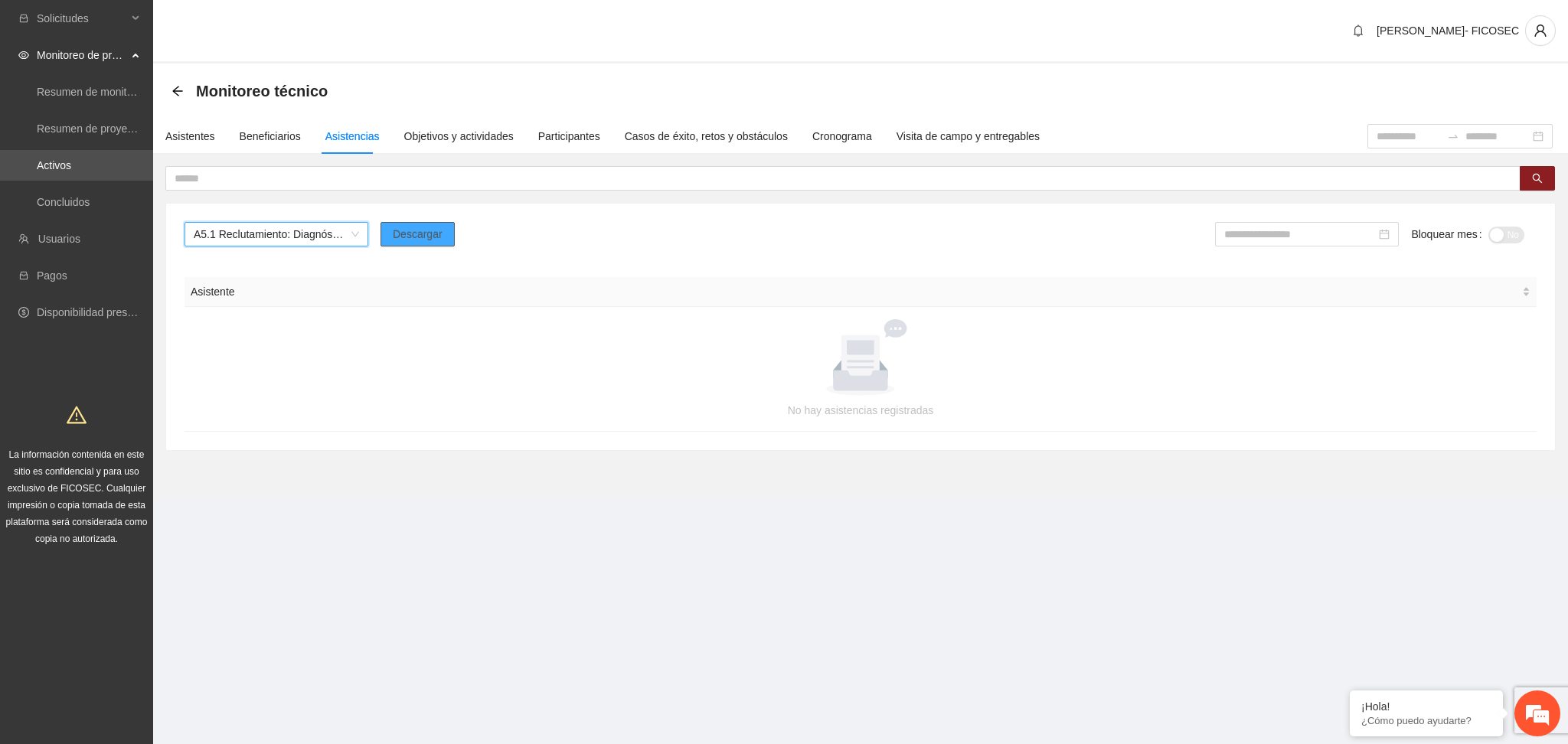
click at [422, 232] on span "Descargar" at bounding box center [417, 234] width 49 height 17
click at [1282, 63] on div "Monitoreo técnico" at bounding box center [860, 91] width 1415 height 55
click at [274, 134] on div "Beneficiarios" at bounding box center [271, 136] width 62 height 17
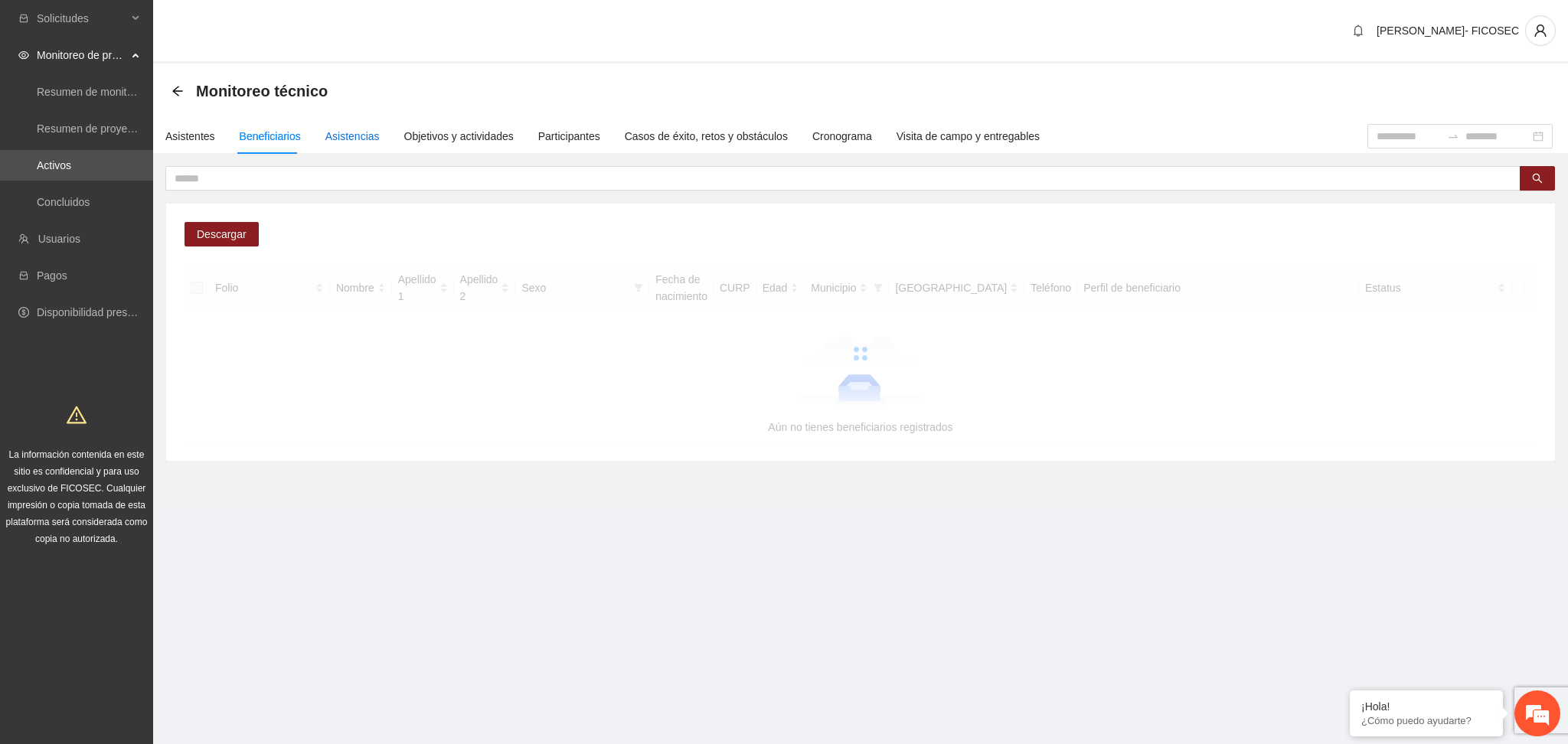
click at [356, 133] on div "Asistencias" at bounding box center [352, 136] width 54 height 17
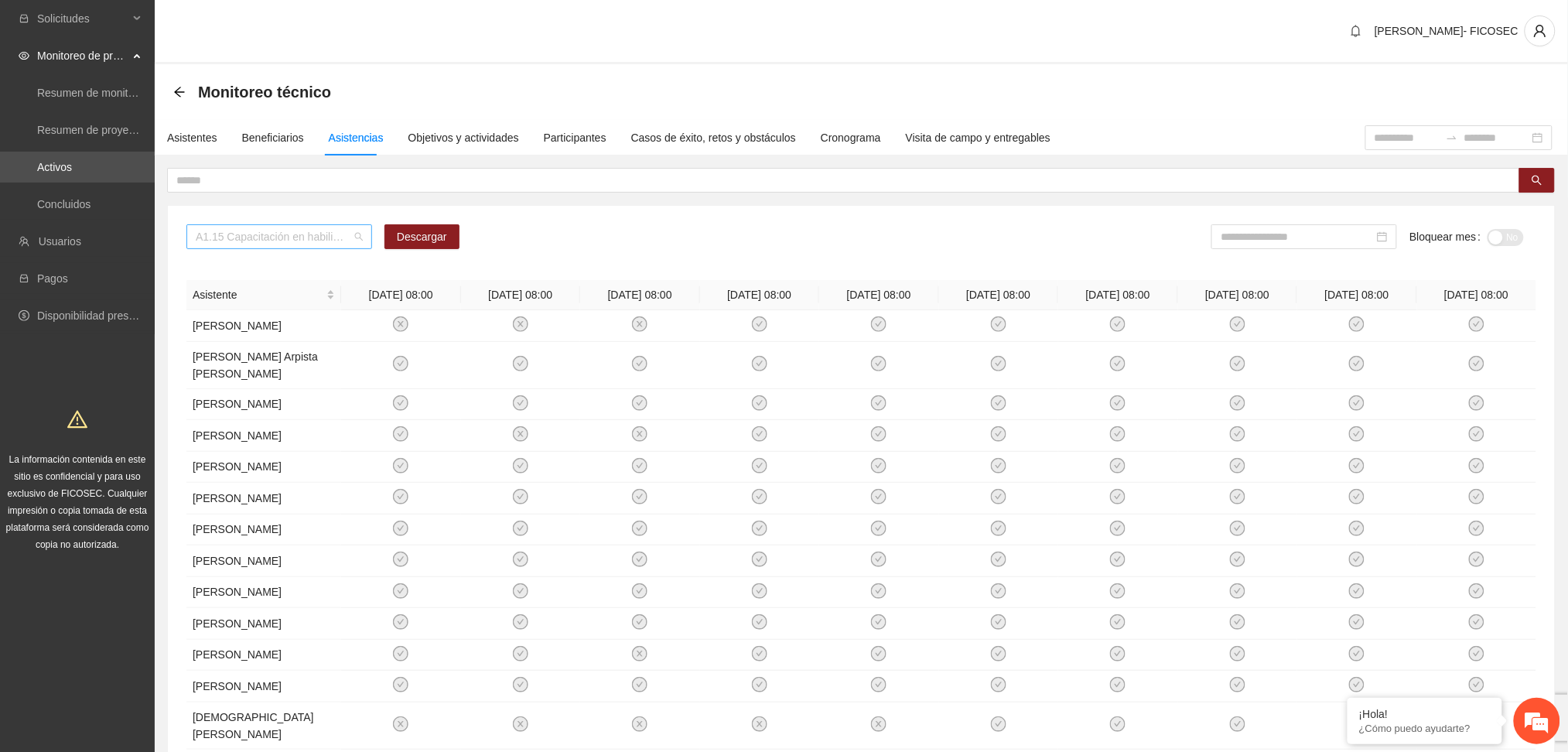
click at [345, 232] on span "A1.15 Capacitación en habilidades para la vida Fase 1 - Chihuahua" at bounding box center [279, 236] width 167 height 23
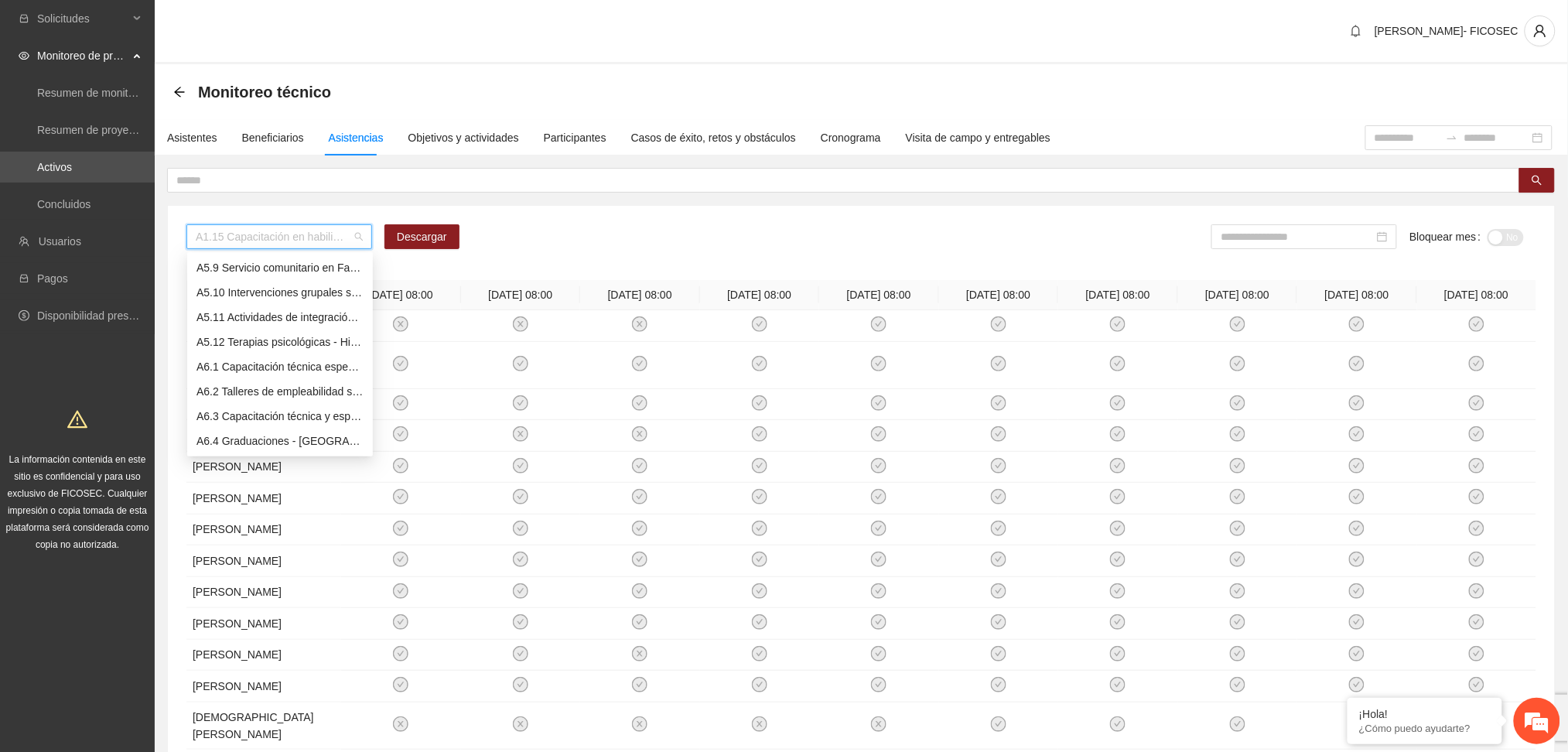
scroll to position [1205, 0]
click at [275, 277] on div "A5.1 Reclutamiento: Diagnóstico inicial y análisis de sectores: – Parral" at bounding box center [280, 276] width 167 height 17
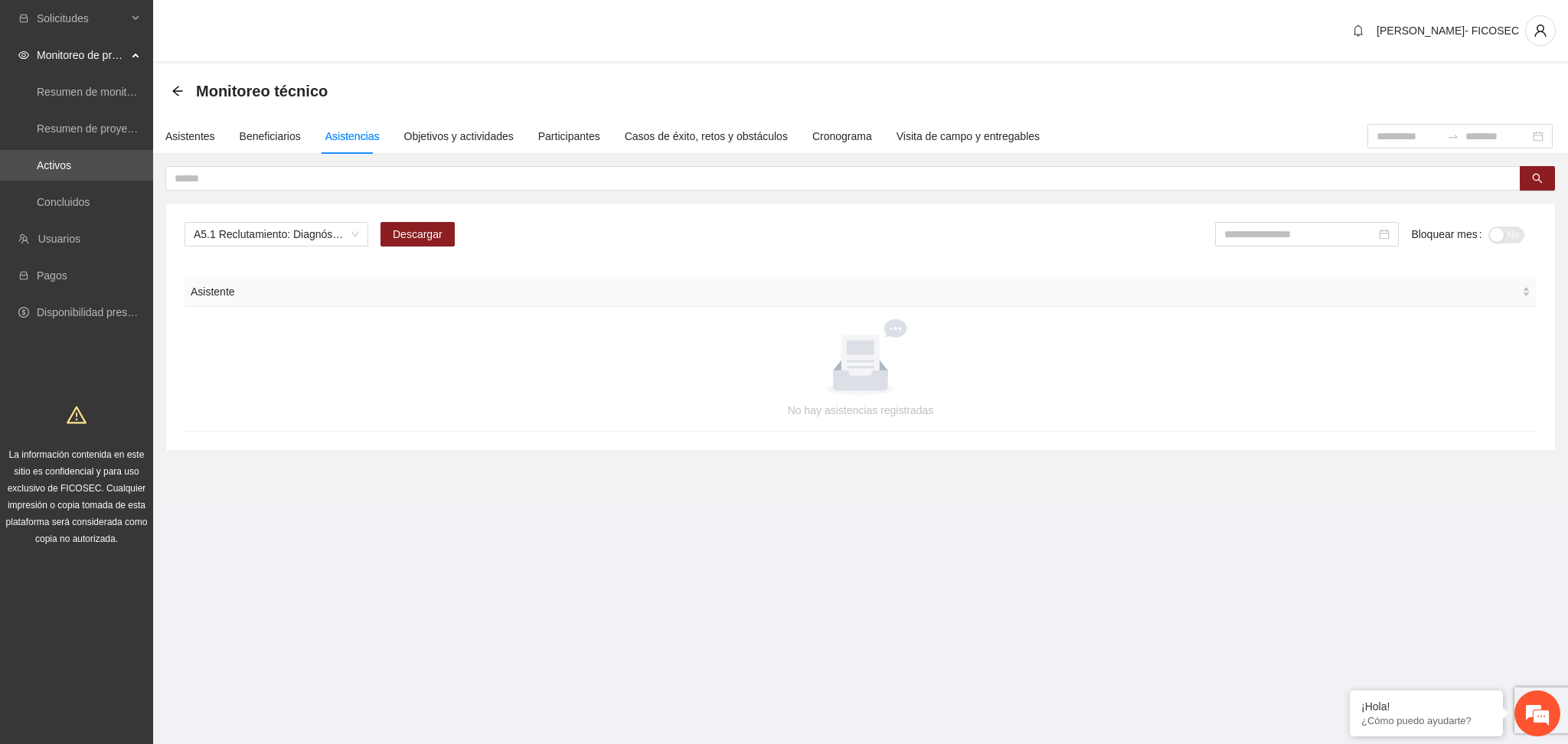
click at [550, 27] on div "[PERSON_NAME]- FICOSEC" at bounding box center [860, 32] width 1415 height 63
click at [468, 147] on div "Objetivos y actividades" at bounding box center [458, 136] width 109 height 35
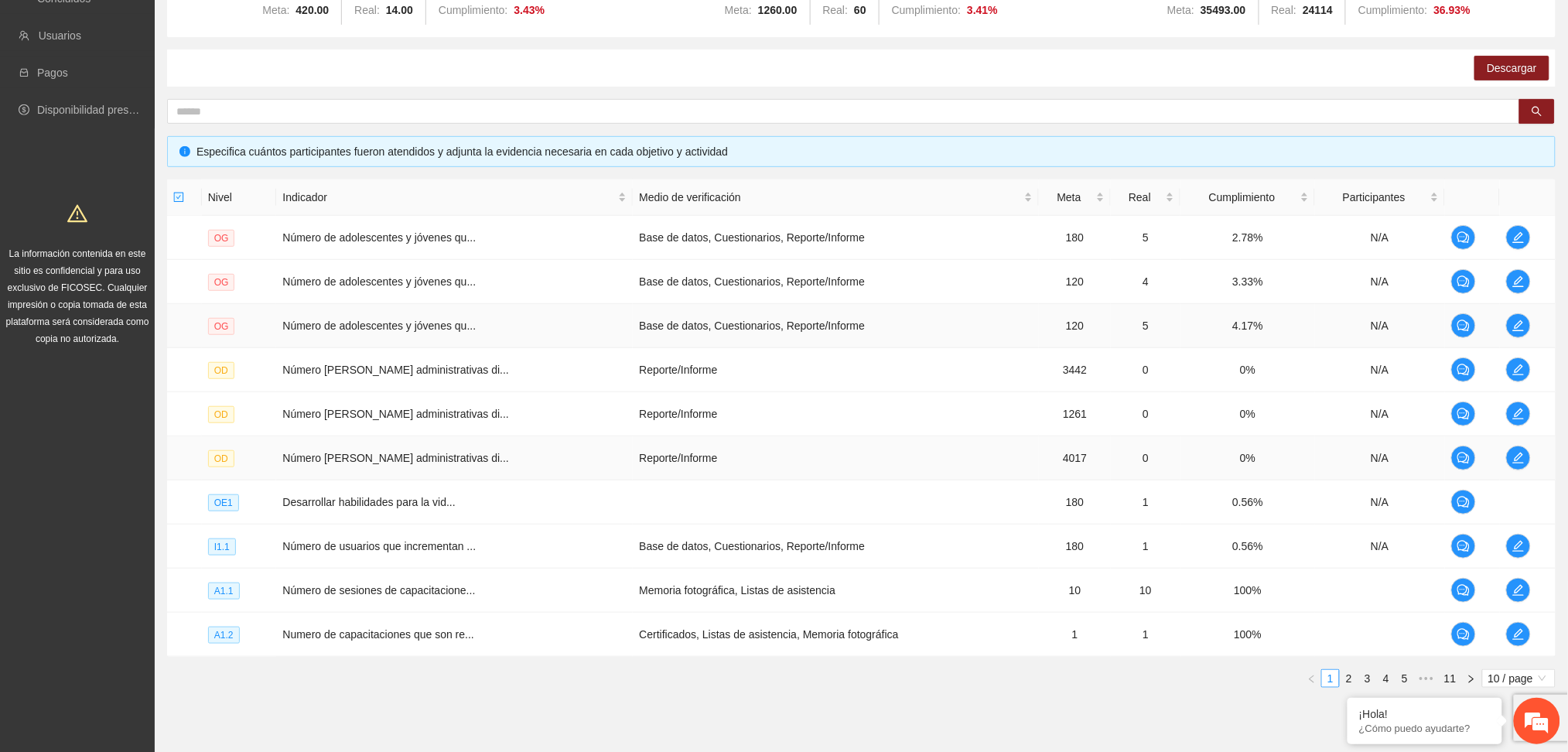
scroll to position [258, 0]
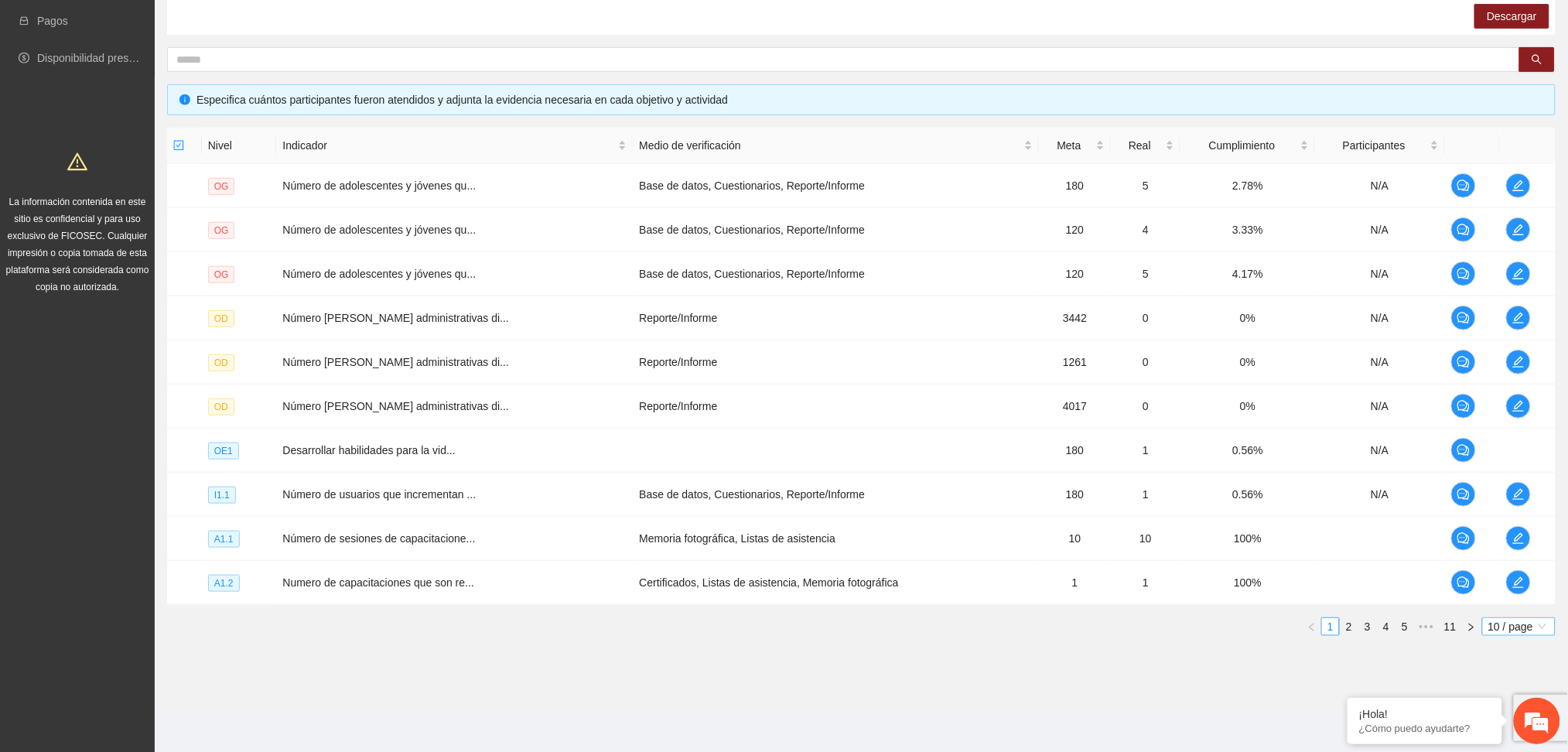
click at [1500, 620] on span "10 / page" at bounding box center [1519, 626] width 61 height 17
click at [1512, 738] on div "100 / page" at bounding box center [1519, 728] width 74 height 25
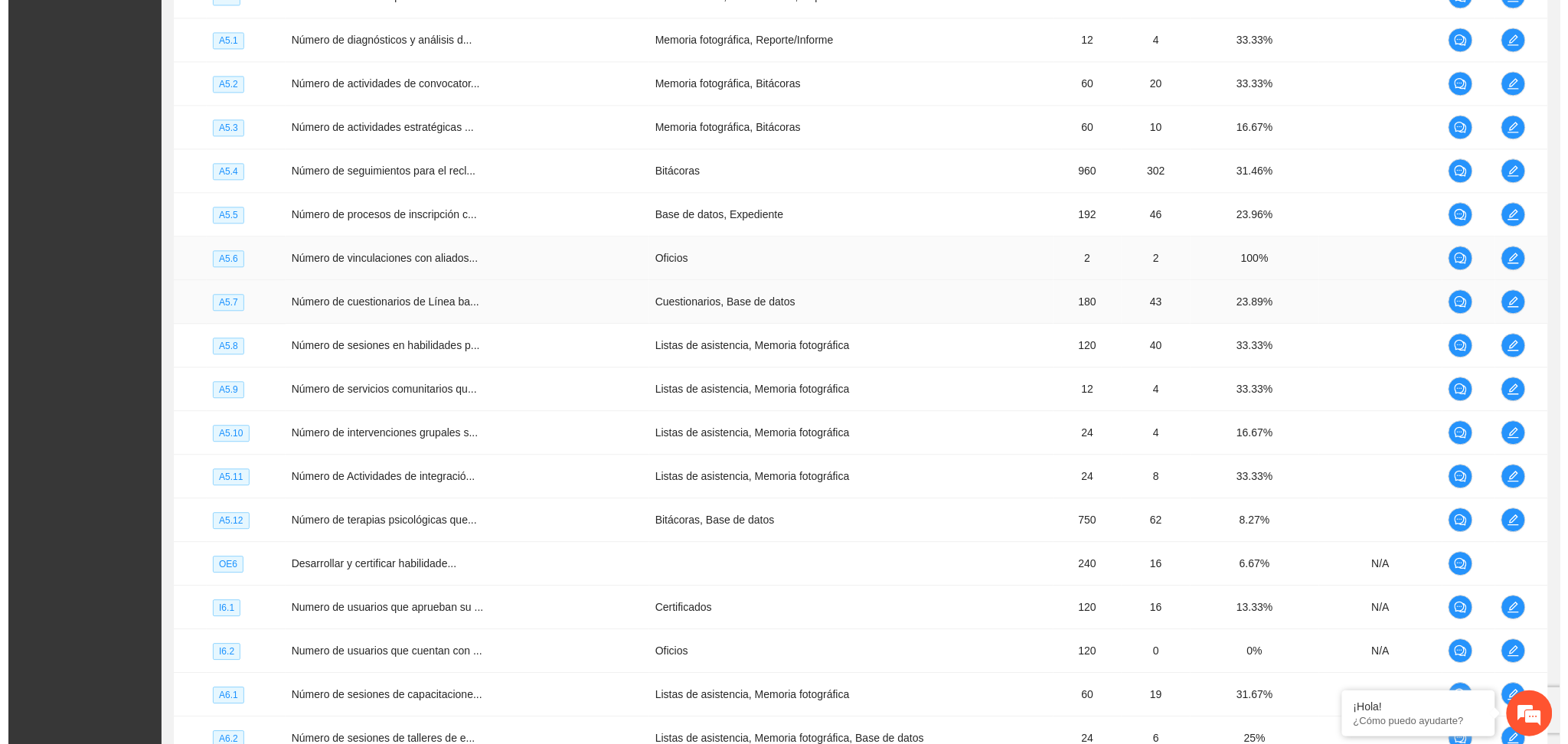
scroll to position [3316, 0]
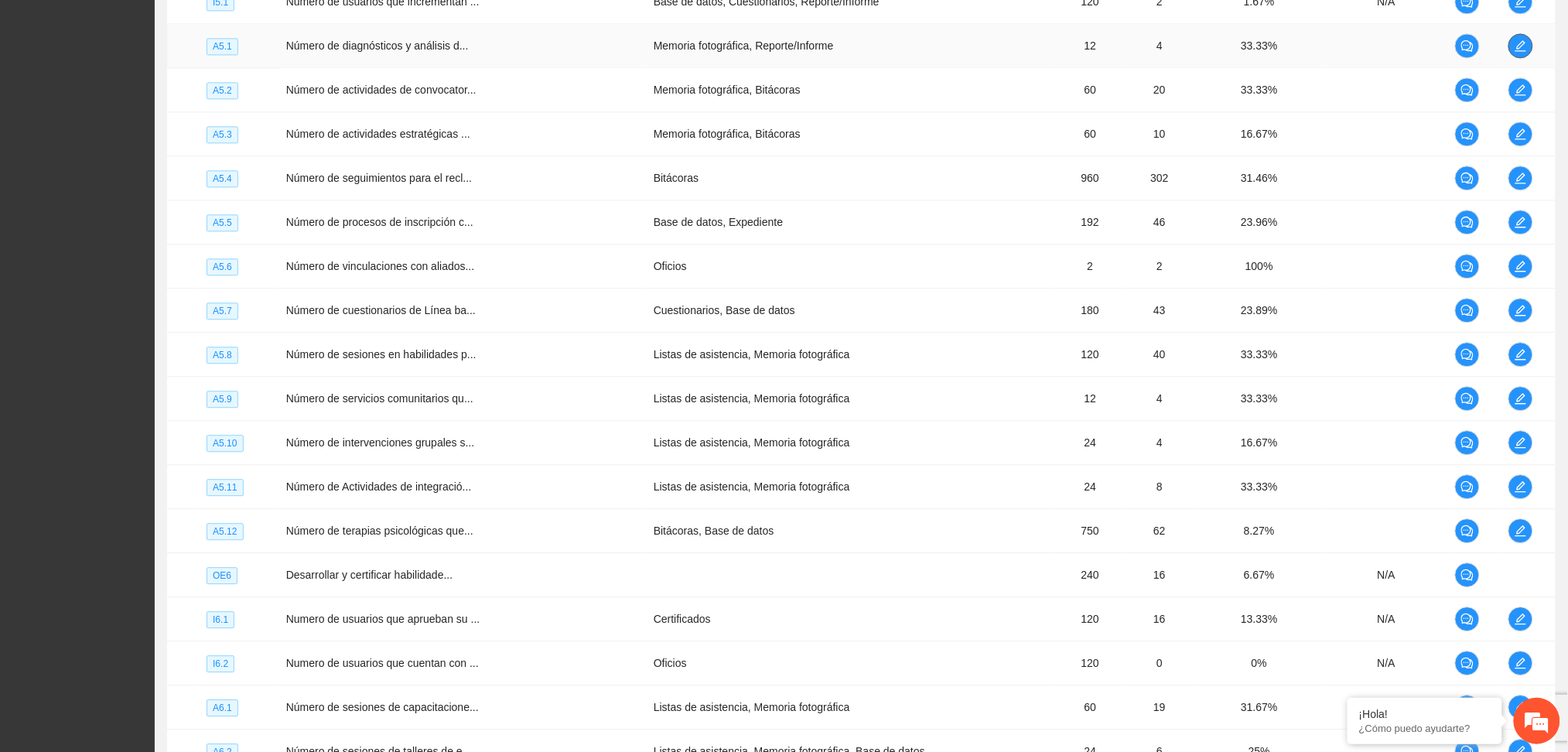
click at [1515, 52] on icon "edit" at bounding box center [1521, 45] width 12 height 12
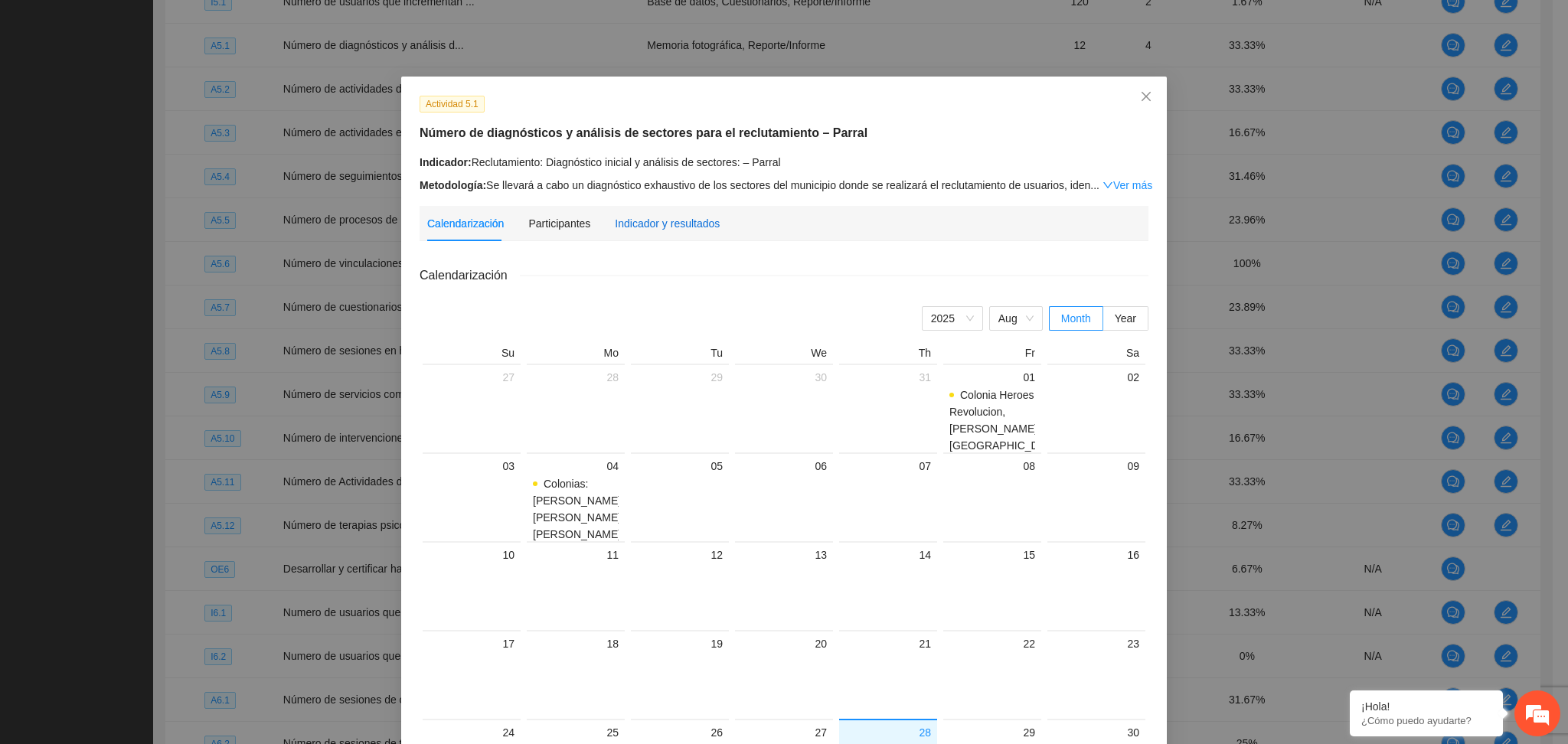
click at [630, 223] on div "Indicador y resultados" at bounding box center [667, 223] width 105 height 17
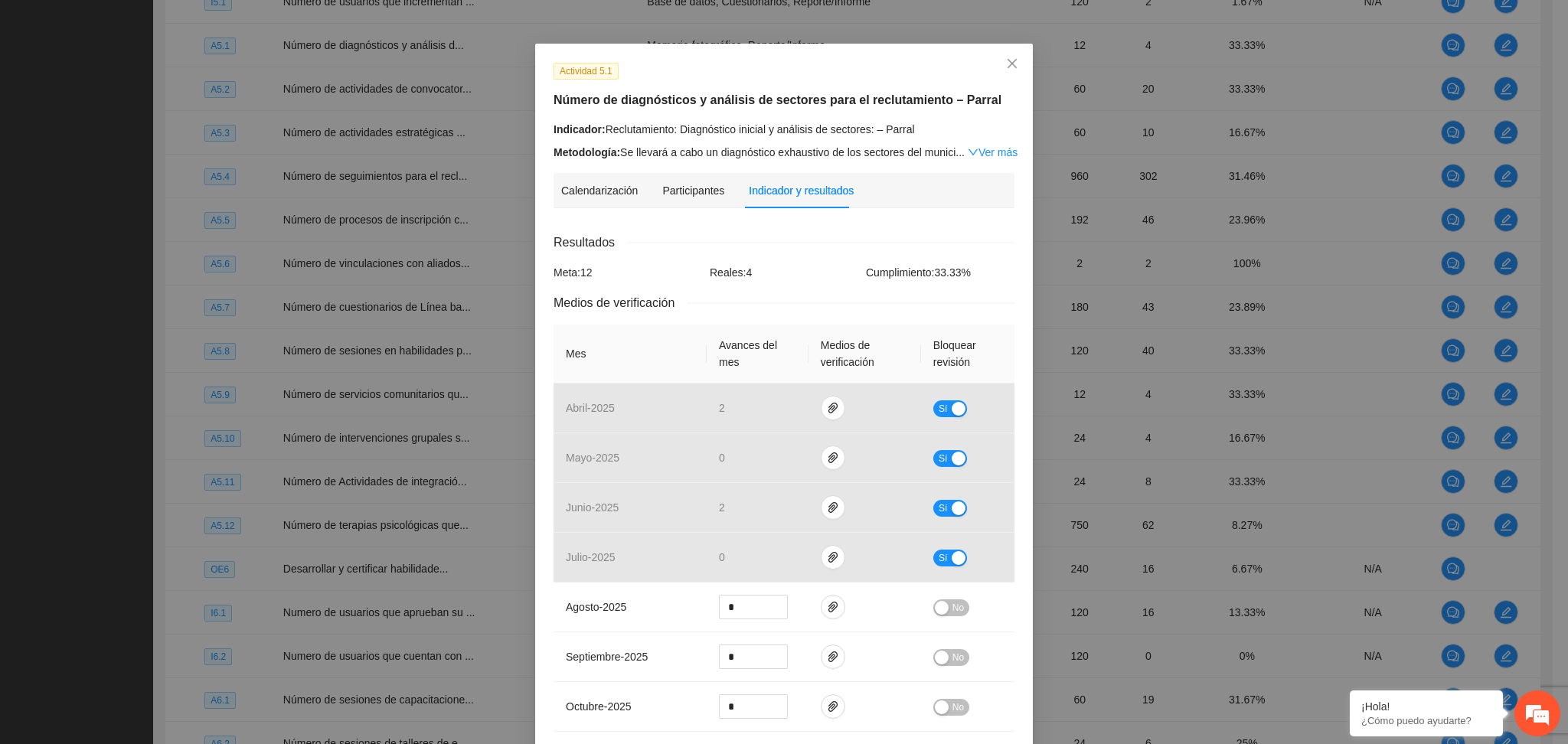
scroll to position [0, 0]
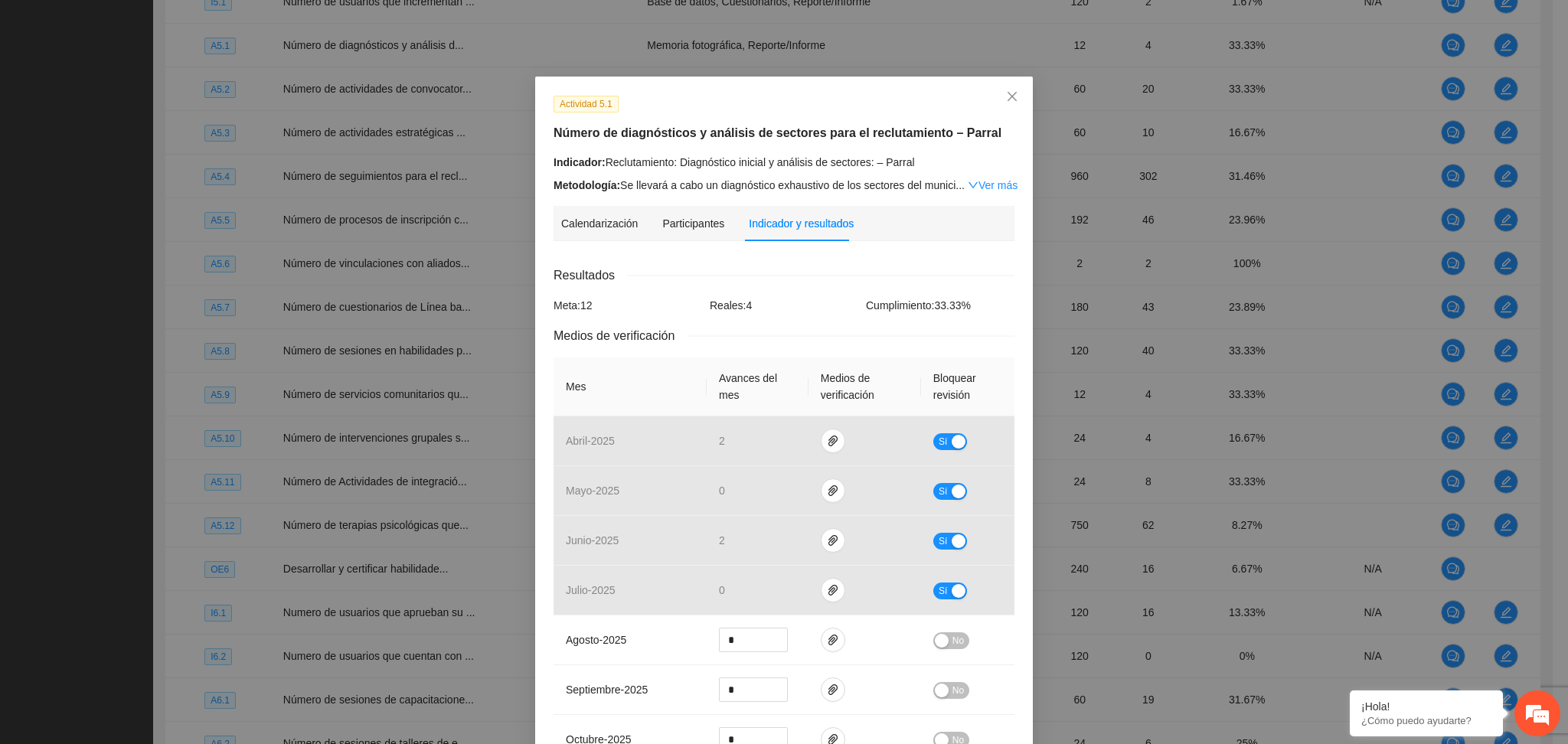
click at [724, 161] on div "Indicador: Reclutamiento: Diagnóstico inicial y análisis de sectores: – Parral" at bounding box center [784, 162] width 461 height 17
drag, startPoint x: 1003, startPoint y: 90, endPoint x: 1033, endPoint y: 206, distance: 119.8
click at [1003, 91] on span "Close" at bounding box center [1012, 97] width 41 height 41
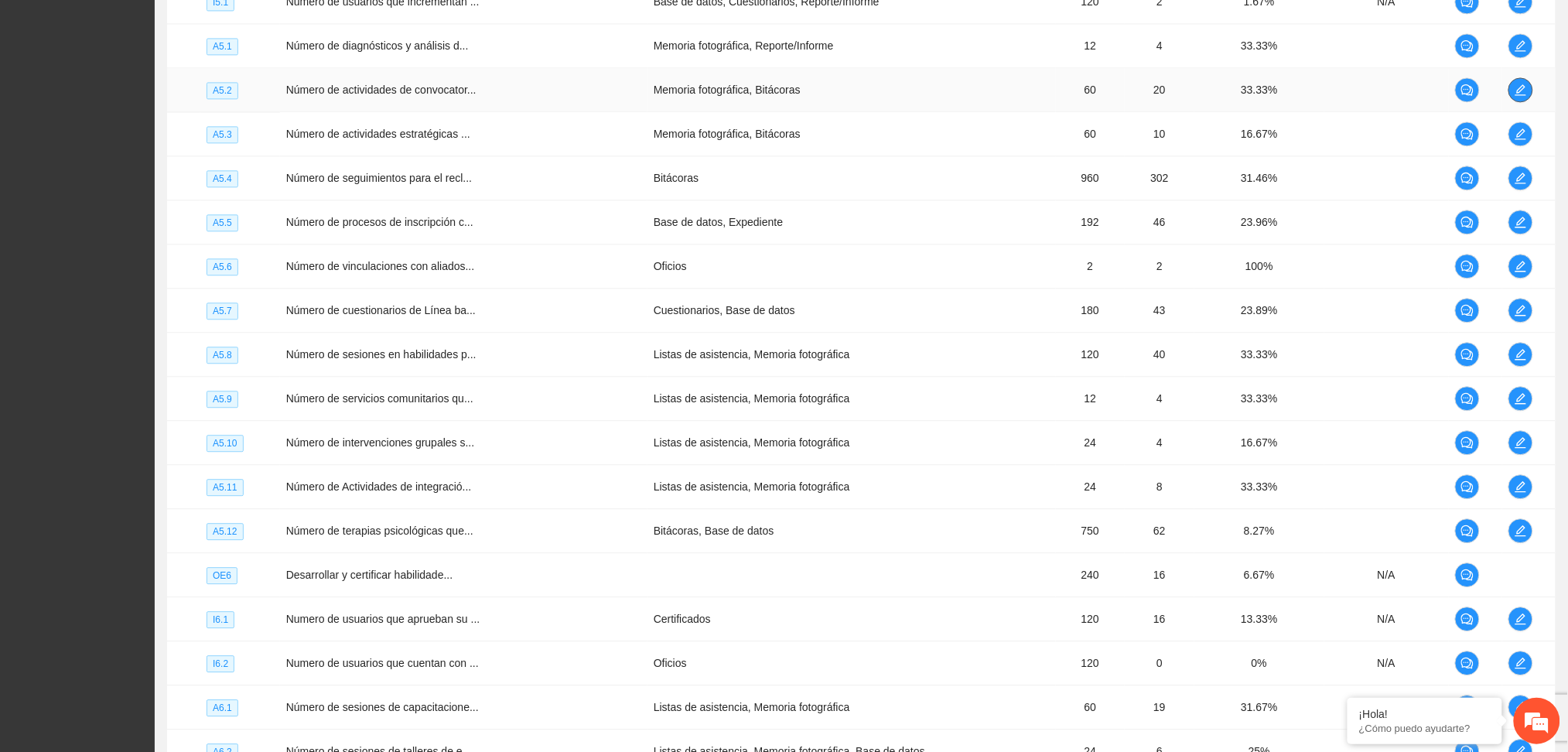
click at [1523, 92] on span "edit" at bounding box center [1521, 89] width 23 height 12
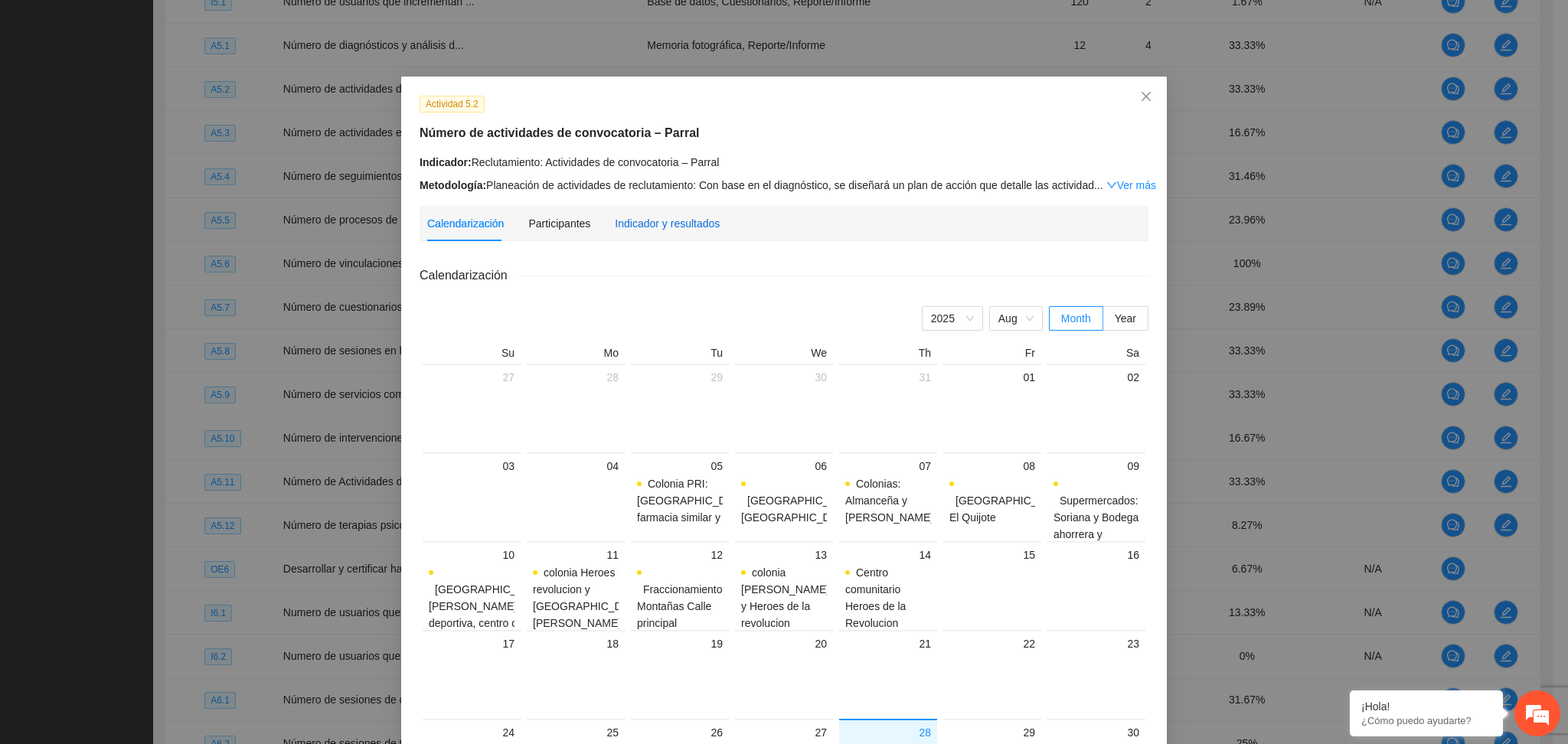
click at [676, 219] on div "Indicador y resultados" at bounding box center [667, 223] width 105 height 17
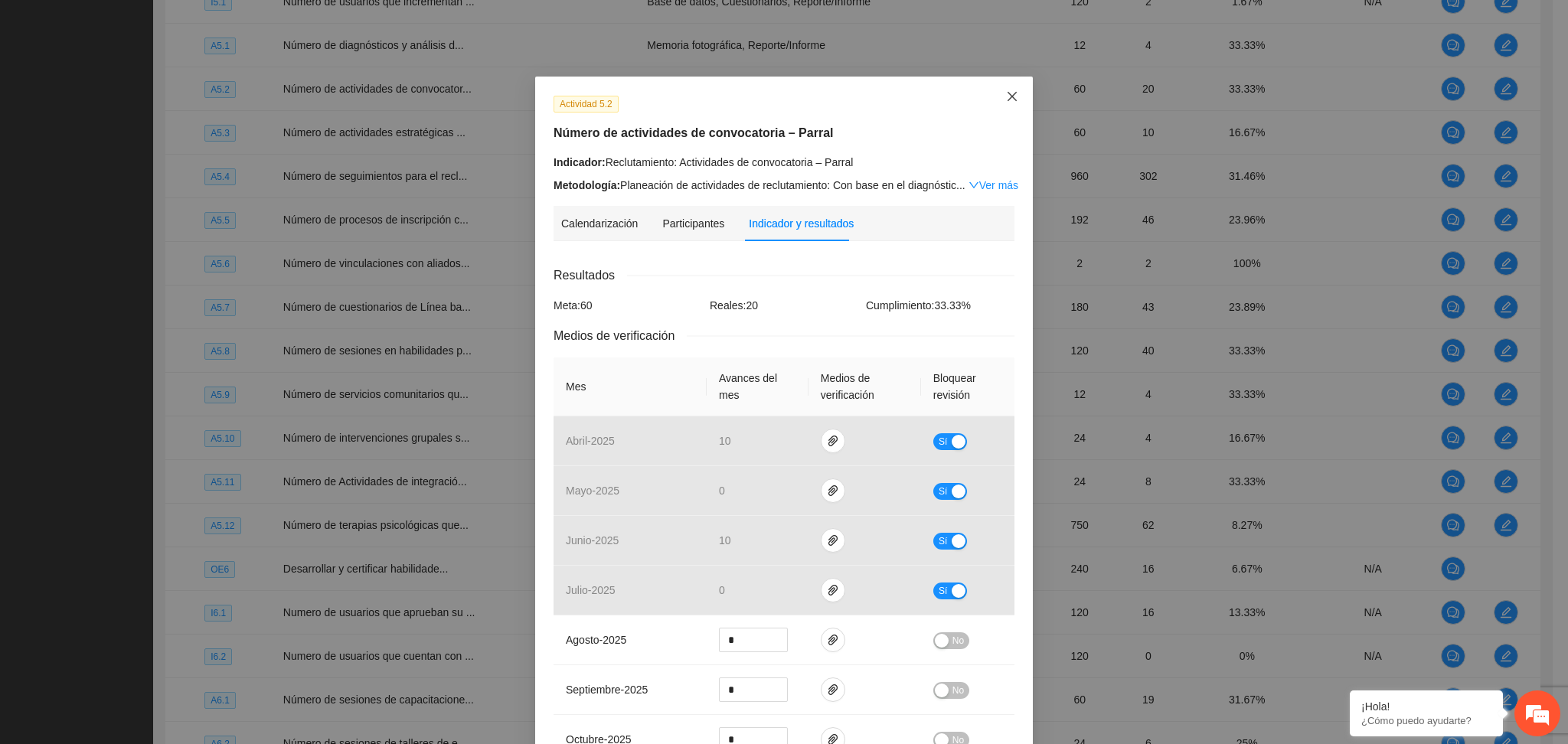
click at [1006, 91] on icon "close" at bounding box center [1012, 96] width 12 height 12
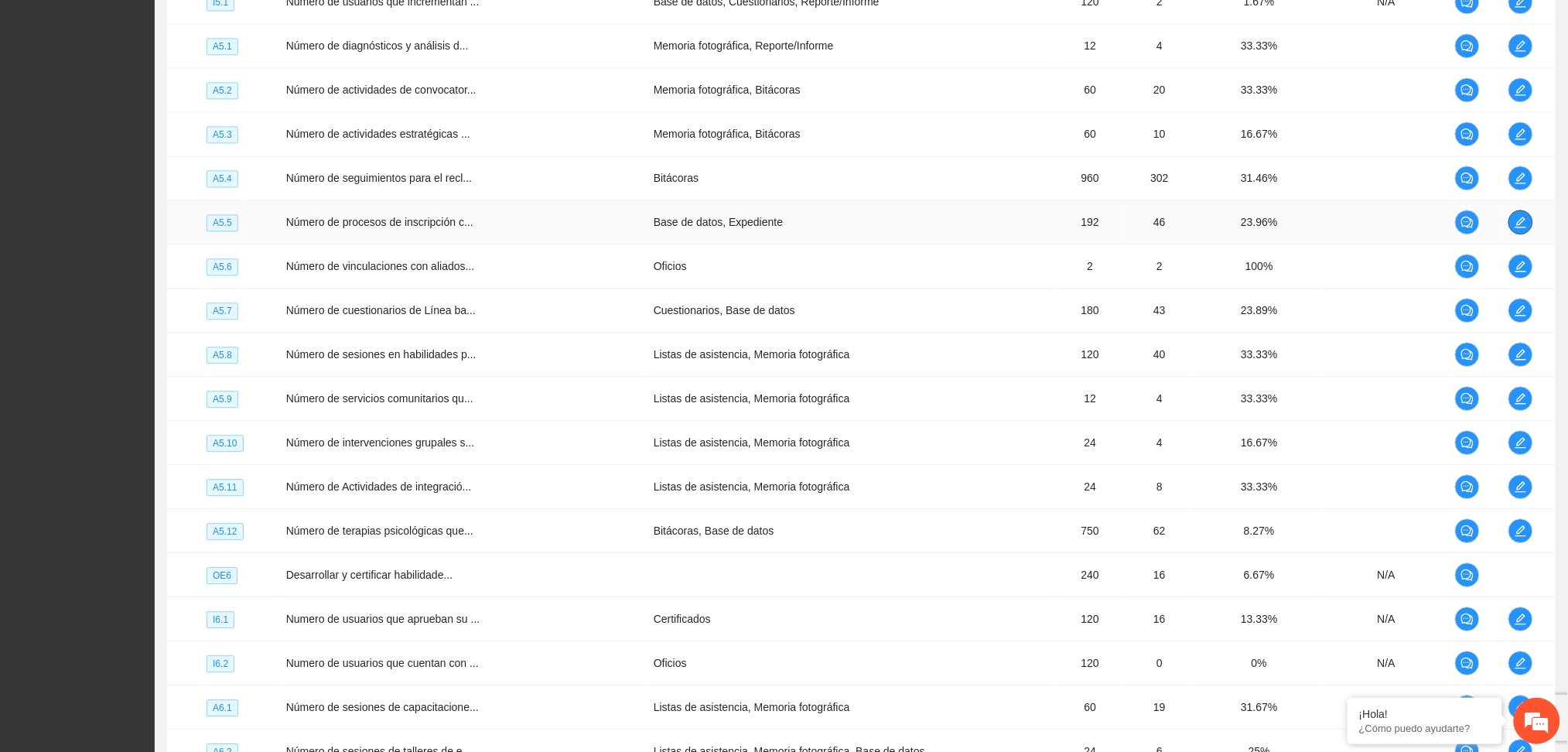
click at [1517, 223] on icon "edit" at bounding box center [1521, 222] width 11 height 11
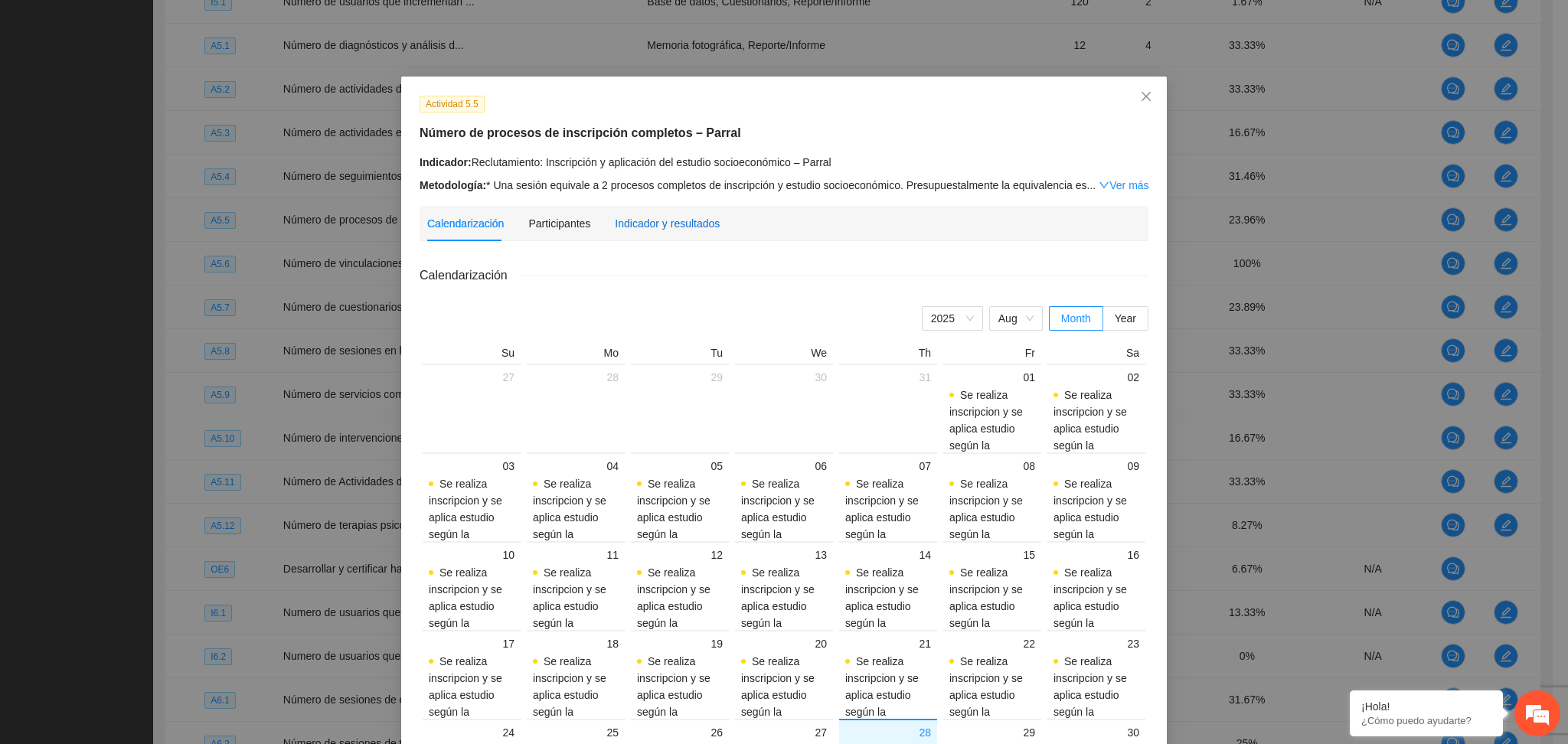
click at [652, 215] on div "Indicador y resultados" at bounding box center [667, 223] width 105 height 17
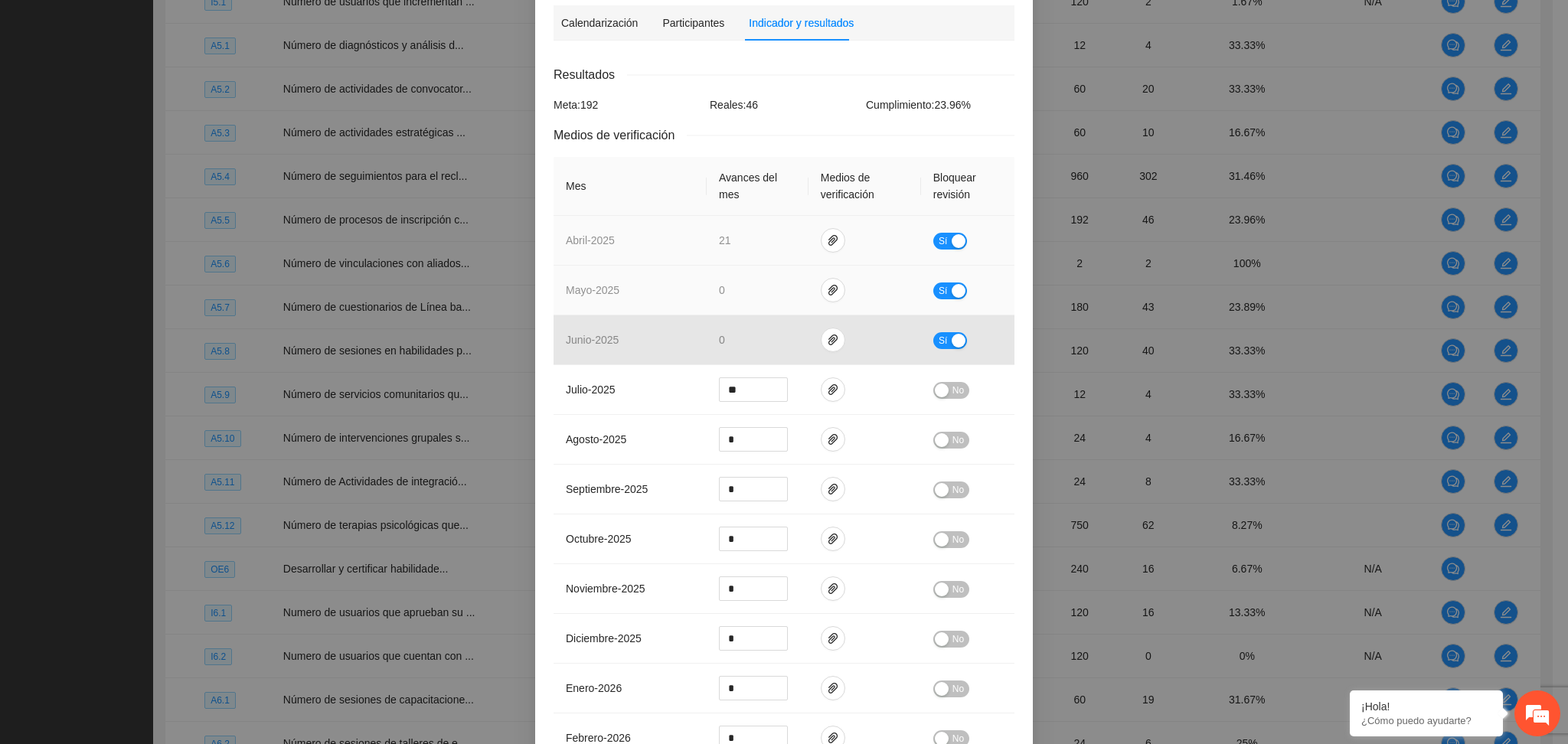
scroll to position [165, 0]
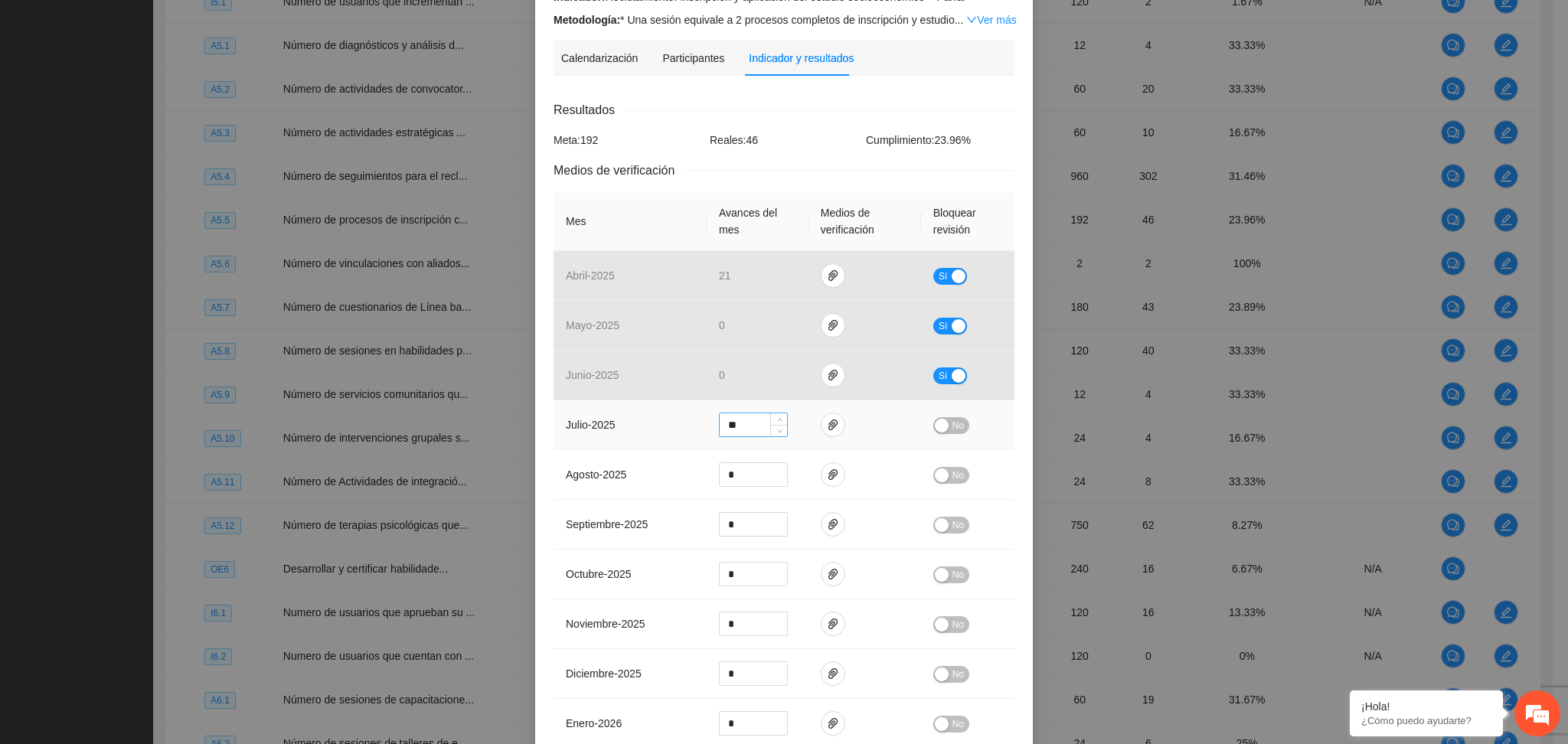
click at [751, 432] on input "**" at bounding box center [753, 425] width 67 height 23
drag, startPoint x: 744, startPoint y: 429, endPoint x: 706, endPoint y: 423, distance: 38.5
click at [709, 426] on td "**" at bounding box center [758, 424] width 102 height 49
type input "**"
click at [939, 424] on div "button" at bounding box center [941, 425] width 14 height 14
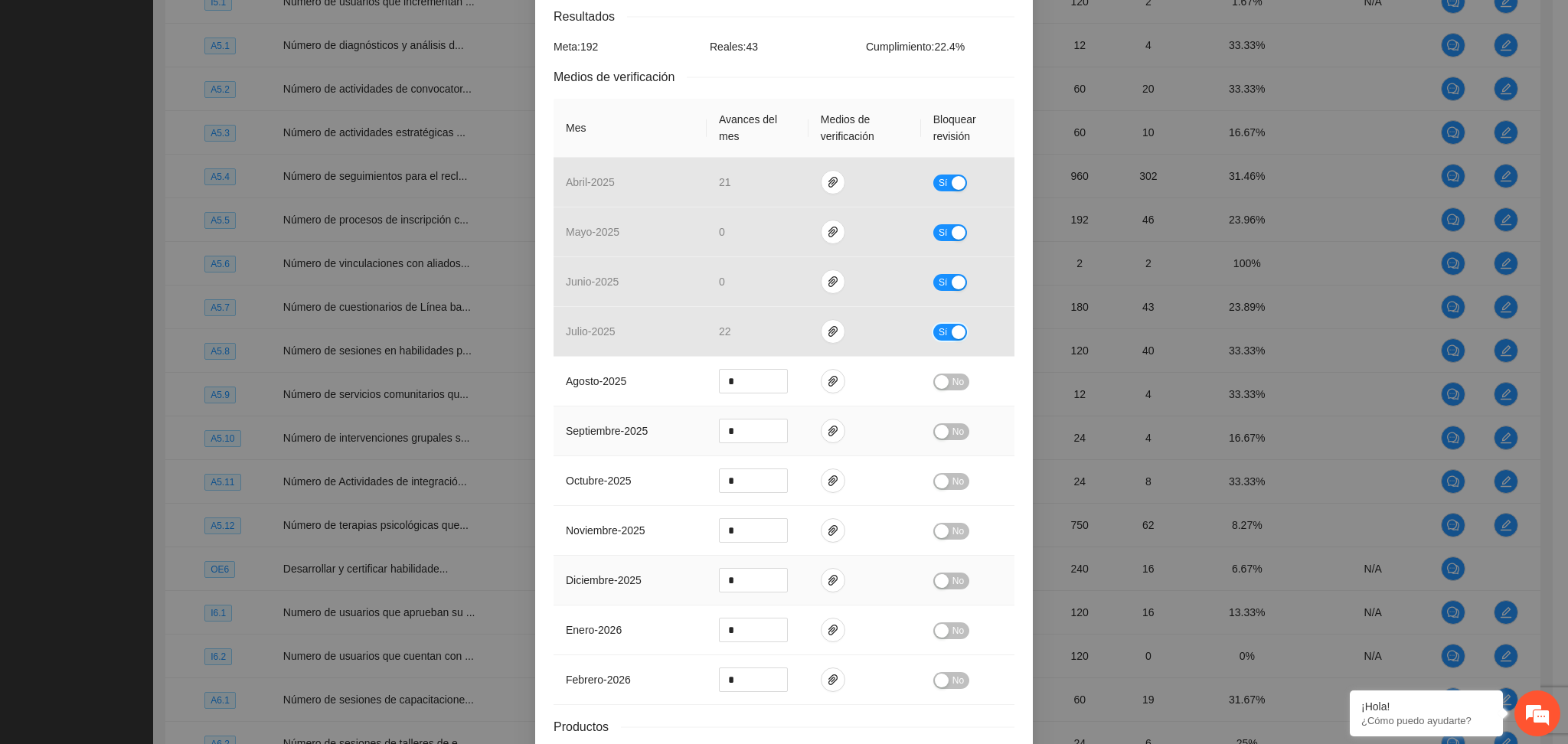
scroll to position [369, 0]
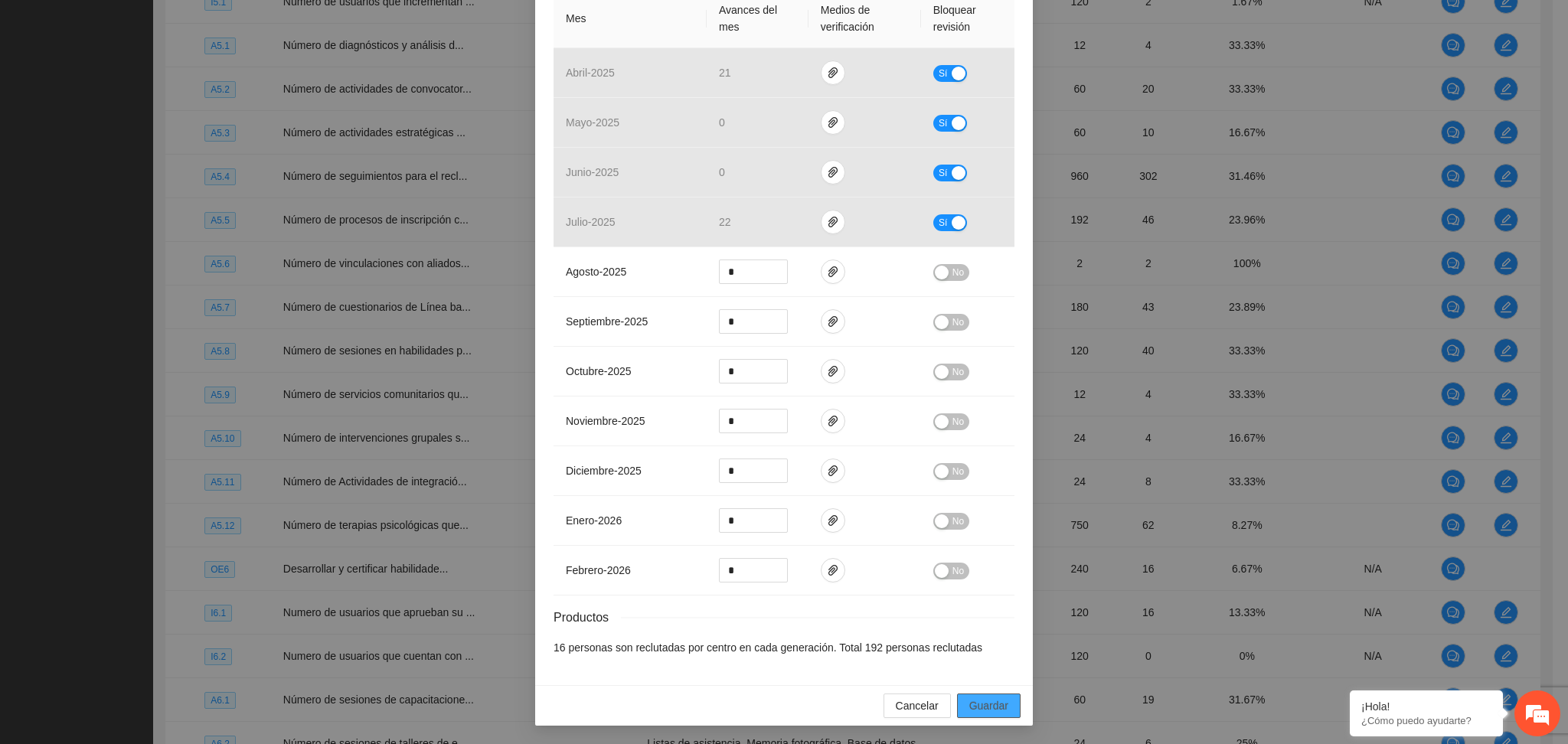
click at [983, 704] on span "Guardar" at bounding box center [989, 705] width 39 height 17
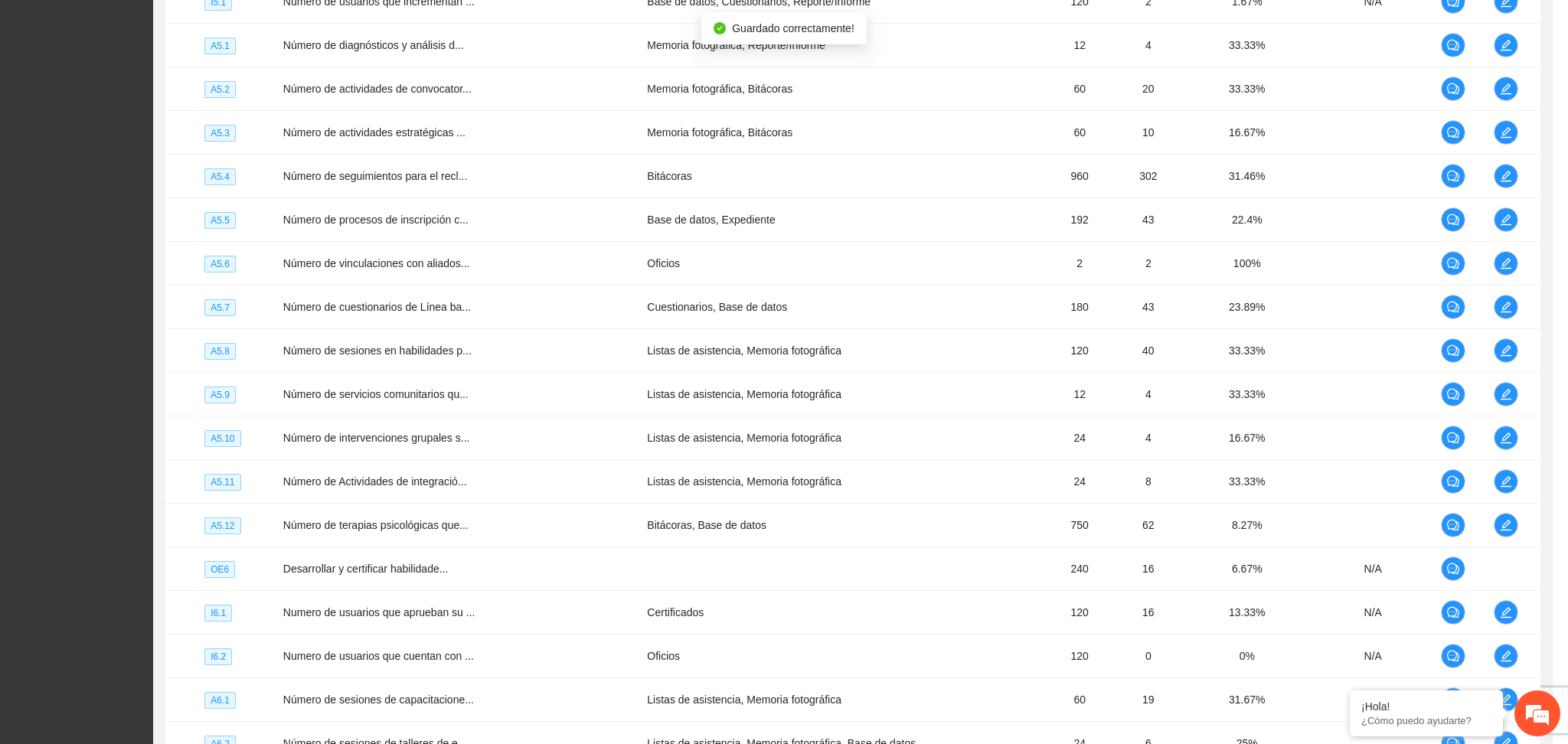
scroll to position [292, 0]
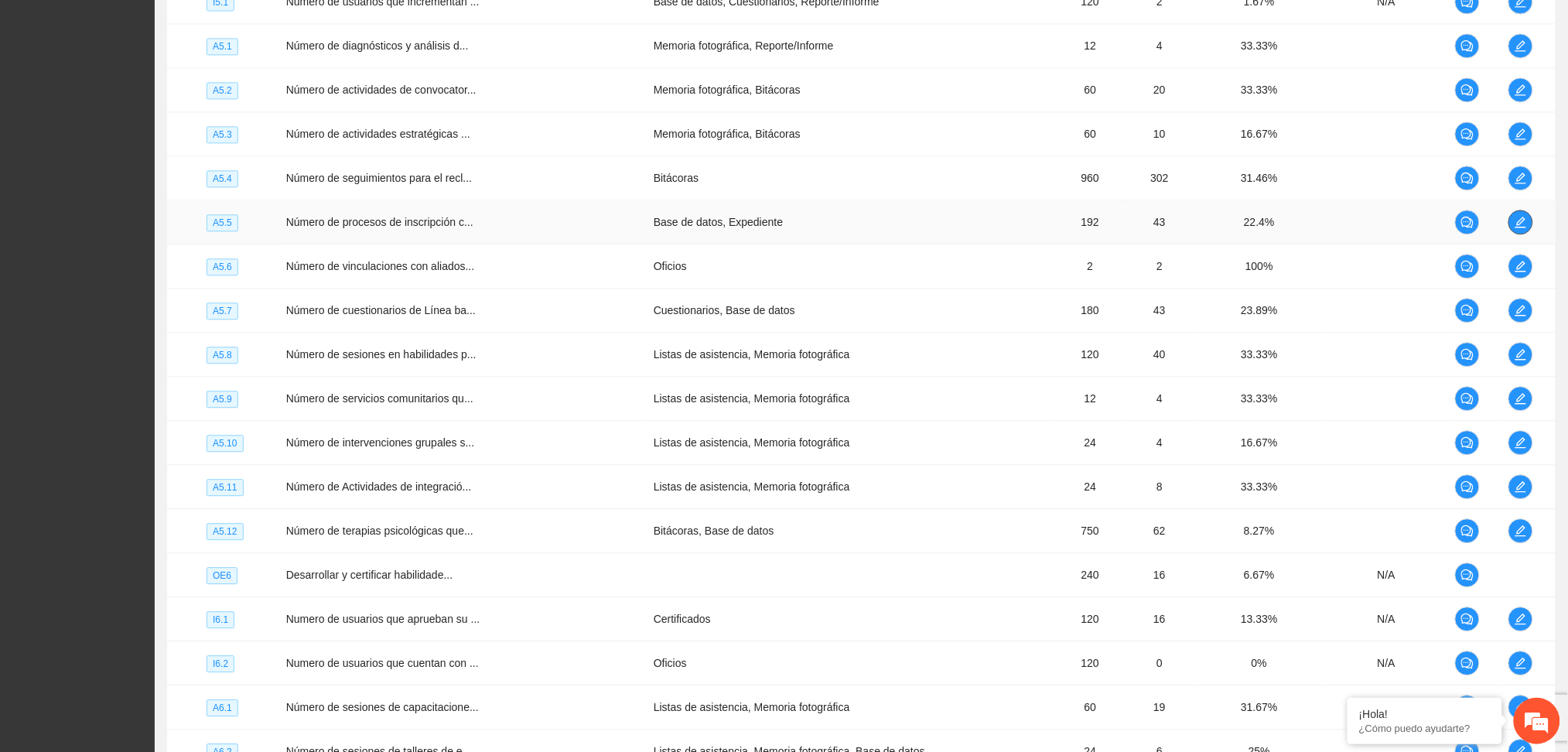
click at [1519, 232] on button "button" at bounding box center [1521, 222] width 25 height 25
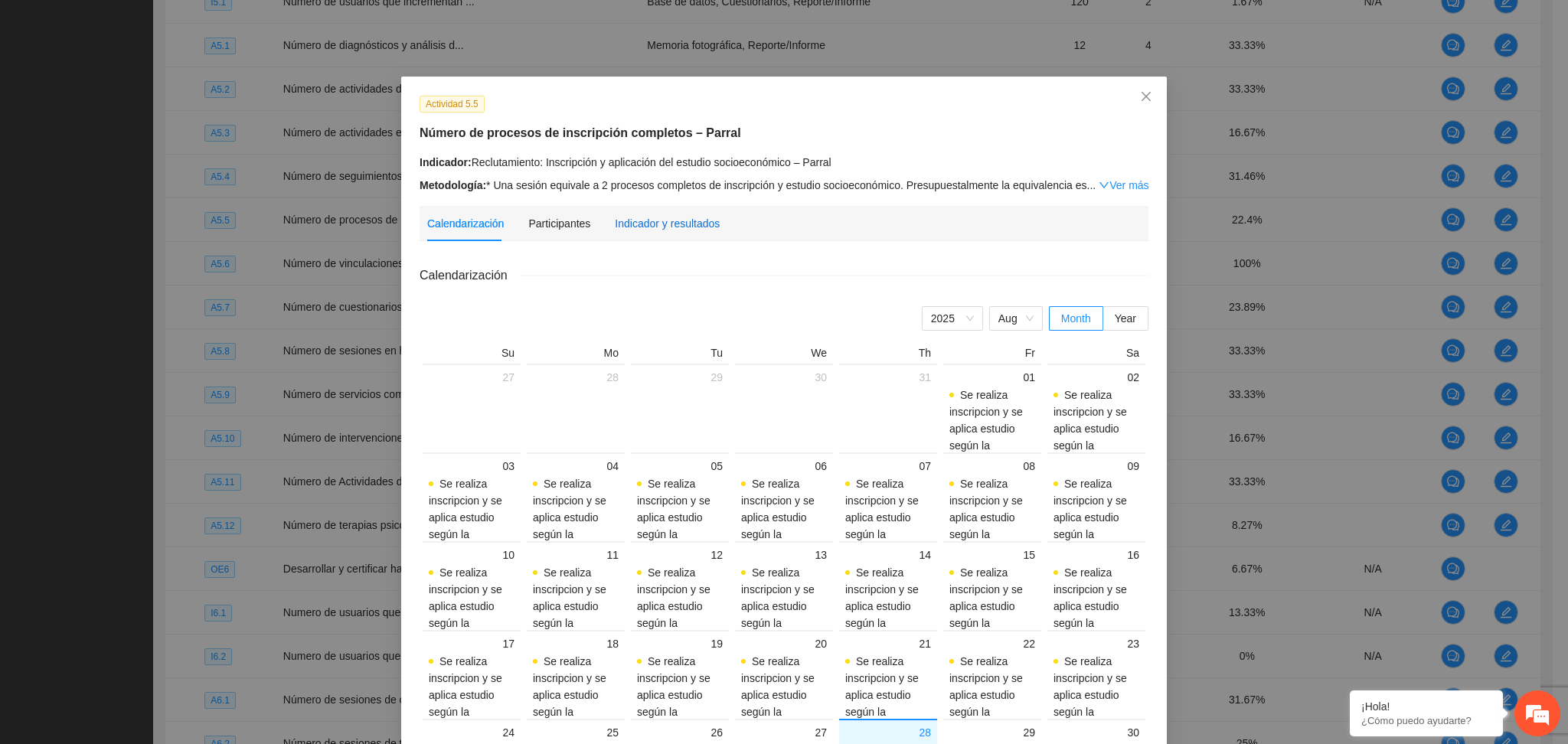
click at [617, 217] on div "Indicador y resultados" at bounding box center [667, 223] width 105 height 17
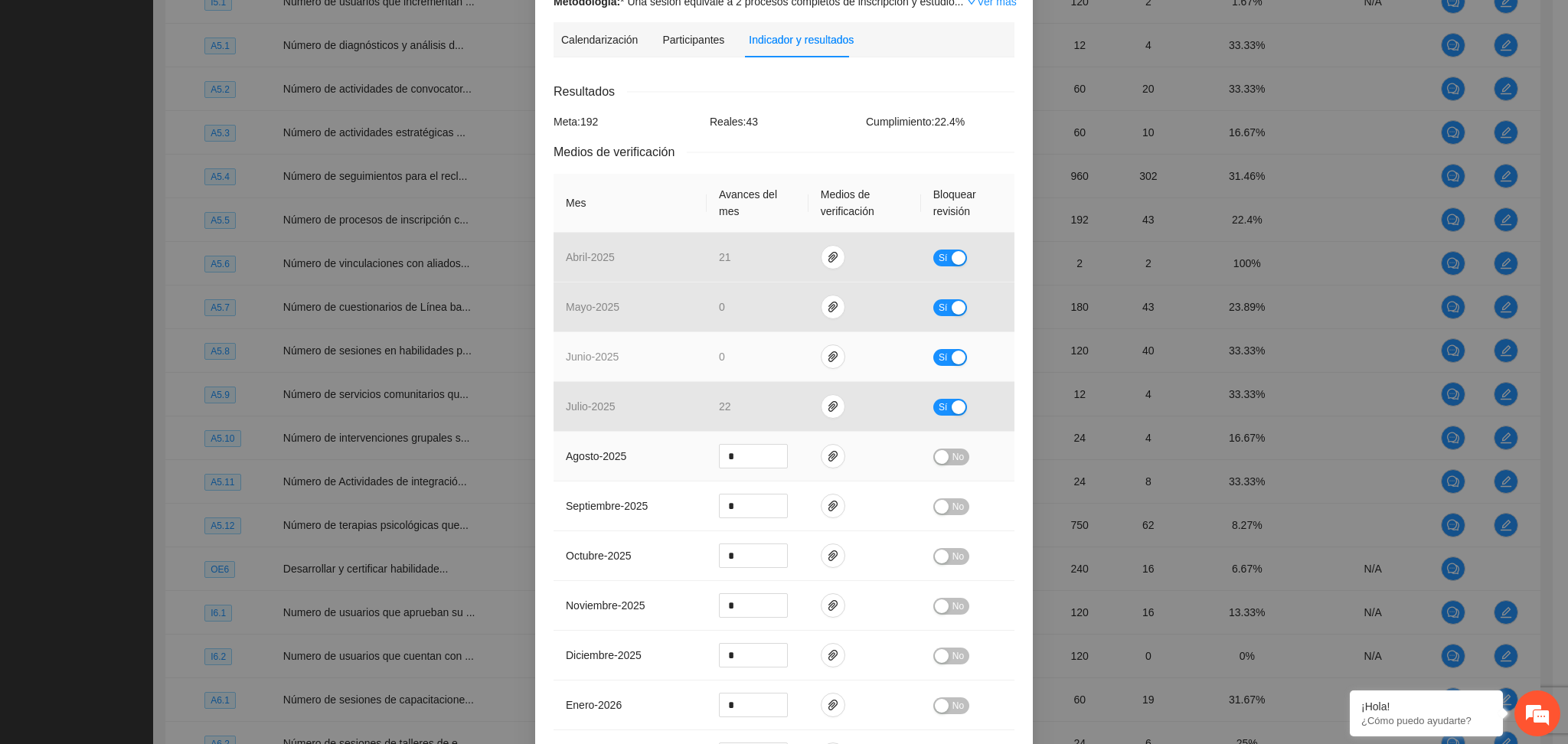
scroll to position [203, 0]
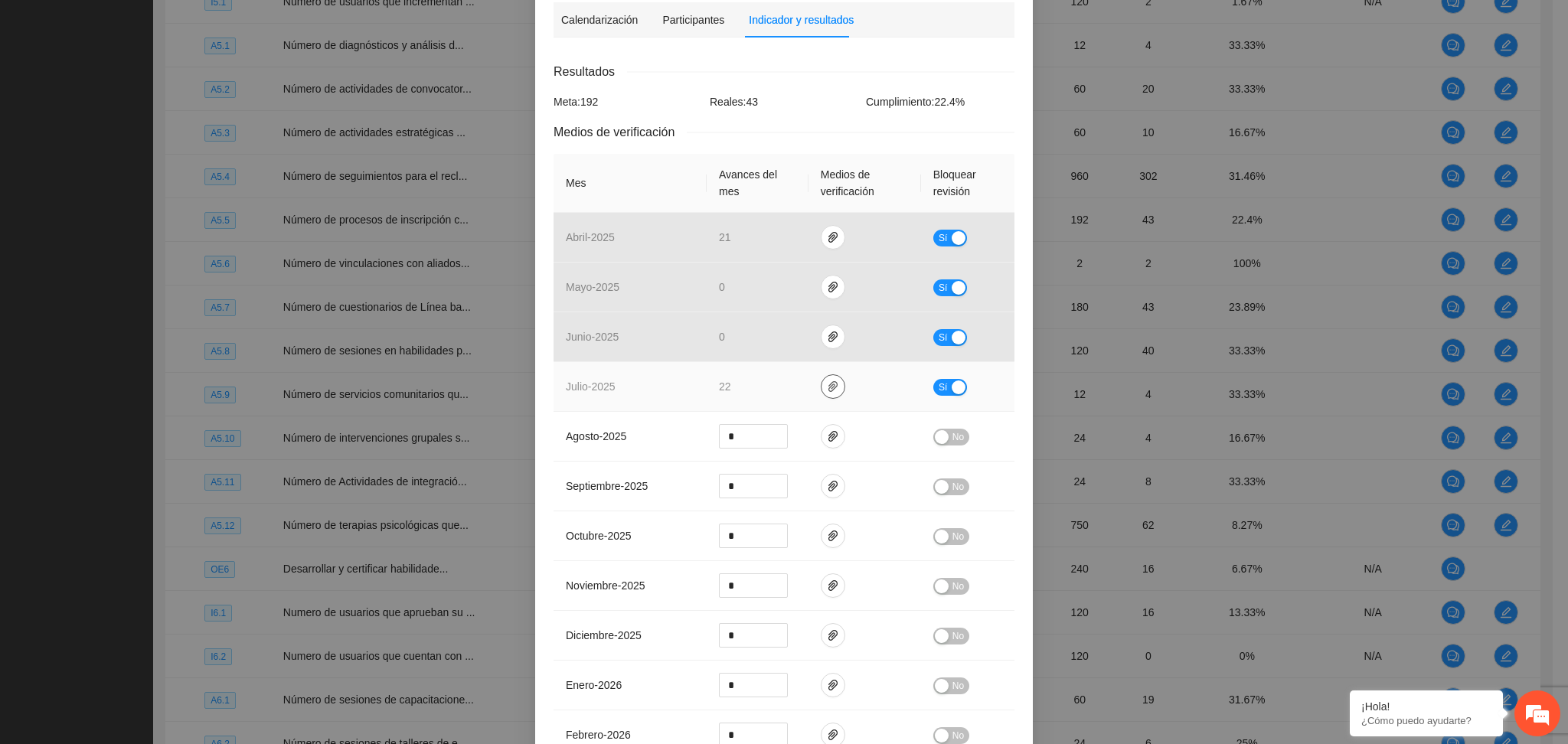
click at [827, 385] on icon "paper-clip" at bounding box center [833, 386] width 12 height 12
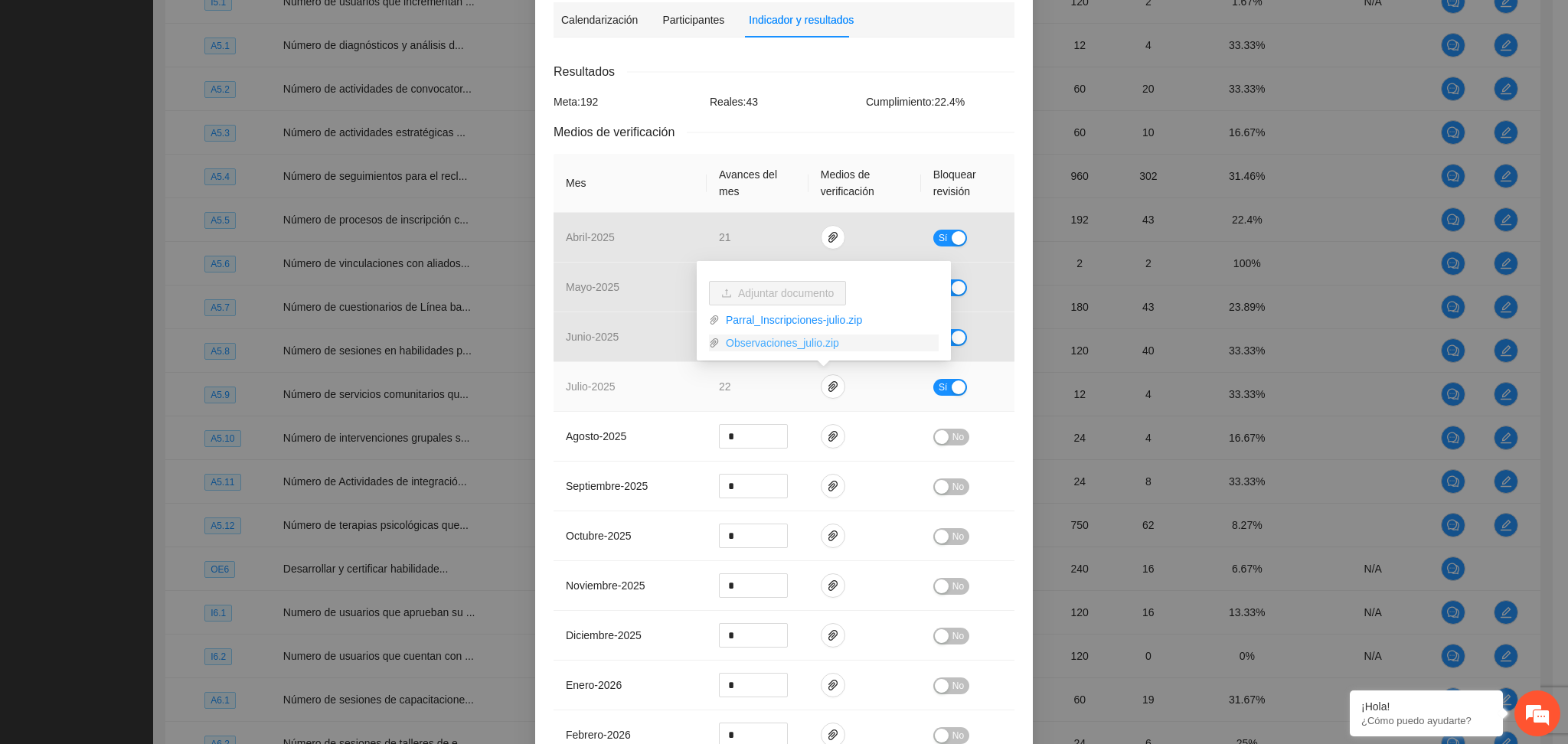
click at [786, 343] on link "Observaciones_julio.zip" at bounding box center [829, 342] width 219 height 17
click at [815, 348] on link "Observaciones_julio.zip" at bounding box center [829, 342] width 219 height 17
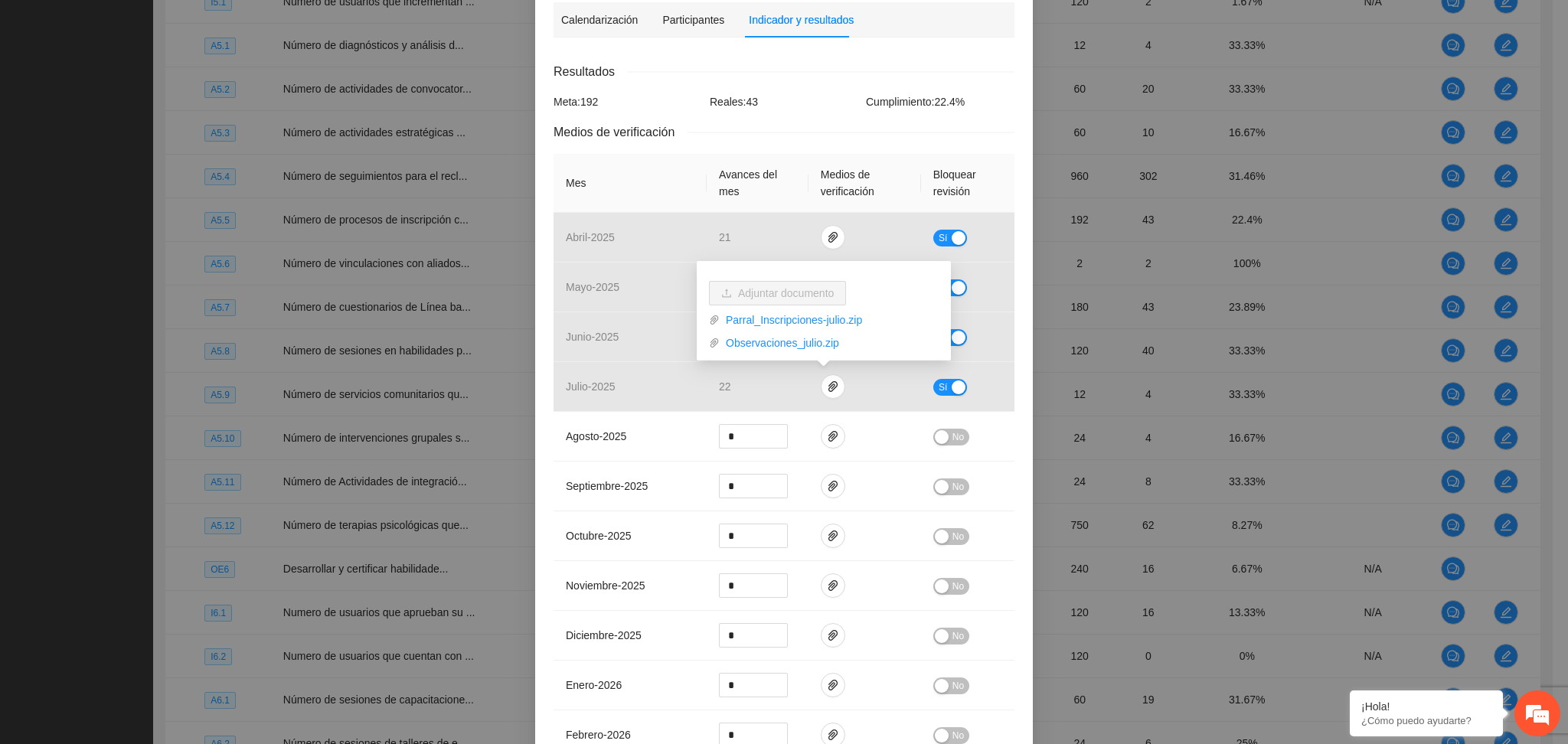
click at [797, 113] on div "Resultados Meta: 192 Reales: 43 Cumplimiento: 22.4 % Medios de verificación Mes…" at bounding box center [784, 441] width 461 height 759
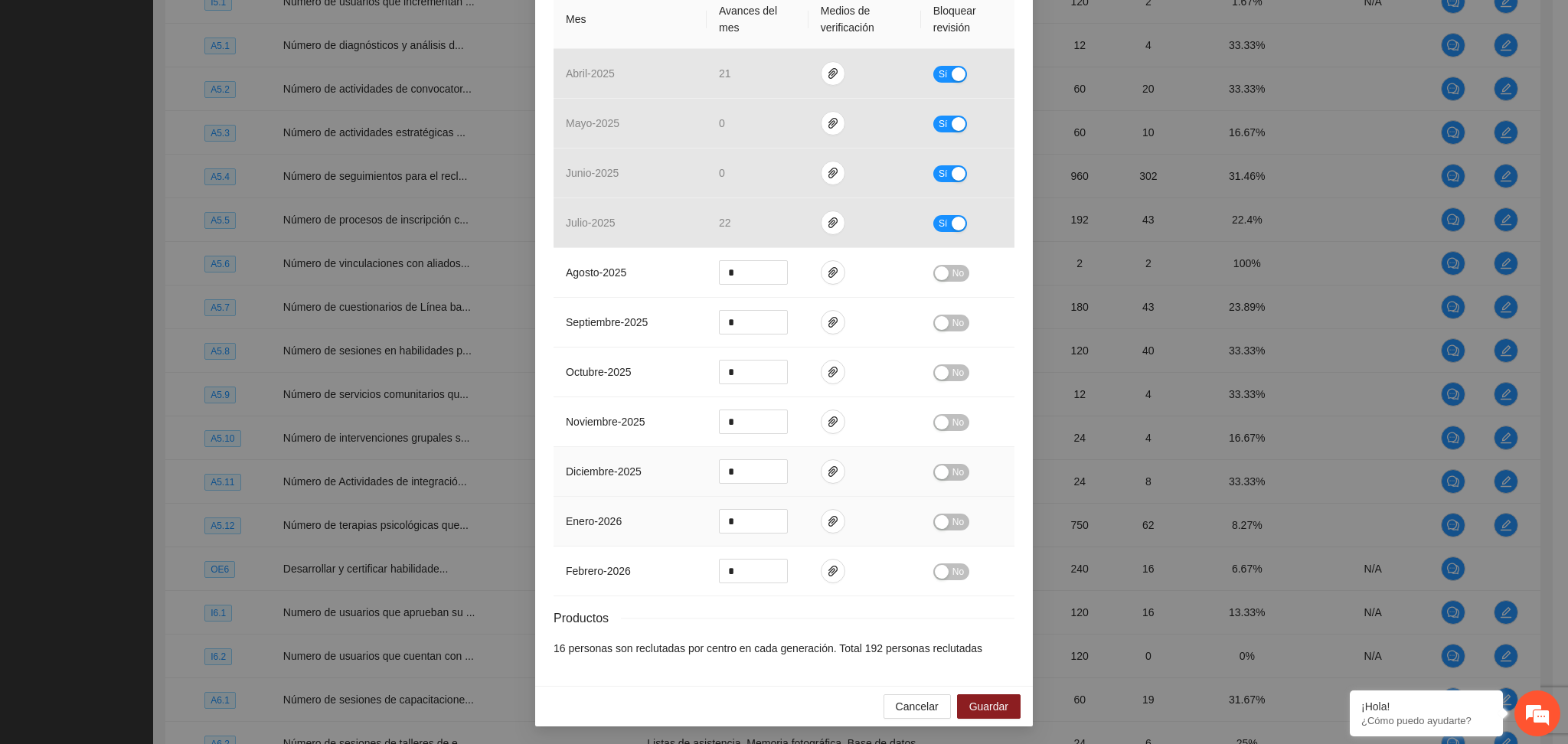
scroll to position [369, 0]
click at [991, 708] on span "Guardar" at bounding box center [989, 705] width 39 height 17
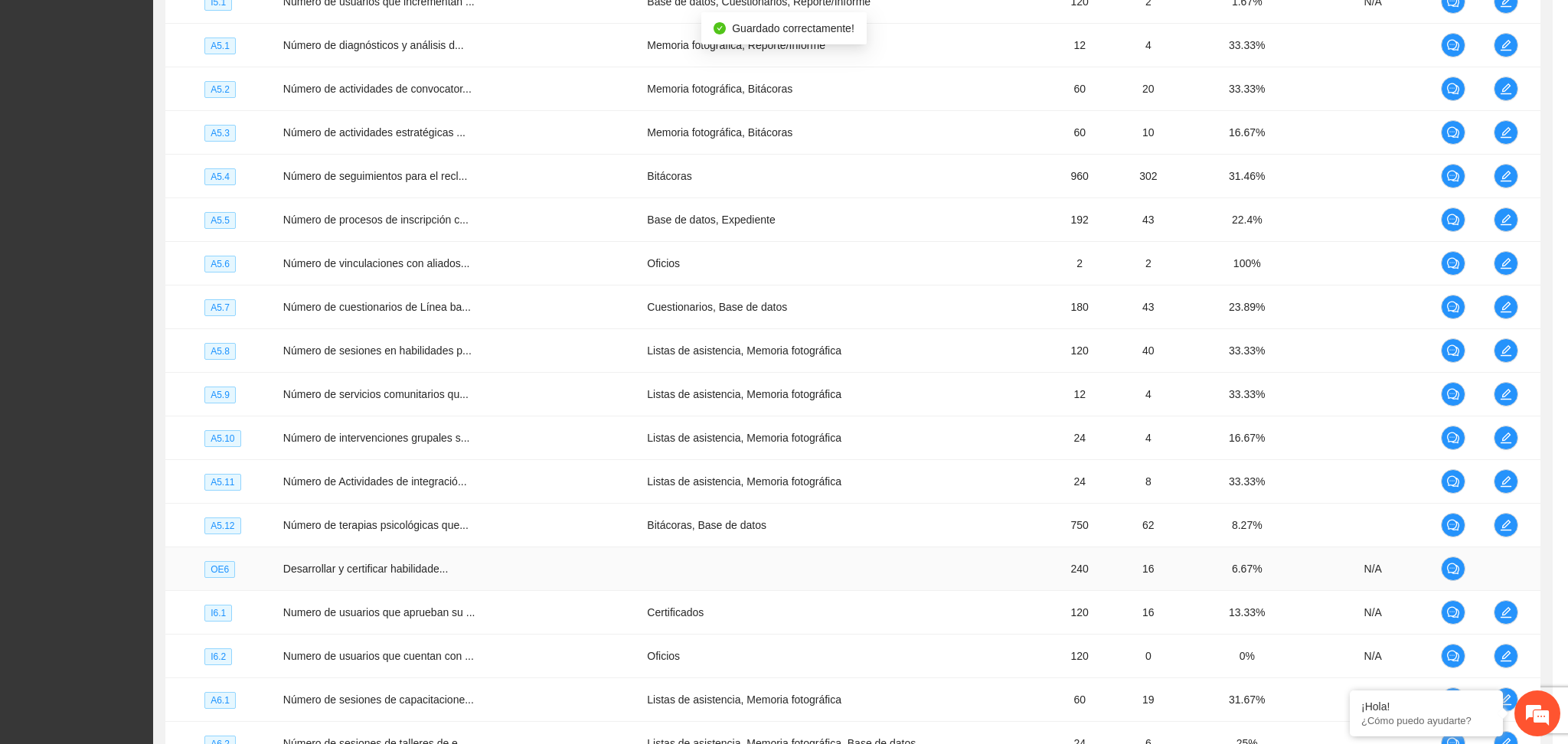
scroll to position [292, 0]
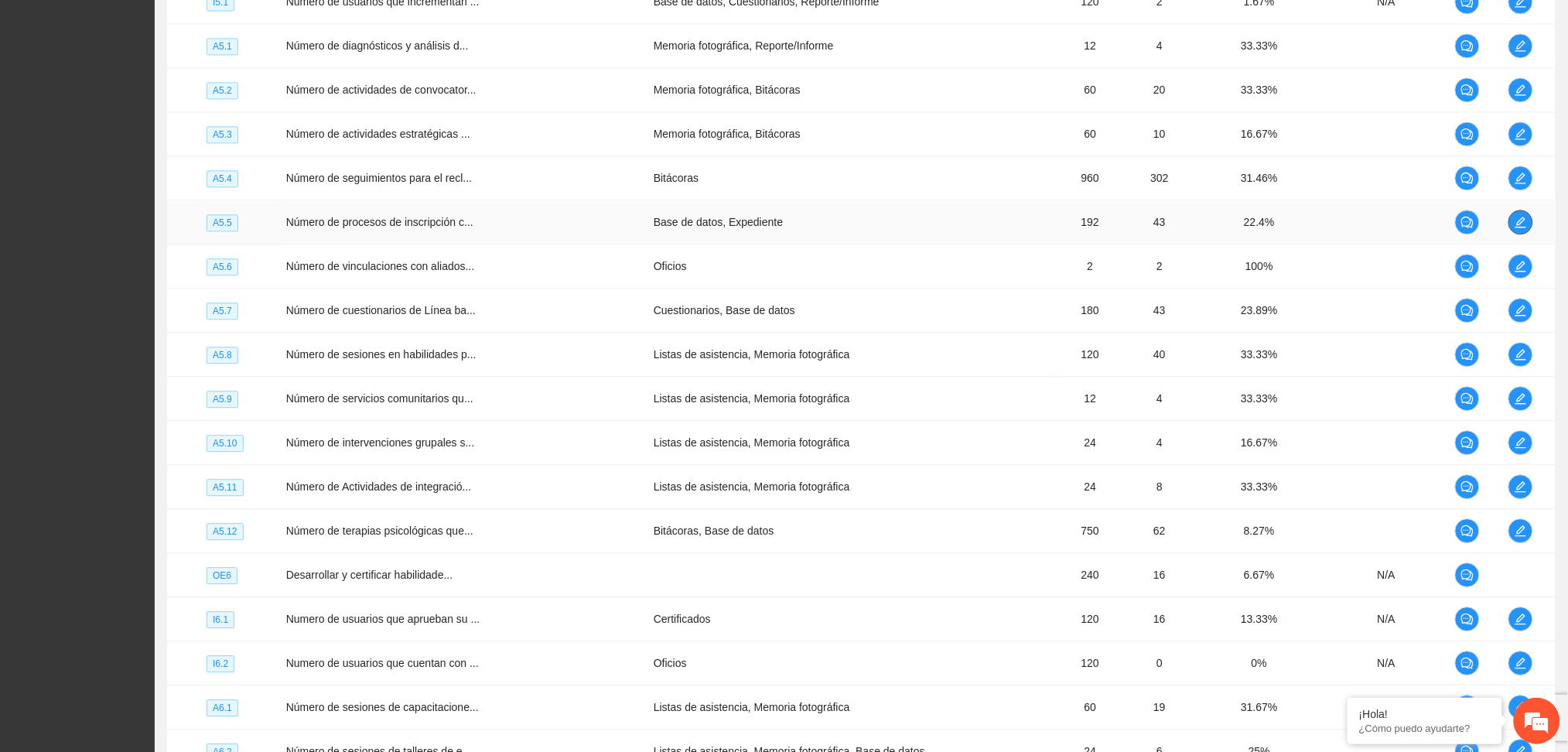
click at [1518, 224] on icon "edit" at bounding box center [1521, 222] width 12 height 12
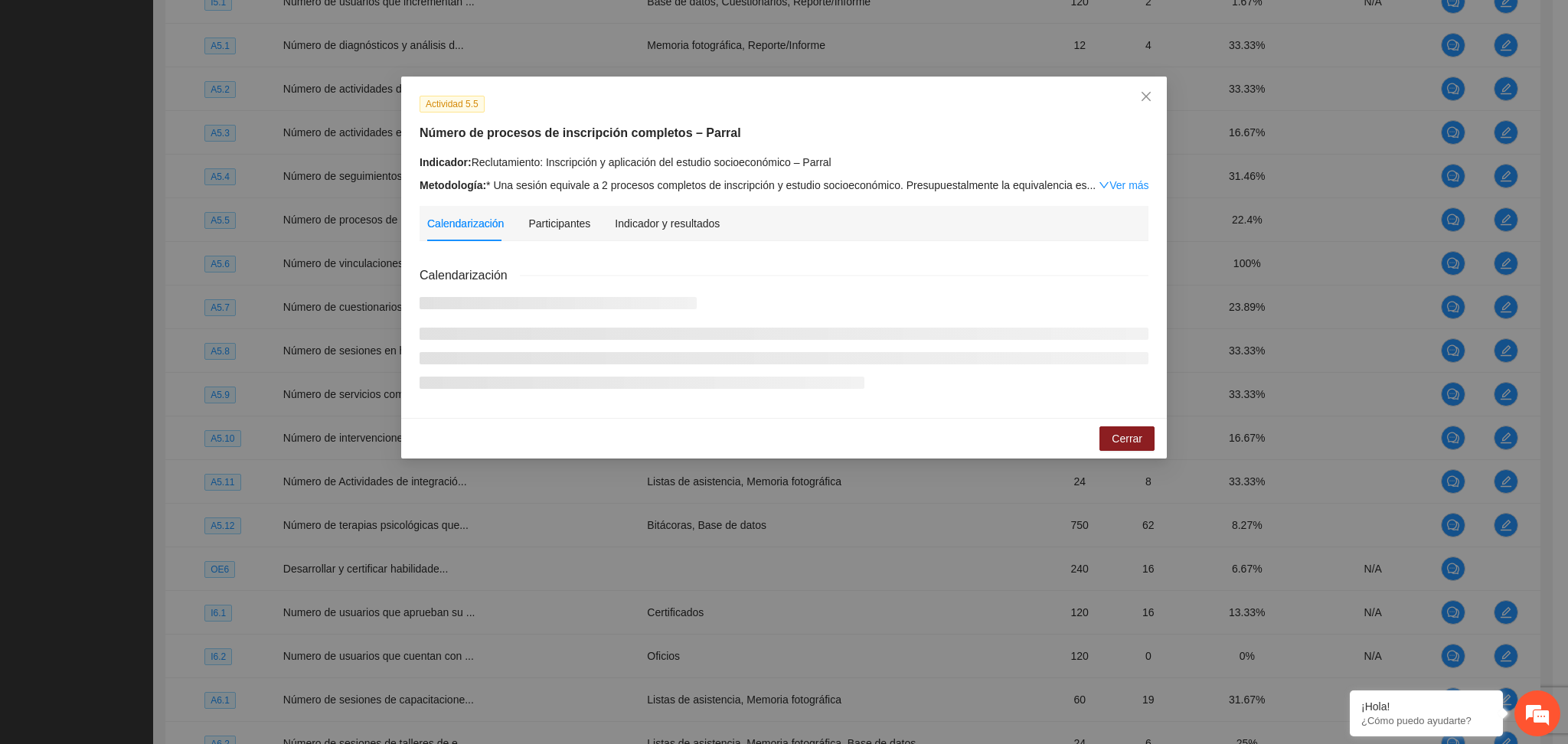
click at [650, 201] on div "Actividad 5.5 Número de procesos de inscripción completos – Parral Indicador: R…" at bounding box center [783, 248] width 765 height 342
click at [662, 218] on div "Indicador y resultados" at bounding box center [667, 223] width 105 height 17
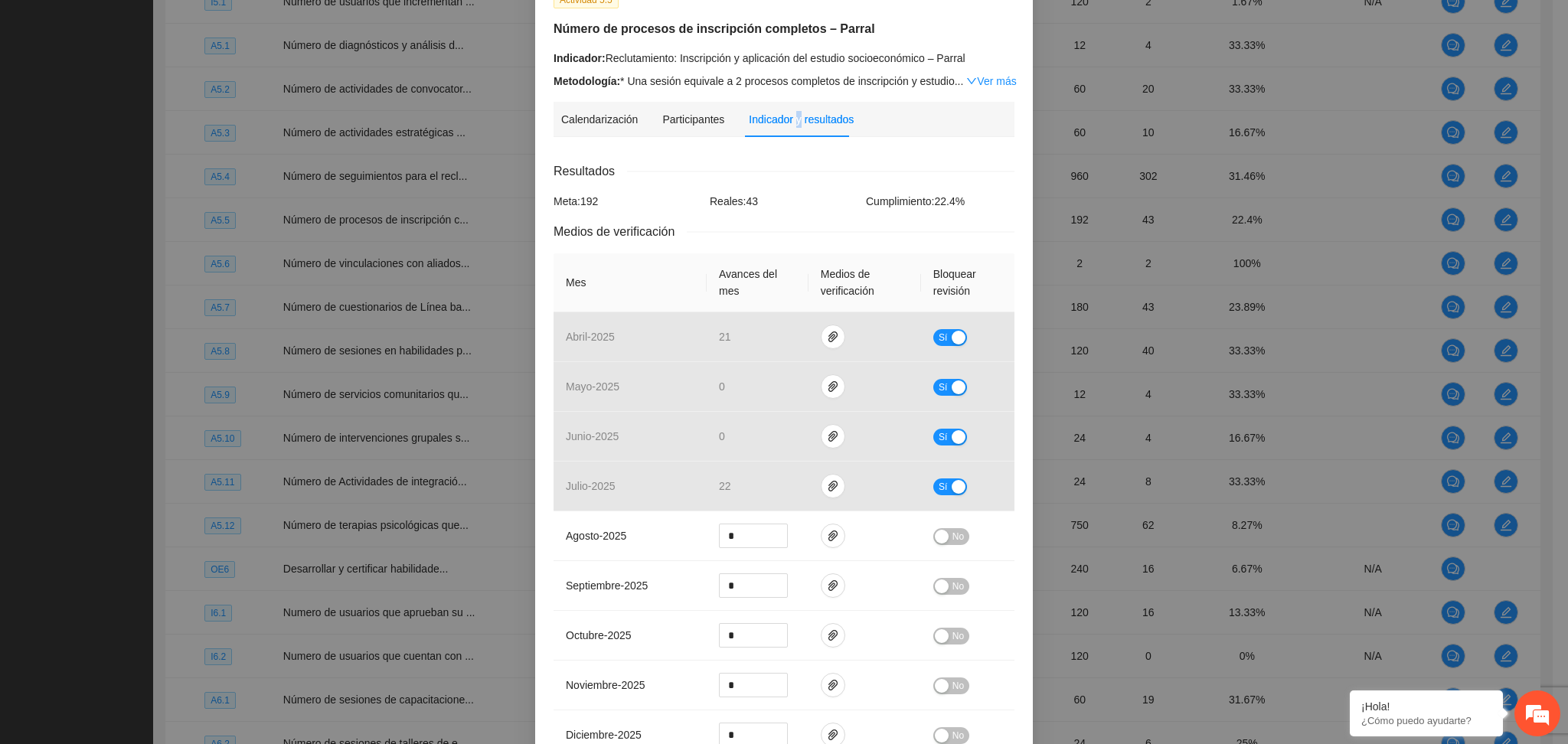
scroll to position [0, 0]
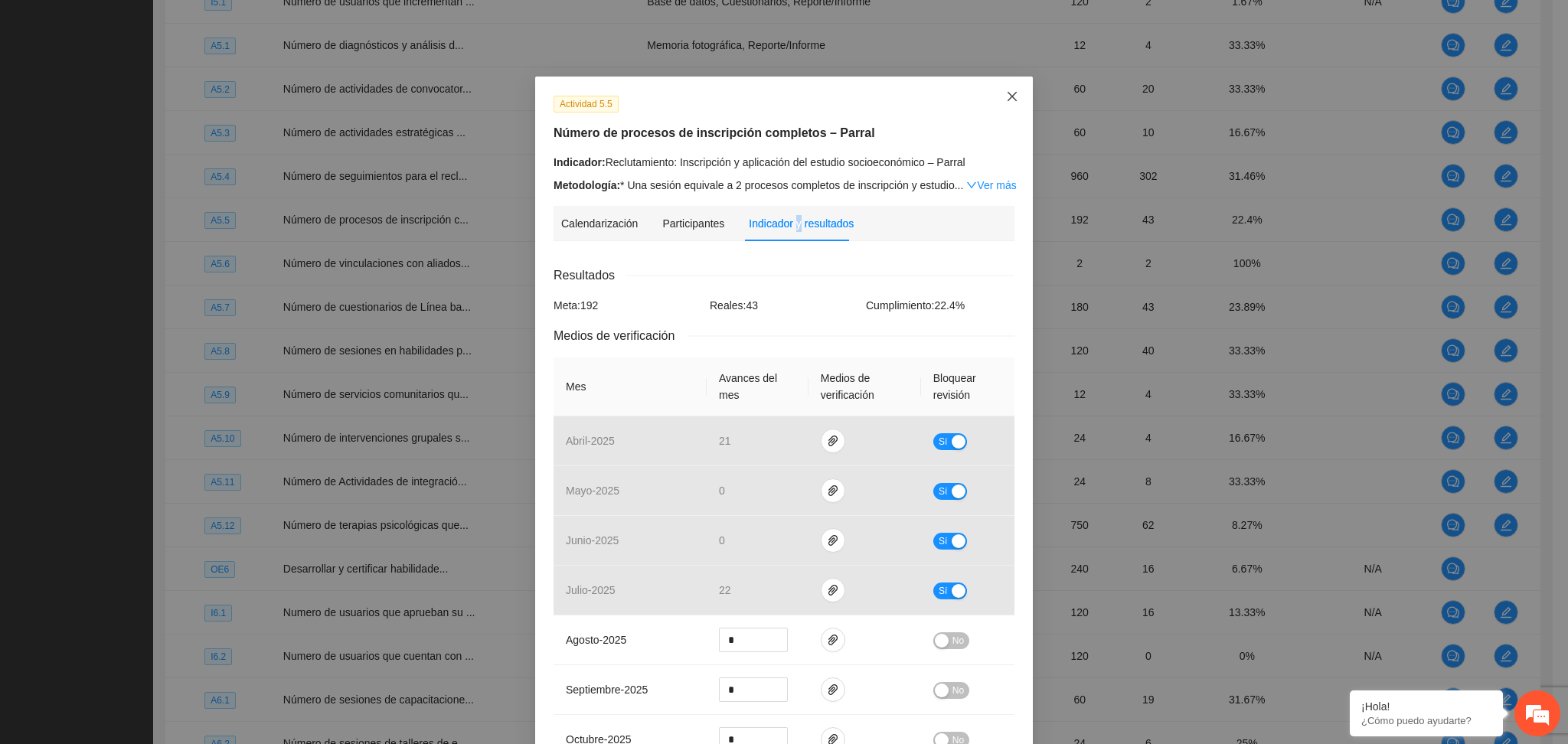
drag, startPoint x: 1002, startPoint y: 96, endPoint x: 1045, endPoint y: 151, distance: 69.8
click at [1006, 96] on icon "close" at bounding box center [1012, 96] width 12 height 12
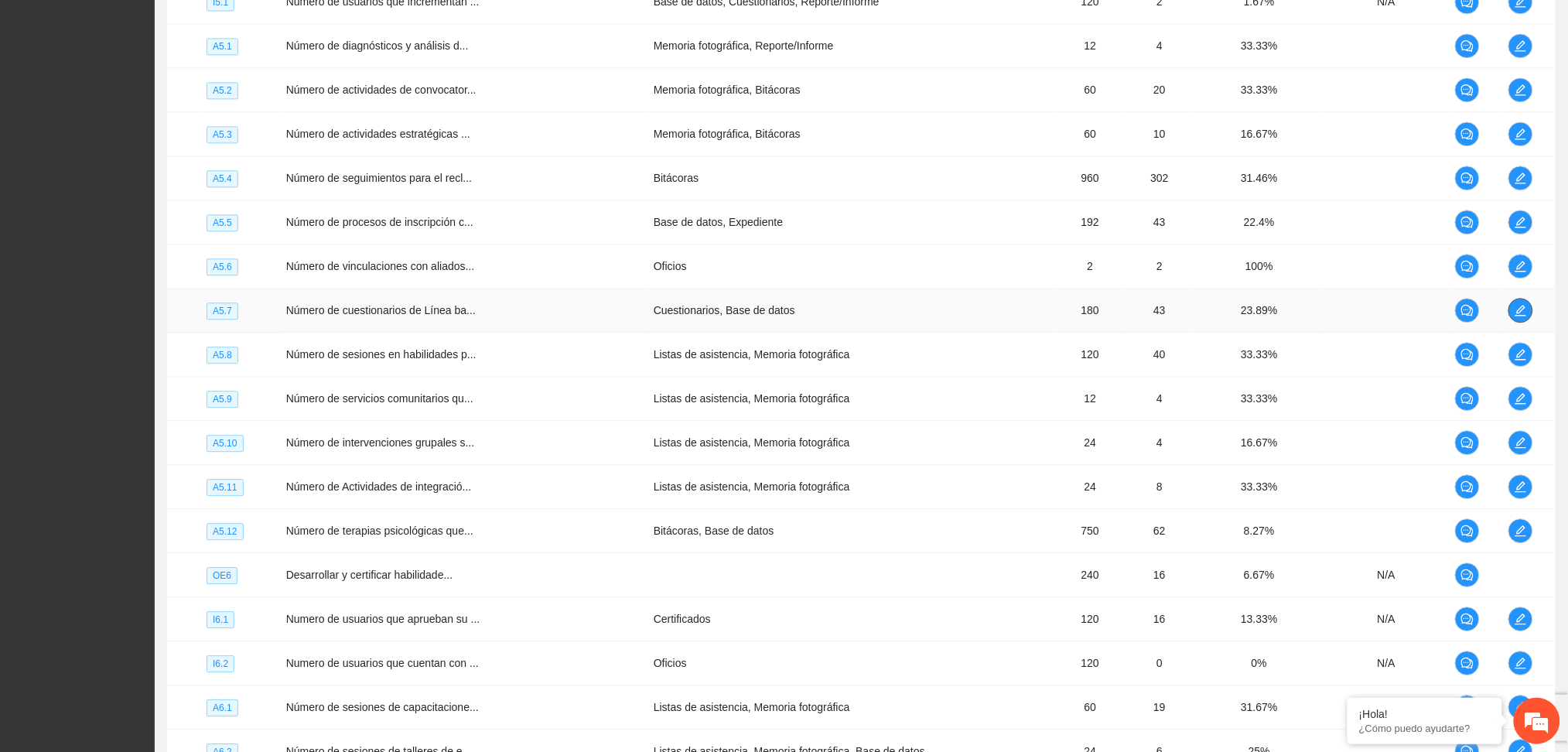
click at [1519, 314] on icon "edit" at bounding box center [1521, 310] width 12 height 12
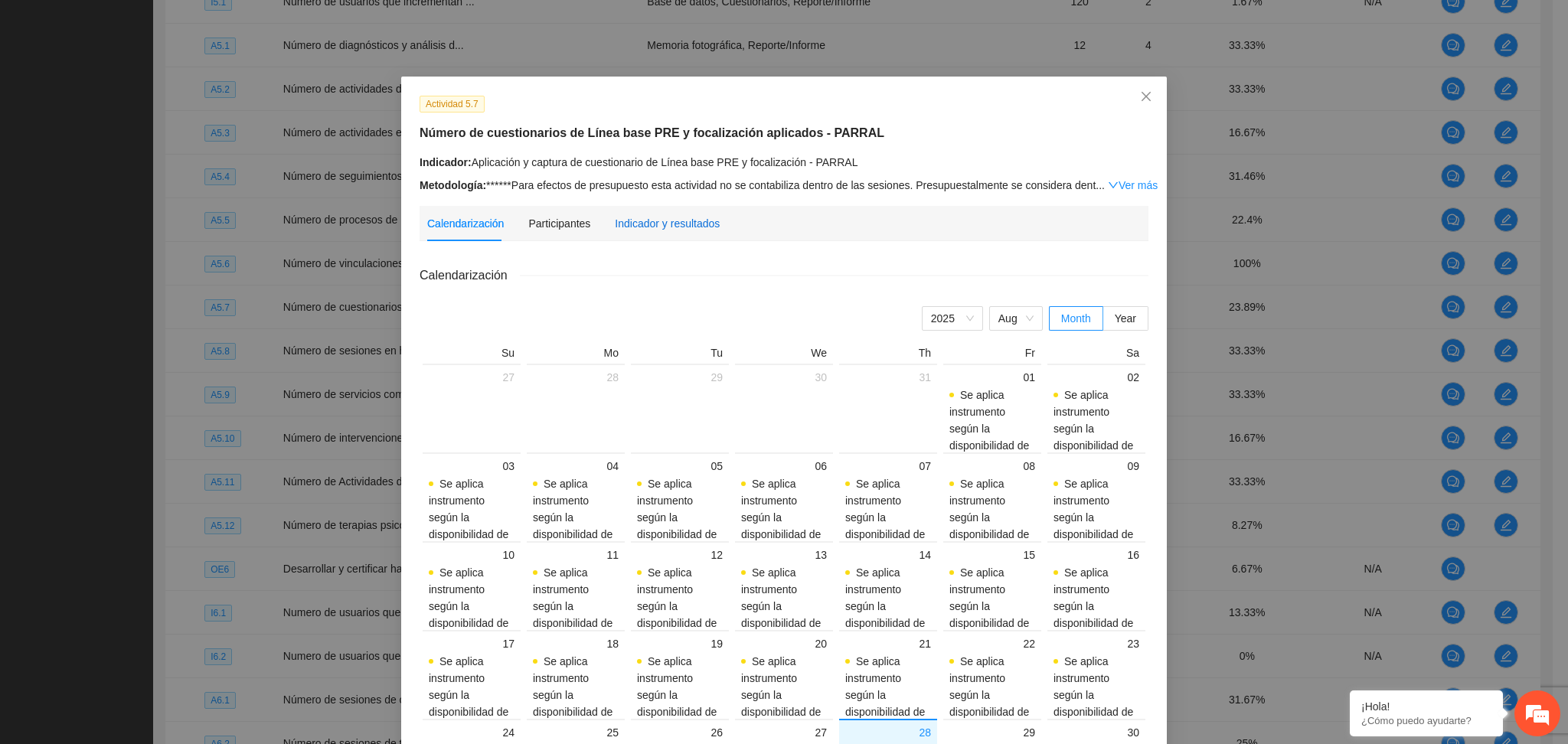
click at [692, 225] on div "Indicador y resultados" at bounding box center [667, 223] width 105 height 17
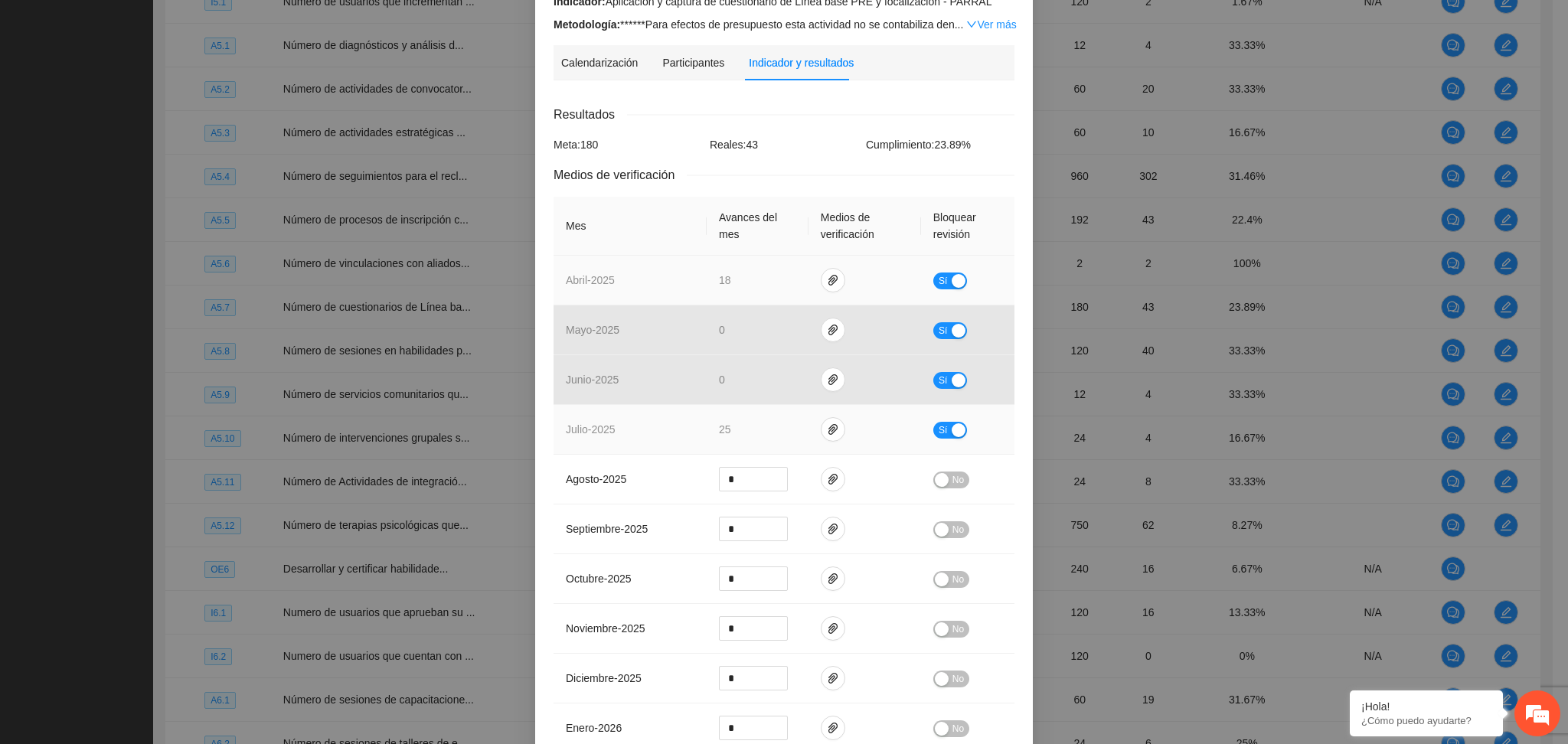
scroll to position [203, 0]
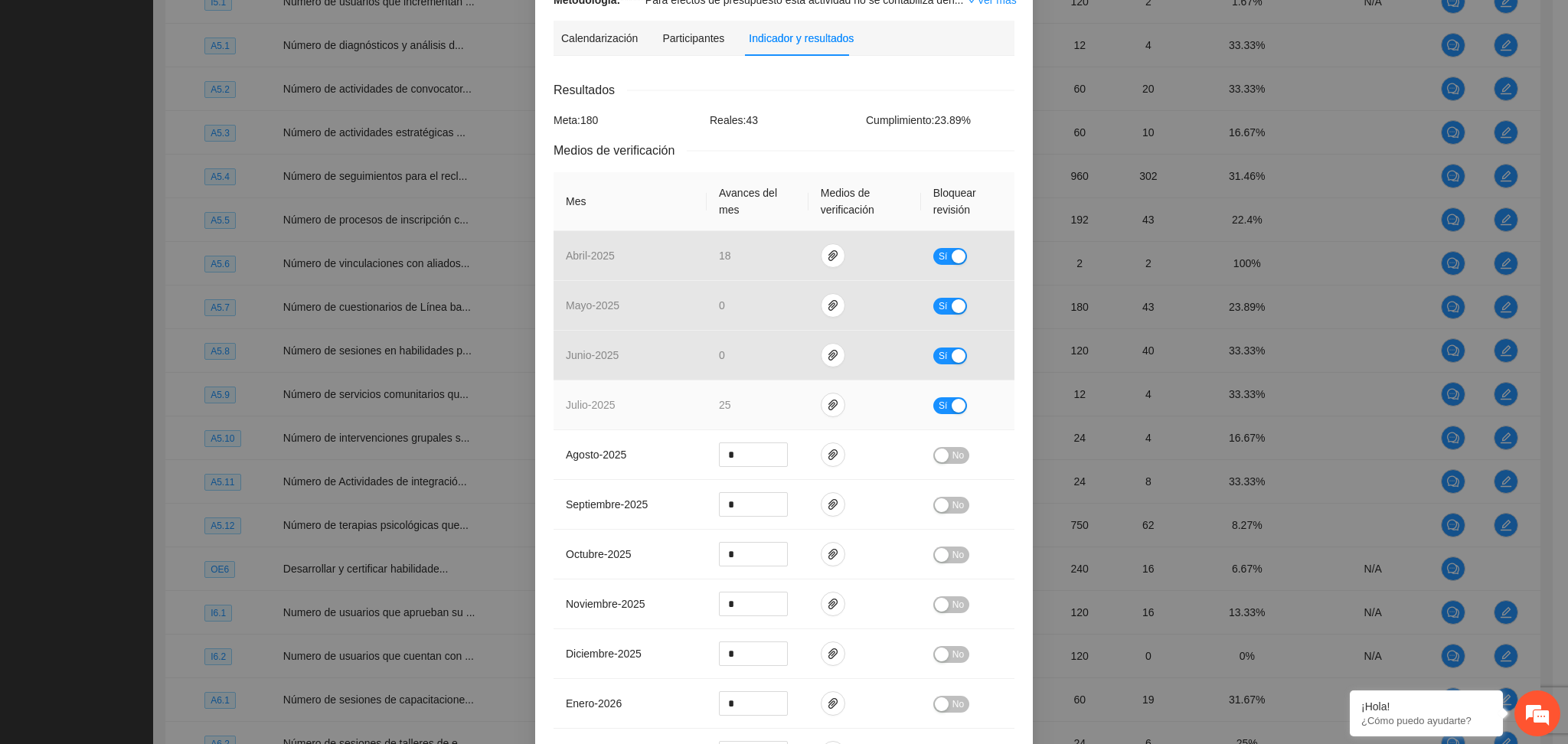
click at [952, 399] on div "button" at bounding box center [958, 406] width 14 height 14
drag, startPoint x: 730, startPoint y: 389, endPoint x: 718, endPoint y: 385, distance: 12.6
click at [720, 393] on input "**" at bounding box center [753, 405] width 67 height 23
type input "*"
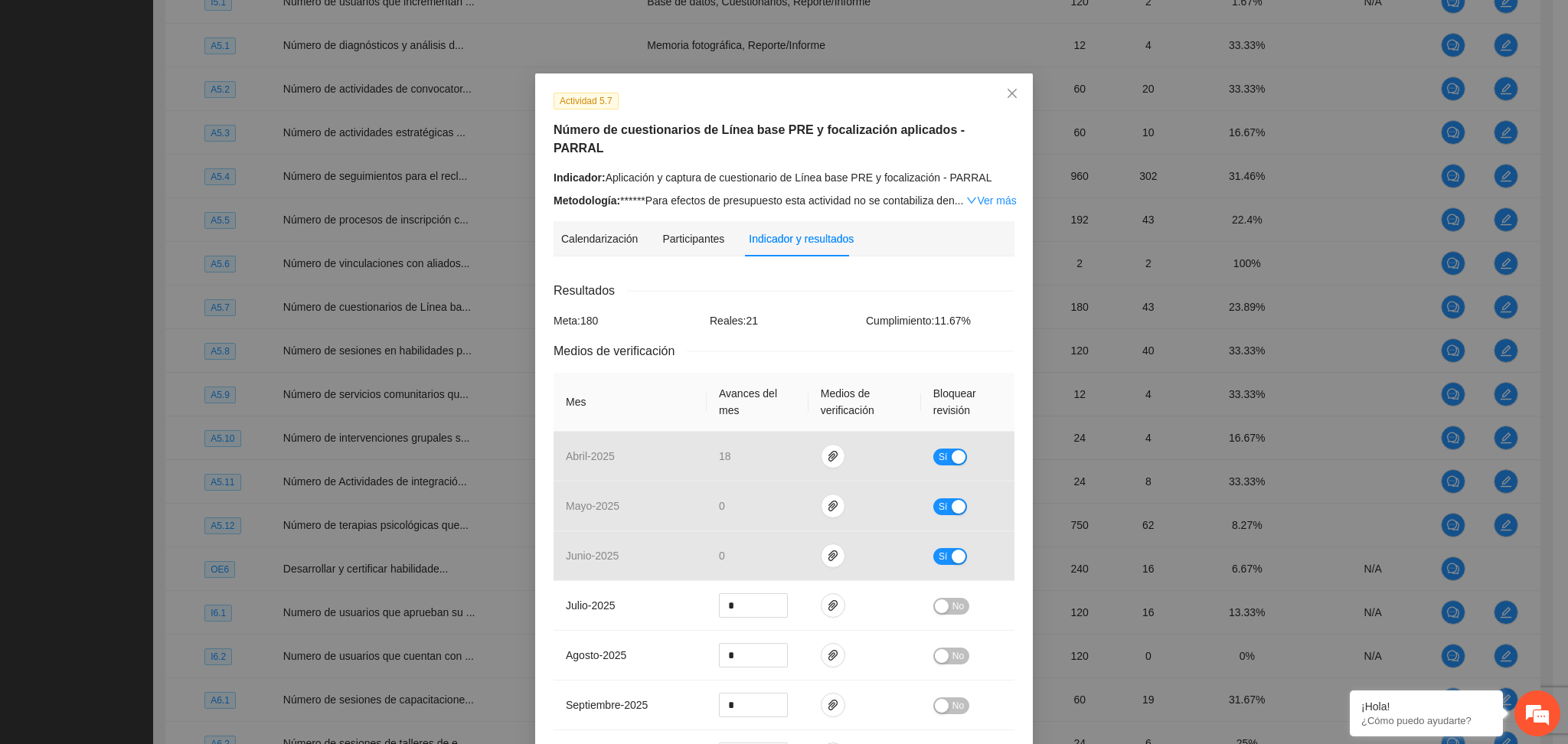
scroll to position [0, 0]
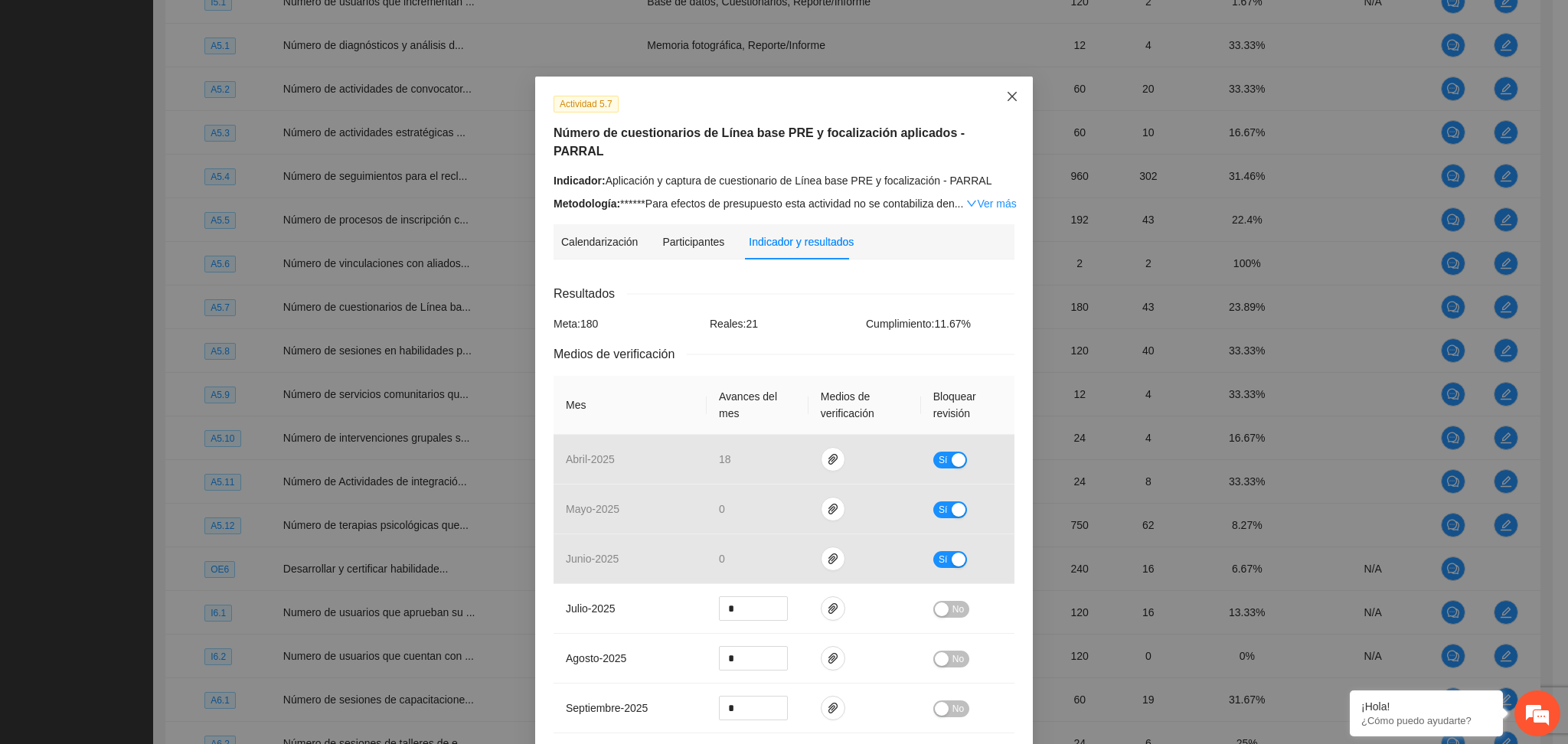
drag, startPoint x: 1000, startPoint y: 89, endPoint x: 1001, endPoint y: 98, distance: 9.1
click at [1001, 89] on span "Close" at bounding box center [1012, 97] width 41 height 41
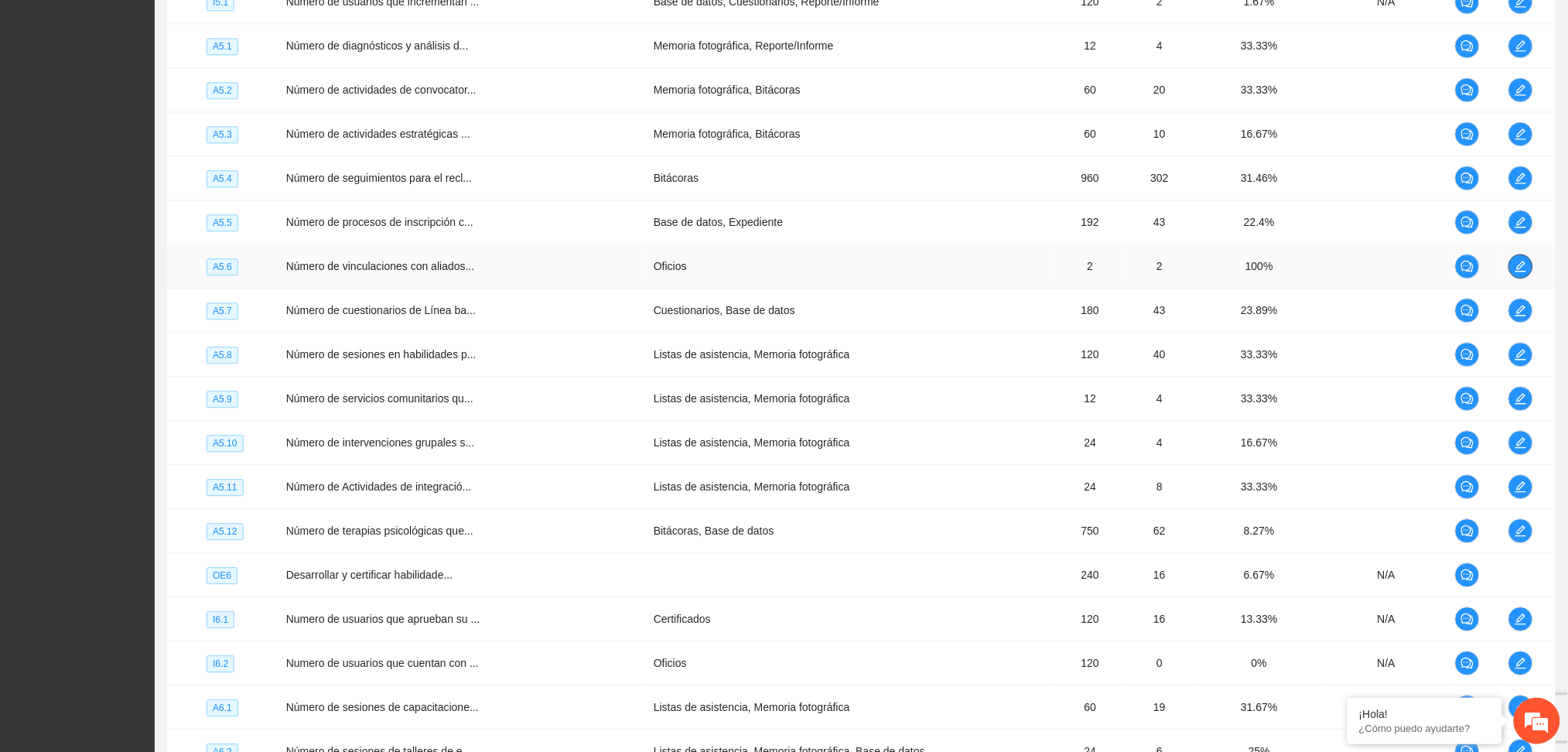
click at [1524, 266] on span "edit" at bounding box center [1521, 266] width 23 height 12
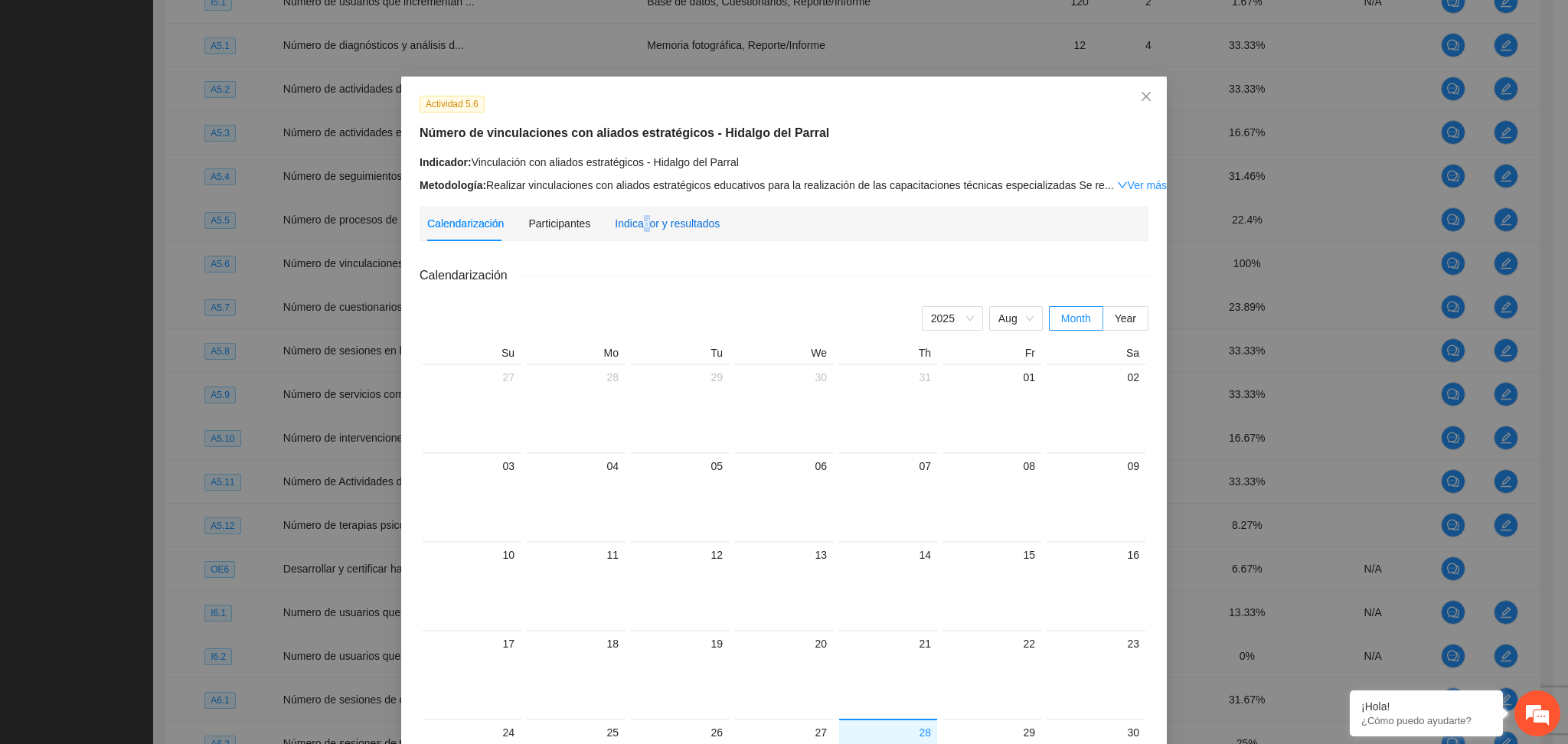
click at [635, 216] on div "Indicador y resultados" at bounding box center [667, 223] width 105 height 17
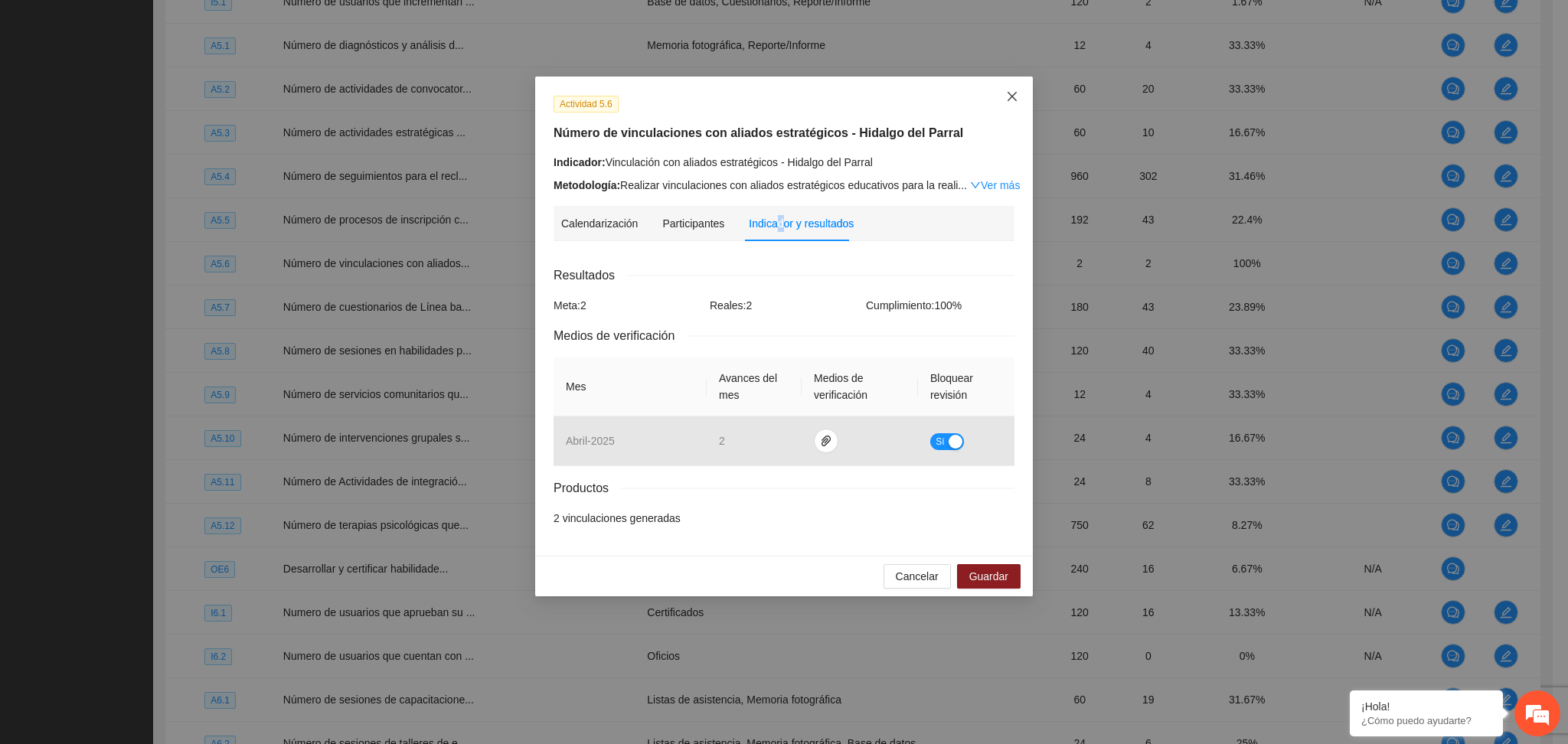
click at [1014, 91] on icon "close" at bounding box center [1012, 96] width 12 height 12
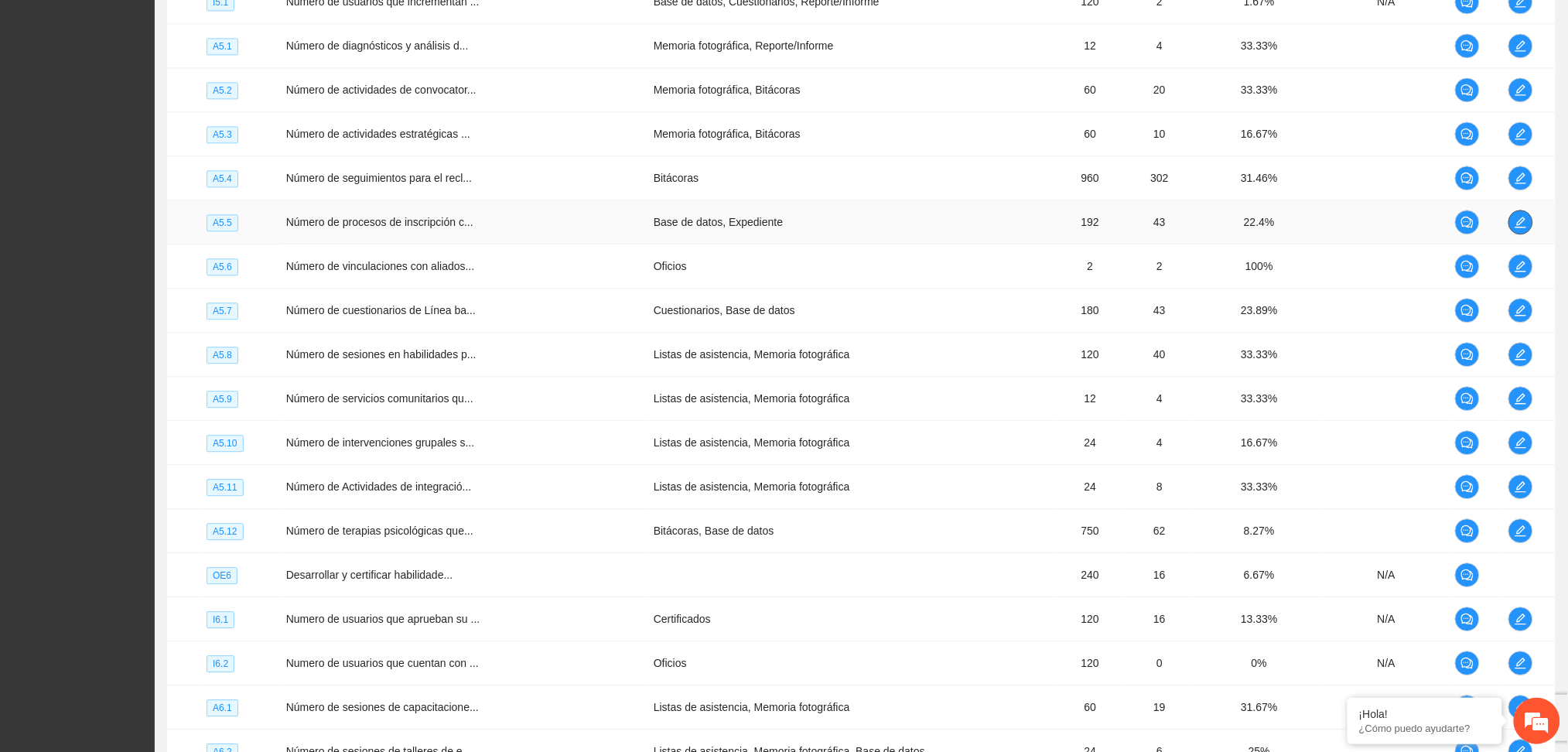
click at [1516, 218] on button "button" at bounding box center [1521, 222] width 25 height 25
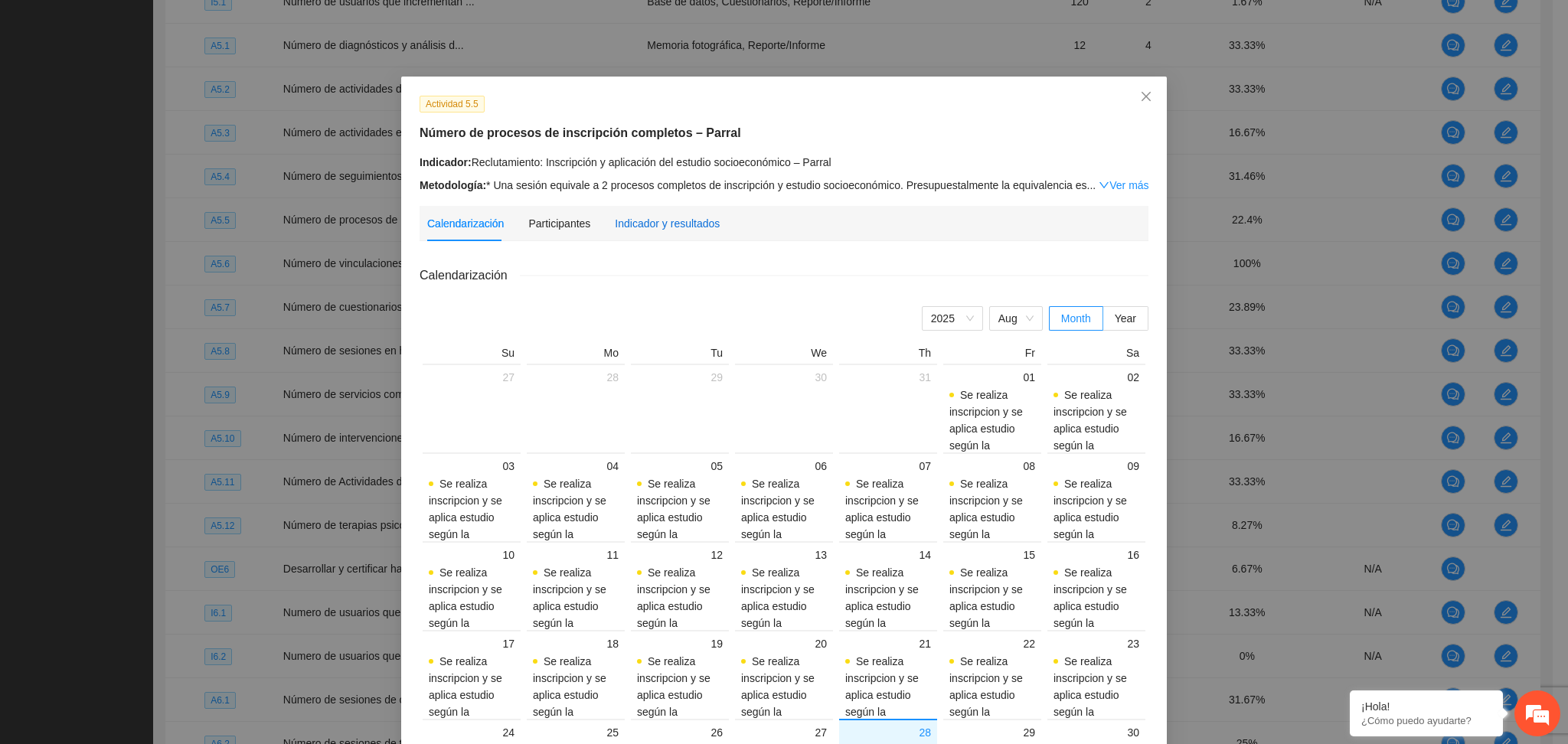
click at [662, 217] on div "Indicador y resultados" at bounding box center [667, 223] width 105 height 17
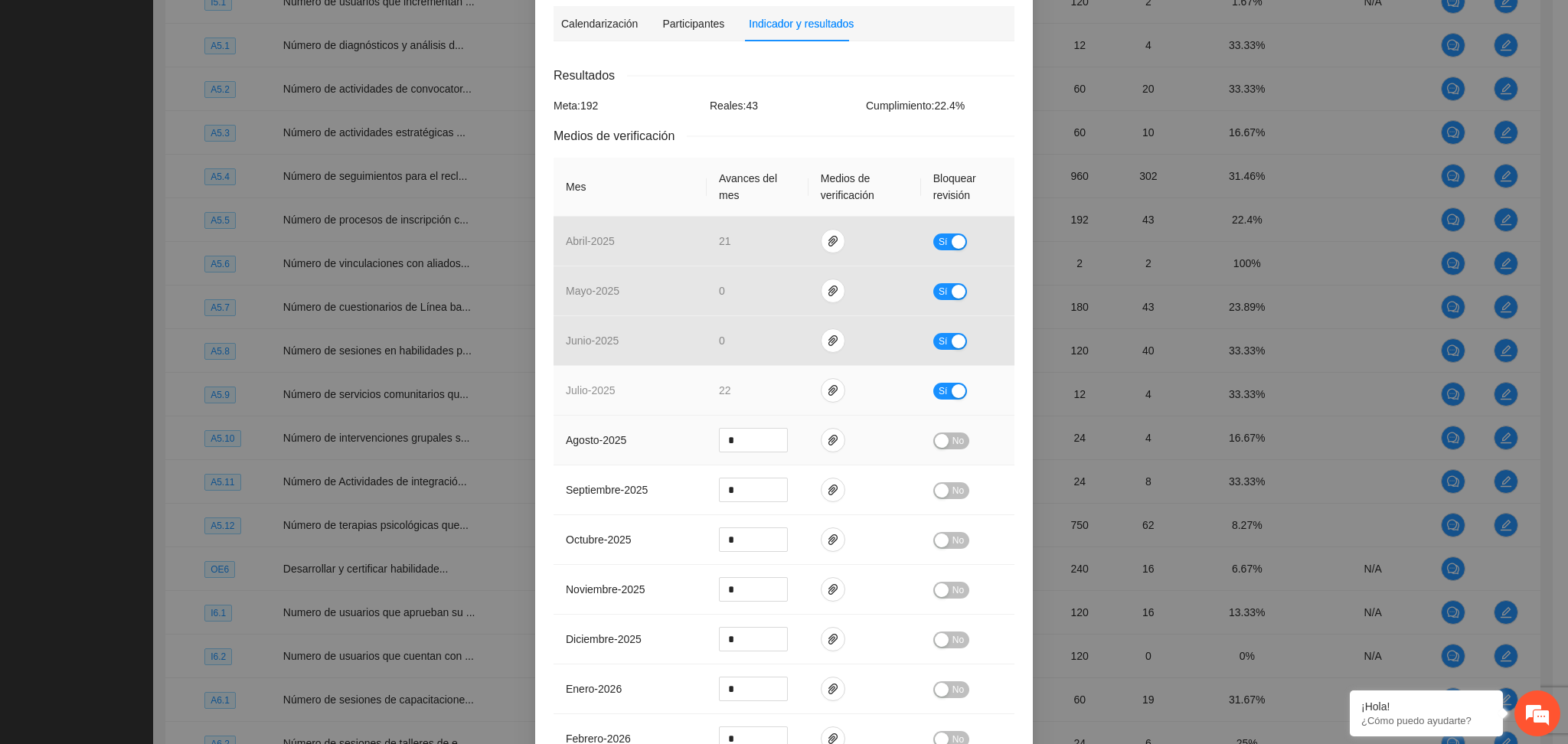
scroll to position [203, 0]
drag, startPoint x: 942, startPoint y: 385, endPoint x: 929, endPoint y: 386, distance: 13.0
click at [942, 385] on button "Sí" at bounding box center [950, 387] width 34 height 17
drag, startPoint x: 727, startPoint y: 375, endPoint x: 688, endPoint y: 384, distance: 40.0
click at [690, 383] on tr "julio - 2025 ** No" at bounding box center [784, 386] width 461 height 49
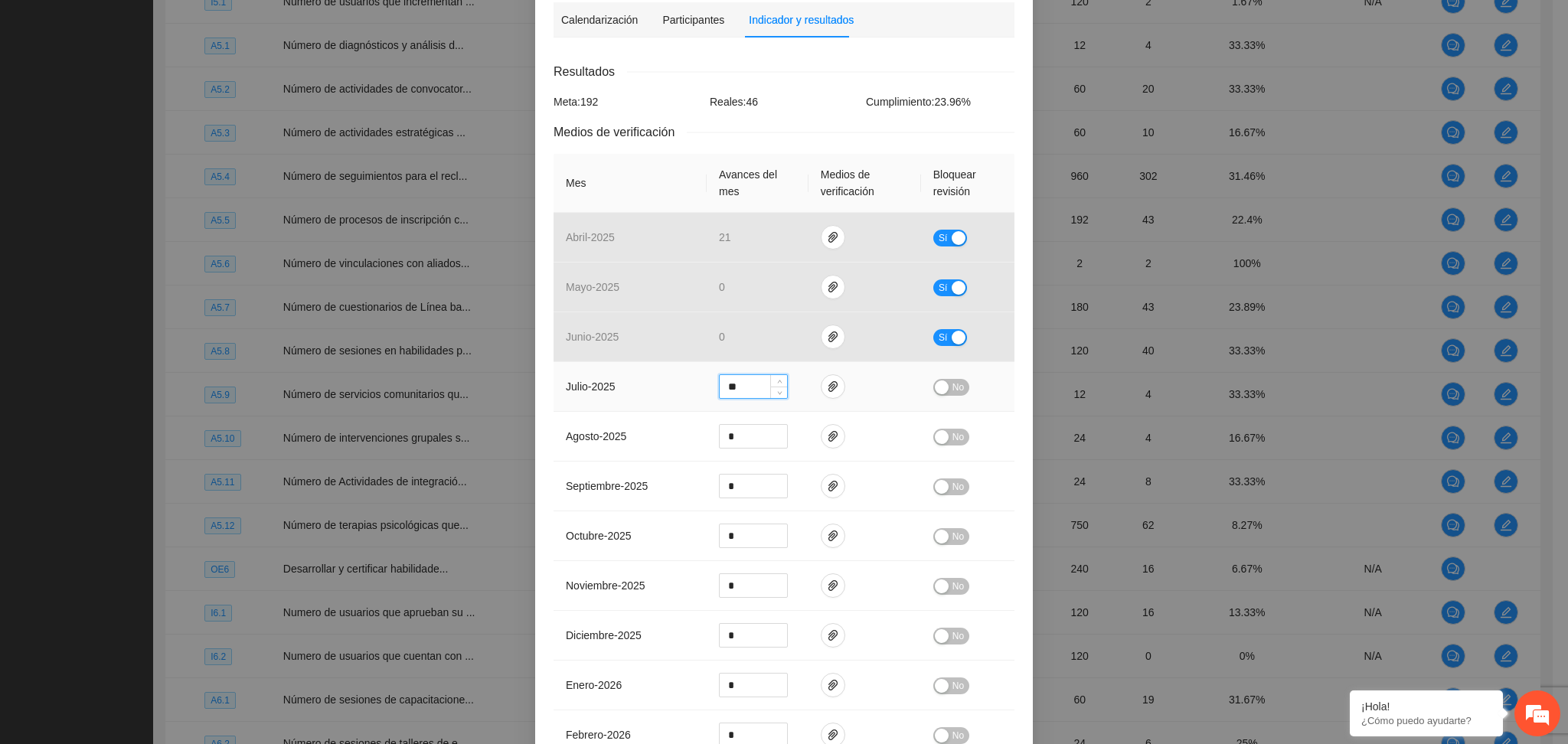
type input "**"
click at [935, 384] on div "button" at bounding box center [941, 387] width 14 height 14
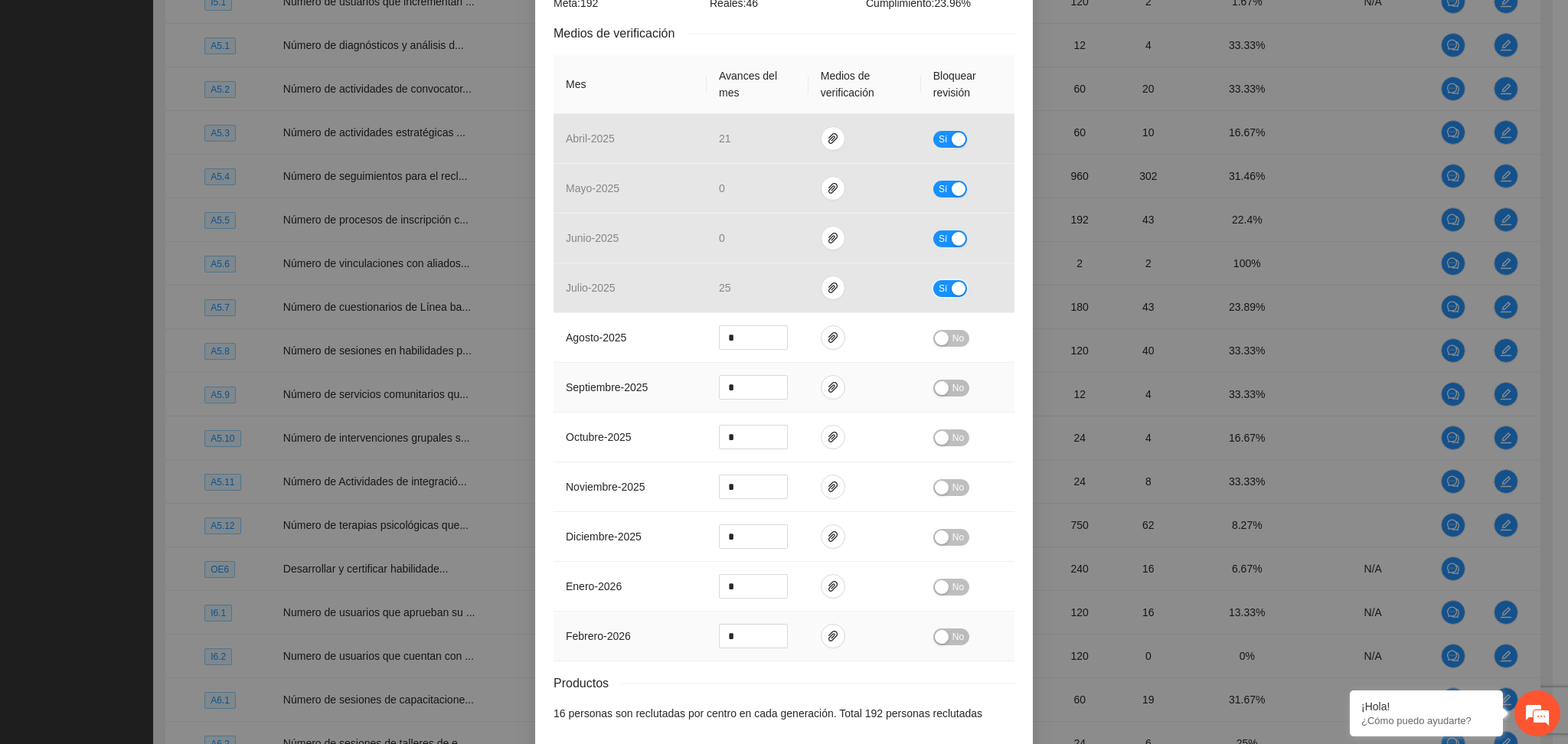
scroll to position [369, 0]
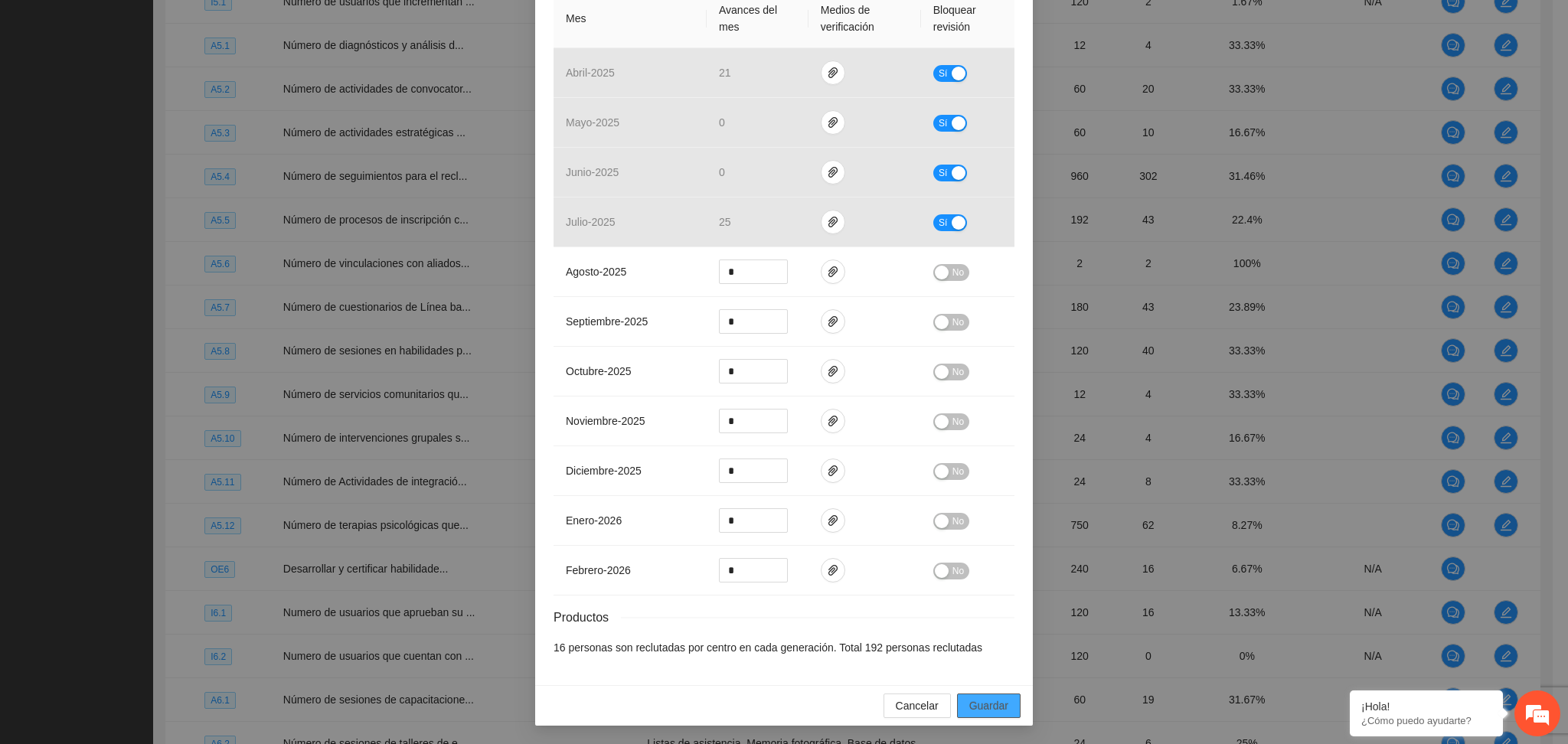
click at [973, 705] on span "Guardar" at bounding box center [989, 705] width 39 height 17
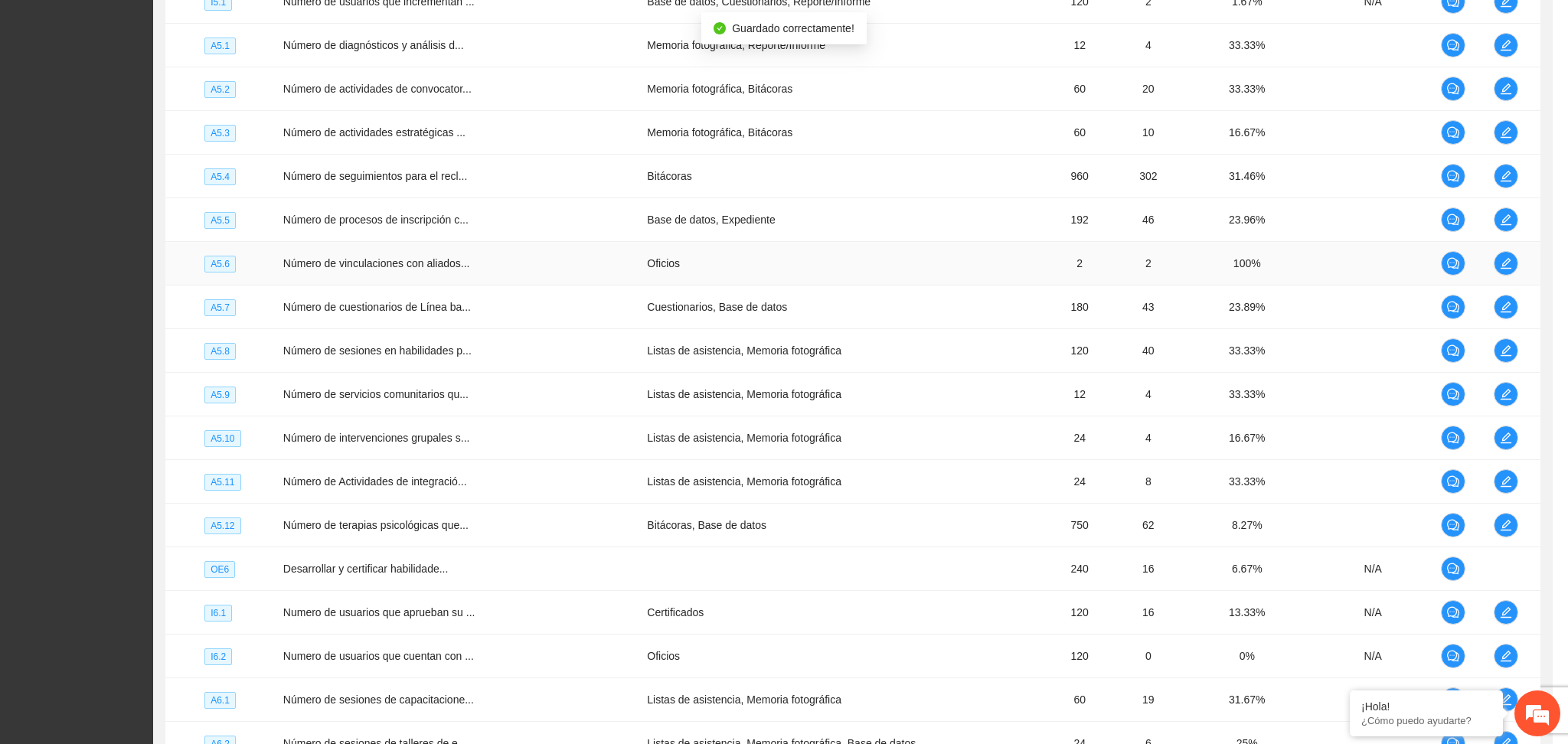
scroll to position [292, 0]
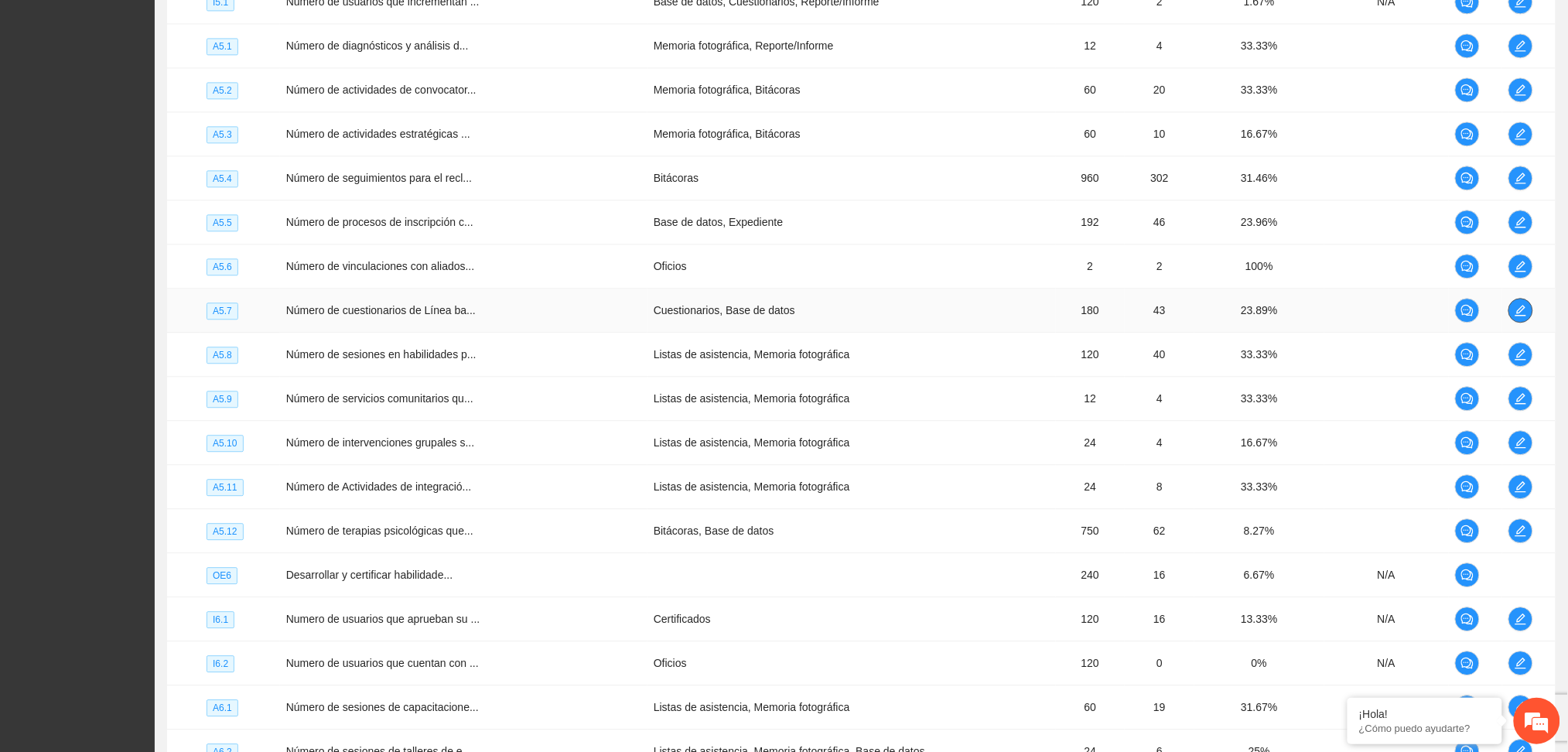
click at [1516, 317] on icon "edit" at bounding box center [1521, 310] width 12 height 12
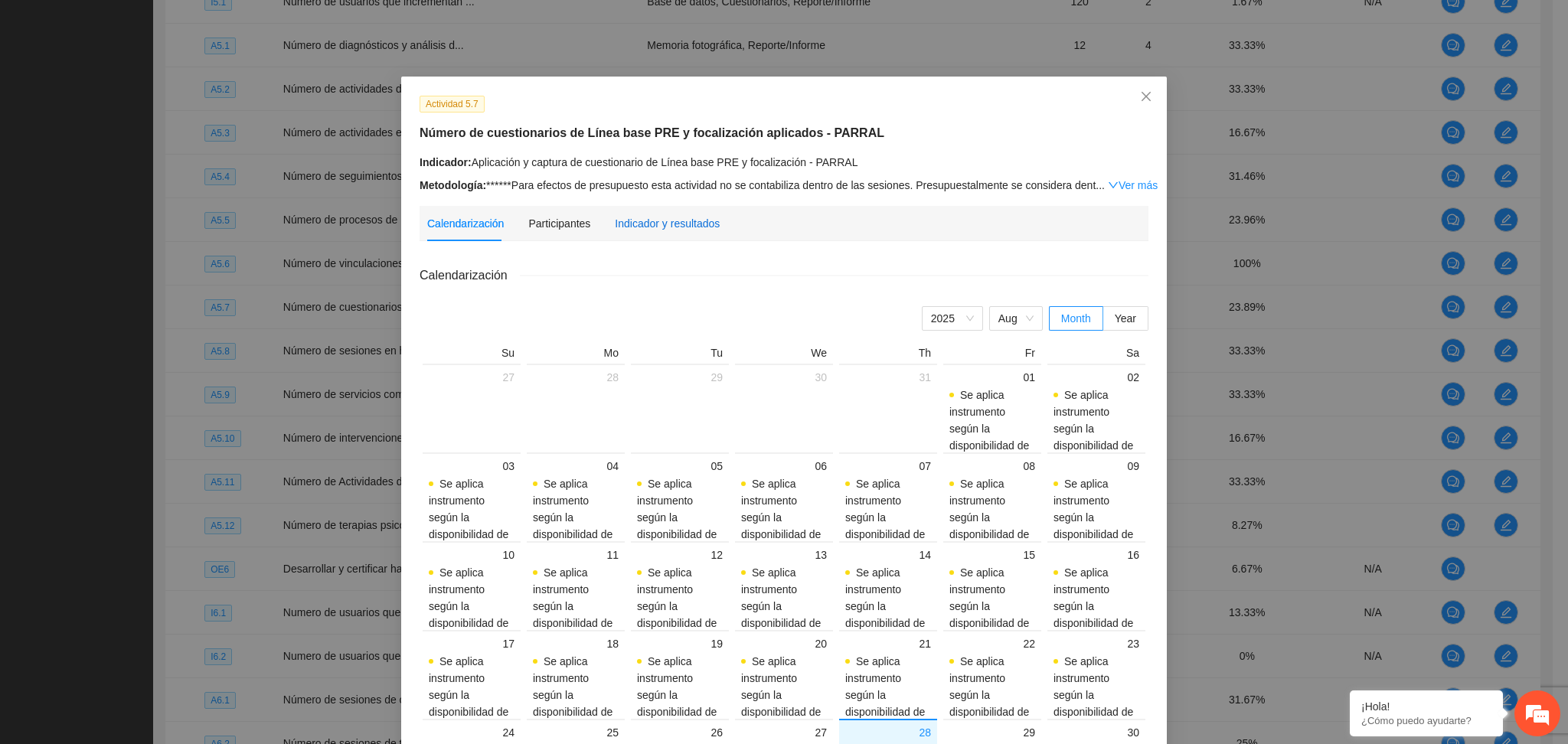
click at [646, 219] on div "Indicador y resultados" at bounding box center [667, 223] width 105 height 17
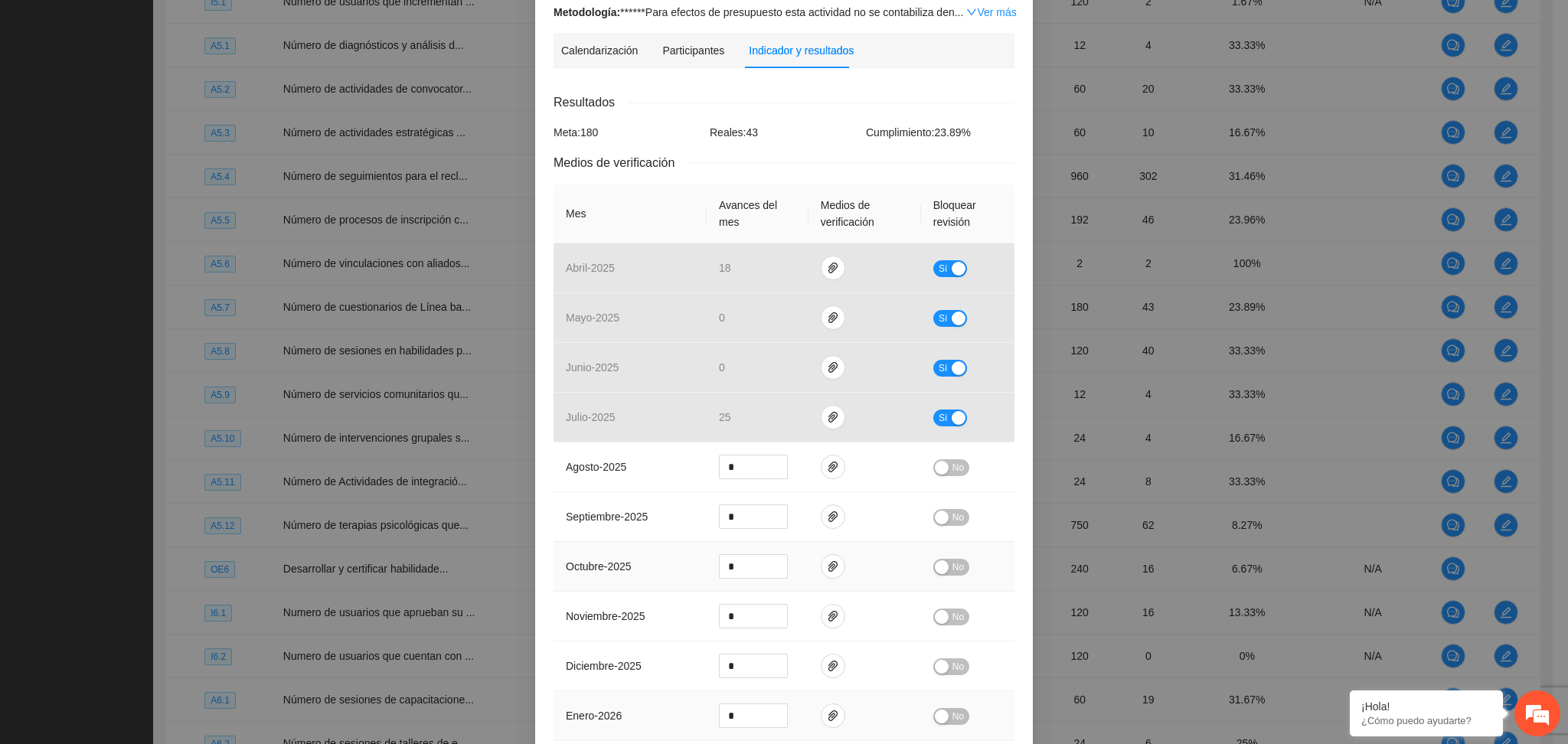
scroll to position [369, 0]
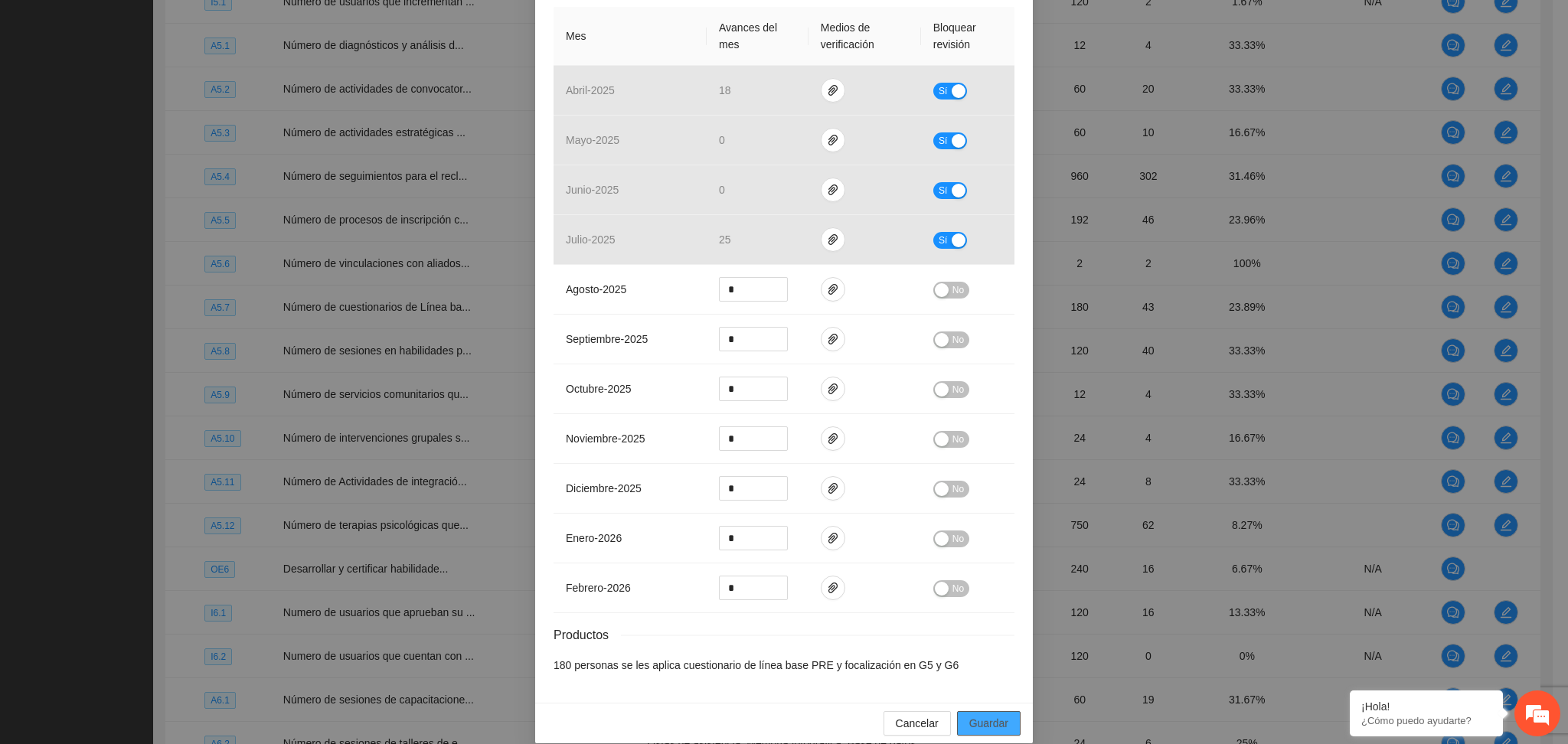
click at [995, 715] on span "Guardar" at bounding box center [989, 723] width 39 height 17
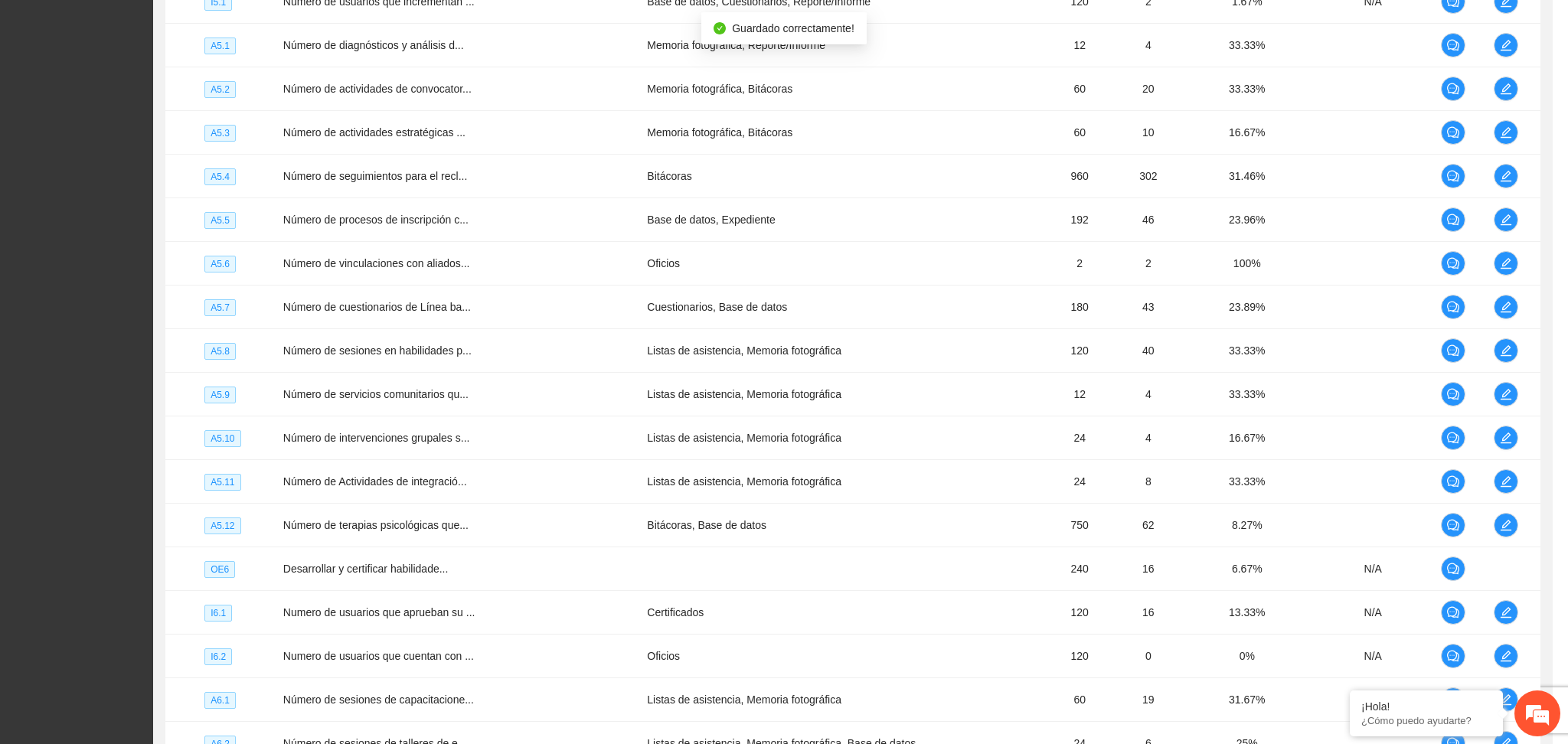
scroll to position [292, 0]
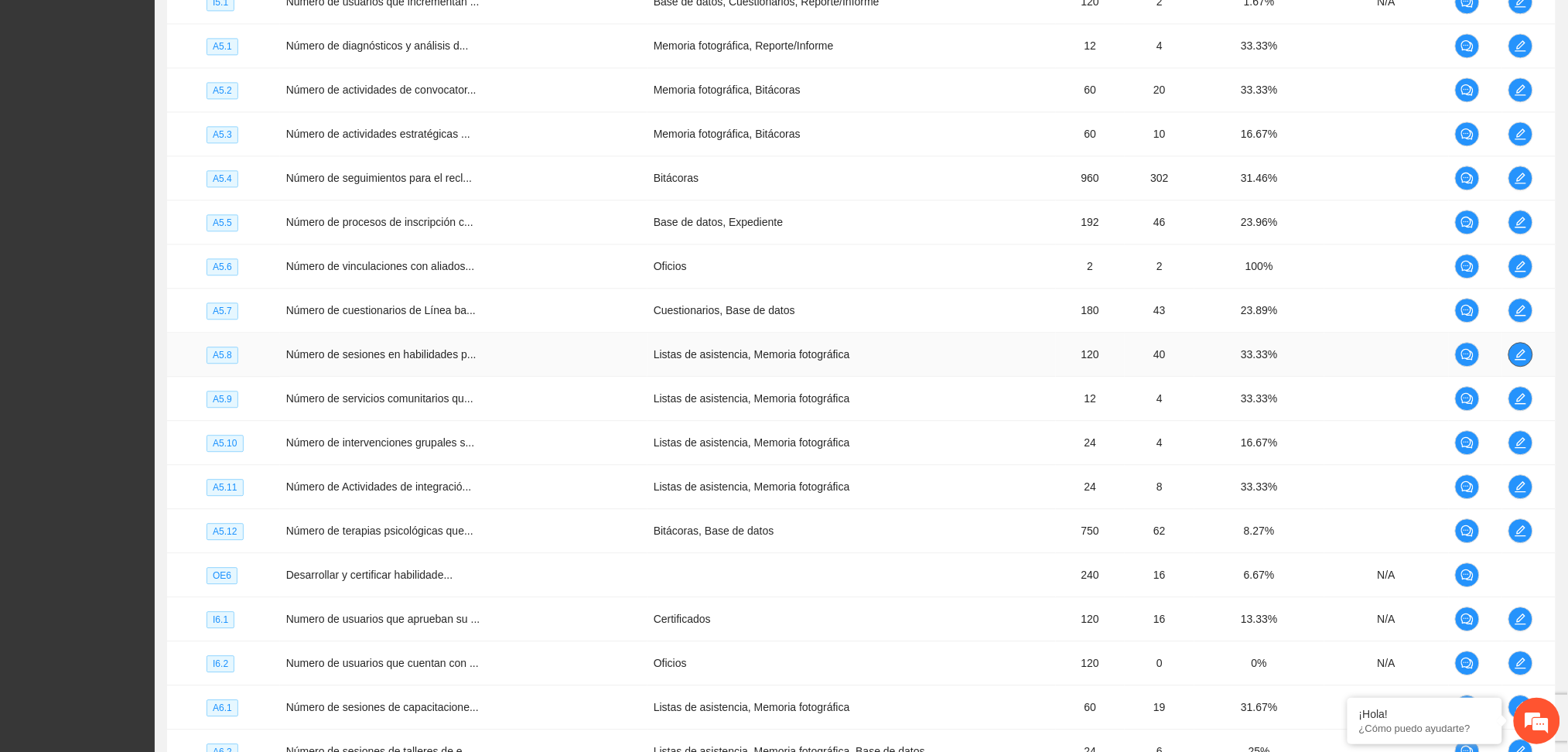
click at [1526, 350] on span "edit" at bounding box center [1521, 353] width 23 height 12
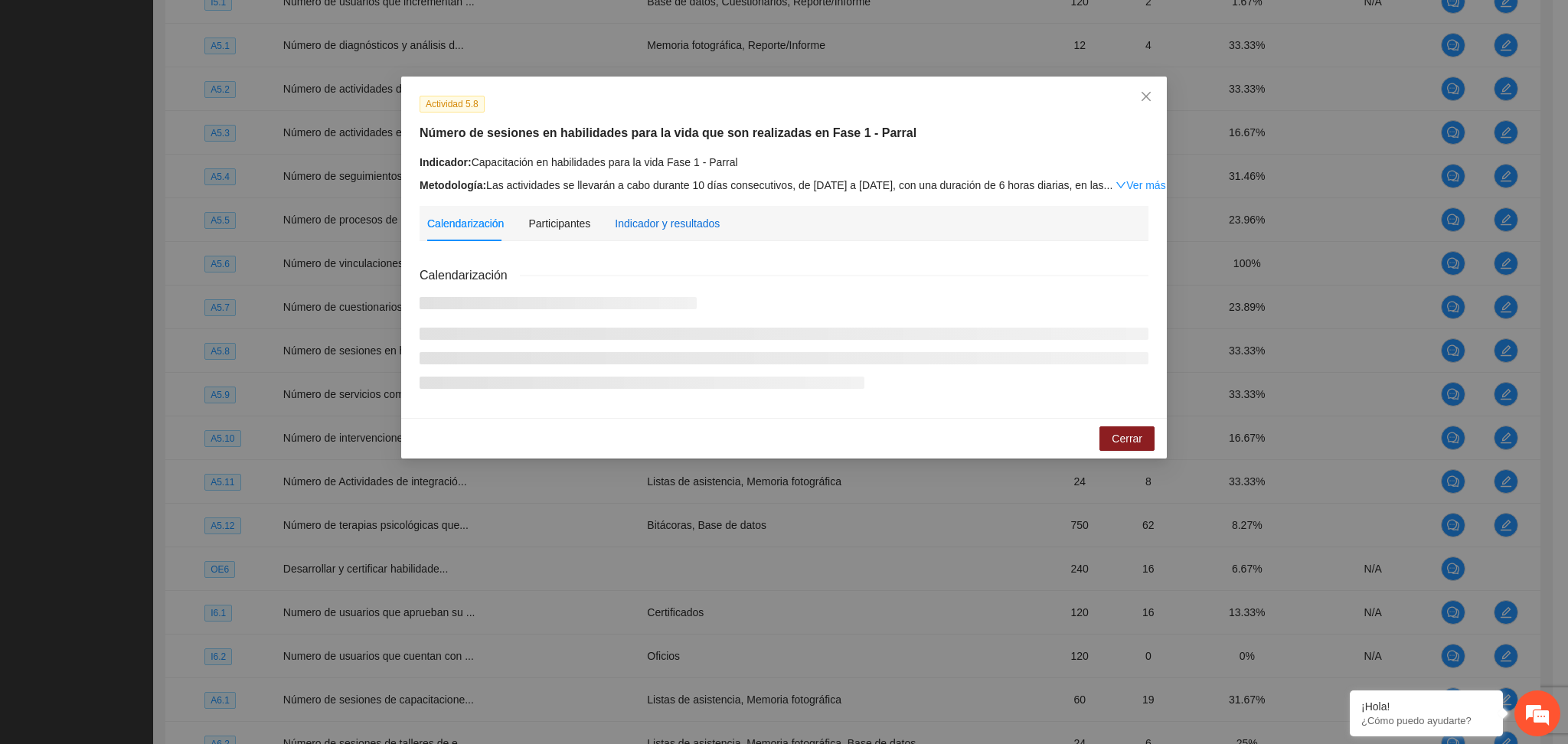
click at [663, 226] on div "Indicador y resultados" at bounding box center [667, 223] width 105 height 17
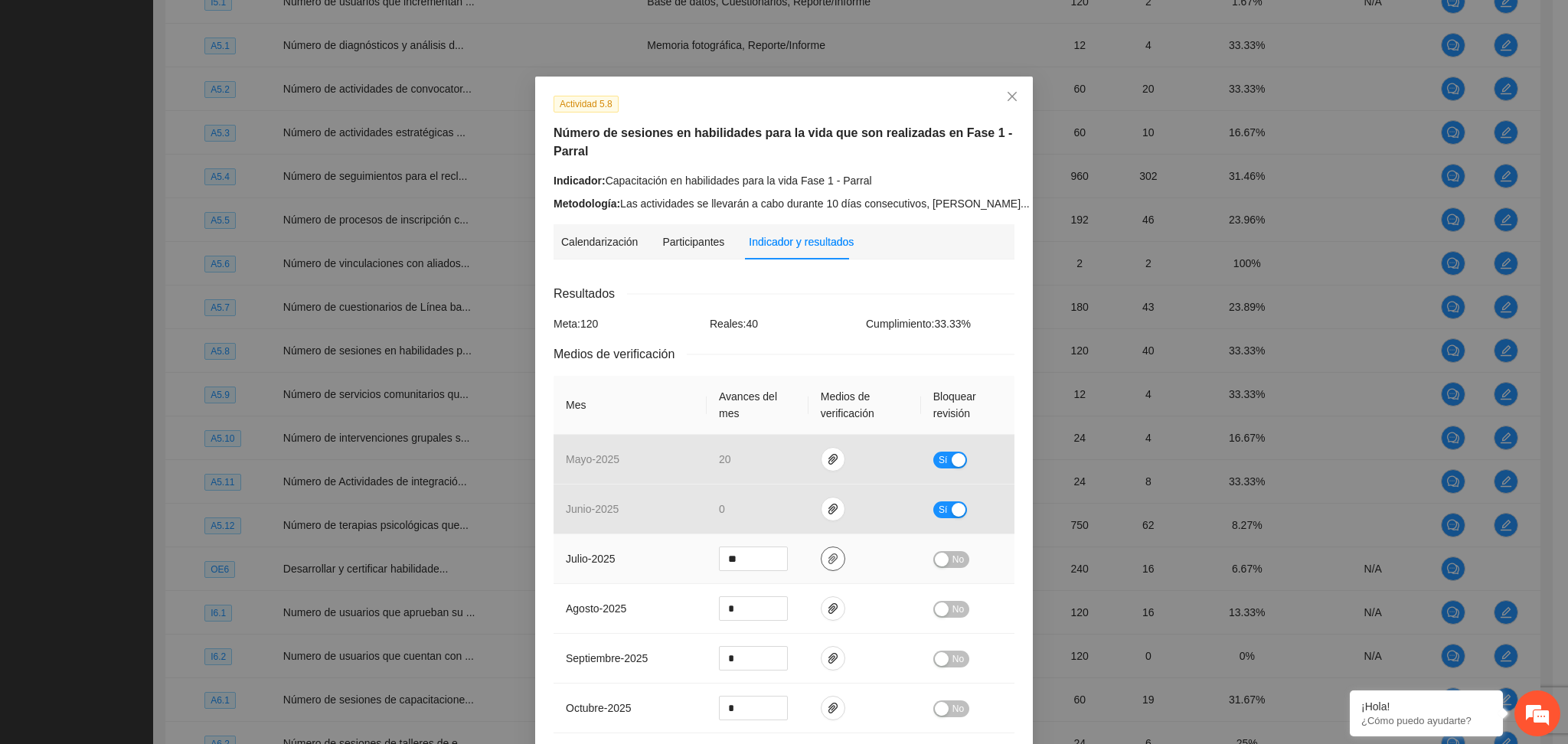
drag, startPoint x: 836, startPoint y: 553, endPoint x: 825, endPoint y: 554, distance: 11.0
click at [830, 553] on td at bounding box center [864, 559] width 113 height 49
click at [827, 554] on icon "paper-clip" at bounding box center [833, 559] width 12 height 12
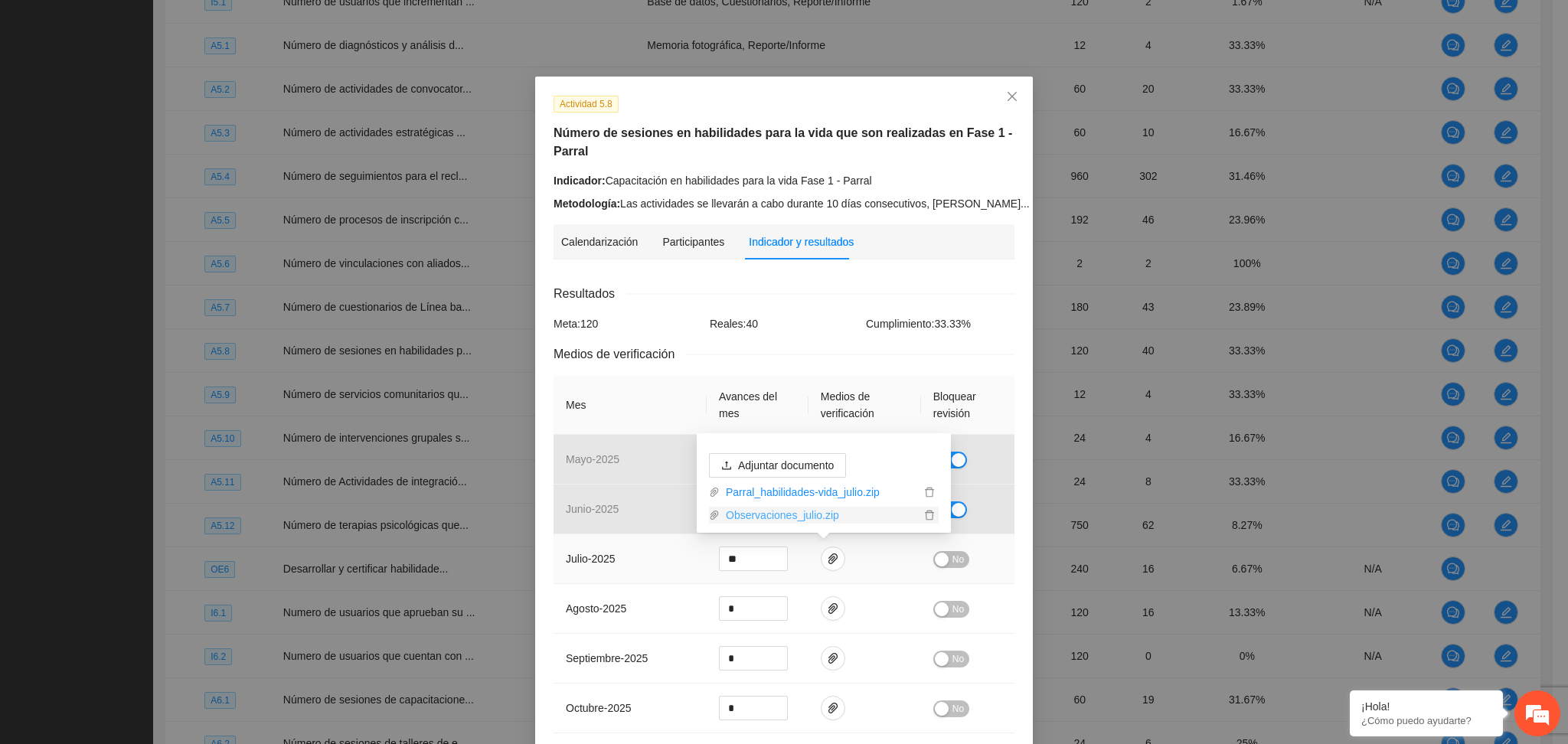
click at [788, 510] on link "Observaciones_julio.zip" at bounding box center [820, 515] width 201 height 17
click at [744, 515] on link "Observaciones_julio.zip" at bounding box center [820, 515] width 201 height 17
drag, startPoint x: 875, startPoint y: 294, endPoint x: 858, endPoint y: 334, distance: 43.5
click at [872, 294] on div "Resultados" at bounding box center [784, 294] width 461 height 19
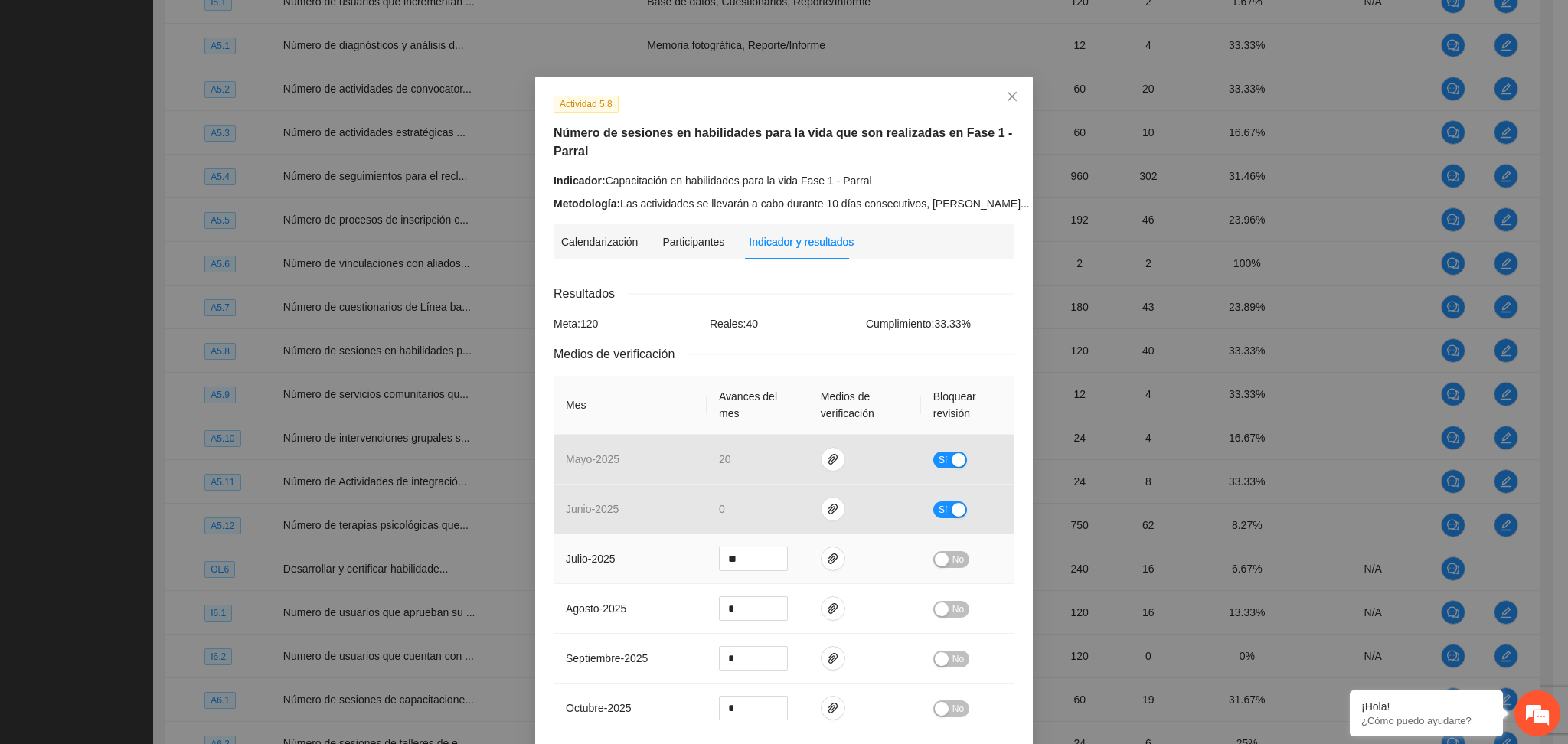
scroll to position [102, 0]
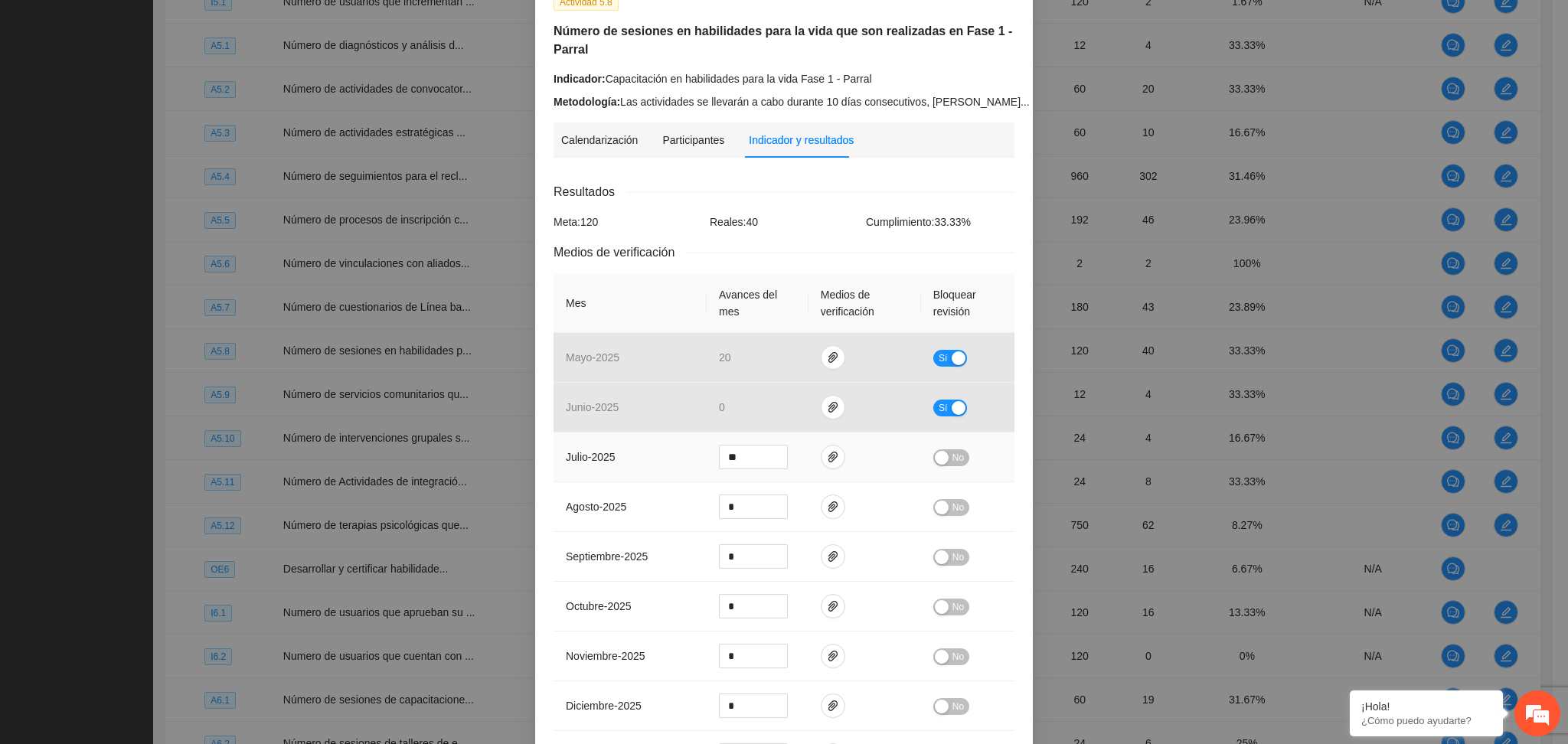
click at [952, 458] on span "No" at bounding box center [958, 457] width 11 height 17
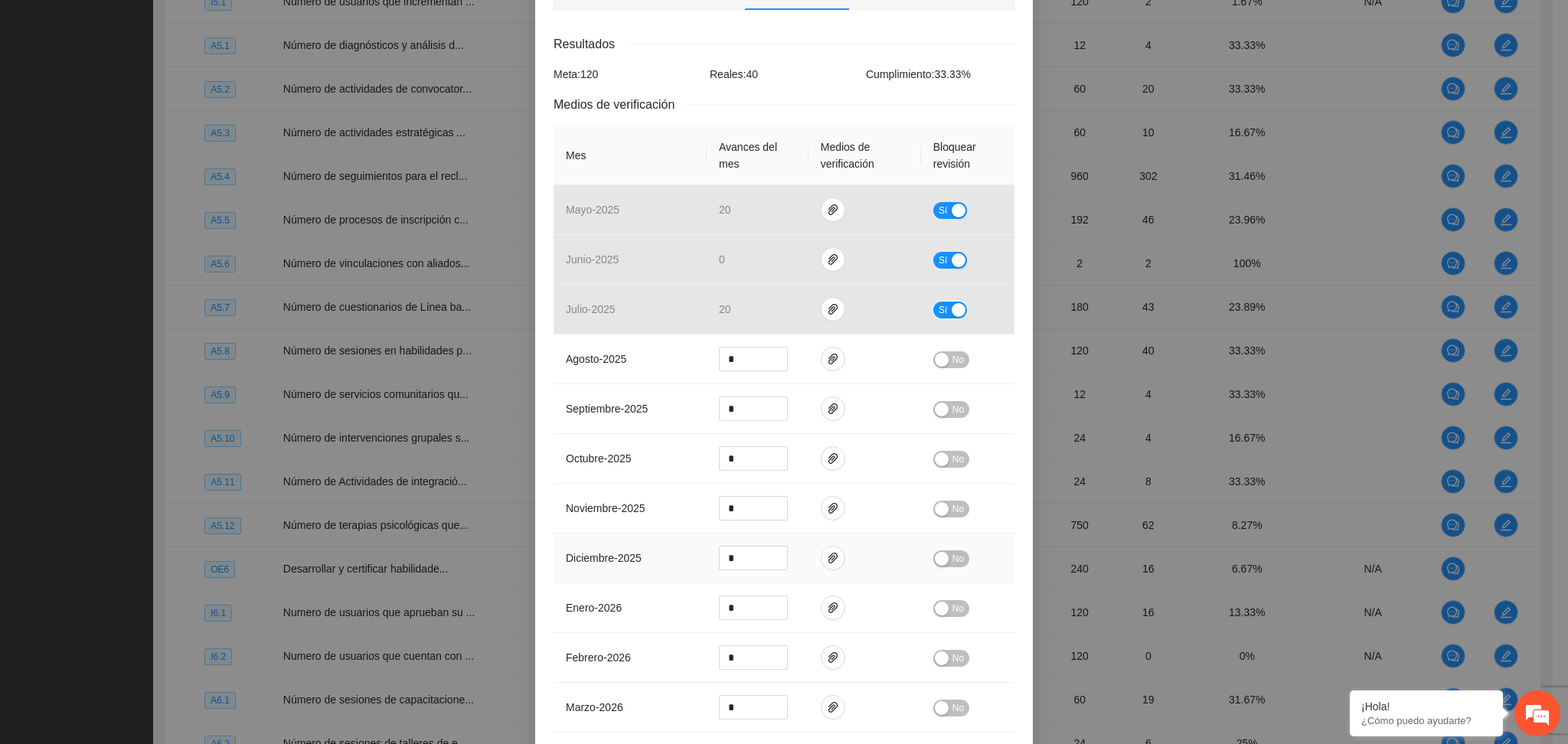
scroll to position [421, 0]
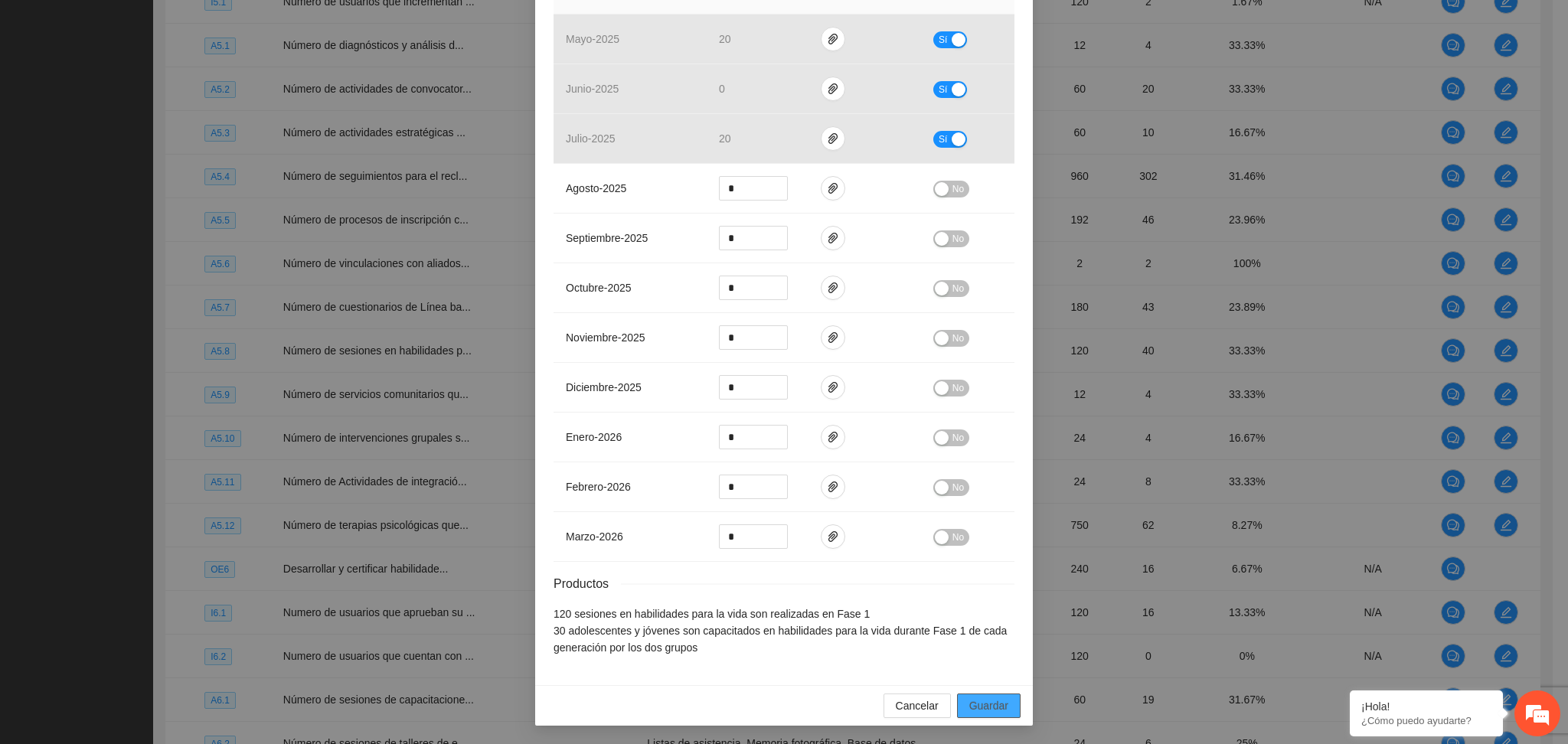
drag, startPoint x: 981, startPoint y: 723, endPoint x: 983, endPoint y: 710, distance: 13.2
click at [981, 721] on div "Cancelar Guardar" at bounding box center [784, 705] width 498 height 40
click at [983, 708] on span "Guardar" at bounding box center [989, 705] width 39 height 17
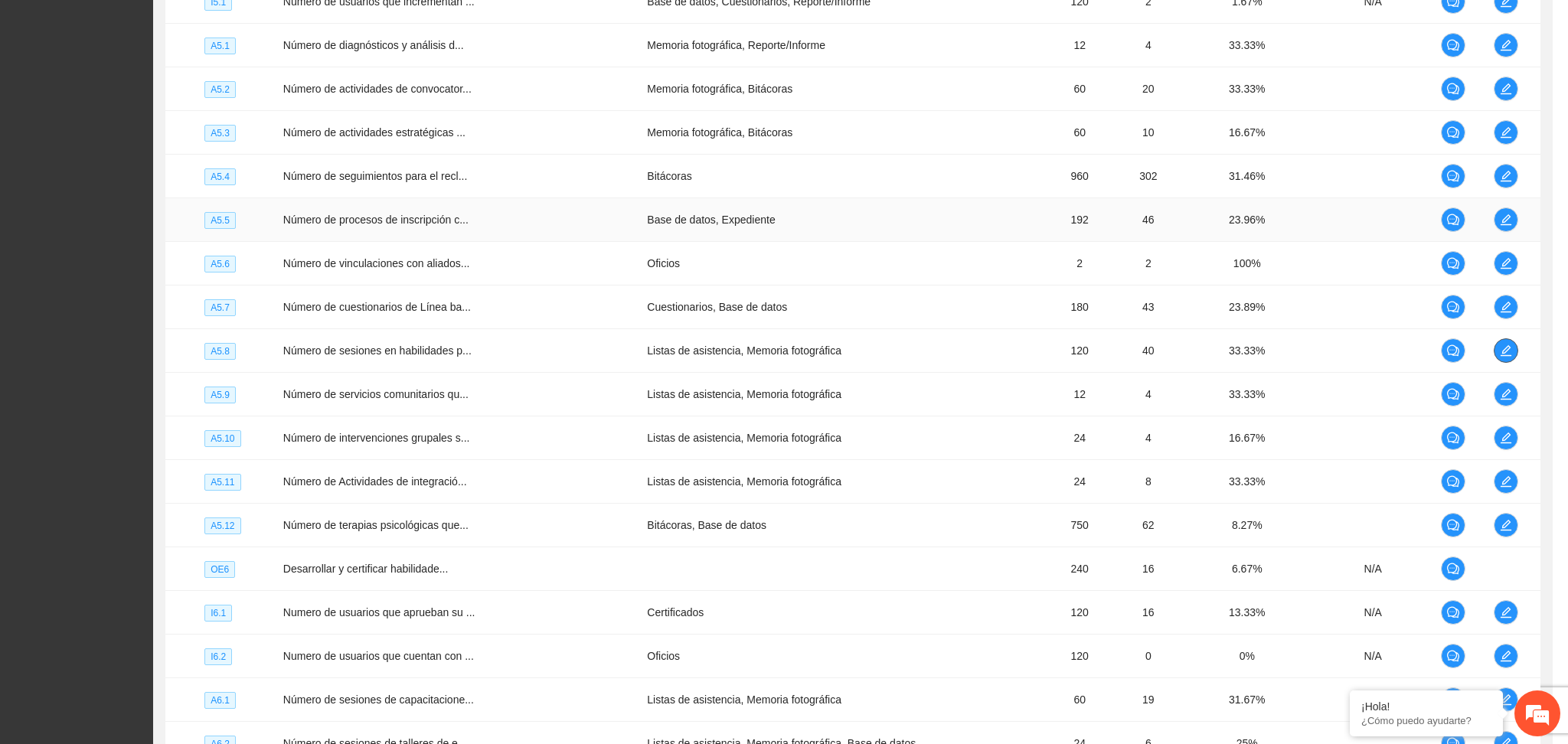
scroll to position [0, 0]
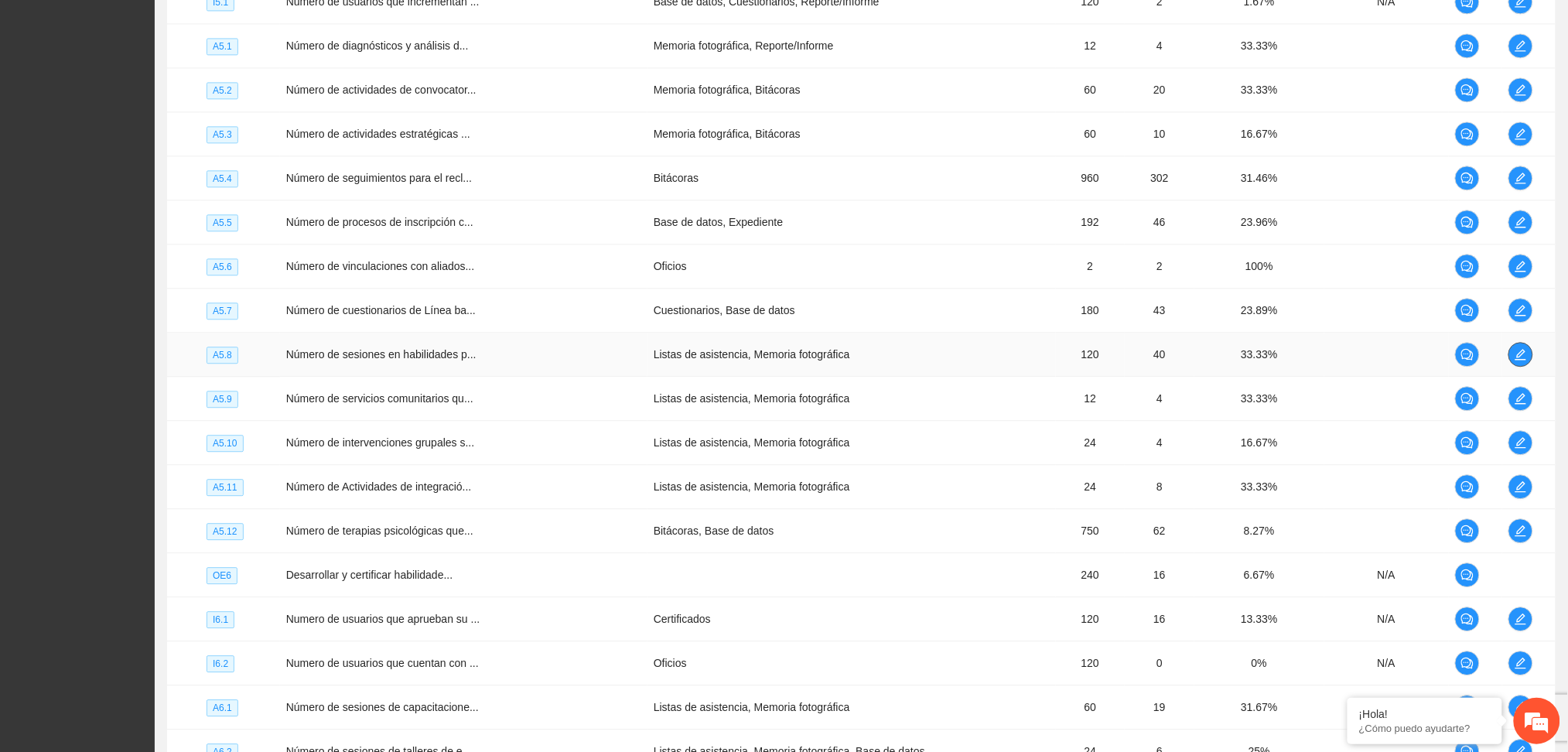
click at [1515, 358] on icon "edit" at bounding box center [1521, 353] width 12 height 12
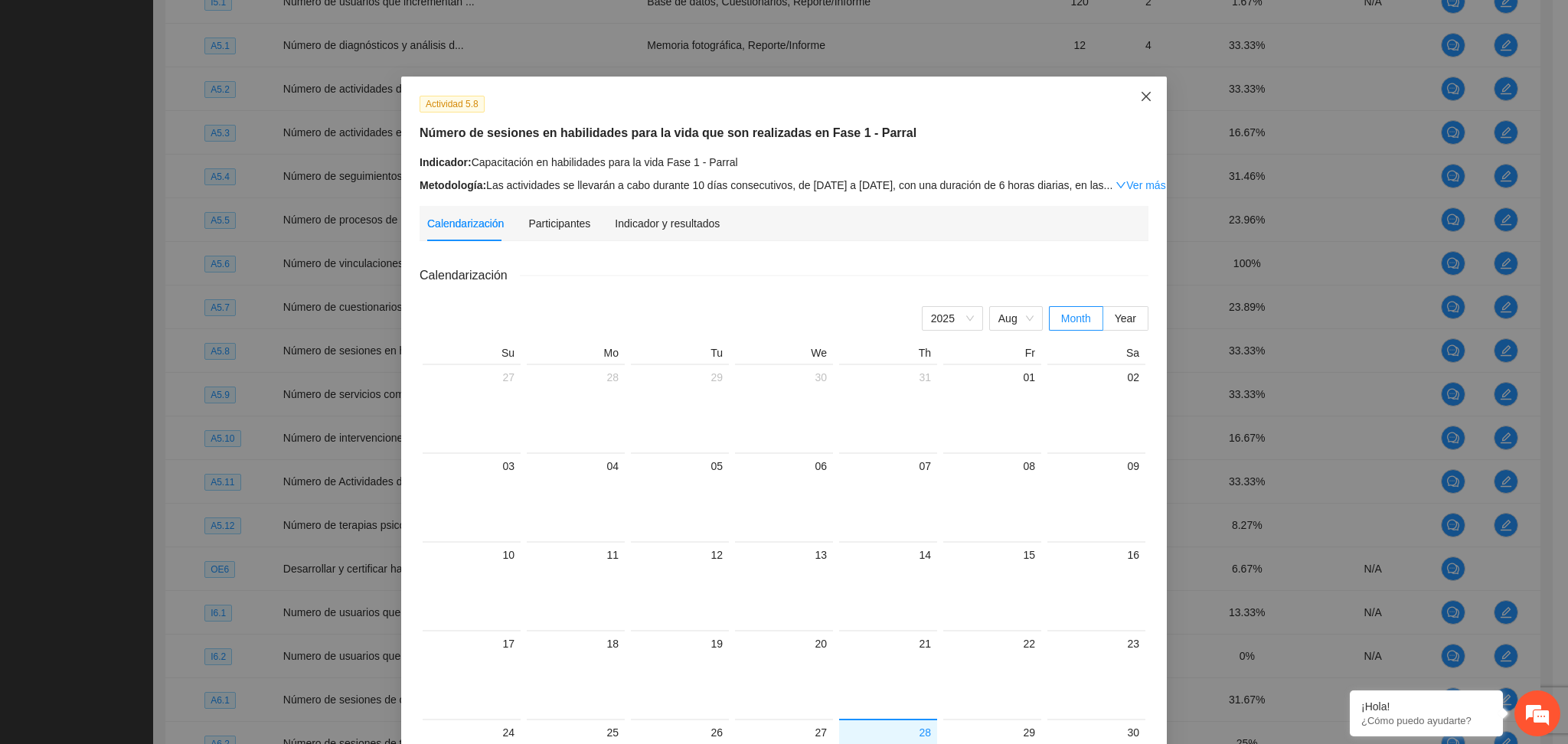
click at [1140, 93] on icon "close" at bounding box center [1146, 96] width 12 height 12
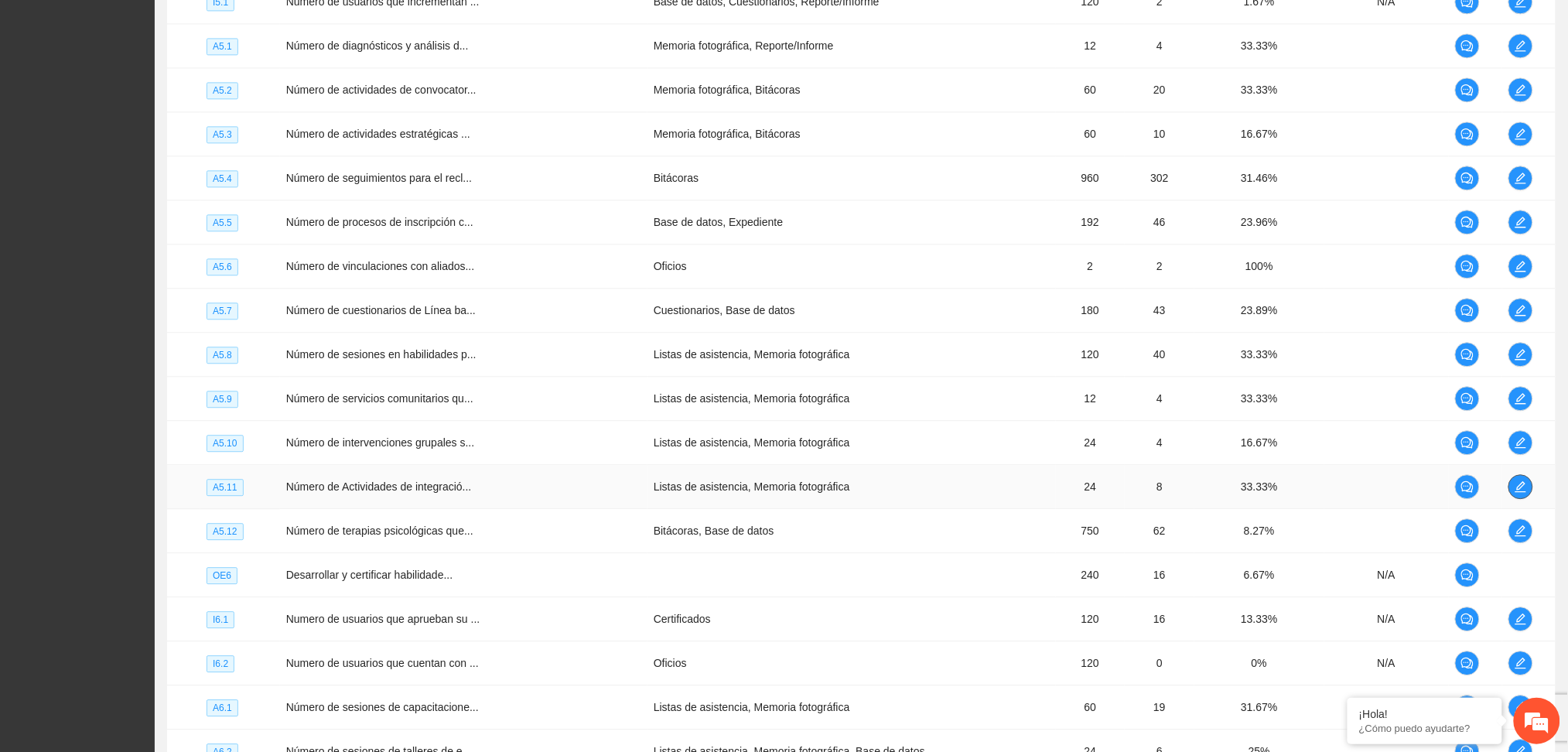
click at [1515, 489] on icon "edit" at bounding box center [1521, 486] width 12 height 12
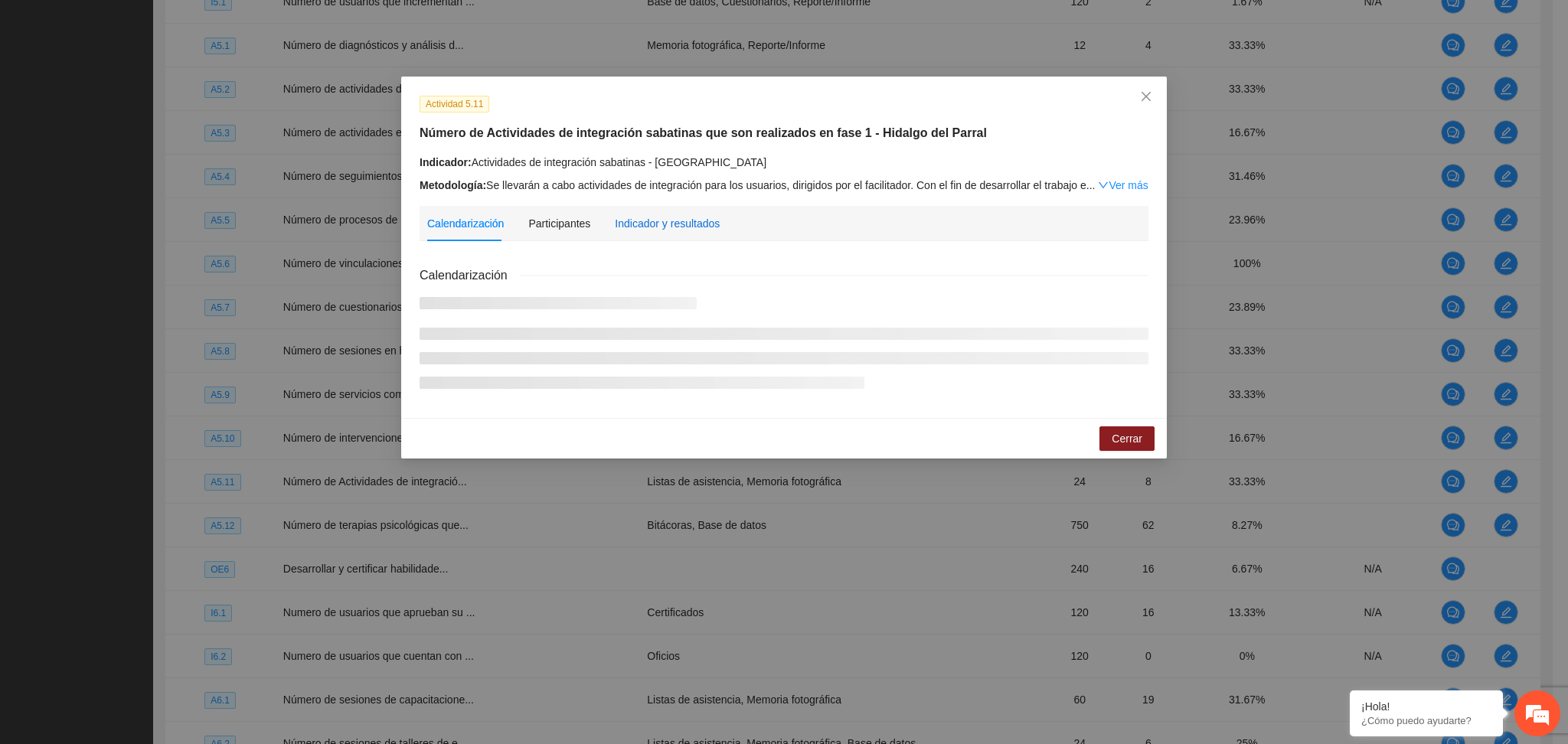
click at [666, 222] on div "Indicador y resultados" at bounding box center [667, 223] width 105 height 17
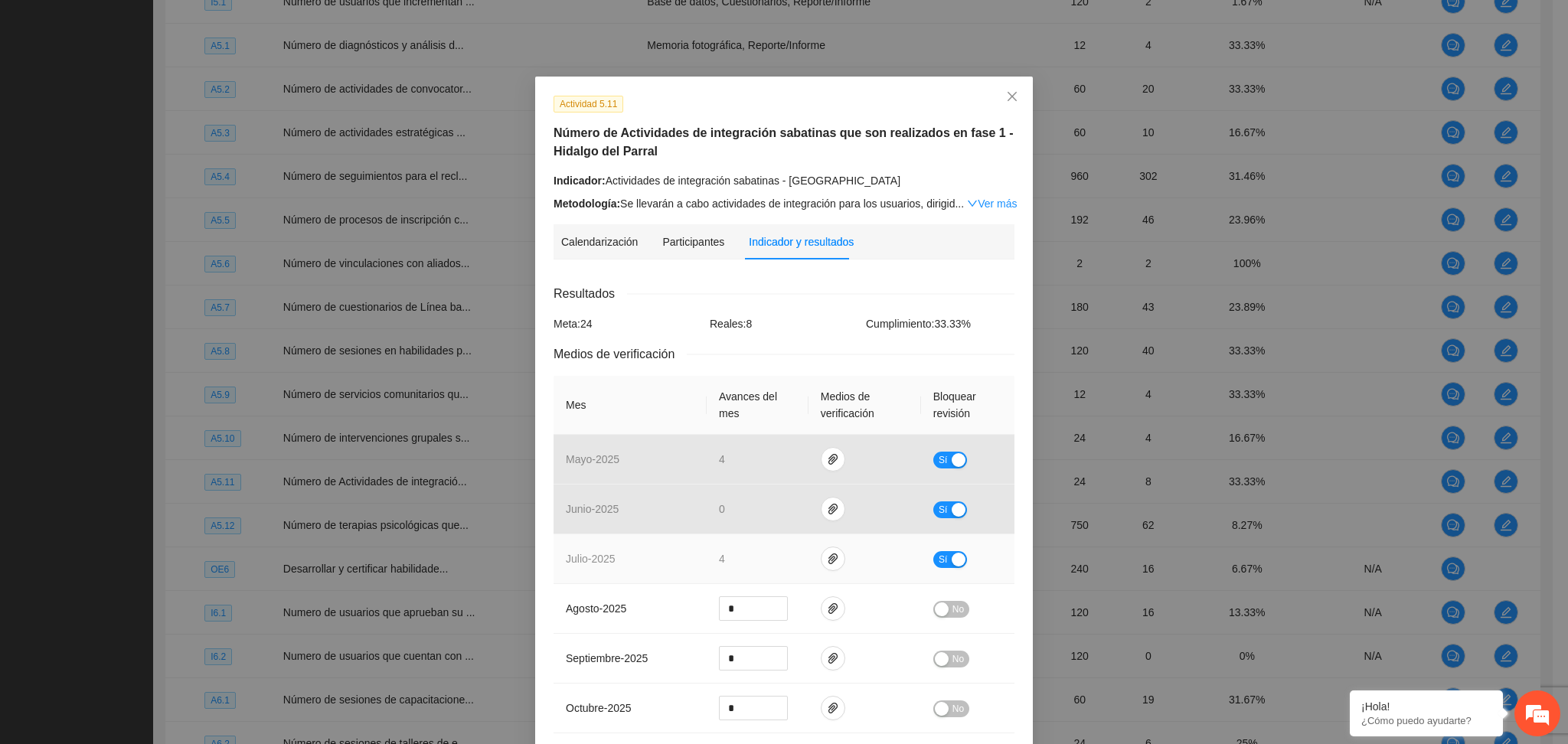
scroll to position [102, 0]
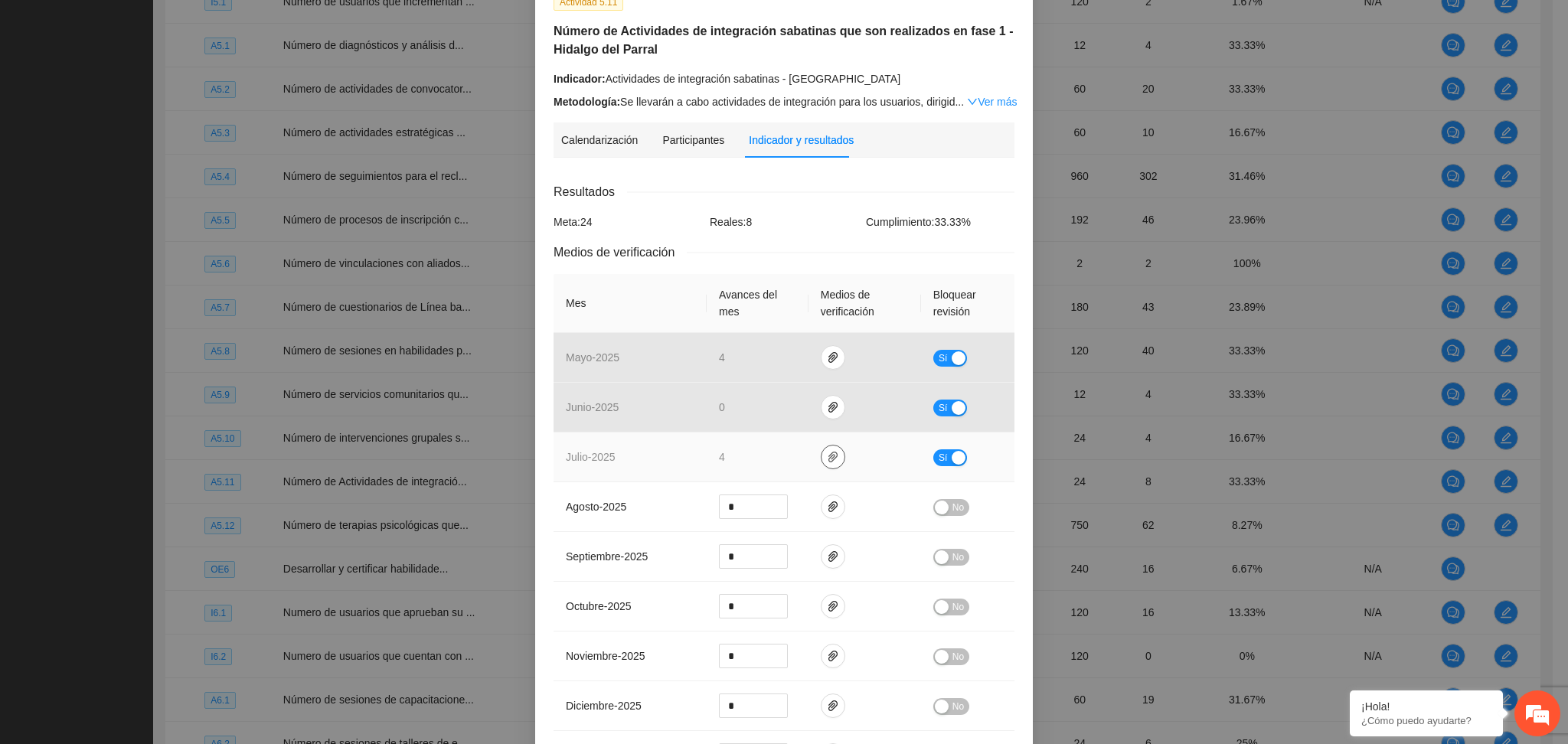
click at [827, 457] on icon "paper-clip" at bounding box center [833, 457] width 12 height 12
click at [779, 416] on link "Parral_Act-integracion_julio.zip" at bounding box center [829, 413] width 219 height 17
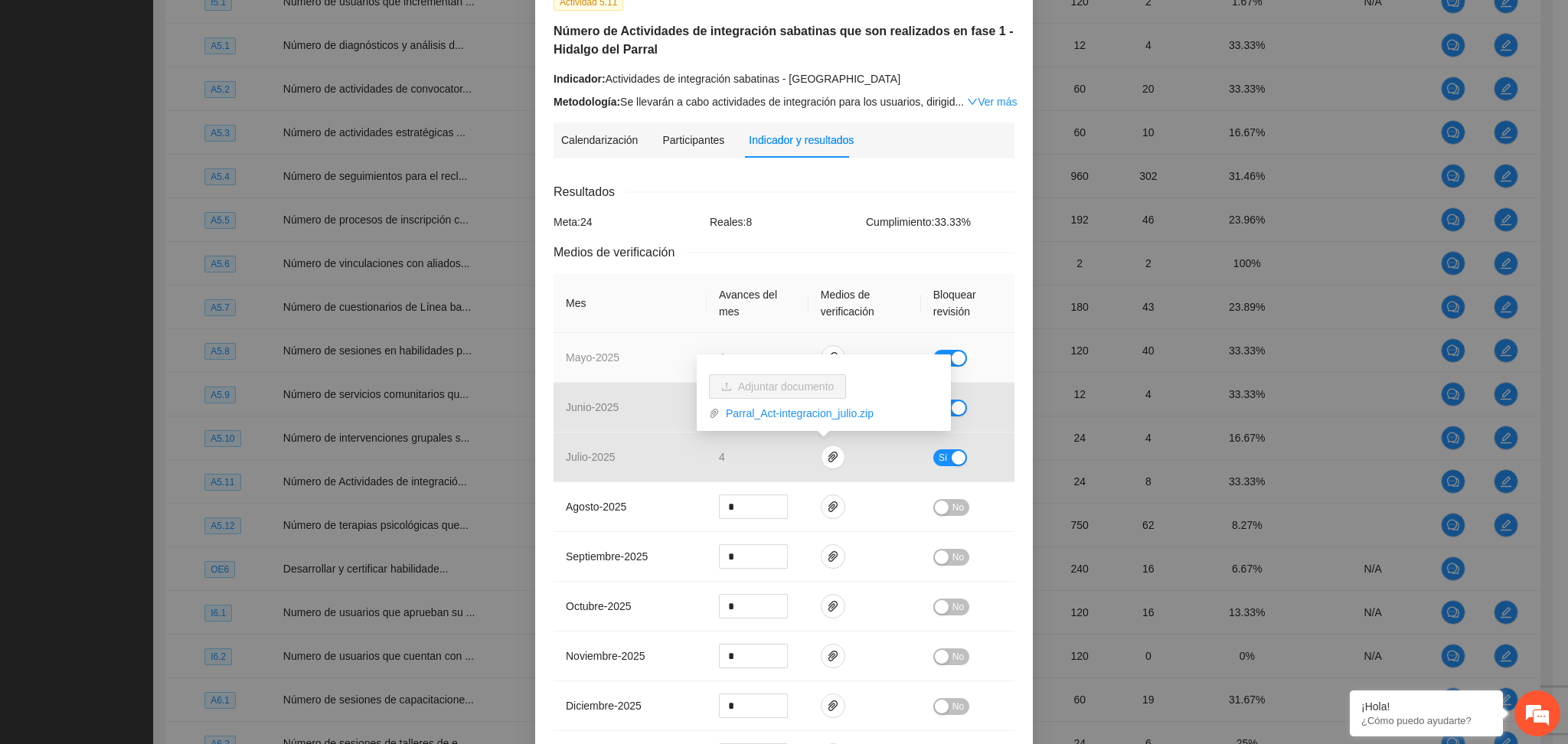
scroll to position [0, 0]
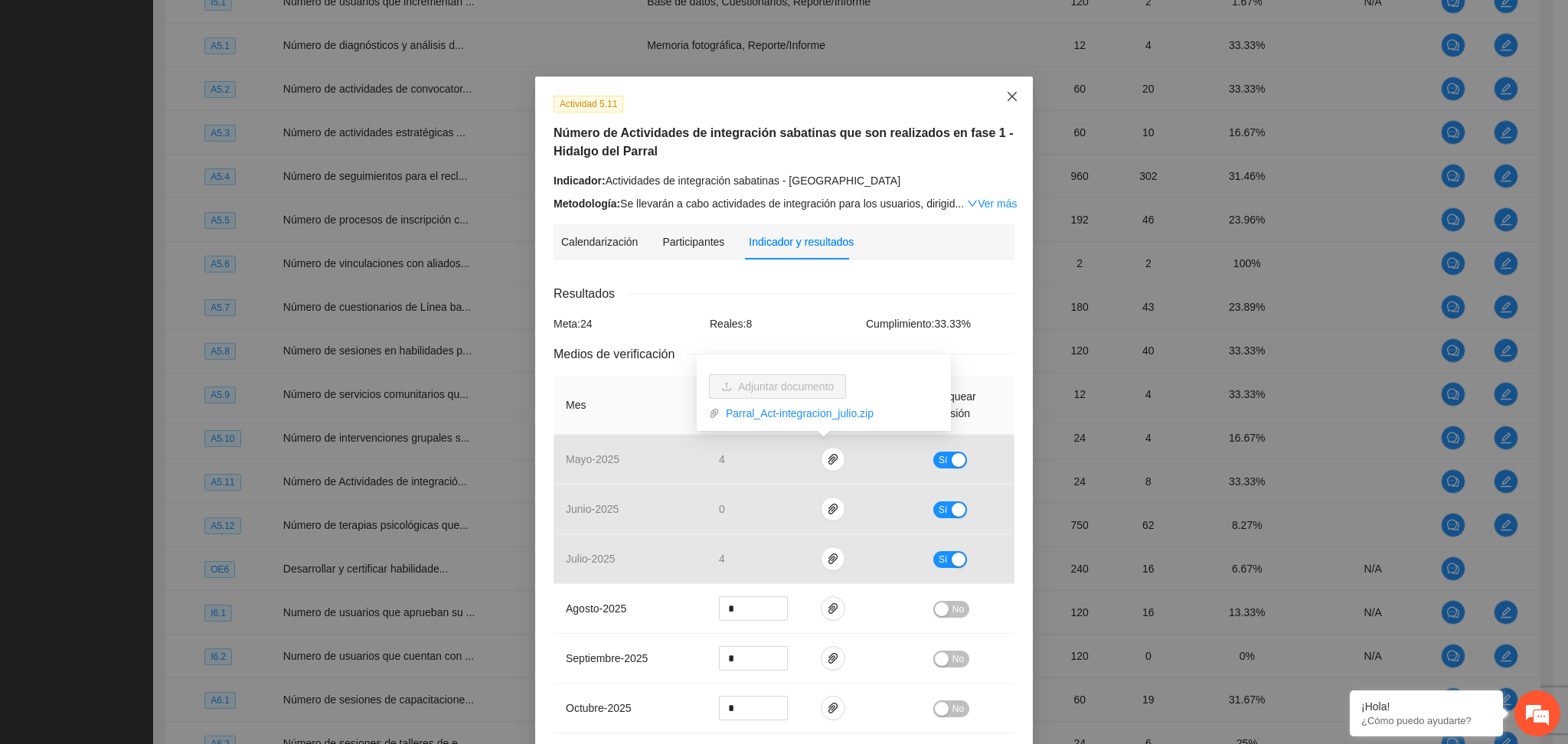
drag, startPoint x: 1004, startPoint y: 92, endPoint x: 1042, endPoint y: 150, distance: 69.3
click at [1006, 91] on icon "close" at bounding box center [1012, 96] width 12 height 12
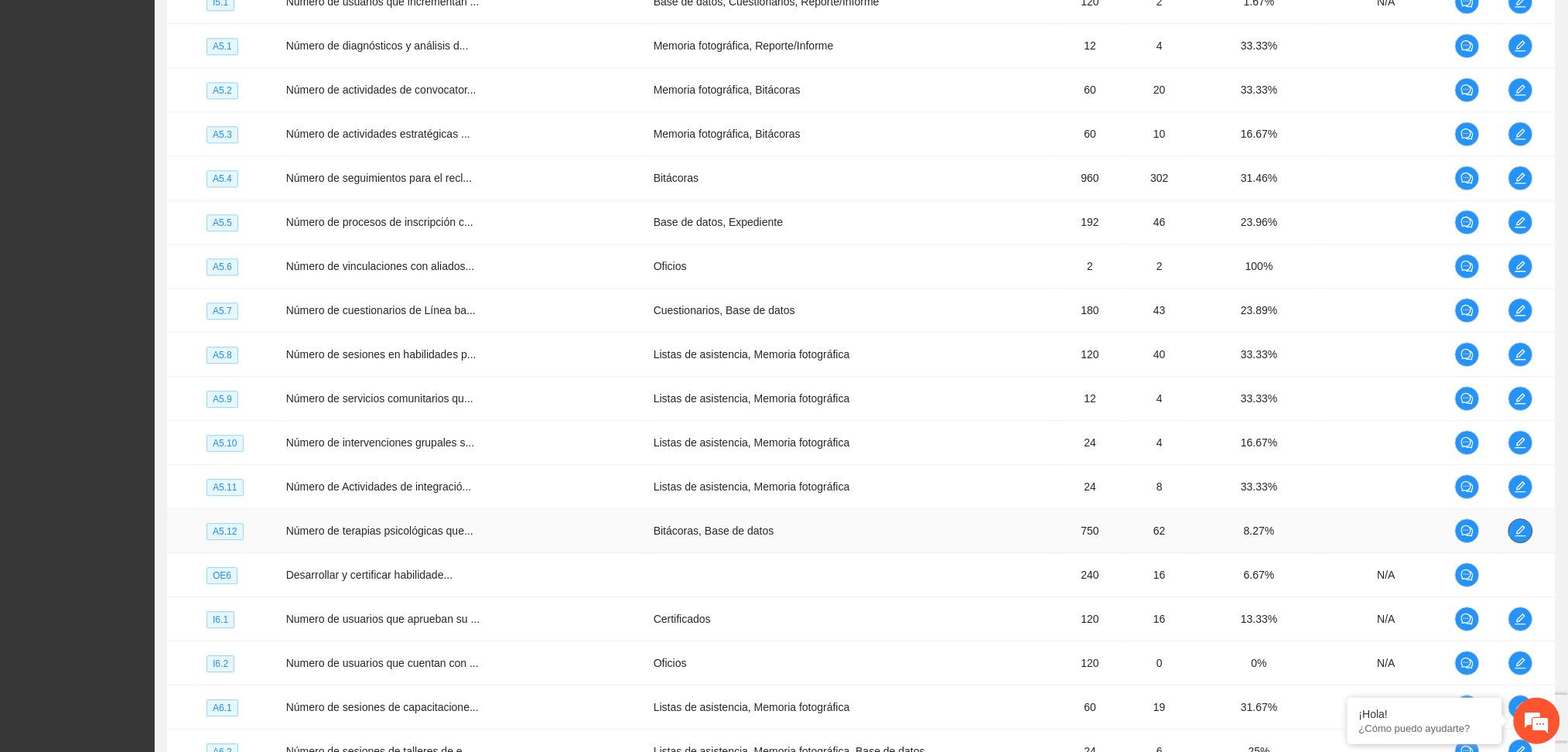
click at [1517, 533] on icon "edit" at bounding box center [1521, 530] width 12 height 12
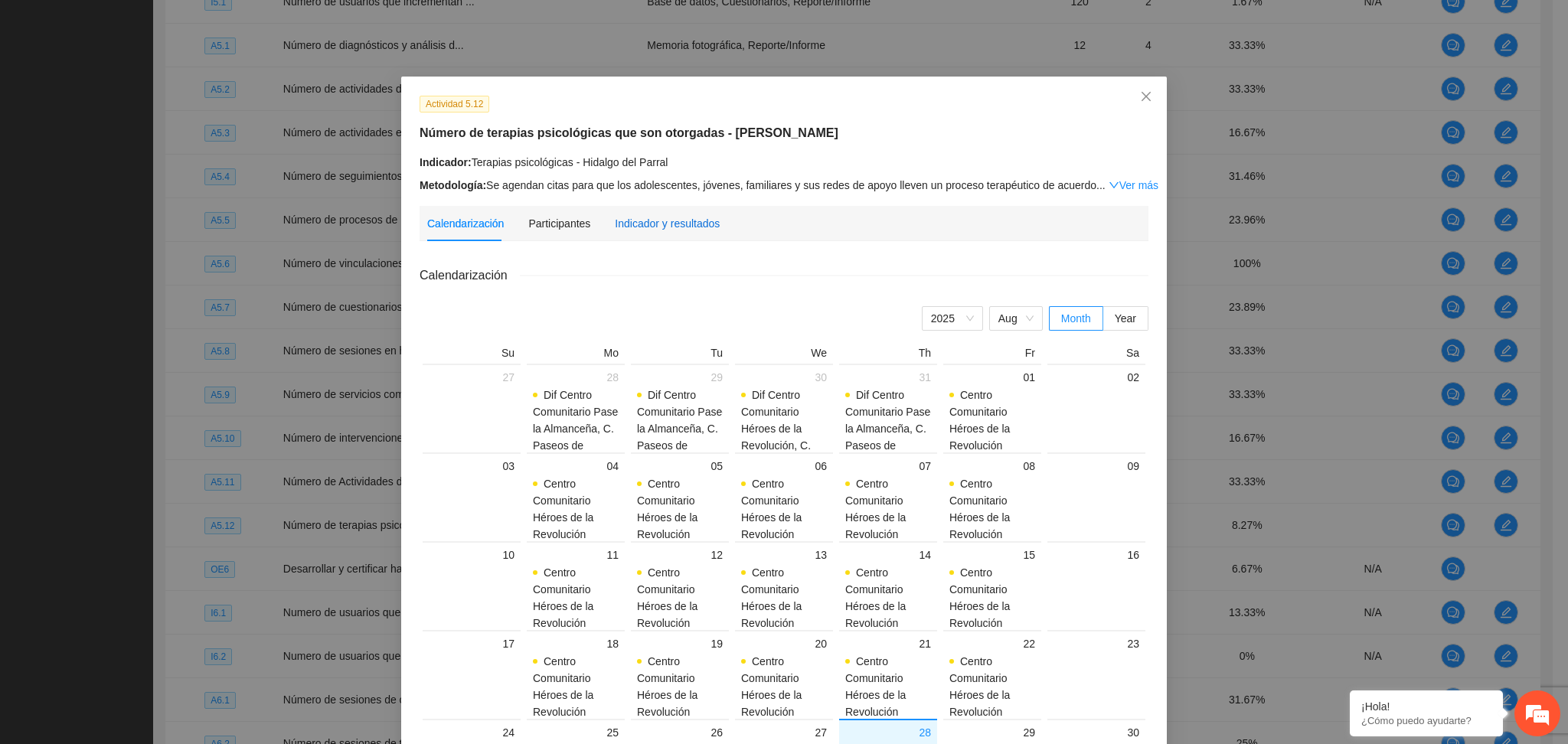
click at [641, 217] on div "Indicador y resultados" at bounding box center [667, 223] width 105 height 17
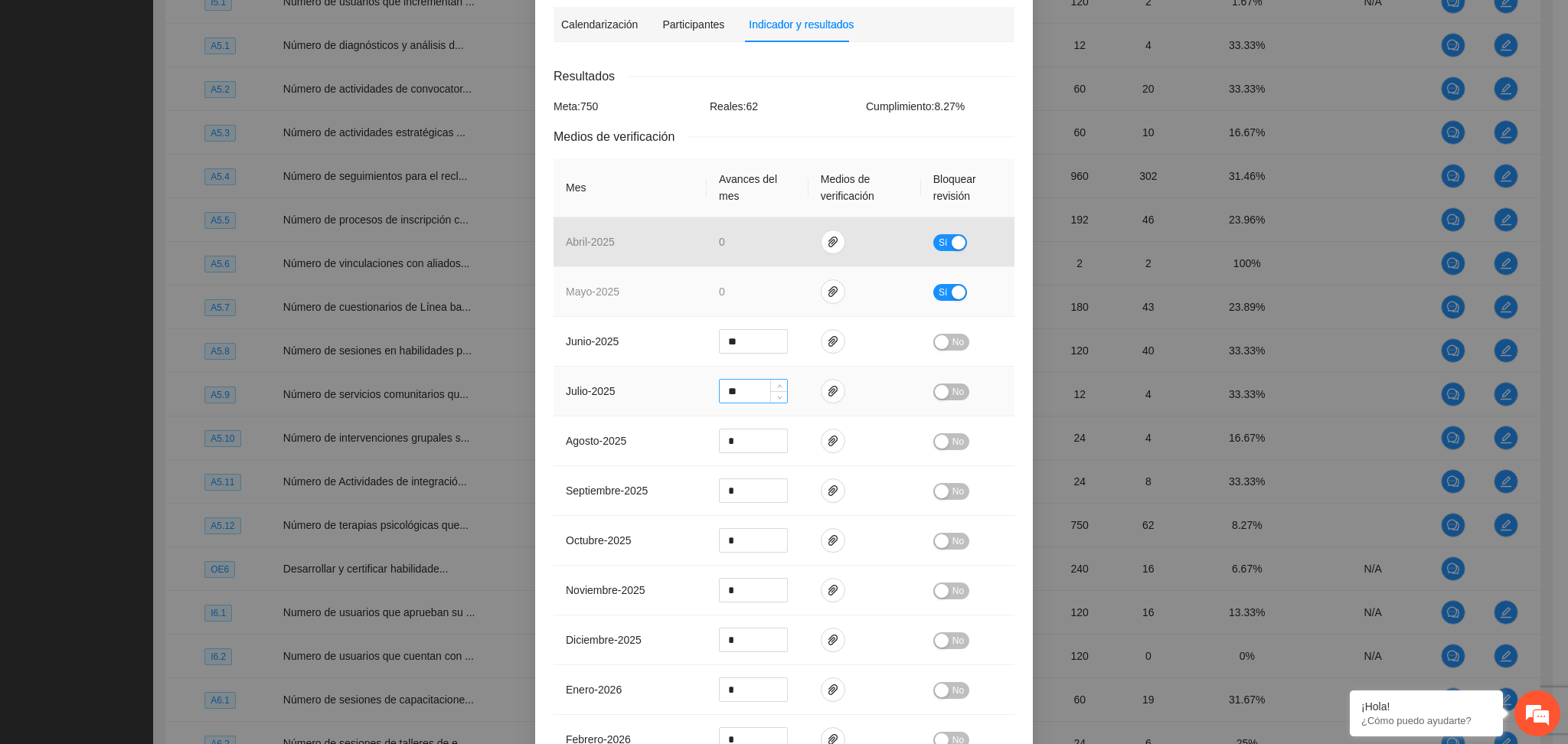
scroll to position [203, 0]
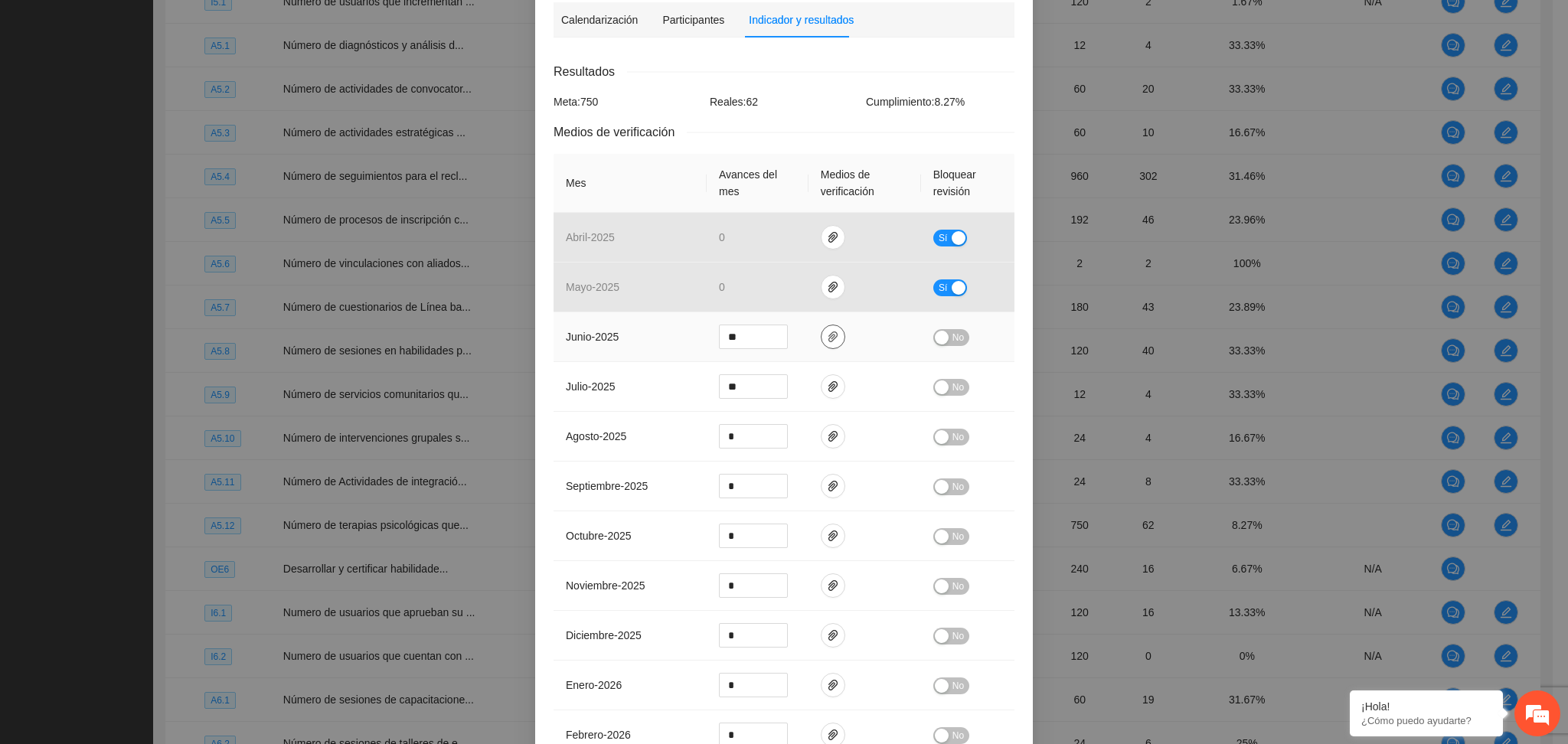
drag, startPoint x: 829, startPoint y: 334, endPoint x: 820, endPoint y: 334, distance: 9.0
click at [827, 334] on icon "paper-clip" at bounding box center [833, 336] width 12 height 12
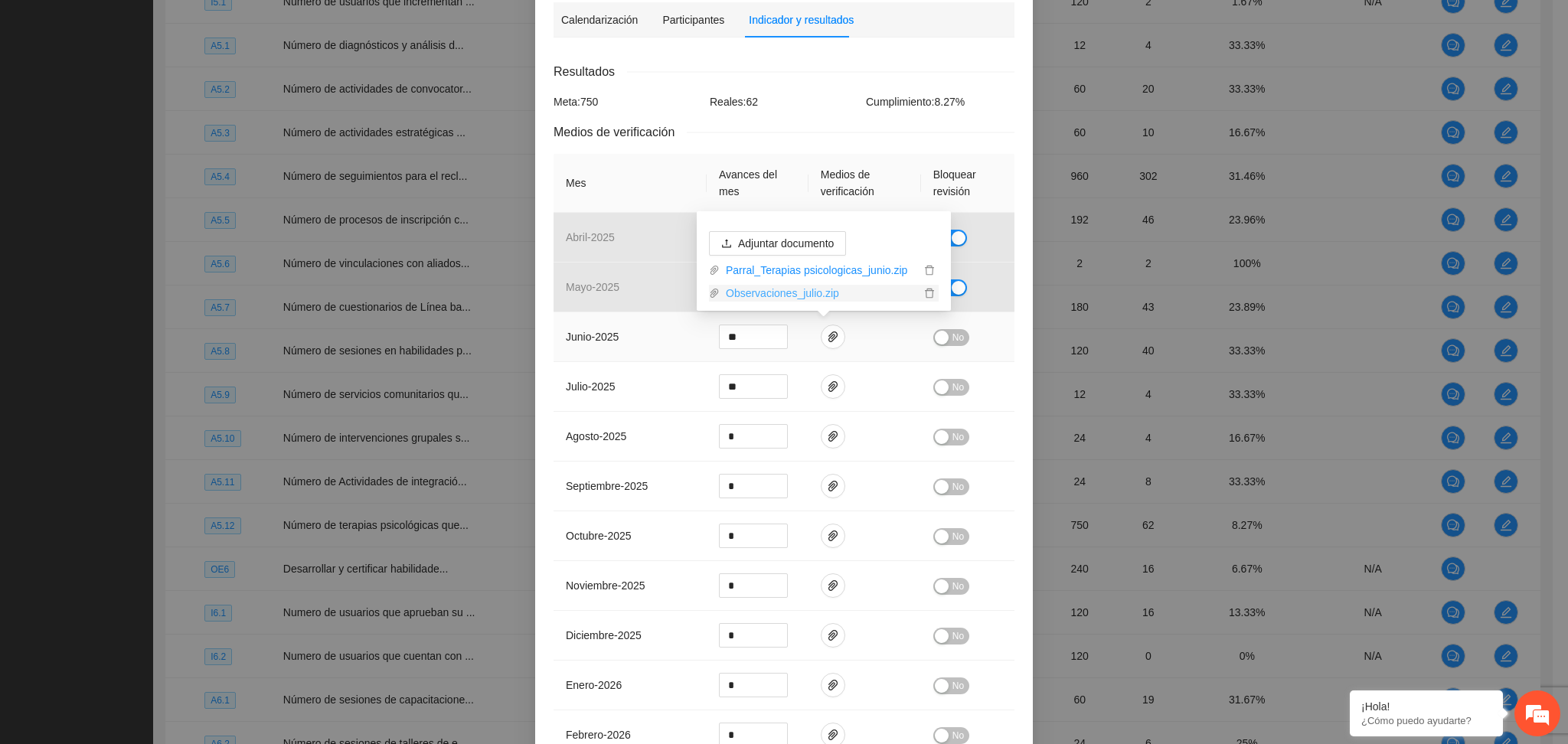
click at [794, 296] on link "Observaciones_julio.zip" at bounding box center [820, 293] width 201 height 17
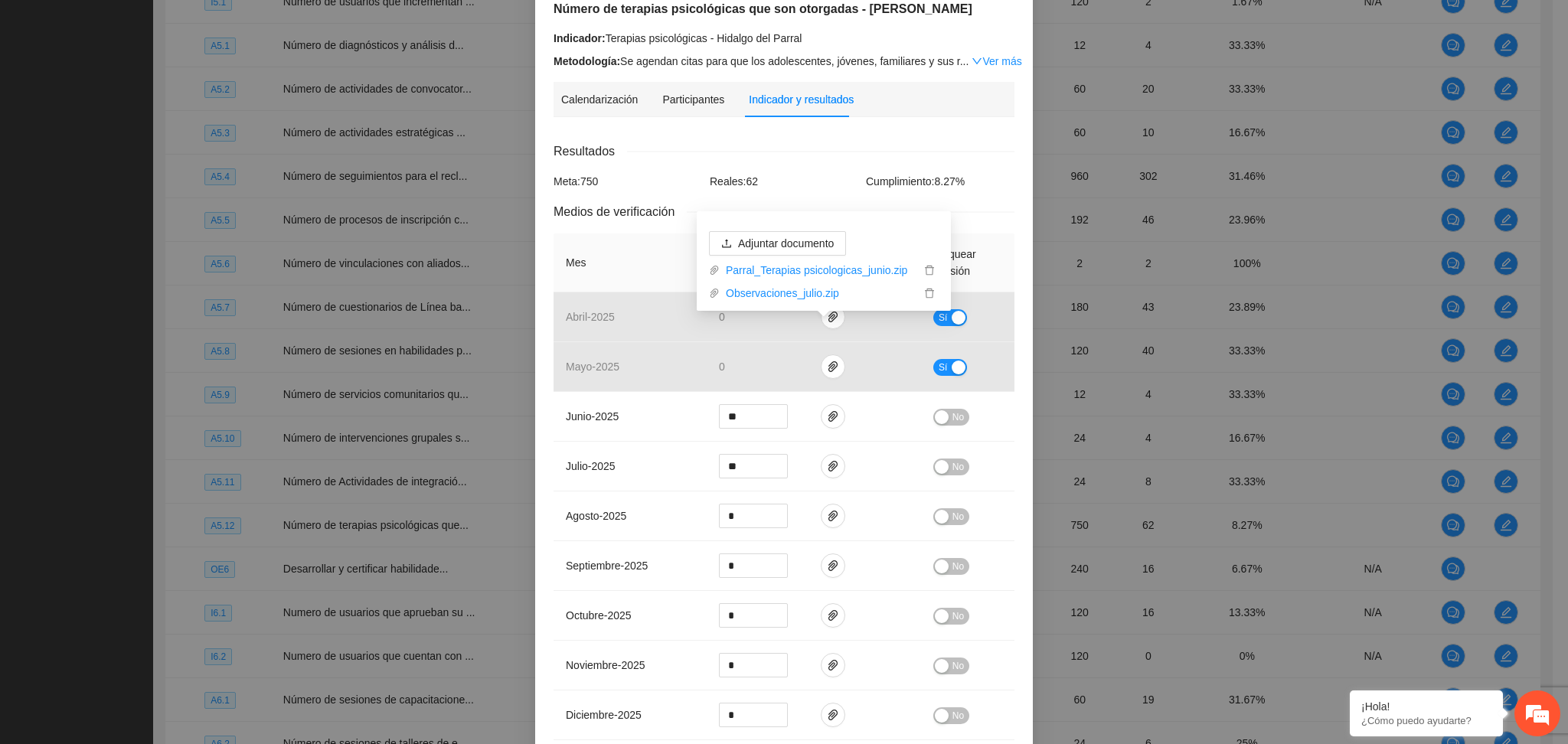
scroll to position [0, 0]
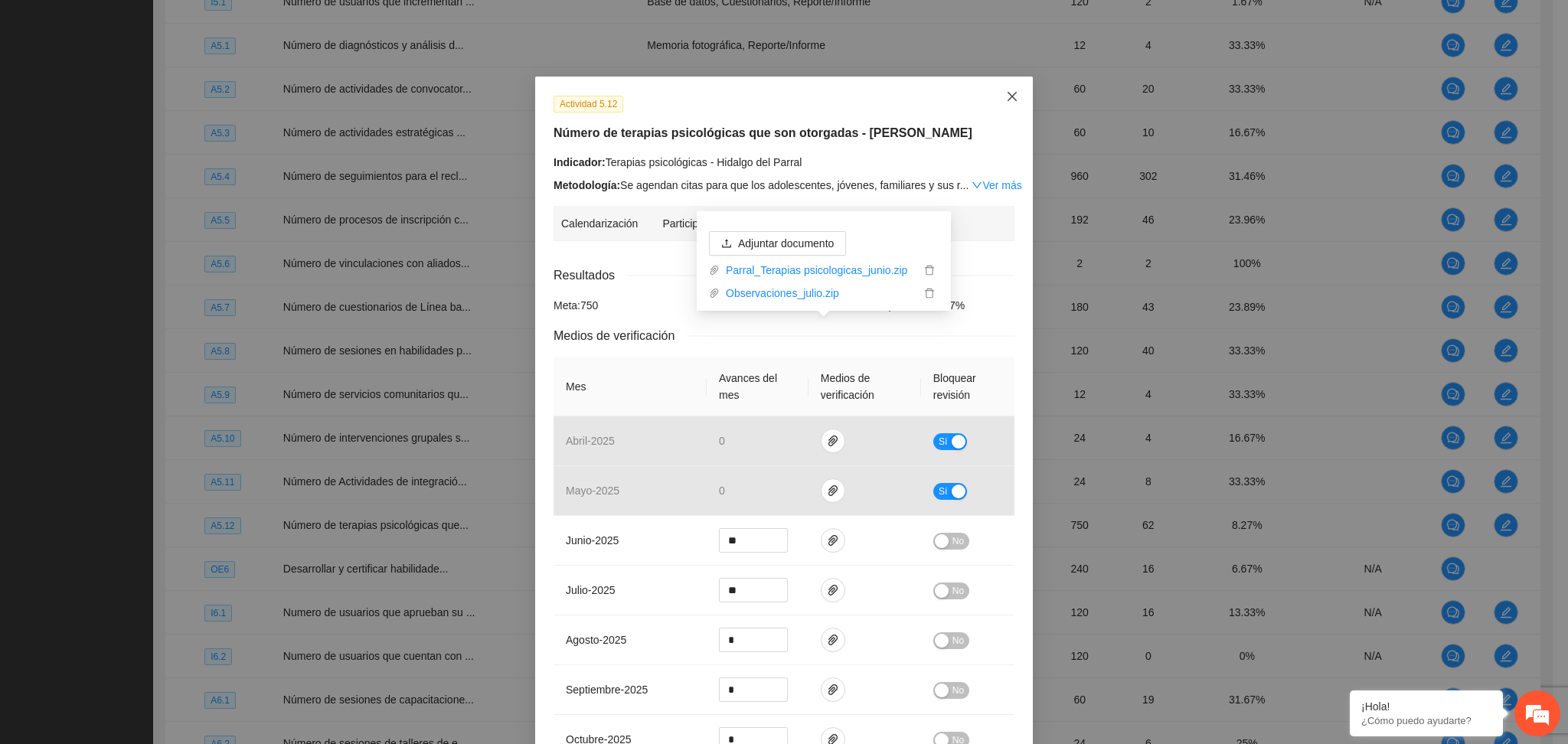
drag, startPoint x: 1001, startPoint y: 91, endPoint x: 1001, endPoint y: 101, distance: 10.0
click at [1006, 91] on icon "close" at bounding box center [1012, 96] width 12 height 12
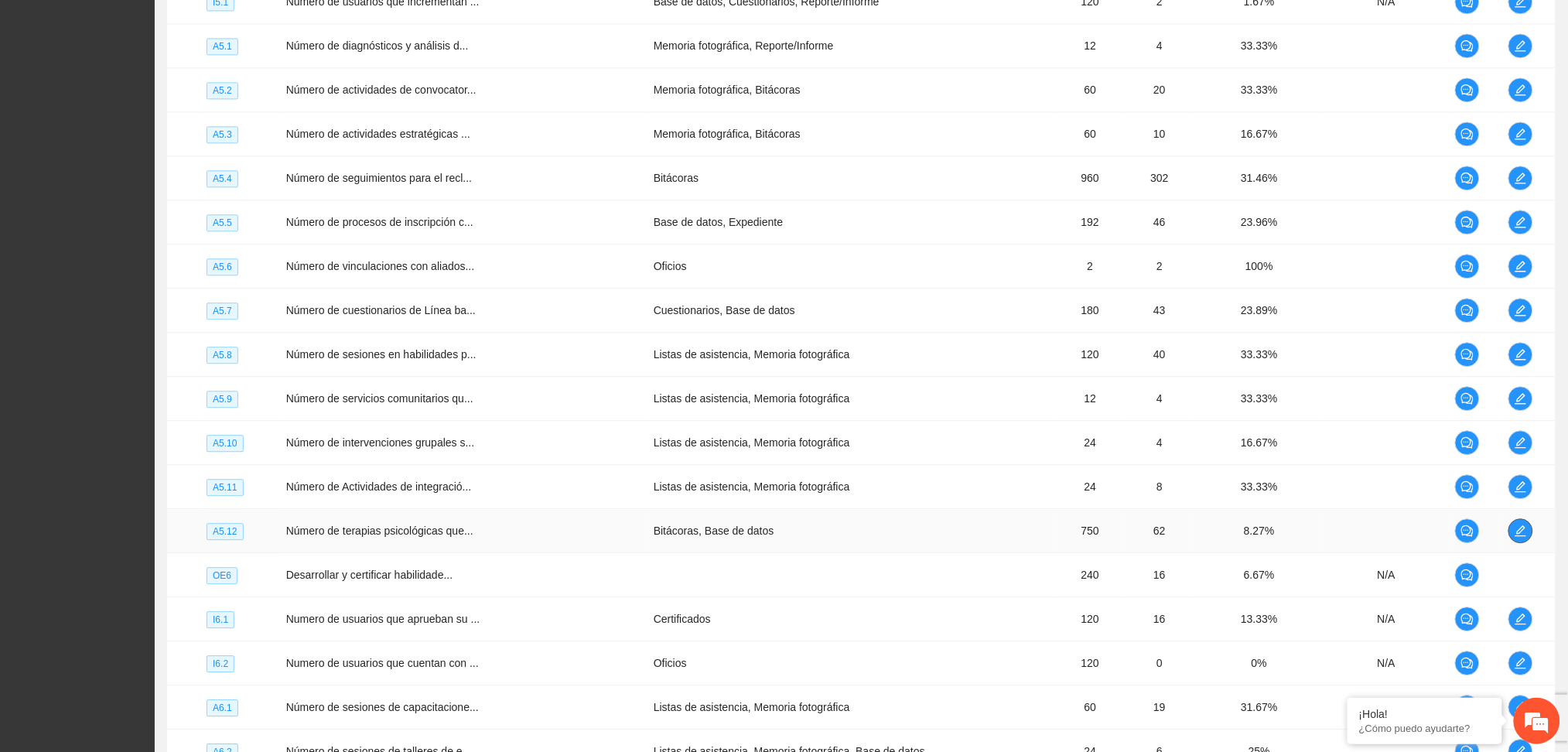
click at [1525, 530] on span "edit" at bounding box center [1521, 530] width 23 height 12
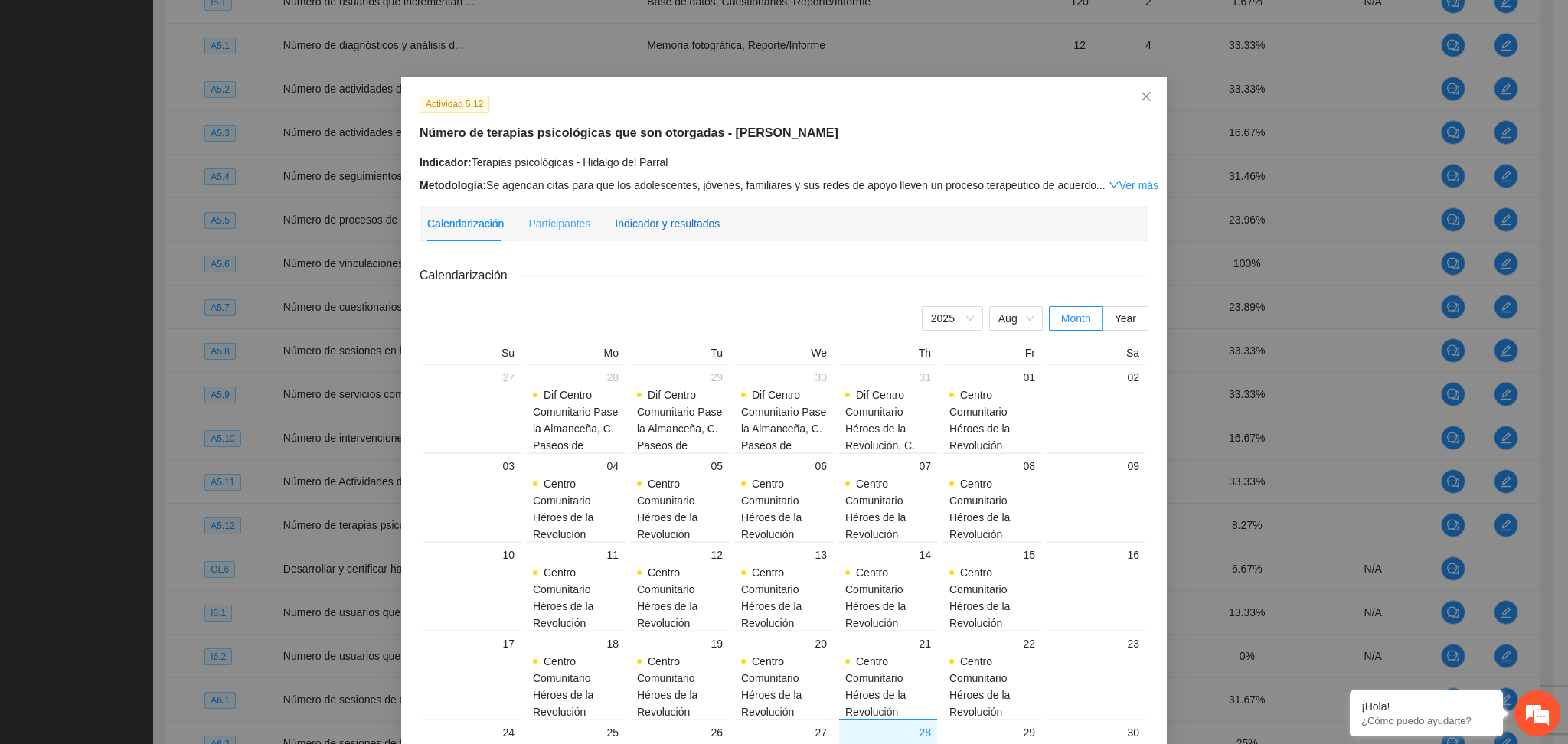
click at [672, 217] on div "Indicador y resultados" at bounding box center [667, 223] width 105 height 17
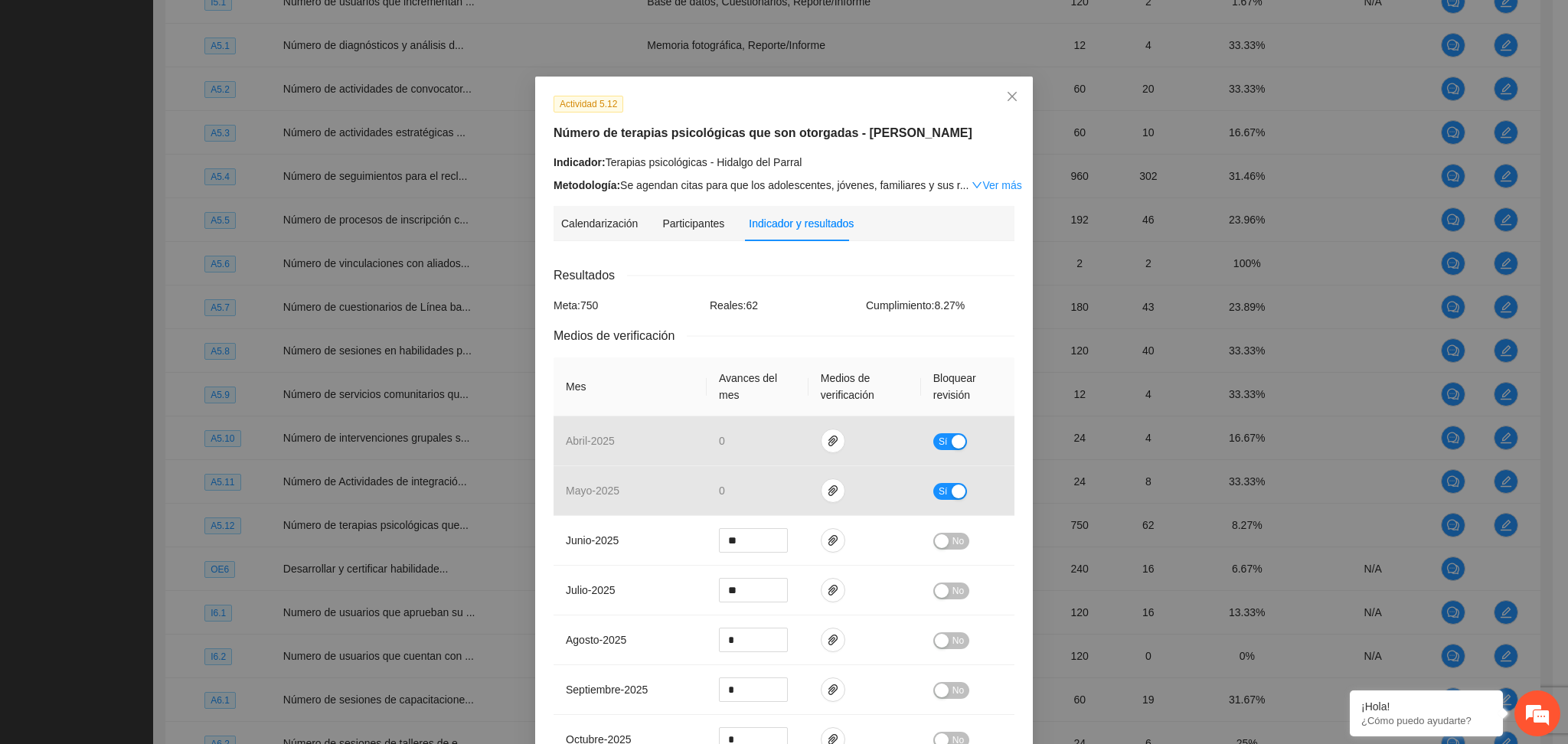
click at [809, 163] on div "Indicador: Terapias psicológicas - Hidalgo del Parral" at bounding box center [784, 162] width 461 height 17
click at [827, 540] on icon "paper-clip" at bounding box center [833, 540] width 12 height 12
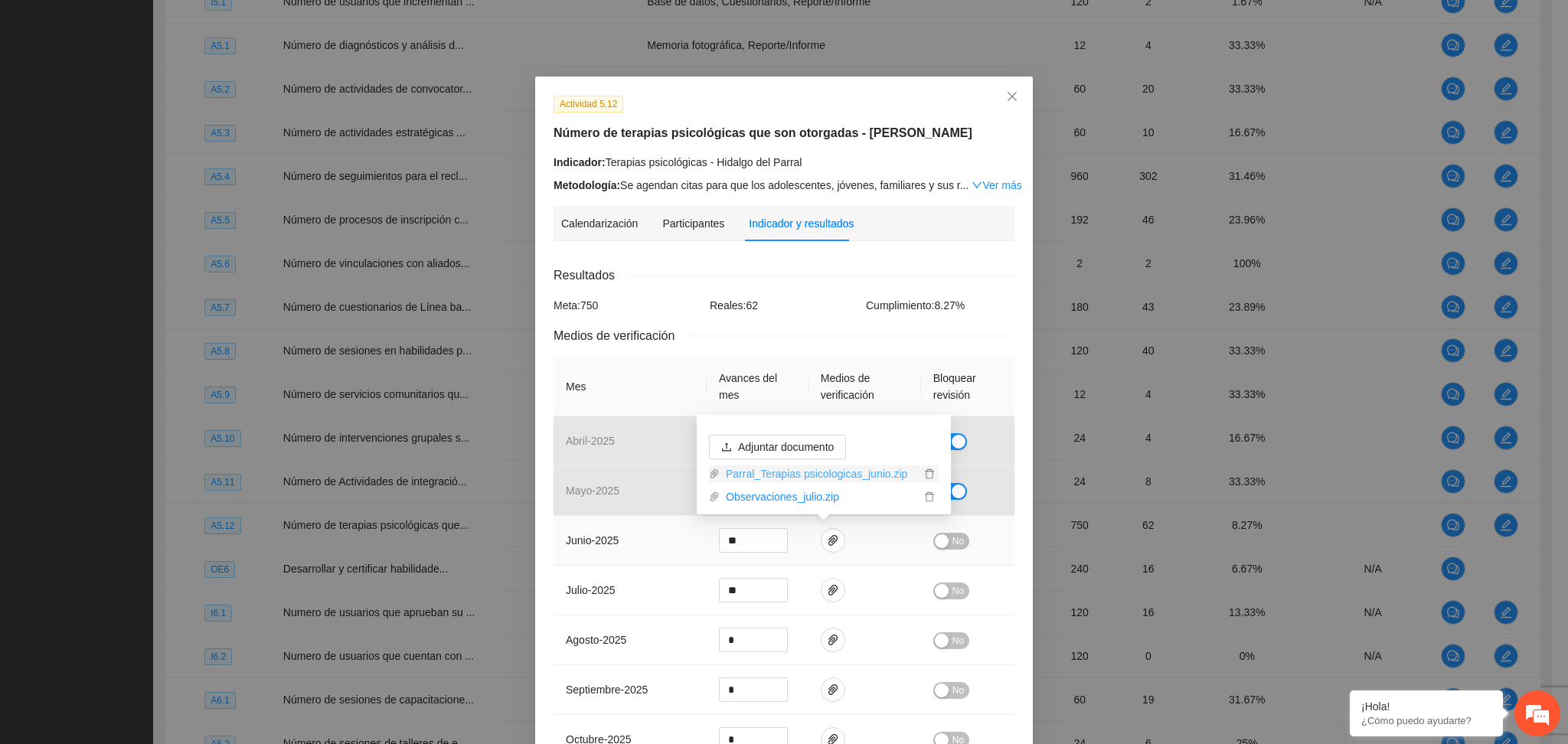
click at [785, 478] on link "Parral_Terapias psicologicas_junio.zip" at bounding box center [820, 474] width 201 height 17
click at [802, 283] on div "Resultados" at bounding box center [784, 275] width 461 height 19
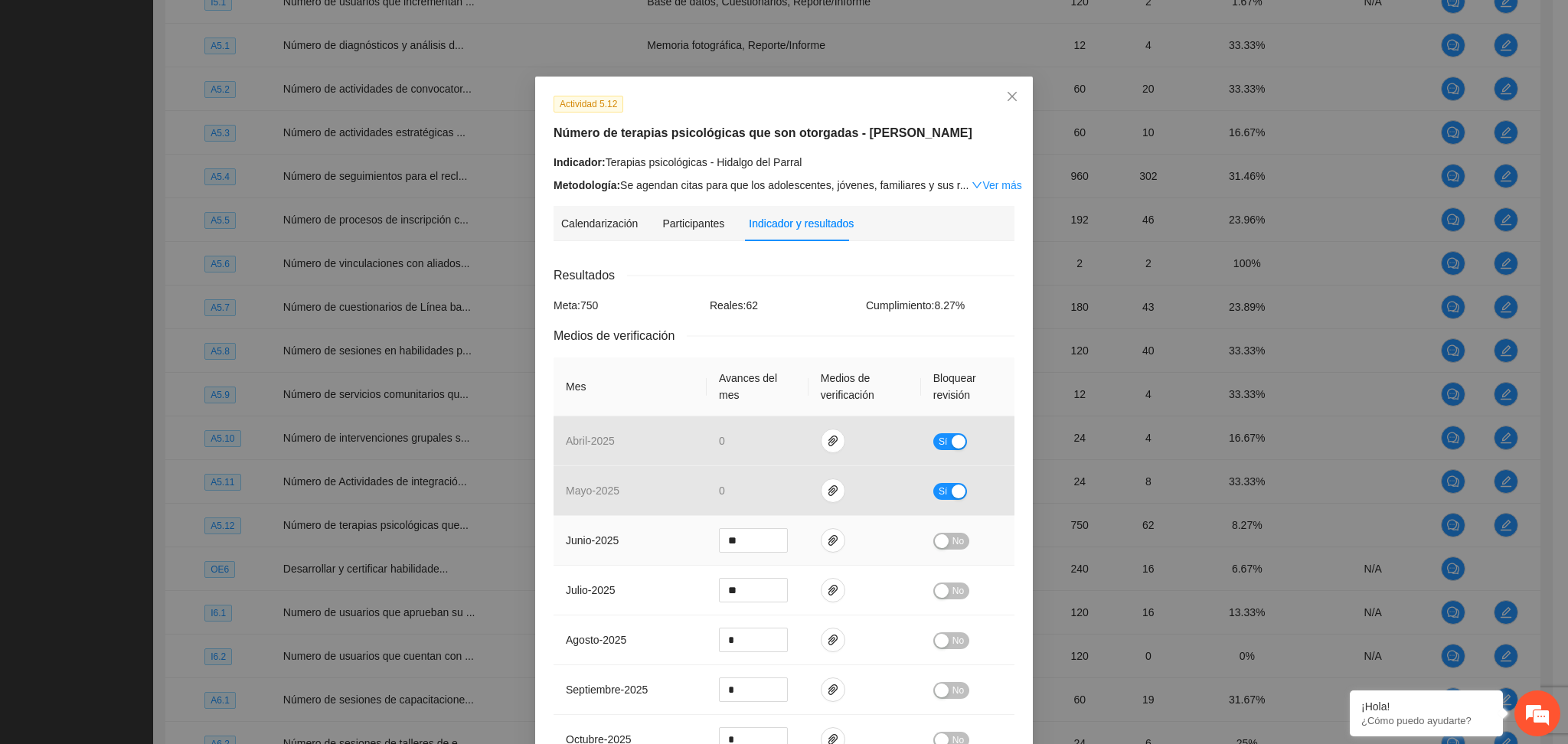
drag, startPoint x: 952, startPoint y: 542, endPoint x: 936, endPoint y: 540, distance: 16.1
click at [952, 542] on span "No" at bounding box center [958, 541] width 11 height 17
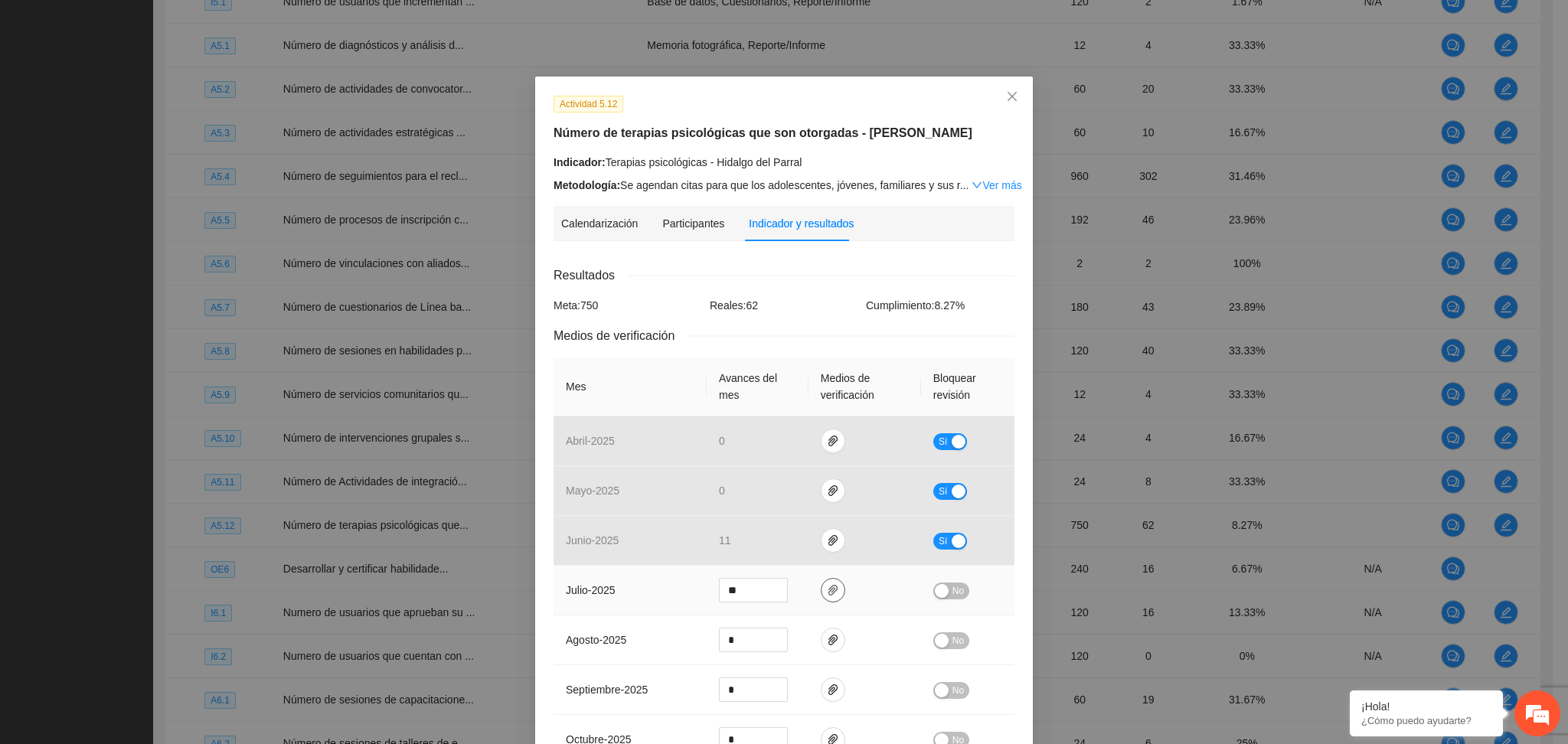
click at [827, 591] on icon "paper-clip" at bounding box center [833, 589] width 12 height 12
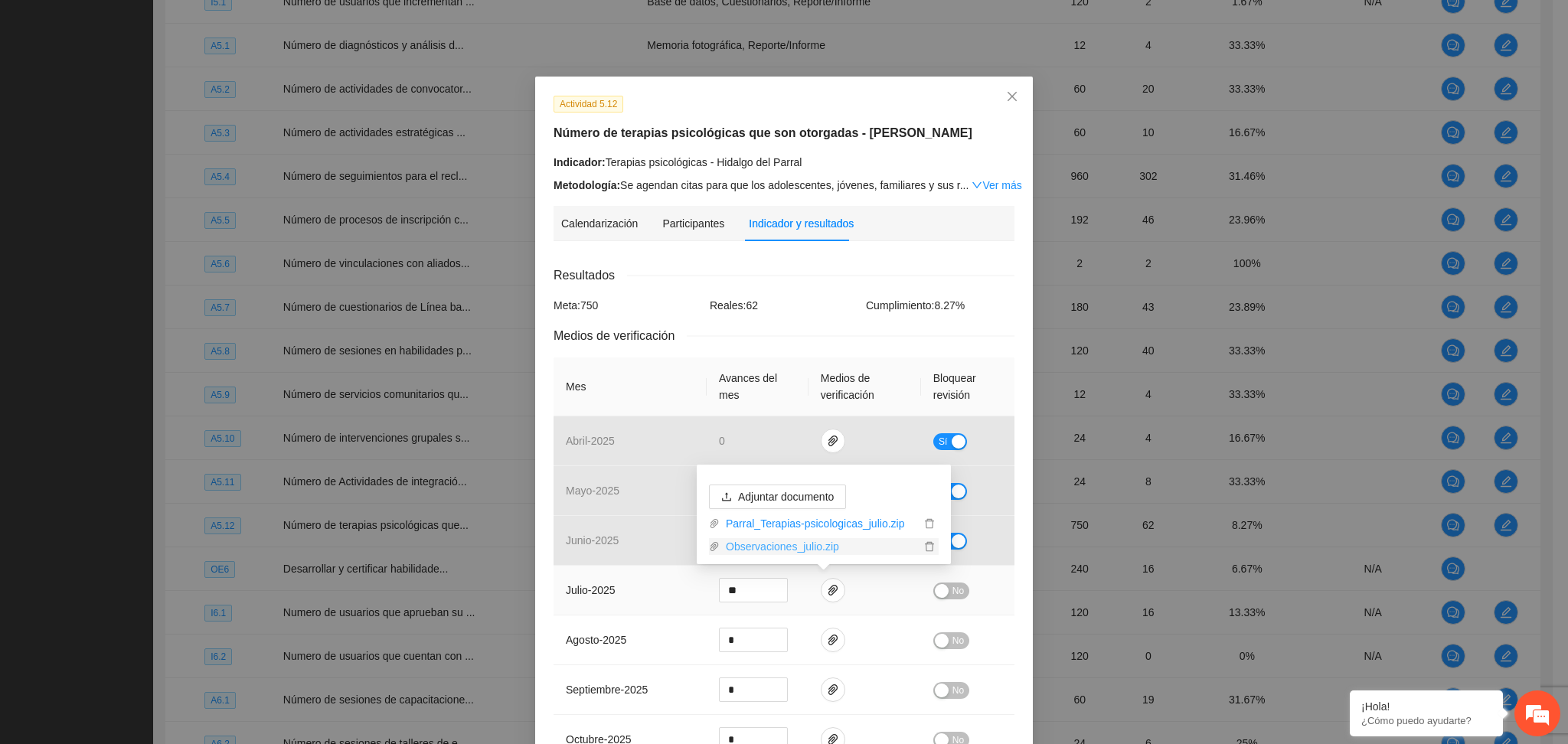
click at [782, 540] on link "Observaciones_julio.zip" at bounding box center [820, 546] width 201 height 17
click at [807, 528] on link "Parral_Terapias-psicologicas_julio.zip" at bounding box center [820, 523] width 201 height 17
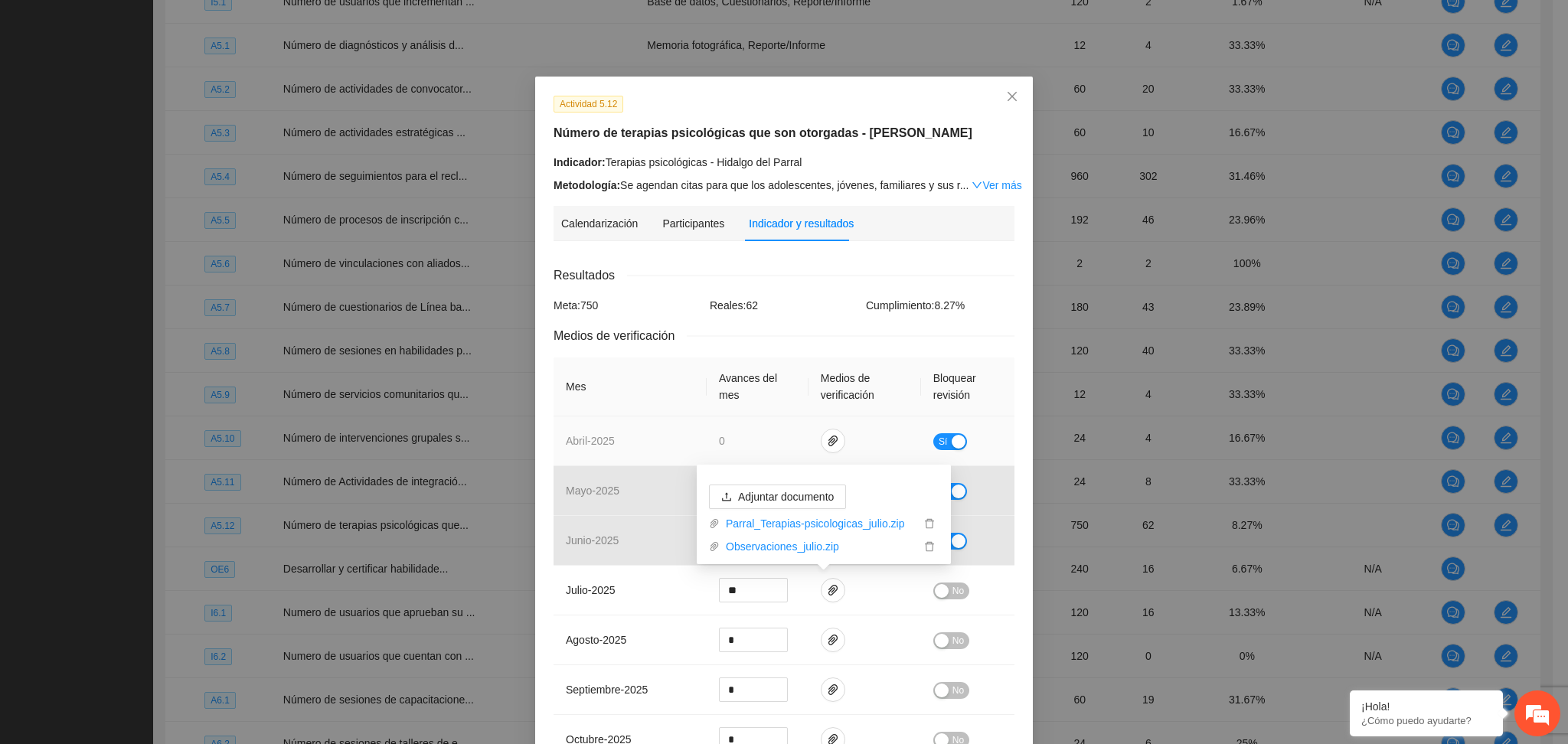
click at [662, 363] on th "Mes" at bounding box center [630, 387] width 153 height 59
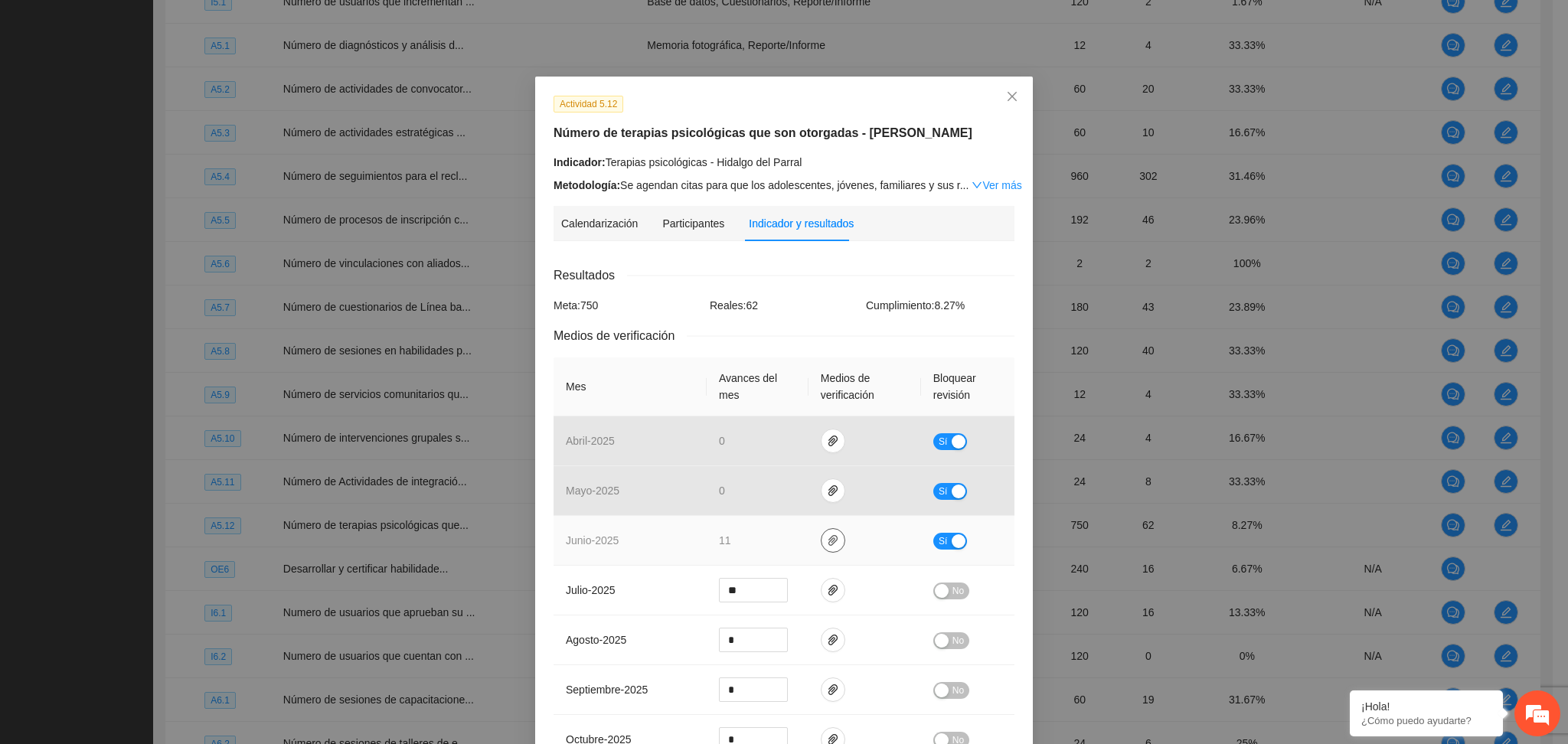
click at [829, 538] on icon "paper-clip" at bounding box center [833, 540] width 9 height 11
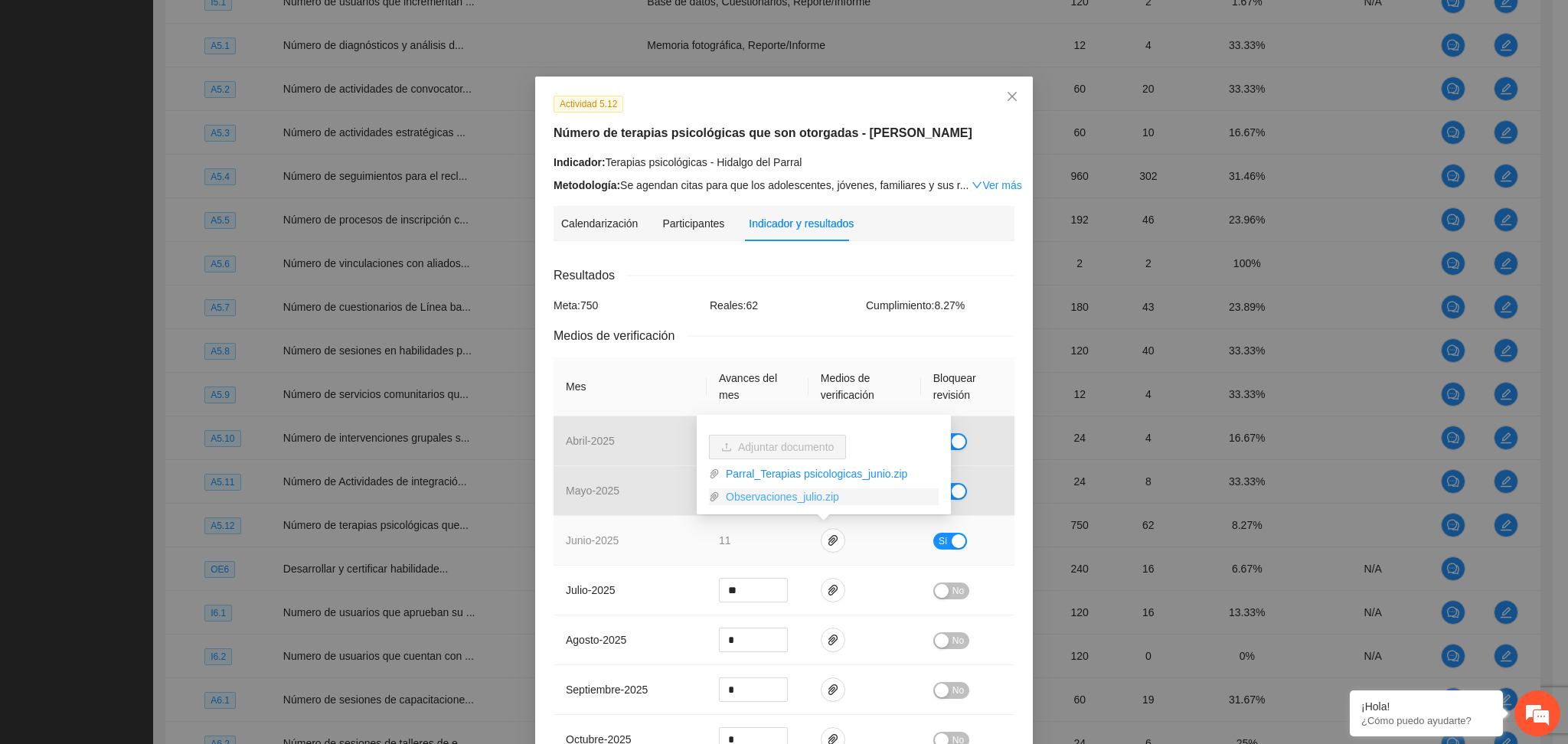
click at [739, 499] on link "Observaciones_julio.zip" at bounding box center [829, 496] width 219 height 17
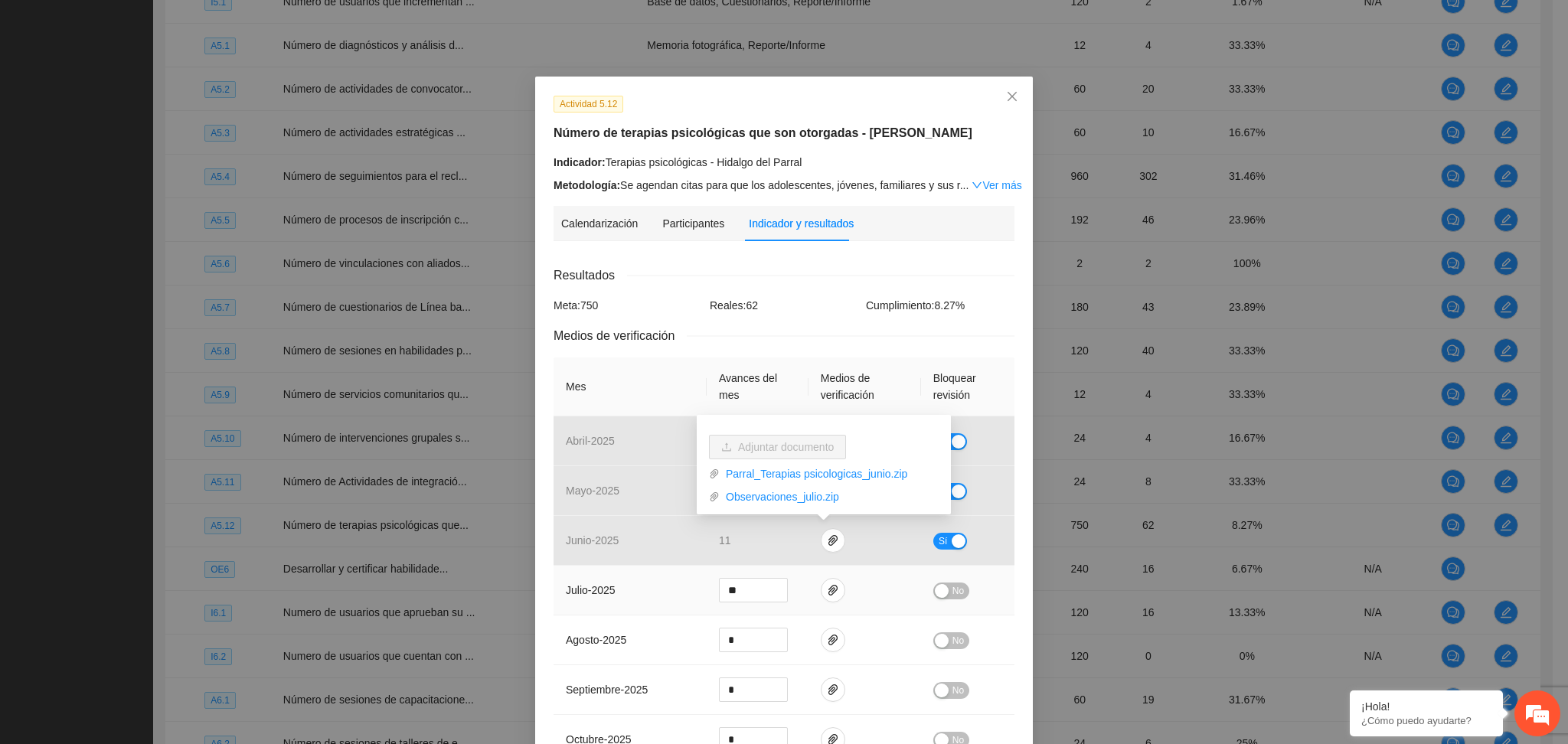
click at [922, 589] on td "No" at bounding box center [967, 590] width 93 height 49
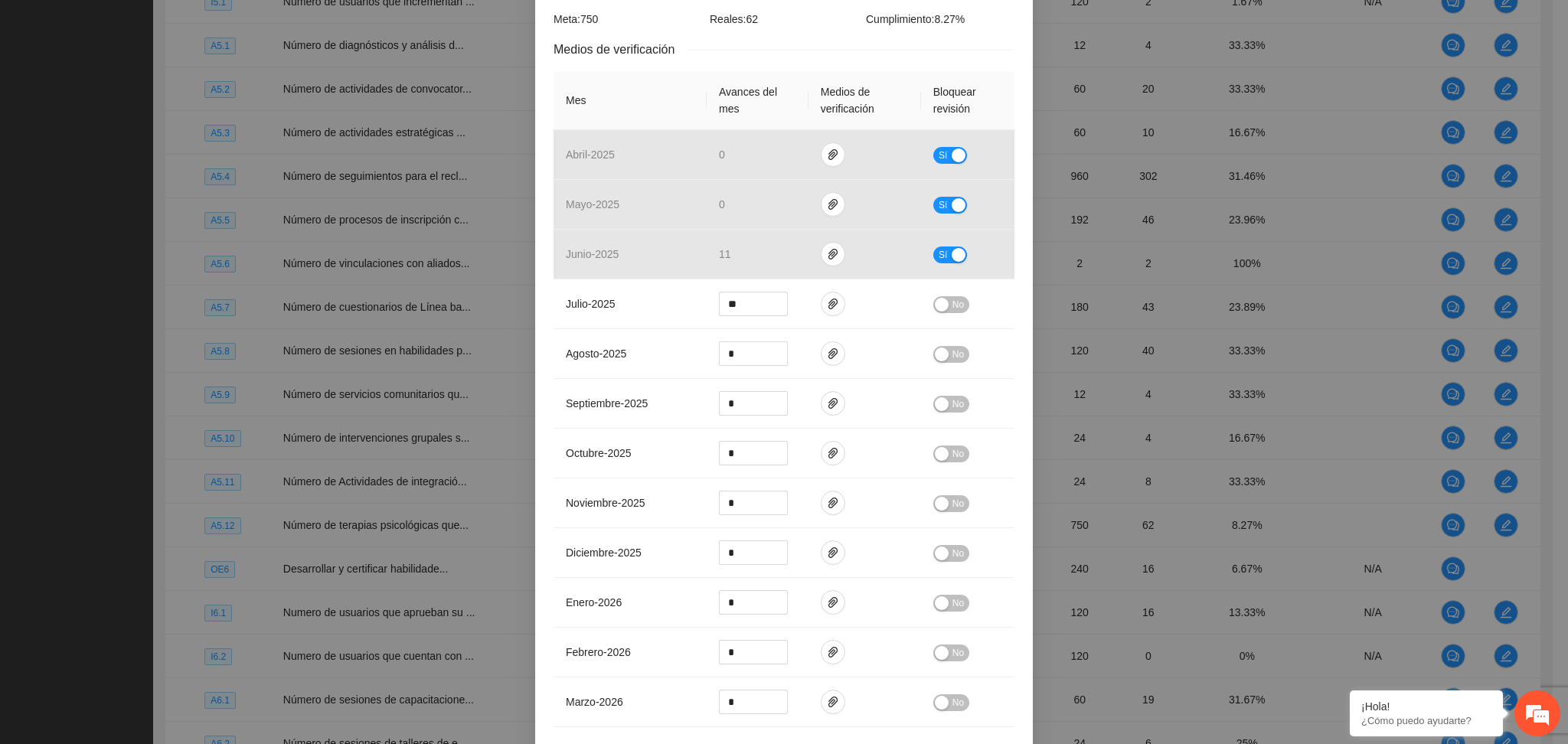
scroll to position [436, 0]
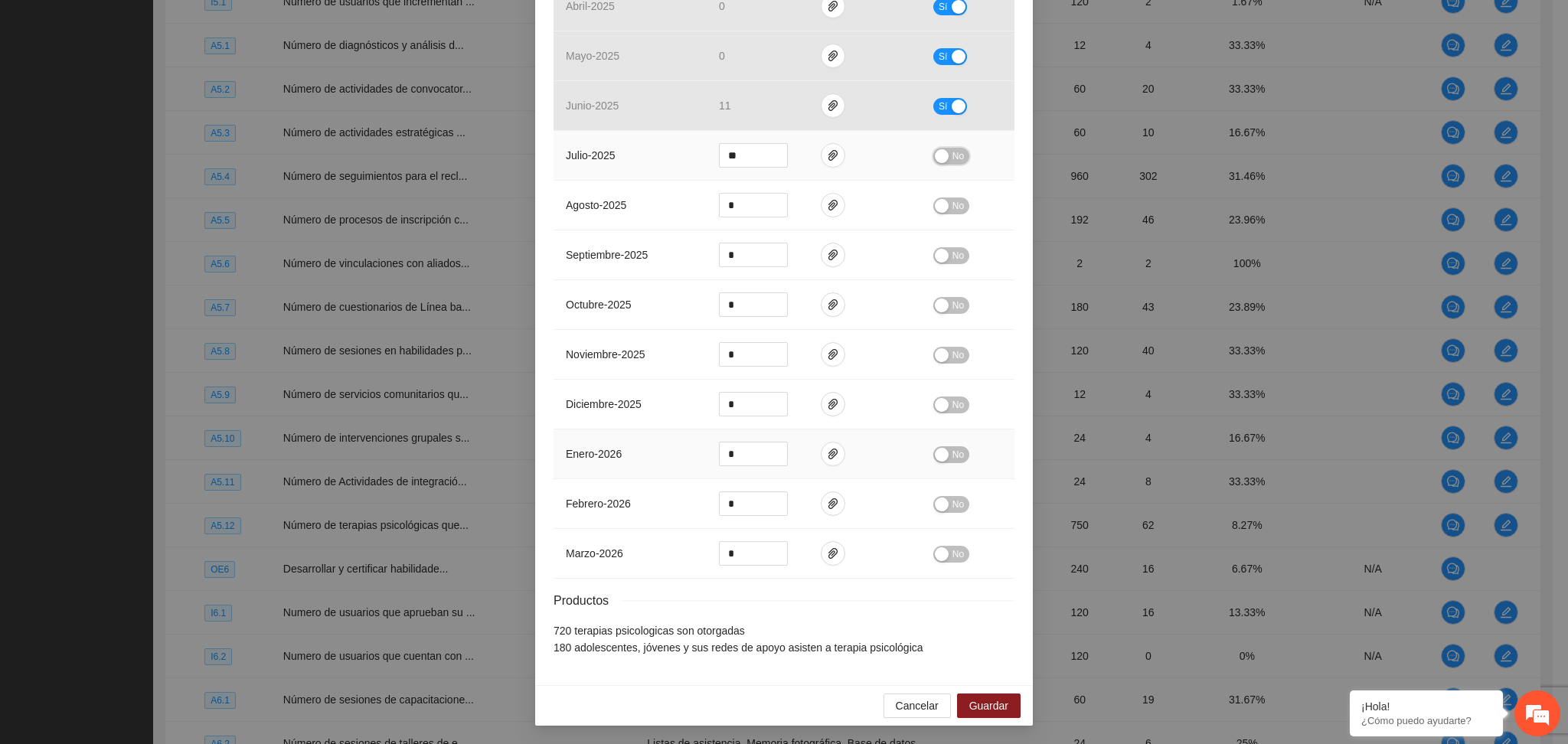
drag, startPoint x: 948, startPoint y: 153, endPoint x: 949, endPoint y: 436, distance: 283.0
click at [952, 154] on span "No" at bounding box center [958, 155] width 11 height 17
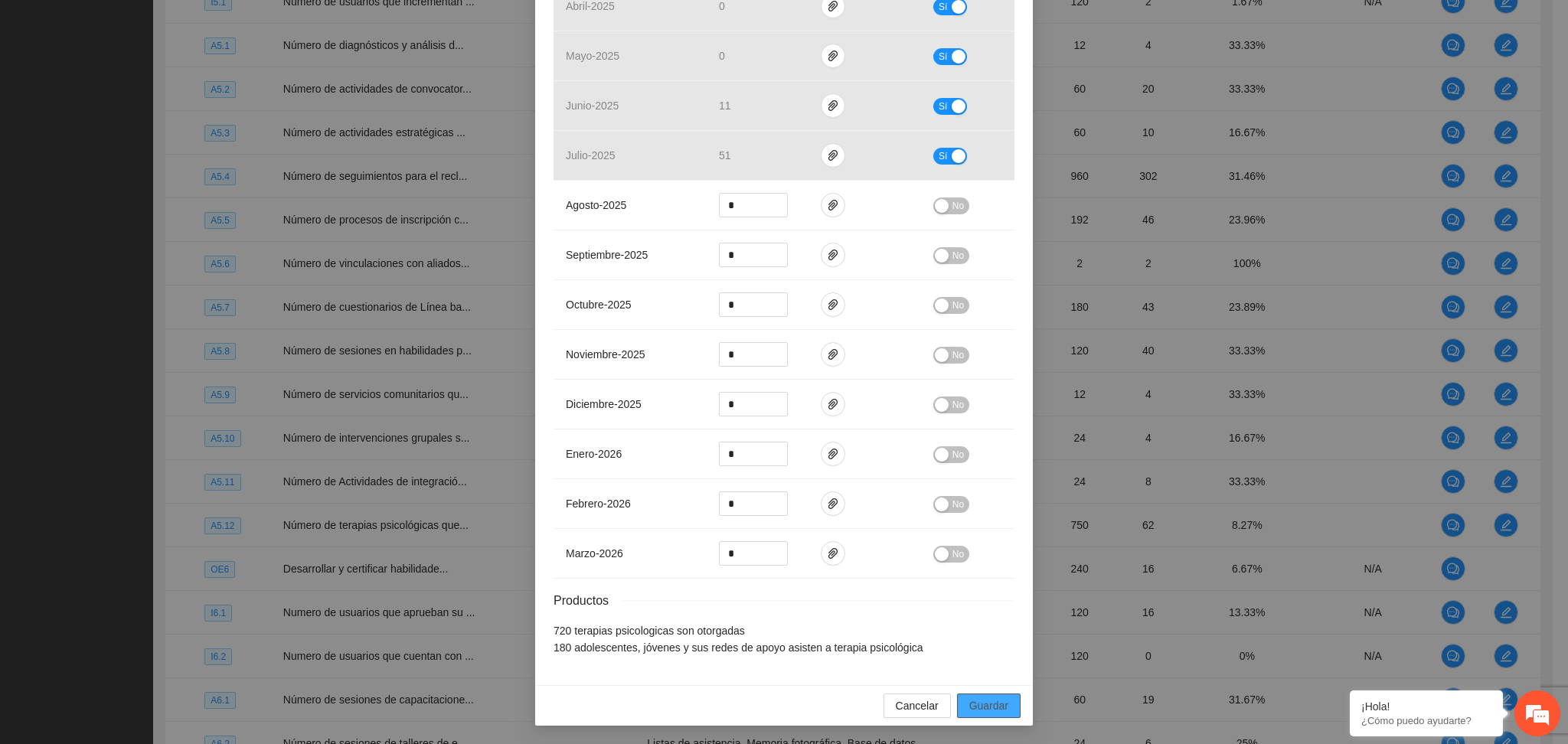
click at [986, 697] on span "Guardar" at bounding box center [989, 705] width 39 height 17
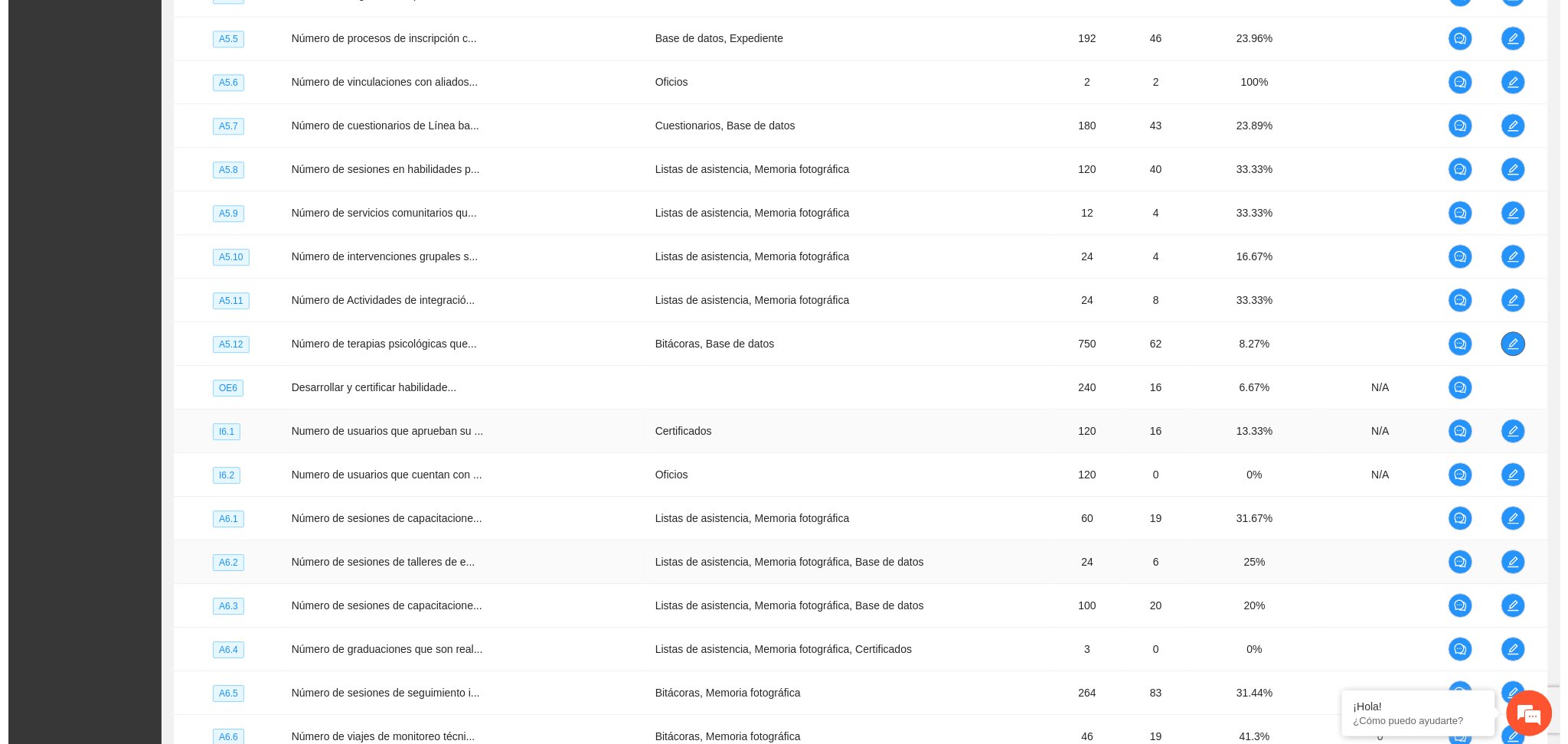
scroll to position [3623, 0]
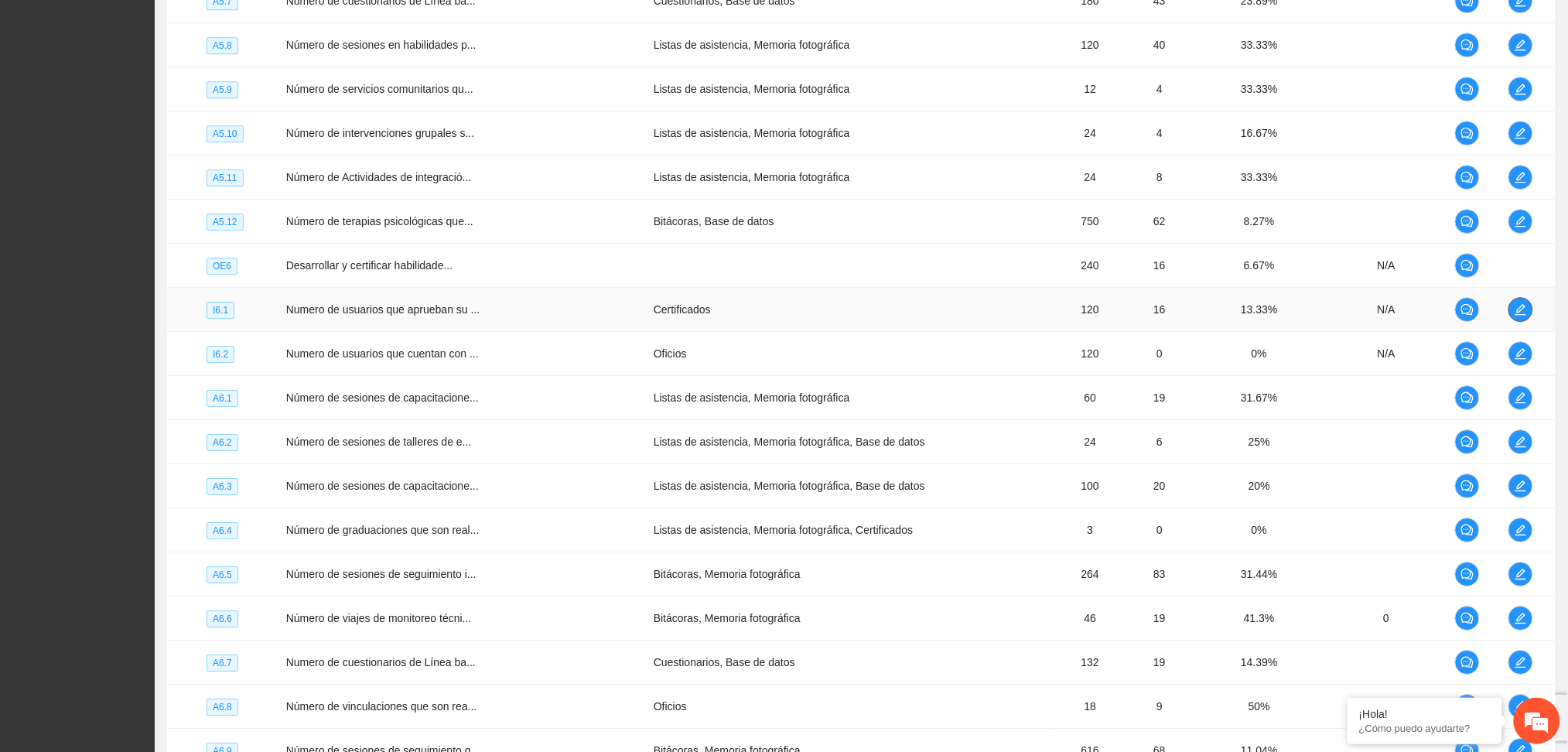
click at [1521, 315] on icon "edit" at bounding box center [1521, 309] width 11 height 11
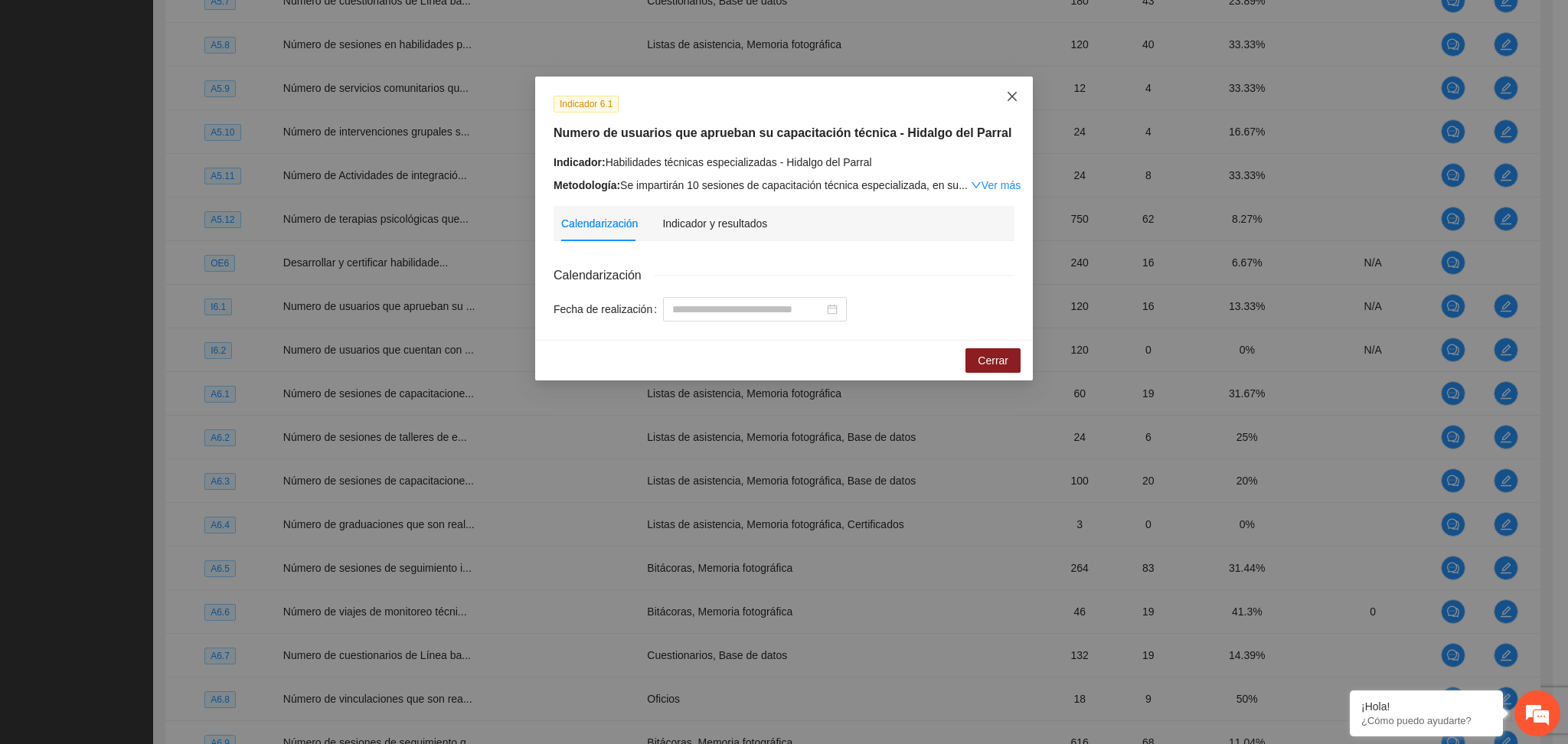
click at [1011, 96] on icon "close" at bounding box center [1012, 96] width 9 height 9
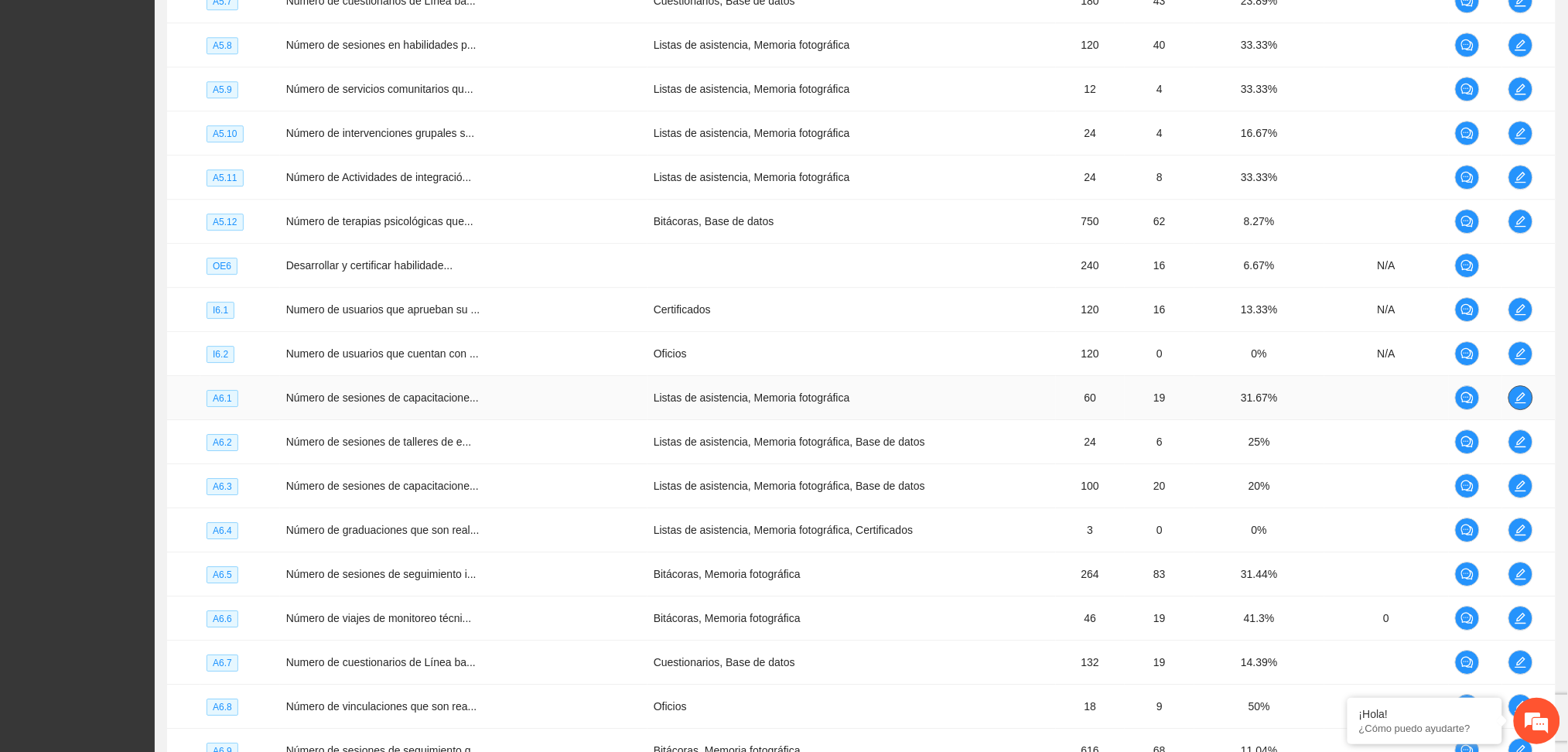
click at [1515, 400] on icon "edit" at bounding box center [1521, 397] width 12 height 12
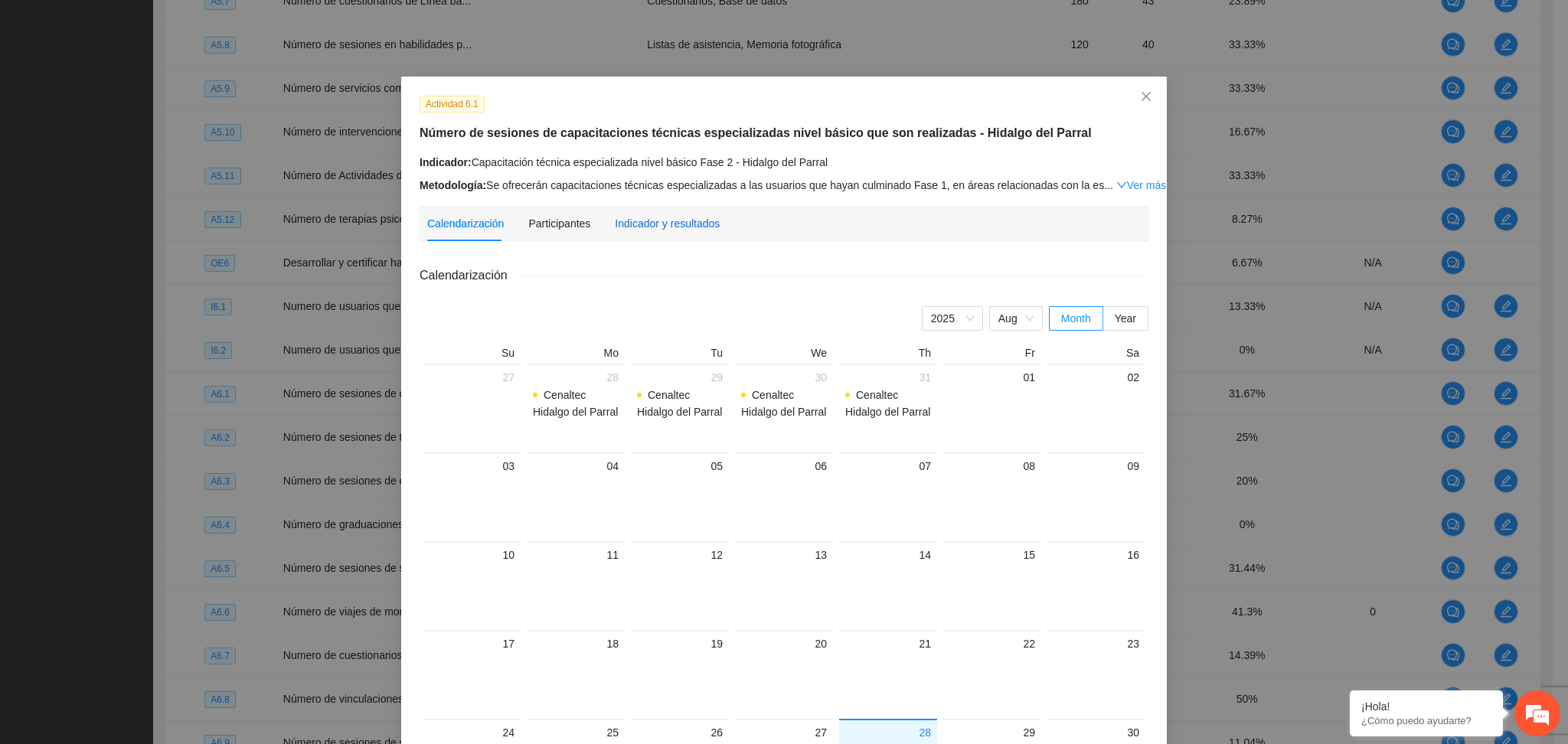
drag, startPoint x: 636, startPoint y: 225, endPoint x: 643, endPoint y: 226, distance: 7.1
click at [643, 226] on div "Indicador y resultados" at bounding box center [667, 223] width 105 height 17
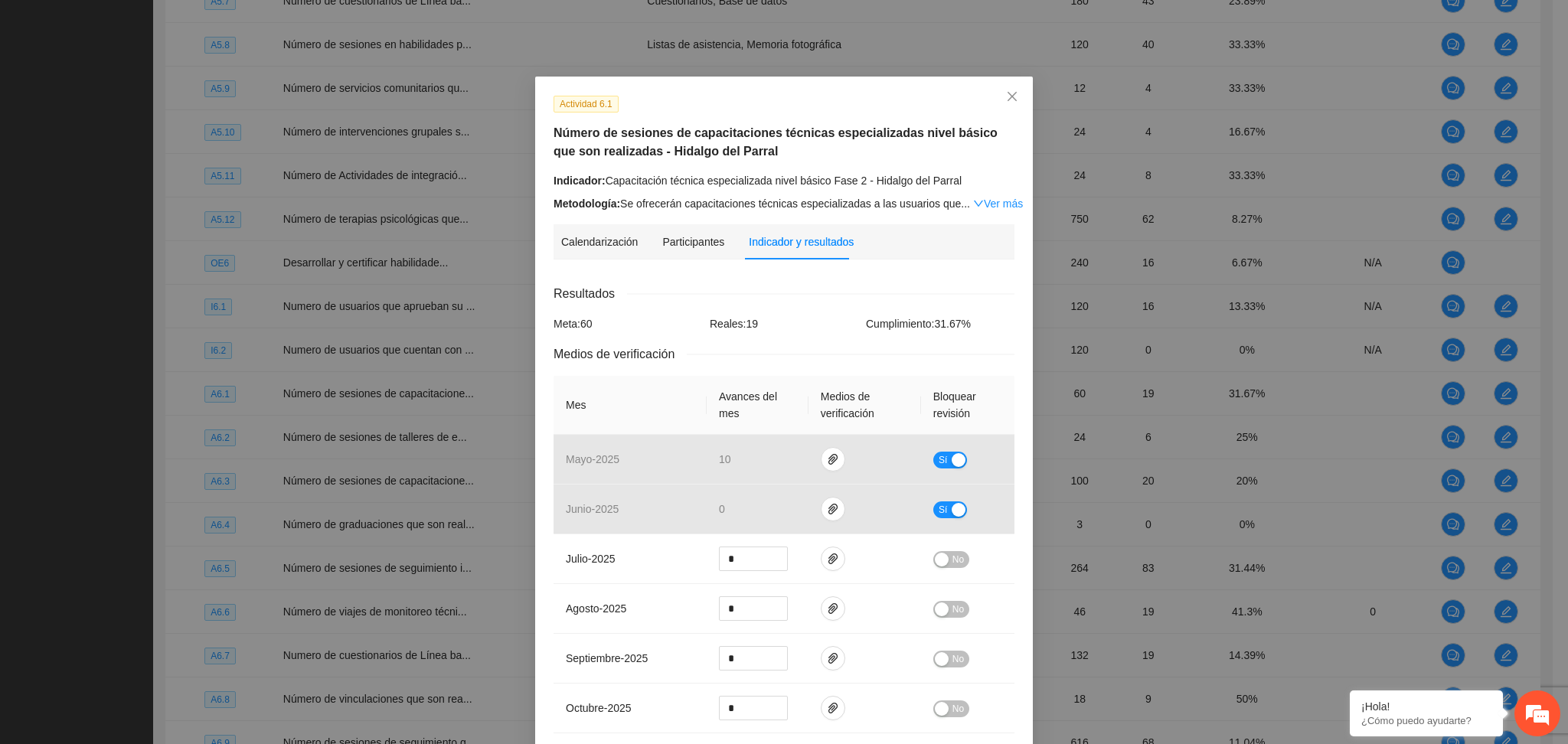
click at [776, 285] on div "Resultados" at bounding box center [784, 294] width 461 height 19
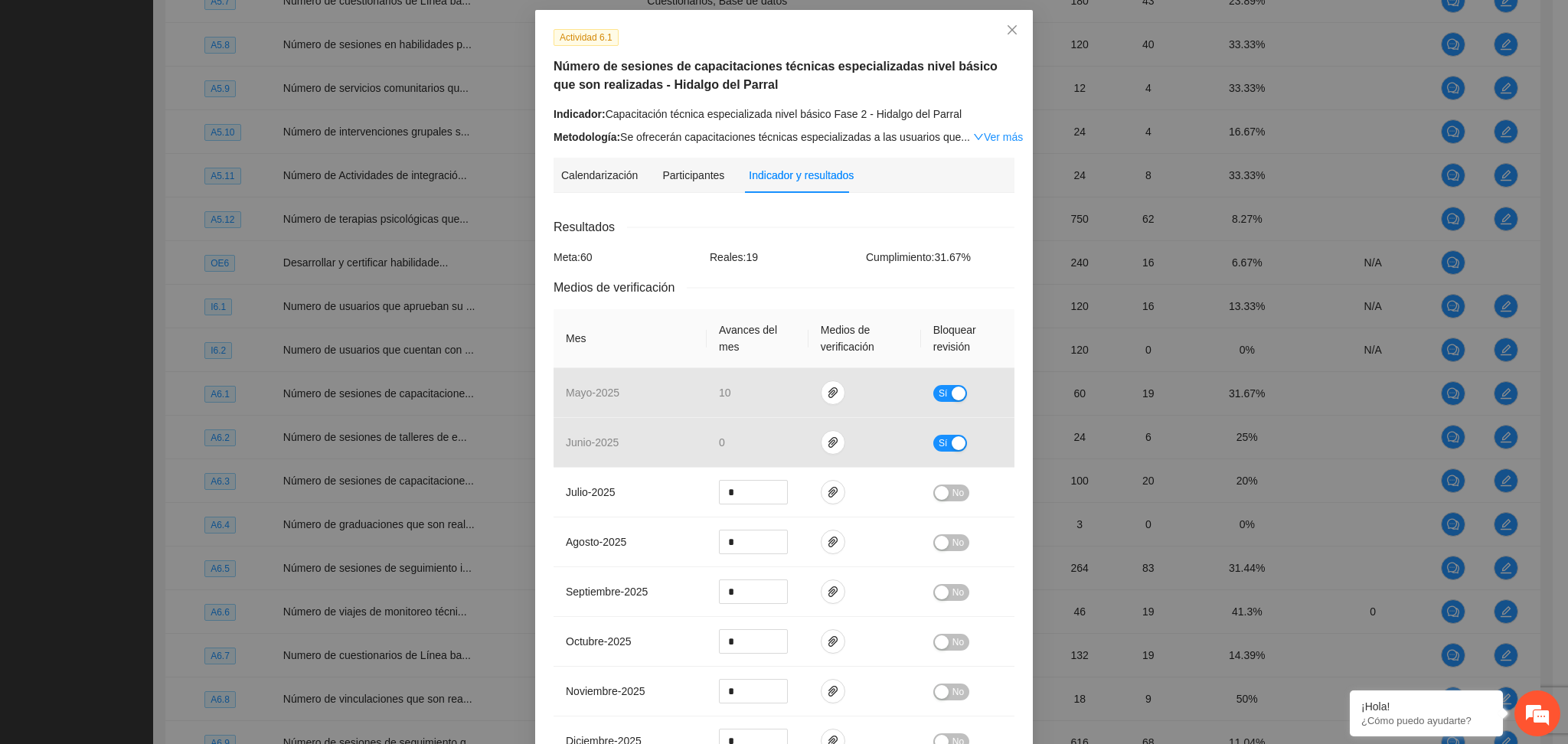
scroll to position [102, 0]
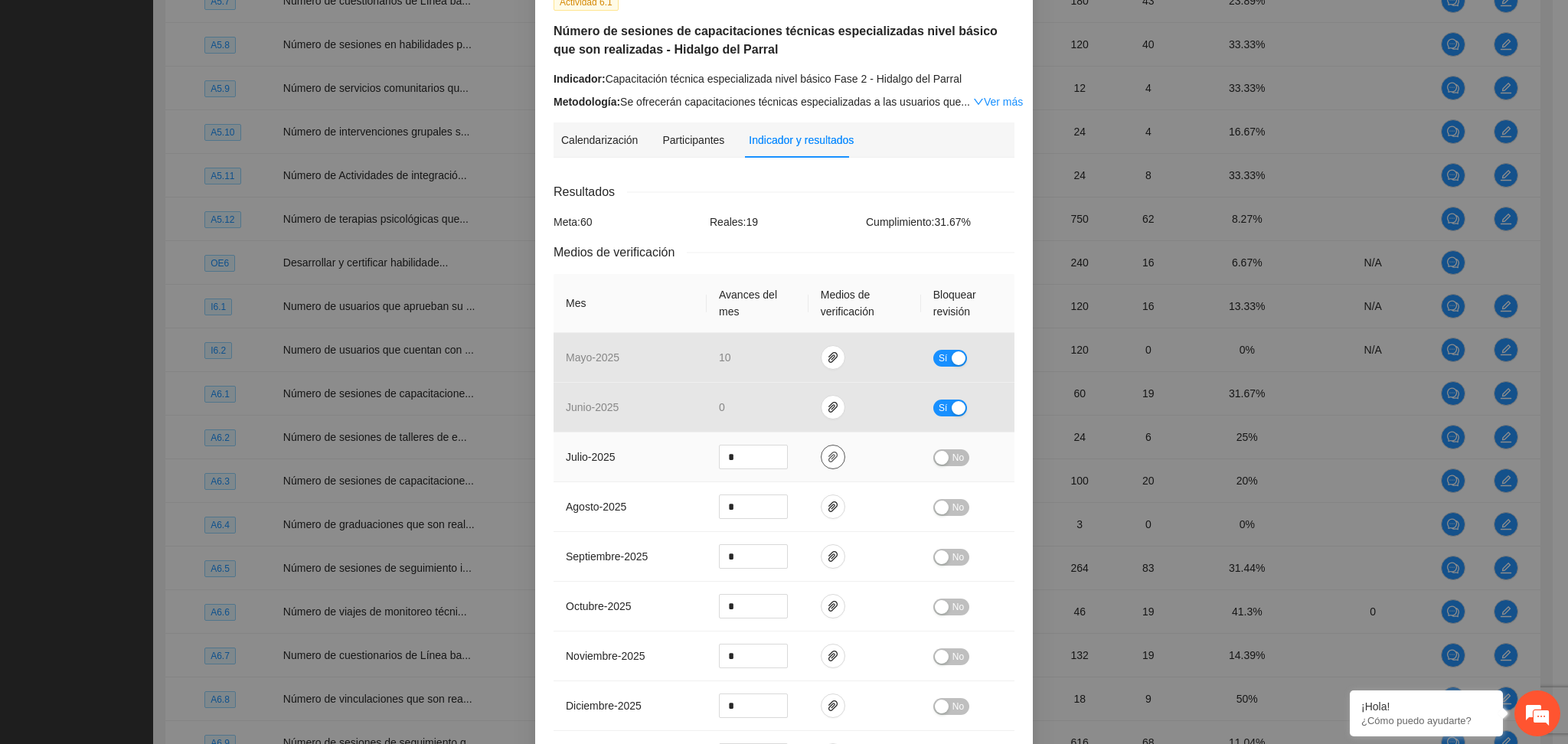
click at [827, 458] on icon "paper-clip" at bounding box center [833, 457] width 12 height 12
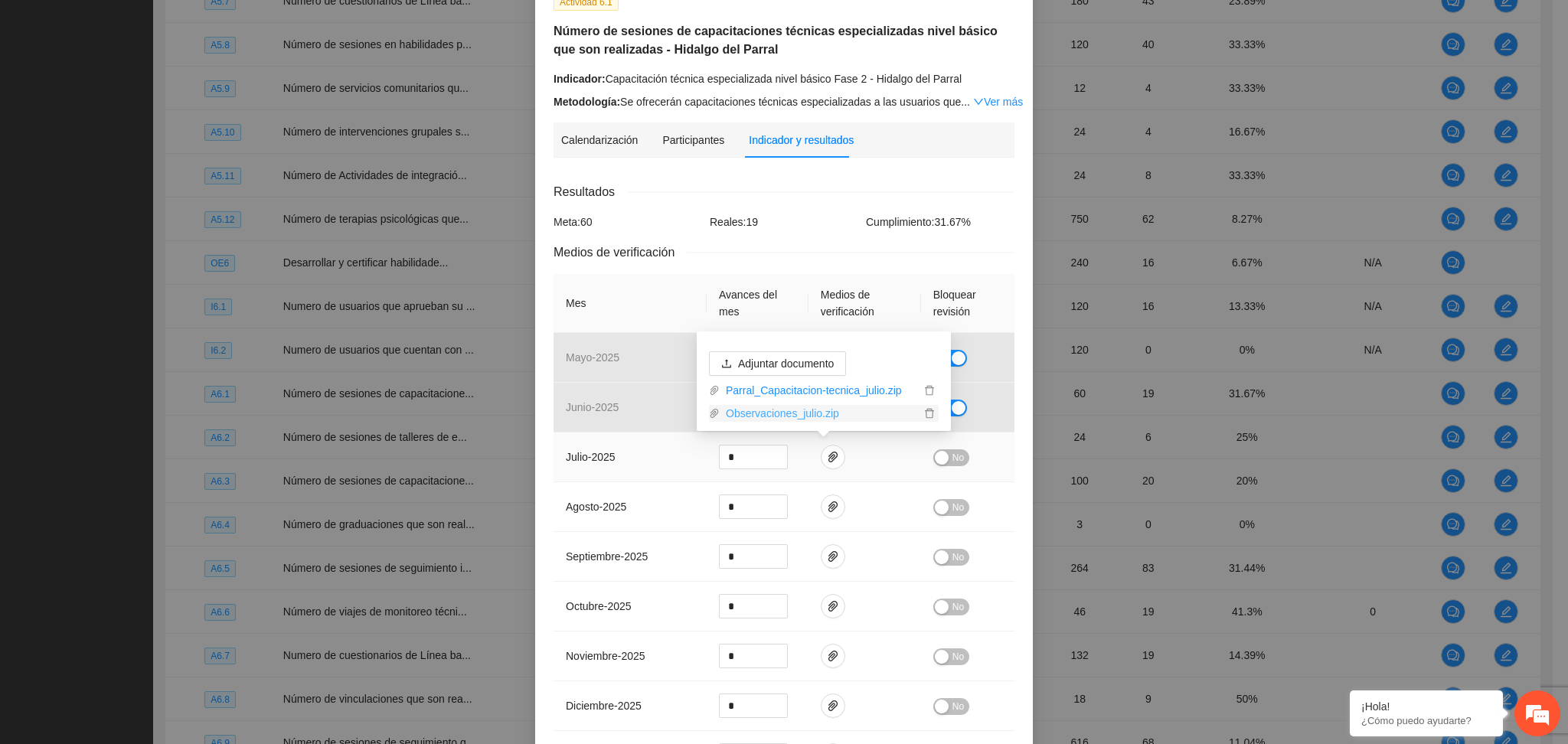
click at [778, 415] on link "Observaciones_julio.zip" at bounding box center [820, 413] width 201 height 17
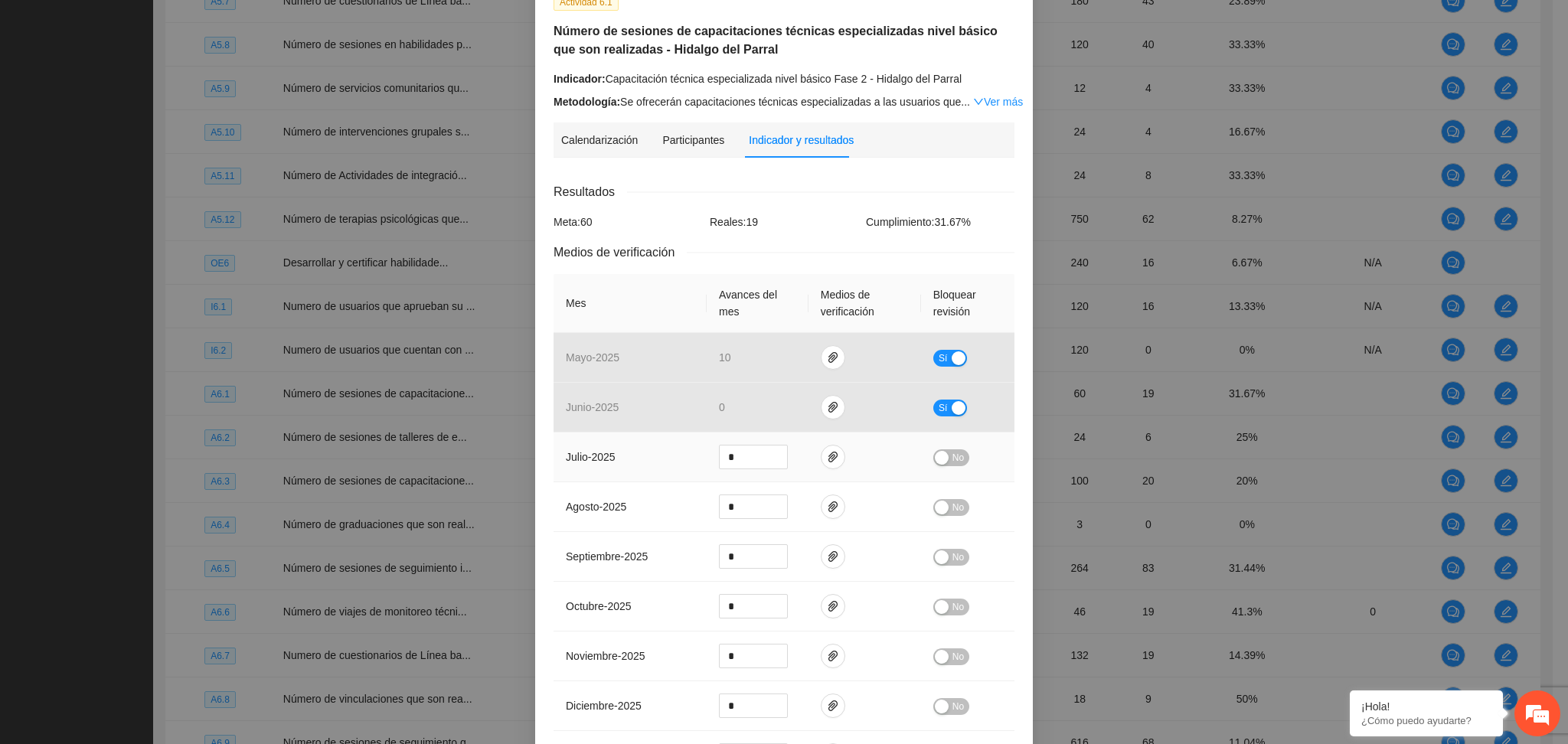
click at [952, 457] on span "No" at bounding box center [958, 457] width 11 height 17
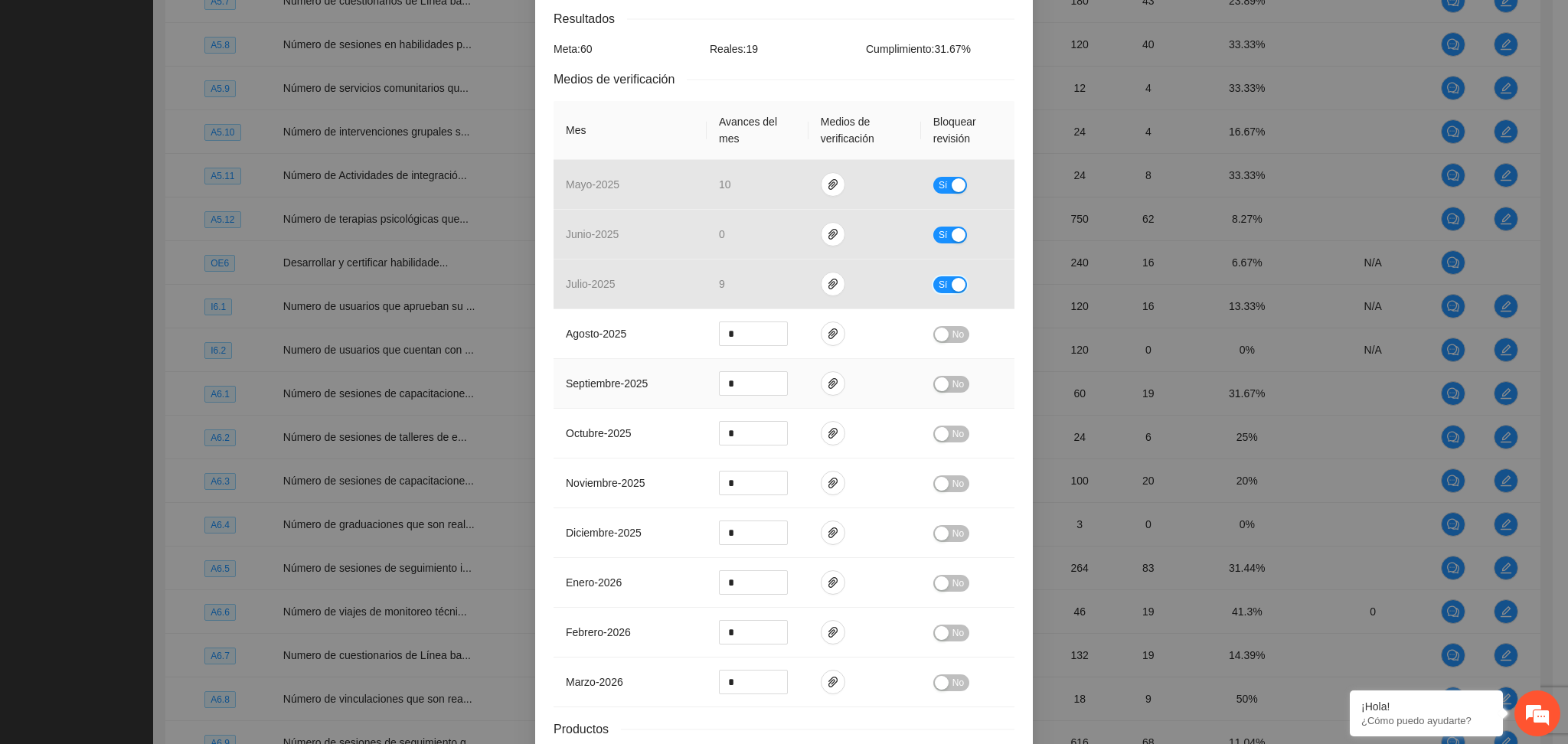
scroll to position [405, 0]
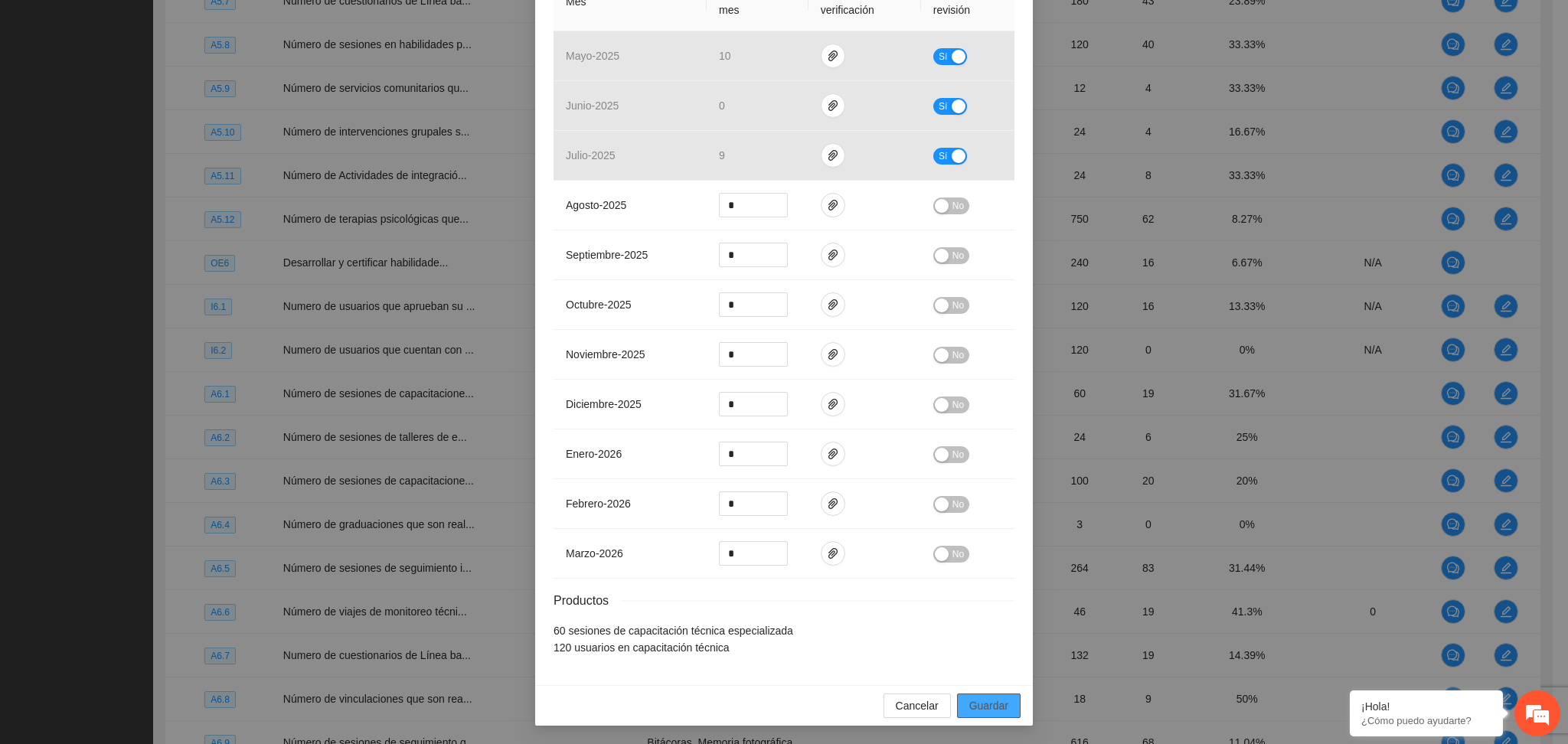
click at [991, 708] on span "Guardar" at bounding box center [989, 705] width 39 height 17
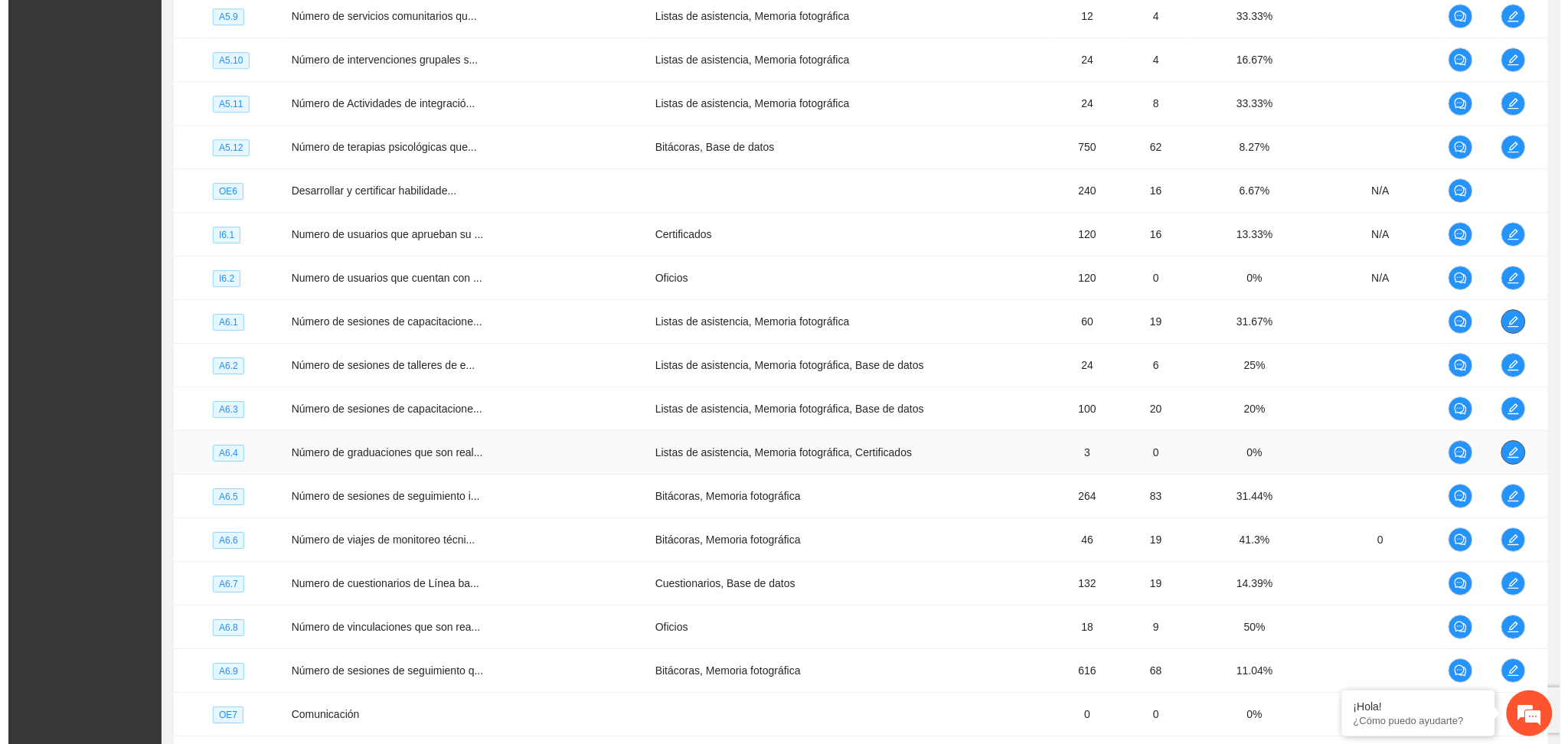
scroll to position [3725, 0]
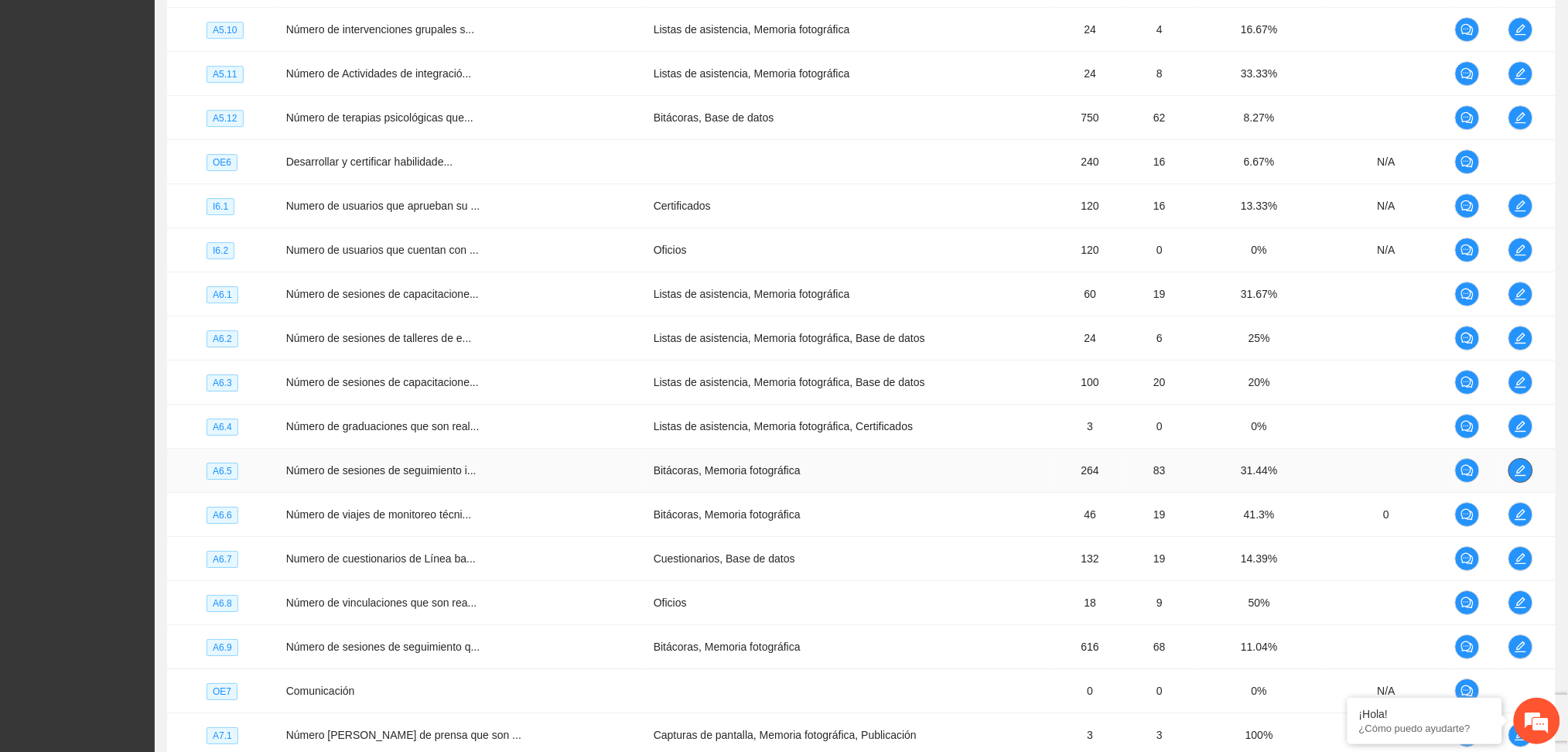
click at [1518, 468] on icon "edit" at bounding box center [1521, 470] width 12 height 12
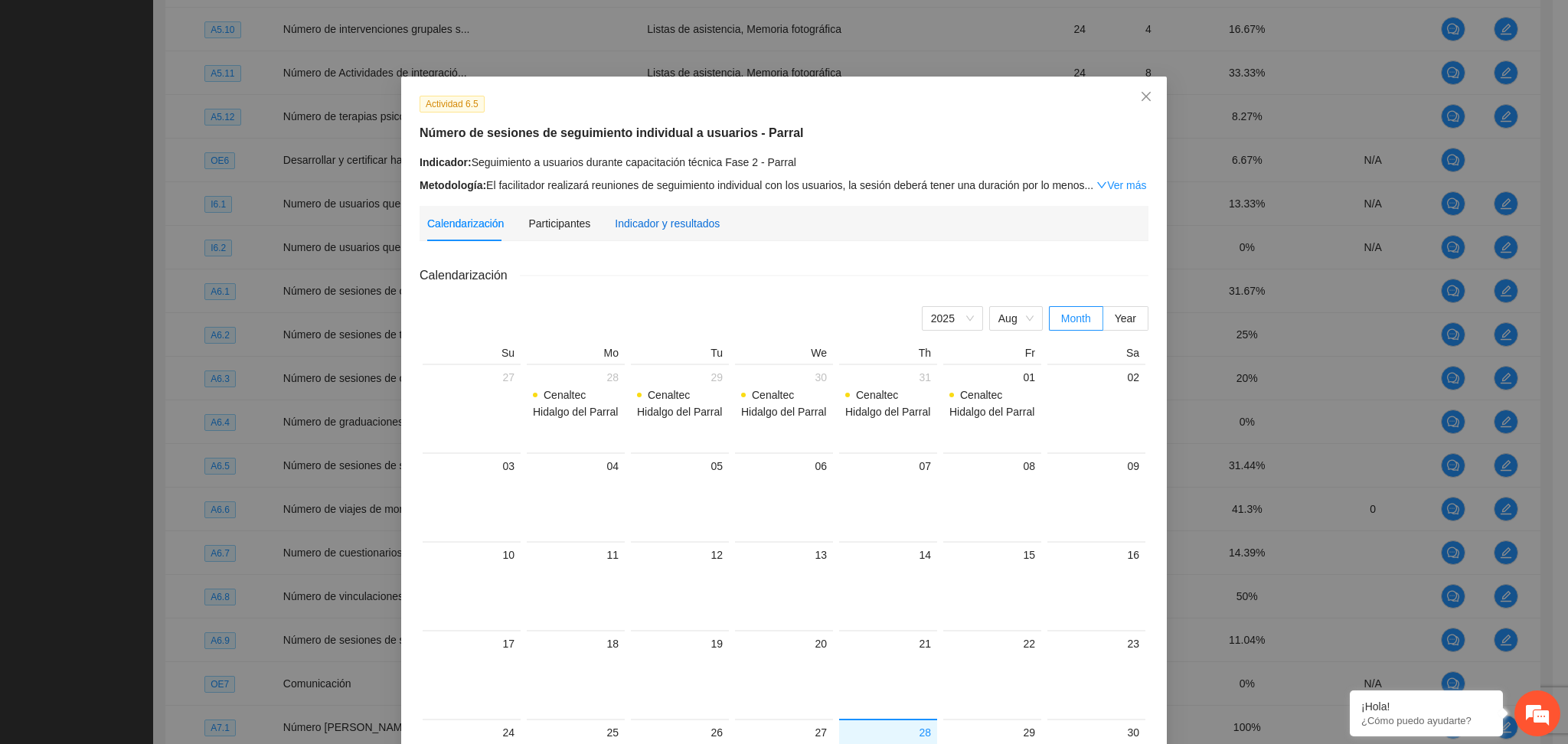
click at [693, 226] on div "Indicador y resultados" at bounding box center [667, 223] width 105 height 17
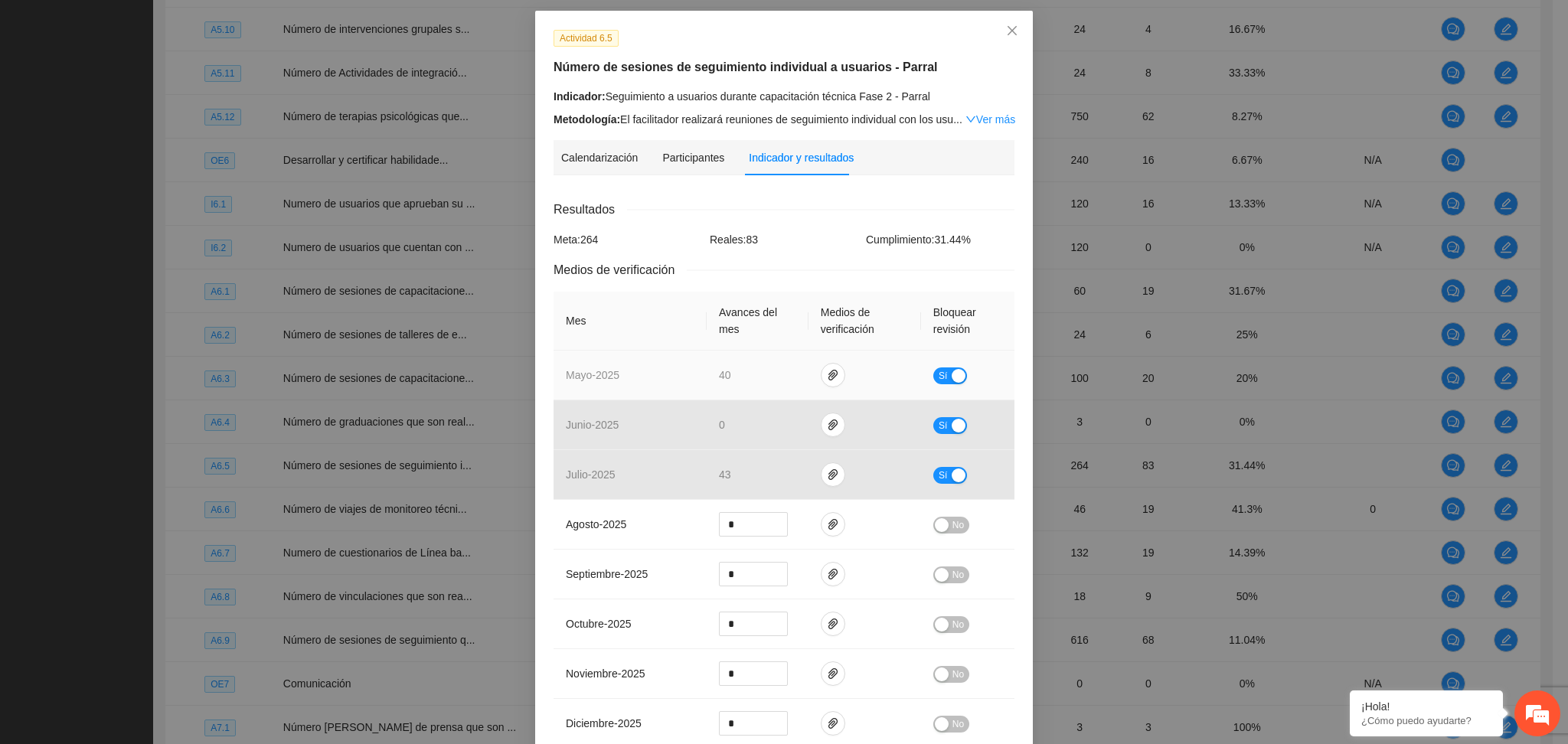
scroll to position [102, 0]
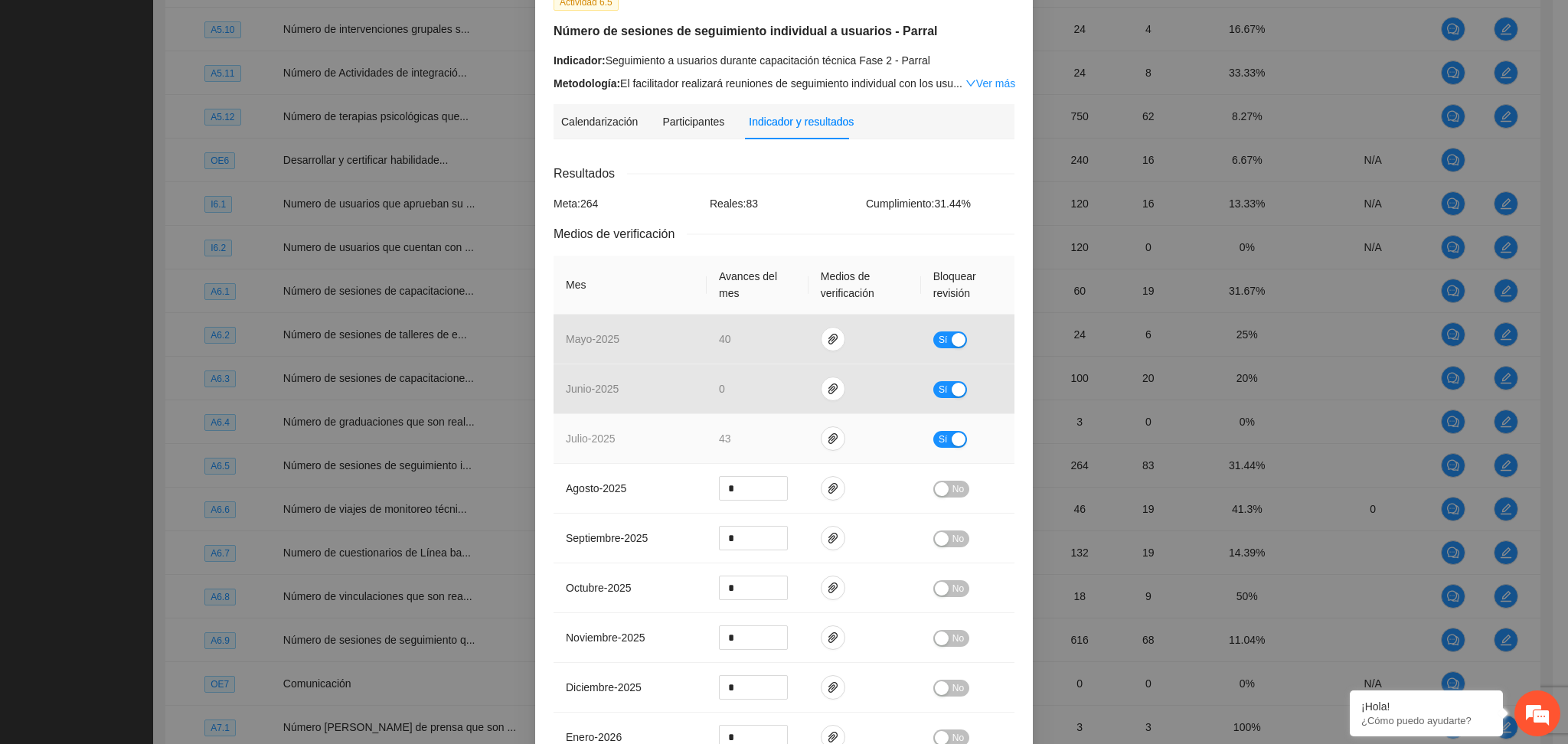
click at [816, 452] on td at bounding box center [864, 438] width 113 height 49
click at [829, 439] on icon "paper-clip" at bounding box center [833, 438] width 9 height 11
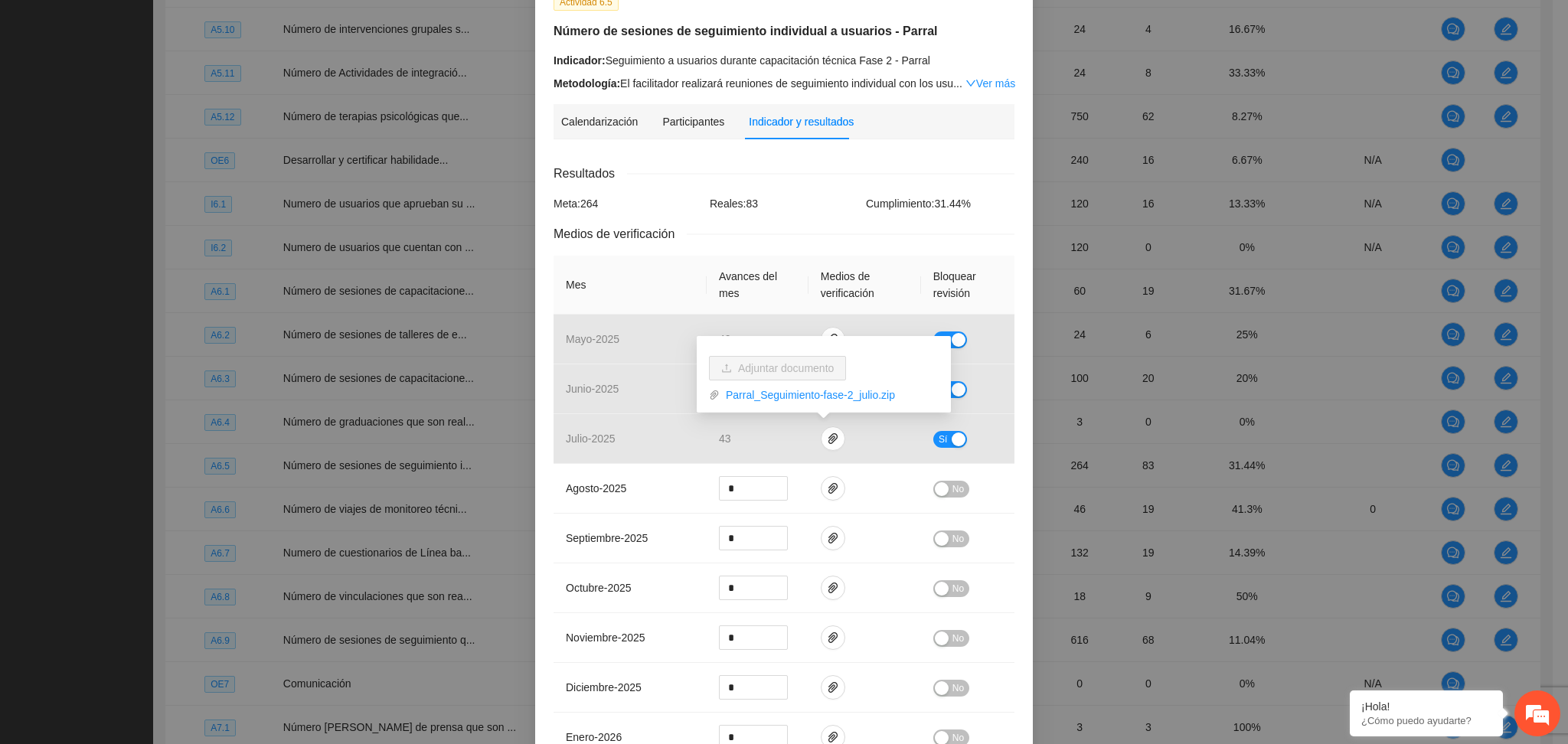
click at [812, 175] on div "Resultados" at bounding box center [784, 173] width 461 height 19
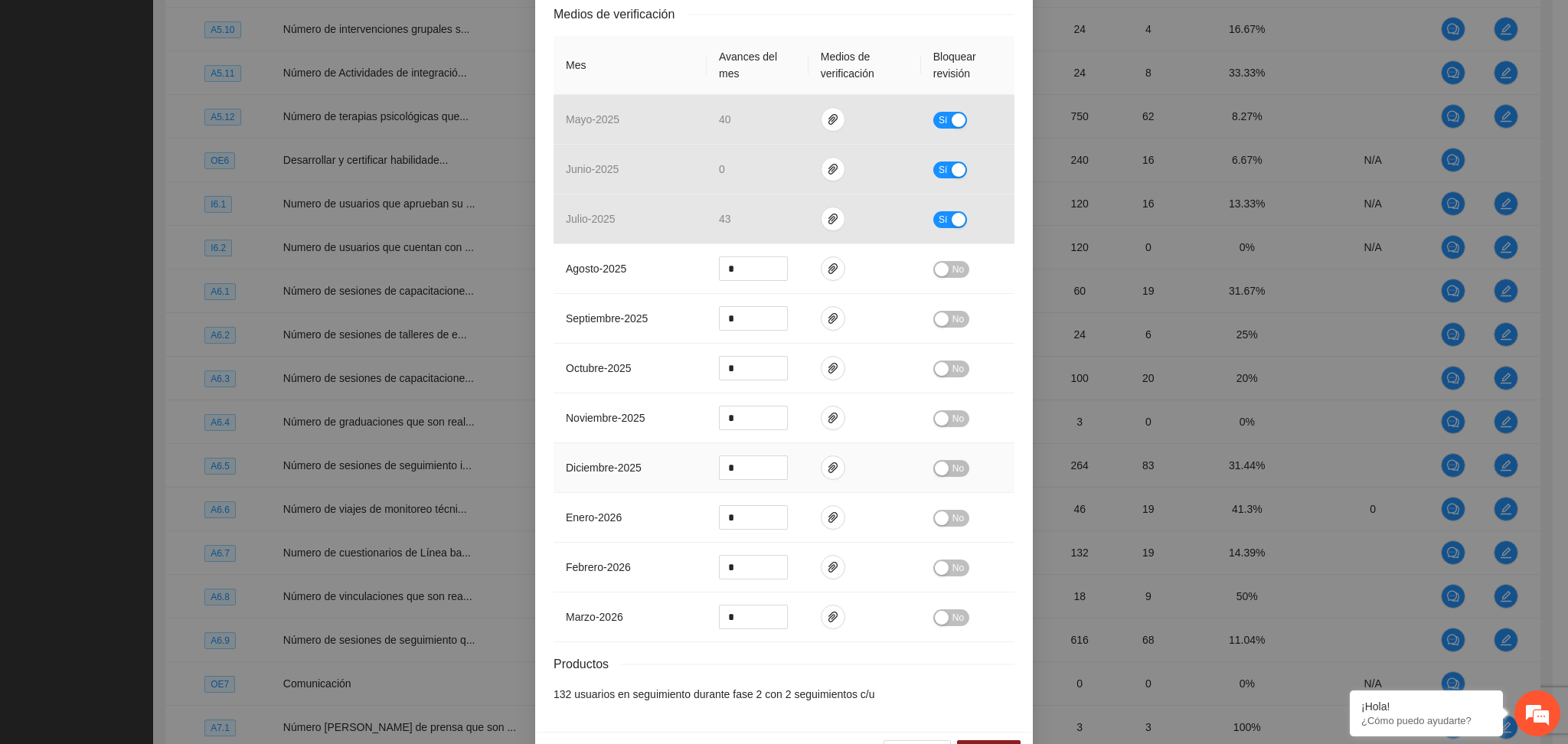
scroll to position [370, 0]
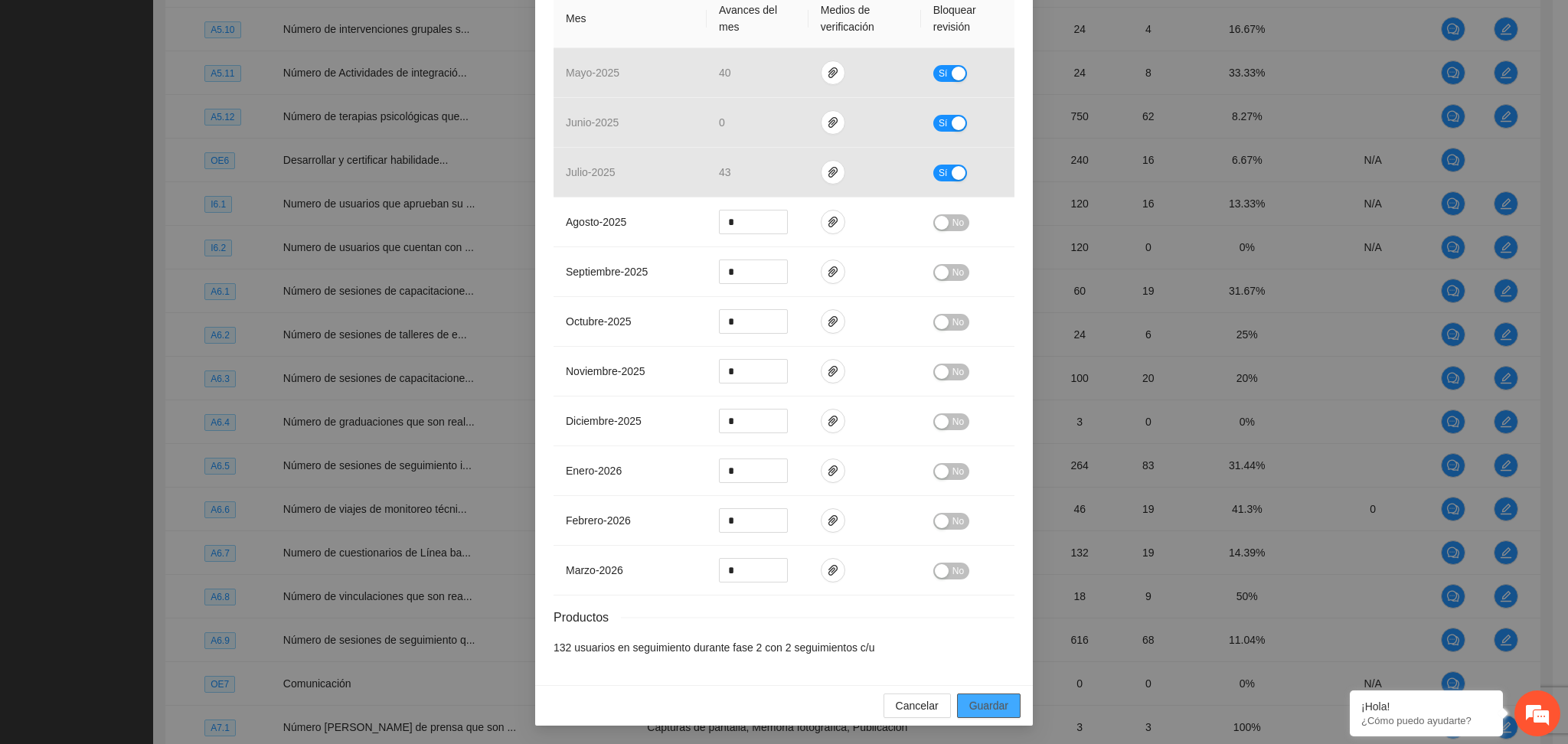
click at [998, 708] on span "Guardar" at bounding box center [989, 705] width 39 height 17
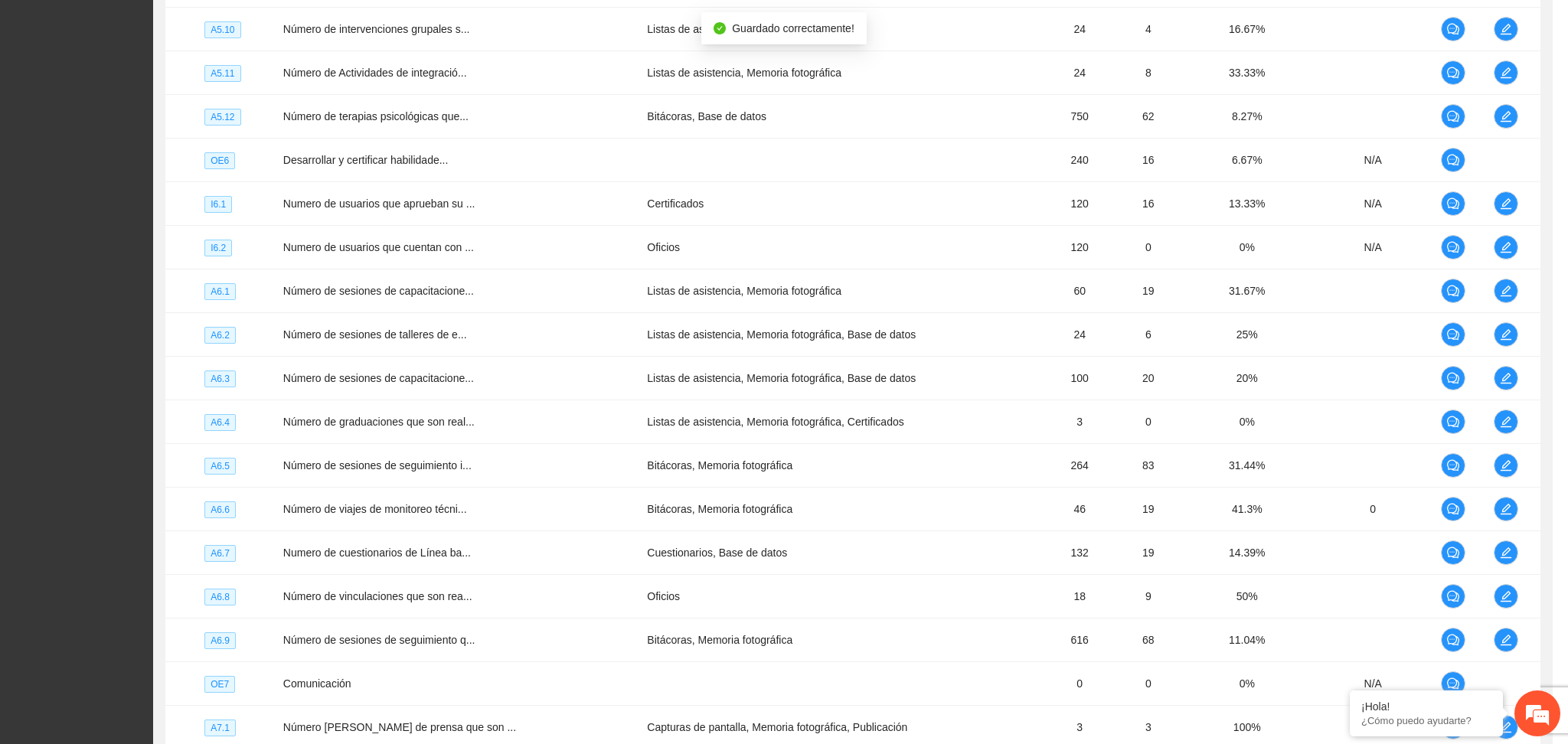
scroll to position [292, 0]
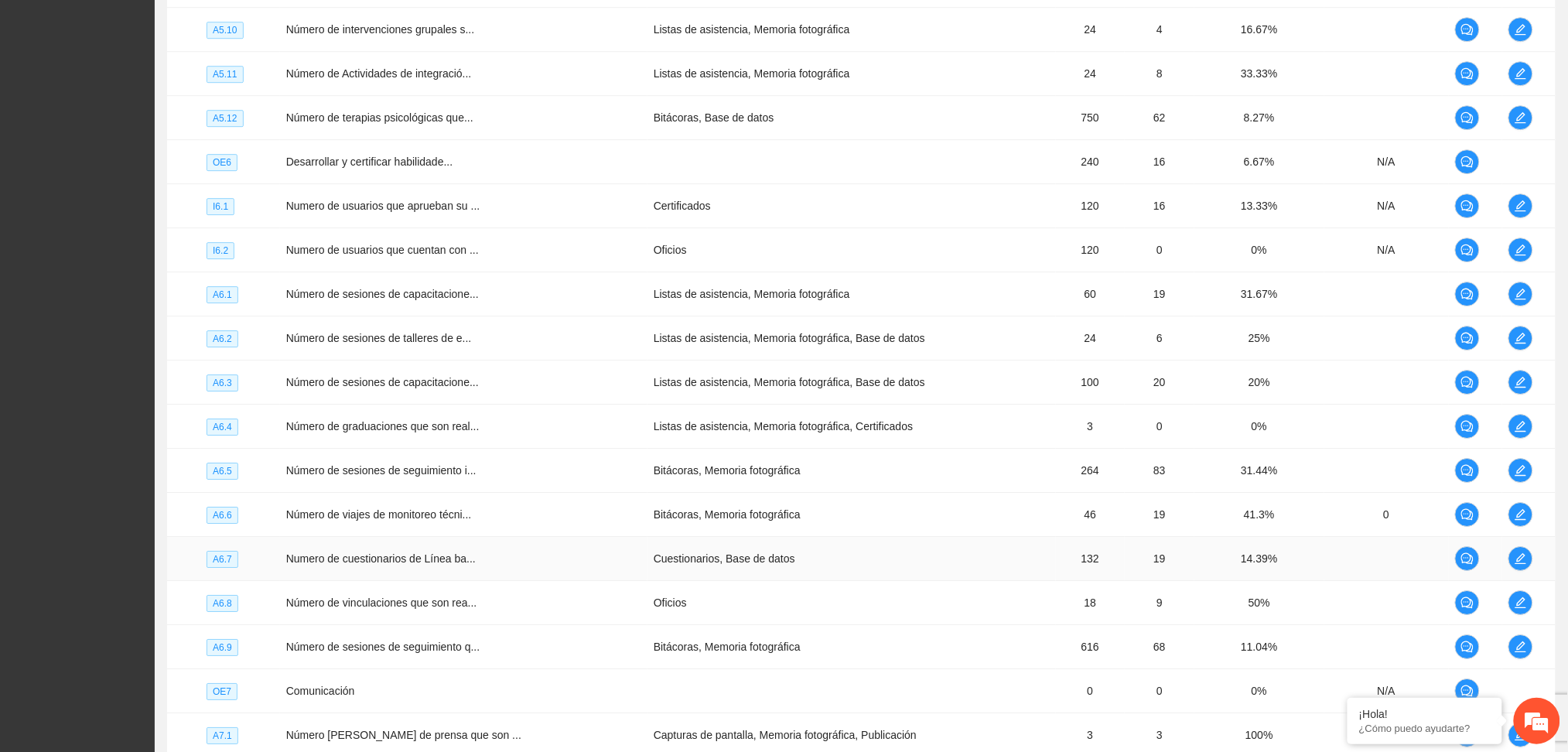
click at [1521, 577] on td at bounding box center [1529, 559] width 53 height 44
click at [1524, 571] on button "button" at bounding box center [1521, 558] width 25 height 25
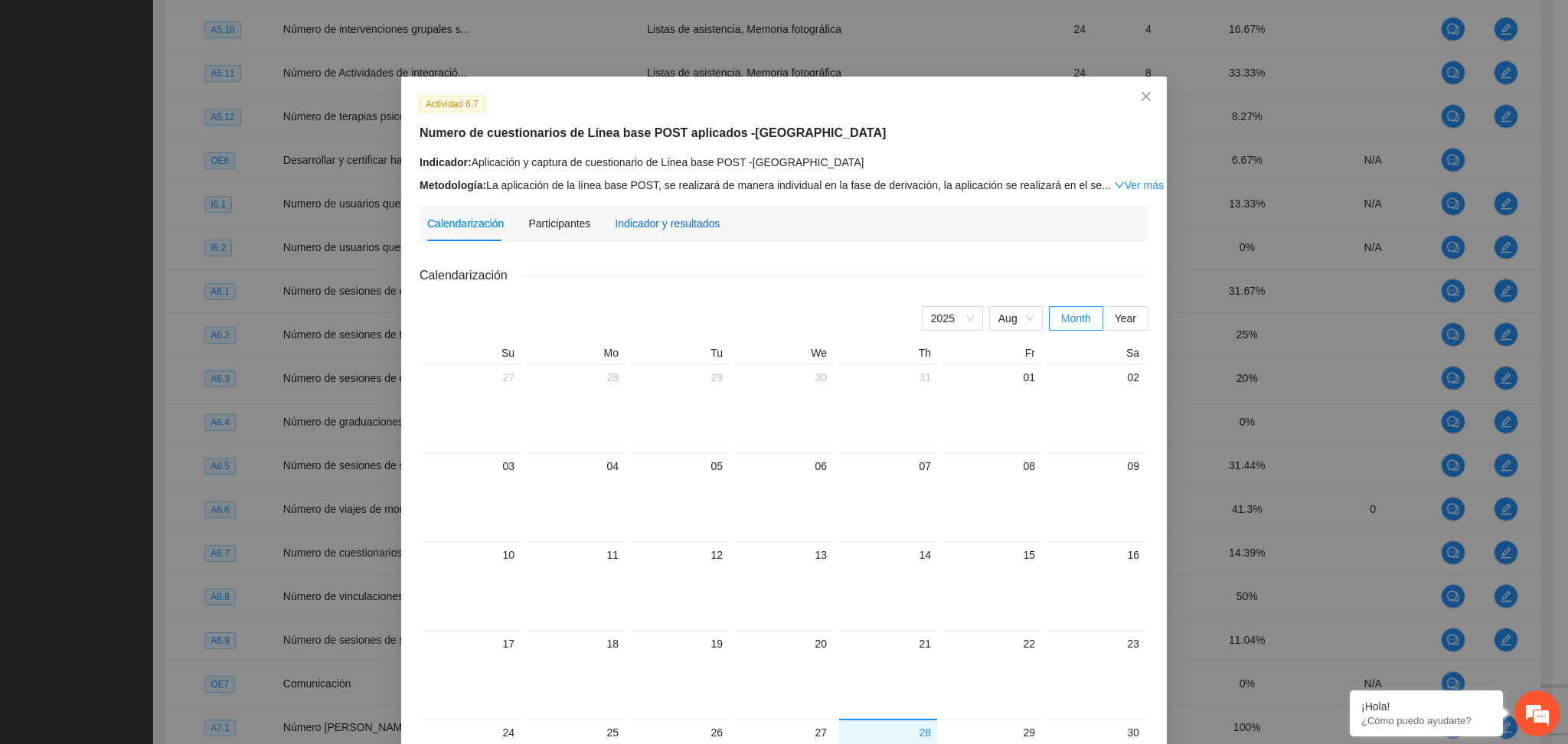
click at [671, 223] on div "Indicador y resultados" at bounding box center [667, 223] width 105 height 17
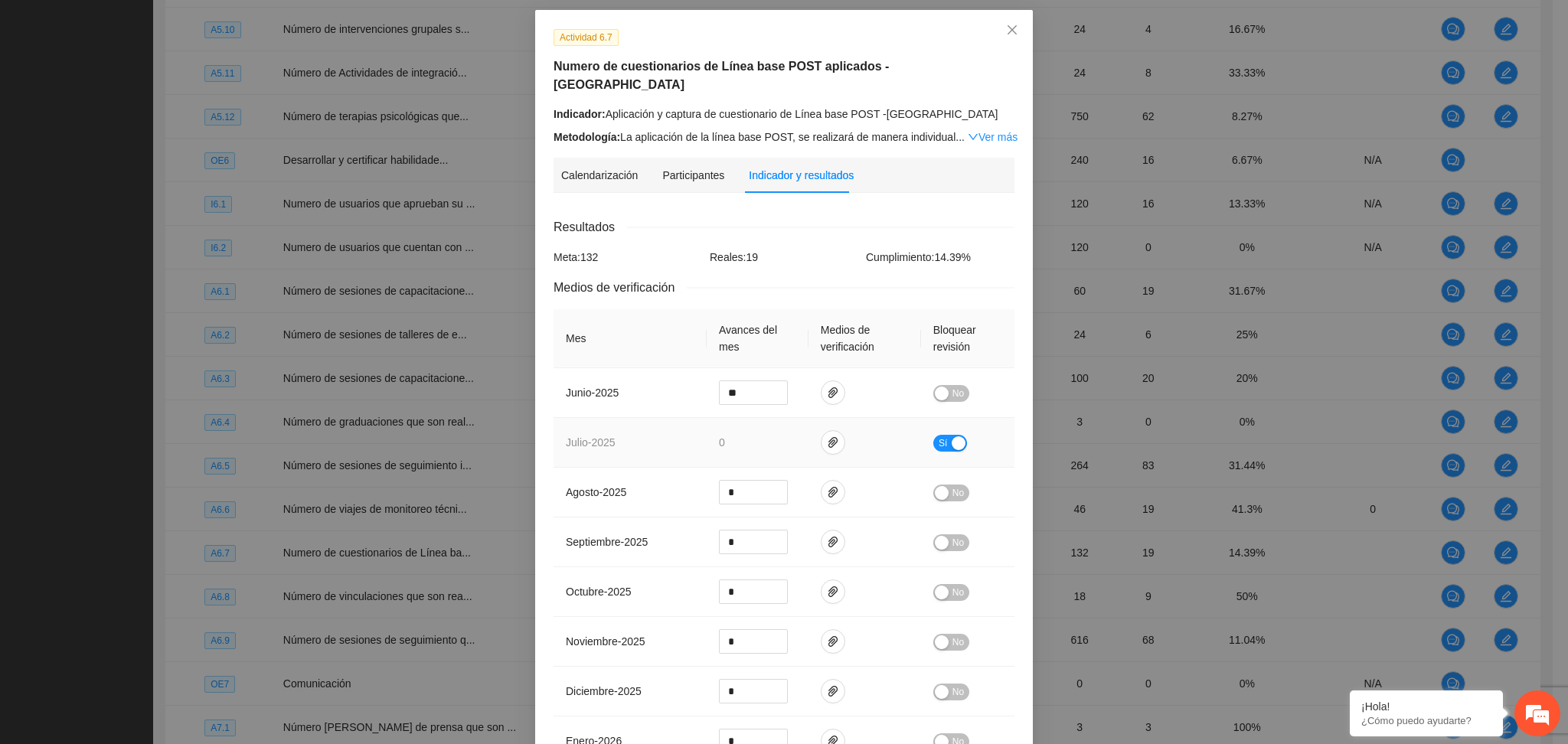
scroll to position [102, 0]
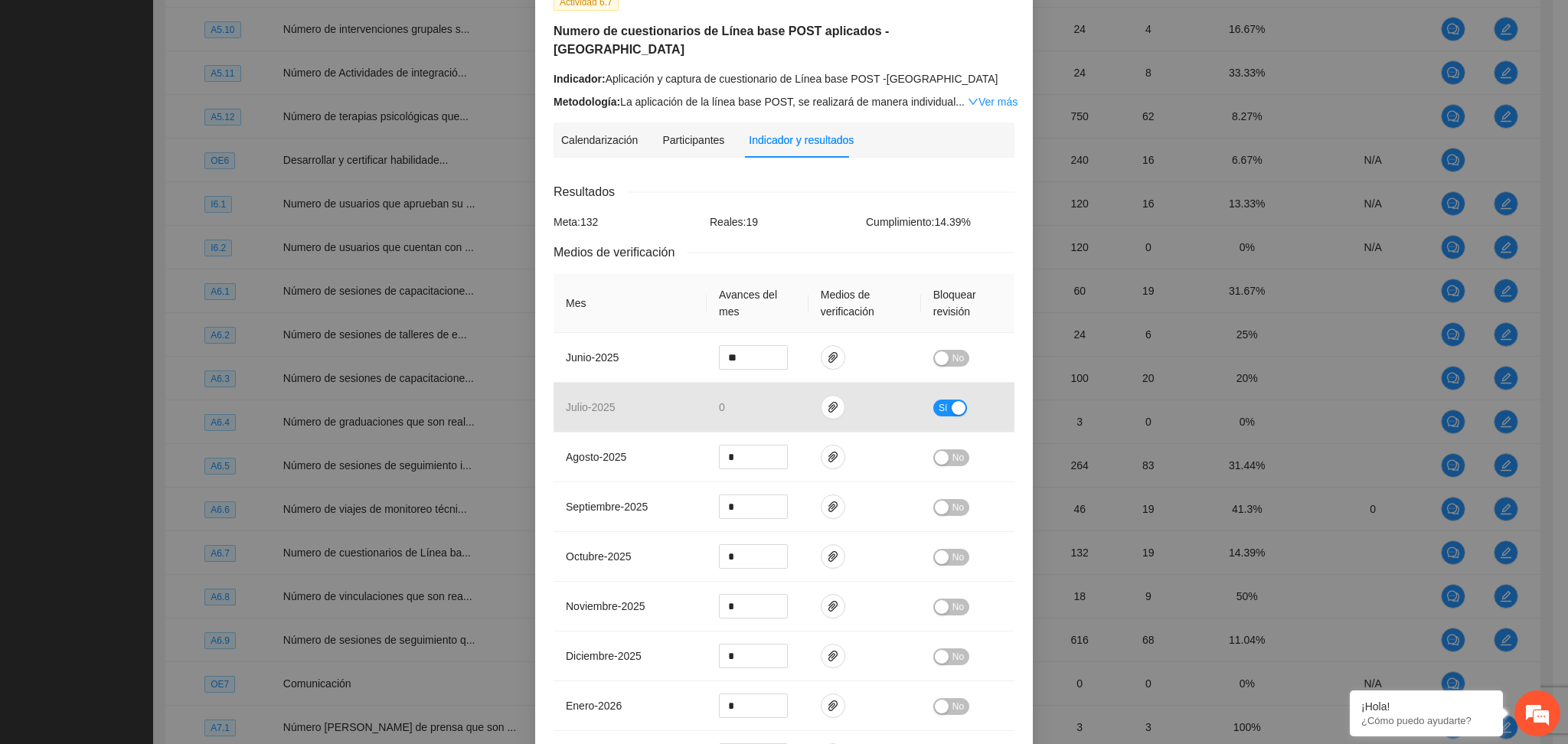
click at [795, 182] on div "Resultados" at bounding box center [784, 192] width 461 height 19
click at [937, 351] on div "button" at bounding box center [941, 358] width 14 height 14
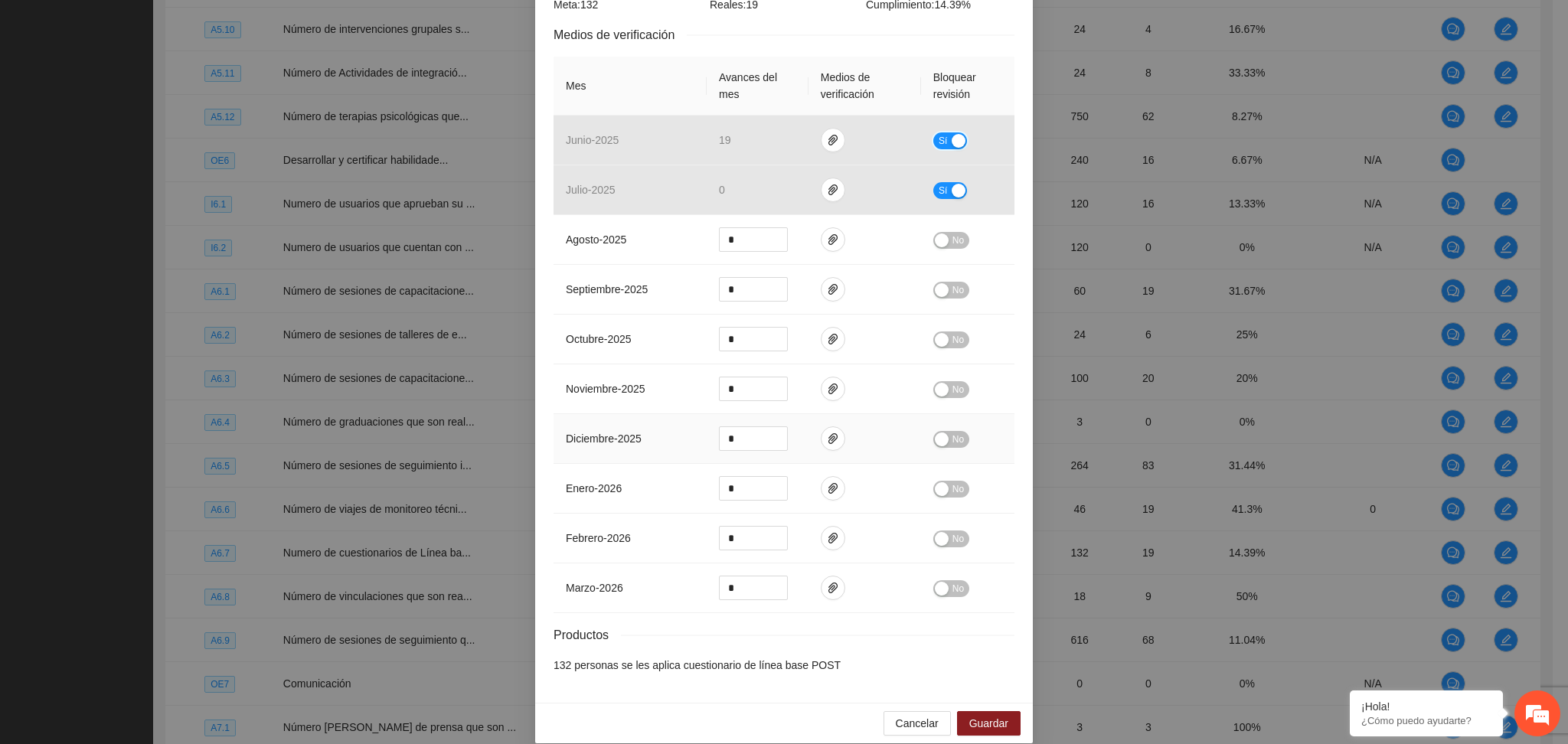
scroll to position [320, 0]
click at [984, 714] on span "Guardar" at bounding box center [989, 722] width 39 height 17
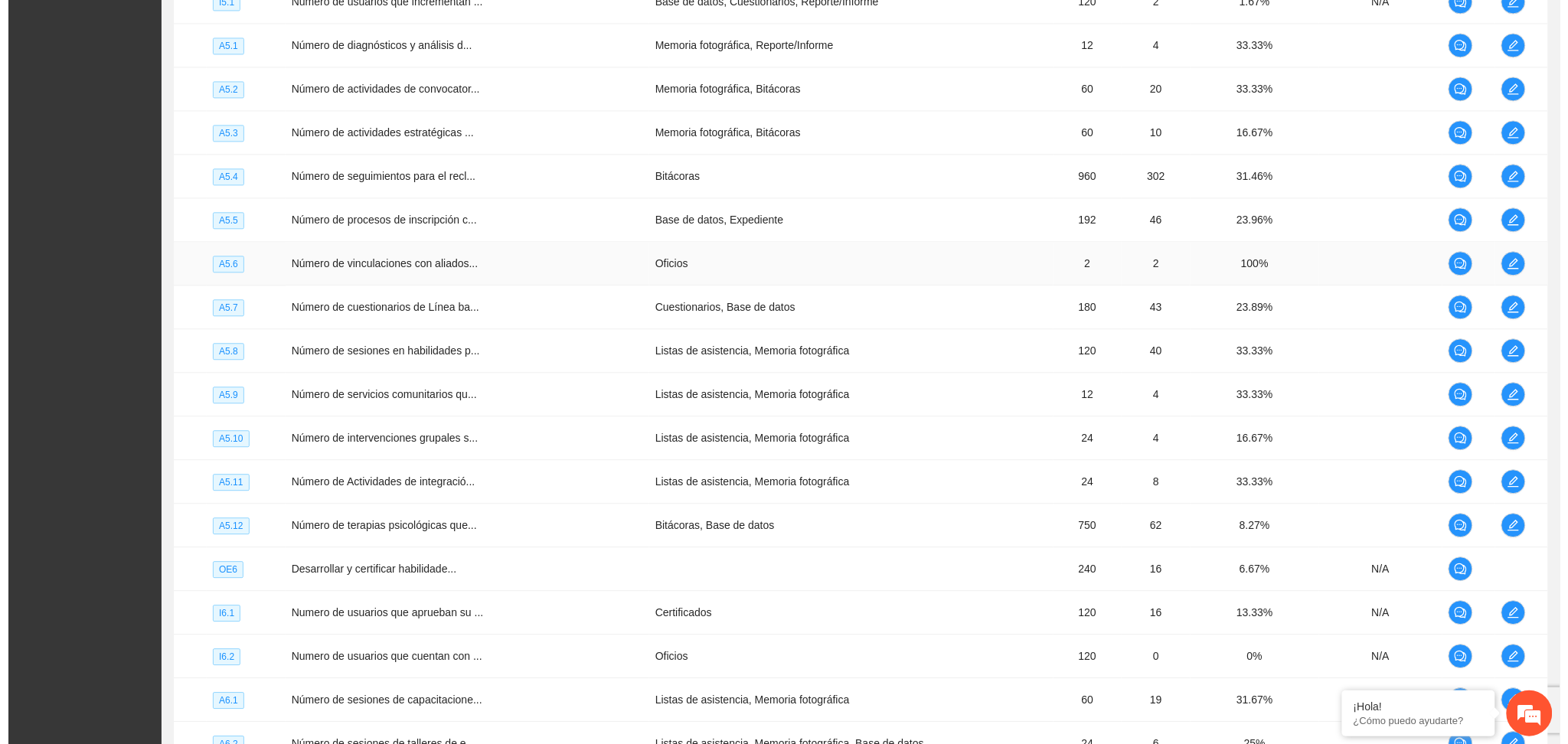
scroll to position [3215, 0]
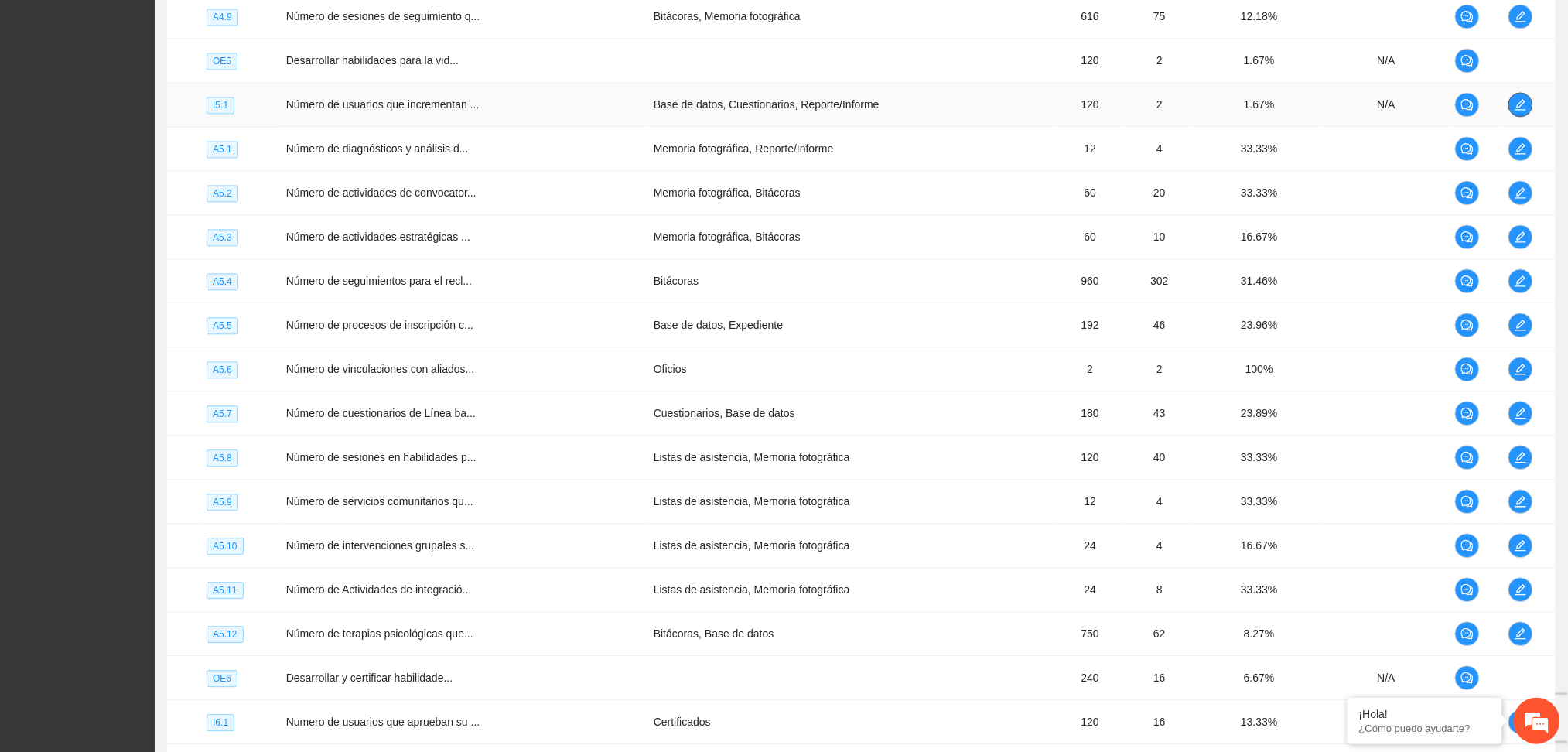
click at [1525, 106] on span "edit" at bounding box center [1521, 104] width 23 height 12
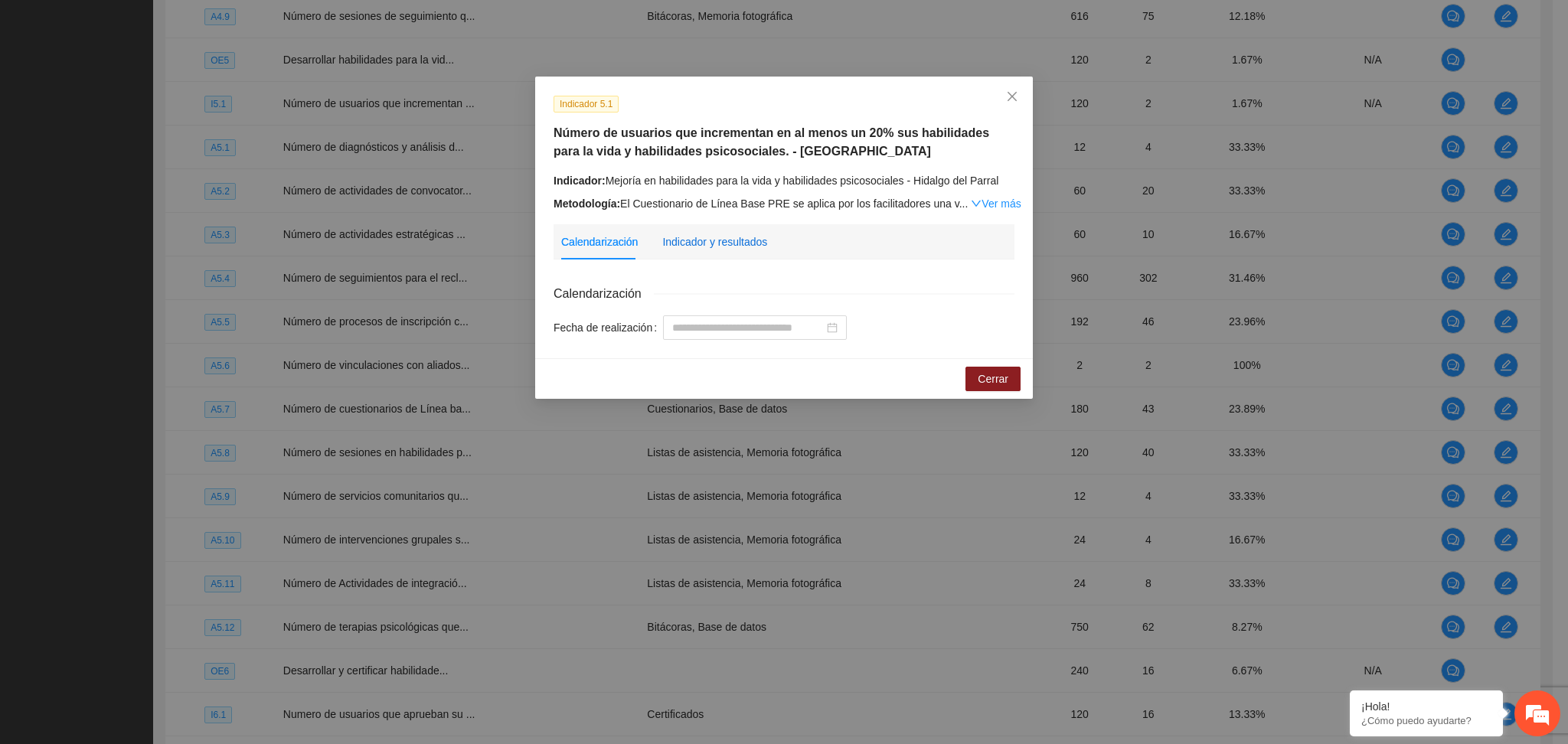
click at [715, 233] on div "Indicador y resultados" at bounding box center [715, 241] width 105 height 17
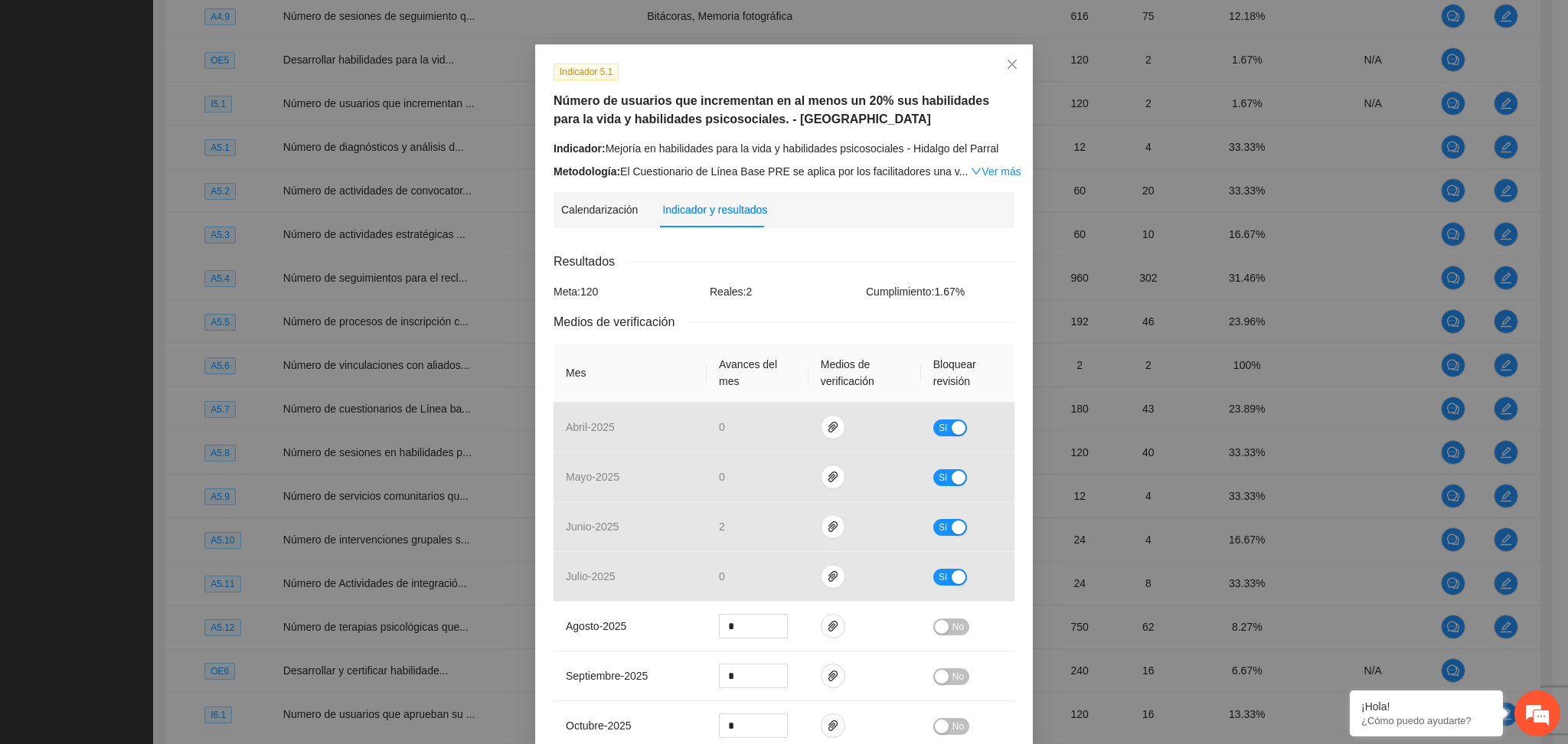
scroll to position [0, 0]
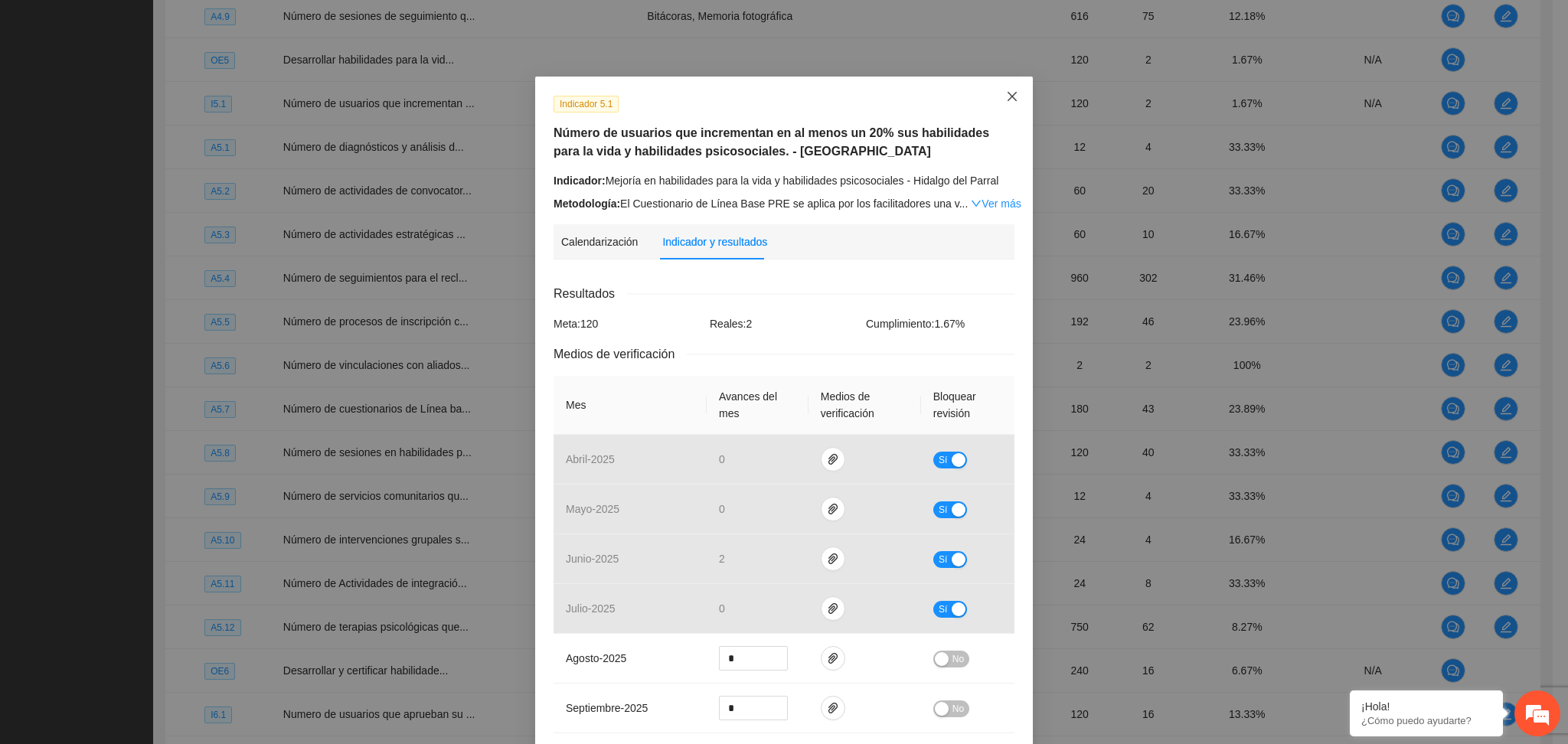
click at [1006, 93] on icon "close" at bounding box center [1012, 96] width 12 height 12
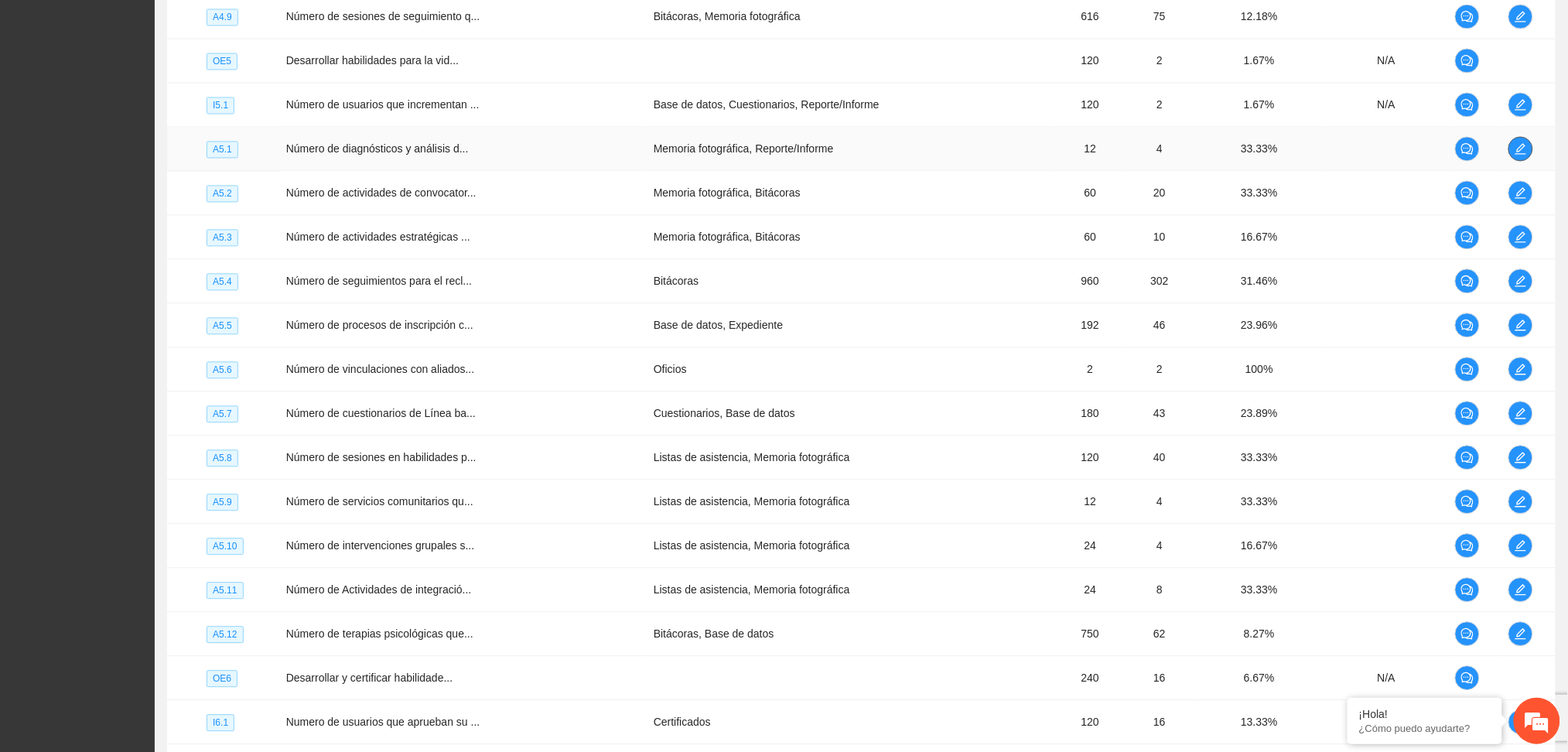
click at [1516, 154] on icon "edit" at bounding box center [1521, 148] width 11 height 11
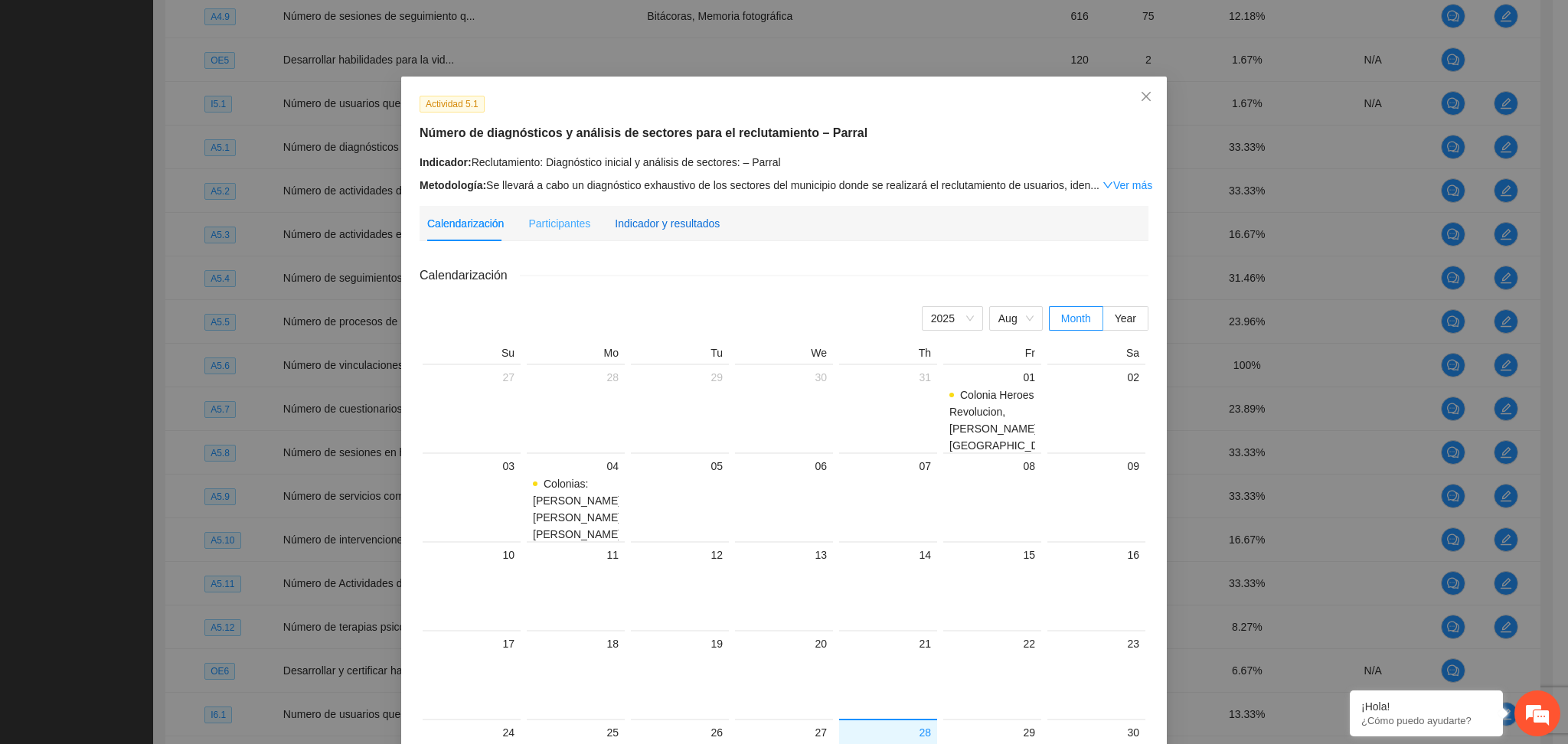
click at [679, 230] on div "Indicador y resultados" at bounding box center [667, 223] width 105 height 17
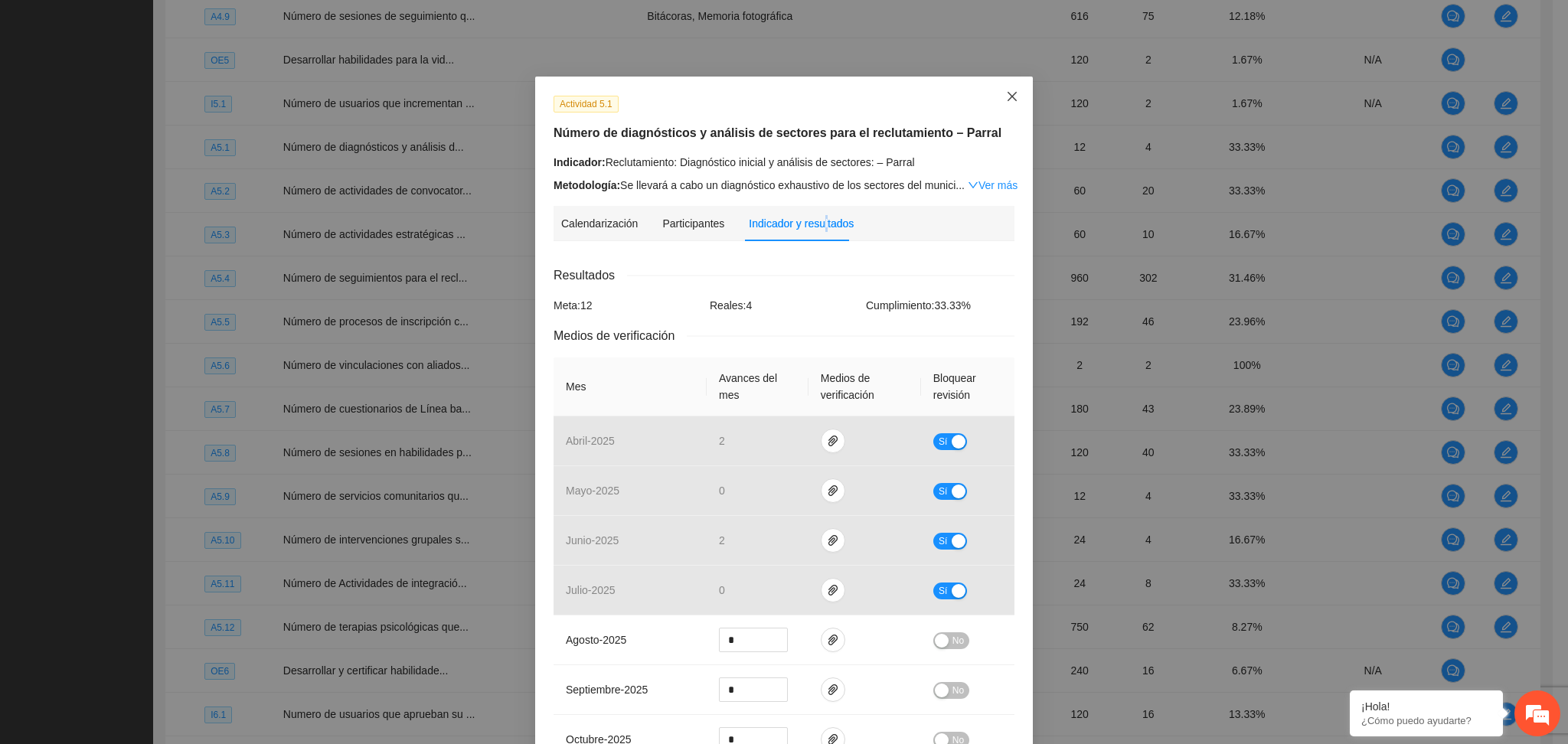
click at [996, 99] on span "Close" at bounding box center [1012, 97] width 41 height 41
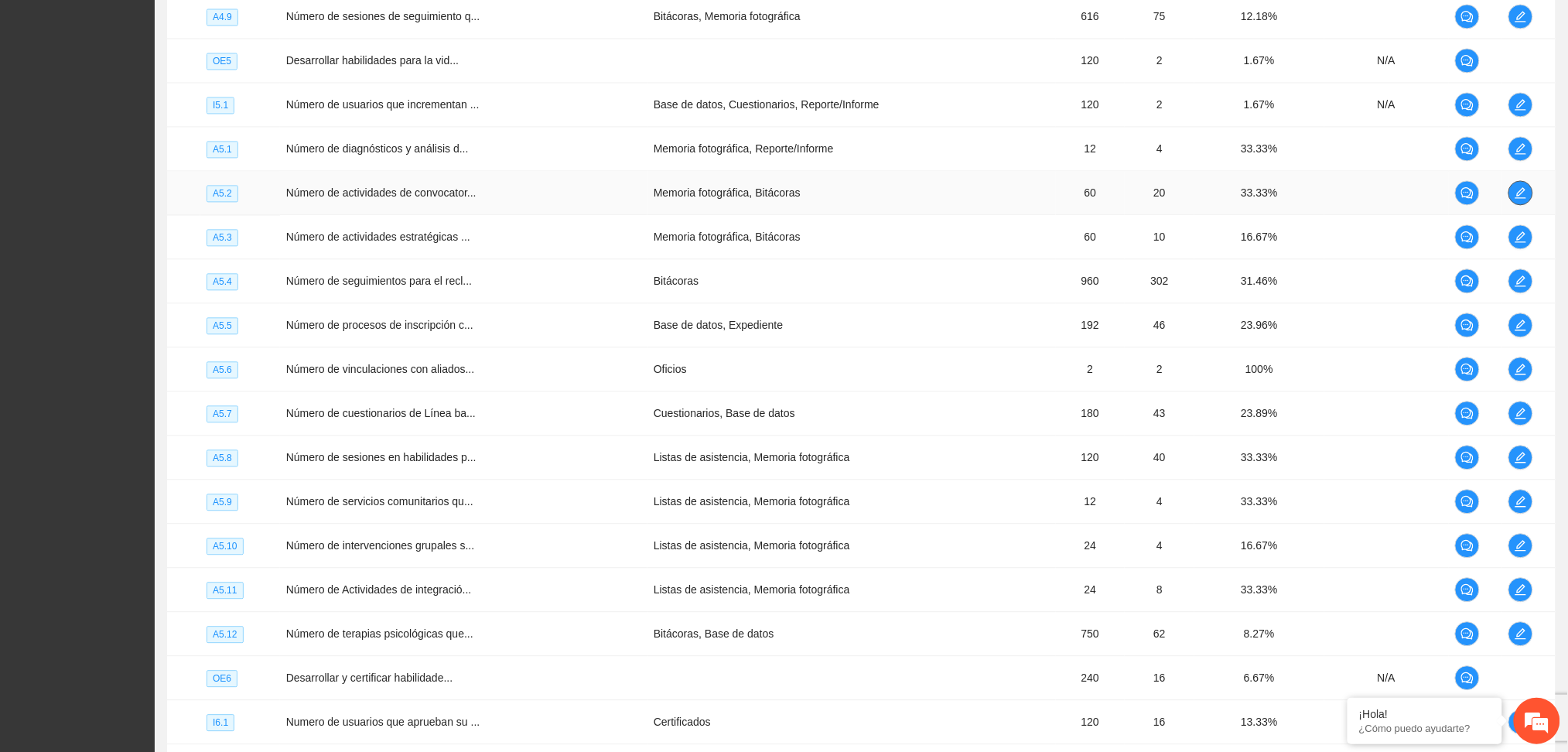
click at [1517, 198] on icon "edit" at bounding box center [1521, 192] width 11 height 11
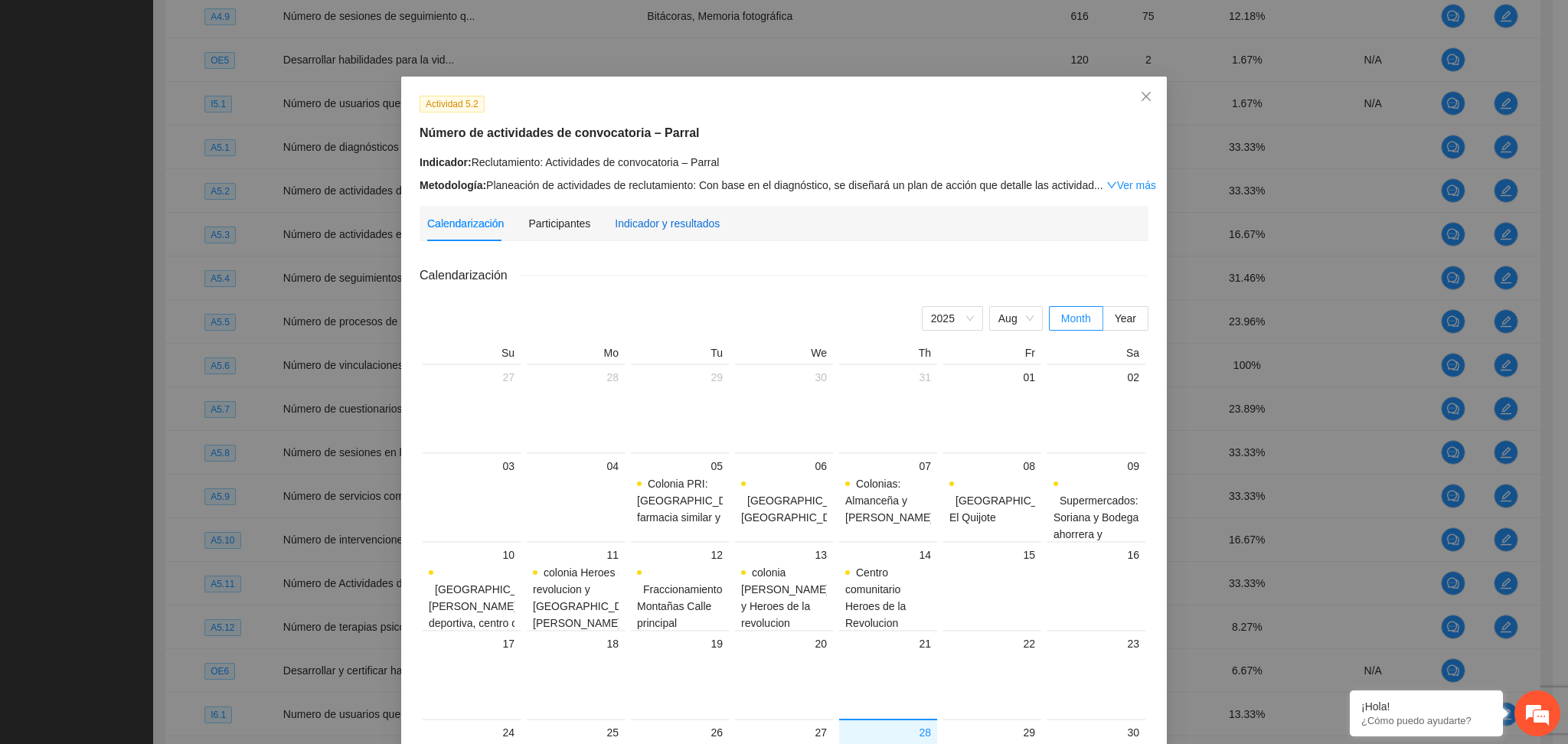
click at [686, 232] on div "Indicador y resultados" at bounding box center [667, 223] width 105 height 17
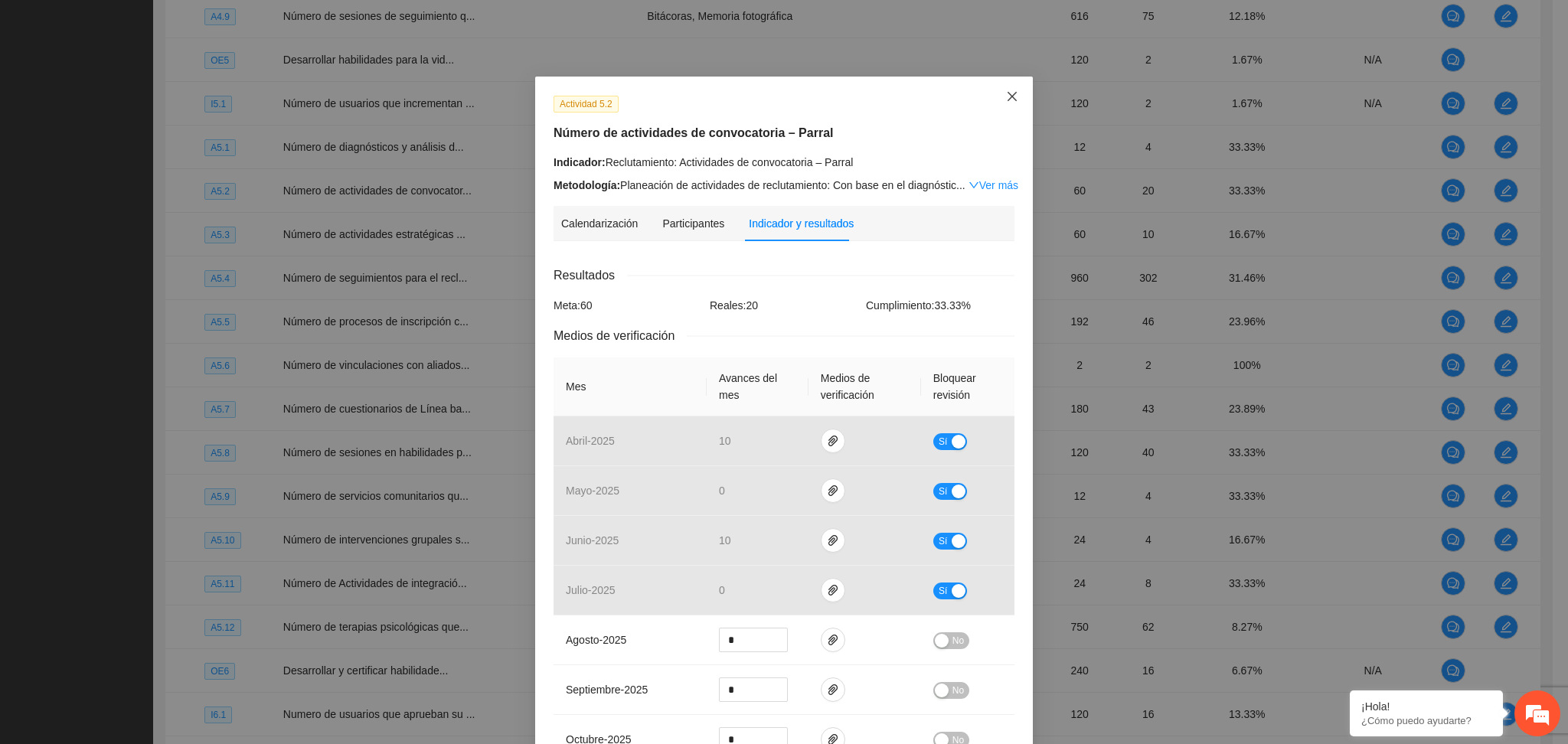
click at [995, 95] on span "Close" at bounding box center [1012, 97] width 41 height 41
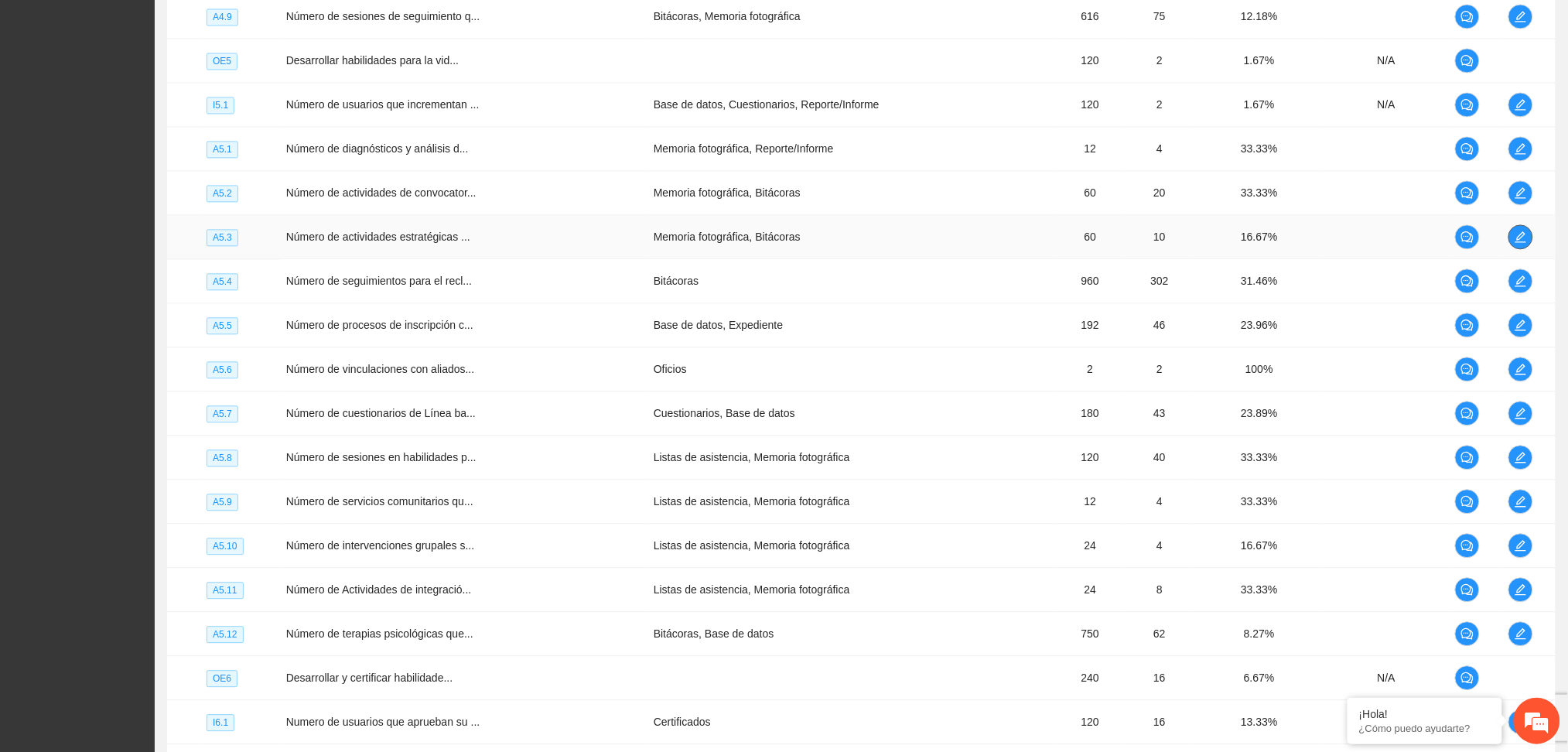
click at [1516, 241] on icon "edit" at bounding box center [1521, 236] width 11 height 11
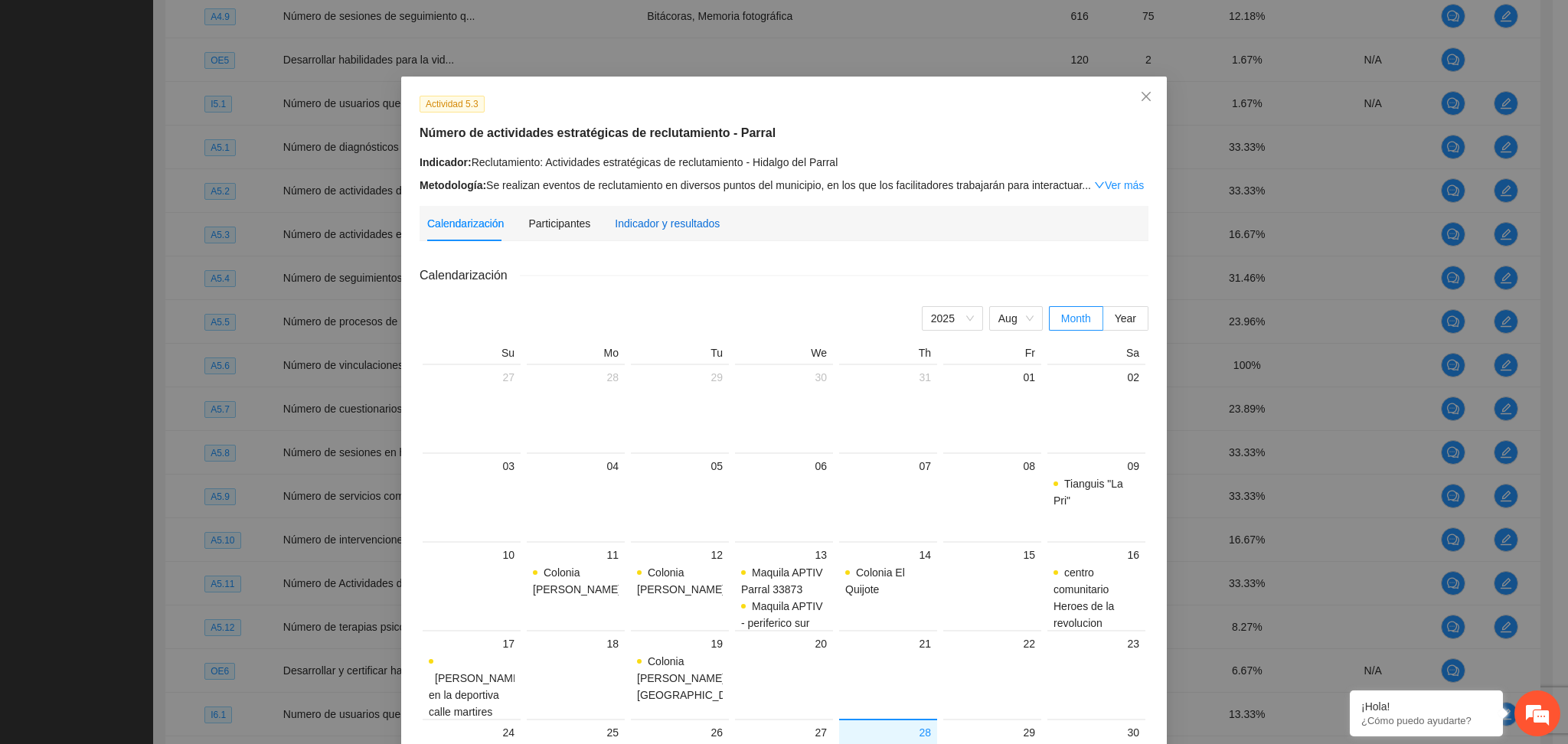
click at [633, 218] on div "Indicador y resultados" at bounding box center [667, 223] width 105 height 17
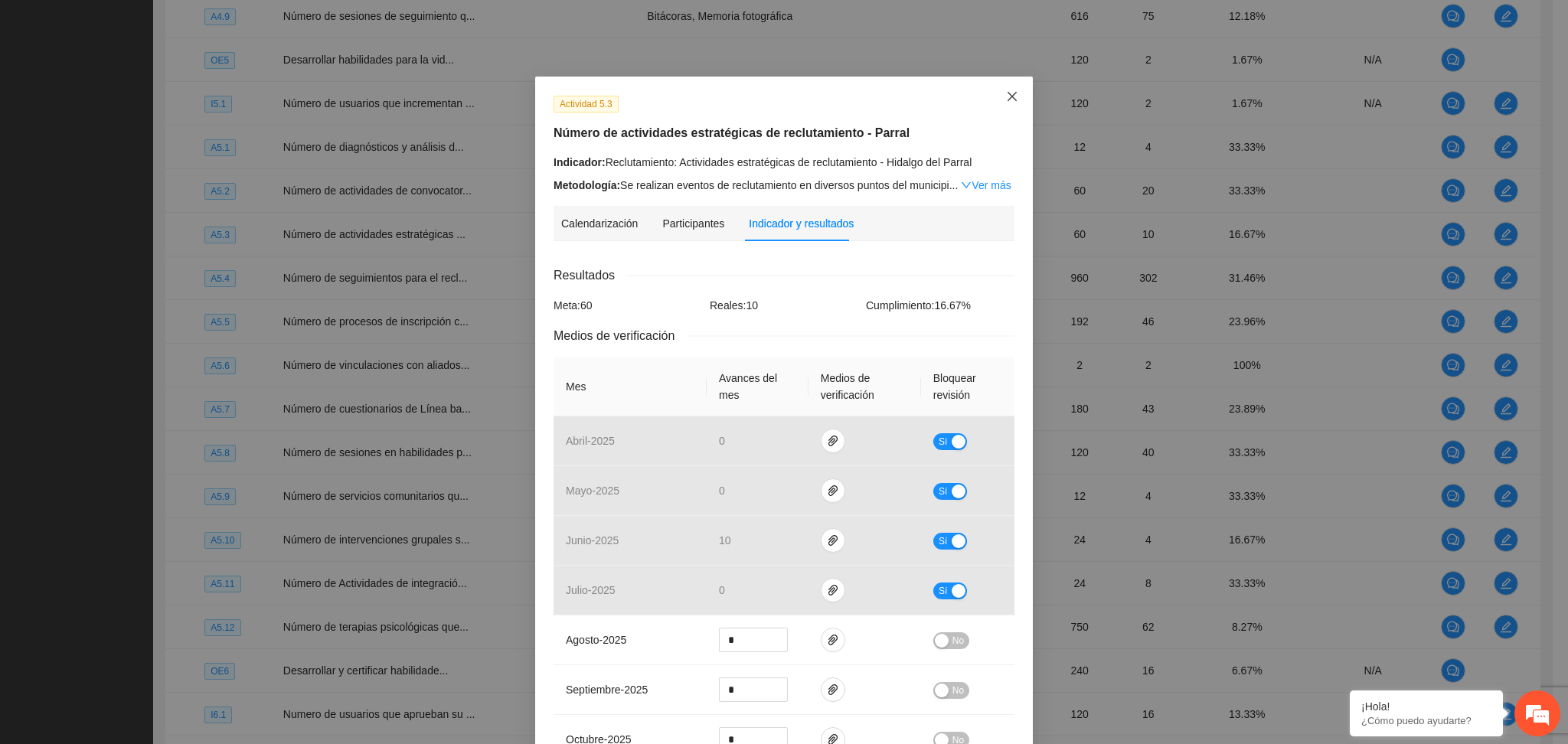
click at [1006, 92] on icon "close" at bounding box center [1012, 96] width 12 height 12
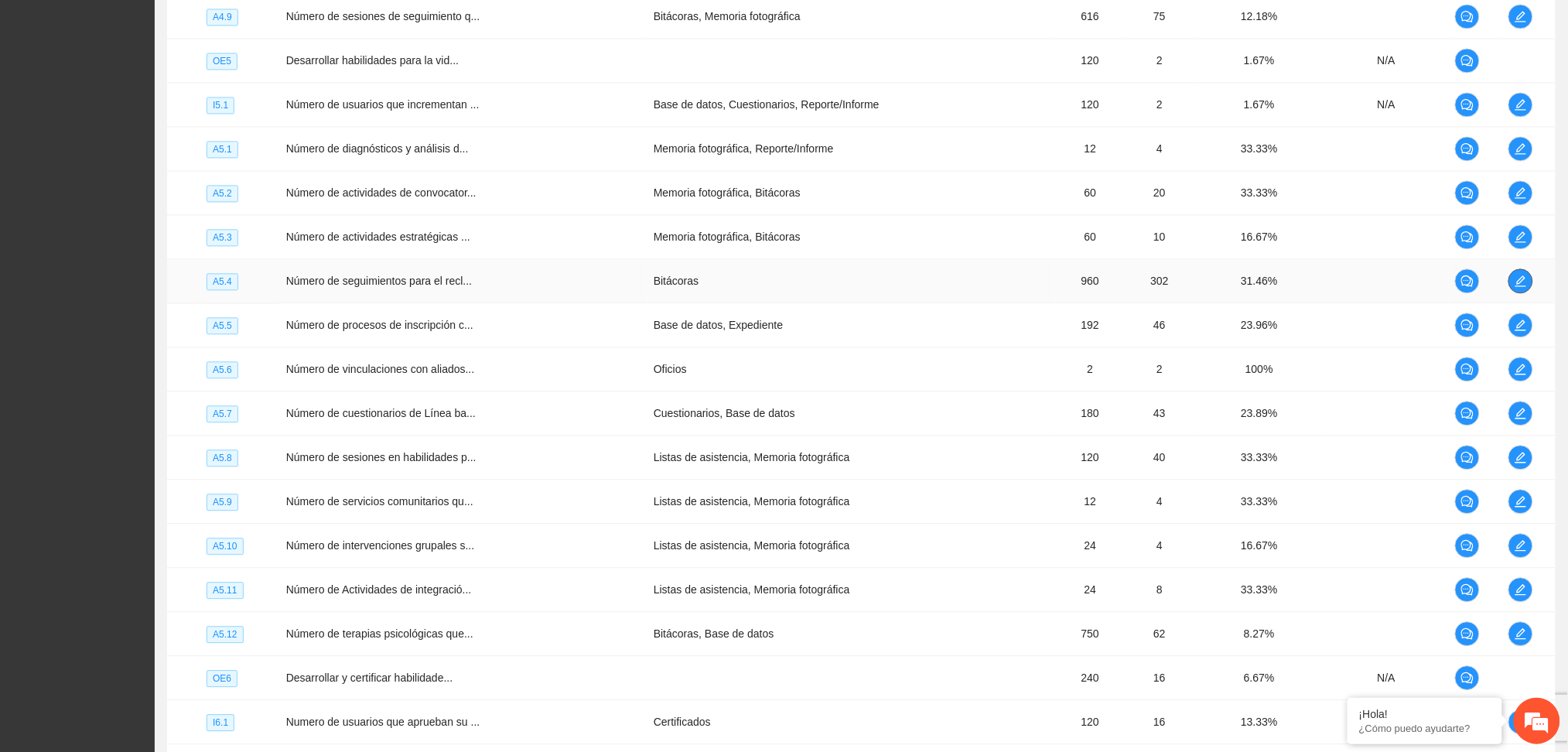
click at [1519, 284] on icon "edit" at bounding box center [1521, 281] width 11 height 11
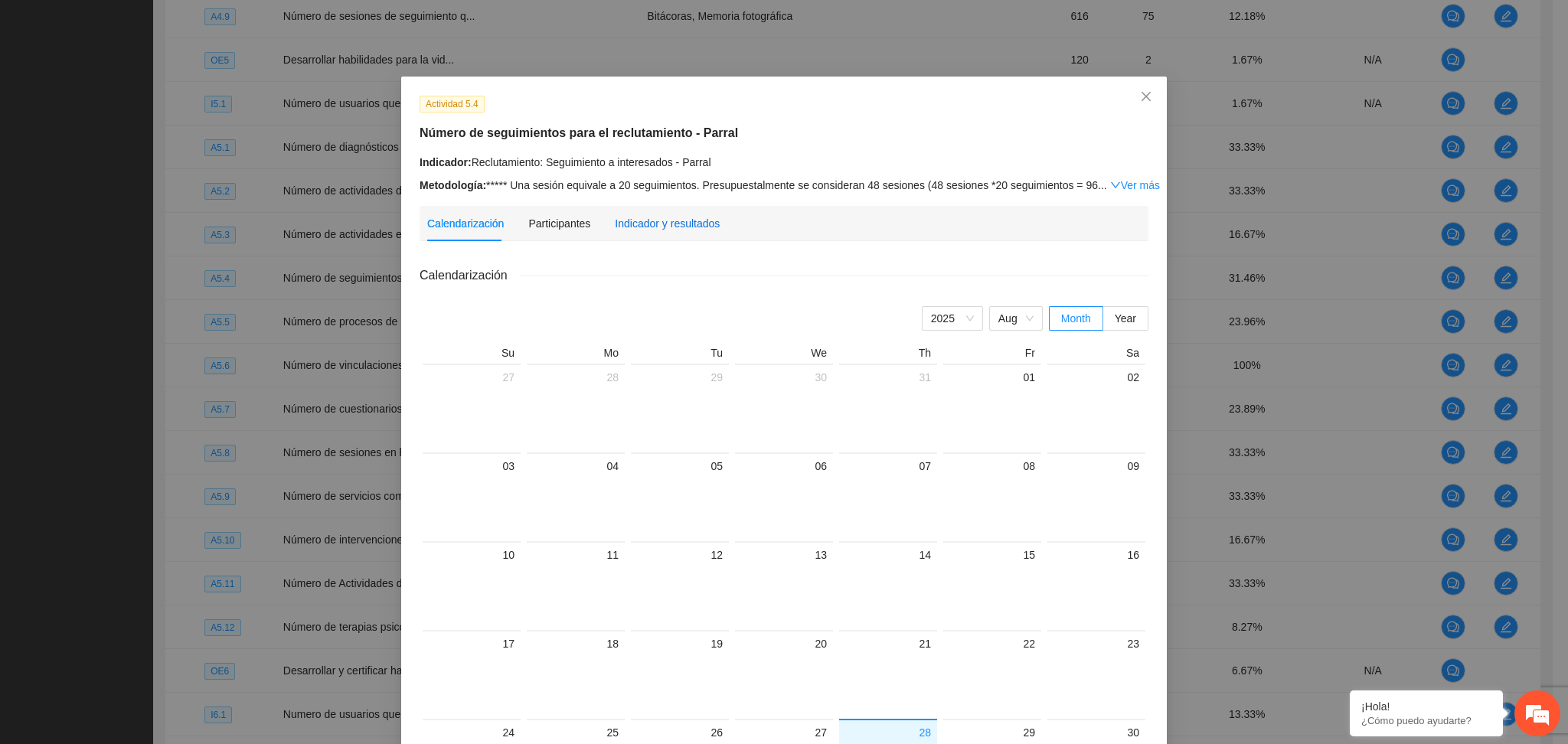
click at [676, 217] on div "Indicador y resultados" at bounding box center [667, 223] width 105 height 17
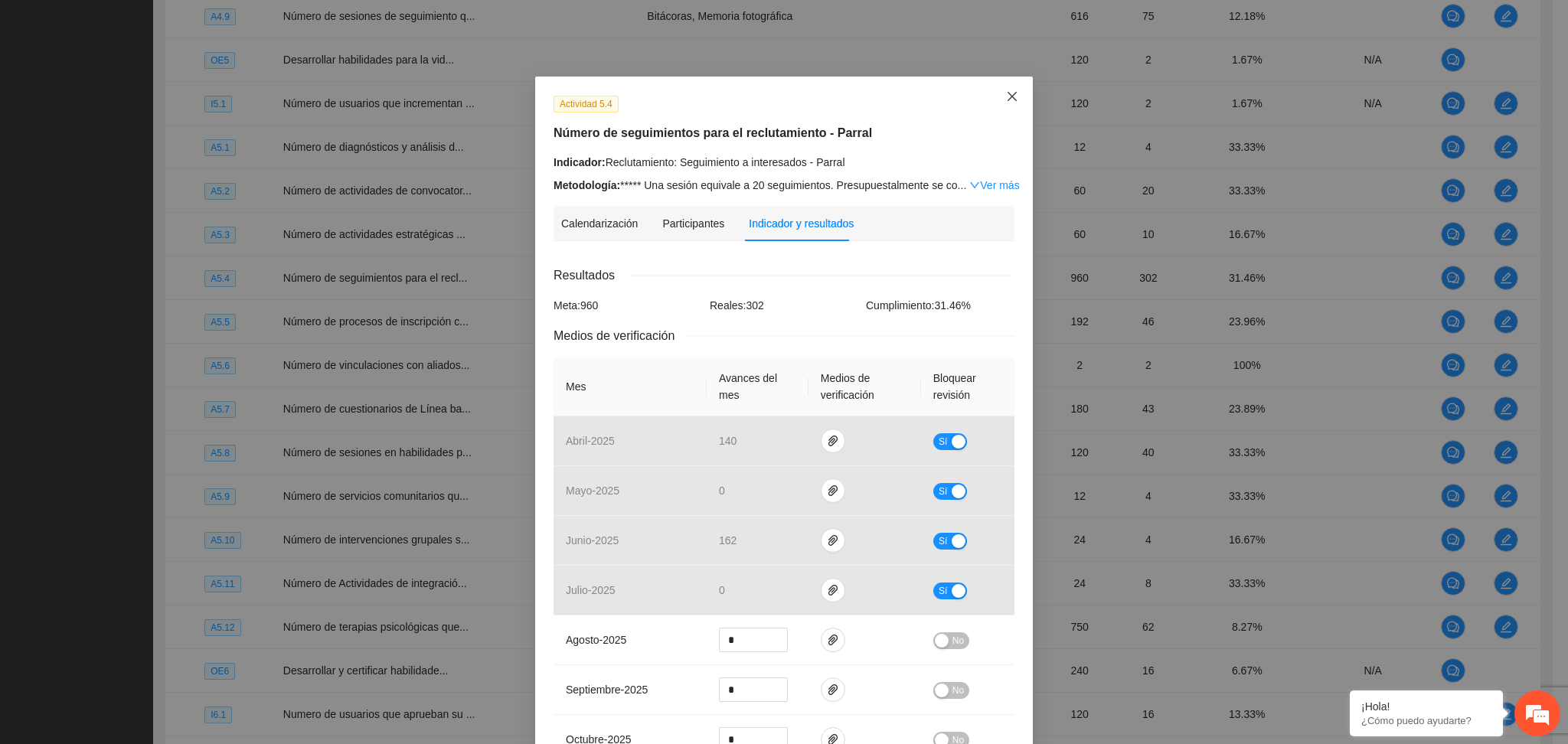
click at [995, 95] on span "Close" at bounding box center [1012, 97] width 41 height 41
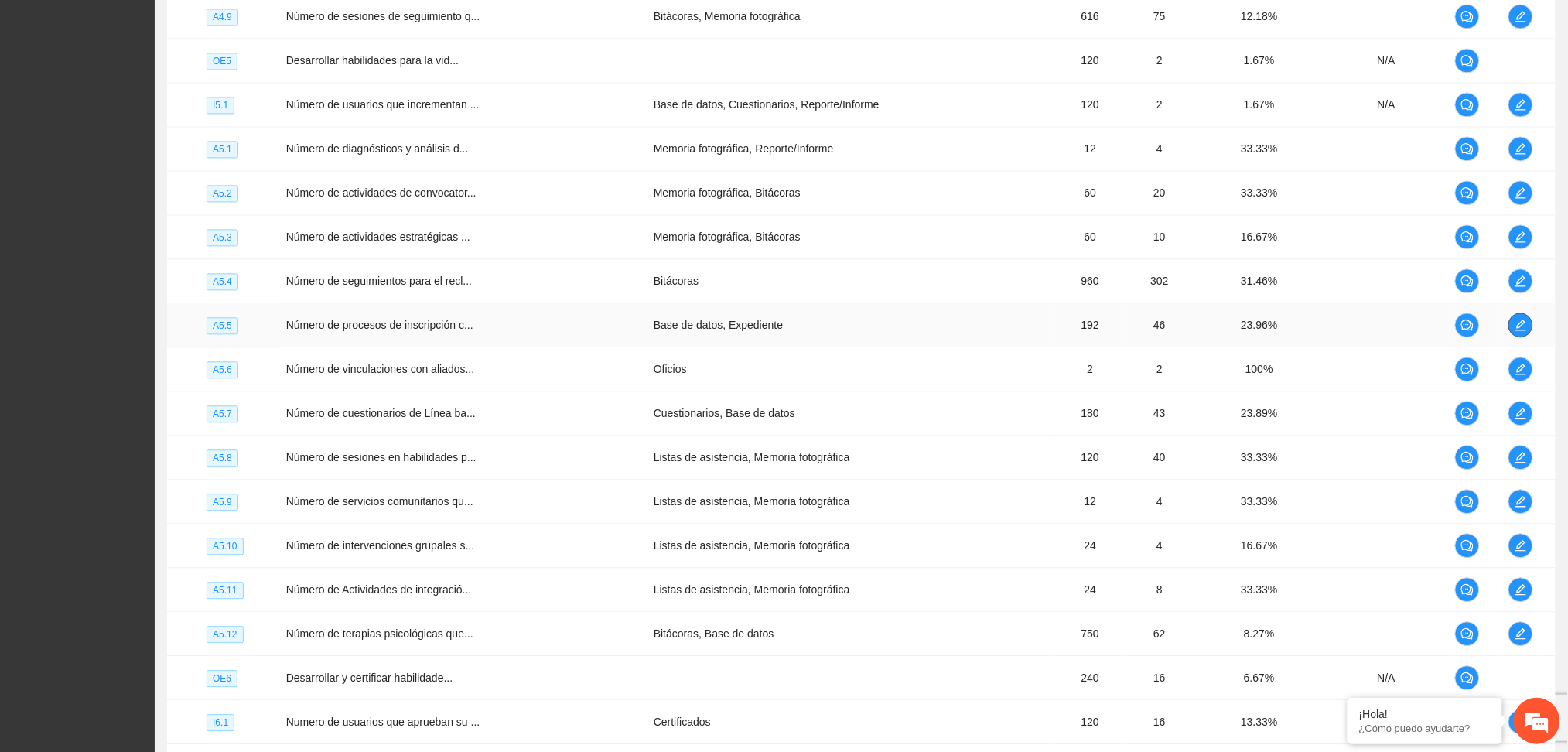
click at [1515, 323] on icon "edit" at bounding box center [1521, 325] width 12 height 12
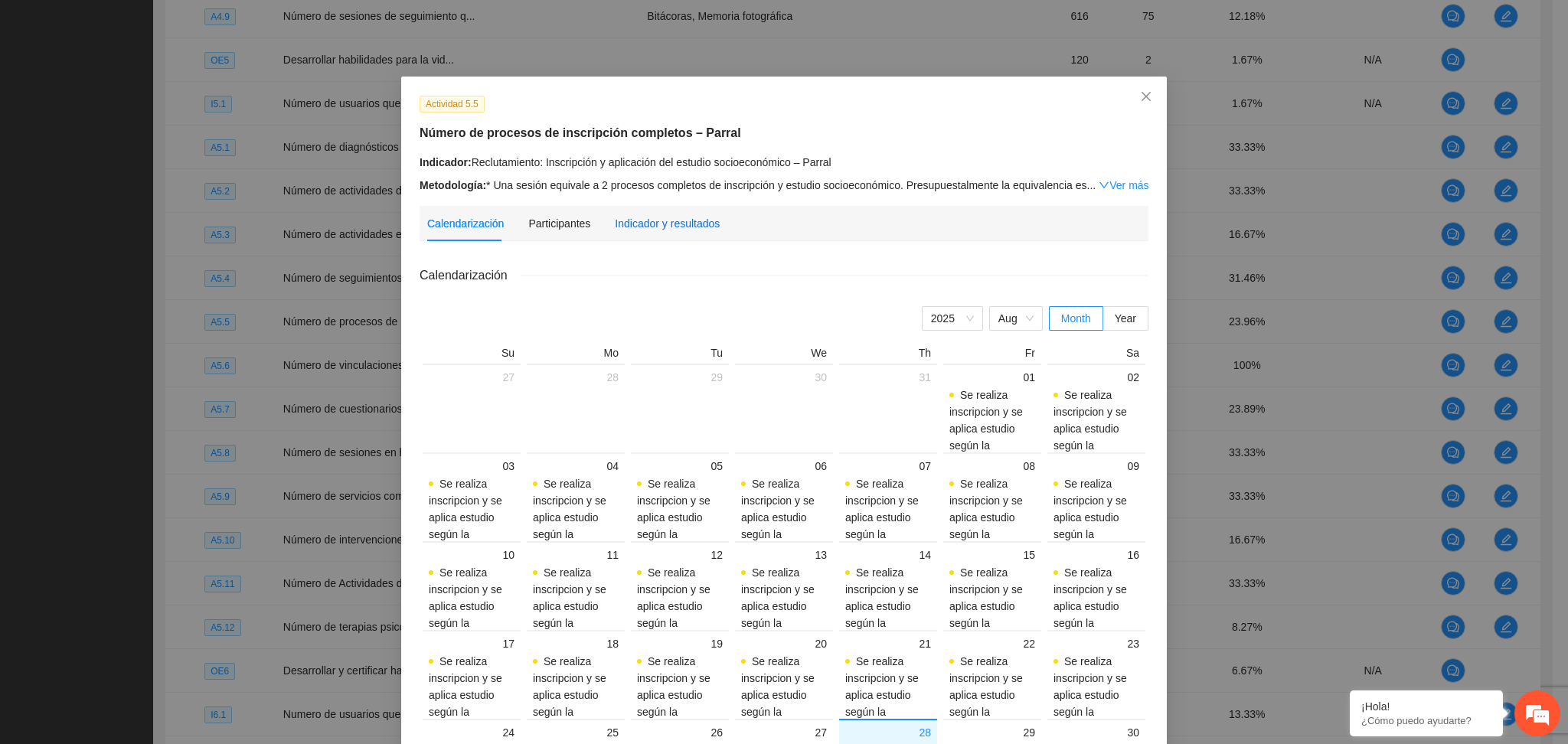
click at [658, 219] on div "Indicador y resultados" at bounding box center [667, 223] width 105 height 17
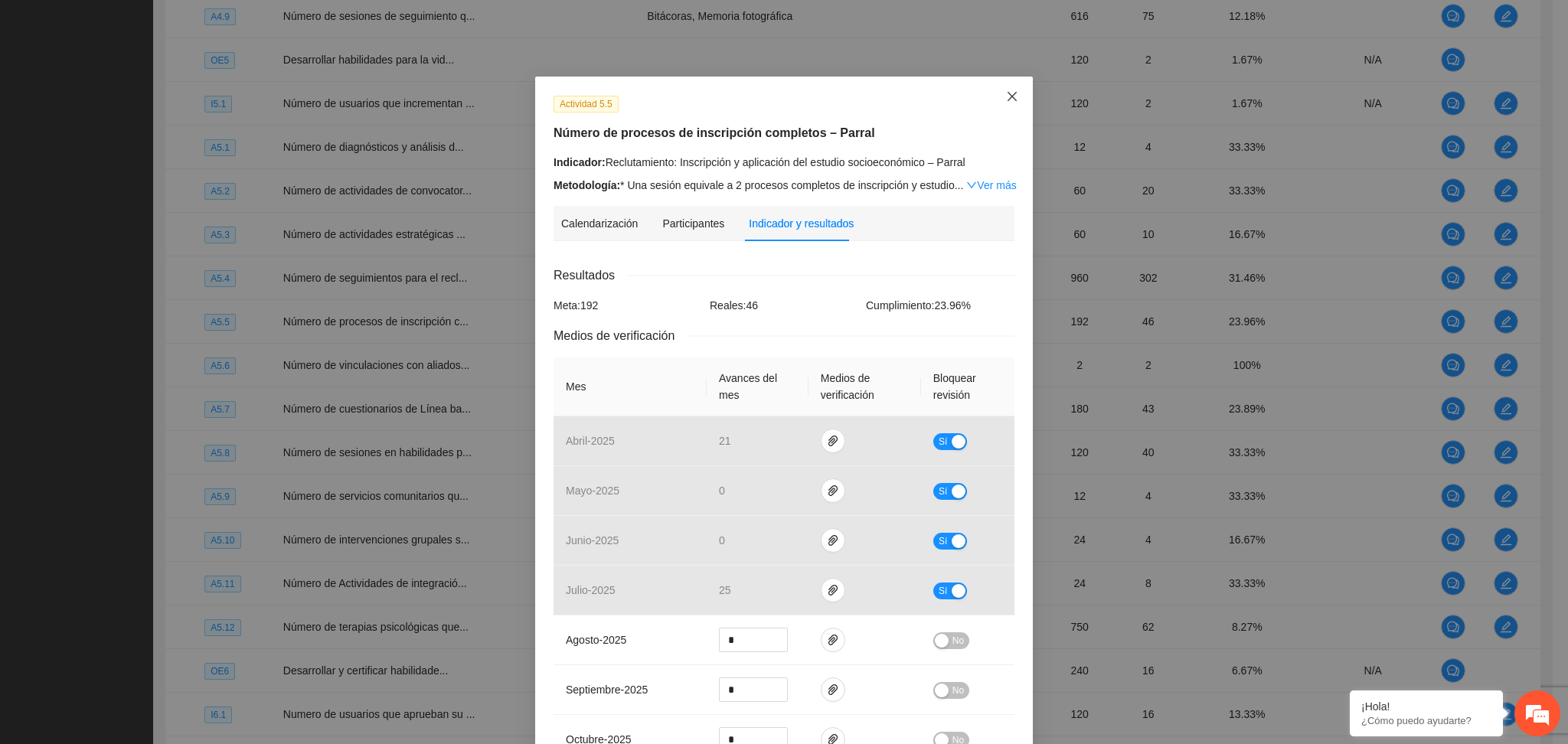
click at [1008, 91] on icon "close" at bounding box center [1012, 96] width 12 height 12
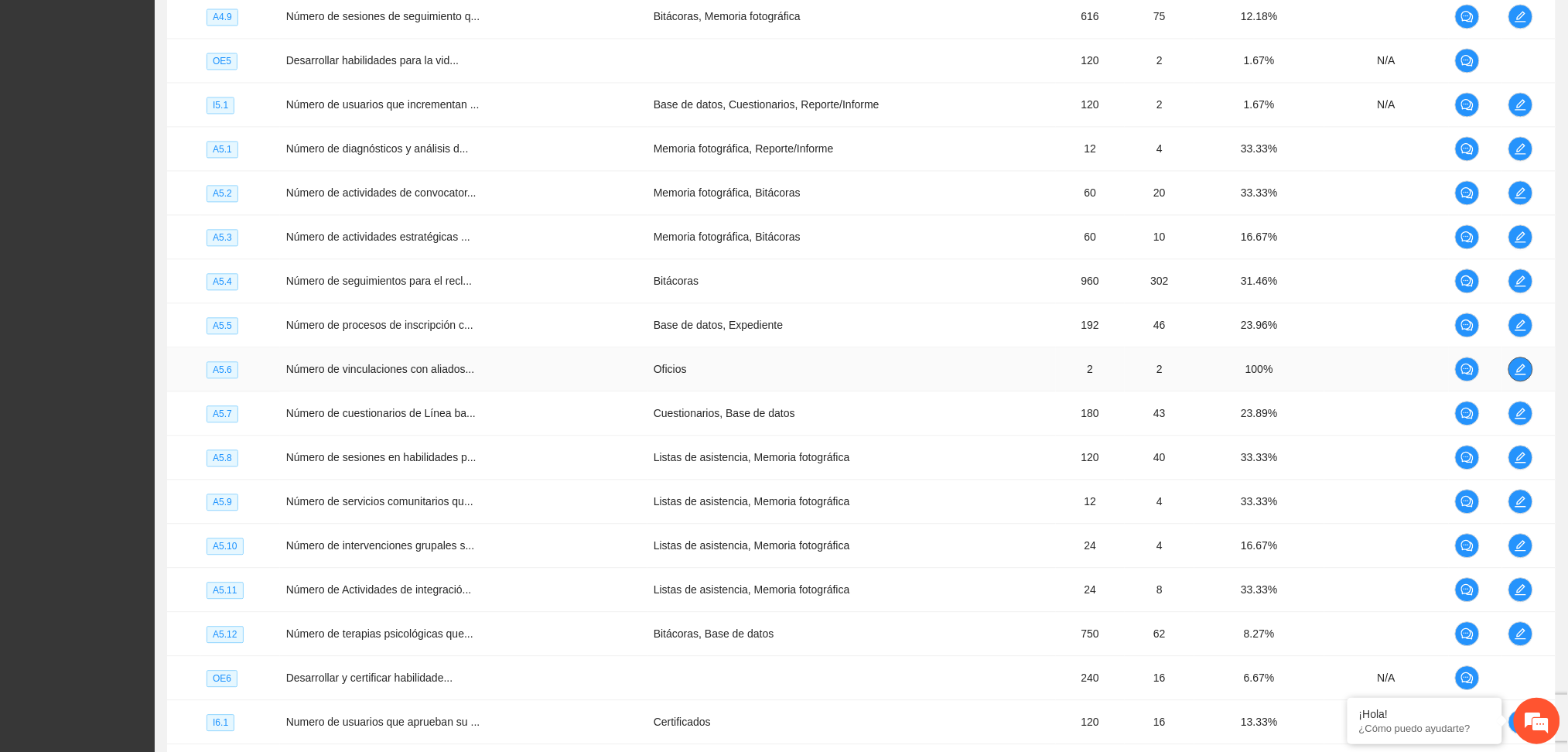
click at [1521, 372] on icon "edit" at bounding box center [1521, 368] width 12 height 12
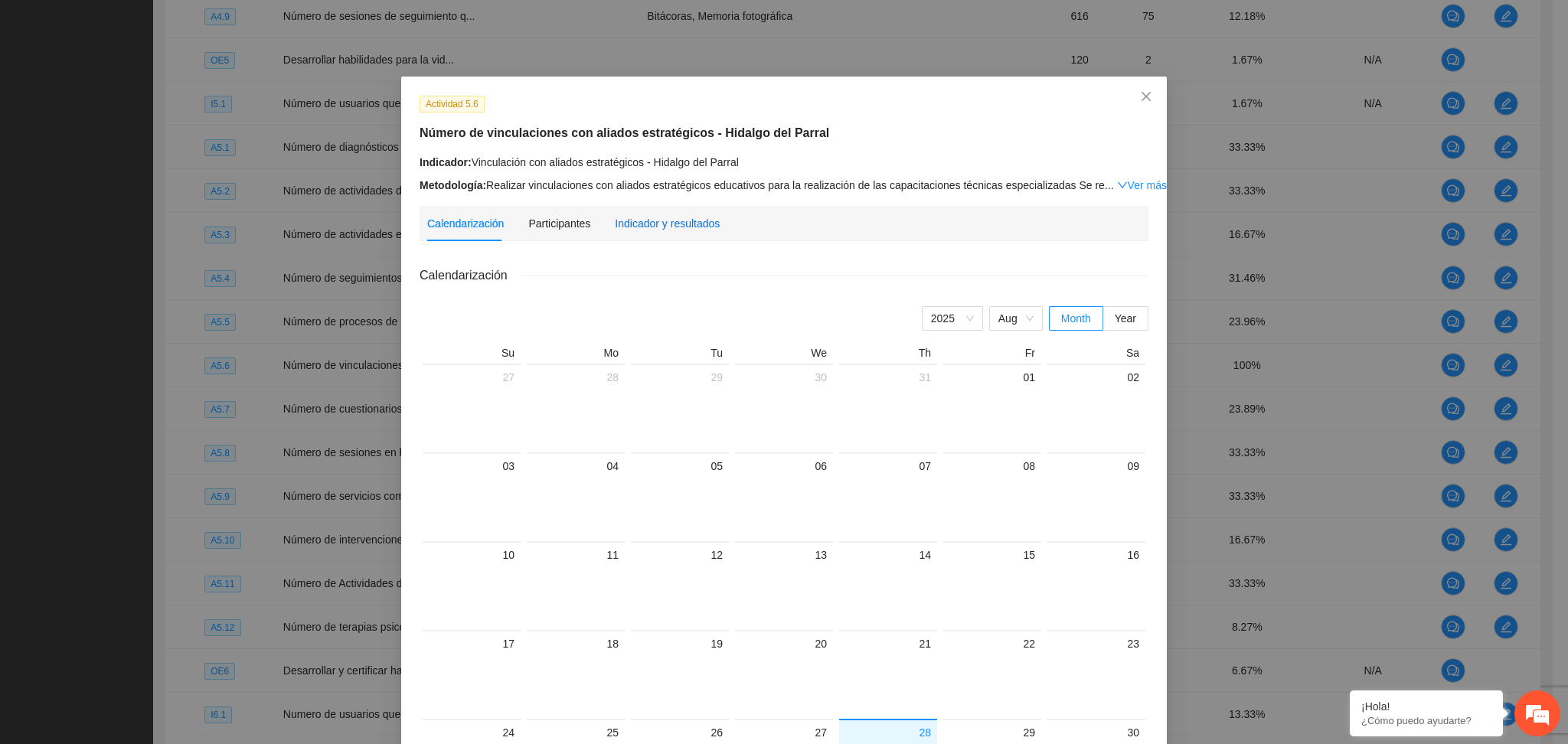
click at [628, 227] on div "Indicador y resultados" at bounding box center [667, 223] width 105 height 17
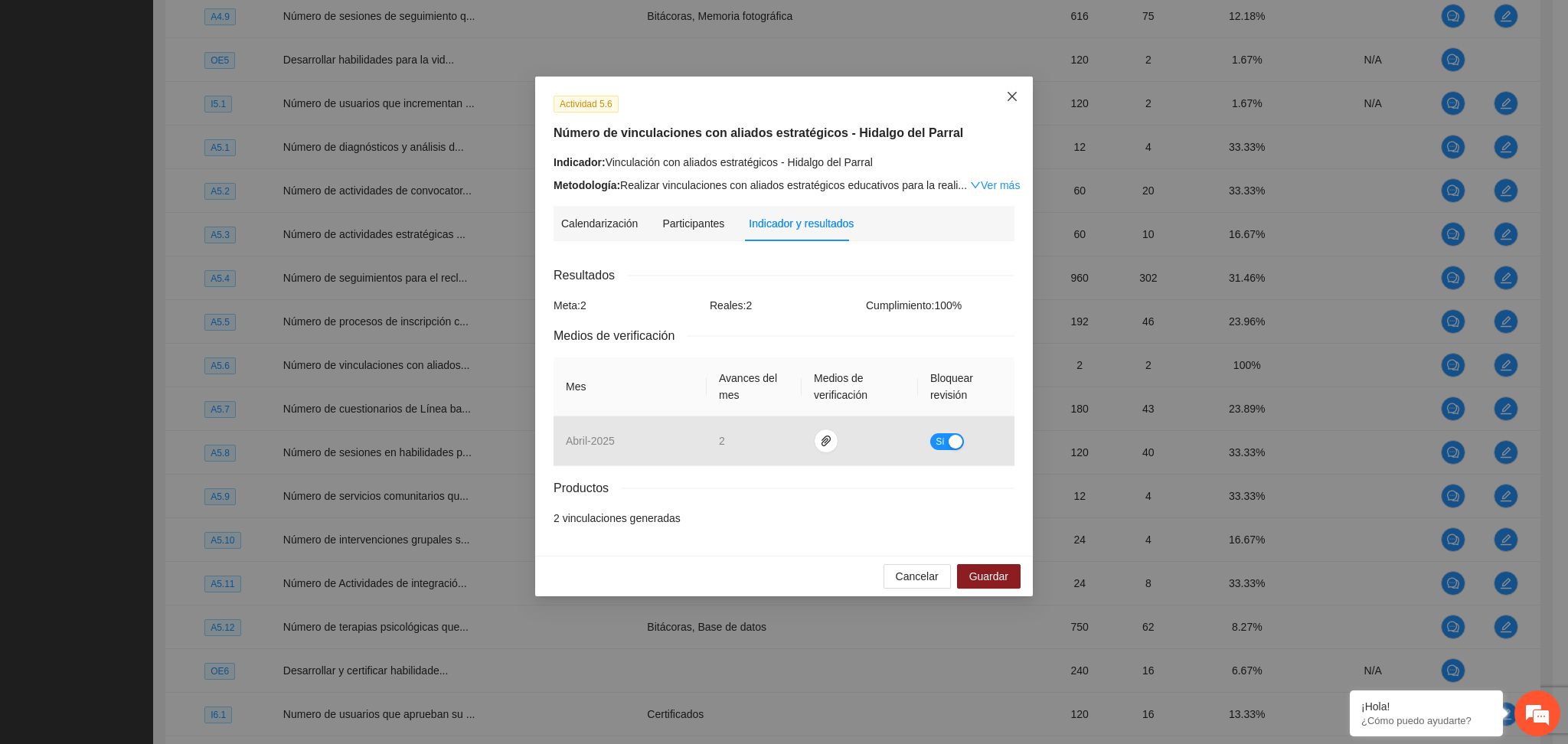
click at [1006, 87] on span "Close" at bounding box center [1012, 97] width 41 height 41
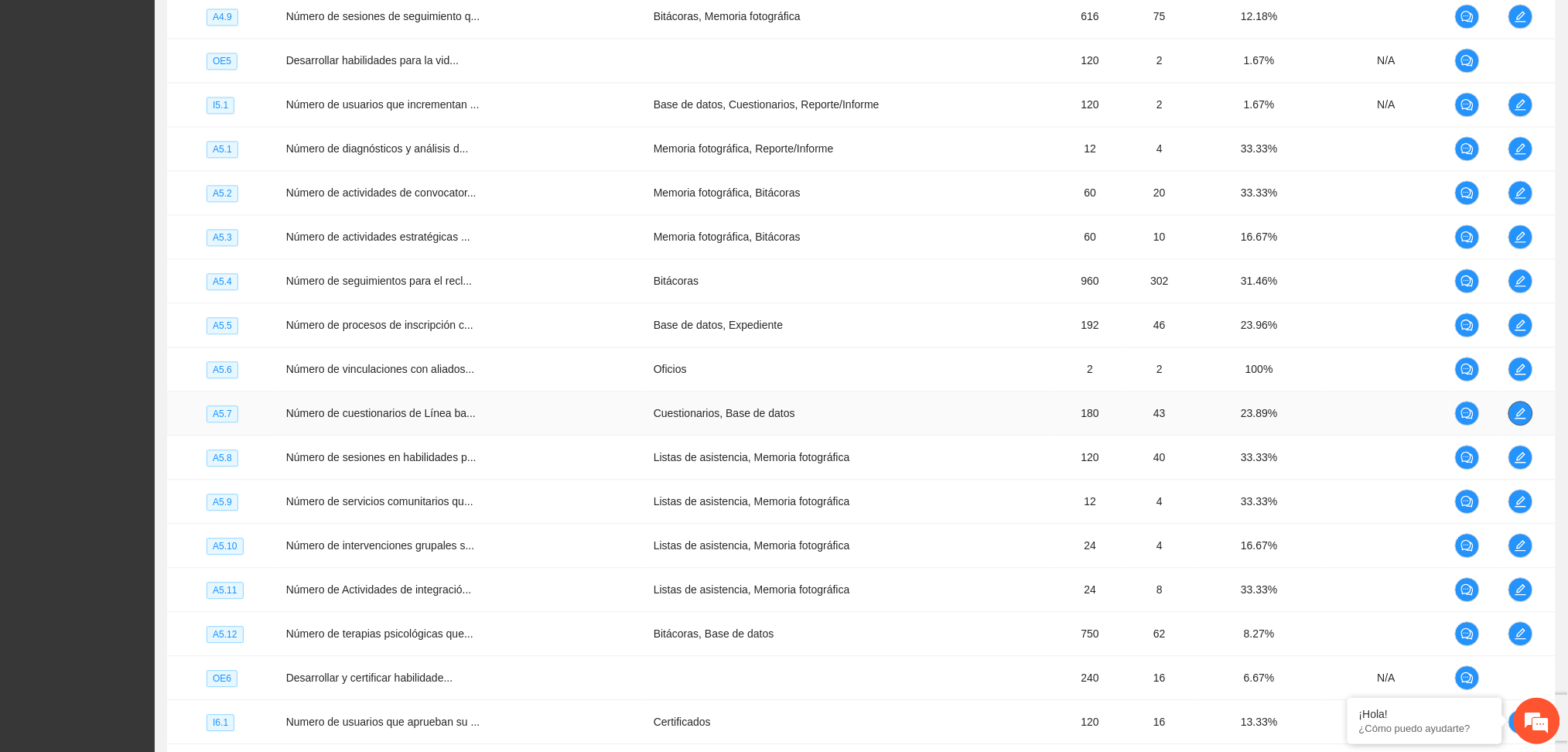
click at [1520, 417] on icon "edit" at bounding box center [1521, 412] width 12 height 12
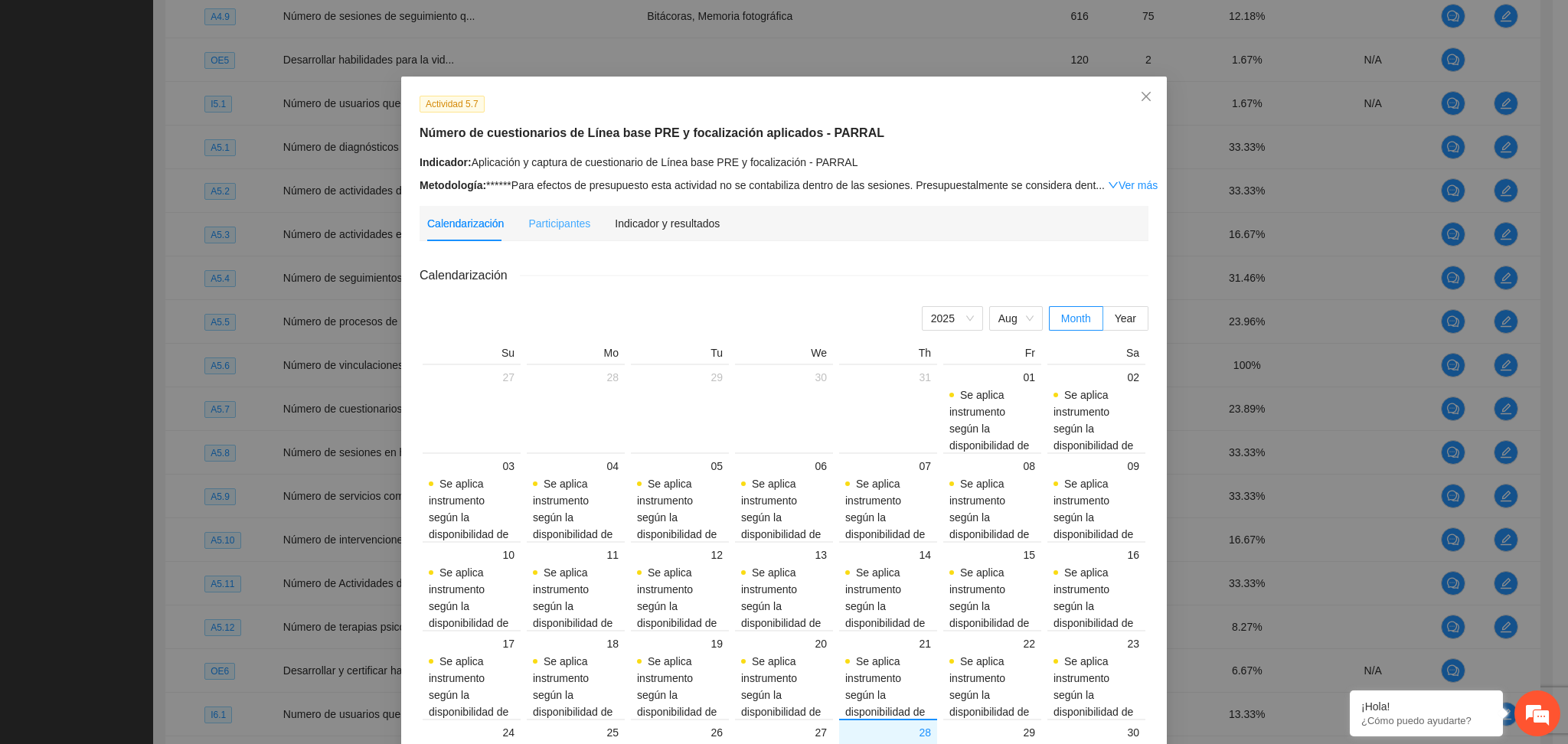
click at [675, 207] on div "Indicador y resultados" at bounding box center [667, 223] width 105 height 35
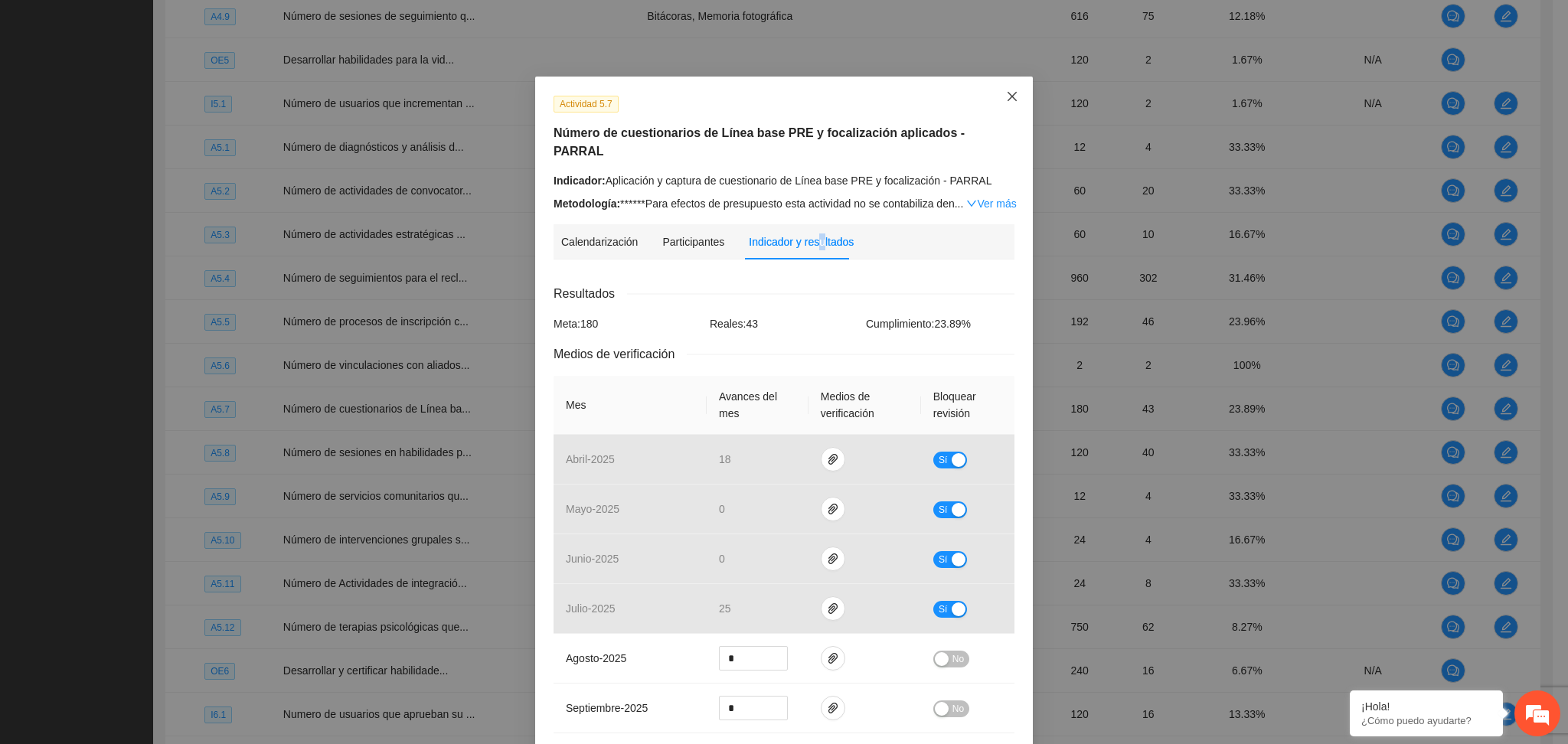
click at [998, 90] on span "Close" at bounding box center [1012, 97] width 41 height 41
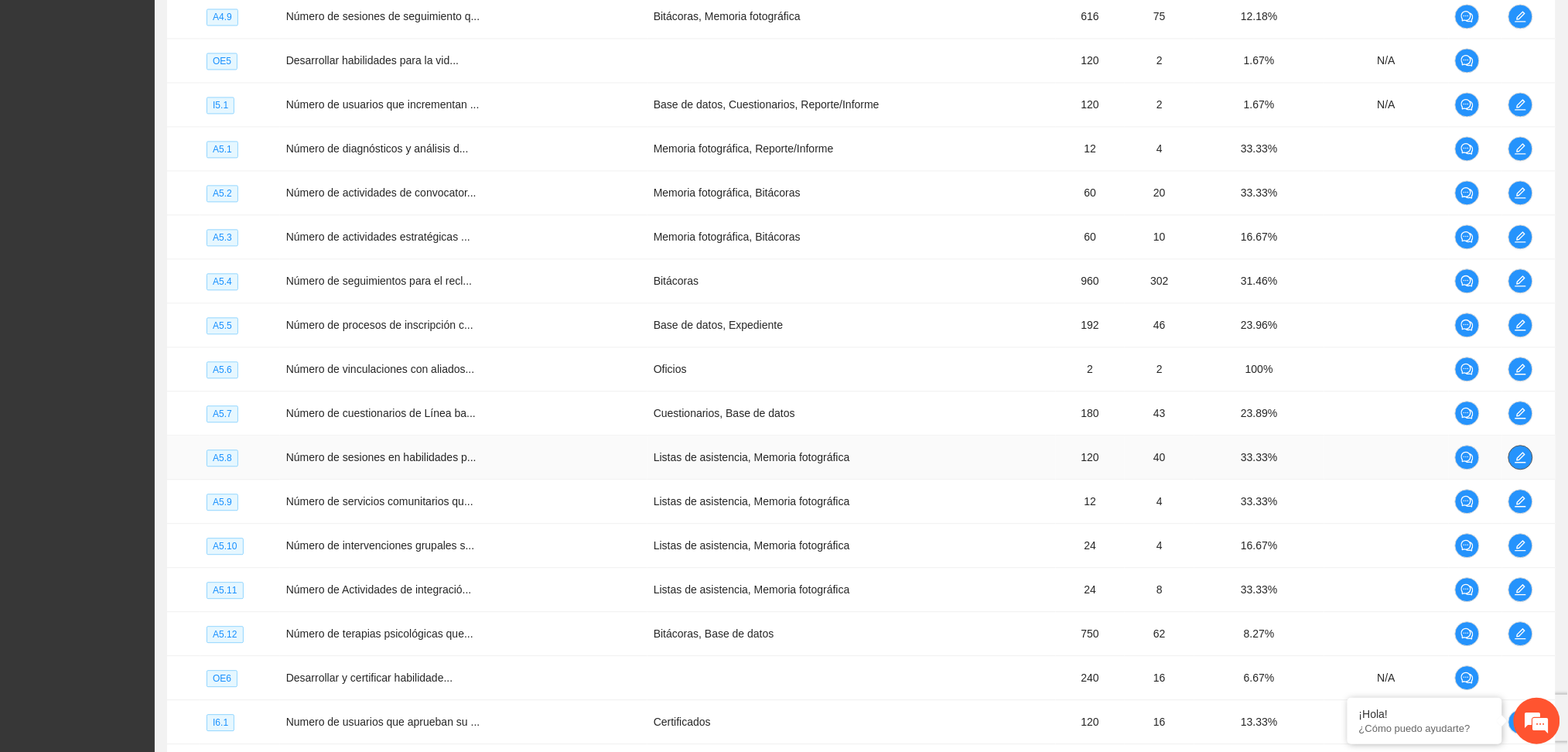
click at [1530, 462] on span "edit" at bounding box center [1521, 457] width 23 height 12
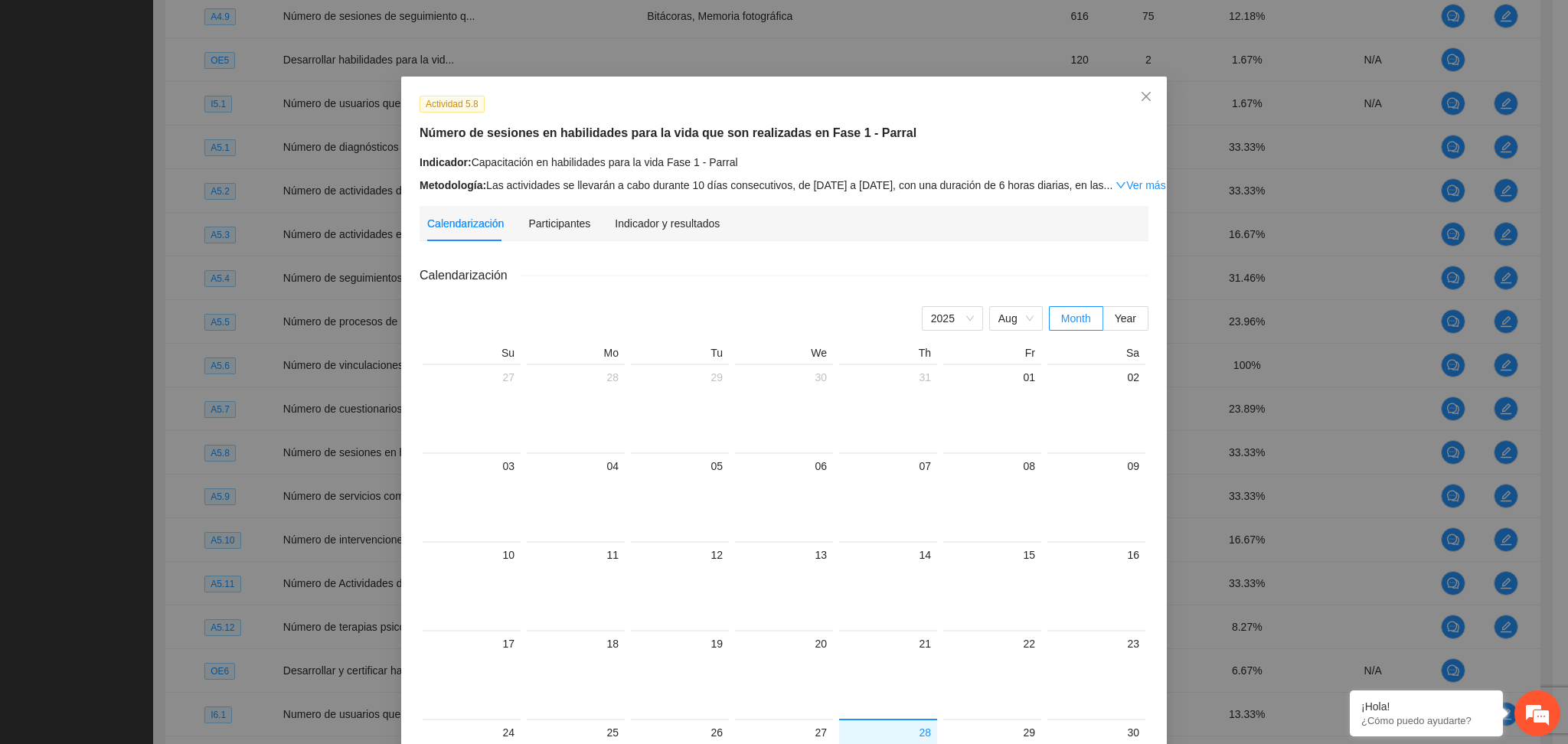
click at [626, 231] on div "Indicador y resultados" at bounding box center [667, 223] width 105 height 35
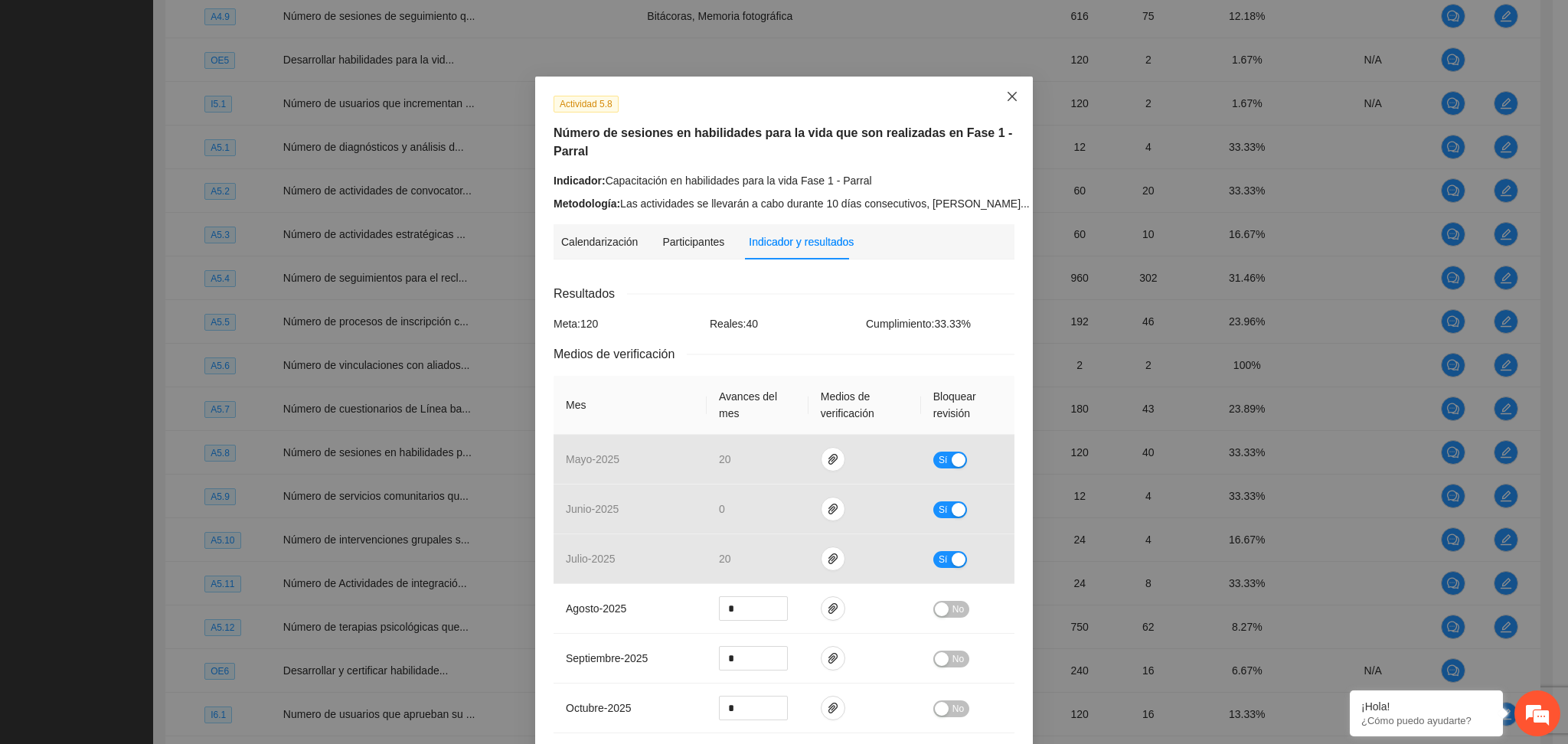
click at [1008, 97] on icon "close" at bounding box center [1012, 96] width 9 height 9
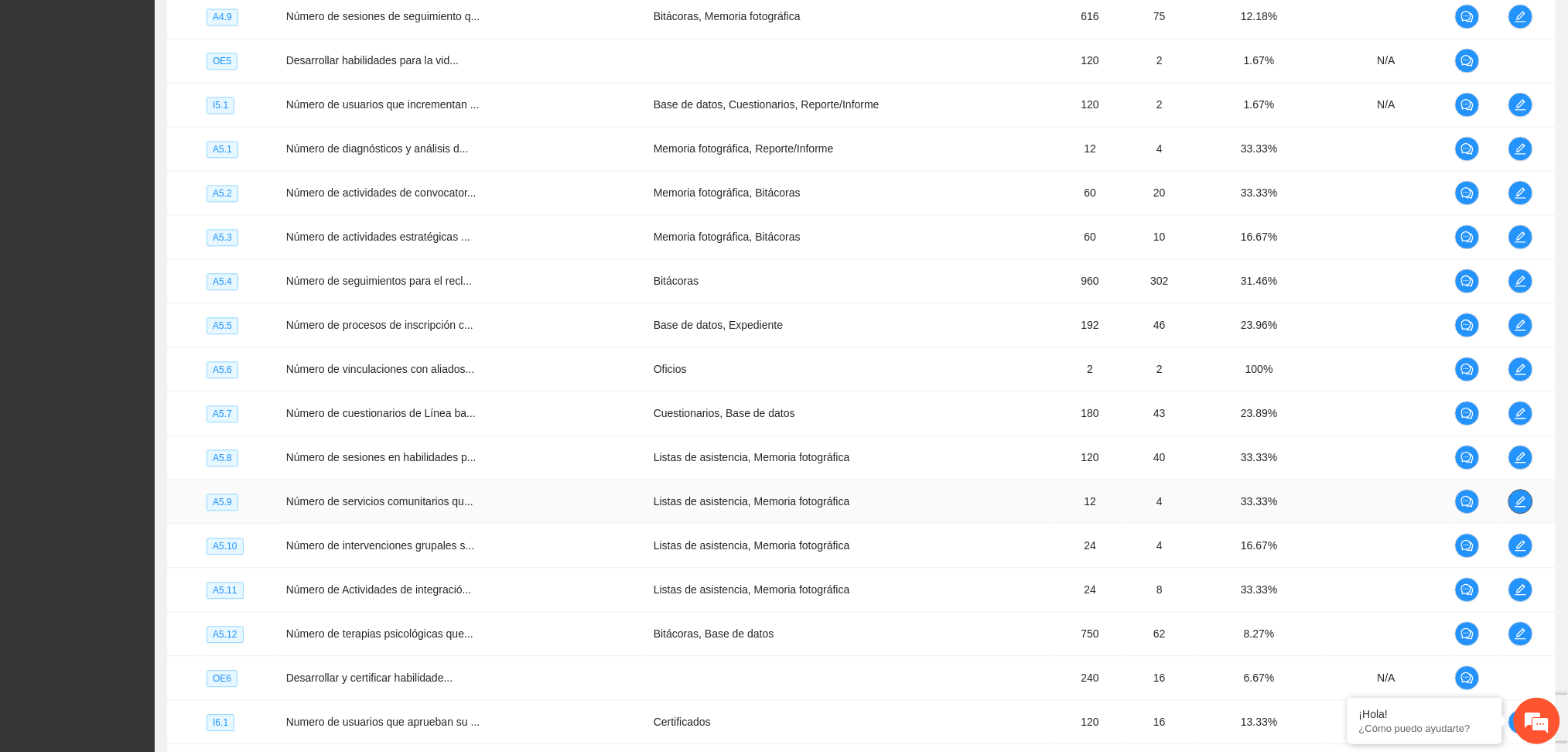
click at [1517, 502] on icon "edit" at bounding box center [1521, 501] width 12 height 12
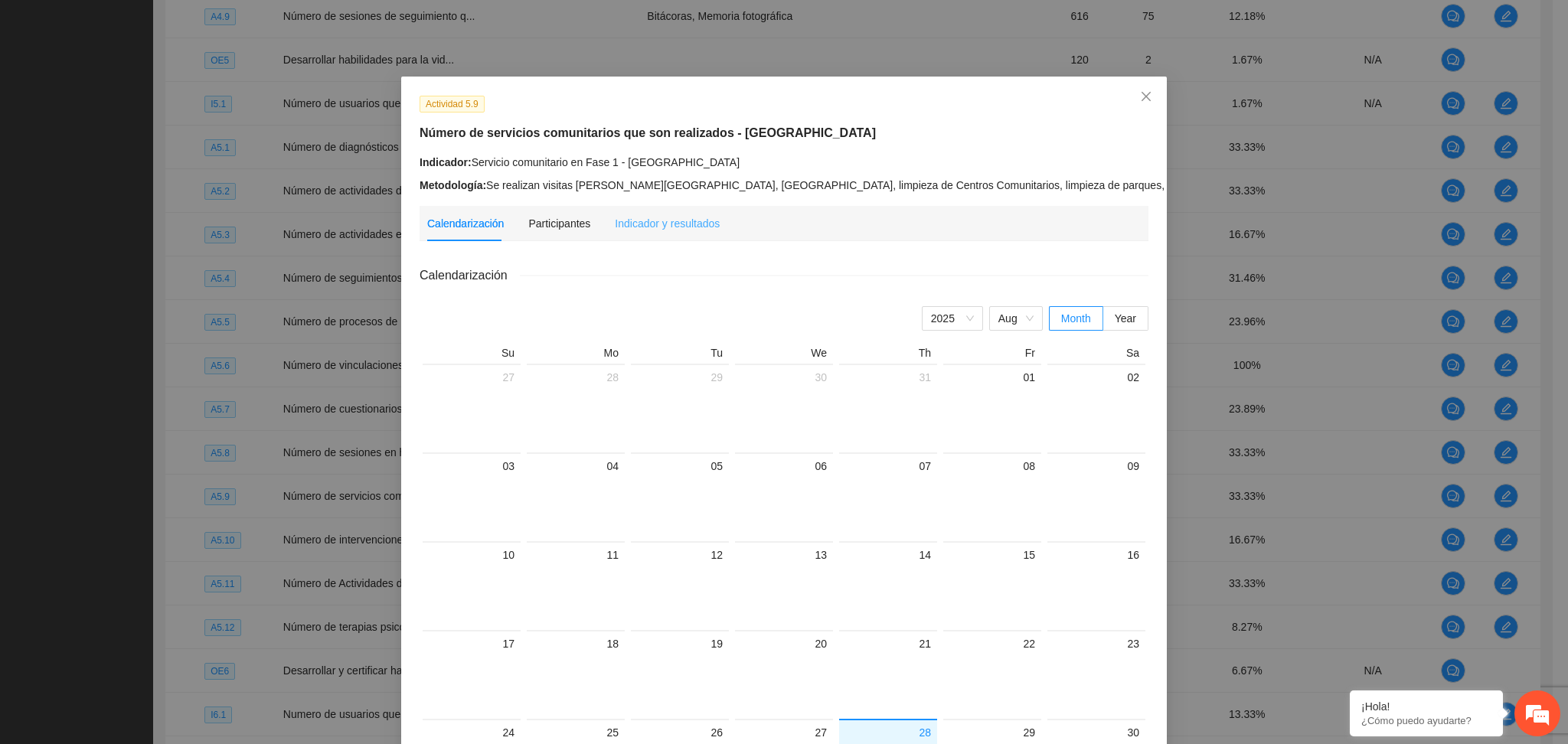
click at [640, 240] on div "Indicador y resultados" at bounding box center [667, 223] width 105 height 35
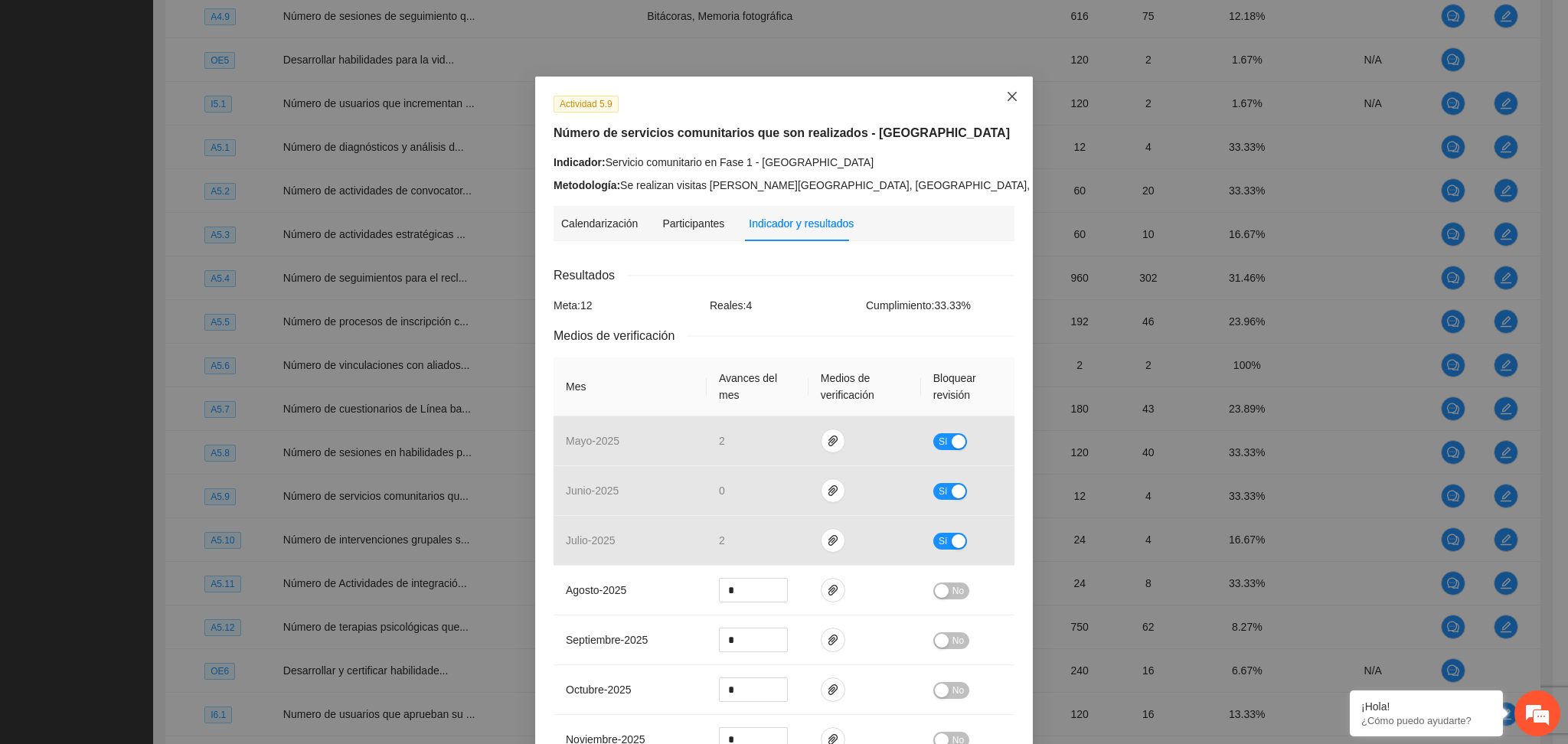
click at [1009, 98] on icon "close" at bounding box center [1012, 96] width 12 height 12
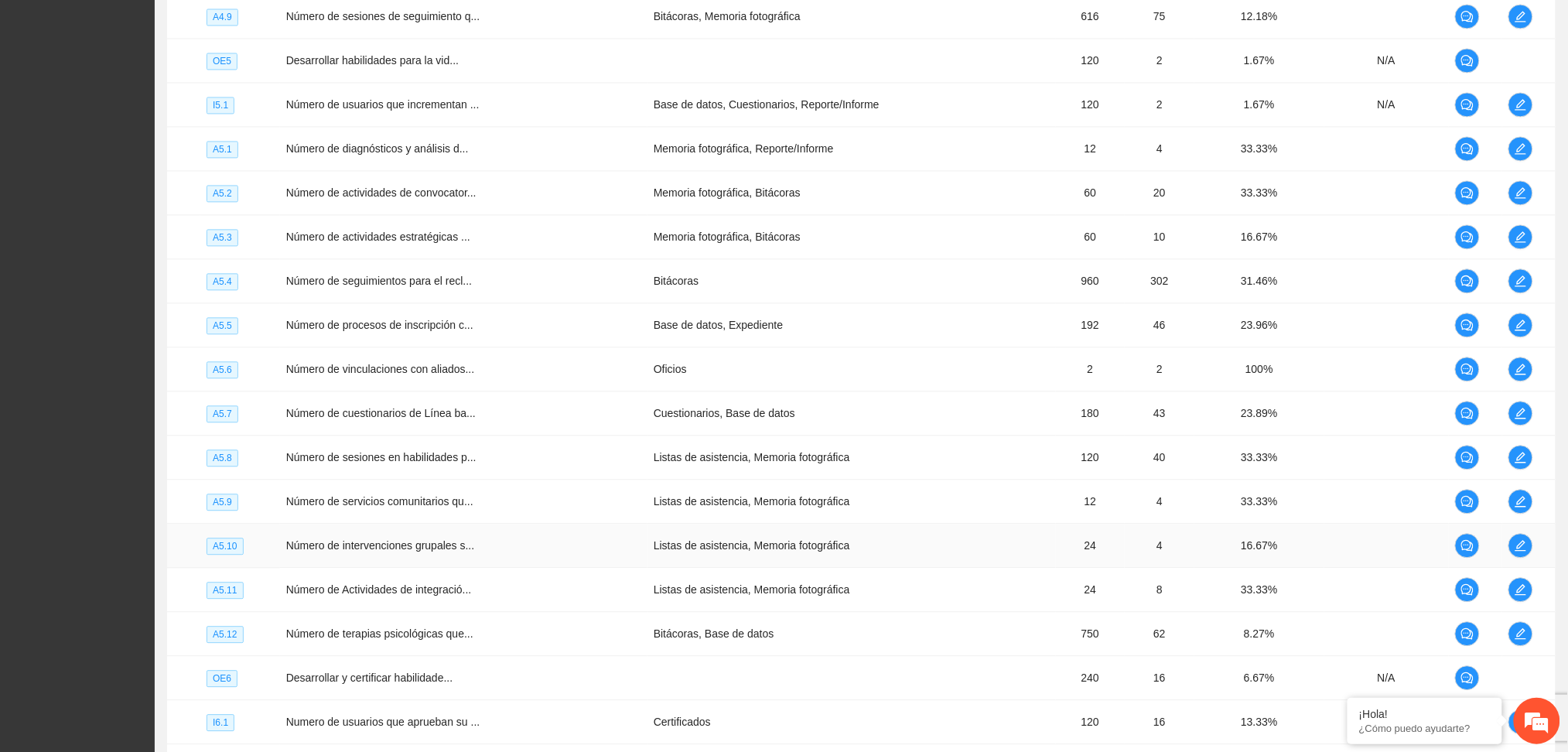
click at [1505, 556] on td at bounding box center [1529, 546] width 53 height 44
click at [1517, 547] on icon "edit" at bounding box center [1521, 545] width 11 height 11
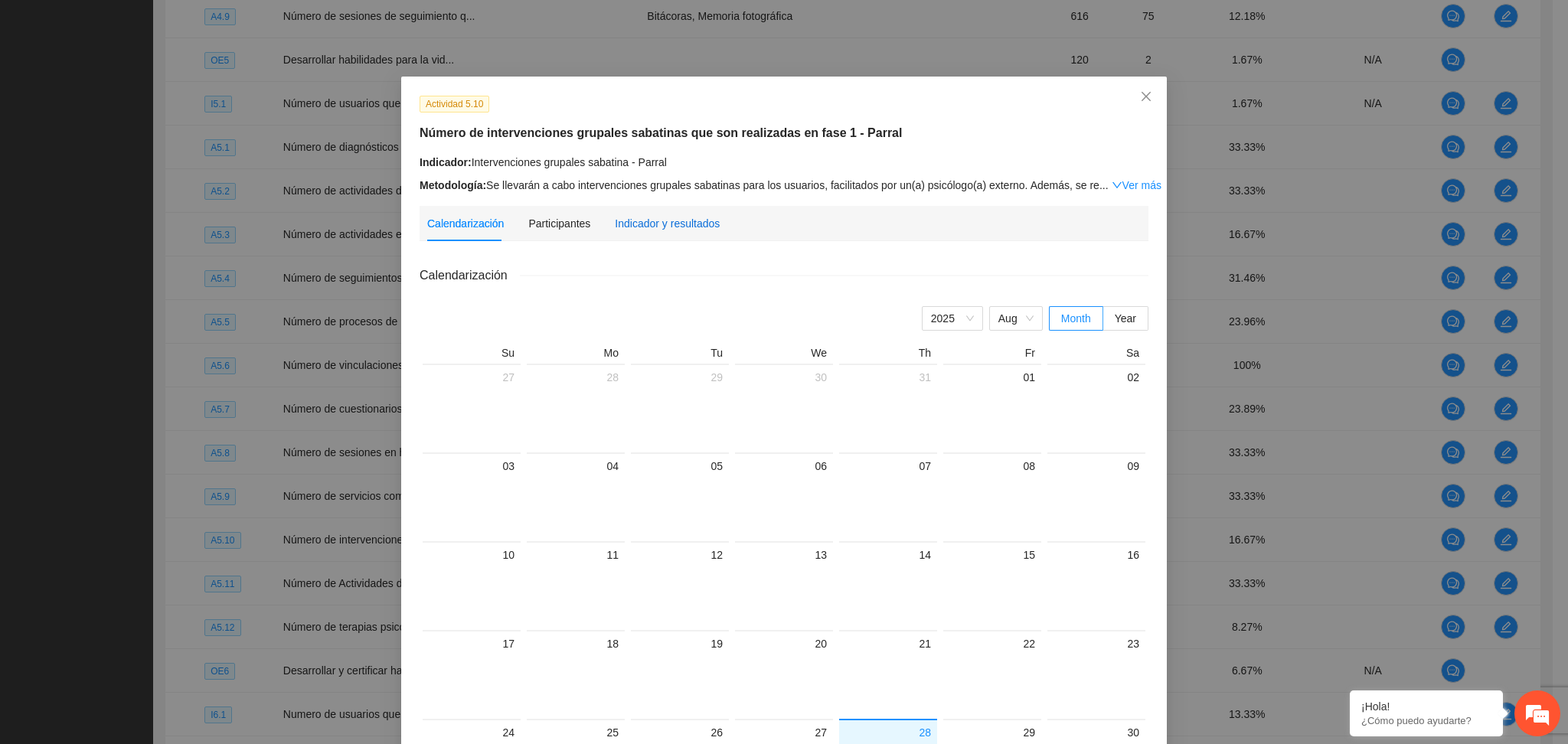
click at [683, 228] on div "Indicador y resultados" at bounding box center [667, 223] width 105 height 17
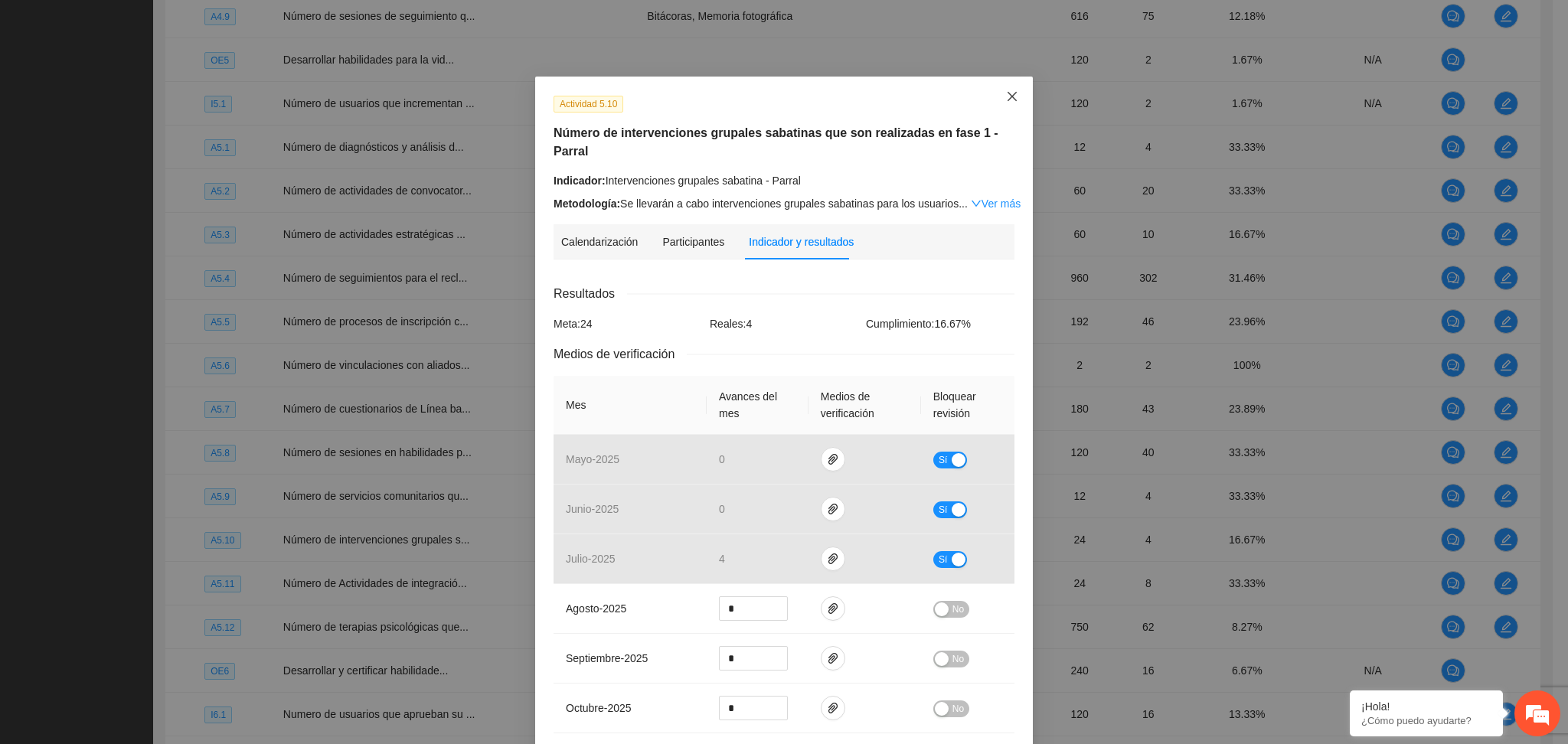
click at [1006, 99] on icon "close" at bounding box center [1012, 96] width 12 height 12
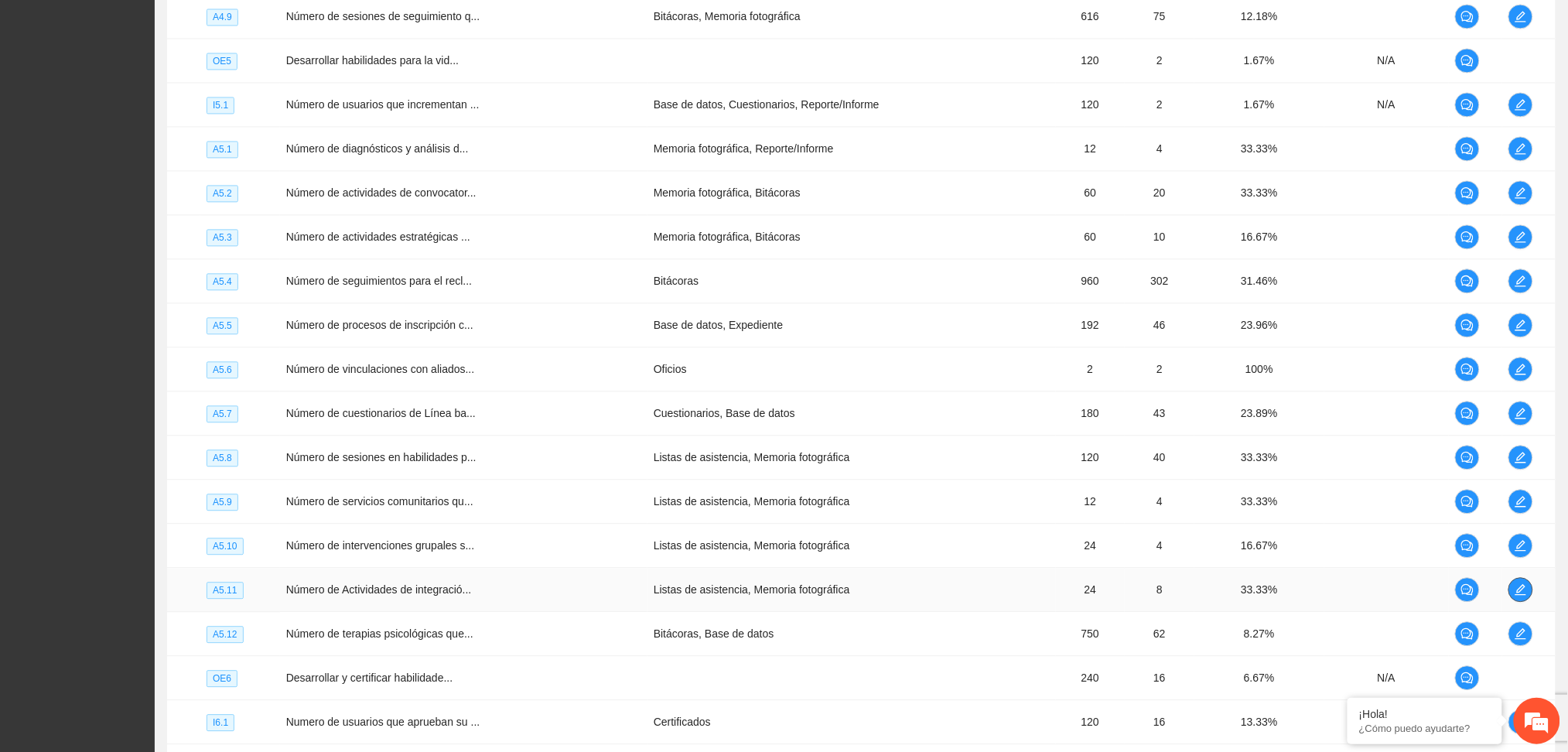
click at [1523, 588] on icon "edit" at bounding box center [1521, 589] width 12 height 12
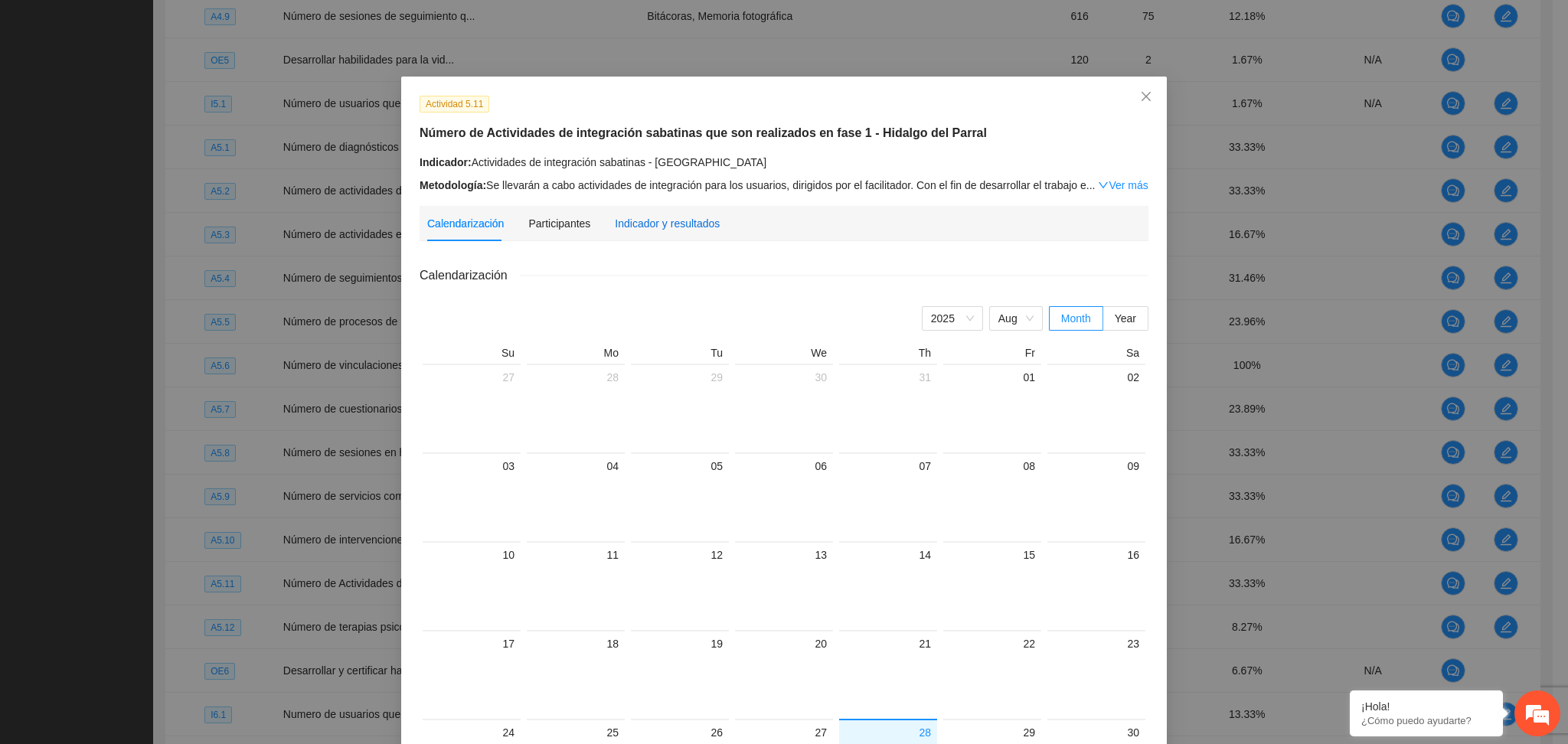
click at [656, 226] on div "Indicador y resultados" at bounding box center [667, 223] width 105 height 17
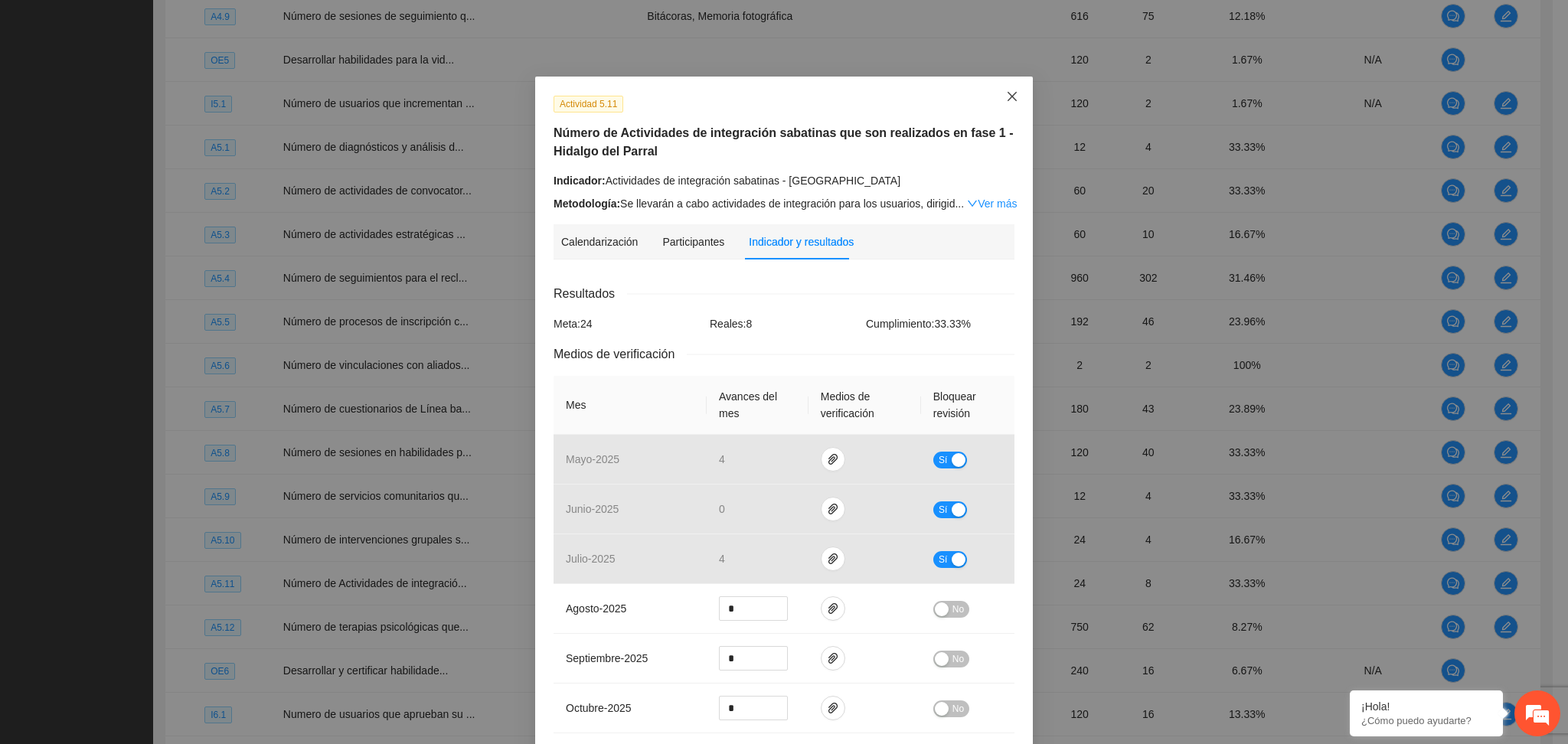
click at [1008, 97] on icon "close" at bounding box center [1012, 96] width 12 height 12
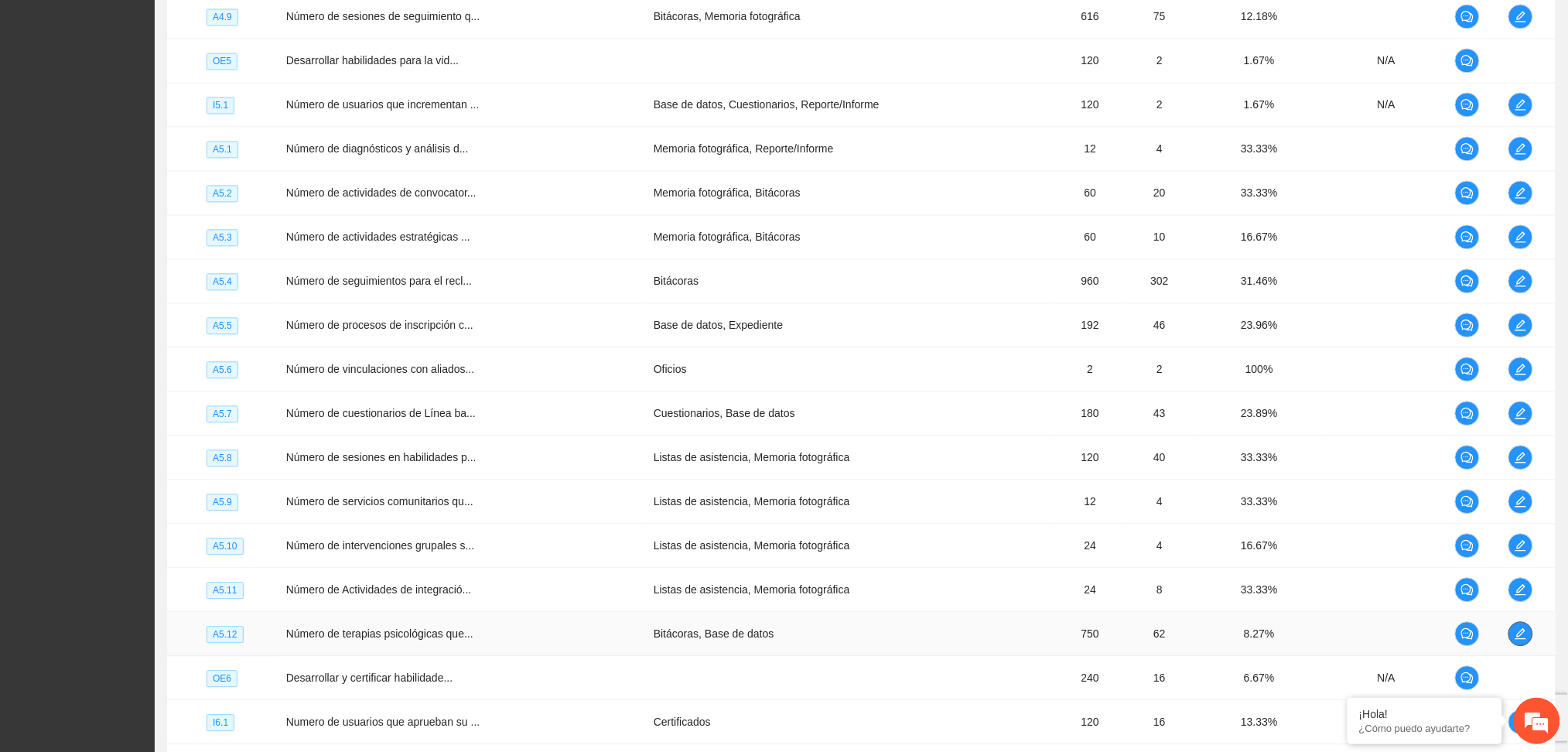
click at [1518, 629] on button "button" at bounding box center [1521, 633] width 25 height 25
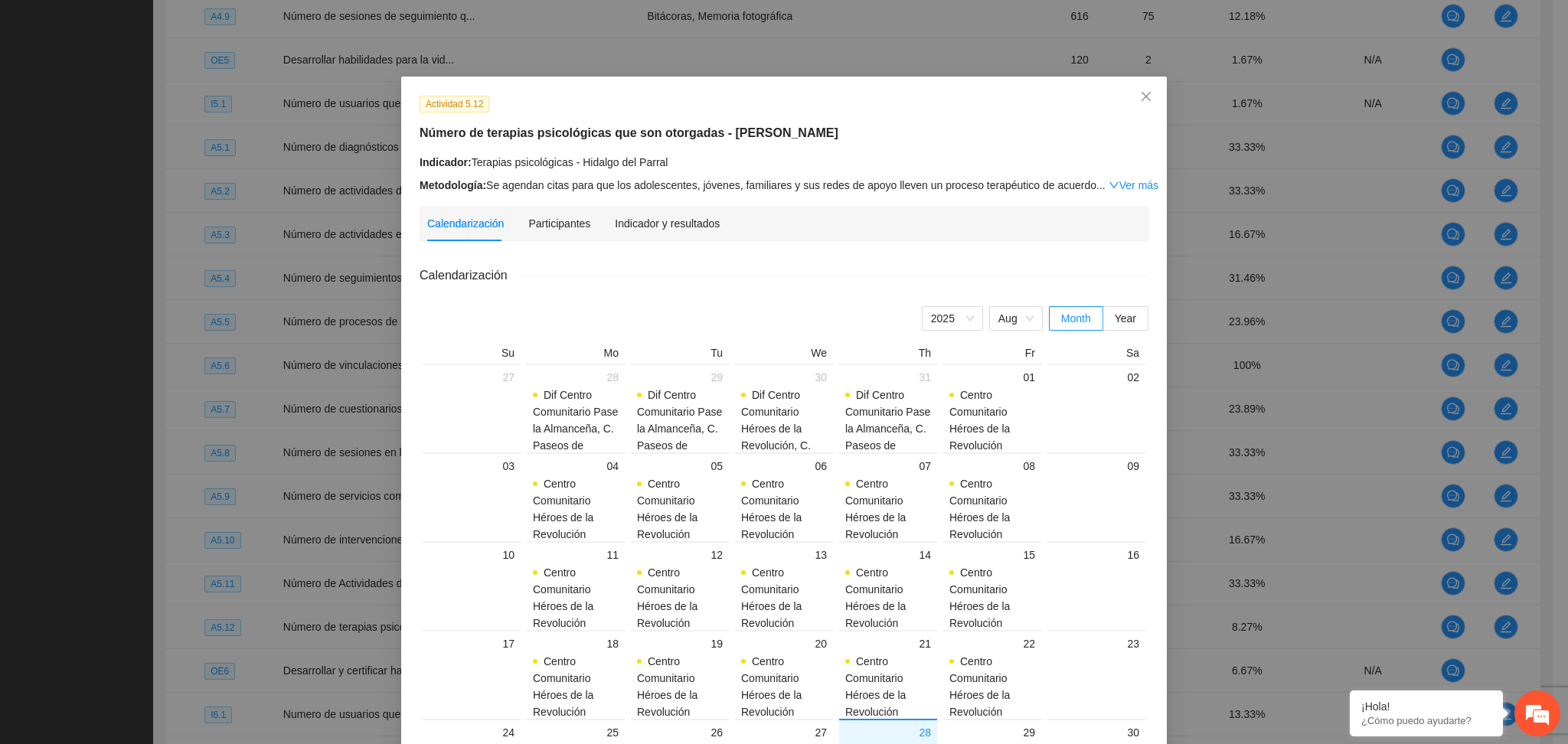
click at [657, 232] on div "Indicador y resultados" at bounding box center [667, 223] width 105 height 35
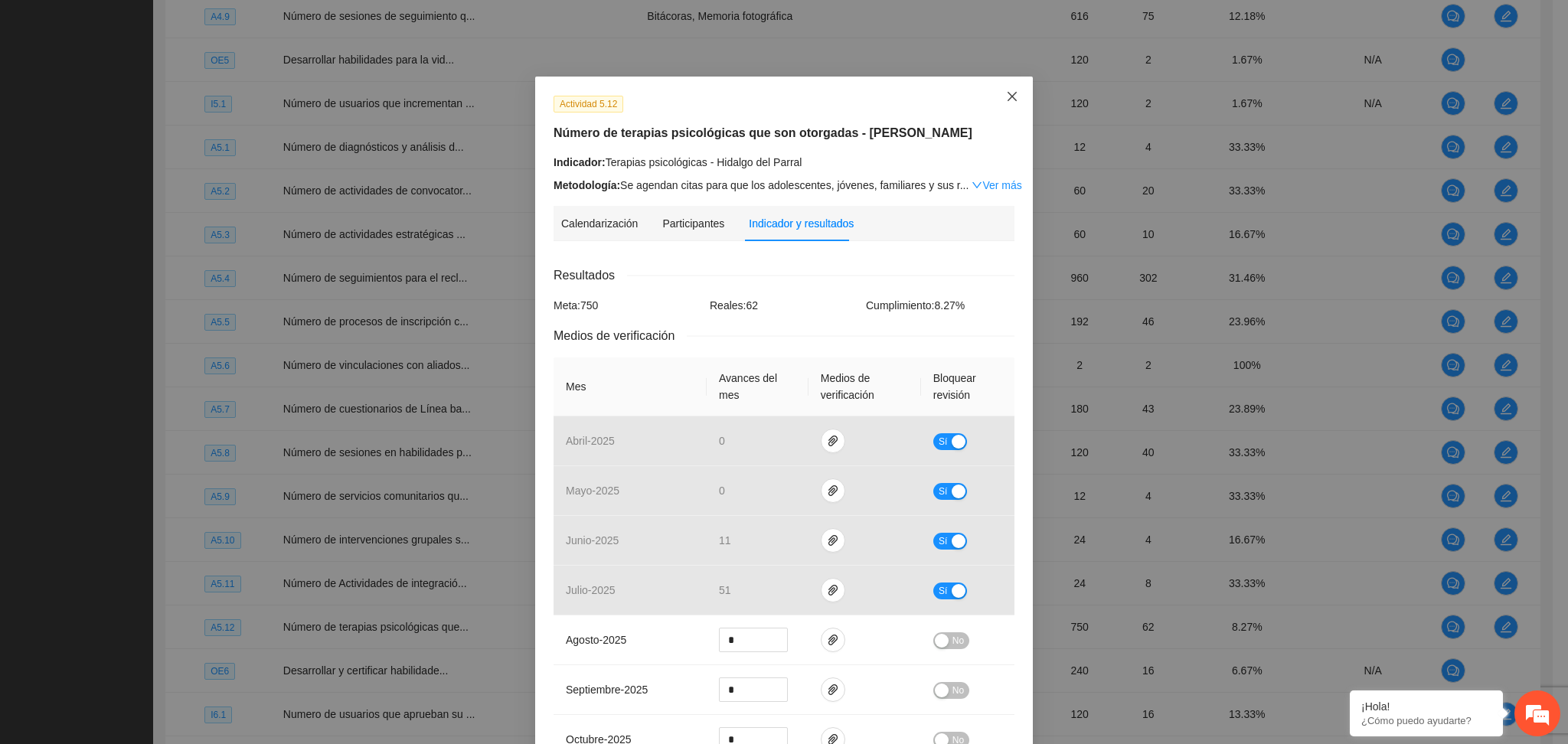
drag, startPoint x: 1000, startPoint y: 96, endPoint x: 999, endPoint y: 104, distance: 8.1
click at [1006, 96] on icon "close" at bounding box center [1012, 96] width 12 height 12
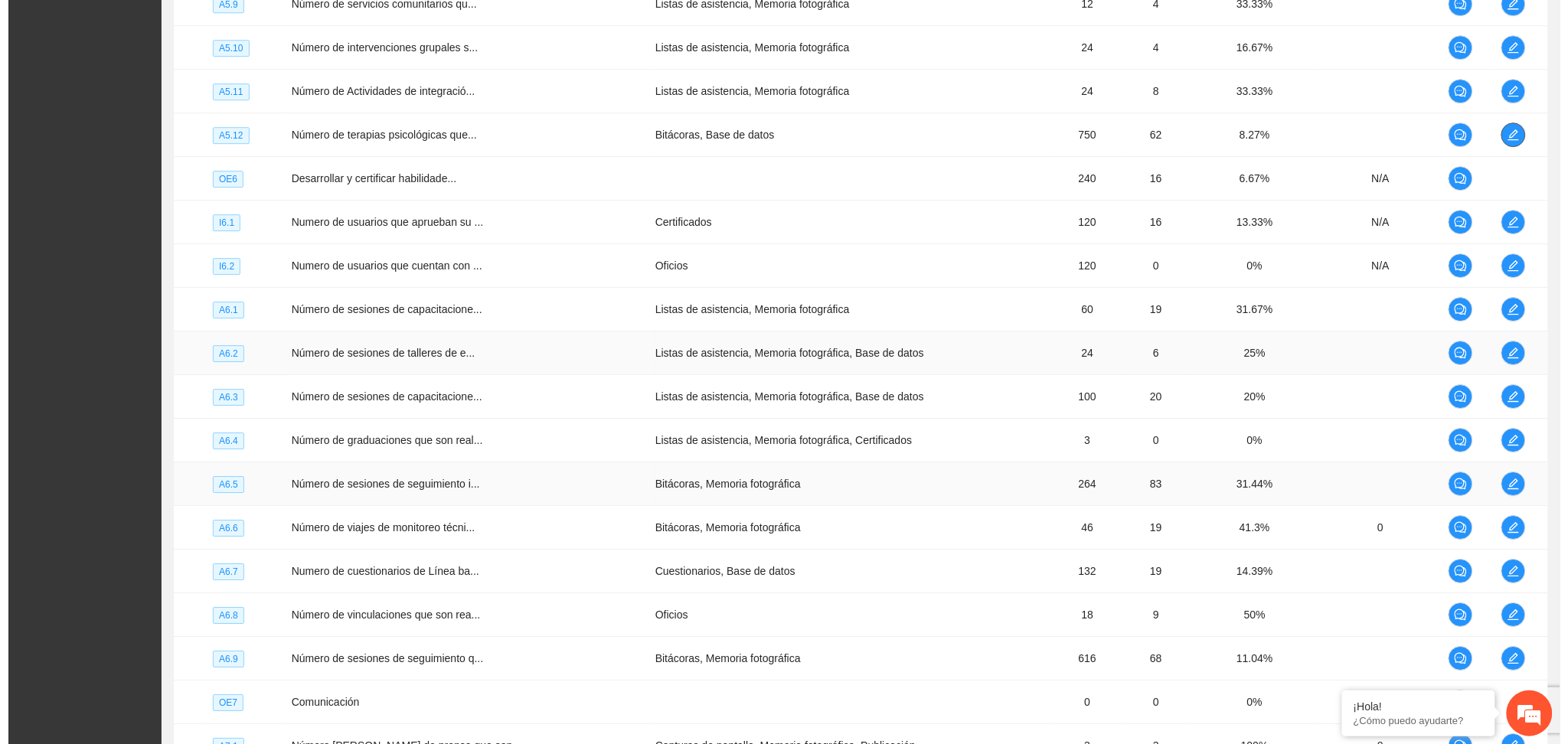
scroll to position [3725, 0]
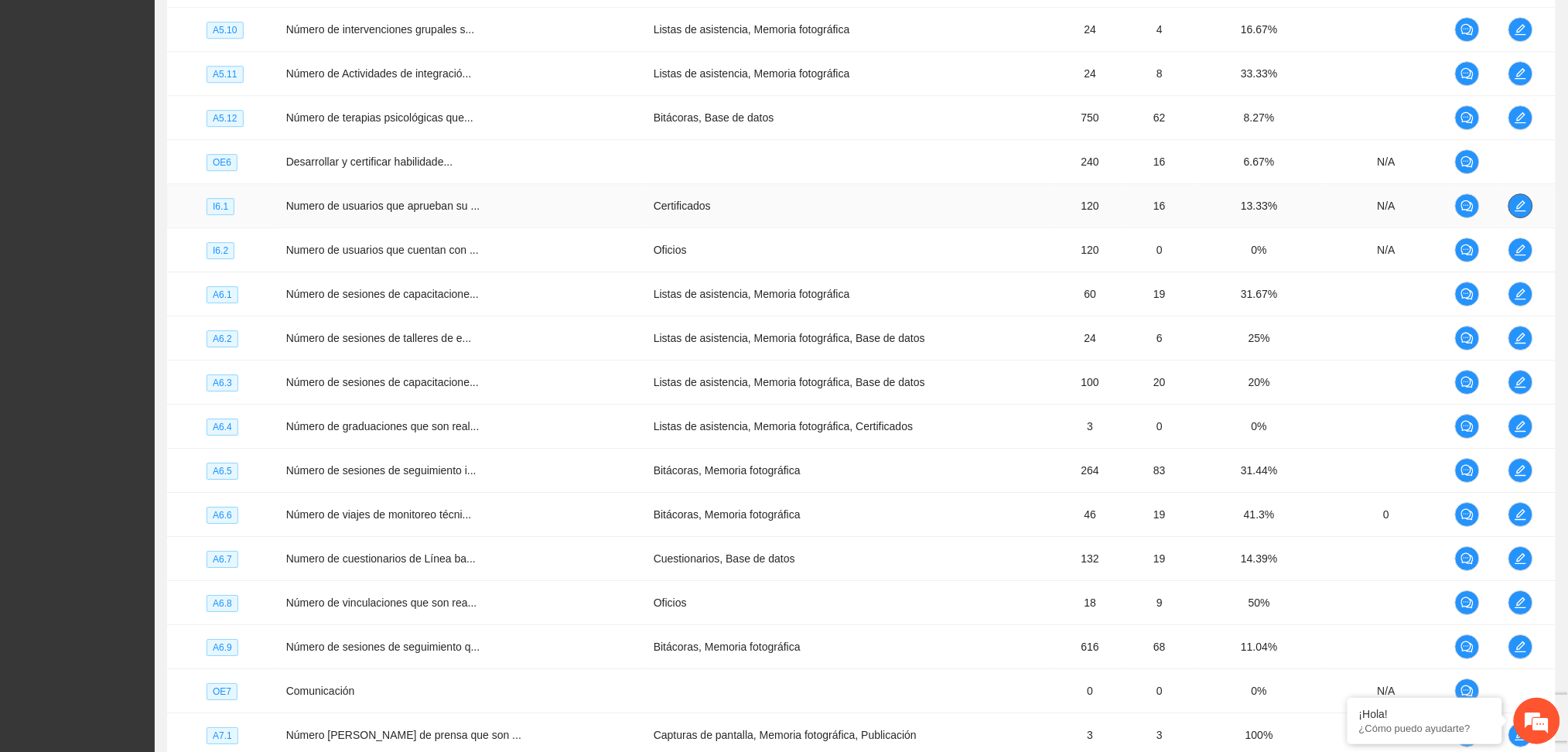
click at [1526, 208] on span "edit" at bounding box center [1521, 205] width 23 height 12
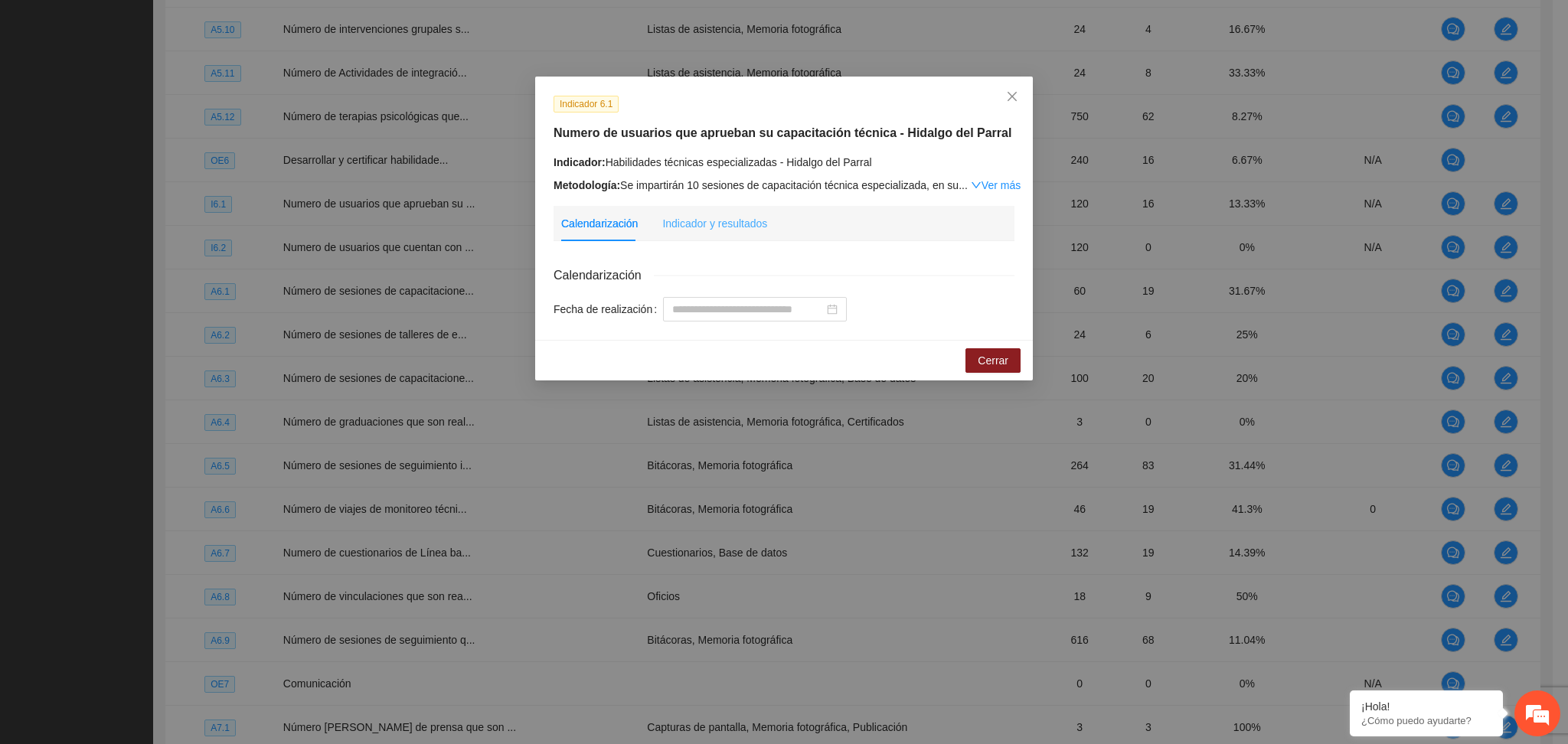
click at [695, 232] on div "Indicador y resultados" at bounding box center [715, 223] width 105 height 35
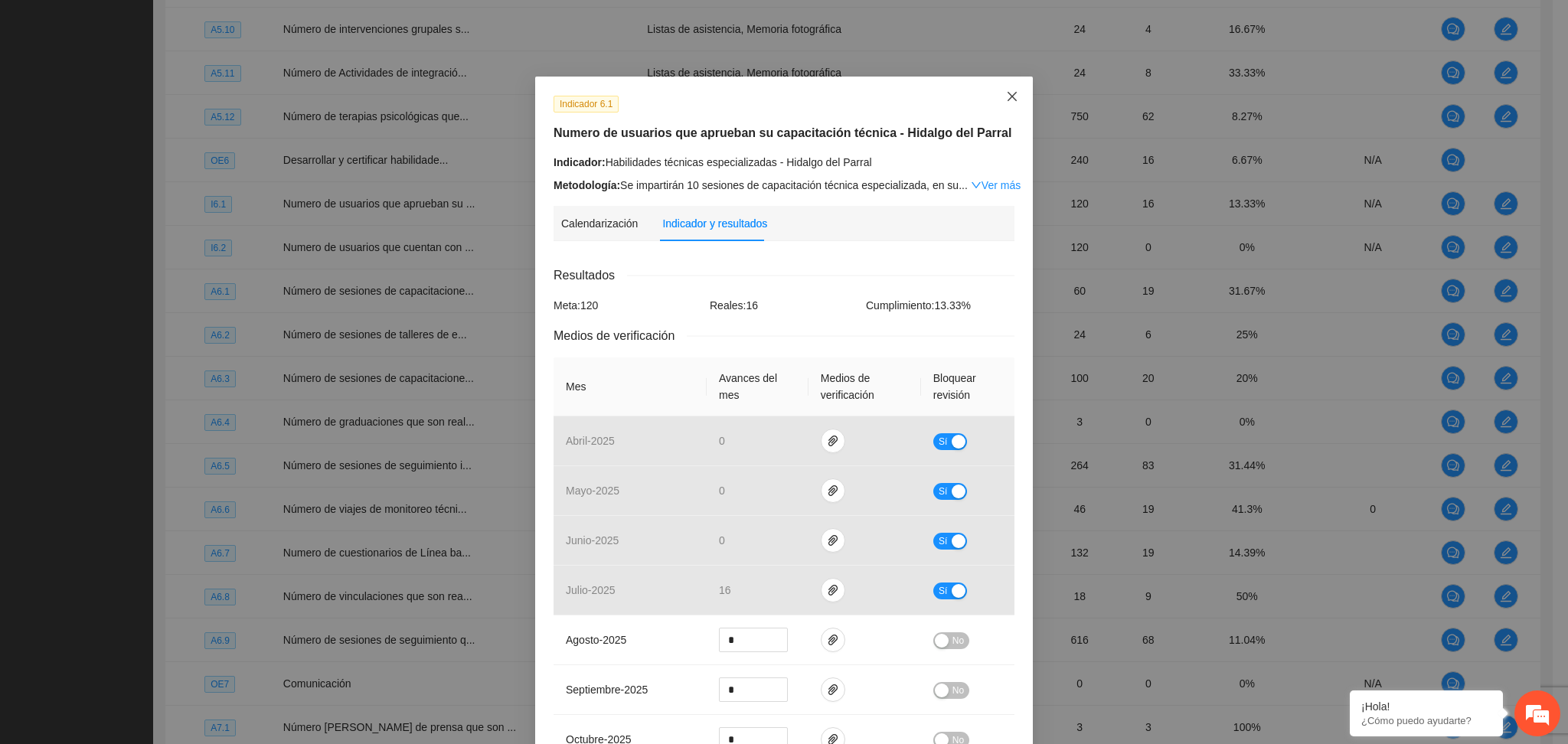
click at [1006, 100] on icon "close" at bounding box center [1012, 96] width 12 height 12
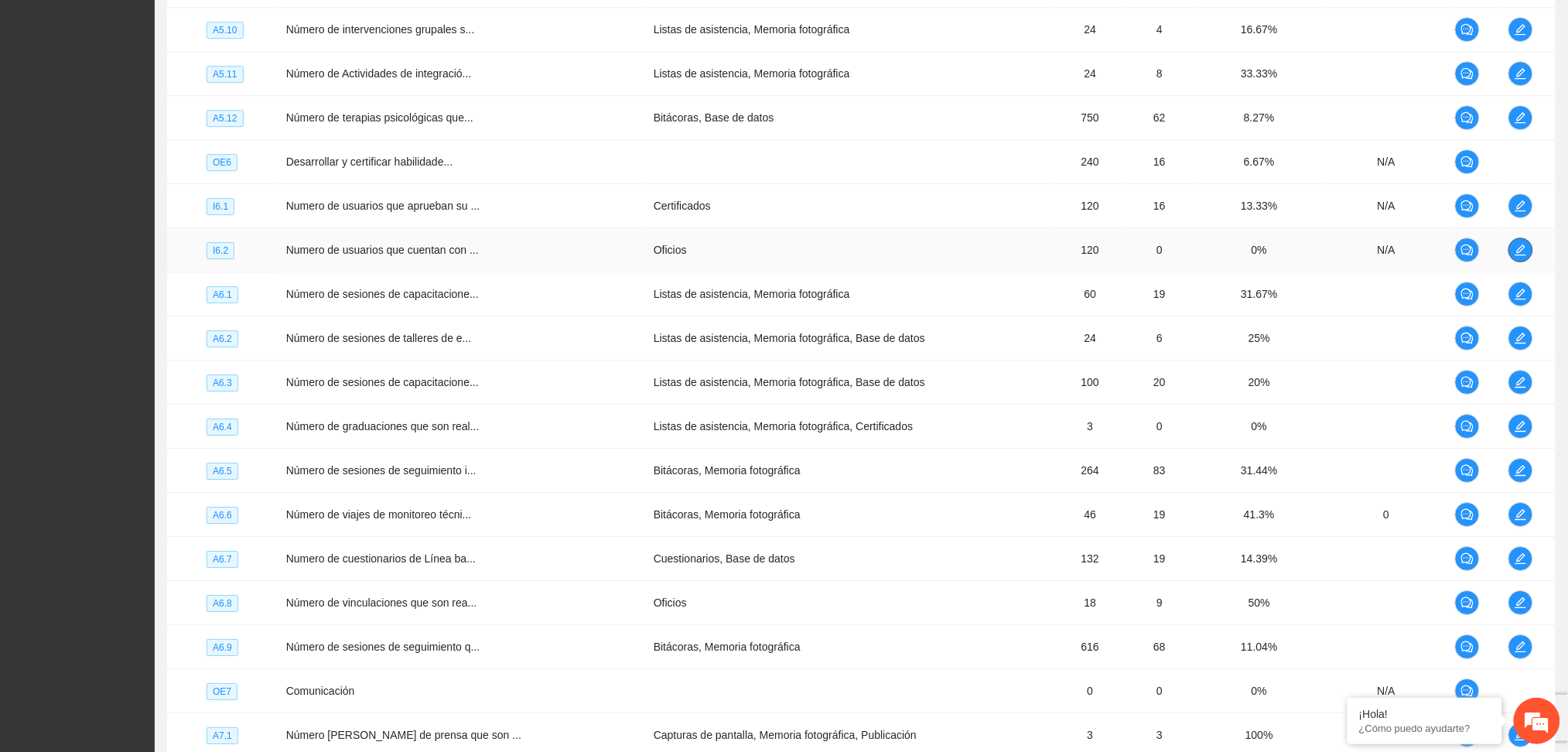
click at [1519, 255] on icon "edit" at bounding box center [1521, 250] width 11 height 11
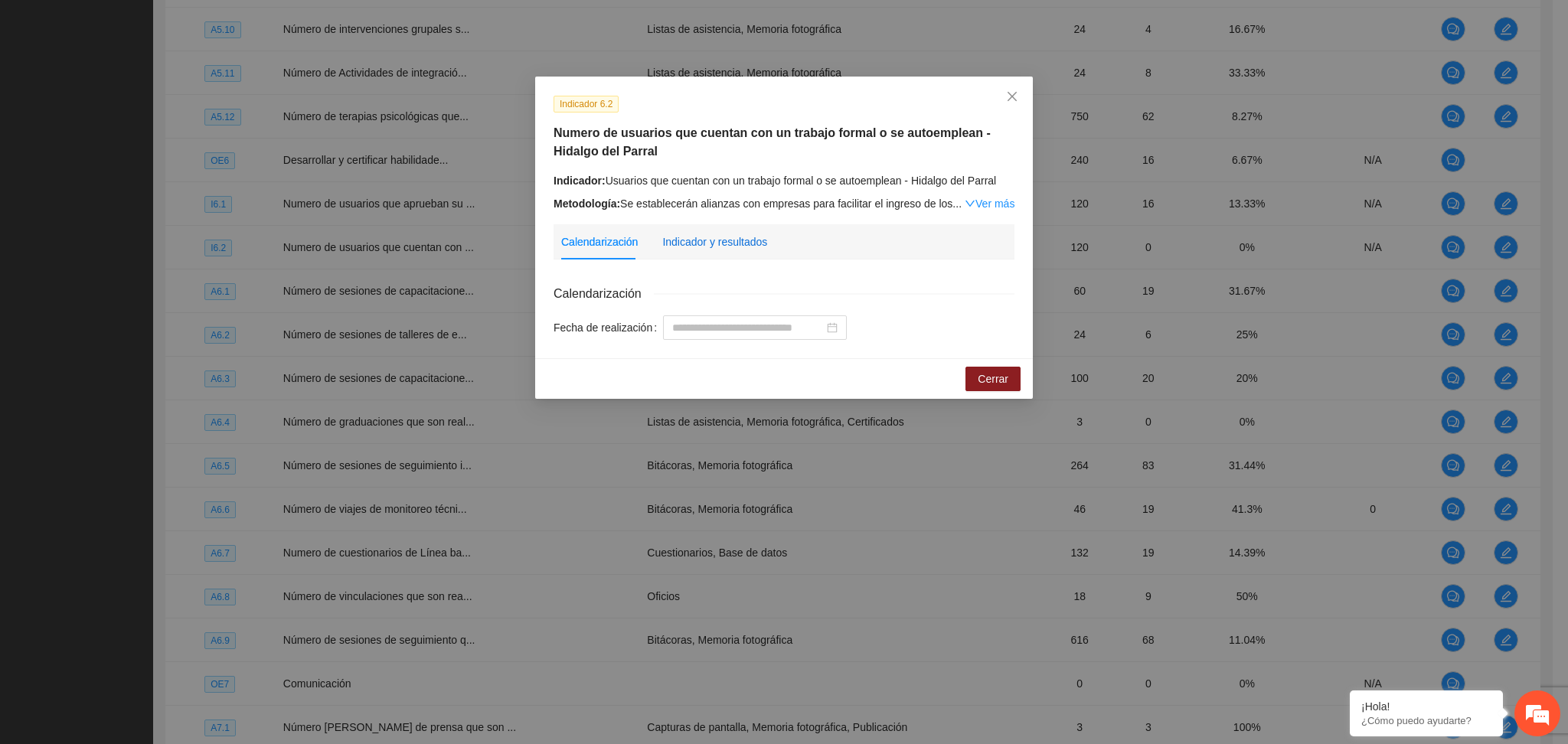
drag, startPoint x: 692, startPoint y: 234, endPoint x: 684, endPoint y: 259, distance: 26.2
click at [692, 233] on div "Indicador y resultados" at bounding box center [715, 241] width 105 height 17
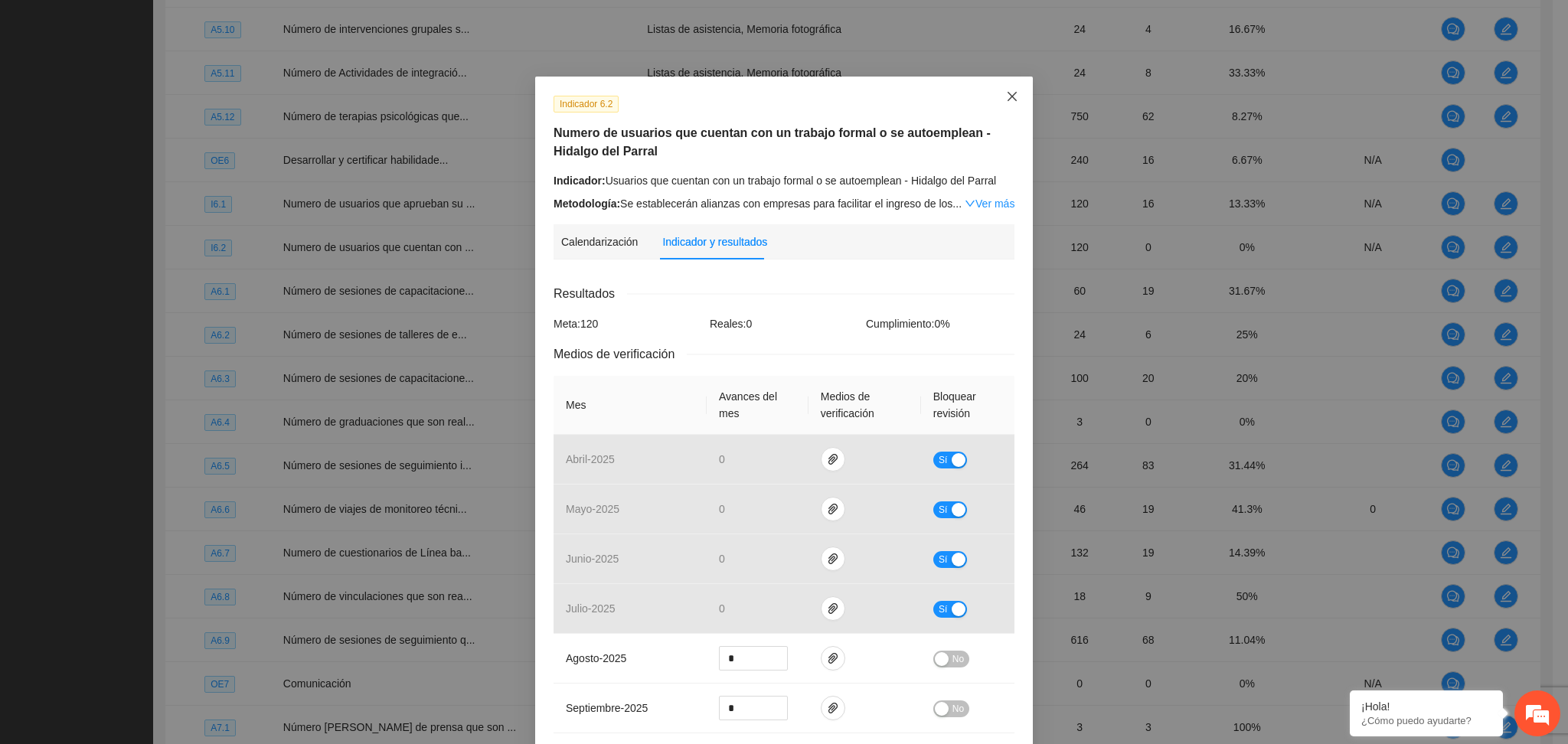
click at [1006, 98] on icon "close" at bounding box center [1012, 96] width 12 height 12
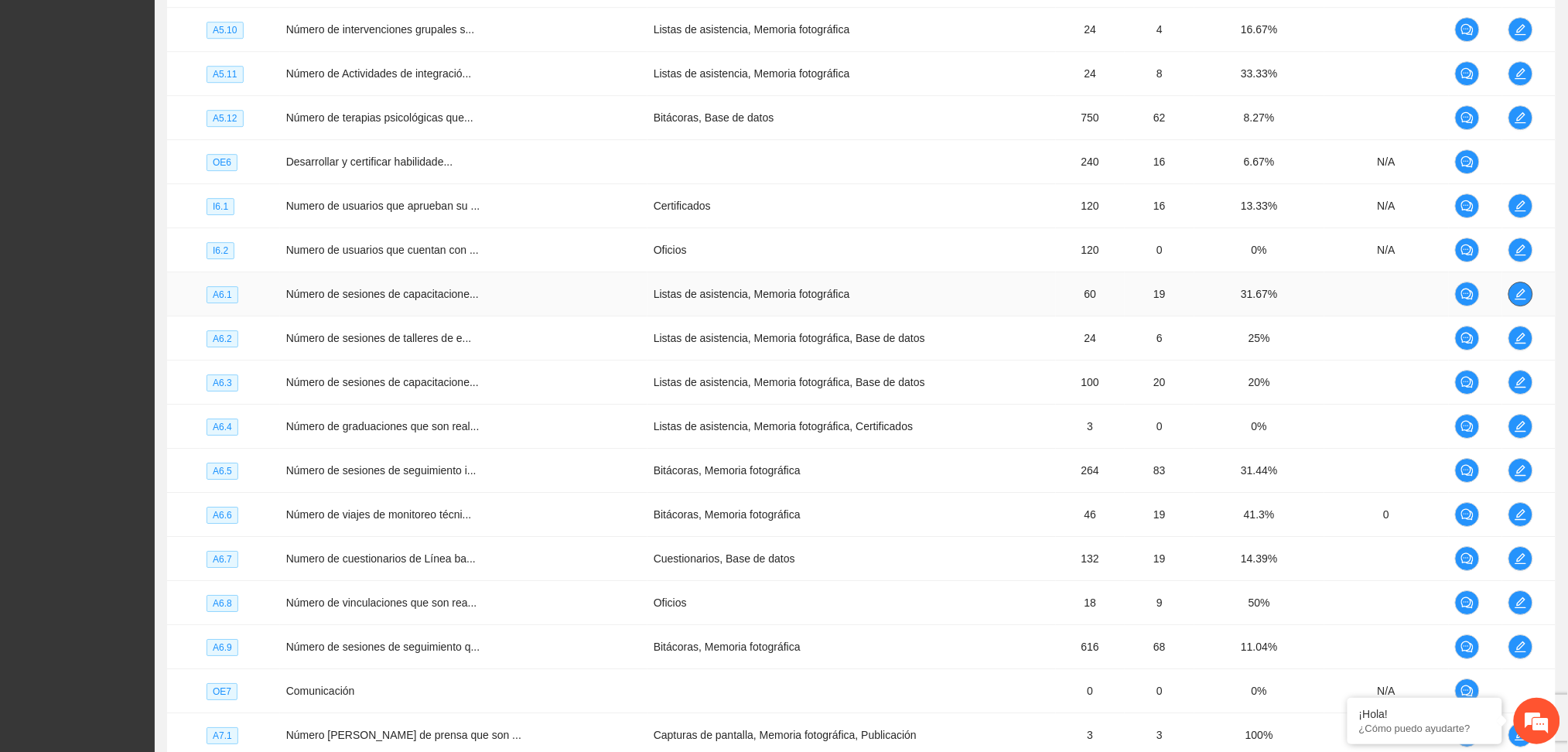
click at [1521, 299] on icon "edit" at bounding box center [1521, 294] width 11 height 11
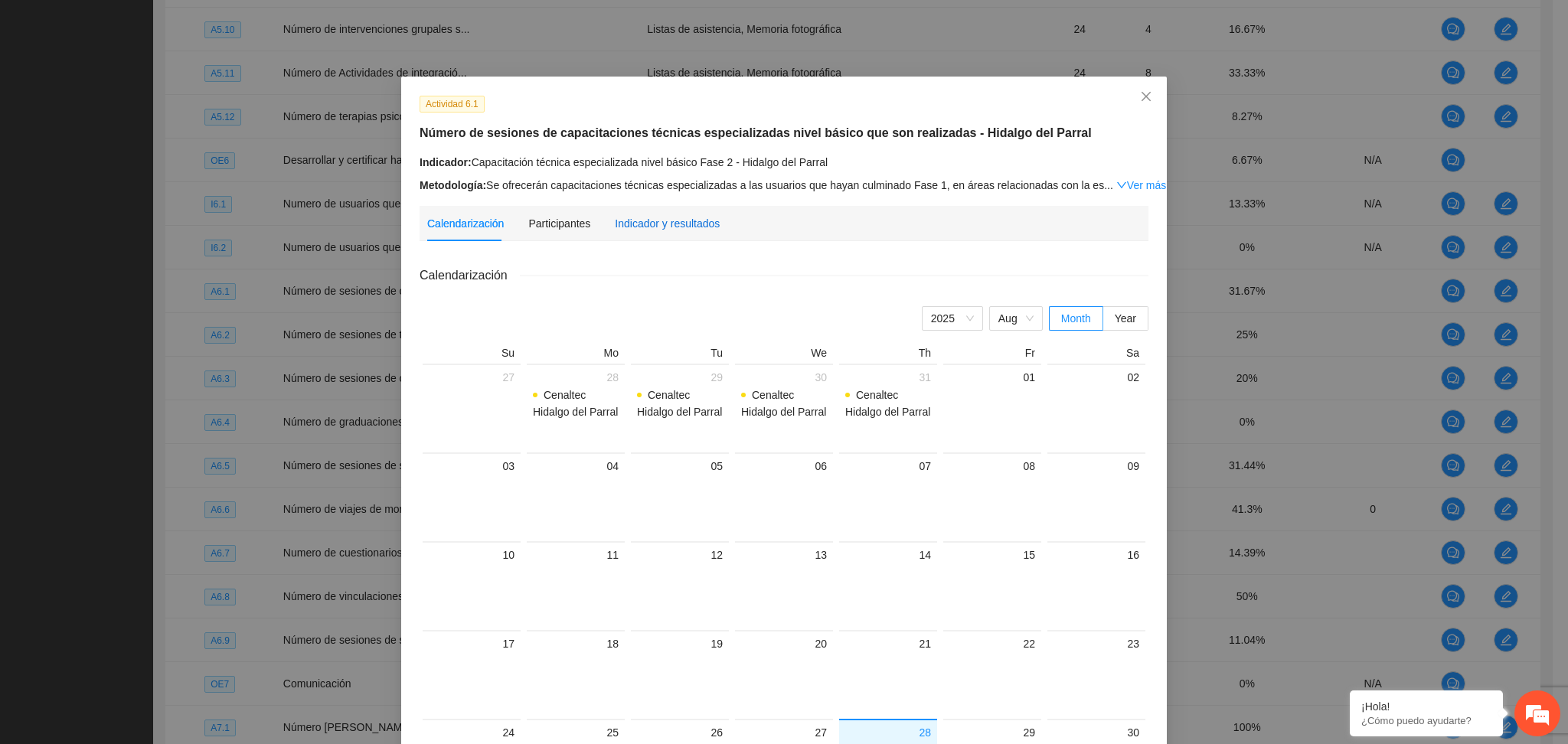
click at [658, 220] on div "Indicador y resultados" at bounding box center [667, 223] width 105 height 17
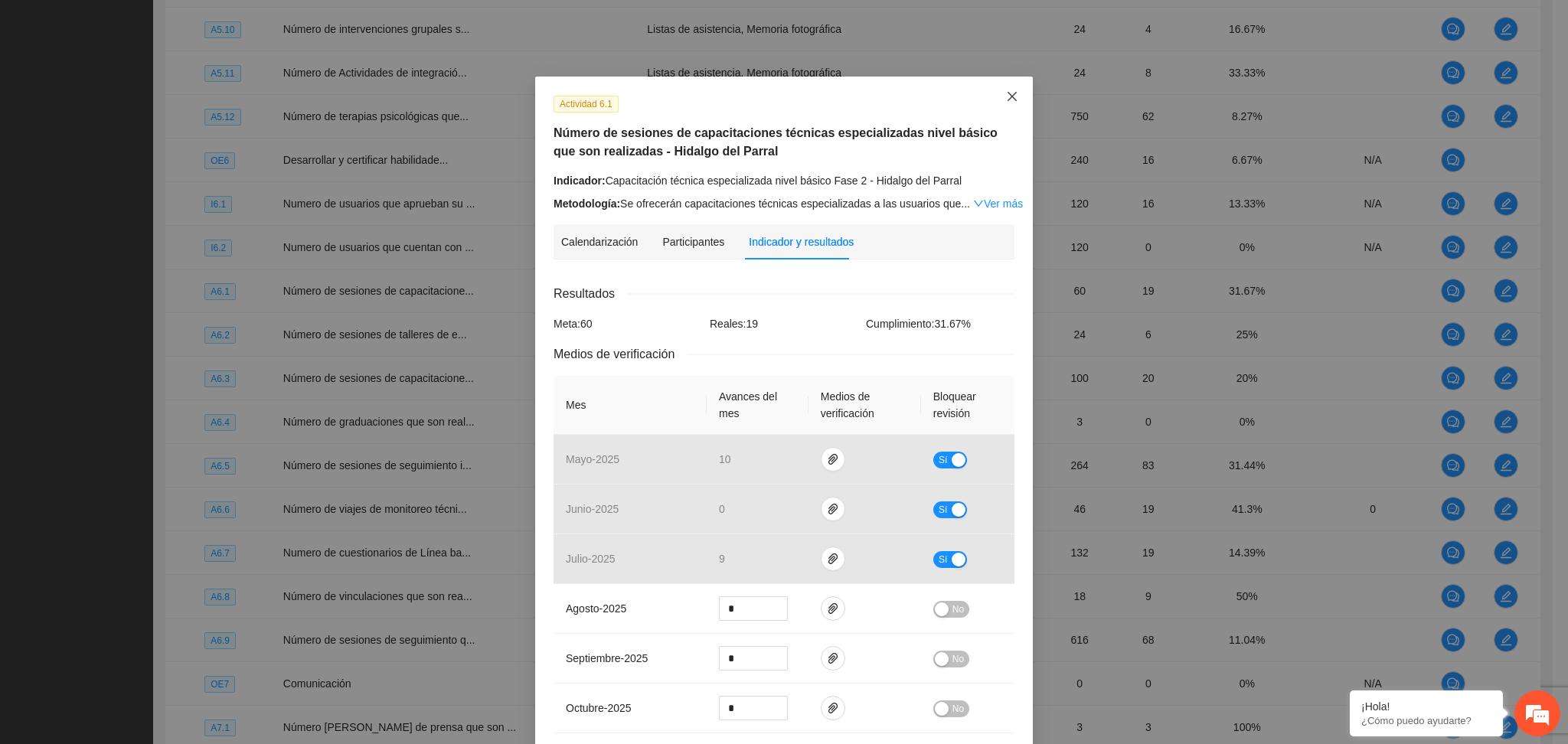
click at [1003, 86] on span "Close" at bounding box center [1012, 97] width 41 height 41
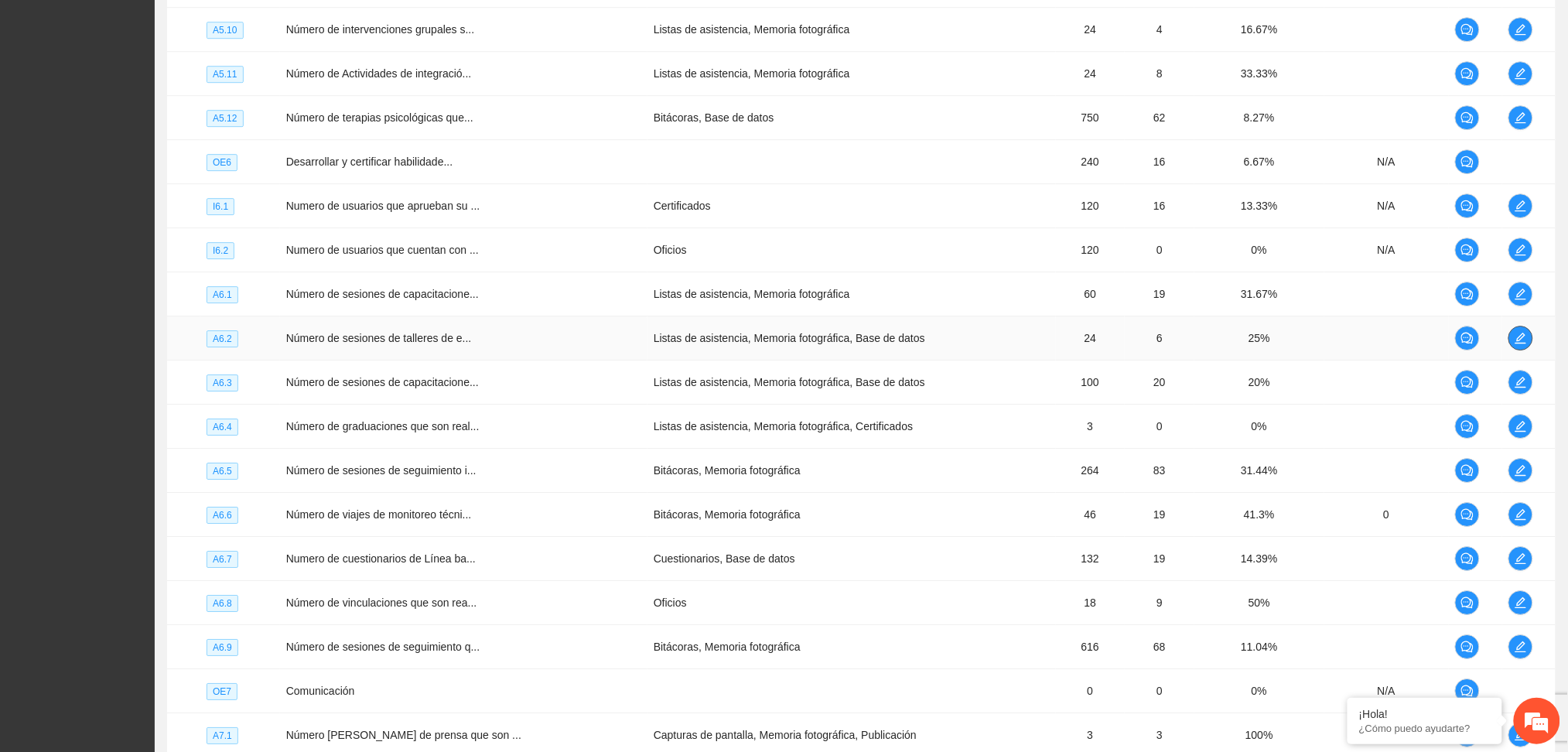
click at [1516, 333] on button "button" at bounding box center [1521, 338] width 25 height 25
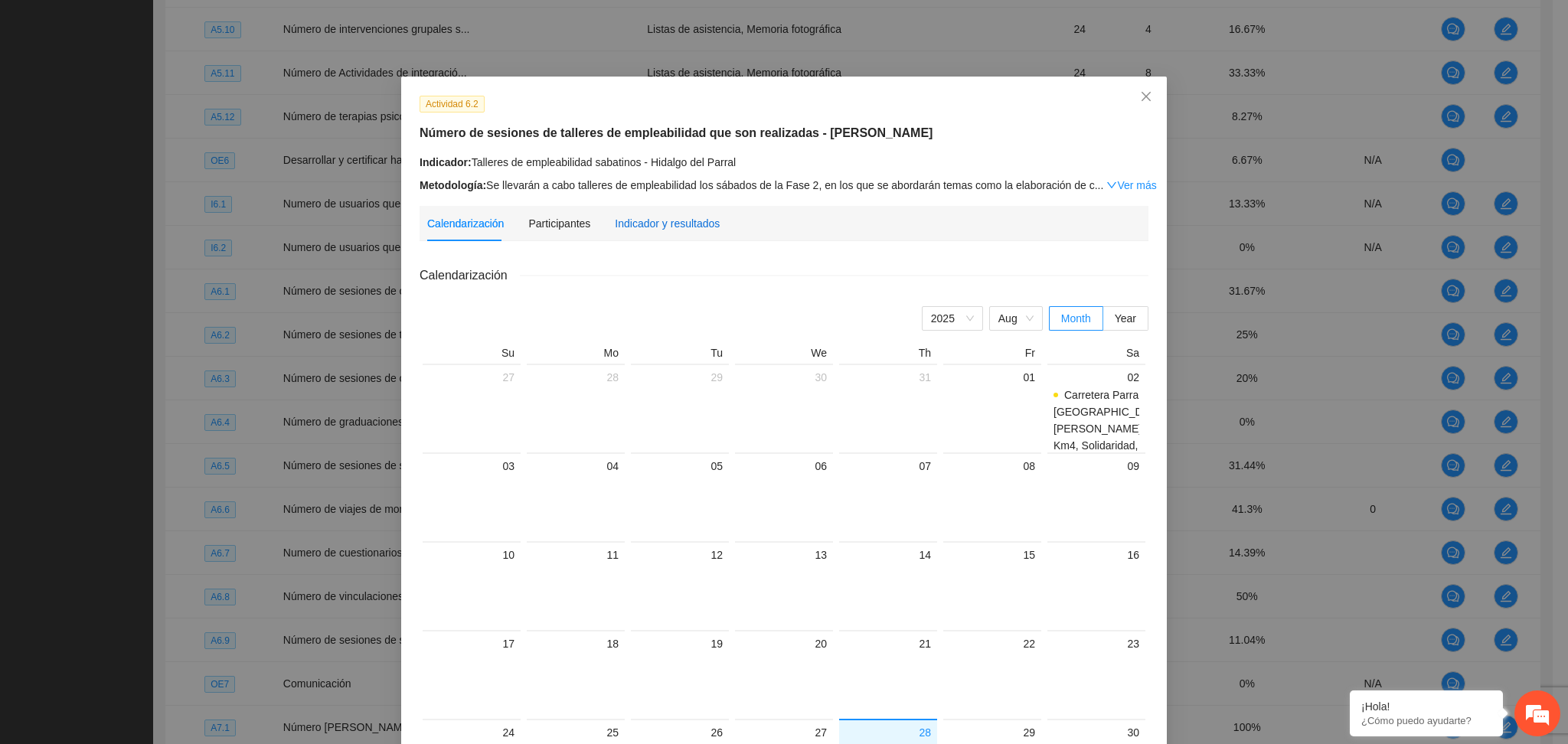
click at [672, 219] on div "Indicador y resultados" at bounding box center [667, 223] width 105 height 17
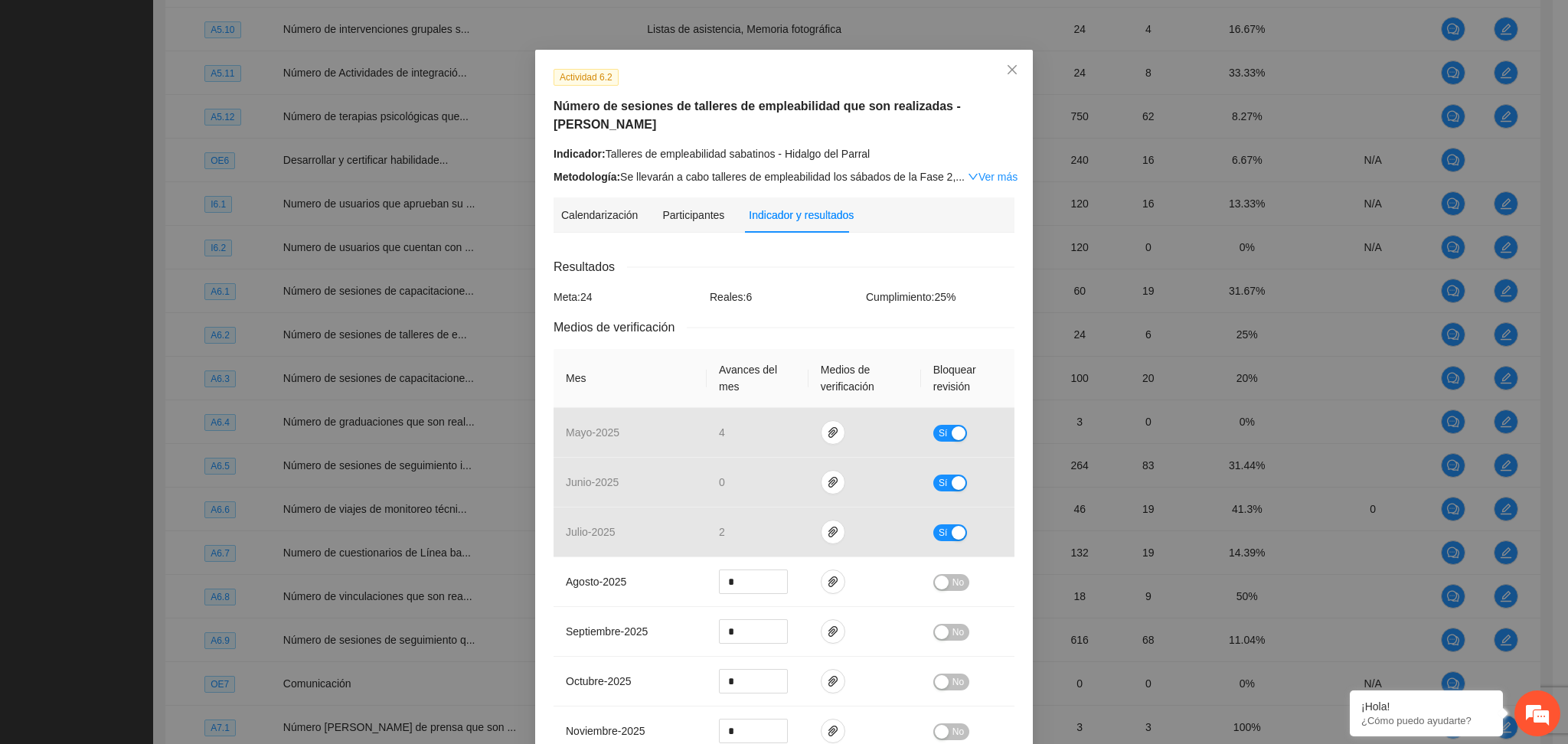
scroll to position [0, 0]
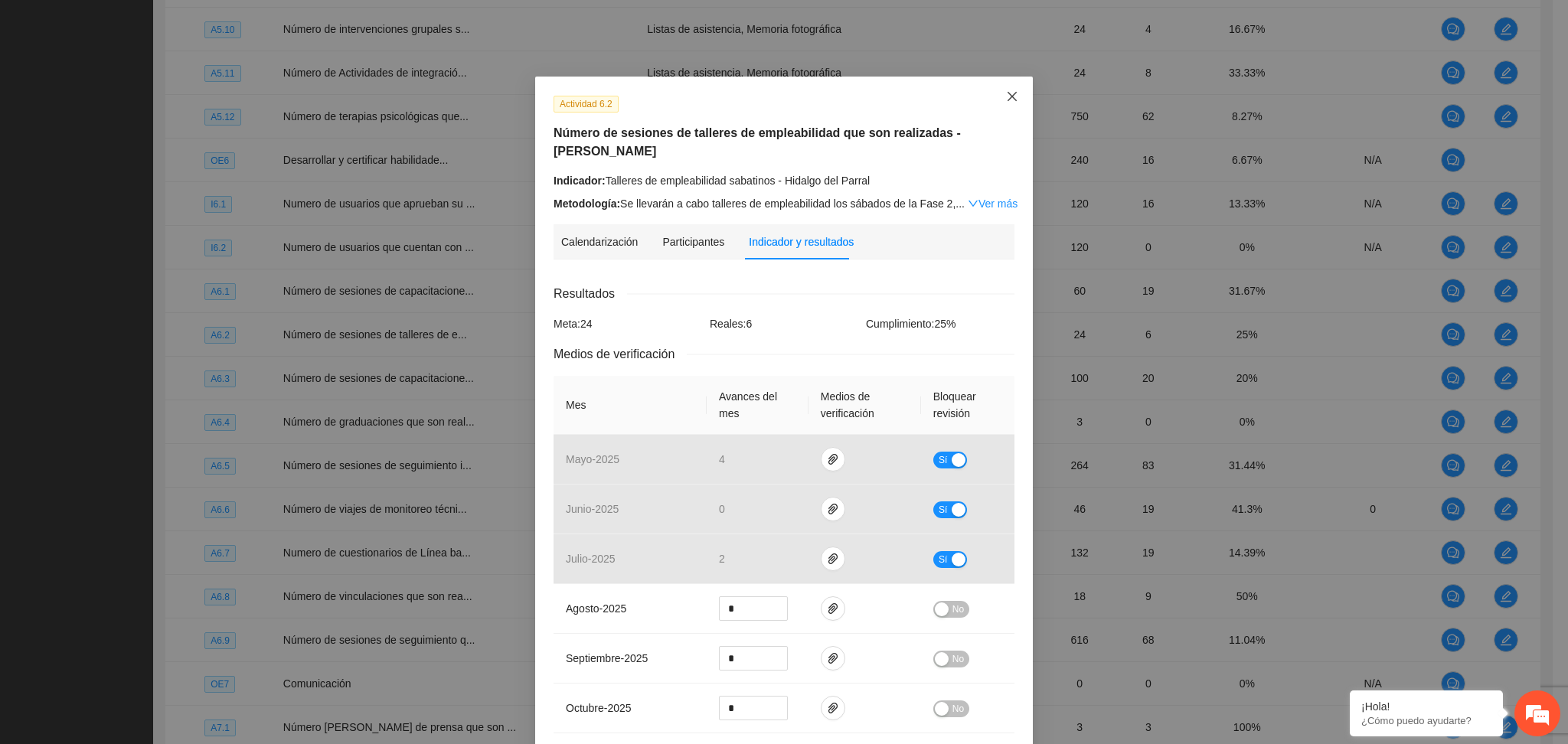
click at [1006, 103] on icon "close" at bounding box center [1012, 96] width 12 height 12
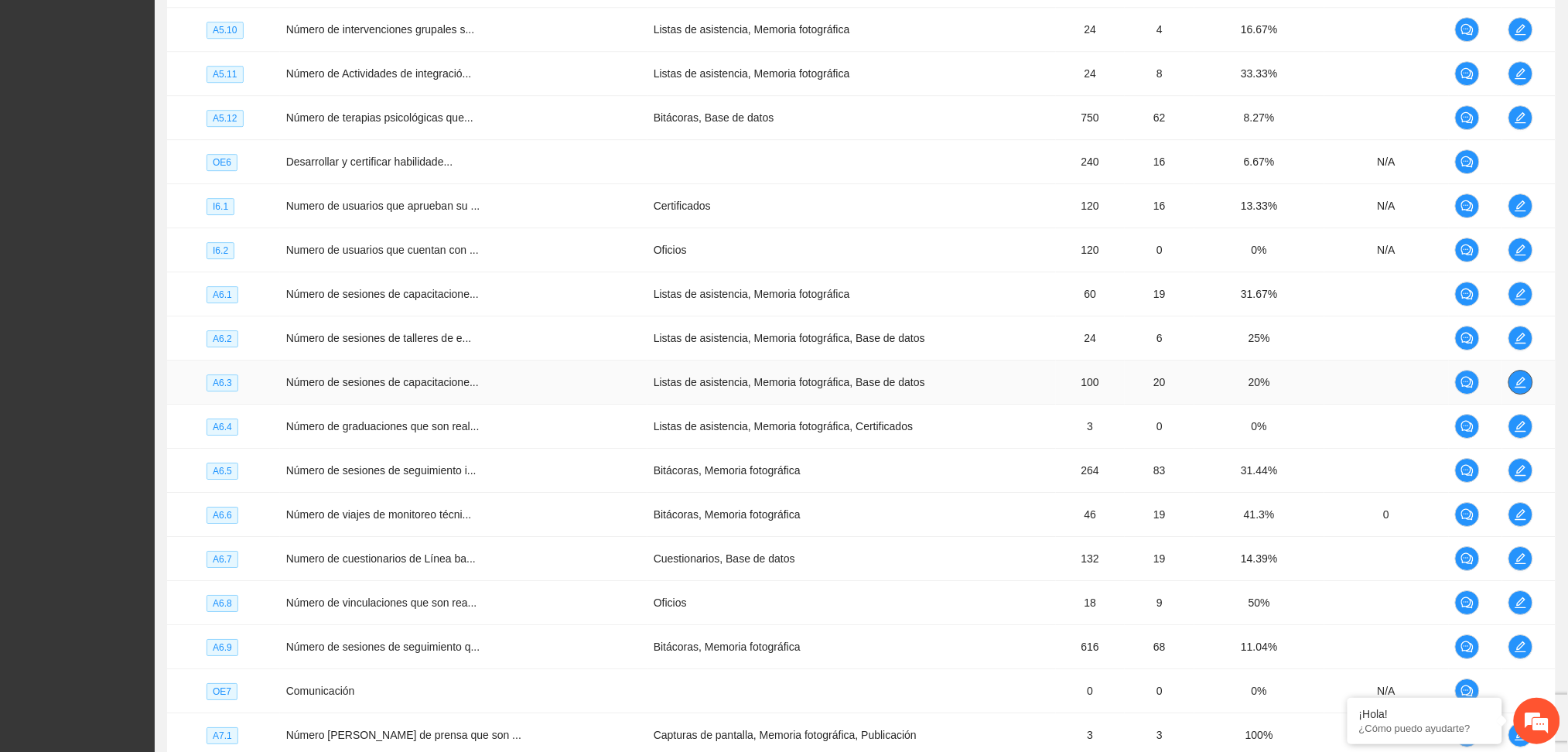
click at [1519, 388] on icon "edit" at bounding box center [1521, 381] width 11 height 11
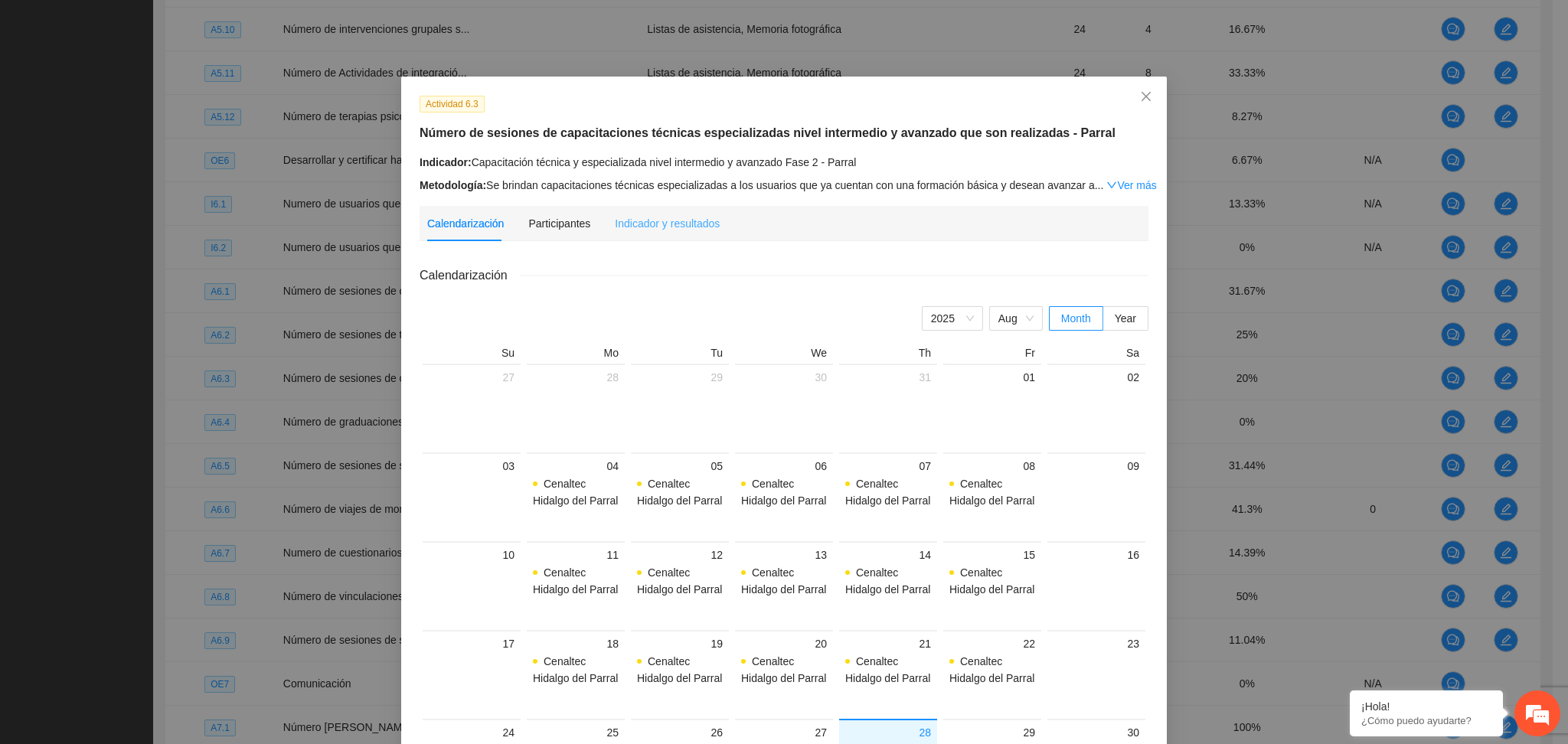
click at [644, 213] on div "Indicador y resultados" at bounding box center [667, 223] width 105 height 35
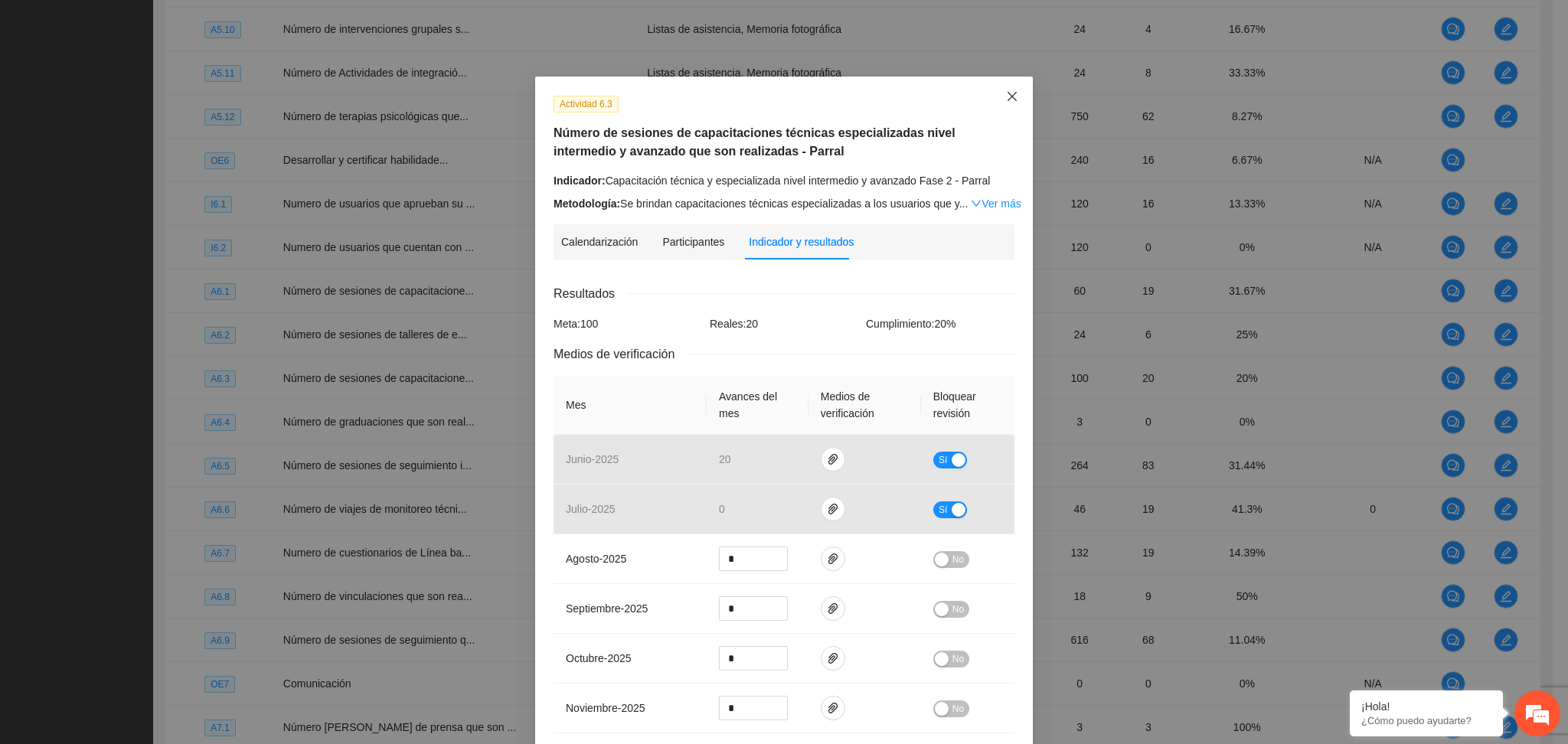
drag, startPoint x: 1012, startPoint y: 100, endPoint x: 1016, endPoint y: 113, distance: 13.6
click at [1013, 100] on span "Close" at bounding box center [1012, 97] width 41 height 41
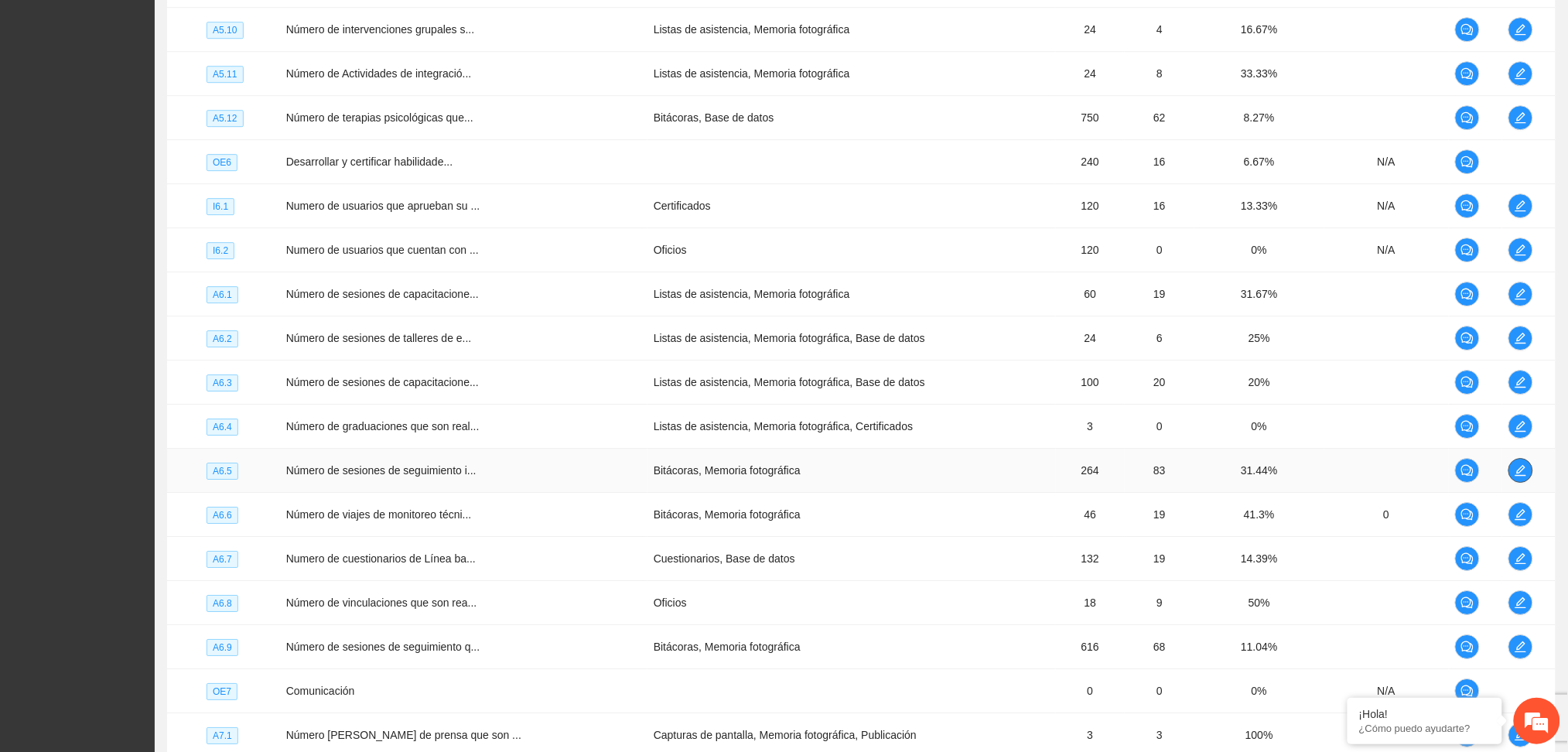
click at [1519, 475] on icon "edit" at bounding box center [1521, 470] width 11 height 11
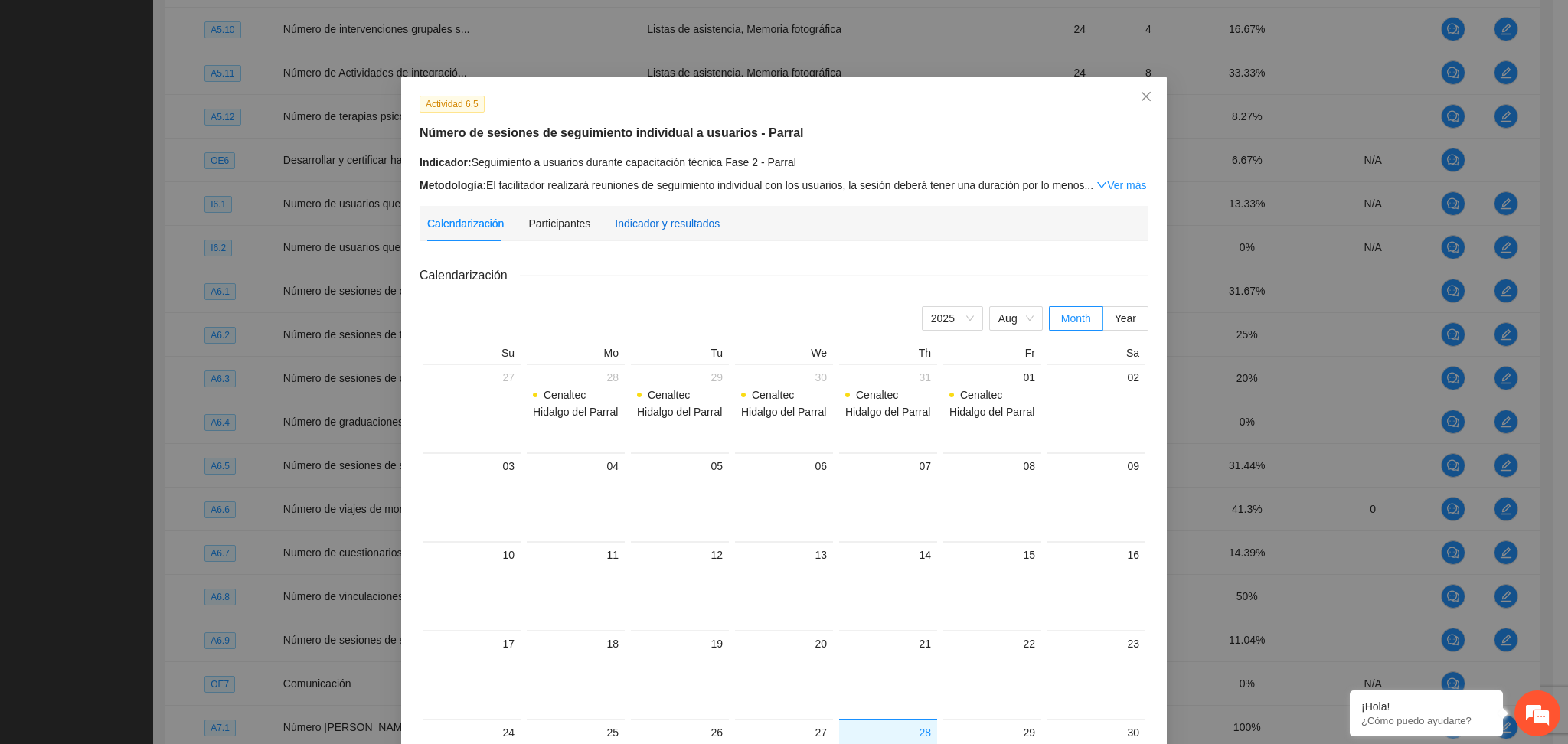
click at [653, 218] on div "Indicador y resultados" at bounding box center [667, 223] width 105 height 17
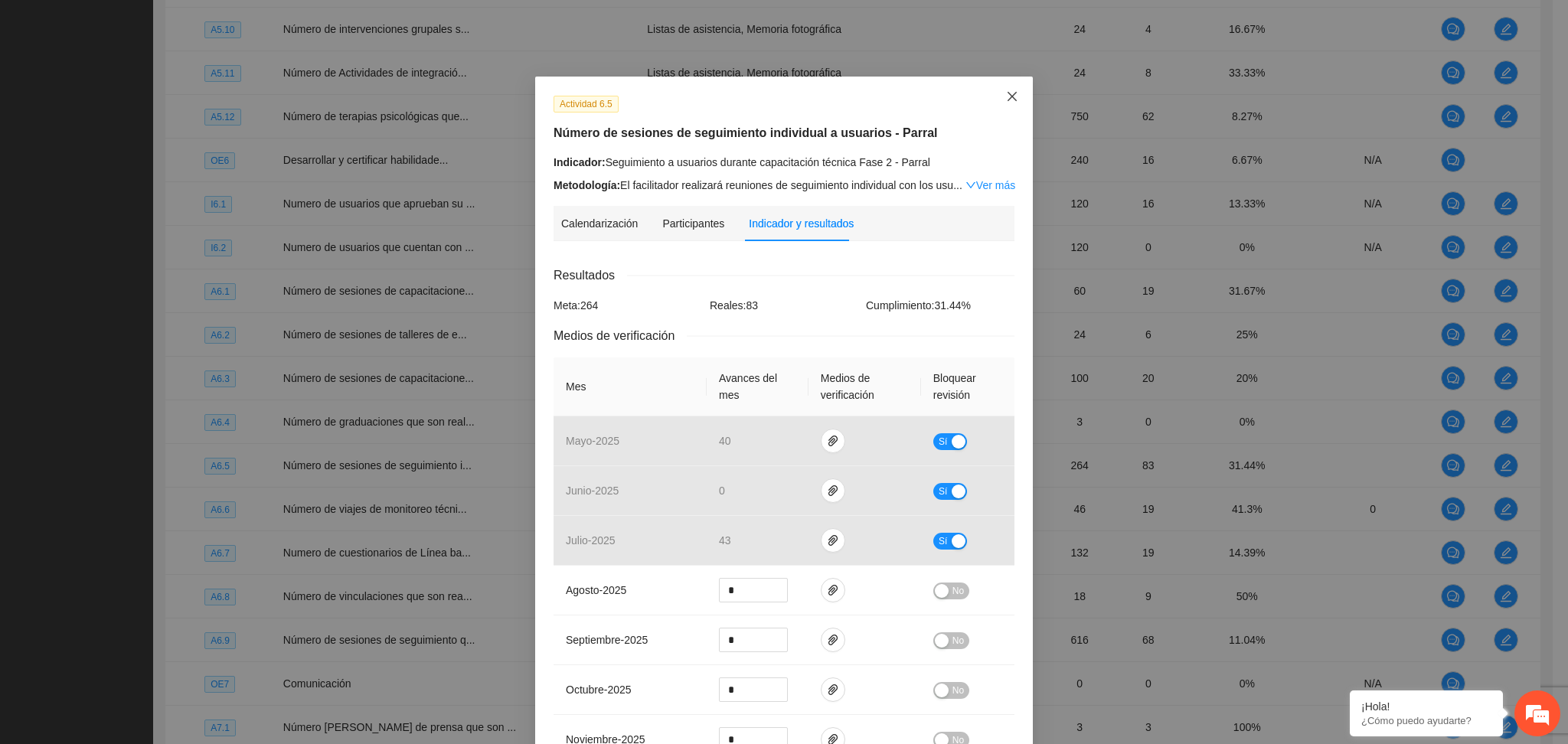
drag, startPoint x: 1009, startPoint y: 91, endPoint x: 1033, endPoint y: 136, distance: 51.0
click at [1008, 91] on icon "close" at bounding box center [1012, 96] width 12 height 12
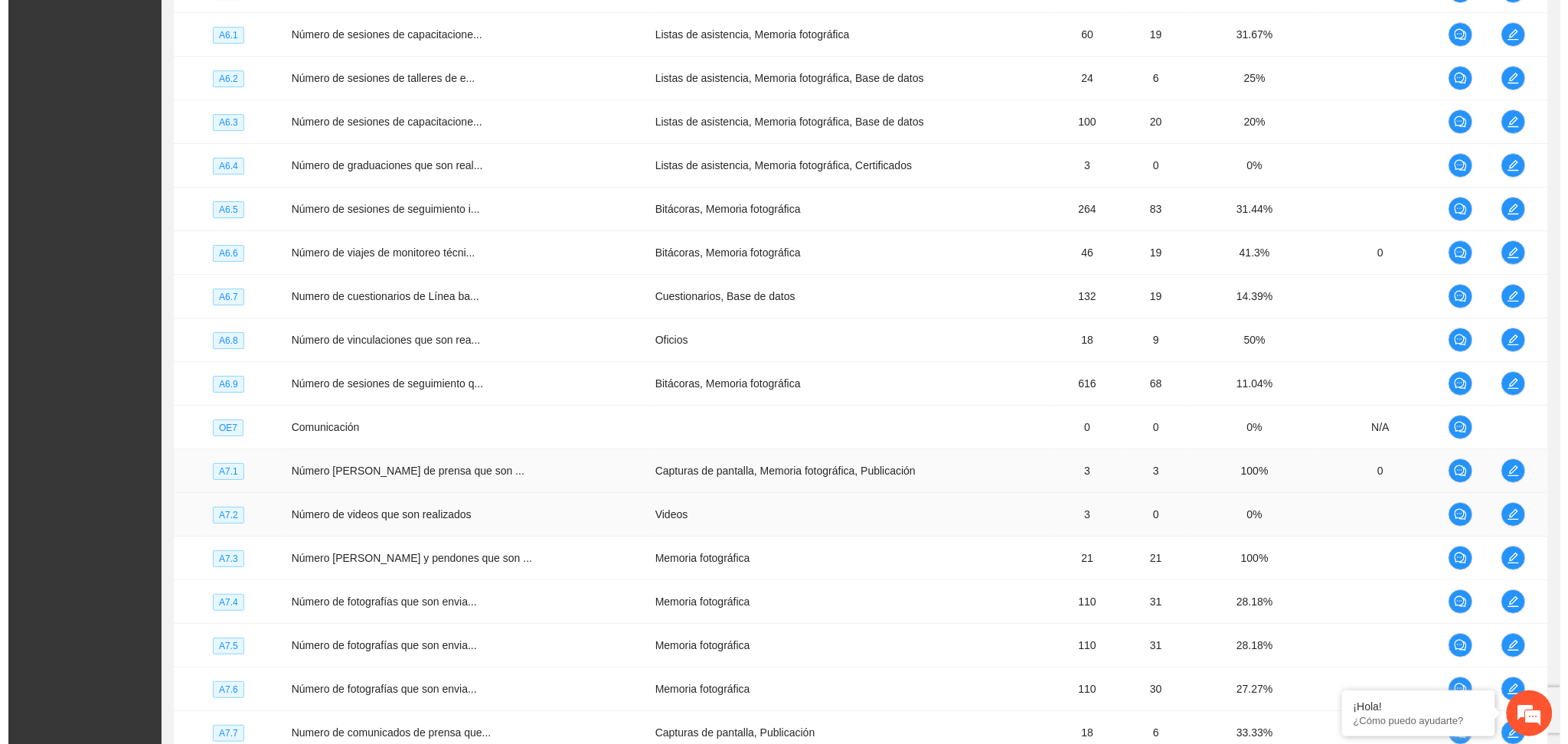
scroll to position [4031, 0]
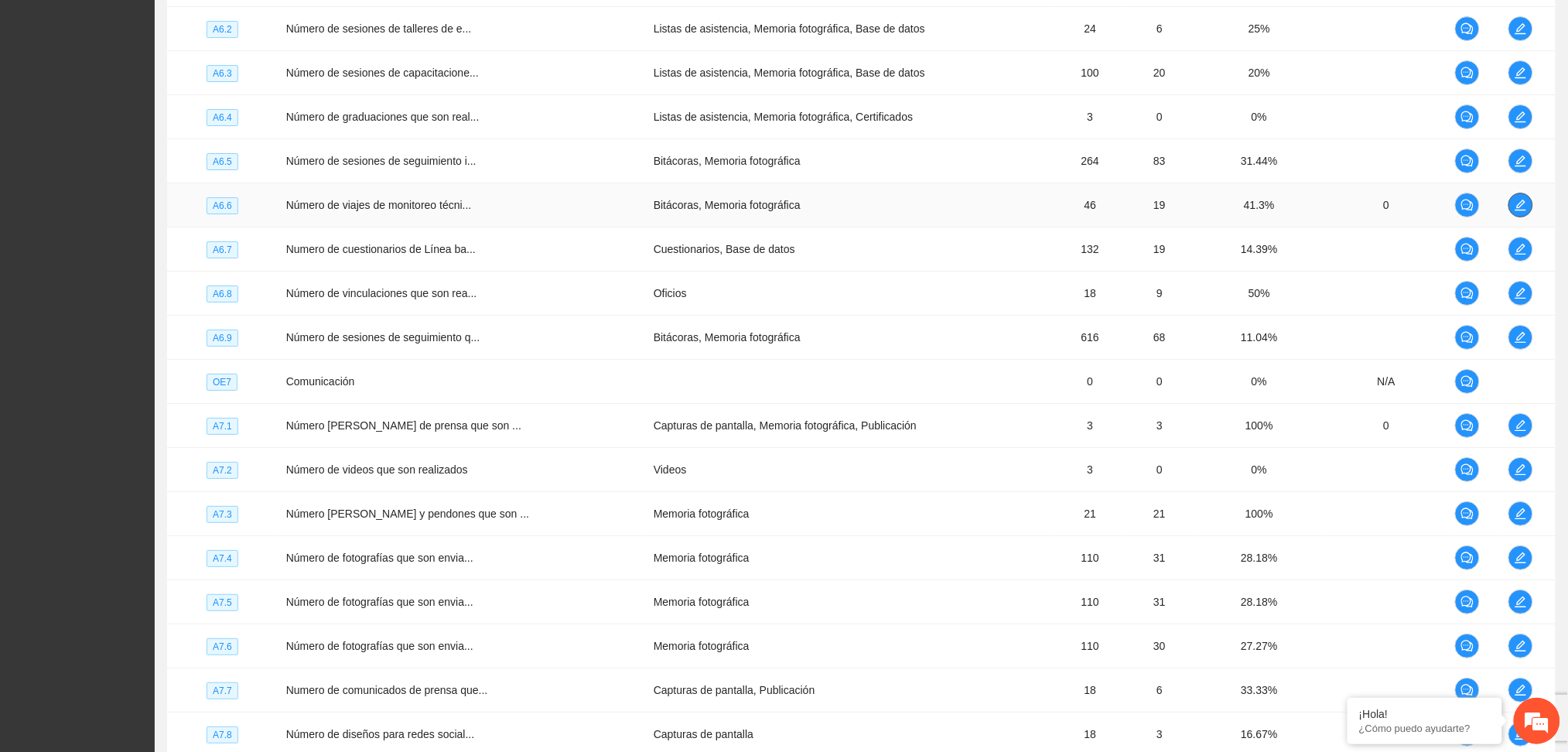
click at [1513, 199] on button "button" at bounding box center [1521, 205] width 25 height 25
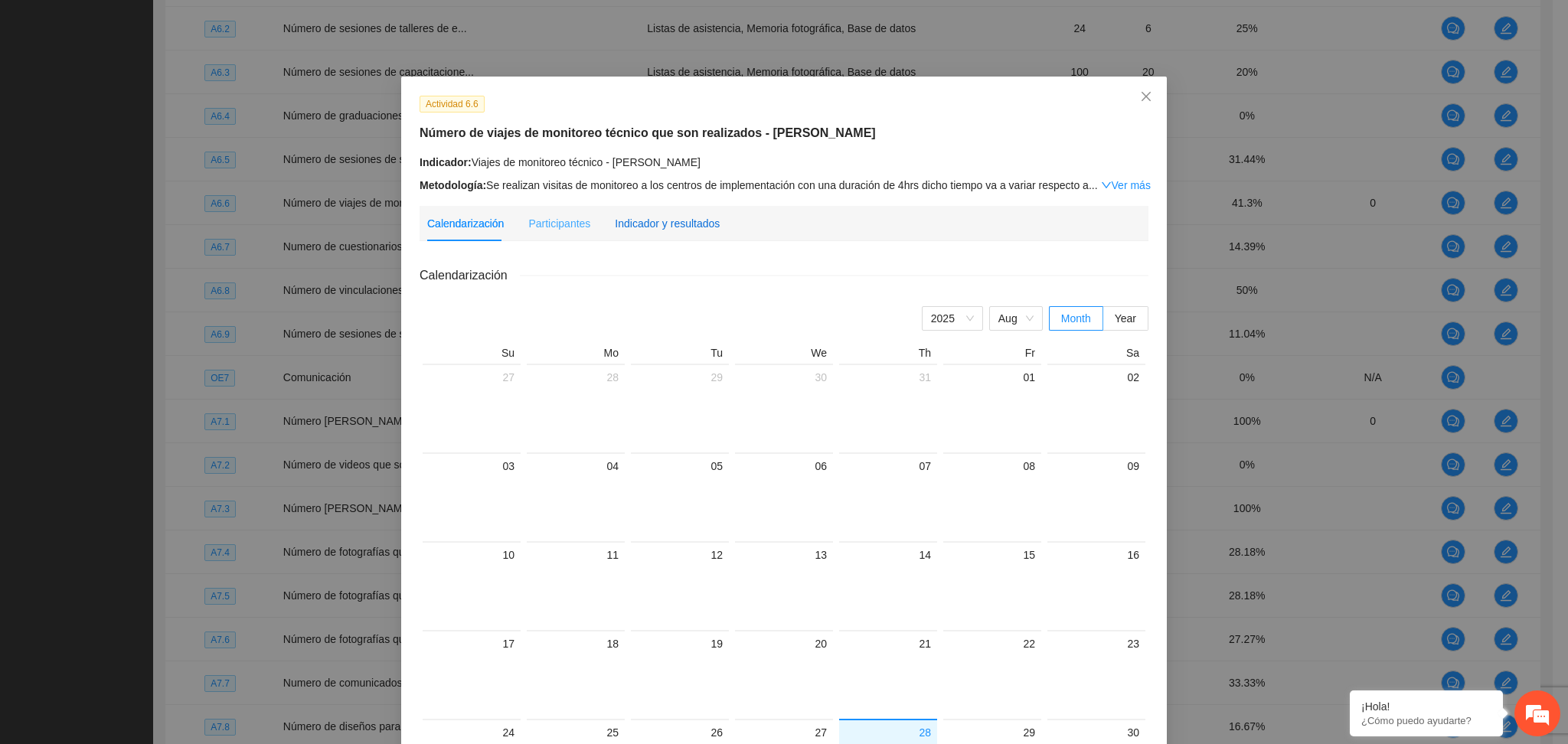
click at [667, 225] on div "Indicador y resultados" at bounding box center [667, 223] width 105 height 17
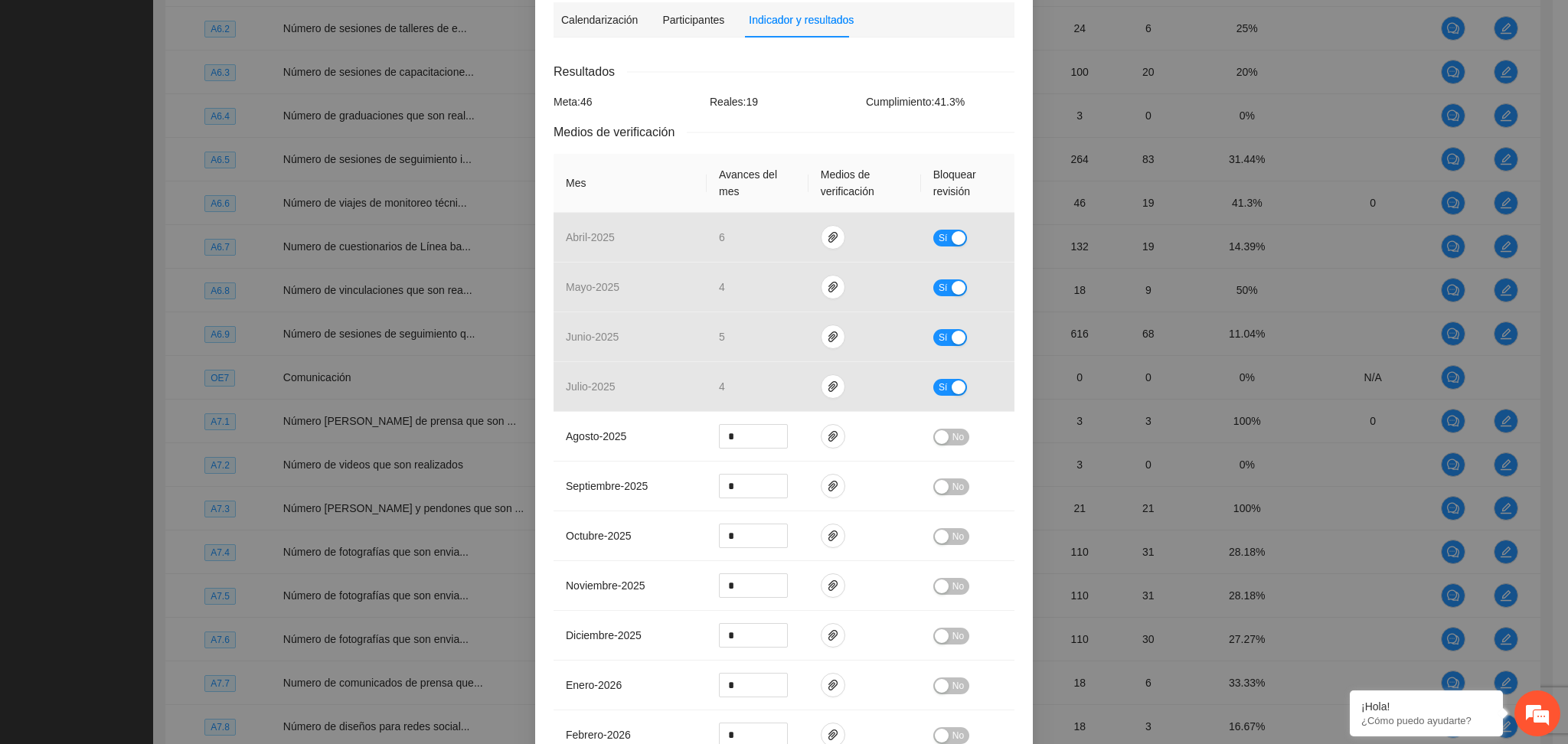
scroll to position [0, 0]
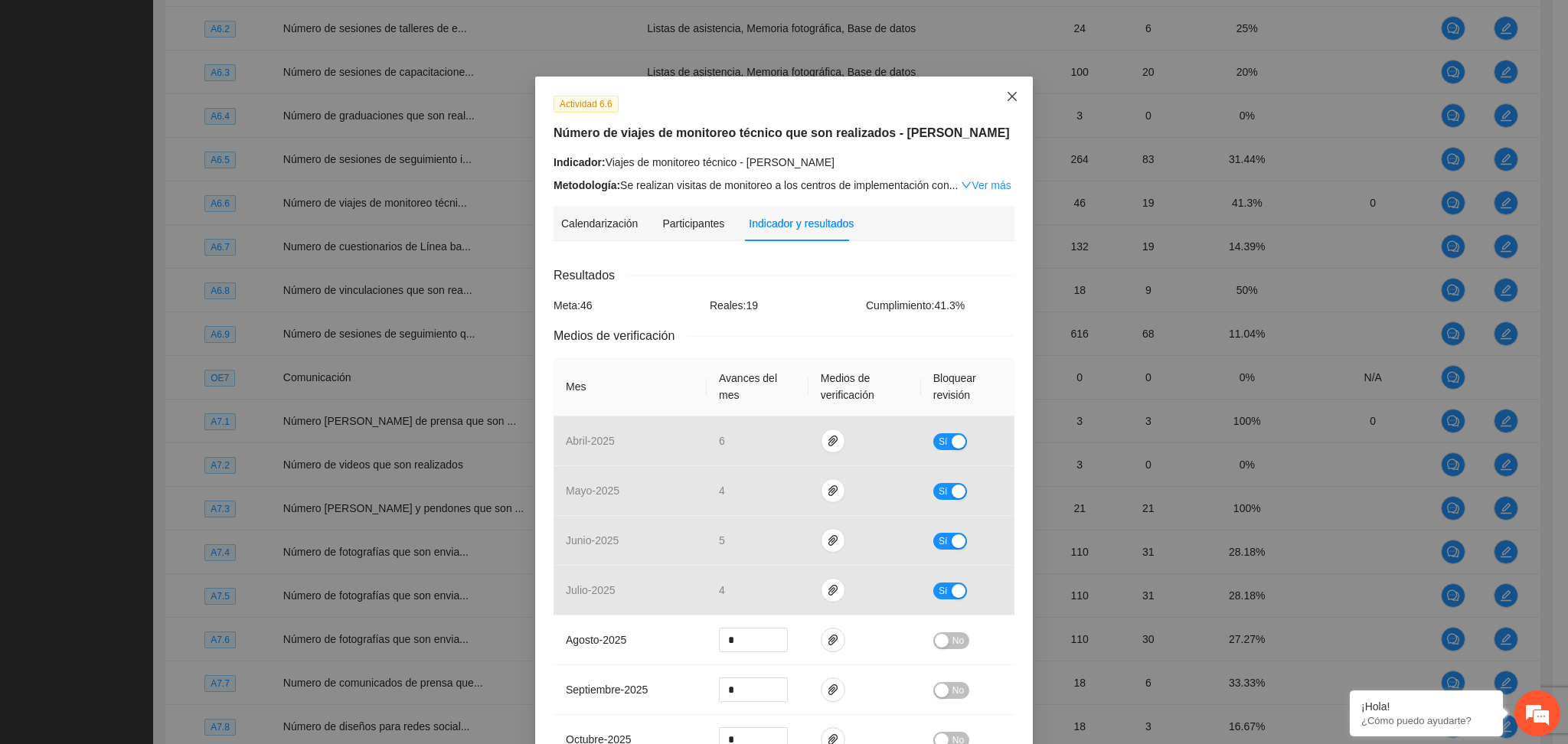
click at [1006, 97] on icon "close" at bounding box center [1012, 96] width 12 height 12
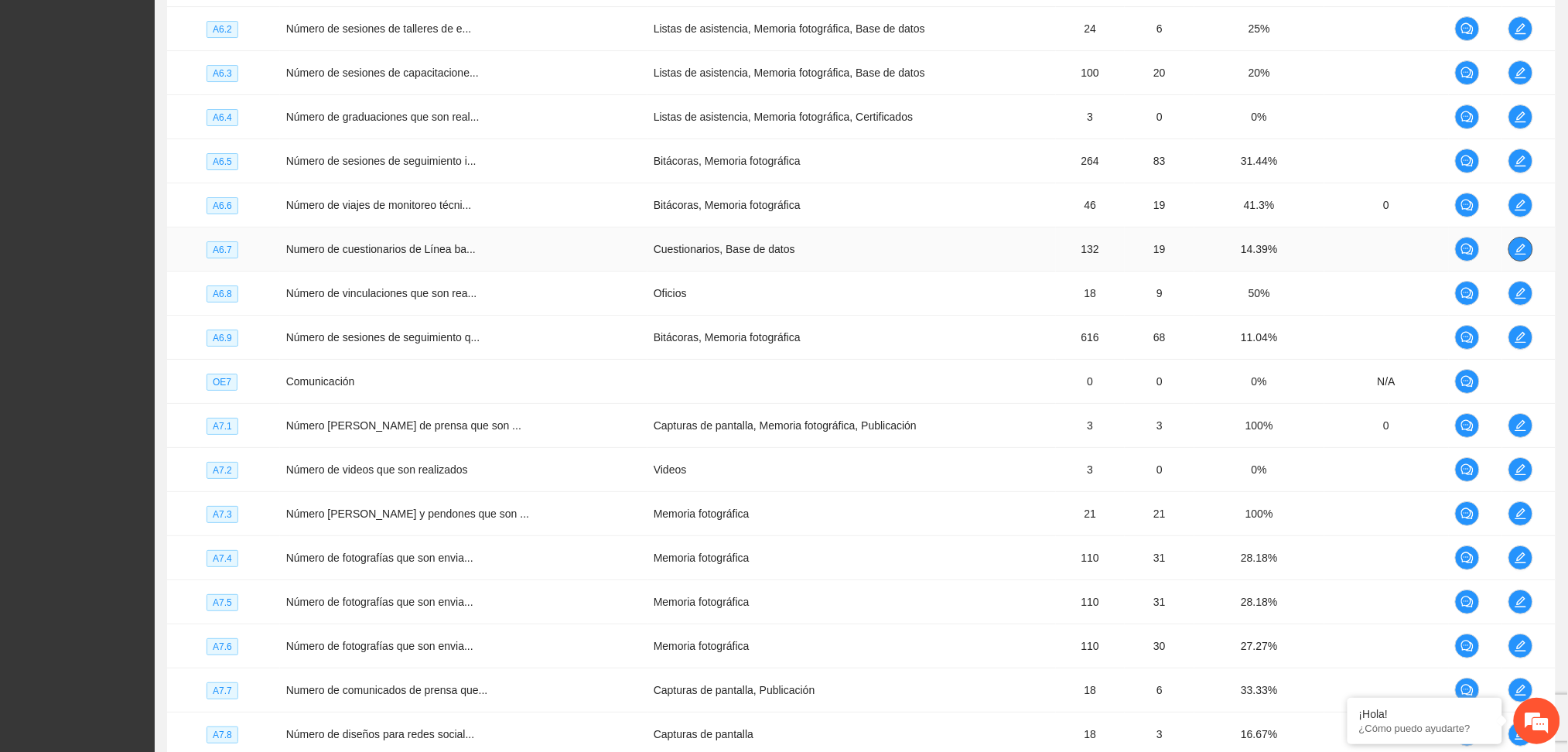
click at [1515, 251] on icon "edit" at bounding box center [1521, 249] width 12 height 12
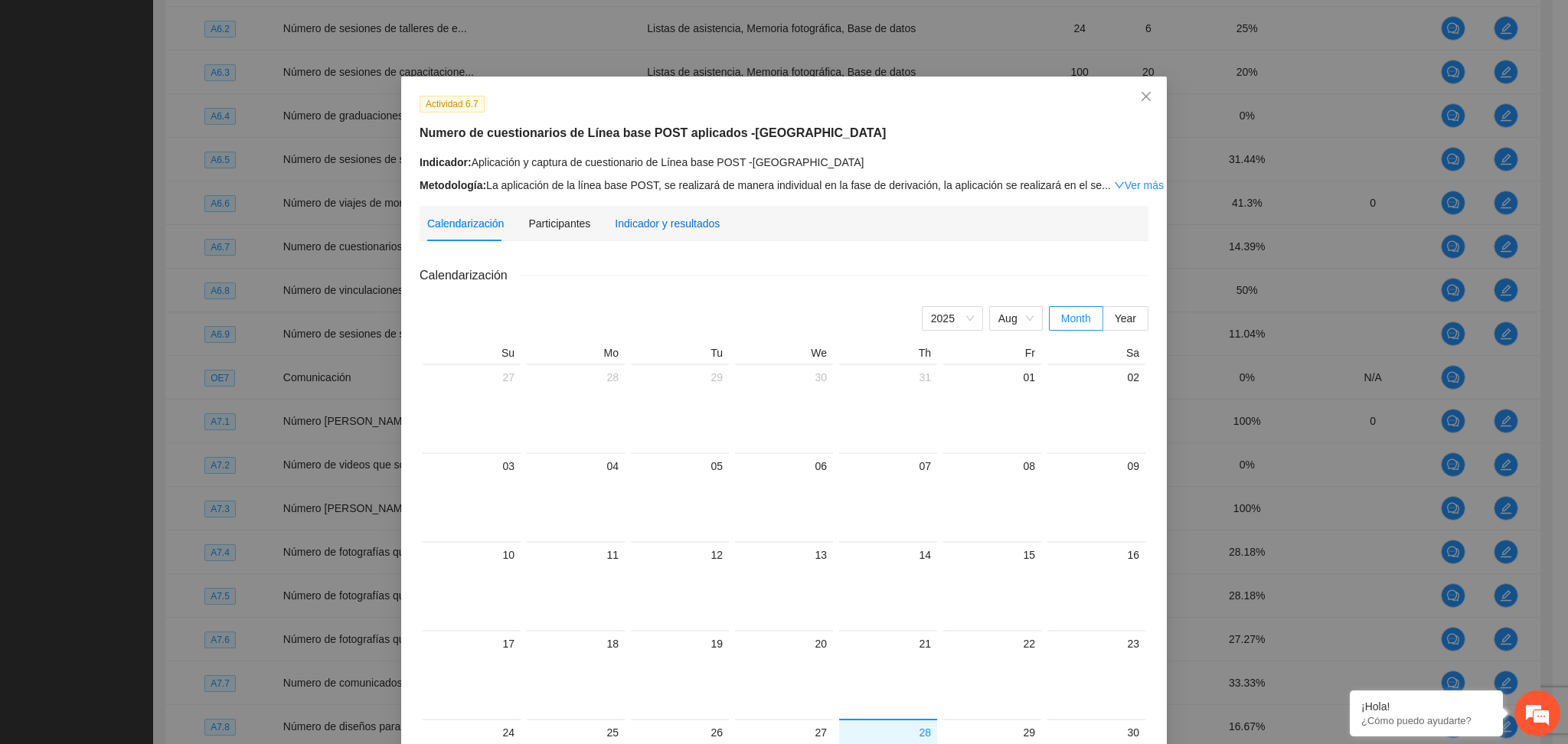
click at [662, 232] on div "Indicador y resultados" at bounding box center [667, 223] width 105 height 17
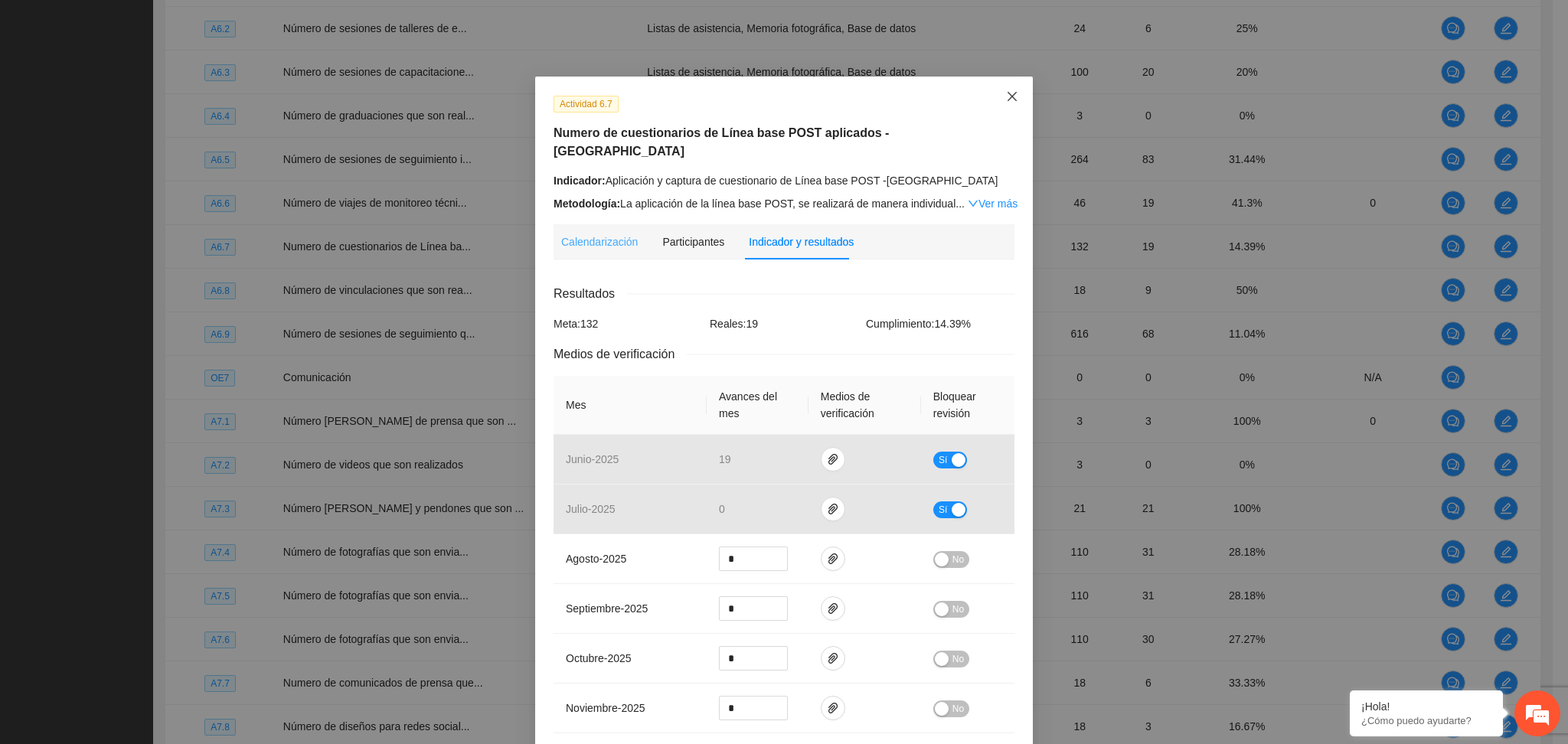
drag, startPoint x: 1012, startPoint y: 91, endPoint x: 1107, endPoint y: 238, distance: 175.0
click at [1009, 91] on span "Close" at bounding box center [1012, 97] width 41 height 41
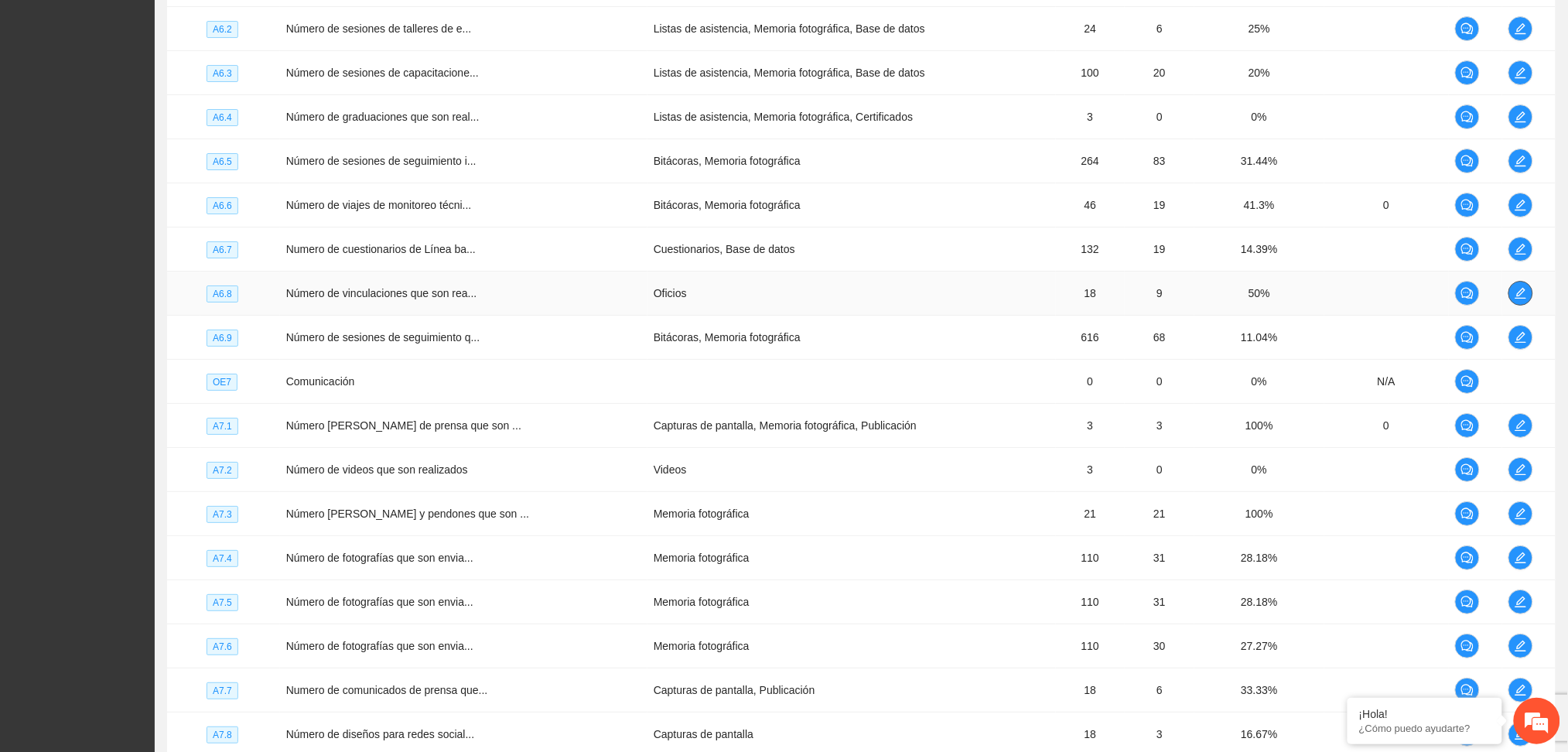
click at [1518, 298] on icon "edit" at bounding box center [1521, 293] width 12 height 12
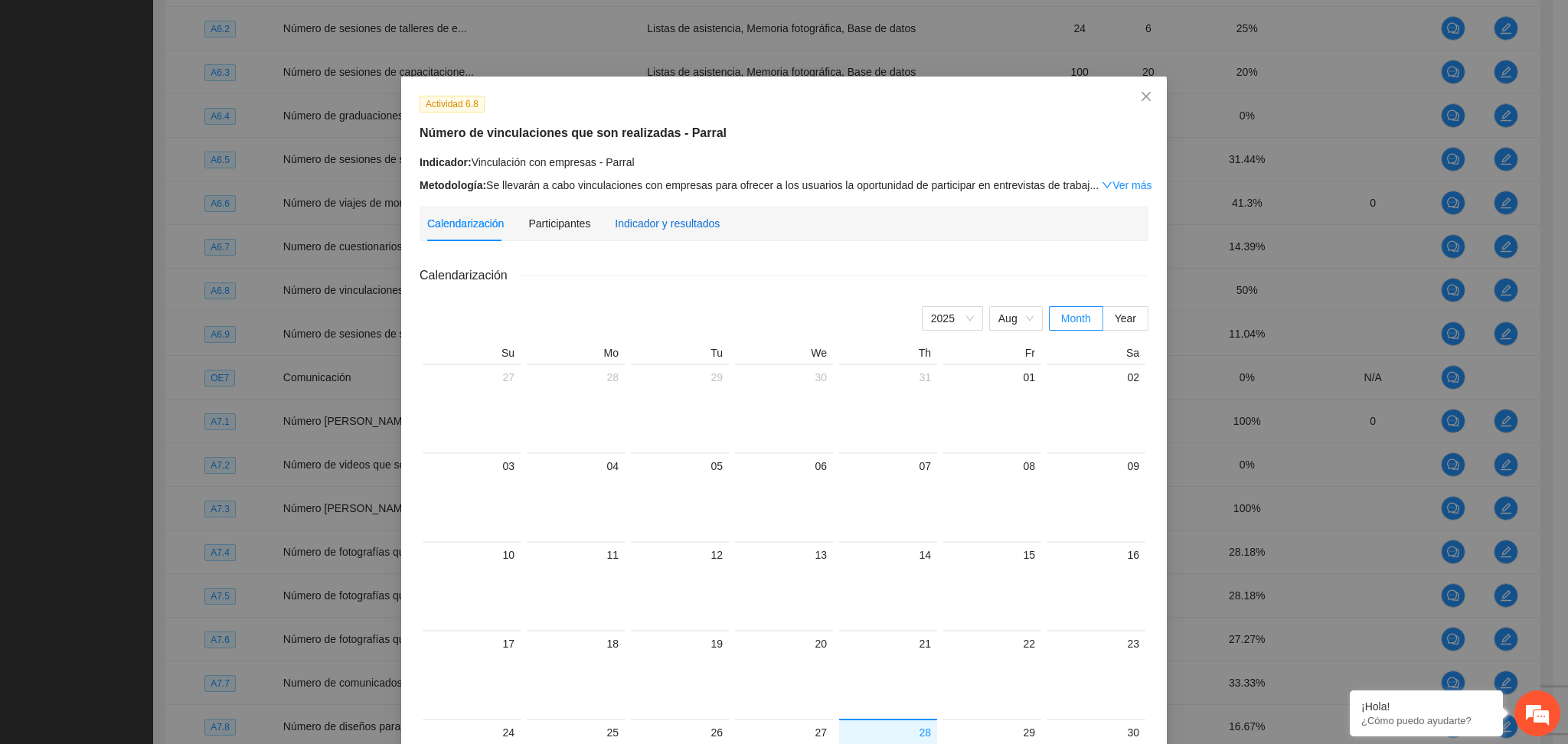
click at [628, 226] on div "Indicador y resultados" at bounding box center [667, 223] width 105 height 17
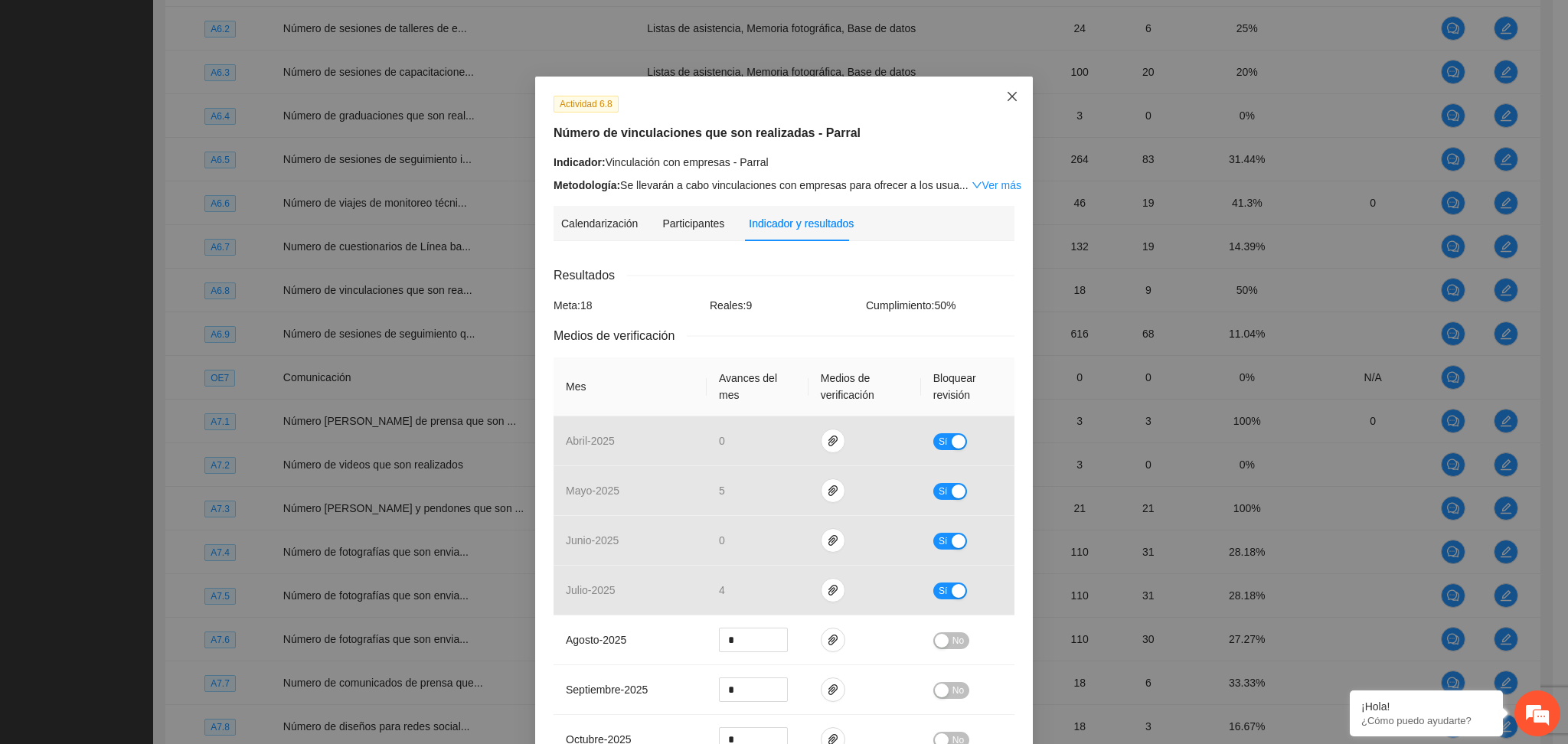
click at [1008, 98] on icon "close" at bounding box center [1012, 96] width 9 height 9
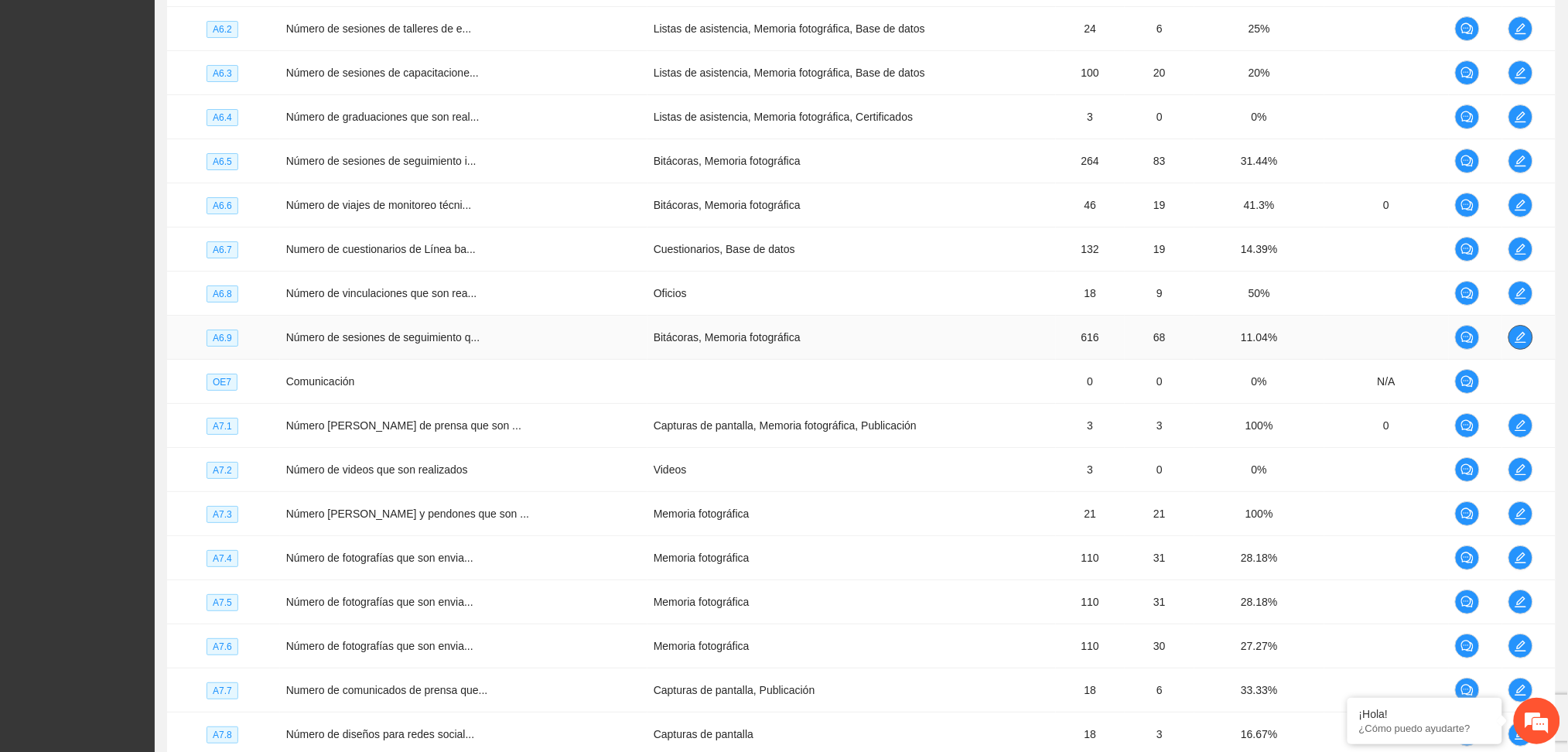
click at [1516, 335] on icon "edit" at bounding box center [1521, 337] width 12 height 12
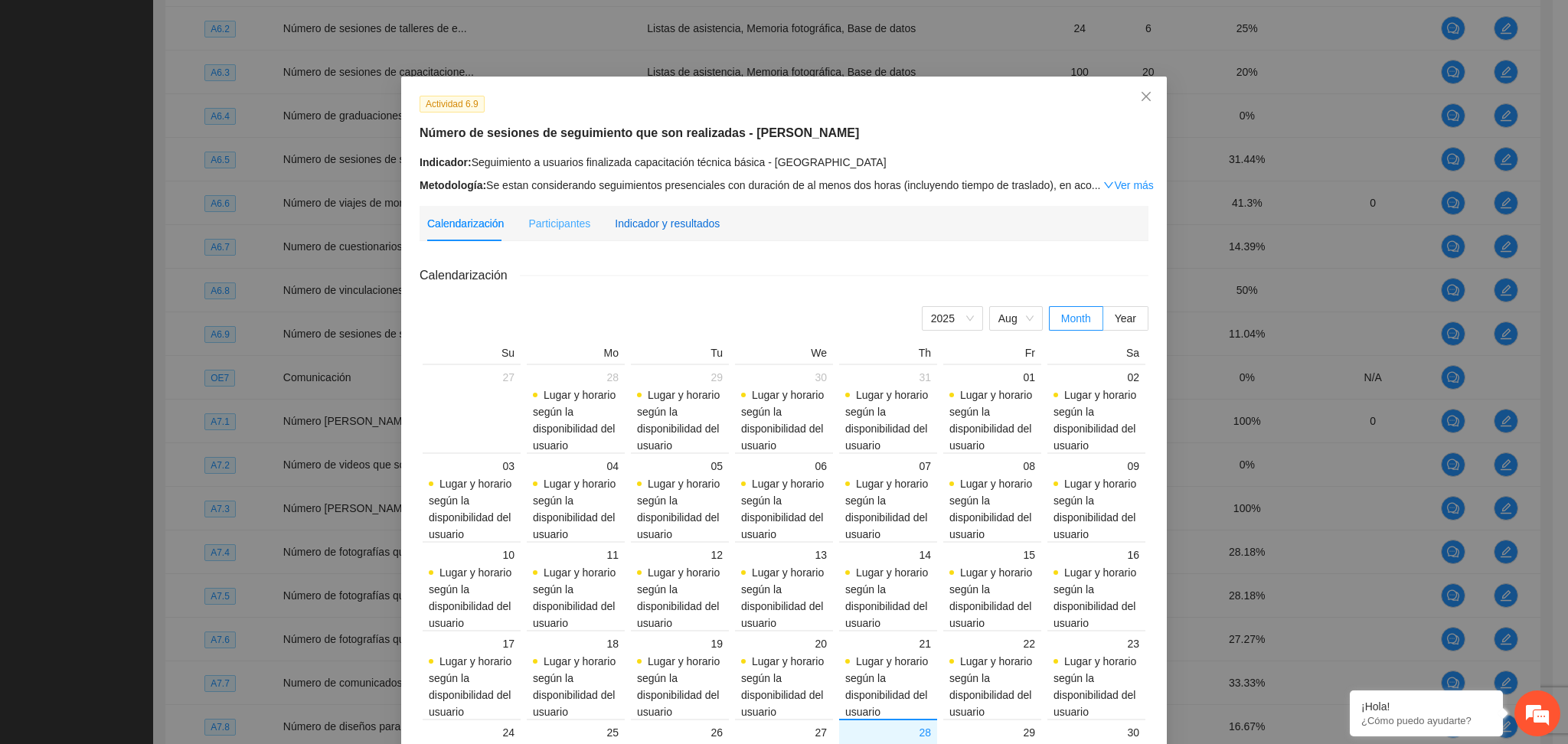
click at [684, 217] on div "Indicador y resultados" at bounding box center [667, 223] width 105 height 17
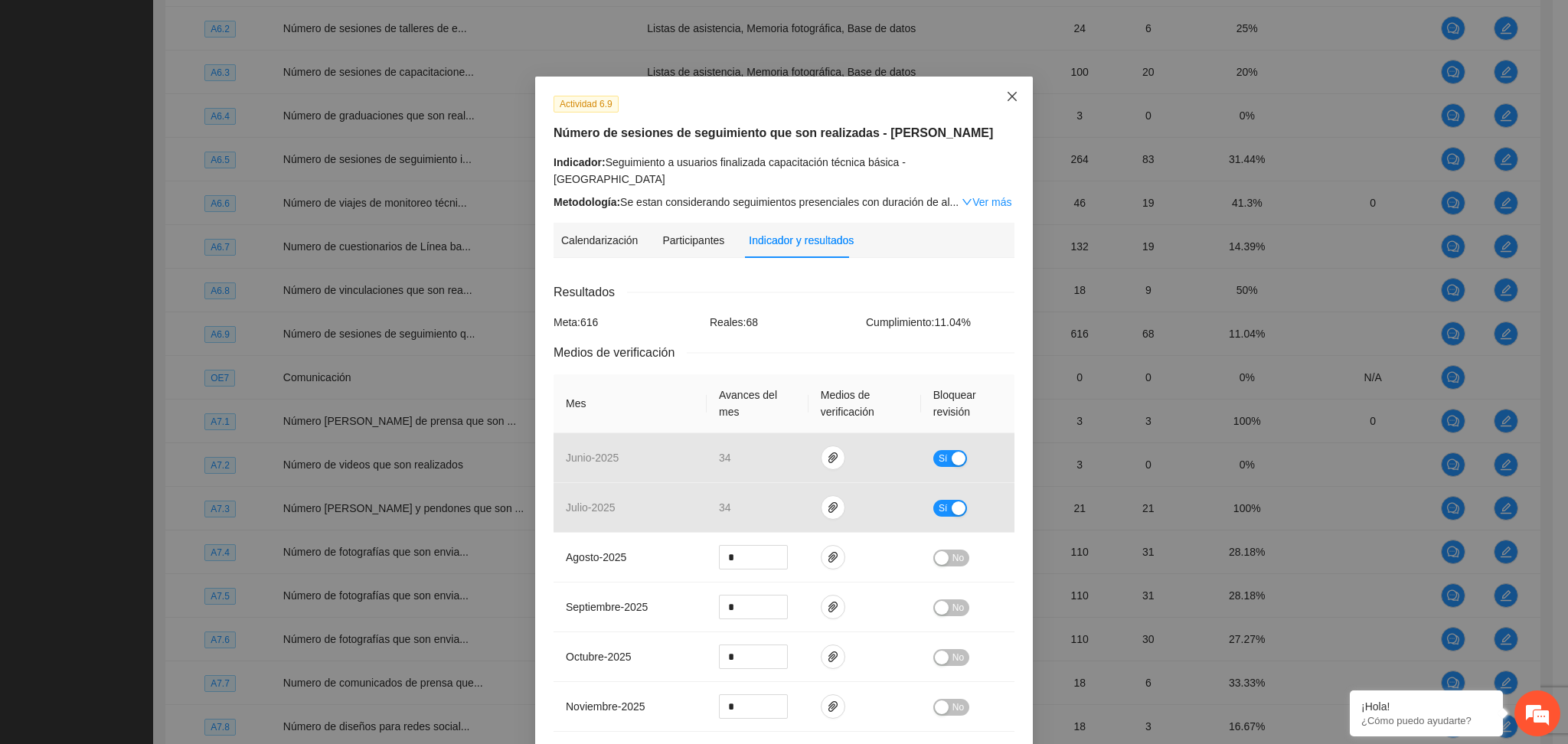
click at [991, 88] on span "Close" at bounding box center [1012, 97] width 41 height 41
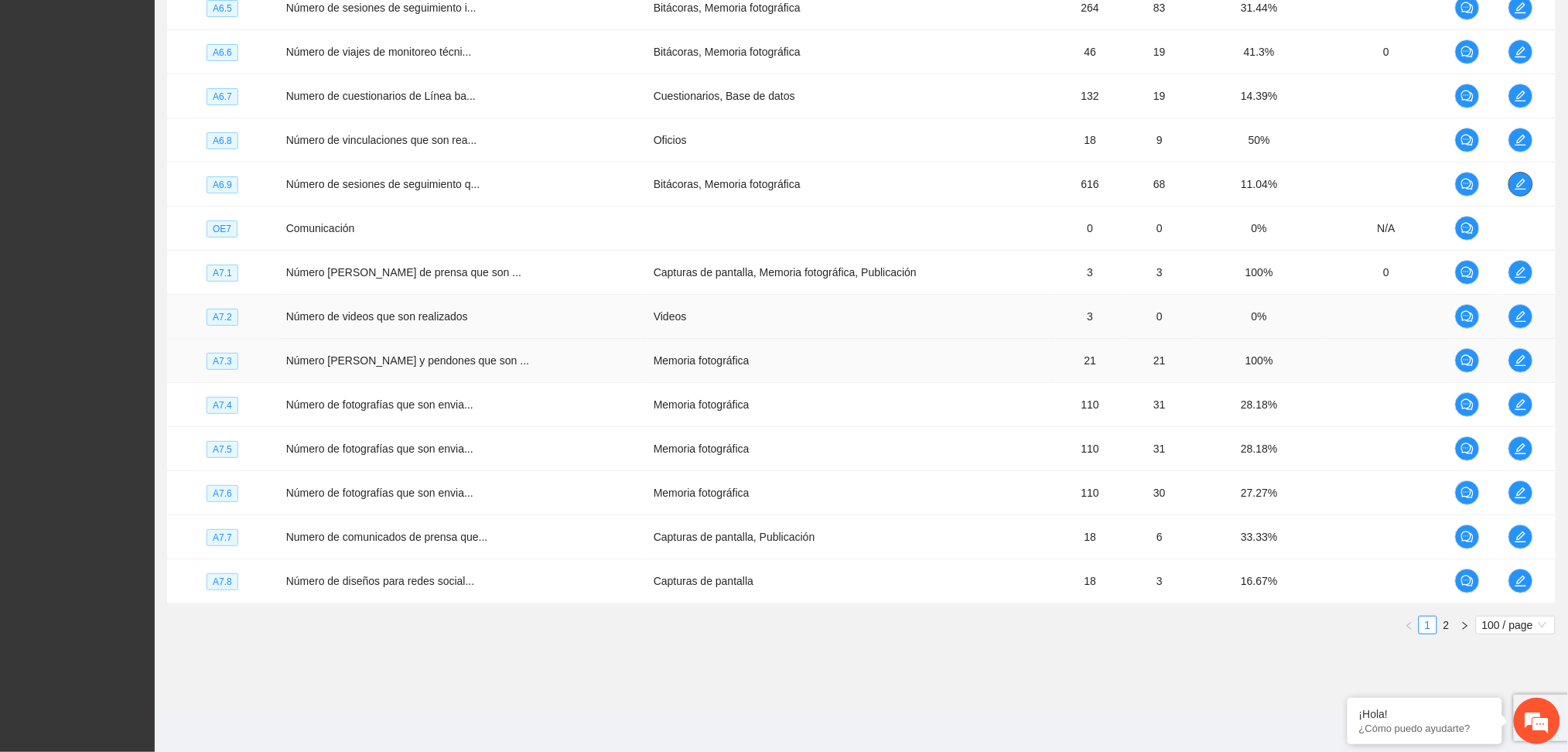
scroll to position [4231, 0]
click at [1519, 274] on icon "edit" at bounding box center [1521, 272] width 12 height 12
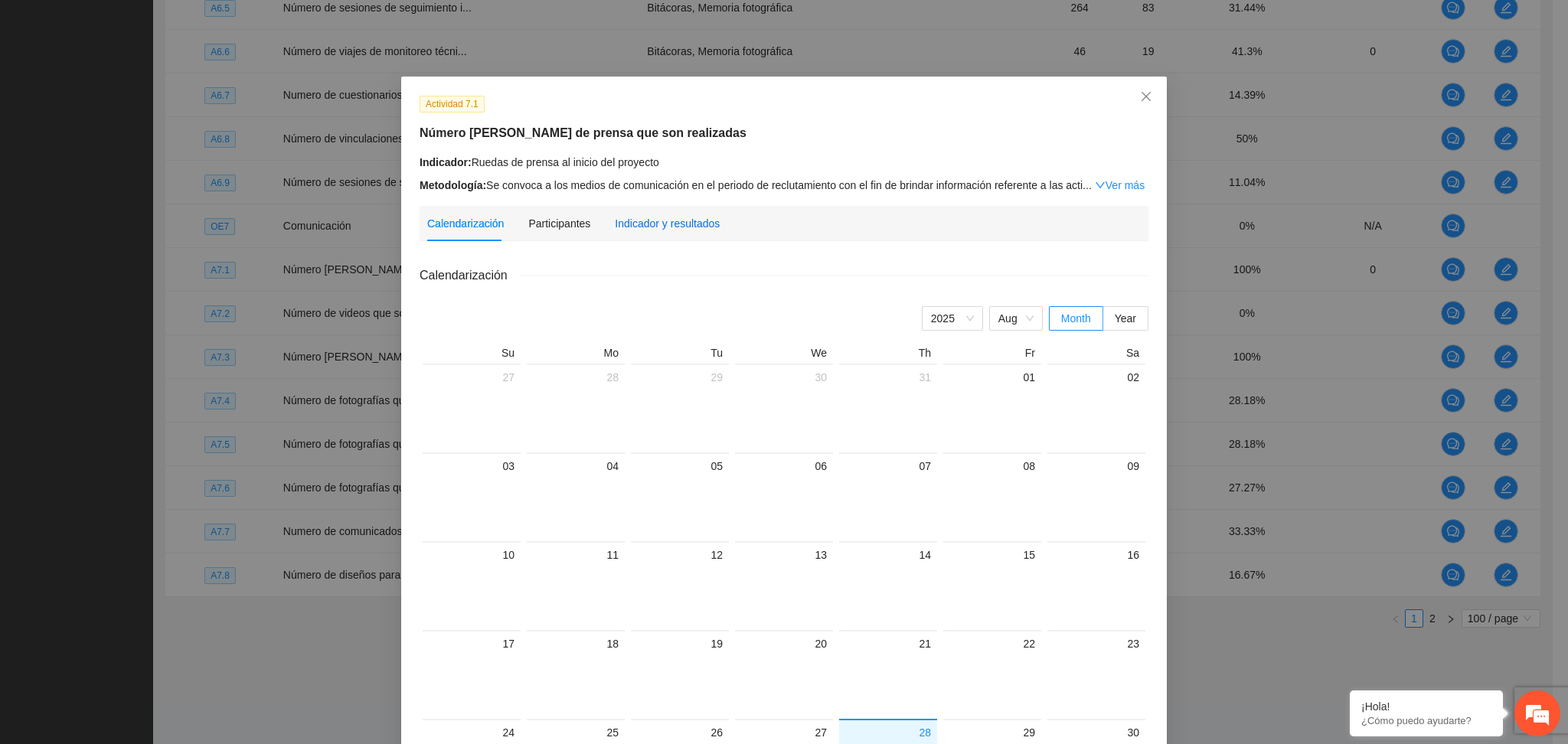
click at [671, 219] on div "Indicador y resultados" at bounding box center [667, 223] width 105 height 17
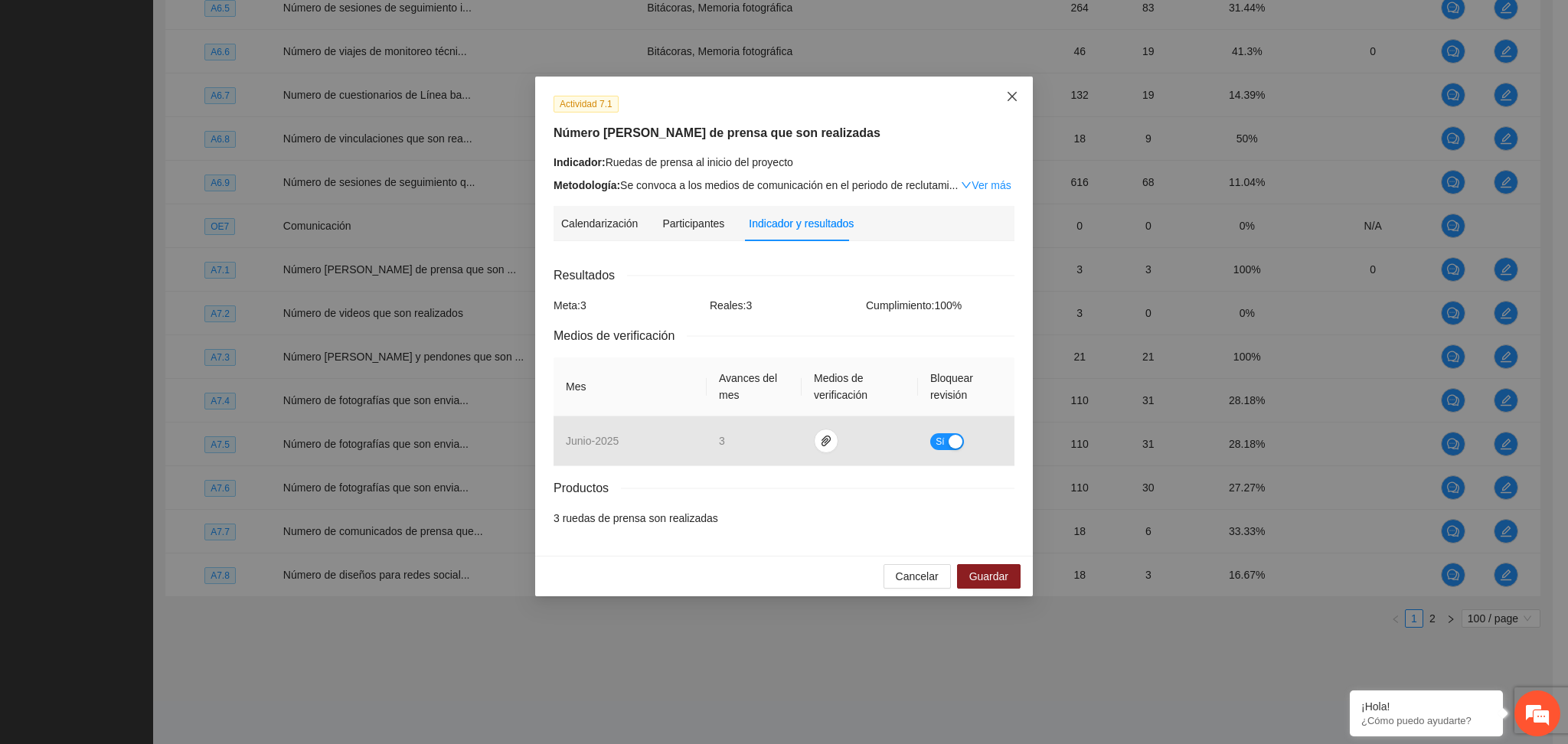
drag, startPoint x: 1016, startPoint y: 90, endPoint x: 1020, endPoint y: 104, distance: 14.6
click at [1016, 92] on span "Close" at bounding box center [1012, 97] width 41 height 41
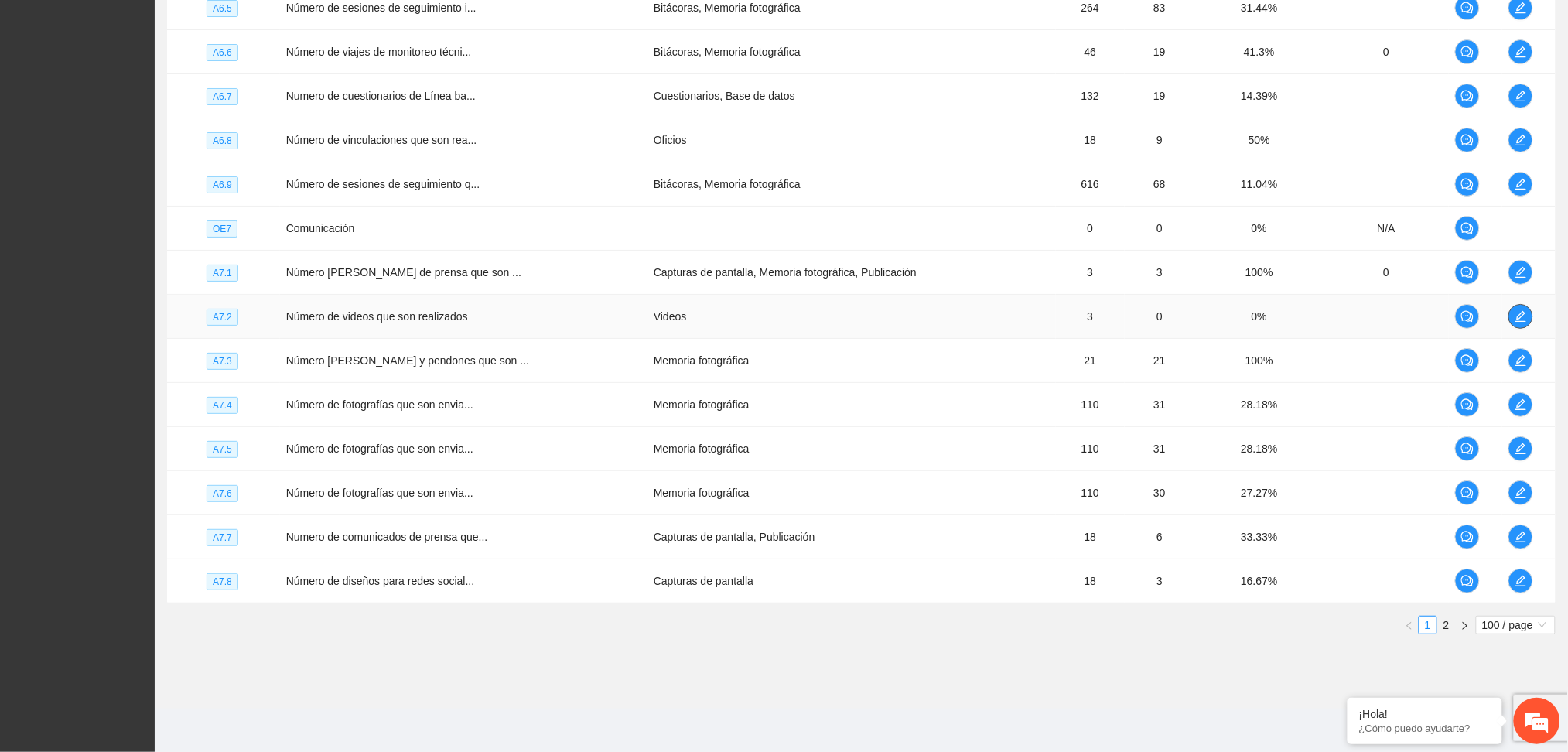
click at [1521, 319] on icon "edit" at bounding box center [1521, 316] width 12 height 12
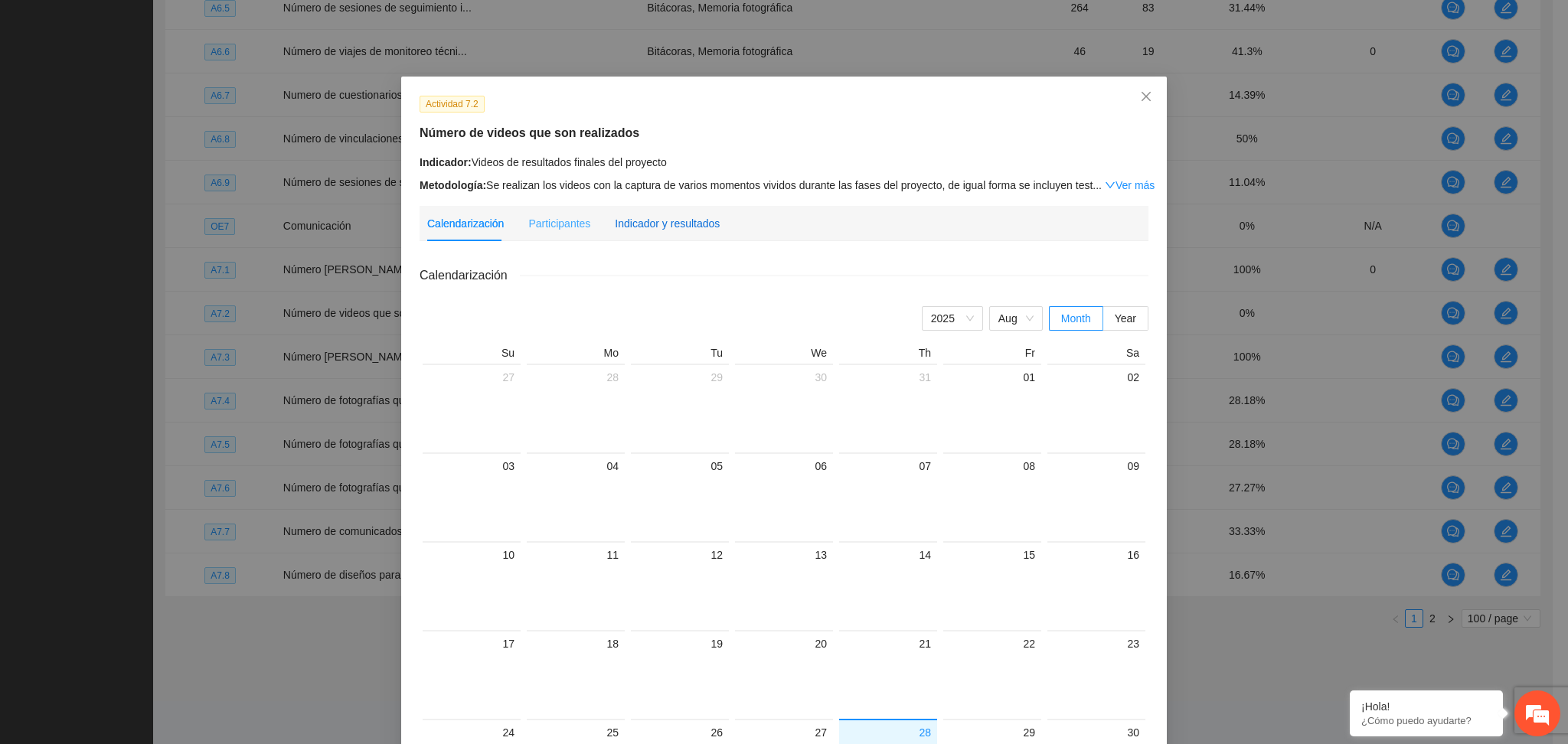
drag, startPoint x: 687, startPoint y: 215, endPoint x: 716, endPoint y: 236, distance: 35.8
click at [684, 215] on div "Indicador y resultados" at bounding box center [667, 223] width 105 height 17
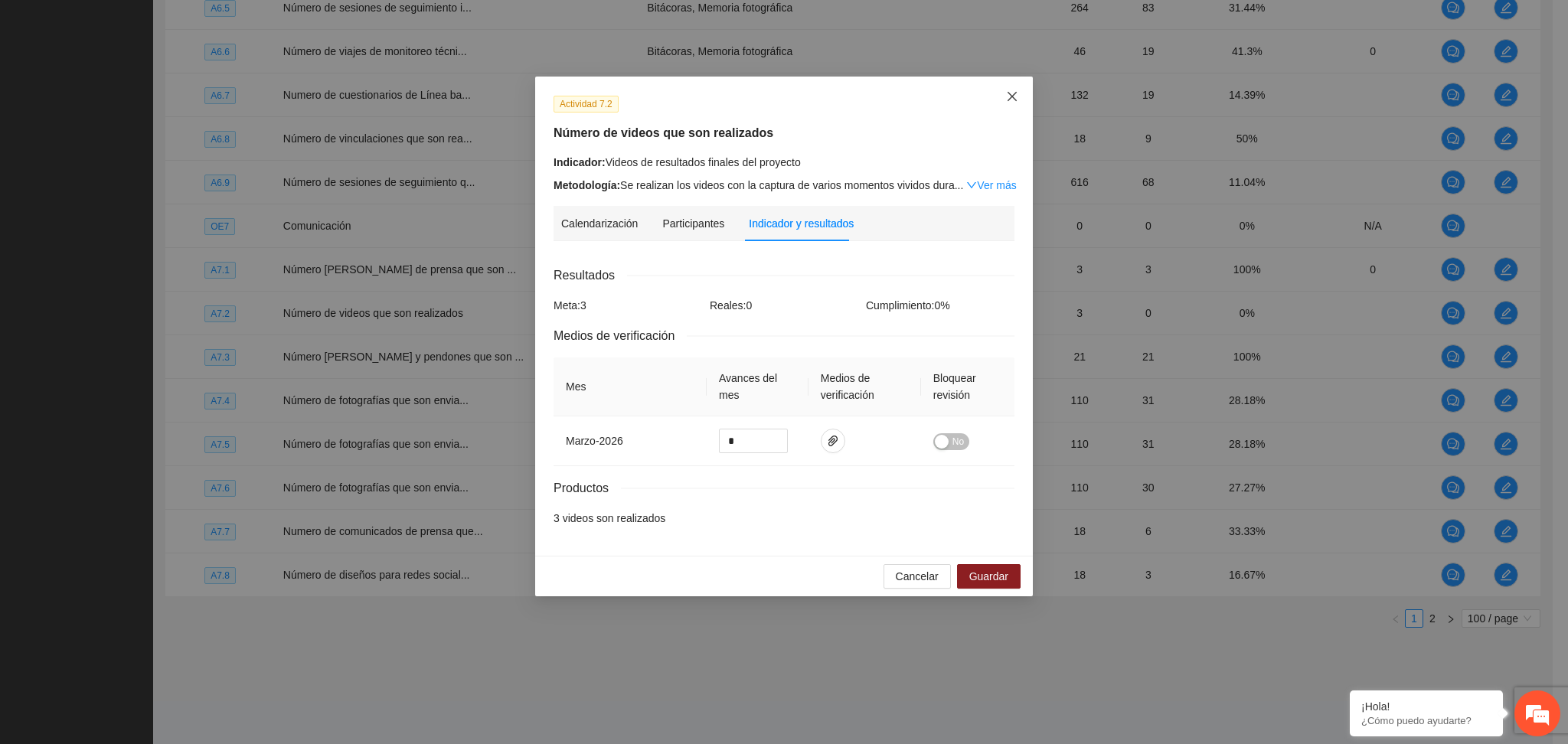
drag, startPoint x: 1008, startPoint y: 99, endPoint x: 1081, endPoint y: 147, distance: 87.4
click at [1008, 98] on icon "close" at bounding box center [1012, 96] width 12 height 12
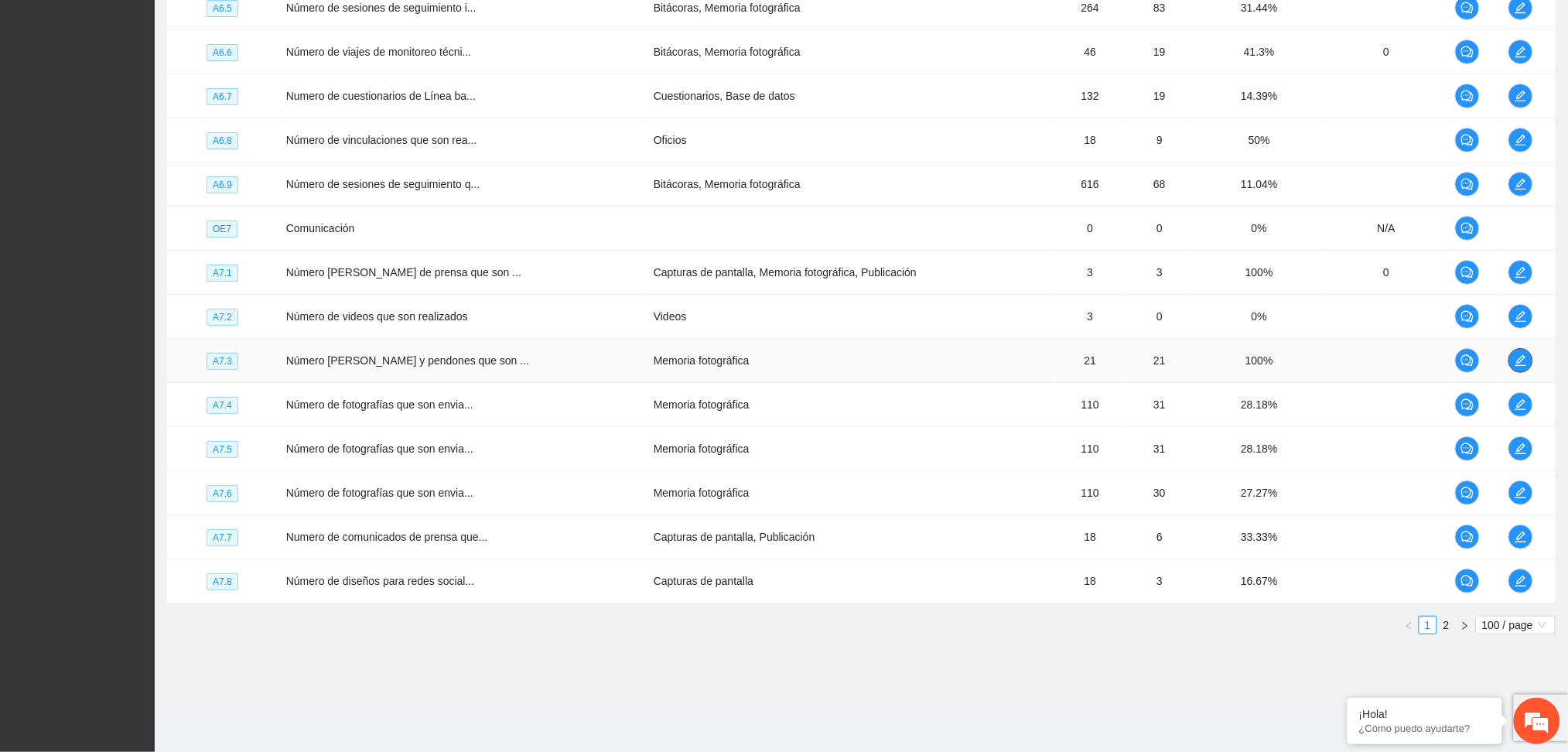
click at [1519, 362] on icon "edit" at bounding box center [1521, 360] width 12 height 12
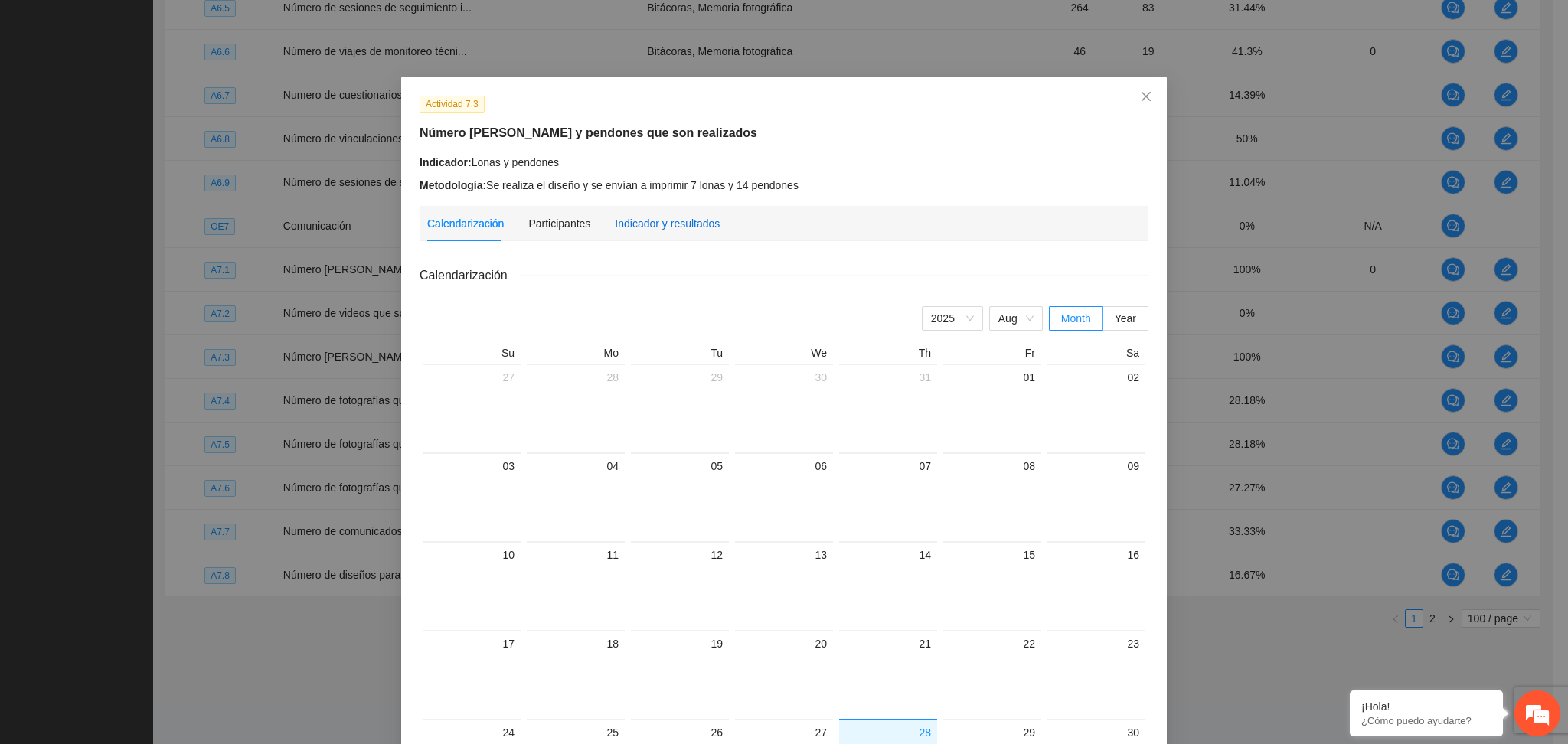
click at [662, 220] on div "Indicador y resultados" at bounding box center [667, 223] width 105 height 17
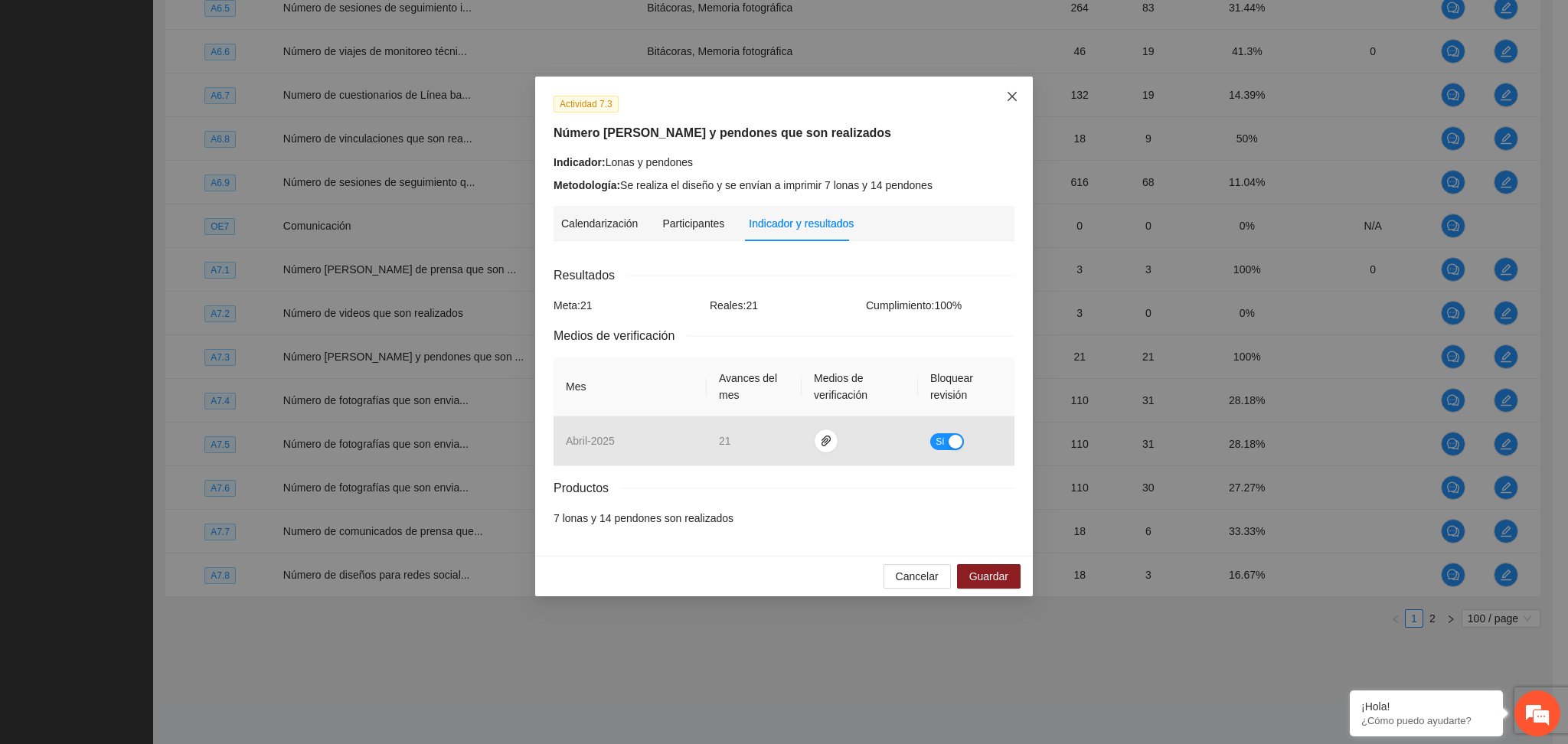
click at [1006, 101] on span "Close" at bounding box center [1012, 97] width 41 height 41
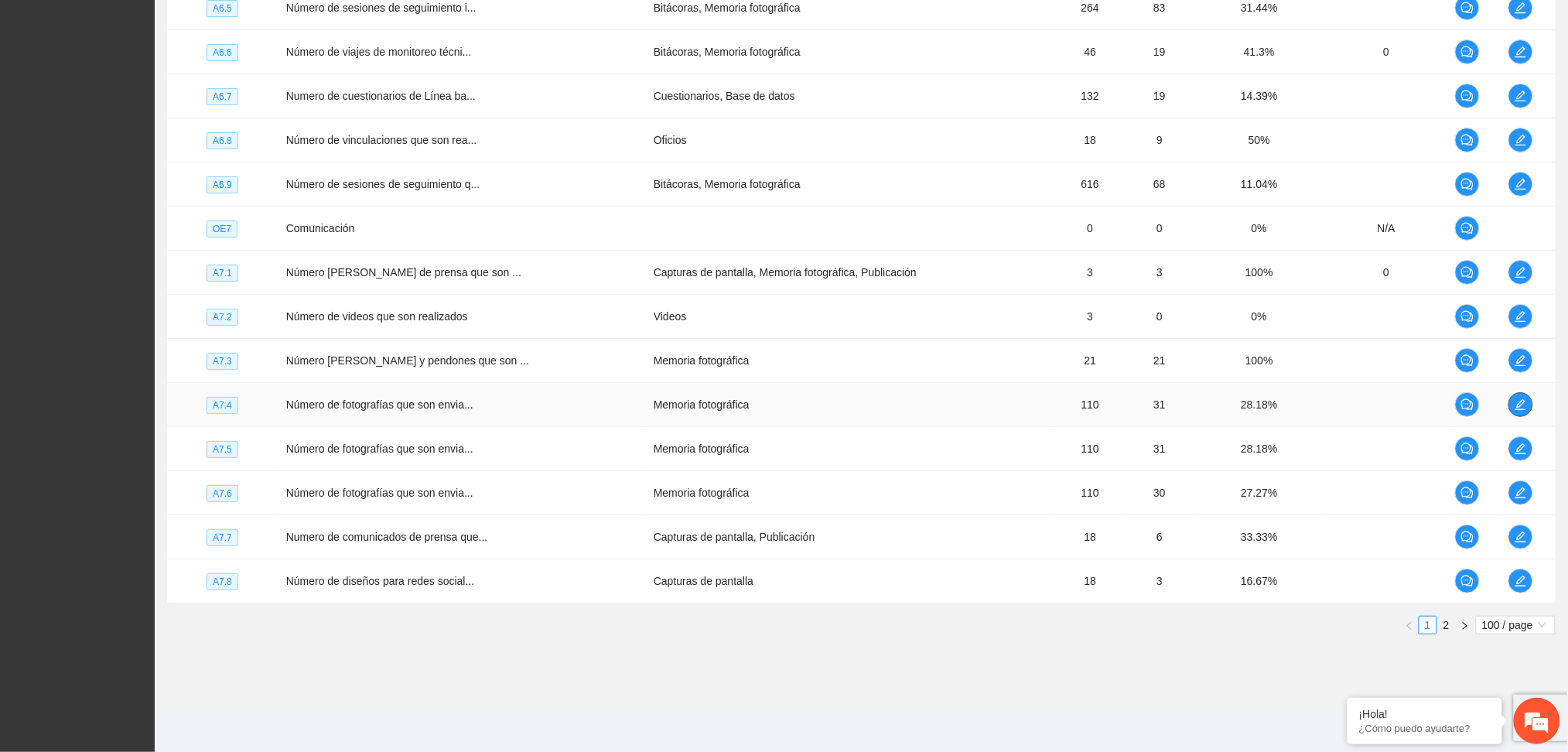
click at [1516, 408] on icon "edit" at bounding box center [1521, 404] width 11 height 11
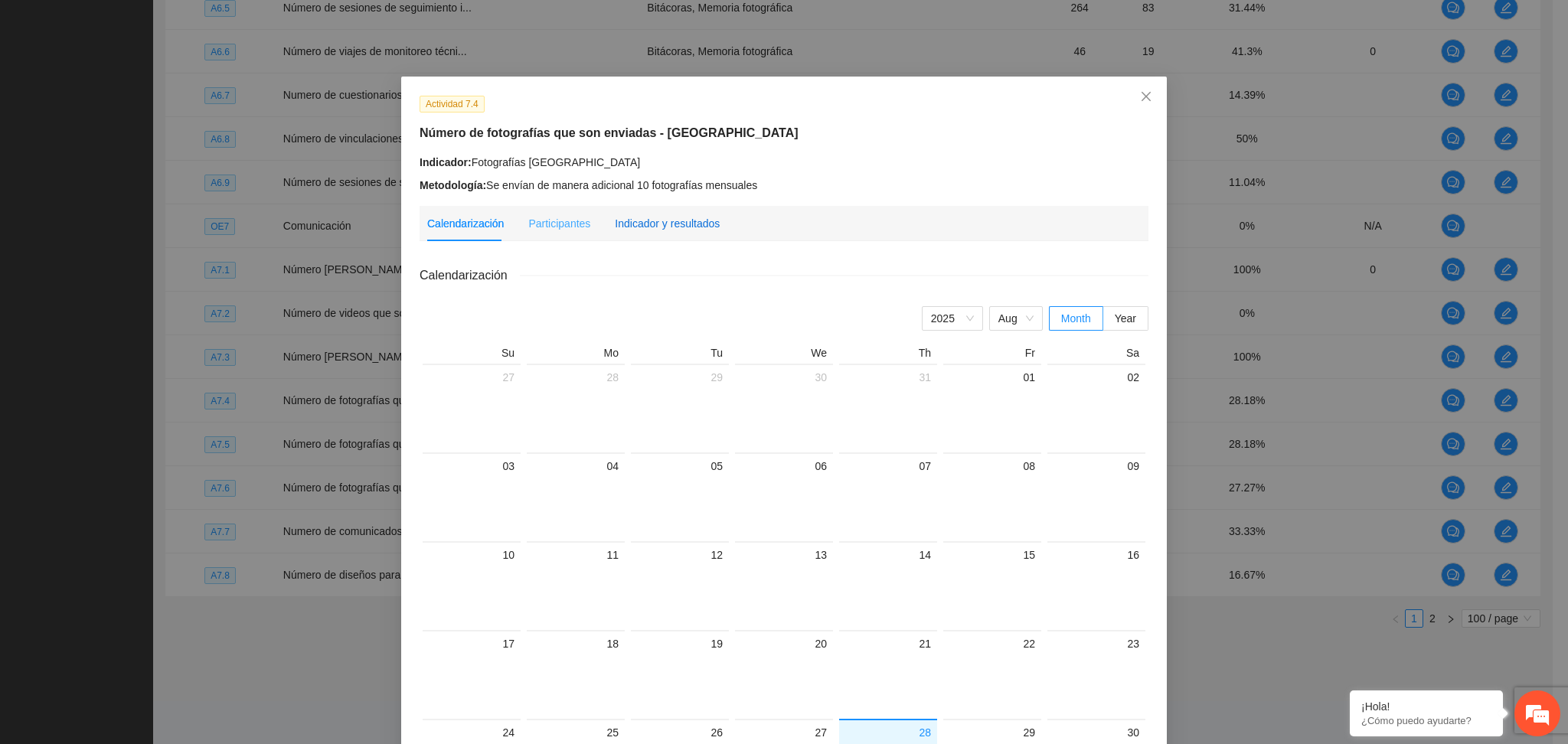
click at [678, 222] on div "Indicador y resultados" at bounding box center [667, 223] width 105 height 17
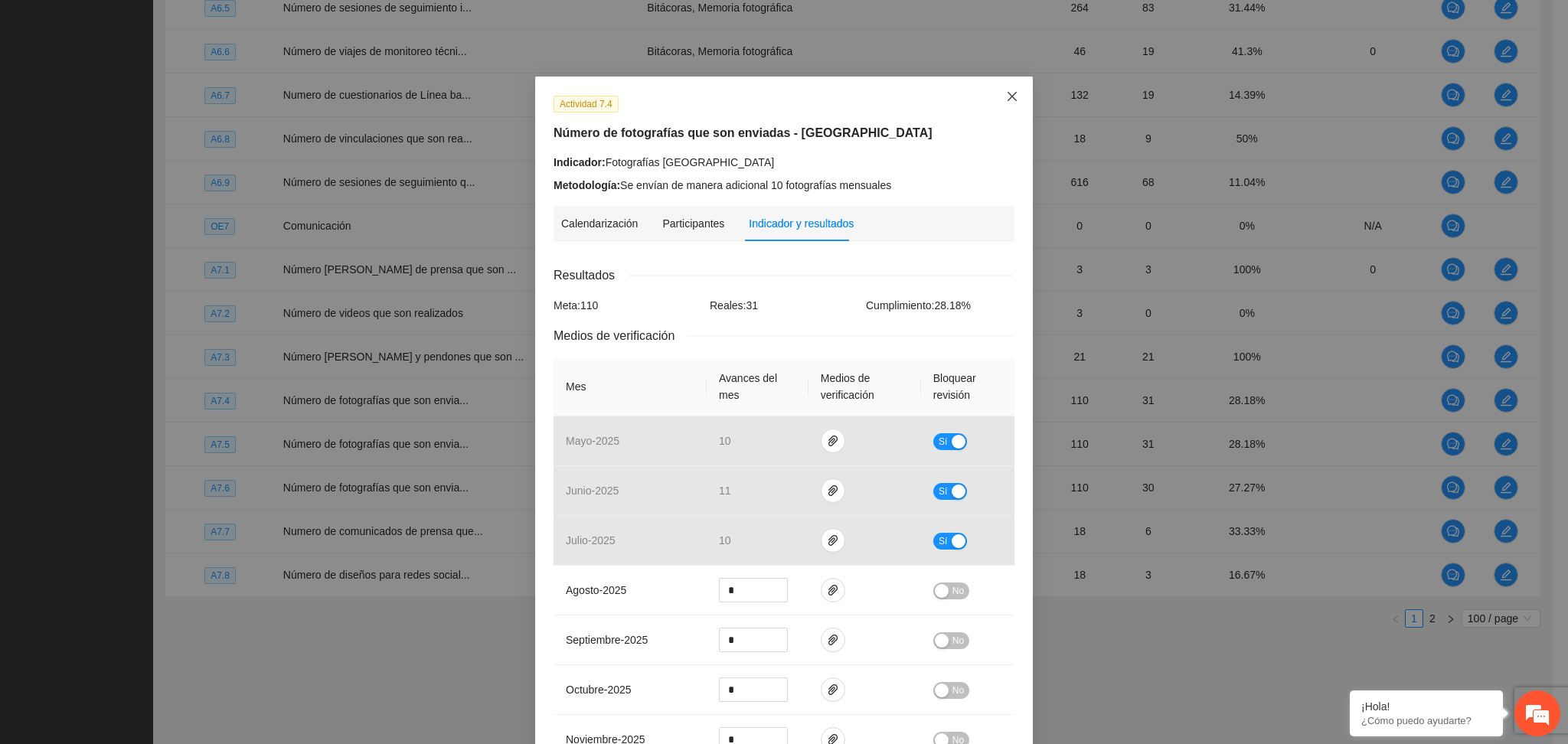
click at [1006, 91] on icon "close" at bounding box center [1012, 96] width 12 height 12
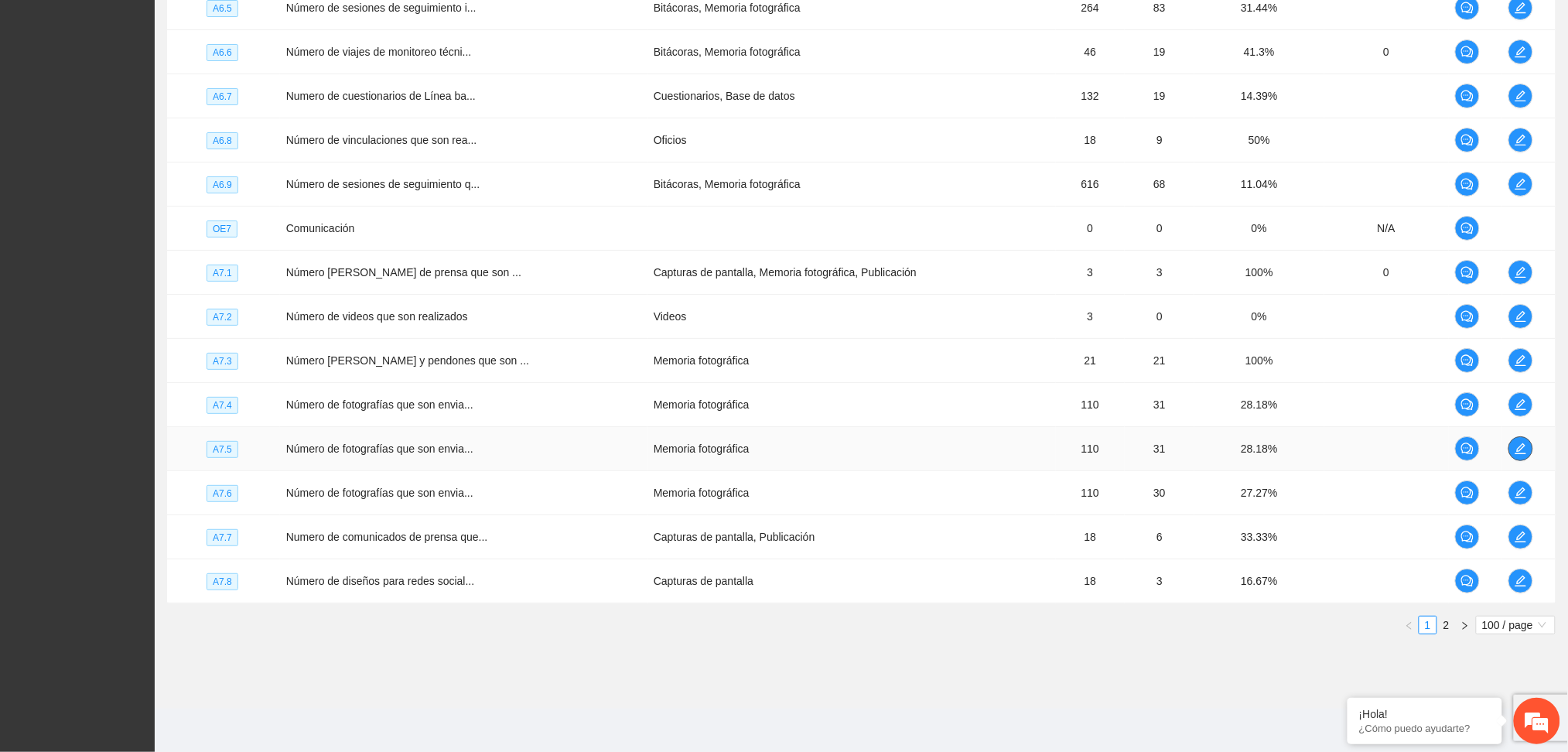
click at [1519, 446] on icon "edit" at bounding box center [1521, 448] width 12 height 12
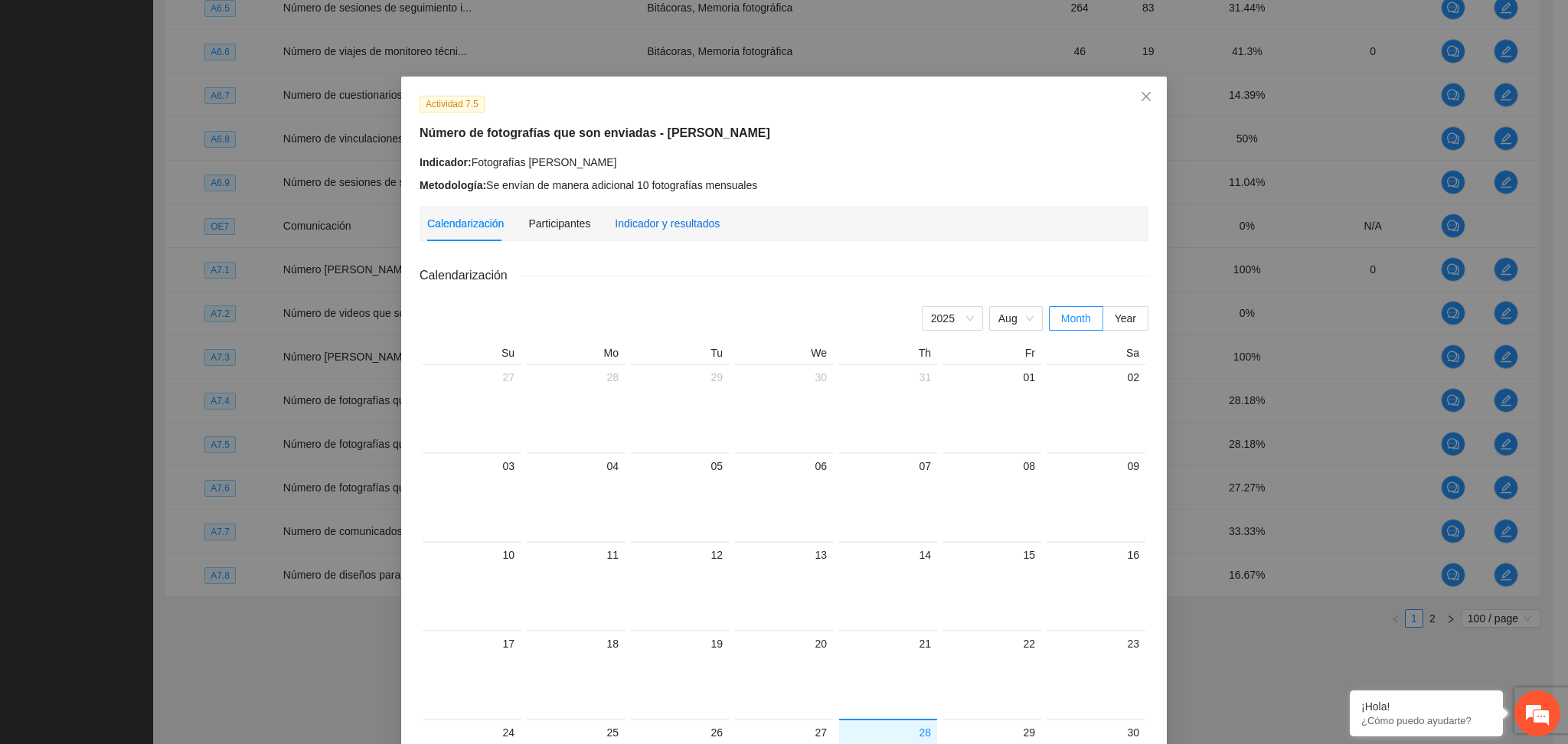
click at [658, 226] on div "Indicador y resultados" at bounding box center [667, 223] width 105 height 17
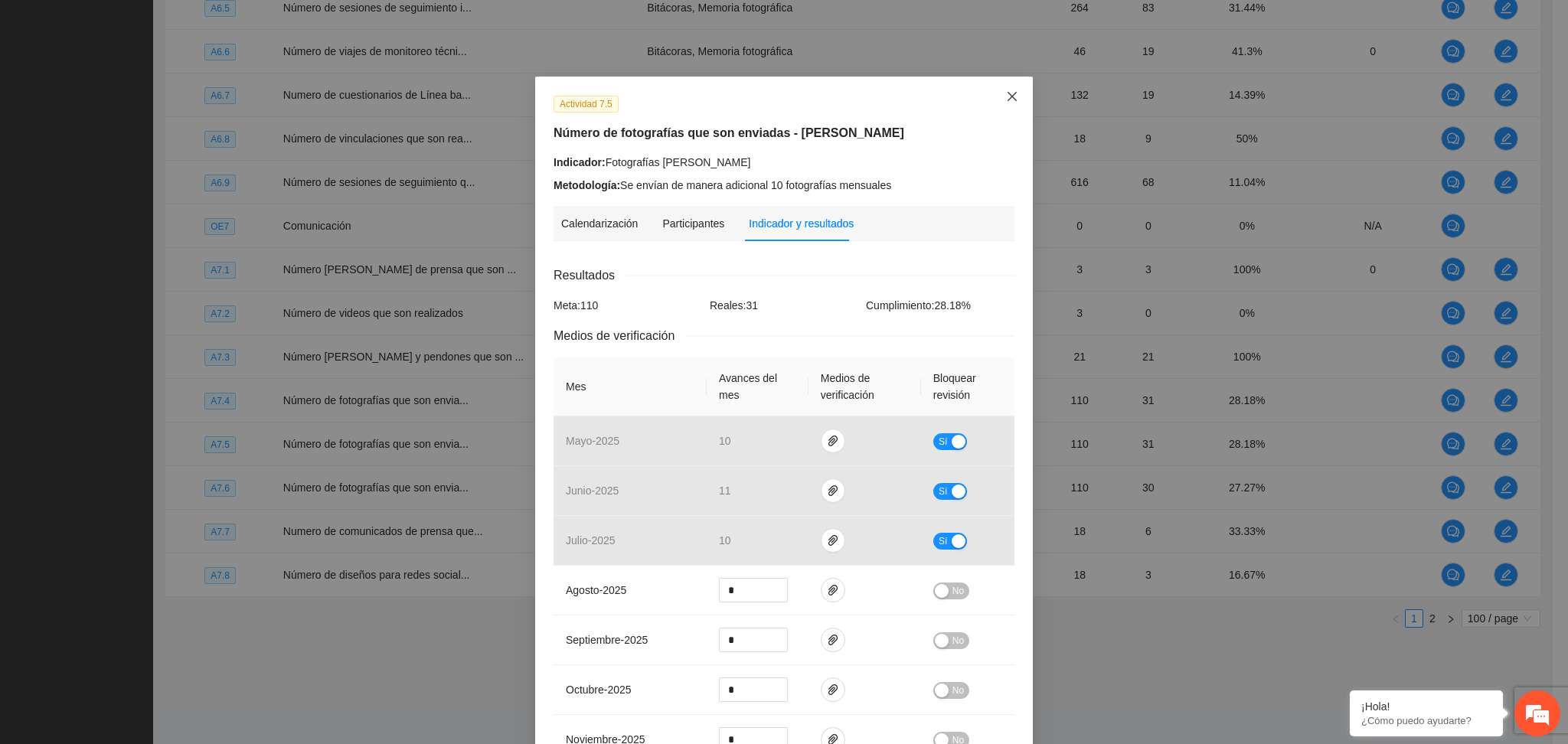
click at [1006, 100] on icon "close" at bounding box center [1012, 96] width 12 height 12
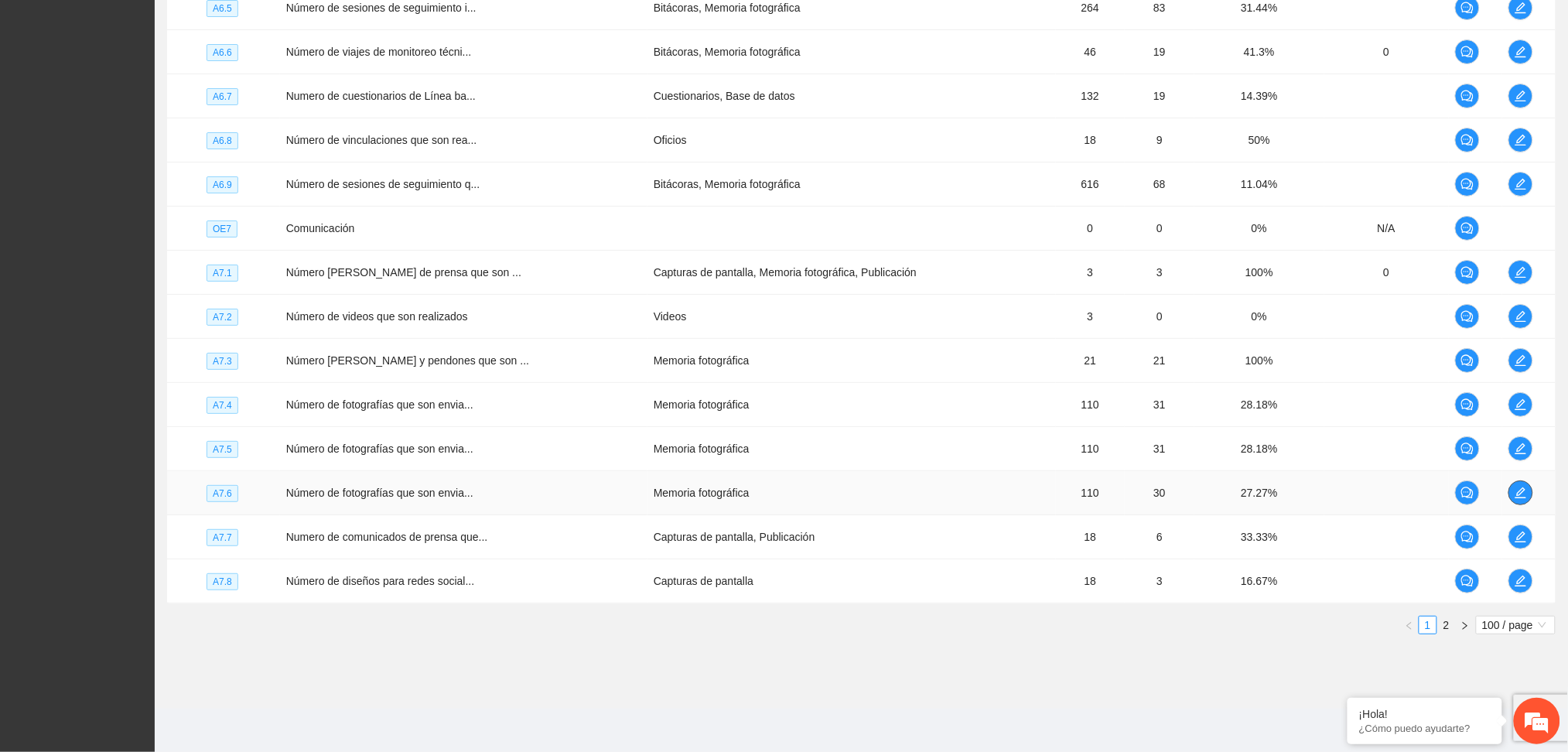
click at [1523, 486] on button "button" at bounding box center [1521, 493] width 25 height 25
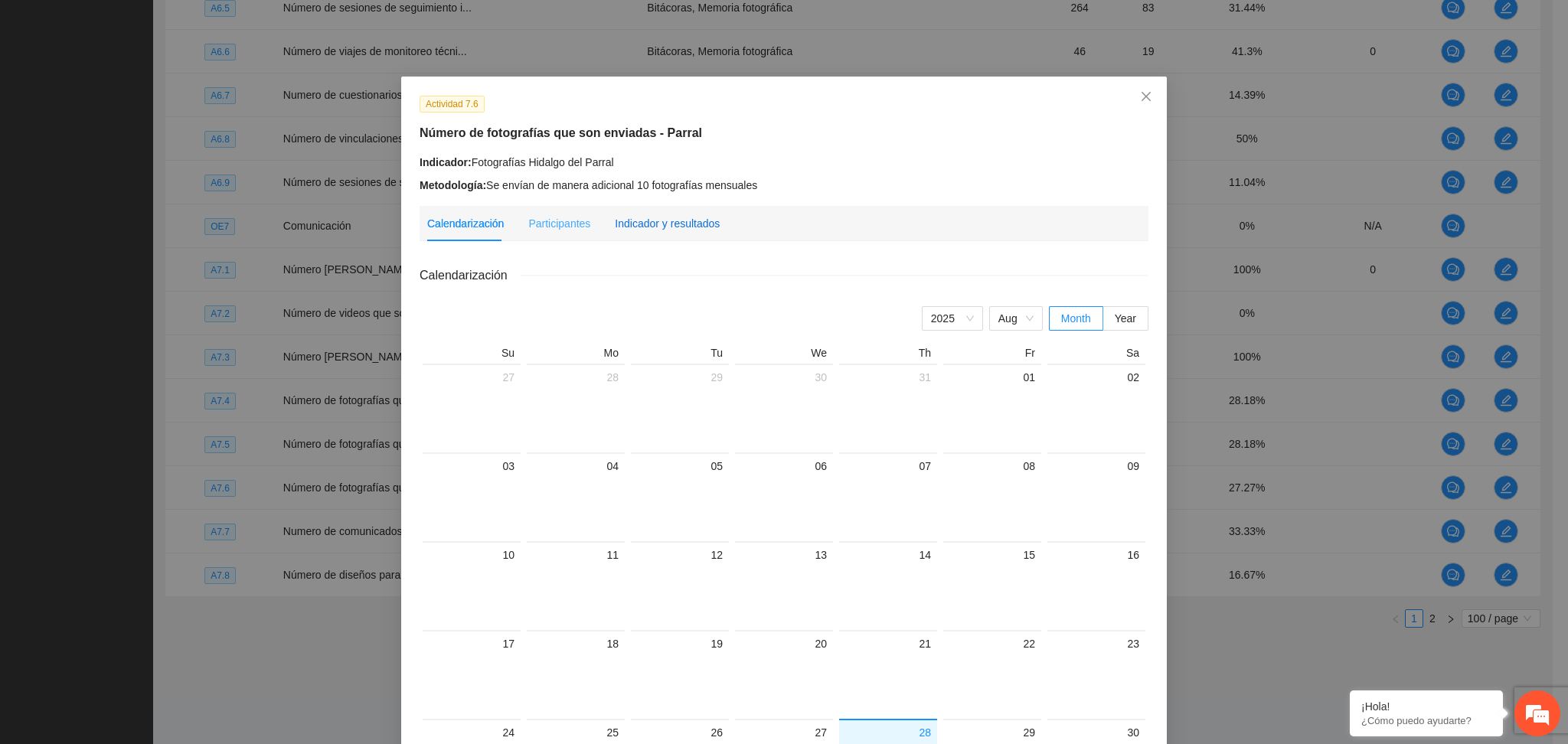
click at [681, 219] on div "Indicador y resultados" at bounding box center [667, 223] width 105 height 17
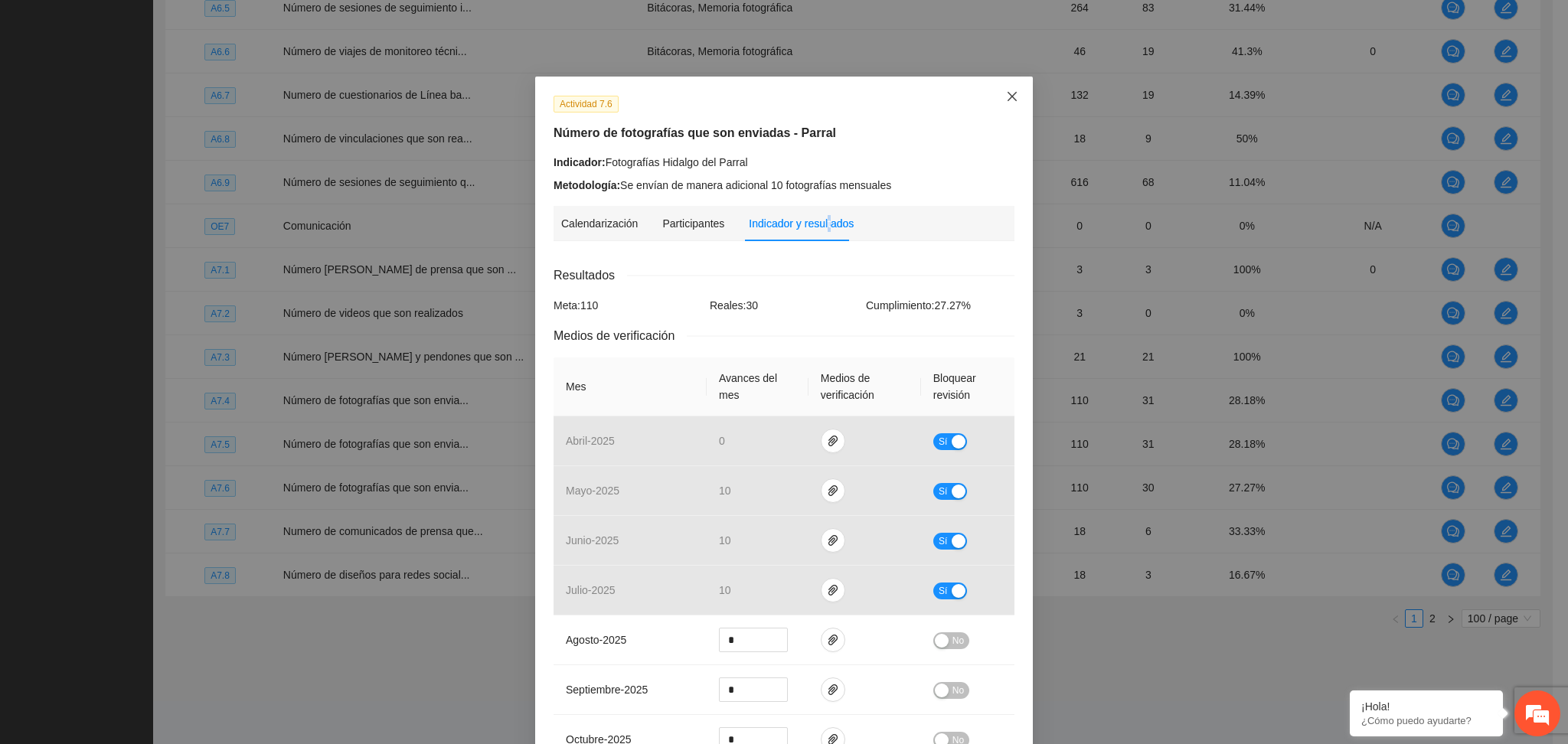
click at [1006, 96] on icon "close" at bounding box center [1012, 96] width 12 height 12
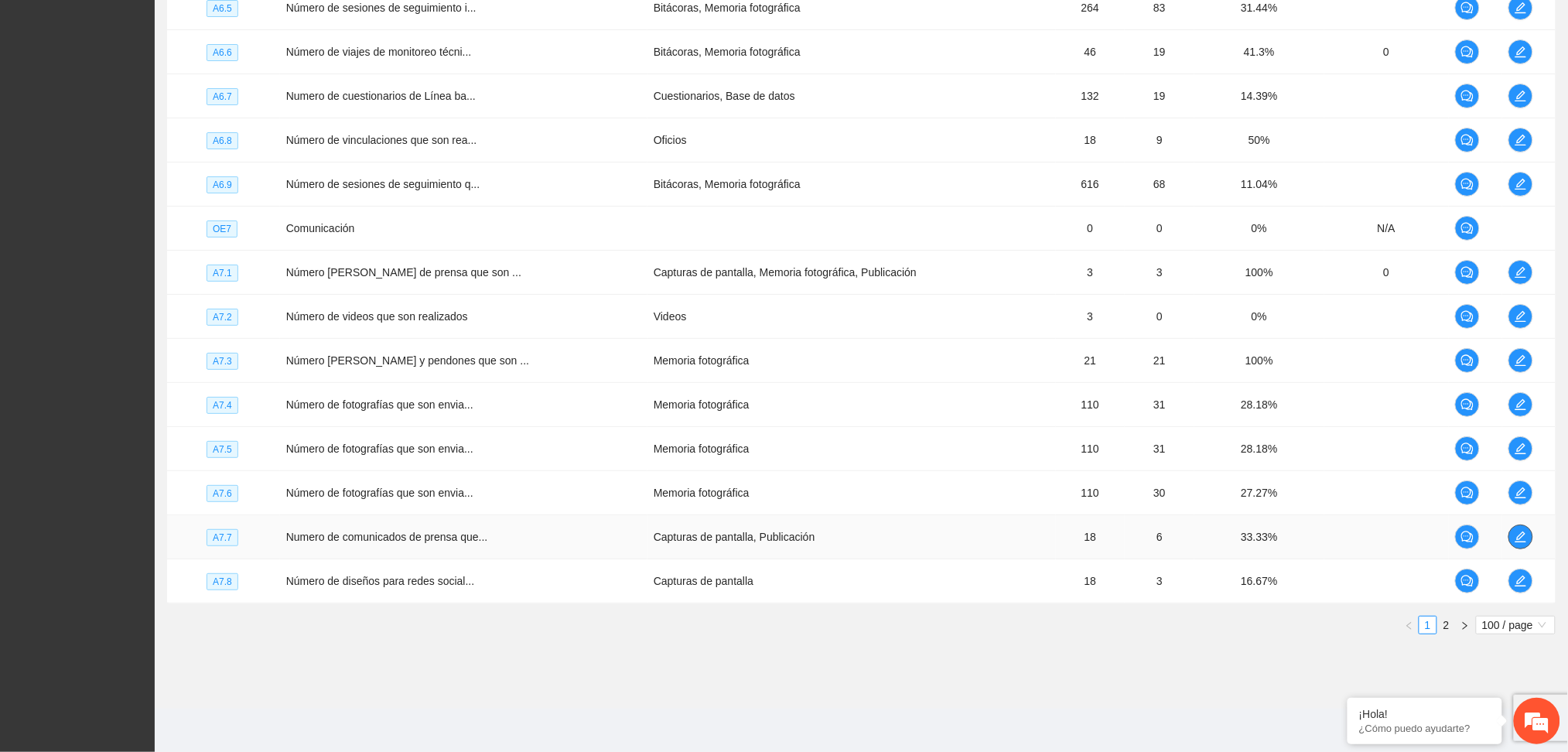
click at [1521, 538] on icon "edit" at bounding box center [1521, 537] width 12 height 12
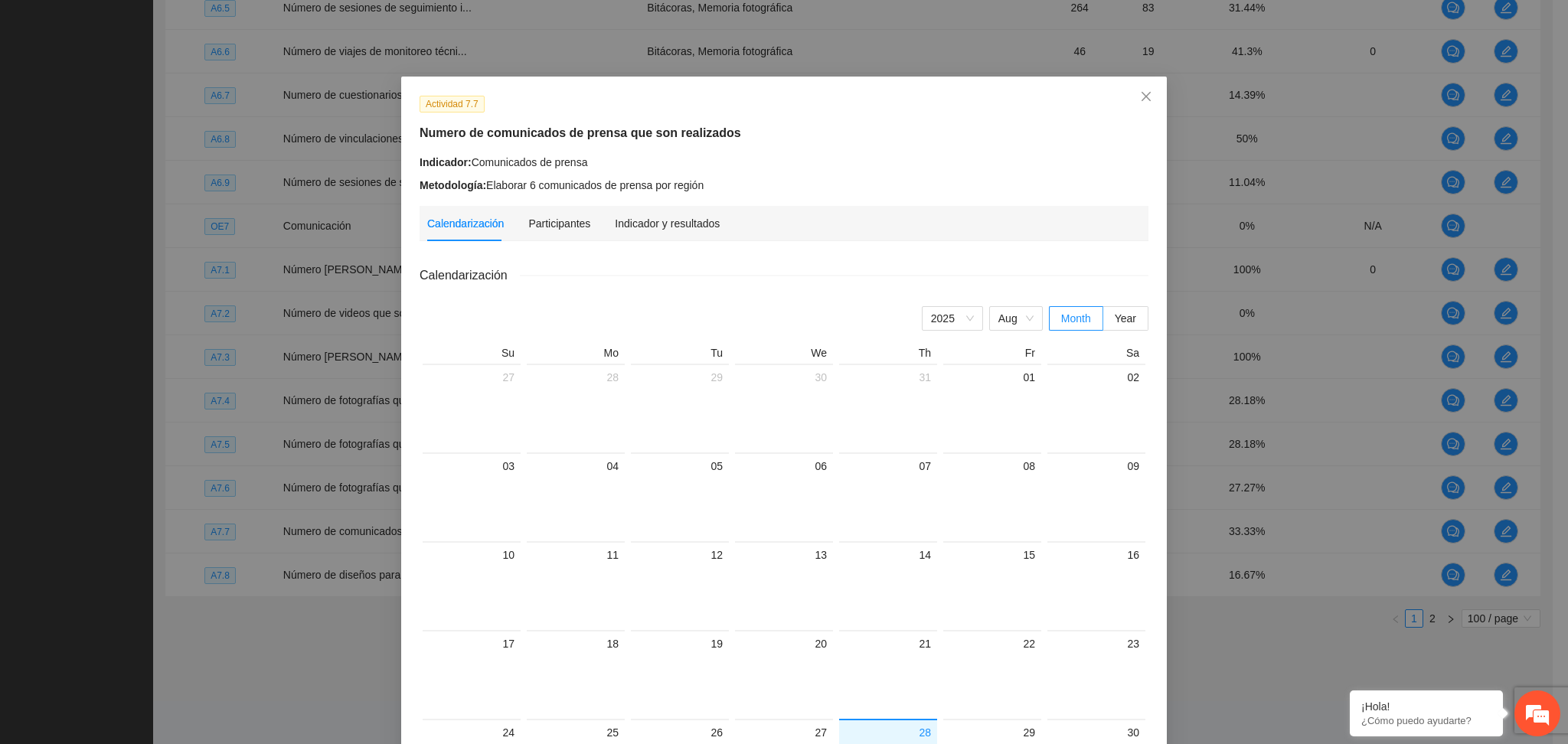
click at [743, 161] on div "Indicador: Comunicados de prensa" at bounding box center [784, 162] width 729 height 17
click at [1144, 91] on icon "close" at bounding box center [1146, 96] width 12 height 12
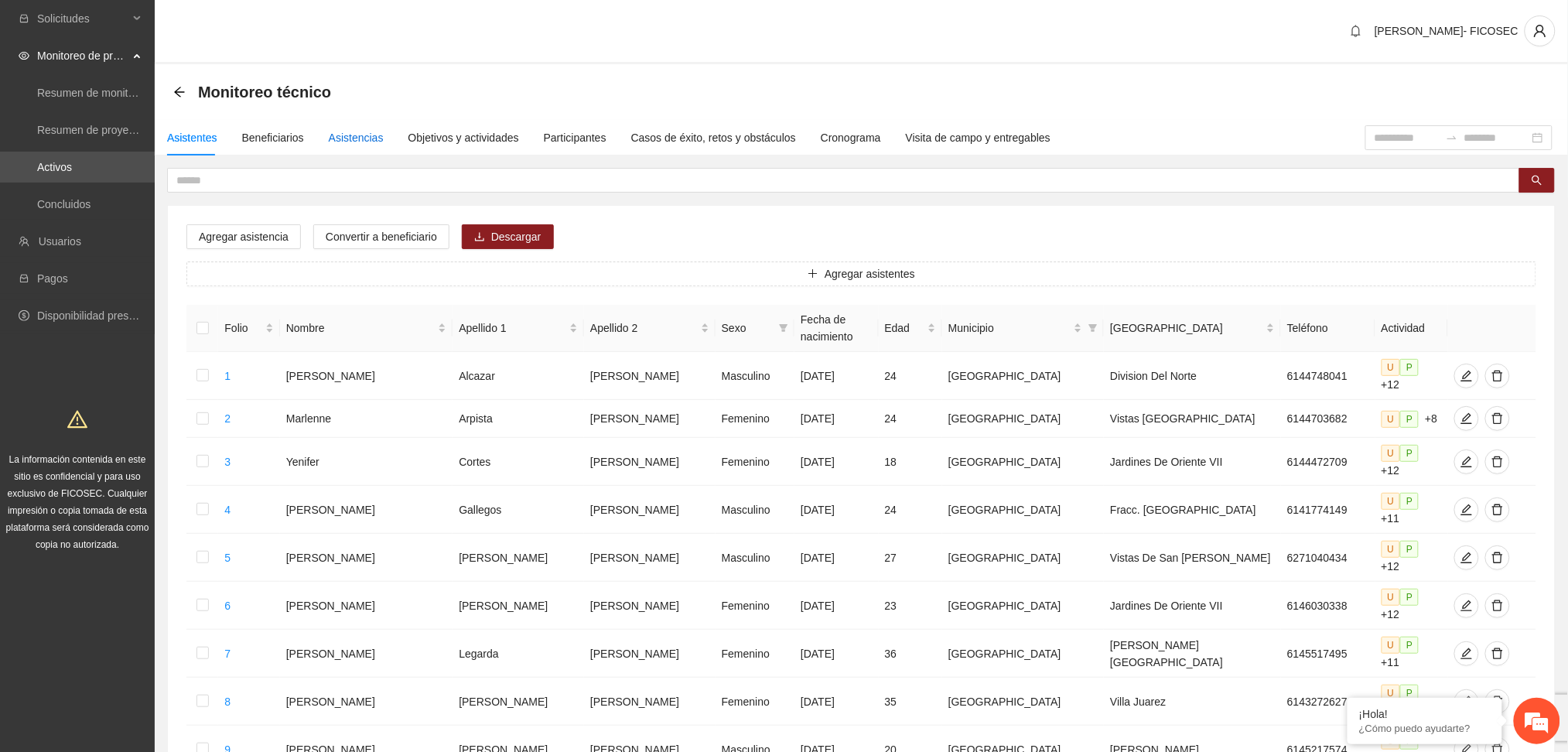
click at [347, 131] on div "Asistencias" at bounding box center [356, 137] width 55 height 17
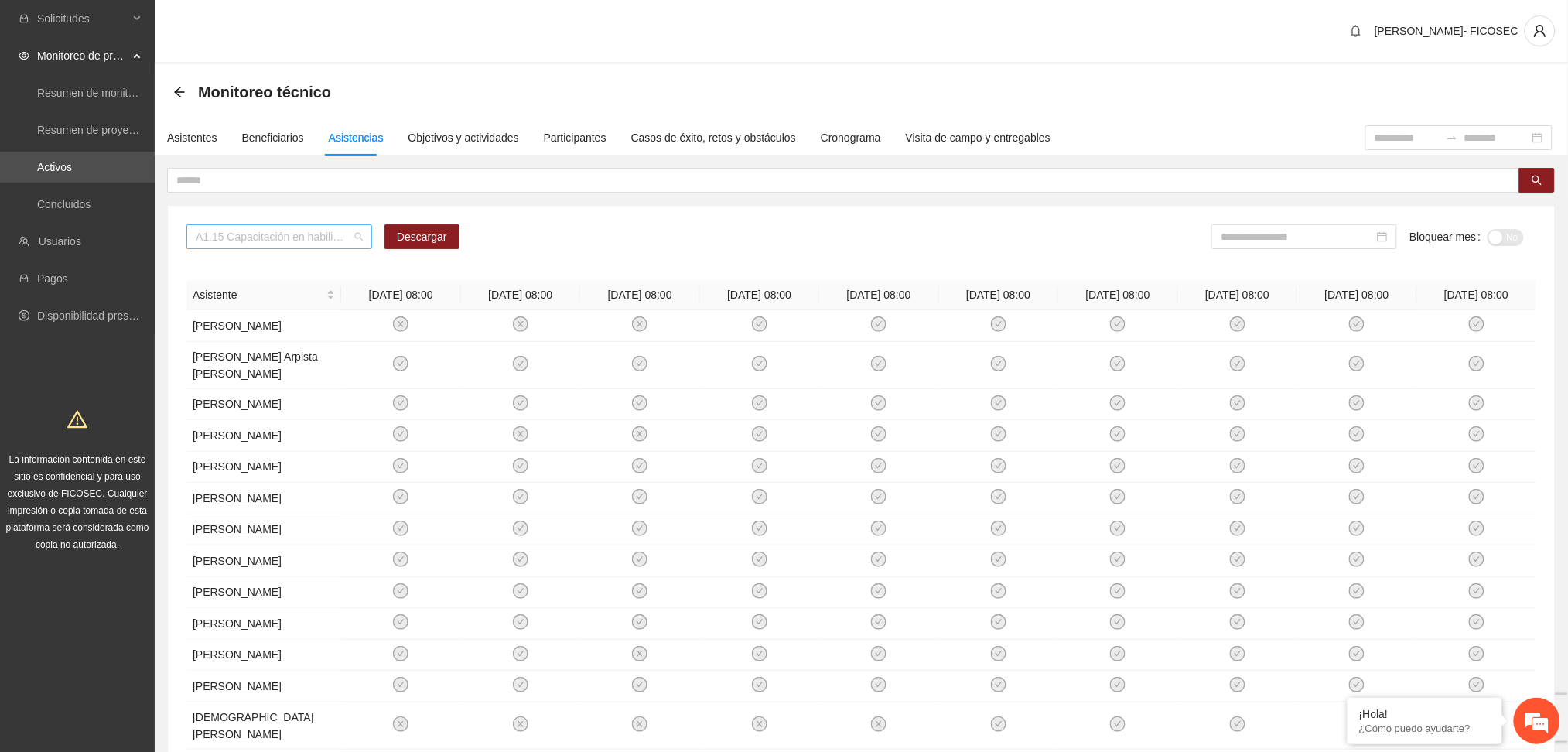
click at [300, 235] on span "A1.15 Capacitación en habilidades para la vida Fase 1 - [GEOGRAPHIC_DATA]" at bounding box center [279, 236] width 167 height 23
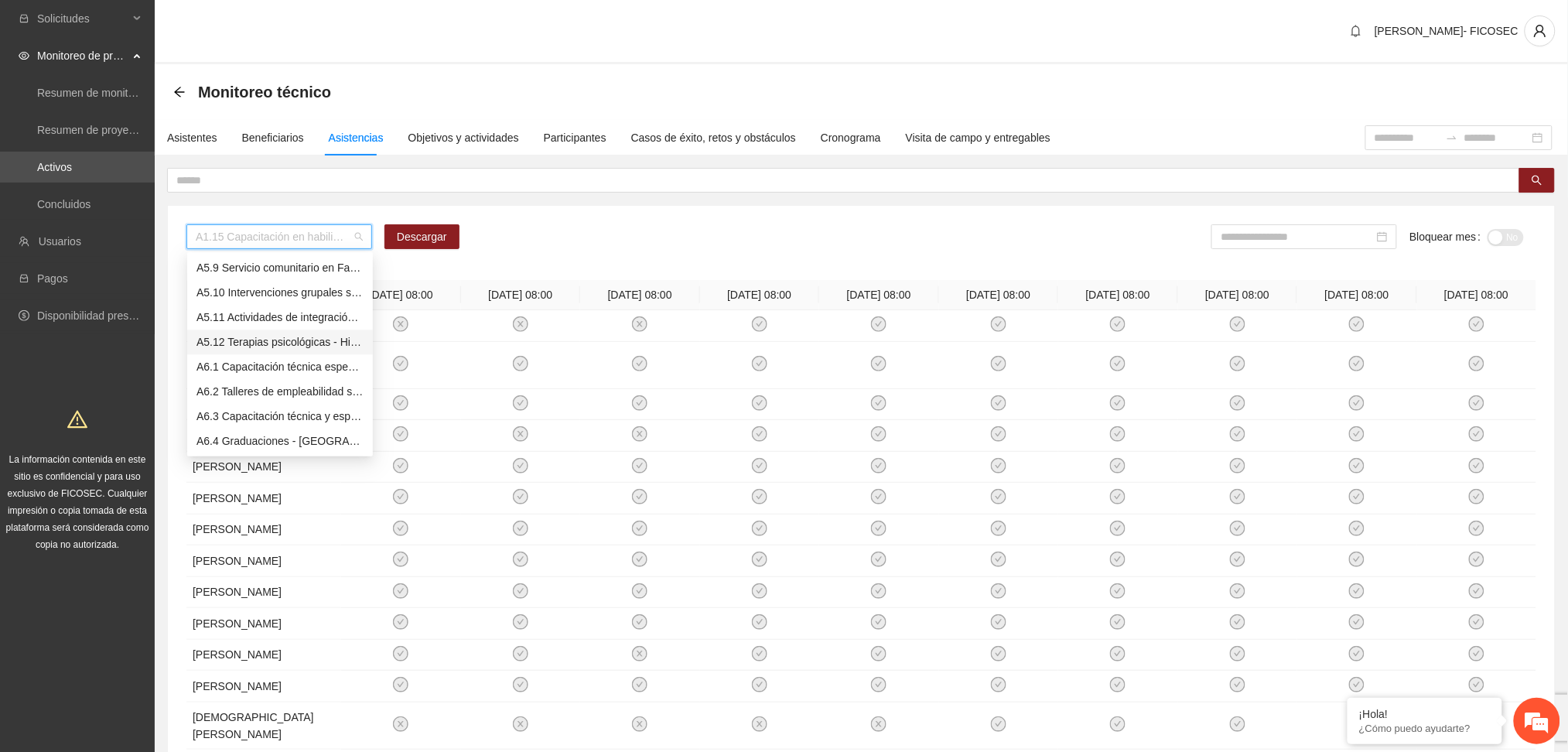
scroll to position [1308, 0]
click at [285, 271] on div "A5.5 Reclutamiento: Inscripción y aplicación del estudio socioeconómico – Parral" at bounding box center [280, 272] width 167 height 17
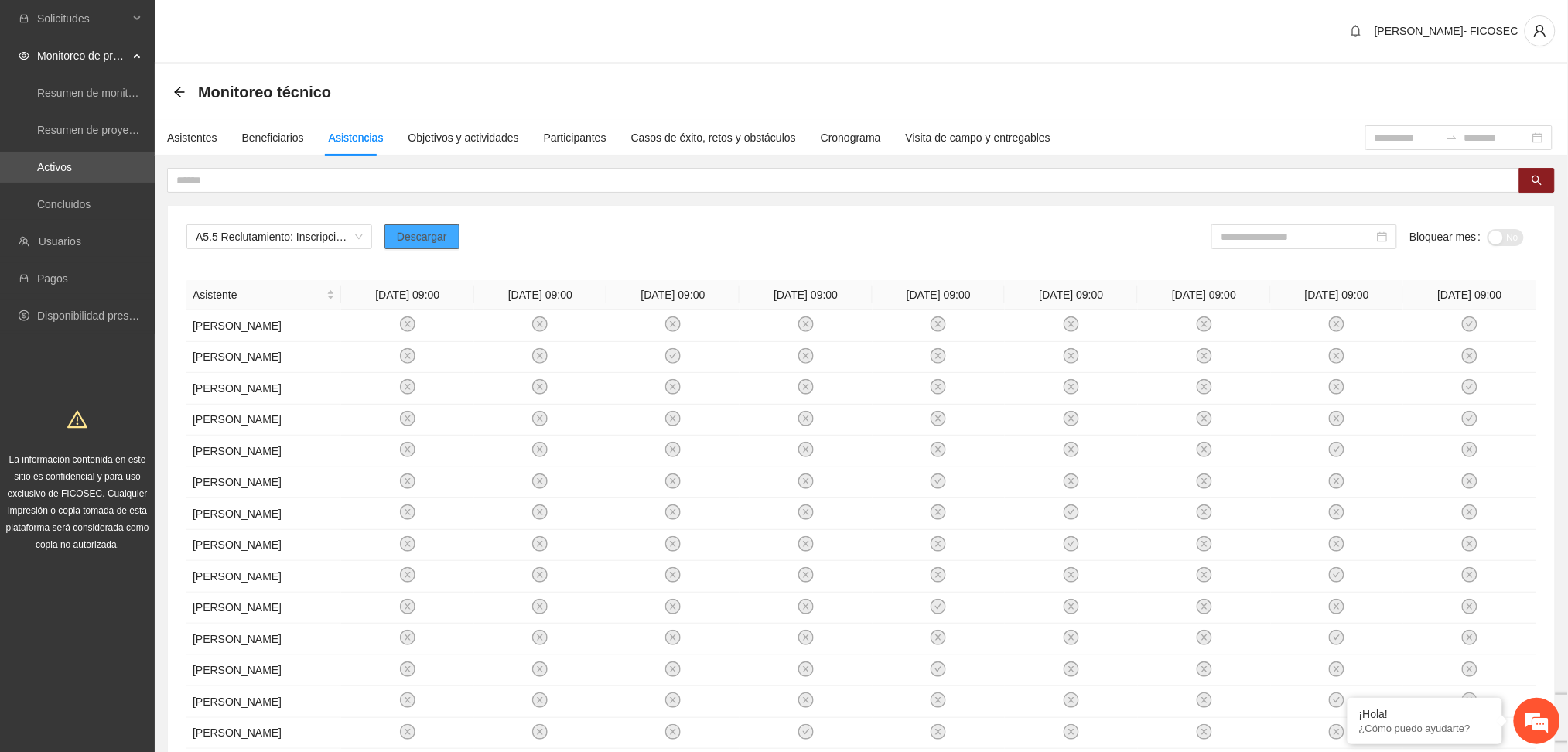
click at [399, 238] on span "Descargar" at bounding box center [421, 236] width 50 height 17
click at [267, 228] on span "A5.5 Reclutamiento: Inscripción y aplicación del estudio socioeconómico – Parral" at bounding box center [279, 236] width 167 height 23
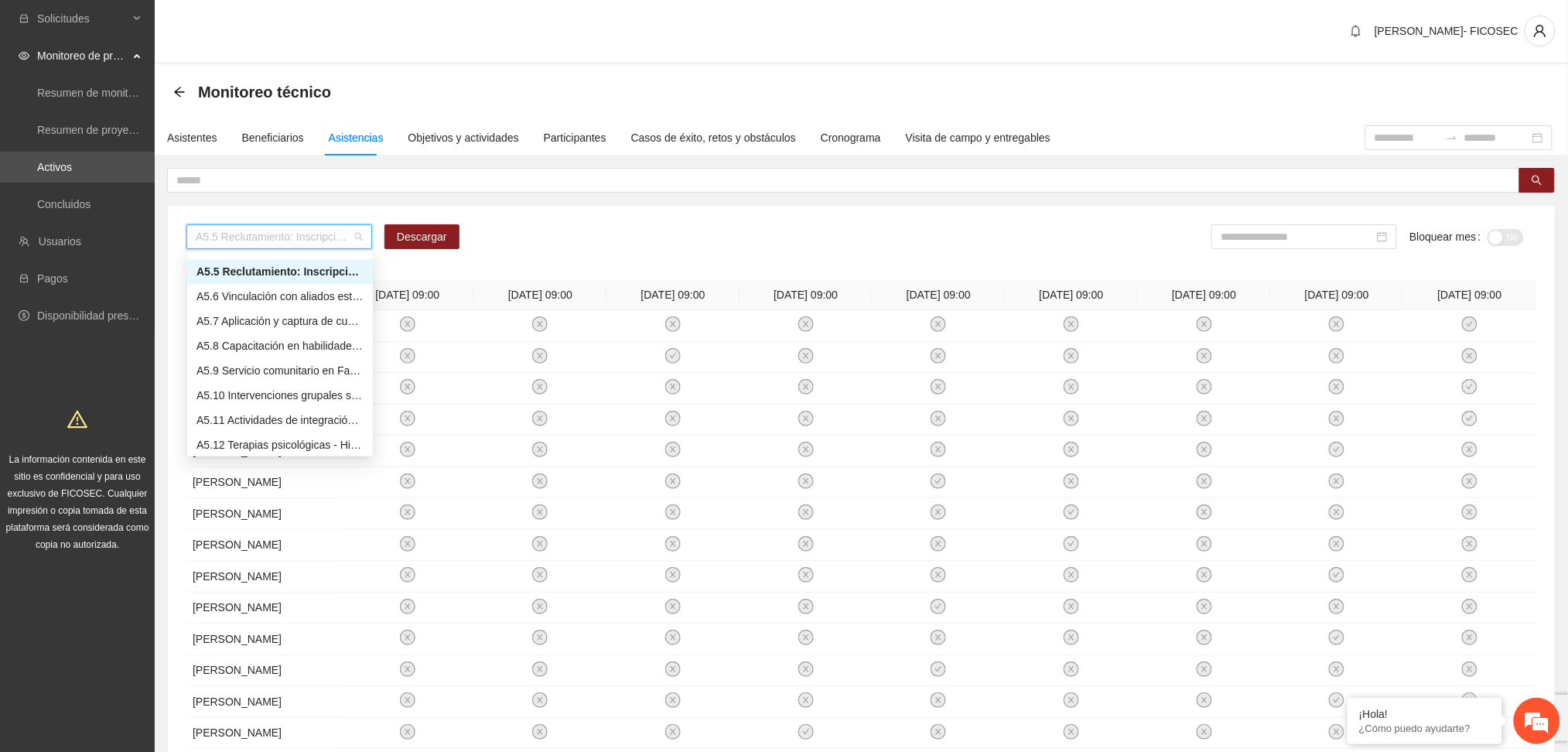
click at [681, 242] on div "A5.5 Reclutamiento: Inscripción y aplicación del estudio socioeconómico – Parra…" at bounding box center [862, 242] width 1350 height 37
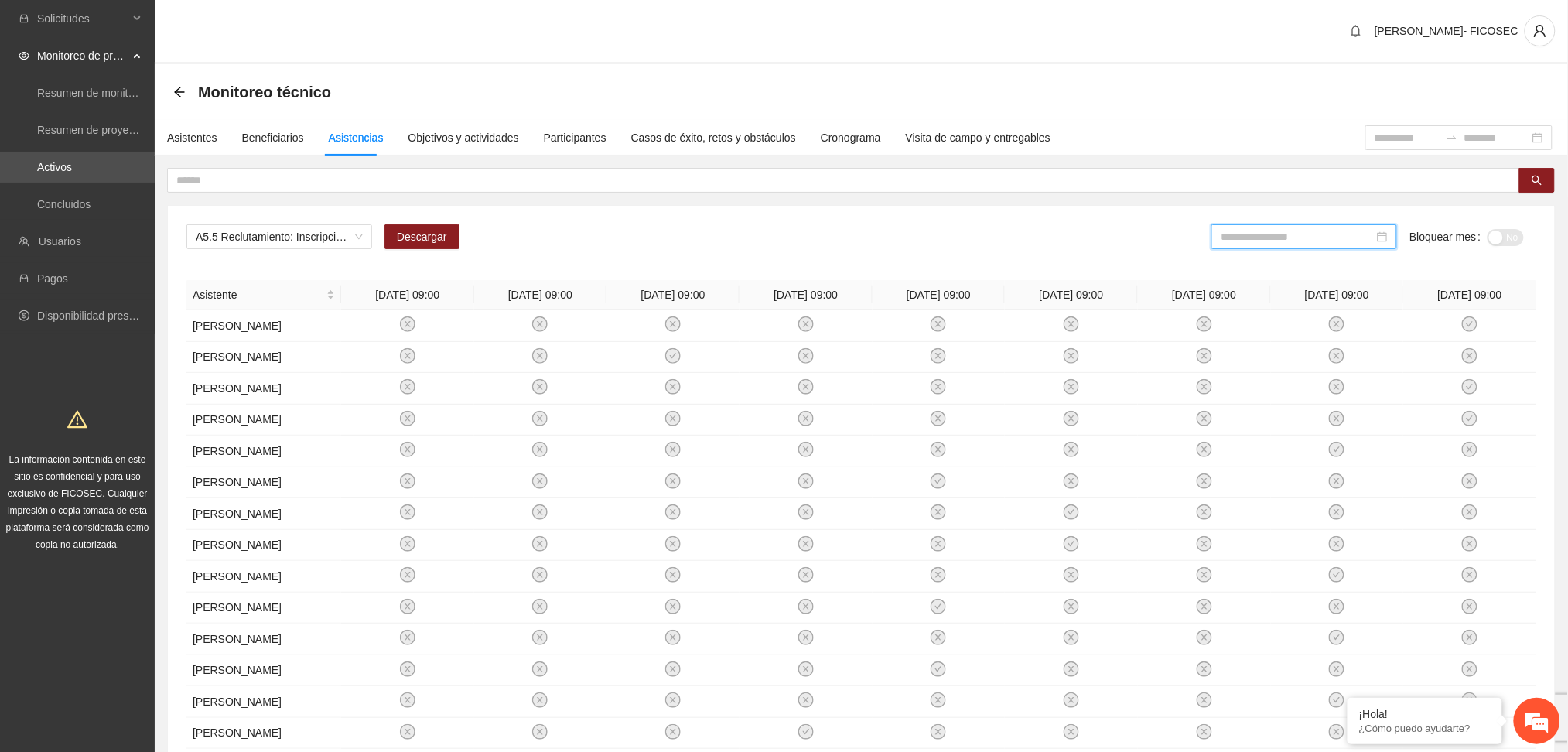
click at [1312, 243] on input at bounding box center [1297, 236] width 153 height 17
drag, startPoint x: 1392, startPoint y: 358, endPoint x: 1396, endPoint y: 351, distance: 8.1
click at [1393, 358] on div "Jun" at bounding box center [1390, 360] width 47 height 19
click at [1519, 224] on div "No" at bounding box center [1506, 236] width 36 height 25
click at [1510, 236] on span "No" at bounding box center [1513, 237] width 11 height 17
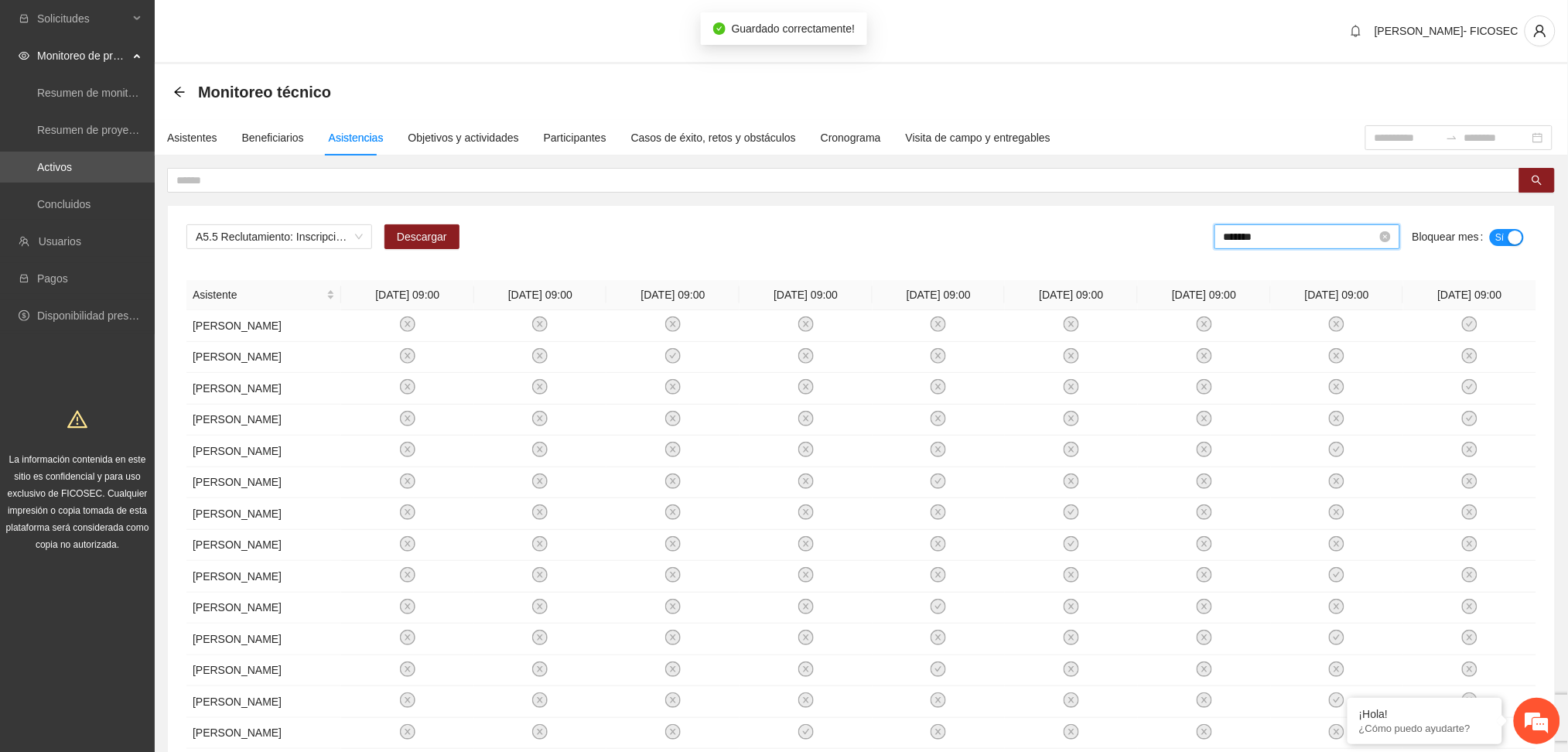
click at [1292, 239] on input "*******" at bounding box center [1300, 236] width 153 height 17
click at [1255, 411] on div "[DATE]" at bounding box center [1258, 412] width 47 height 19
click at [1498, 231] on div "button" at bounding box center [1496, 237] width 14 height 14
click at [788, 234] on div "A5.5 Reclutamiento: Inscripción y aplicación del estudio socioeconómico – [PERS…" at bounding box center [862, 242] width 1350 height 37
click at [282, 241] on span "A5.5 Reclutamiento: Inscripción y aplicación del estudio socioeconómico – Parral" at bounding box center [279, 236] width 167 height 23
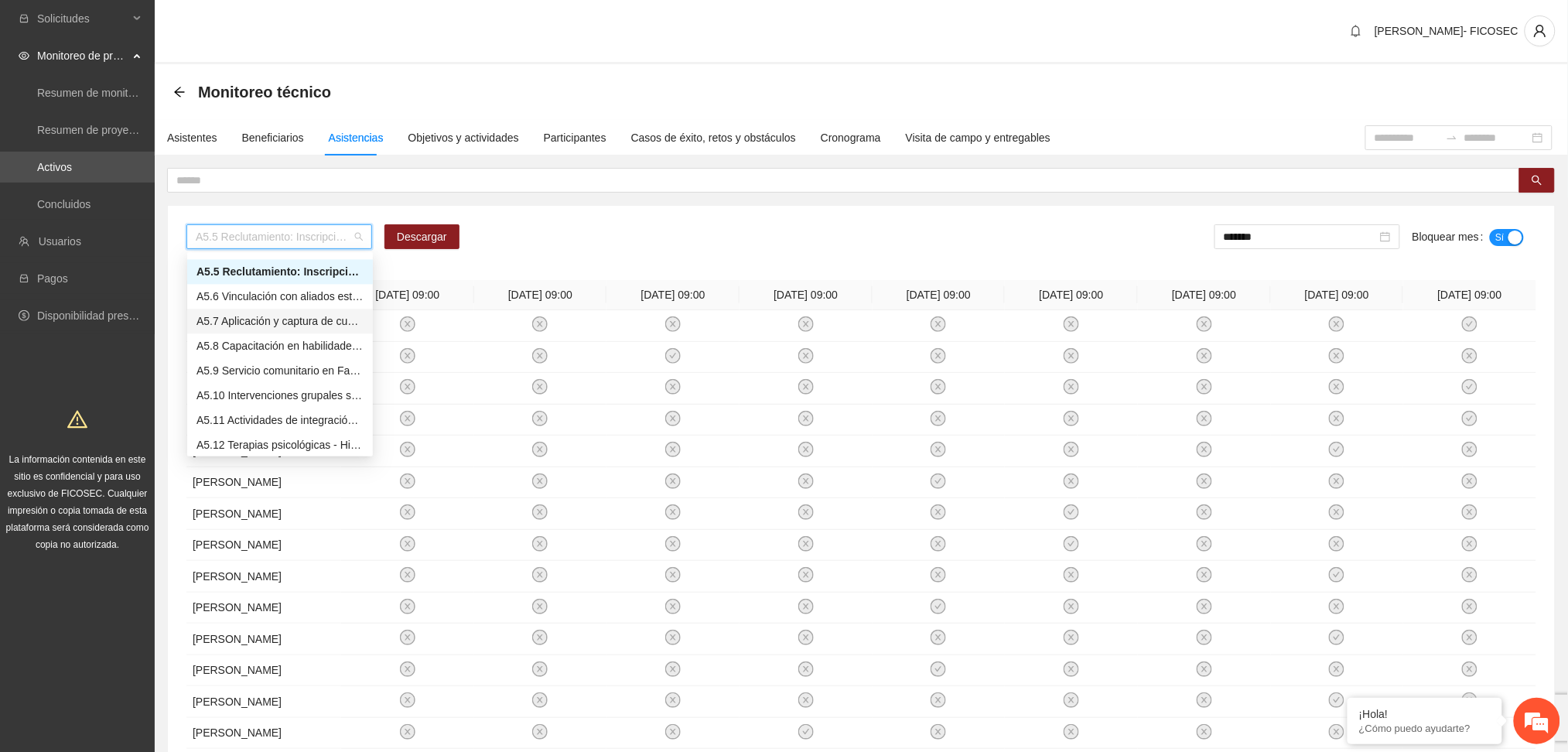
click at [269, 323] on div "A5.7 Aplicación y captura de cuestionario de Línea base PRE y focalización - PA…" at bounding box center [280, 322] width 167 height 17
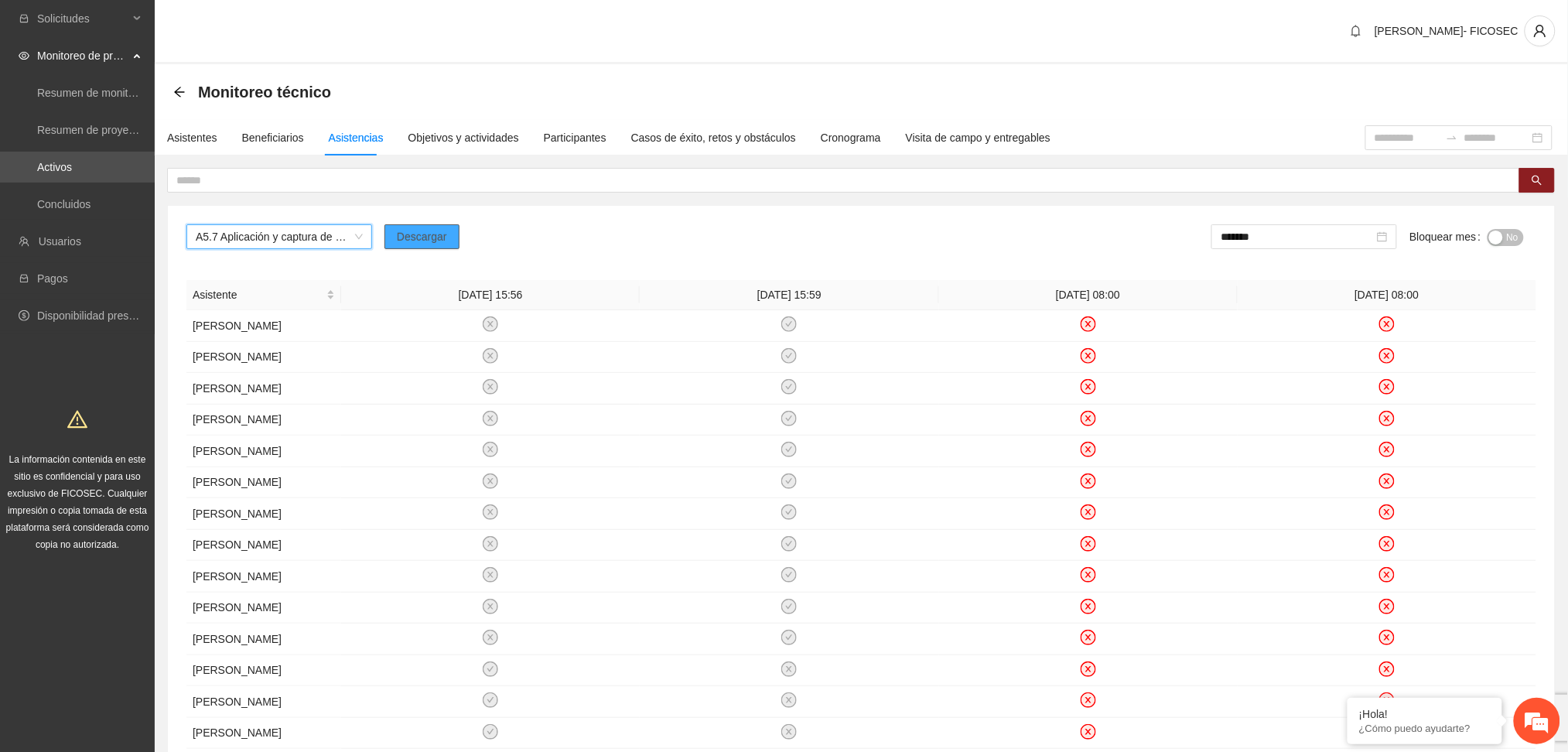
click at [430, 241] on span "Descargar" at bounding box center [421, 236] width 50 height 17
click at [421, 240] on span "Descargar" at bounding box center [421, 236] width 50 height 17
click at [285, 229] on span "A5.7 Aplicación y captura de cuestionario de Línea base PRE y focalización - PA…" at bounding box center [279, 236] width 167 height 23
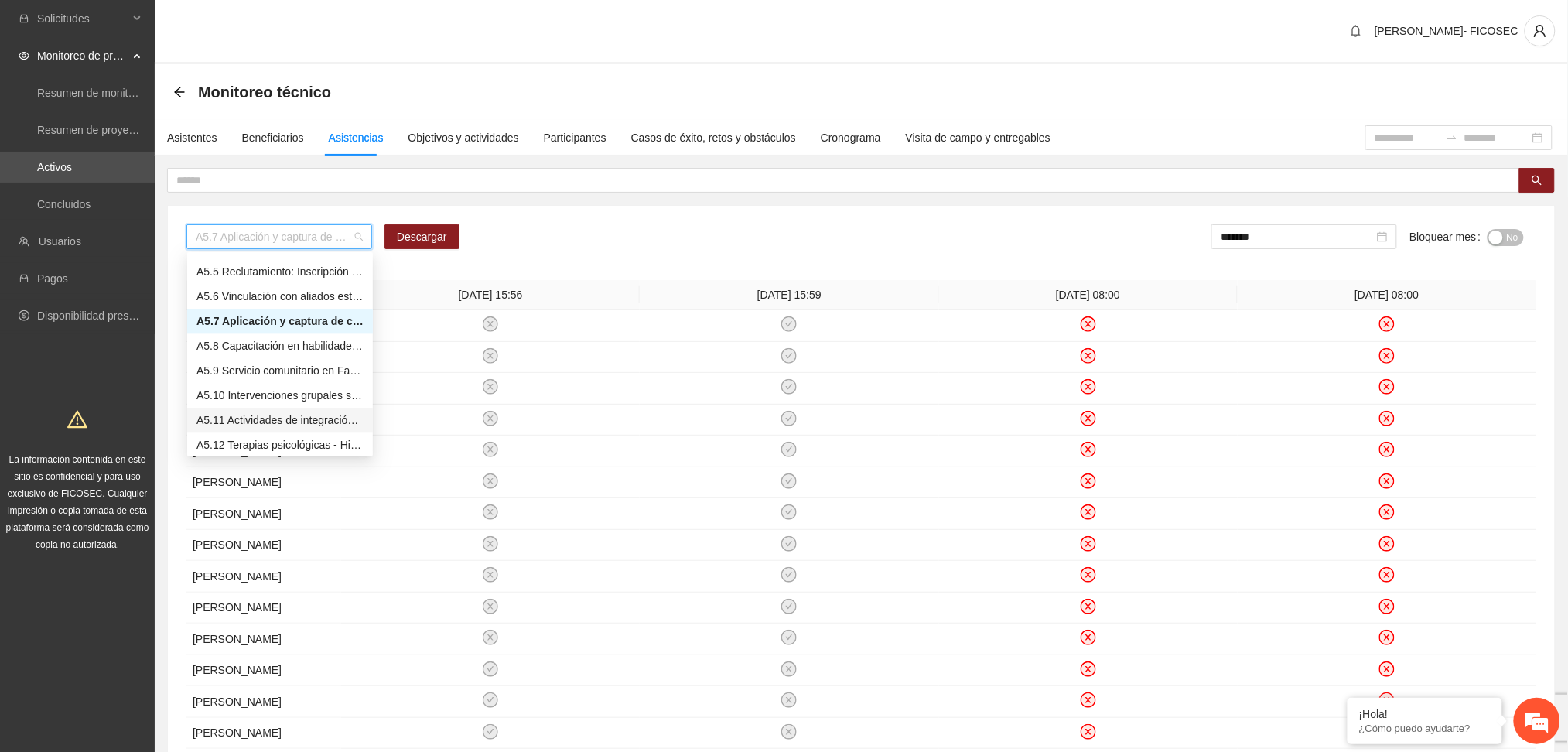
click at [255, 423] on div "A5.11 Actividades de integración sabatinas - [GEOGRAPHIC_DATA]" at bounding box center [280, 421] width 167 height 17
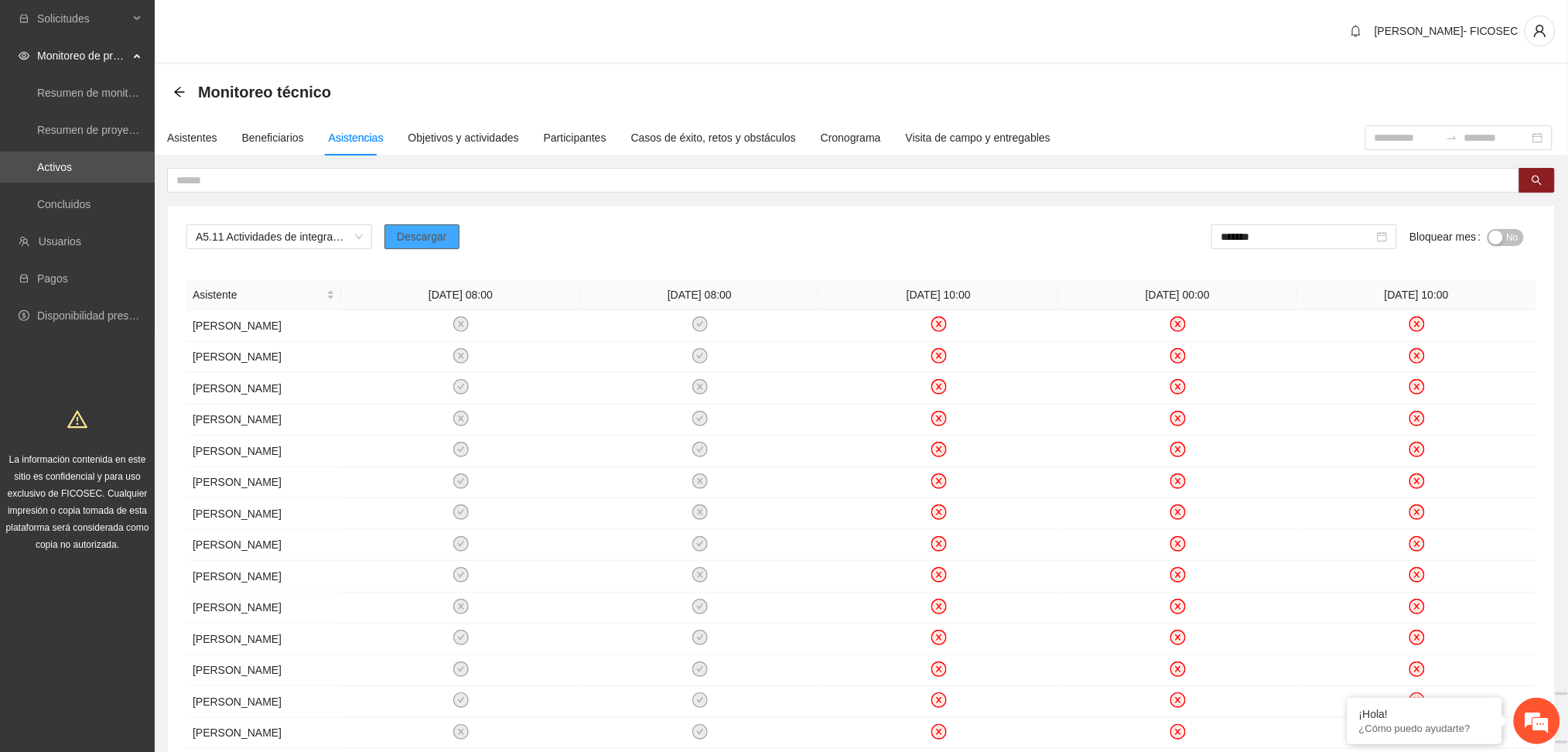
click at [415, 239] on span "Descargar" at bounding box center [421, 236] width 50 height 17
click at [315, 234] on span "A5.11 Actividades de integración sabatinas - [GEOGRAPHIC_DATA]" at bounding box center [279, 236] width 167 height 23
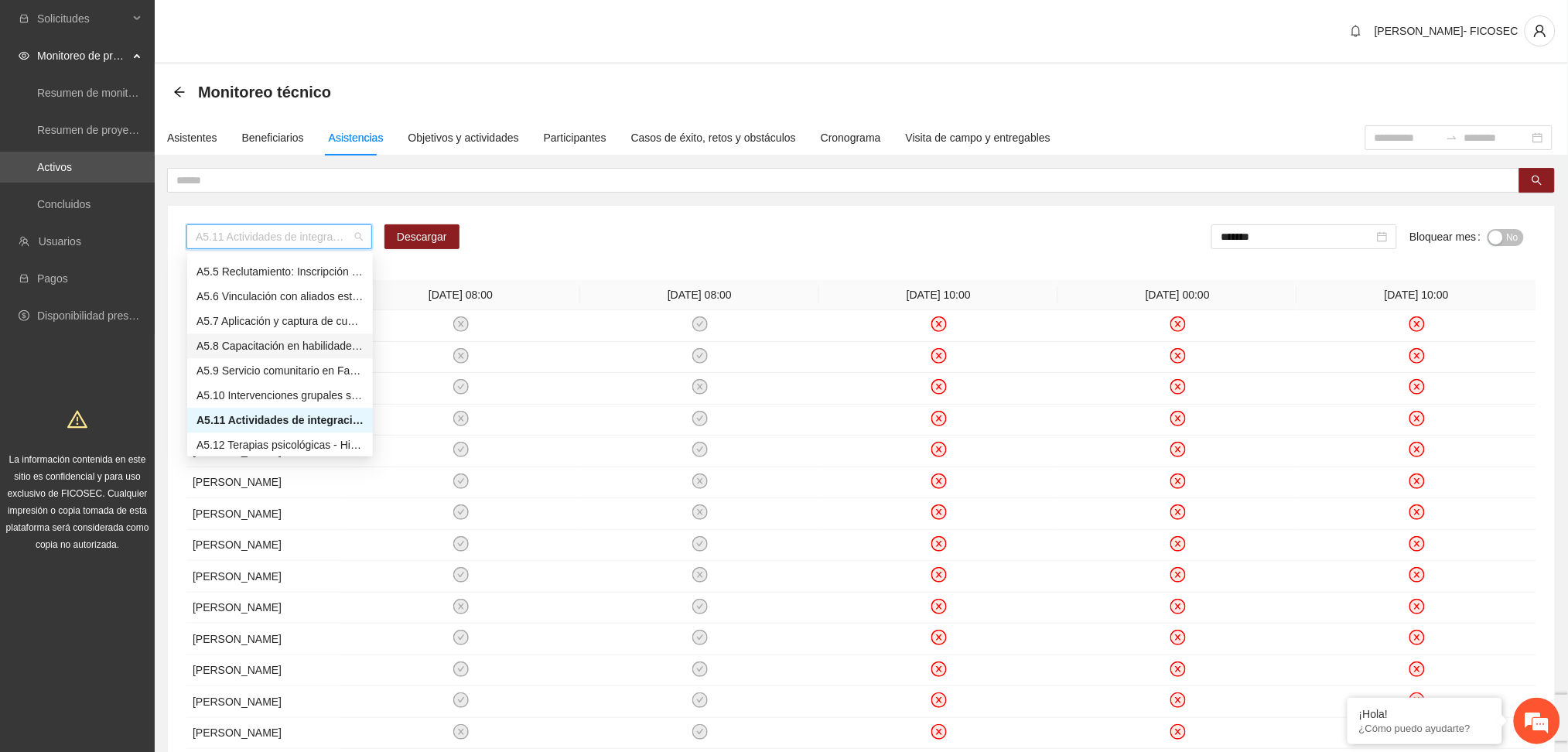
click at [1124, 227] on div "A5.11 Actividades de integración sabatinas - Hidalgo del Parral Descargar *****…" at bounding box center [862, 242] width 1350 height 37
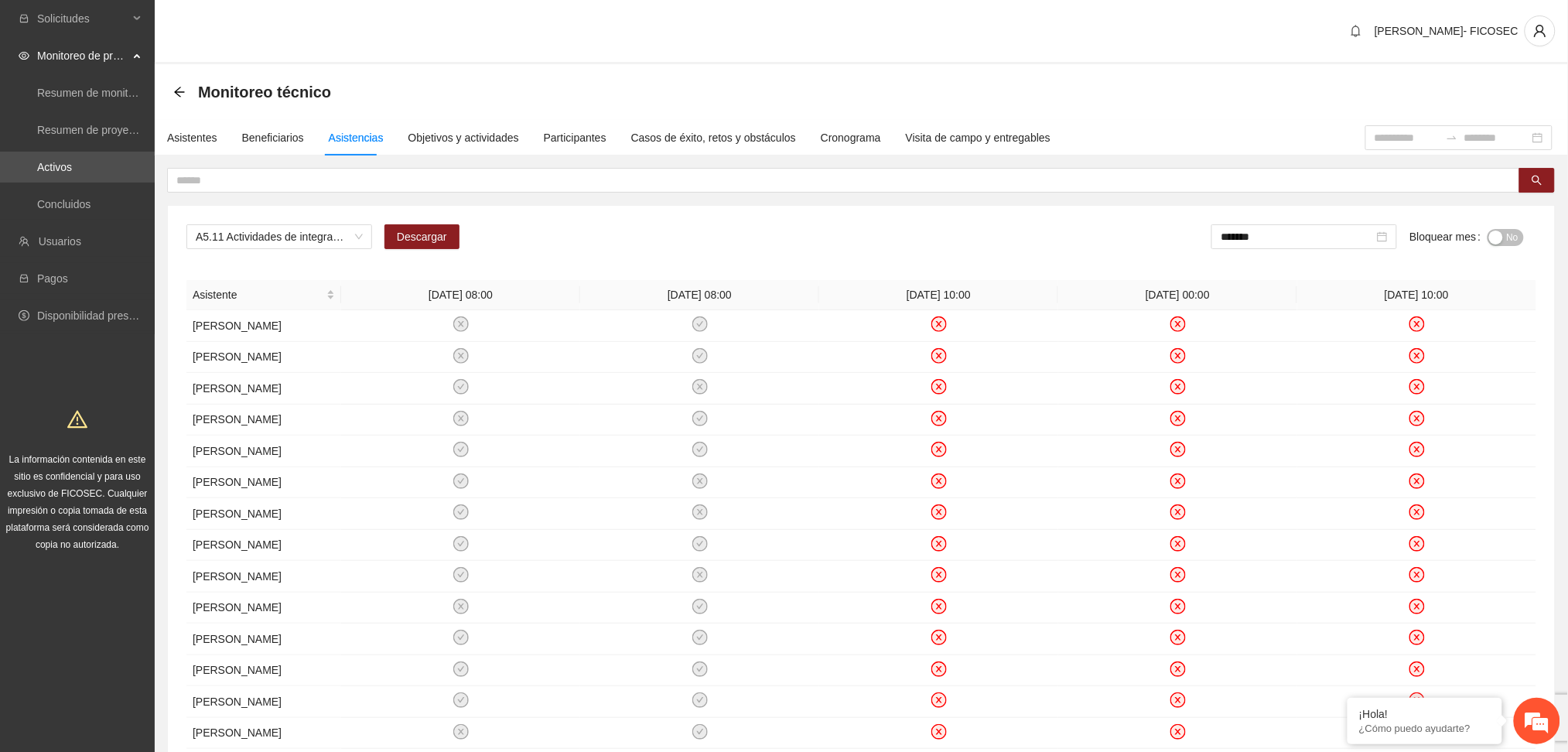
click at [1503, 235] on div "button" at bounding box center [1496, 237] width 14 height 14
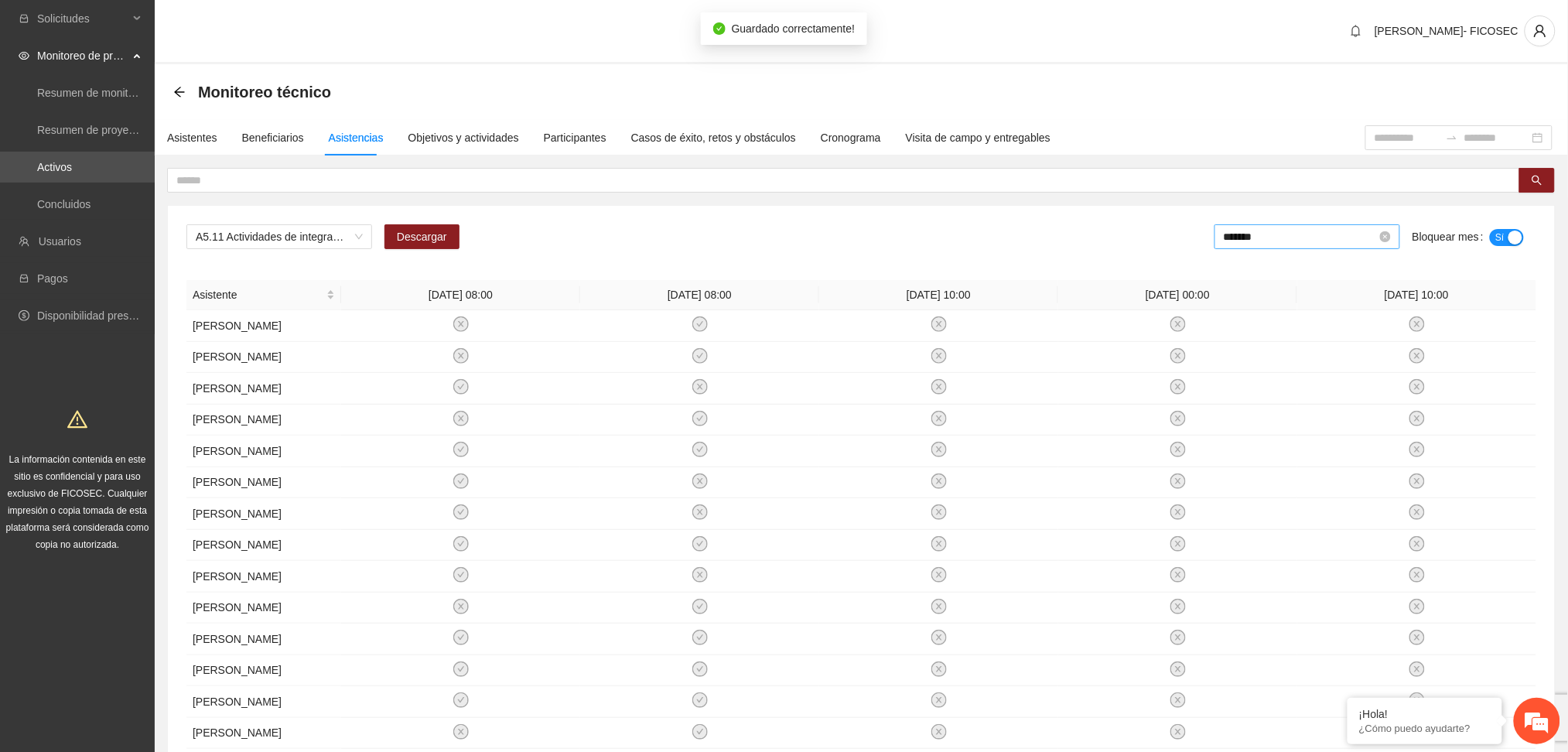
click at [1264, 231] on input "*******" at bounding box center [1300, 236] width 153 height 17
click at [1387, 361] on div "Jun" at bounding box center [1394, 360] width 47 height 19
click at [736, 227] on div "A5.11 Actividades de integración sabatinas - Hidalgo del Parral Descargar *****…" at bounding box center [862, 242] width 1350 height 37
click at [249, 233] on span "A5.11 Actividades de integración sabatinas - [GEOGRAPHIC_DATA]" at bounding box center [279, 236] width 167 height 23
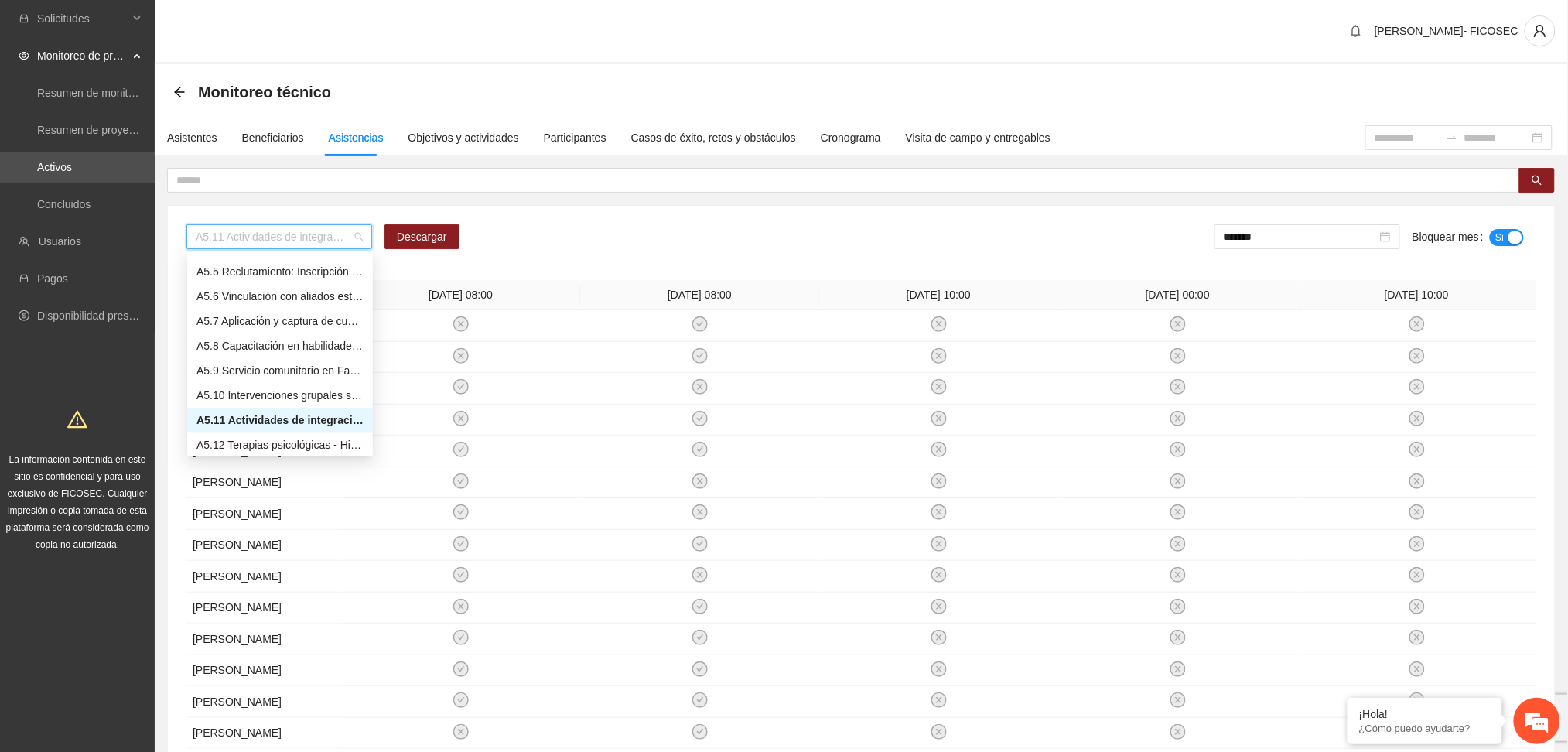
scroll to position [1411, 0]
click at [258, 337] on div "A5.12 Terapias psicológicas - Hidalgo del Parral" at bounding box center [280, 341] width 167 height 17
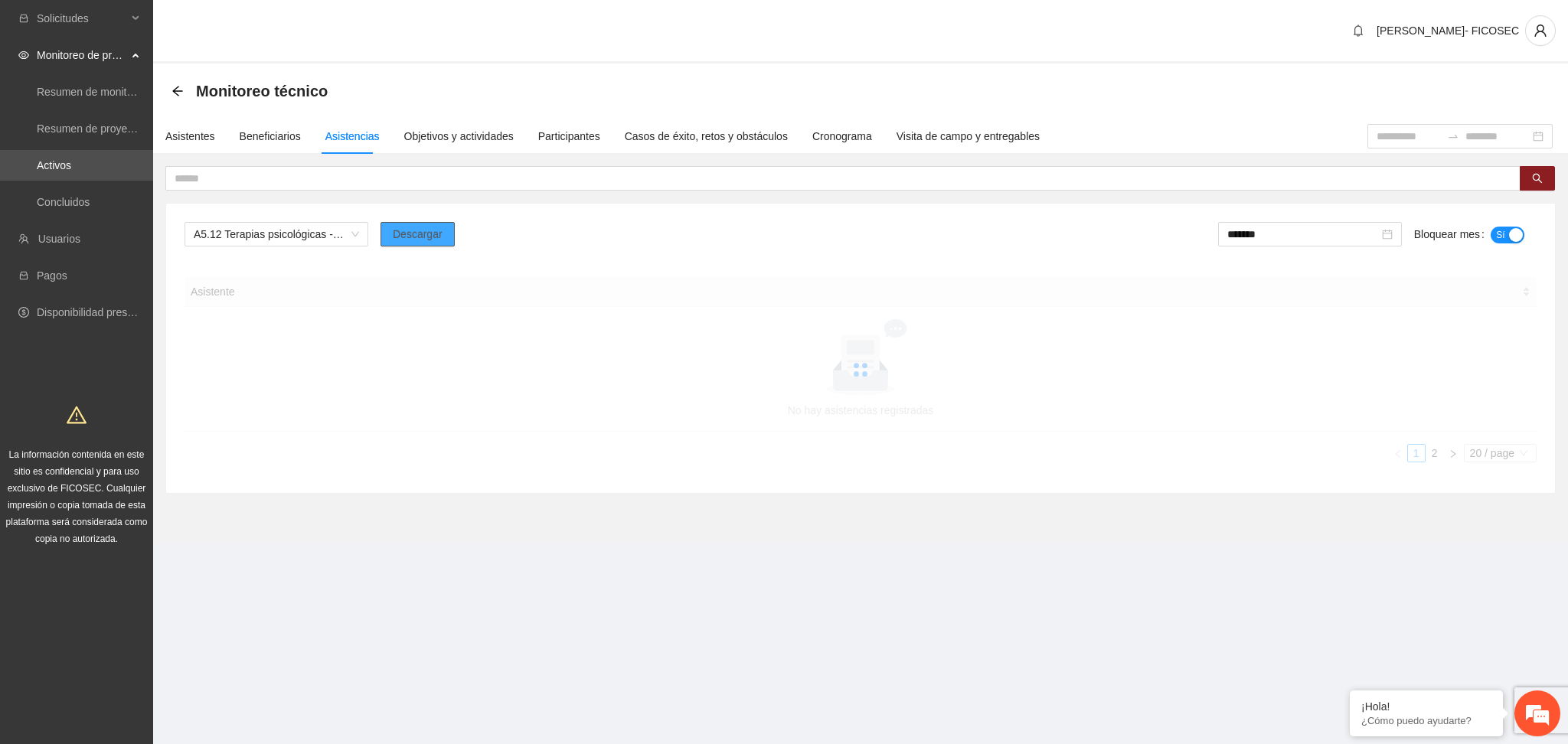
click at [405, 231] on span "Descargar" at bounding box center [417, 234] width 49 height 17
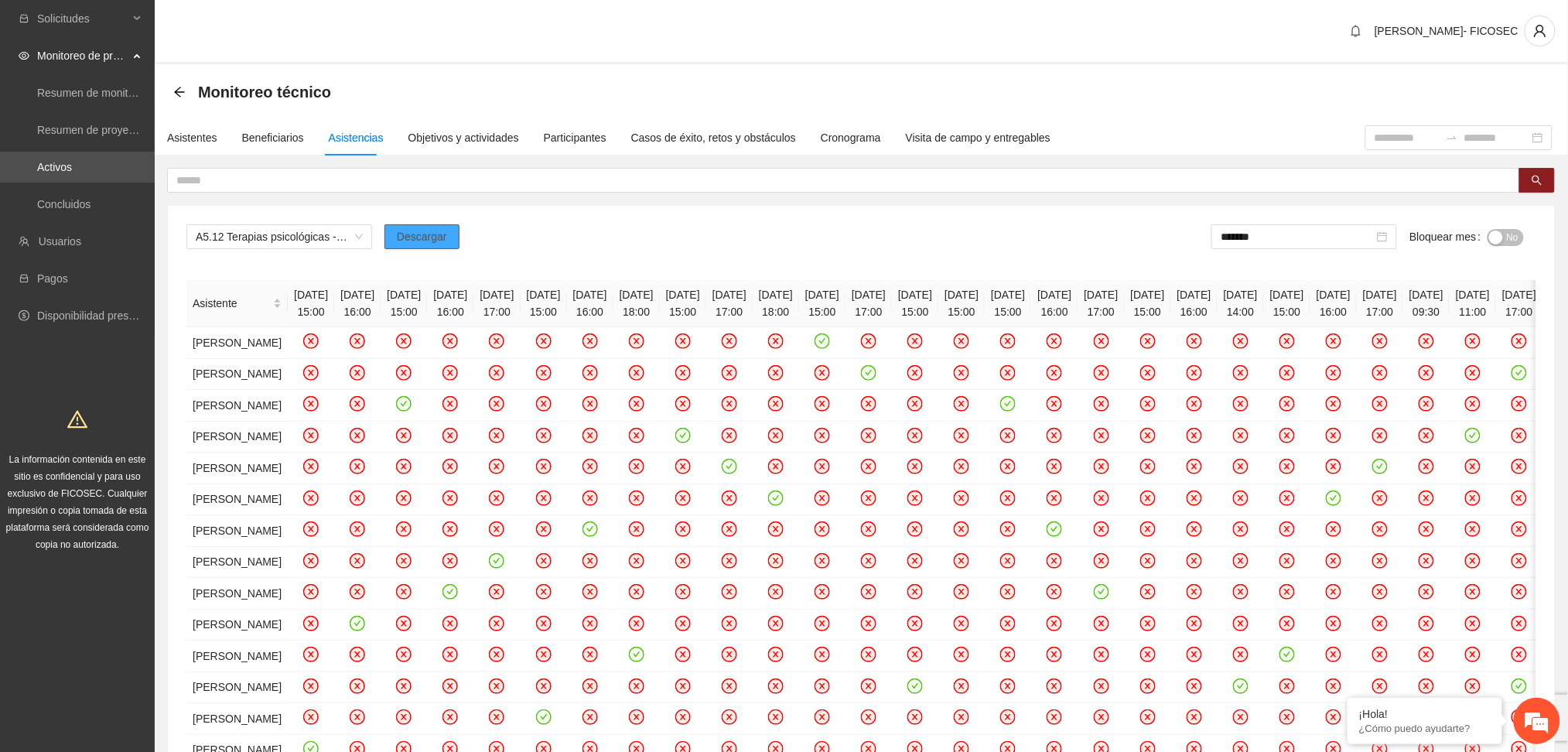
click at [425, 232] on span "Descargar" at bounding box center [421, 236] width 50 height 17
click at [386, 70] on div "Monitoreo técnico" at bounding box center [861, 92] width 1413 height 56
click at [289, 227] on span "A5.12 Terapias psicológicas - Hidalgo del Parral" at bounding box center [279, 236] width 167 height 23
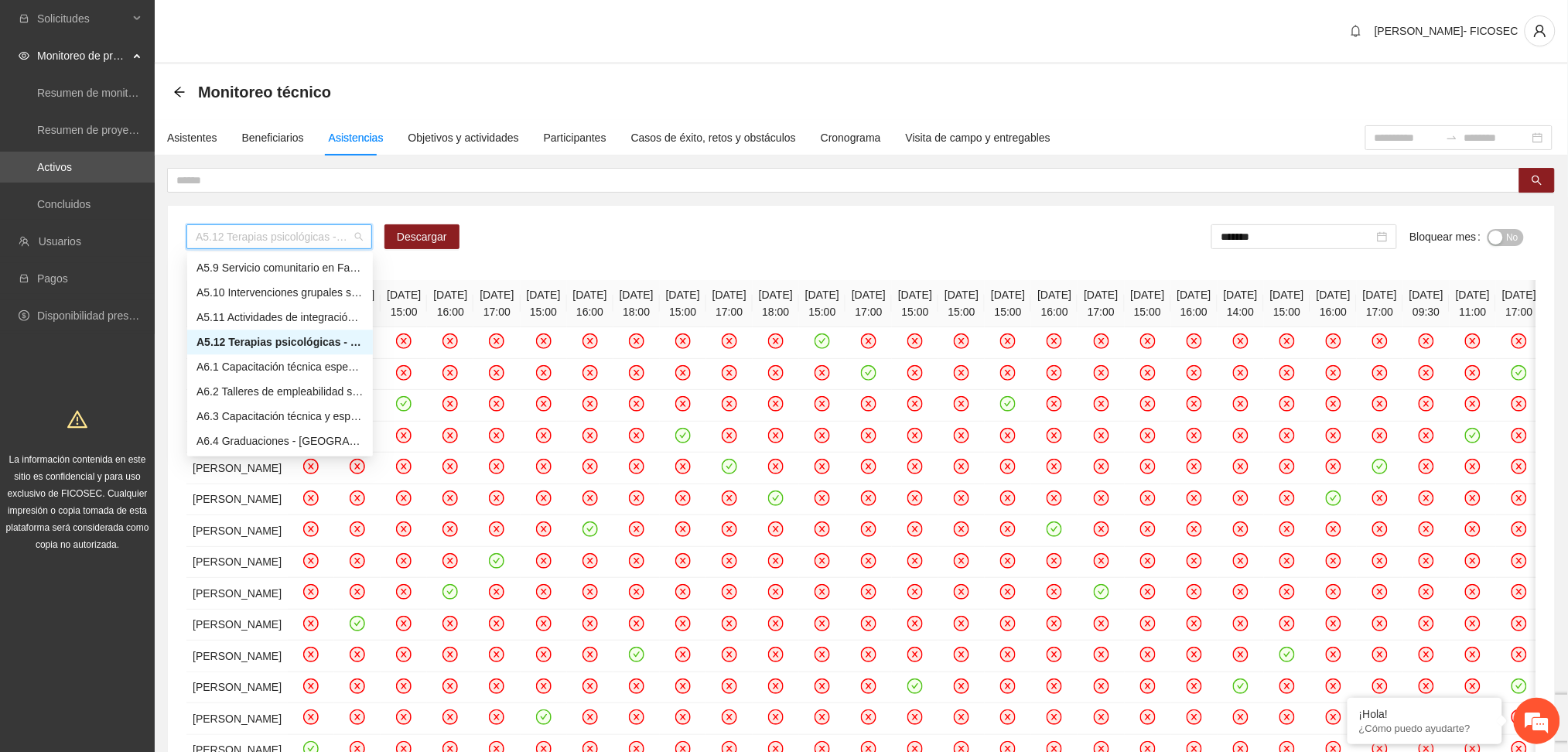
drag, startPoint x: 646, startPoint y: 239, endPoint x: 812, endPoint y: 217, distance: 167.5
click at [652, 237] on div "A5.12 Terapias psicológicas - Hidalgo del Parral Descargar ******* Bloquear mes…" at bounding box center [862, 242] width 1350 height 37
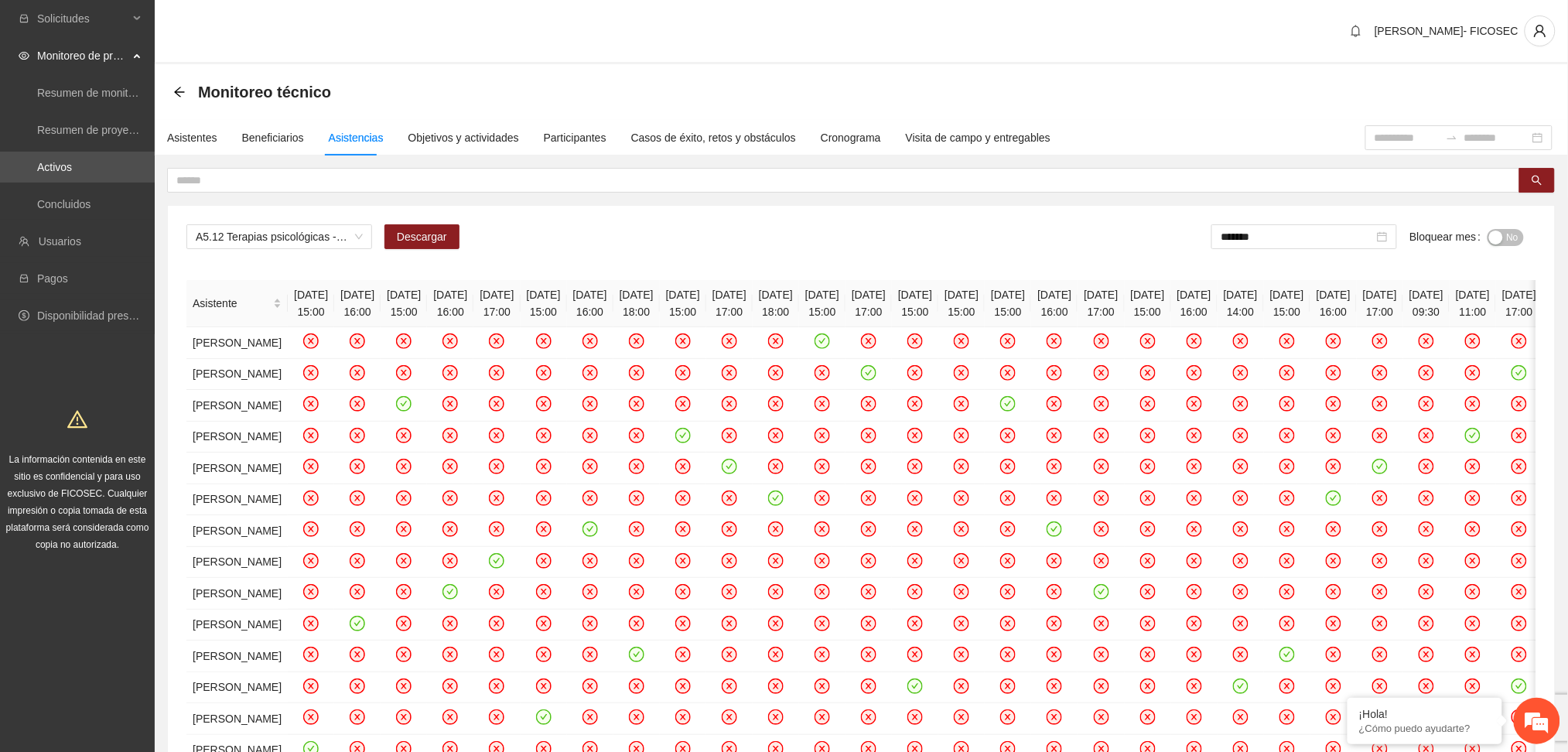
click at [1502, 239] on div "button" at bounding box center [1496, 237] width 14 height 14
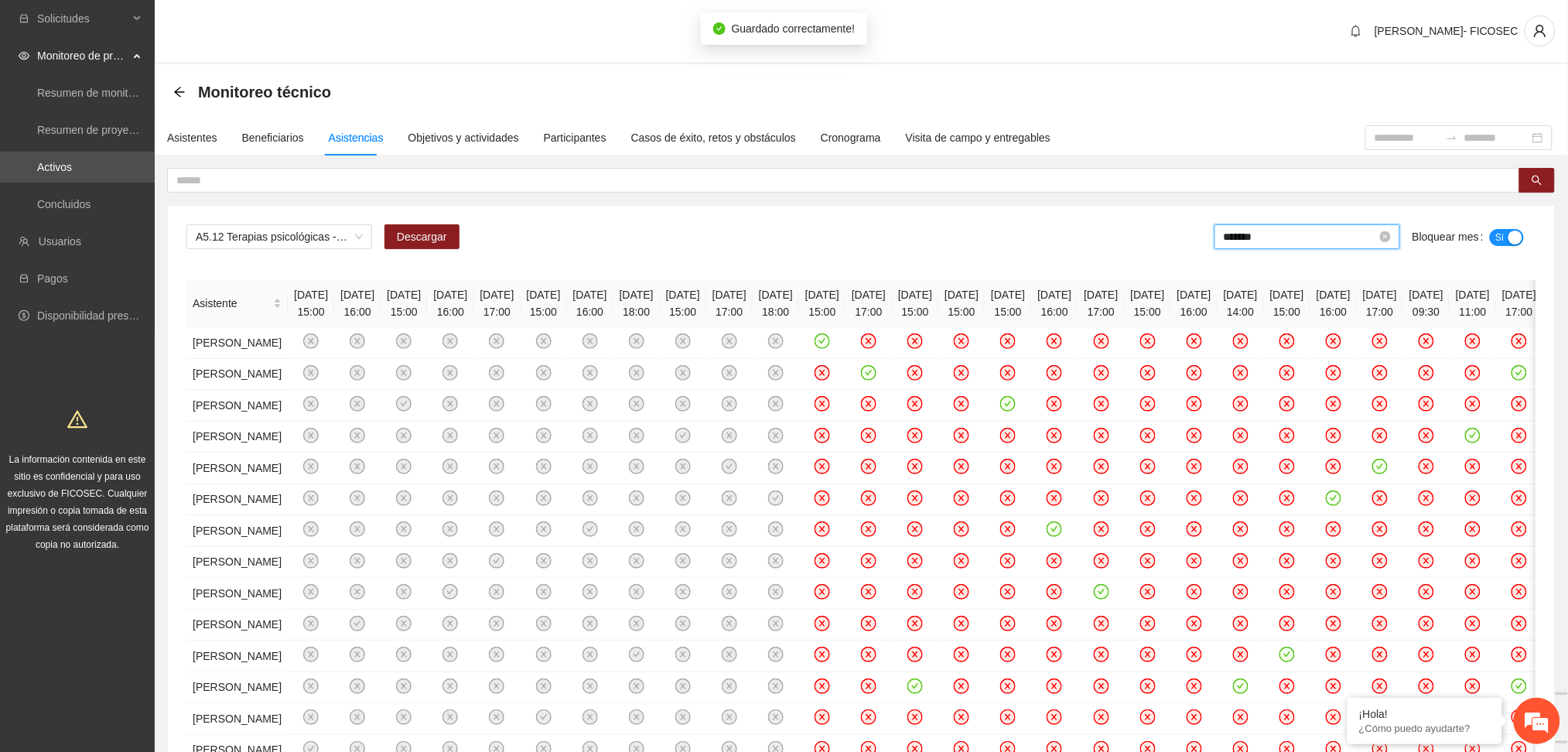
click at [1296, 235] on input "*******" at bounding box center [1300, 236] width 153 height 17
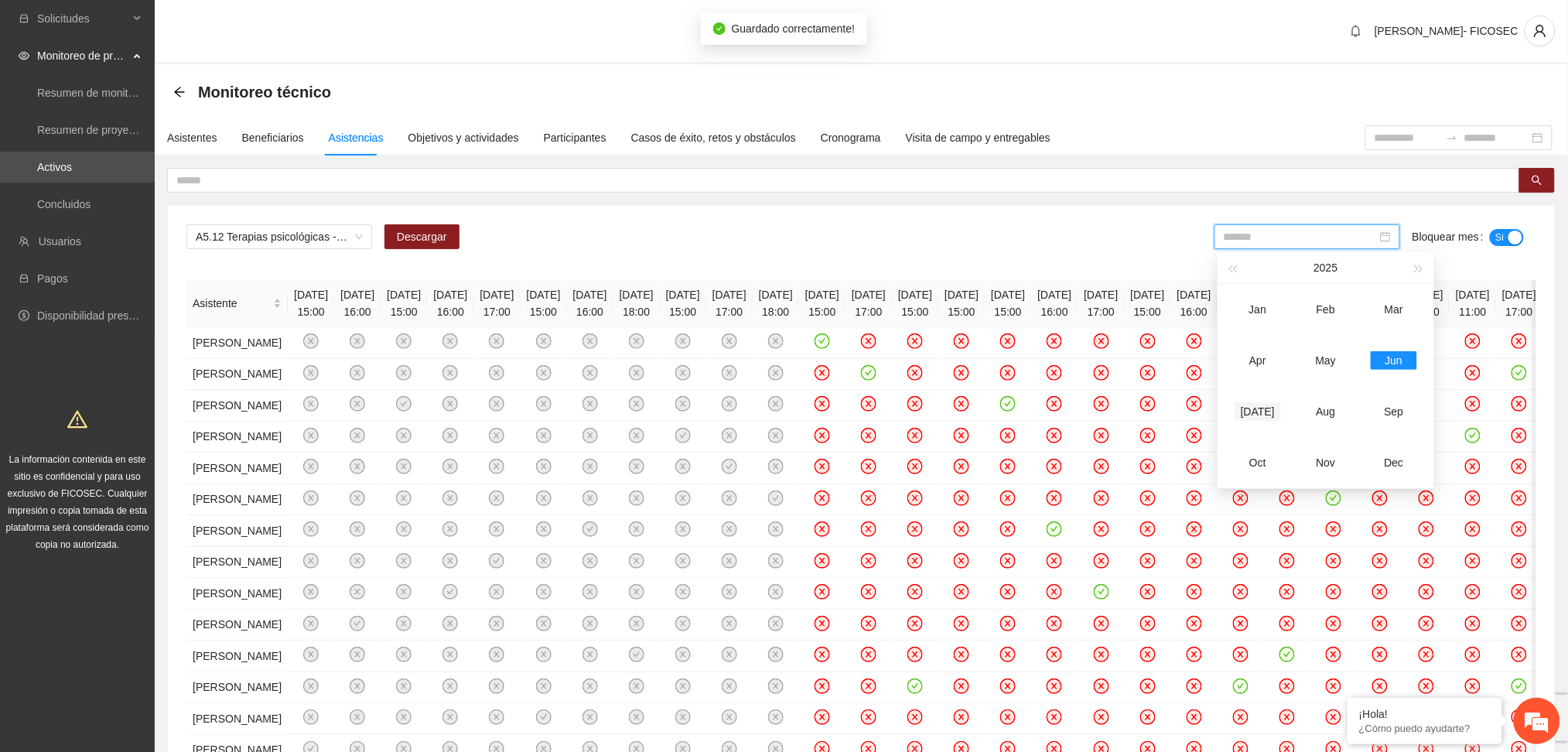
click at [1258, 406] on div "[DATE]" at bounding box center [1258, 412] width 47 height 19
type input "*******"
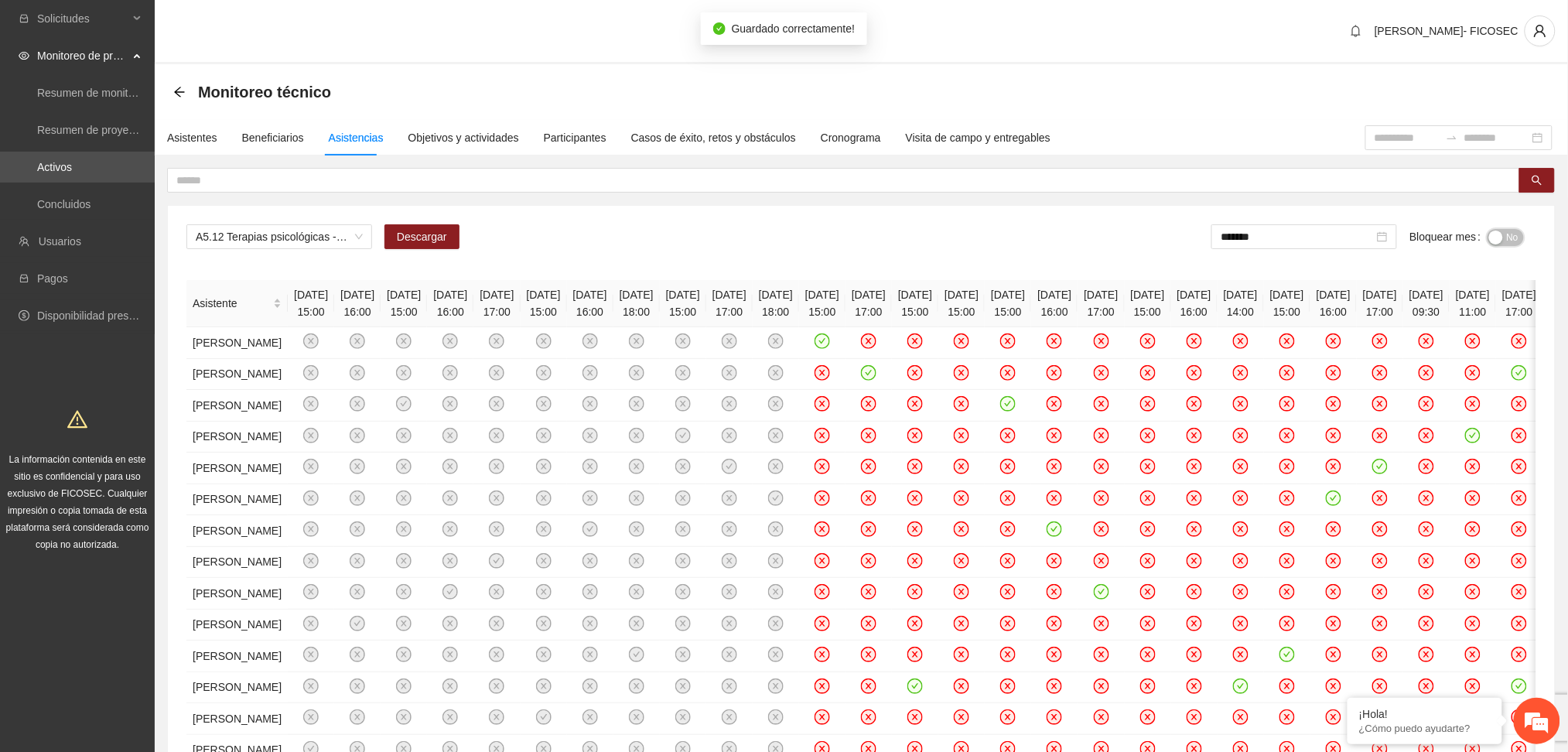
drag, startPoint x: 1500, startPoint y: 231, endPoint x: 1309, endPoint y: 248, distance: 191.8
click at [1500, 231] on div "button" at bounding box center [1496, 237] width 14 height 14
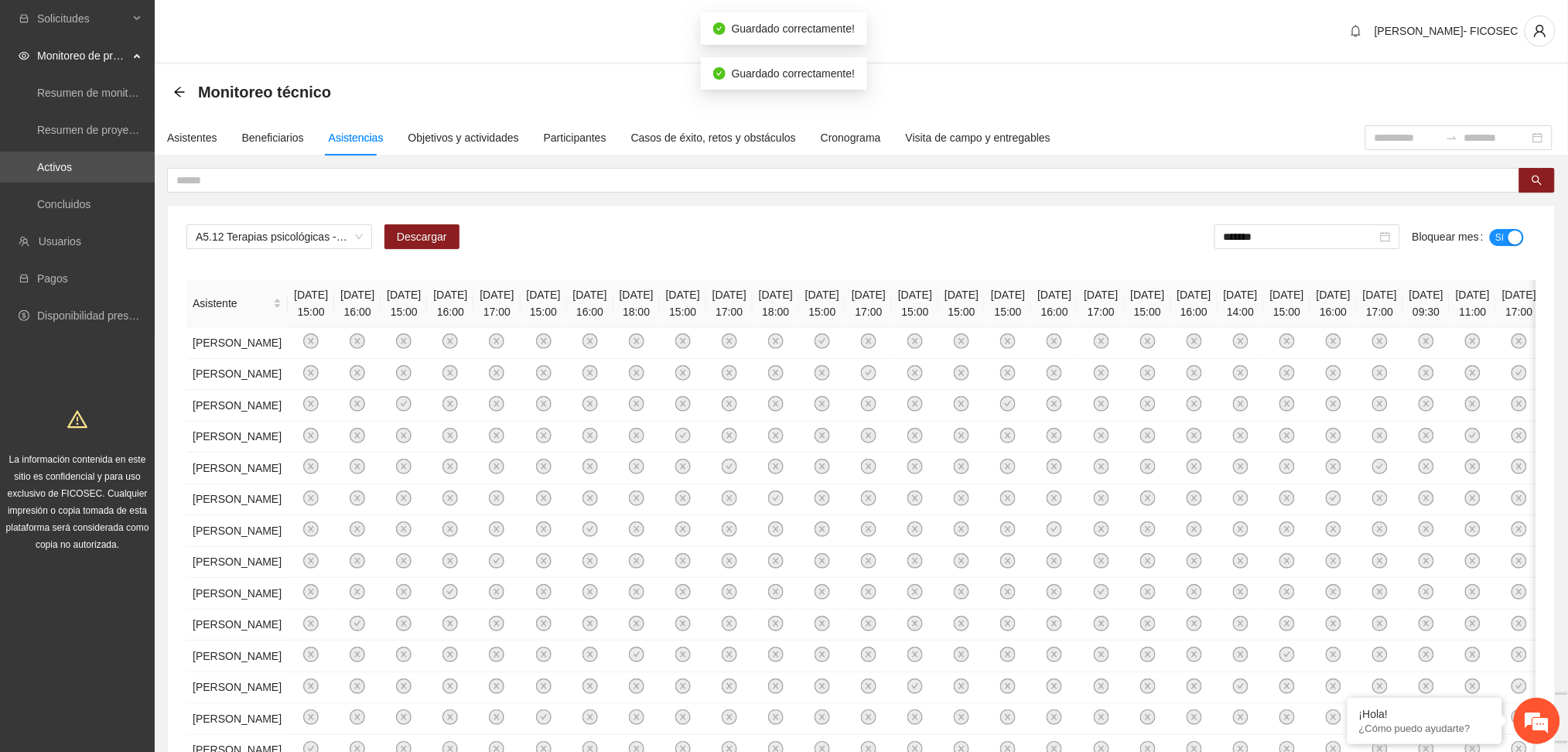
click at [675, 241] on div "A5.12 Terapias psicológicas - Hidalgo del Parral Descargar ******* Bloquear mes…" at bounding box center [862, 242] width 1350 height 37
click at [291, 236] on span "A5.12 Terapias psicológicas - Hidalgo del Parral" at bounding box center [279, 236] width 167 height 23
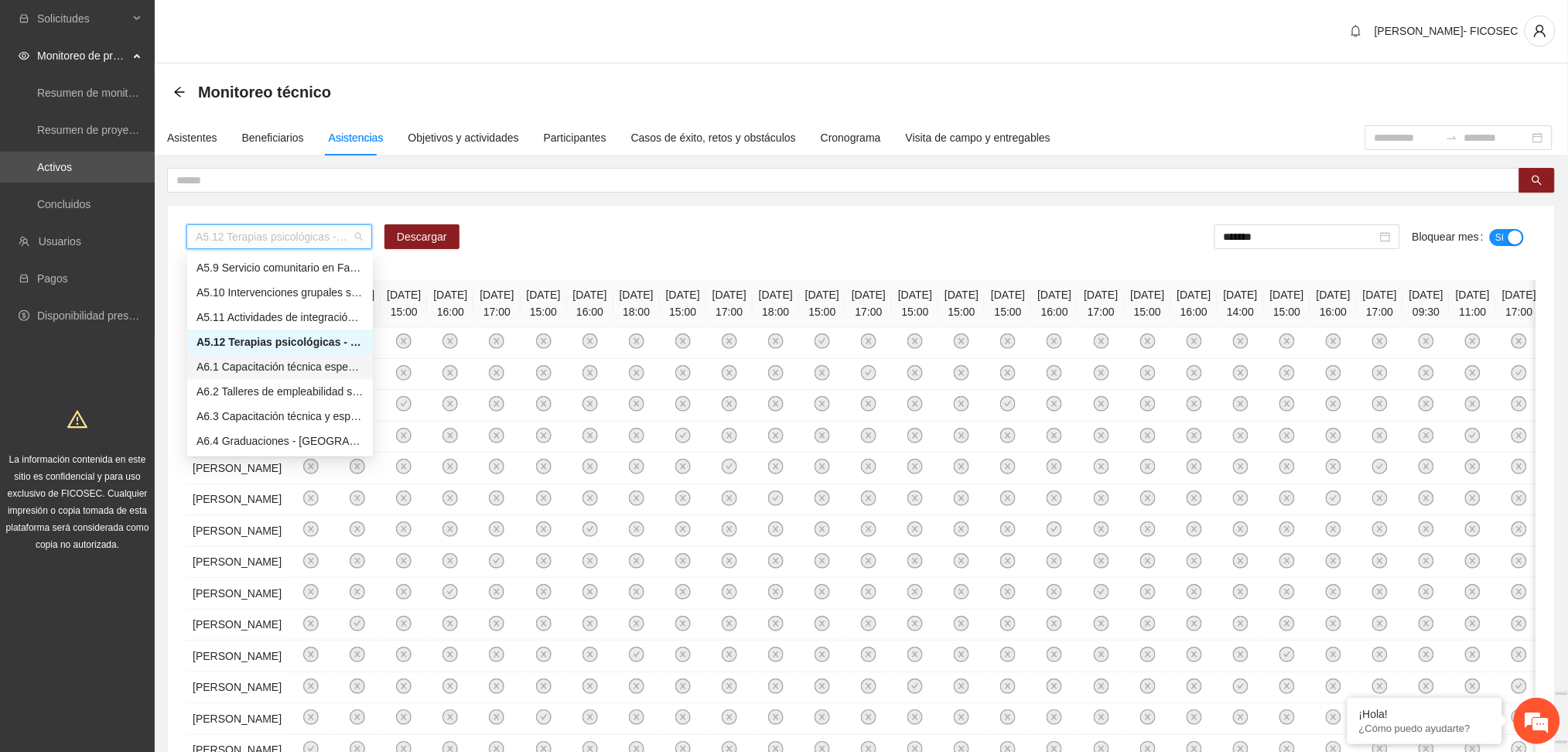
scroll to position [1514, 0]
click at [267, 418] on div "A6.7 Aplicación y captura de cuestionario de Línea base POST -[GEOGRAPHIC_DATA]" at bounding box center [280, 412] width 167 height 17
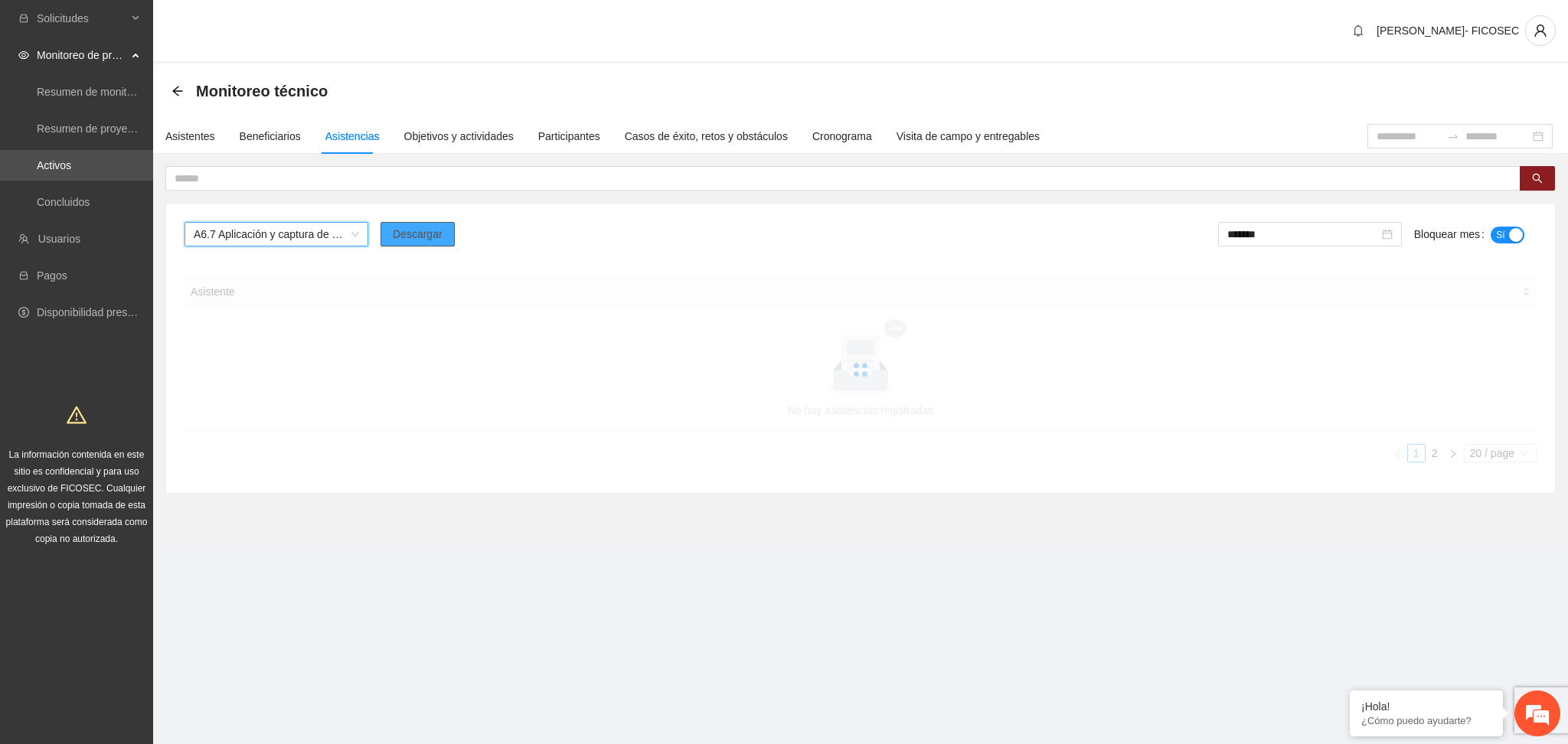
click at [410, 232] on span "Descargar" at bounding box center [417, 234] width 49 height 17
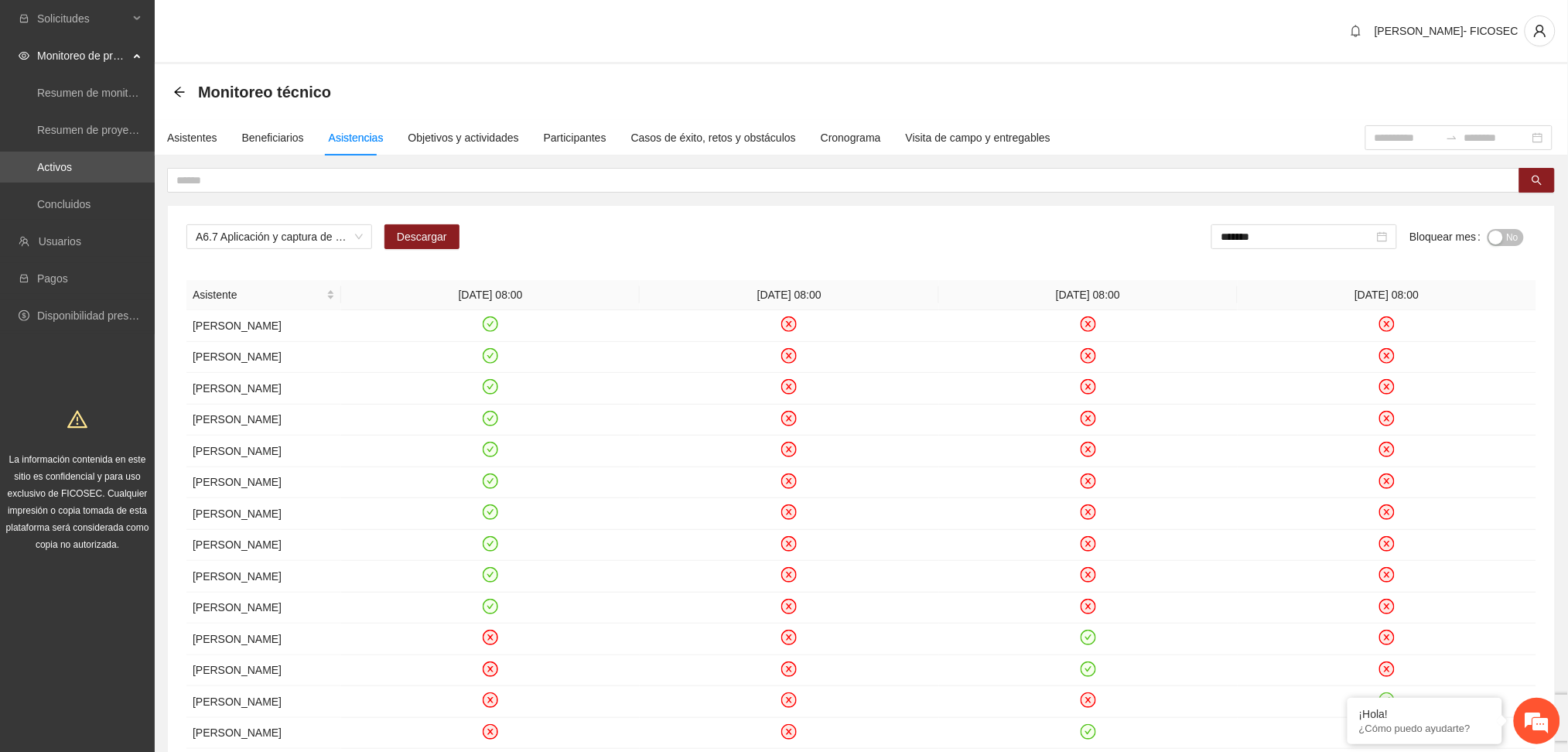
click at [525, 64] on div "Monitoreo técnico" at bounding box center [861, 92] width 1413 height 56
click at [523, 61] on div "[PERSON_NAME]- FICOSEC" at bounding box center [861, 32] width 1413 height 64
